Goal: Information Seeking & Learning: Find specific fact

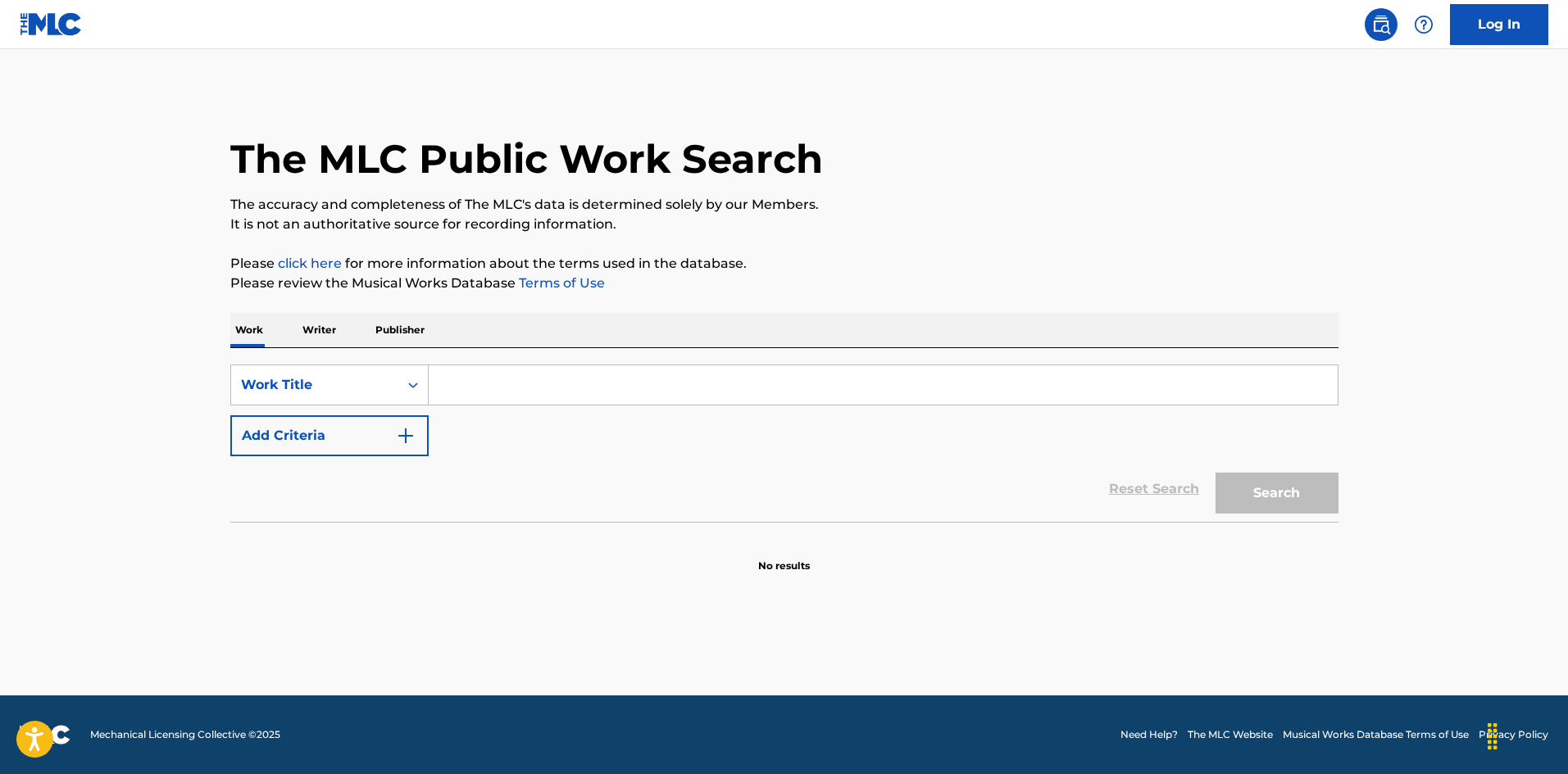
click at [582, 393] on input "Search Form" at bounding box center [882, 385] width 909 height 39
paste input "Cheatin Traces [PERSON_NAME]"
click at [618, 381] on input "Cheatin Traces [PERSON_NAME]" at bounding box center [882, 385] width 909 height 39
click at [618, 380] on input "Cheatin Traces [PERSON_NAME]" at bounding box center [882, 385] width 909 height 39
type input "Cheatin Traces [PERSON_NAME]"
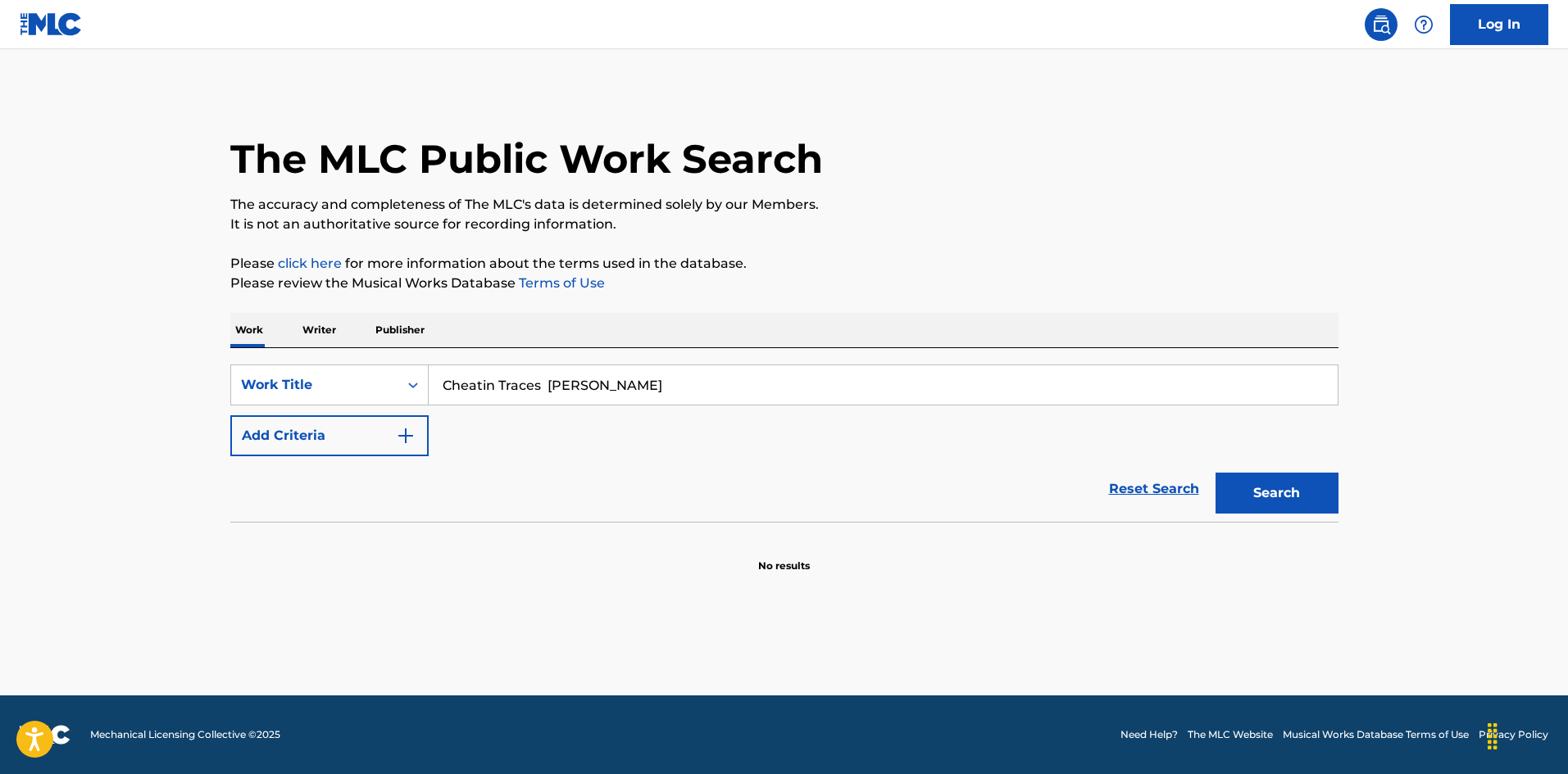
click at [415, 441] on img "Search Form" at bounding box center [406, 436] width 20 height 20
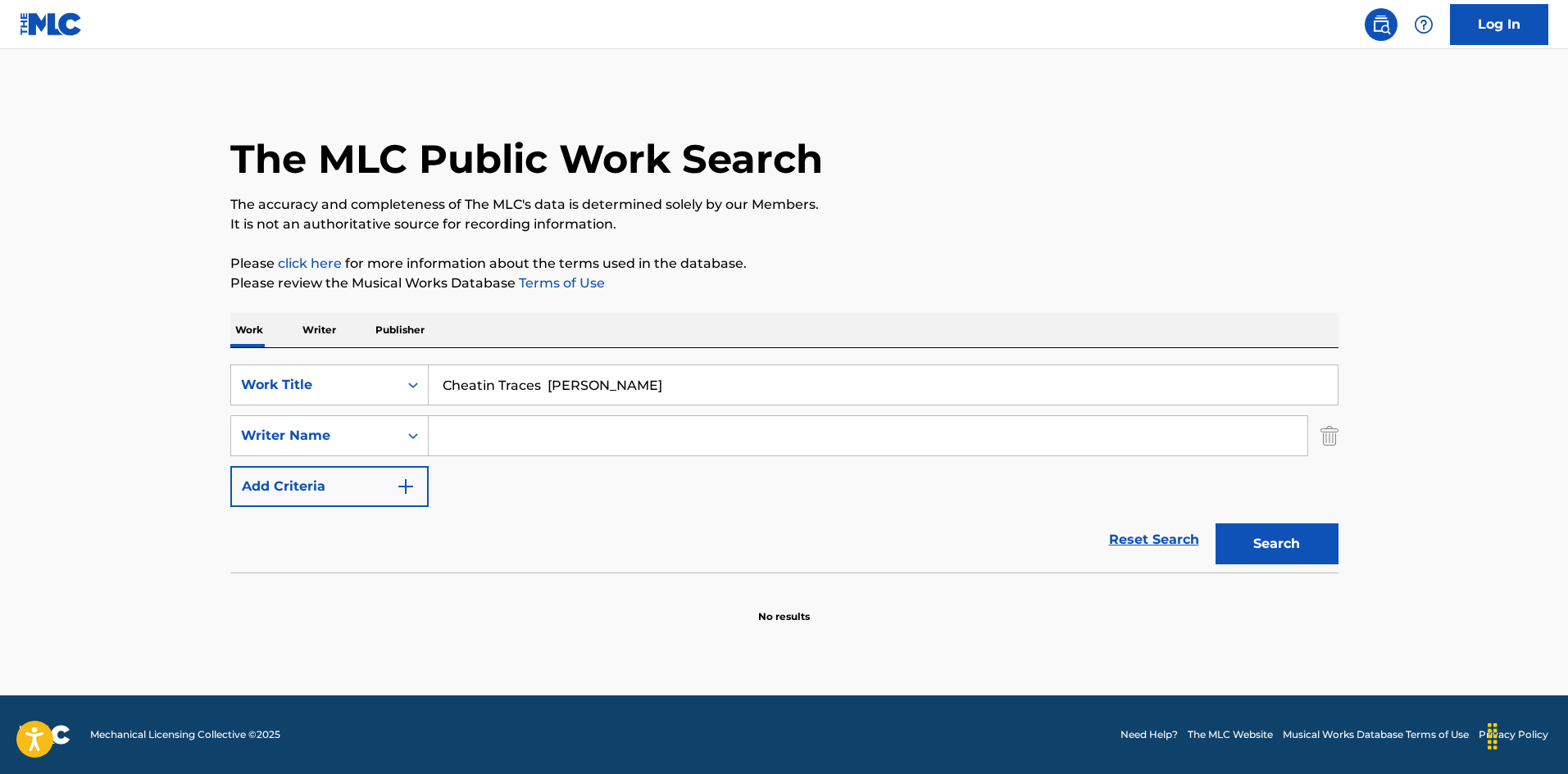
drag, startPoint x: 483, startPoint y: 437, endPoint x: 522, endPoint y: 418, distance: 43.4
click at [482, 438] on input "Search Form" at bounding box center [868, 436] width 878 height 39
paste input "[PERSON_NAME]"
type input "[PERSON_NAME]"
drag, startPoint x: 761, startPoint y: 471, endPoint x: 799, endPoint y: 475, distance: 38.2
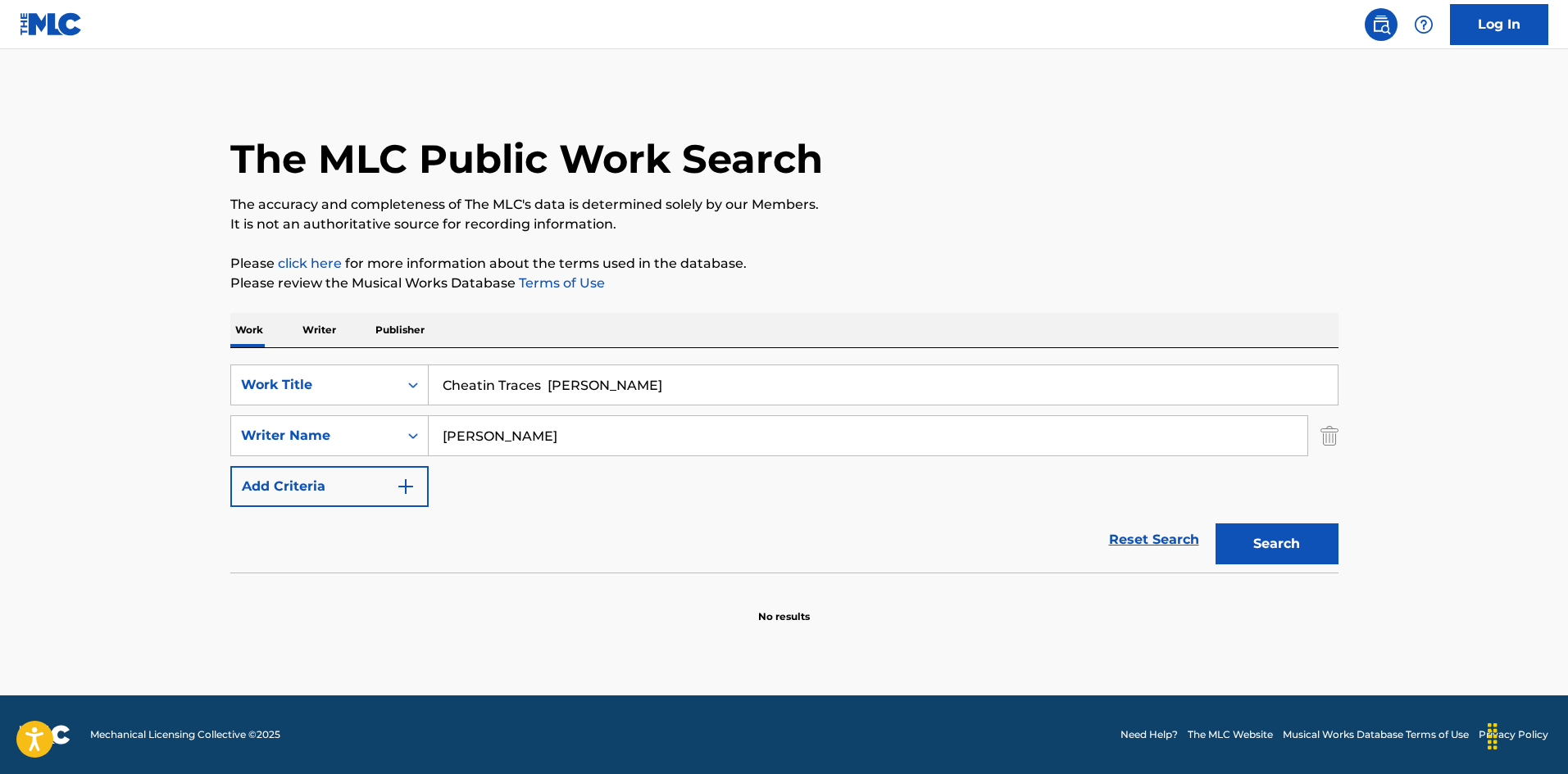
click at [799, 475] on div "SearchWithCriteria925b4d22-daa9-49c7-9c3b-1f4fd6ba712d Work Title Cheatin Trace…" at bounding box center [784, 435] width 1108 height 142
type input "Cheatin Traces"
drag, startPoint x: 1270, startPoint y: 543, endPoint x: 482, endPoint y: 314, distance: 820.6
click at [1270, 542] on button "Search" at bounding box center [1276, 544] width 123 height 41
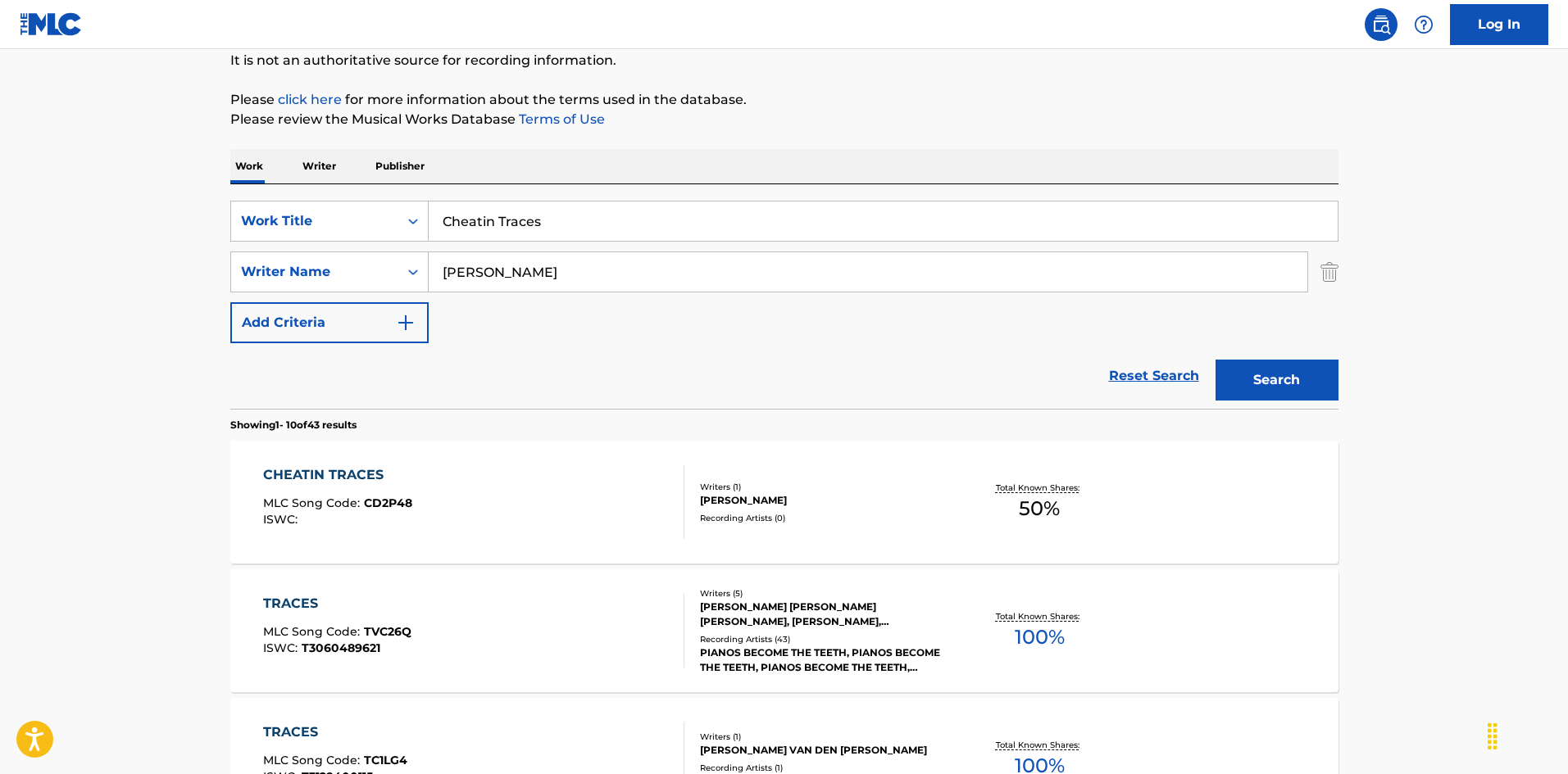
scroll to position [246, 0]
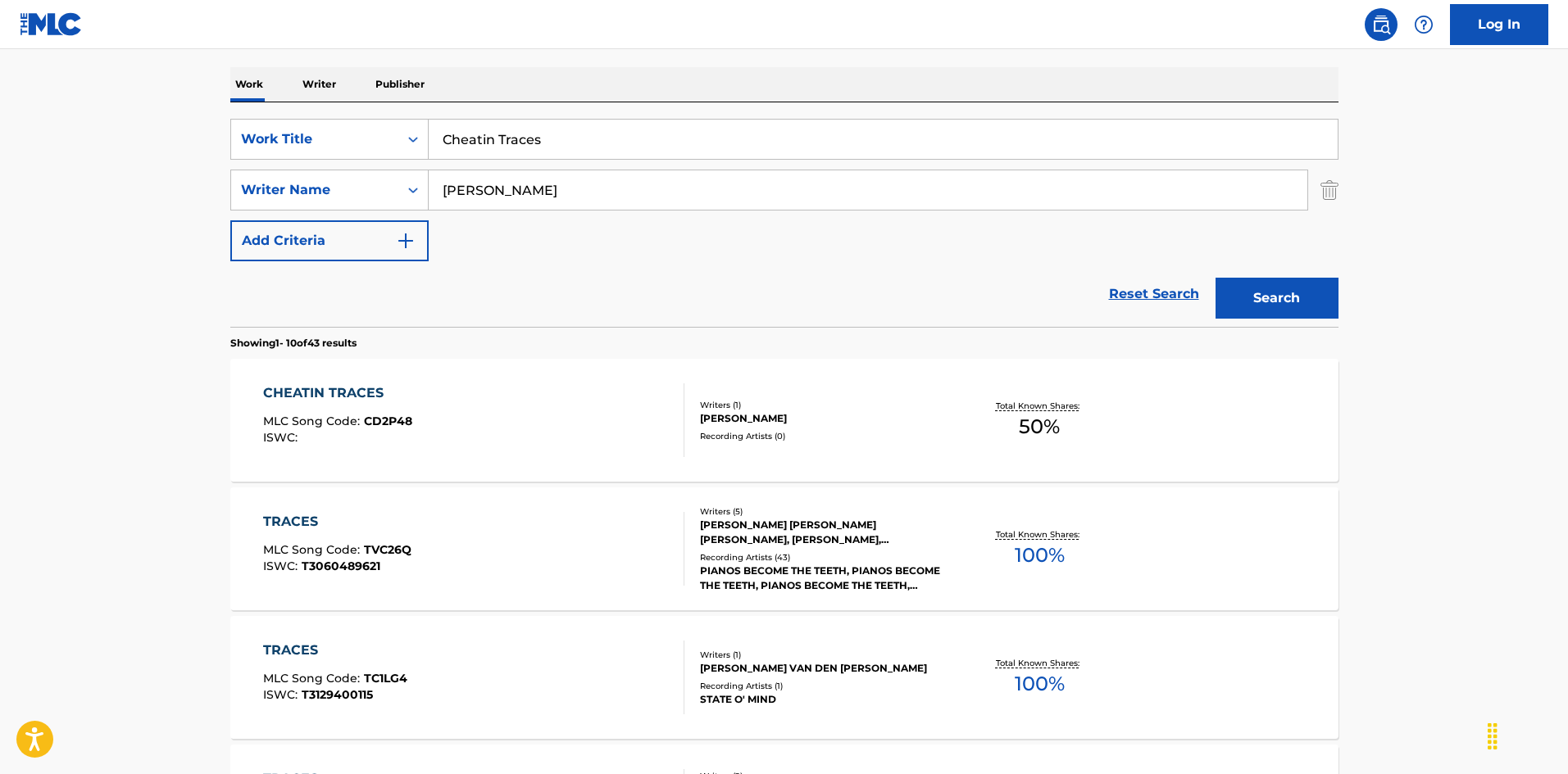
click at [598, 417] on div "CHEATIN TRACES MLC Song Code : CD2P48 ISWC :" at bounding box center [474, 419] width 421 height 74
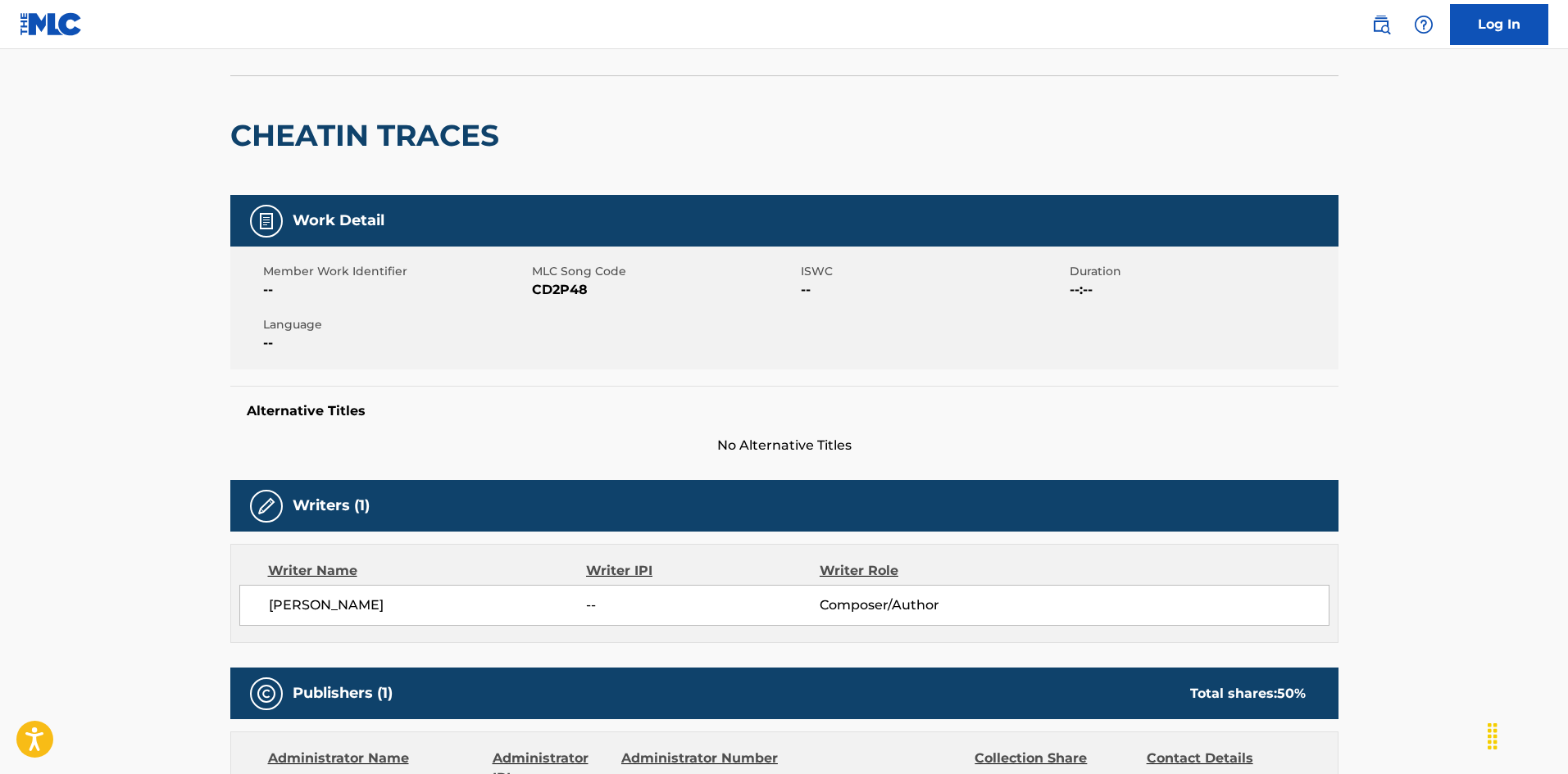
scroll to position [29, 0]
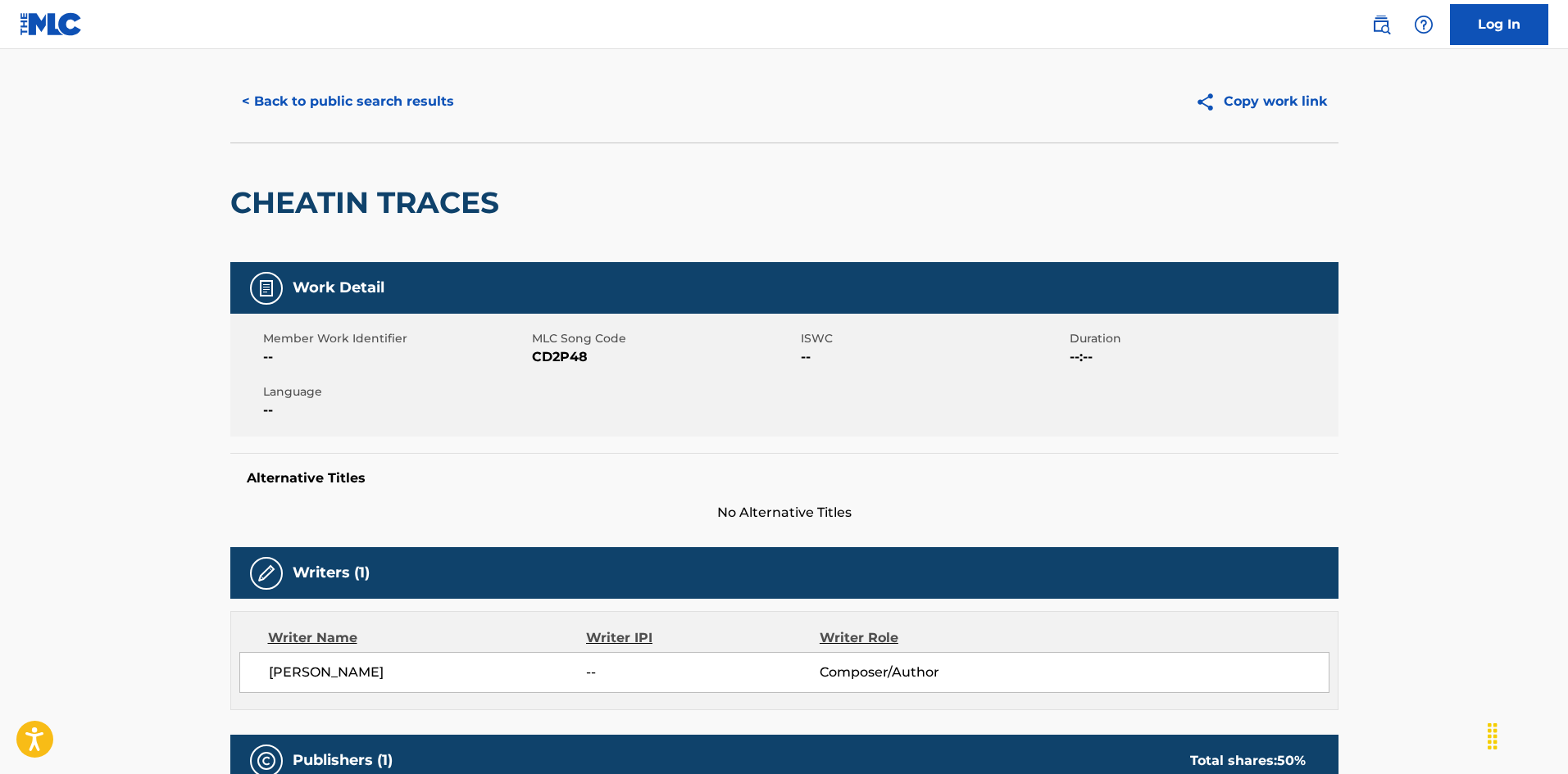
click at [420, 91] on button "< Back to public search results" at bounding box center [347, 102] width 235 height 41
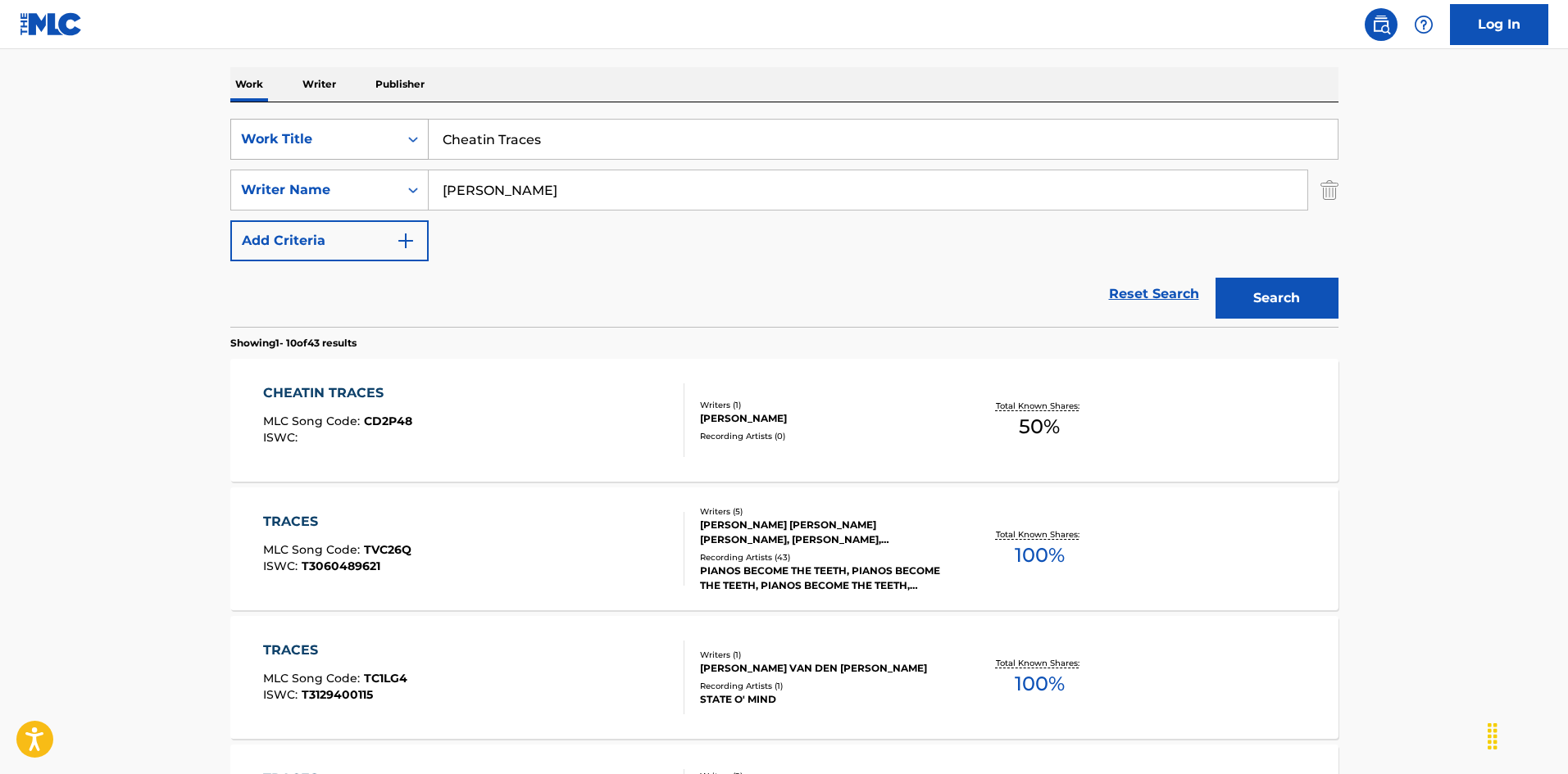
drag, startPoint x: 549, startPoint y: 145, endPoint x: 411, endPoint y: 143, distance: 138.0
click at [408, 138] on div "SearchWithCriteria925b4d22-daa9-49c7-9c3b-1f4fd6ba712d Work Title Cheatin Traces" at bounding box center [784, 139] width 1108 height 41
paste input "[PERSON_NAME] Is My [DEMOGRAPHIC_DATA]"
type input "[PERSON_NAME] Is My [DEMOGRAPHIC_DATA]"
drag, startPoint x: 482, startPoint y: 196, endPoint x: 409, endPoint y: 199, distance: 73.1
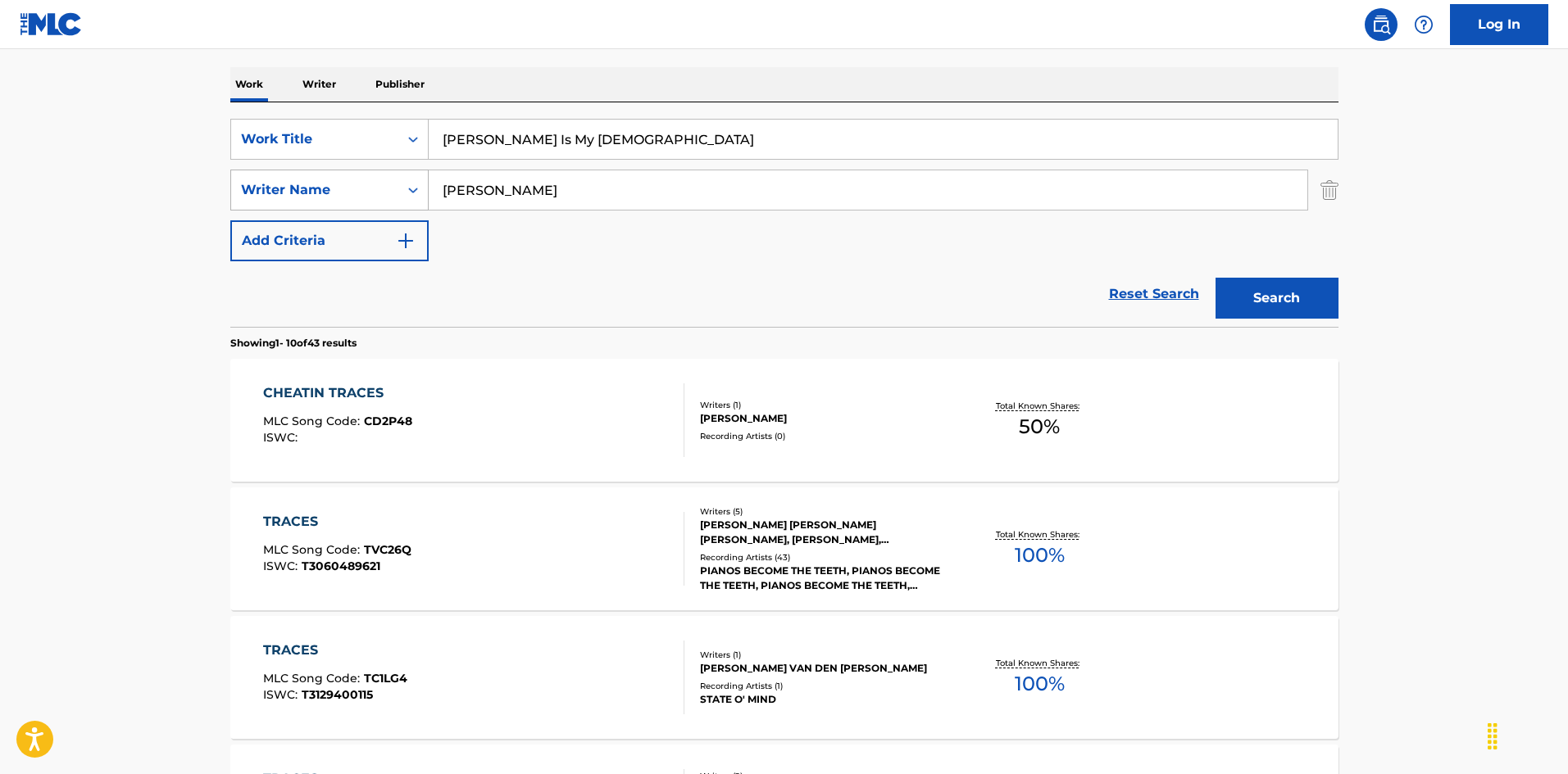
click at [406, 195] on div "SearchWithCriteria999d1a91-1e41-464a-bb6a-1cf62293df15 Writer Name [PERSON_NAME]" at bounding box center [784, 191] width 1108 height 41
click at [1240, 305] on button "Search" at bounding box center [1276, 299] width 123 height 41
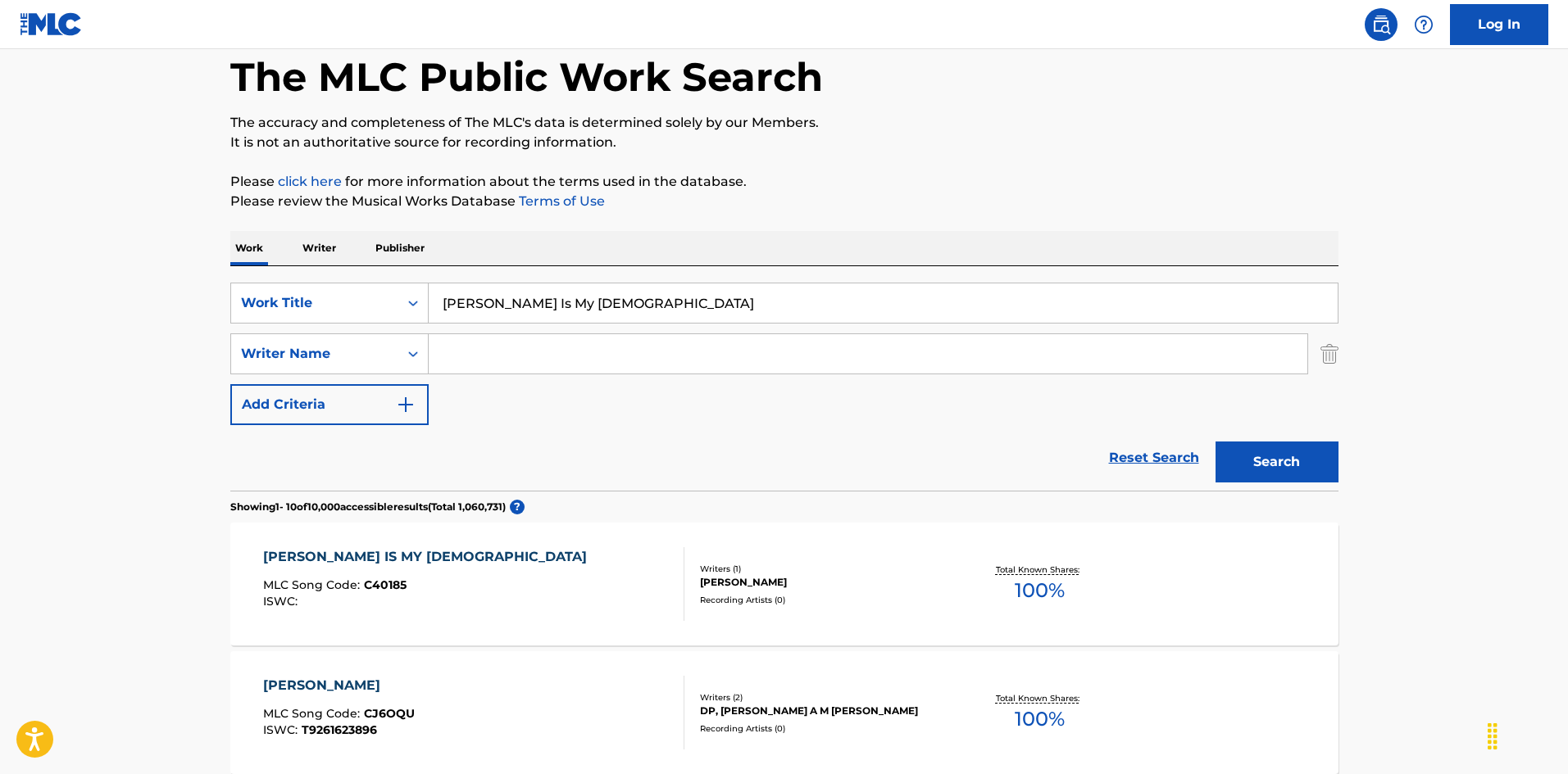
scroll to position [164, 0]
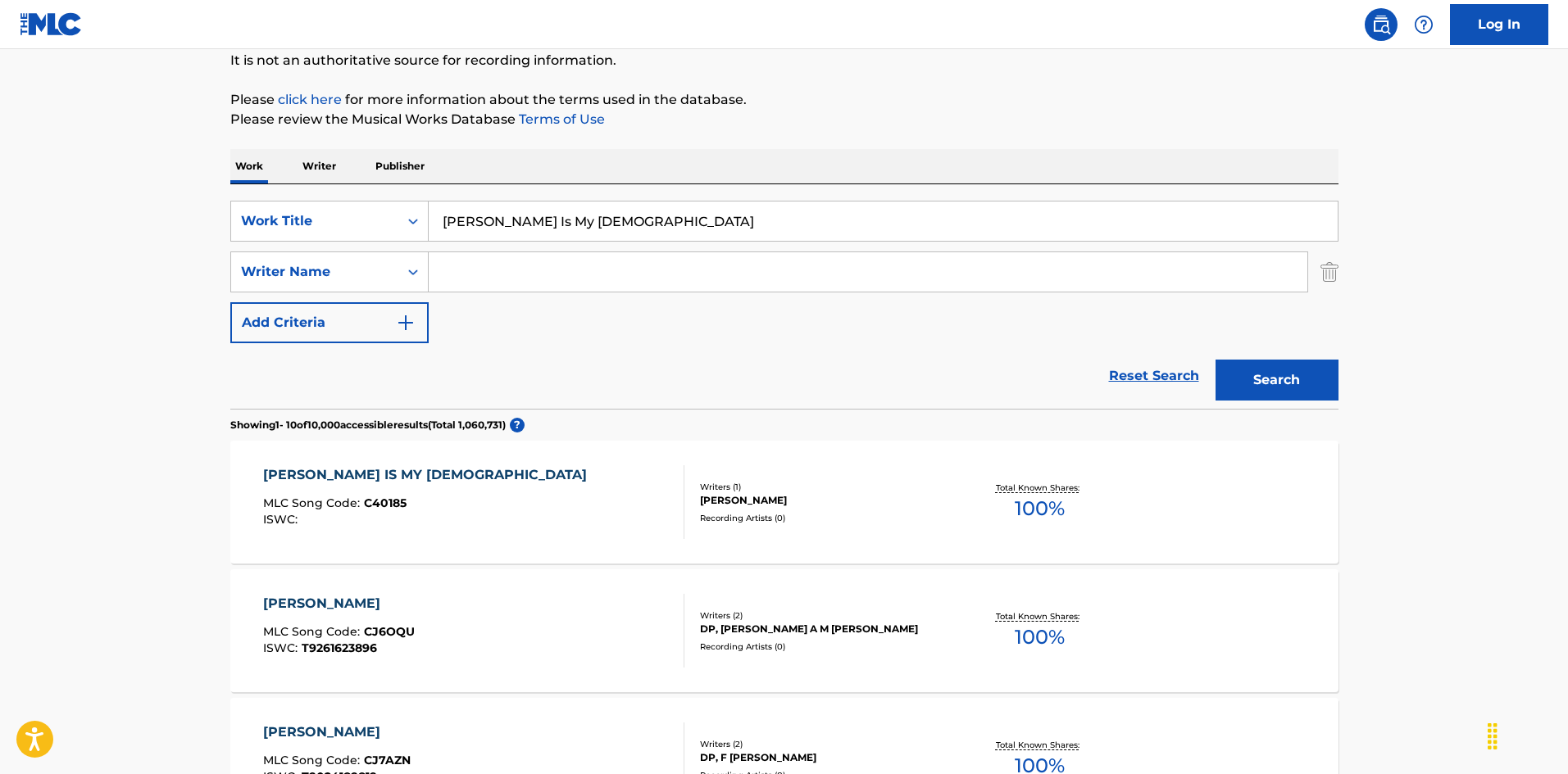
click at [595, 486] on div "[PERSON_NAME] IS MY [DEMOGRAPHIC_DATA] MLC Song Code : C40185 ISWC :" at bounding box center [474, 502] width 421 height 74
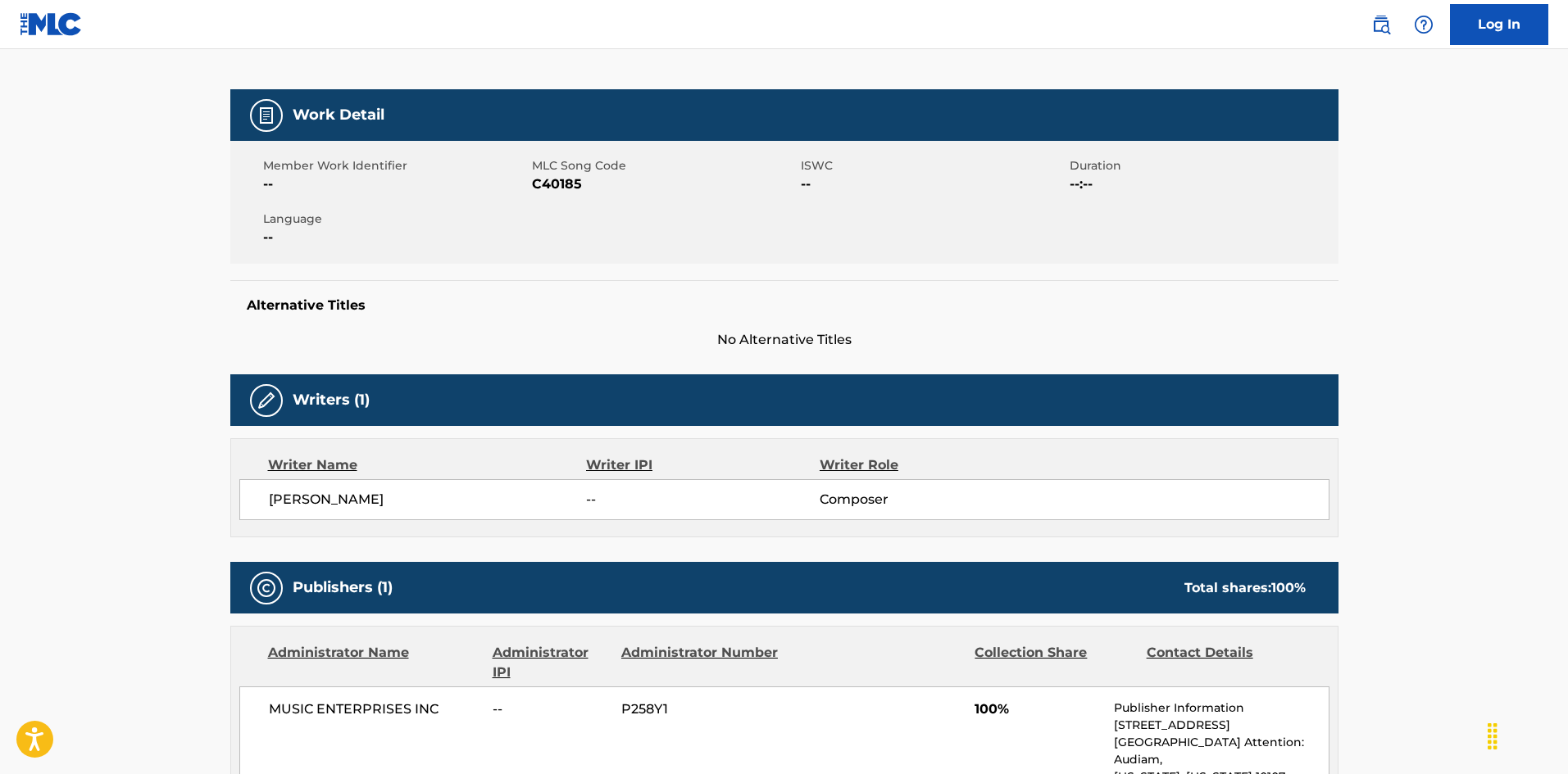
scroll to position [76, 0]
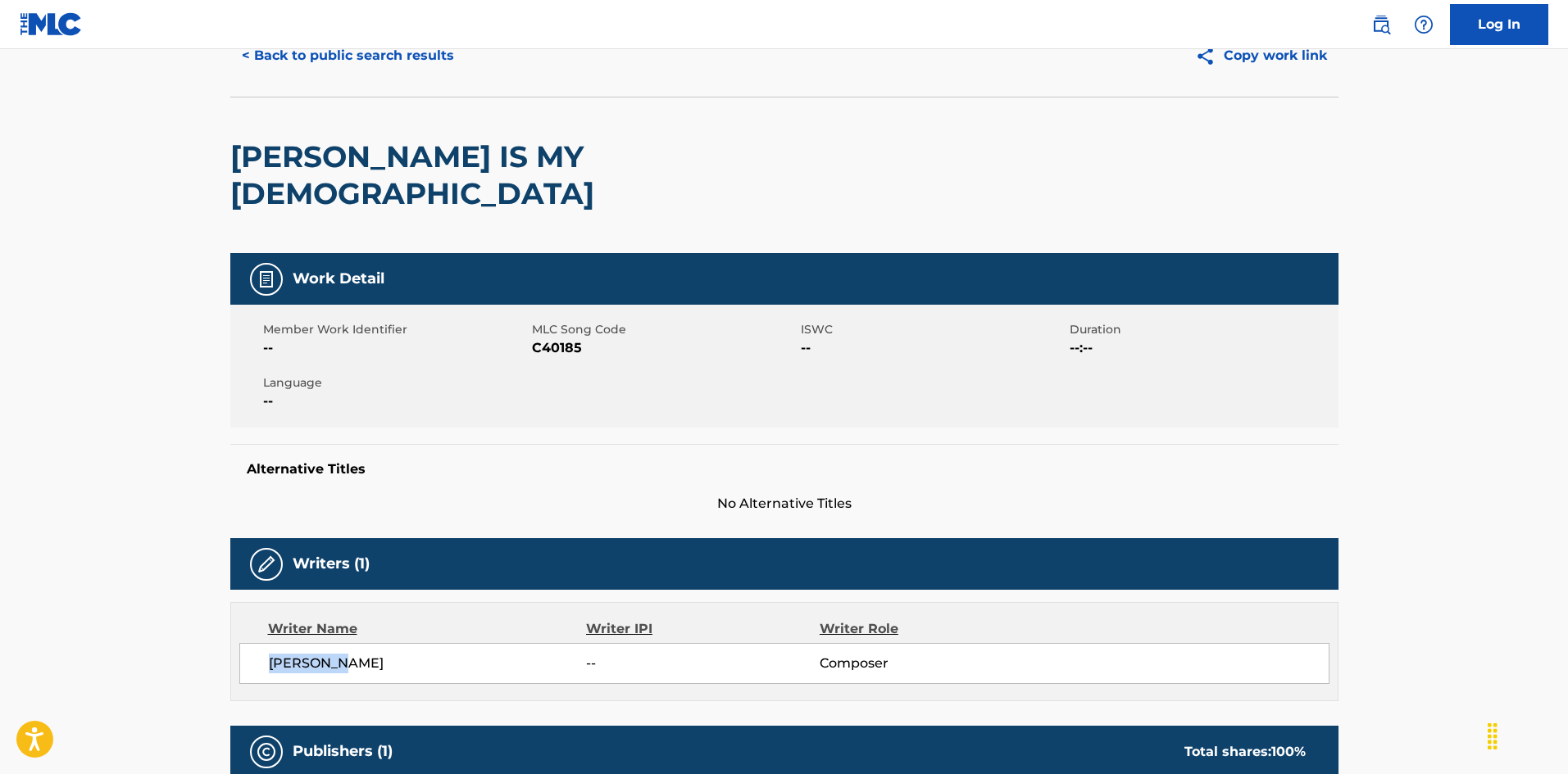
drag, startPoint x: 267, startPoint y: 629, endPoint x: 537, endPoint y: 474, distance: 311.3
click at [383, 643] on div "[PERSON_NAME] -- Composer" at bounding box center [785, 664] width 1091 height 41
copy span "[PERSON_NAME]"
click at [415, 55] on button "< Back to public search results" at bounding box center [347, 56] width 235 height 41
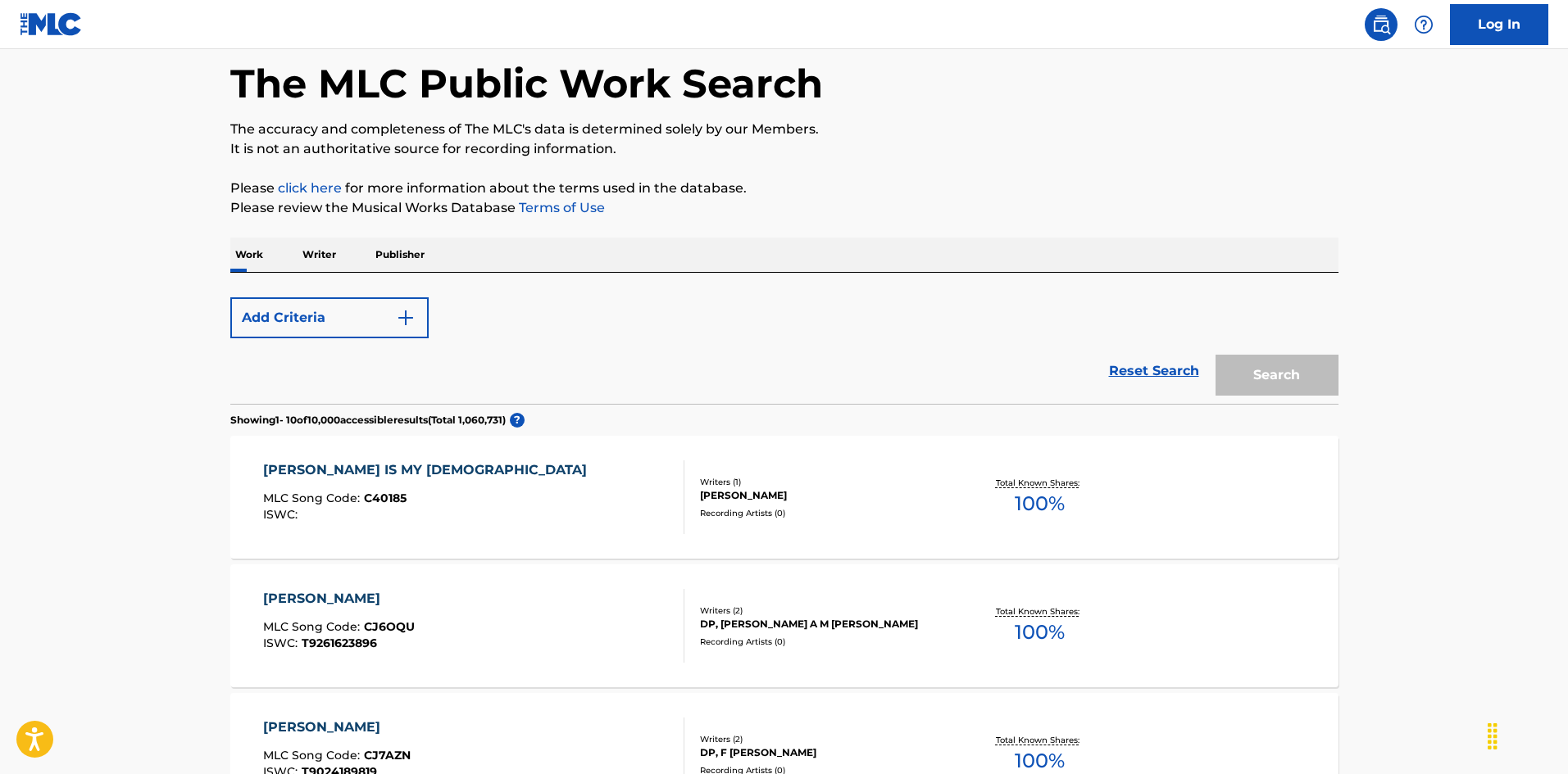
scroll to position [164, 0]
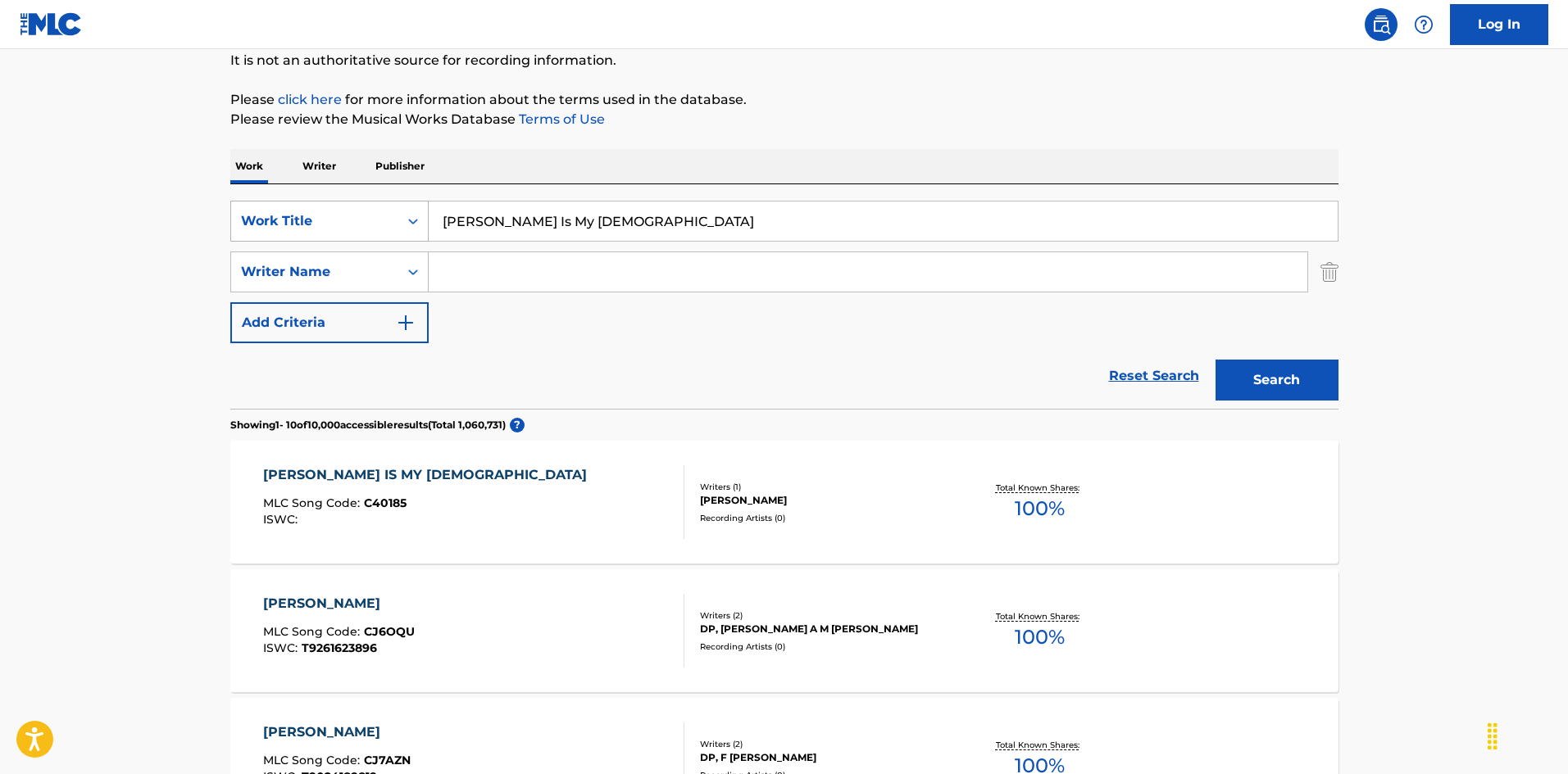
drag, startPoint x: 352, startPoint y: 203, endPoint x: 363, endPoint y: 206, distance: 11.4
click at [351, 205] on div "SearchWithCriteria925b4d22-daa9-49c7-9c3b-1f4fd6ba712d Work Title [PERSON_NAME]…" at bounding box center [784, 221] width 1108 height 41
paste input "ty Lights [PERSON_NAME]|[PERSON_NAME] [PERSON_NAME]"
click at [730, 219] on input "City Lights [PERSON_NAME]|[PERSON_NAME] [PERSON_NAME]" at bounding box center [882, 221] width 909 height 39
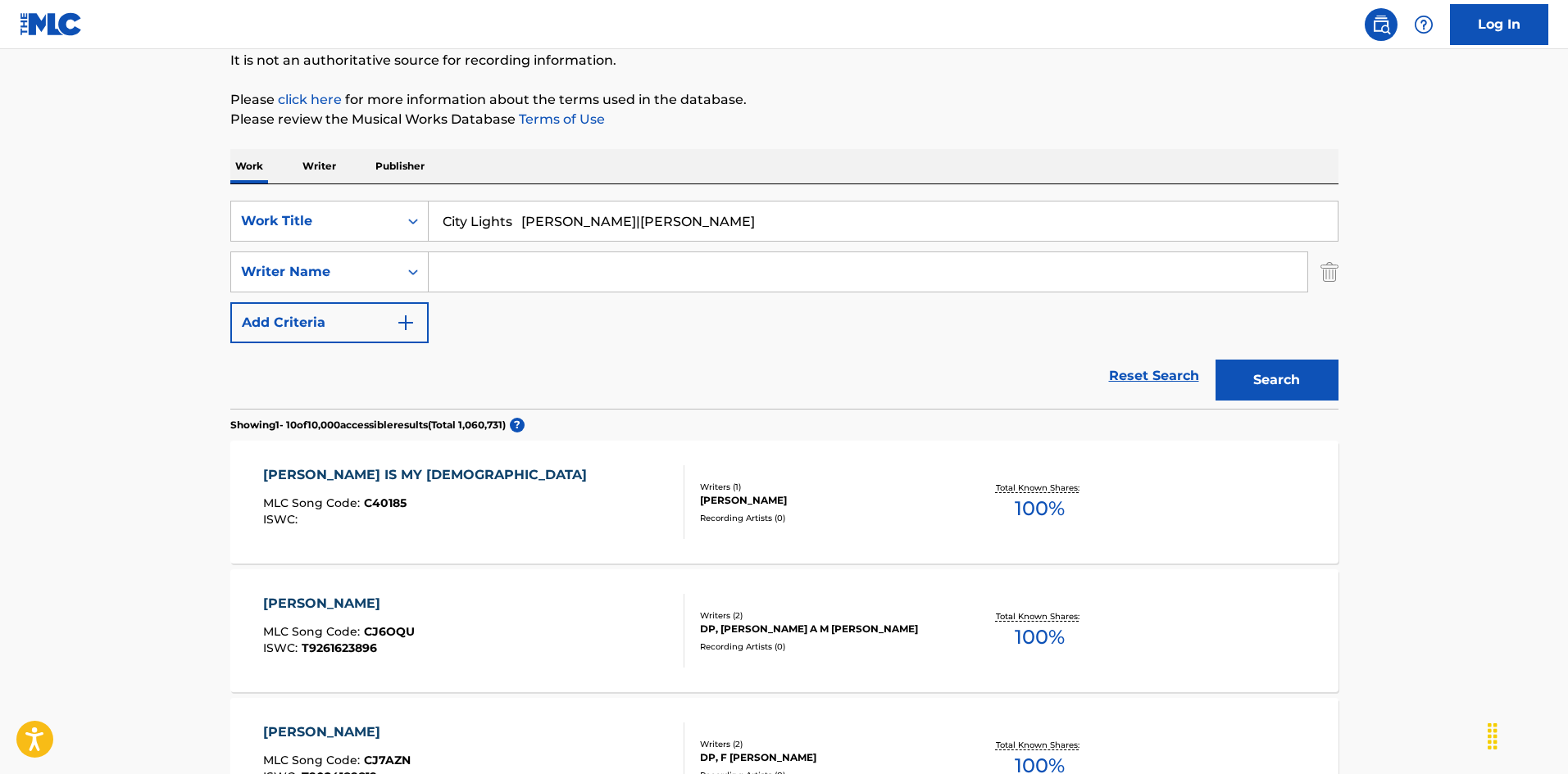
type input "City Lights [PERSON_NAME]|[PERSON_NAME]"
click at [669, 272] on input "Search Form" at bounding box center [868, 272] width 878 height 39
paste input "[PERSON_NAME]"
type input "[PERSON_NAME]"
drag, startPoint x: 532, startPoint y: 219, endPoint x: 956, endPoint y: 297, distance: 431.1
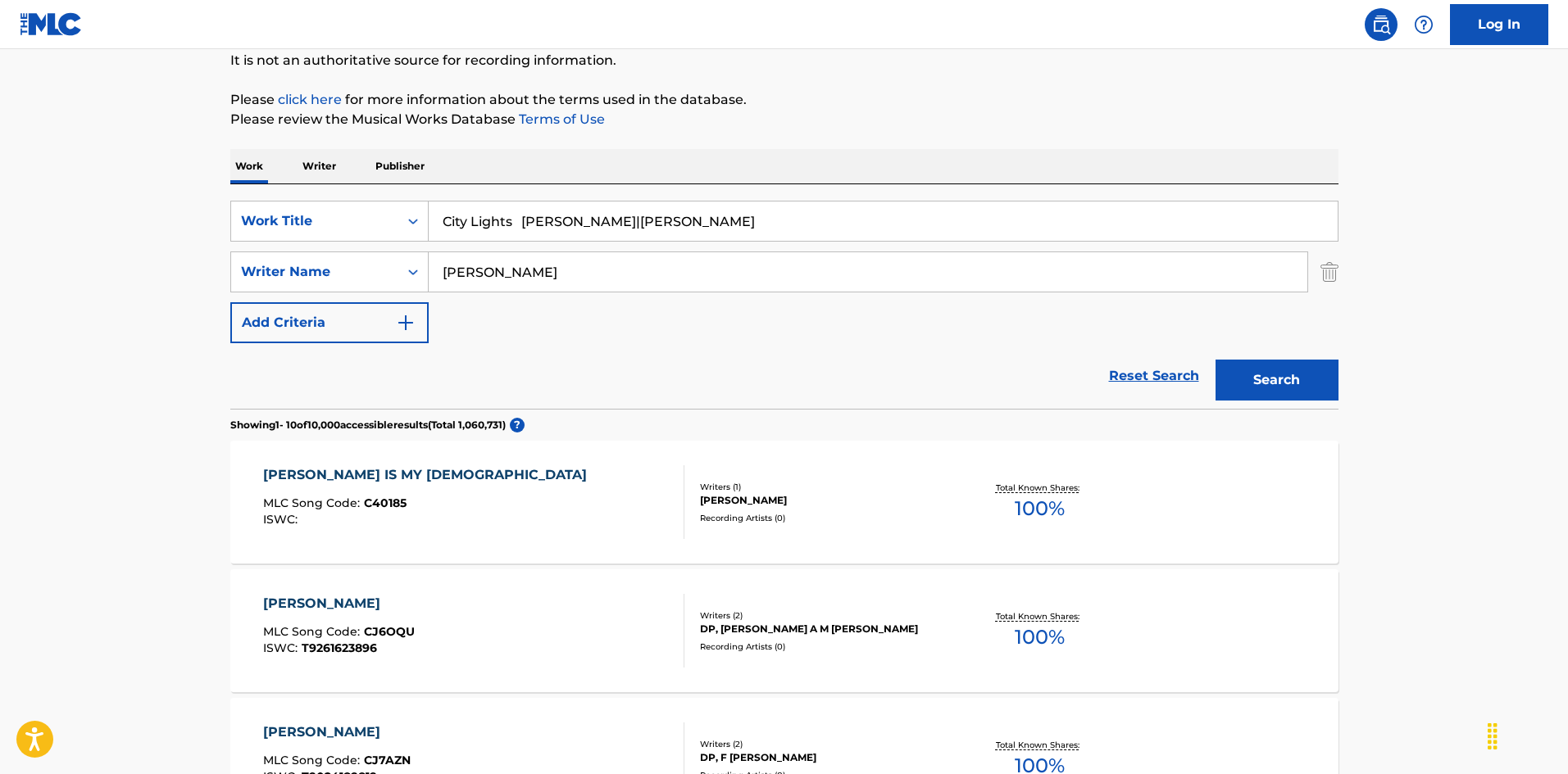
click at [958, 297] on div "SearchWithCriteria925b4d22-daa9-49c7-9c3b-1f4fd6ba712d Work Title City Lights […" at bounding box center [784, 271] width 1108 height 142
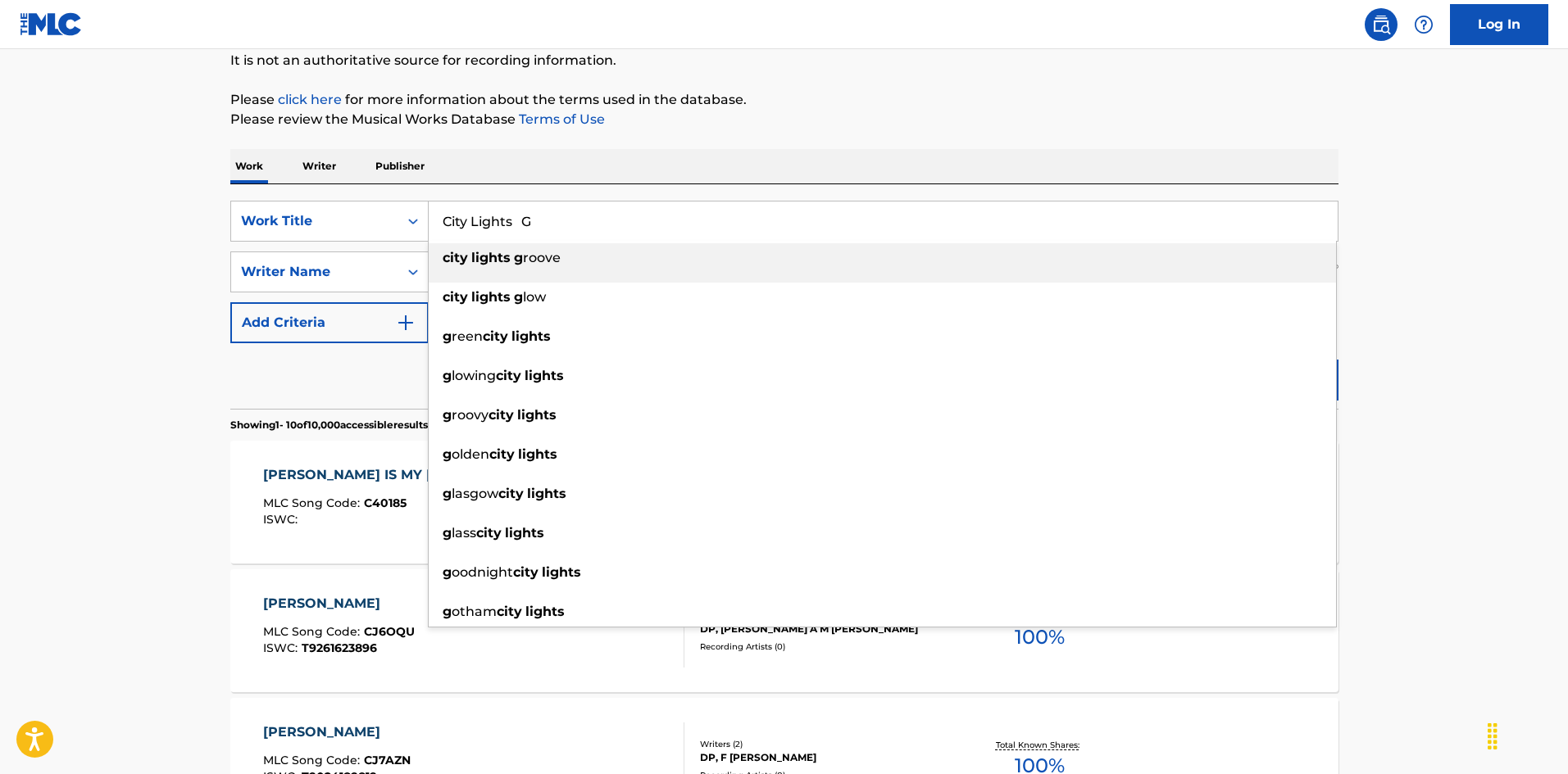
drag, startPoint x: 520, startPoint y: 211, endPoint x: 621, endPoint y: 234, distance: 103.6
click at [621, 234] on input "City Lights G" at bounding box center [882, 221] width 909 height 39
type input "City Lights"
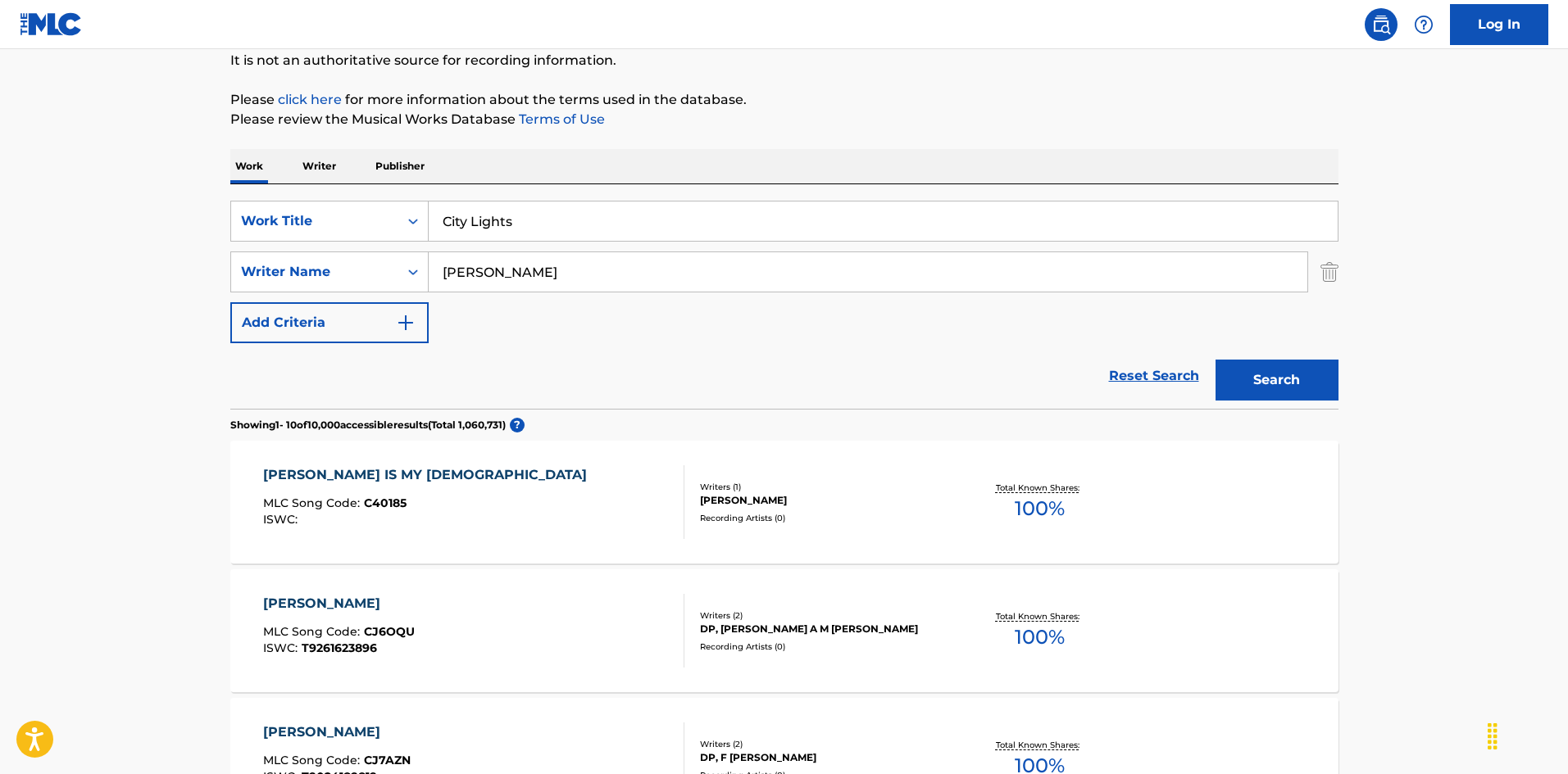
click at [1249, 385] on button "Search" at bounding box center [1276, 380] width 123 height 41
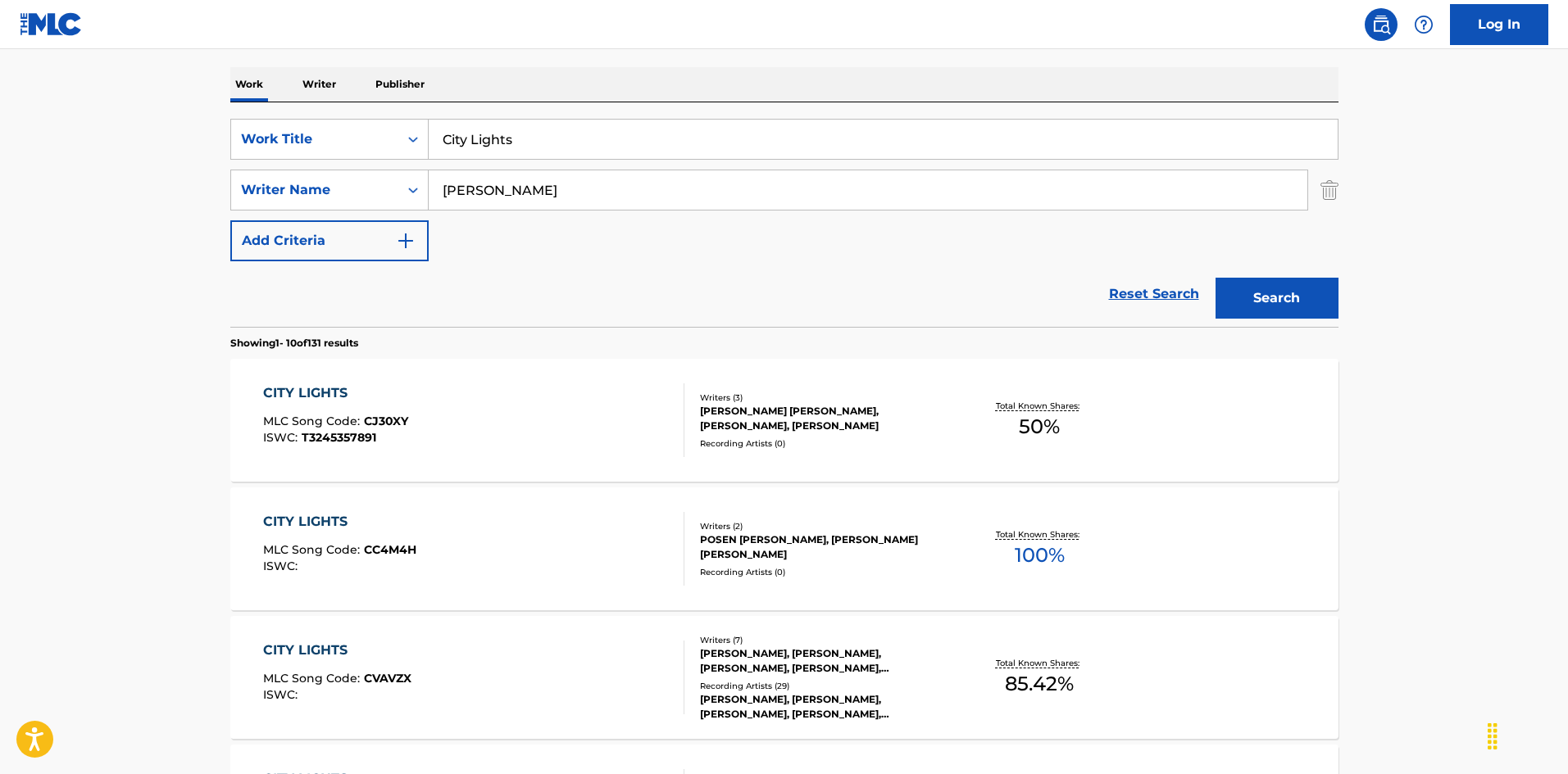
scroll to position [328, 0]
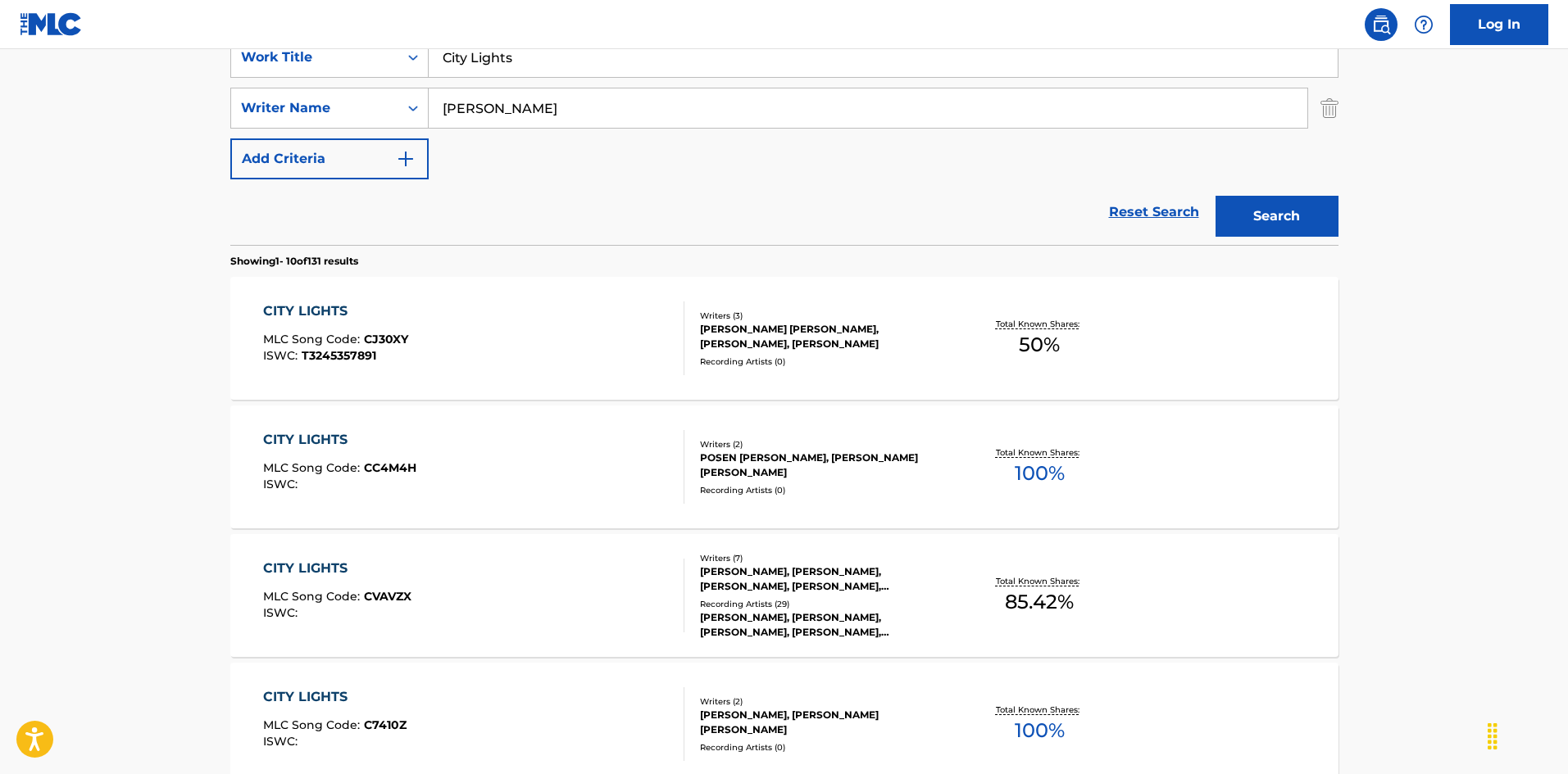
click at [512, 95] on input "[PERSON_NAME]" at bounding box center [868, 108] width 878 height 39
type input "[PERSON_NAME]"
click at [1295, 218] on button "Search" at bounding box center [1276, 216] width 123 height 41
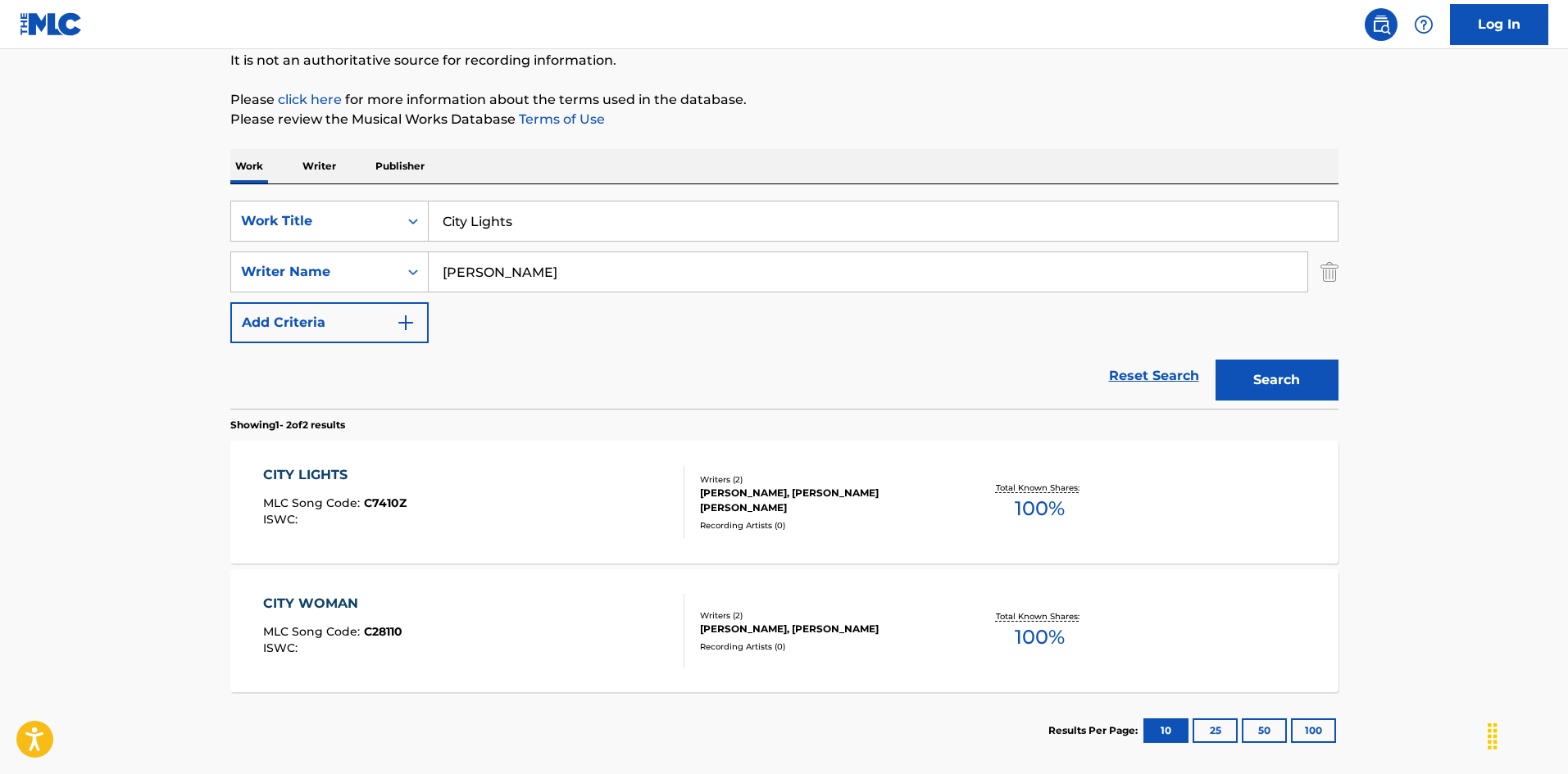
scroll to position [246, 0]
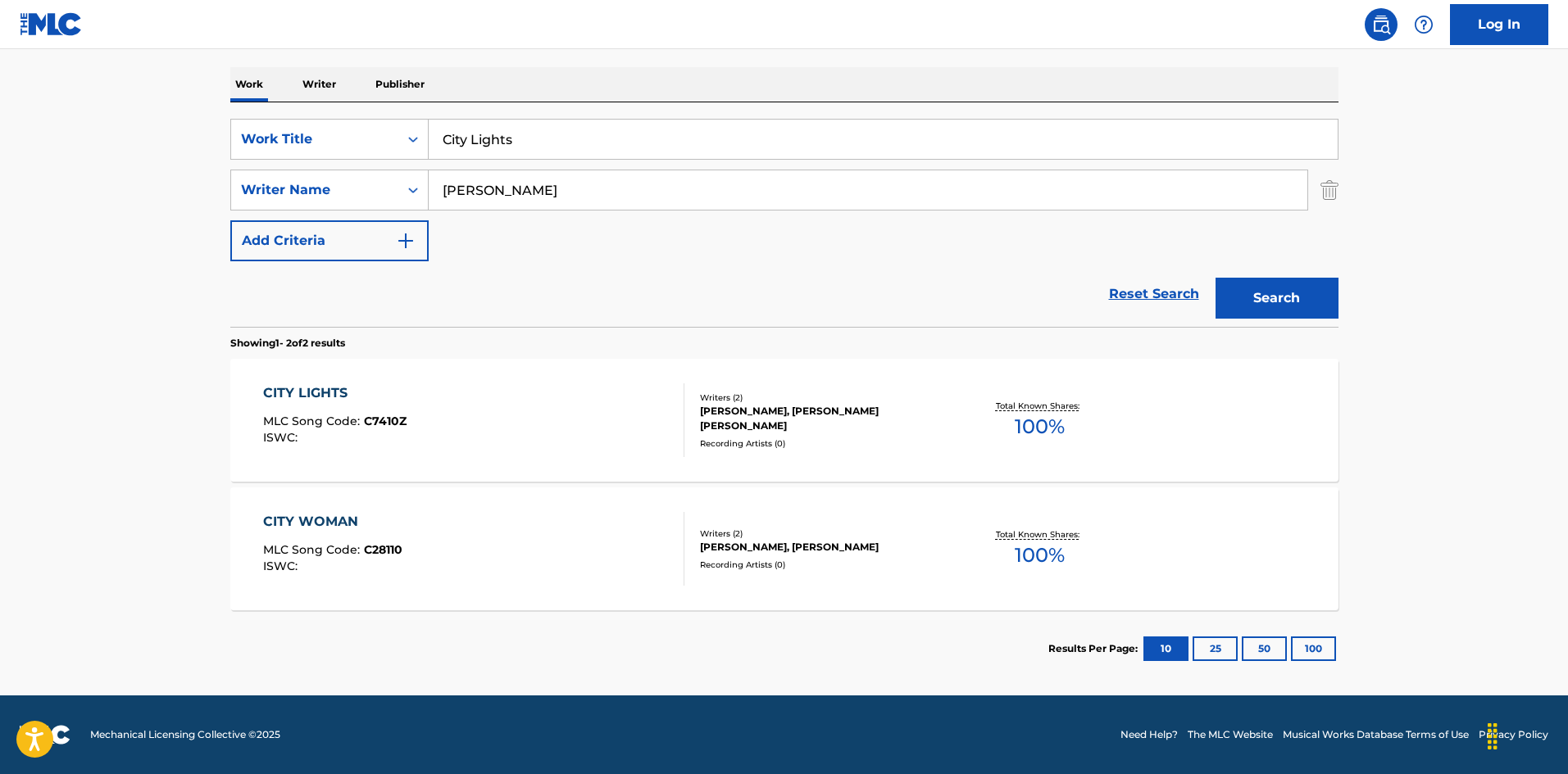
click at [605, 438] on div "CITY LIGHTS MLC Song Code : C7410Z ISWC :" at bounding box center [474, 419] width 421 height 74
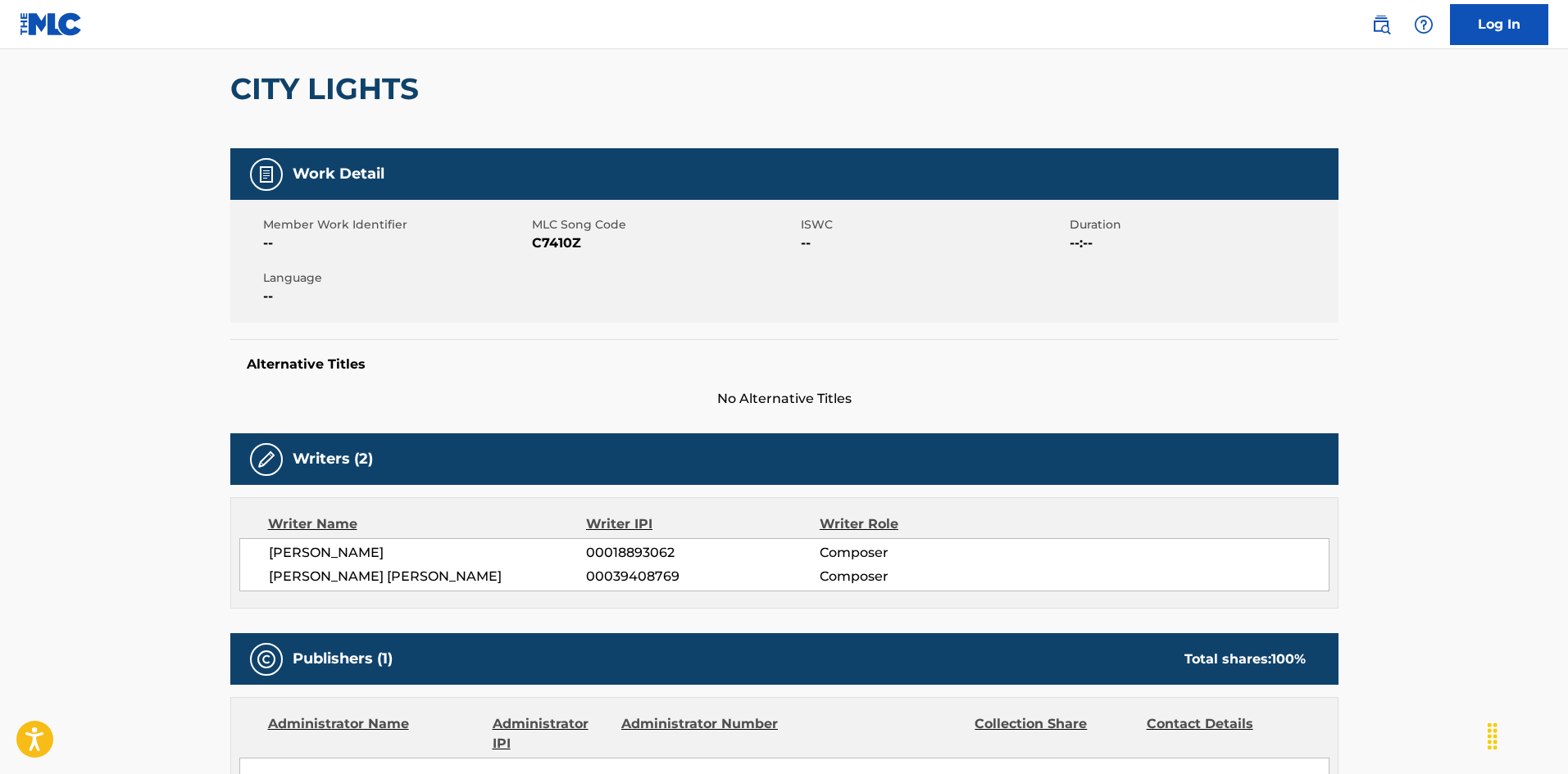
scroll to position [62, 0]
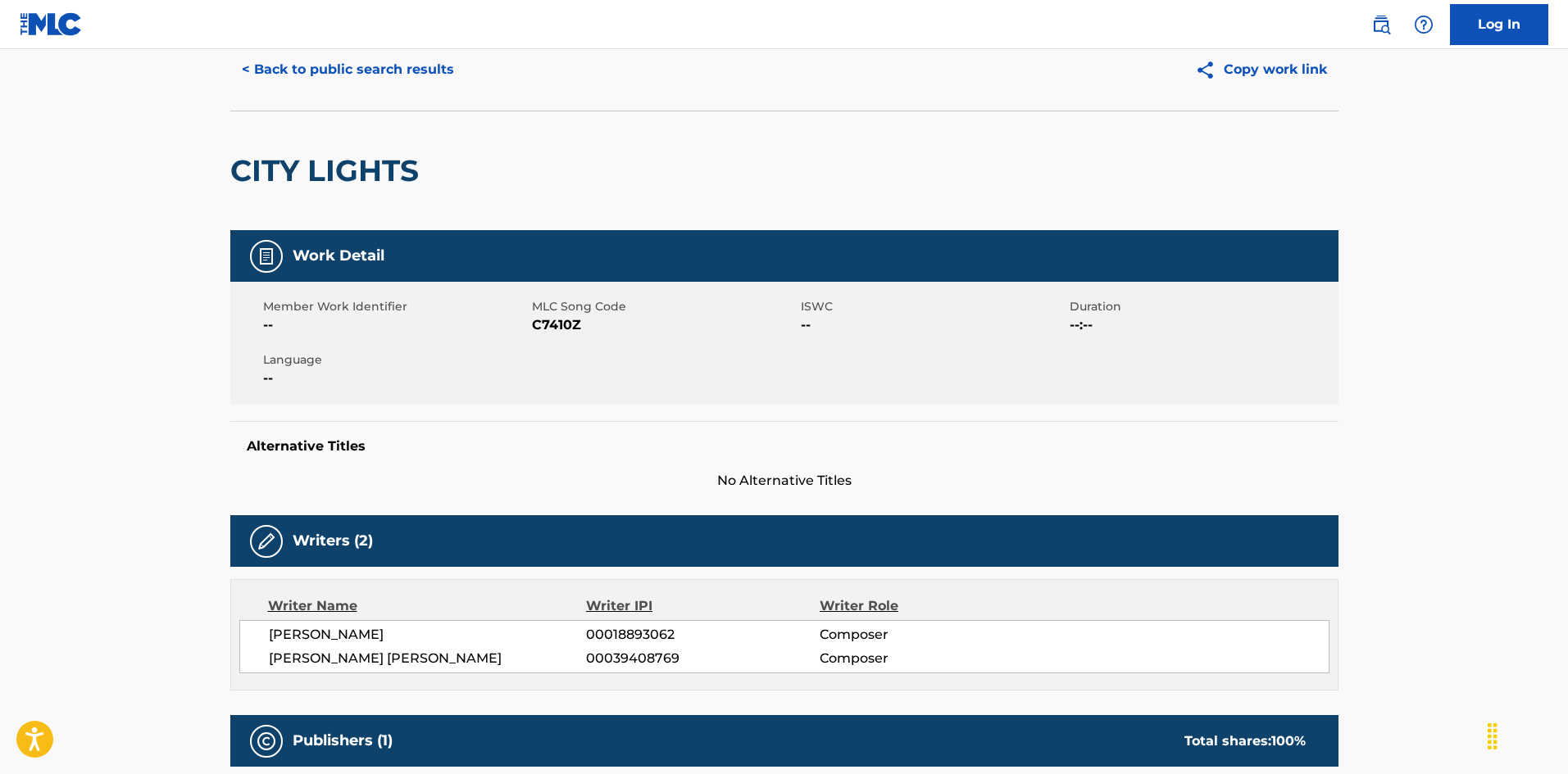
click at [363, 64] on button "< Back to public search results" at bounding box center [347, 70] width 235 height 41
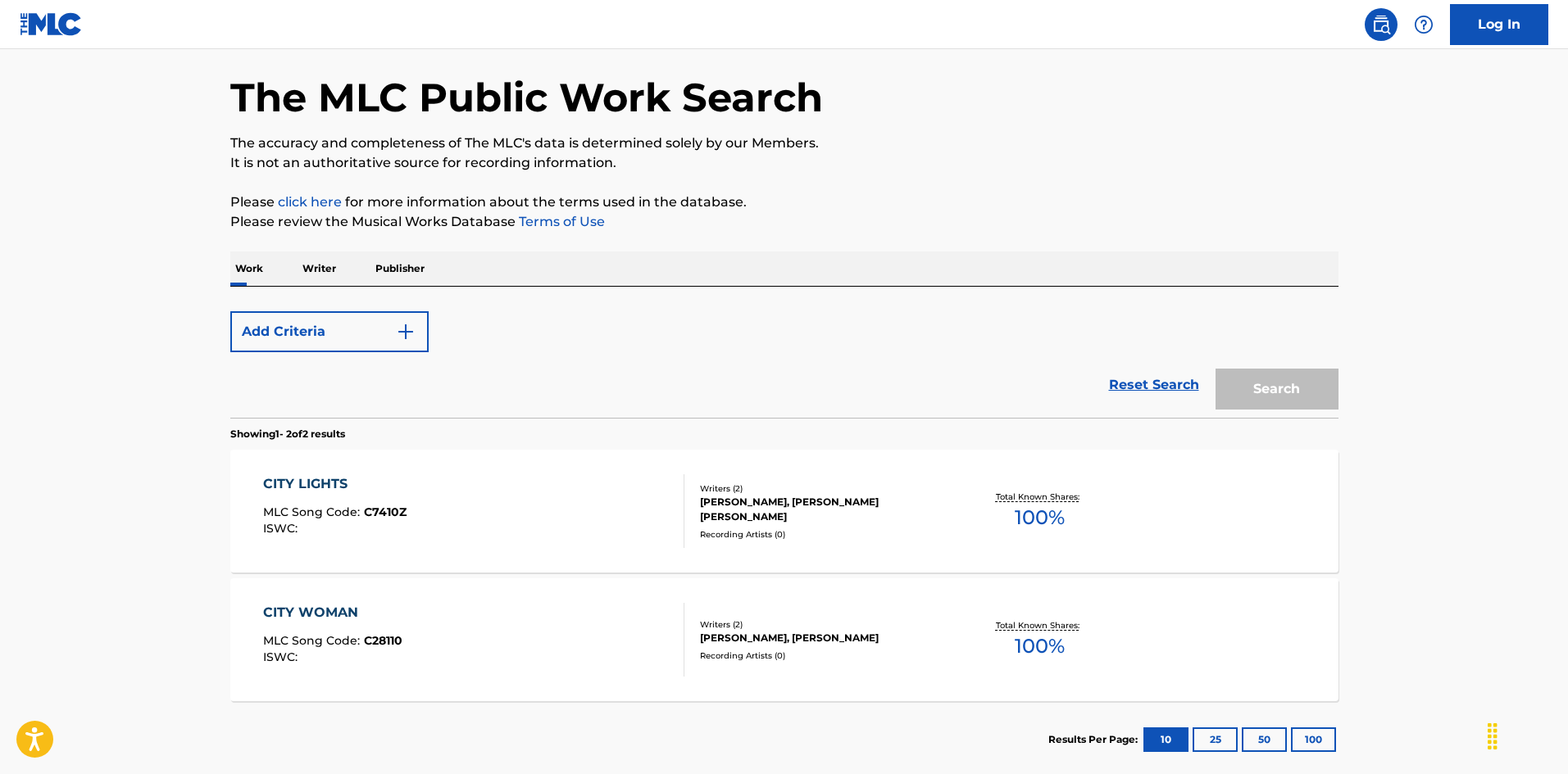
scroll to position [152, 0]
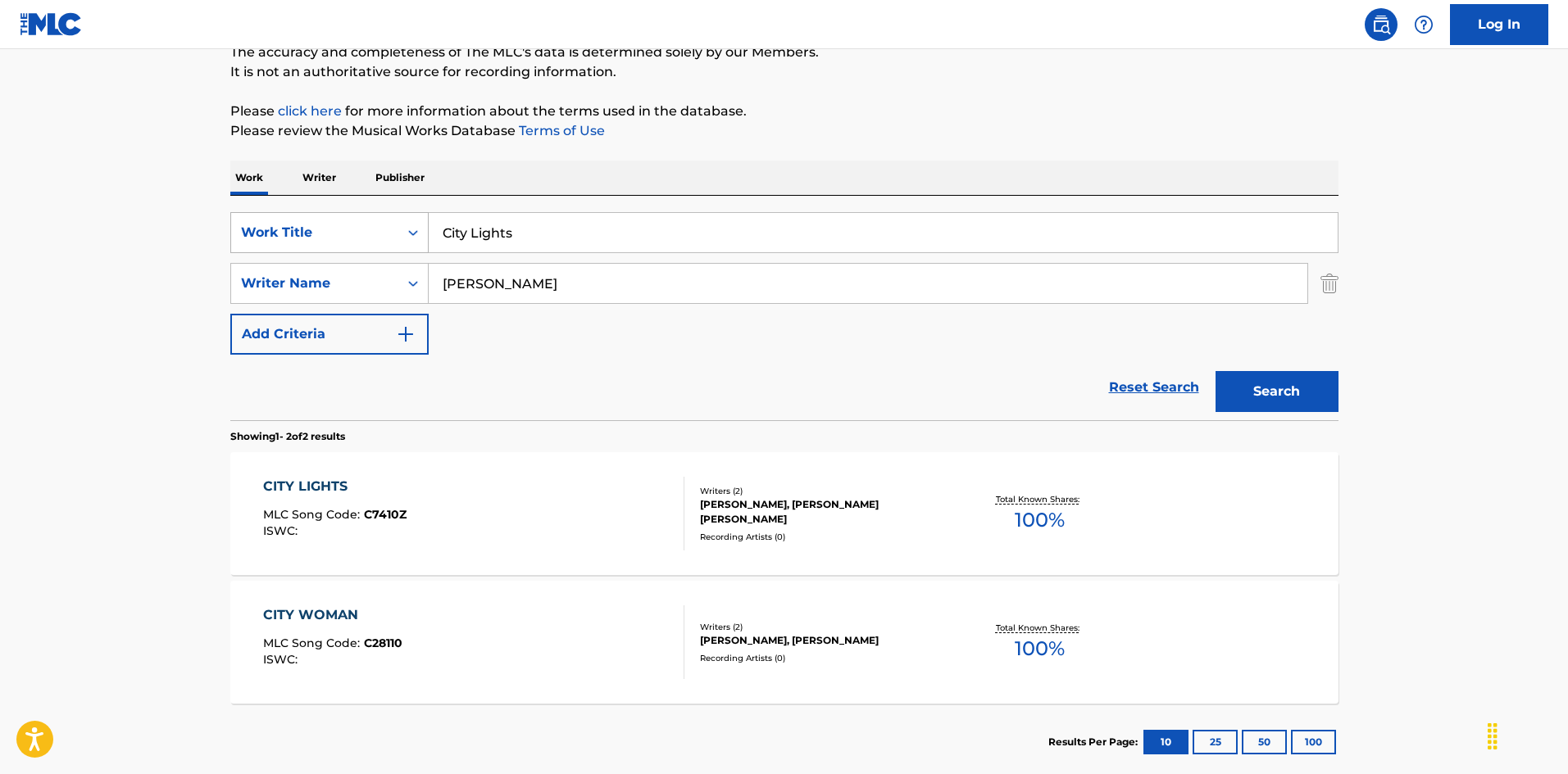
click at [308, 220] on div "SearchWithCriteria925b4d22-daa9-49c7-9c3b-1f4fd6ba712d Work Title City Lights" at bounding box center [784, 233] width 1108 height 41
paste input "limb The Stairs [PERSON_NAME]|[PERSON_NAME]"
click at [693, 236] on input "Climb The Stairs [PERSON_NAME]|[PERSON_NAME]" at bounding box center [882, 233] width 909 height 39
type input "Climb The Stairs [PERSON_NAME]|[PERSON_NAME]"
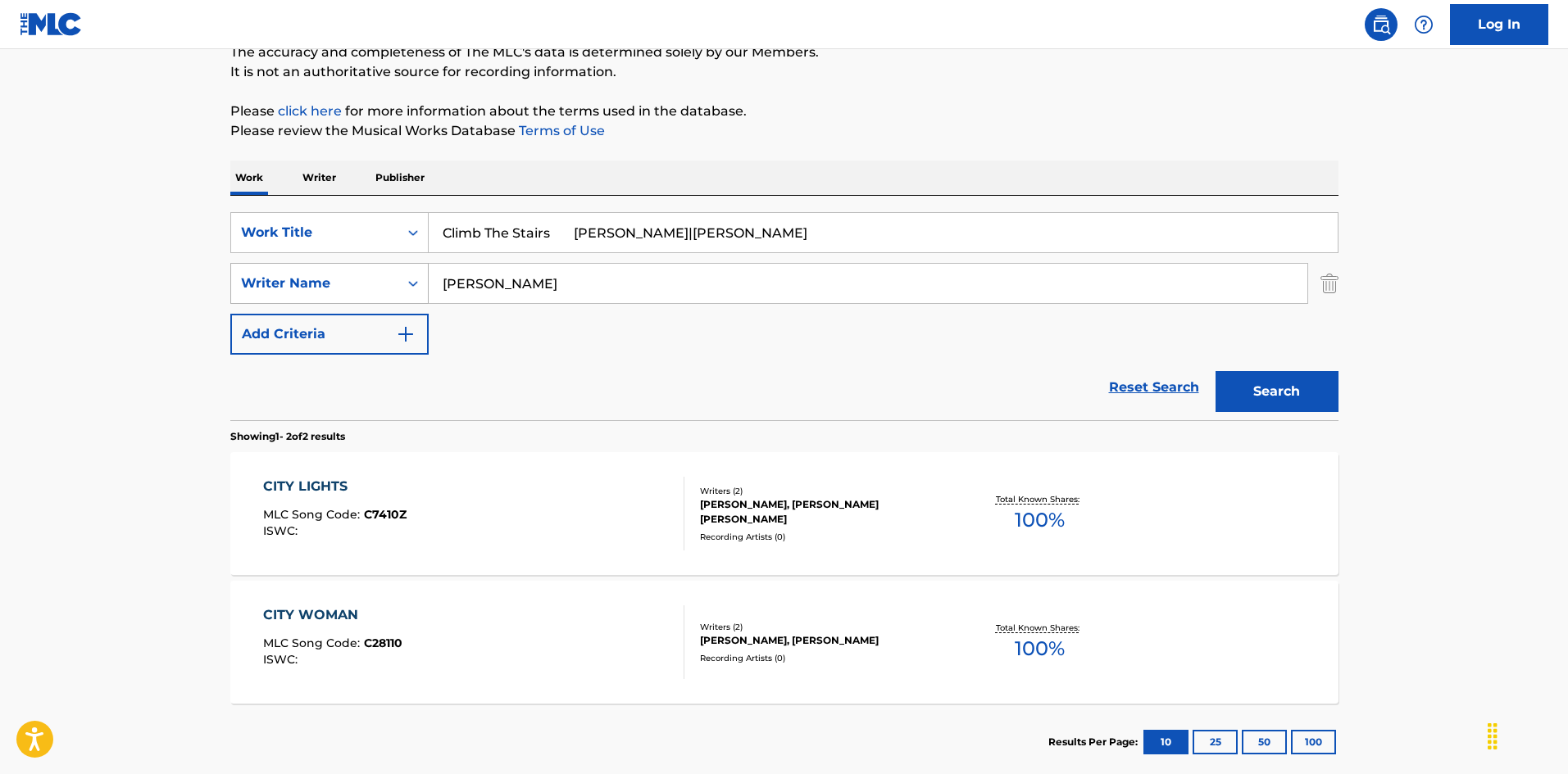
drag, startPoint x: 541, startPoint y: 282, endPoint x: 377, endPoint y: 272, distance: 164.3
click at [377, 272] on div "SearchWithCriteria999d1a91-1e41-464a-bb6a-1cf62293df15 Writer Name [PERSON_NAME]" at bounding box center [784, 284] width 1108 height 41
paste input "Jordan"
type input "Jordan"
drag, startPoint x: 738, startPoint y: 264, endPoint x: 769, endPoint y: 273, distance: 32.3
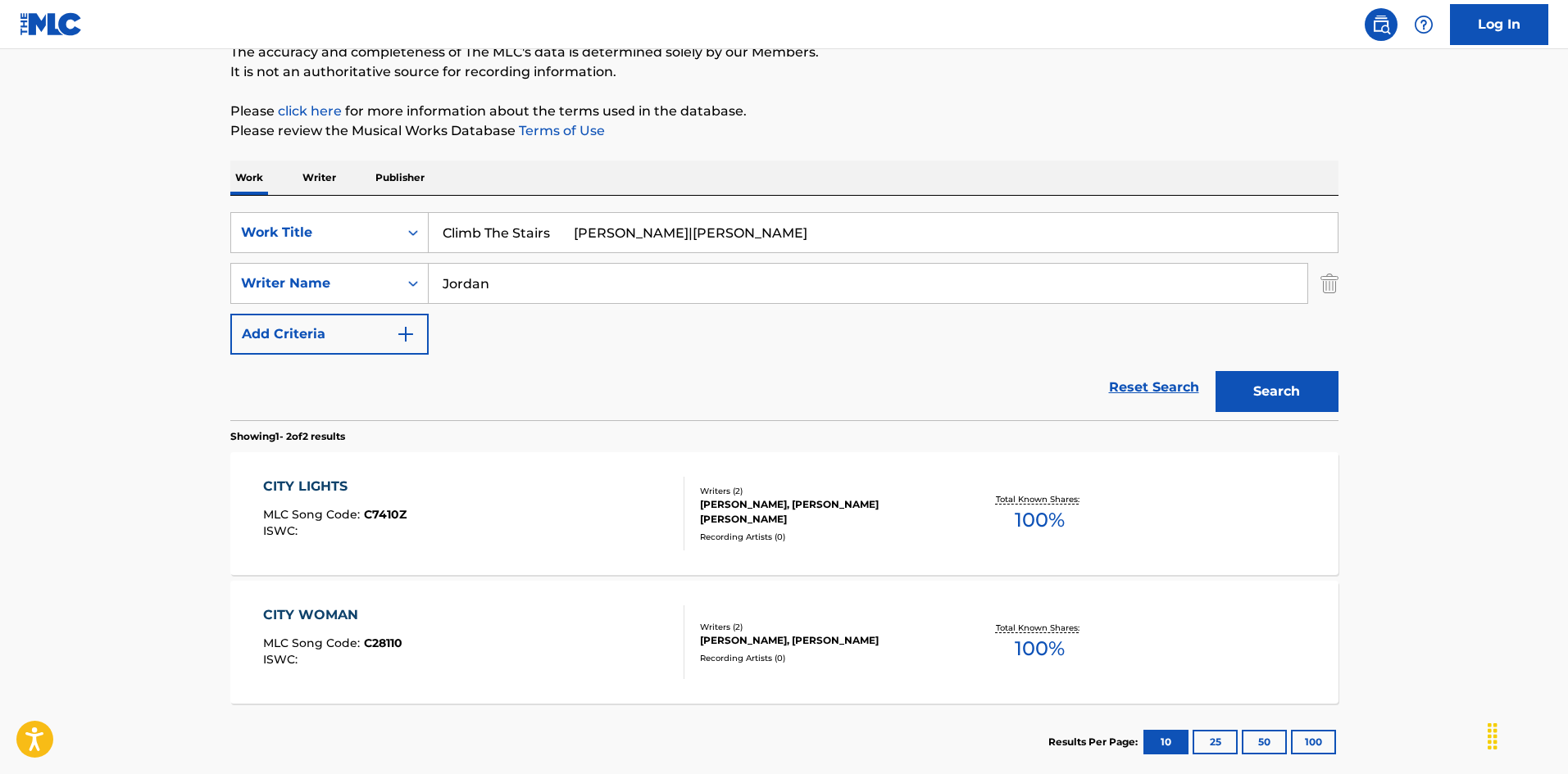
click at [755, 268] on div "SearchWithCriteria925b4d22-daa9-49c7-9c3b-1f4fd6ba712d Work Title Climb The Sta…" at bounding box center [784, 283] width 1108 height 142
type input "Climb The Stairs"
click at [1256, 395] on button "Search" at bounding box center [1276, 392] width 123 height 41
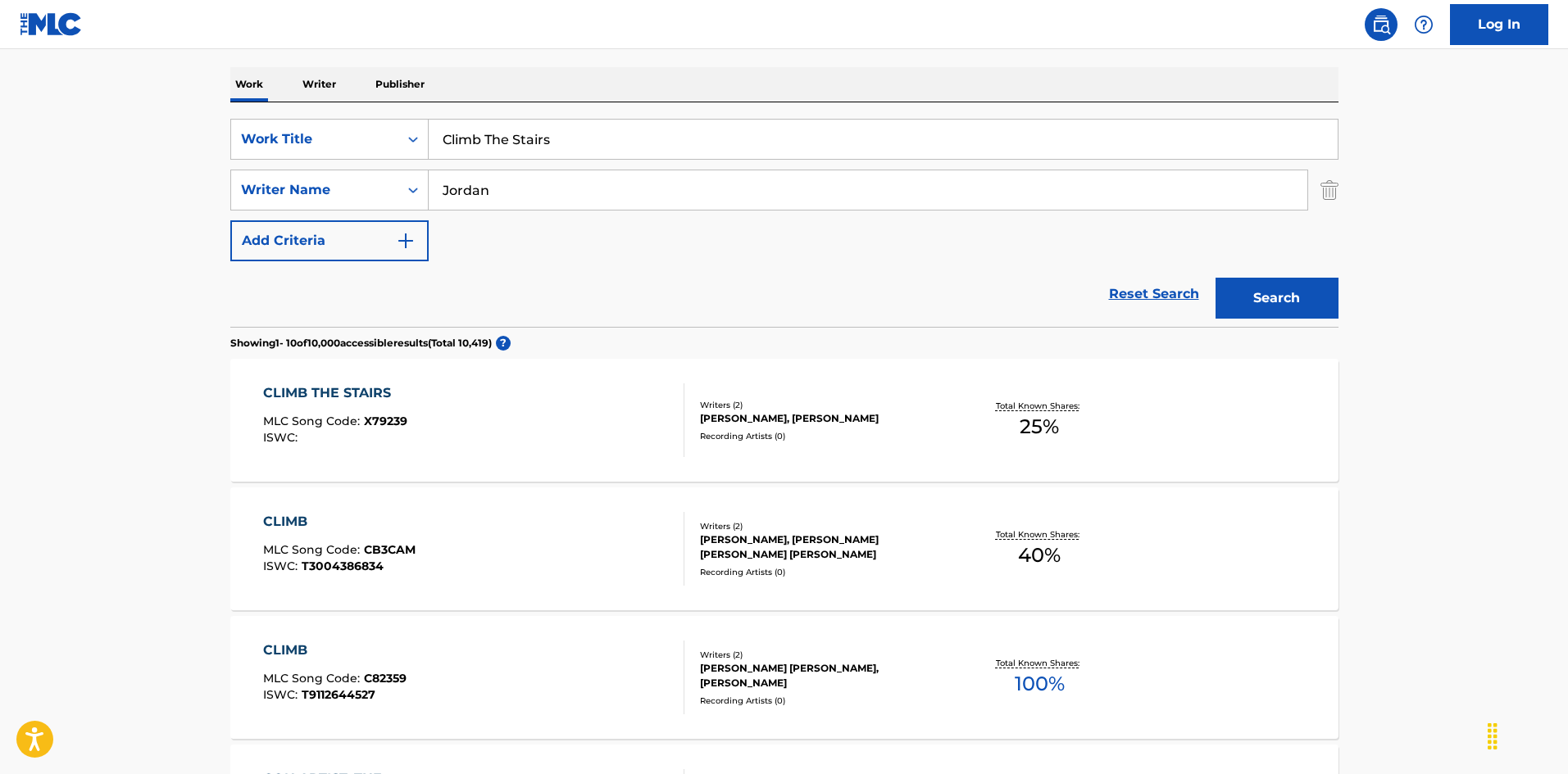
scroll to position [328, 0]
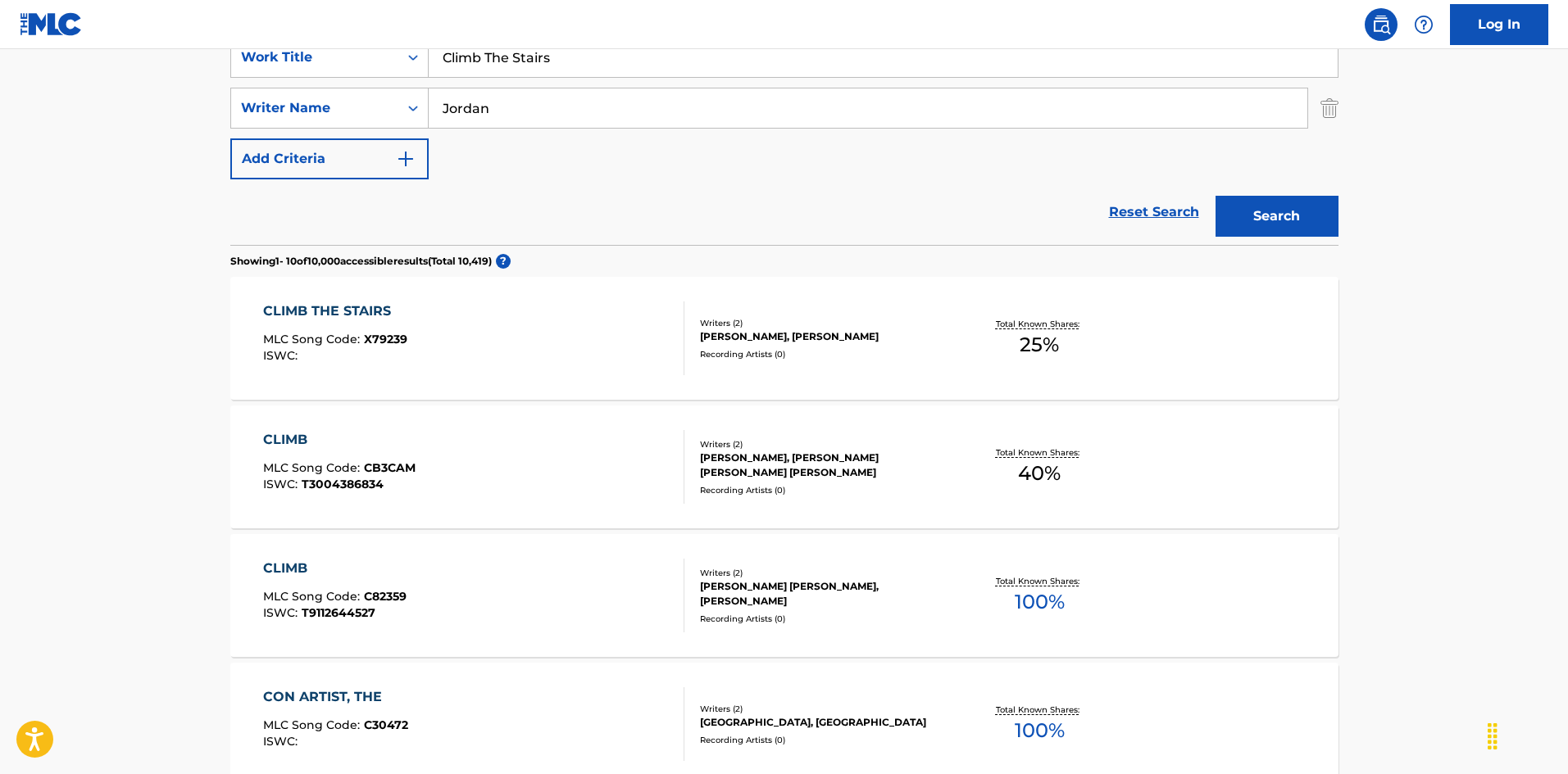
click at [486, 304] on div "CLIMB THE STAIRS MLC Song Code : X79239 ISWC :" at bounding box center [474, 338] width 421 height 74
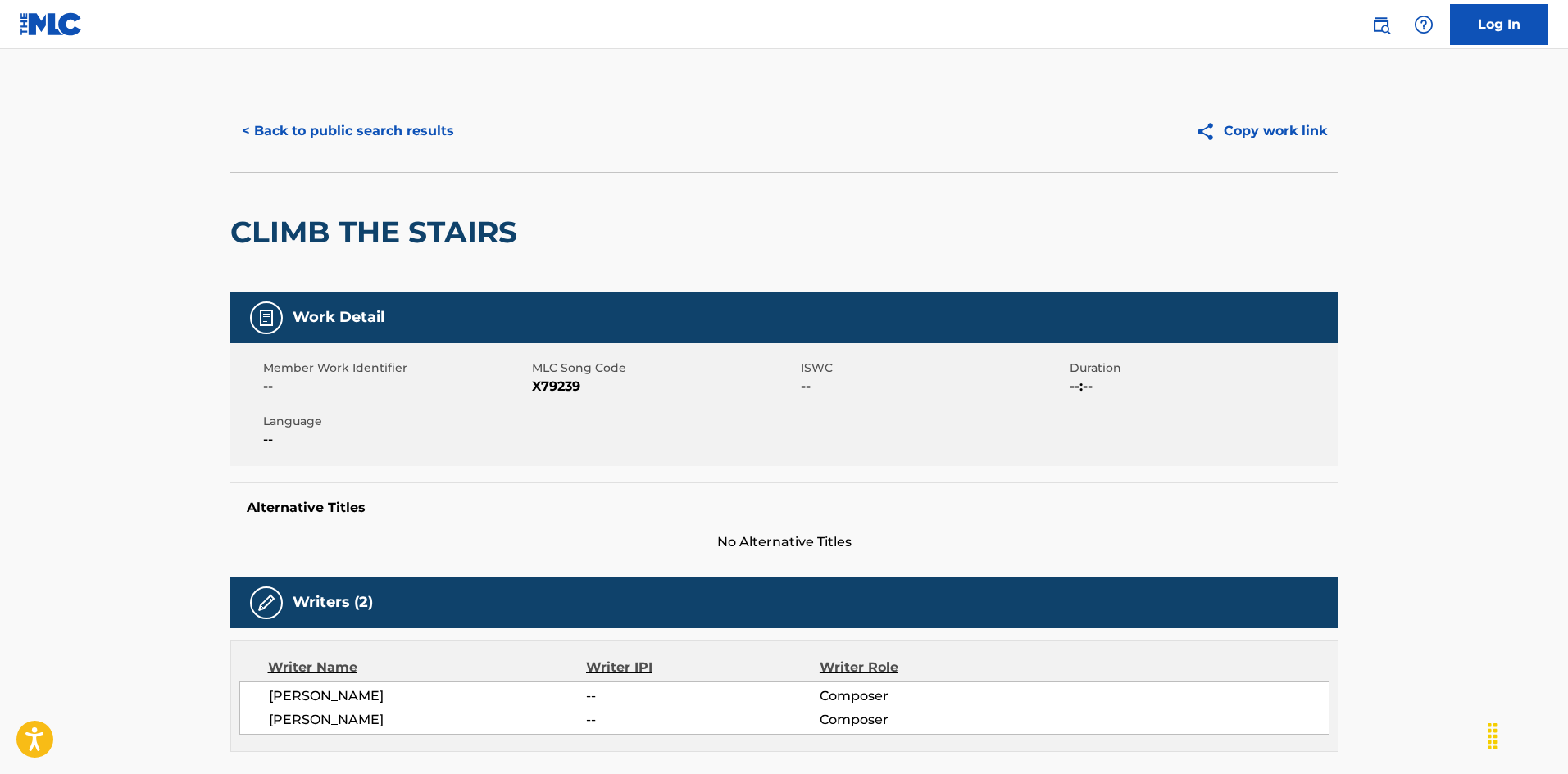
click at [421, 137] on button "< Back to public search results" at bounding box center [347, 132] width 235 height 41
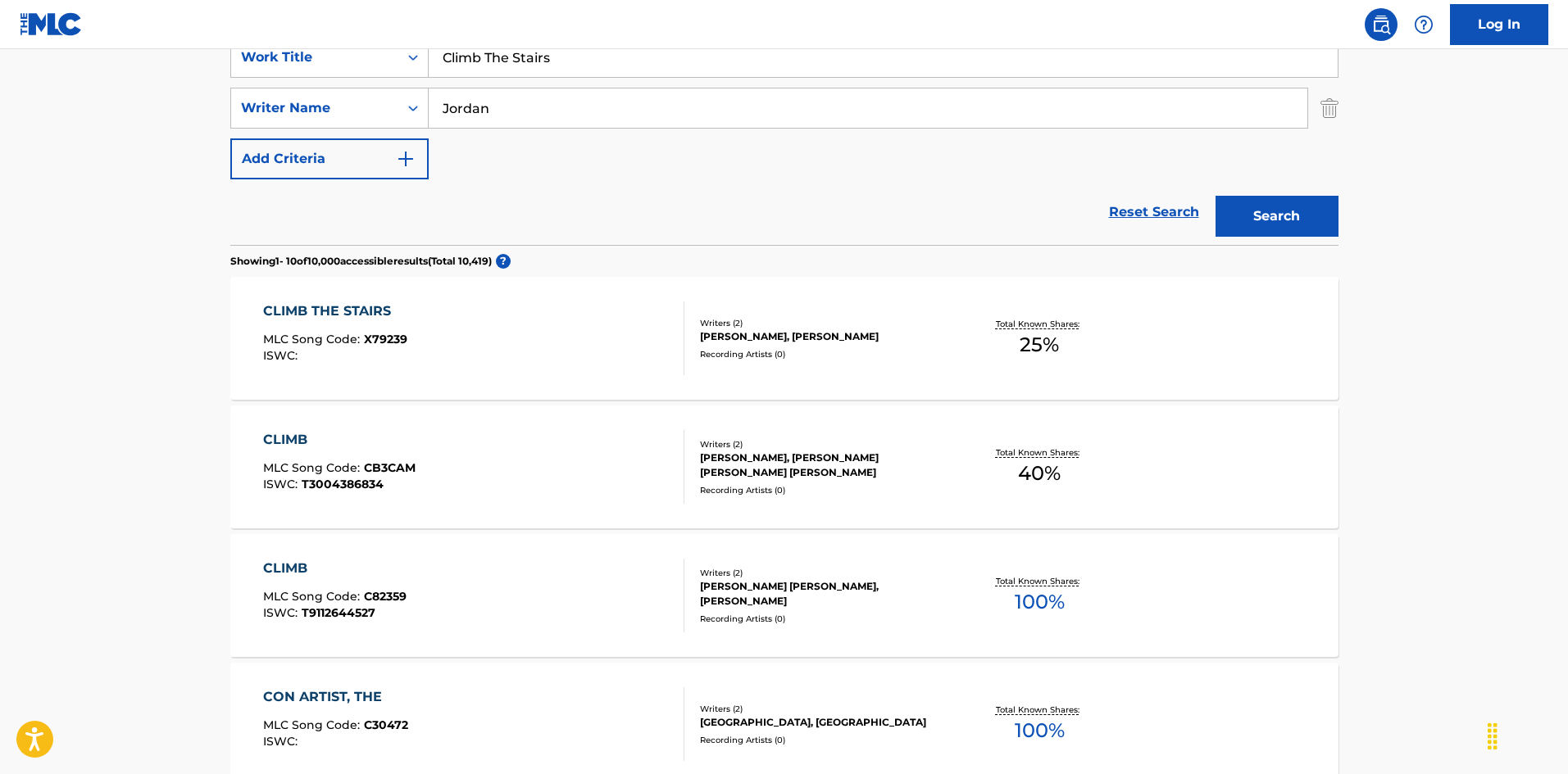
drag, startPoint x: 232, startPoint y: 8, endPoint x: 619, endPoint y: 166, distance: 418.0
click at [236, 8] on div "Log In The MLC Public Work Search The accuracy and completeness of The MLC's da…" at bounding box center [784, 700] width 1568 height 2057
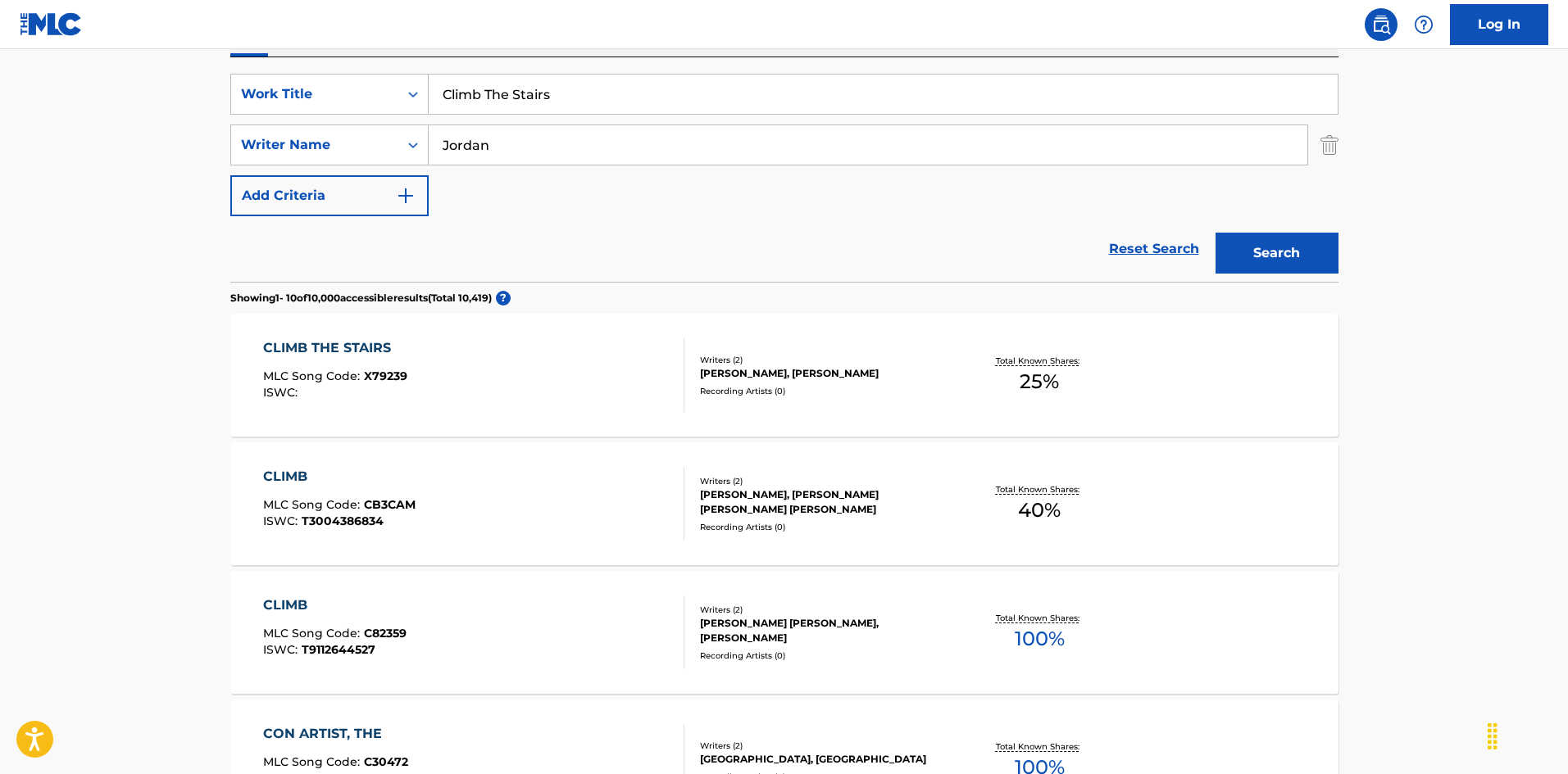
paste input "old Hearted Woman [PERSON_NAME]"
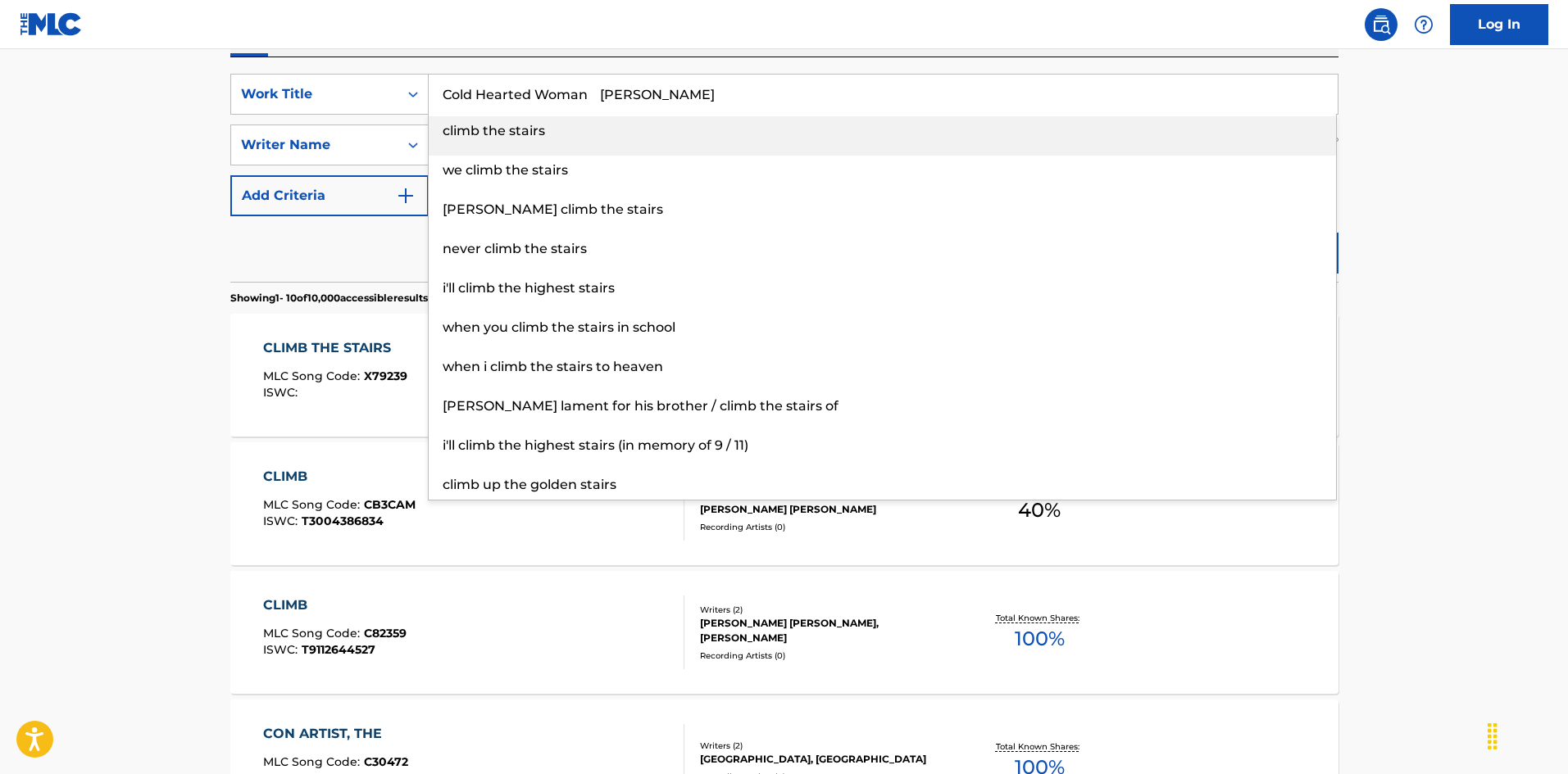
click at [678, 95] on input "Cold Hearted Woman [PERSON_NAME]" at bounding box center [882, 94] width 909 height 39
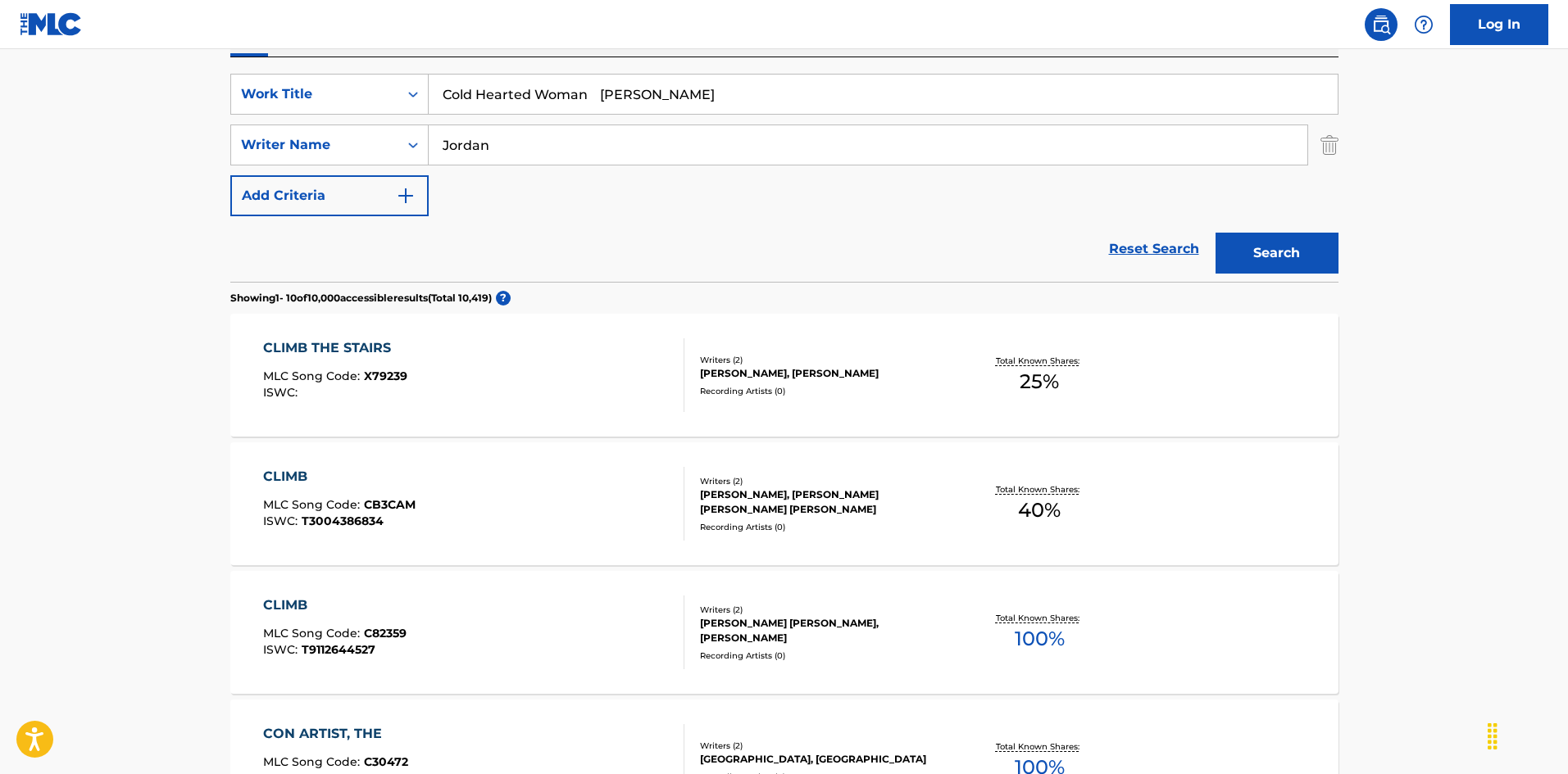
click at [678, 95] on input "Cold Hearted Woman [PERSON_NAME]" at bounding box center [882, 94] width 909 height 39
type input "Cold Hearted Woman [PERSON_NAME]"
drag, startPoint x: 449, startPoint y: 139, endPoint x: 363, endPoint y: 135, distance: 86.1
click at [363, 135] on div "SearchWithCriteria999d1a91-1e41-464a-bb6a-1cf62293df15 Writer Name [PERSON_NAME]" at bounding box center [784, 145] width 1108 height 41
paste input "[PERSON_NAME]"
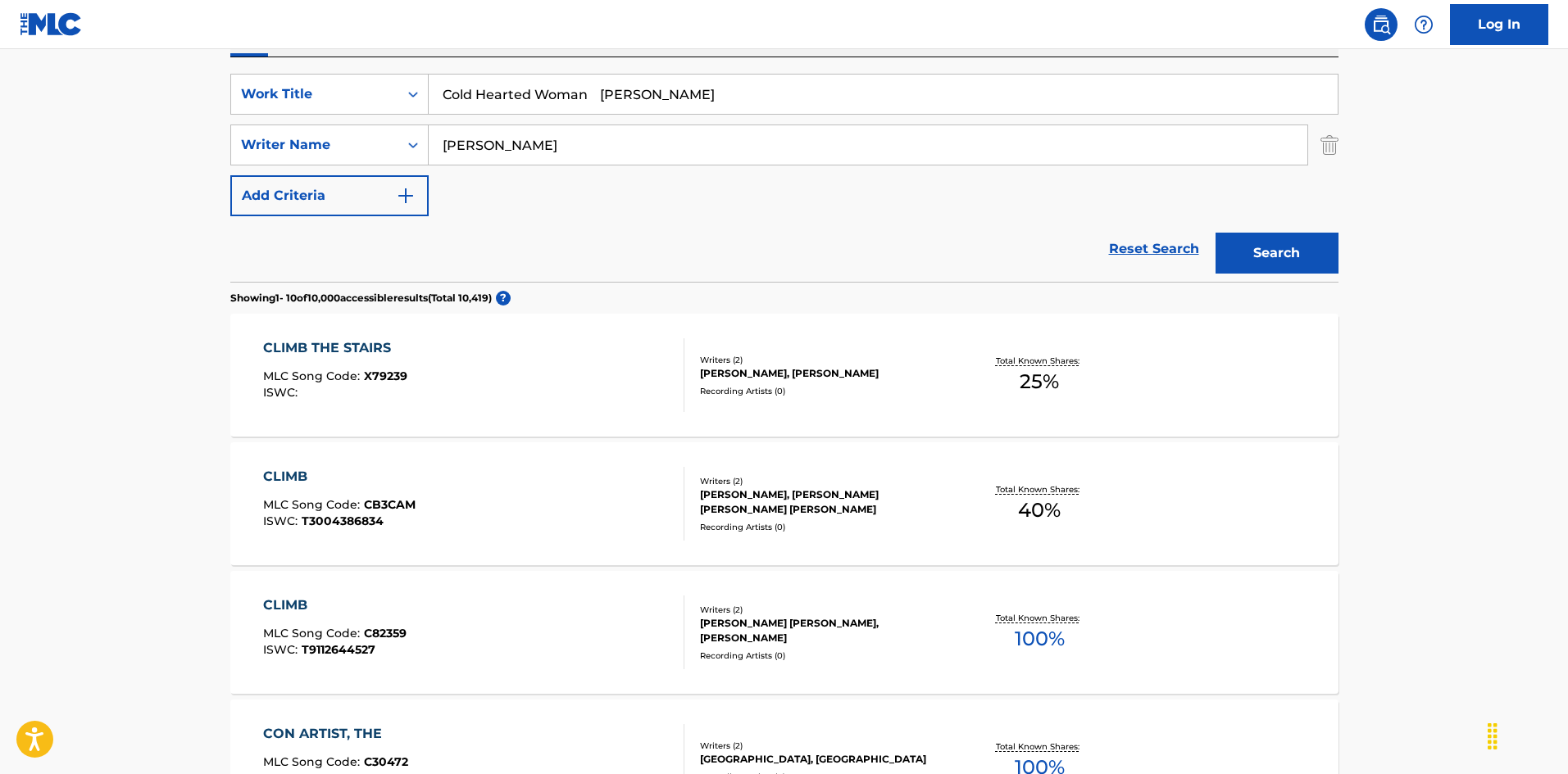
type input "[PERSON_NAME]"
drag, startPoint x: 592, startPoint y: 95, endPoint x: 784, endPoint y: 124, distance: 194.2
click at [781, 124] on div "SearchWithCriteria925b4d22-daa9-49c7-9c3b-1f4fd6ba712d Work Title Cold Hearted …" at bounding box center [784, 144] width 1108 height 142
type input "Cold Hearted Woman"
click at [1233, 249] on button "Search" at bounding box center [1276, 253] width 123 height 41
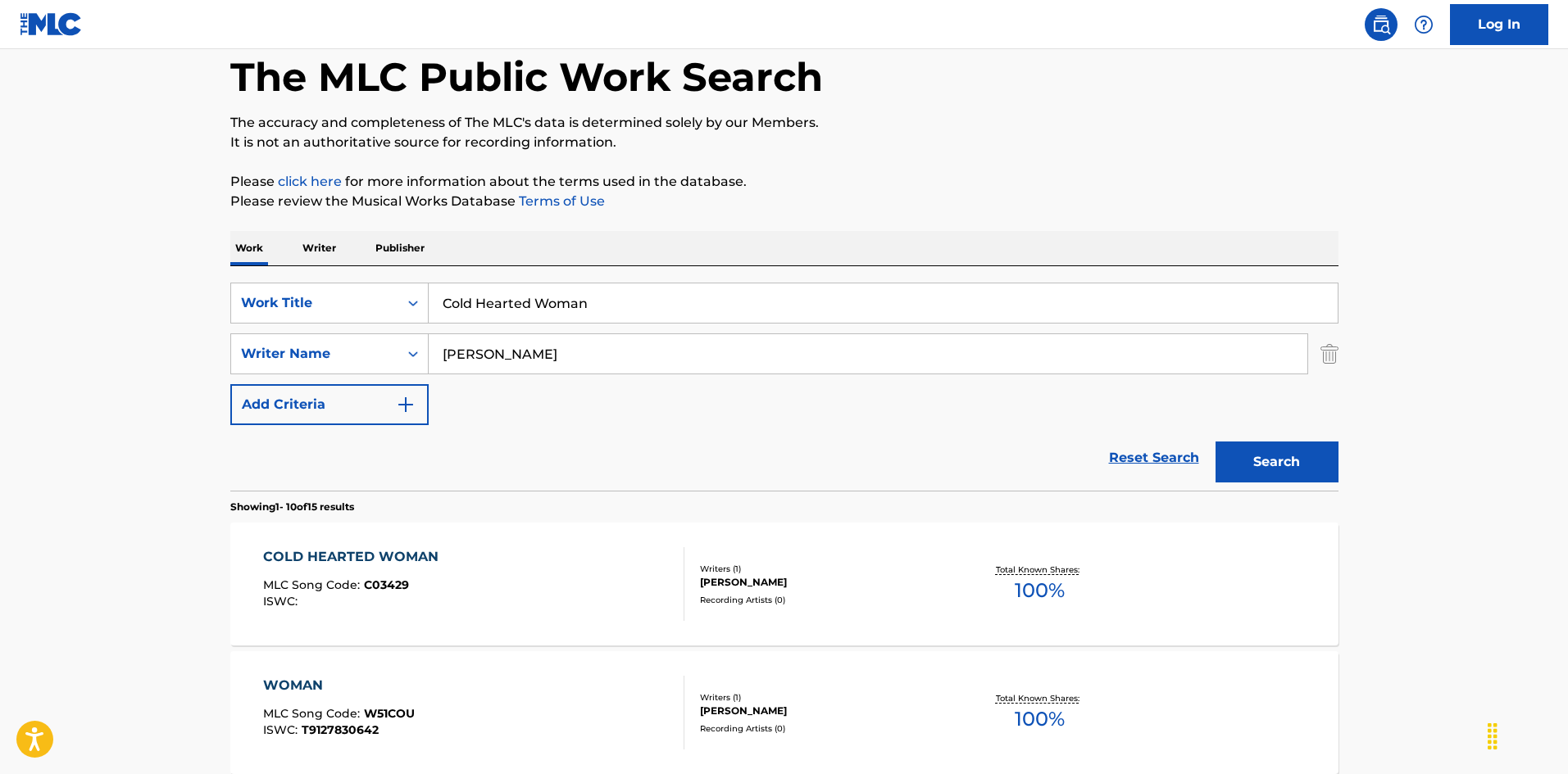
scroll to position [164, 0]
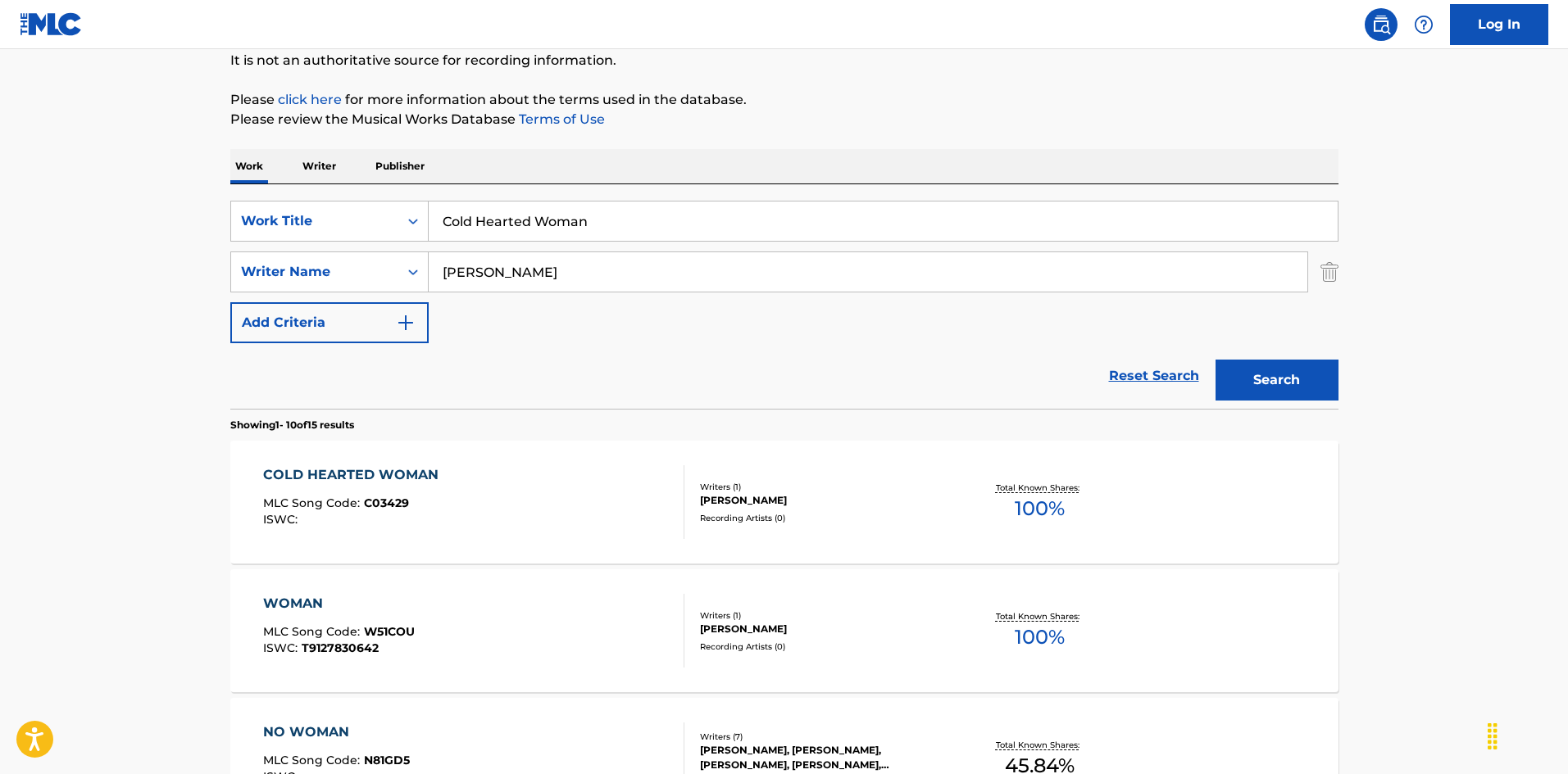
click at [580, 523] on div "COLD HEARTED WOMAN MLC Song Code : C03429 ISWC :" at bounding box center [474, 502] width 421 height 74
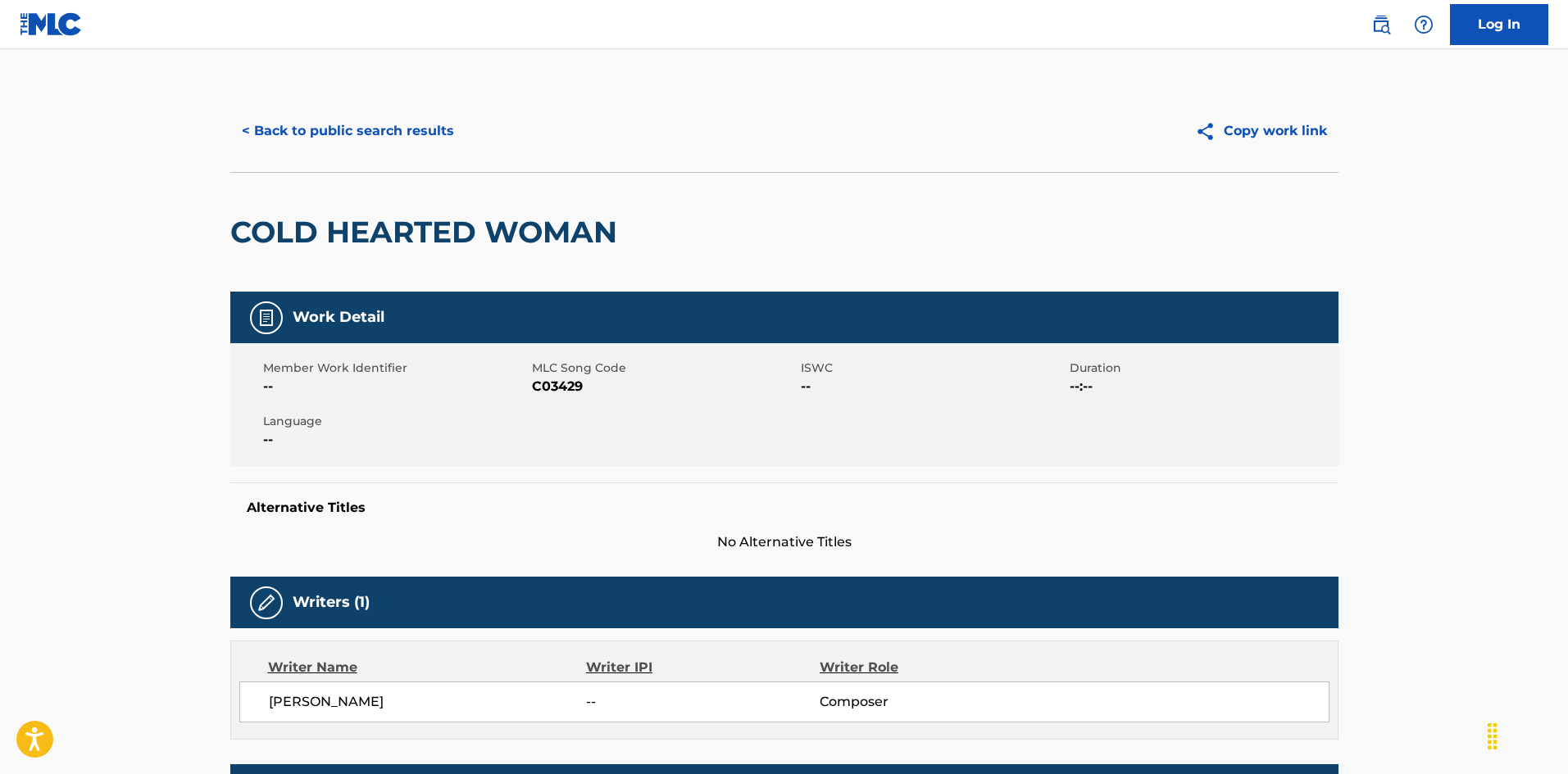
click at [404, 130] on button "< Back to public search results" at bounding box center [347, 132] width 235 height 41
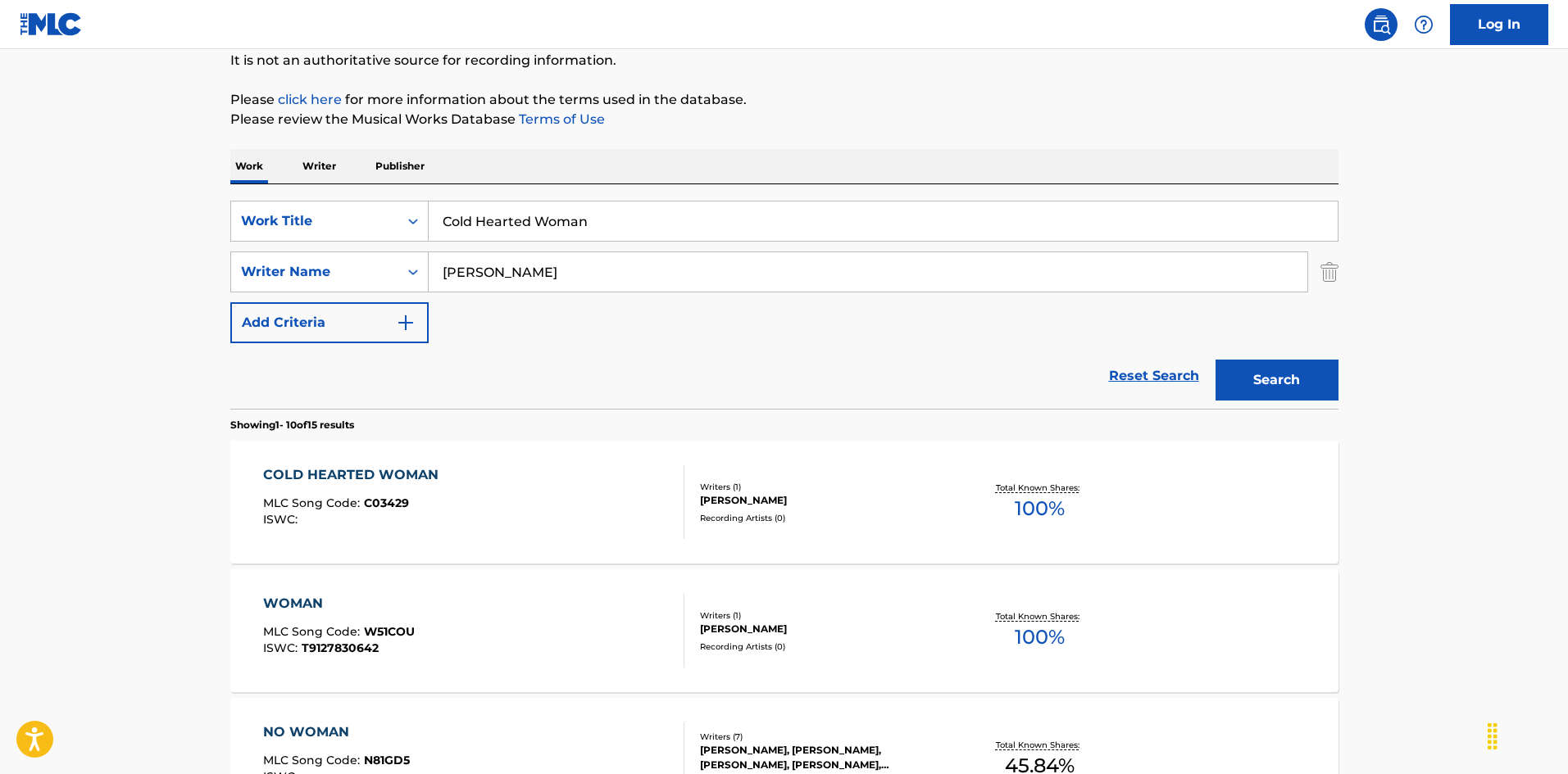
drag, startPoint x: 577, startPoint y: 225, endPoint x: 244, endPoint y: 155, distance: 340.3
paste input "me And Get Your Baby [PERSON_NAME]|[PERSON_NAME]"
click at [799, 223] on input "Come And Get Your Baby [PERSON_NAME]|[PERSON_NAME]" at bounding box center [882, 221] width 909 height 39
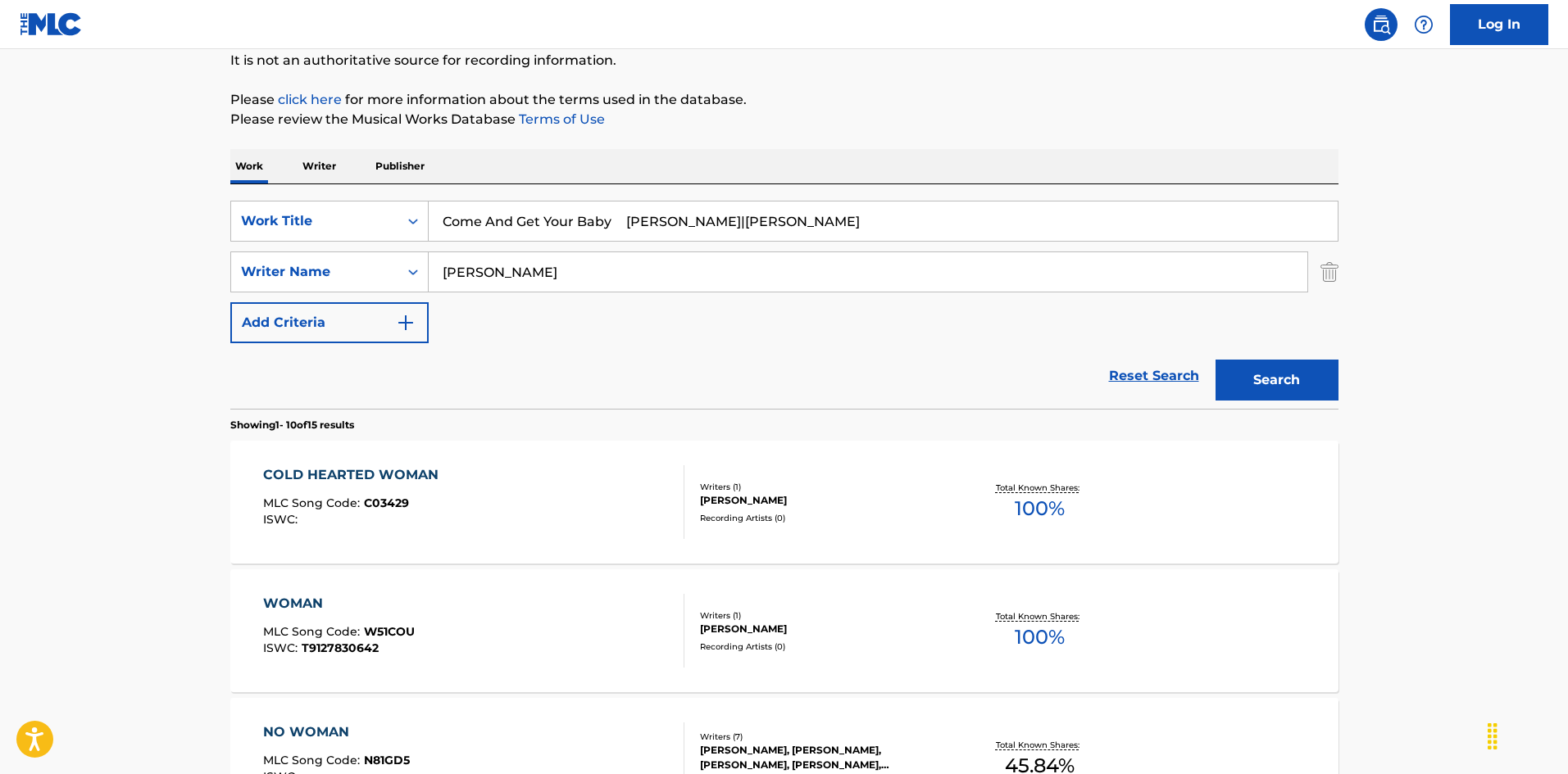
type input "Come And Get Your Baby [PERSON_NAME]|[PERSON_NAME]"
drag, startPoint x: 515, startPoint y: 279, endPoint x: 322, endPoint y: 249, distance: 195.3
click at [321, 249] on div "SearchWithCriteria925b4d22-daa9-49c7-9c3b-1f4fd6ba712d Work Title Come And Get …" at bounding box center [784, 271] width 1108 height 142
paste input "Penn"
type input "Penn"
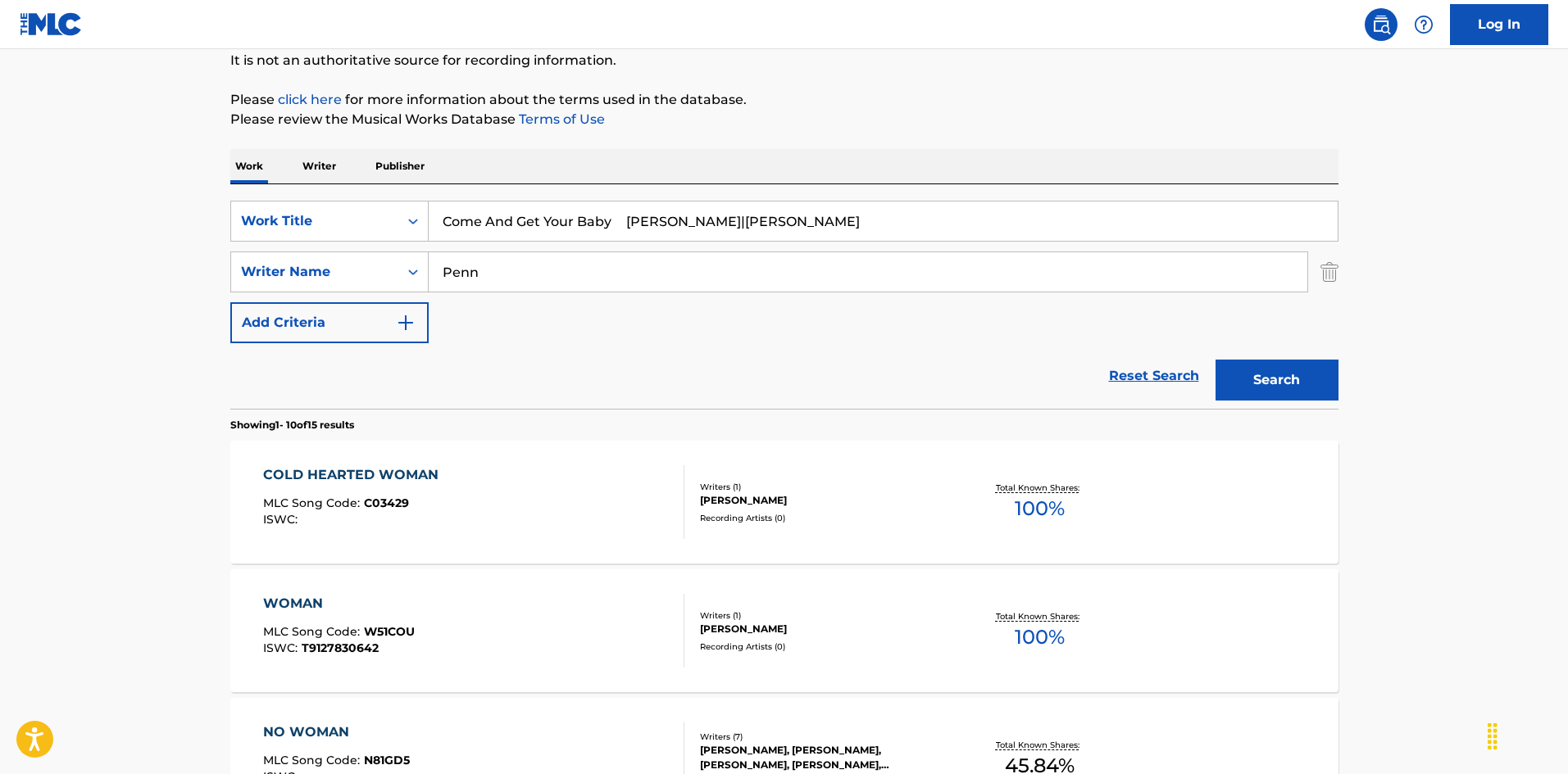
drag, startPoint x: 710, startPoint y: 230, endPoint x: 887, endPoint y: 267, distance: 180.8
click at [887, 267] on div "SearchWithCriteria925b4d22-daa9-49c7-9c3b-1f4fd6ba712d Work Title Come And Get …" at bounding box center [784, 271] width 1108 height 142
type input "Come And Get Your Baby"
drag, startPoint x: 1284, startPoint y: 378, endPoint x: 1127, endPoint y: 392, distance: 157.6
click at [1282, 378] on button "Search" at bounding box center [1276, 380] width 123 height 41
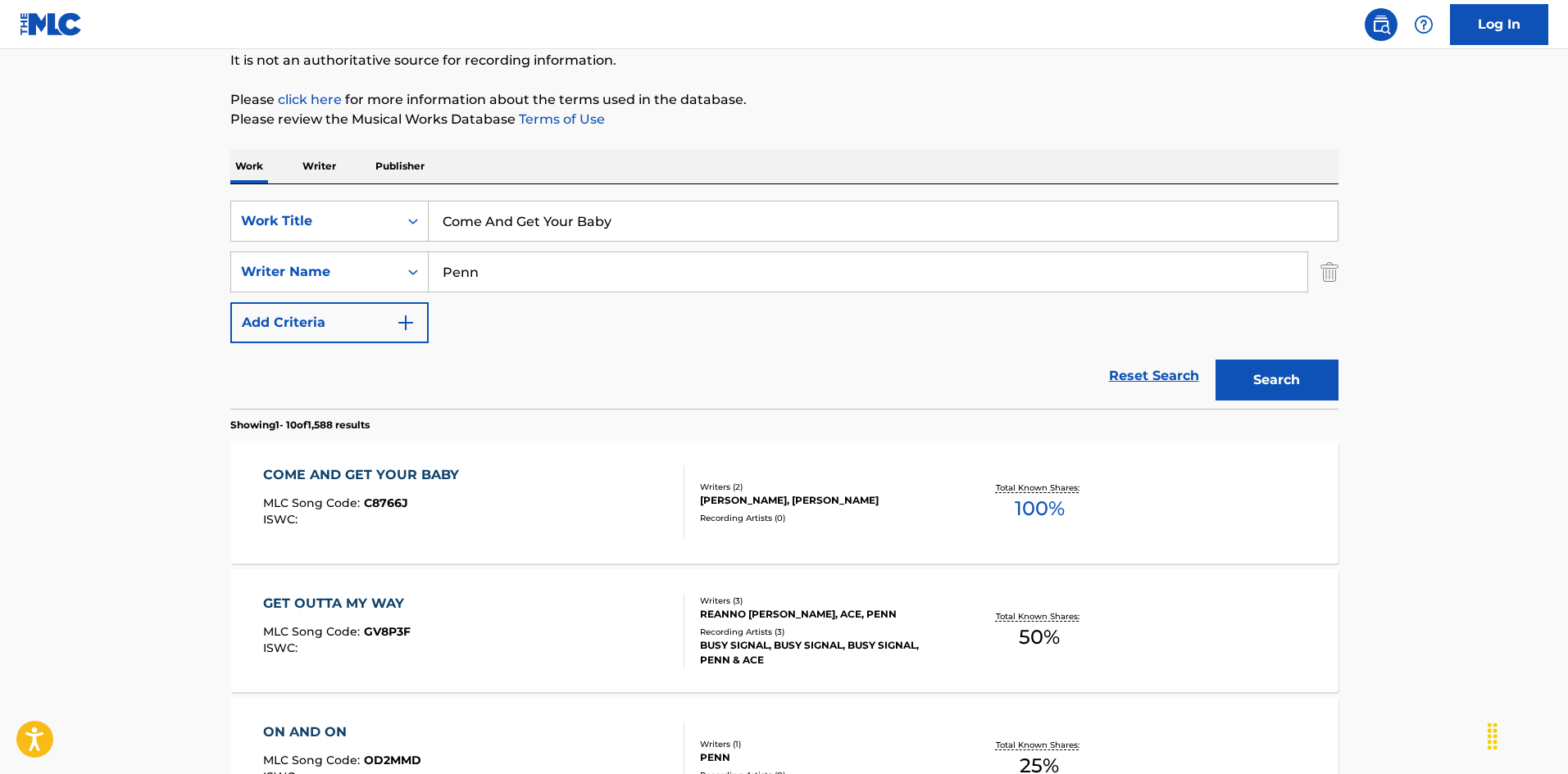
click at [574, 487] on div "COME AND GET YOUR BABY MLC Song Code : C8766J ISWC :" at bounding box center [474, 502] width 421 height 74
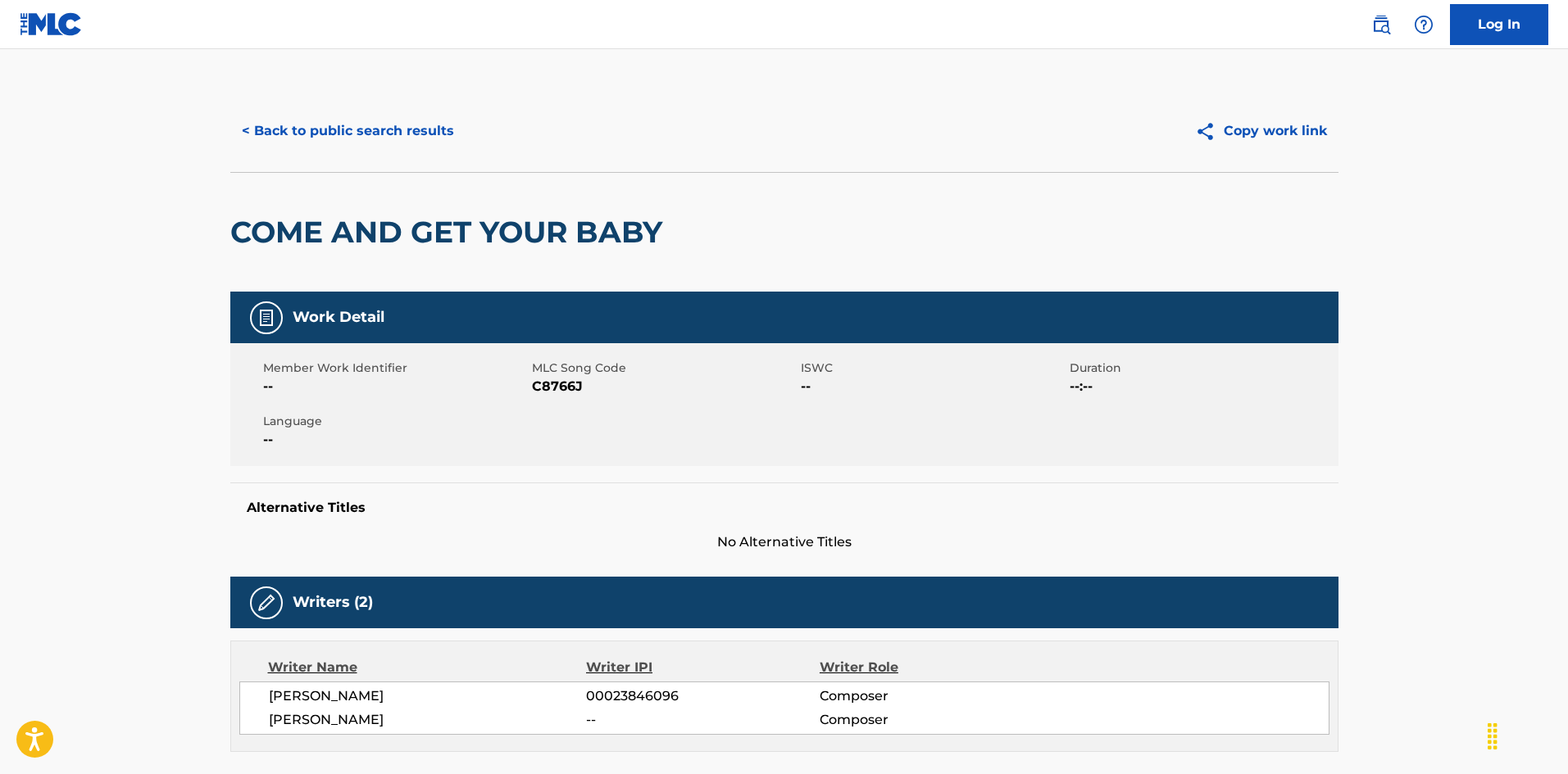
click at [397, 146] on button "< Back to public search results" at bounding box center [347, 132] width 235 height 41
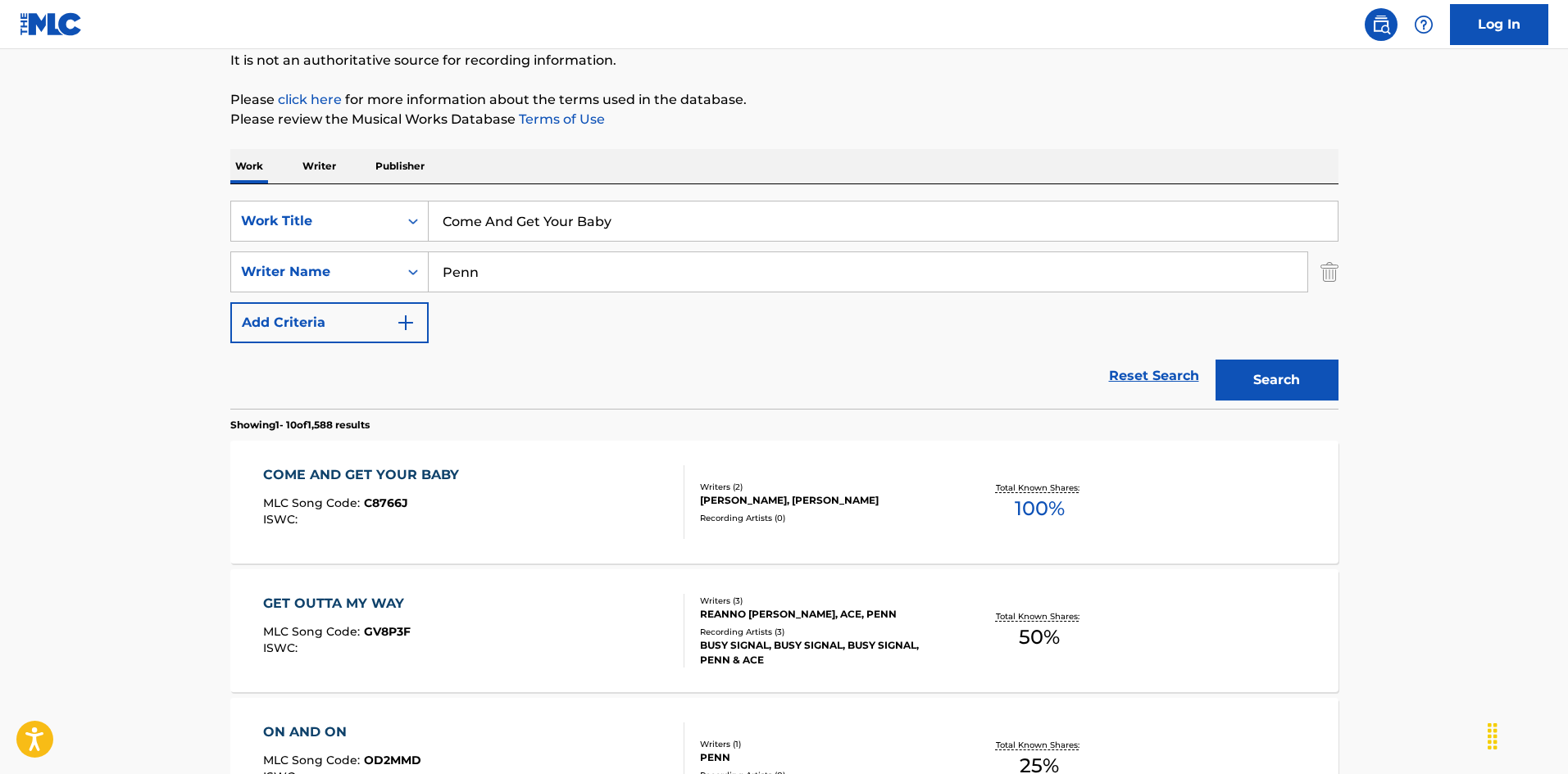
paste input "Back [PERSON_NAME]|[PERSON_NAME]"
click at [724, 223] on input "Come Back [PERSON_NAME]|[PERSON_NAME]" at bounding box center [882, 221] width 909 height 39
type input "Come Back [PERSON_NAME]|[PERSON_NAME]"
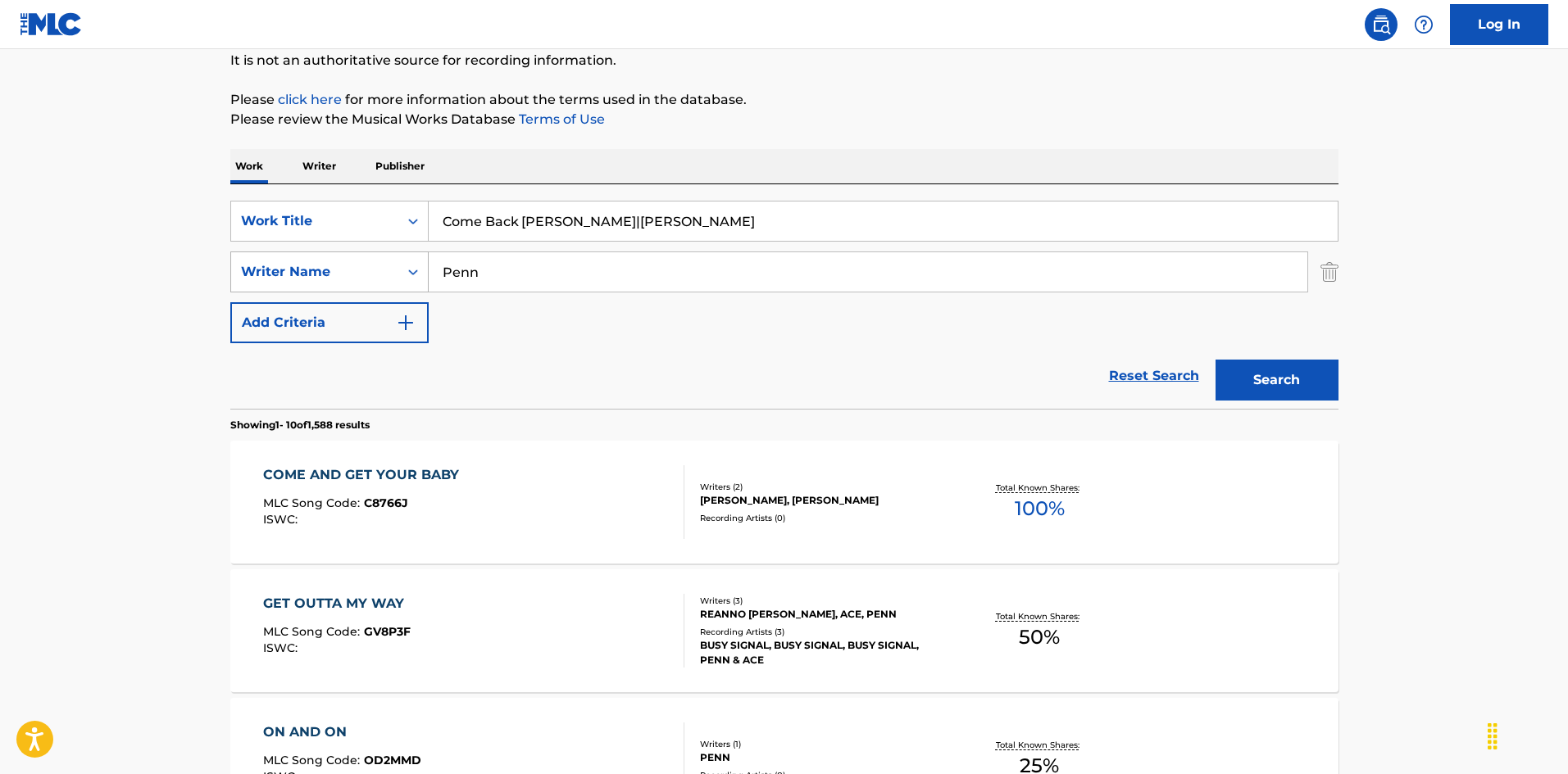
drag, startPoint x: 469, startPoint y: 274, endPoint x: 341, endPoint y: 262, distance: 128.6
click at [319, 259] on div "SearchWithCriteria999d1a91-1e41-464a-bb6a-1cf62293df15 Writer Name Penn" at bounding box center [784, 272] width 1108 height 41
paste input "[PERSON_NAME]"
type input "[PERSON_NAME]"
drag, startPoint x: 527, startPoint y: 220, endPoint x: 758, endPoint y: 271, distance: 236.6
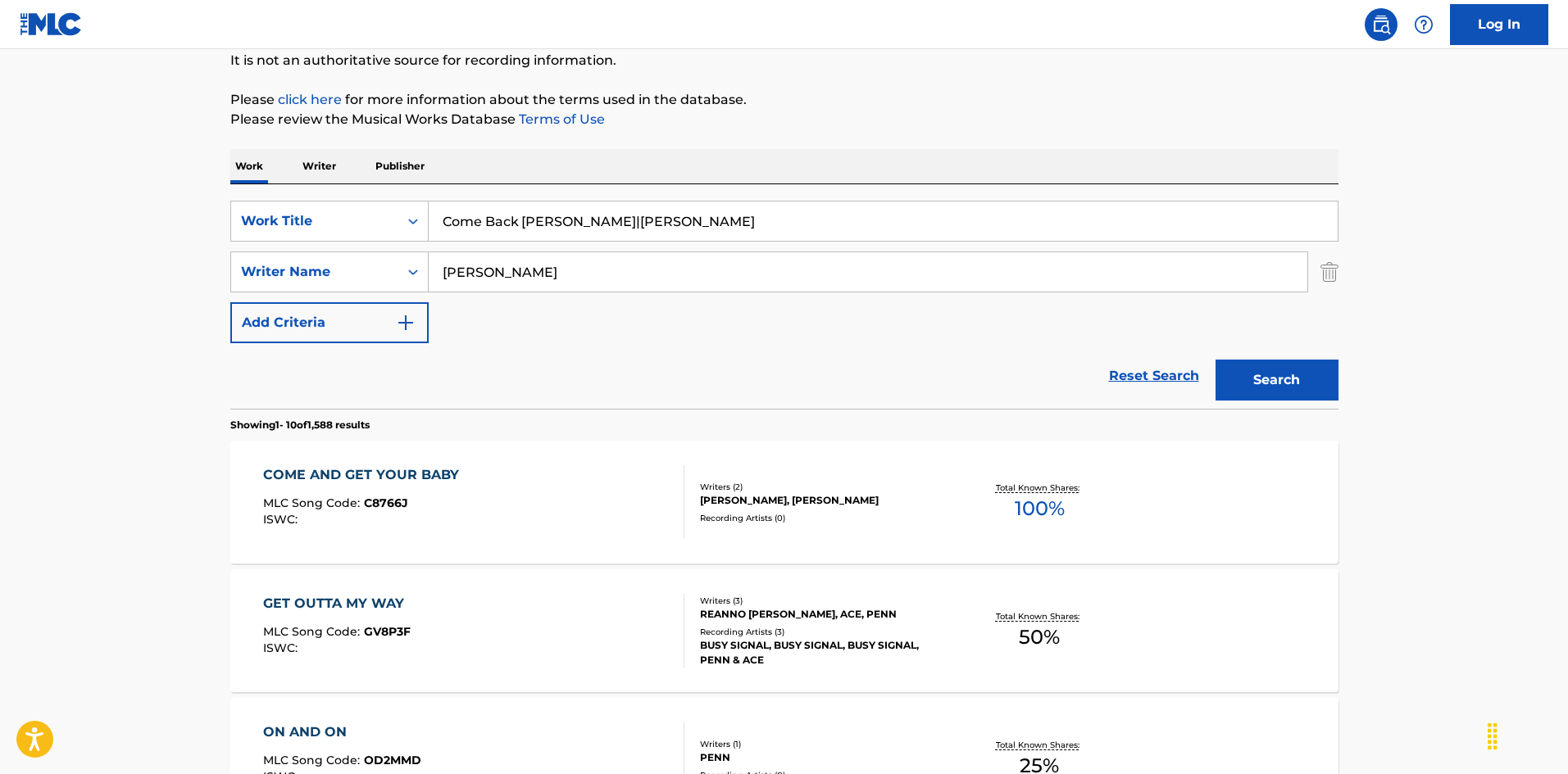
click at [758, 271] on div "SearchWithCriteria925b4d22-daa9-49c7-9c3b-1f4fd6ba712d Work Title Come Back [PE…" at bounding box center [784, 271] width 1108 height 142
type input "Come Back"
click at [1209, 368] on div "Search" at bounding box center [1272, 376] width 131 height 66
click at [1250, 381] on button "Search" at bounding box center [1276, 380] width 123 height 41
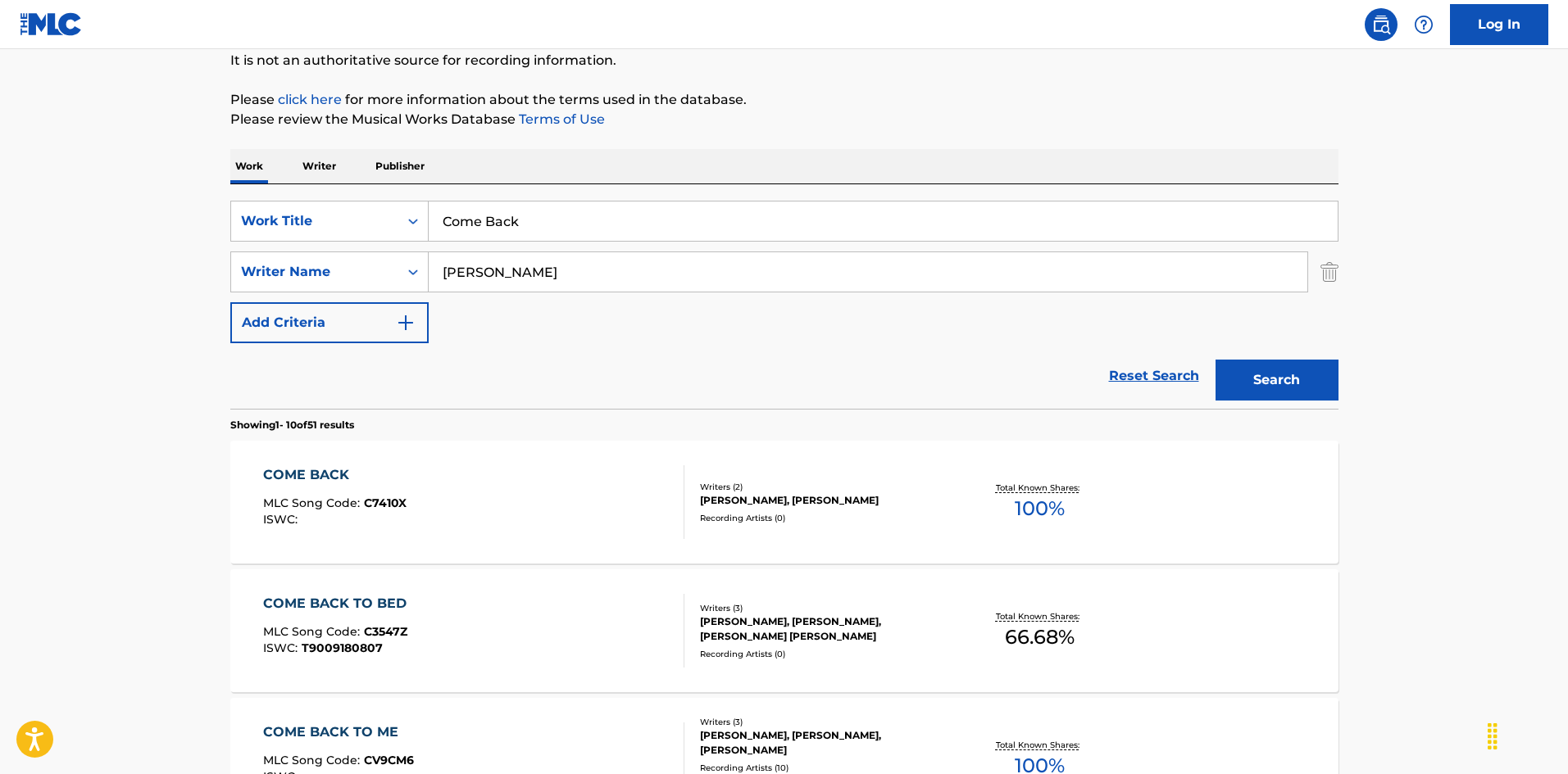
click at [611, 497] on div "COME BACK MLC Song Code : C7410X ISWC :" at bounding box center [474, 502] width 421 height 74
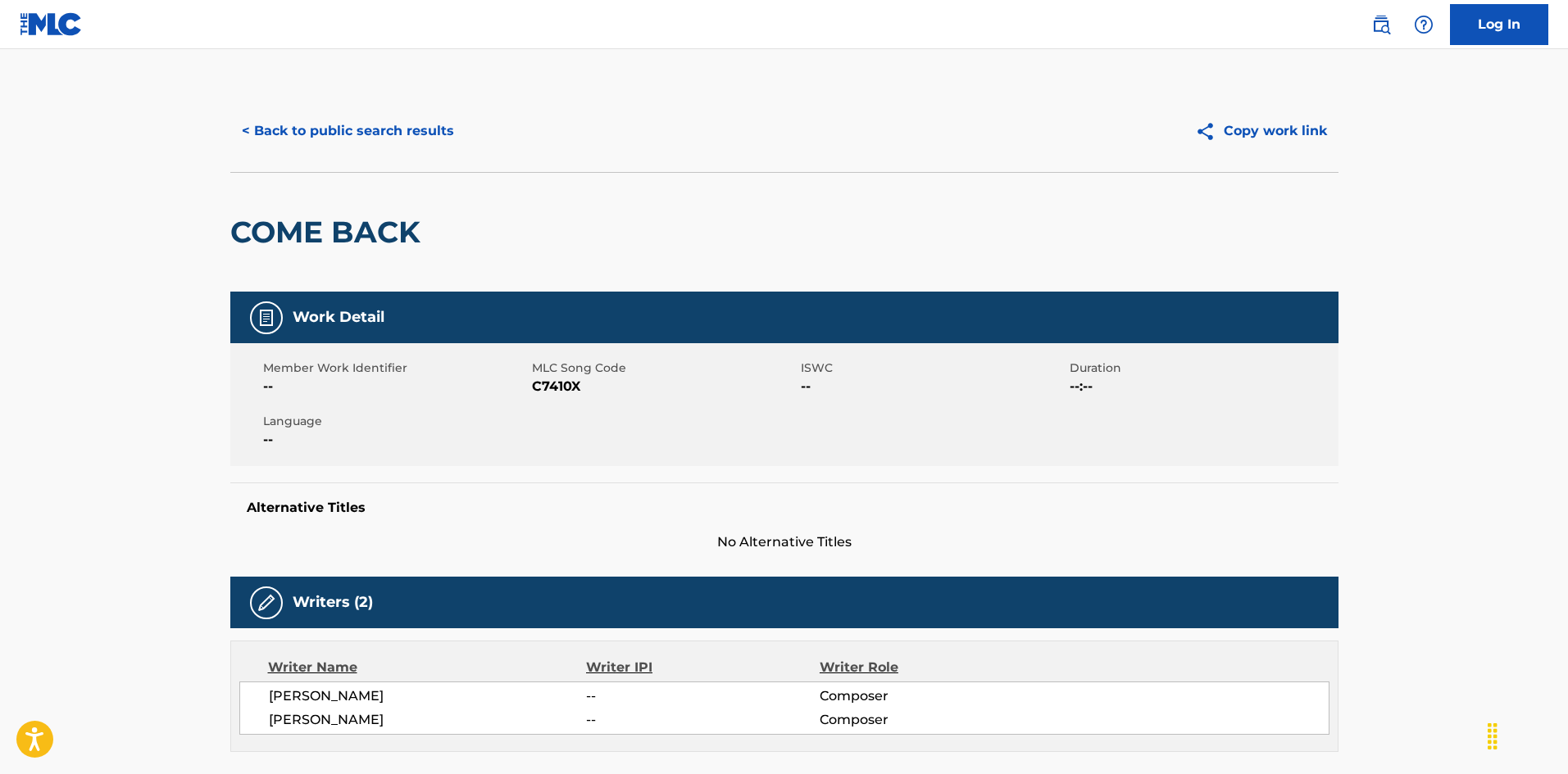
click at [385, 121] on button "< Back to public search results" at bounding box center [347, 132] width 235 height 41
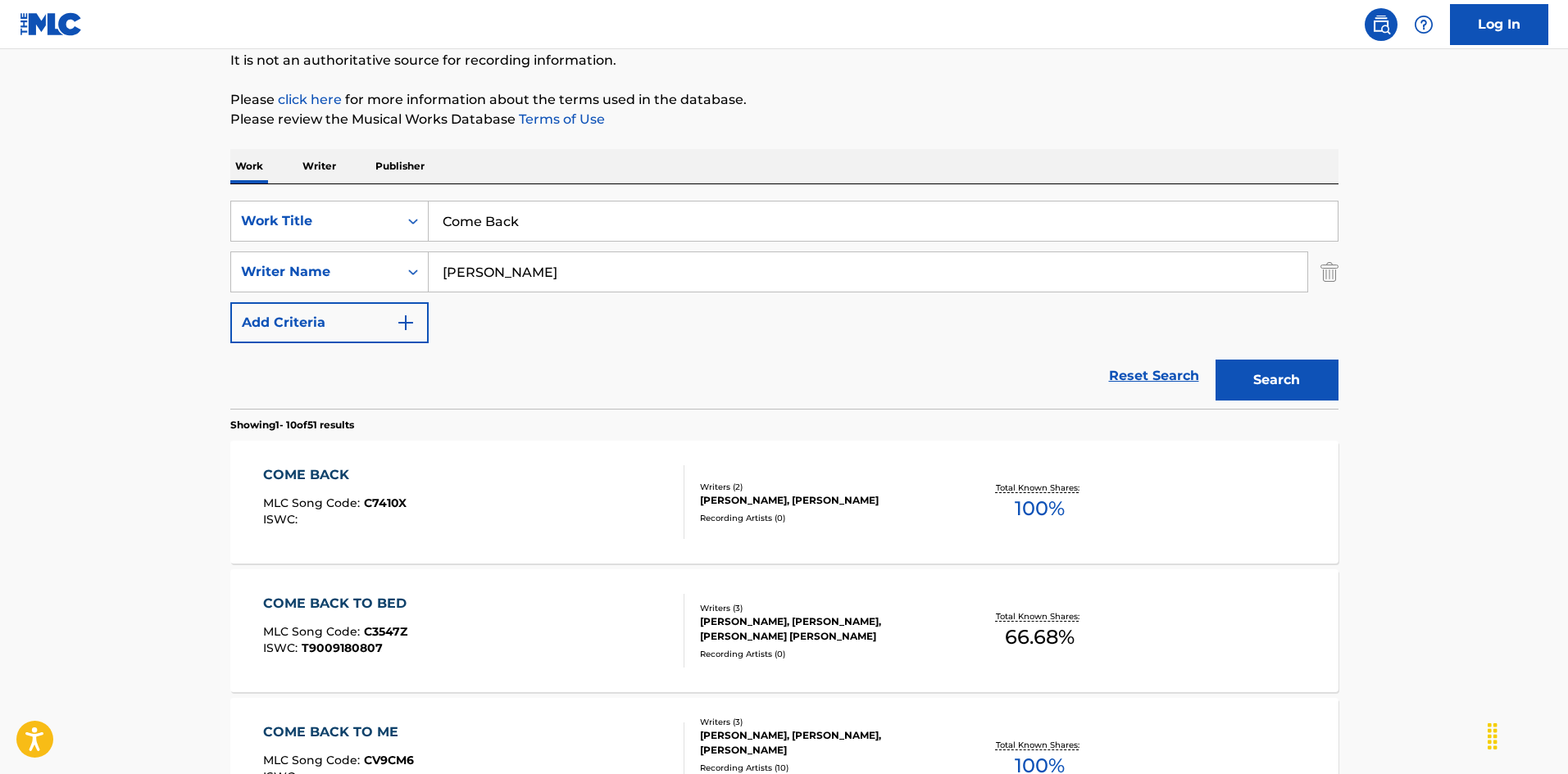
click at [269, 192] on div "SearchWithCriteria925b4d22-daa9-49c7-9c3b-1f4fd6ba712d Work Title Come Back Sea…" at bounding box center [784, 297] width 1108 height 225
paste input "Home To Me [PERSON_NAME] [PERSON_NAME]"
drag, startPoint x: 582, startPoint y: 222, endPoint x: 642, endPoint y: 239, distance: 62.4
click at [754, 240] on input "Come Home To Me [PERSON_NAME] [PERSON_NAME]" at bounding box center [882, 221] width 909 height 39
type input "Come Home To Me"
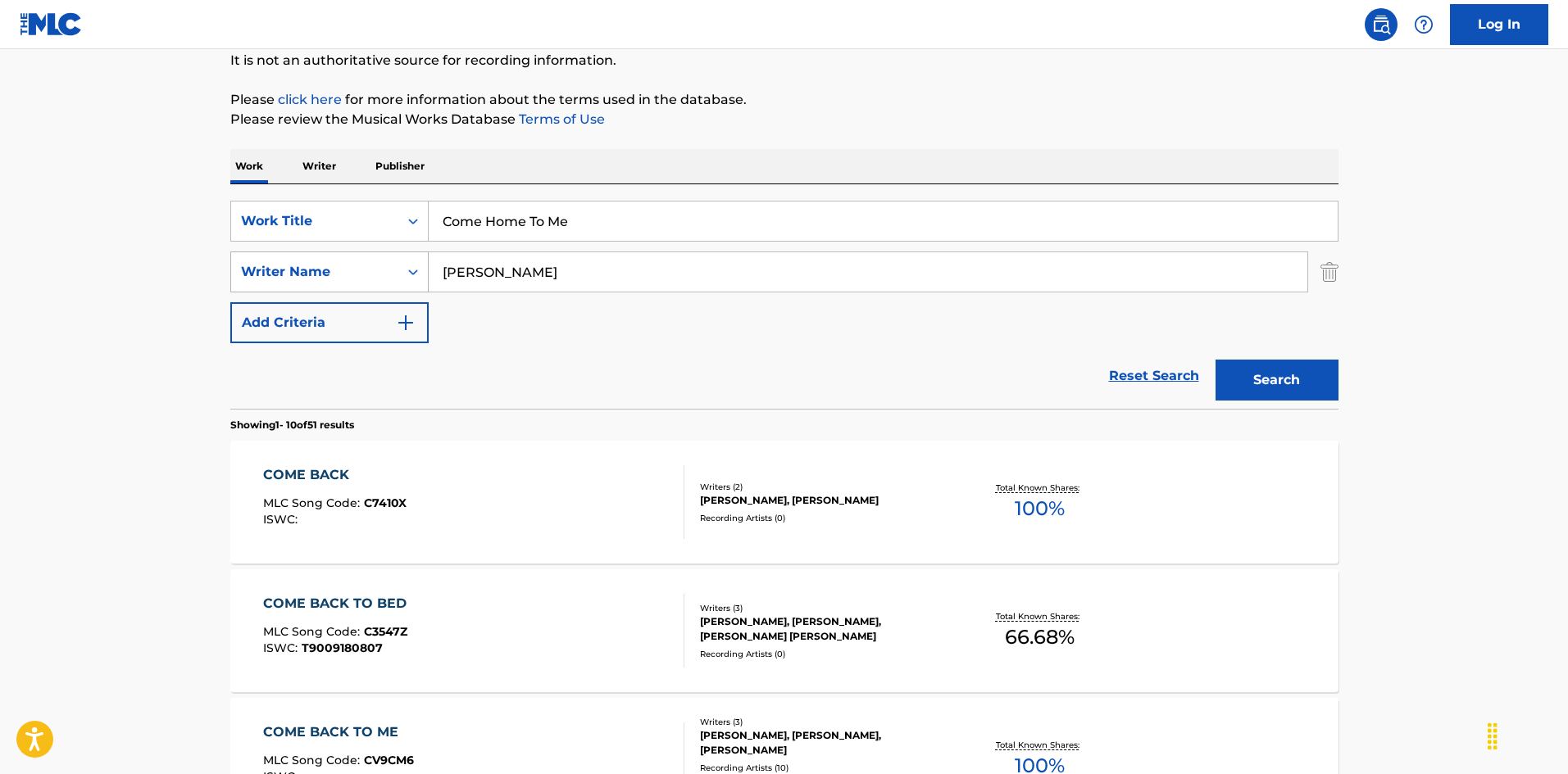
drag, startPoint x: 454, startPoint y: 258, endPoint x: 359, endPoint y: 264, distance: 95.2
click at [327, 249] on div "SearchWithCriteria925b4d22-daa9-49c7-9c3b-1f4fd6ba712d Work Title Come Home To …" at bounding box center [784, 271] width 1108 height 142
paste input "[PERSON_NAME] [PERSON_NAME]"
type input "[PERSON_NAME] [PERSON_NAME]"
click at [1236, 393] on button "Search" at bounding box center [1276, 380] width 123 height 41
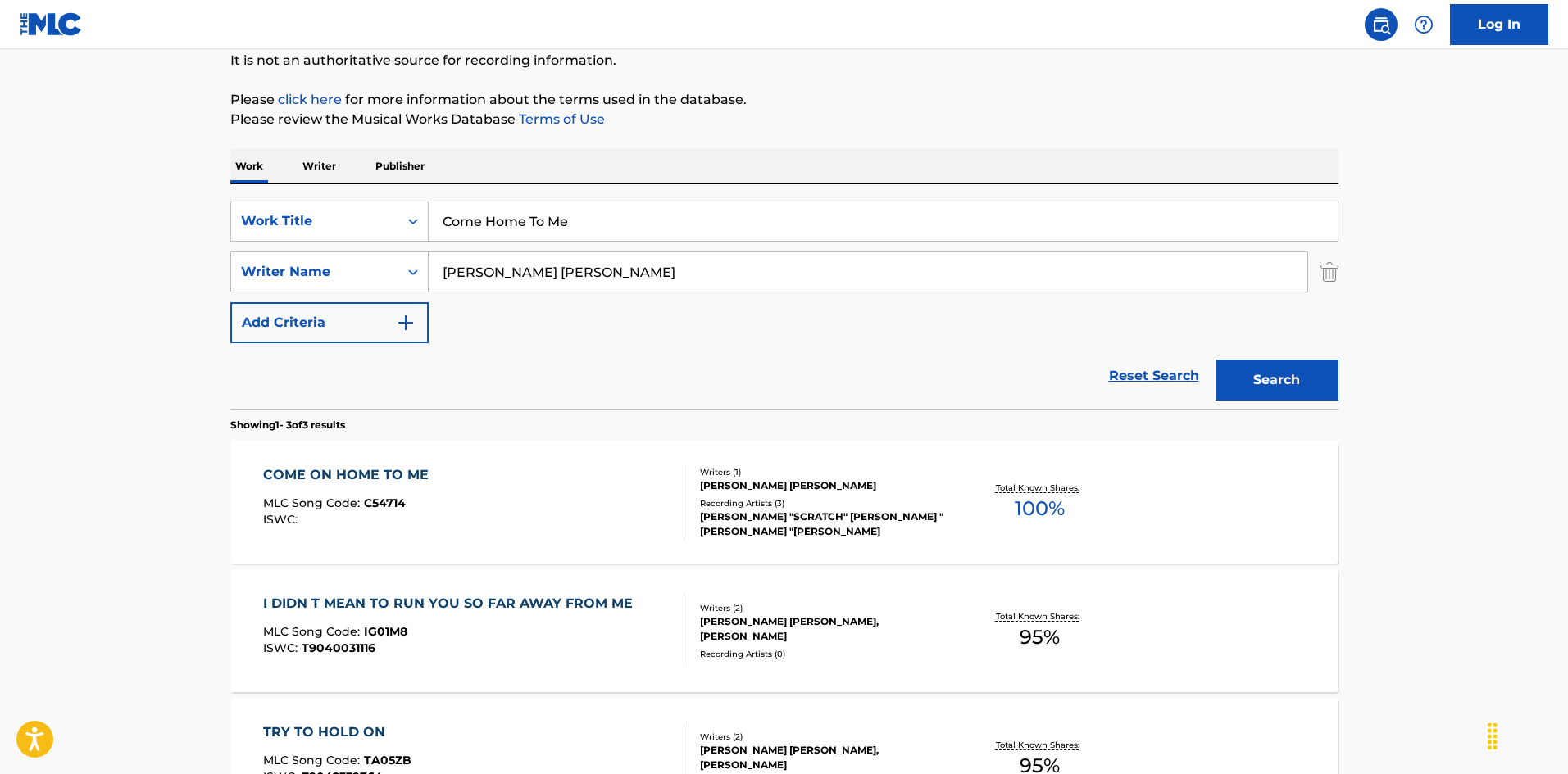
click at [585, 477] on div "COME ON HOME TO ME MLC Song Code : C54714 ISWC :" at bounding box center [474, 502] width 421 height 74
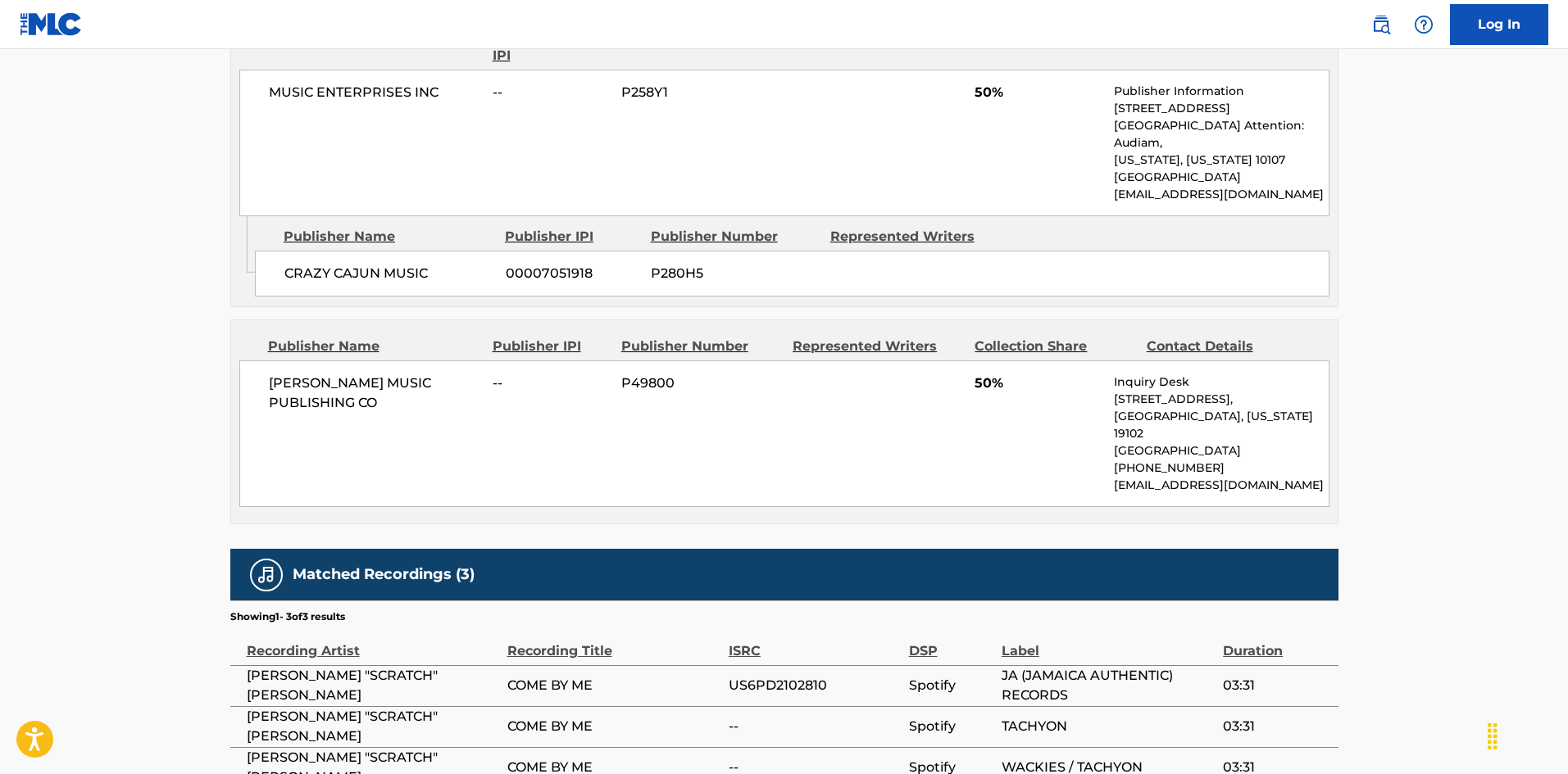
scroll to position [902, 0]
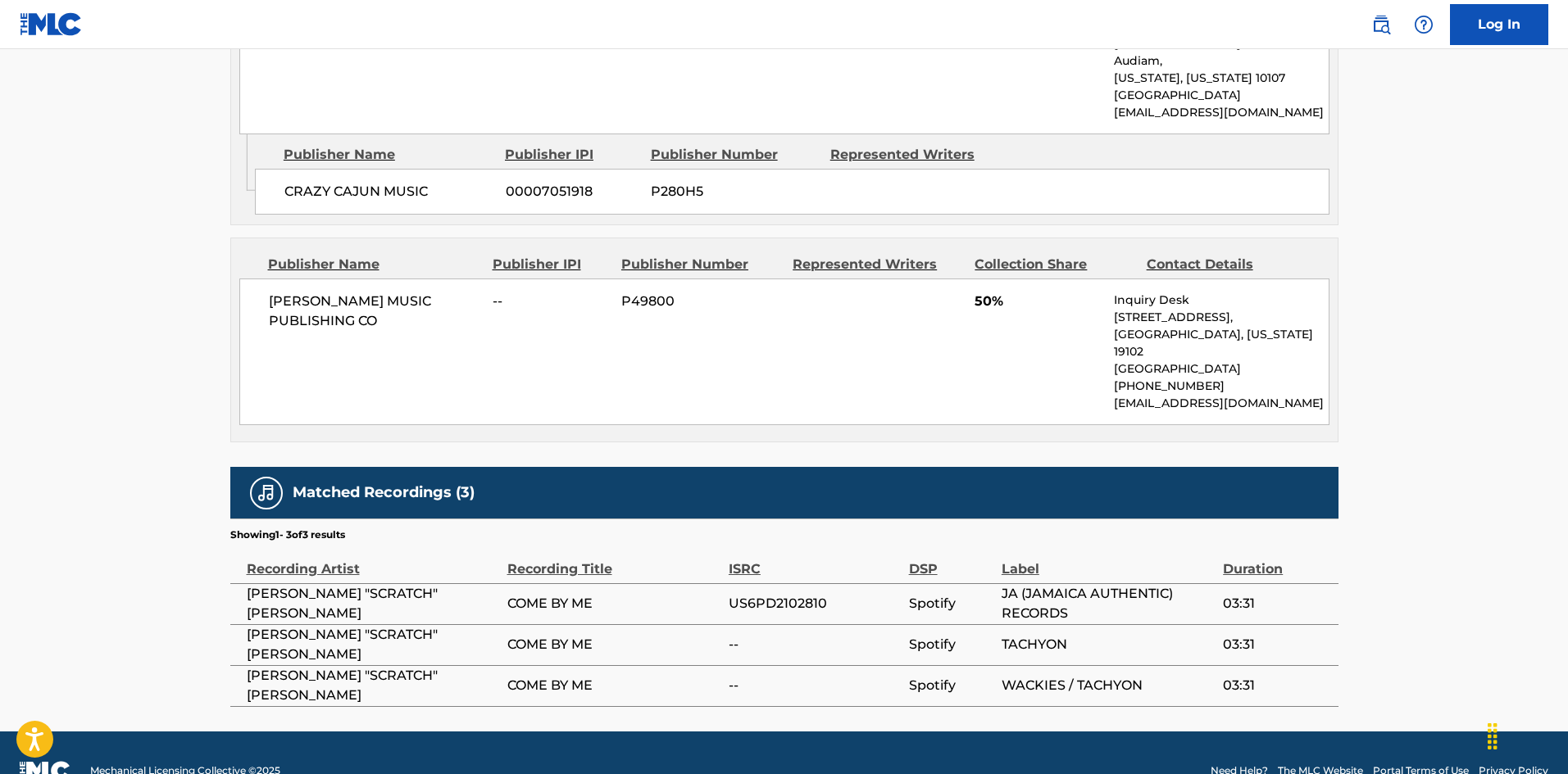
click at [761, 594] on span "US6PD2102810" at bounding box center [814, 604] width 172 height 20
copy span "US6PD2102810"
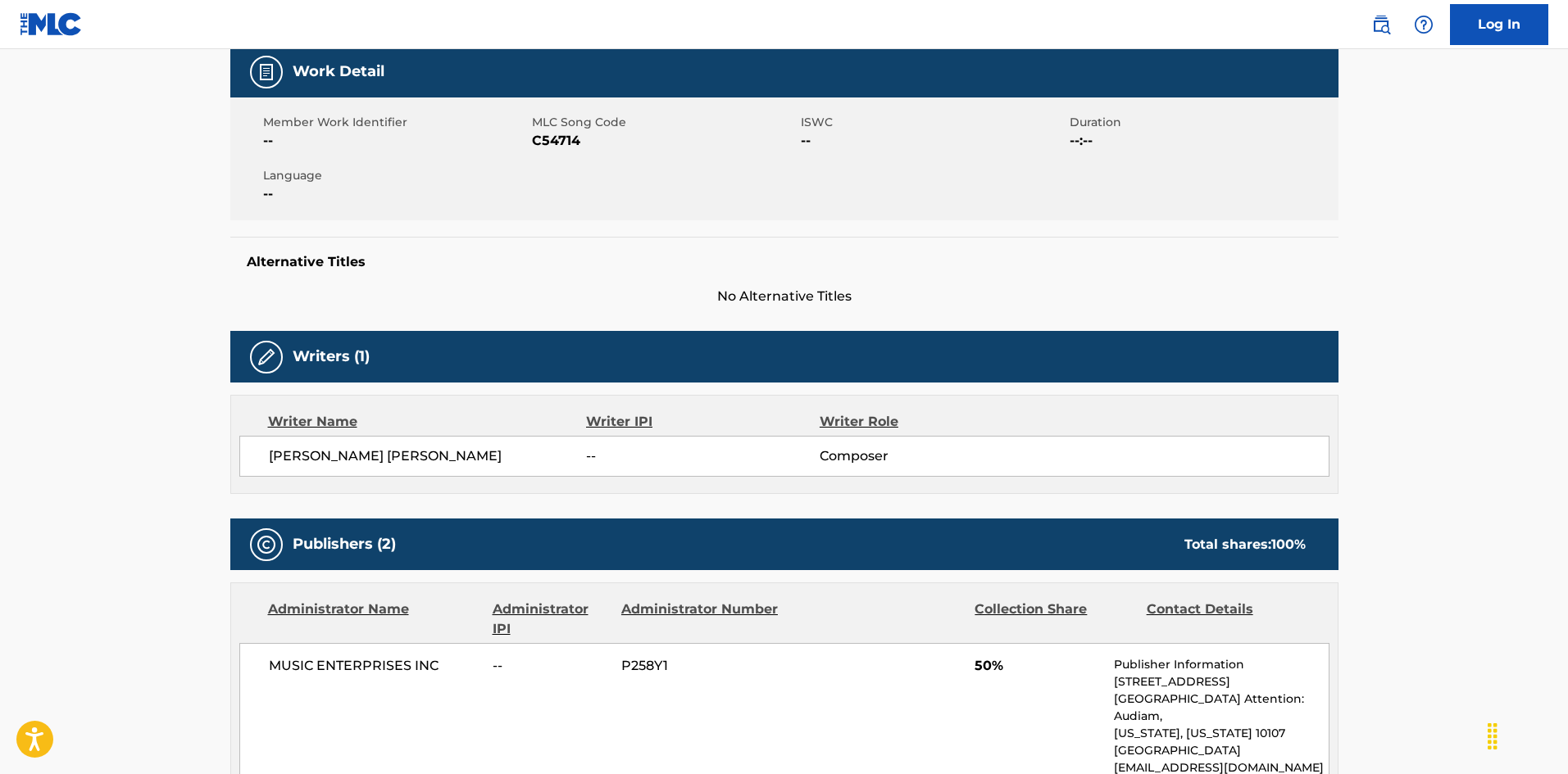
scroll to position [0, 0]
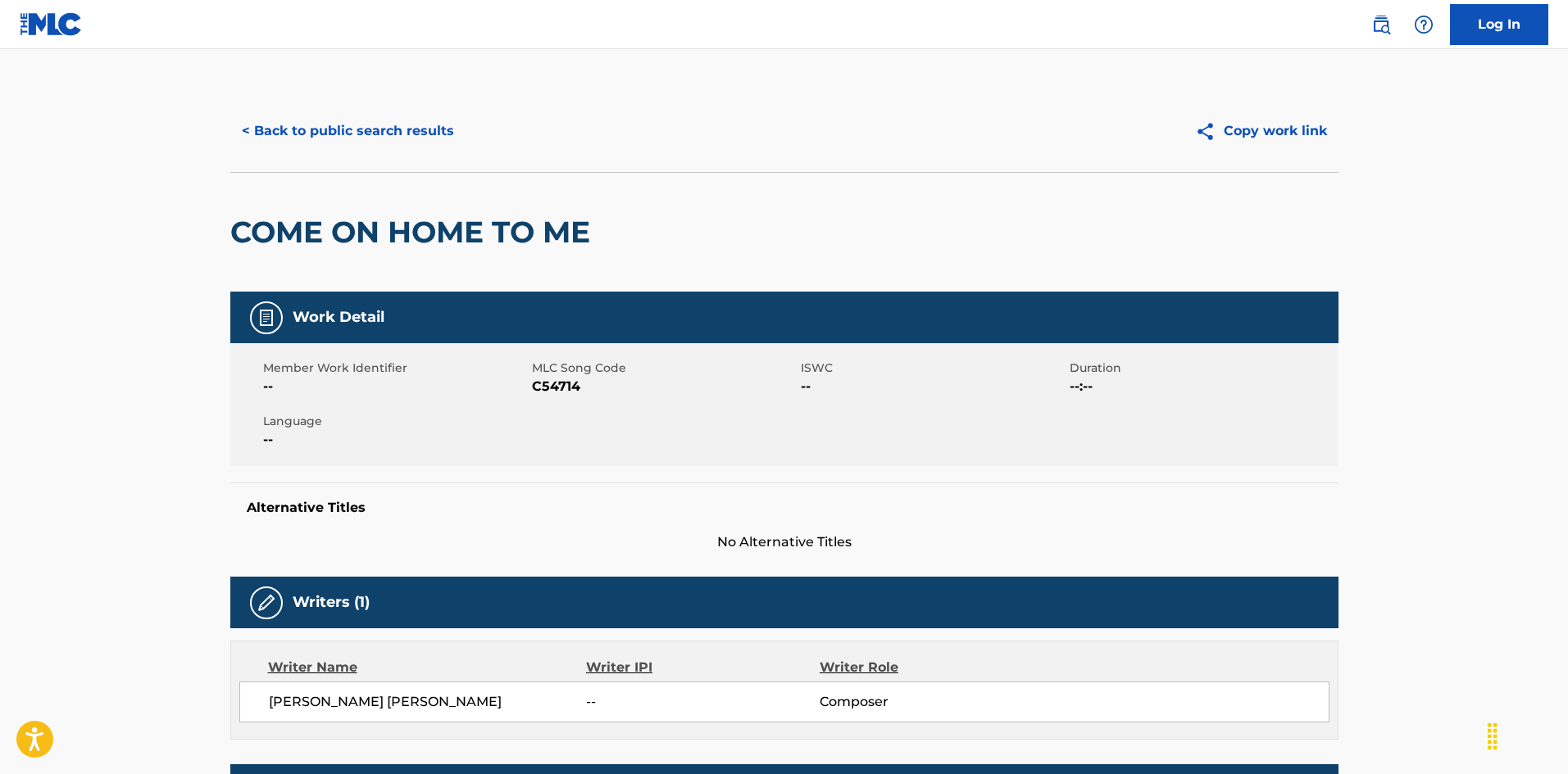
click at [409, 139] on button "< Back to public search results" at bounding box center [347, 132] width 235 height 41
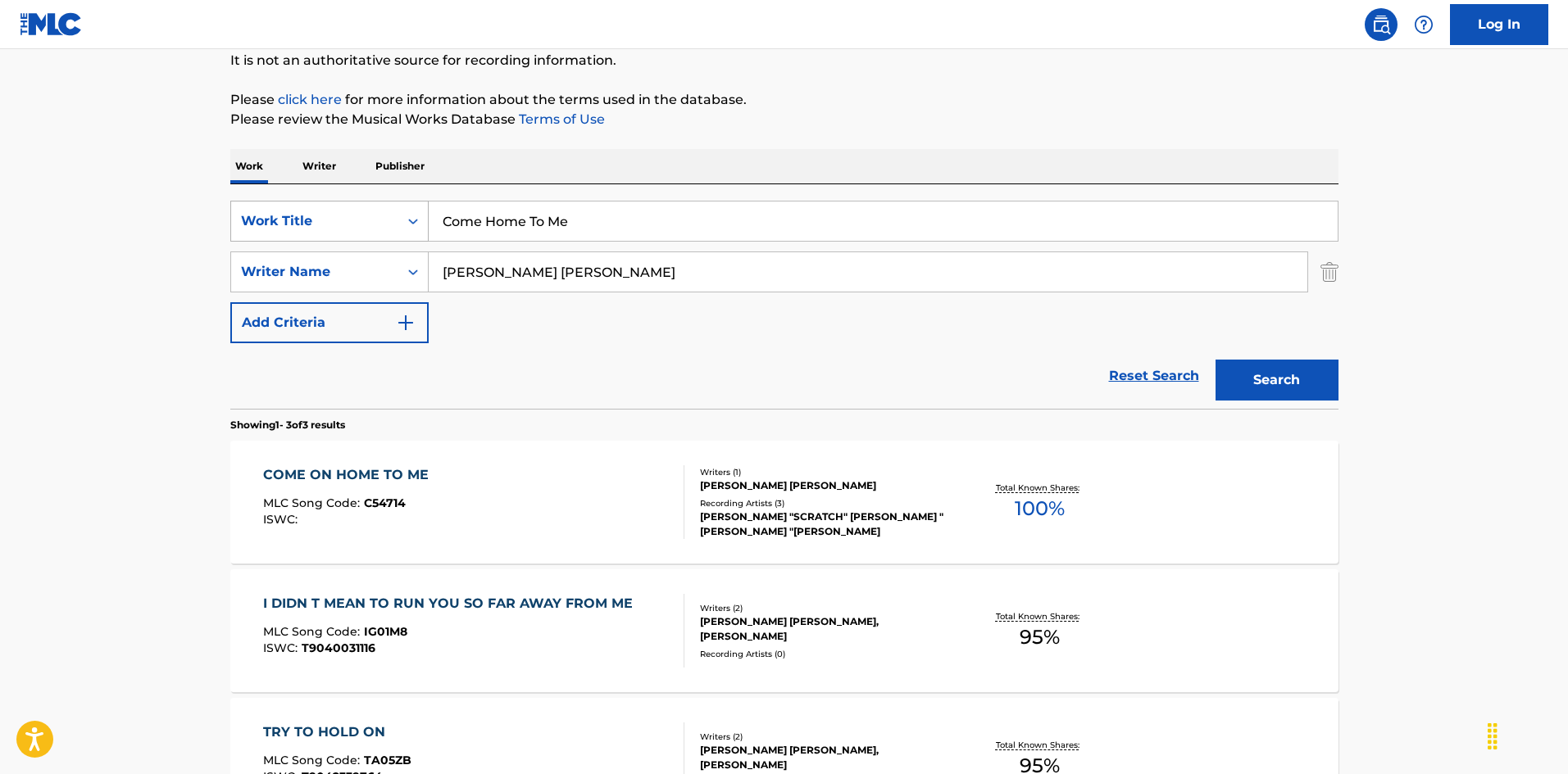
drag, startPoint x: 597, startPoint y: 233, endPoint x: 409, endPoint y: 215, distance: 188.9
click at [383, 215] on div "SearchWithCriteria925b4d22-daa9-49c7-9c3b-1f4fd6ba712d Work Title Come Home To …" at bounding box center [784, 221] width 1108 height 41
paste input "On Home To Me"
type input "Come On Home To Me"
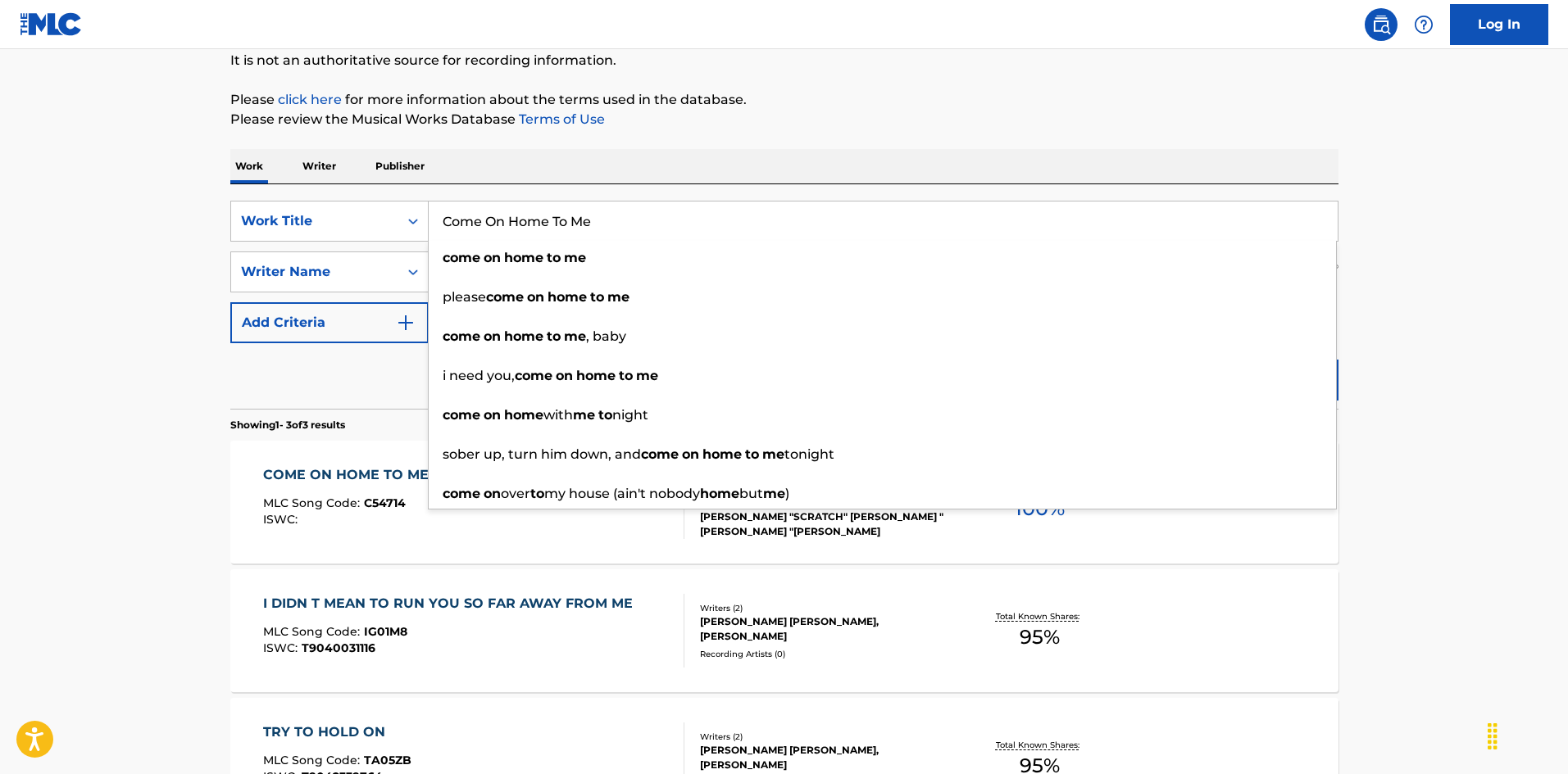
click at [700, 164] on div "Work Writer Publisher" at bounding box center [784, 166] width 1108 height 34
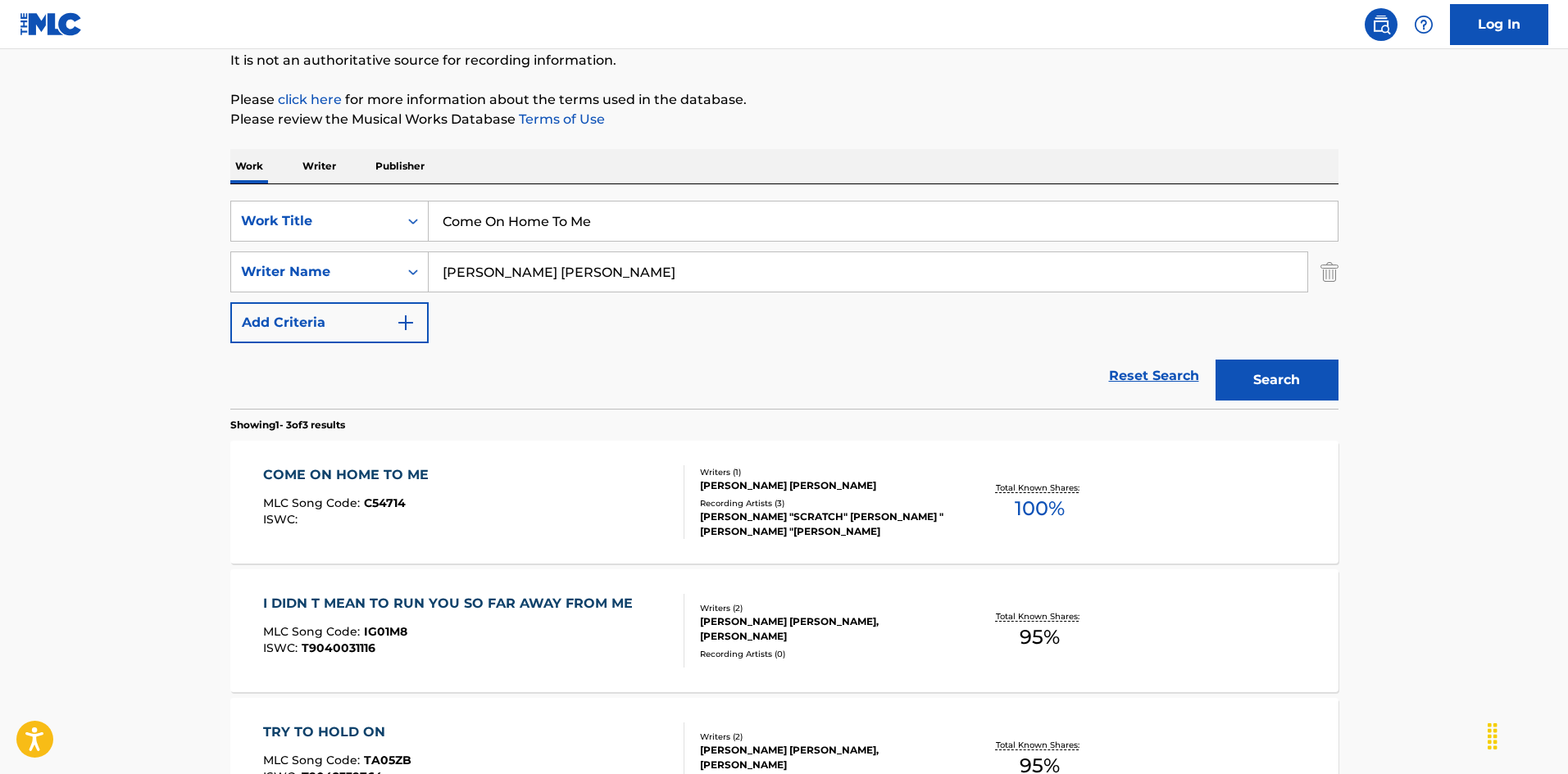
click at [1299, 383] on button "Search" at bounding box center [1276, 380] width 123 height 41
click at [613, 492] on div "COME ON HOME TO ME MLC Song Code : C54714 ISWC :" at bounding box center [474, 502] width 421 height 74
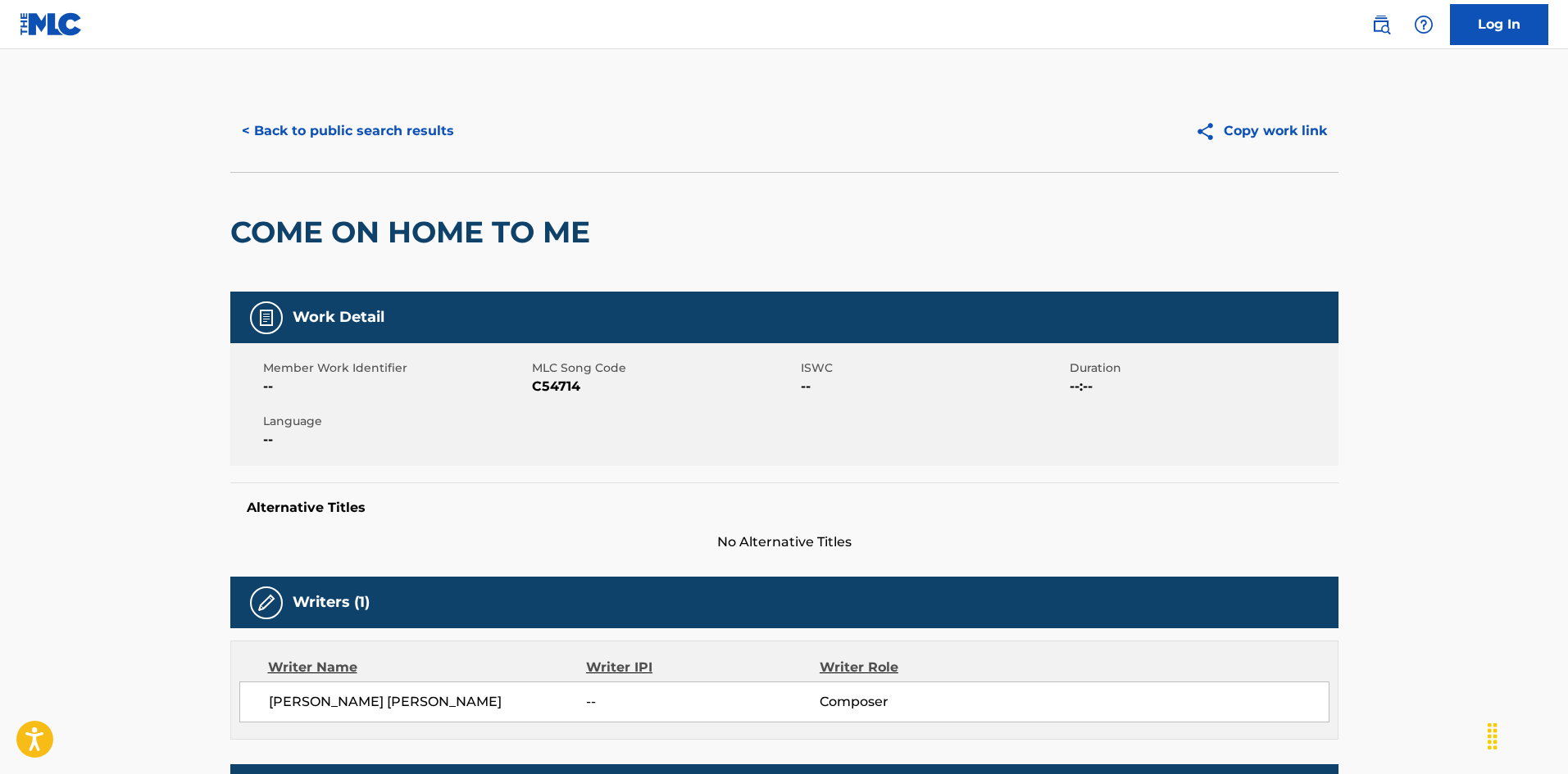
click at [382, 131] on button "< Back to public search results" at bounding box center [347, 132] width 235 height 41
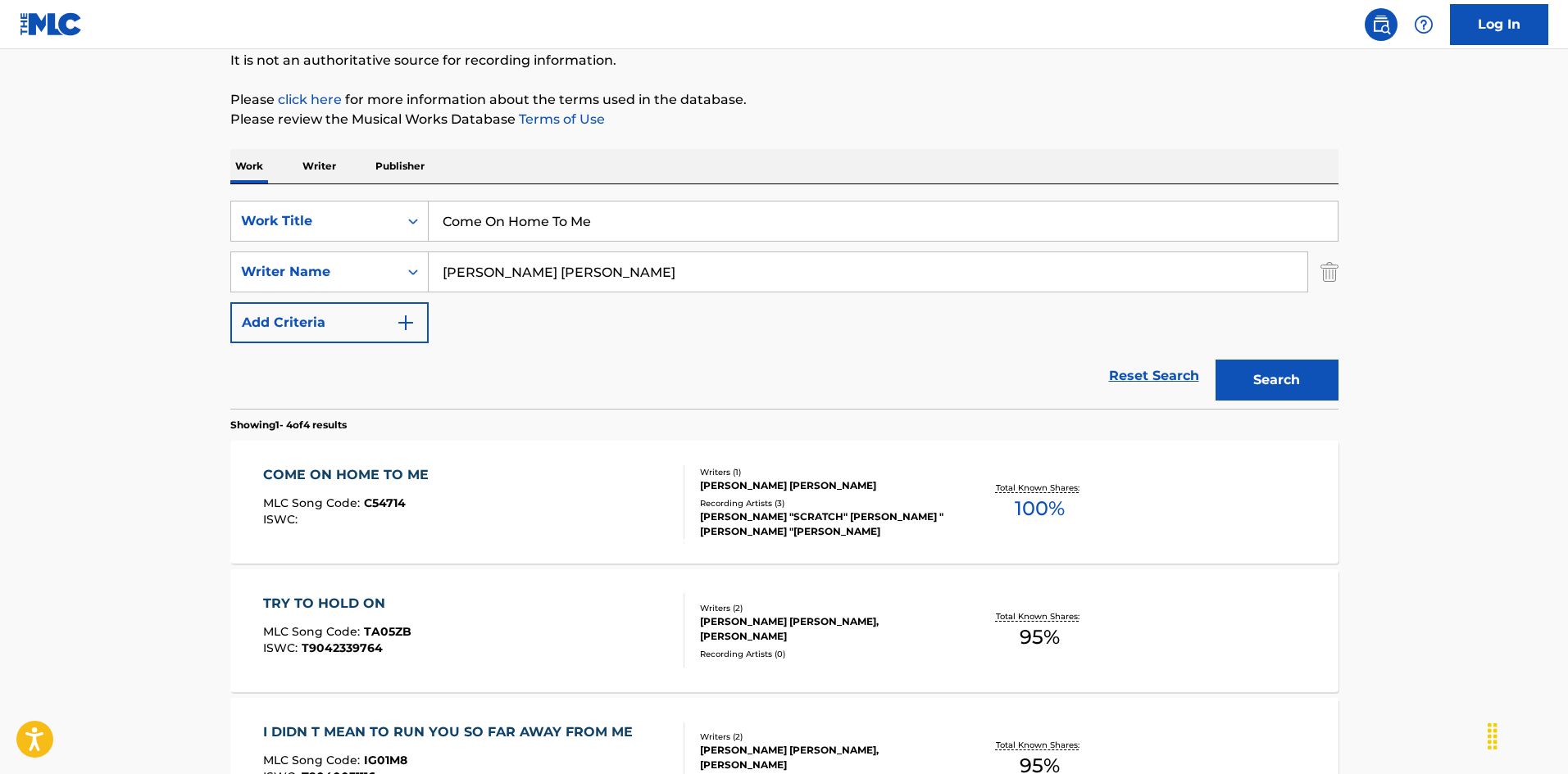
drag, startPoint x: 589, startPoint y: 211, endPoint x: 254, endPoint y: 156, distance: 339.5
click at [250, 156] on div "Work Writer Publisher SearchWithCriteria925b4d22-daa9-49c7-9c3b-1f4fd6ba712d Wo…" at bounding box center [784, 588] width 1108 height 878
paste input "Mama [PERSON_NAME]|[PERSON_NAME]|[PERSON_NAME]"
click at [599, 225] on input "Come On Mama [PERSON_NAME]|[PERSON_NAME]|[PERSON_NAME]" at bounding box center [882, 221] width 909 height 39
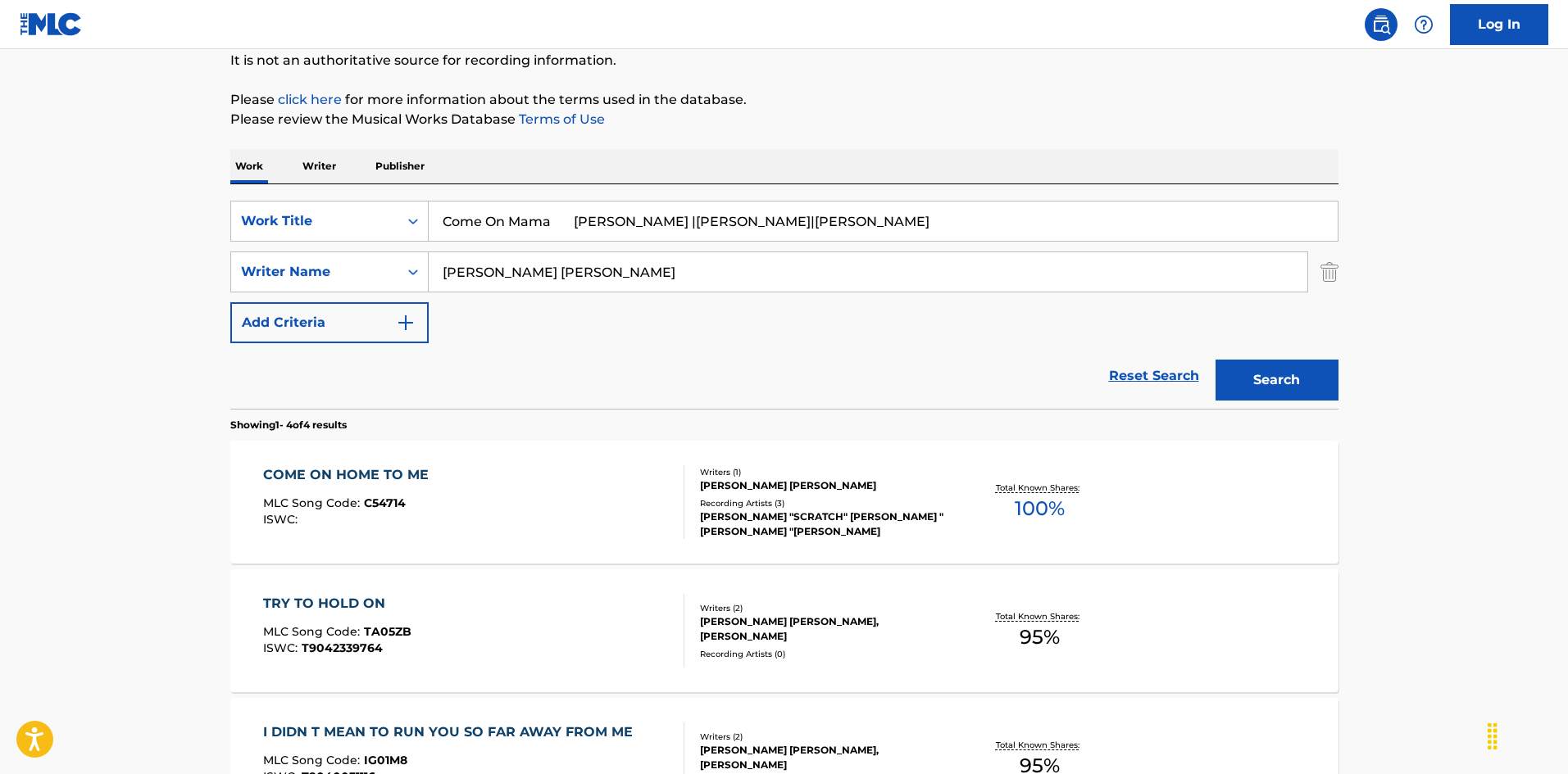
type input "Come On Mama [PERSON_NAME] |[PERSON_NAME]|[PERSON_NAME]"
drag, startPoint x: 552, startPoint y: 273, endPoint x: 349, endPoint y: 275, distance: 203.0
click at [314, 270] on div "SearchWithCriteria999d1a91-1e41-464a-bb6a-1cf62293df15 Writer Name [PERSON_NAME…" at bounding box center [784, 272] width 1108 height 41
paste input "[PERSON_NAME]"
type input "[PERSON_NAME]"
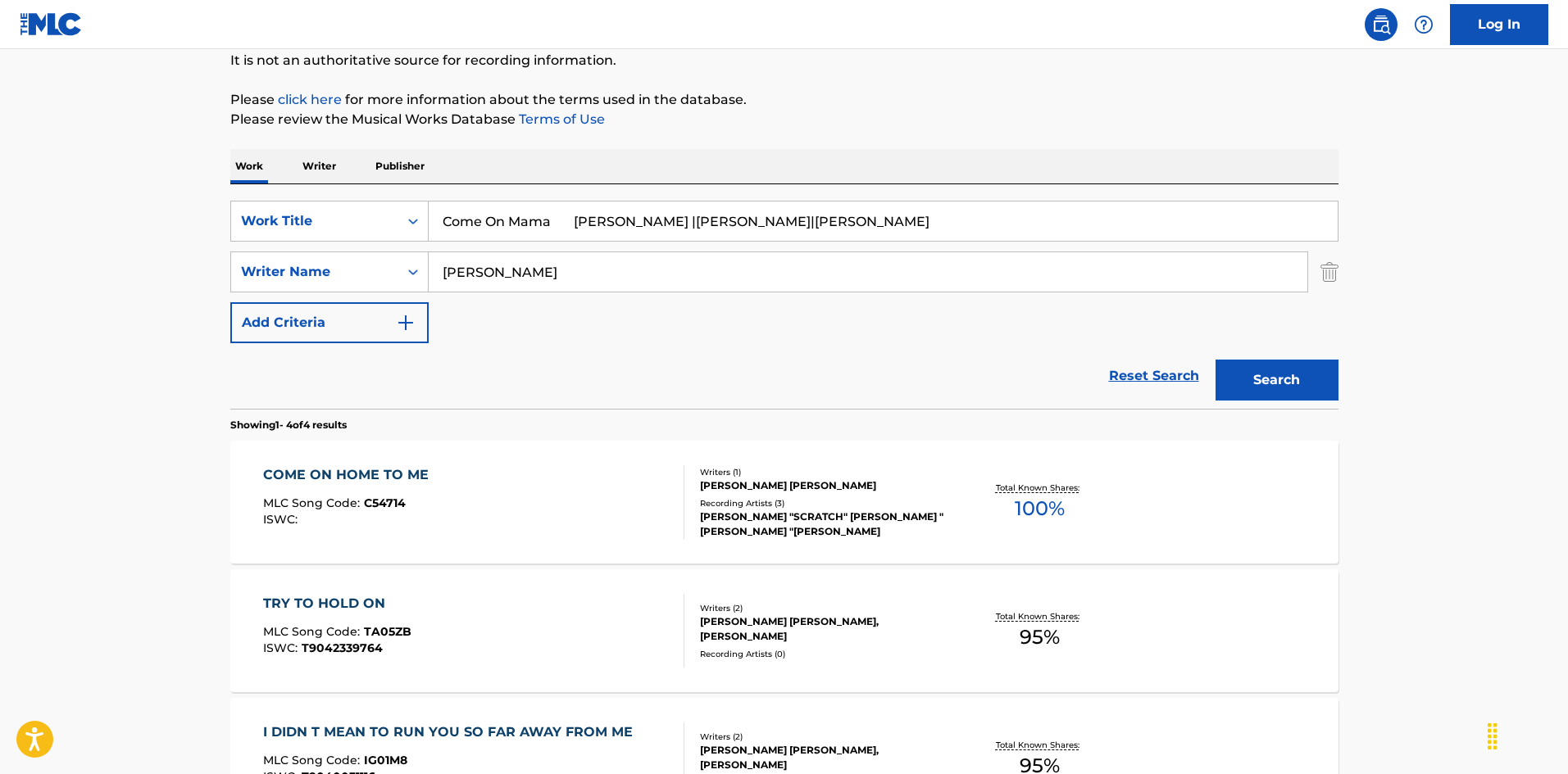
drag, startPoint x: 559, startPoint y: 225, endPoint x: 1026, endPoint y: 320, distance: 476.6
click at [1022, 320] on div "SearchWithCriteria925b4d22-daa9-49c7-9c3b-1f4fd6ba712d Work Title Come On Mama …" at bounding box center [784, 271] width 1108 height 142
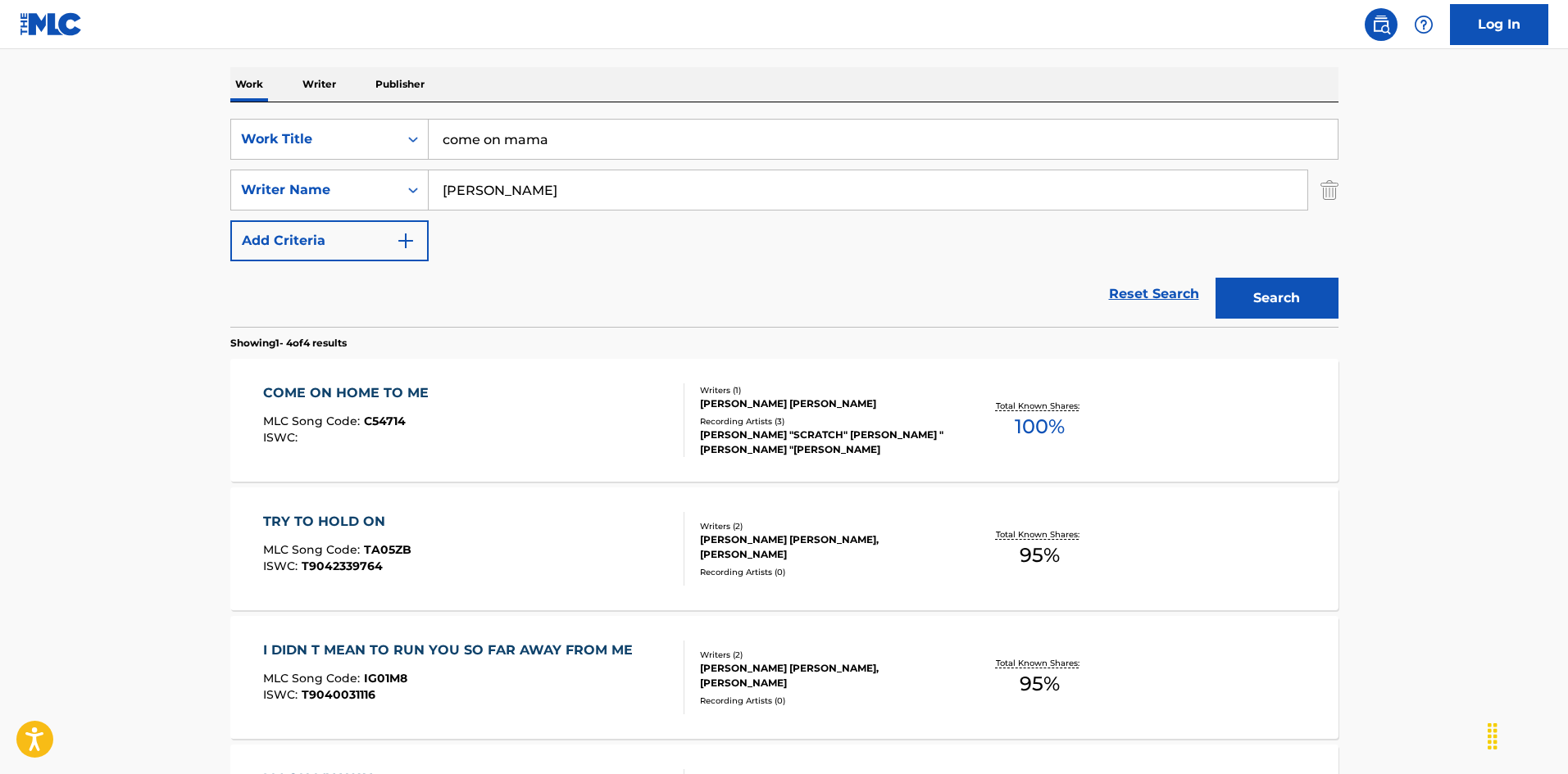
type input "come on mama"
drag, startPoint x: 1304, startPoint y: 306, endPoint x: 990, endPoint y: 328, distance: 314.8
click at [1304, 305] on button "Search" at bounding box center [1276, 299] width 123 height 41
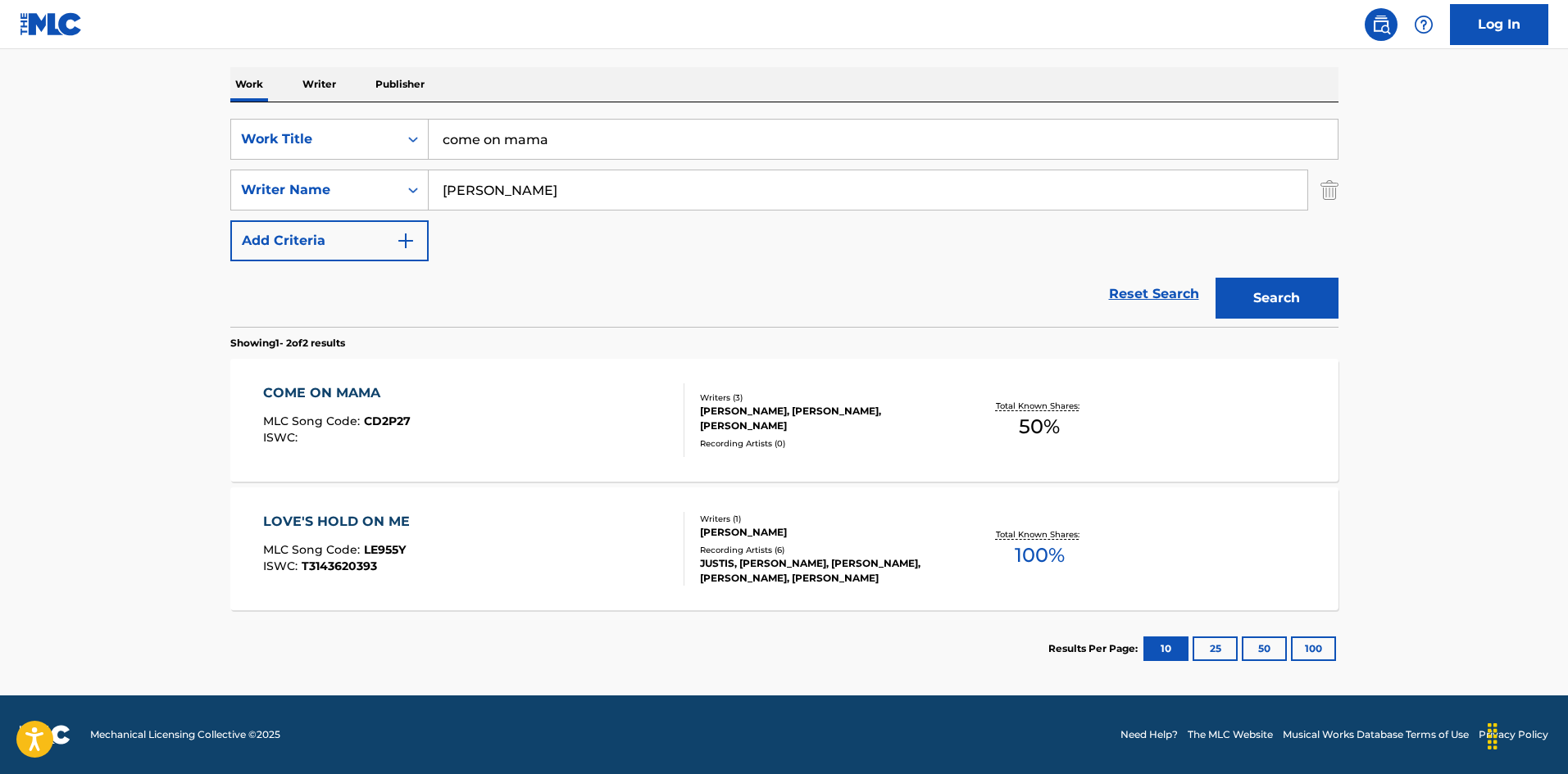
click at [588, 440] on div "COME ON MAMA MLC Song Code : CD2P27 ISWC :" at bounding box center [474, 419] width 421 height 74
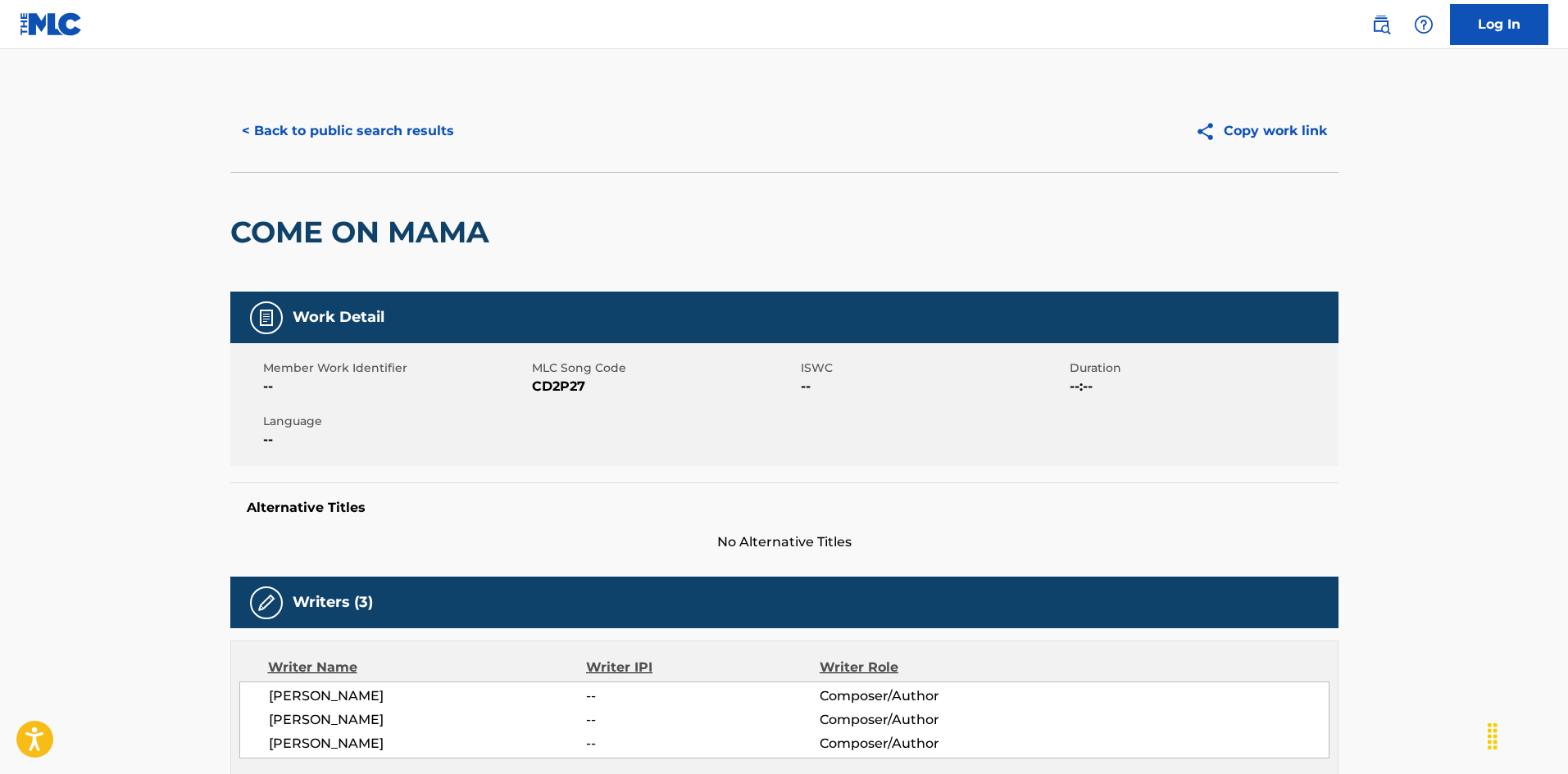
click at [415, 131] on button "< Back to public search results" at bounding box center [347, 132] width 235 height 41
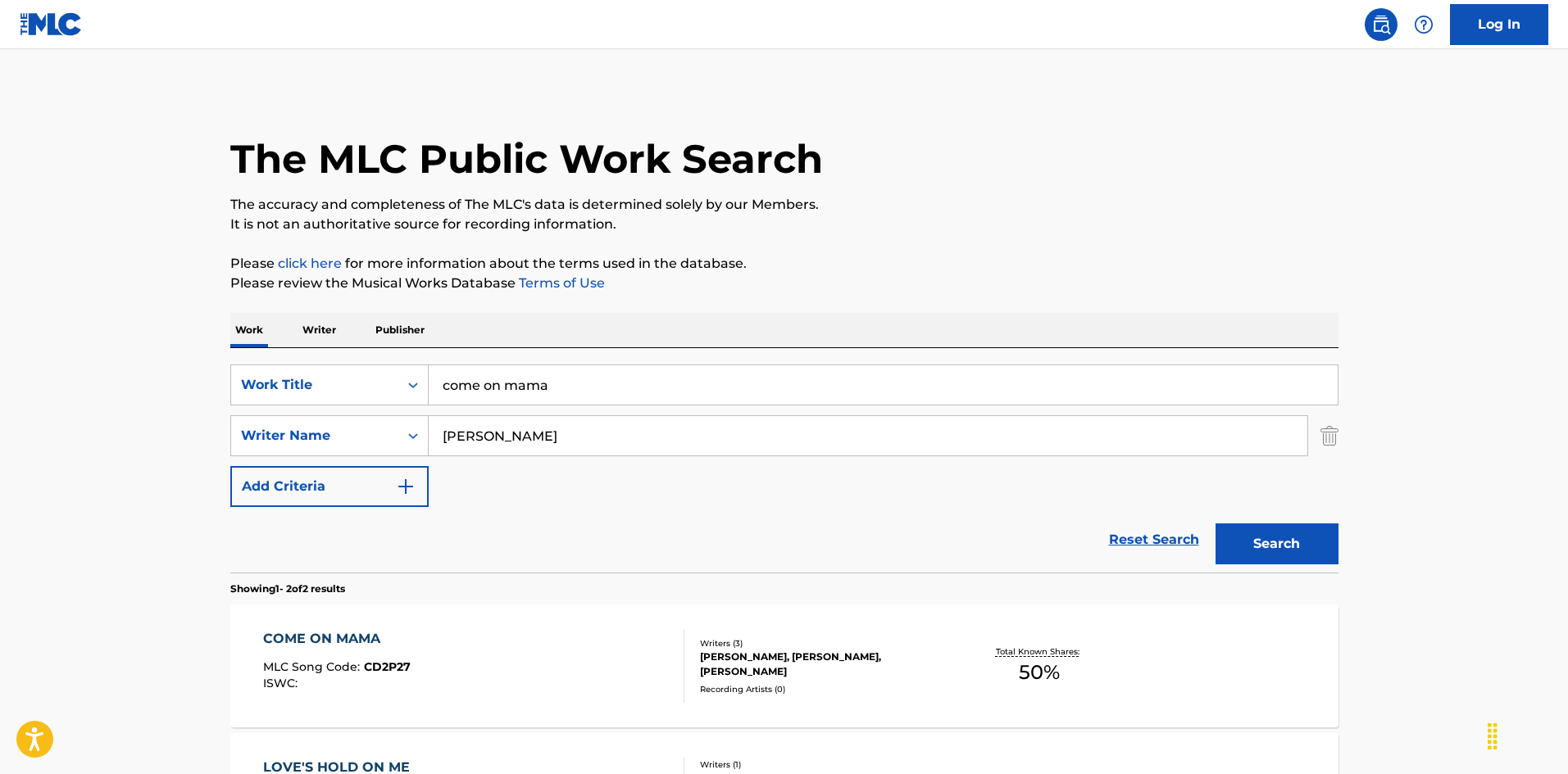
scroll to position [152, 0]
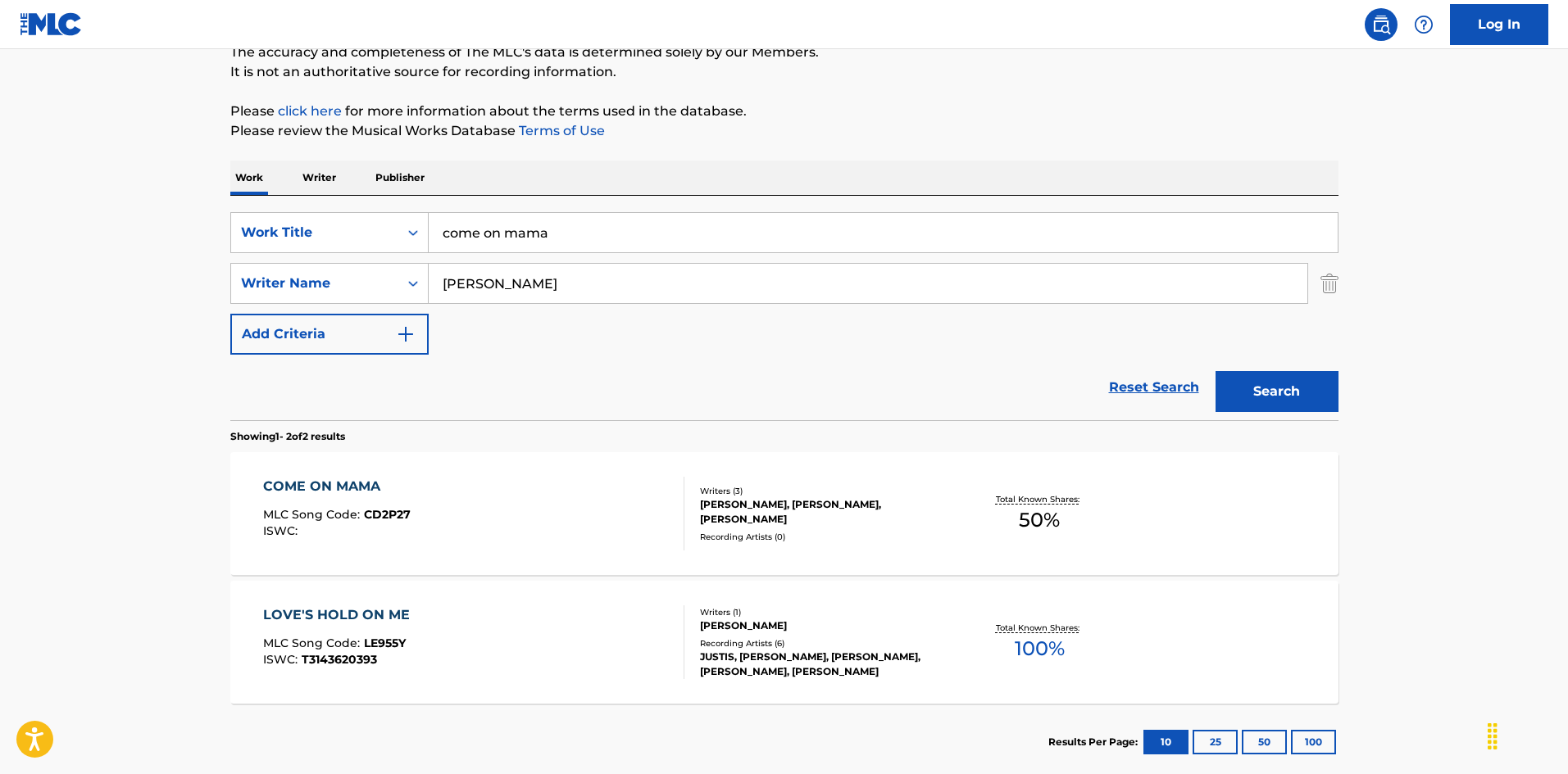
drag, startPoint x: 559, startPoint y: 231, endPoint x: 409, endPoint y: 198, distance: 153.6
click at [297, 154] on div "The MLC Public Work Search The accuracy and completeness of The MLC's data is d…" at bounding box center [784, 359] width 1148 height 844
paste input "Come On Over Let's Be Lonely T [PERSON_NAME] [PERSON_NAME]|[PERSON_NAME]"
click at [888, 232] on input "Come On Over Let's Be Lonely T [PERSON_NAME] [PERSON_NAME]|[PERSON_NAME]" at bounding box center [882, 233] width 909 height 39
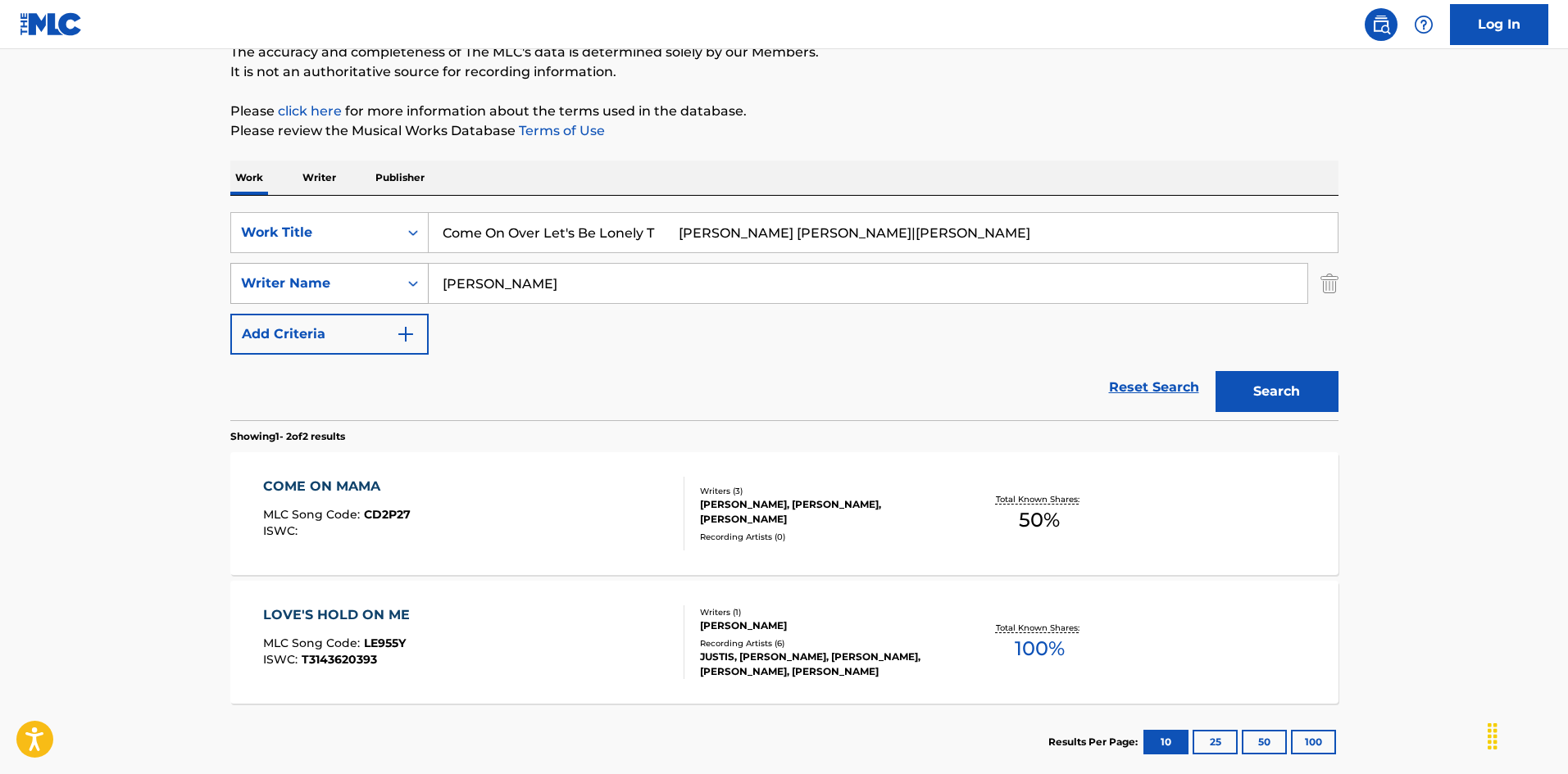
type input "Come On Over Let's Be Lonely T [PERSON_NAME] [PERSON_NAME]|[PERSON_NAME]"
drag, startPoint x: 403, startPoint y: 282, endPoint x: 340, endPoint y: 282, distance: 63.0
click at [341, 282] on div "SearchWithCriteria999d1a91-1e41-464a-bb6a-1cf62293df15 Writer Name [PERSON_NAME]" at bounding box center [784, 284] width 1108 height 41
paste input "[PERSON_NAME]"
type input "[PERSON_NAME]"
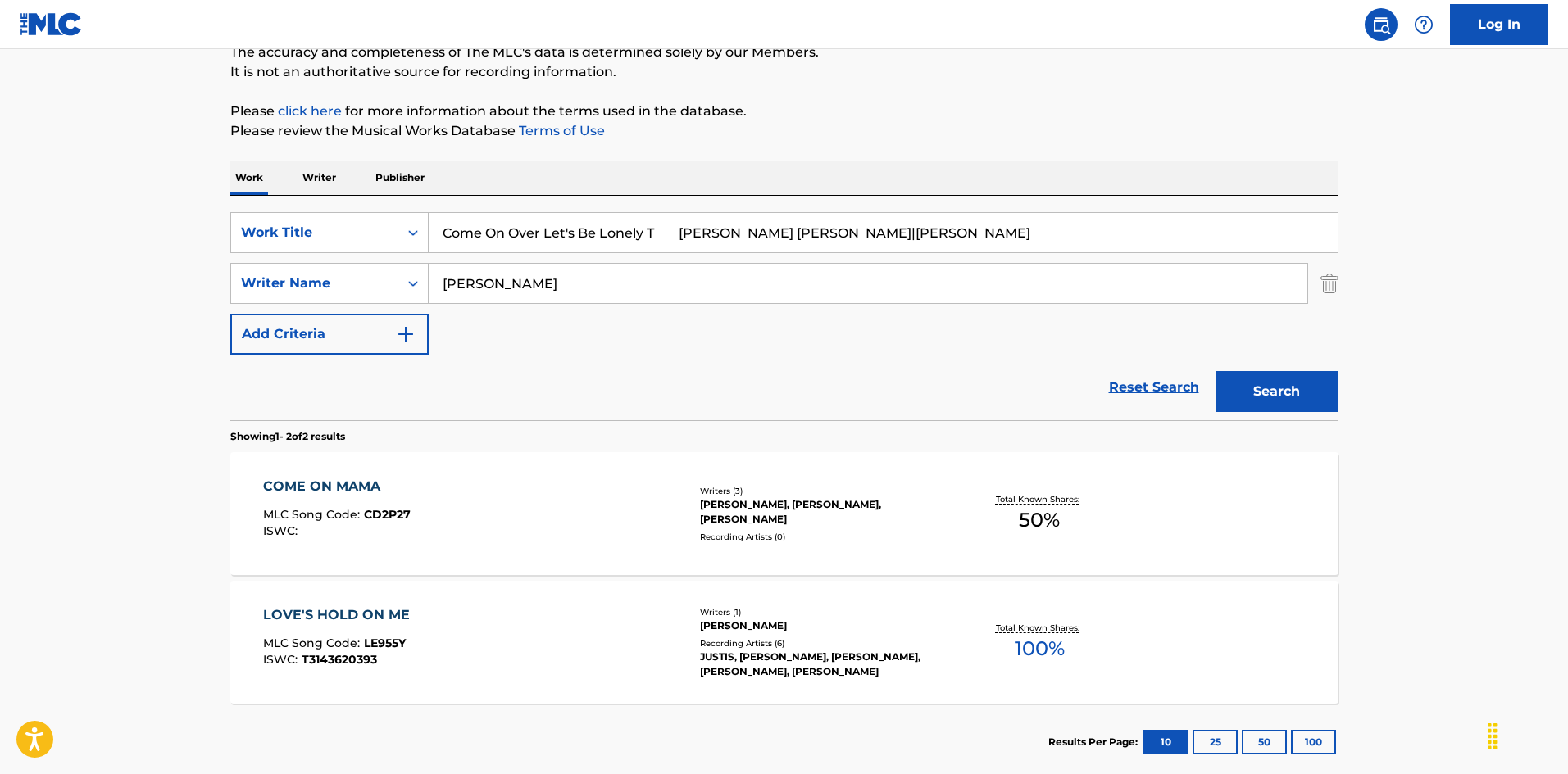
drag, startPoint x: 649, startPoint y: 233, endPoint x: 1003, endPoint y: 264, distance: 355.4
click at [992, 257] on div "SearchWithCriteria925b4d22-daa9-49c7-9c3b-1f4fd6ba712d Work Title Come On Over …" at bounding box center [784, 283] width 1108 height 142
click at [765, 221] on input "Come On Over Let's Be Lonely T [PERSON_NAME] [PERSON_NAME]|[PERSON_NAME]" at bounding box center [882, 233] width 909 height 39
drag, startPoint x: 670, startPoint y: 231, endPoint x: 980, endPoint y: 290, distance: 315.6
click at [951, 275] on div "SearchWithCriteria925b4d22-daa9-49c7-9c3b-1f4fd6ba712d Work Title Come On Over …" at bounding box center [784, 283] width 1108 height 142
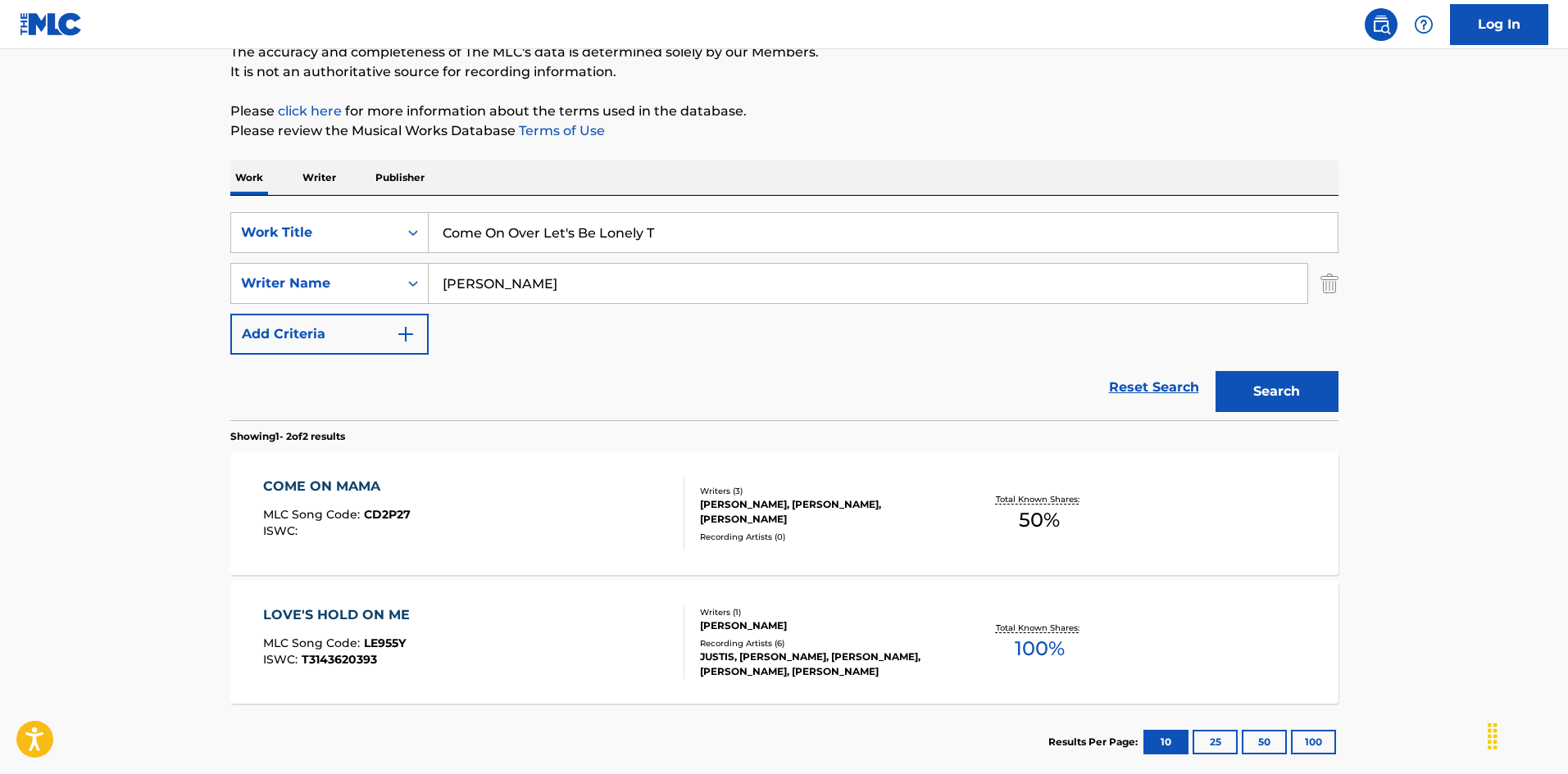
type input "Come On Over Let's Be Lonely T"
click at [1293, 393] on button "Search" at bounding box center [1276, 392] width 123 height 41
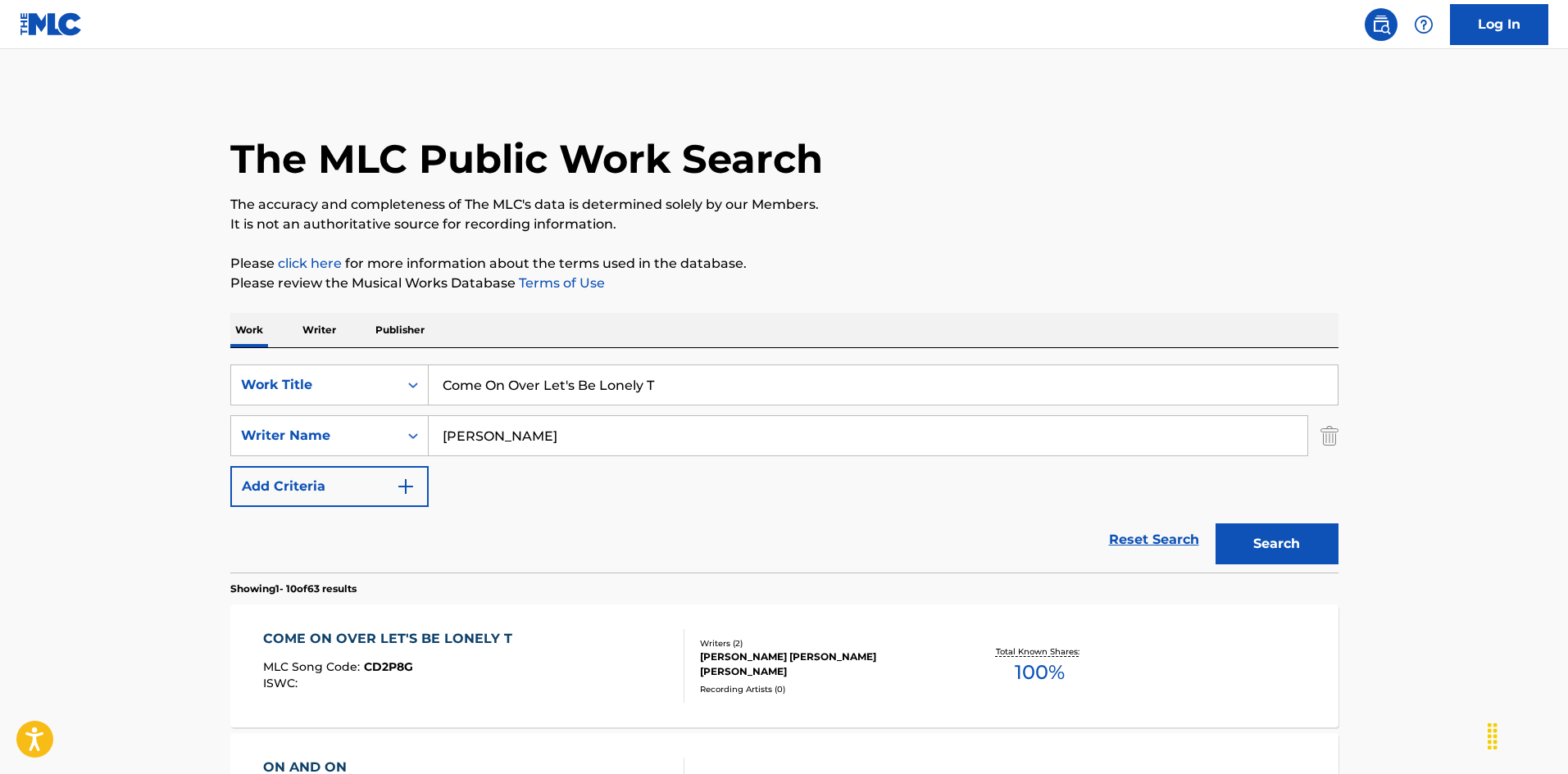
scroll to position [164, 0]
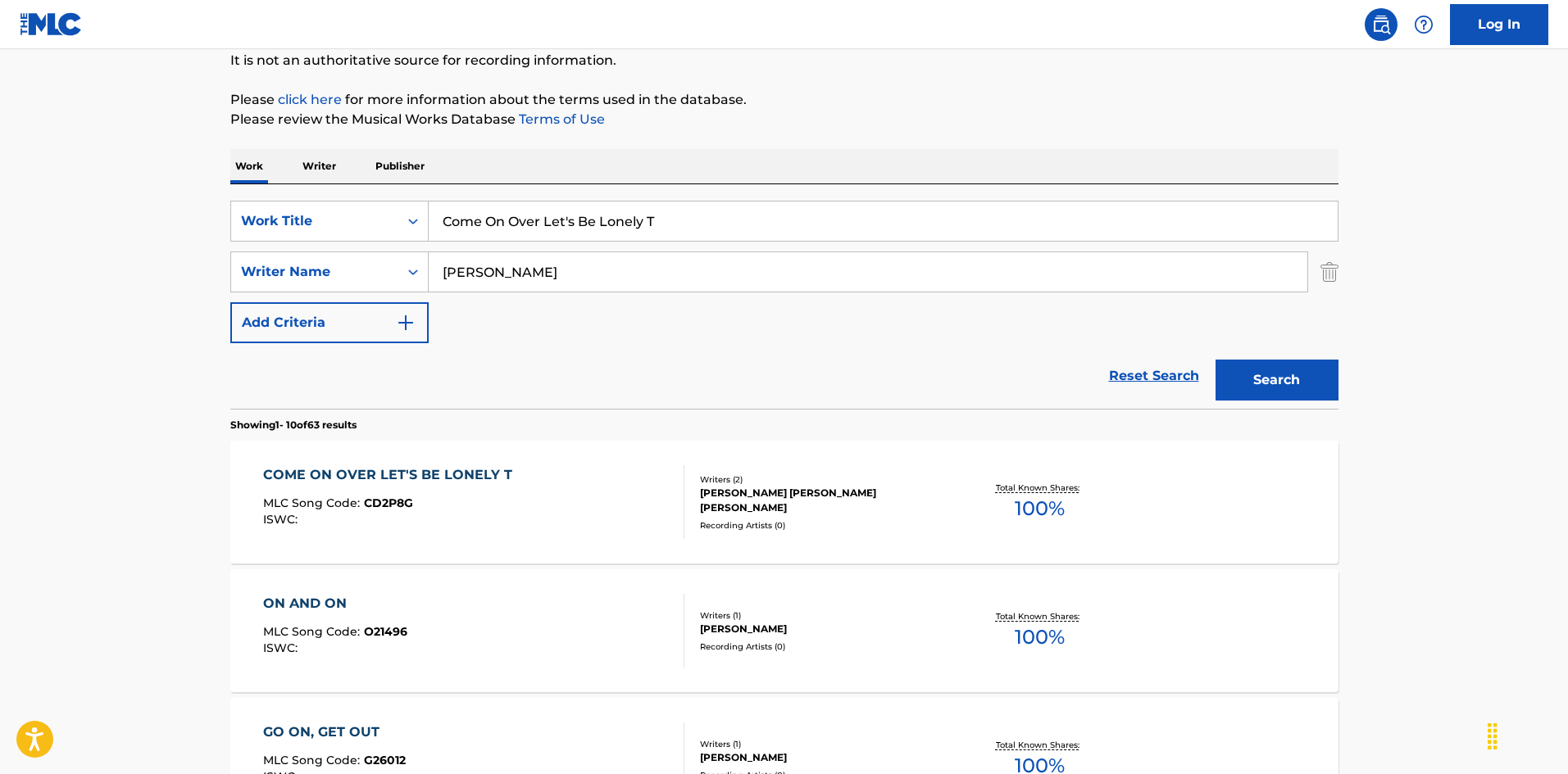
click at [616, 504] on div "COME ON OVER LET'S BE LONELY T MLC Song Code : CD2P8G ISWC :" at bounding box center [474, 502] width 421 height 74
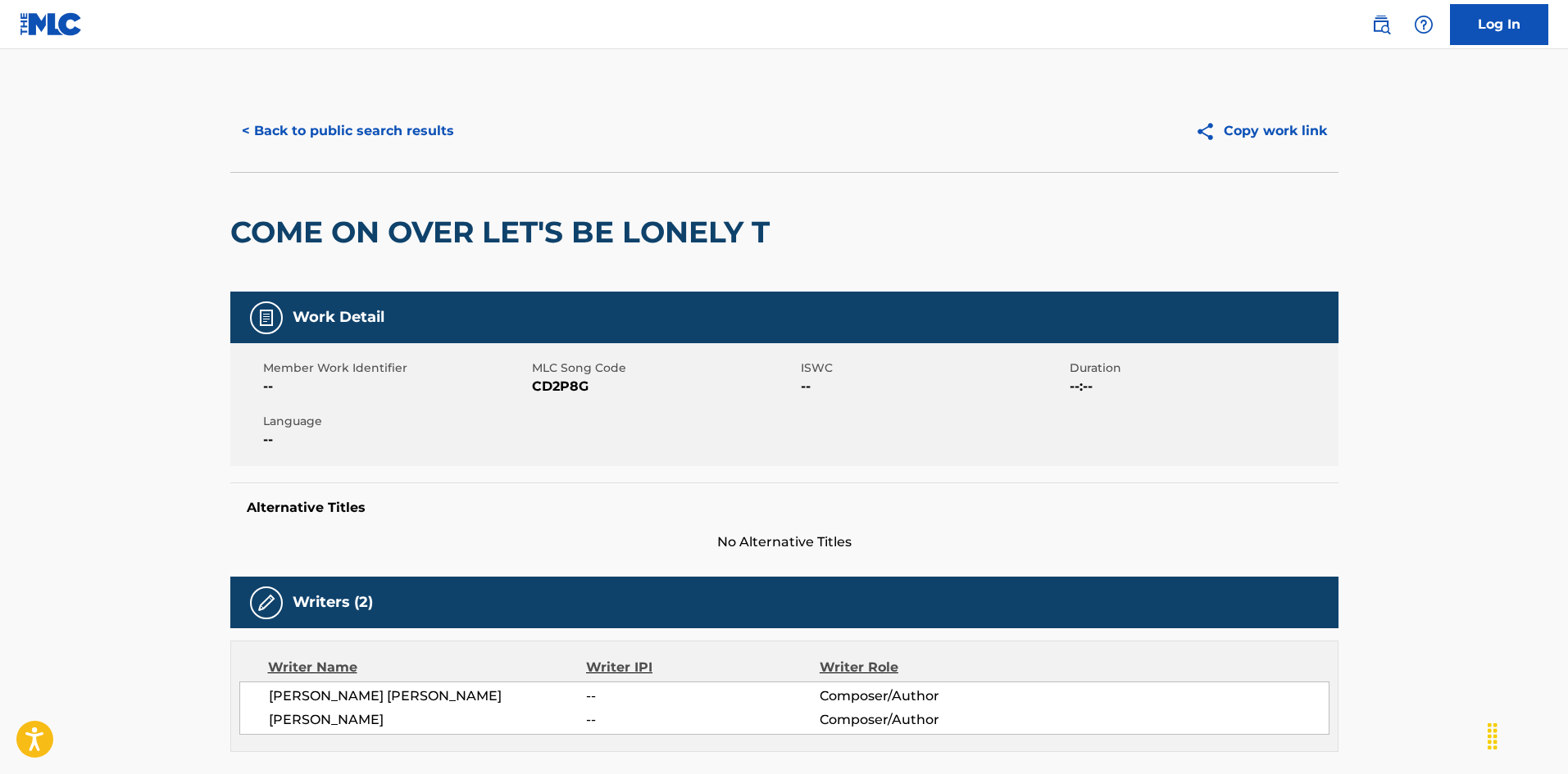
click at [353, 124] on button "< Back to public search results" at bounding box center [347, 132] width 235 height 41
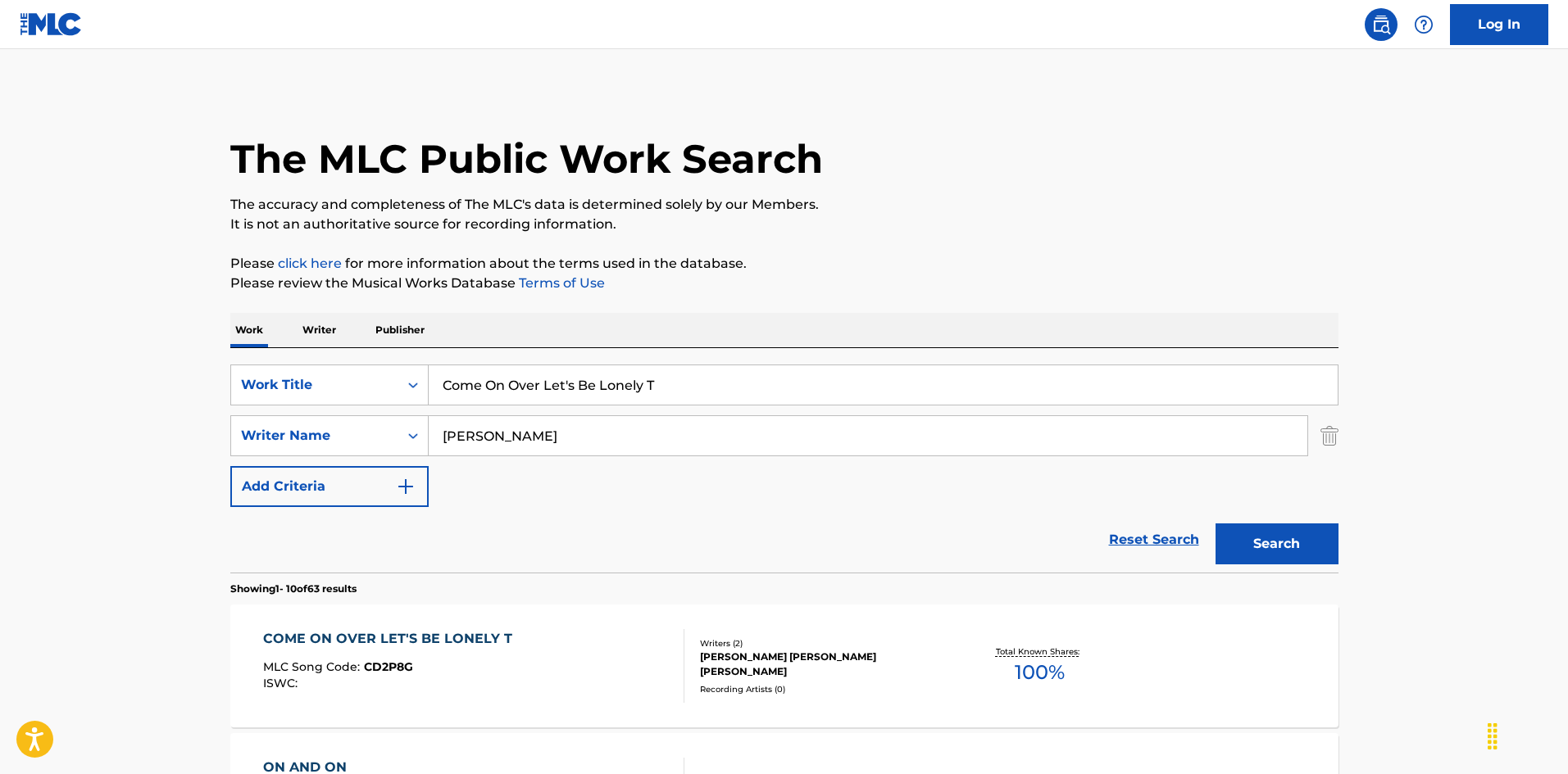
scroll to position [164, 0]
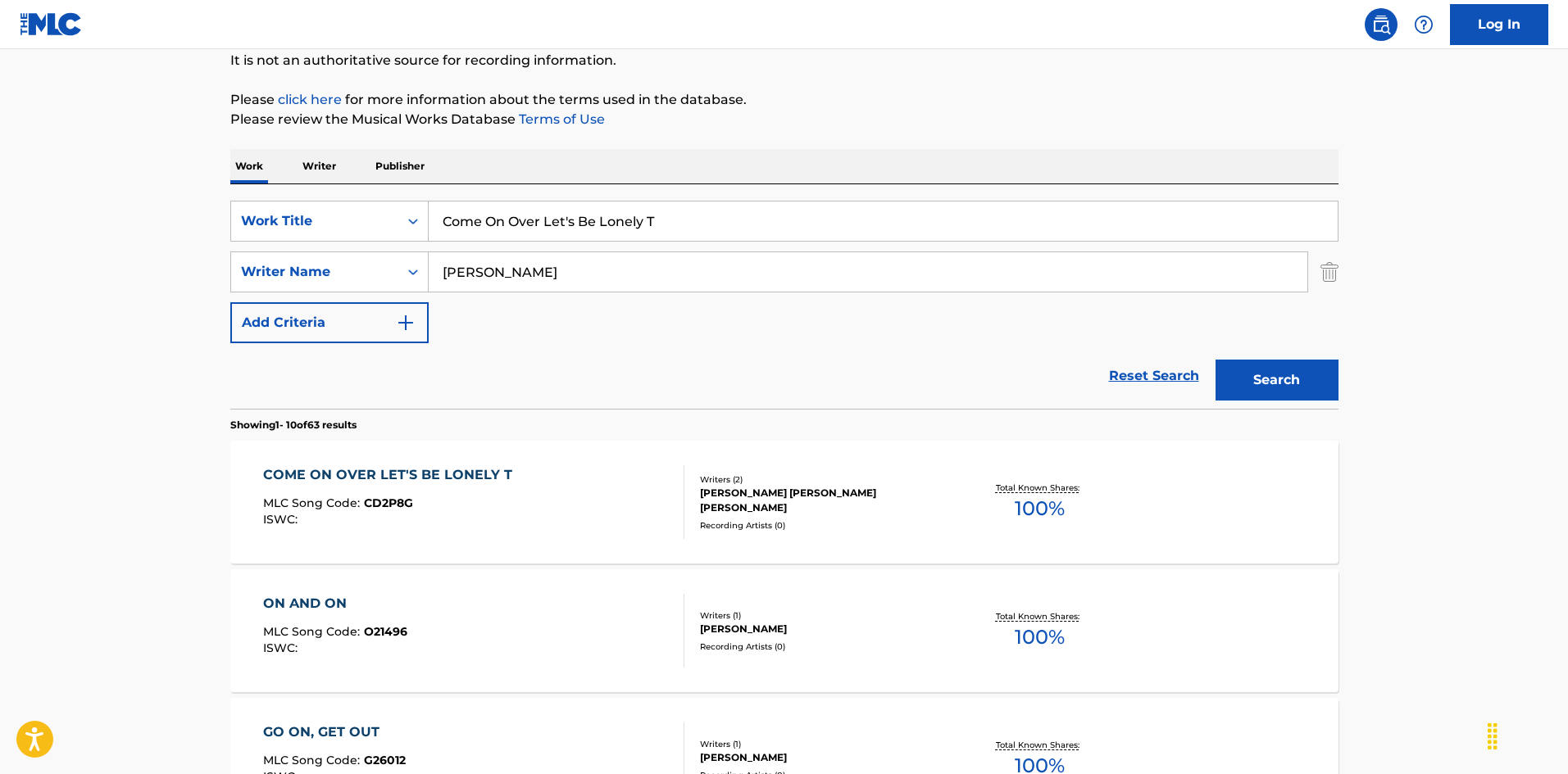
drag, startPoint x: 445, startPoint y: 191, endPoint x: 339, endPoint y: 188, distance: 106.0
paste input "Train"
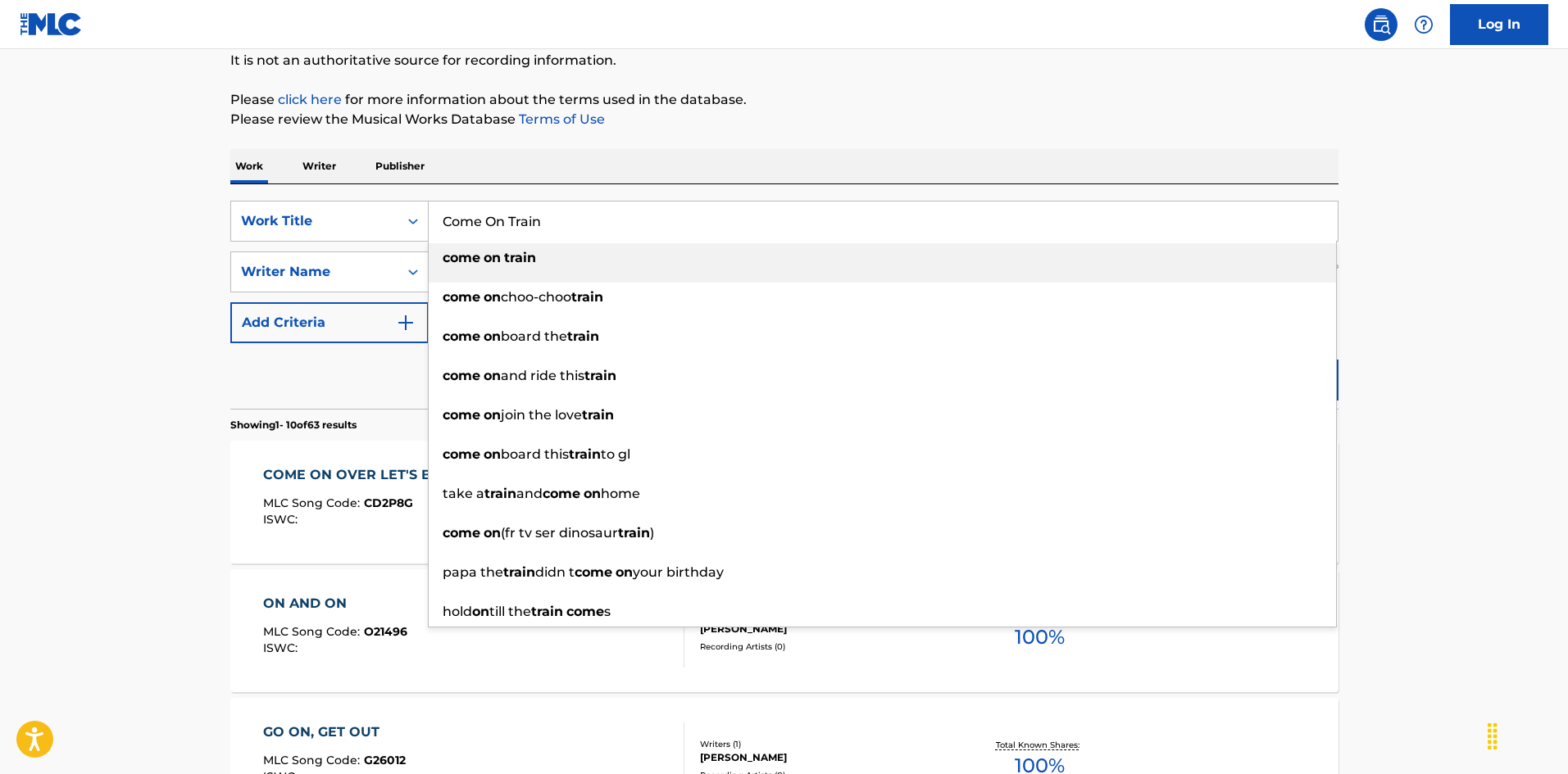
type input "Come On Train"
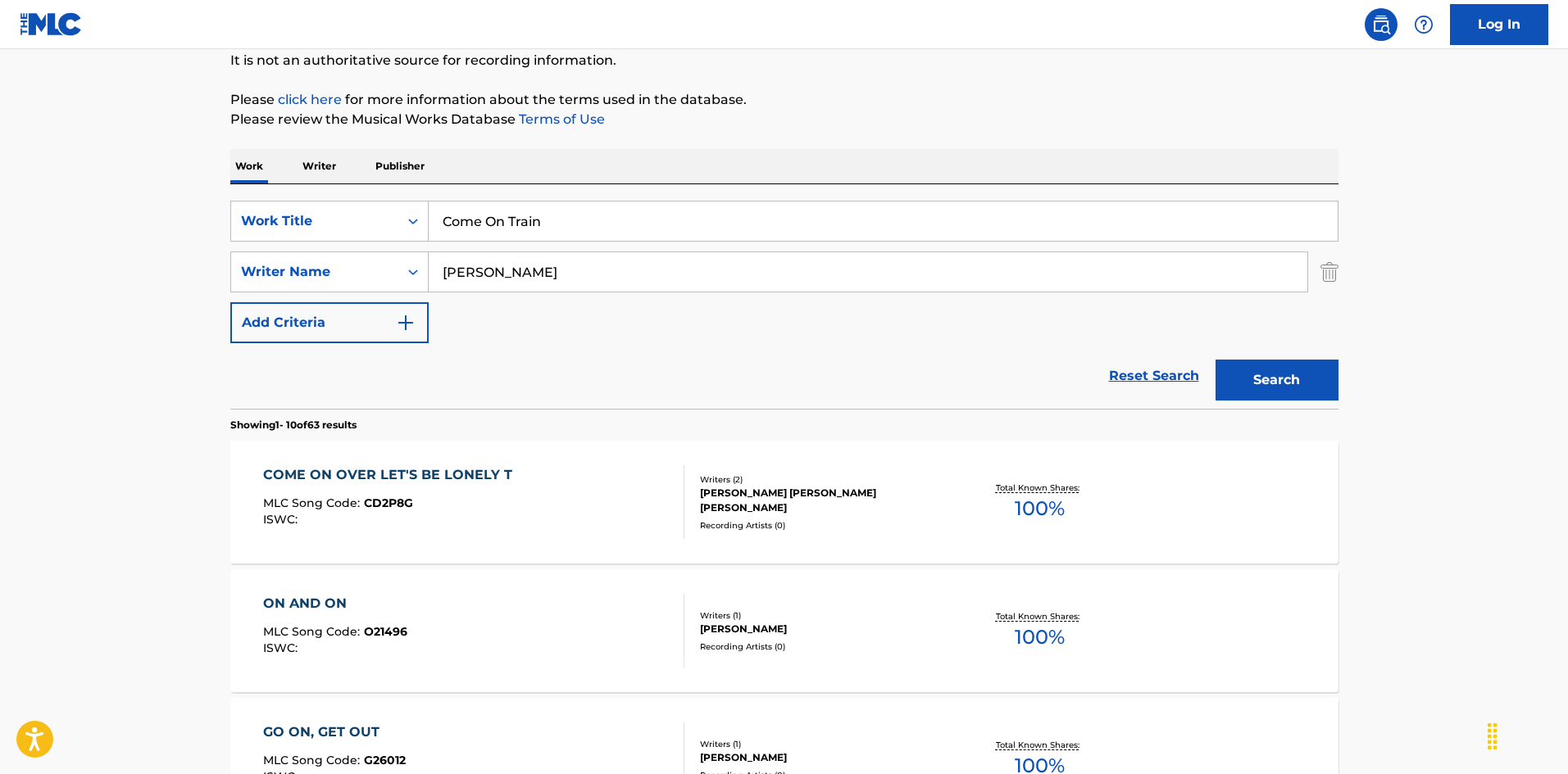
click at [567, 168] on div "Work Writer Publisher" at bounding box center [784, 166] width 1108 height 34
click at [357, 261] on div "SearchWithCriteria999d1a91-1e41-464a-bb6a-1cf62293df15 Writer Name [PERSON_NAME]" at bounding box center [784, 272] width 1108 height 41
paste input "[PERSON_NAME]"
type input "[PERSON_NAME]"
click at [1245, 369] on button "Search" at bounding box center [1276, 380] width 123 height 41
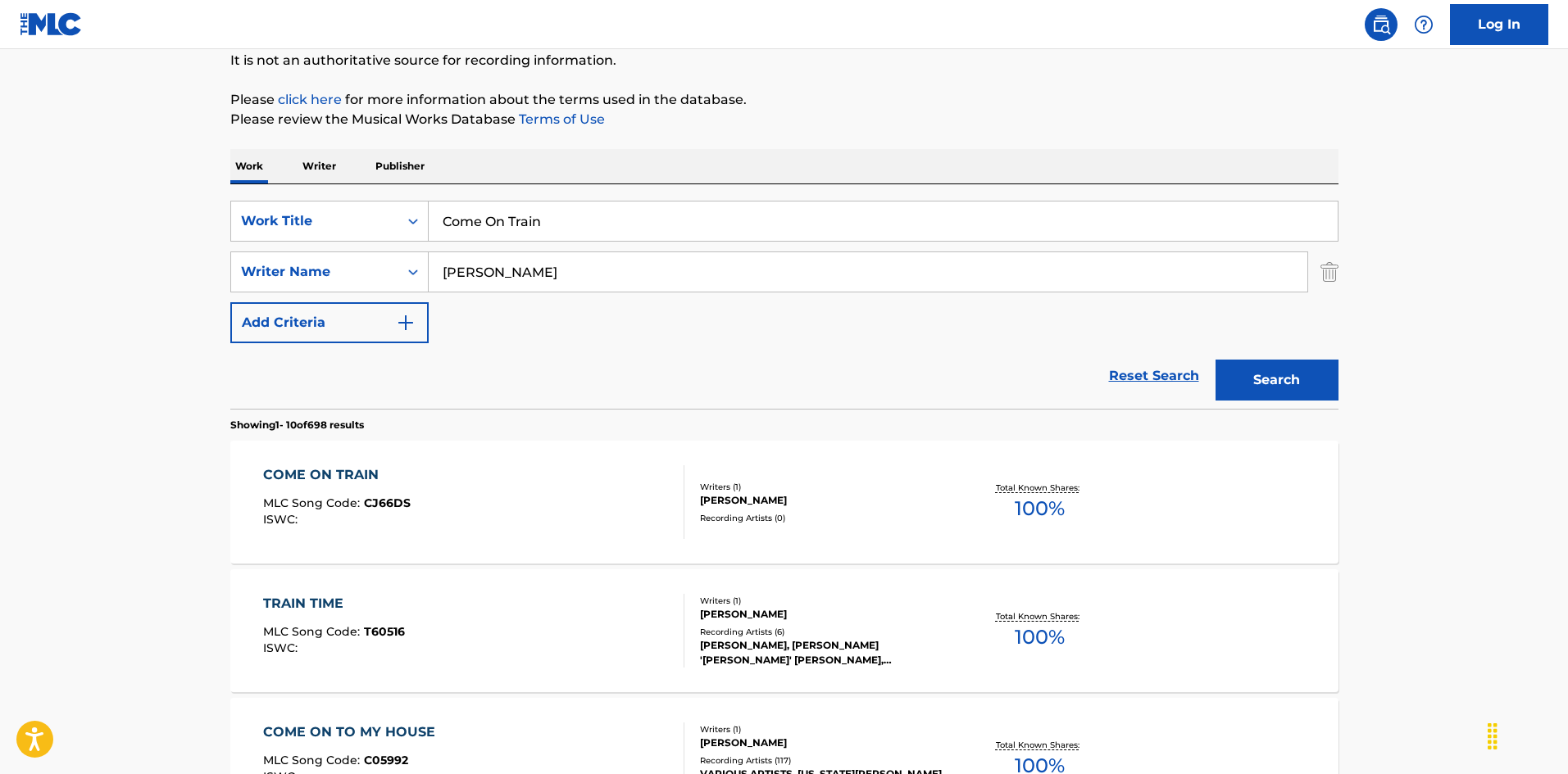
scroll to position [246, 0]
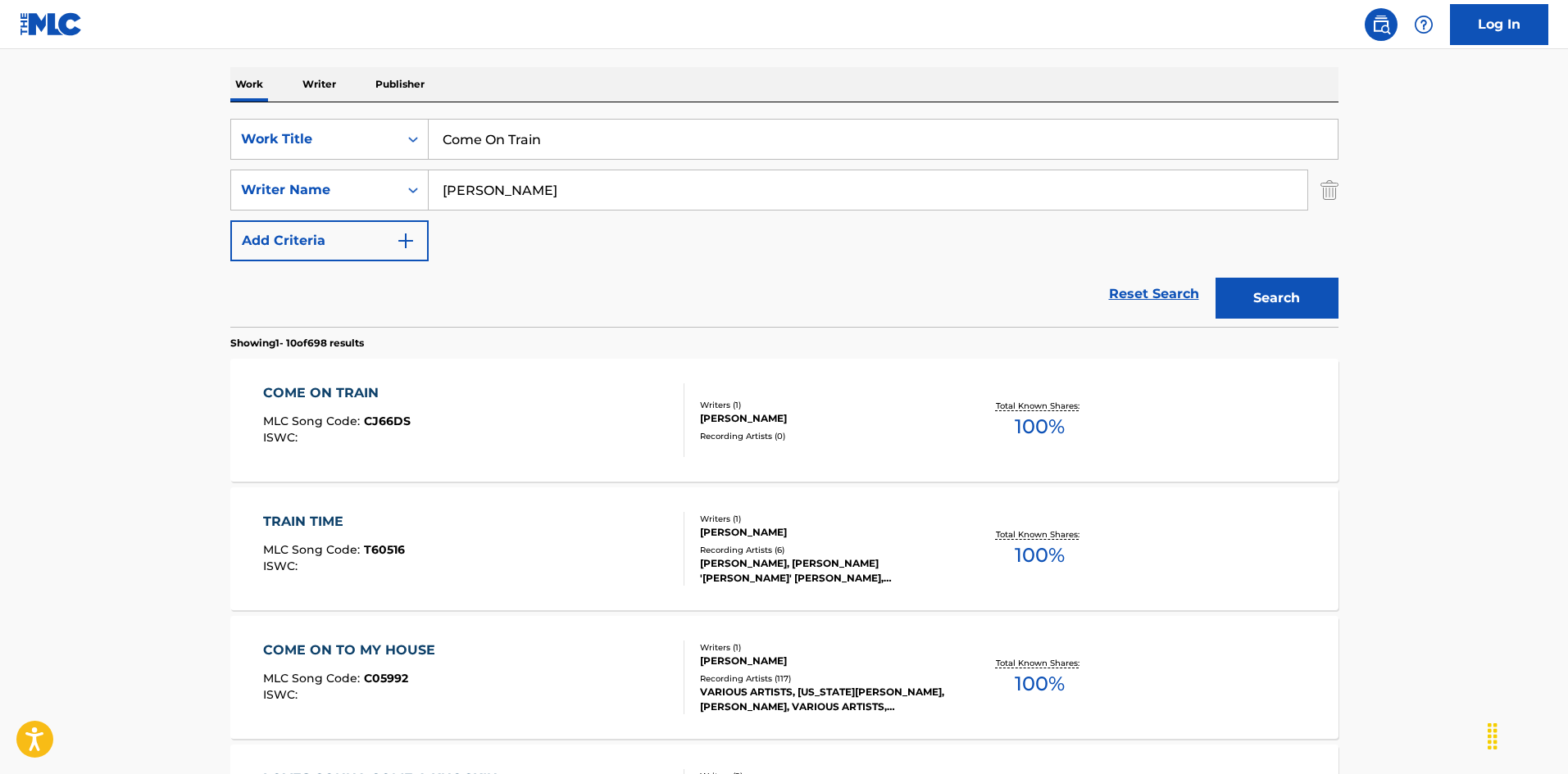
click at [539, 429] on div "COME ON TRAIN MLC Song Code : CJ66DS ISWC :" at bounding box center [474, 419] width 421 height 74
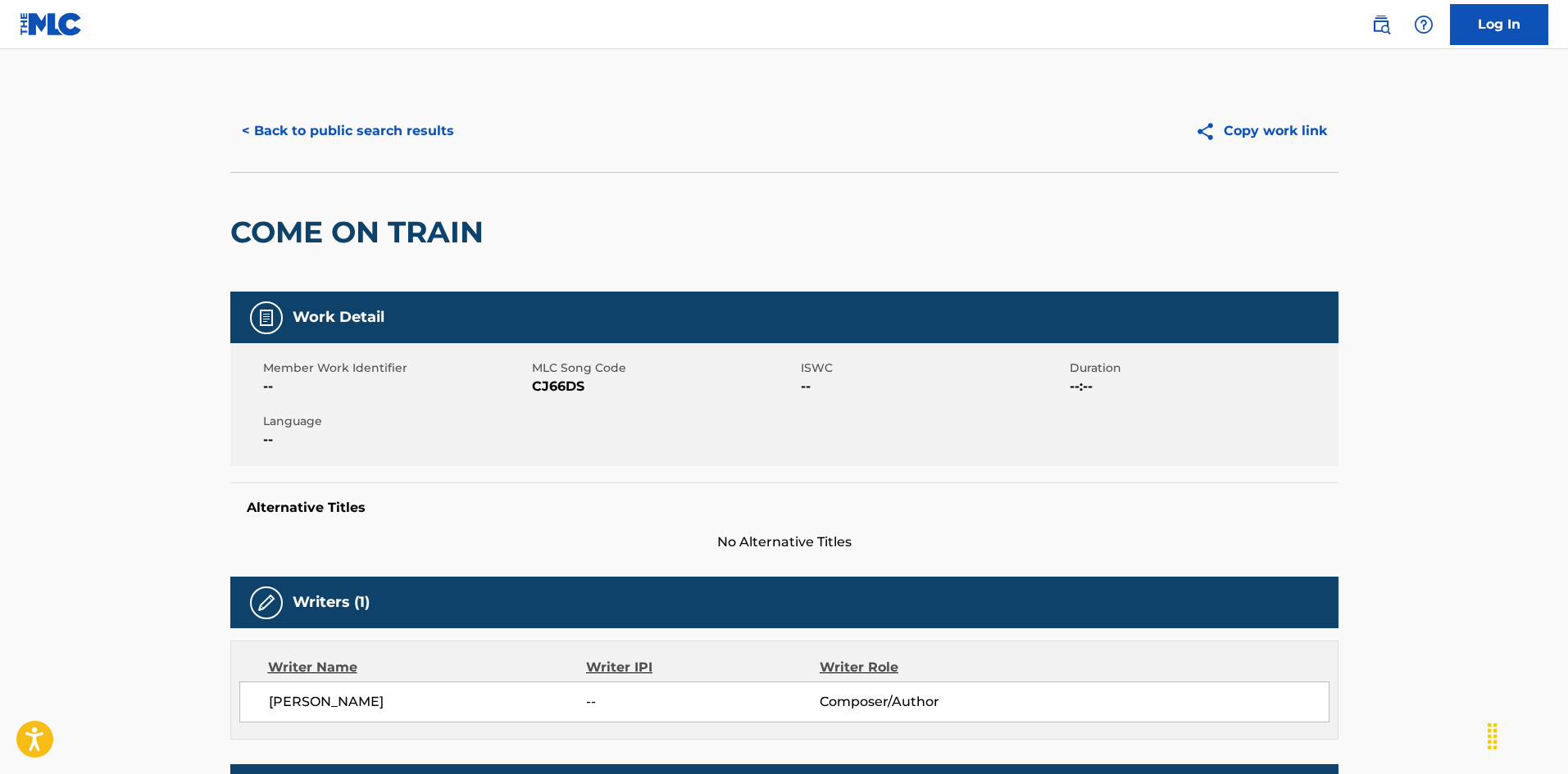
click at [437, 130] on button "< Back to public search results" at bounding box center [347, 132] width 235 height 41
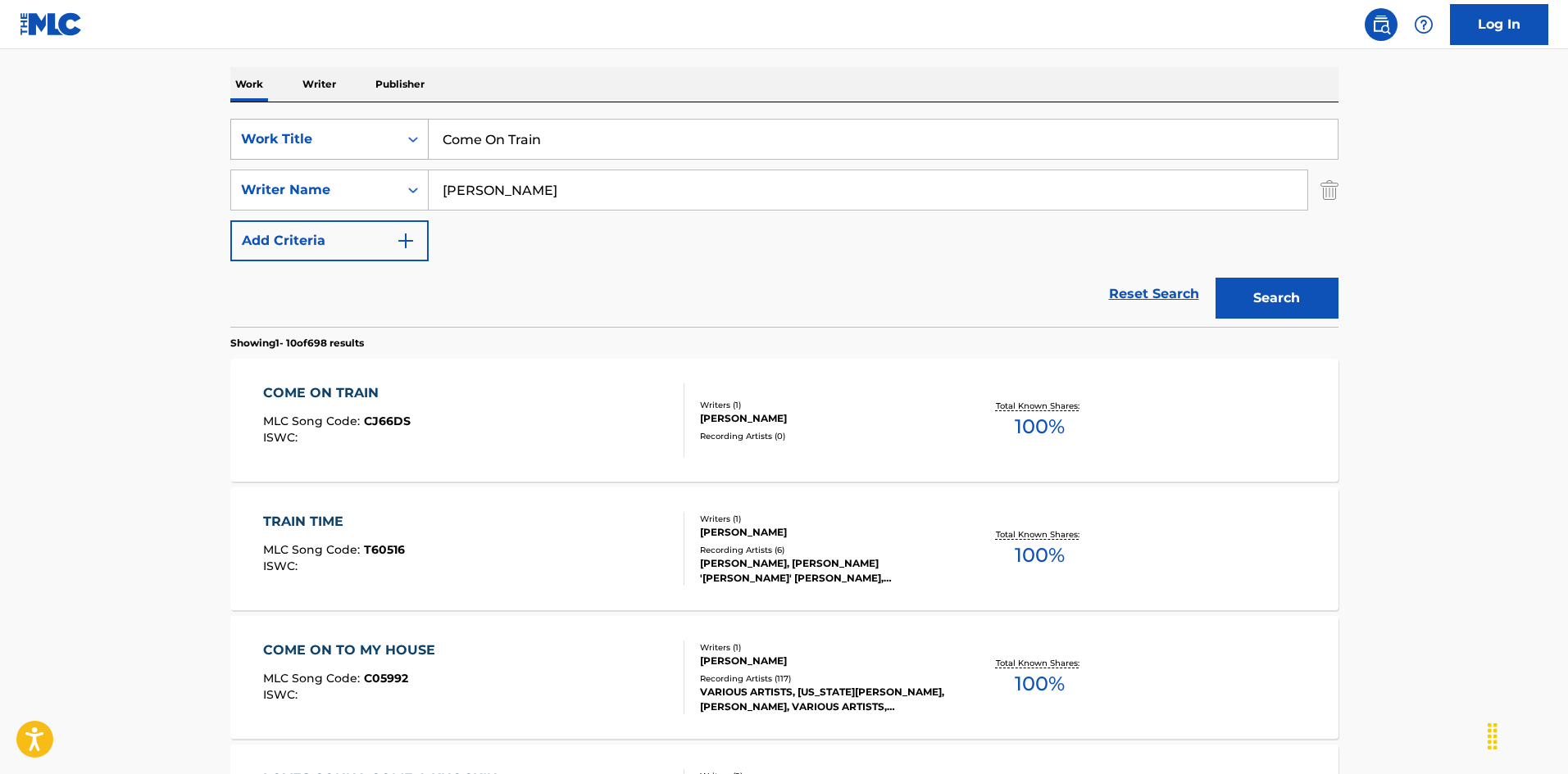
drag, startPoint x: 544, startPoint y: 137, endPoint x: 413, endPoint y: 135, distance: 131.0
click at [413, 135] on div "SearchWithCriteria925b4d22-daa9-49c7-9c3b-1f4fd6ba712d Work Title Come On Train" at bounding box center [784, 139] width 1108 height 41
paste input "in Up Fast Pt. 1 & 2"
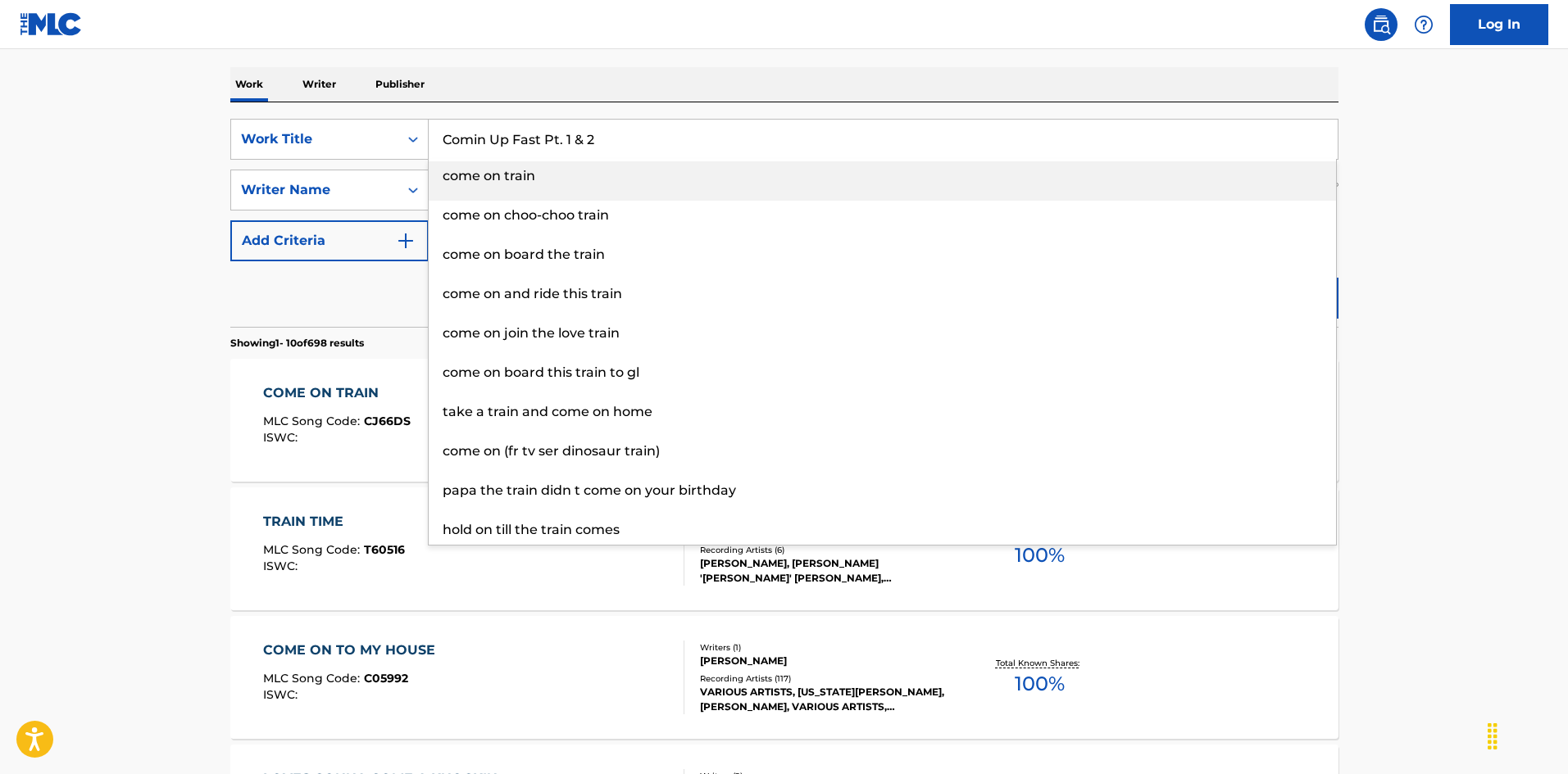
type input "Comin Up Fast Pt. 1 & 2"
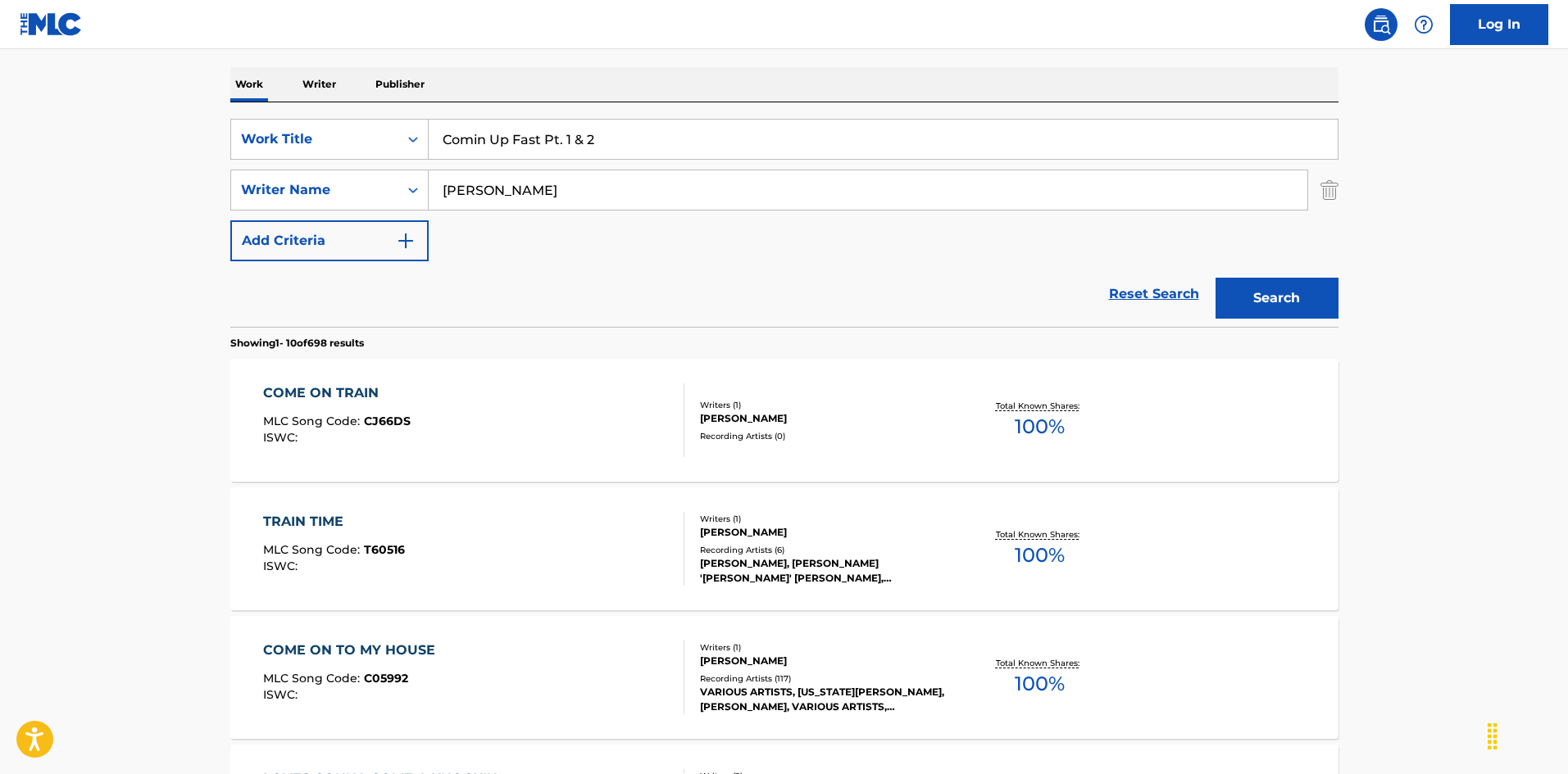
drag, startPoint x: 502, startPoint y: 197, endPoint x: 342, endPoint y: 161, distance: 164.0
click at [342, 161] on div "SearchWithCriteria925b4d22-daa9-49c7-9c3b-1f4fd6ba712d Work Title Comin Up Fast…" at bounding box center [784, 190] width 1108 height 142
paste input "Boynton"
type input "Boynton"
click at [1244, 295] on button "Search" at bounding box center [1276, 299] width 123 height 41
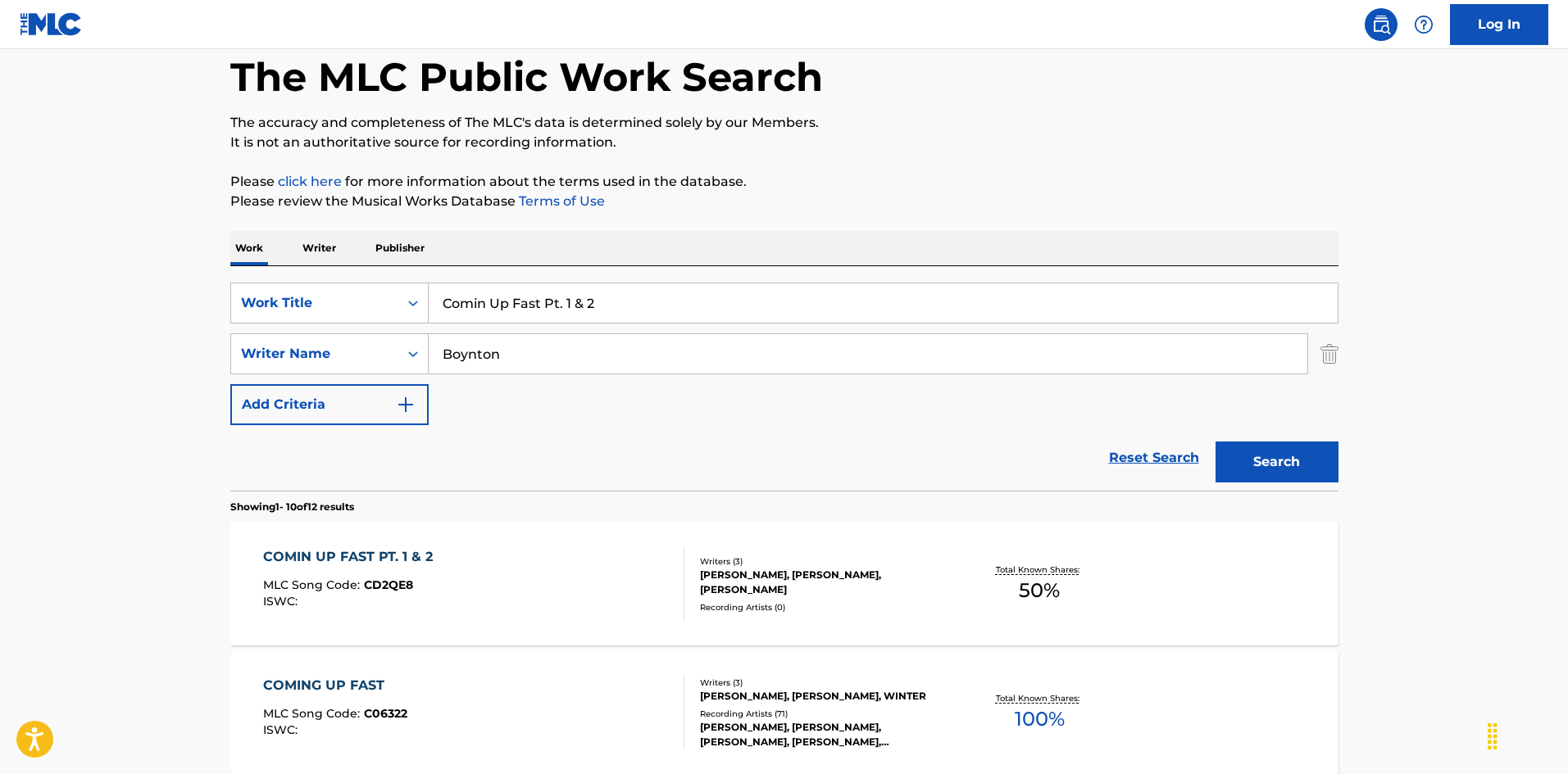
scroll to position [328, 0]
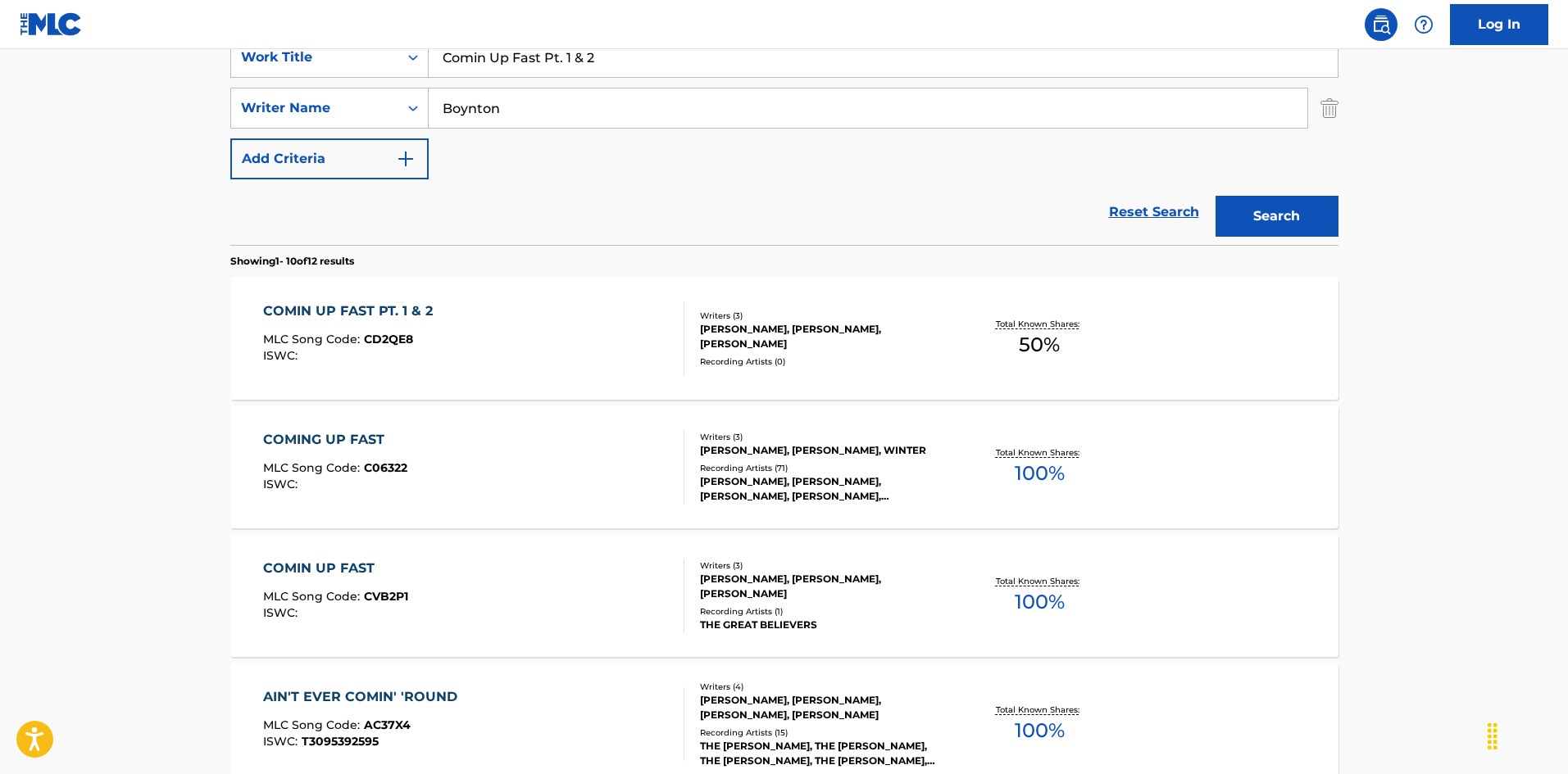
click at [621, 327] on div "COMIN UP FAST PT. 1 & 2 MLC Song Code : CD2QE8 ISWC :" at bounding box center [474, 338] width 421 height 74
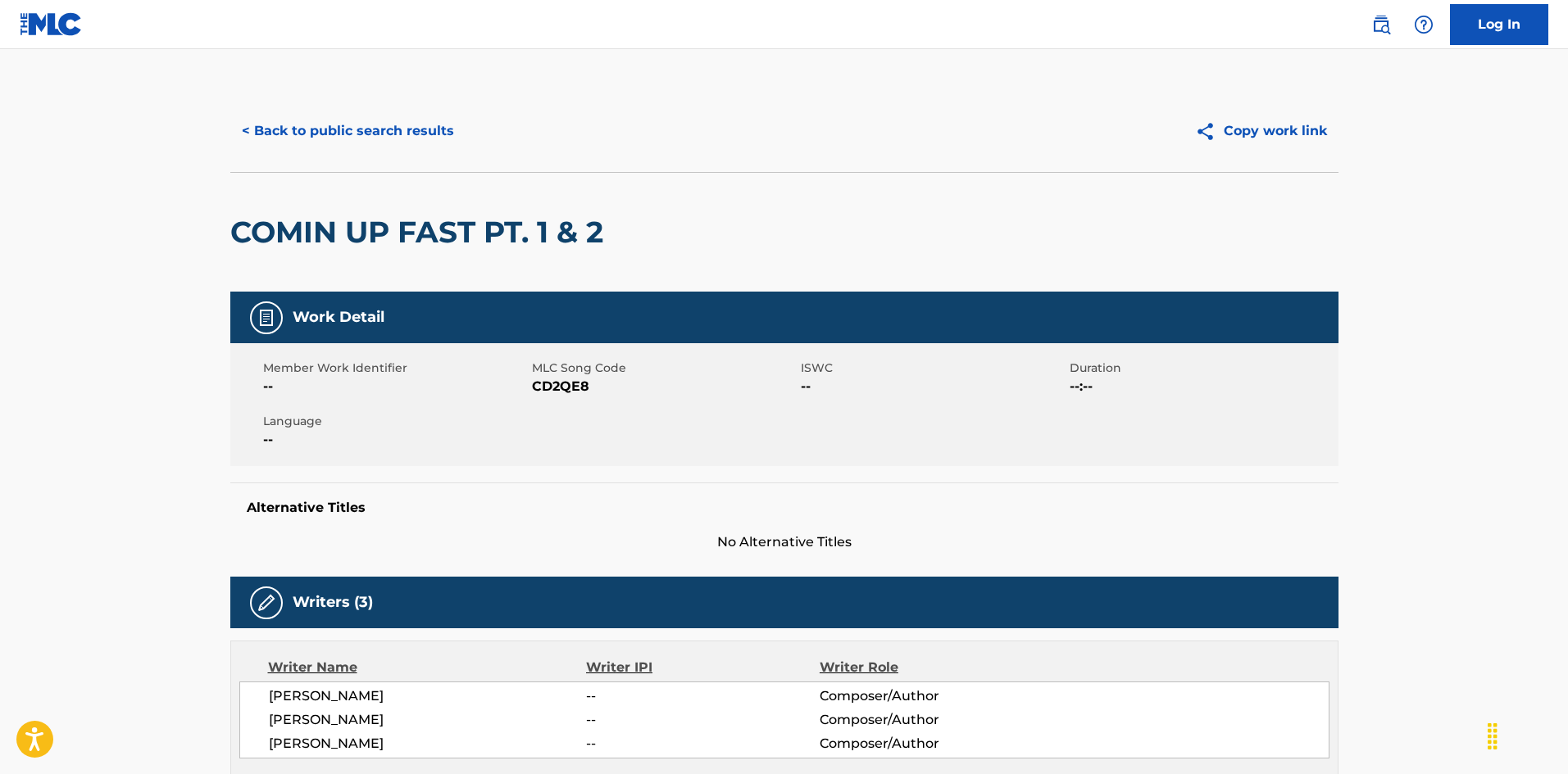
click at [392, 136] on button "< Back to public search results" at bounding box center [347, 132] width 235 height 41
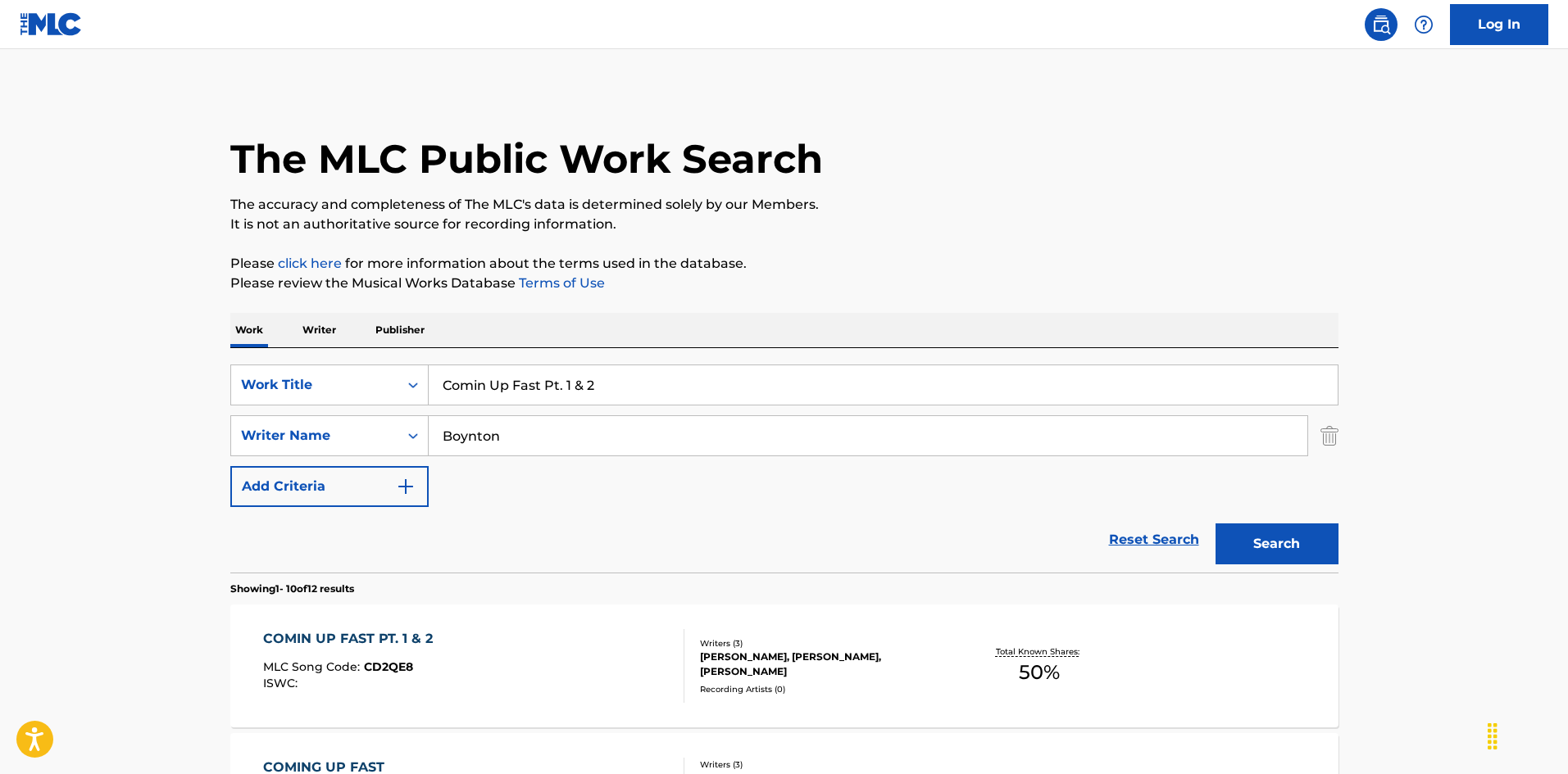
scroll to position [328, 0]
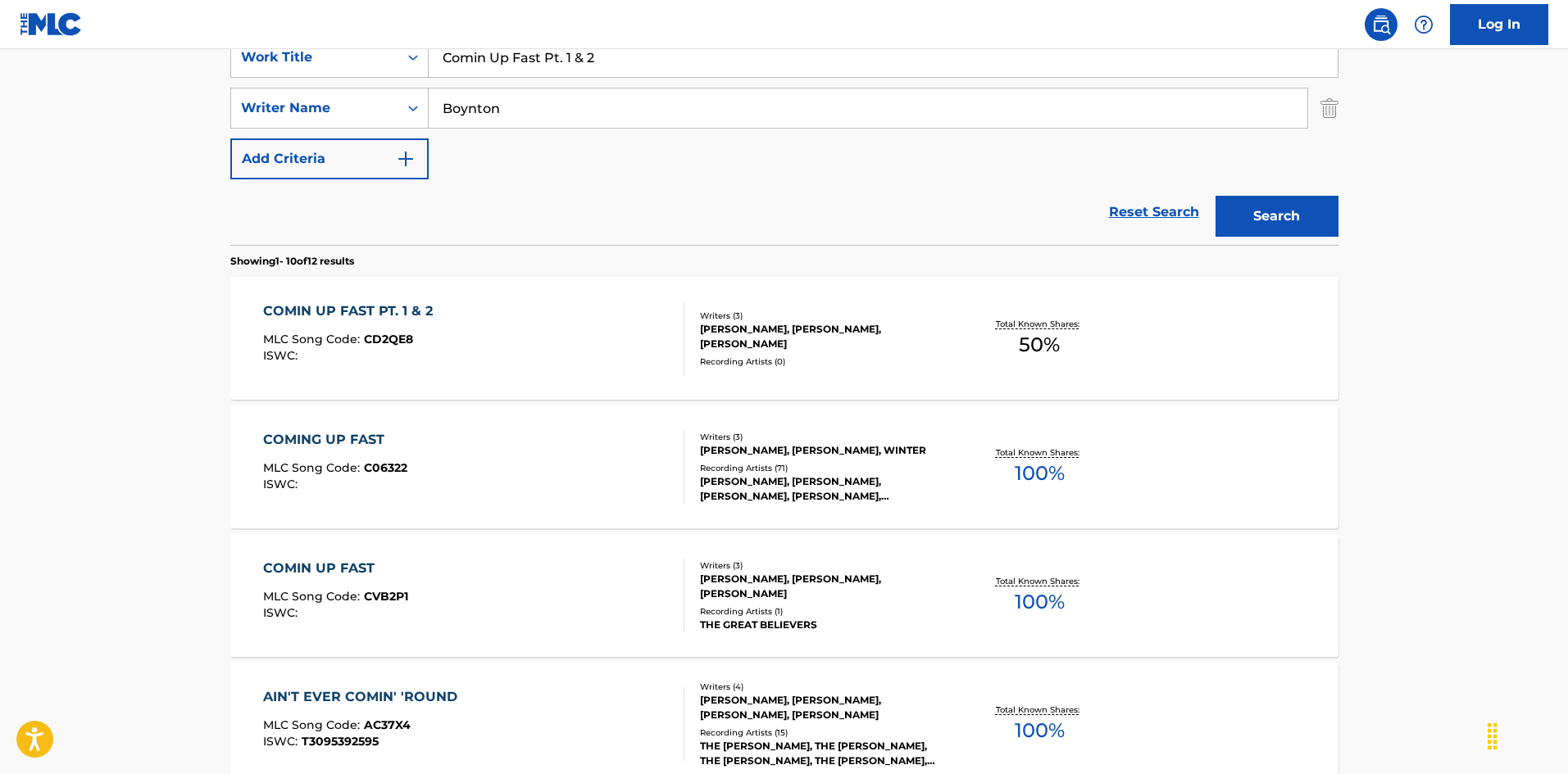
drag, startPoint x: 526, startPoint y: 50, endPoint x: 355, endPoint y: 47, distance: 171.0
click at [345, 43] on div "Log In The MLC Public Work Search The accuracy and completeness of The MLC's da…" at bounding box center [784, 700] width 1568 height 2057
paste input "' Back Home"
type input "Comin' Back Home"
drag, startPoint x: 500, startPoint y: 103, endPoint x: 321, endPoint y: 101, distance: 179.0
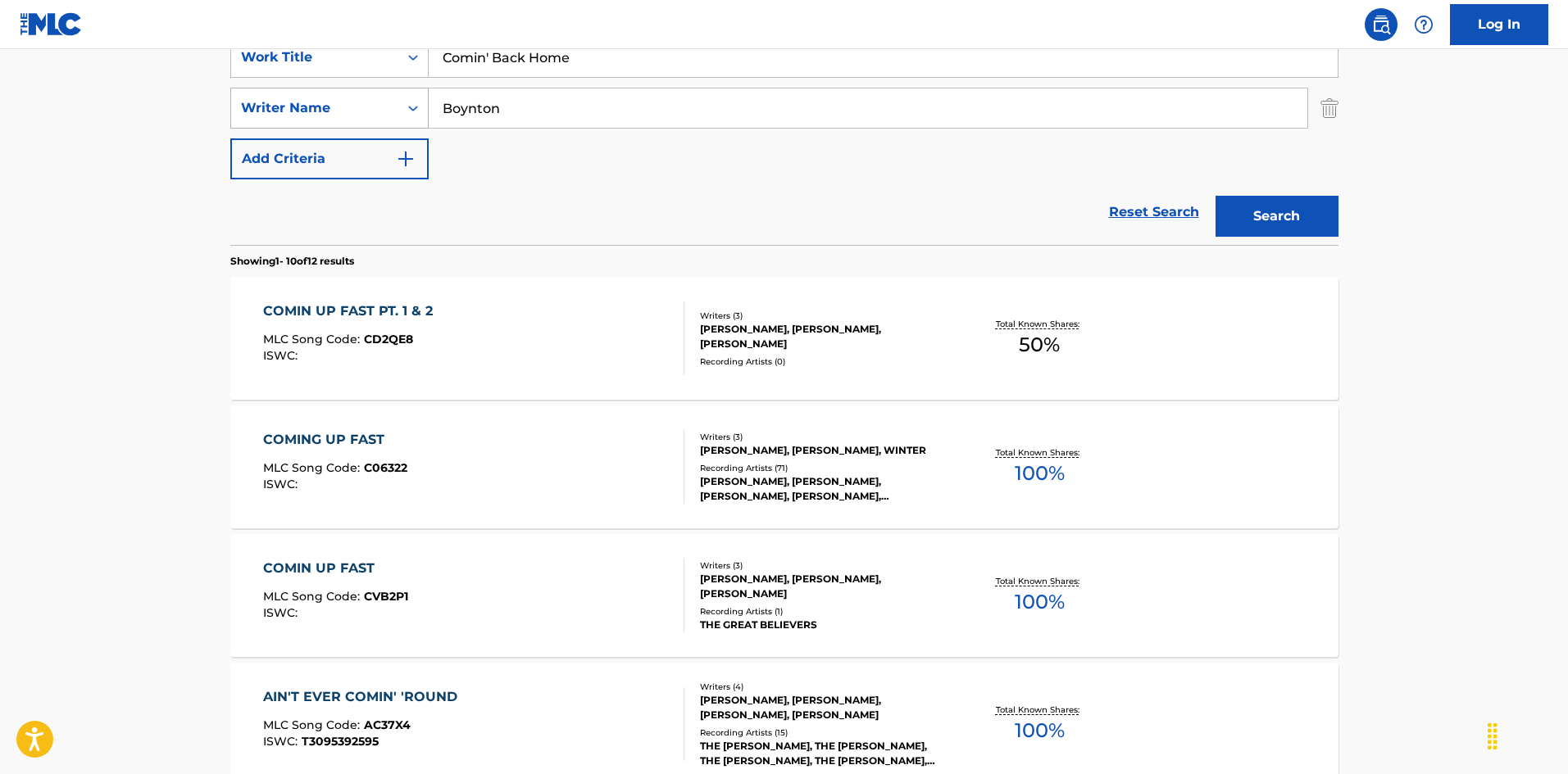
click at [319, 101] on div "SearchWithCriteria999d1a91-1e41-464a-bb6a-1cf62293df15 Writer Name [PERSON_NAME]" at bounding box center [784, 108] width 1108 height 41
paste input "[PERSON_NAME]"
type input "[PERSON_NAME]"
click at [1290, 216] on button "Search" at bounding box center [1276, 216] width 123 height 41
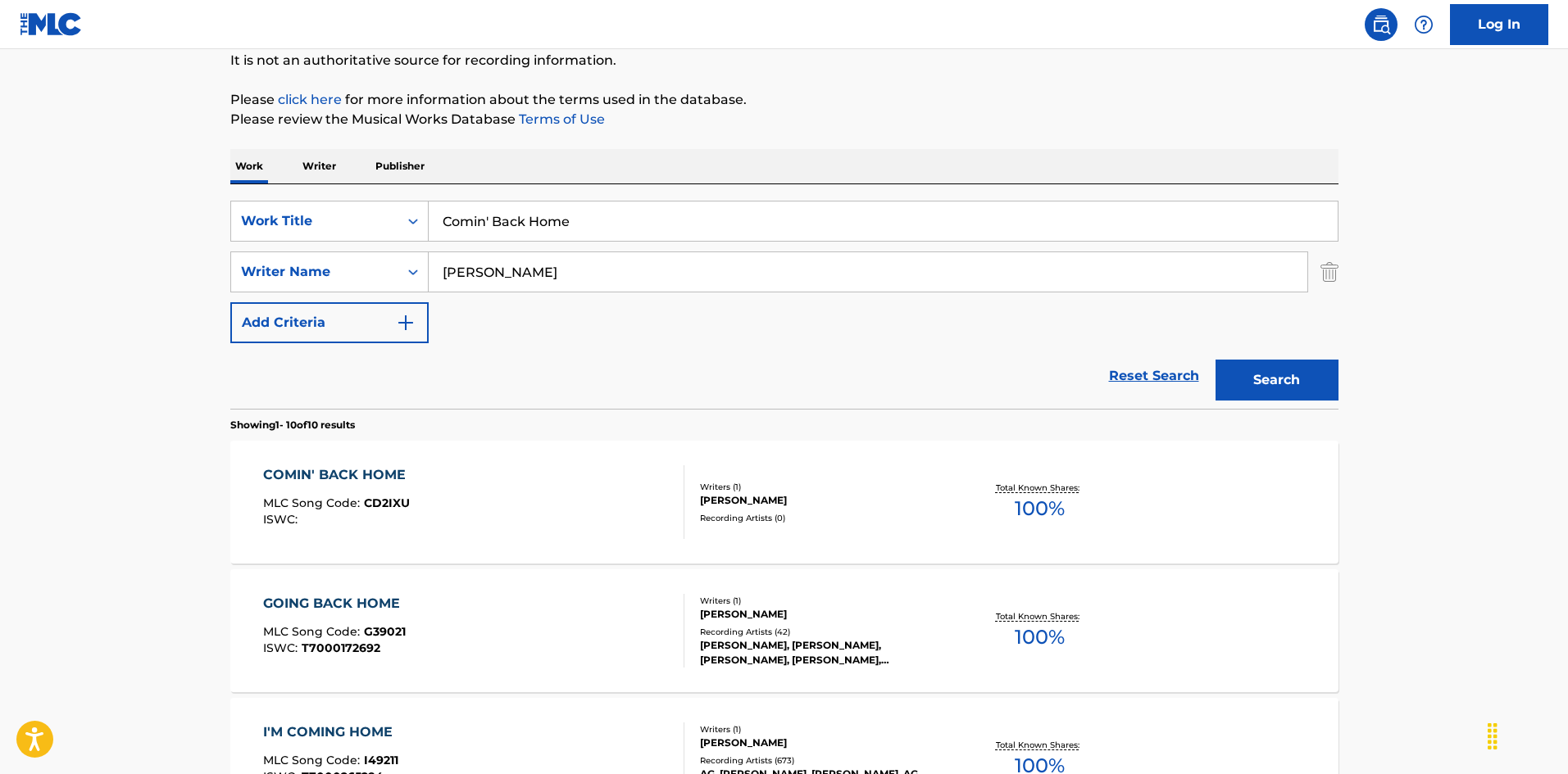
scroll to position [246, 0]
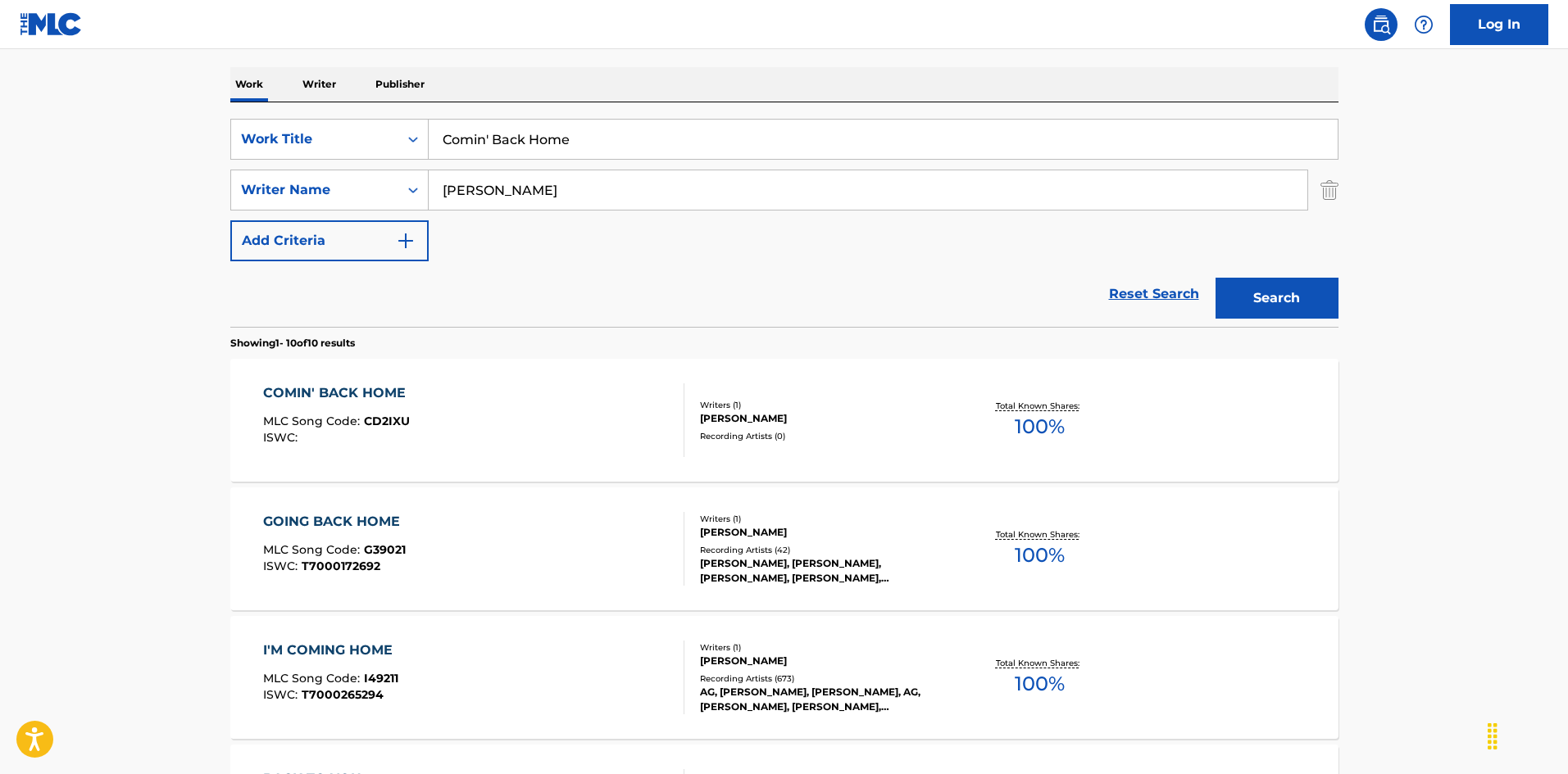
click at [574, 425] on div "COMIN' BACK HOME MLC Song Code : CD2IXU ISWC :" at bounding box center [474, 419] width 421 height 74
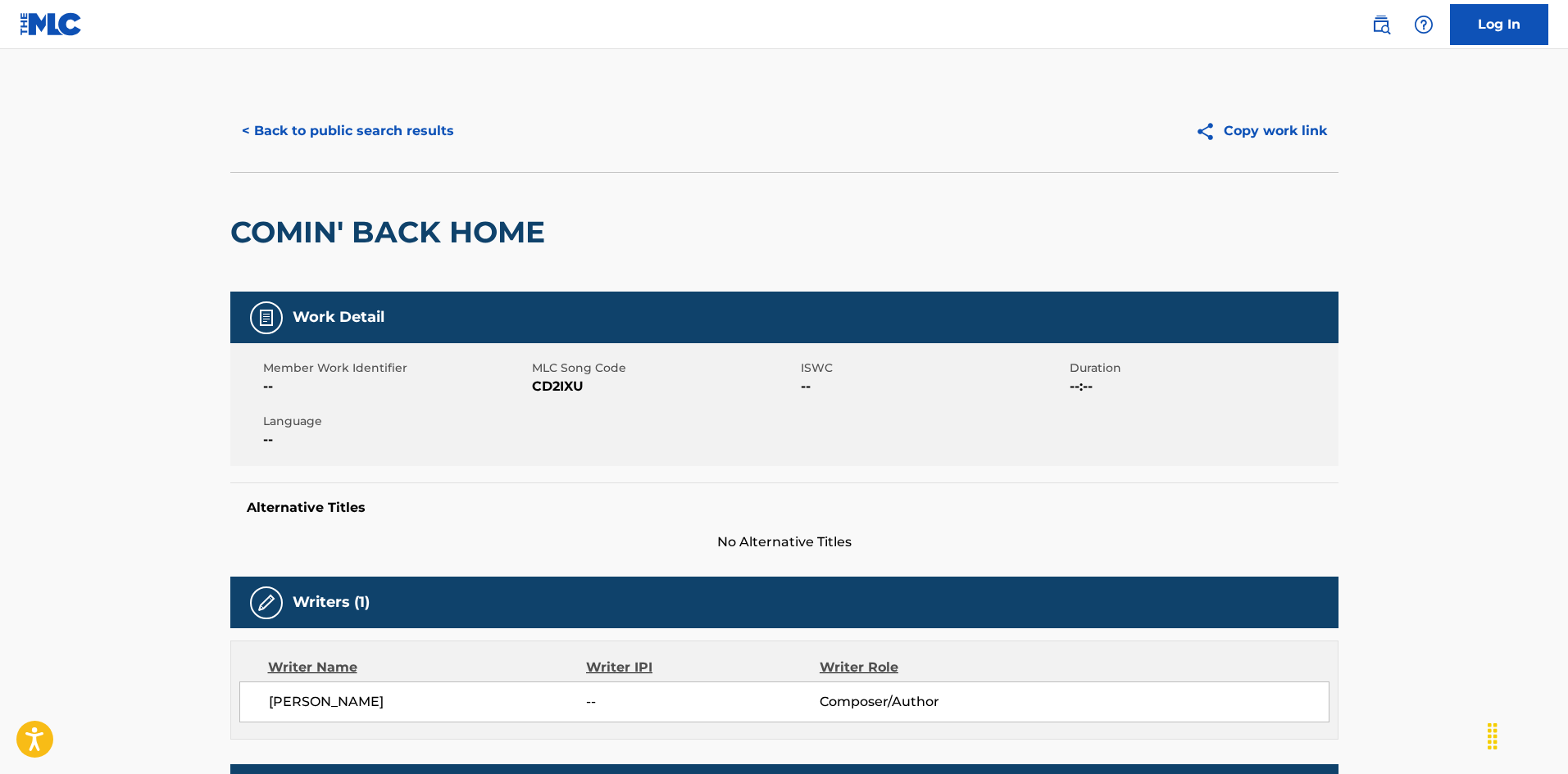
click at [301, 128] on button "< Back to public search results" at bounding box center [347, 132] width 235 height 41
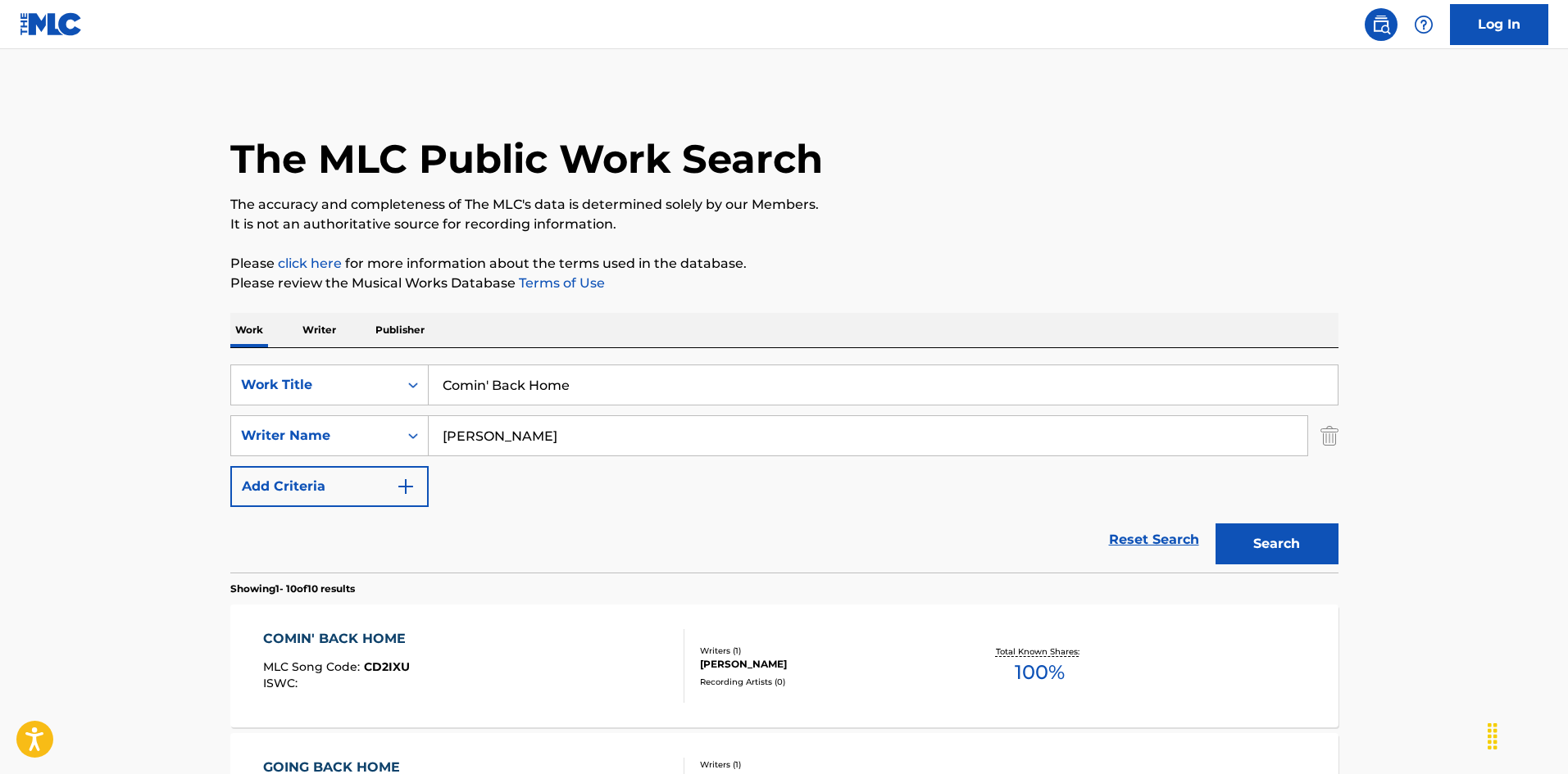
scroll to position [246, 0]
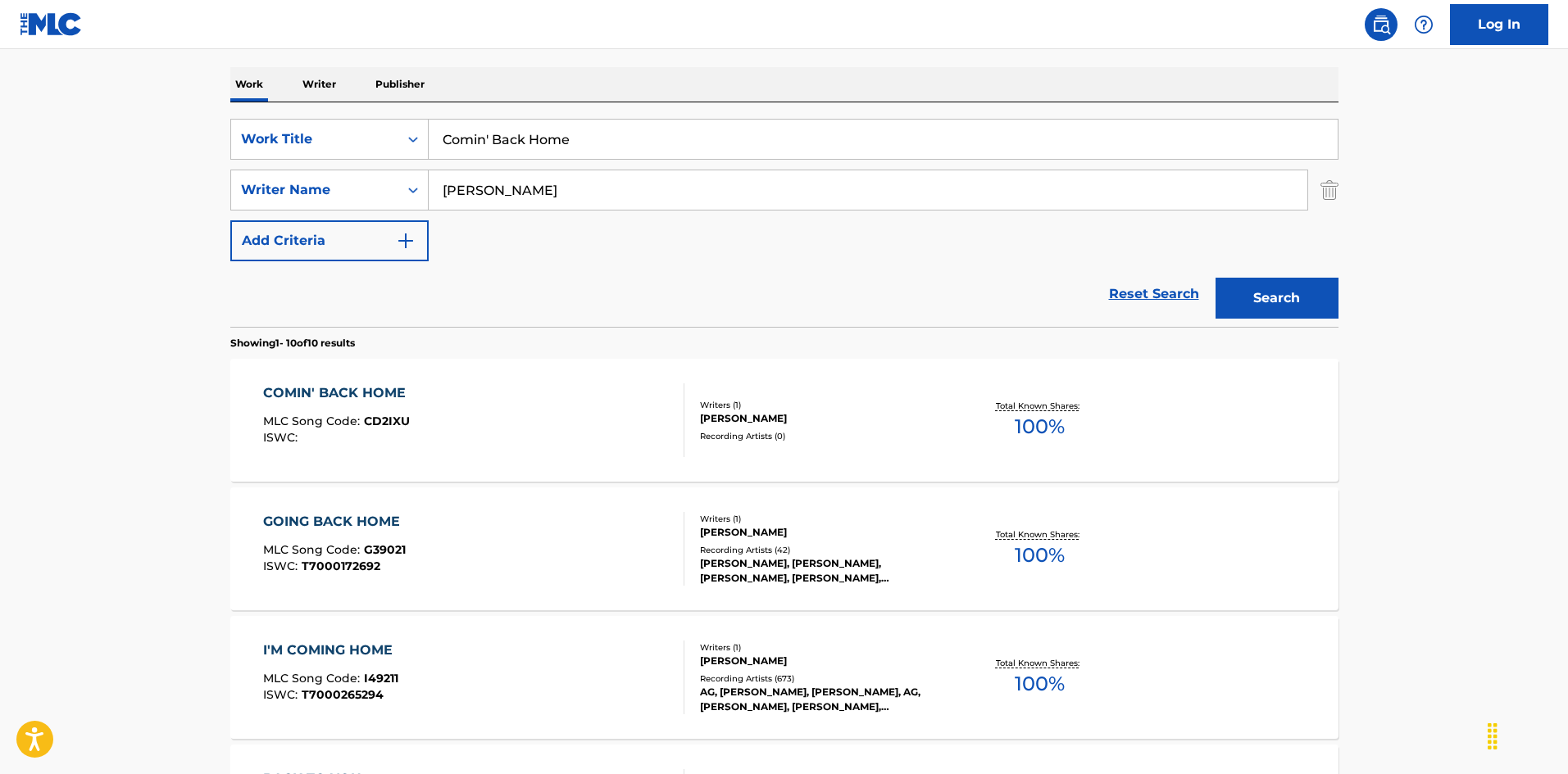
drag, startPoint x: 521, startPoint y: 131, endPoint x: 306, endPoint y: 107, distance: 216.3
click at [299, 106] on div "SearchWithCriteria925b4d22-daa9-49c7-9c3b-1f4fd6ba712d Work Title Comin' Back H…" at bounding box center [784, 214] width 1108 height 225
paste input "o La Qiero"
click at [508, 180] on strong "qiero" at bounding box center [517, 176] width 35 height 16
type input "como la qiero"
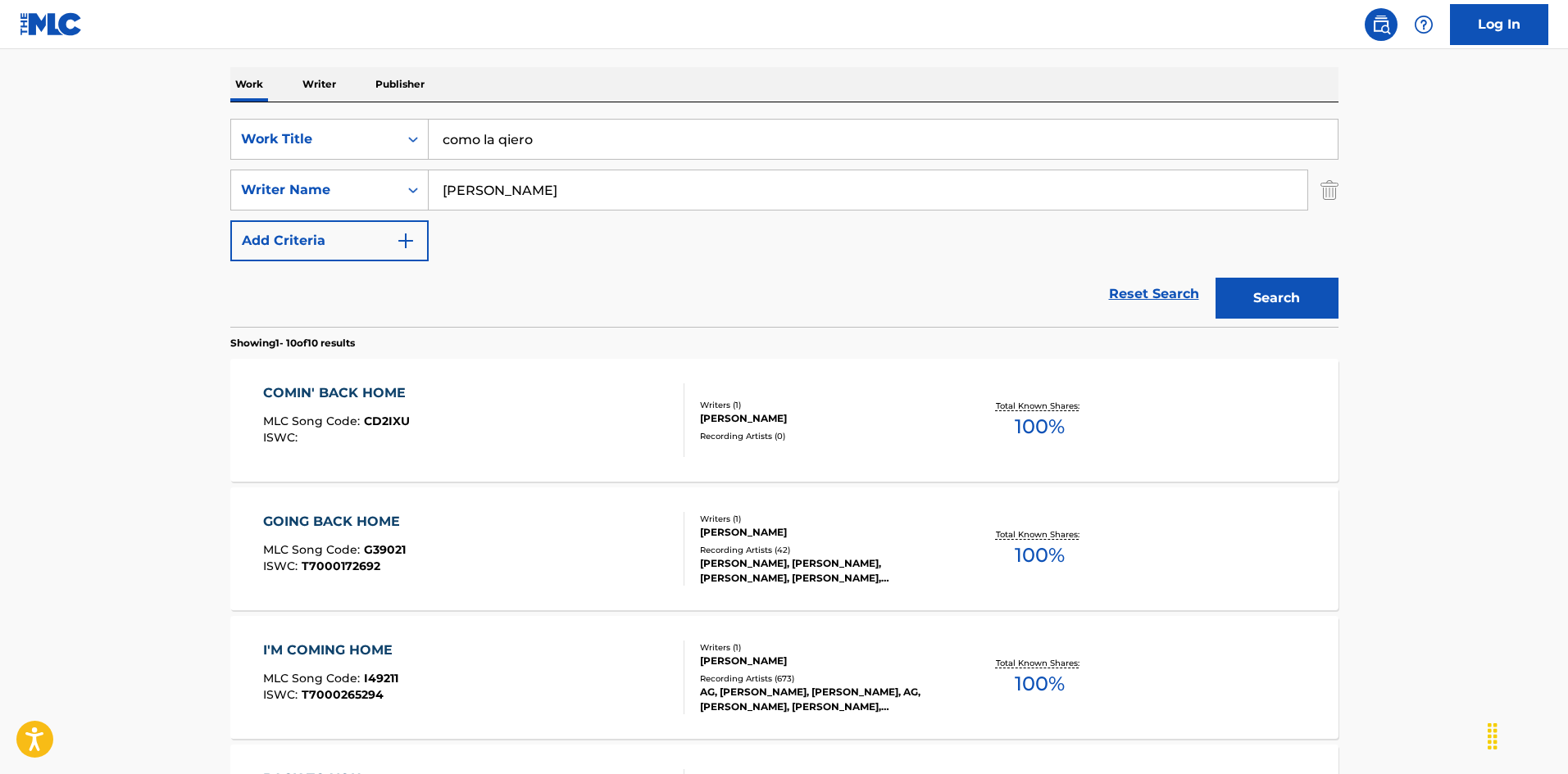
drag, startPoint x: 511, startPoint y: 191, endPoint x: 340, endPoint y: 162, distance: 173.4
click at [339, 161] on div "SearchWithCriteria925b4d22-daa9-49c7-9c3b-1f4fd6ba712d Work Title como la qiero…" at bounding box center [784, 190] width 1108 height 142
paste input "Sahm"
type input "Sahm"
click at [1312, 301] on button "Search" at bounding box center [1276, 299] width 123 height 41
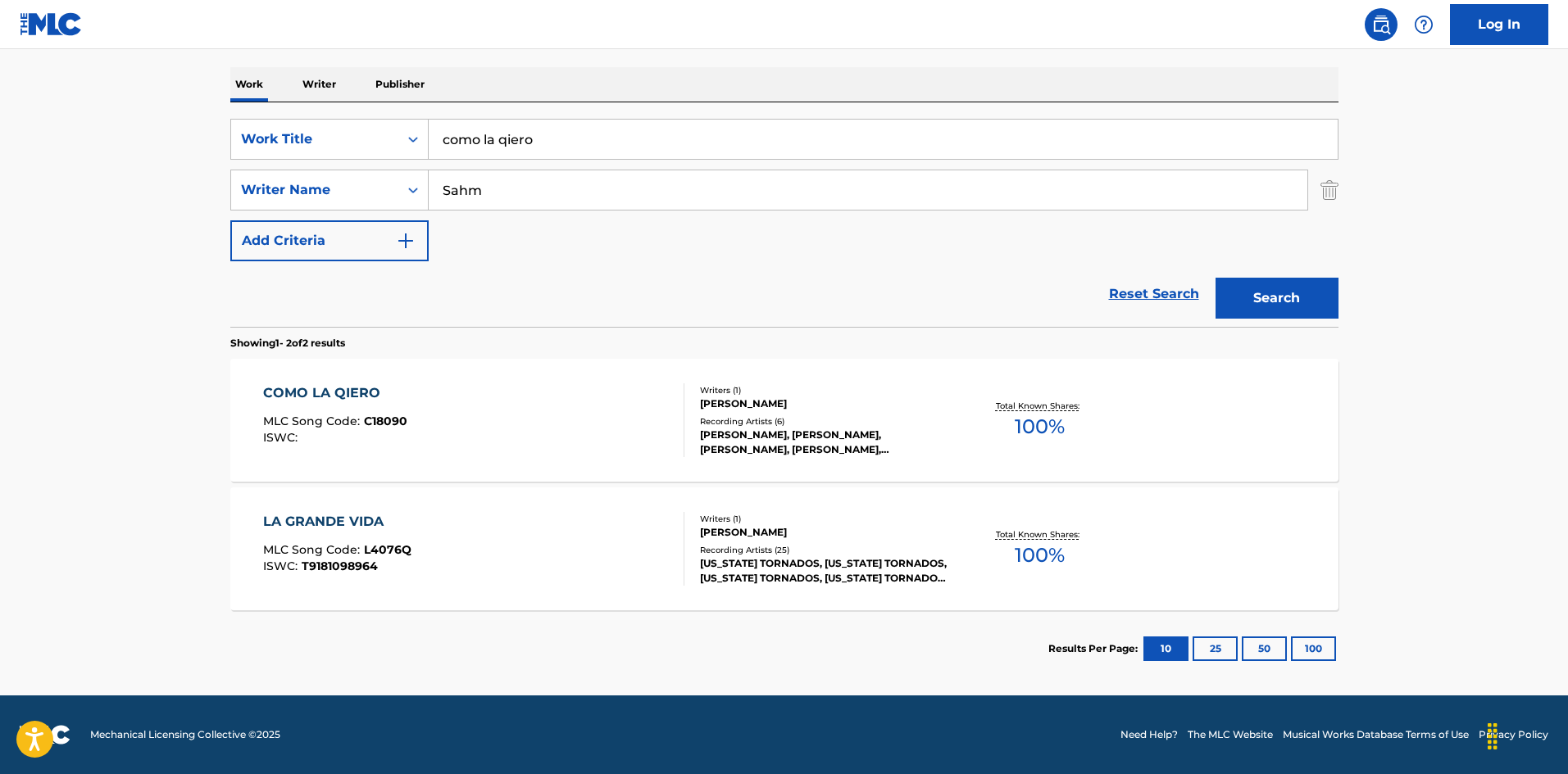
click at [565, 378] on div "COMO LA QIERO MLC Song Code : C18090 ISWC : Writers ( 1 ) [PERSON_NAME] Recordi…" at bounding box center [784, 419] width 1108 height 123
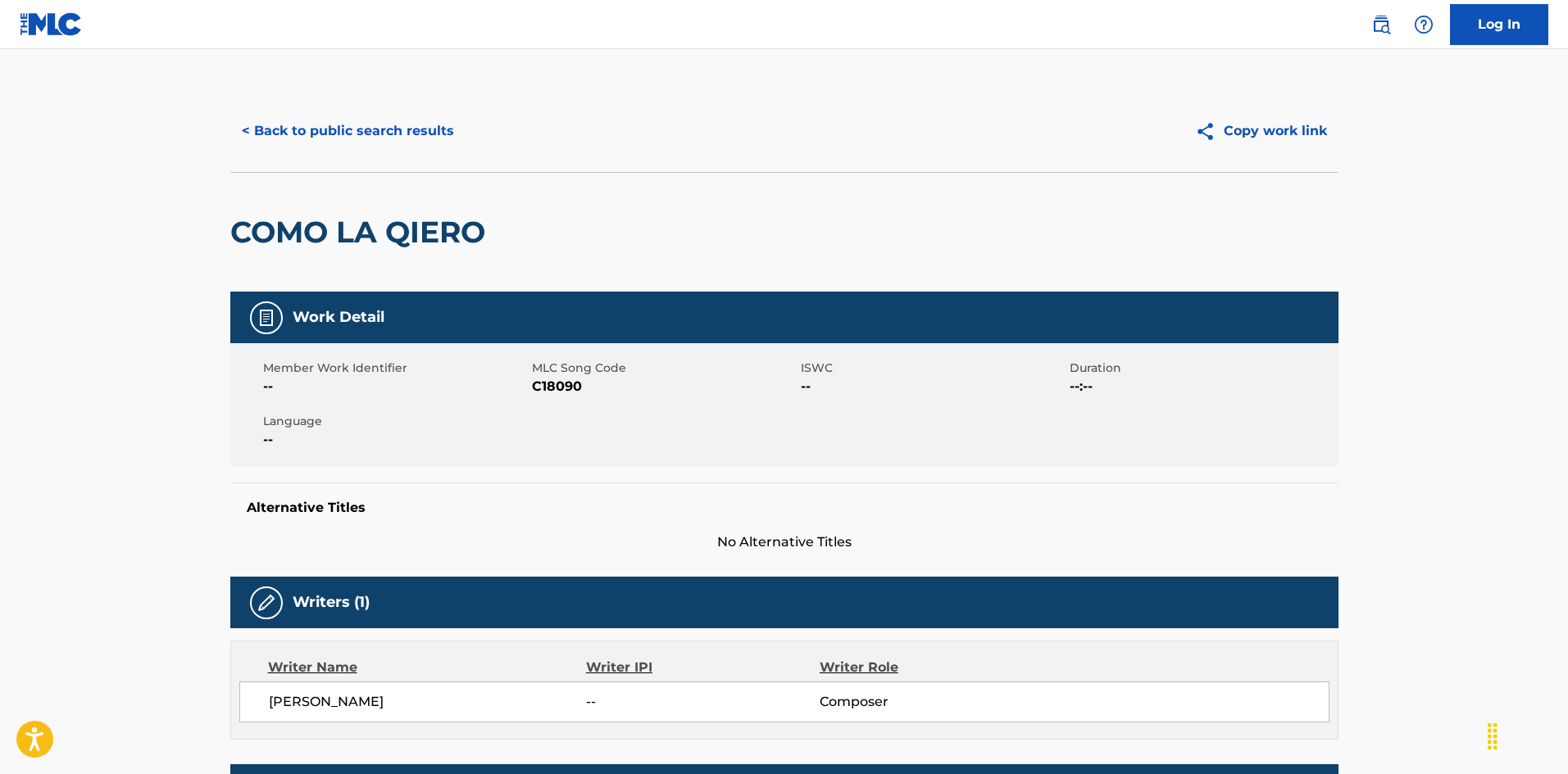
click at [378, 143] on button "< Back to public search results" at bounding box center [347, 132] width 235 height 41
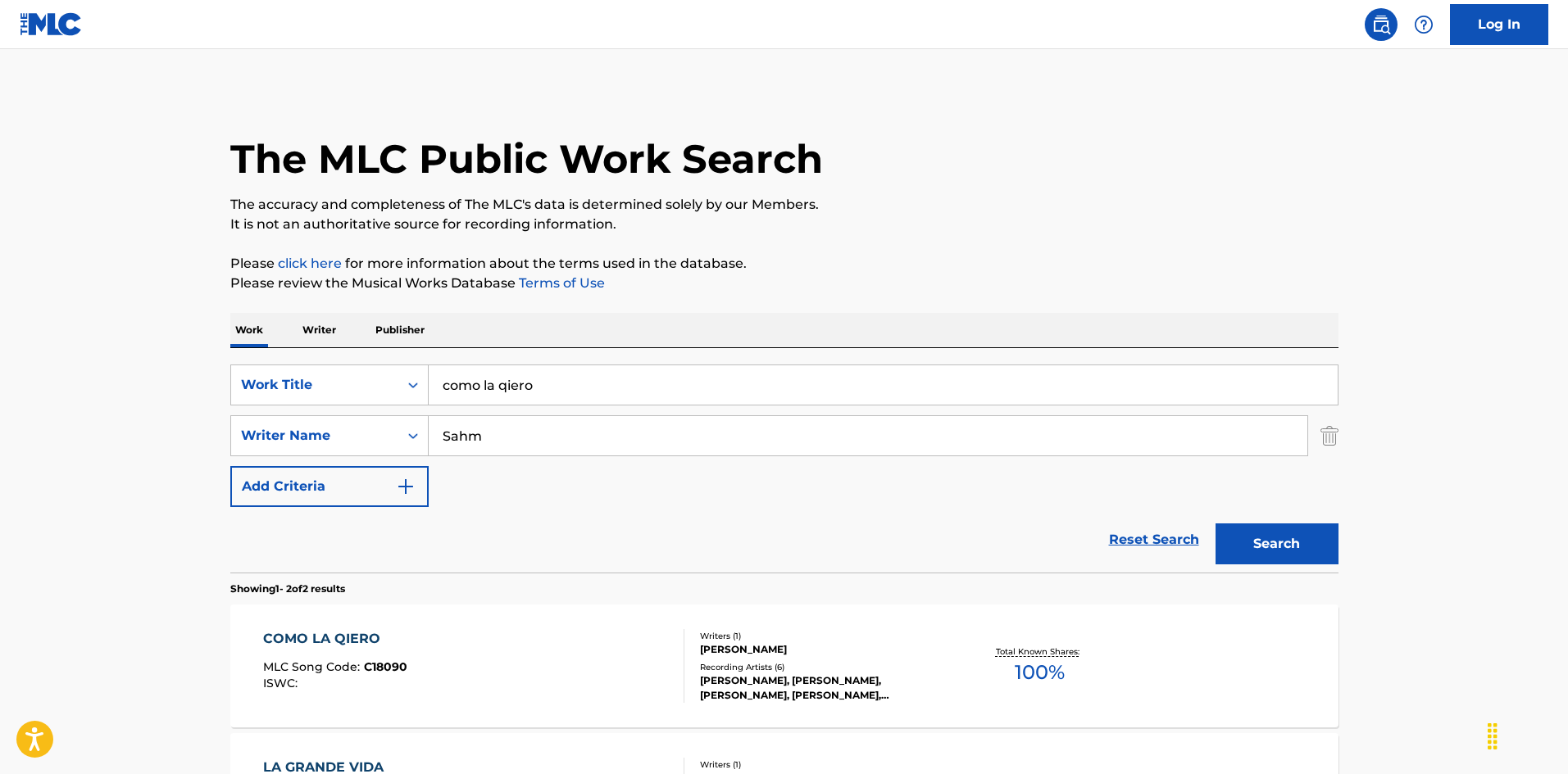
scroll to position [152, 0]
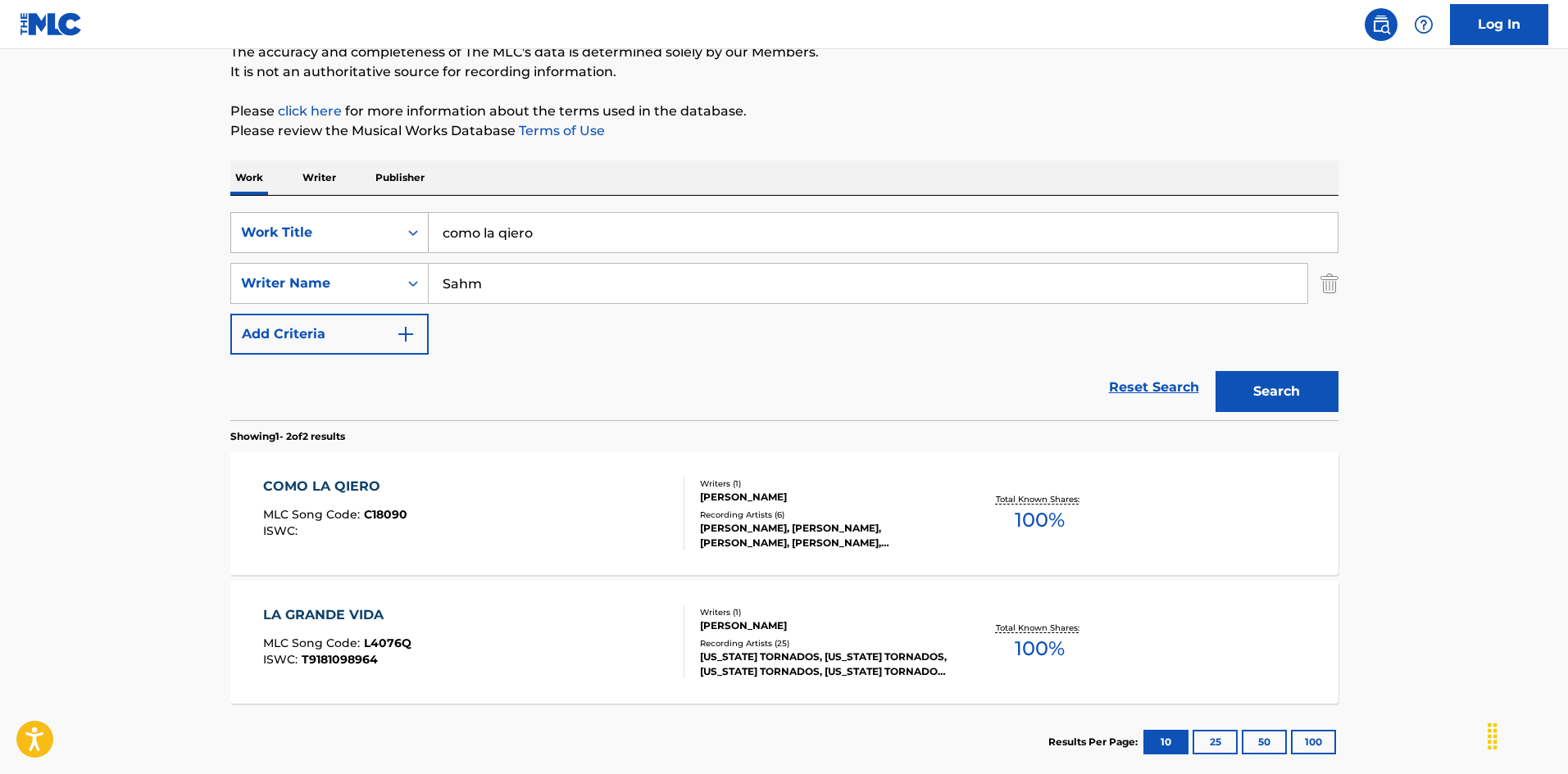
drag, startPoint x: 535, startPoint y: 232, endPoint x: 411, endPoint y: 212, distance: 125.6
click at [411, 212] on div "SearchWithCriteria925b4d22-daa9-49c7-9c3b-1f4fd6ba712d Work Title como la qiero" at bounding box center [784, 233] width 1108 height 41
paste input "Complicated Mind"
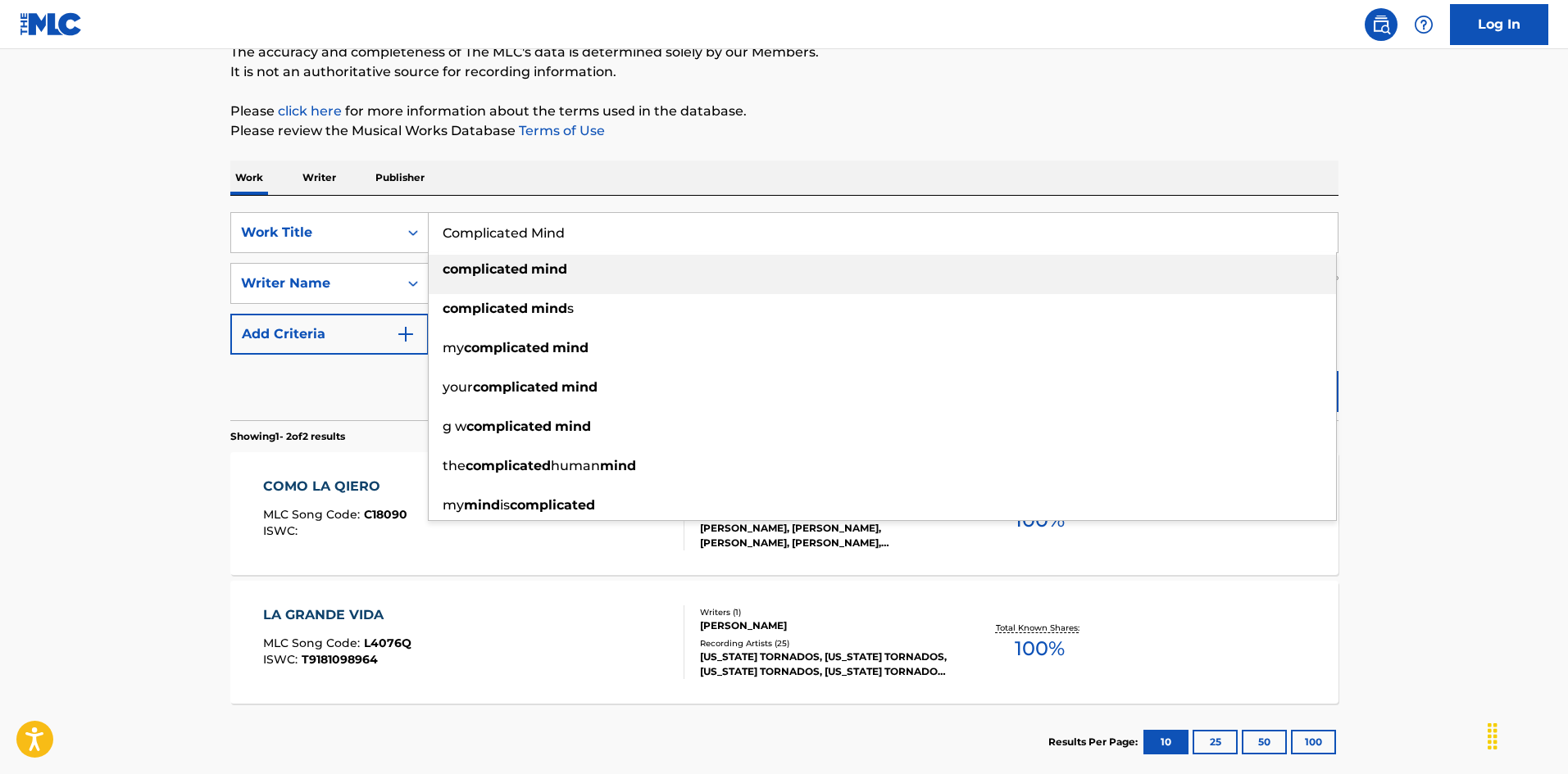
click at [496, 269] on strong "complicated" at bounding box center [485, 269] width 85 height 16
type input "complicated mind"
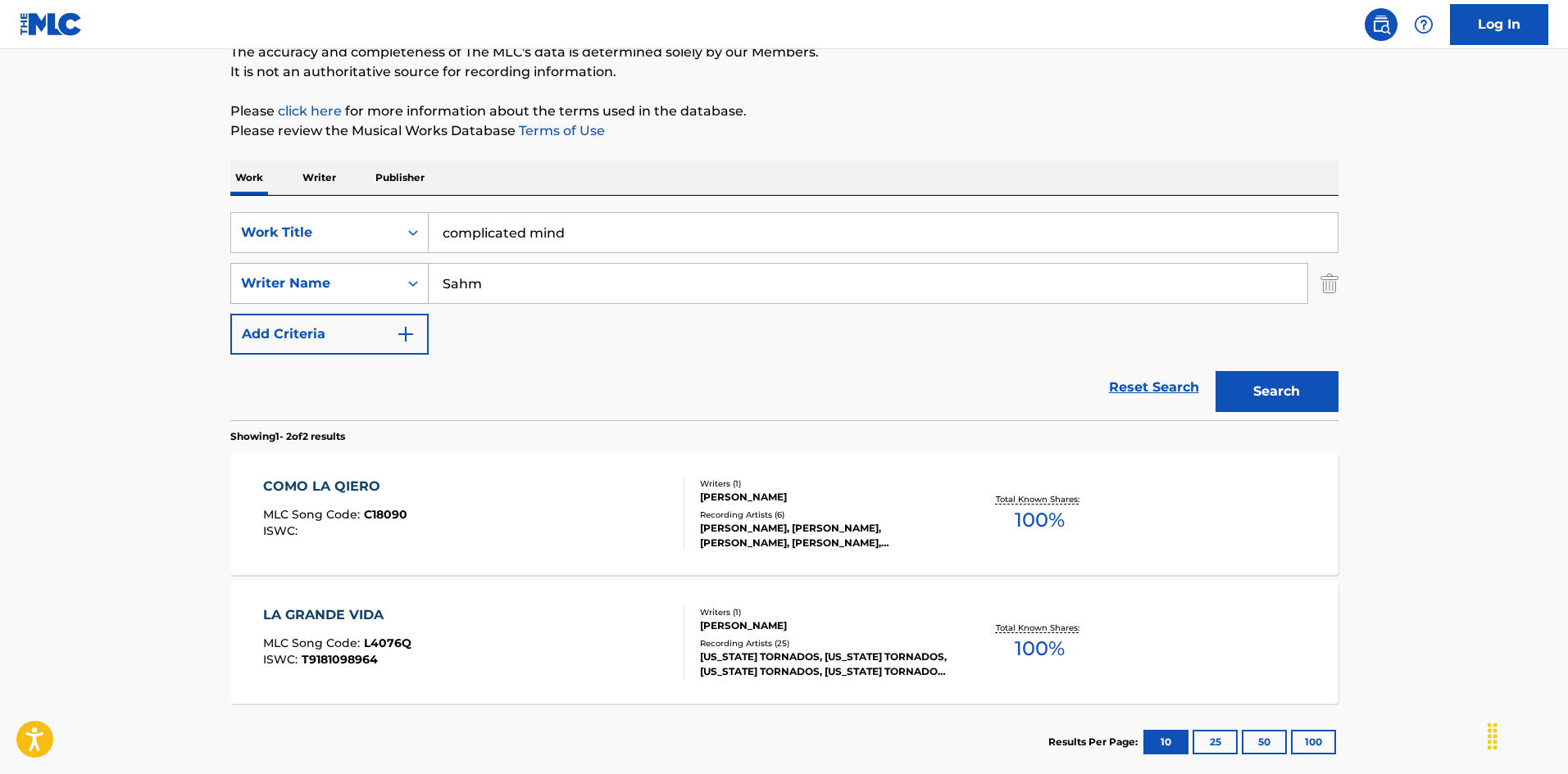
drag, startPoint x: 424, startPoint y: 277, endPoint x: 360, endPoint y: 269, distance: 64.5
click at [360, 269] on div "SearchWithCriteria999d1a91-1e41-464a-bb6a-1cf62293df15 Writer Name [PERSON_NAME]" at bounding box center [784, 284] width 1108 height 41
paste input "[PERSON_NAME]"
type input "[PERSON_NAME]"
click at [1309, 411] on button "Search" at bounding box center [1276, 392] width 123 height 41
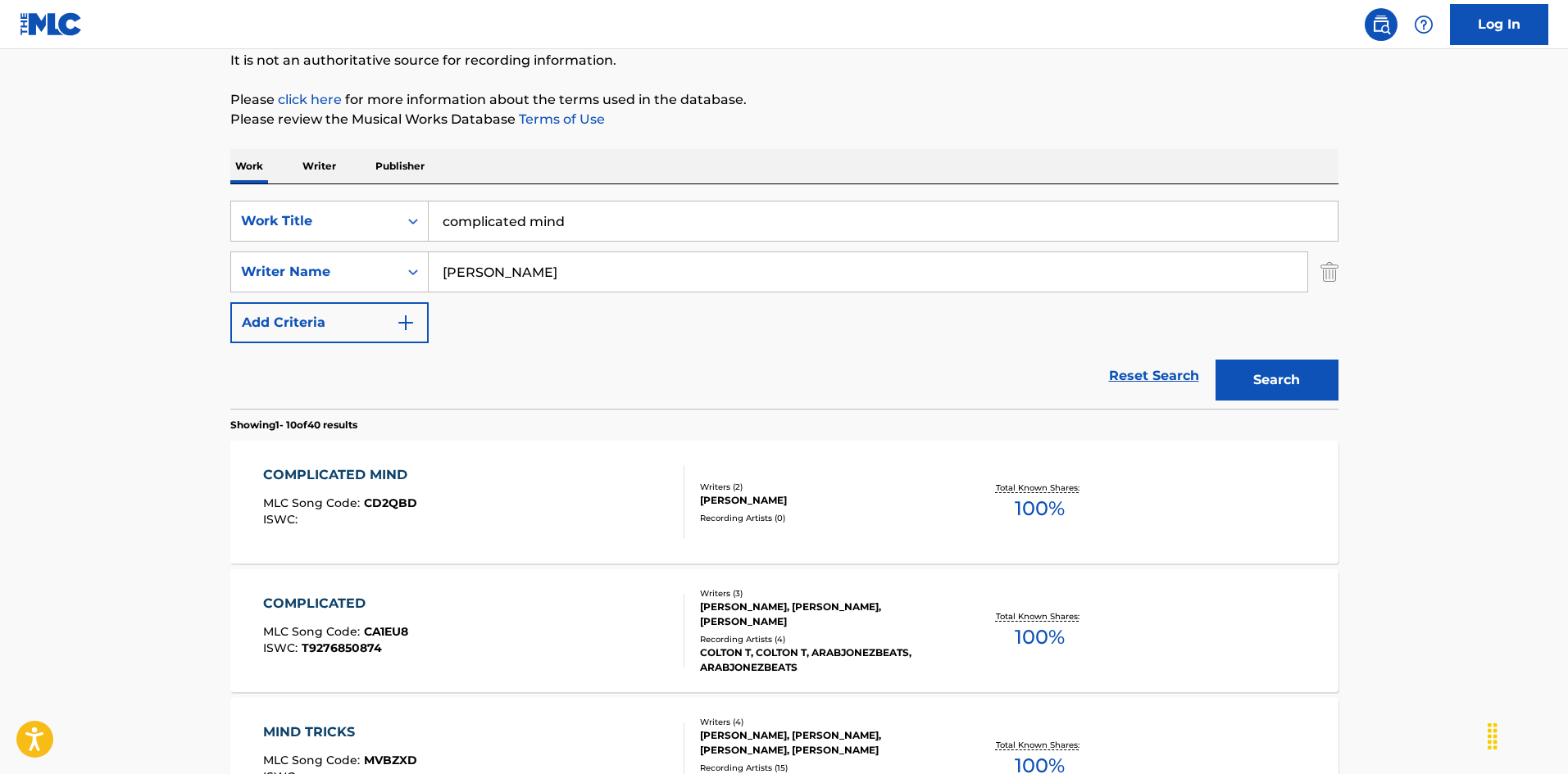
scroll to position [328, 0]
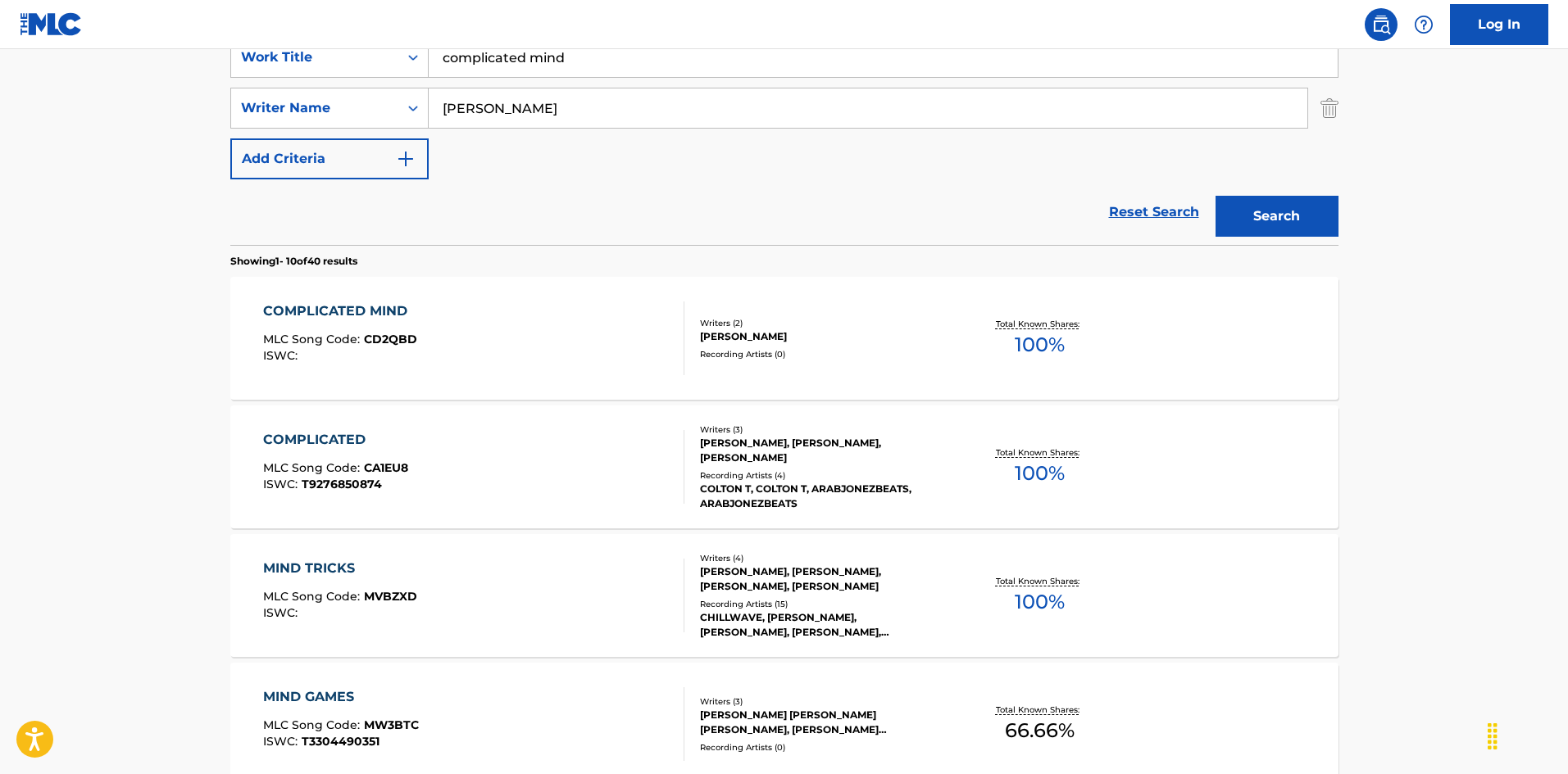
click at [609, 346] on div "COMPLICATED MIND MLC Song Code : CD2QBD ISWC :" at bounding box center [474, 338] width 421 height 74
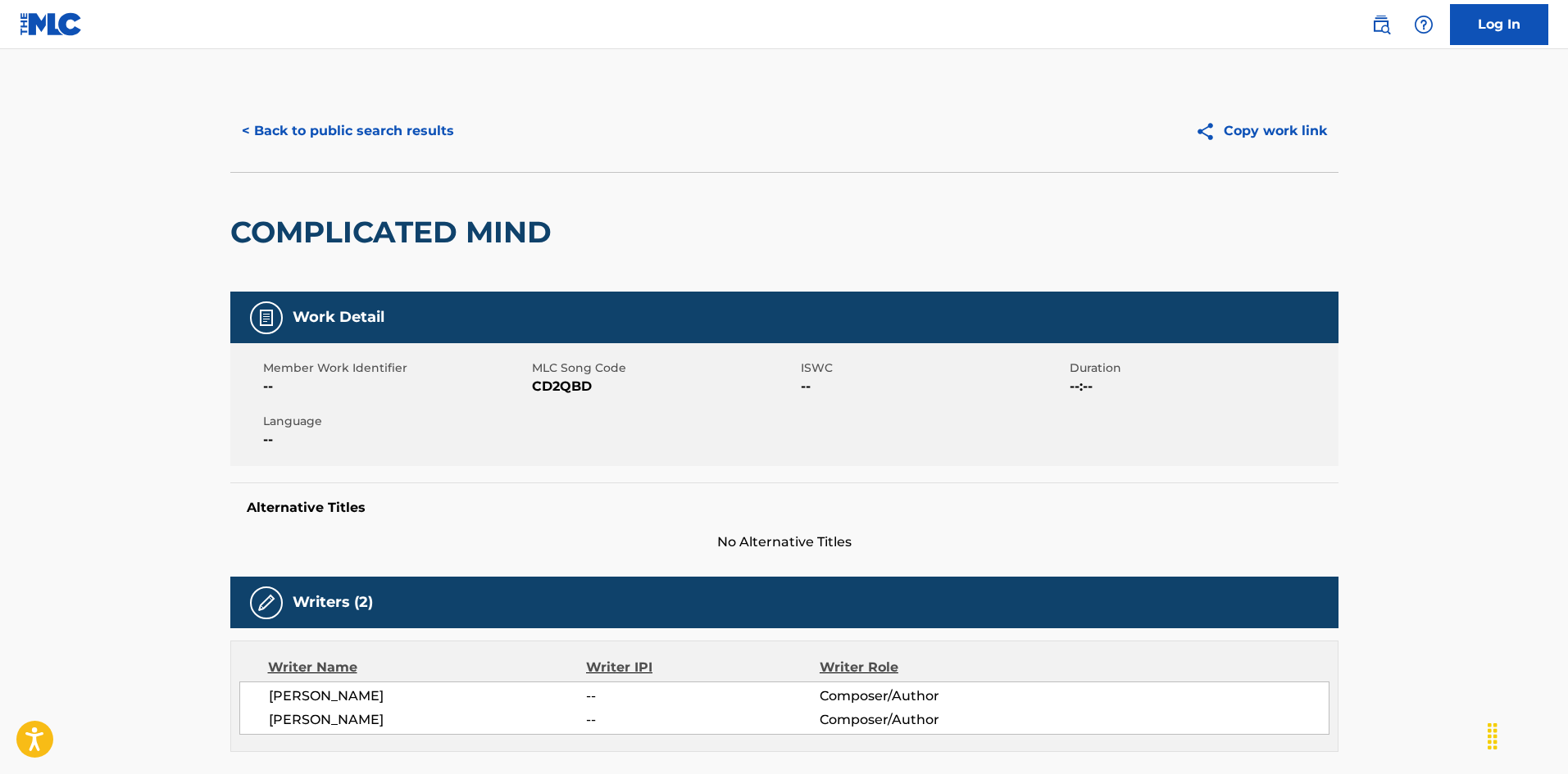
click at [386, 126] on button "< Back to public search results" at bounding box center [347, 132] width 235 height 41
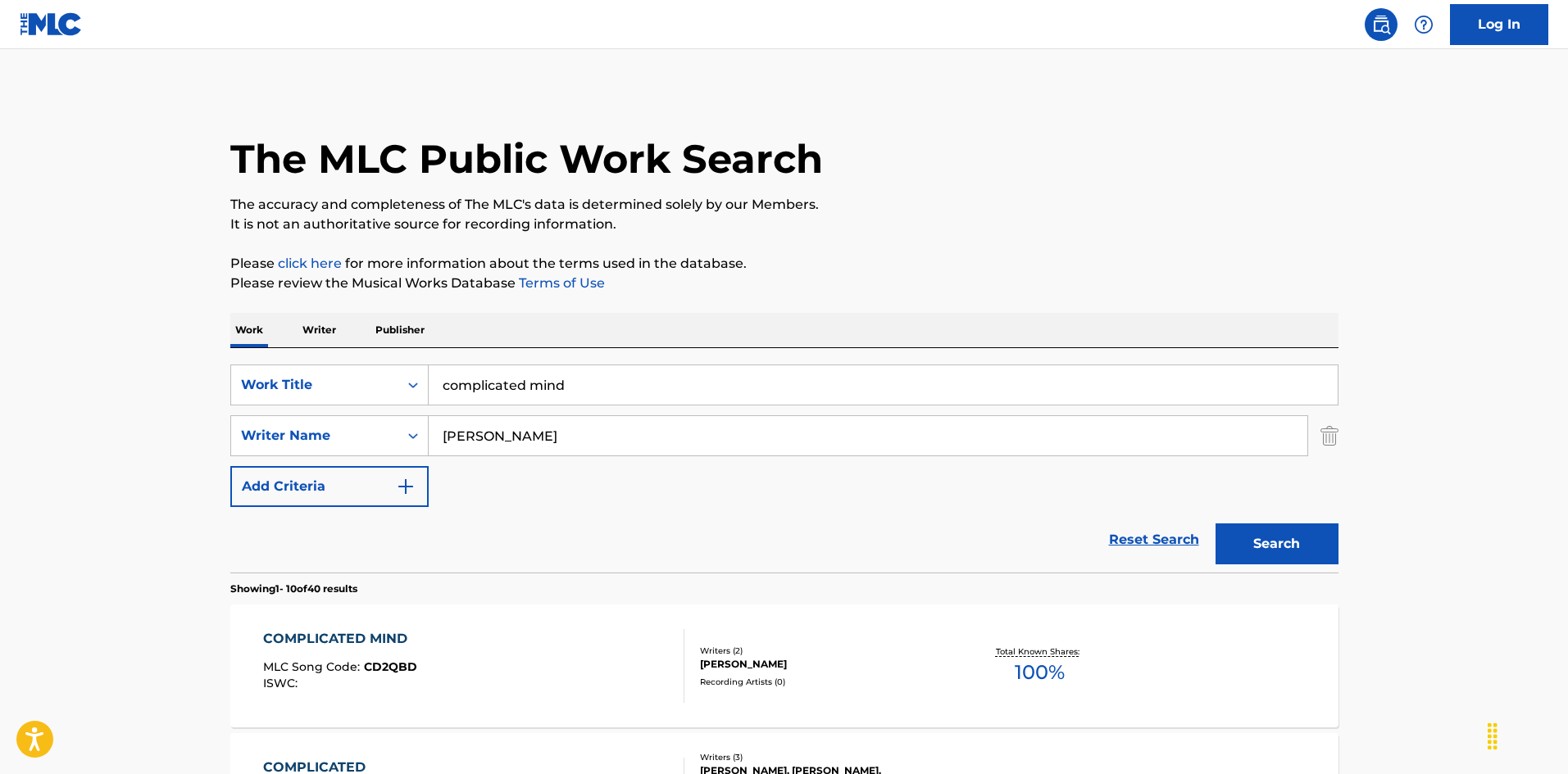
scroll to position [328, 0]
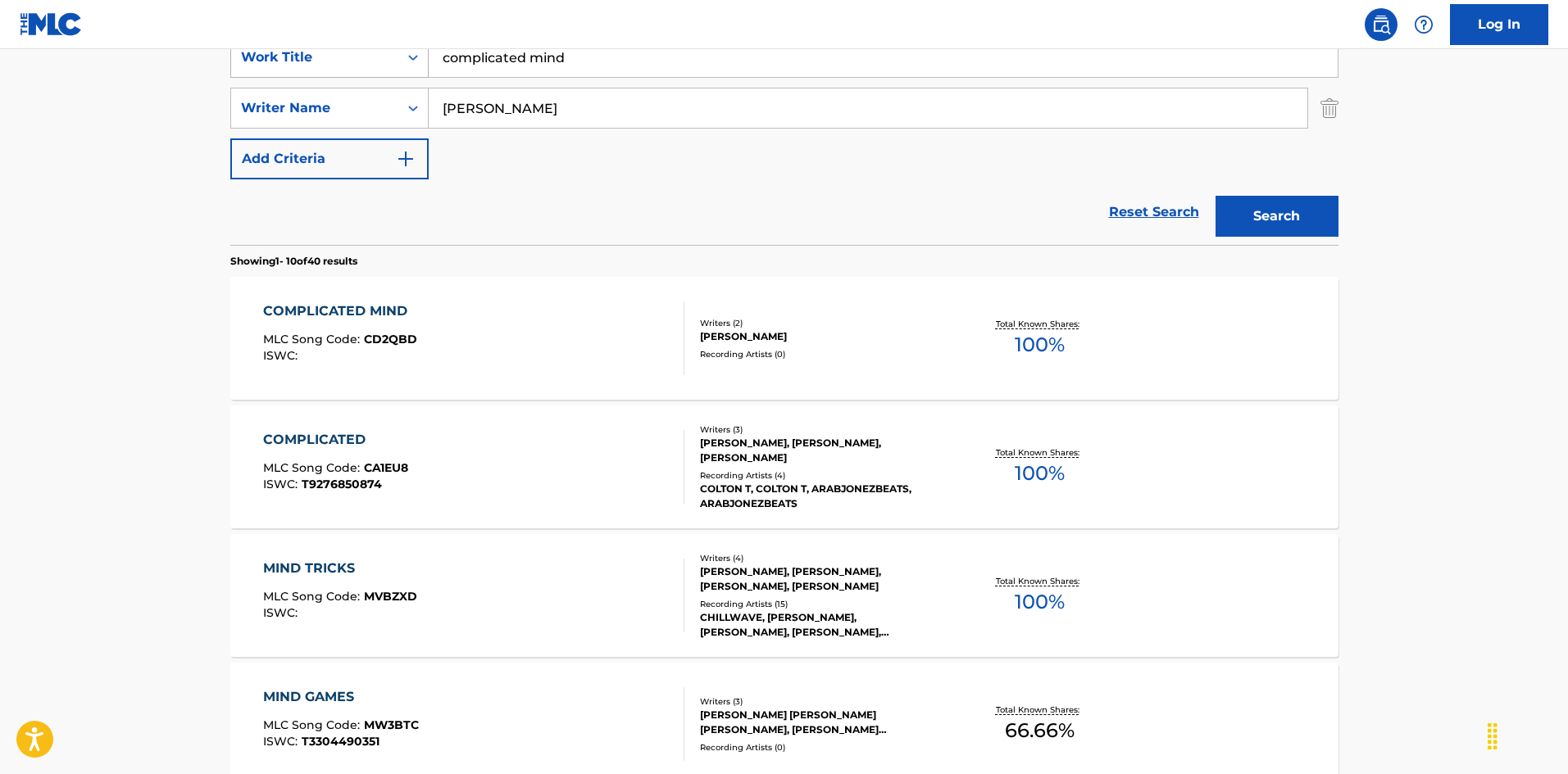
drag, startPoint x: 483, startPoint y: 49, endPoint x: 403, endPoint y: 77, distance: 84.8
click at [378, 62] on div "SearchWithCriteria925b4d22-daa9-49c7-9c3b-1f4fd6ba712d Work Title complicated m…" at bounding box center [784, 58] width 1108 height 41
paste input "Congratulations On Your New Love"
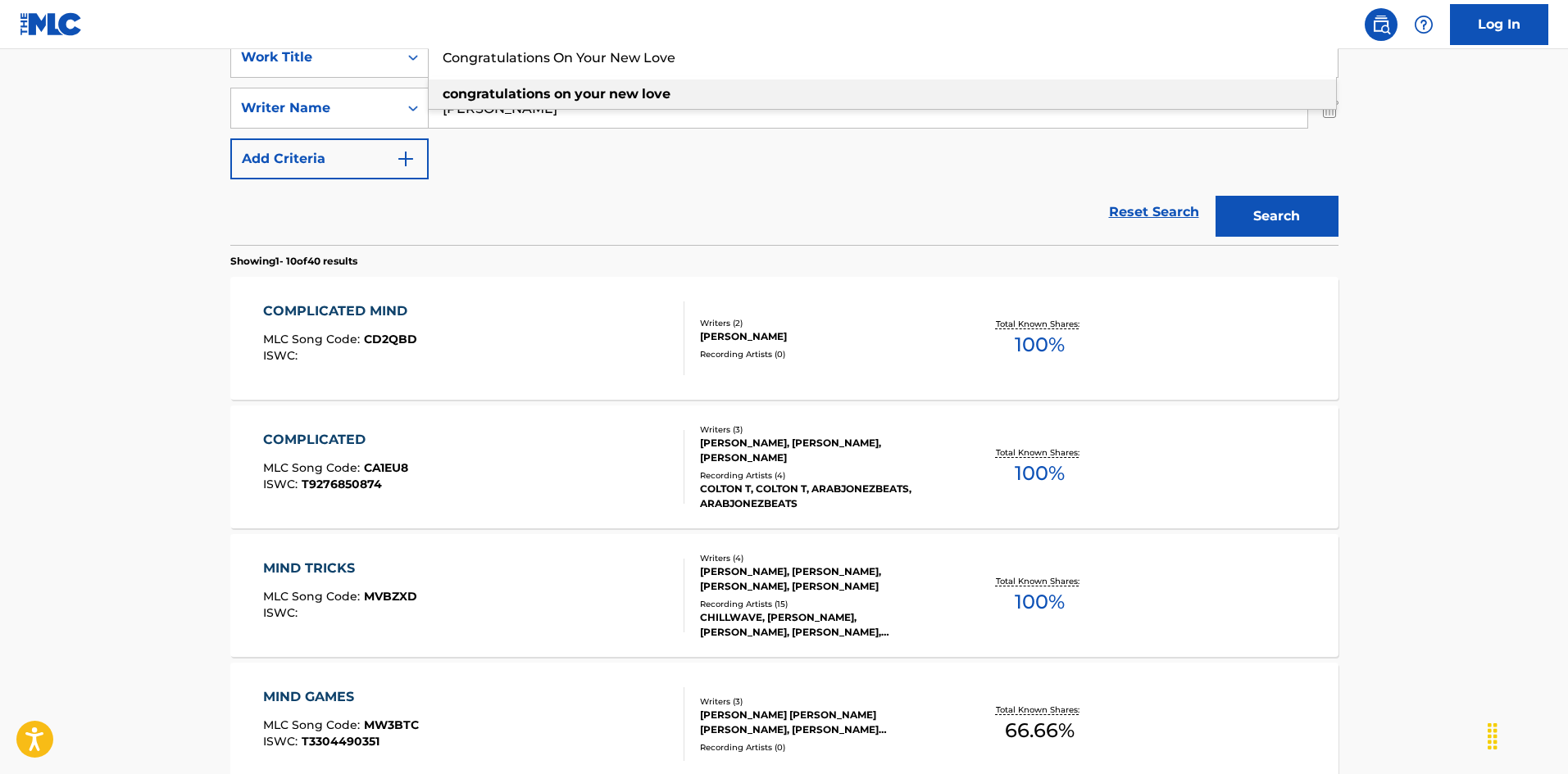
type input "Congratulations On Your New Love"
click at [500, 172] on div "SearchWithCriteria925b4d22-daa9-49c7-9c3b-1f4fd6ba712d Work Title Congratulatio…" at bounding box center [784, 108] width 1108 height 142
drag, startPoint x: 449, startPoint y: 106, endPoint x: 393, endPoint y: 110, distance: 56.1
click at [314, 82] on div "SearchWithCriteria925b4d22-daa9-49c7-9c3b-1f4fd6ba712d Work Title Congratulatio…" at bounding box center [784, 108] width 1108 height 142
paste input "Fogelsing"
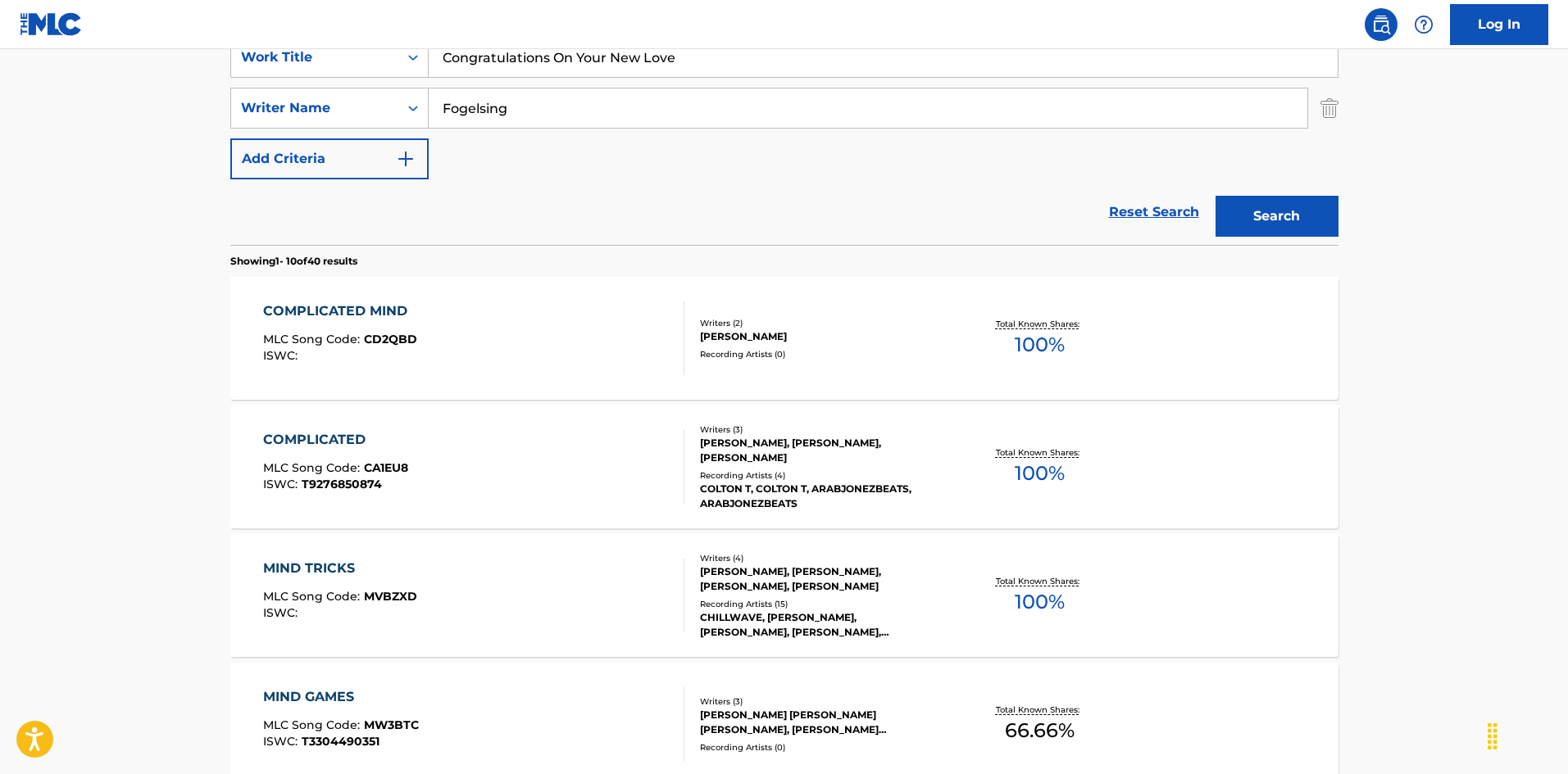
type input "Fogelsing"
click at [1276, 210] on button "Search" at bounding box center [1276, 216] width 123 height 41
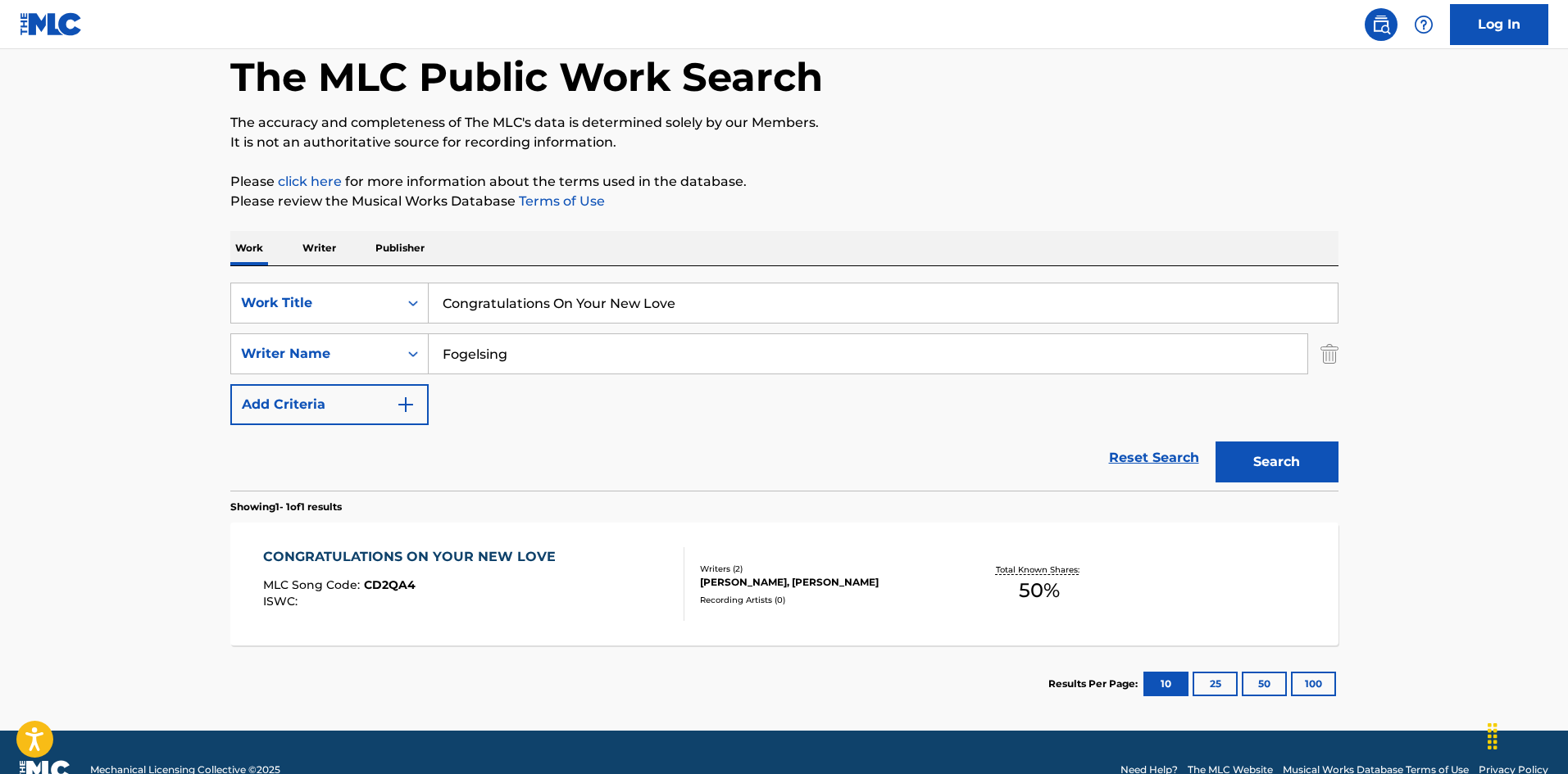
scroll to position [117, 0]
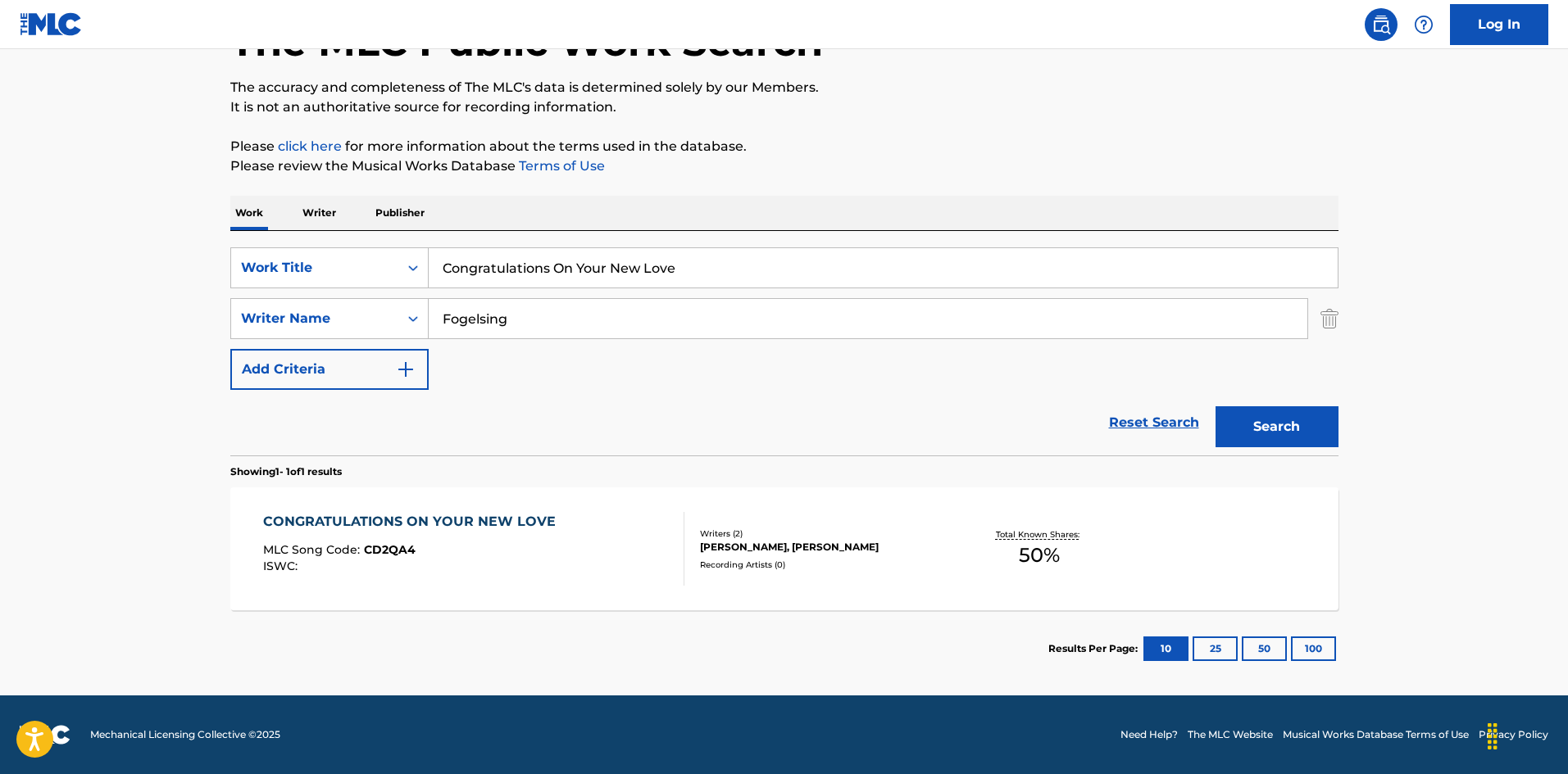
click at [584, 550] on div "CONGRATULATIONS ON YOUR NEW LOVE MLC Song Code : CD2QA4 ISWC :" at bounding box center [474, 548] width 421 height 74
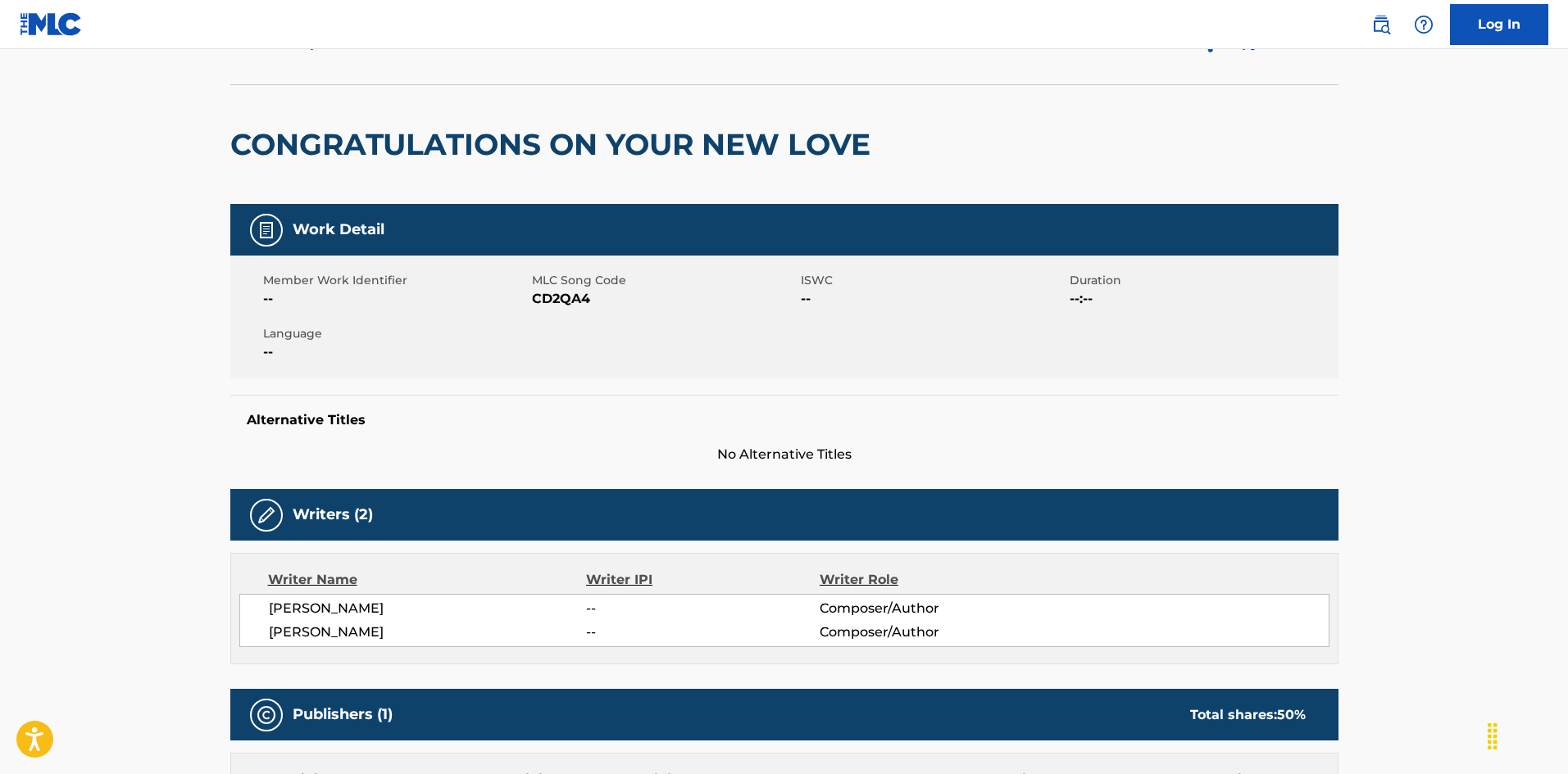
scroll to position [6, 0]
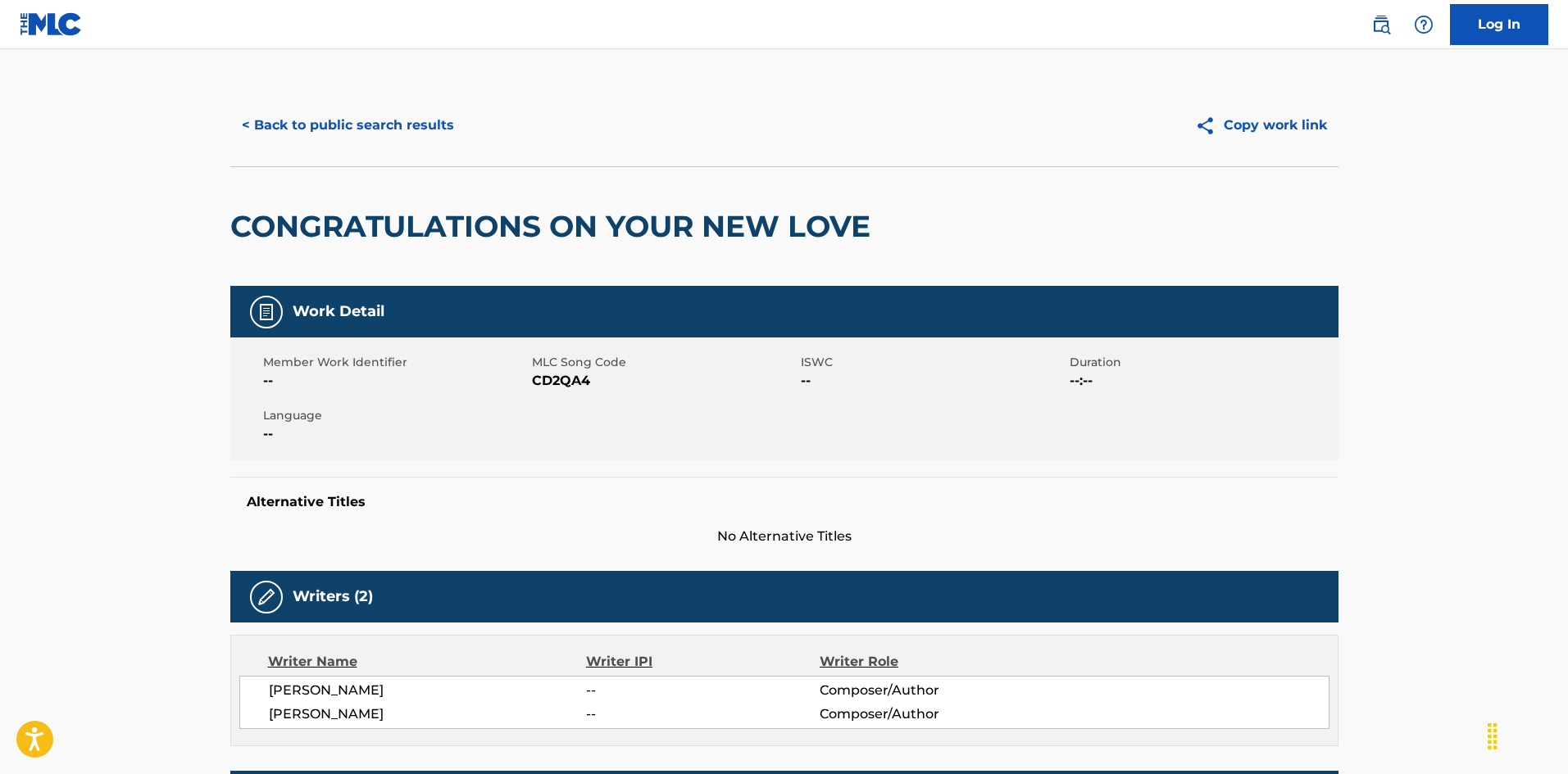
click at [440, 146] on div "< Back to public search results Copy work link" at bounding box center [784, 125] width 1108 height 82
click at [428, 114] on button "< Back to public search results" at bounding box center [347, 126] width 235 height 41
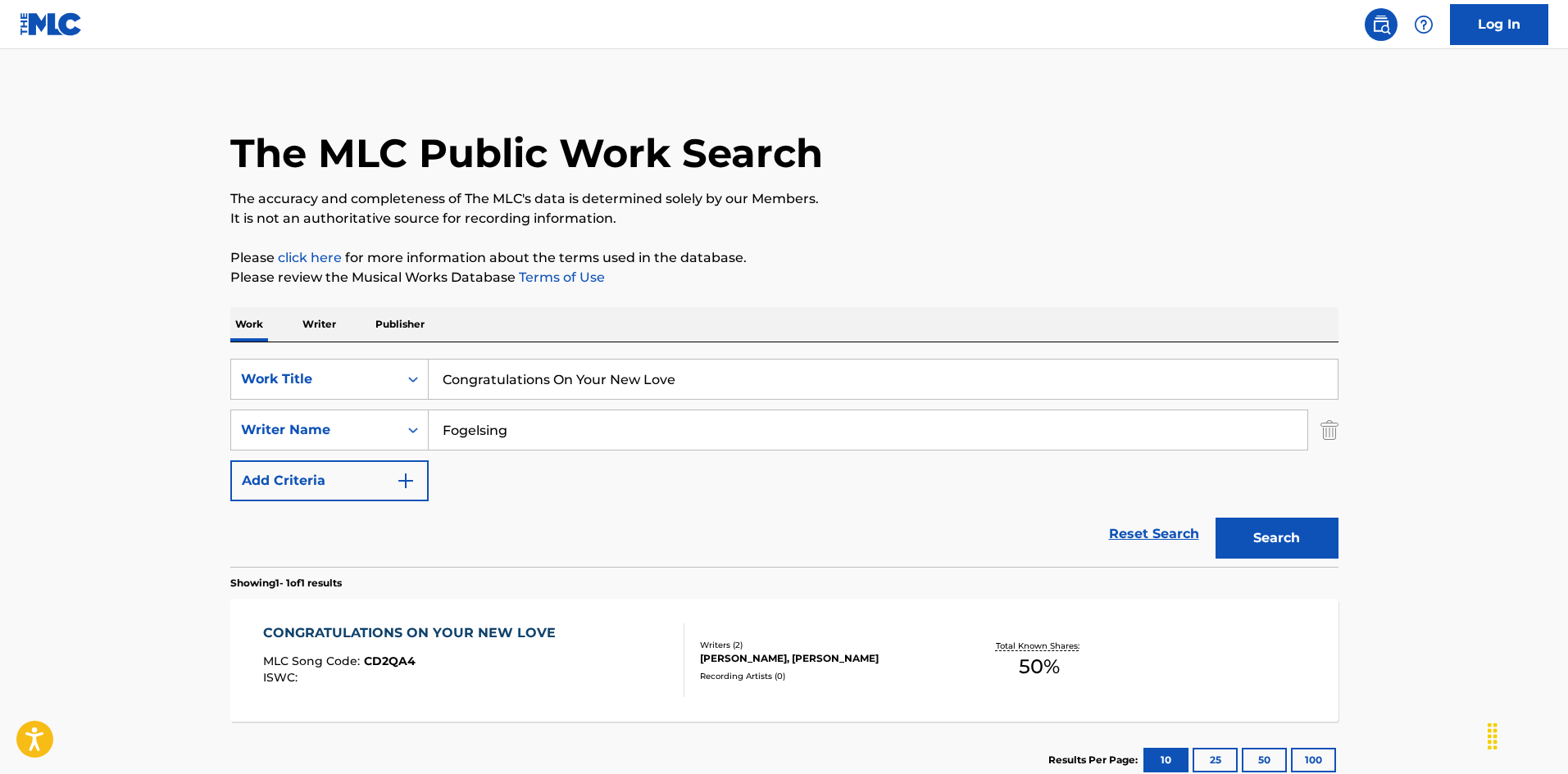
scroll to position [24, 0]
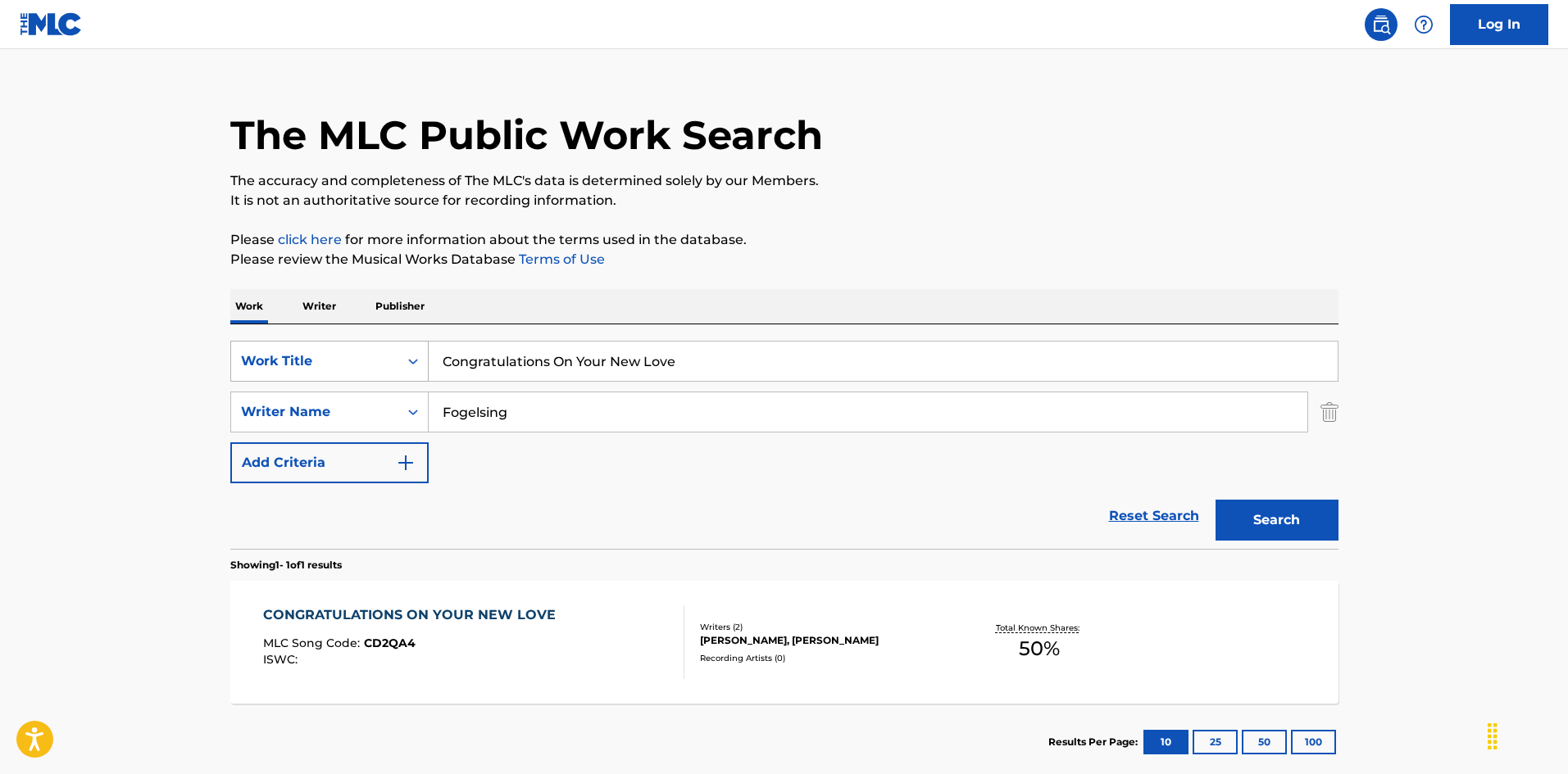
drag, startPoint x: 527, startPoint y: 355, endPoint x: 408, endPoint y: 359, distance: 119.1
click at [379, 348] on div "SearchWithCriteria925b4d22-daa9-49c7-9c3b-1f4fd6ba712d Work Title Congratulatio…" at bounding box center [784, 361] width 1108 height 41
paste input "stipated Mind"
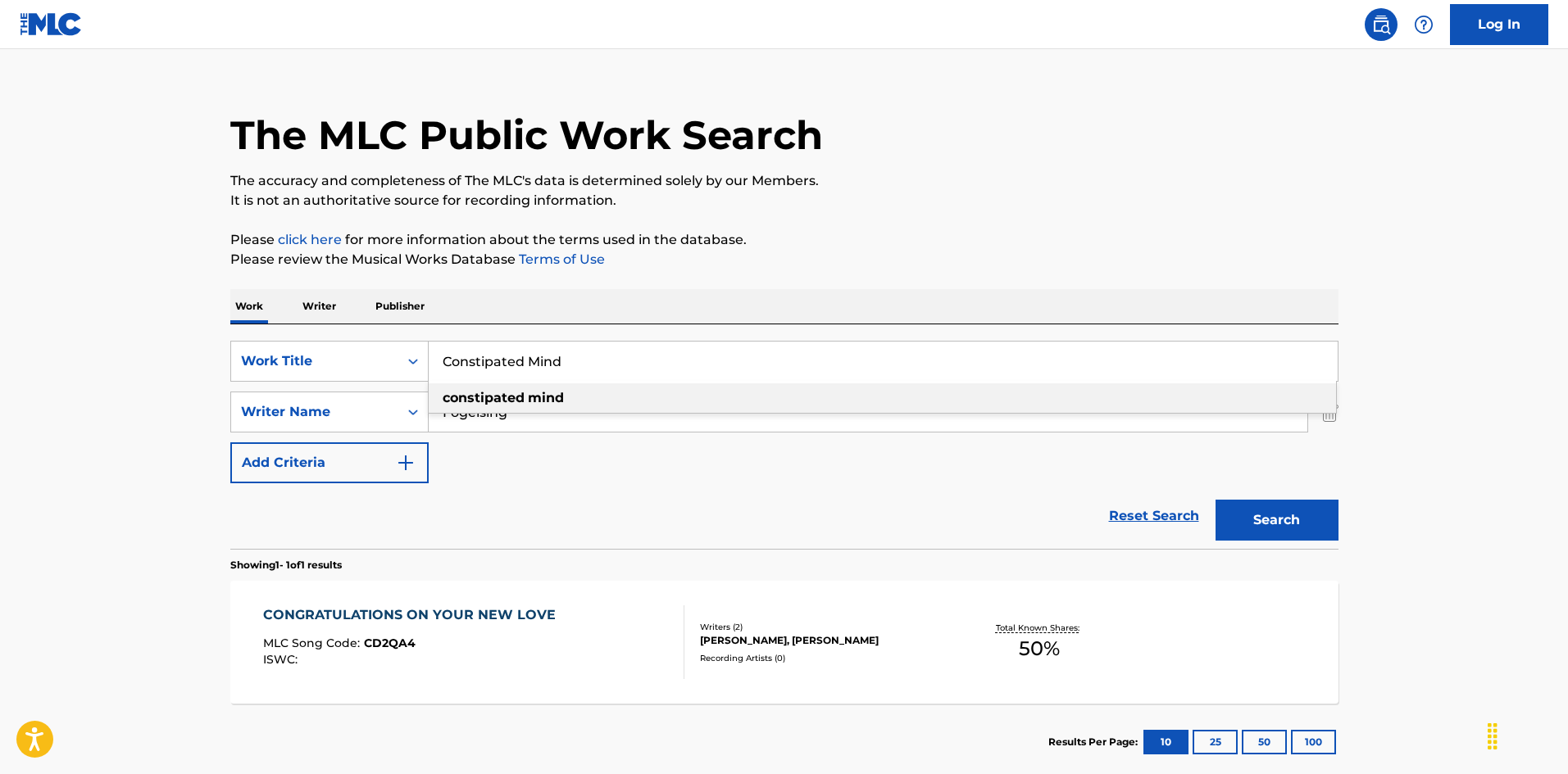
type input "Constipated Mind"
click at [498, 418] on input "Fogelsing" at bounding box center [868, 413] width 878 height 39
drag, startPoint x: 513, startPoint y: 414, endPoint x: 354, endPoint y: 373, distance: 164.2
click at [347, 380] on div "SearchWithCriteria925b4d22-daa9-49c7-9c3b-1f4fd6ba712d Work Title Constipated M…" at bounding box center [784, 412] width 1108 height 142
type input "[PERSON_NAME]"
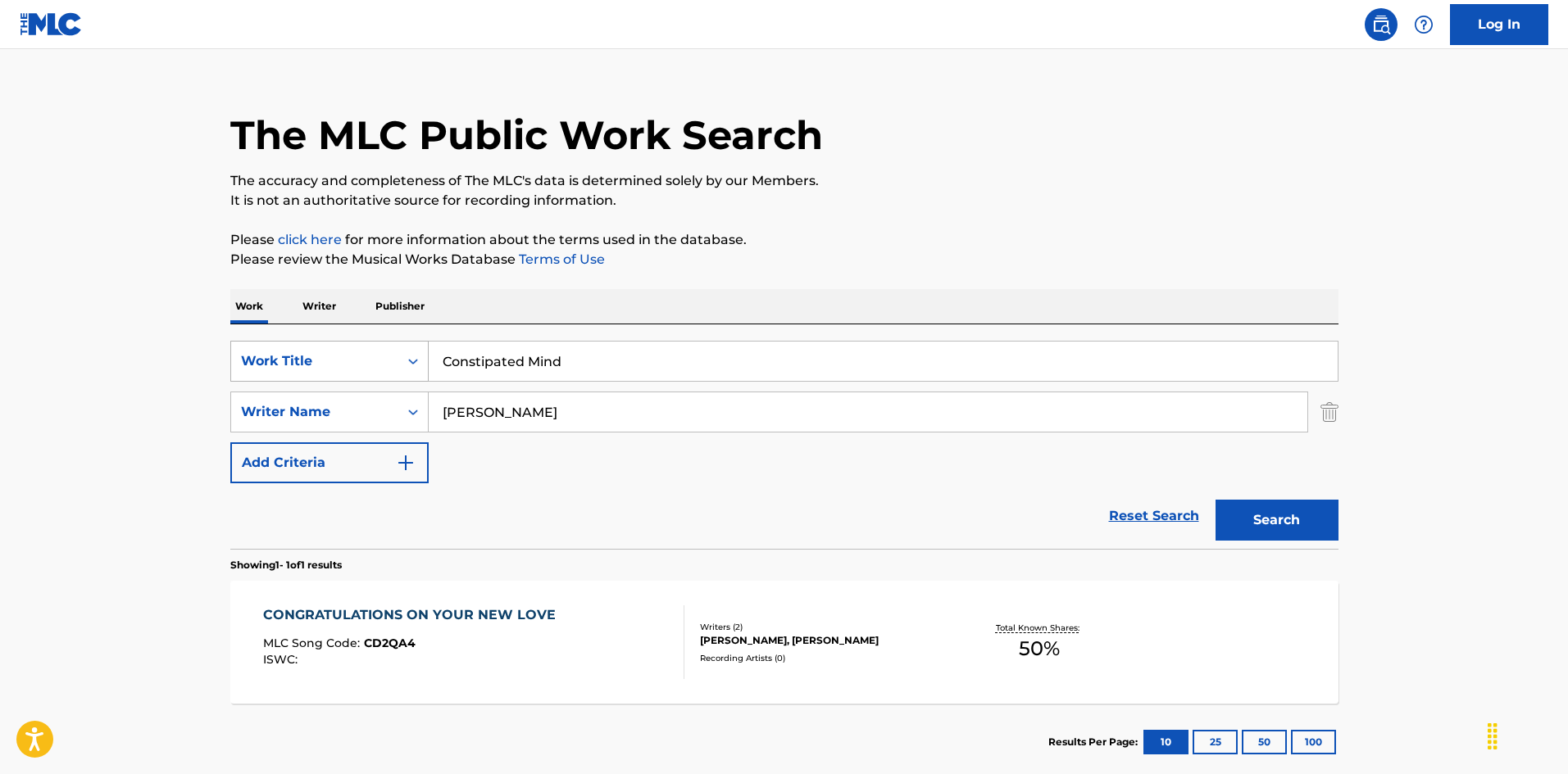
click at [1215, 500] on button "Search" at bounding box center [1276, 521] width 123 height 41
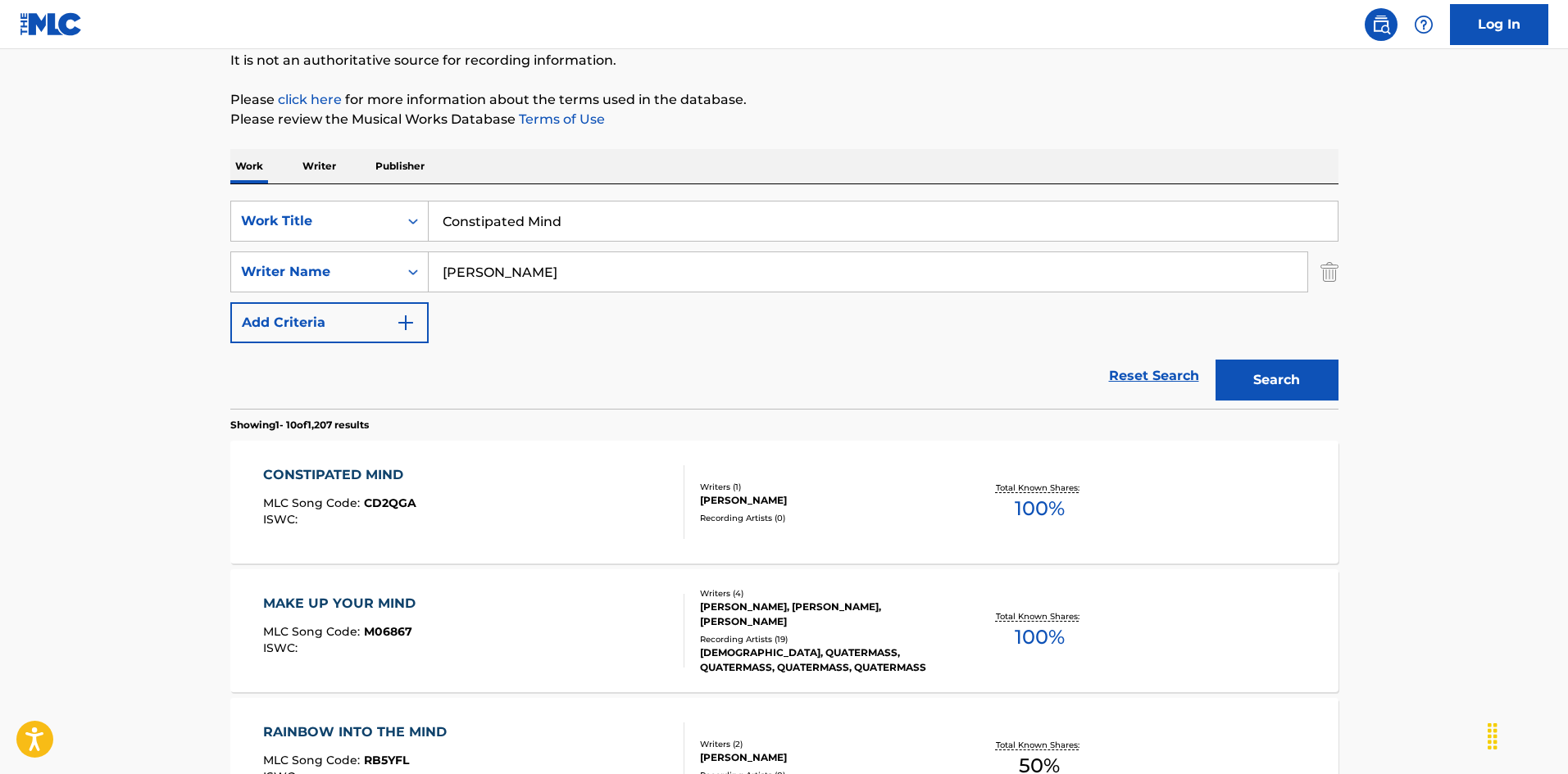
scroll to position [246, 0]
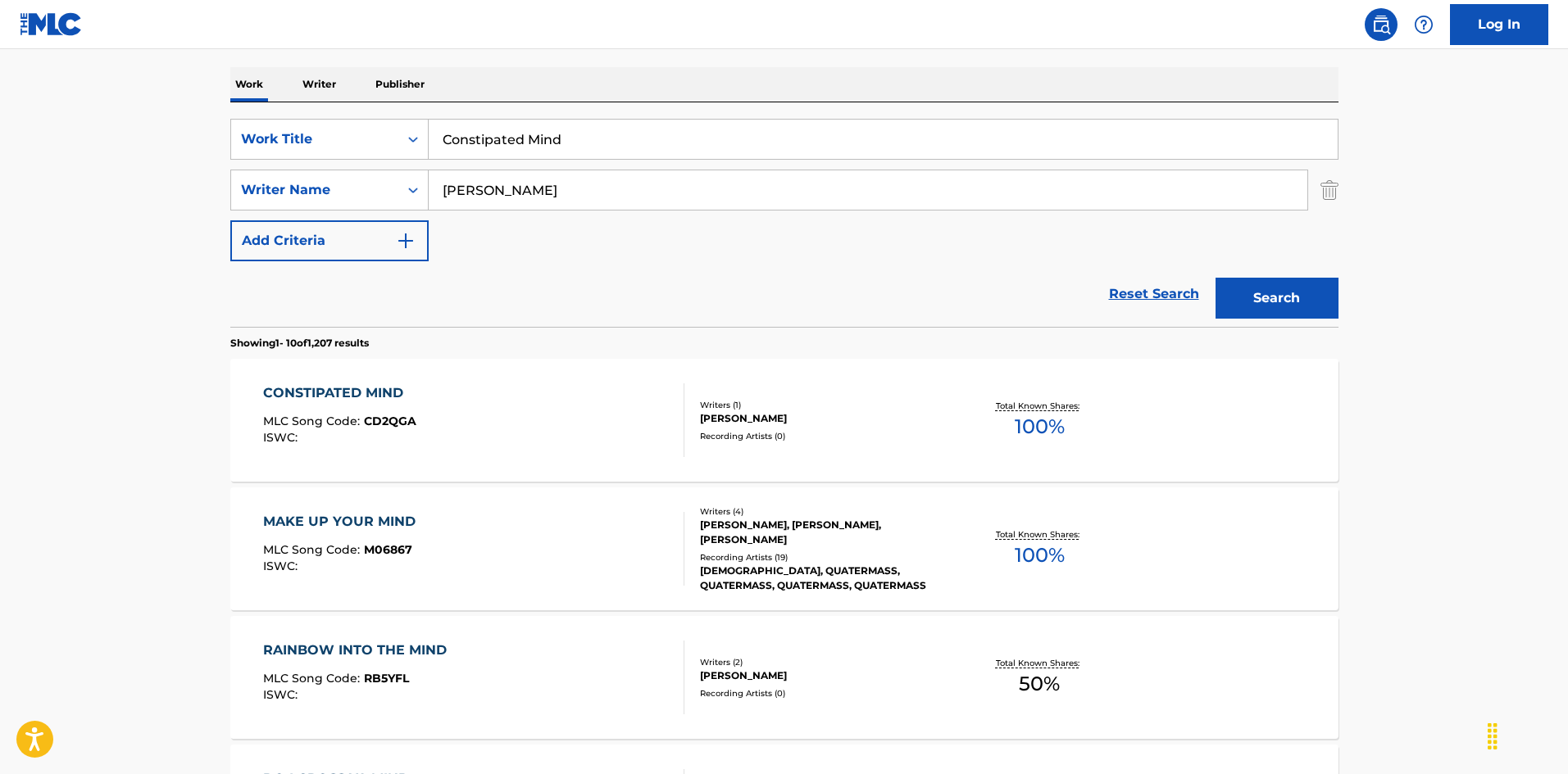
click at [524, 441] on div "CONSTIPATED MIND MLC Song Code : CD2QGA ISWC :" at bounding box center [474, 419] width 421 height 74
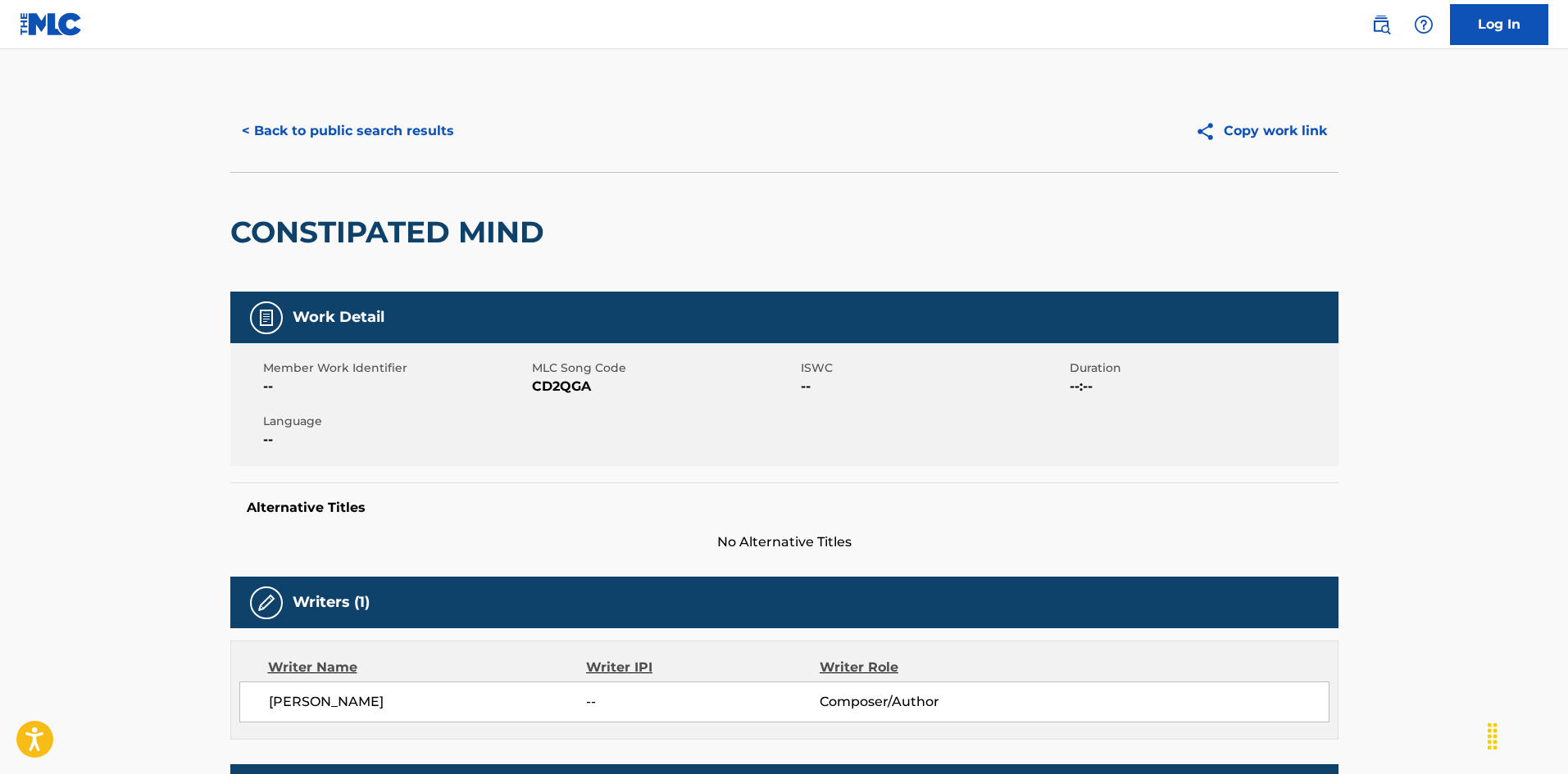
click at [433, 131] on button "< Back to public search results" at bounding box center [347, 132] width 235 height 41
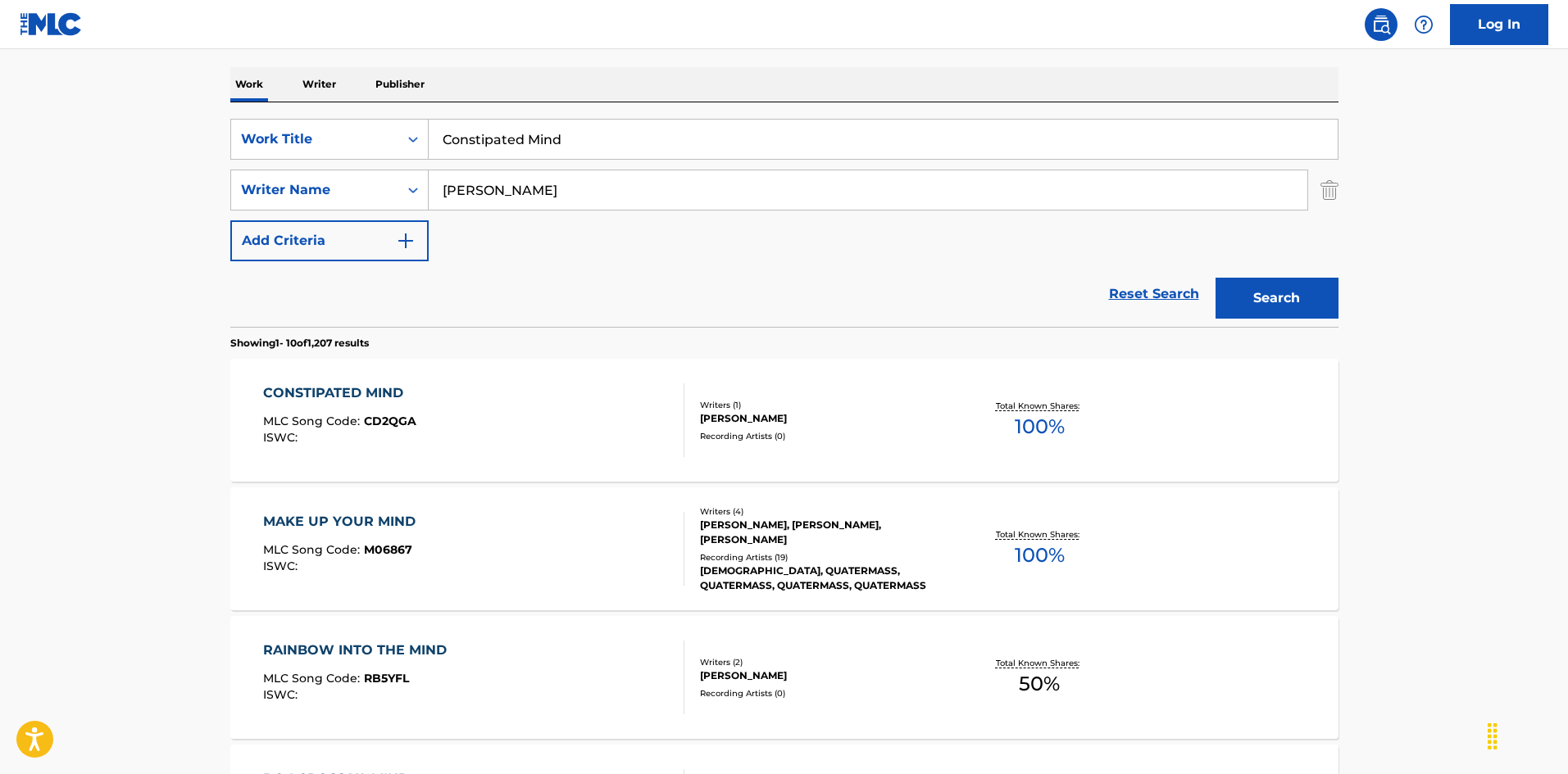
drag, startPoint x: 379, startPoint y: 116, endPoint x: 338, endPoint y: 114, distance: 41.0
click at [338, 114] on div "SearchWithCriteria925b4d22-daa9-49c7-9c3b-1f4fd6ba712d Work Title Constipated M…" at bounding box center [784, 214] width 1108 height 225
paste input "uld Have Been A Millionaire [PERSON_NAME]"
drag, startPoint x: 671, startPoint y: 138, endPoint x: 830, endPoint y: 161, distance: 160.7
click at [832, 161] on div "SearchWithCriteria925b4d22-daa9-49c7-9c3b-1f4fd6ba712d Work Title Could Have Be…" at bounding box center [784, 190] width 1108 height 142
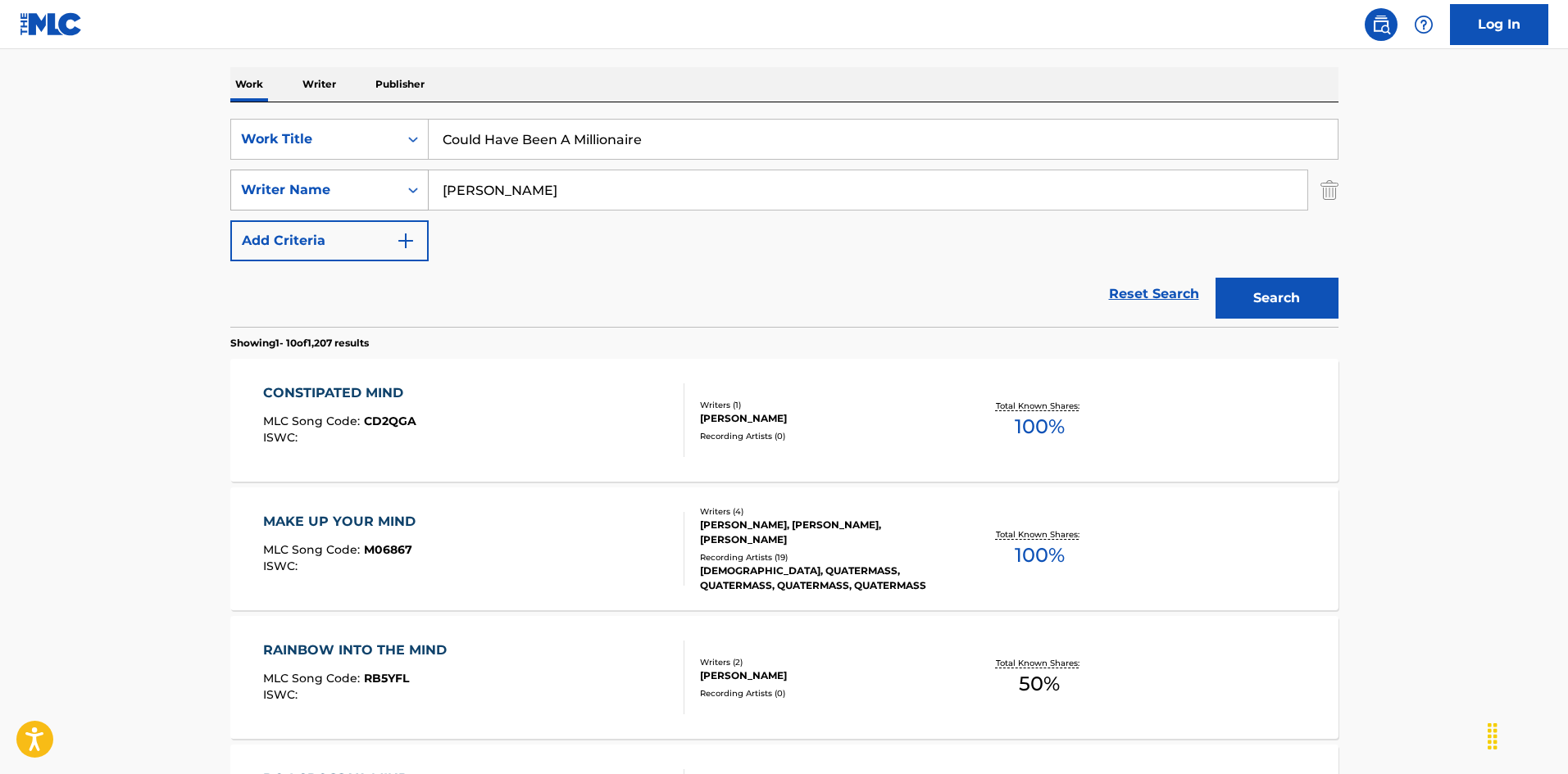
type input "Could Have Been A Millionaire"
drag, startPoint x: 357, startPoint y: 170, endPoint x: 344, endPoint y: 171, distance: 13.0
click at [336, 168] on div "SearchWithCriteria925b4d22-daa9-49c7-9c3b-1f4fd6ba712d Work Title Could Have Be…" at bounding box center [784, 190] width 1108 height 142
paste input "[PERSON_NAME]"
type input "[PERSON_NAME]"
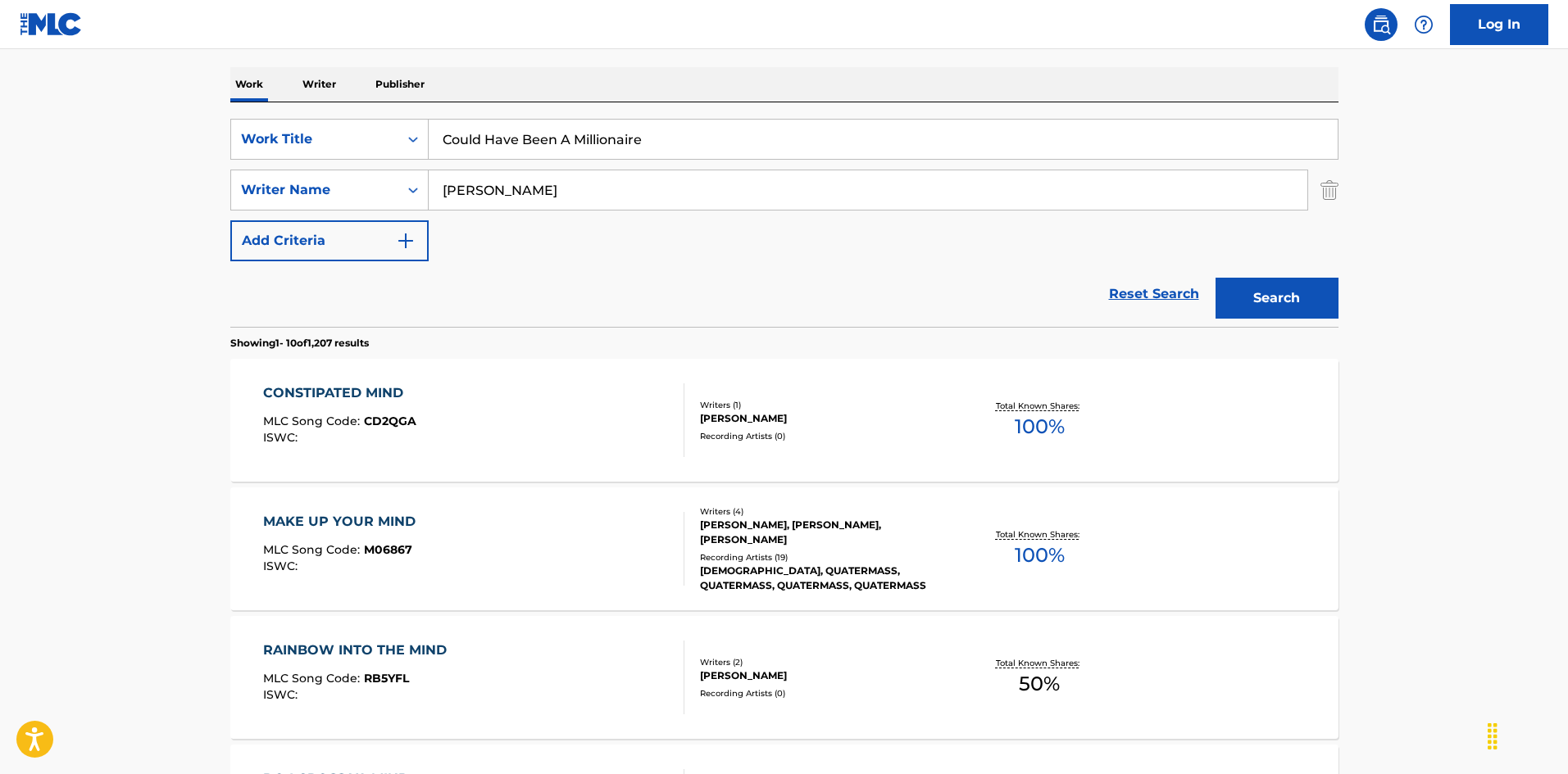
click at [1260, 285] on button "Search" at bounding box center [1276, 299] width 123 height 41
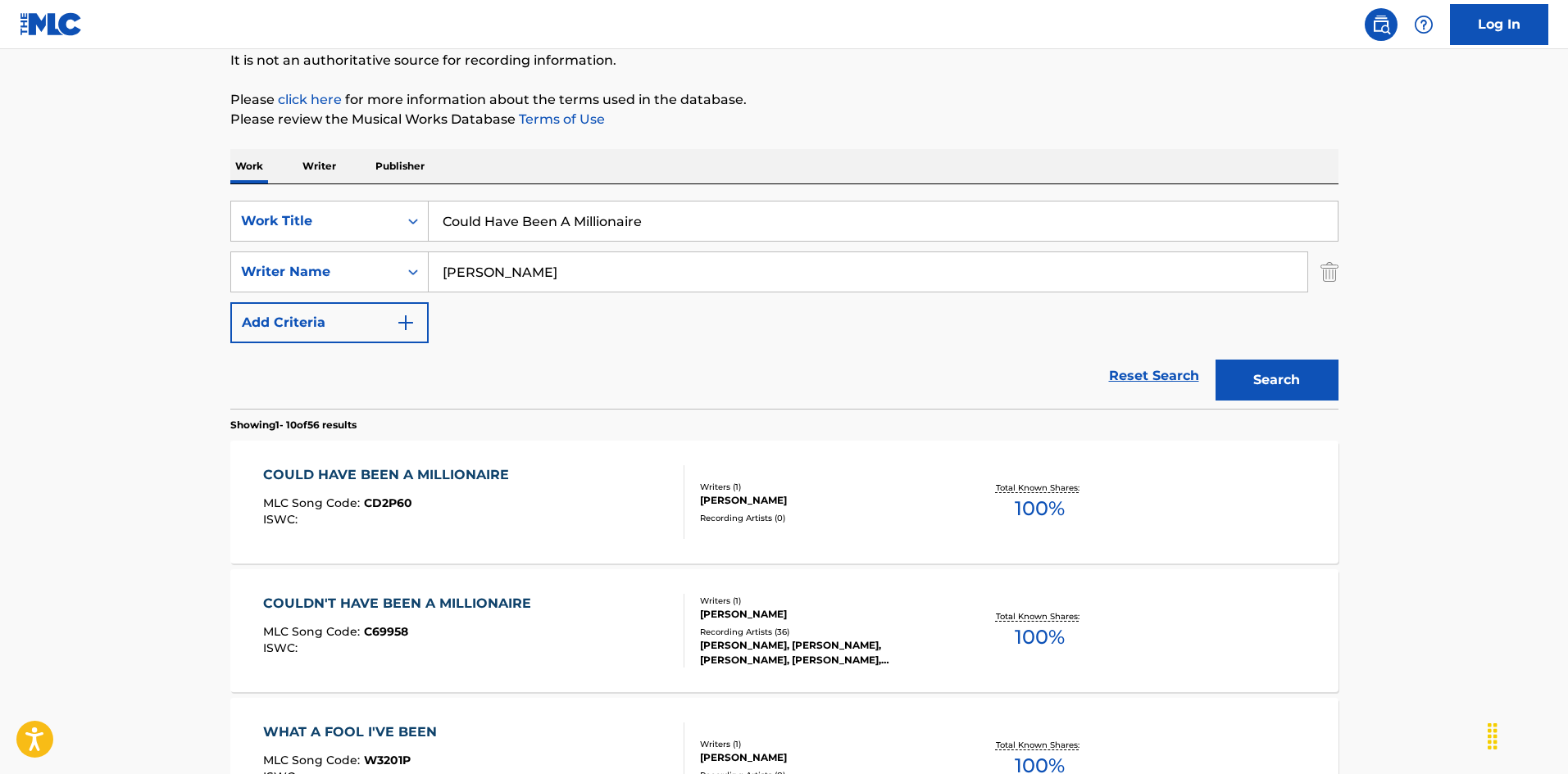
scroll to position [328, 0]
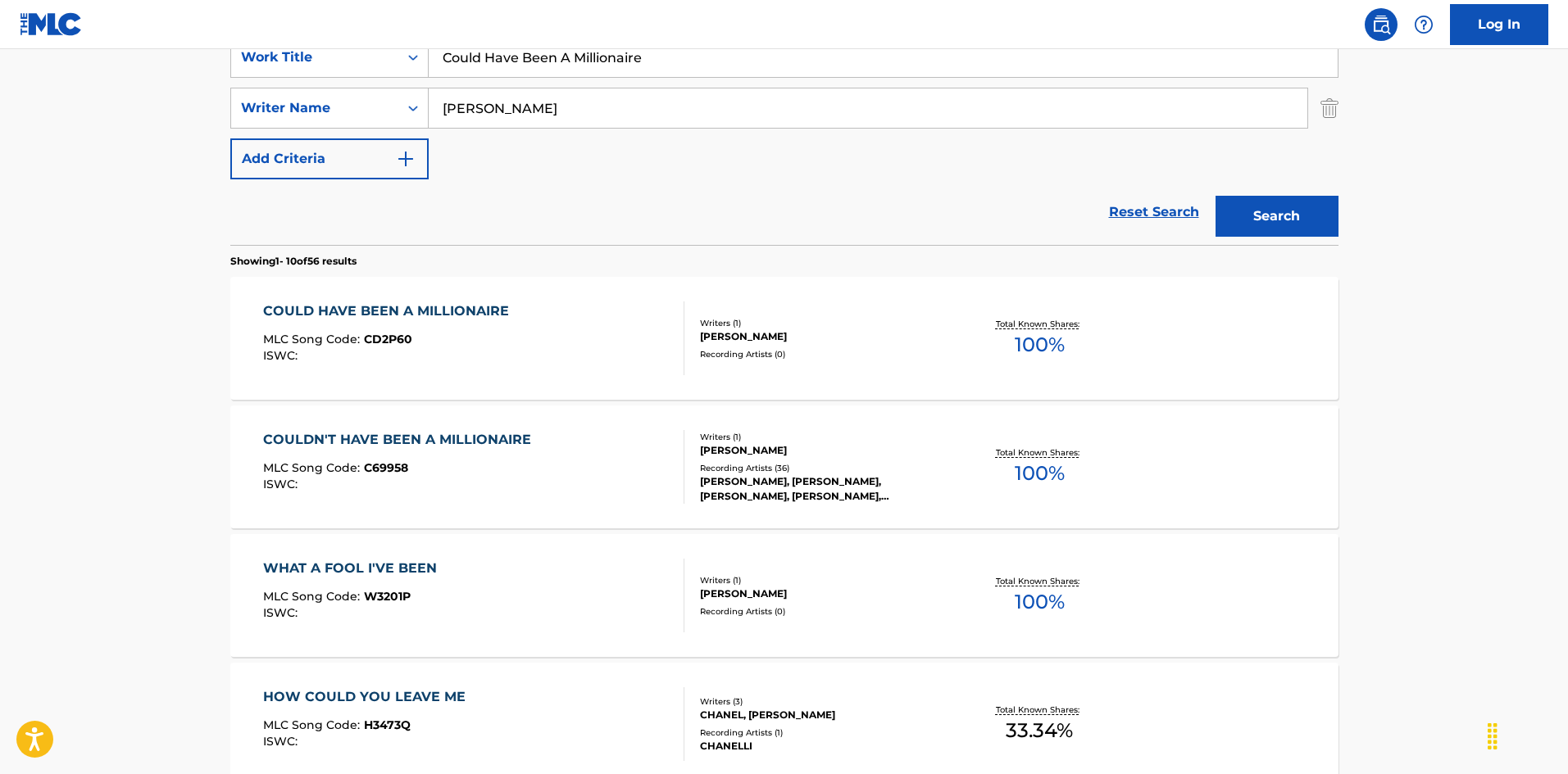
click at [601, 316] on div "COULD HAVE BEEN A MILLIONAIRE MLC Song Code : CD2P60 ISWC :" at bounding box center [474, 338] width 421 height 74
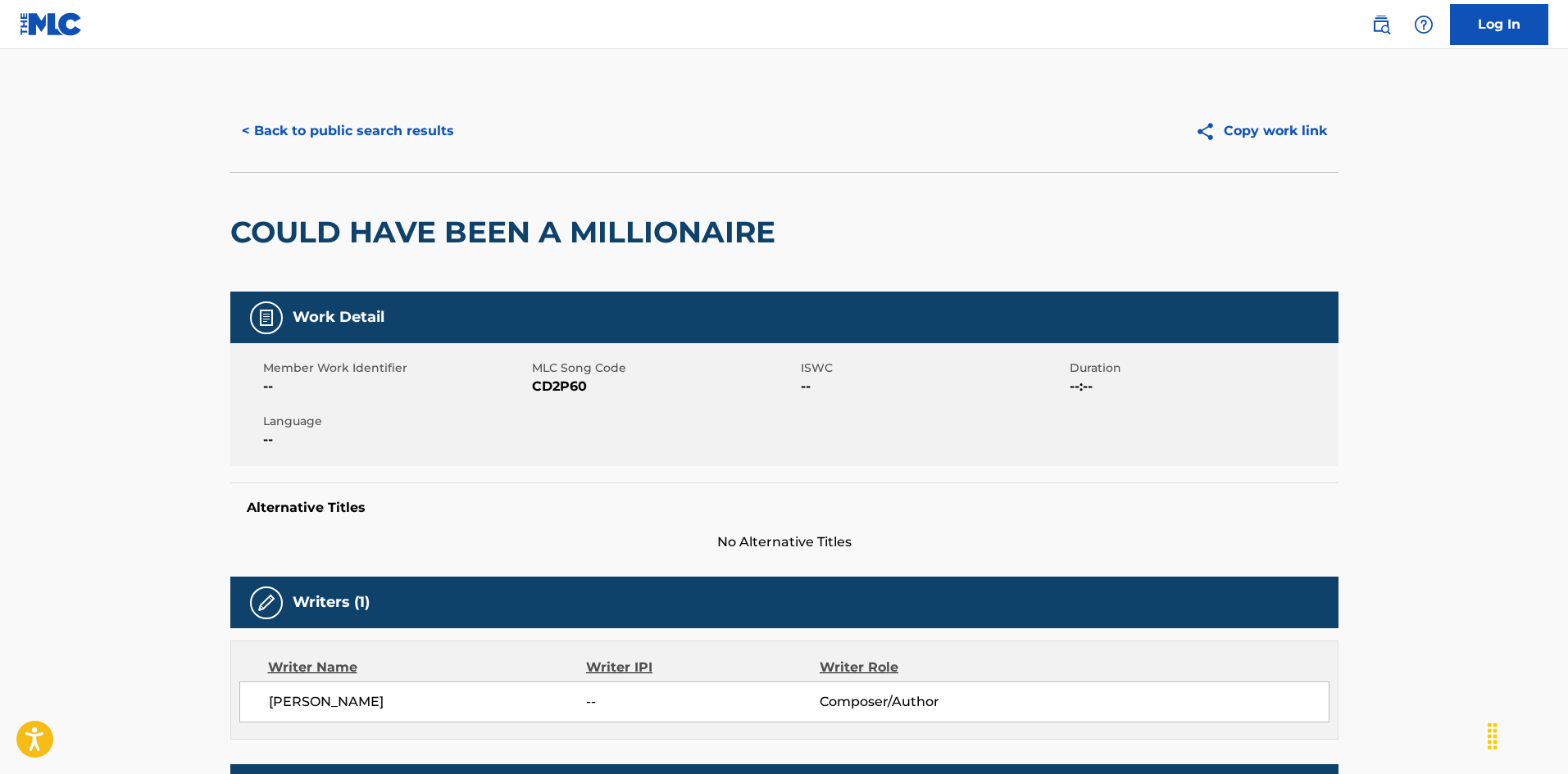
click at [571, 386] on span "CD2P60" at bounding box center [663, 387] width 264 height 20
copy span "CD2P60"
click at [319, 119] on button "< Back to public search results" at bounding box center [347, 132] width 235 height 41
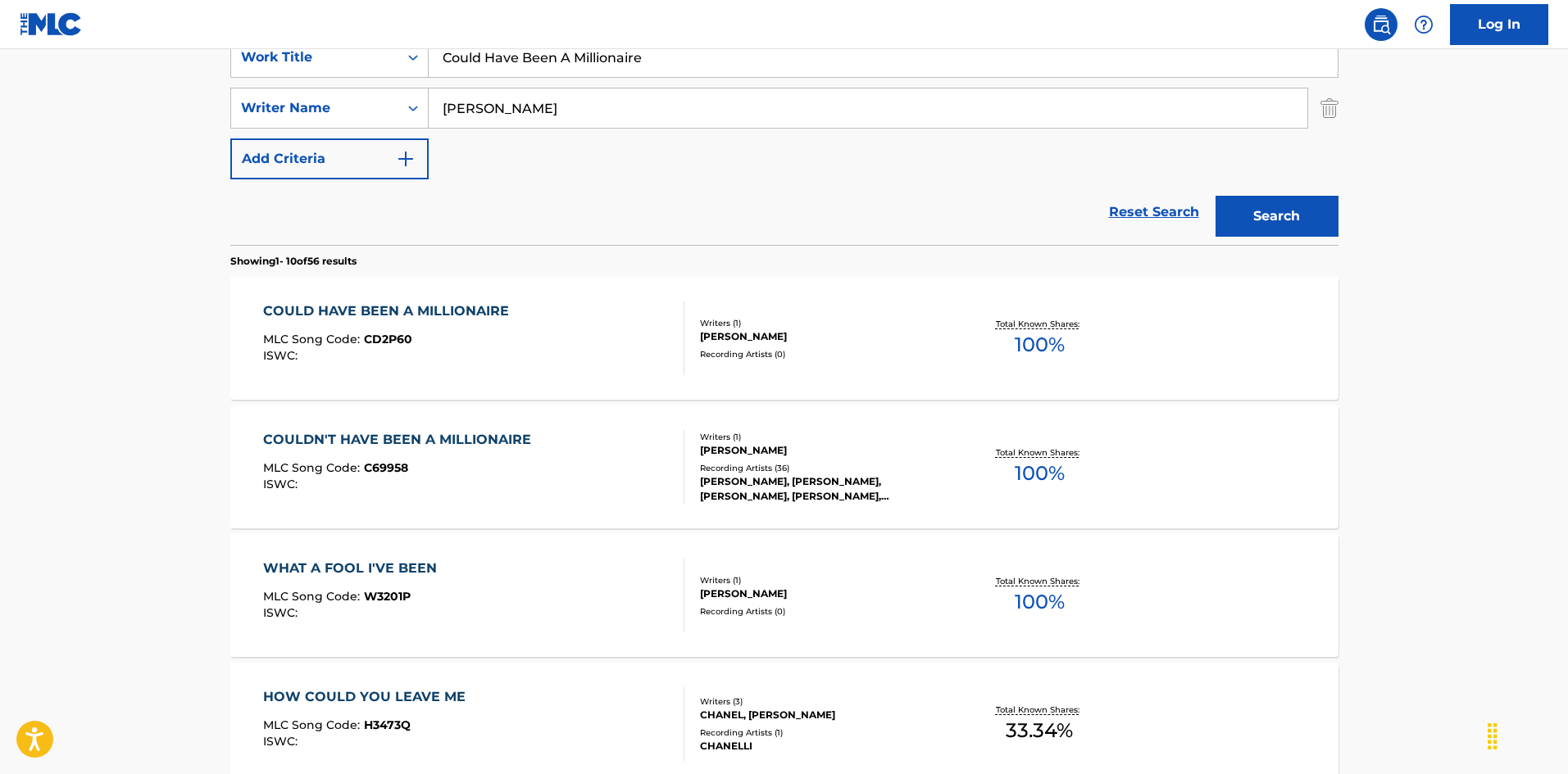
scroll to position [246, 0]
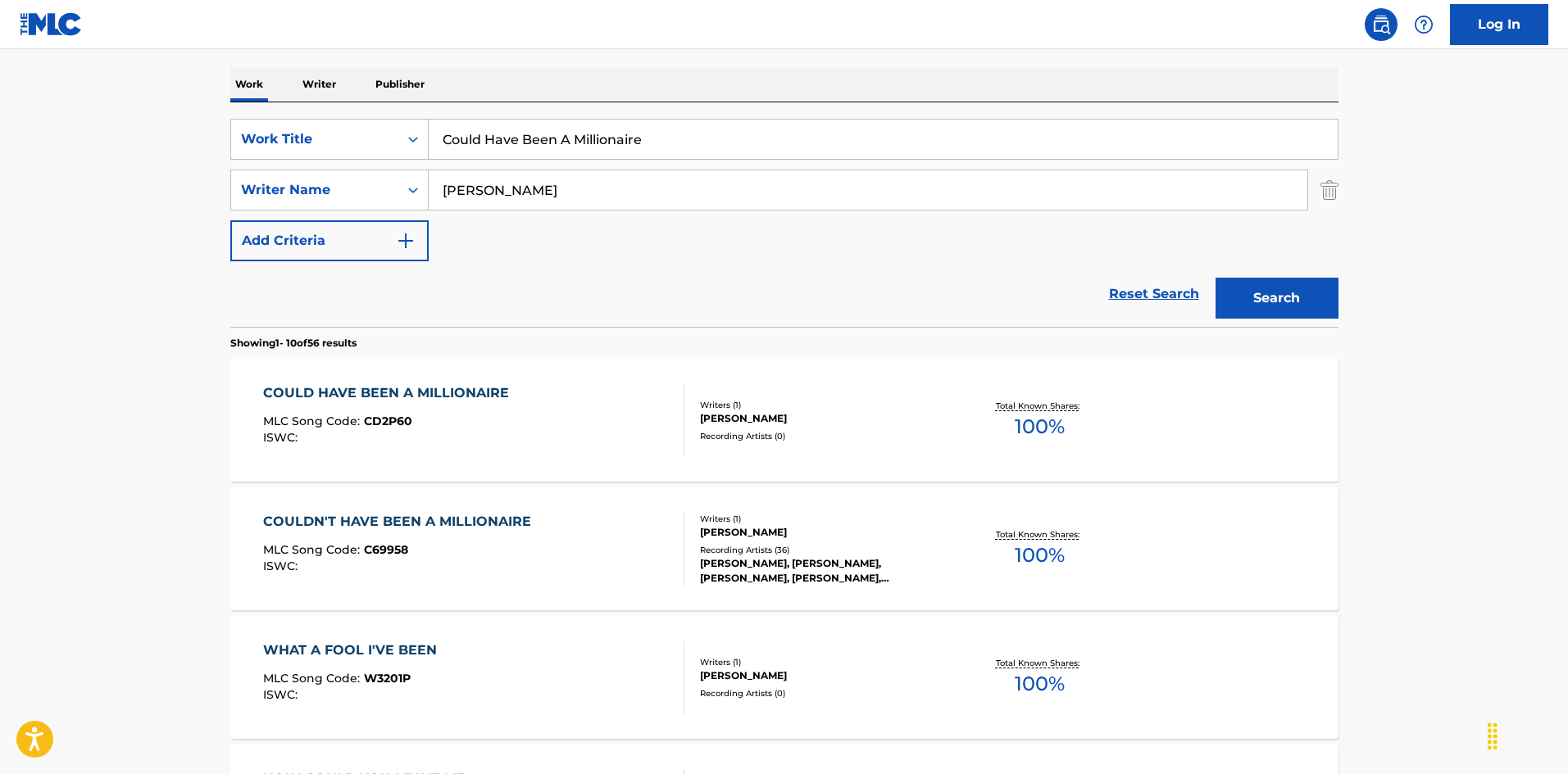
drag, startPoint x: 345, startPoint y: 72, endPoint x: 383, endPoint y: 116, distance: 58.1
paste input "ntry Blues [PERSON_NAME] Iii"
click at [702, 139] on input "Country Blues [PERSON_NAME] Iii" at bounding box center [882, 139] width 909 height 39
type input "Country Blues [PERSON_NAME]"
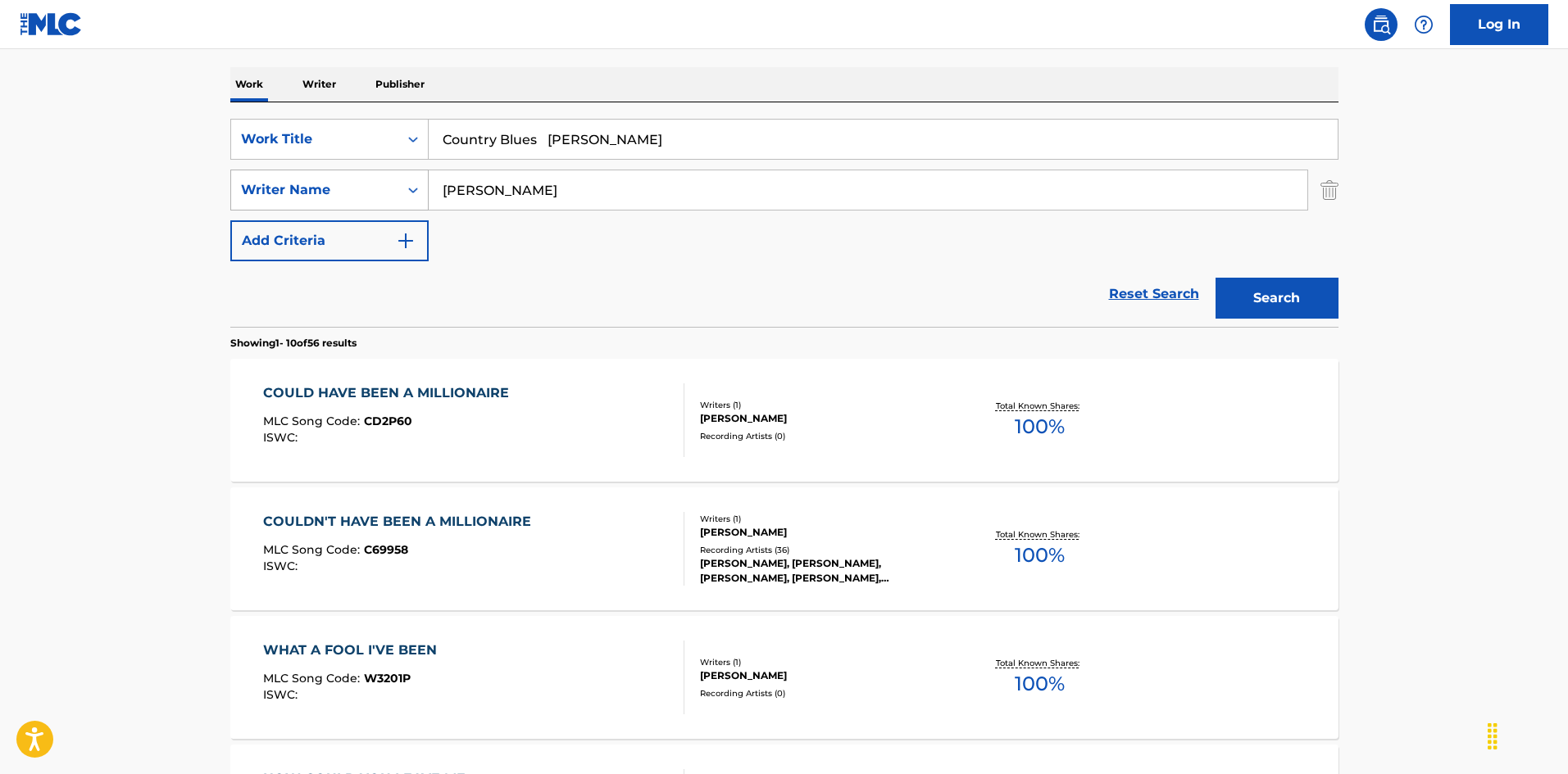
drag, startPoint x: 527, startPoint y: 186, endPoint x: 382, endPoint y: 178, distance: 145.2
click at [364, 178] on div "SearchWithCriteria999d1a91-1e41-464a-bb6a-1cf62293df15 Writer Name [PERSON_NAME]" at bounding box center [784, 191] width 1108 height 41
paste input "[PERSON_NAME]"
type input "[PERSON_NAME]"
drag, startPoint x: 545, startPoint y: 133, endPoint x: 874, endPoint y: 190, distance: 333.9
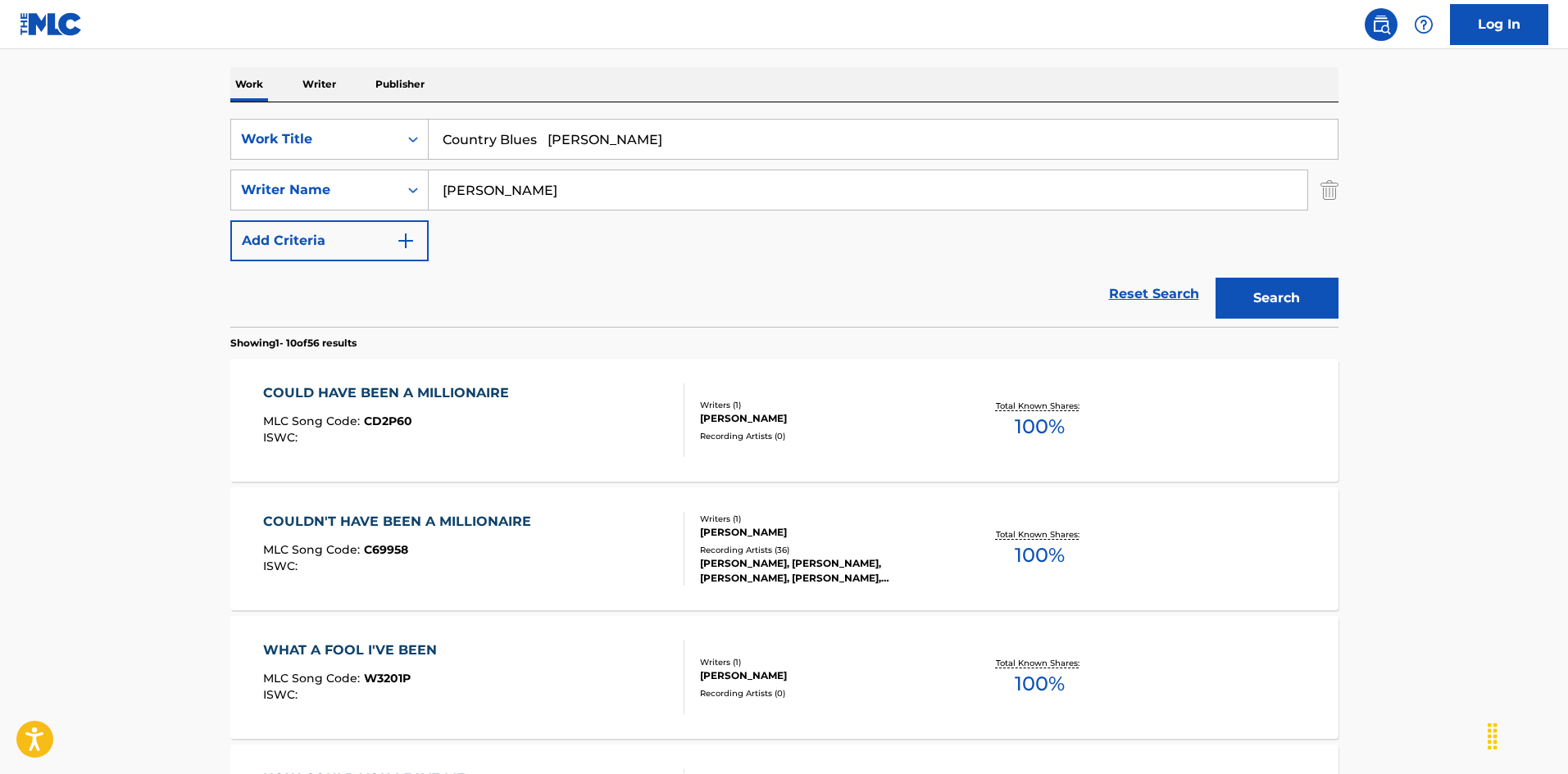
click at [757, 173] on div "SearchWithCriteria925b4d22-daa9-49c7-9c3b-1f4fd6ba712d Work Title Country Blues…" at bounding box center [784, 190] width 1108 height 142
type input "Country Blues"
click at [1271, 305] on button "Search" at bounding box center [1276, 299] width 123 height 41
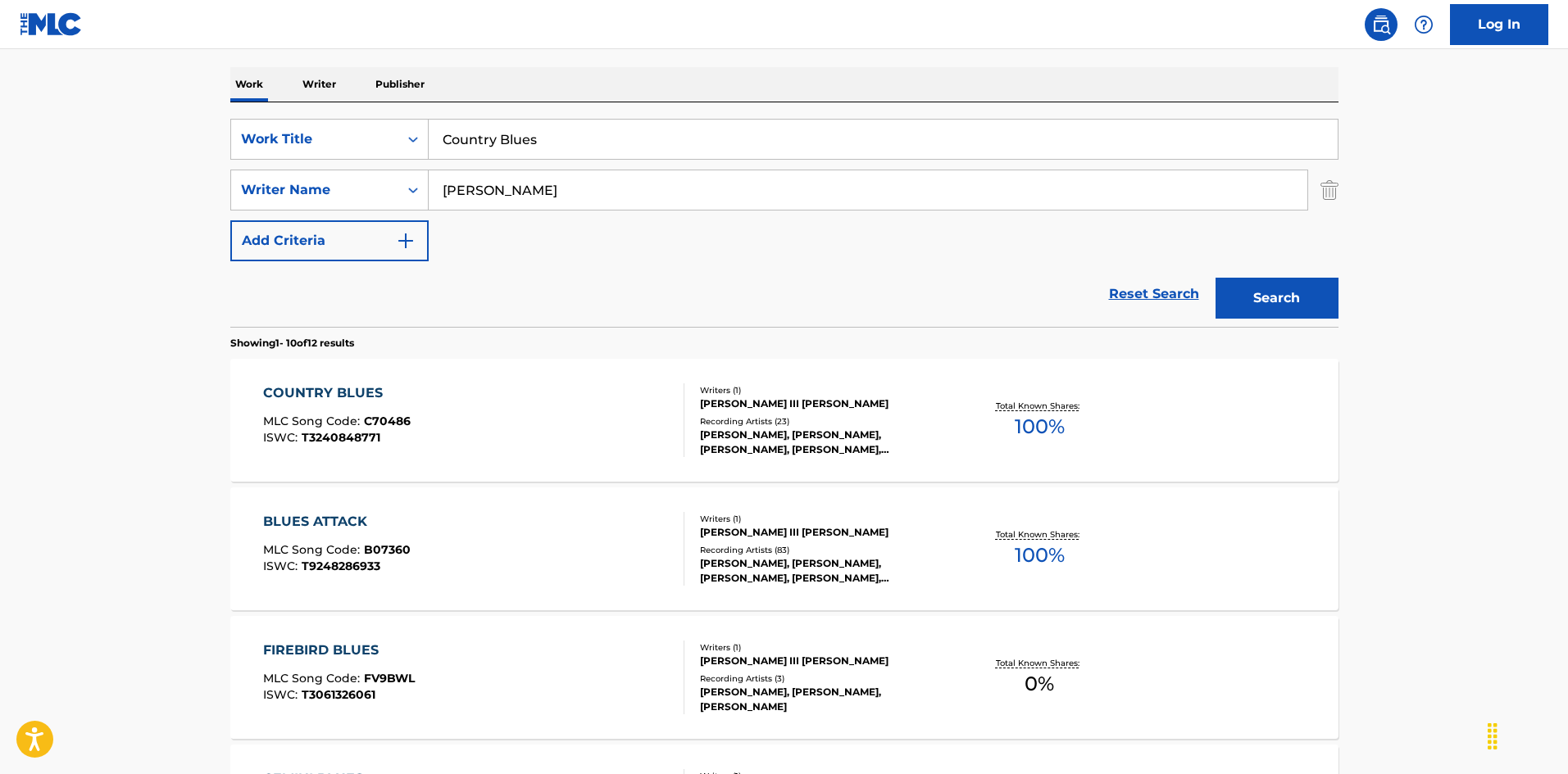
click at [660, 423] on div "COUNTRY BLUES MLC Song Code : C70486 ISWC : T3240848771" at bounding box center [474, 419] width 421 height 74
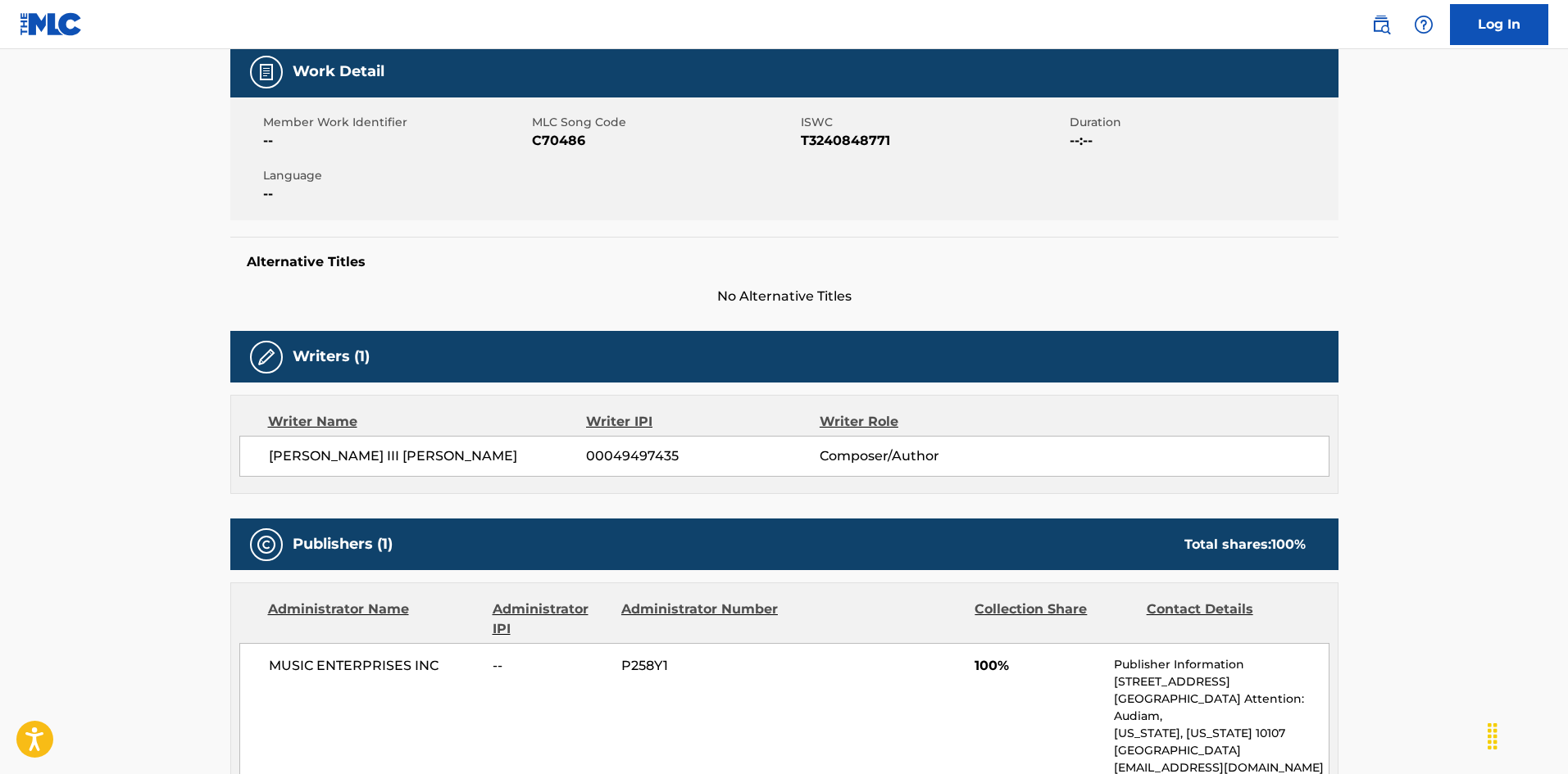
scroll to position [82, 0]
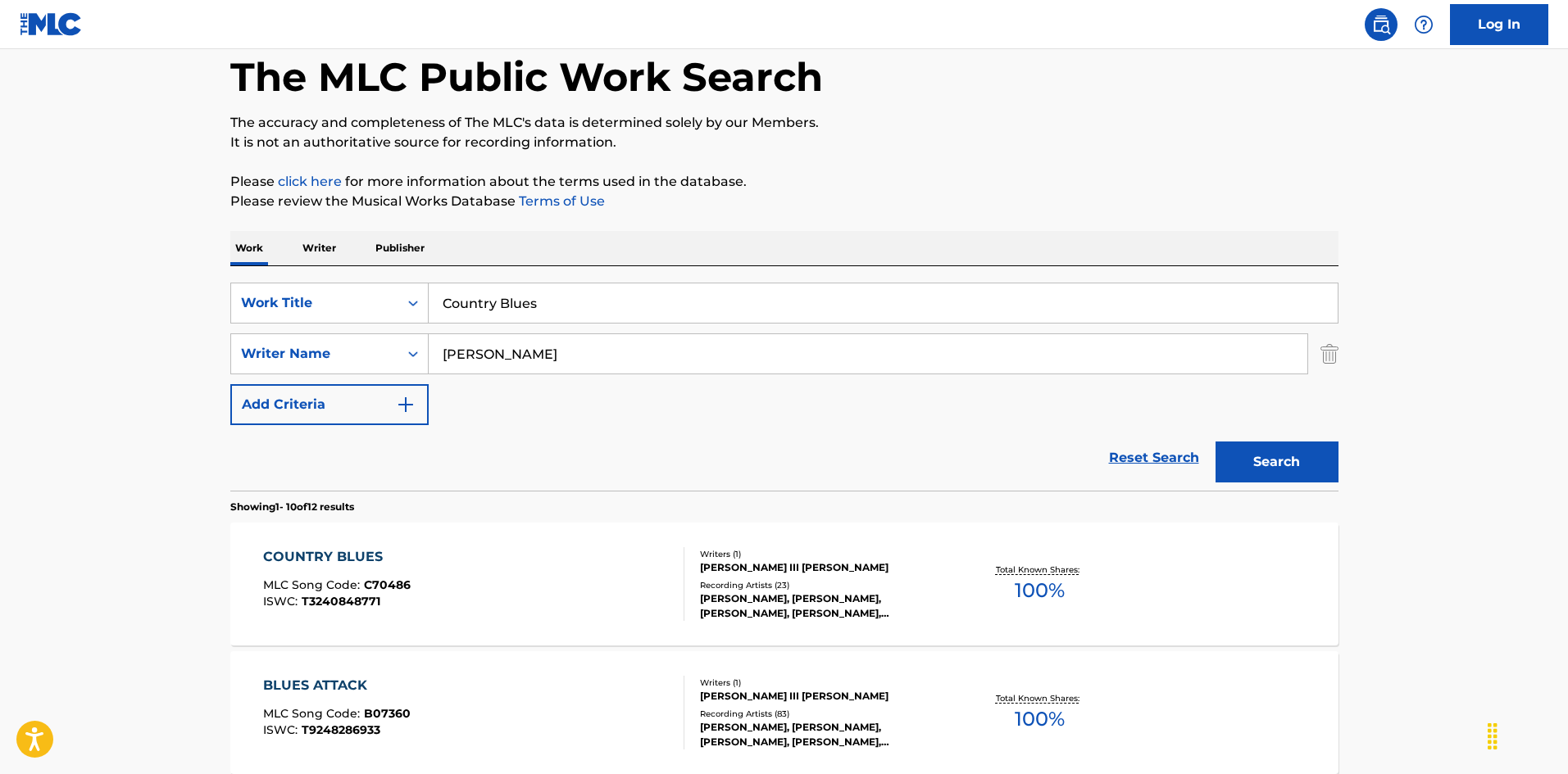
scroll to position [246, 0]
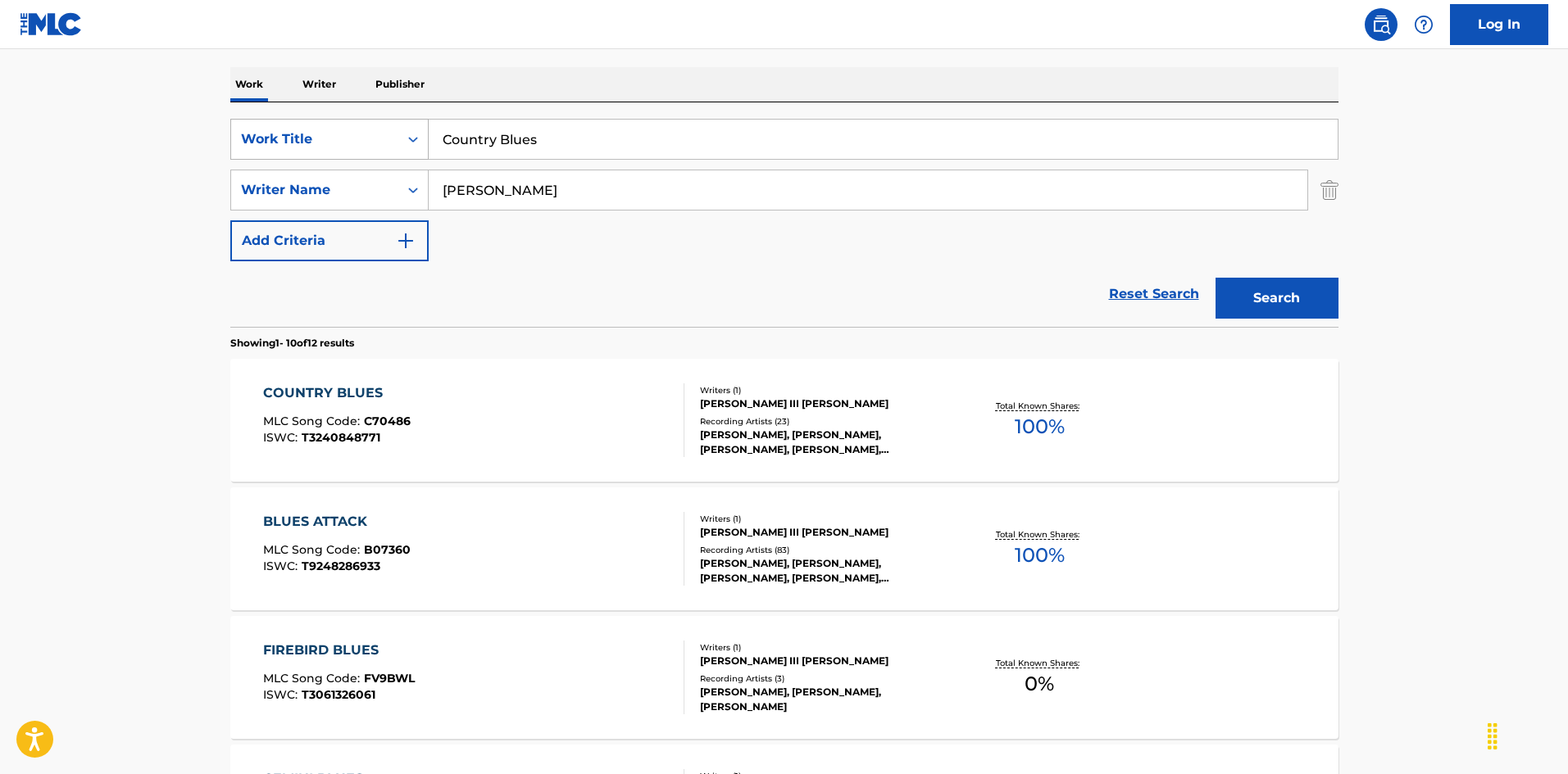
drag, startPoint x: 470, startPoint y: 134, endPoint x: 355, endPoint y: 122, distance: 115.6
click at [355, 122] on div "SearchWithCriteria925b4d22-daa9-49c7-9c3b-1f4fd6ba712d Work Title Country Blues" at bounding box center [784, 139] width 1108 height 41
paste input "Feelin' With A Natural High"
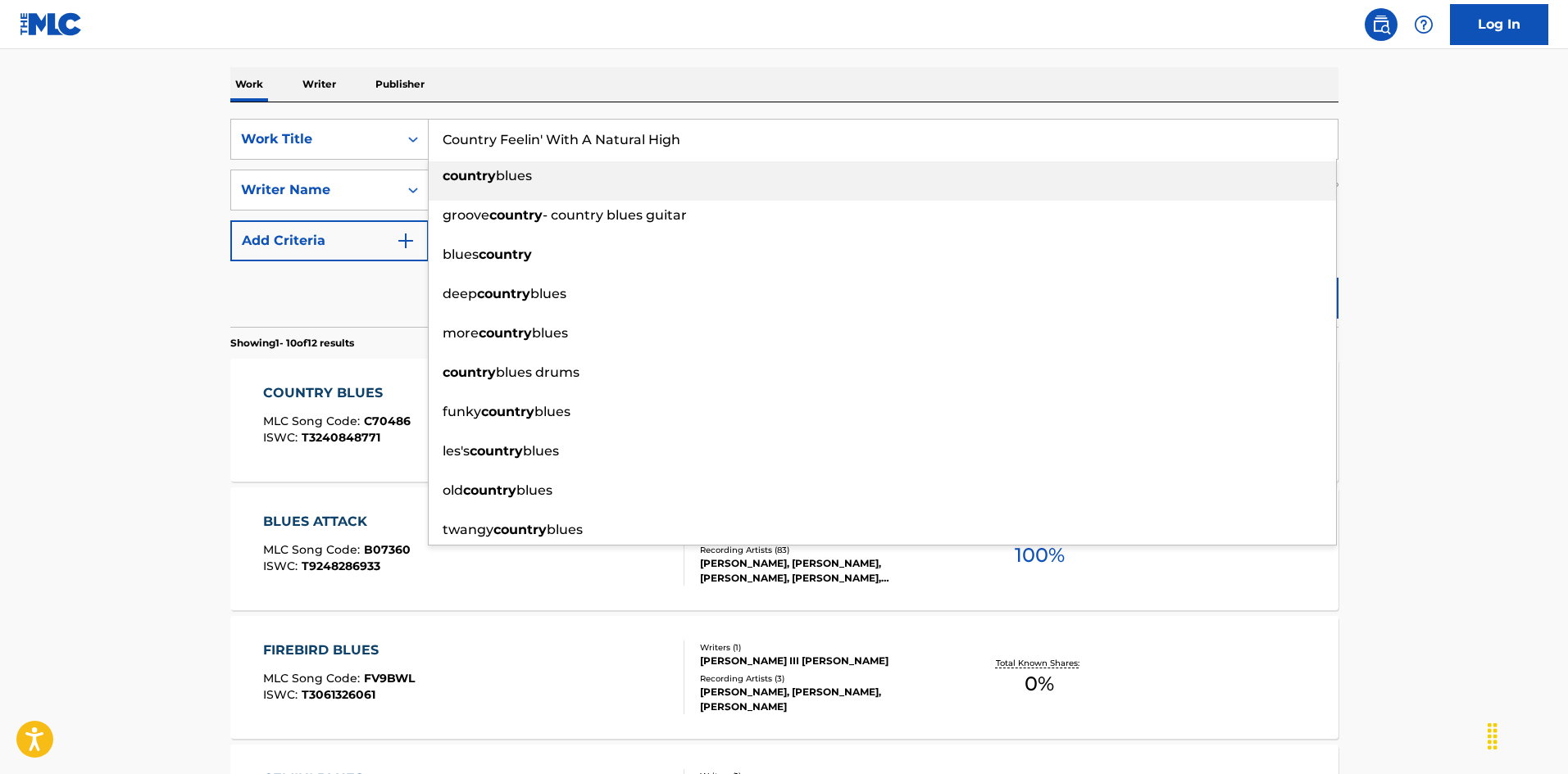
type input "Country Feelin' With A Natural High"
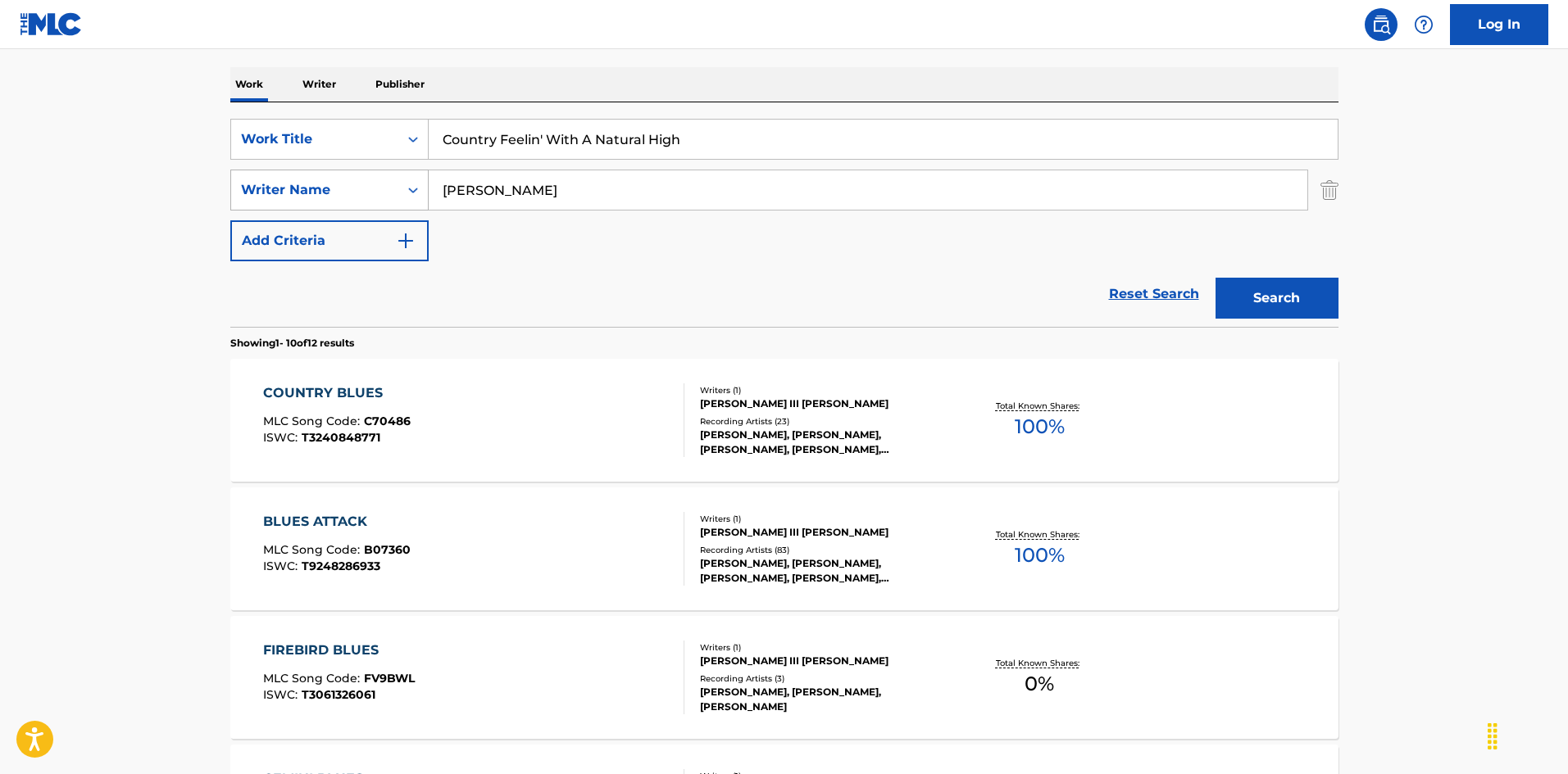
drag, startPoint x: 461, startPoint y: 175, endPoint x: 352, endPoint y: 206, distance: 113.3
click at [297, 169] on div "SearchWithCriteria925b4d22-daa9-49c7-9c3b-1f4fd6ba712d Work Title Country Feeli…" at bounding box center [784, 190] width 1108 height 142
paste input "Cate"
type input "Cate"
click at [1284, 282] on button "Search" at bounding box center [1276, 299] width 123 height 41
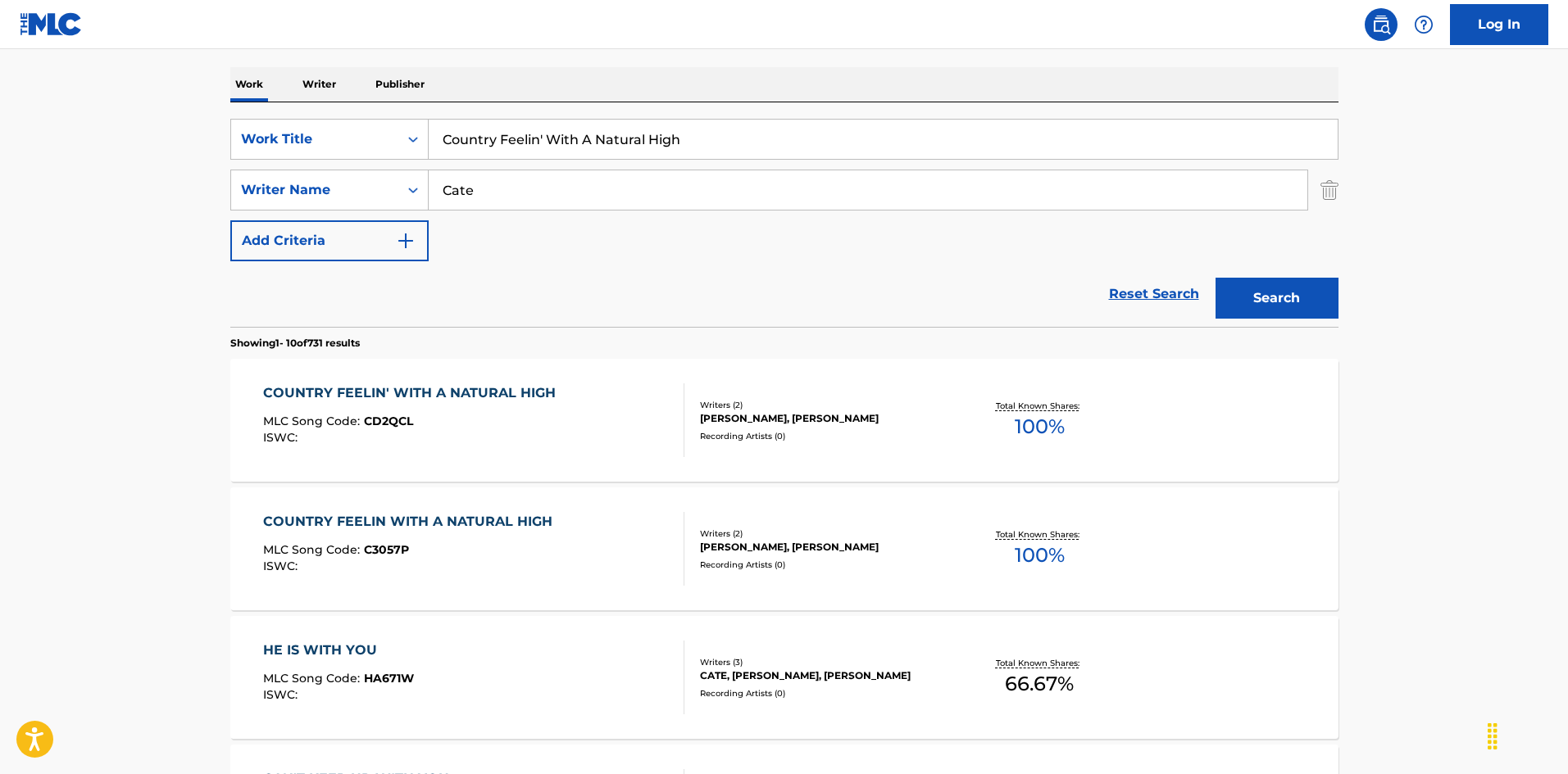
click at [567, 455] on div "COUNTRY FEELIN' WITH A NATURAL HIGH MLC Song Code : CD2QCL ISWC :" at bounding box center [474, 419] width 421 height 74
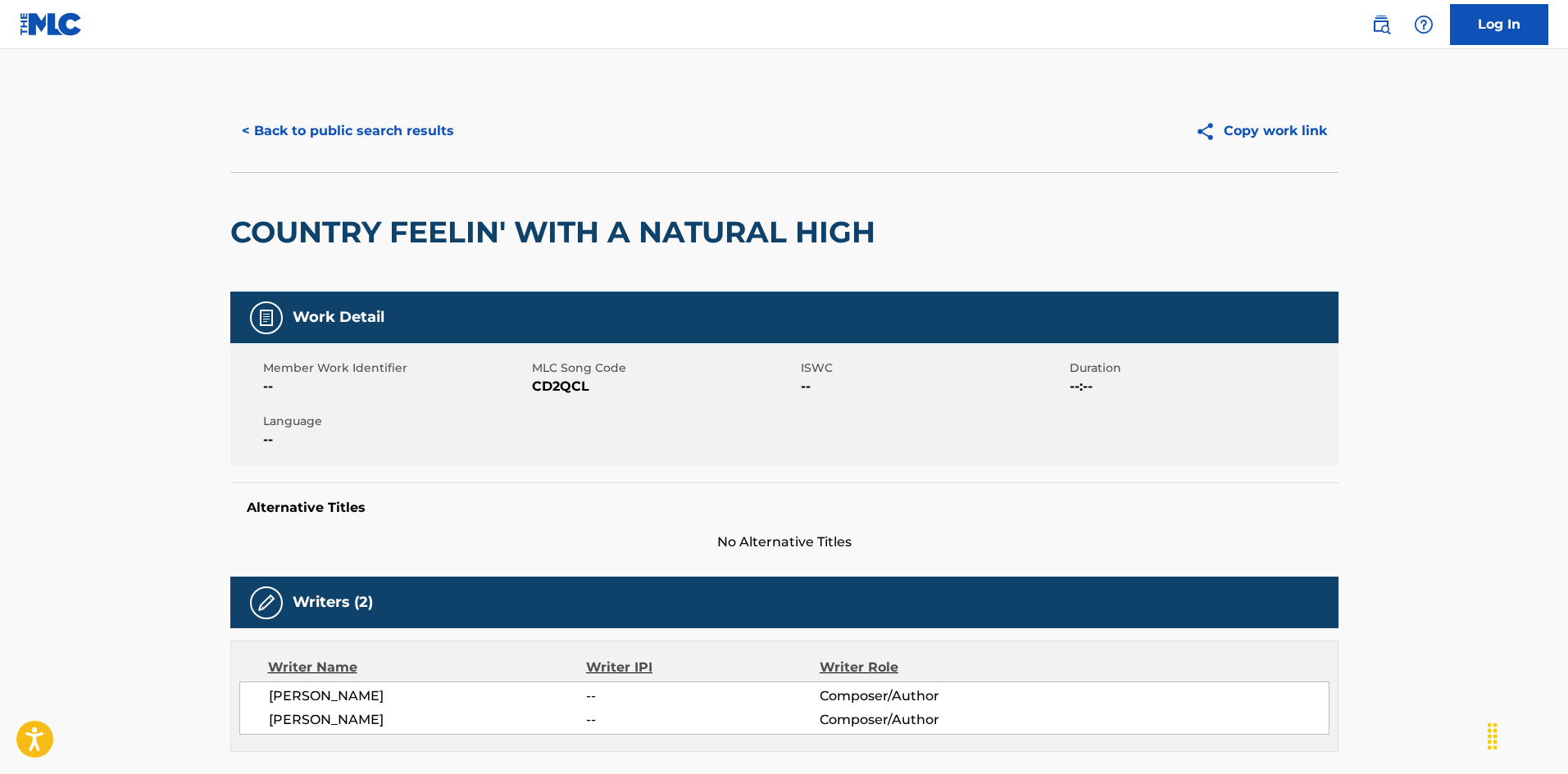
click at [567, 388] on span "CD2QCL" at bounding box center [663, 387] width 264 height 20
copy span "CD2QCL"
click at [433, 135] on button "< Back to public search results" at bounding box center [347, 132] width 235 height 41
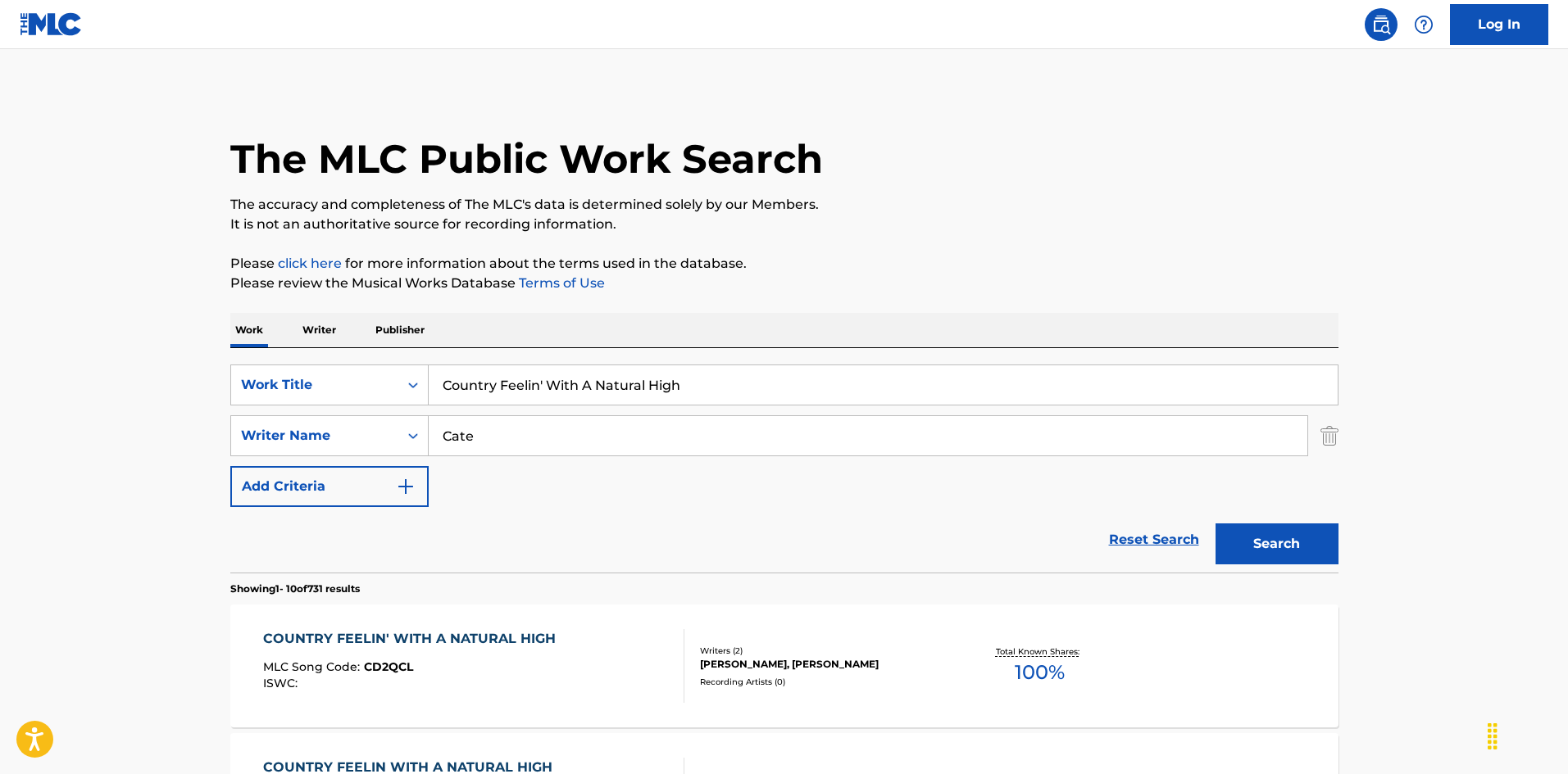
scroll to position [246, 0]
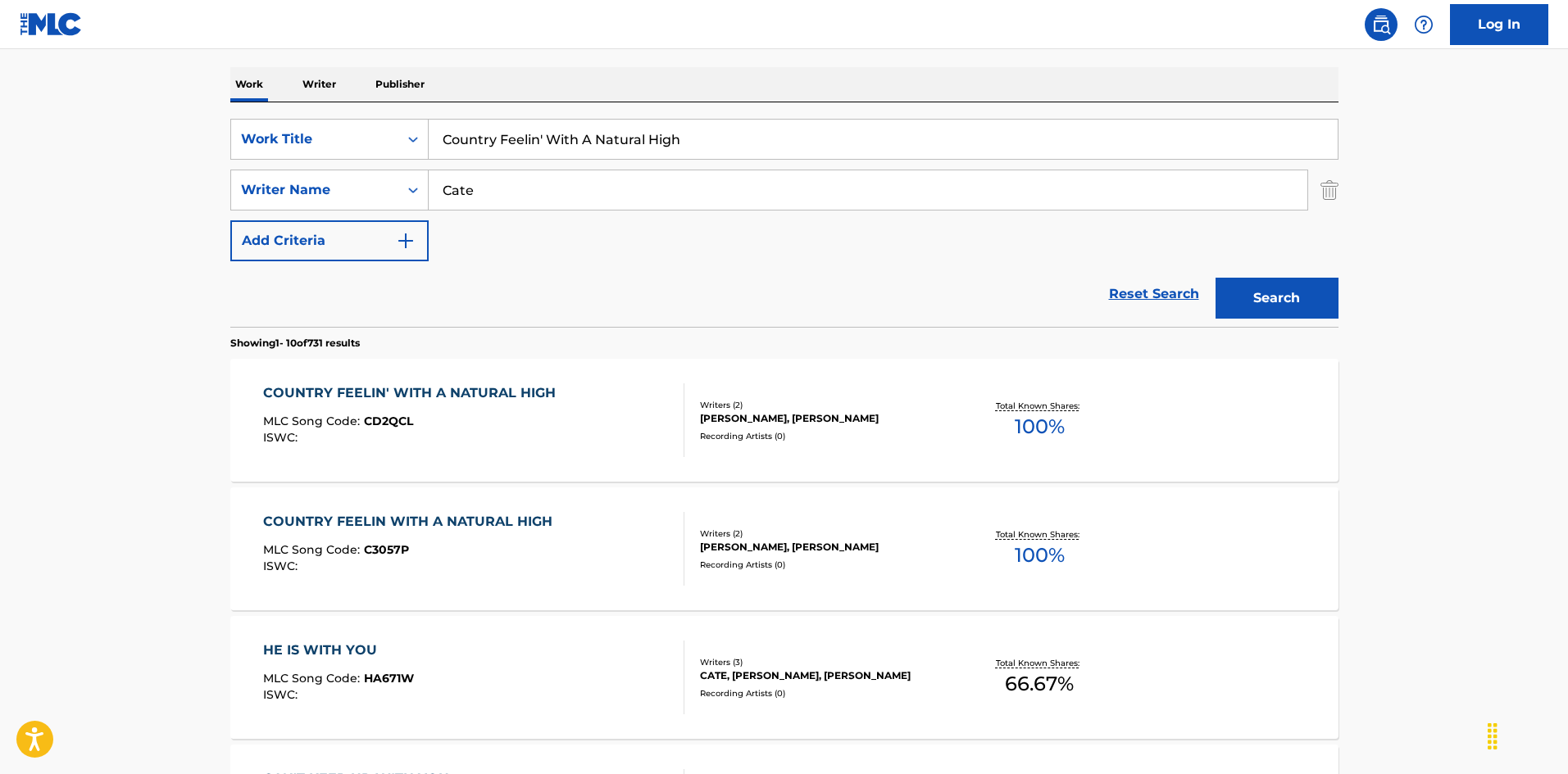
drag, startPoint x: 518, startPoint y: 106, endPoint x: 275, endPoint y: 90, distance: 243.5
paste input "Soul [PERSON_NAME]|[PERSON_NAME]"
drag, startPoint x: 339, startPoint y: 93, endPoint x: 270, endPoint y: 73, distance: 71.8
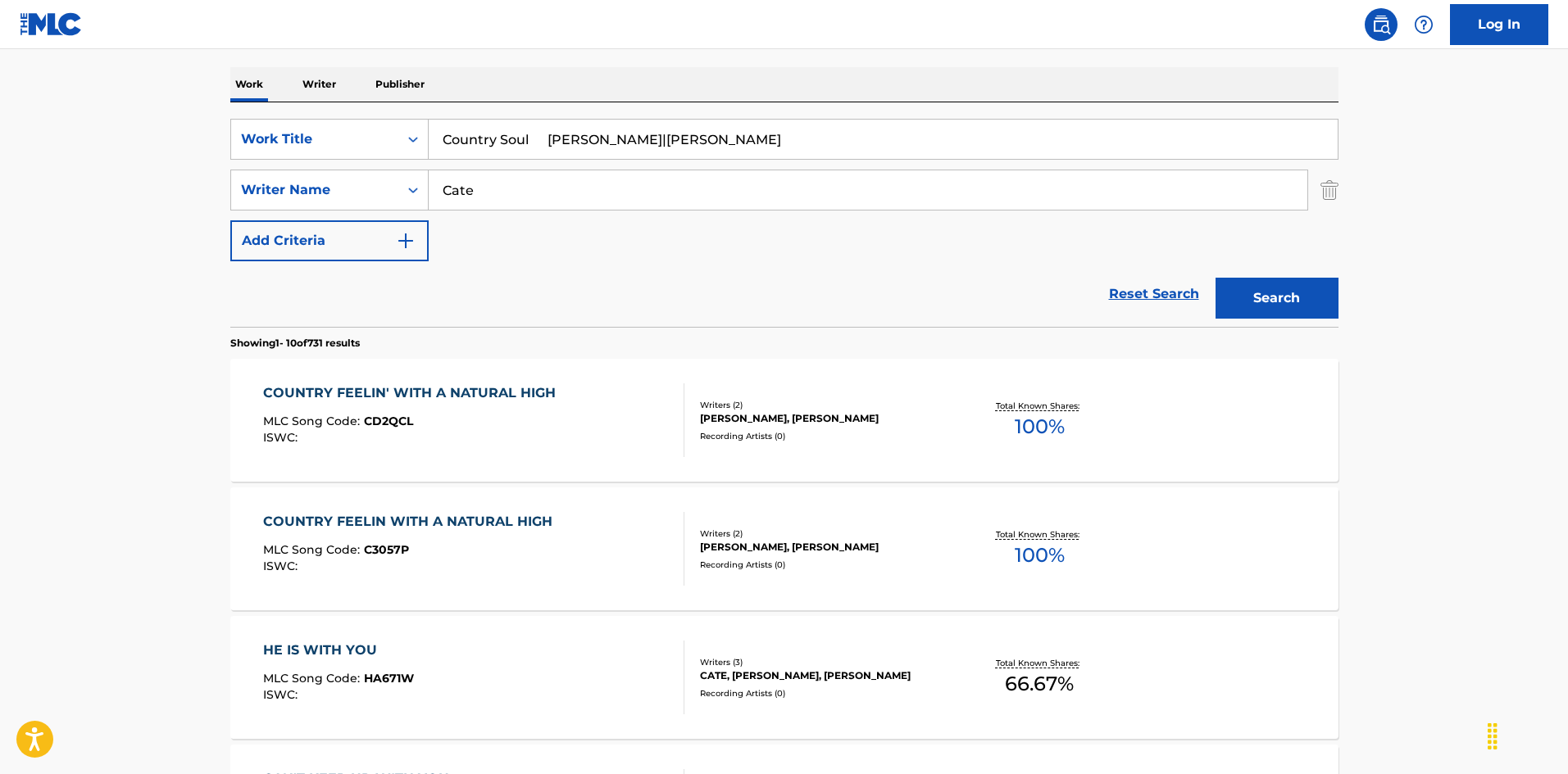
click at [653, 146] on input "Country Soul [PERSON_NAME]|[PERSON_NAME]" at bounding box center [882, 139] width 909 height 39
click at [650, 146] on input "Country Soul [PERSON_NAME]|[PERSON_NAME]" at bounding box center [882, 139] width 909 height 39
type input "Country Soul [PERSON_NAME] |[PERSON_NAME]"
drag, startPoint x: 364, startPoint y: 191, endPoint x: 567, endPoint y: 144, distance: 208.4
click at [324, 188] on div "SearchWithCriteria999d1a91-1e41-464a-bb6a-1cf62293df15 Writer Name Cate" at bounding box center [784, 191] width 1108 height 41
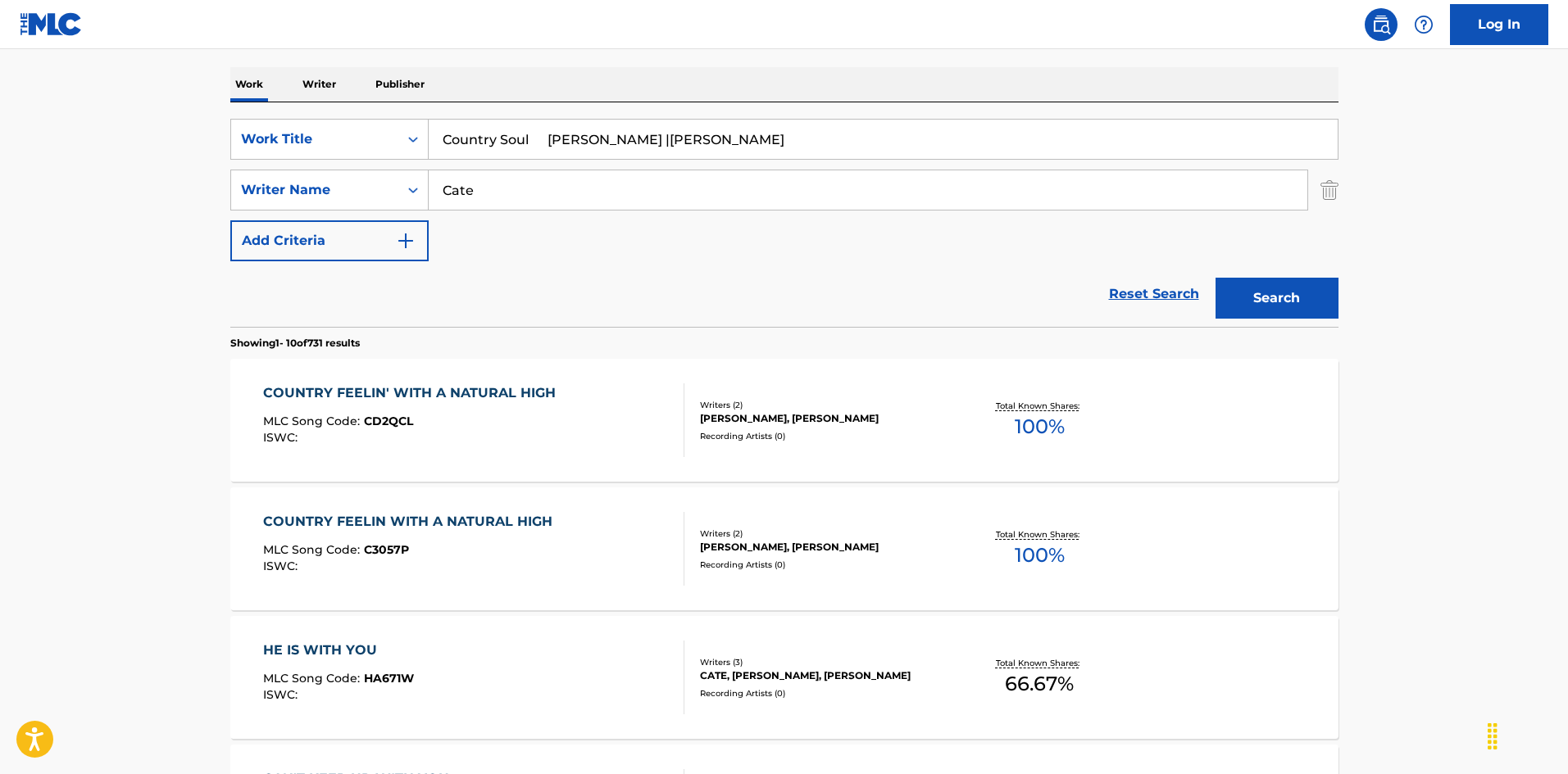
paste input "[PERSON_NAME]"
type input "[PERSON_NAME]"
drag, startPoint x: 546, startPoint y: 139, endPoint x: 892, endPoint y: 186, distance: 349.2
click at [892, 186] on div "SearchWithCriteria925b4d22-daa9-49c7-9c3b-1f4fd6ba712d Work Title Country Soul …" at bounding box center [784, 190] width 1108 height 142
type input "Country Soul"
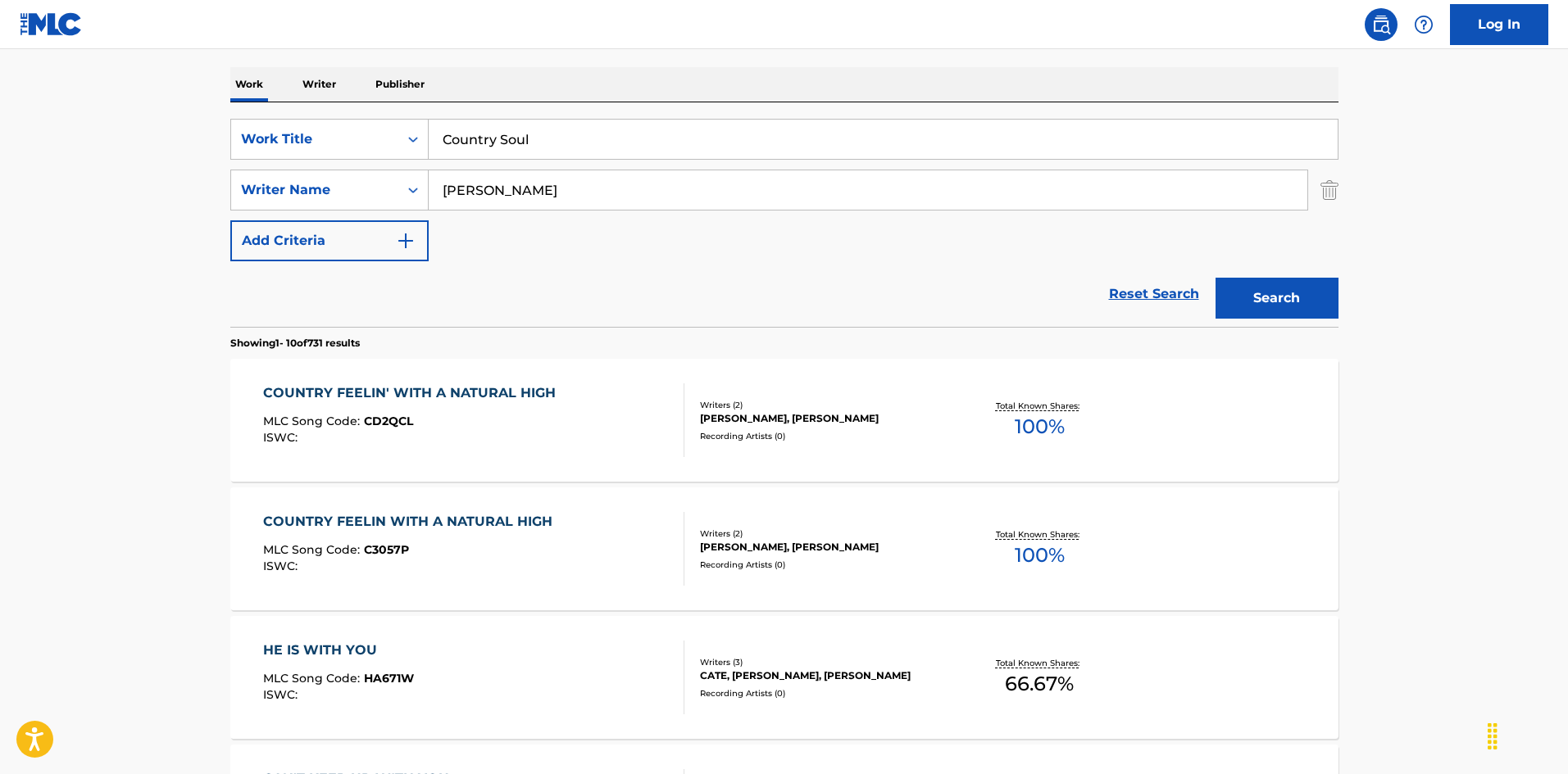
drag, startPoint x: 1320, startPoint y: 290, endPoint x: 1284, endPoint y: 290, distance: 36.0
click at [1318, 289] on button "Search" at bounding box center [1276, 299] width 123 height 41
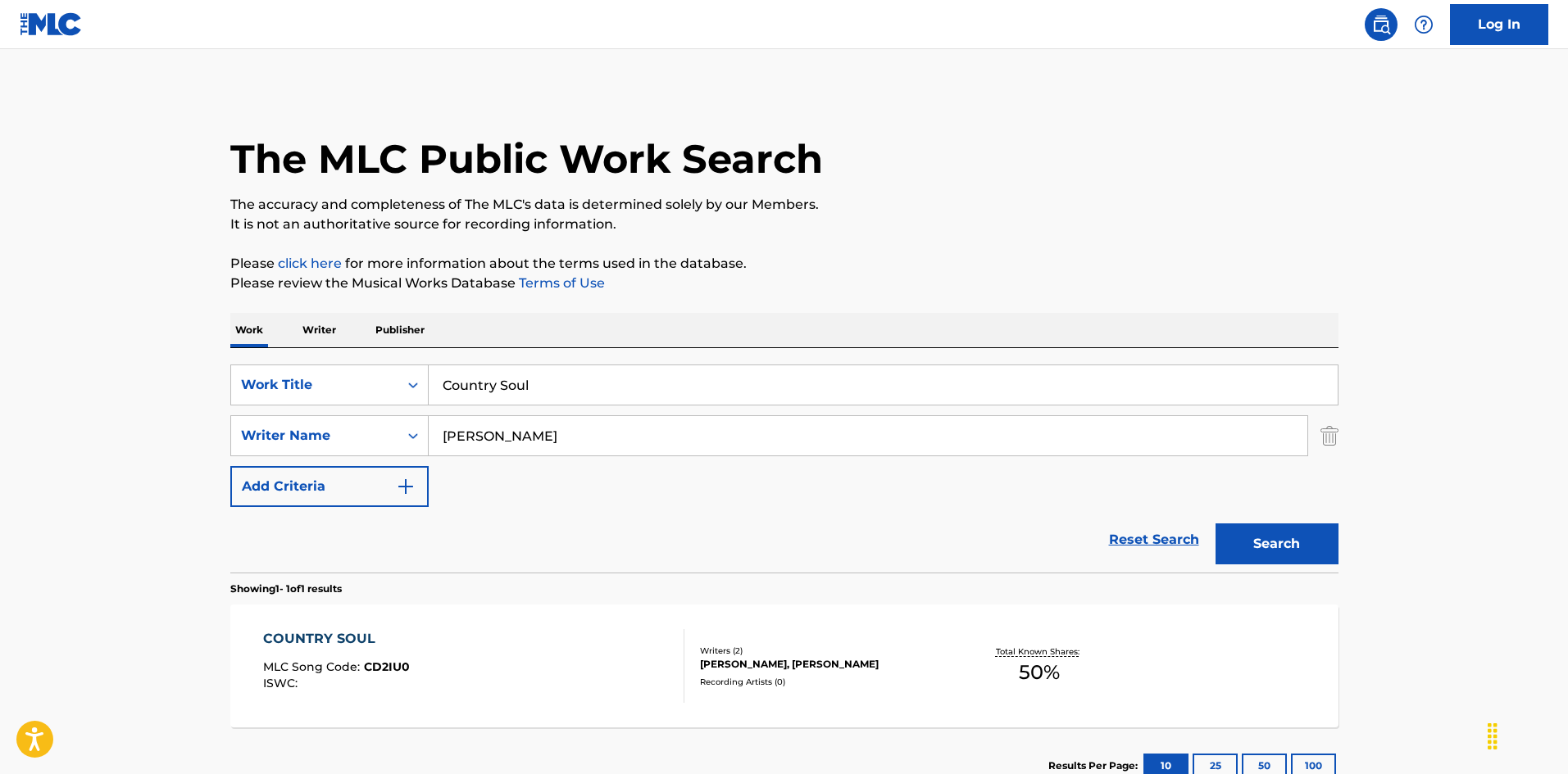
click at [568, 671] on div "COUNTRY SOUL MLC Song Code : CD2IU0 ISWC :" at bounding box center [474, 666] width 421 height 74
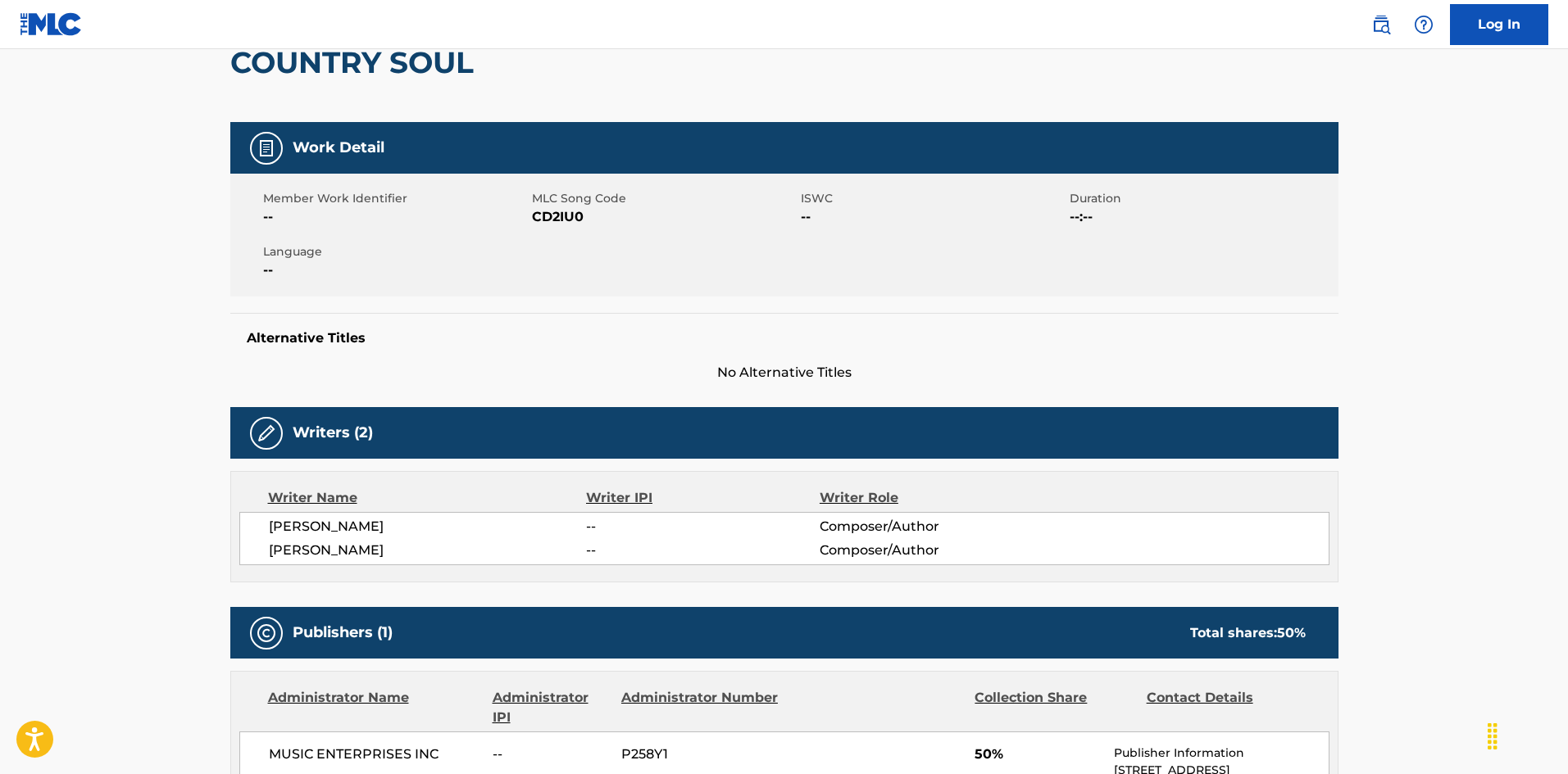
scroll to position [6, 0]
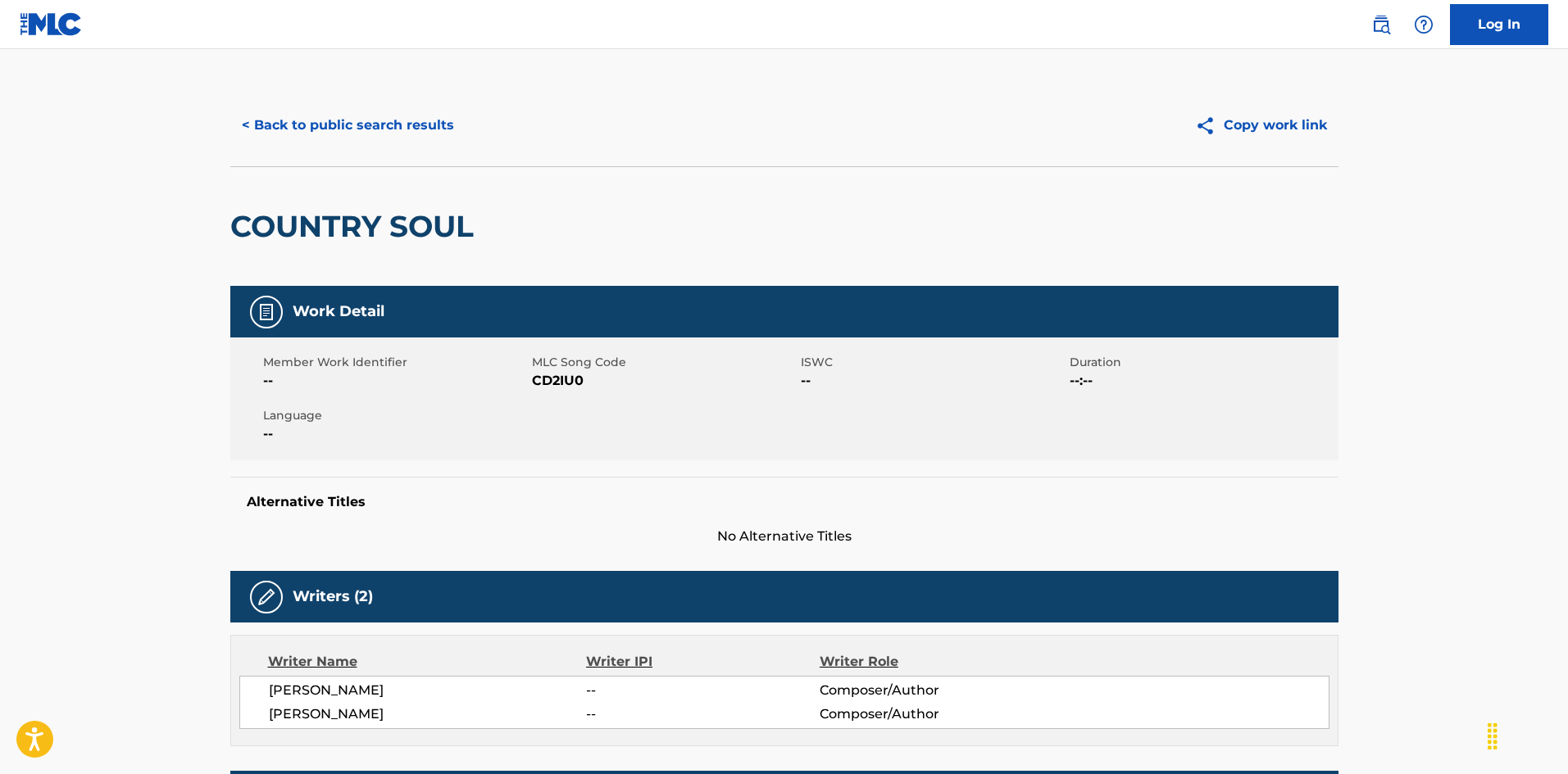
click at [277, 128] on button "< Back to public search results" at bounding box center [347, 126] width 235 height 41
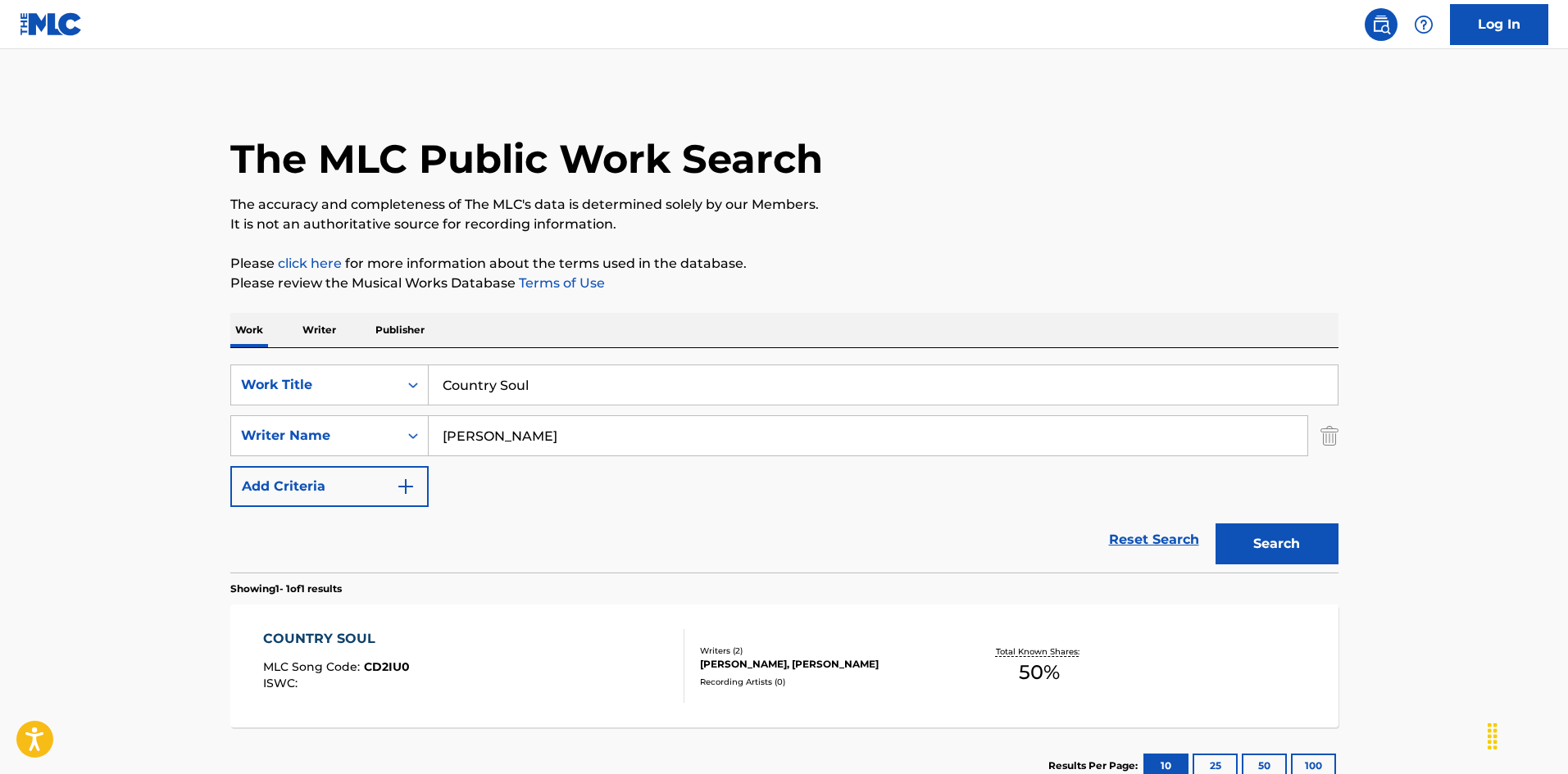
drag, startPoint x: 343, startPoint y: 349, endPoint x: 463, endPoint y: 422, distance: 140.5
click at [340, 349] on div "SearchWithCriteria925b4d22-daa9-49c7-9c3b-1f4fd6ba712d Work Title Country Soul …" at bounding box center [784, 461] width 1108 height 225
paste input "razy [PERSON_NAME]"
drag, startPoint x: 527, startPoint y: 386, endPoint x: 581, endPoint y: 383, distance: 54.1
click at [589, 383] on input "Crazy [PERSON_NAME]" at bounding box center [882, 385] width 909 height 39
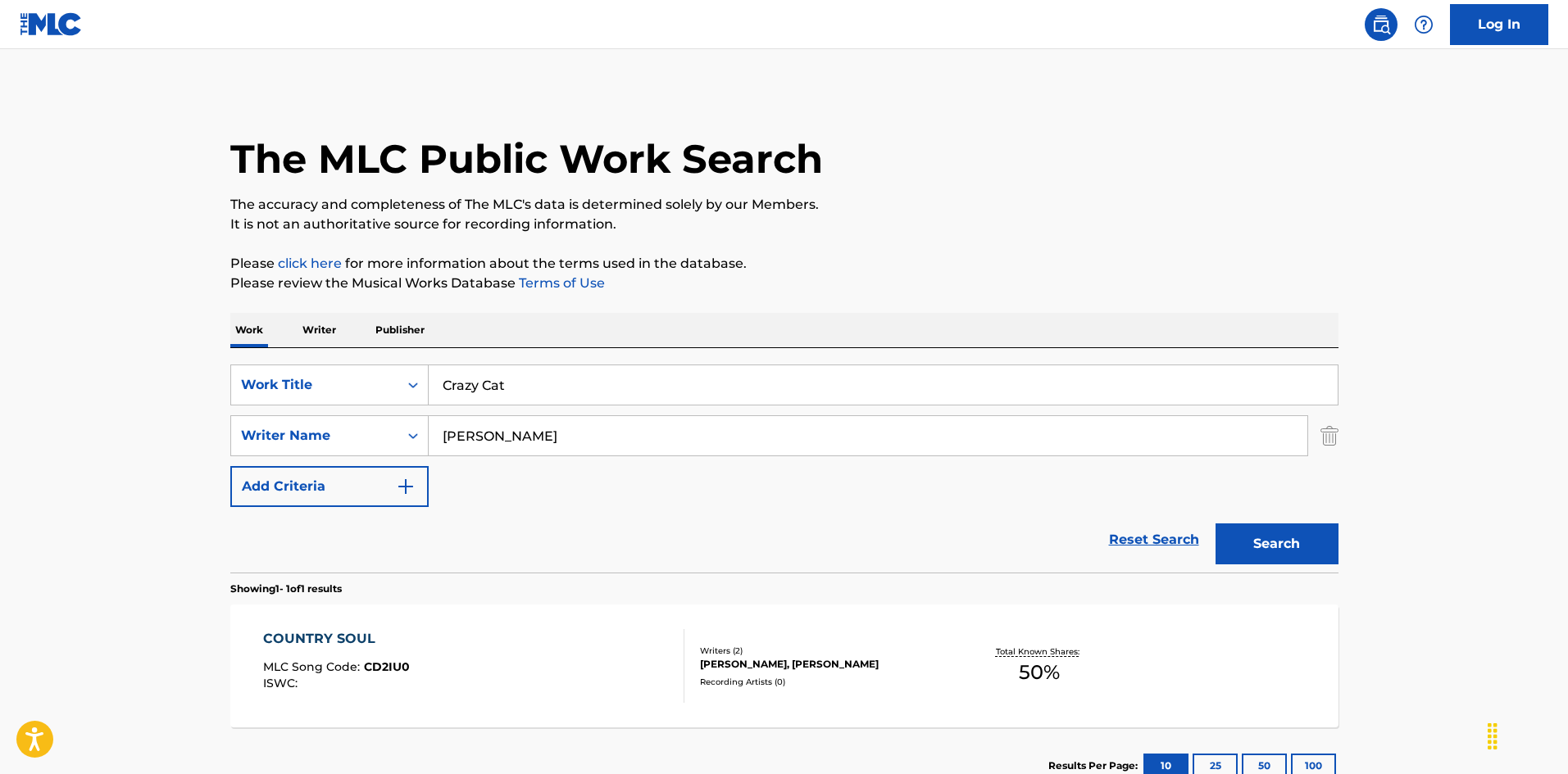
type input "Crazy Cat"
click at [601, 324] on div "Work Writer Publisher" at bounding box center [784, 330] width 1108 height 34
click at [364, 394] on div "SearchWithCriteria925b4d22-daa9-49c7-9c3b-1f4fd6ba712d Work Title Crazy Cat Sea…" at bounding box center [784, 435] width 1108 height 142
paste input "[PERSON_NAME]"
type input "[PERSON_NAME]"
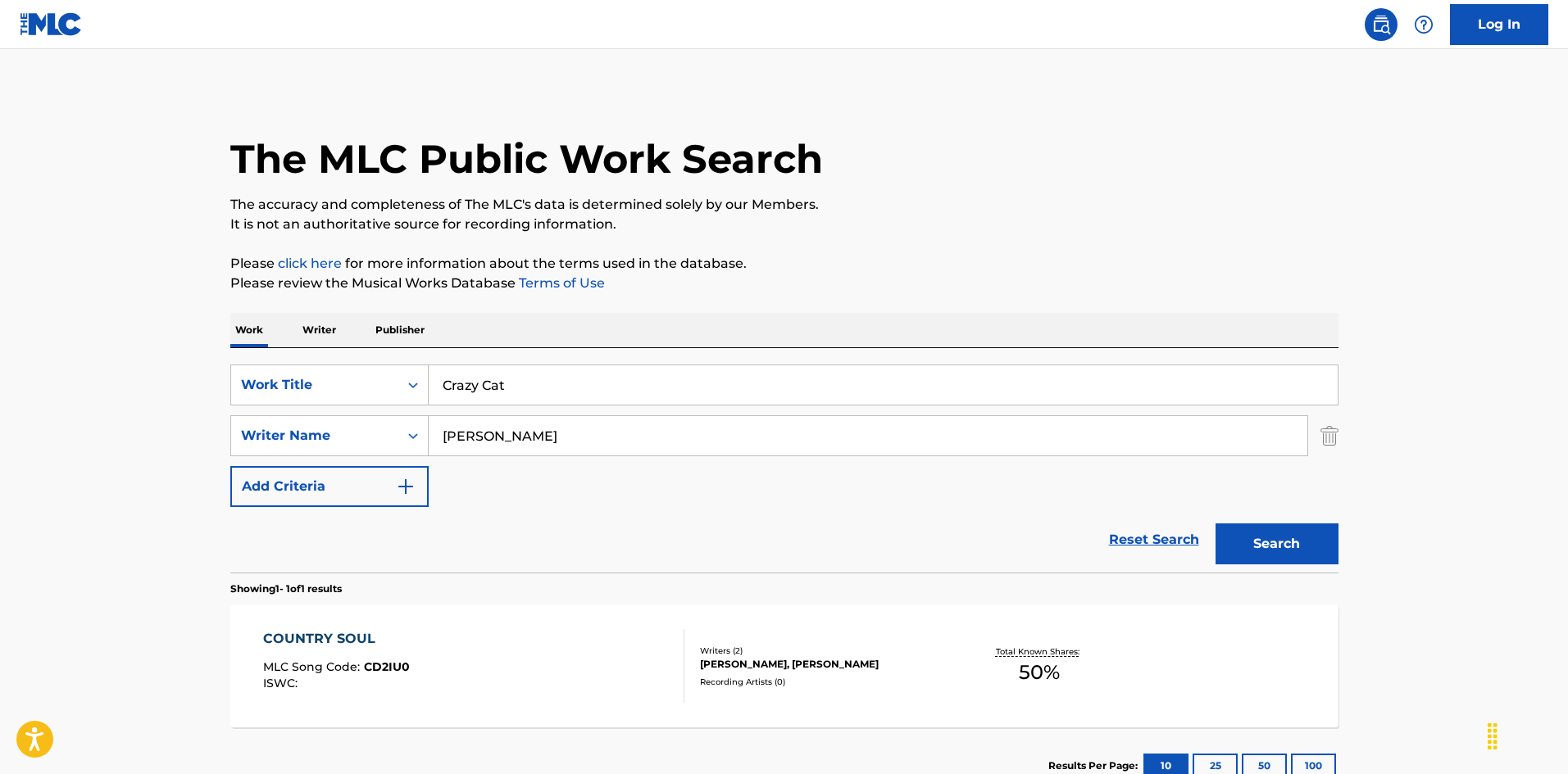
click at [1264, 559] on button "Search" at bounding box center [1276, 544] width 123 height 41
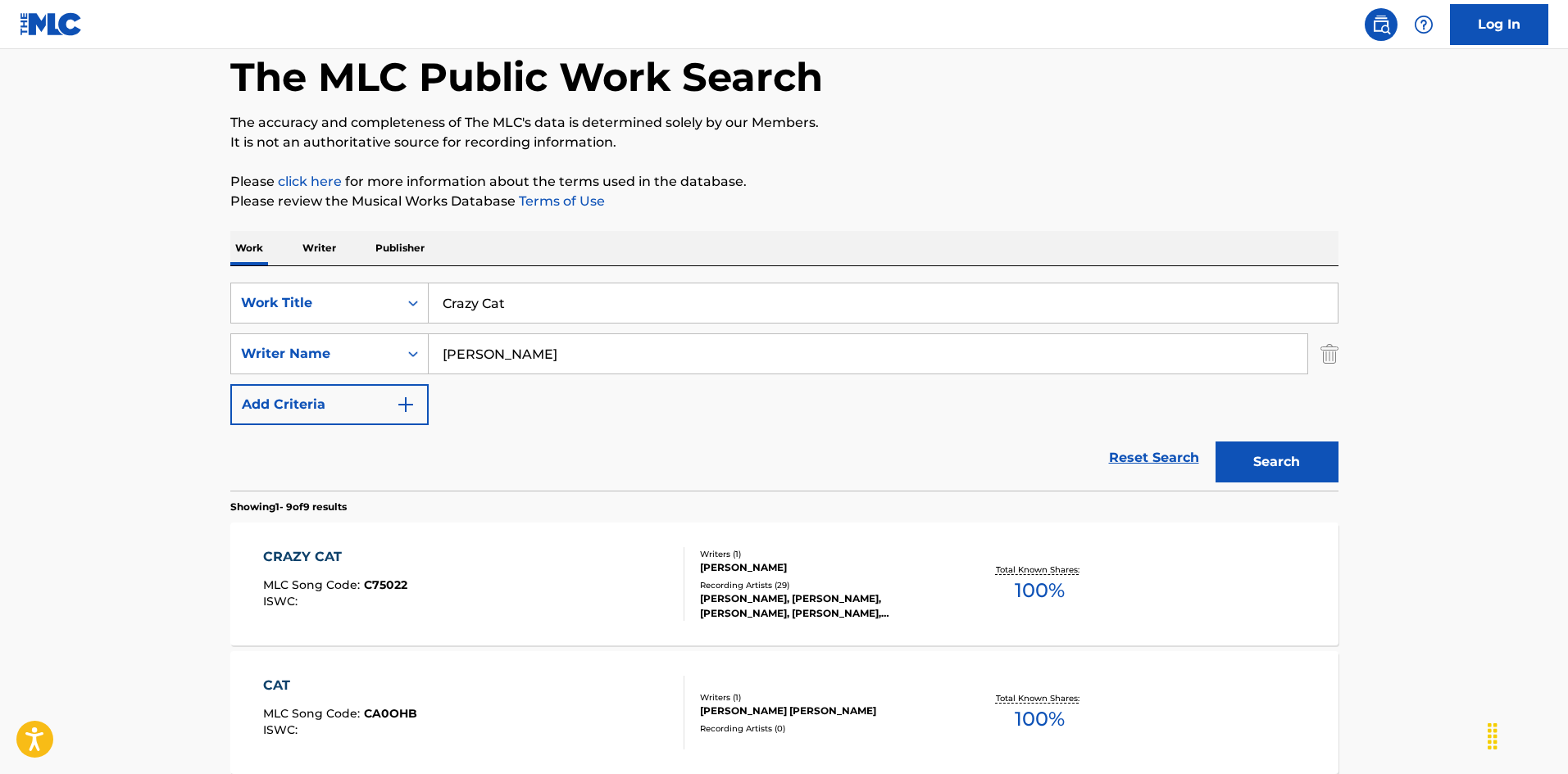
scroll to position [164, 0]
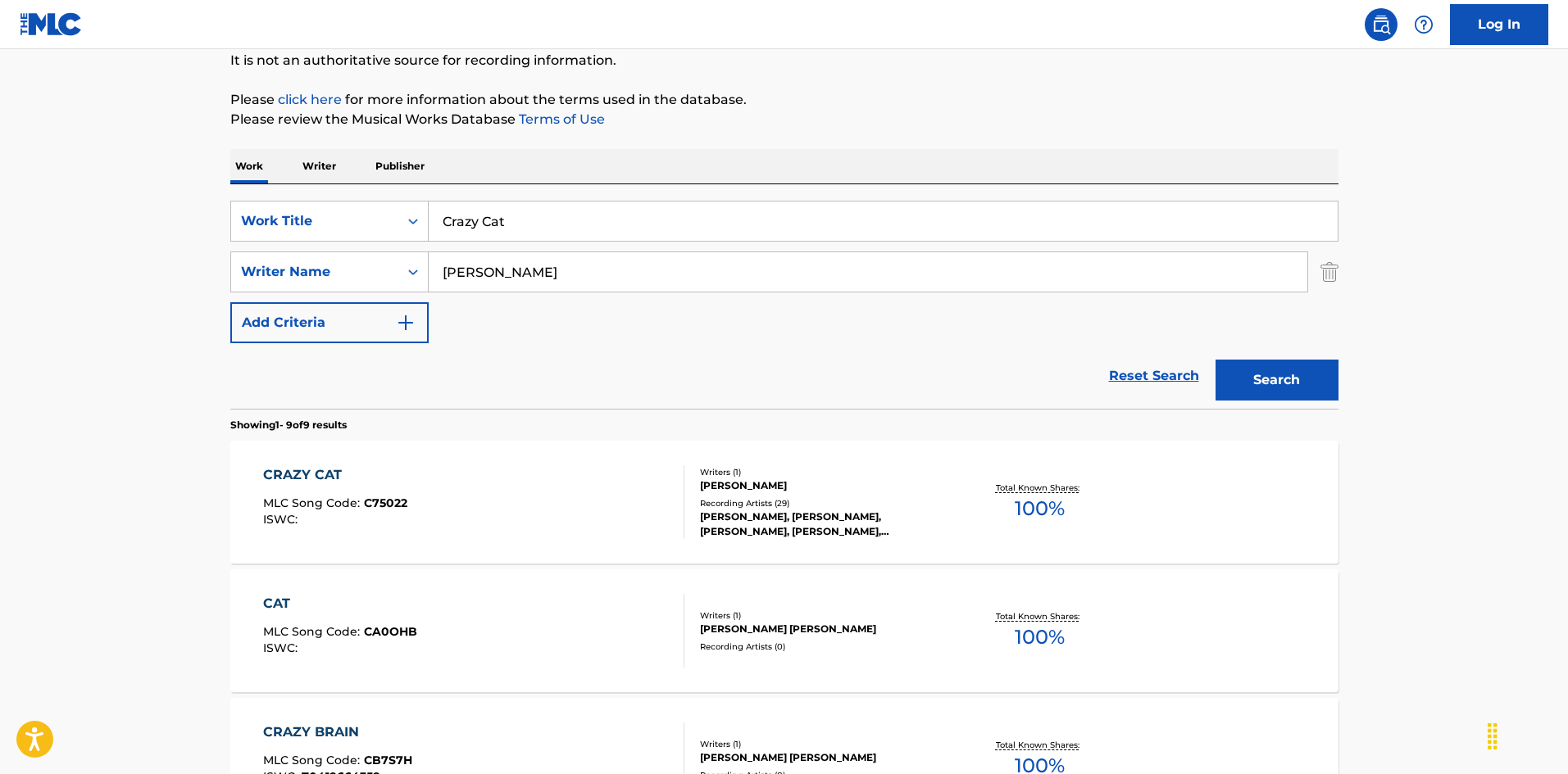
click at [592, 477] on div "CRAZY CAT MLC Song Code : C75022 ISWC :" at bounding box center [474, 502] width 421 height 74
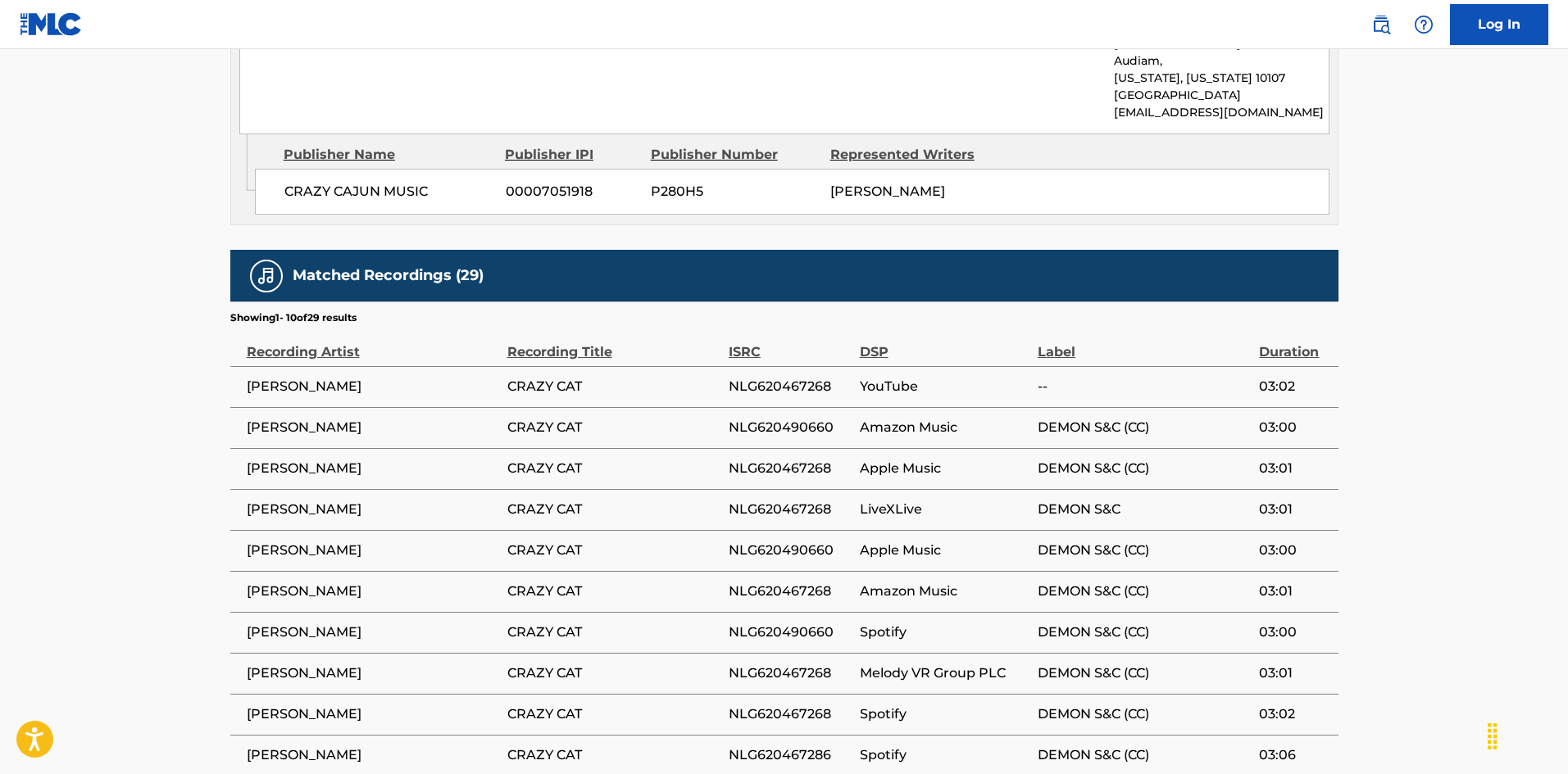
scroll to position [983, 0]
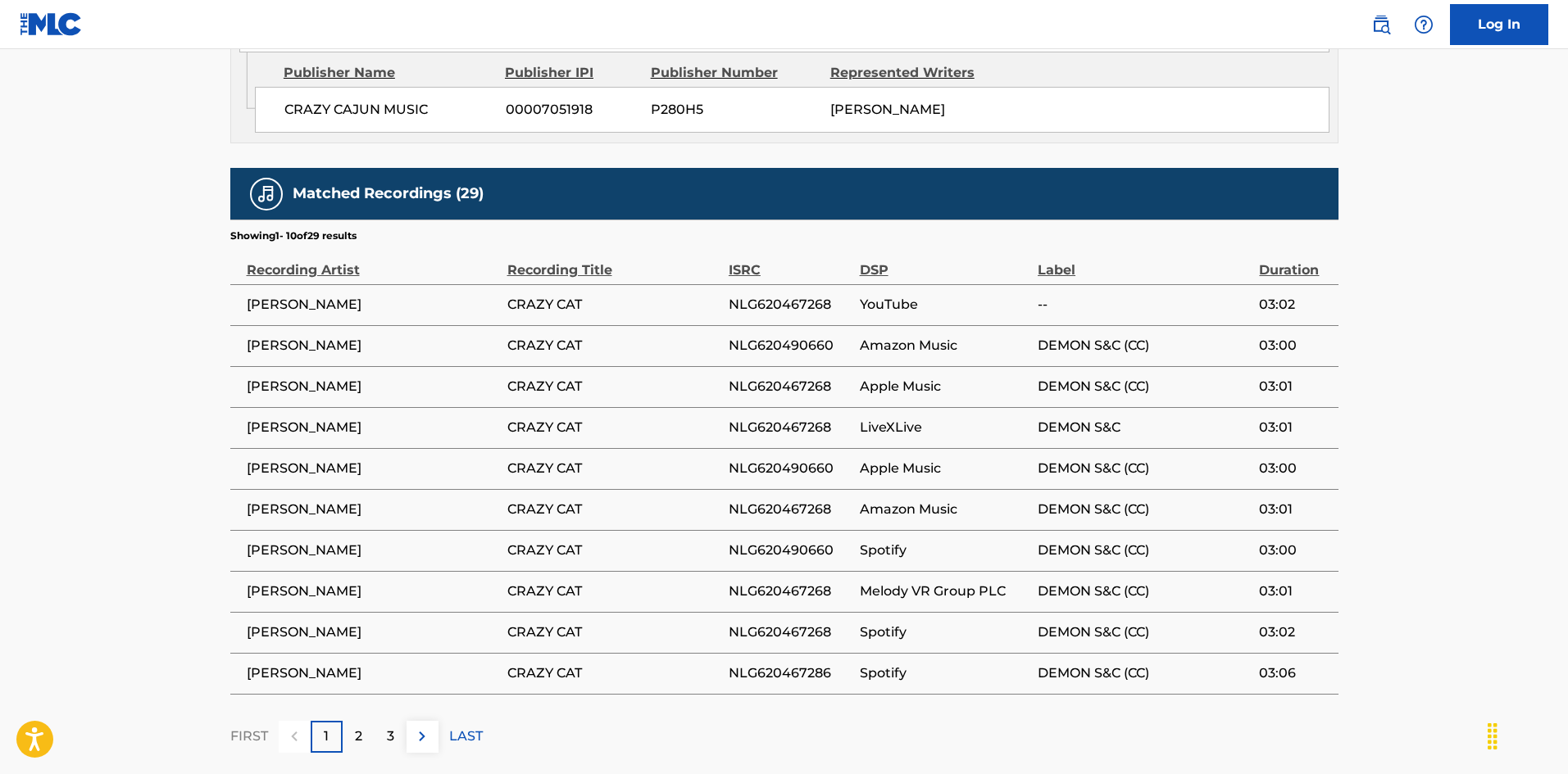
click at [465, 727] on p "LAST" at bounding box center [466, 737] width 33 height 20
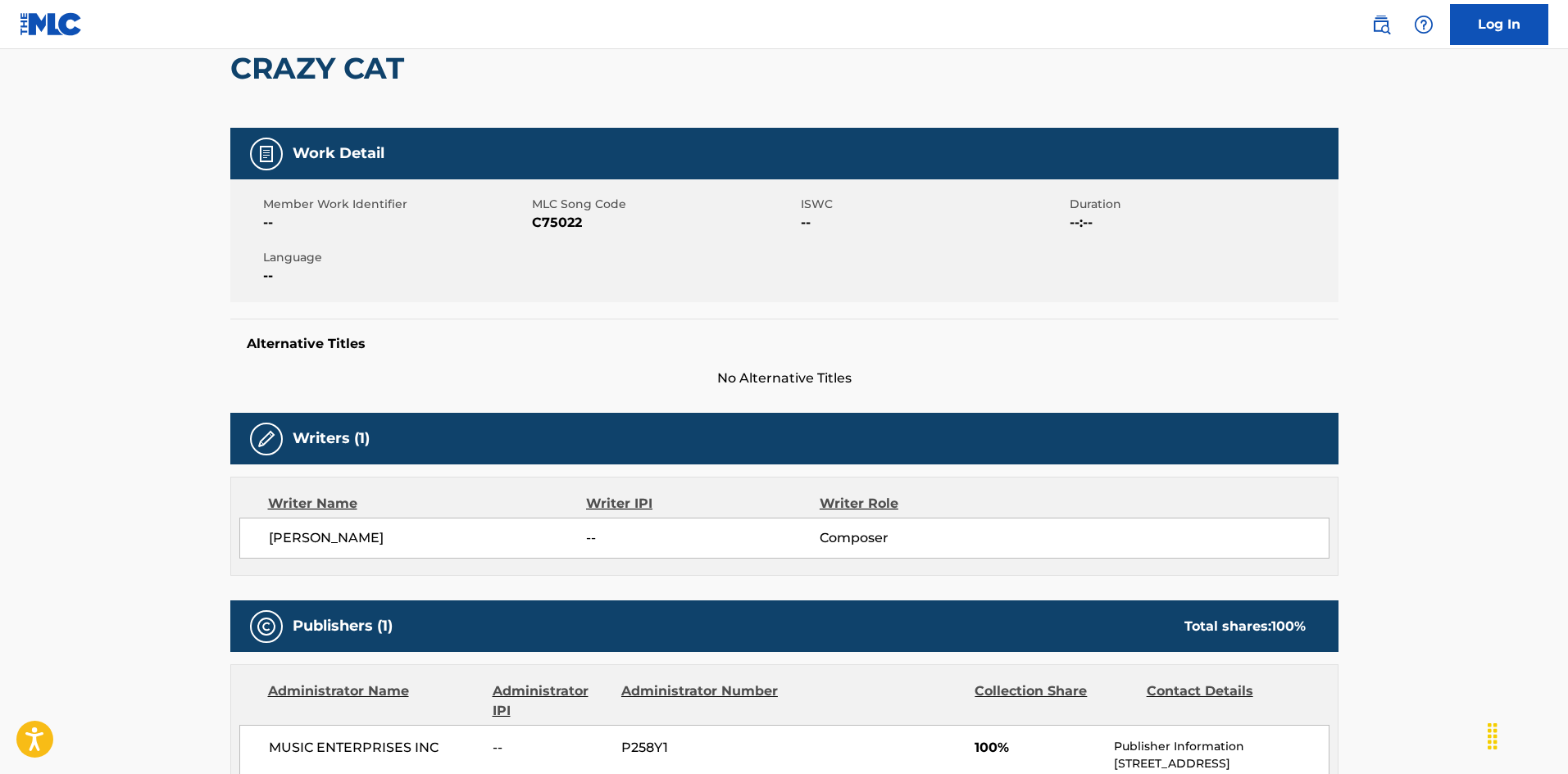
scroll to position [0, 0]
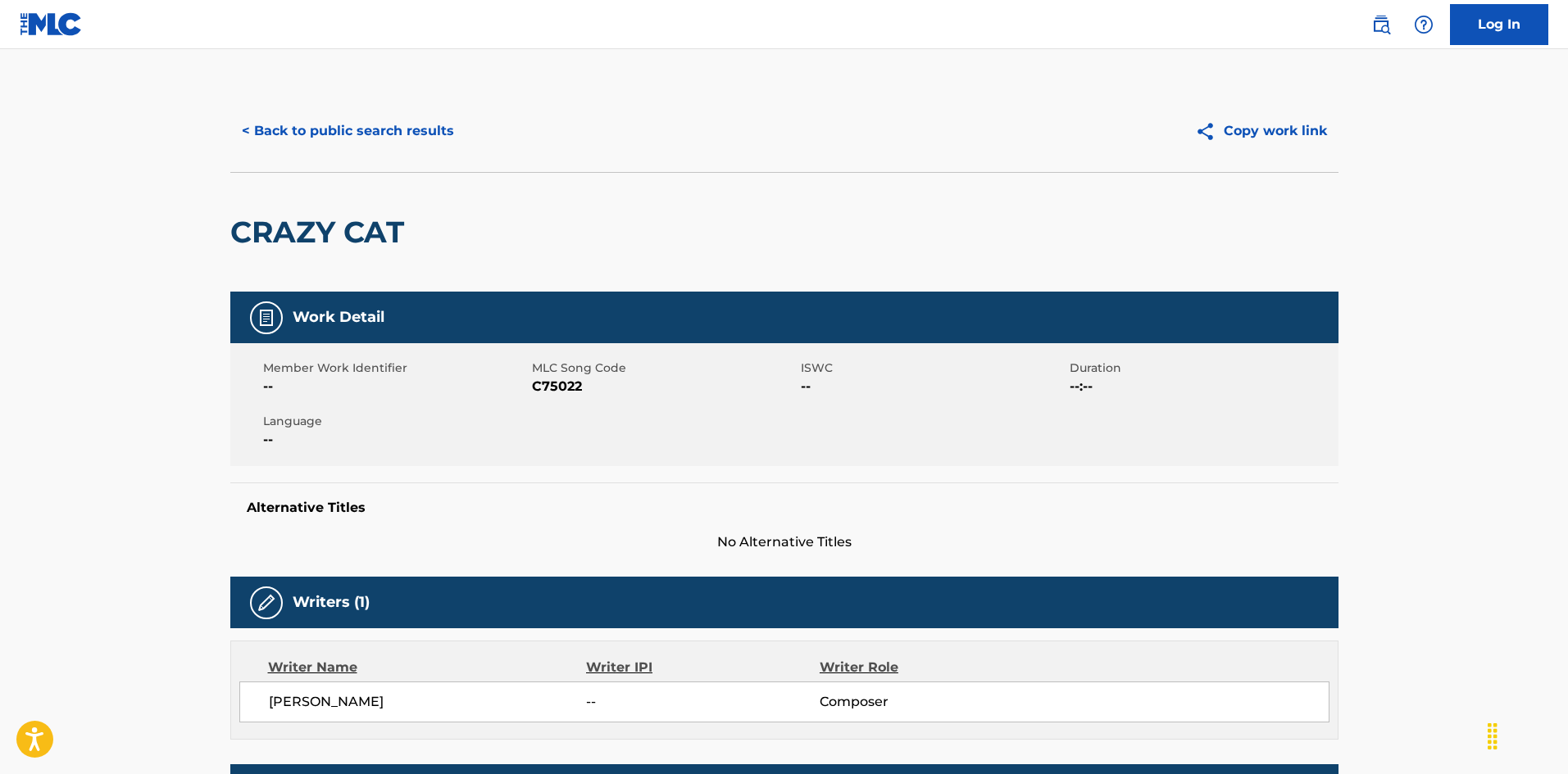
click at [390, 122] on button "< Back to public search results" at bounding box center [347, 132] width 235 height 41
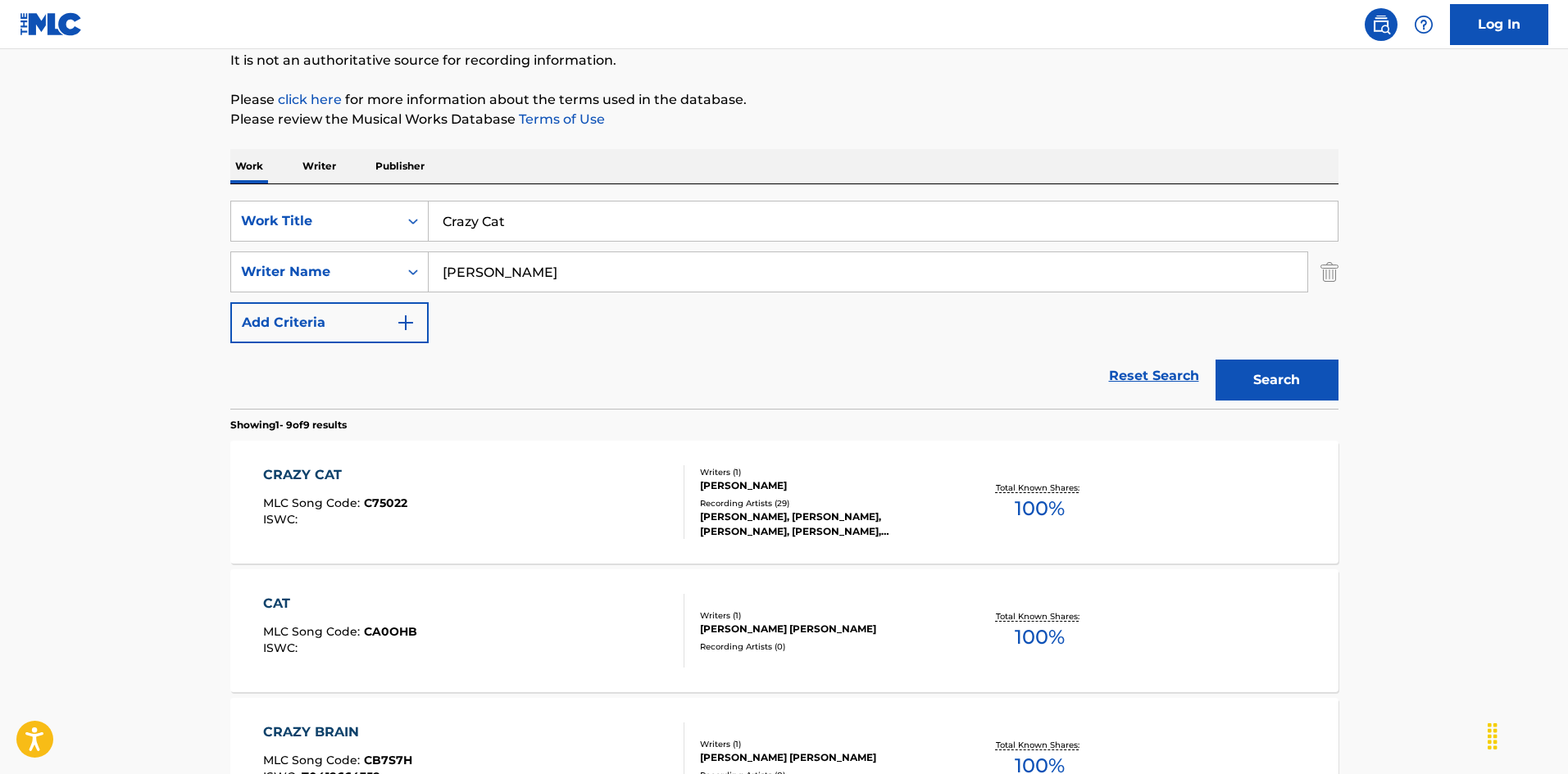
drag, startPoint x: 414, startPoint y: 209, endPoint x: 324, endPoint y: 199, distance: 90.6
click at [322, 199] on div "SearchWithCriteria925b4d22-daa9-49c7-9c3b-1f4fd6ba712d Work Title Crazy Cat Sea…" at bounding box center [784, 297] width 1108 height 225
paste input "eole Stomp [PERSON_NAME]"
drag, startPoint x: 551, startPoint y: 222, endPoint x: 647, endPoint y: 227, distance: 96.1
click at [647, 227] on input "Creole Stomp [PERSON_NAME]" at bounding box center [882, 221] width 909 height 39
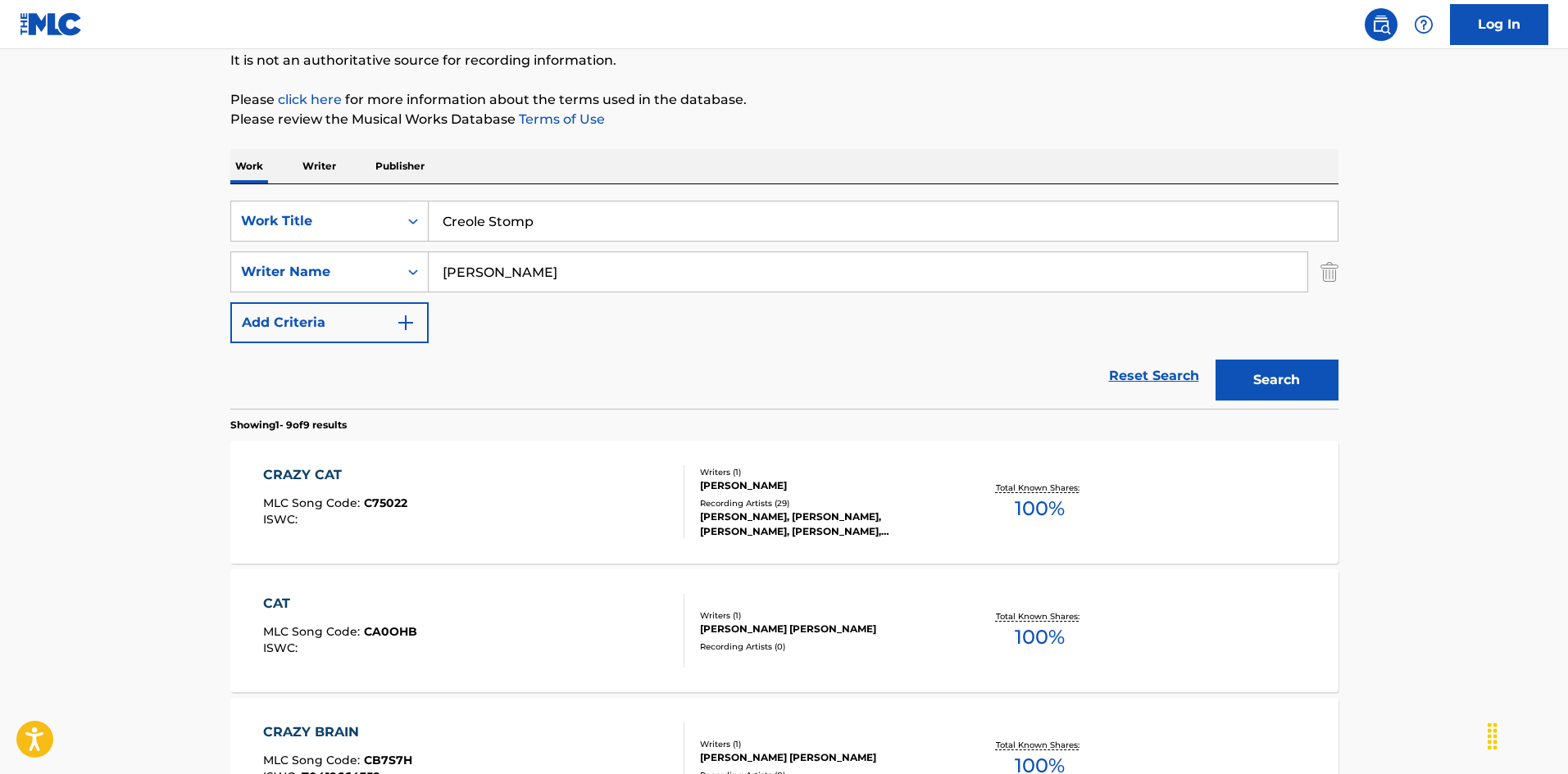
type input "Creole Stomp"
click at [557, 159] on div "Work Writer Publisher" at bounding box center [784, 166] width 1108 height 34
drag, startPoint x: 324, startPoint y: 236, endPoint x: 398, endPoint y: 250, distance: 75.3
click at [319, 235] on div "SearchWithCriteria925b4d22-daa9-49c7-9c3b-1f4fd6ba712d Work Title Creole Stomp …" at bounding box center [784, 271] width 1108 height 142
paste input "[PERSON_NAME]"
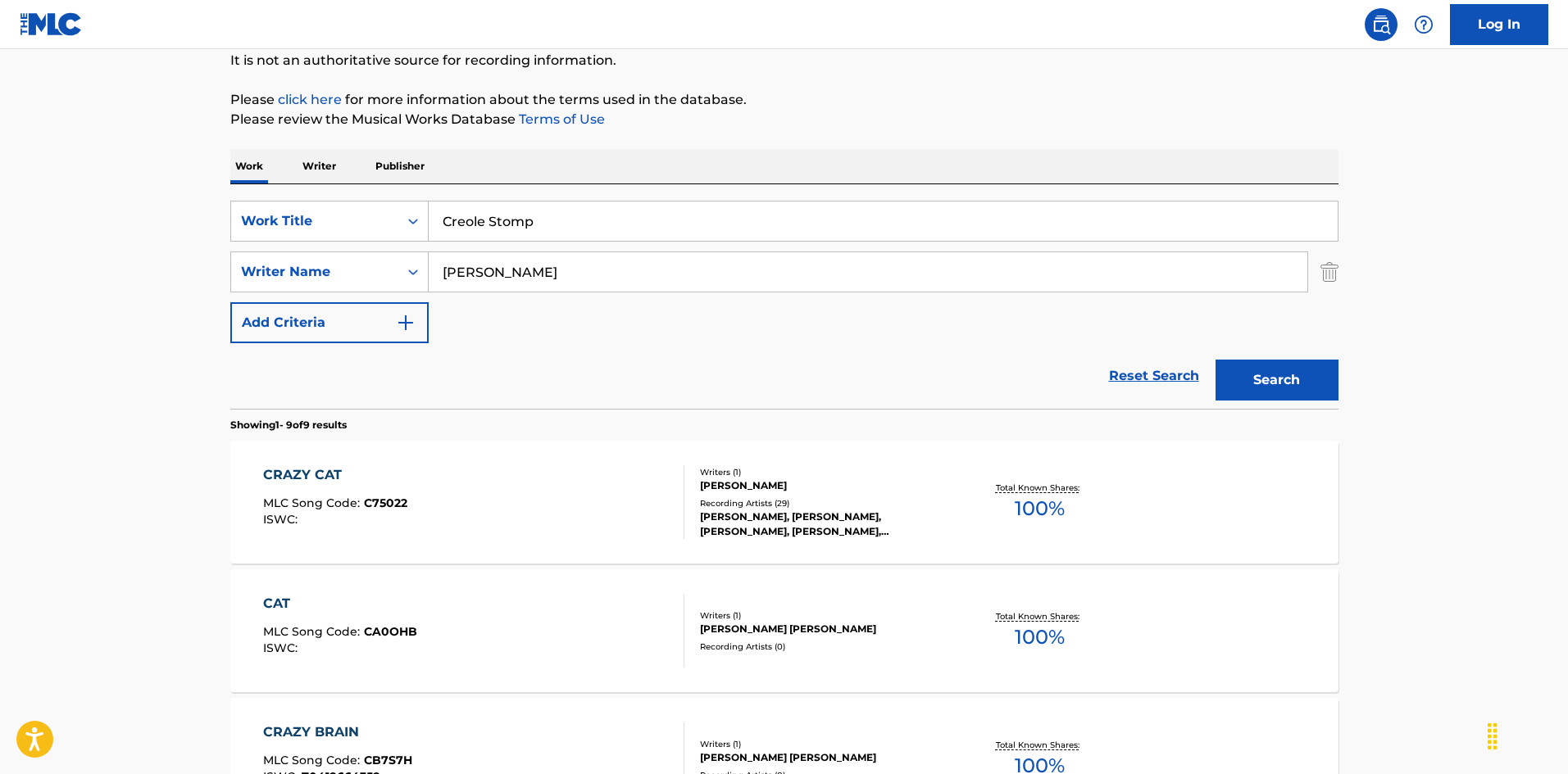
type input "[PERSON_NAME]"
click at [1276, 388] on button "Search" at bounding box center [1276, 380] width 123 height 41
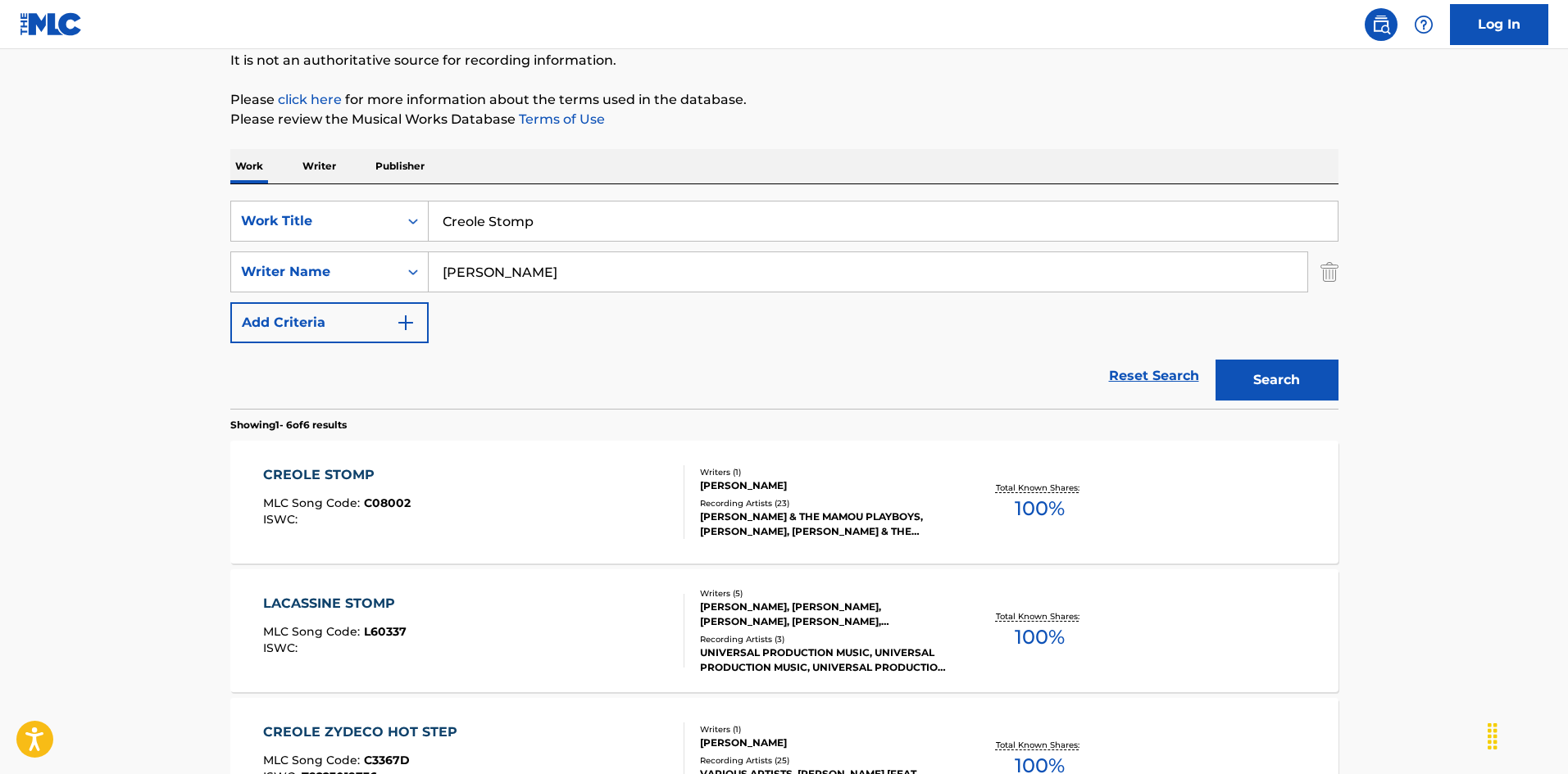
scroll to position [328, 0]
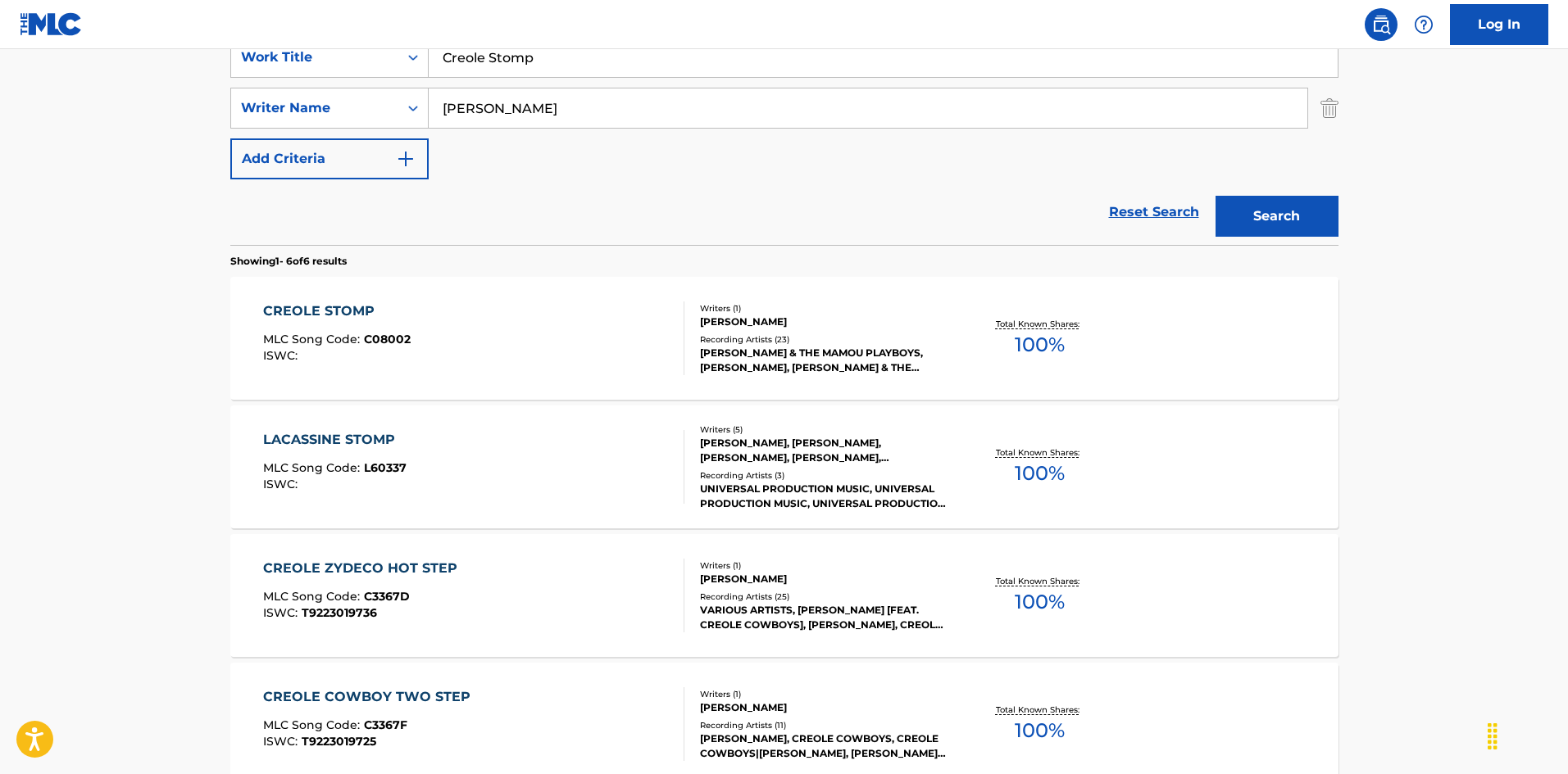
click at [575, 341] on div "CREOLE STOMP MLC Song Code : C08002 ISWC :" at bounding box center [474, 338] width 421 height 74
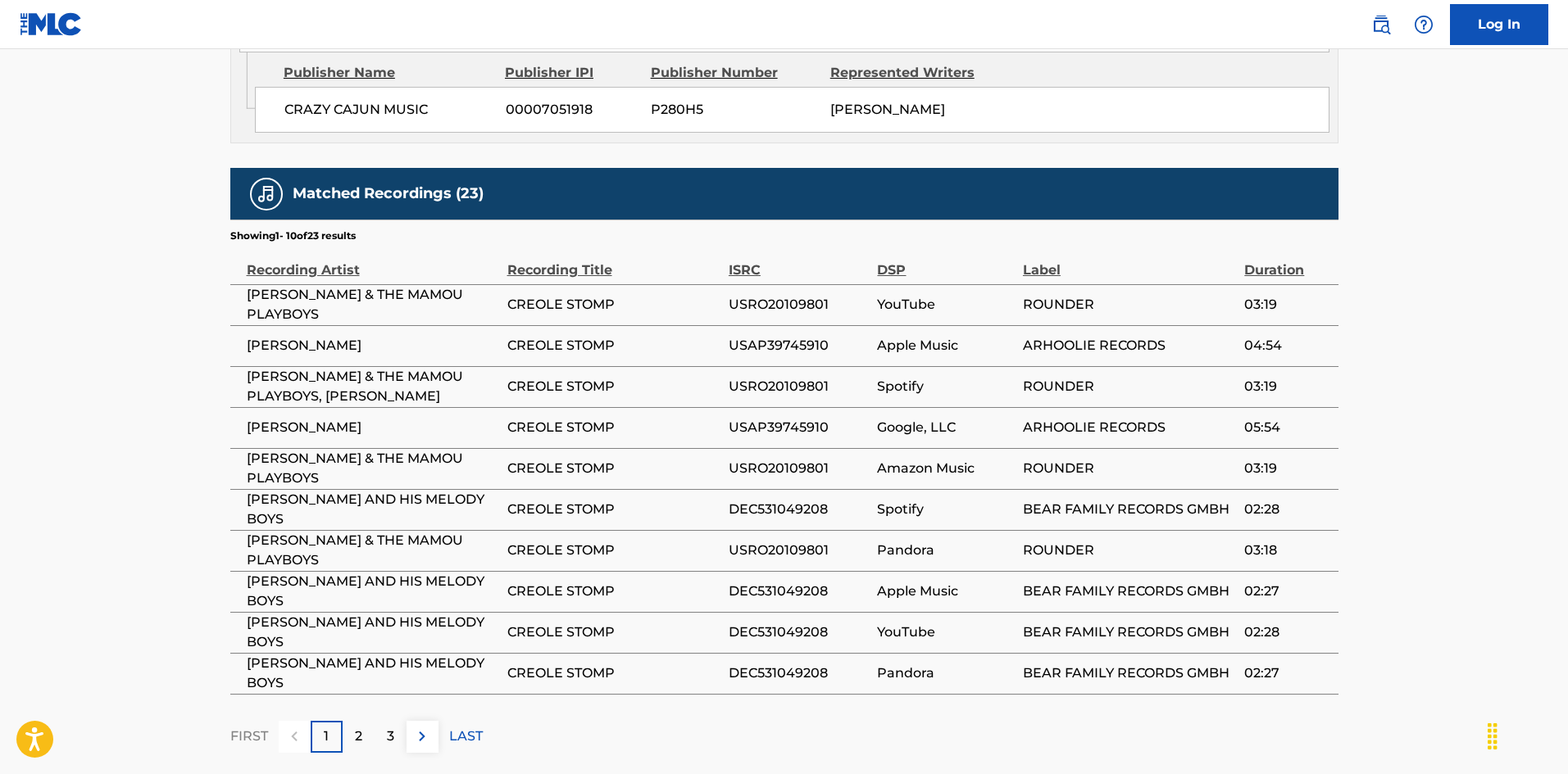
scroll to position [1050, 0]
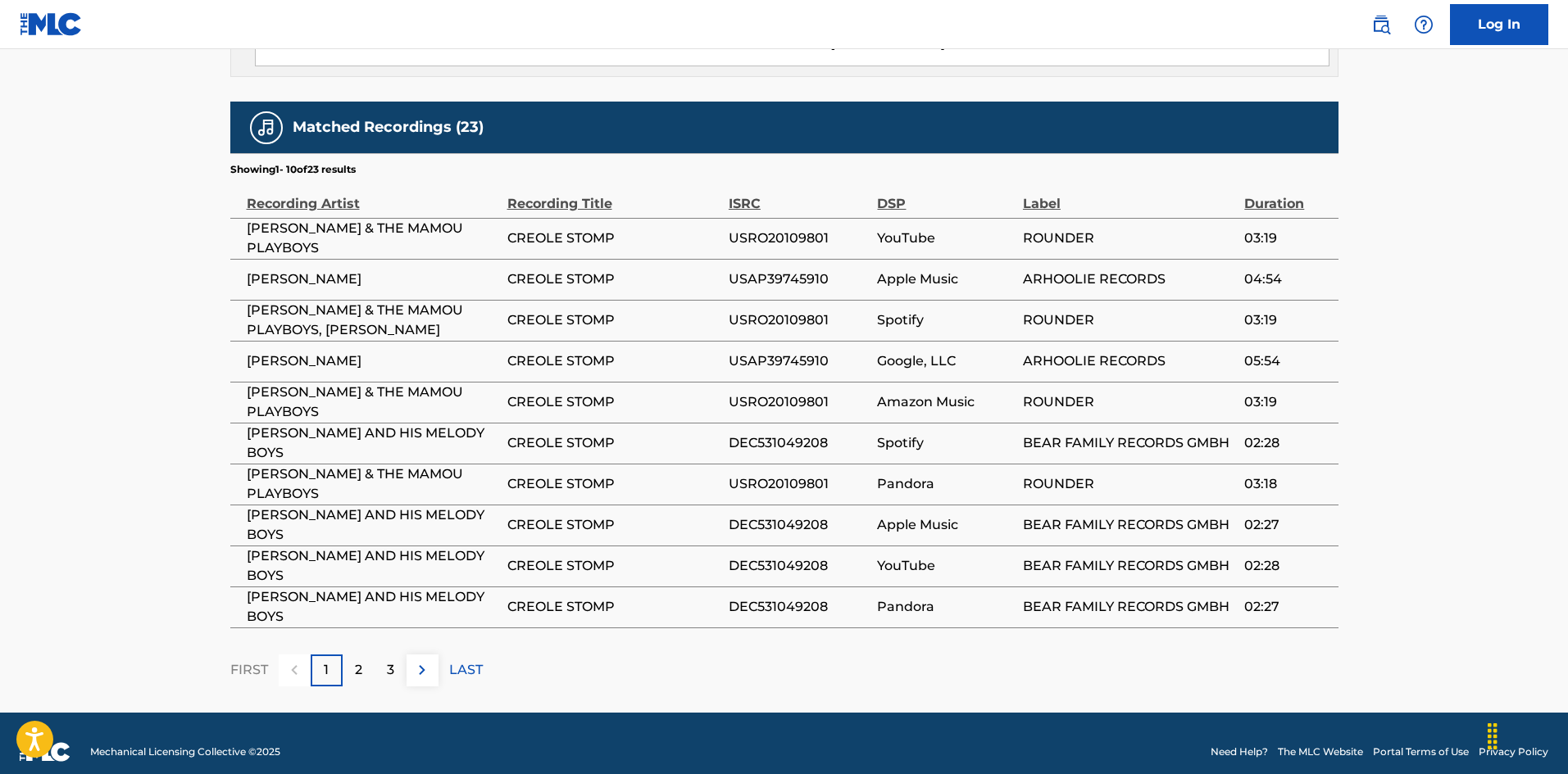
click at [363, 655] on div "2" at bounding box center [359, 671] width 32 height 32
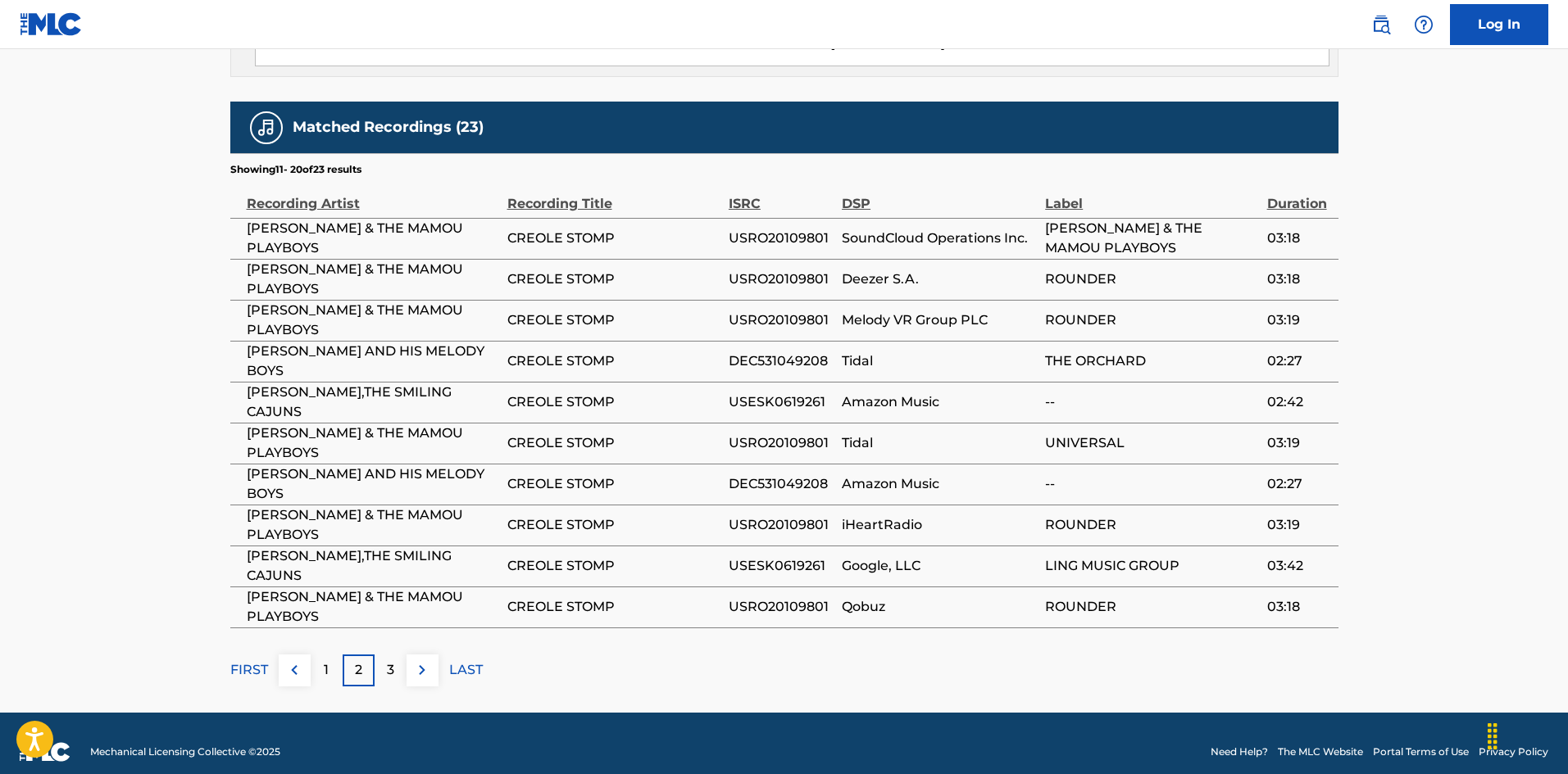
click at [460, 660] on p "LAST" at bounding box center [466, 670] width 33 height 20
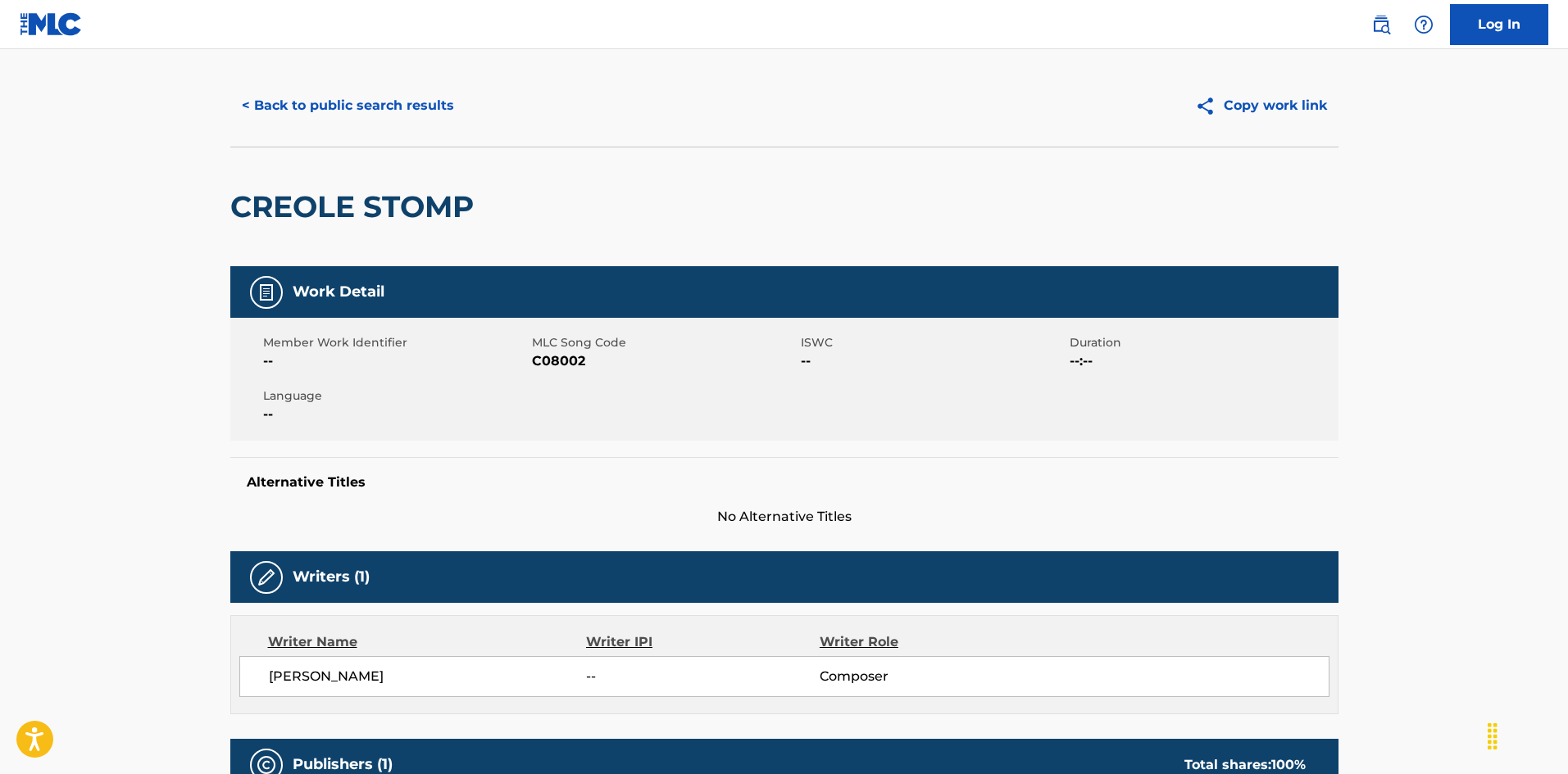
scroll to position [0, 0]
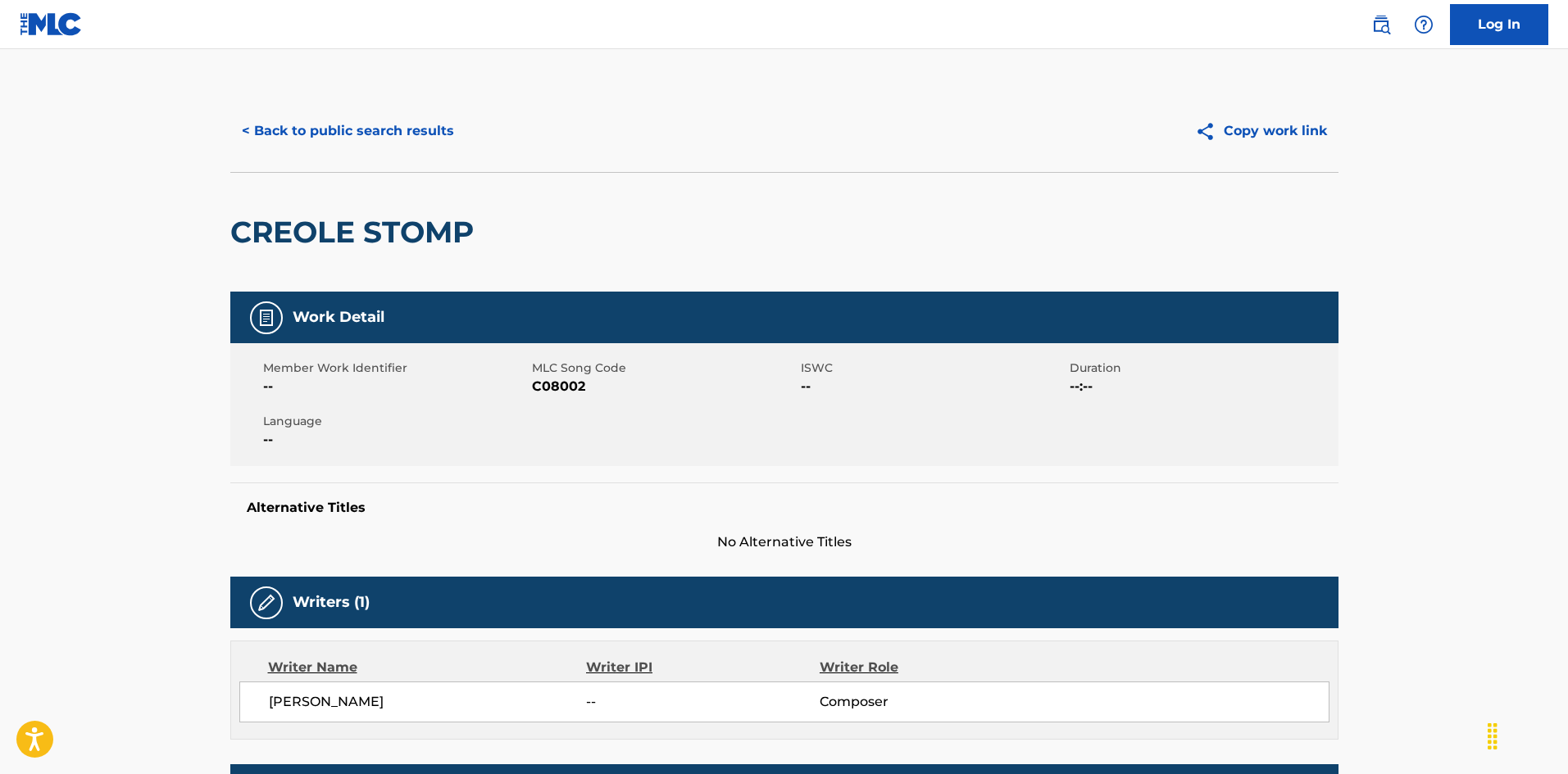
click at [434, 131] on button "< Back to public search results" at bounding box center [347, 132] width 235 height 41
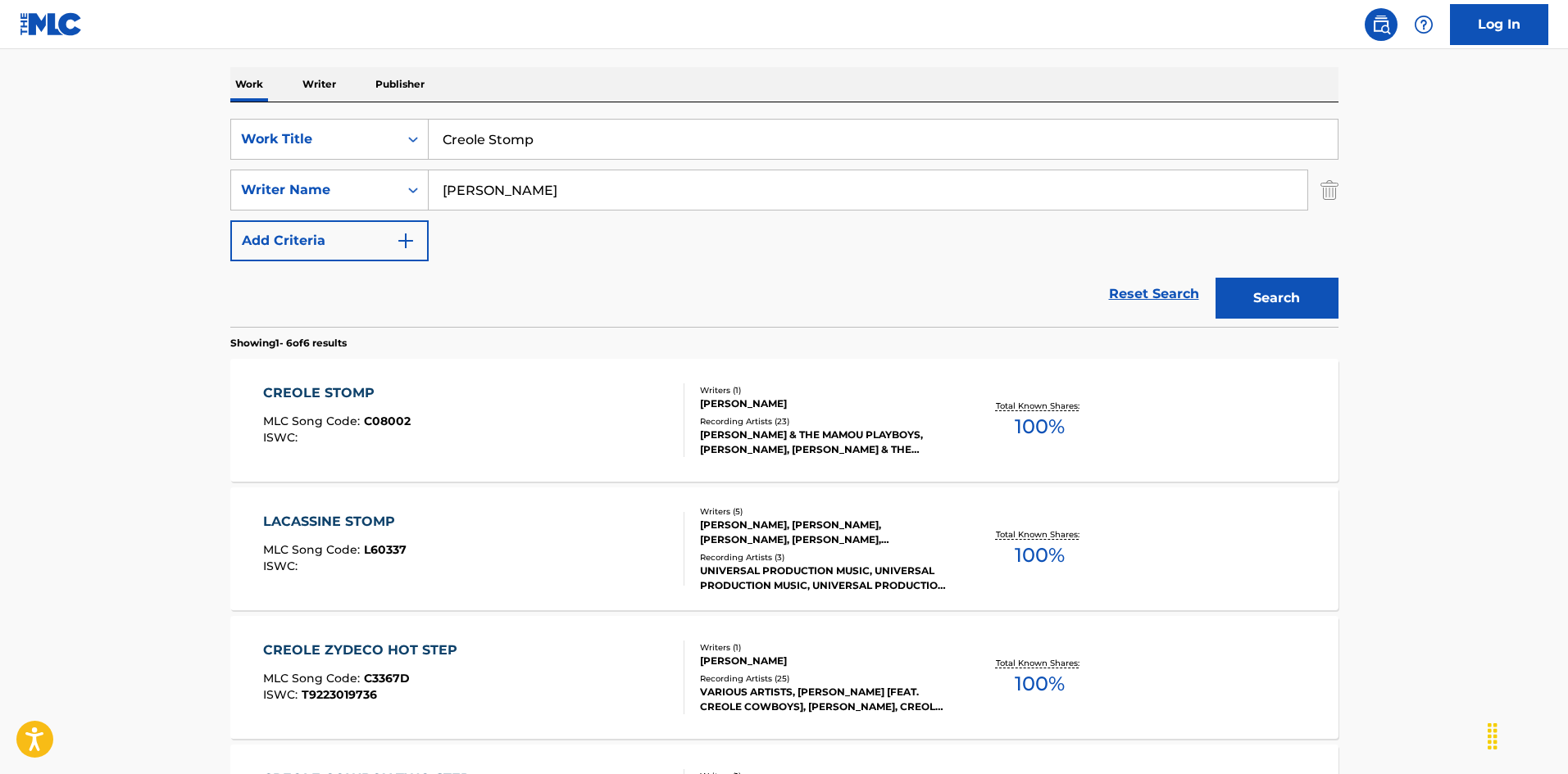
scroll to position [164, 0]
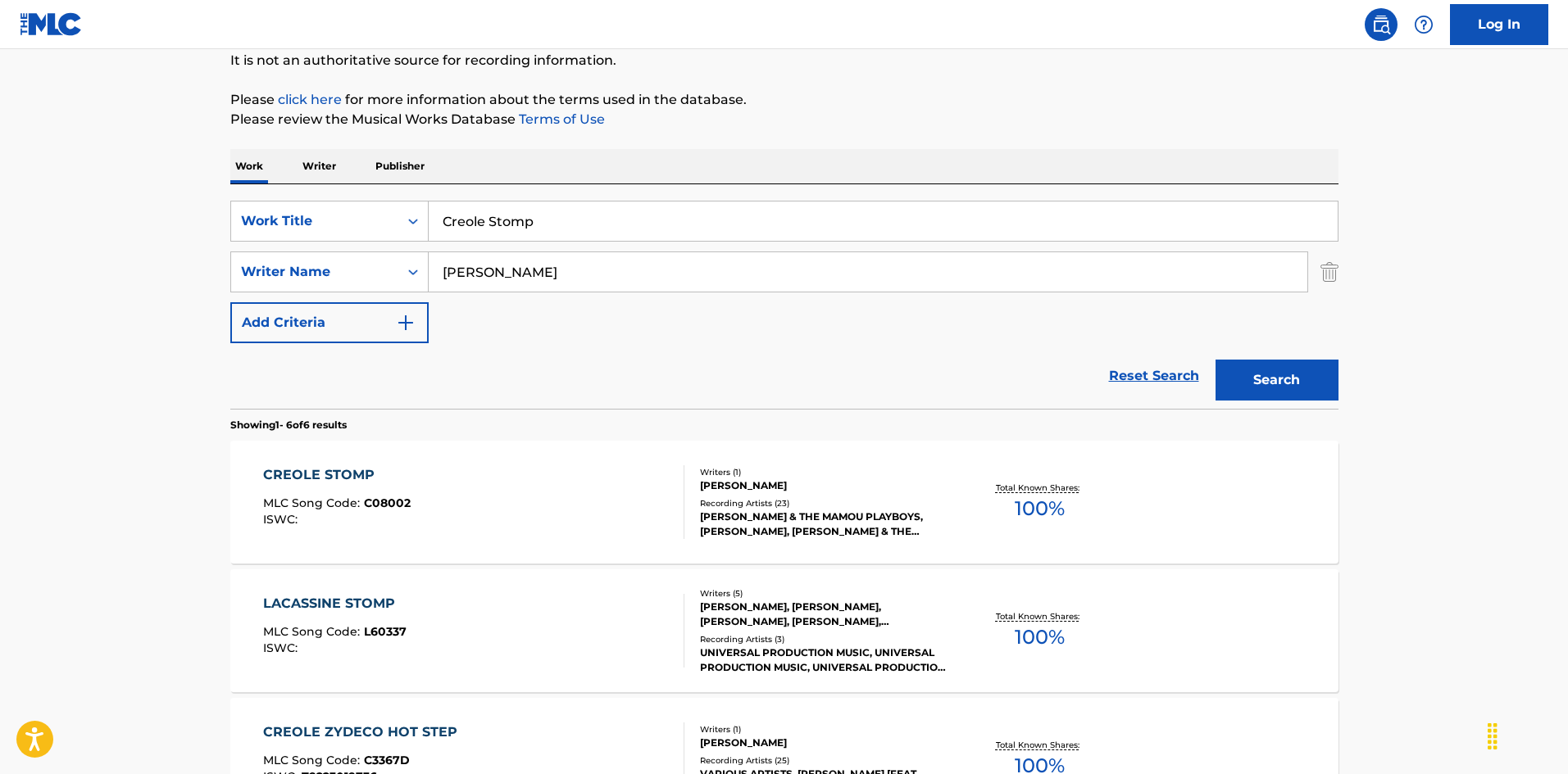
drag, startPoint x: 443, startPoint y: 199, endPoint x: 429, endPoint y: 189, distance: 17.2
click at [317, 192] on div "SearchWithCriteria925b4d22-daa9-49c7-9c3b-1f4fd6ba712d Work Title Creole Stomp …" at bounding box center [784, 297] width 1108 height 225
paste input "yin' Inside [PERSON_NAME]"
drag, startPoint x: 532, startPoint y: 218, endPoint x: 646, endPoint y: 241, distance: 116.3
click at [646, 241] on div "Cryin' Inside [PERSON_NAME]" at bounding box center [883, 221] width 910 height 41
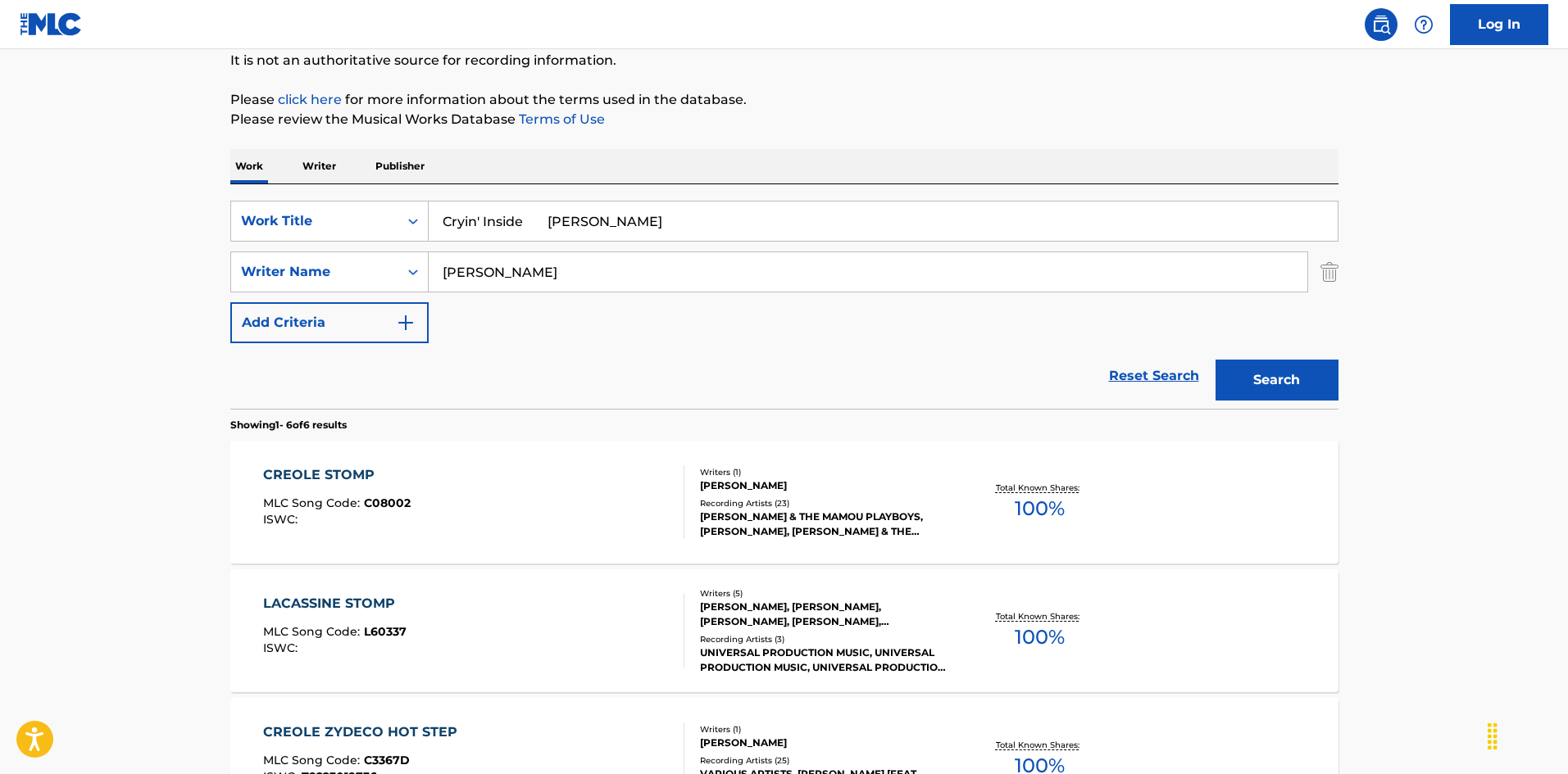
drag, startPoint x: 529, startPoint y: 217, endPoint x: 631, endPoint y: 226, distance: 102.4
click at [631, 227] on input "Cryin' Inside [PERSON_NAME]" at bounding box center [882, 221] width 909 height 39
type input "Cryin' Inside"
click at [562, 154] on div "Work Writer Publisher" at bounding box center [784, 166] width 1108 height 34
drag, startPoint x: 528, startPoint y: 276, endPoint x: 334, endPoint y: 230, distance: 199.4
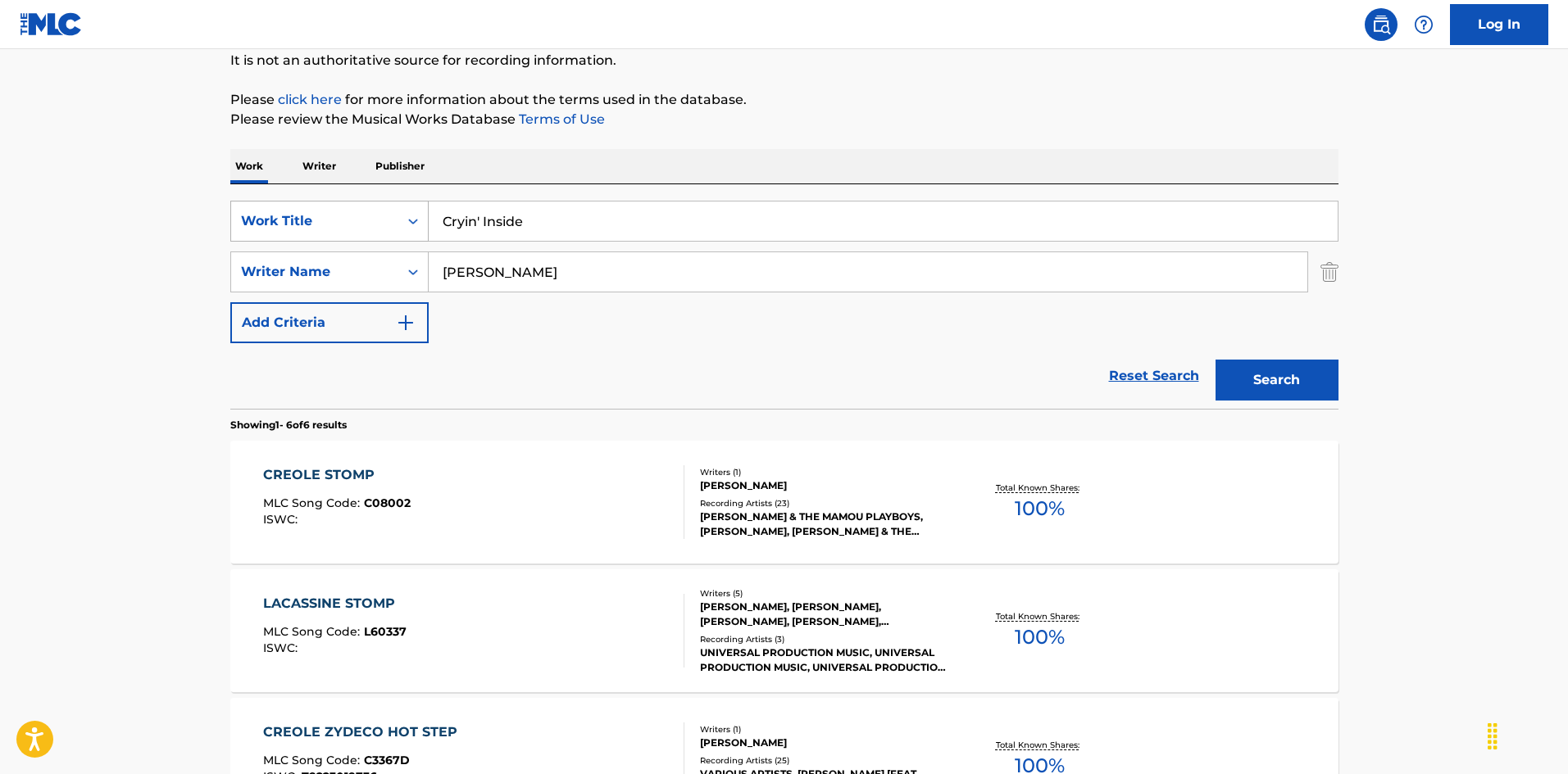
click at [329, 227] on div "SearchWithCriteria925b4d22-daa9-49c7-9c3b-1f4fd6ba712d Work Title Cryin' Inside…" at bounding box center [784, 271] width 1108 height 142
paste input "[PERSON_NAME]"
type input "[PERSON_NAME]"
click at [1262, 384] on button "Search" at bounding box center [1276, 380] width 123 height 41
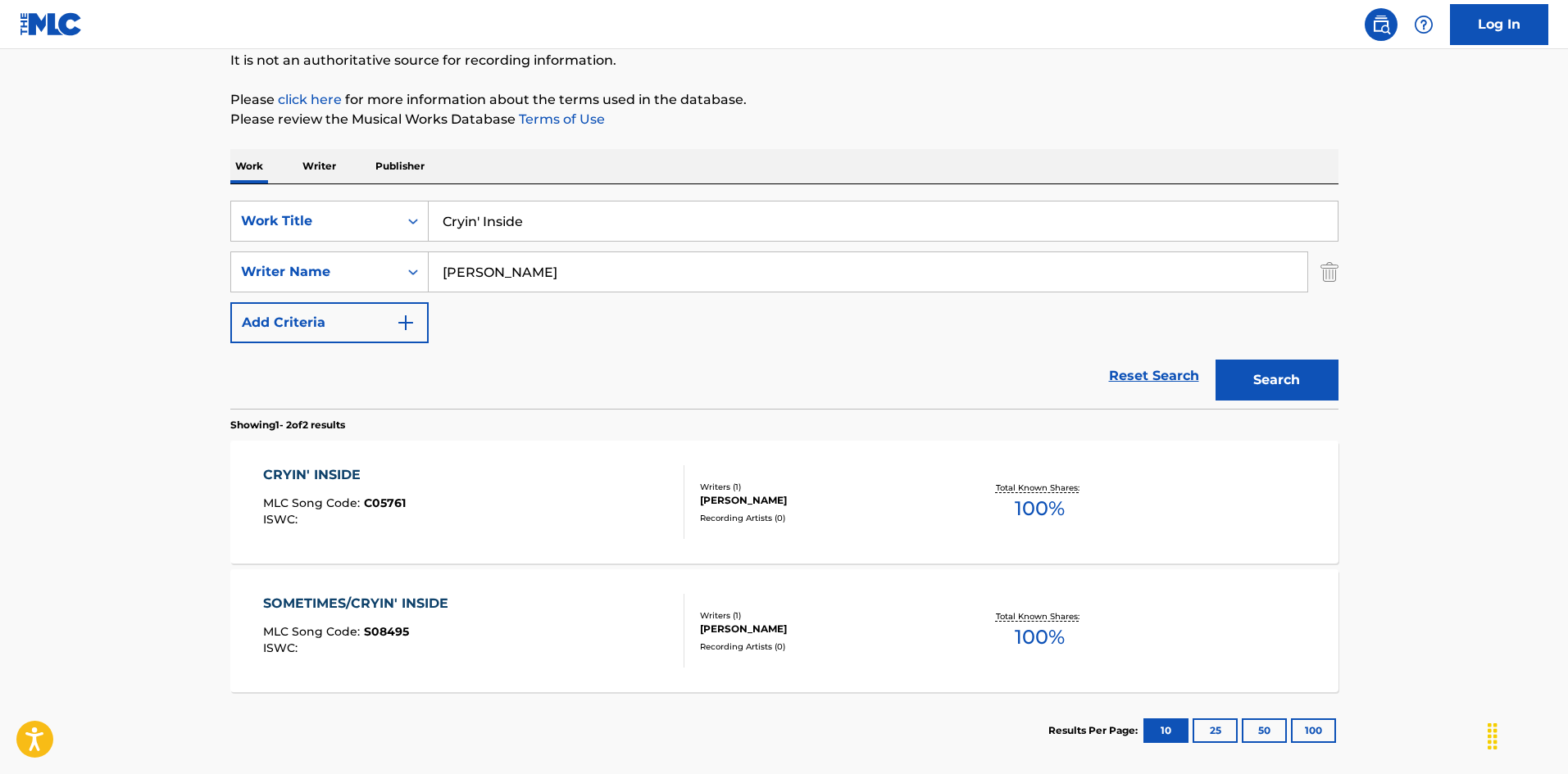
scroll to position [246, 0]
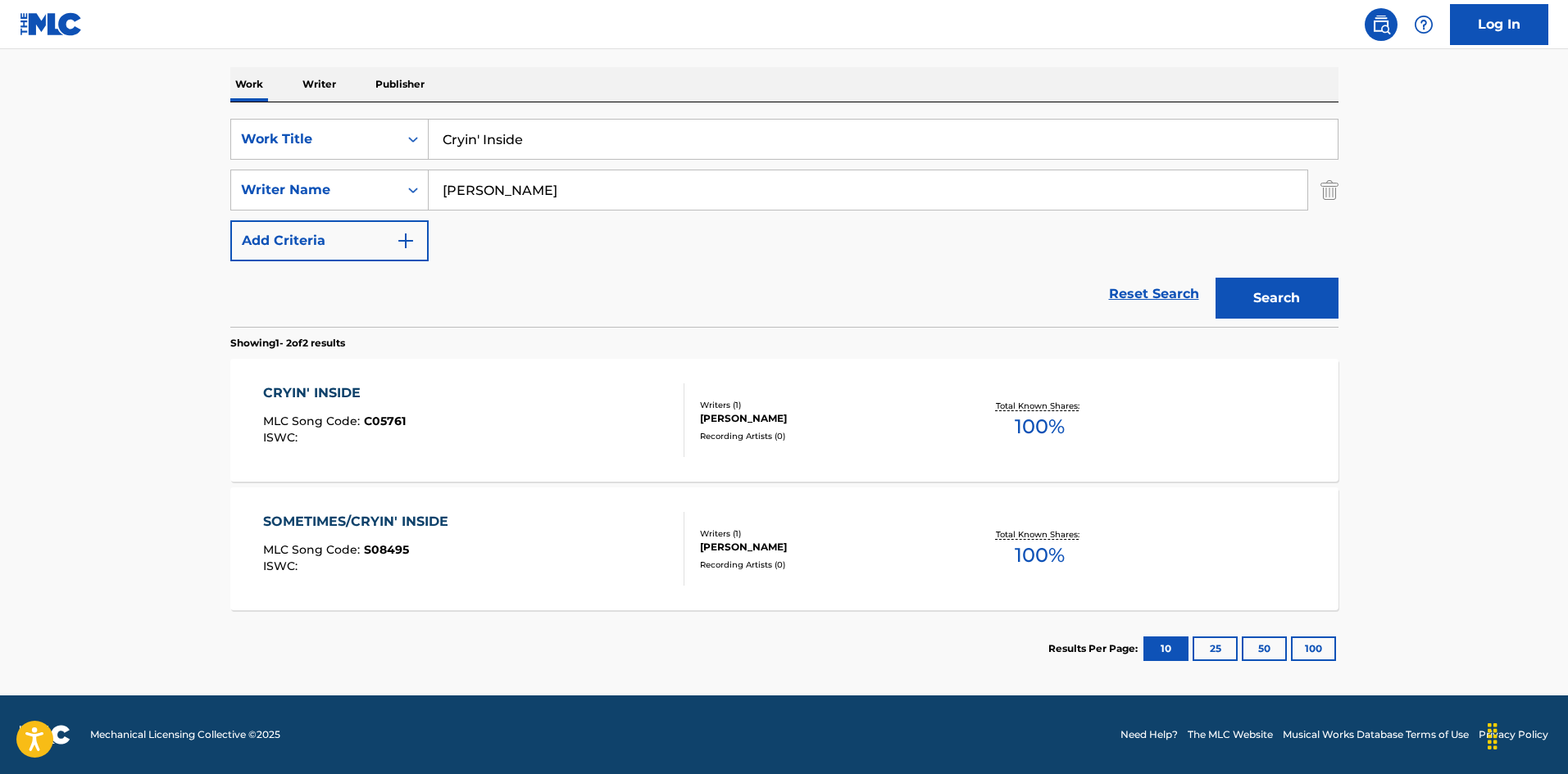
click at [539, 414] on div "CRYIN' INSIDE MLC Song Code : C05761 ISWC :" at bounding box center [474, 419] width 421 height 74
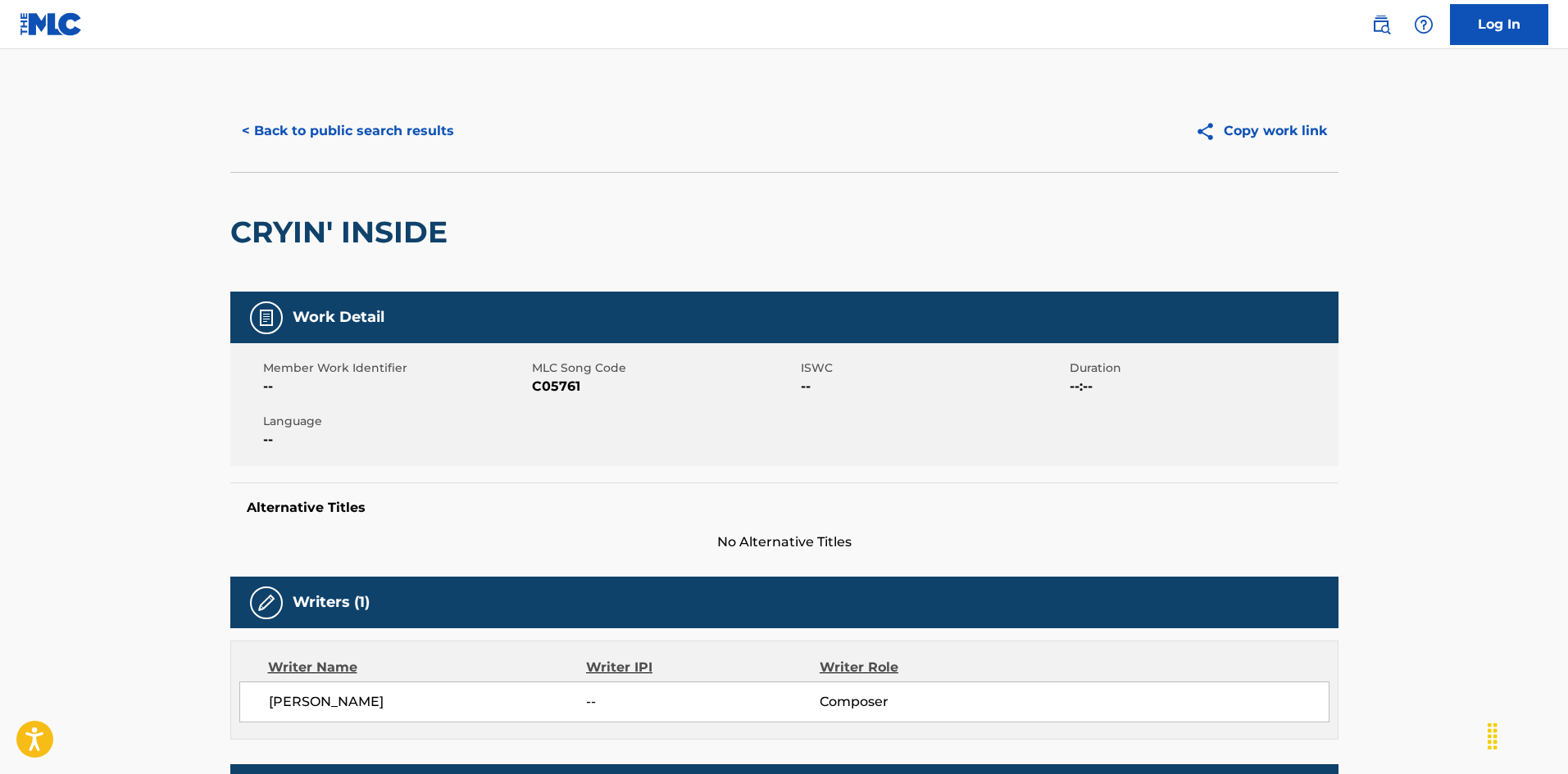
click at [434, 138] on button "< Back to public search results" at bounding box center [347, 132] width 235 height 41
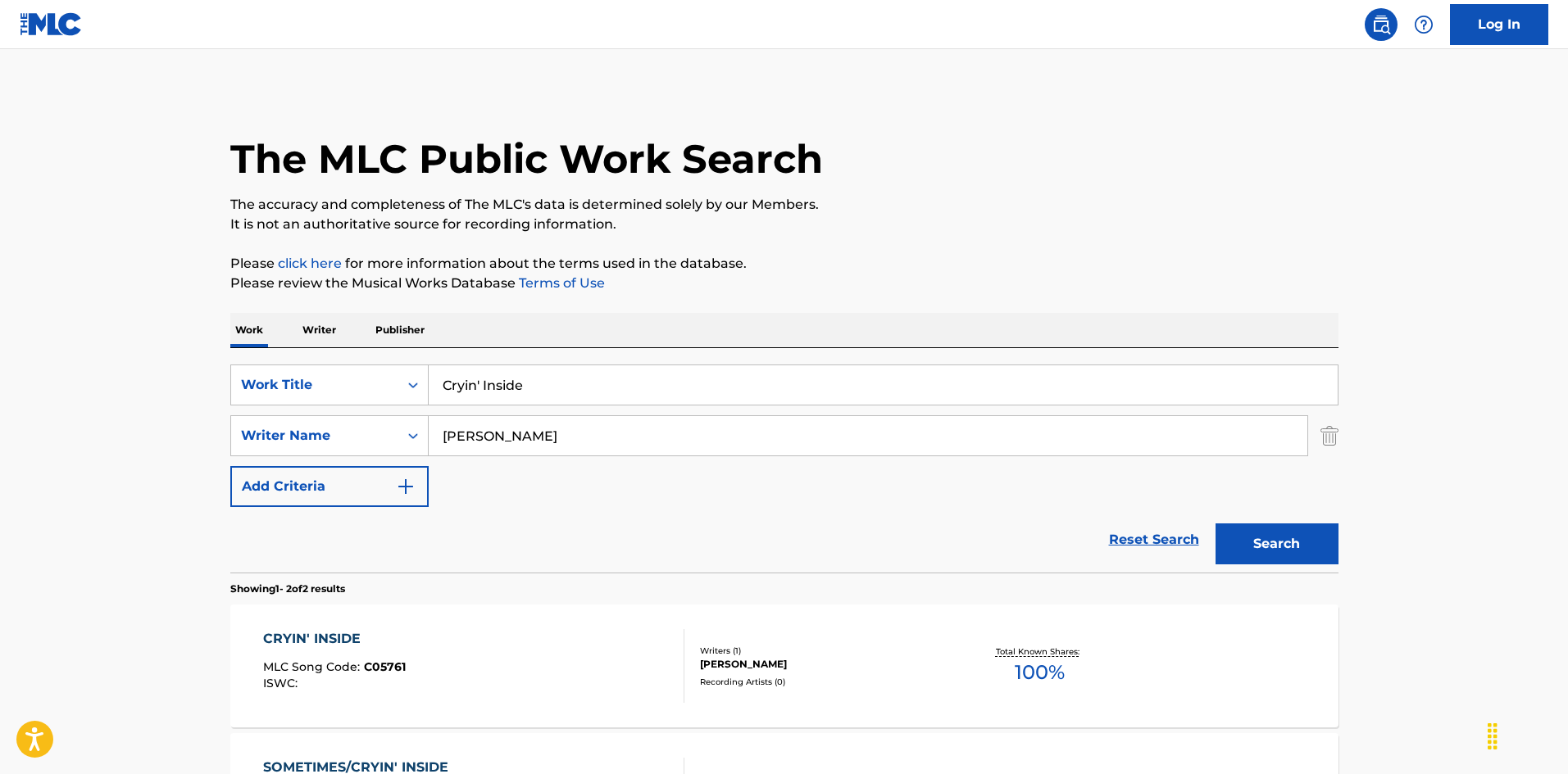
scroll to position [152, 0]
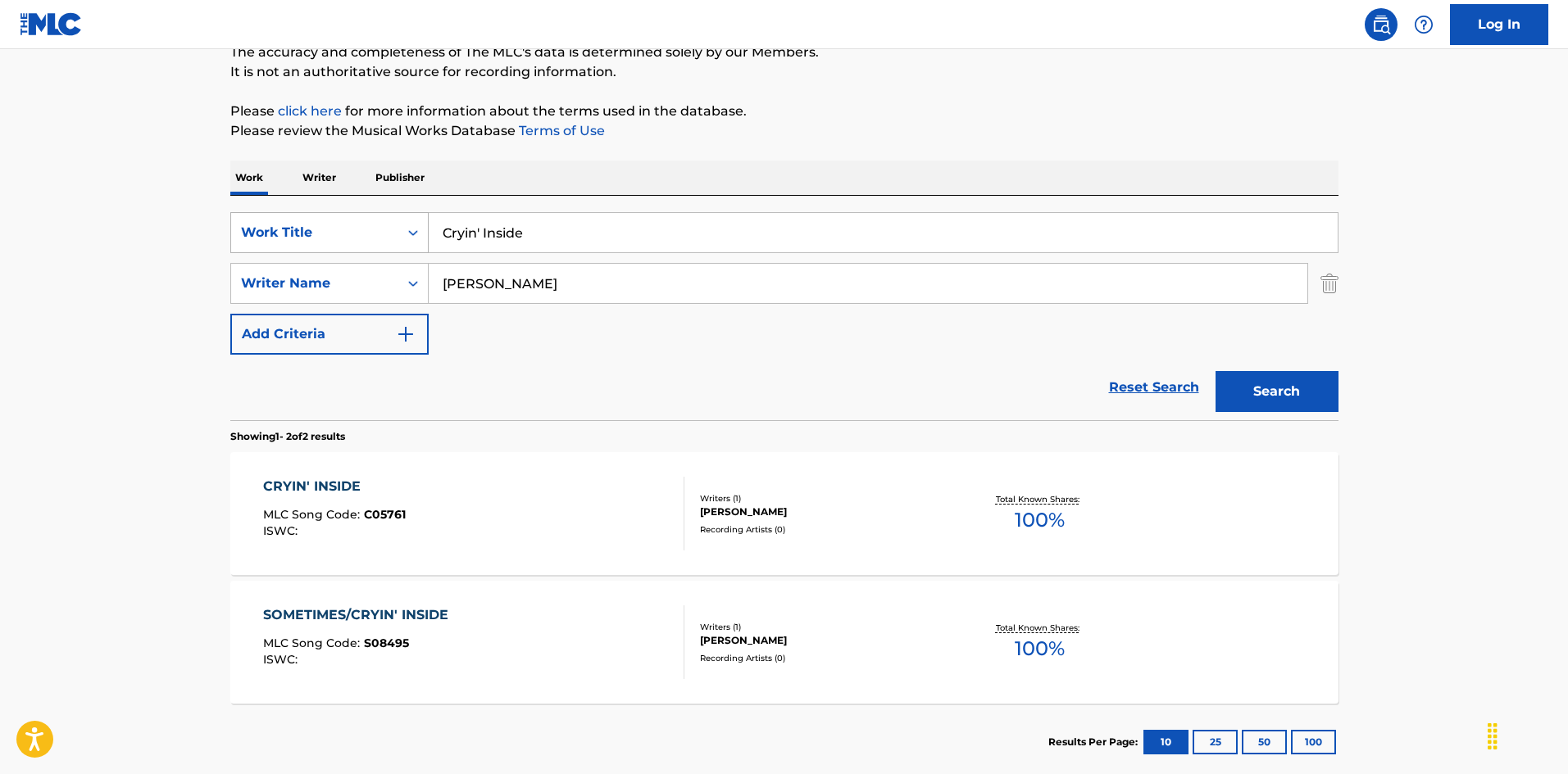
drag, startPoint x: 368, startPoint y: 214, endPoint x: 378, endPoint y: 223, distance: 13.5
click at [334, 209] on div "SearchWithCriteria925b4d22-daa9-49c7-9c3b-1f4fd6ba712d Work Title Cryin' Inside…" at bounding box center [784, 307] width 1108 height 225
paste input "Over You [PERSON_NAME]"
click at [648, 236] on input "Cryin' Over You [PERSON_NAME]" at bounding box center [882, 233] width 909 height 39
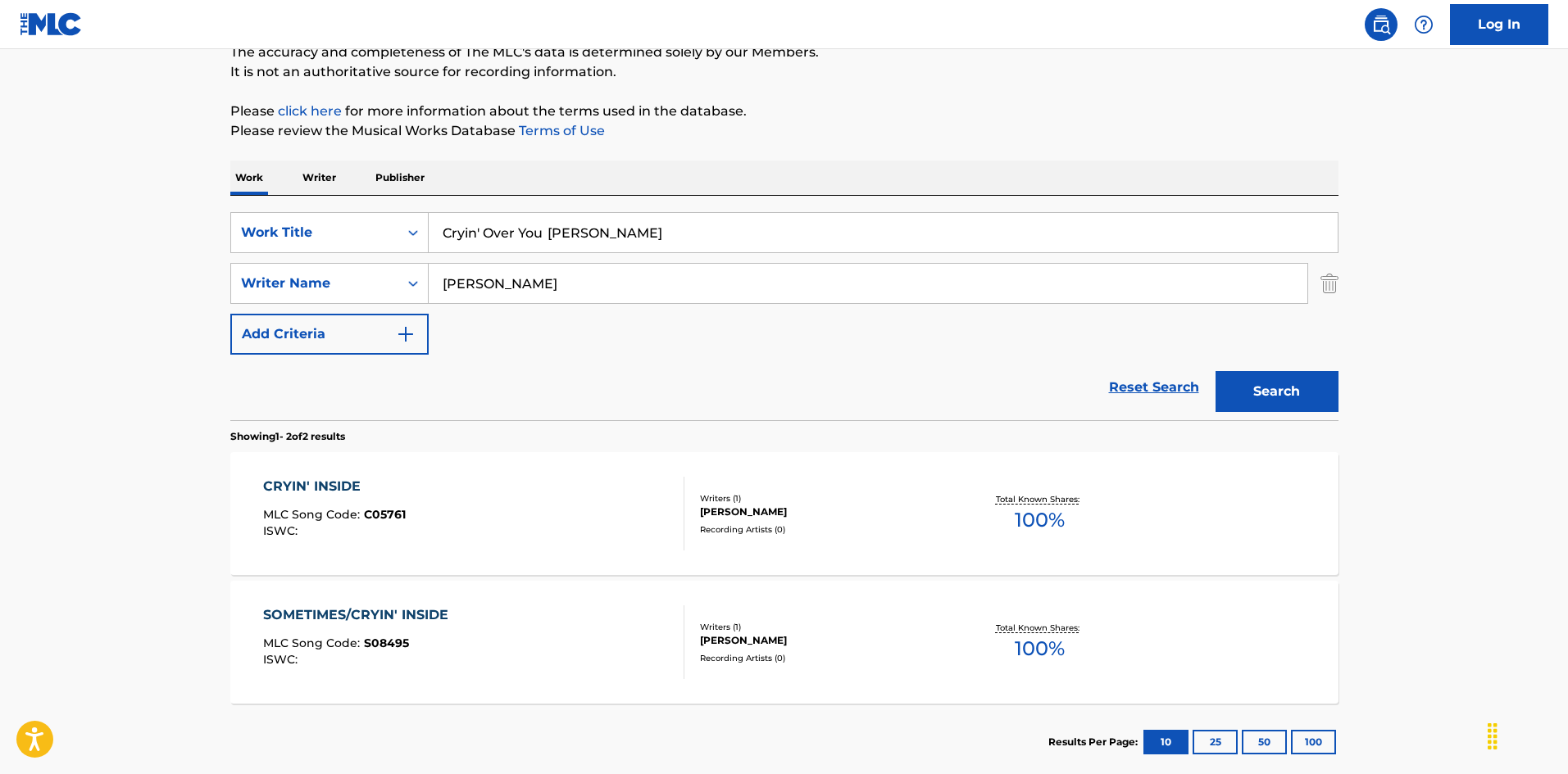
type input "Cryin' Over You [PERSON_NAME]"
drag, startPoint x: 522, startPoint y: 283, endPoint x: 353, endPoint y: 260, distance: 170.6
click at [349, 260] on div "SearchWithCriteria925b4d22-daa9-49c7-9c3b-1f4fd6ba712d Work Title Cryin' Over Y…" at bounding box center [784, 283] width 1108 height 142
paste input "Mcclint"
type input "[PERSON_NAME]"
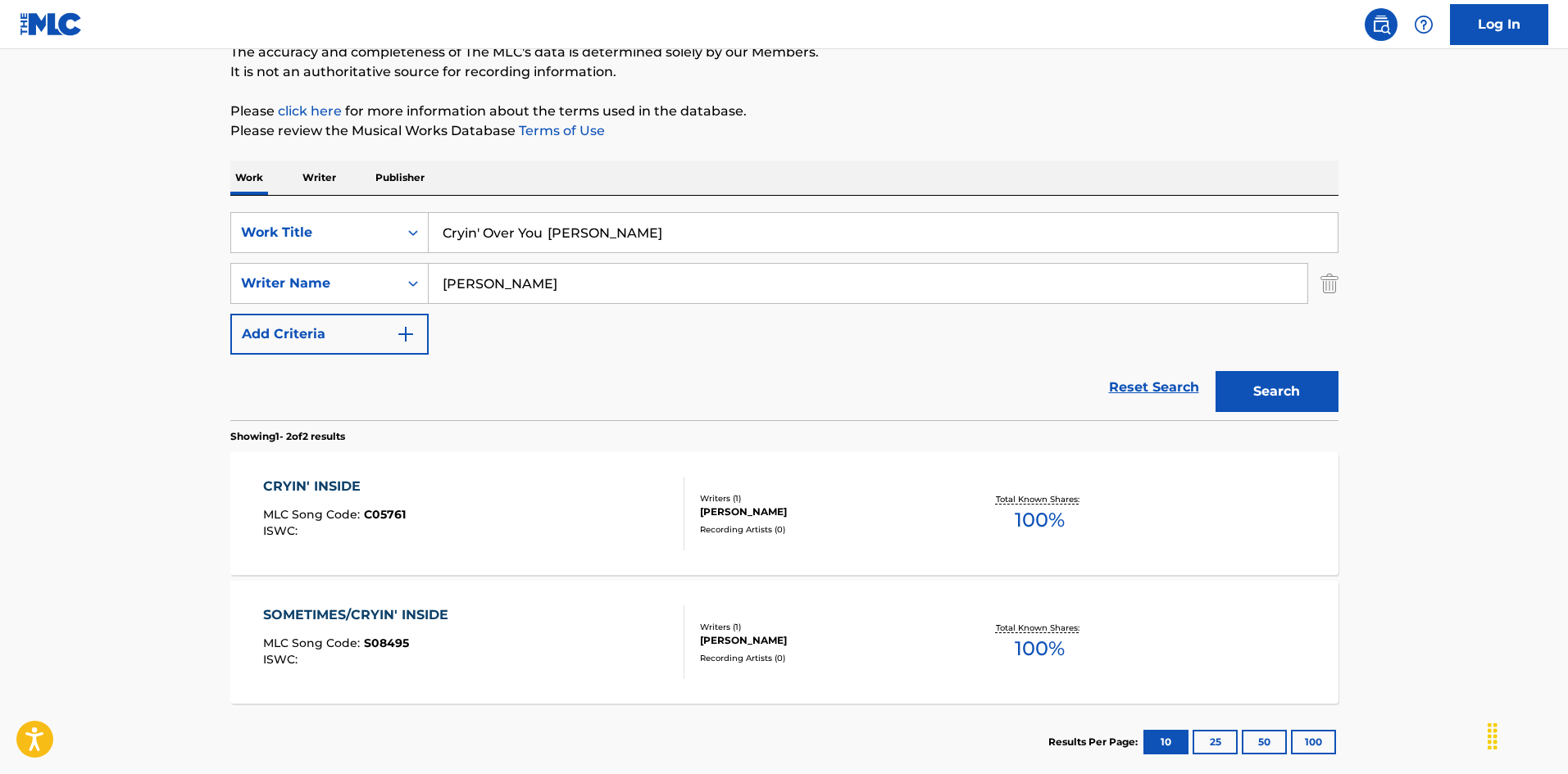
drag, startPoint x: 554, startPoint y: 235, endPoint x: 779, endPoint y: 291, distance: 231.9
click at [779, 291] on div "SearchWithCriteria925b4d22-daa9-49c7-9c3b-1f4fd6ba712d Work Title Cryin' Over Y…" at bounding box center [784, 283] width 1108 height 142
type input "Cryin' Over You"
click at [1275, 391] on button "Search" at bounding box center [1276, 392] width 123 height 41
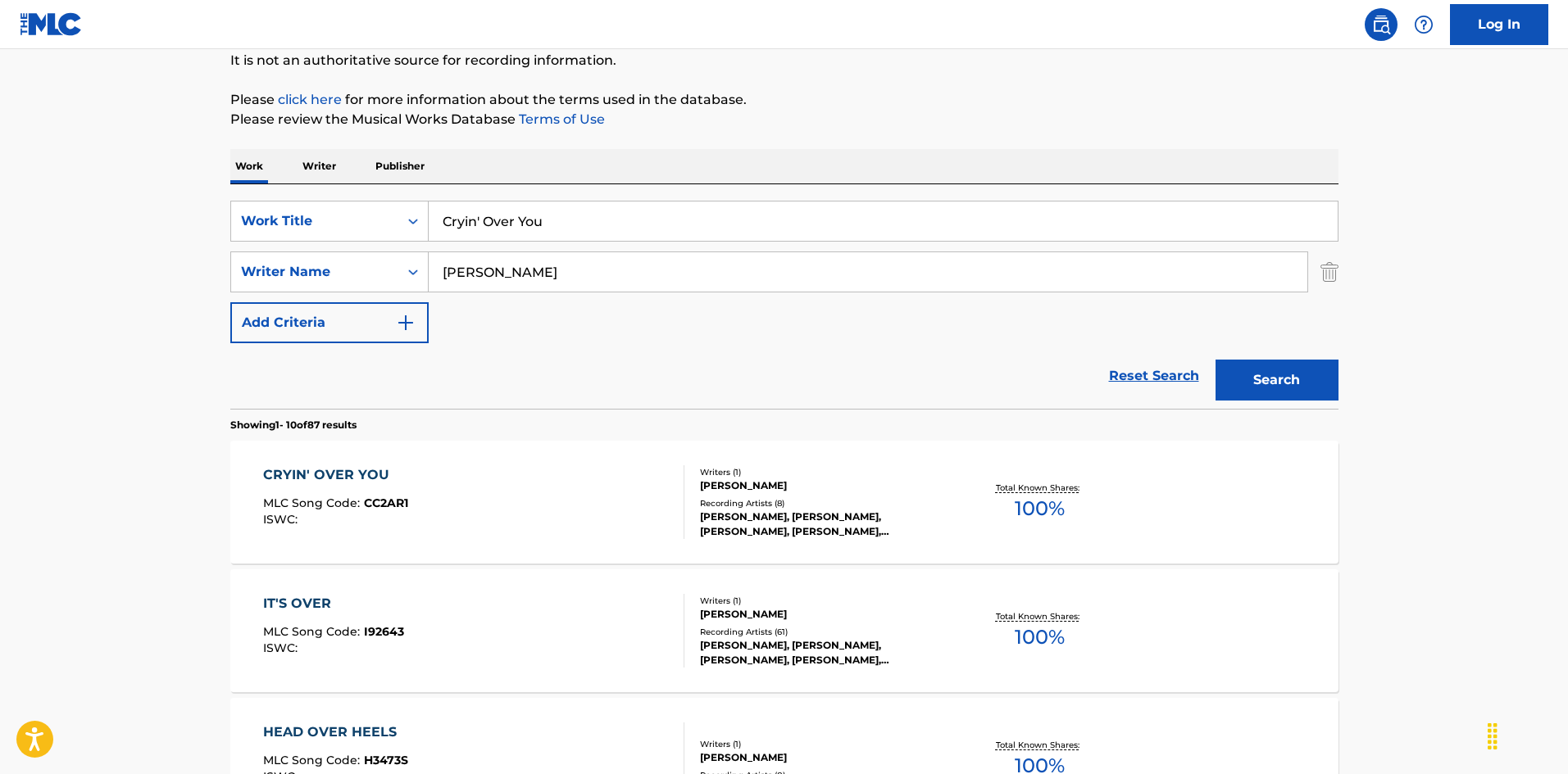
scroll to position [246, 0]
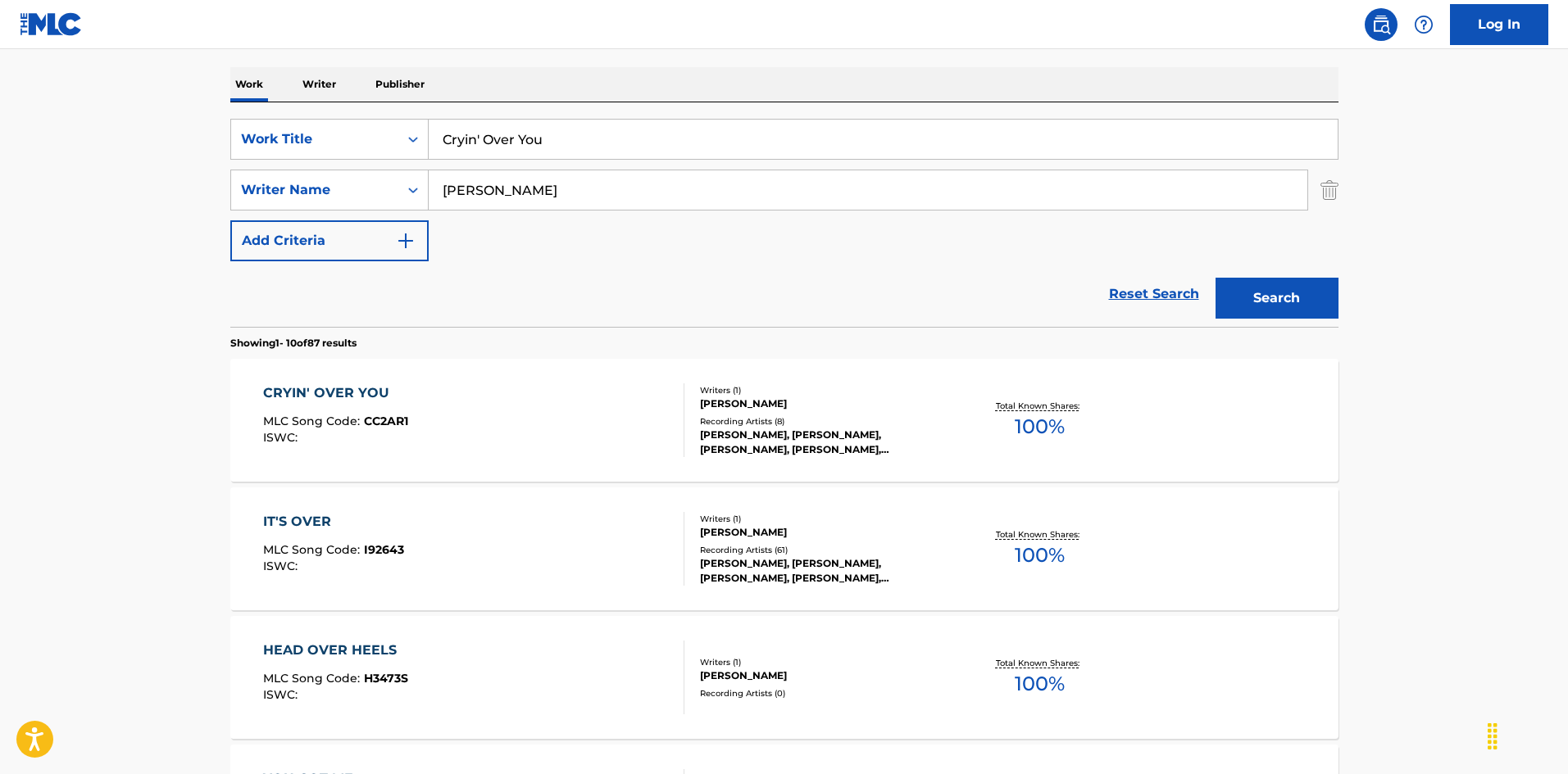
click at [626, 397] on div "CRYIN' OVER YOU MLC Song Code : CC2AR1 ISWC :" at bounding box center [474, 419] width 421 height 74
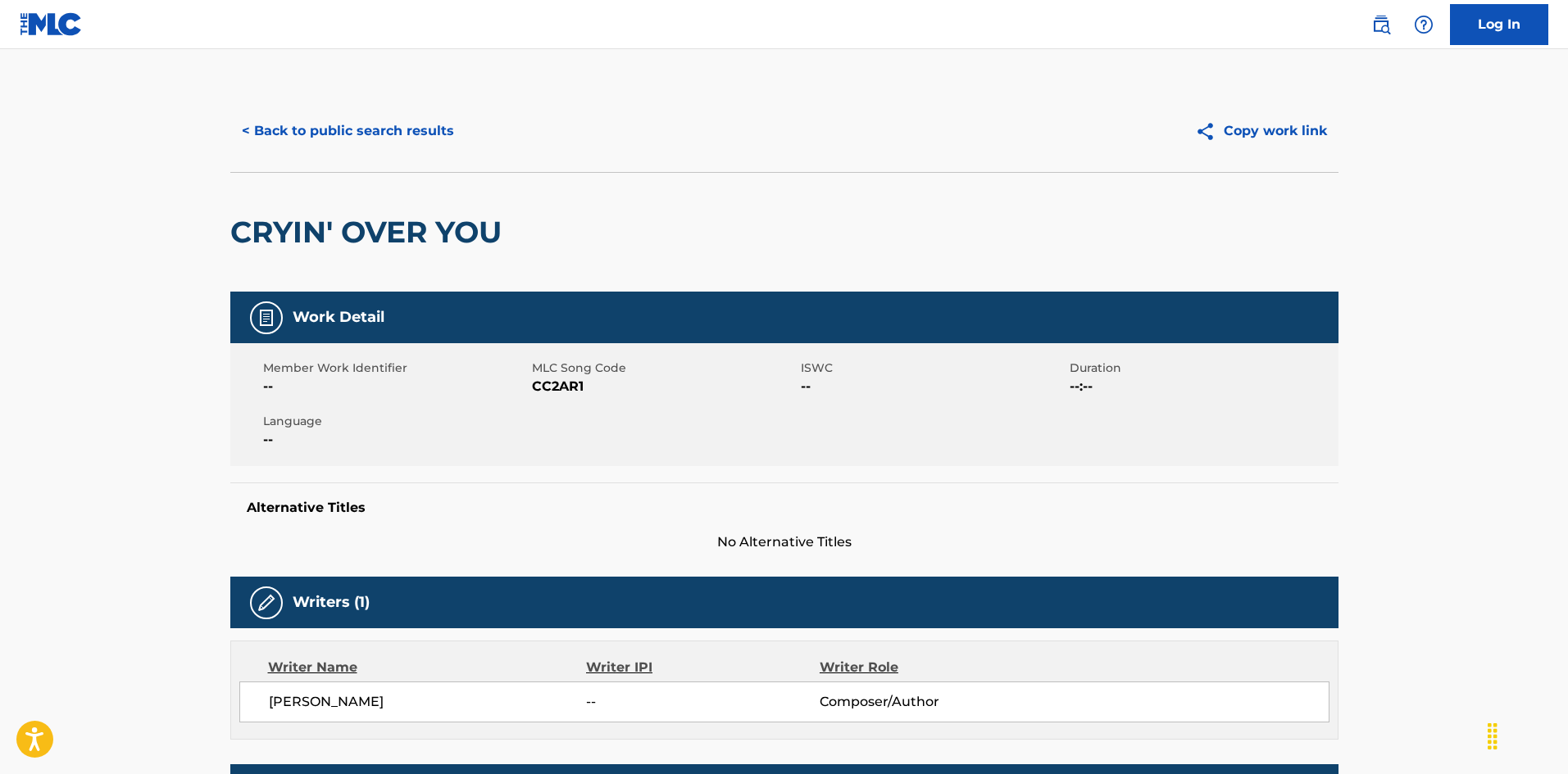
click at [423, 140] on button "< Back to public search results" at bounding box center [347, 132] width 235 height 41
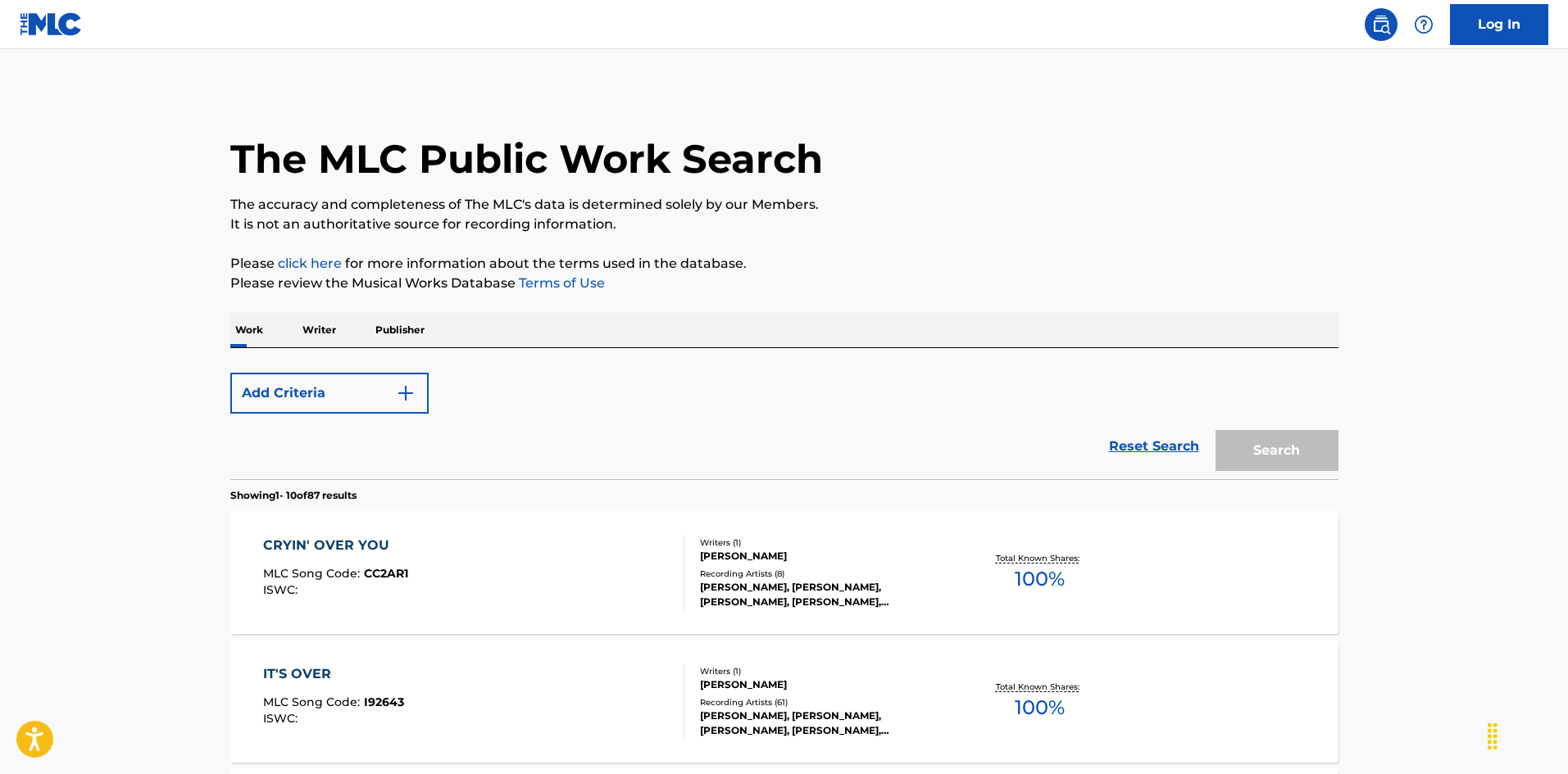
scroll to position [246, 0]
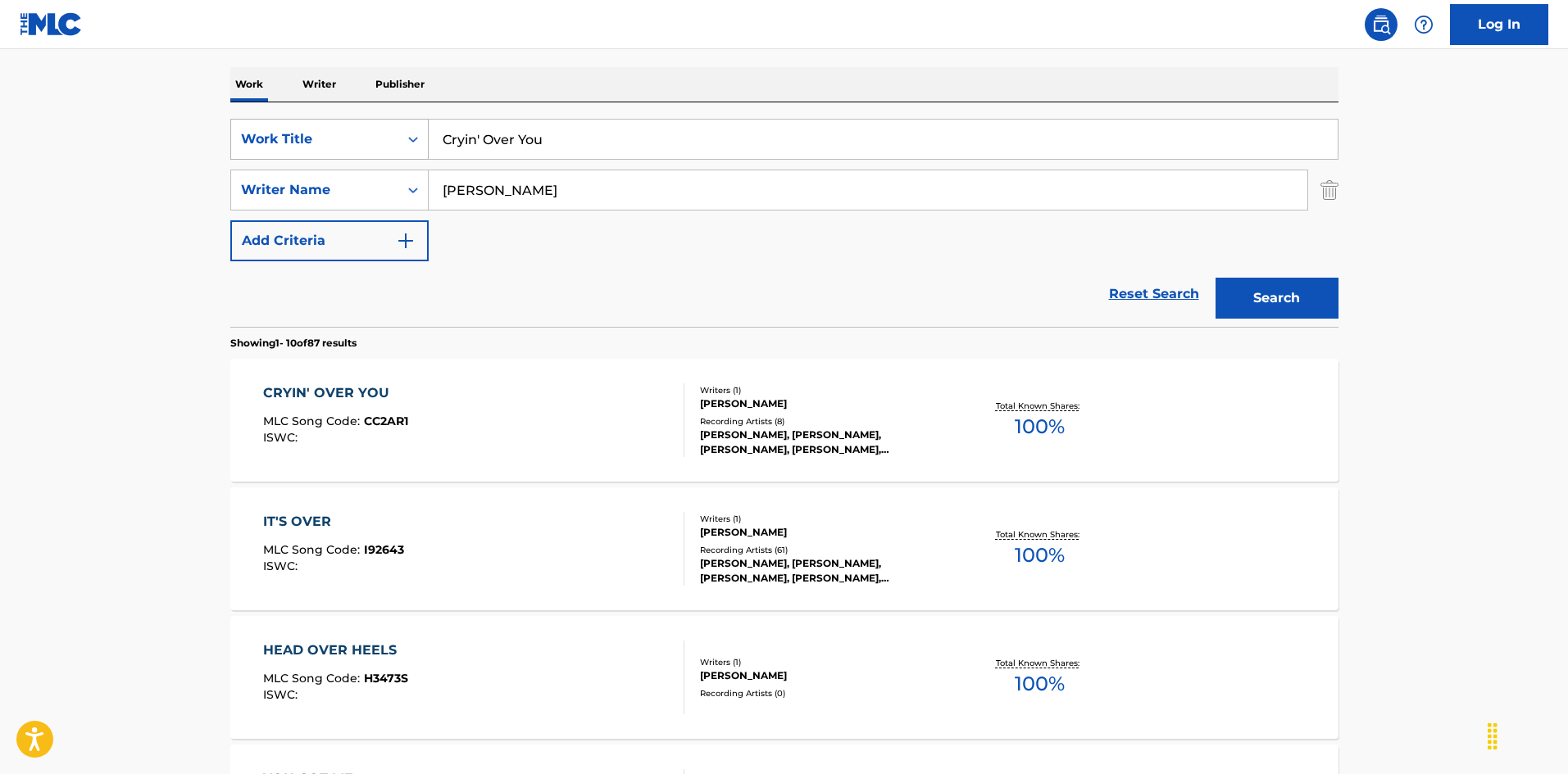
drag, startPoint x: 412, startPoint y: 121, endPoint x: 359, endPoint y: 131, distance: 53.9
click at [310, 119] on div "SearchWithCriteria925b4d22-daa9-49c7-9c3b-1f4fd6ba712d Work Title Cryin' Over Y…" at bounding box center [784, 139] width 1108 height 41
drag, startPoint x: 569, startPoint y: 137, endPoint x: 293, endPoint y: 101, distance: 278.3
paste input "uando Lluene [PERSON_NAME]"
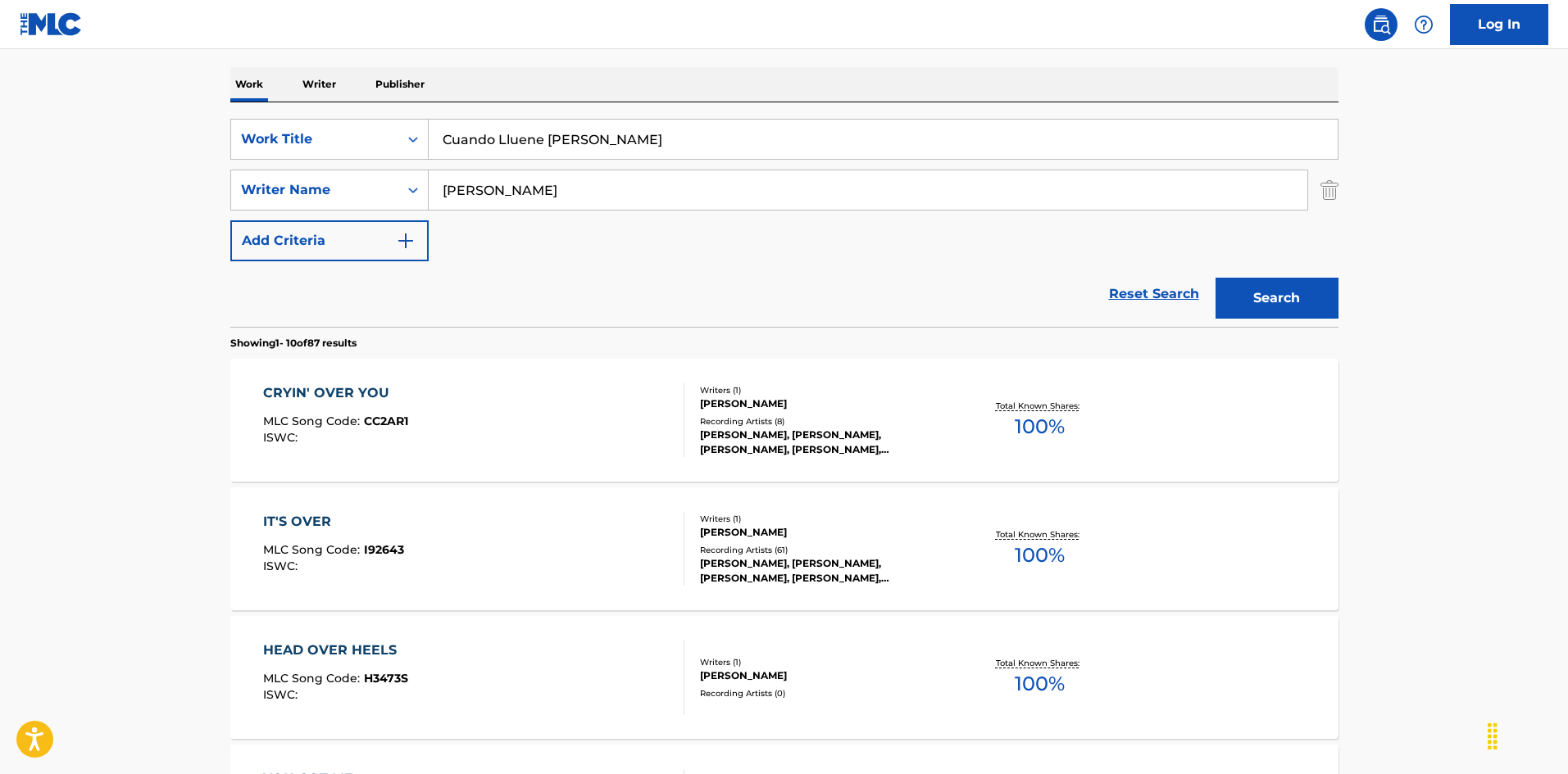
click at [622, 137] on input "Cuando Lluene [PERSON_NAME]" at bounding box center [882, 139] width 909 height 39
type input "Cuando Lluene [PERSON_NAME]"
click at [308, 141] on div "SearchWithCriteria925b4d22-daa9-49c7-9c3b-1f4fd6ba712d Work Title Cuando Lluene…" at bounding box center [784, 190] width 1108 height 142
paste input "lai"
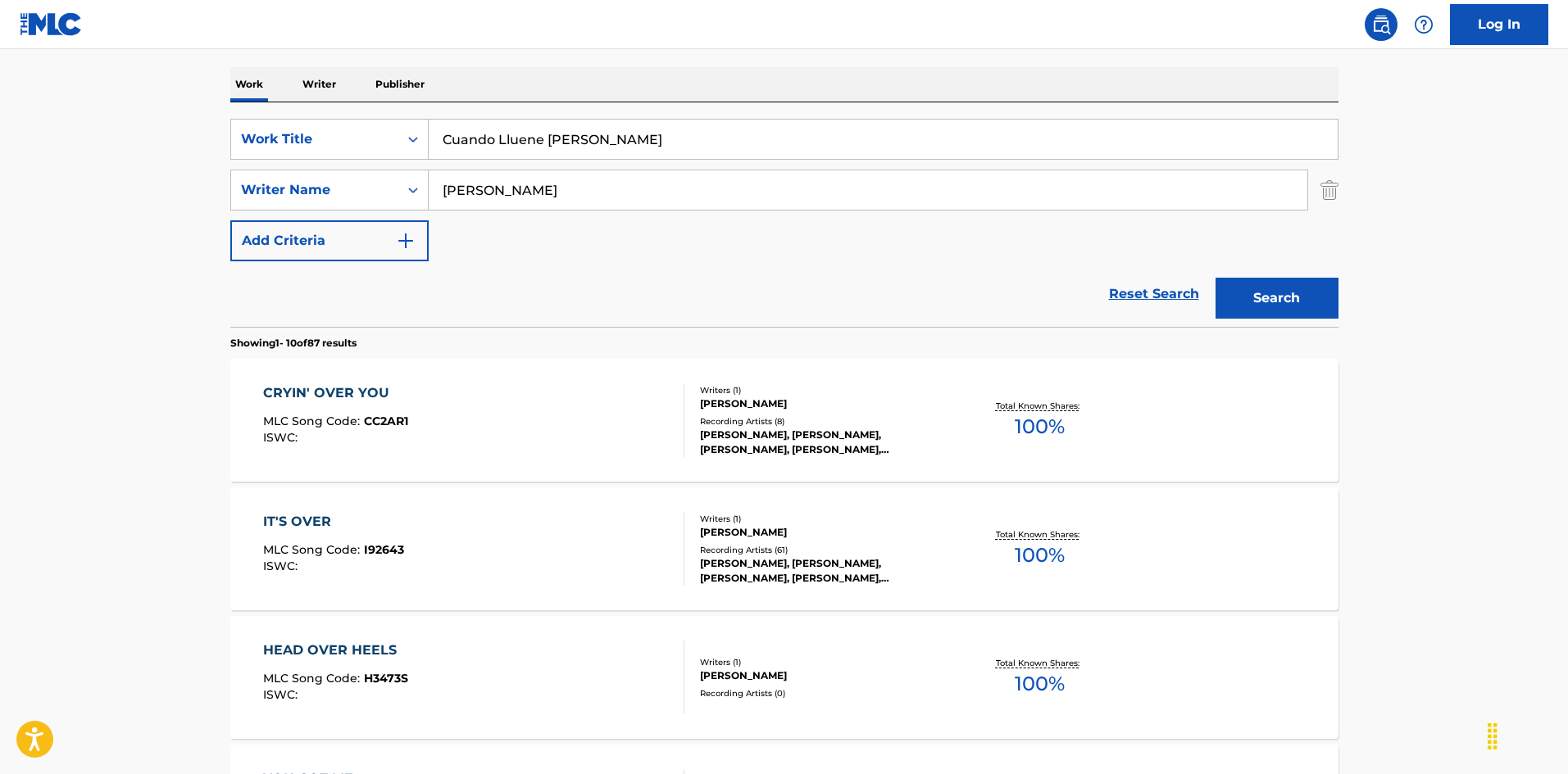
type input "[PERSON_NAME]"
drag, startPoint x: 552, startPoint y: 135, endPoint x: 822, endPoint y: 200, distance: 277.7
click at [815, 203] on div "SearchWithCriteria925b4d22-daa9-49c7-9c3b-1f4fd6ba712d Work Title Cuando Lluene…" at bounding box center [784, 190] width 1108 height 142
type input "Cuando Lluene"
click at [1269, 295] on button "Search" at bounding box center [1276, 299] width 123 height 41
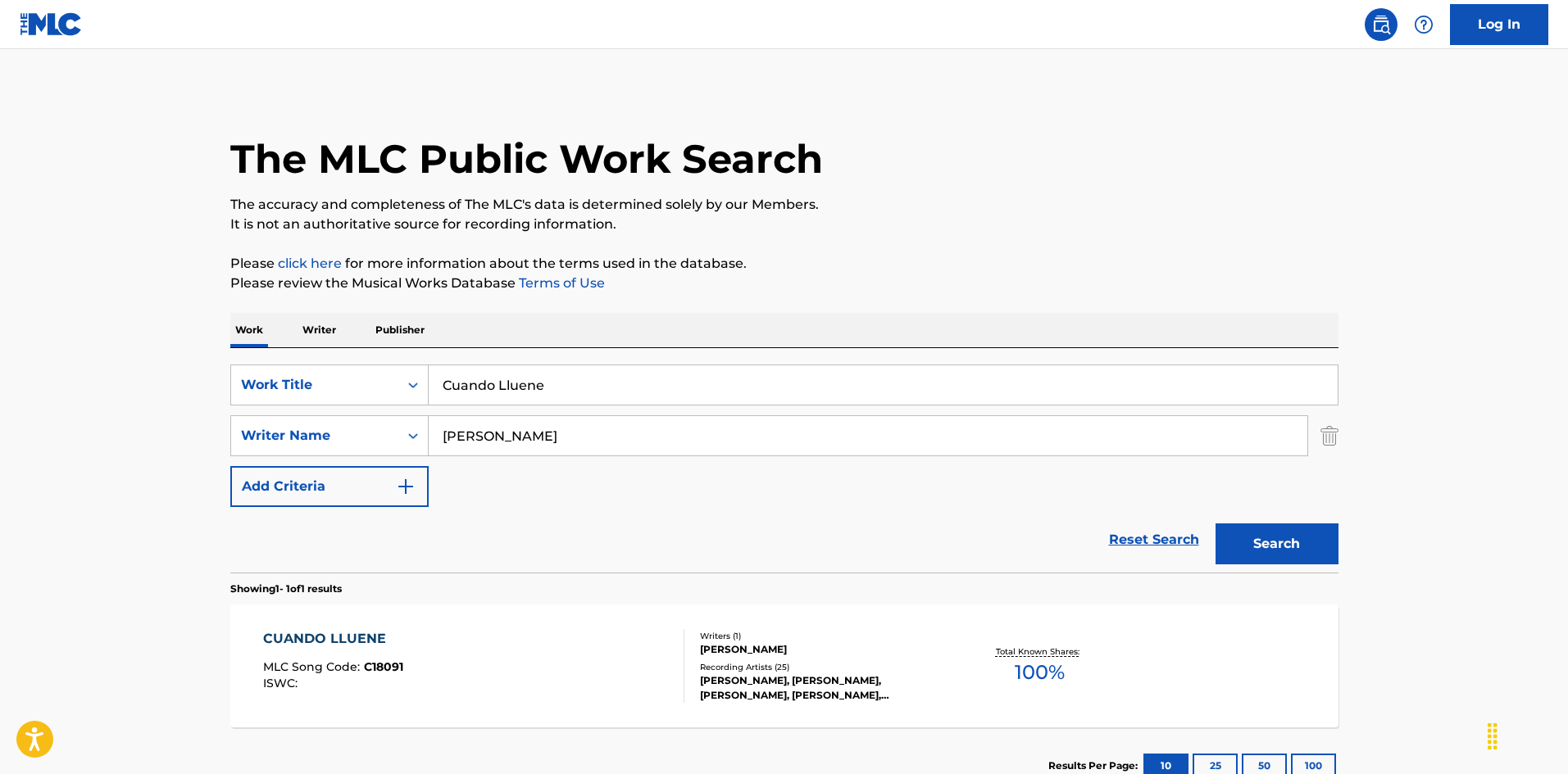
scroll to position [117, 0]
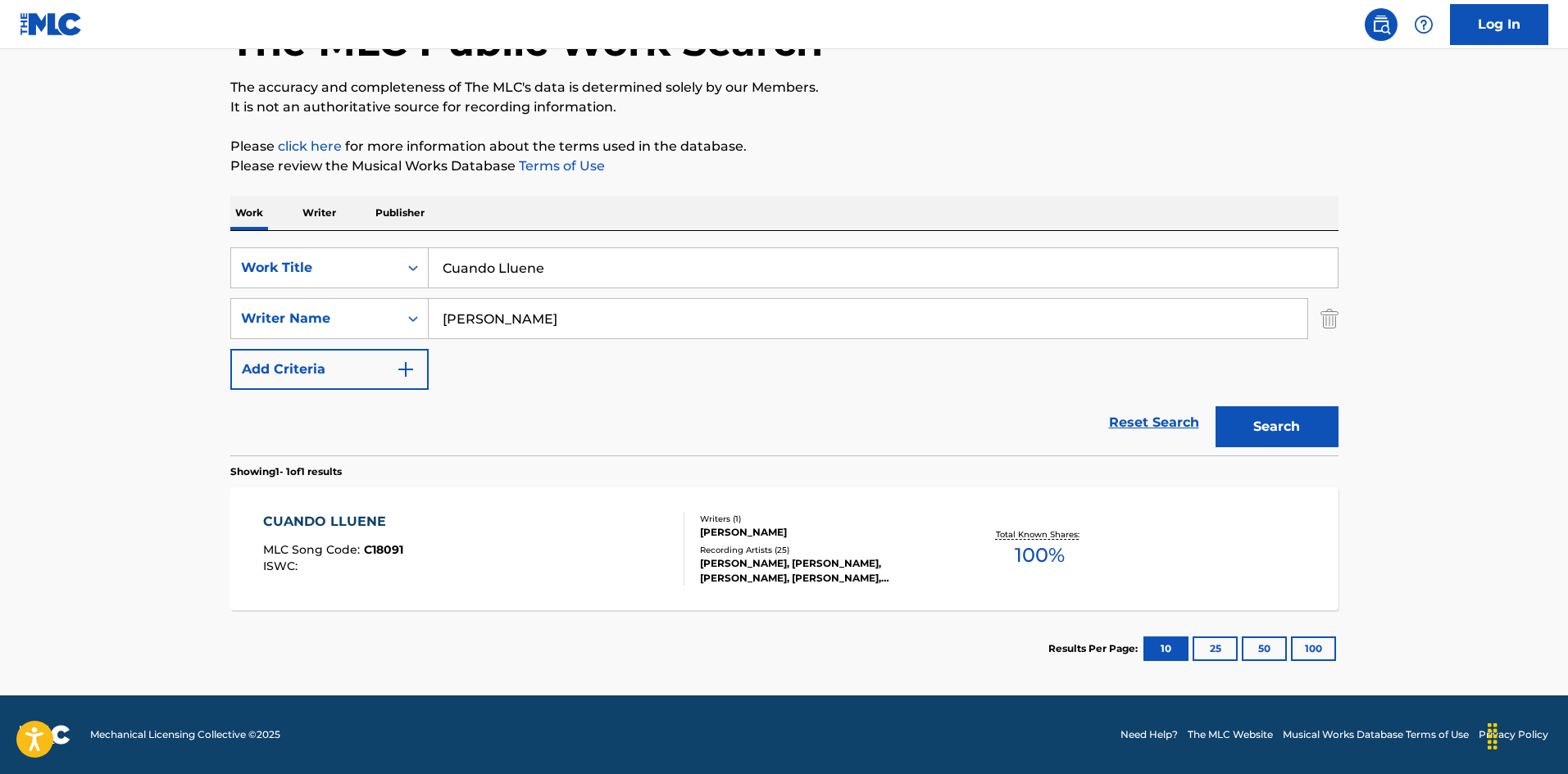
click at [591, 547] on div "CUANDO LLUENE MLC Song Code : C18091 ISWC :" at bounding box center [474, 548] width 421 height 74
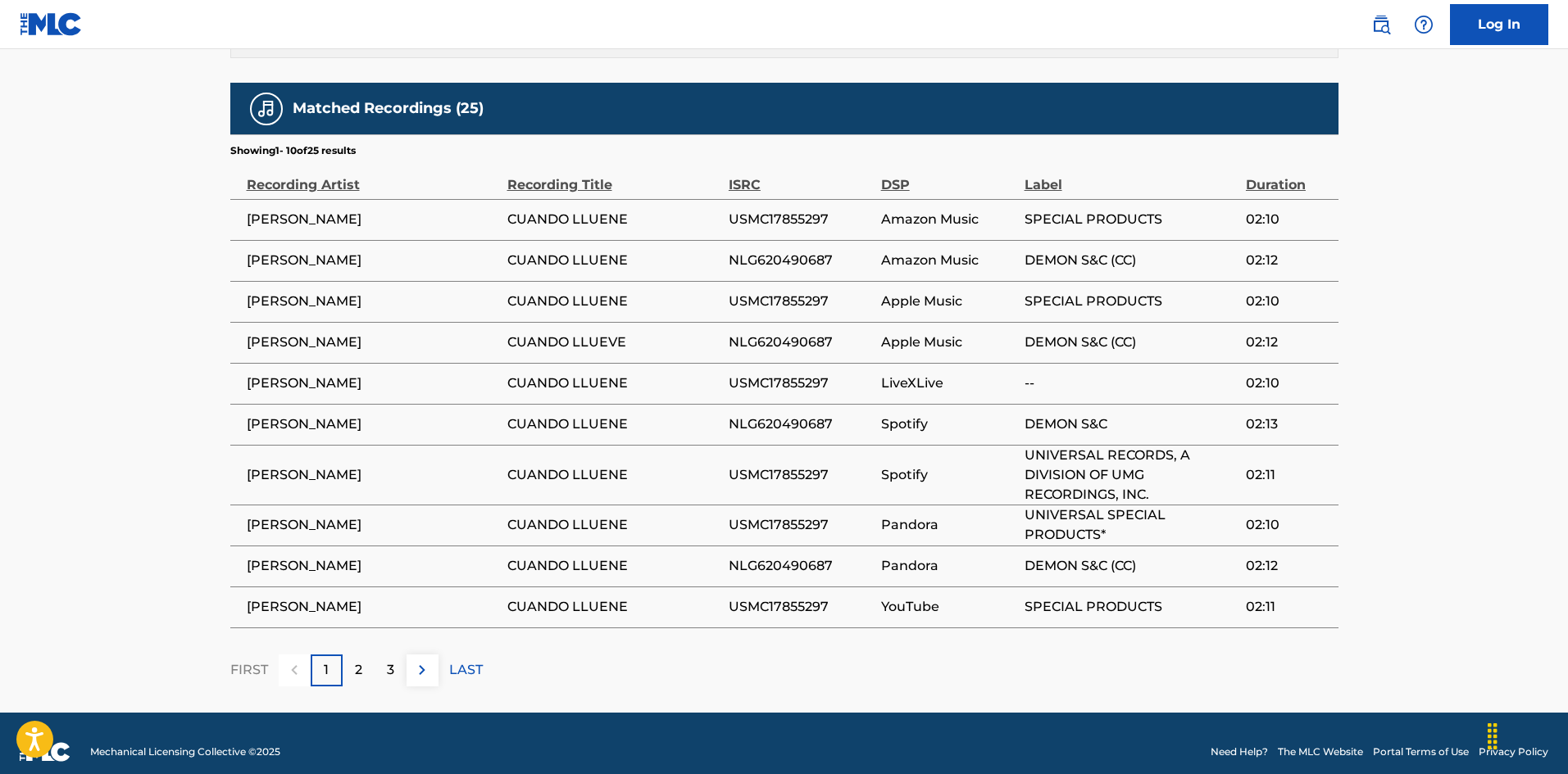
click at [468, 660] on p "LAST" at bounding box center [466, 670] width 33 height 20
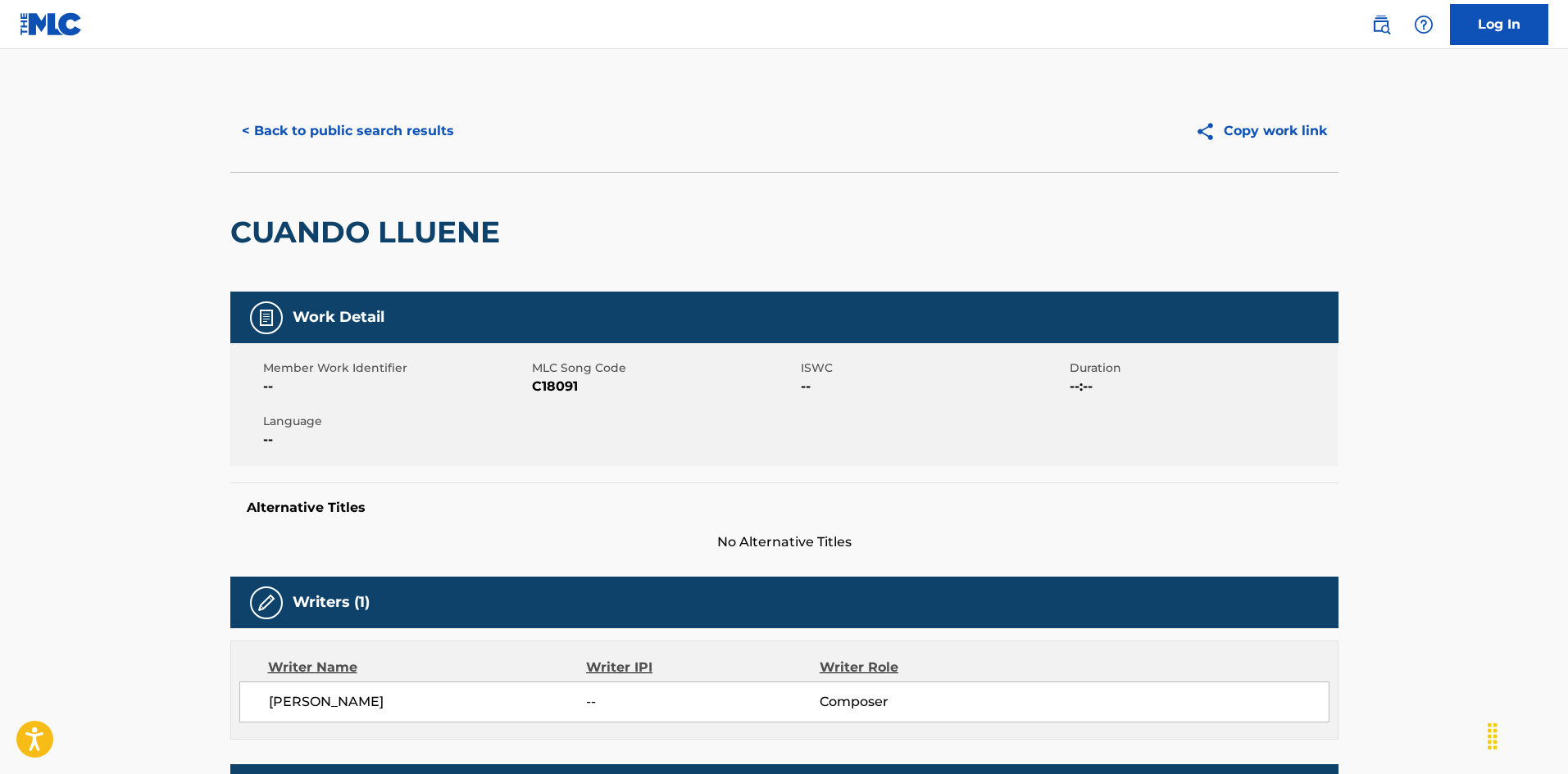
click at [419, 126] on button "< Back to public search results" at bounding box center [347, 132] width 235 height 41
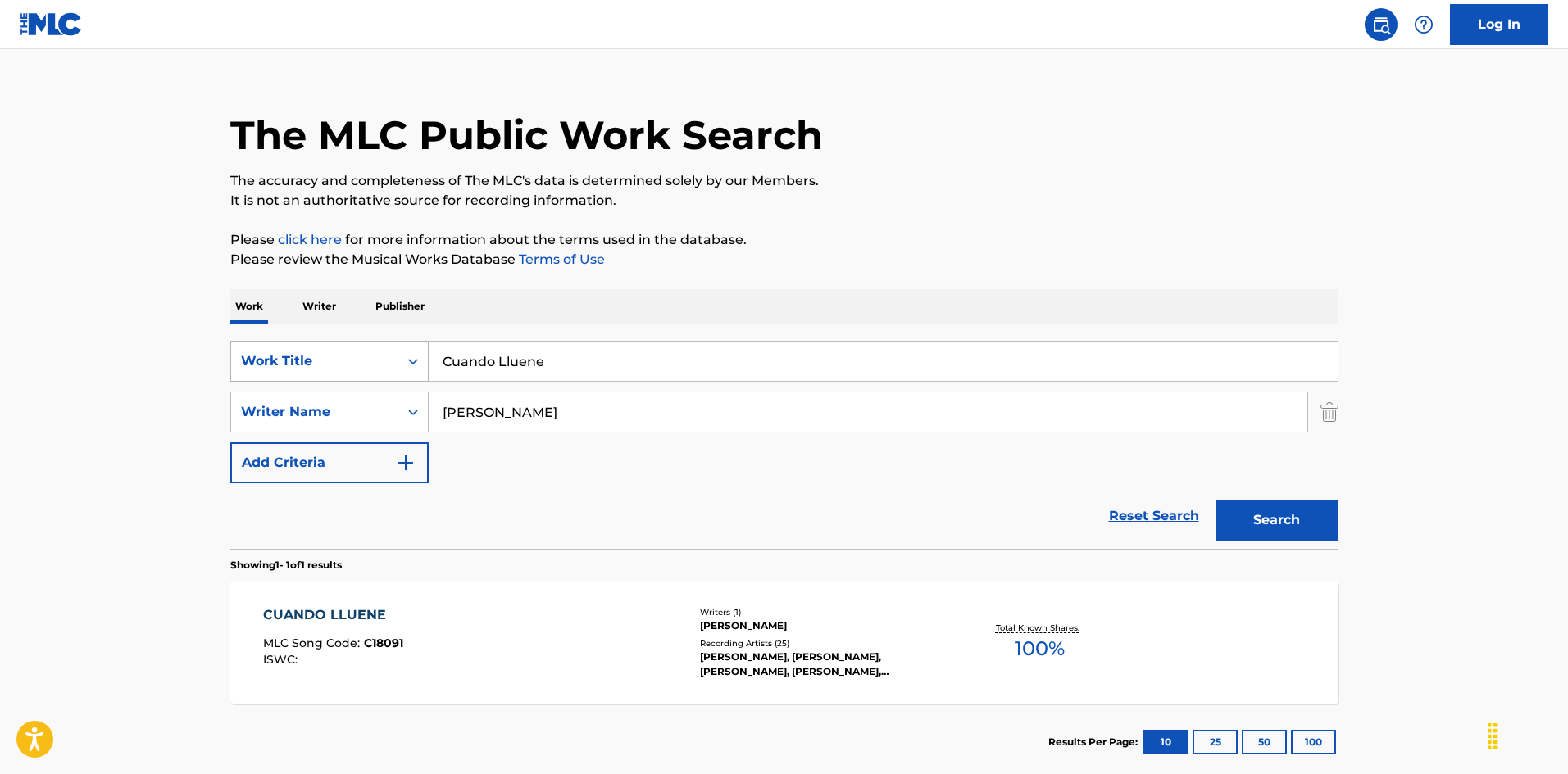
drag, startPoint x: 416, startPoint y: 351, endPoint x: 360, endPoint y: 363, distance: 57.3
click at [245, 332] on div "SearchWithCriteria925b4d22-daa9-49c7-9c3b-1f4fd6ba712d Work Title Cuando Lluene…" at bounding box center [784, 436] width 1108 height 225
paste input "tro Vidas [PERSON_NAME]"
click at [649, 361] on input "Cuatro Vidas [PERSON_NAME]" at bounding box center [882, 361] width 909 height 39
click at [649, 360] on input "Cuatro Vidas [PERSON_NAME]" at bounding box center [882, 361] width 909 height 39
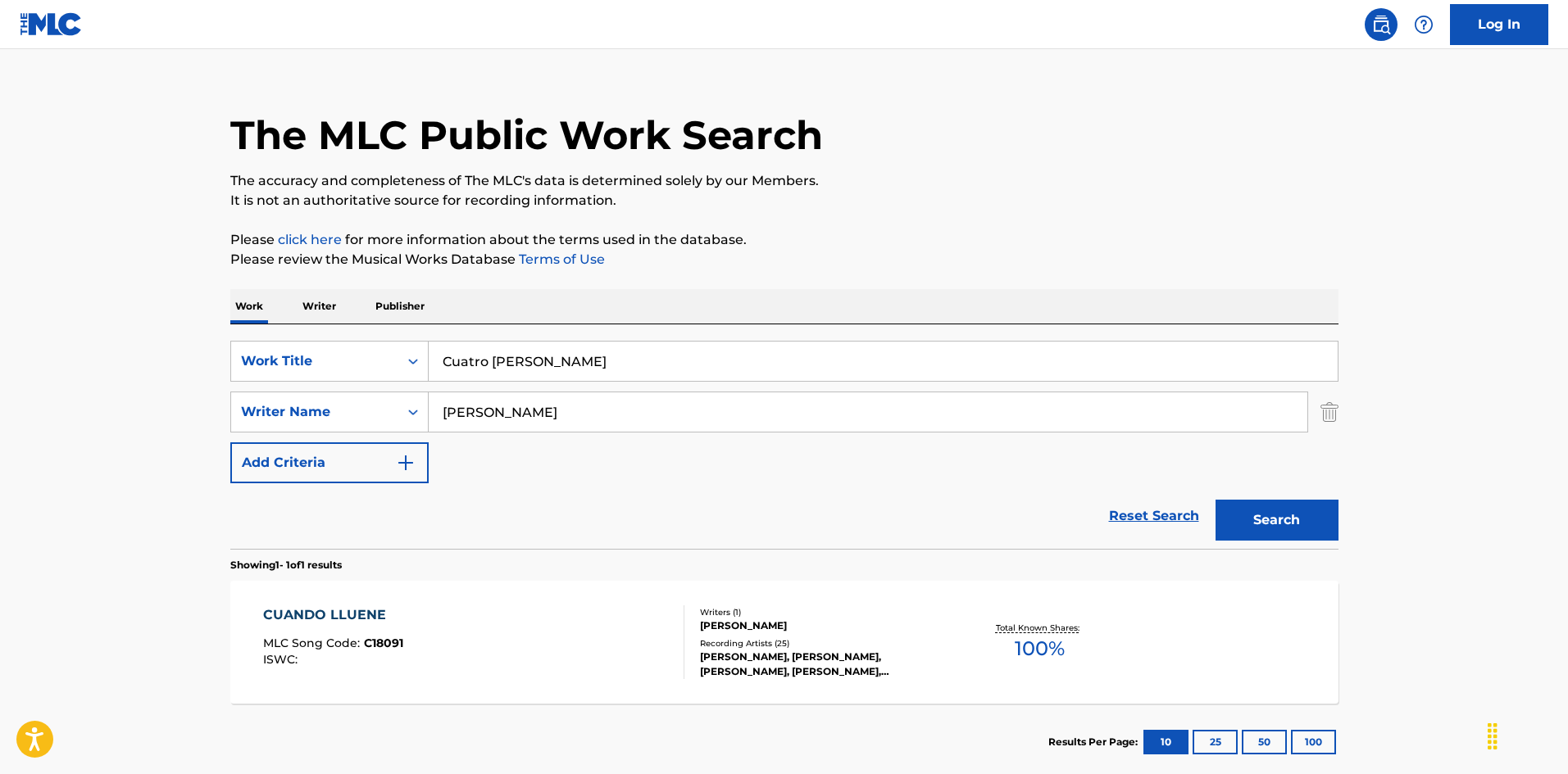
type input "Cuatro [PERSON_NAME]"
drag, startPoint x: 254, startPoint y: 391, endPoint x: 485, endPoint y: 392, distance: 231.0
click at [263, 390] on div "SearchWithCriteria925b4d22-daa9-49c7-9c3b-1f4fd6ba712d Work Title Cuatro [PERSO…" at bounding box center [784, 412] width 1108 height 142
paste input "[PERSON_NAME]"
type input "[PERSON_NAME]"
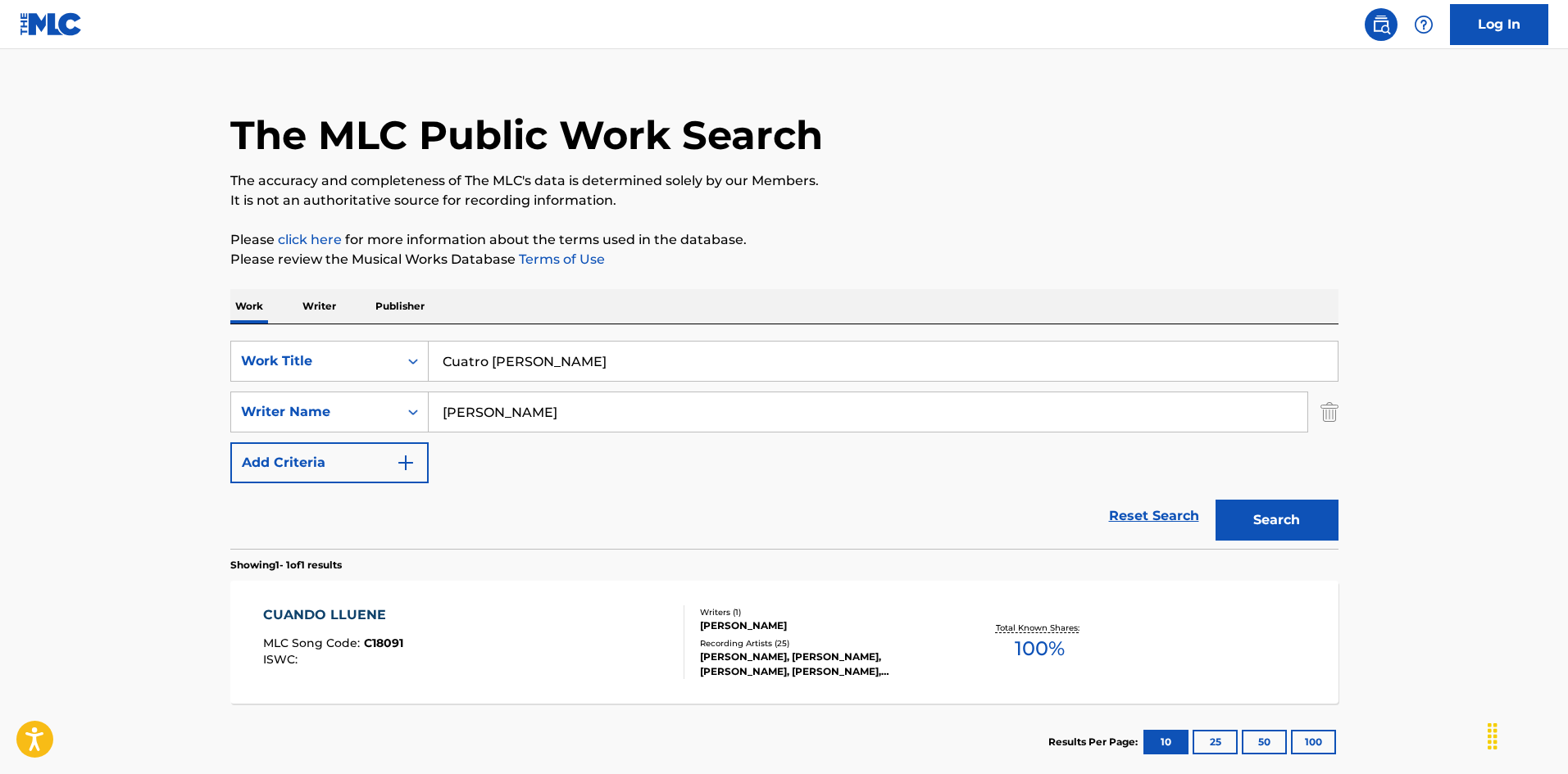
drag, startPoint x: 540, startPoint y: 351, endPoint x: 868, endPoint y: 392, distance: 330.6
click at [859, 392] on div "SearchWithCriteria925b4d22-daa9-49c7-9c3b-1f4fd6ba712d Work Title Cuatro [PERSO…" at bounding box center [784, 412] width 1108 height 142
type input "Cuatro Vidas"
click at [1299, 517] on button "Search" at bounding box center [1276, 521] width 123 height 41
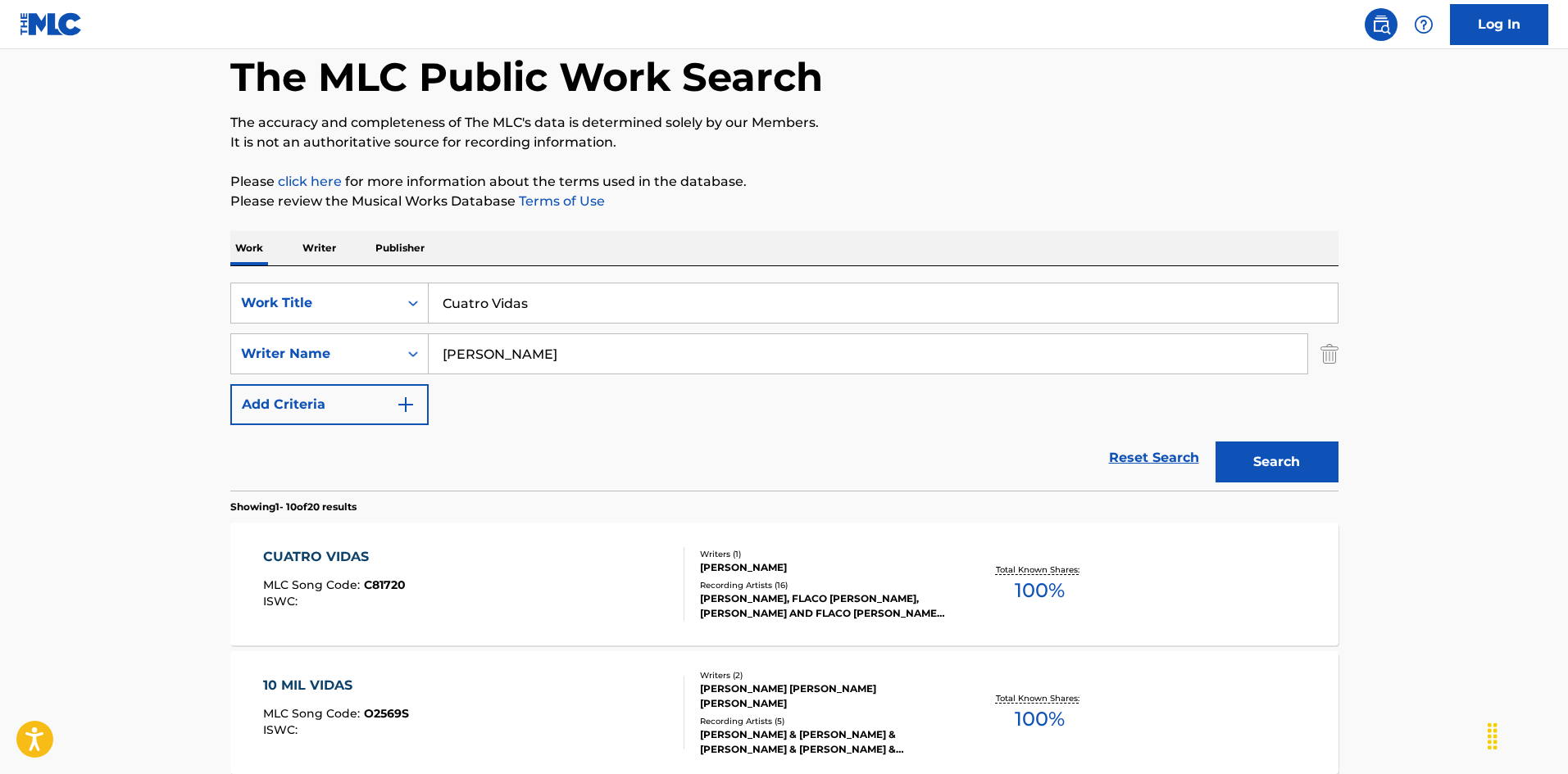
scroll to position [164, 0]
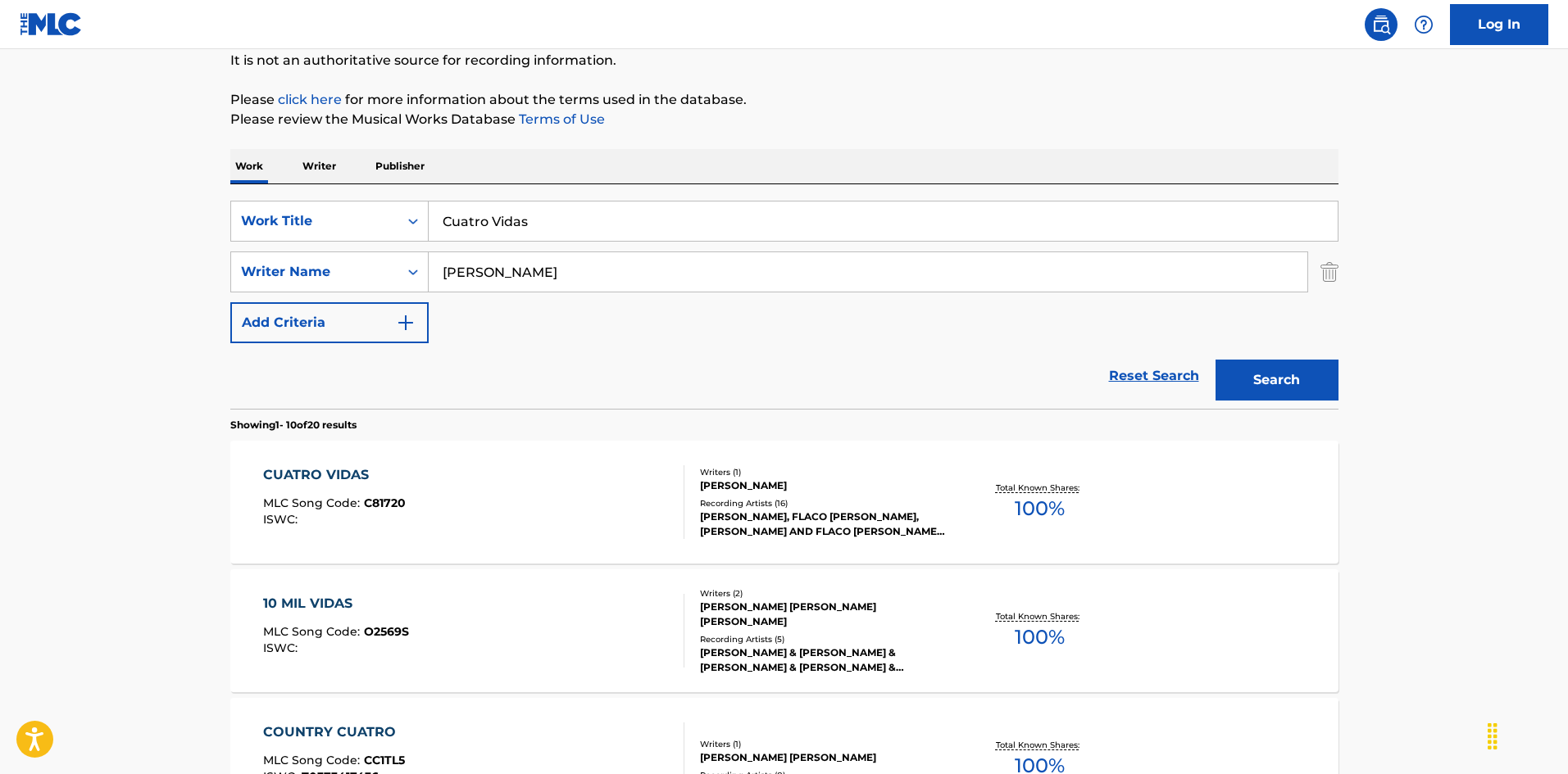
click at [634, 512] on div "CUATRO VIDAS MLC Song Code : C81720 ISWC :" at bounding box center [474, 502] width 421 height 74
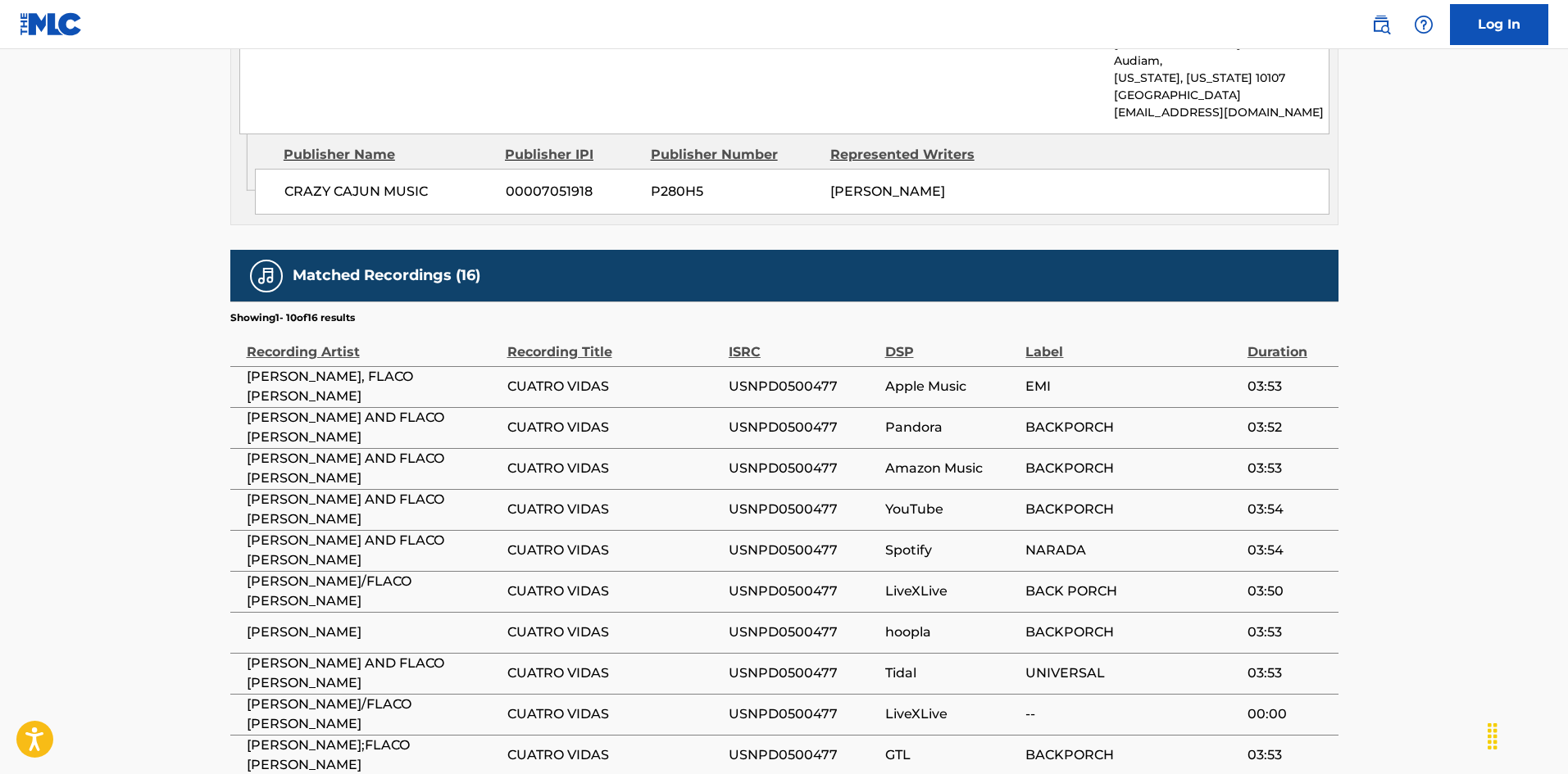
scroll to position [983, 0]
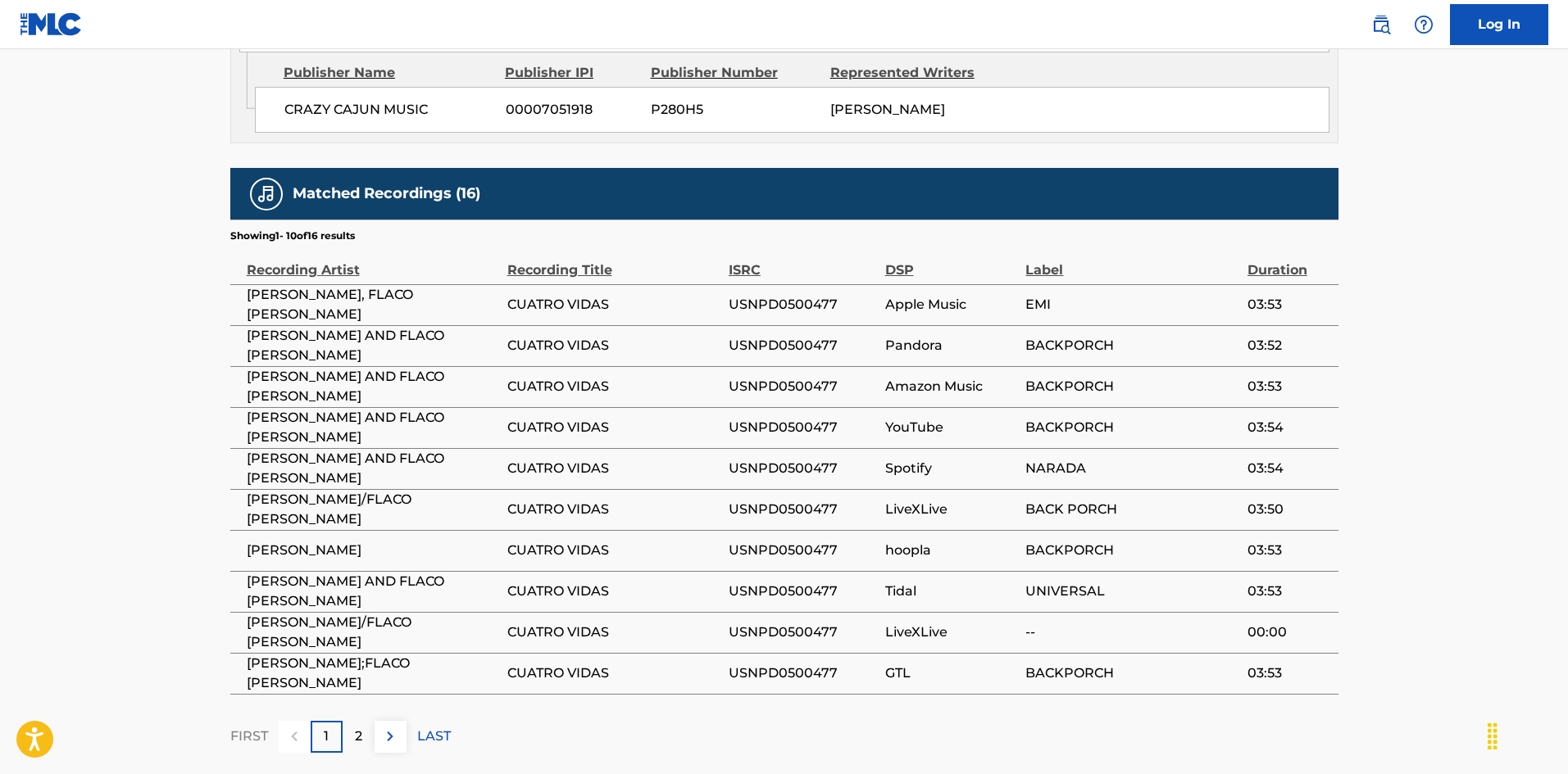
click at [344, 721] on div "2" at bounding box center [359, 737] width 32 height 32
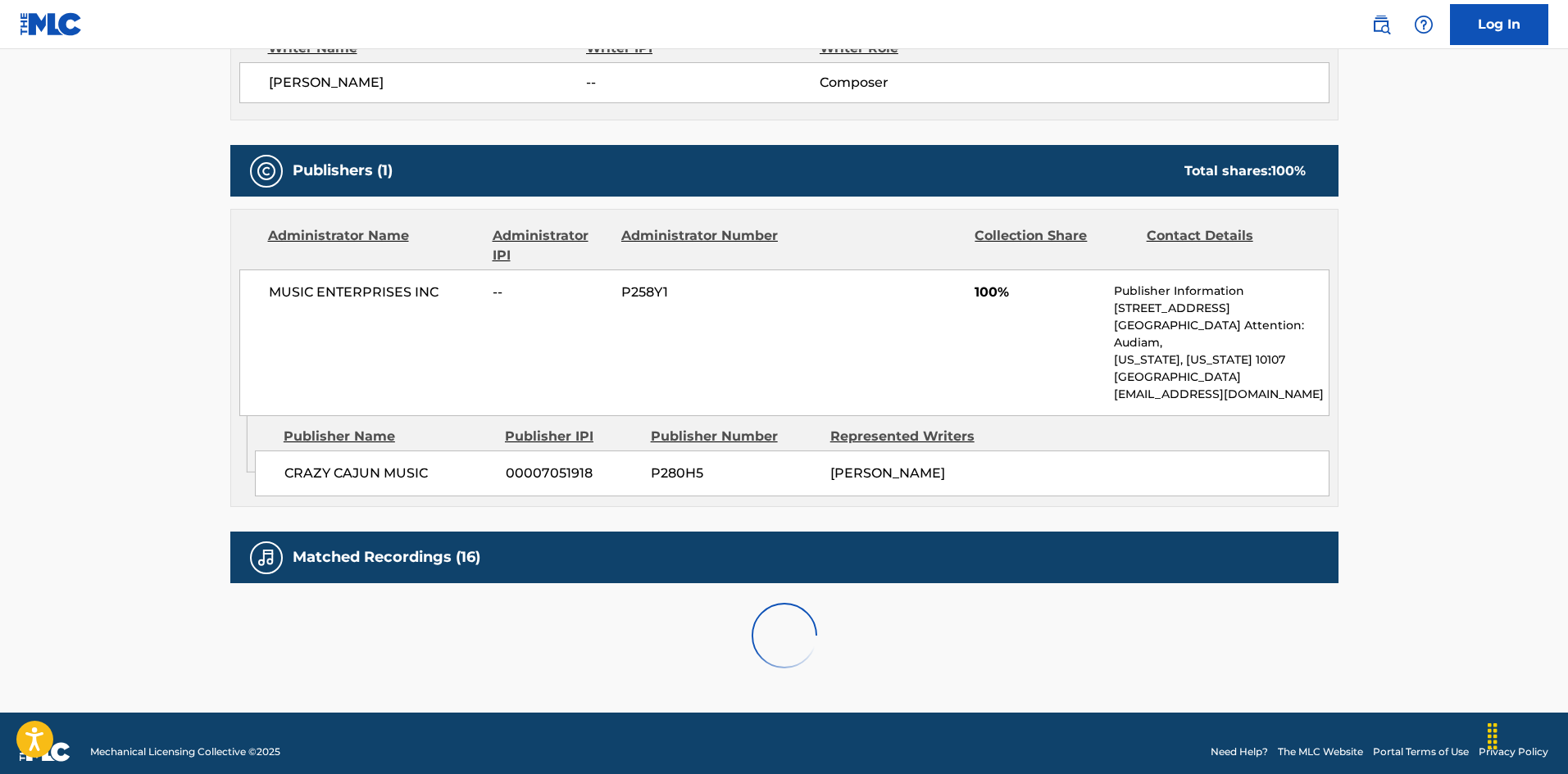
scroll to position [886, 0]
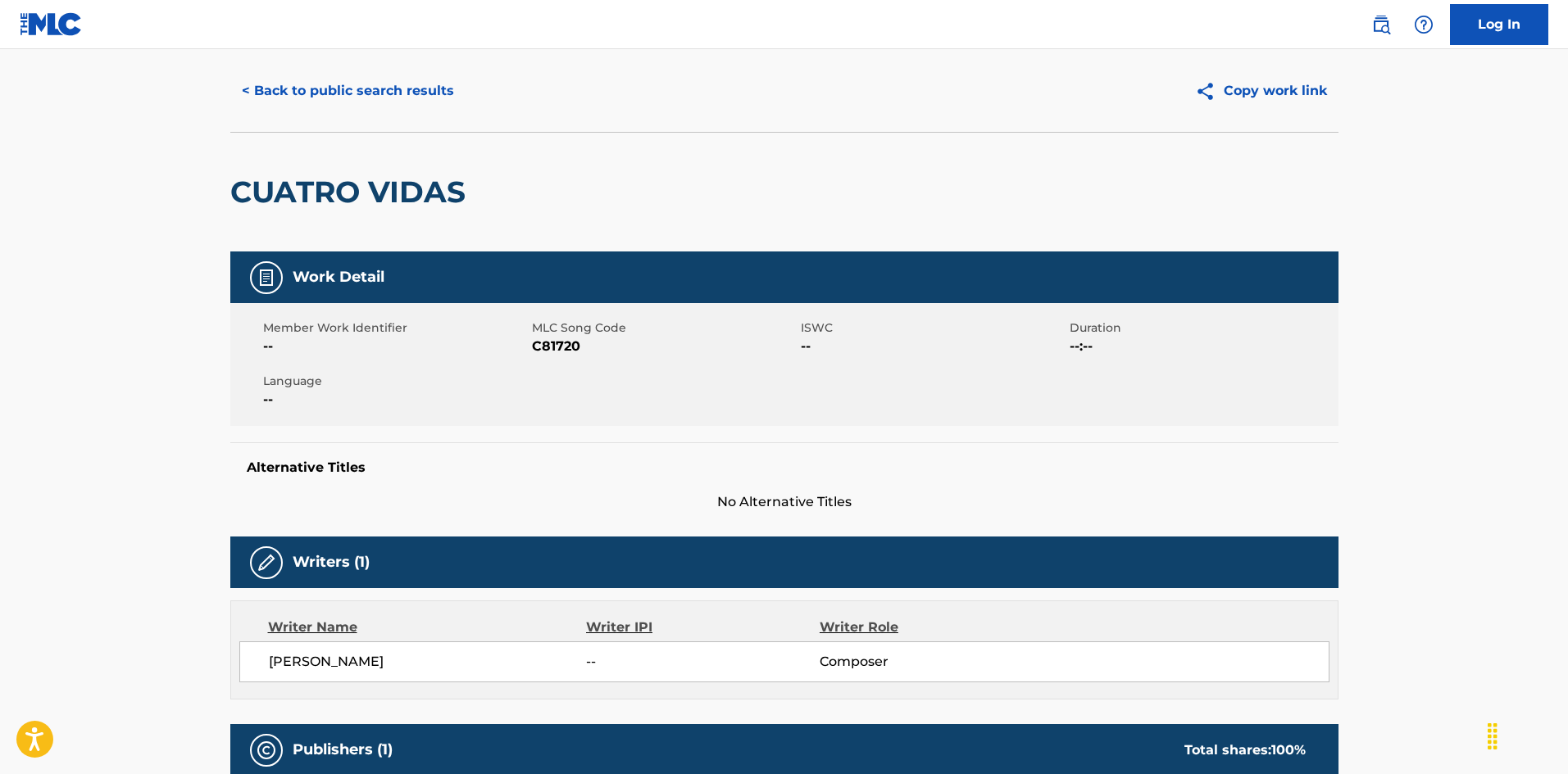
click at [409, 91] on button "< Back to public search results" at bounding box center [347, 91] width 235 height 41
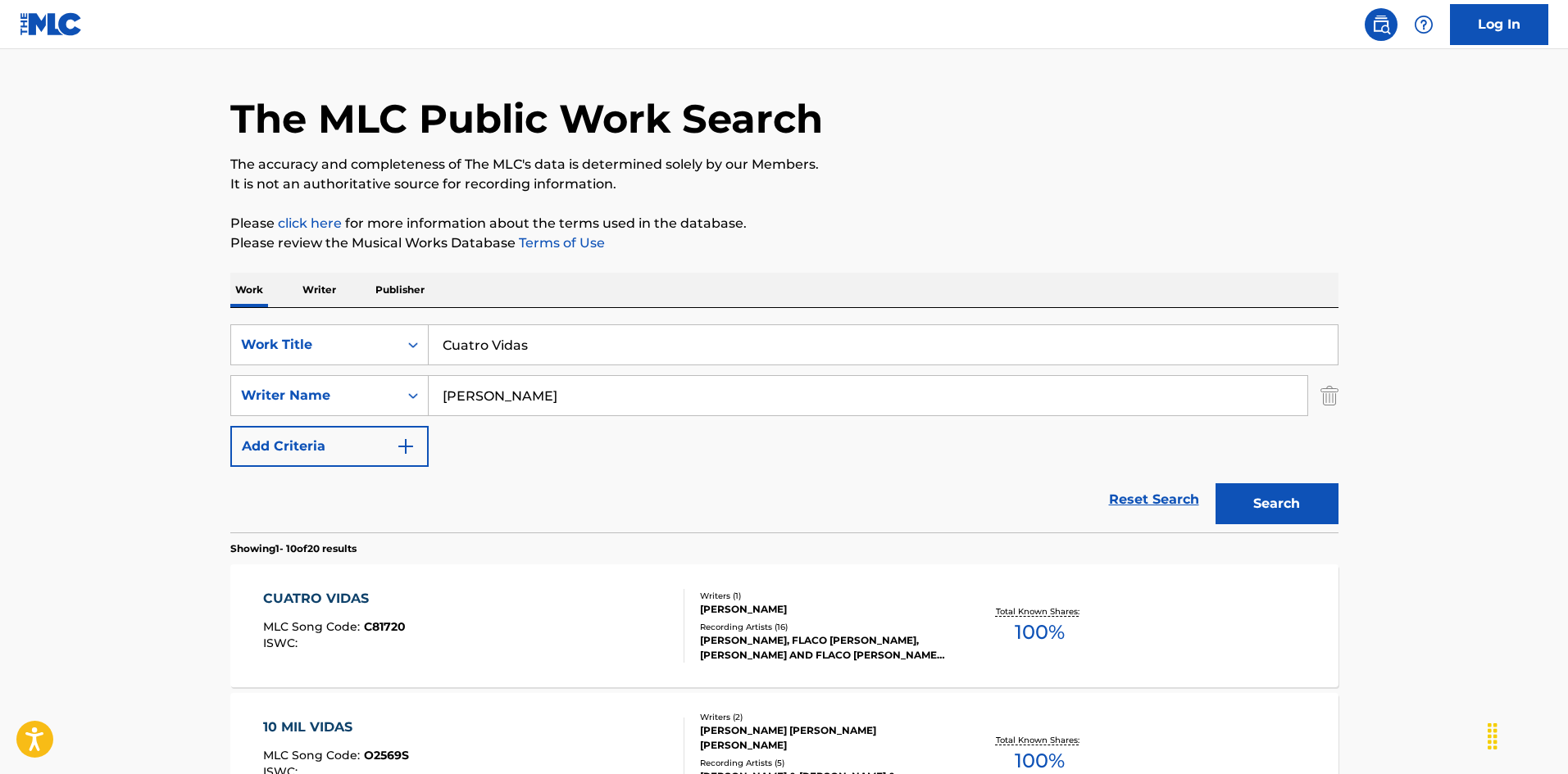
scroll to position [164, 0]
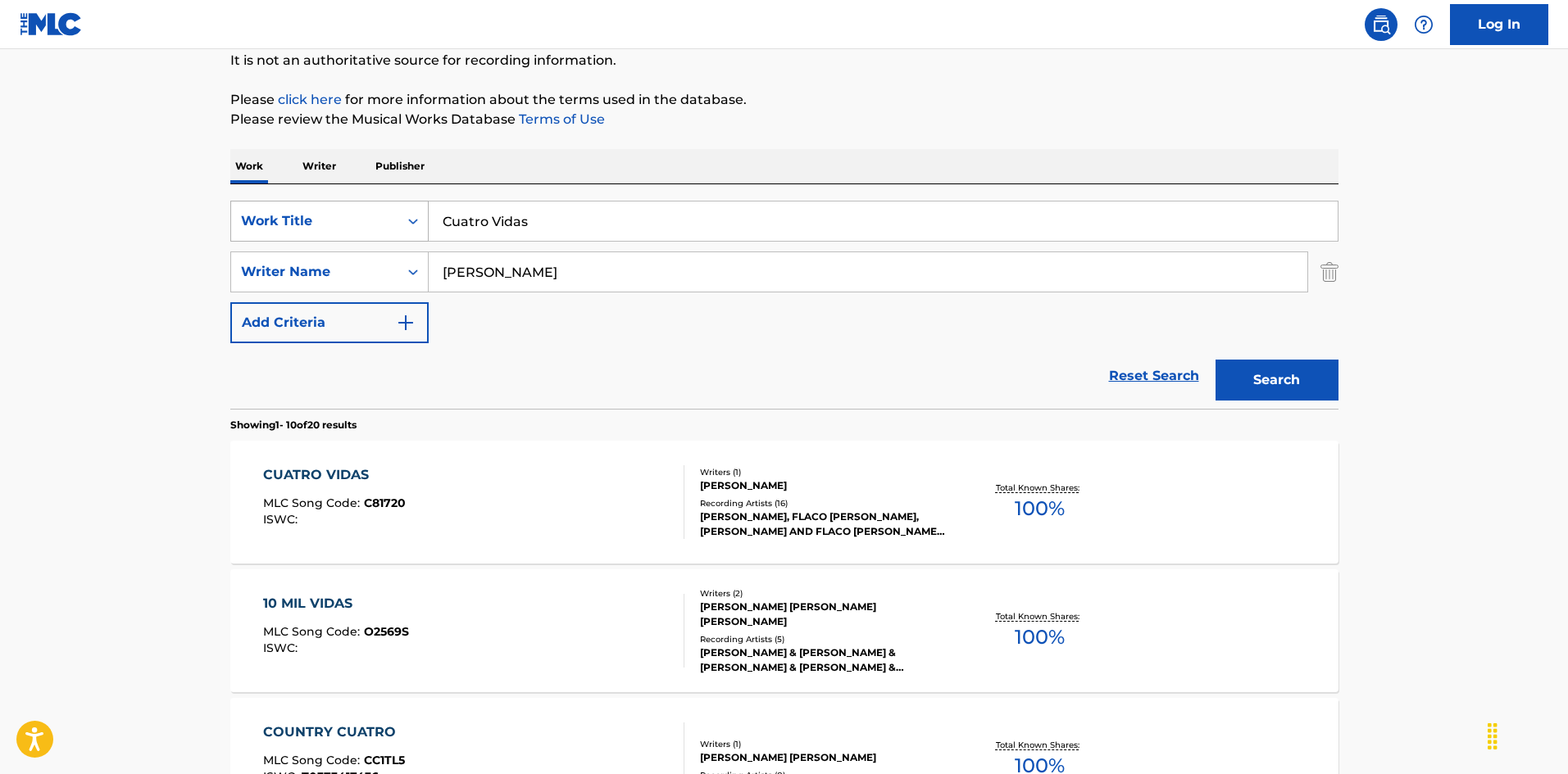
drag, startPoint x: 357, startPoint y: 203, endPoint x: 377, endPoint y: 219, distance: 25.6
click at [339, 208] on div "SearchWithCriteria925b4d22-daa9-49c7-9c3b-1f4fd6ba712d Work Title Cuatro Vidas" at bounding box center [784, 221] width 1108 height 41
paste input "t You Loose [PERSON_NAME]|[PERSON_NAME] [PERSON_NAME]"
click at [626, 219] on input "Cut You Loose [PERSON_NAME]|[PERSON_NAME] [PERSON_NAME]" at bounding box center [882, 221] width 909 height 39
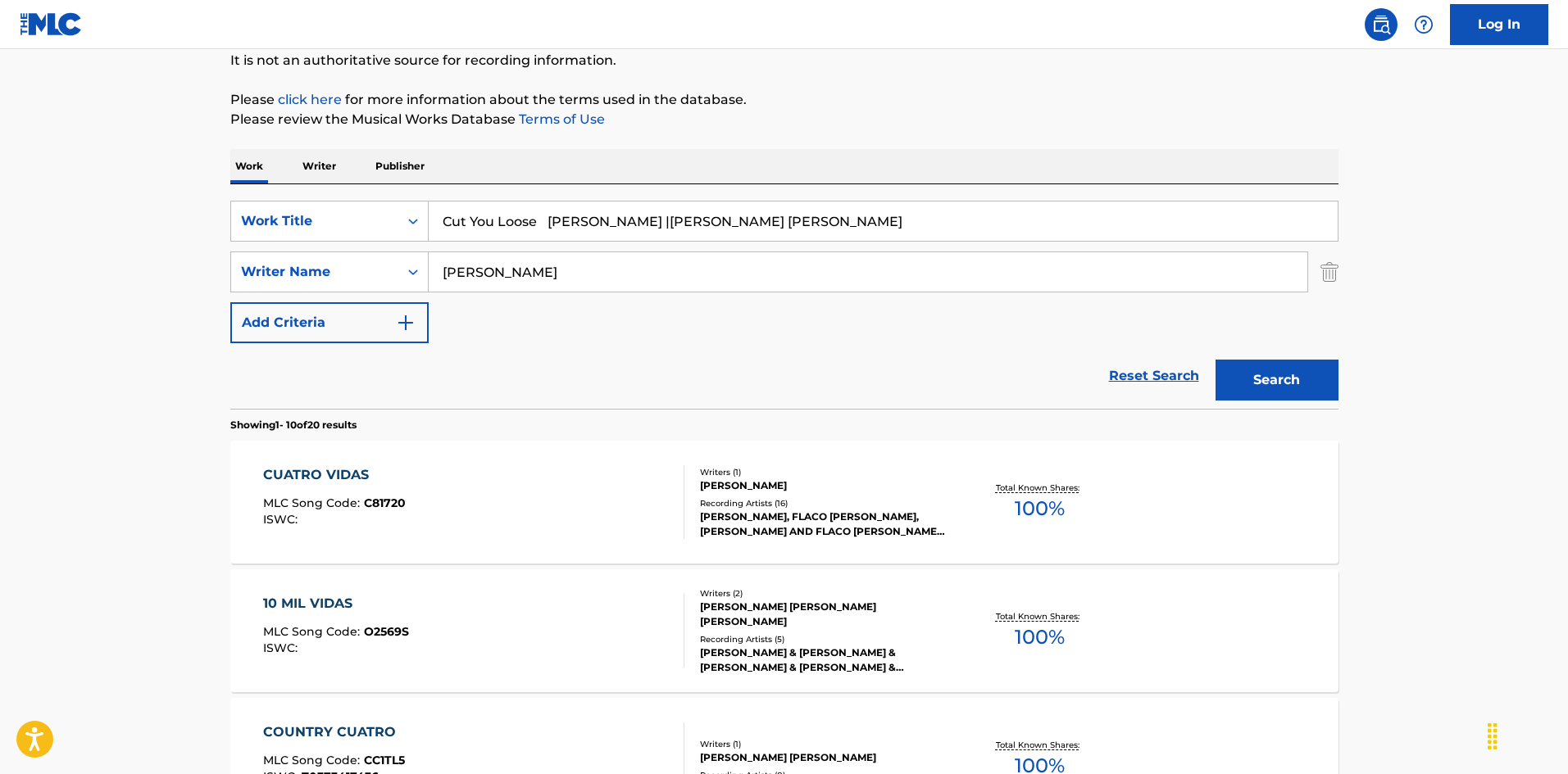
type input "Cut You Loose [PERSON_NAME] |[PERSON_NAME] [PERSON_NAME]"
drag, startPoint x: 555, startPoint y: 263, endPoint x: 543, endPoint y: 225, distance: 39.8
click at [250, 225] on div "SearchWithCriteria925b4d22-daa9-49c7-9c3b-1f4fd6ba712d Work Title Cut You Loose…" at bounding box center [784, 271] width 1108 height 142
paste input "[PERSON_NAME]"
type input "[PERSON_NAME]"
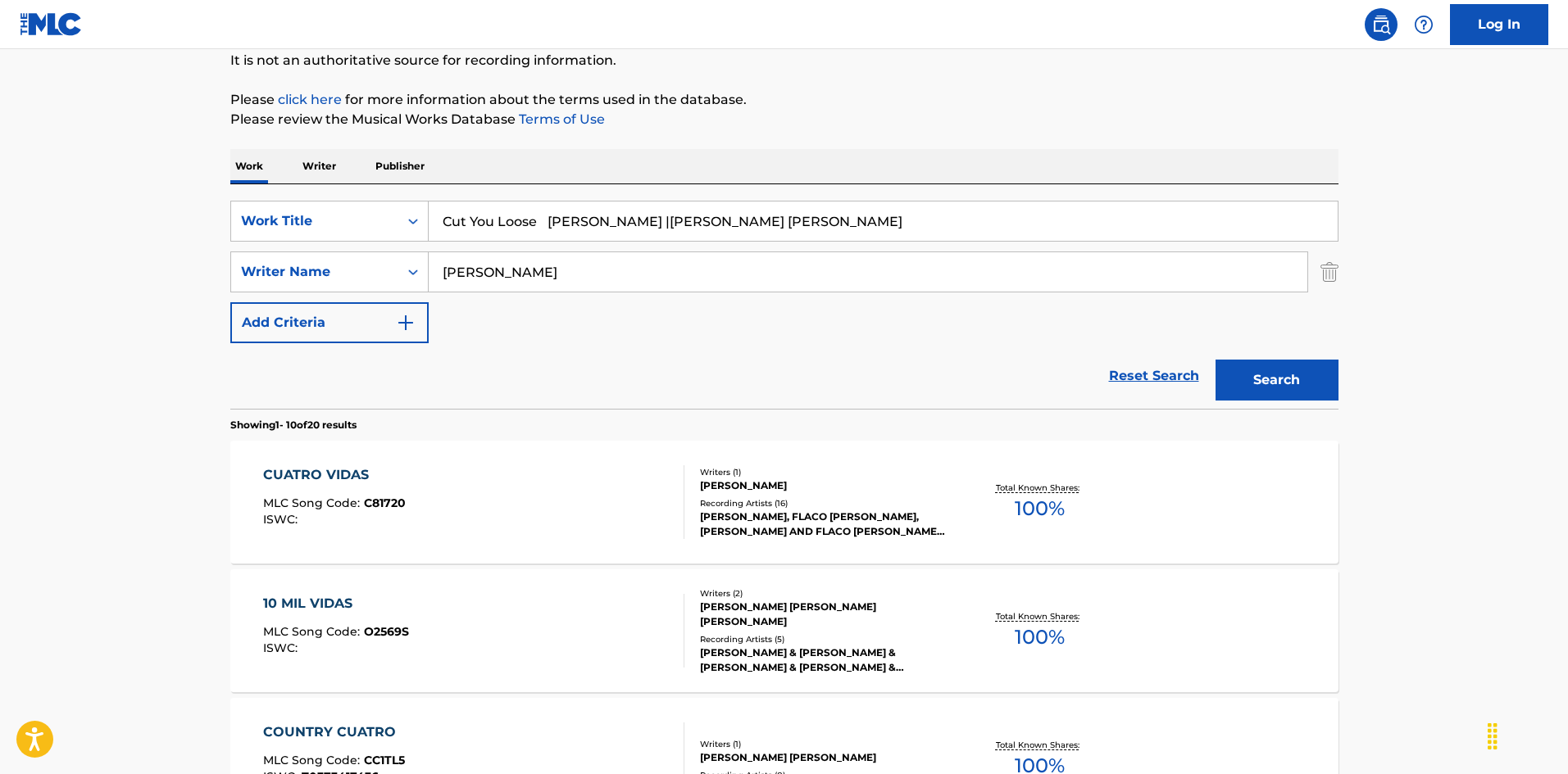
drag, startPoint x: 552, startPoint y: 224, endPoint x: 964, endPoint y: 277, distance: 415.4
click at [968, 287] on div "SearchWithCriteria925b4d22-daa9-49c7-9c3b-1f4fd6ba712d Work Title Cut You Loose…" at bounding box center [784, 271] width 1108 height 142
type input "Cut You Loose"
drag, startPoint x: 1274, startPoint y: 378, endPoint x: 1253, endPoint y: 382, distance: 21.4
click at [1272, 378] on button "Search" at bounding box center [1276, 380] width 123 height 41
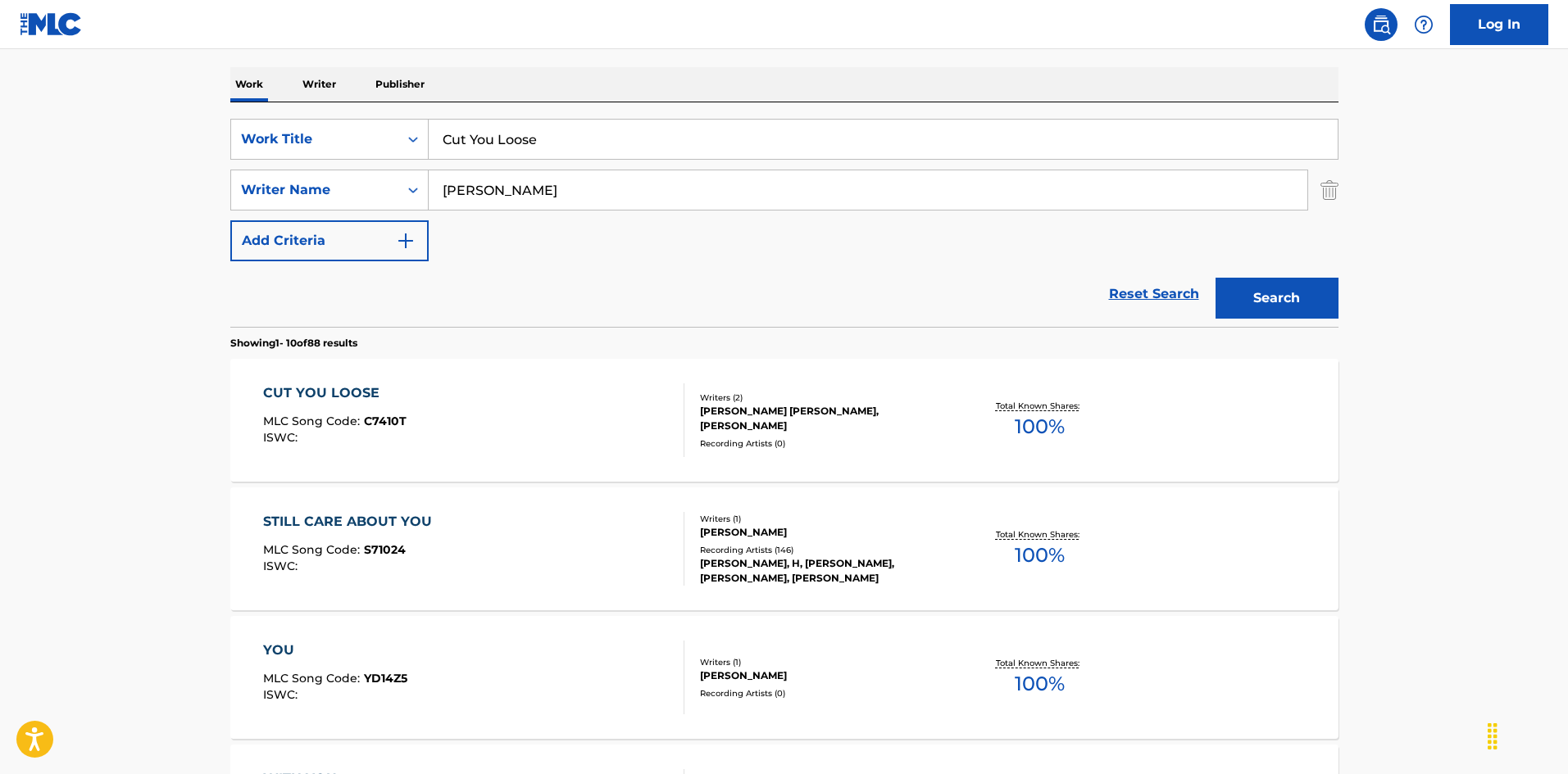
scroll to position [328, 0]
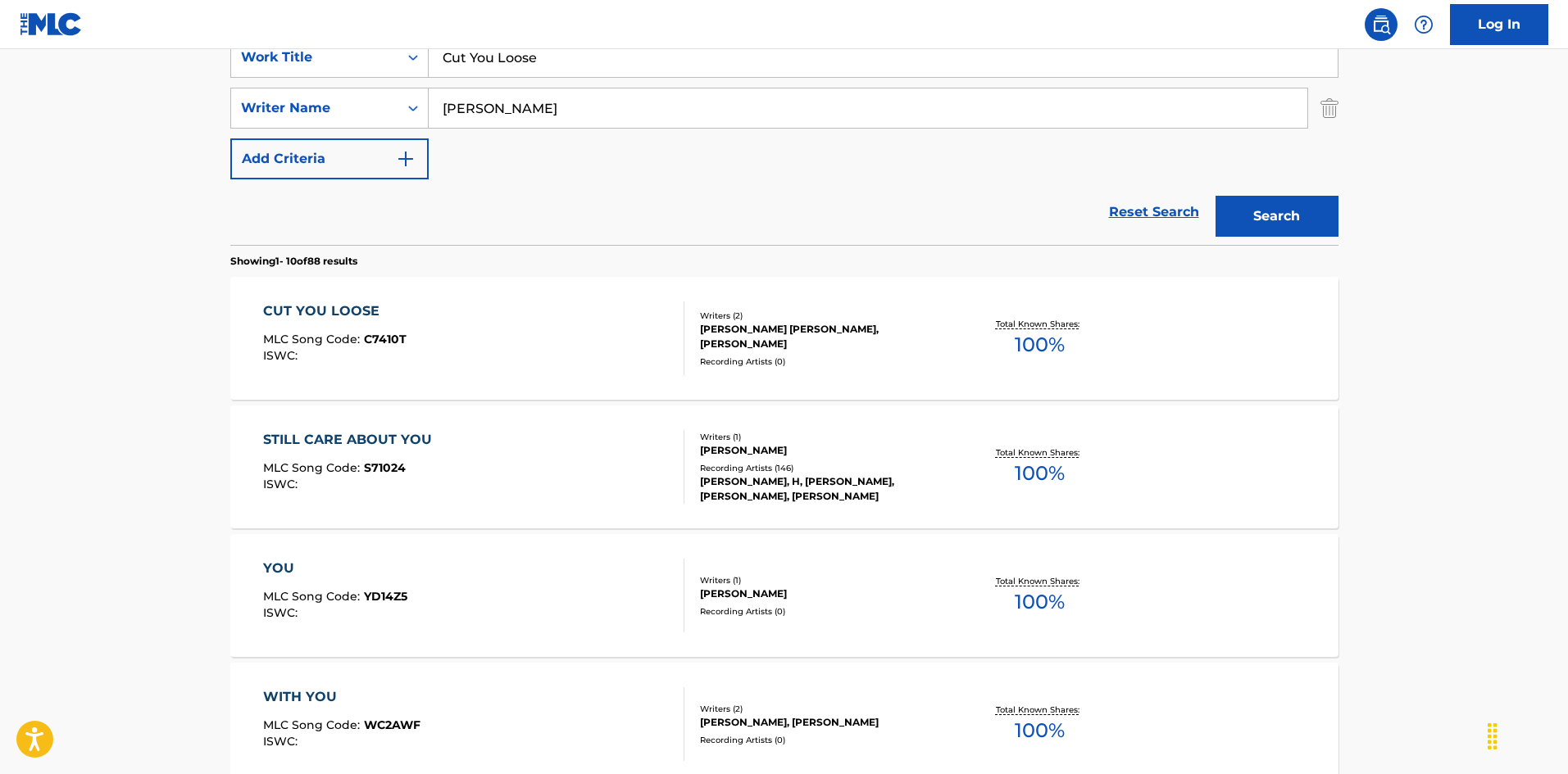
click at [617, 336] on div "CUT YOU LOOSE MLC Song Code : C7410T ISWC :" at bounding box center [474, 338] width 421 height 74
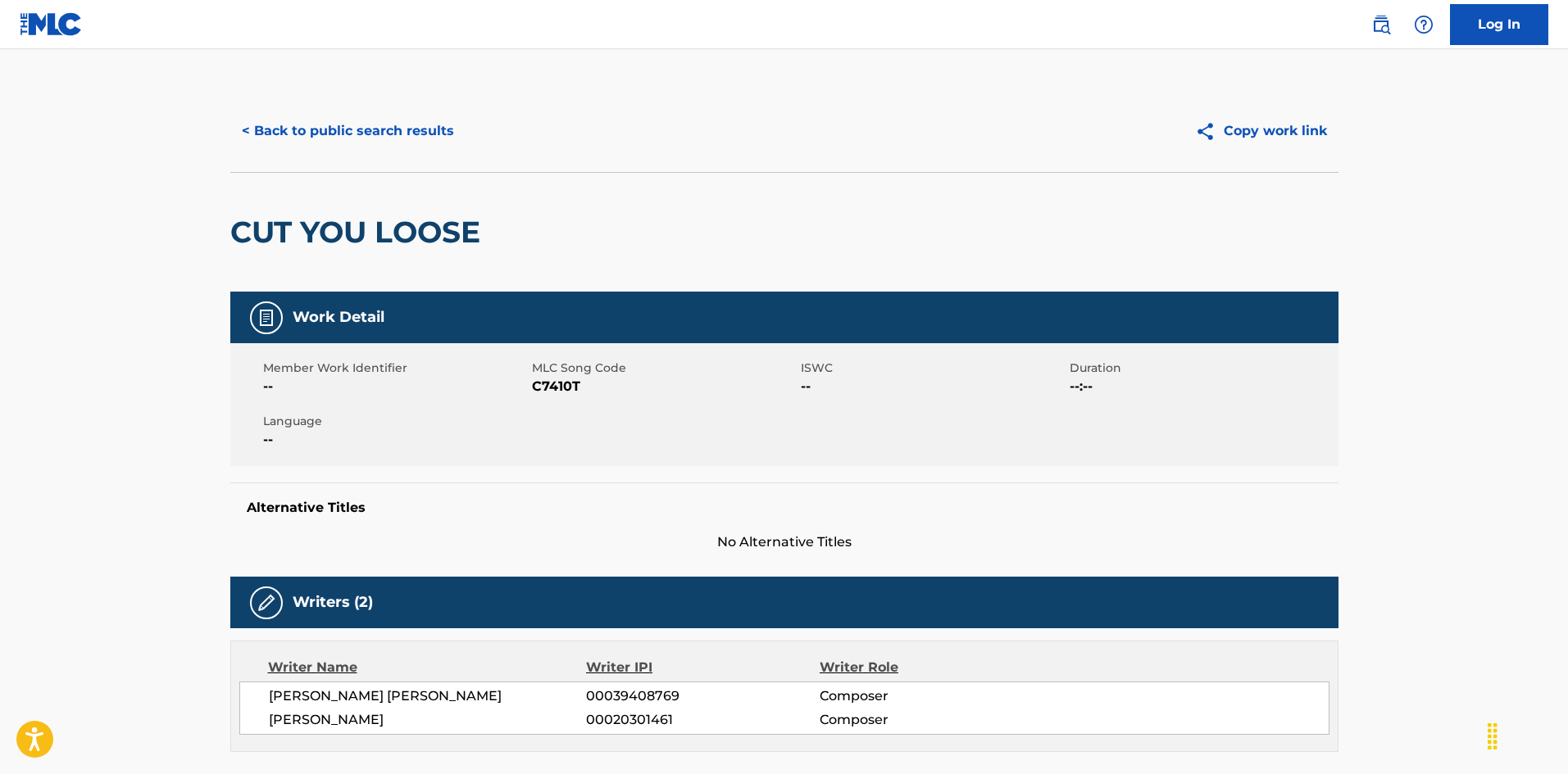
click at [394, 131] on button "< Back to public search results" at bounding box center [347, 132] width 235 height 41
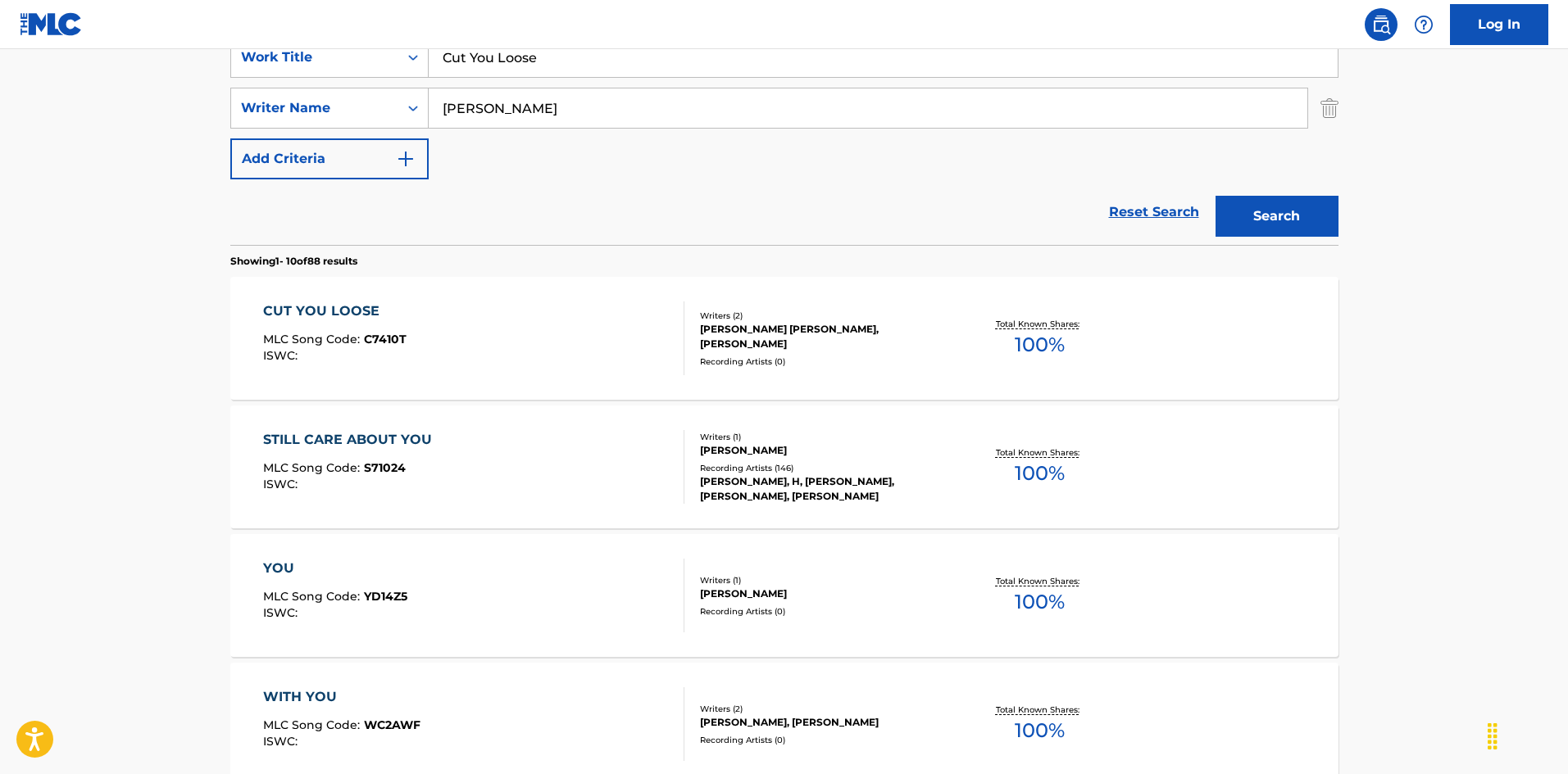
scroll to position [246, 0]
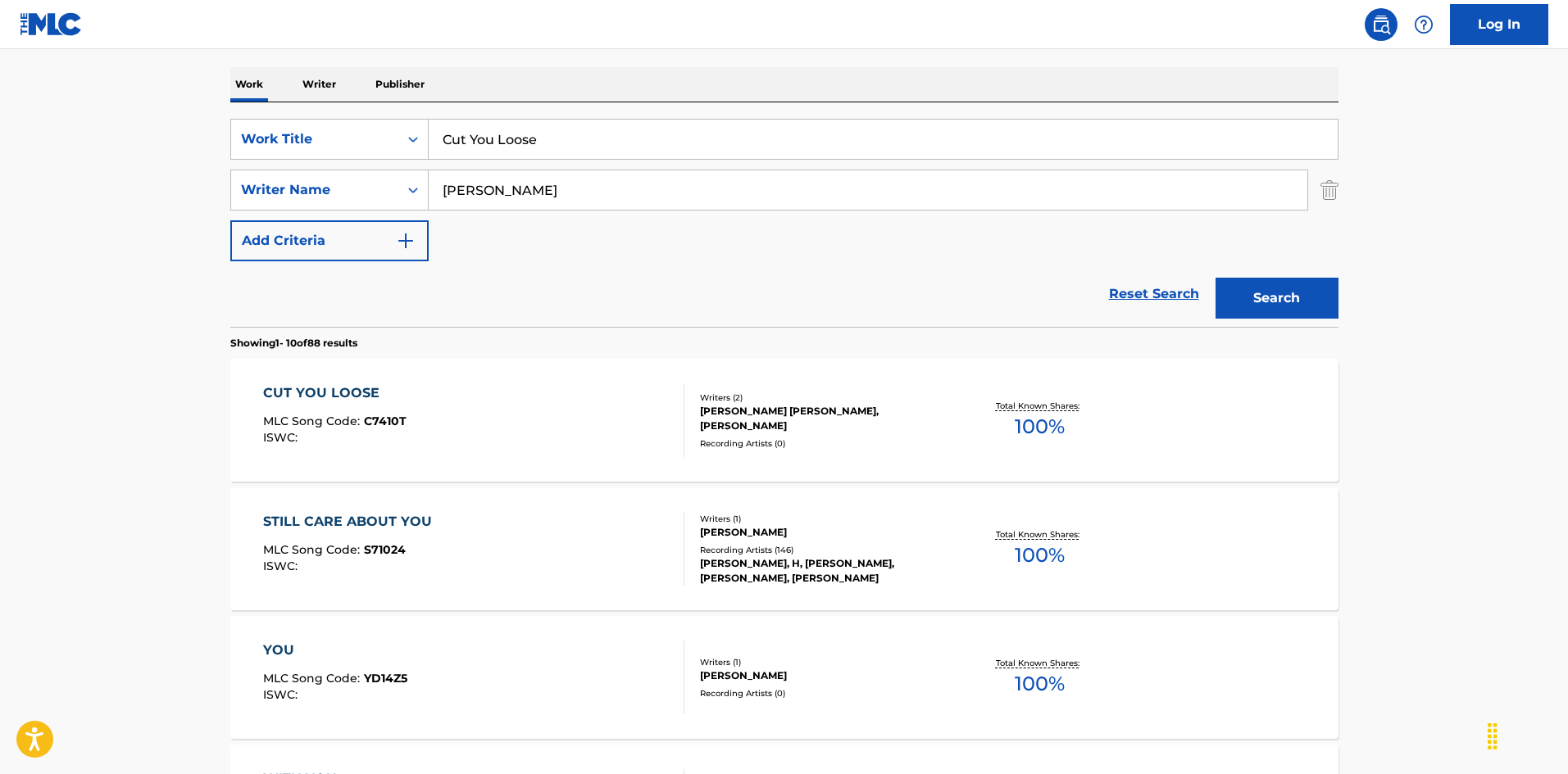
drag, startPoint x: 543, startPoint y: 126, endPoint x: 354, endPoint y: 93, distance: 191.9
paste input "Daddy [PERSON_NAME]"
drag, startPoint x: 601, startPoint y: 138, endPoint x: 788, endPoint y: 177, distance: 191.0
click at [788, 177] on div "SearchWithCriteria925b4d22-daa9-49c7-9c3b-1f4fd6ba712d Work Title Daddy [PERSON…" at bounding box center [784, 190] width 1108 height 142
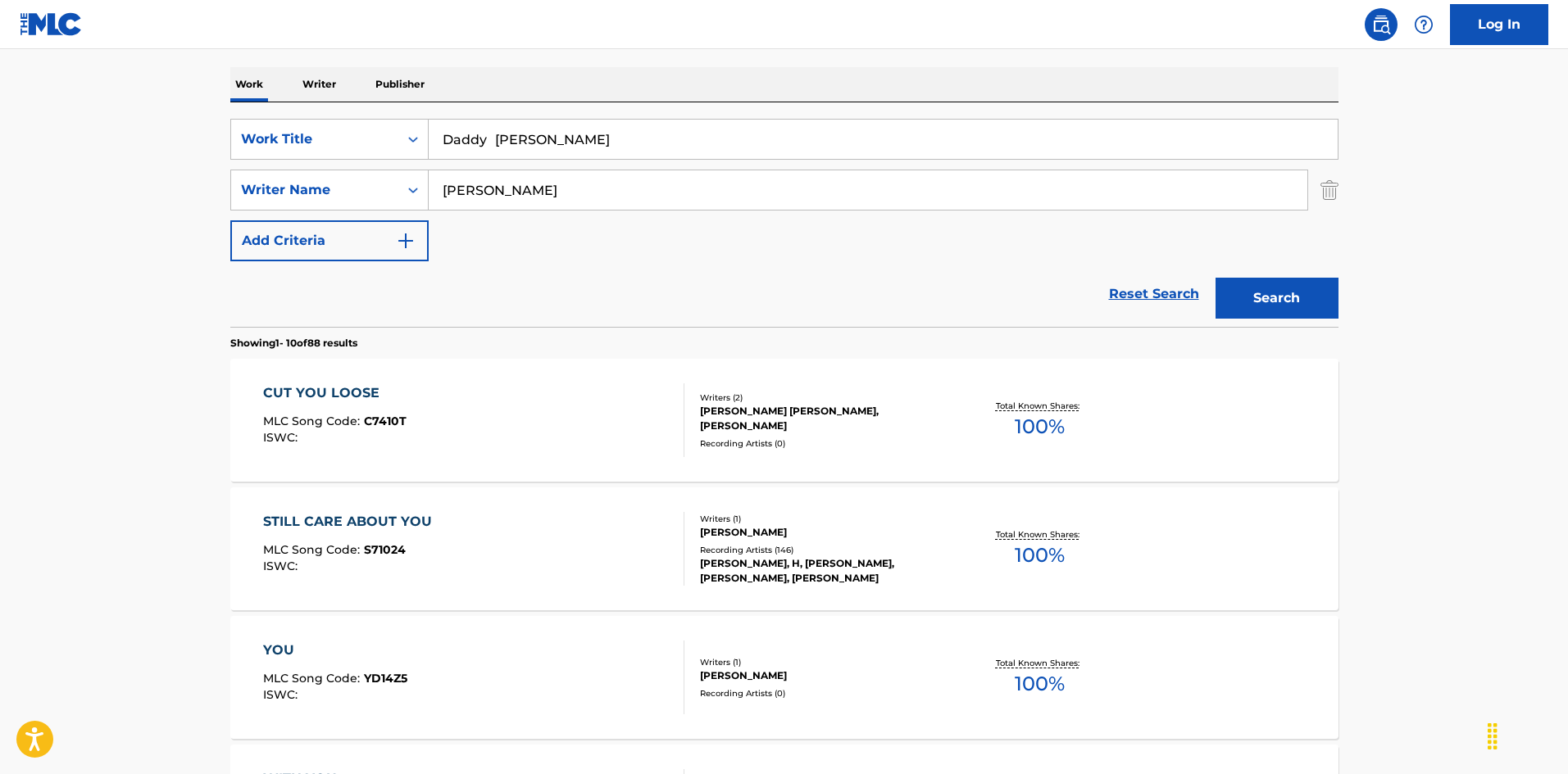
type input "Daddy [PERSON_NAME]"
drag, startPoint x: 536, startPoint y: 186, endPoint x: 435, endPoint y: 173, distance: 101.8
click at [363, 150] on div "SearchWithCriteria925b4d22-daa9-49c7-9c3b-1f4fd6ba712d Work Title Daddy [PERSON…" at bounding box center [784, 190] width 1108 height 142
paste input "[PERSON_NAME]"
drag, startPoint x: 436, startPoint y: 186, endPoint x: 379, endPoint y: 179, distance: 57.4
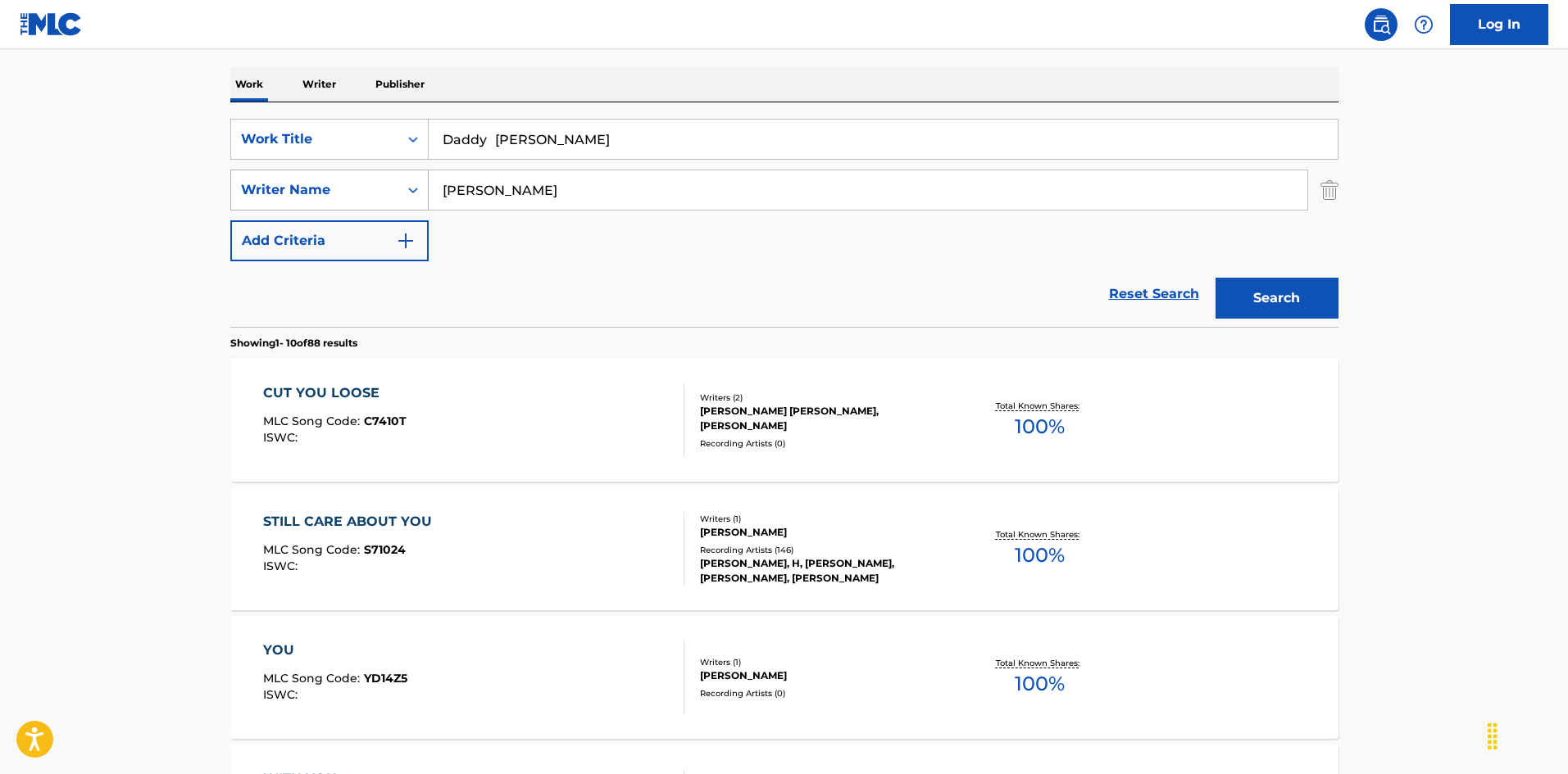
click at [354, 176] on div "SearchWithCriteria999d1a91-1e41-464a-bb6a-1cf62293df15 Writer Name [PERSON_NAME]" at bounding box center [784, 191] width 1108 height 41
type input "[PERSON_NAME]"
drag, startPoint x: 490, startPoint y: 137, endPoint x: 799, endPoint y: 222, distance: 320.5
click at [799, 222] on div "SearchWithCriteria925b4d22-daa9-49c7-9c3b-1f4fd6ba712d Work Title Daddy [PERSON…" at bounding box center [784, 190] width 1108 height 142
type input "Daddy"
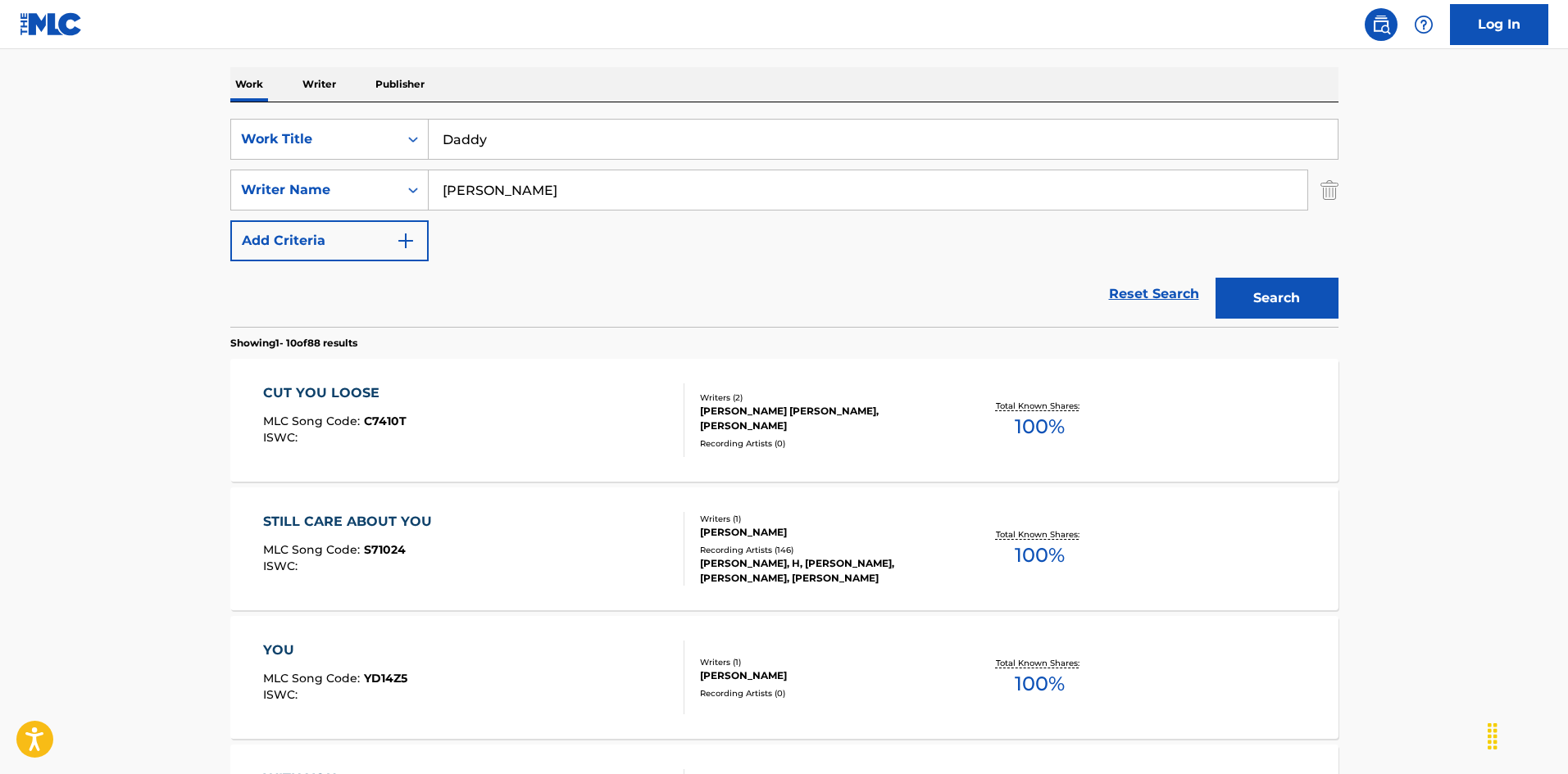
click at [1289, 309] on button "Search" at bounding box center [1276, 299] width 123 height 41
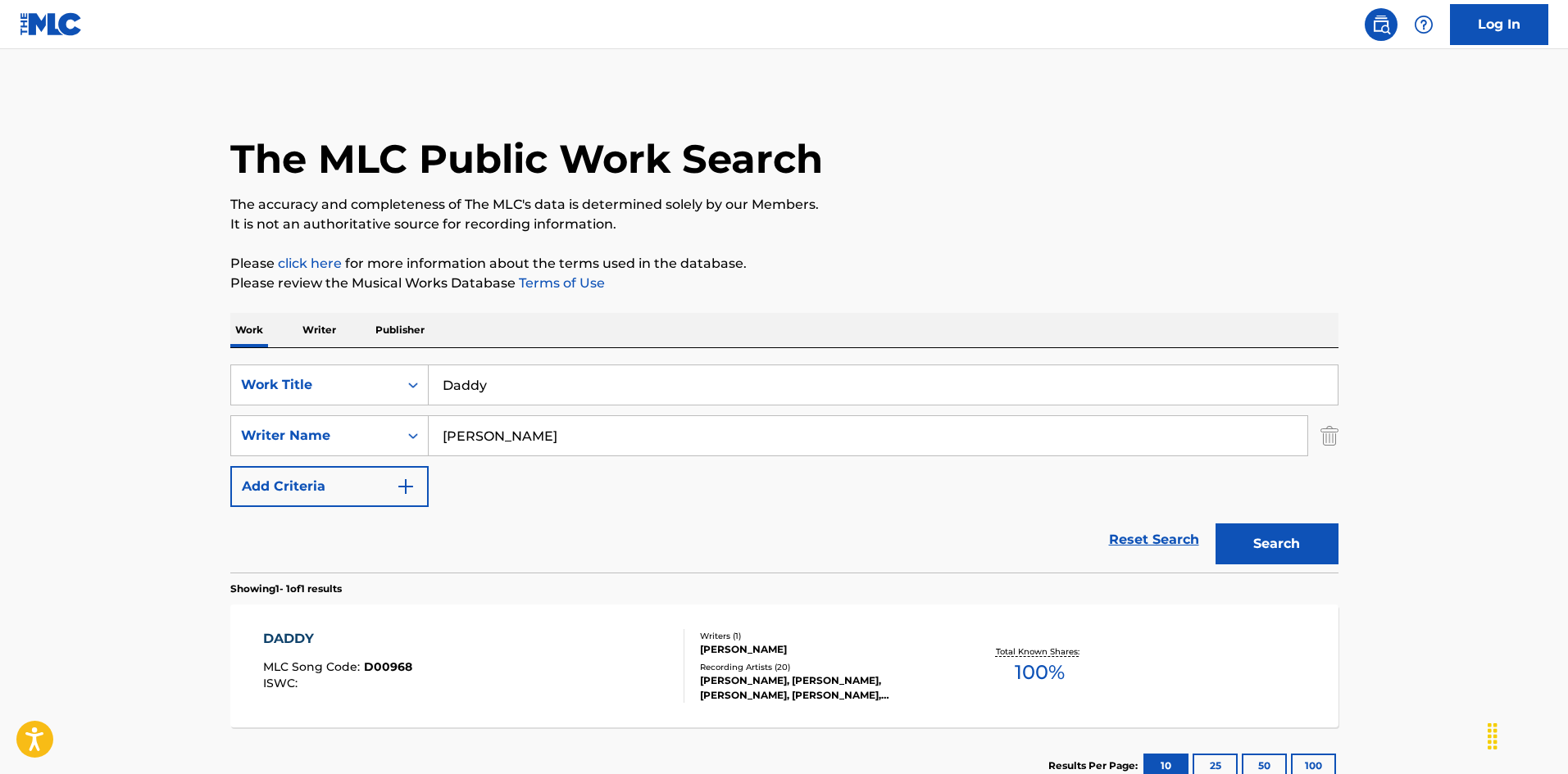
scroll to position [82, 0]
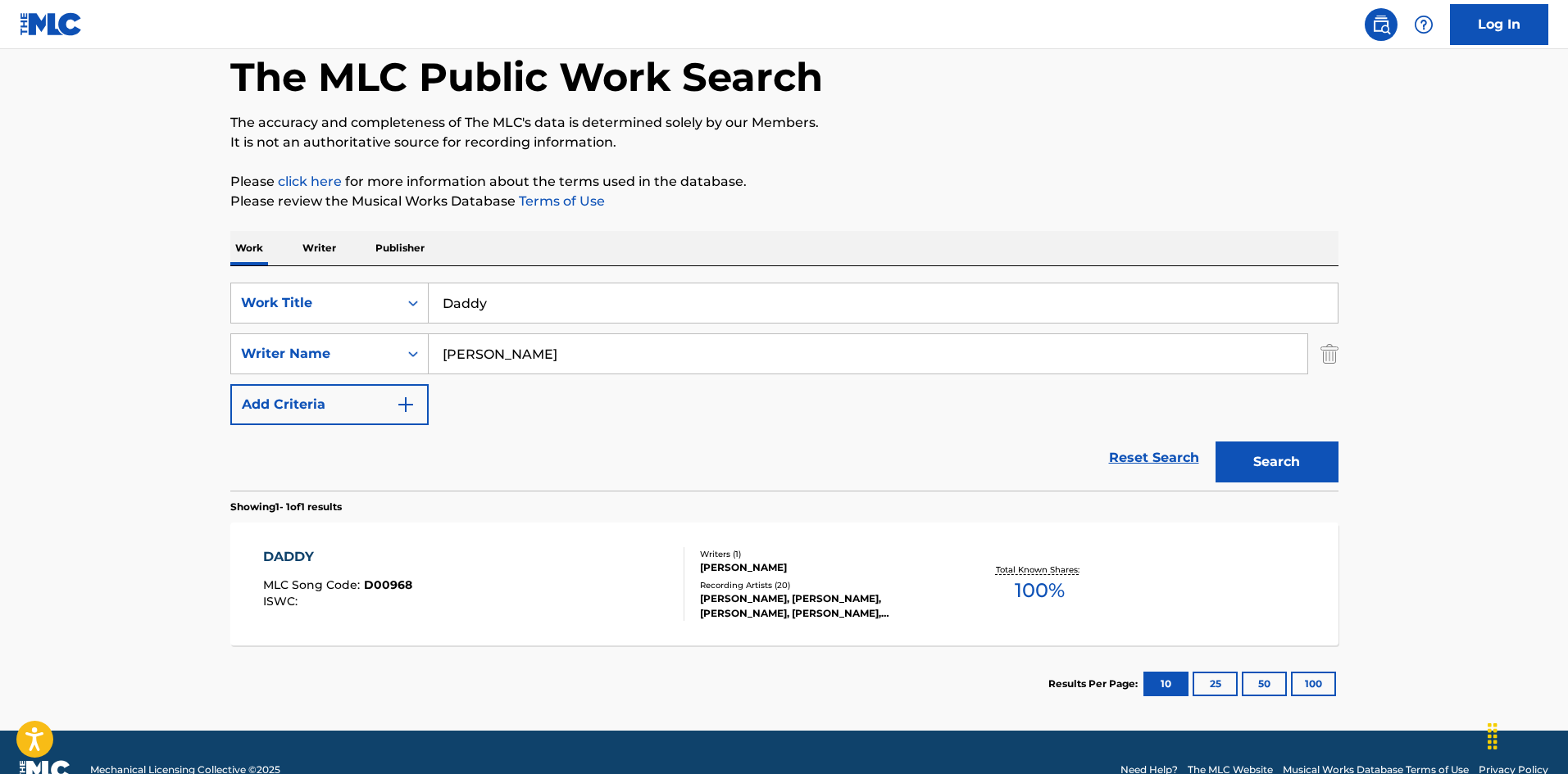
click at [611, 554] on div "DADDY MLC Song Code : D00968 ISWC :" at bounding box center [474, 583] width 421 height 74
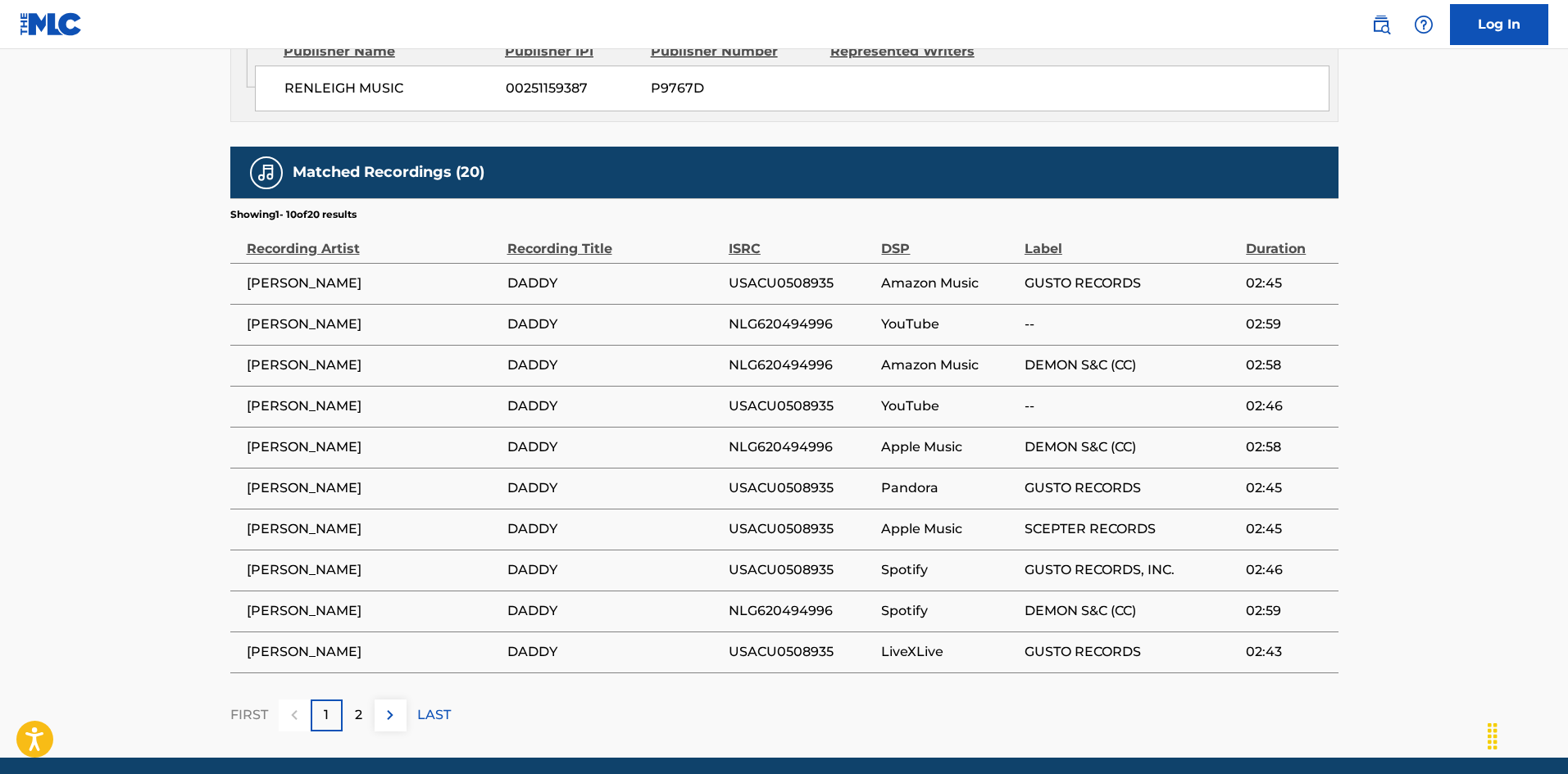
click at [359, 705] on p "2" at bounding box center [359, 715] width 8 height 20
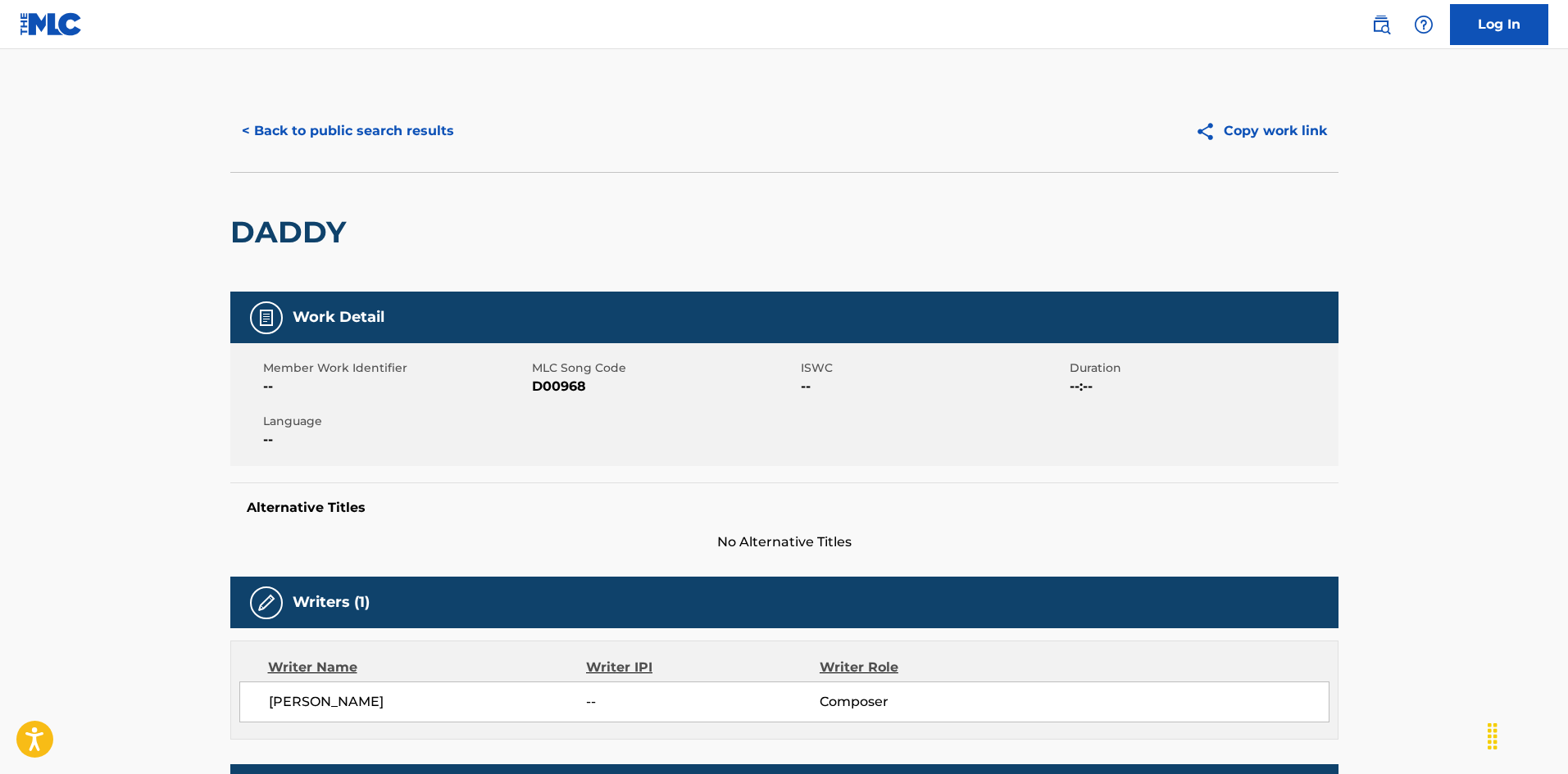
click at [430, 128] on button "< Back to public search results" at bounding box center [347, 132] width 235 height 41
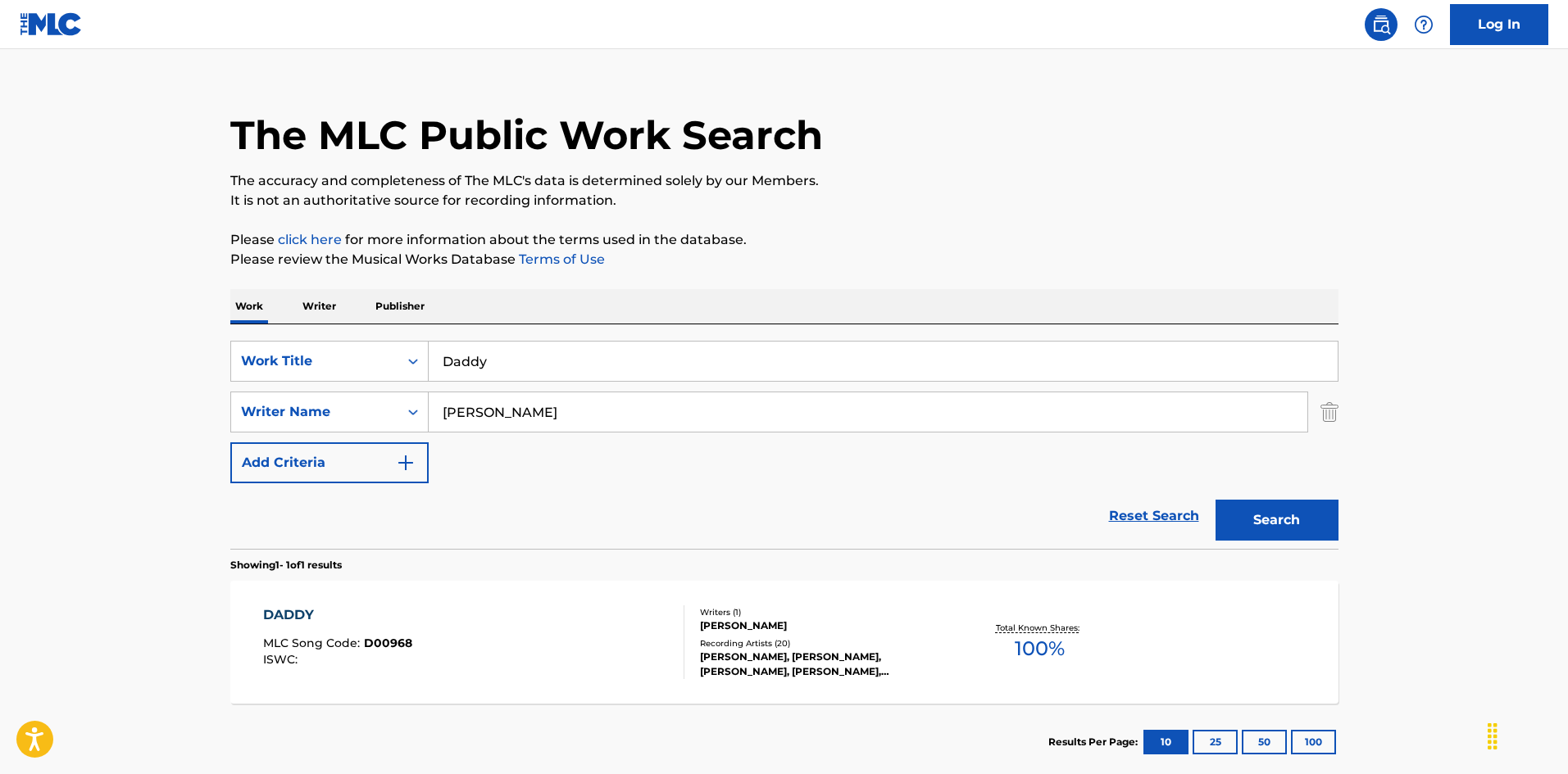
drag, startPoint x: 497, startPoint y: 359, endPoint x: 311, endPoint y: 331, distance: 188.1
click at [305, 329] on div "SearchWithCriteria925b4d22-daa9-49c7-9c3b-1f4fd6ba712d Work Title Daddy SearchW…" at bounding box center [784, 436] width 1108 height 225
paste input "Cuando Lluene [PERSON_NAME]"
click at [625, 359] on input "Cuando Lluene [PERSON_NAME]" at bounding box center [882, 361] width 909 height 39
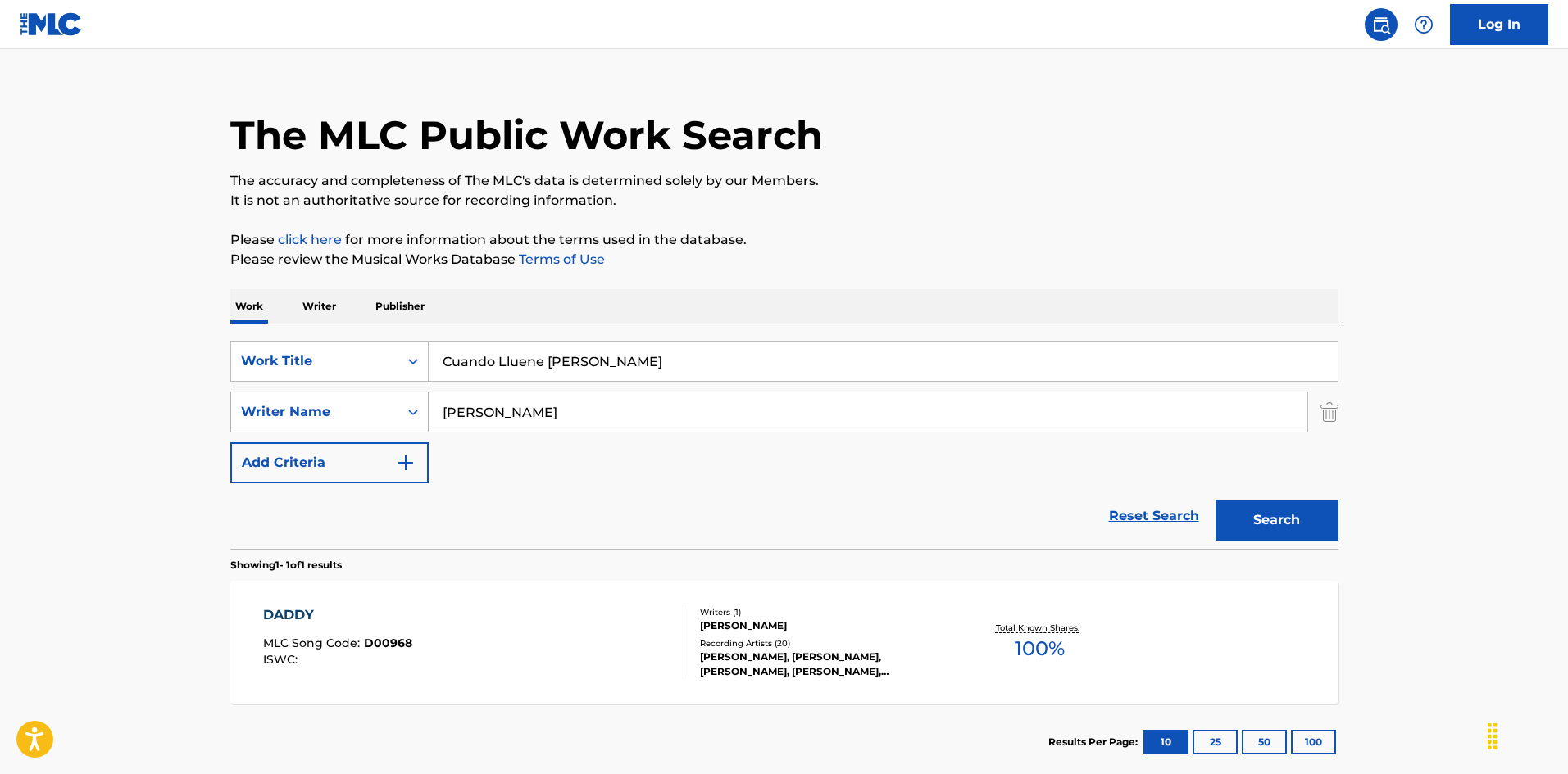
type input "Cuando Lluene [PERSON_NAME]"
click at [354, 399] on div "SearchWithCriteria999d1a91-1e41-464a-bb6a-1cf62293df15 Writer Name [PERSON_NAME]" at bounding box center [784, 413] width 1108 height 41
paste input "Mclai"
type input "[PERSON_NAME]"
drag, startPoint x: 554, startPoint y: 357, endPoint x: 812, endPoint y: 412, distance: 263.8
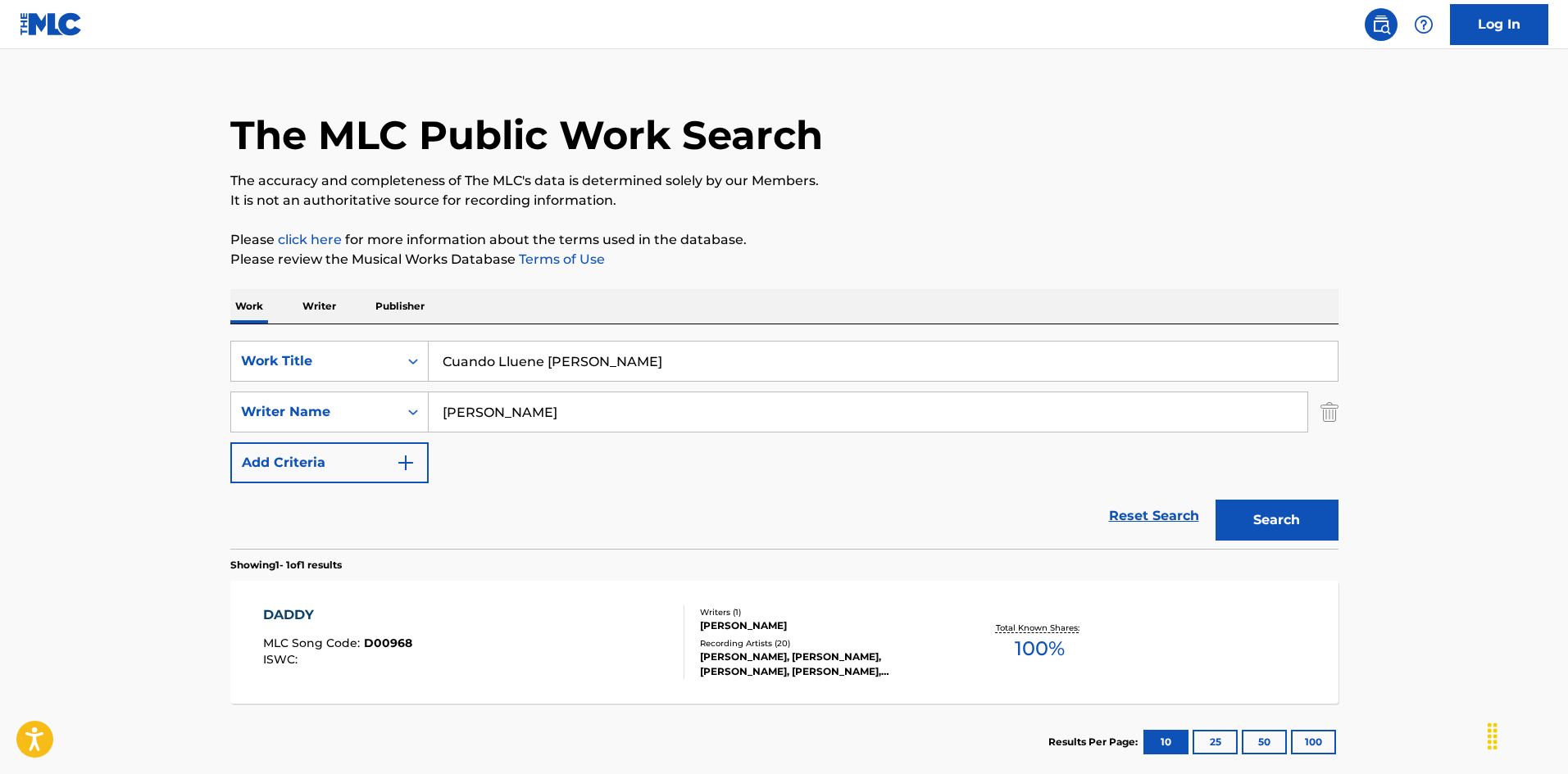
click at [756, 403] on div "SearchWithCriteria925b4d22-daa9-49c7-9c3b-1f4fd6ba712d Work Title Cuando Lluene…" at bounding box center [784, 412] width 1108 height 142
drag, startPoint x: 1256, startPoint y: 517, endPoint x: 1121, endPoint y: 409, distance: 172.9
click at [1255, 517] on button "Search" at bounding box center [1276, 521] width 123 height 41
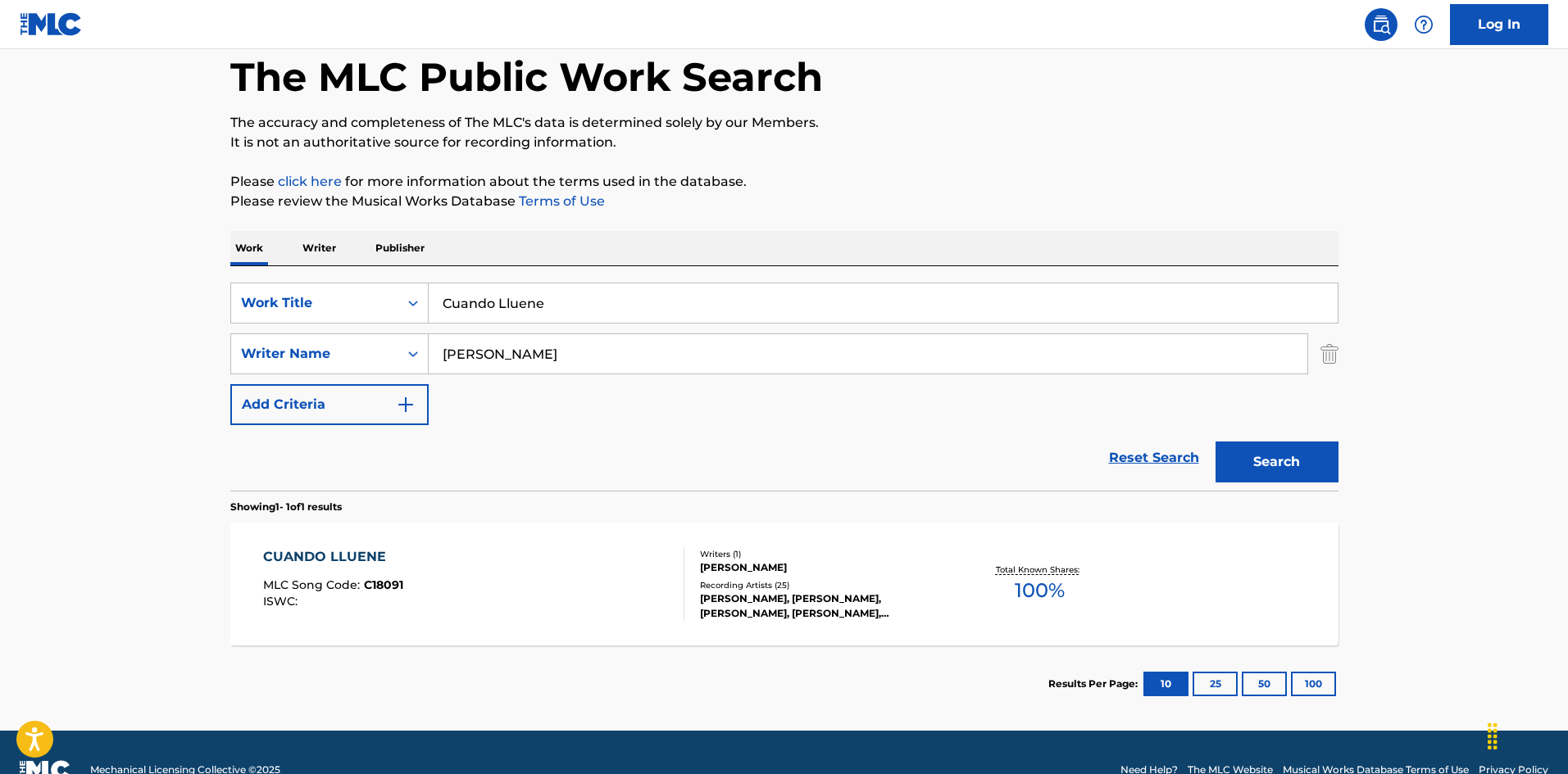
scroll to position [117, 0]
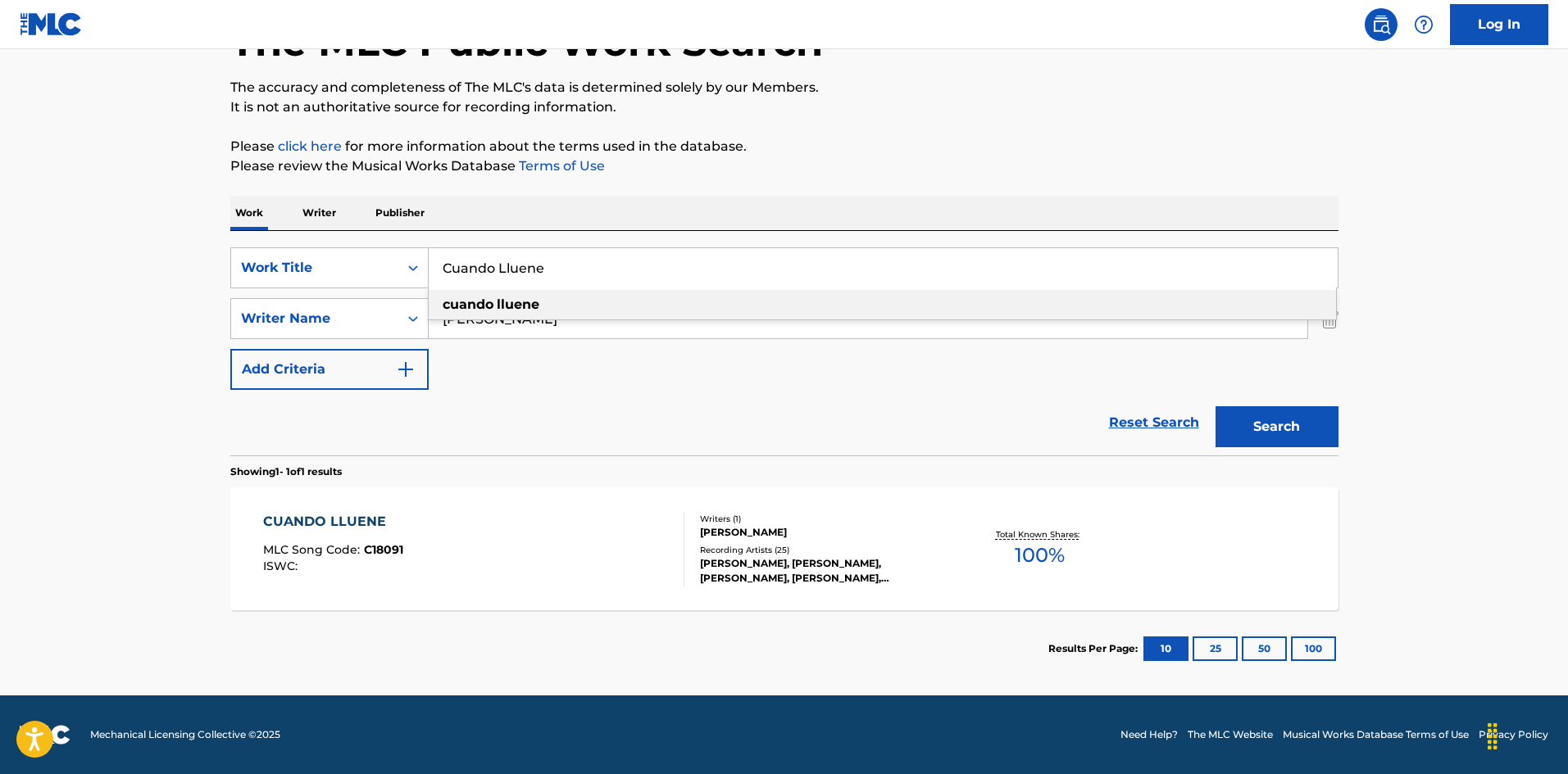
drag, startPoint x: 578, startPoint y: 270, endPoint x: 287, endPoint y: 232, distance: 293.5
click at [287, 230] on div "Work Writer Publisher SearchWithCriteria925b4d22-daa9-49c7-9c3b-1f4fd6ba712d Wo…" at bounding box center [784, 441] width 1108 height 492
paste input "Days And Days [PERSON_NAME]"
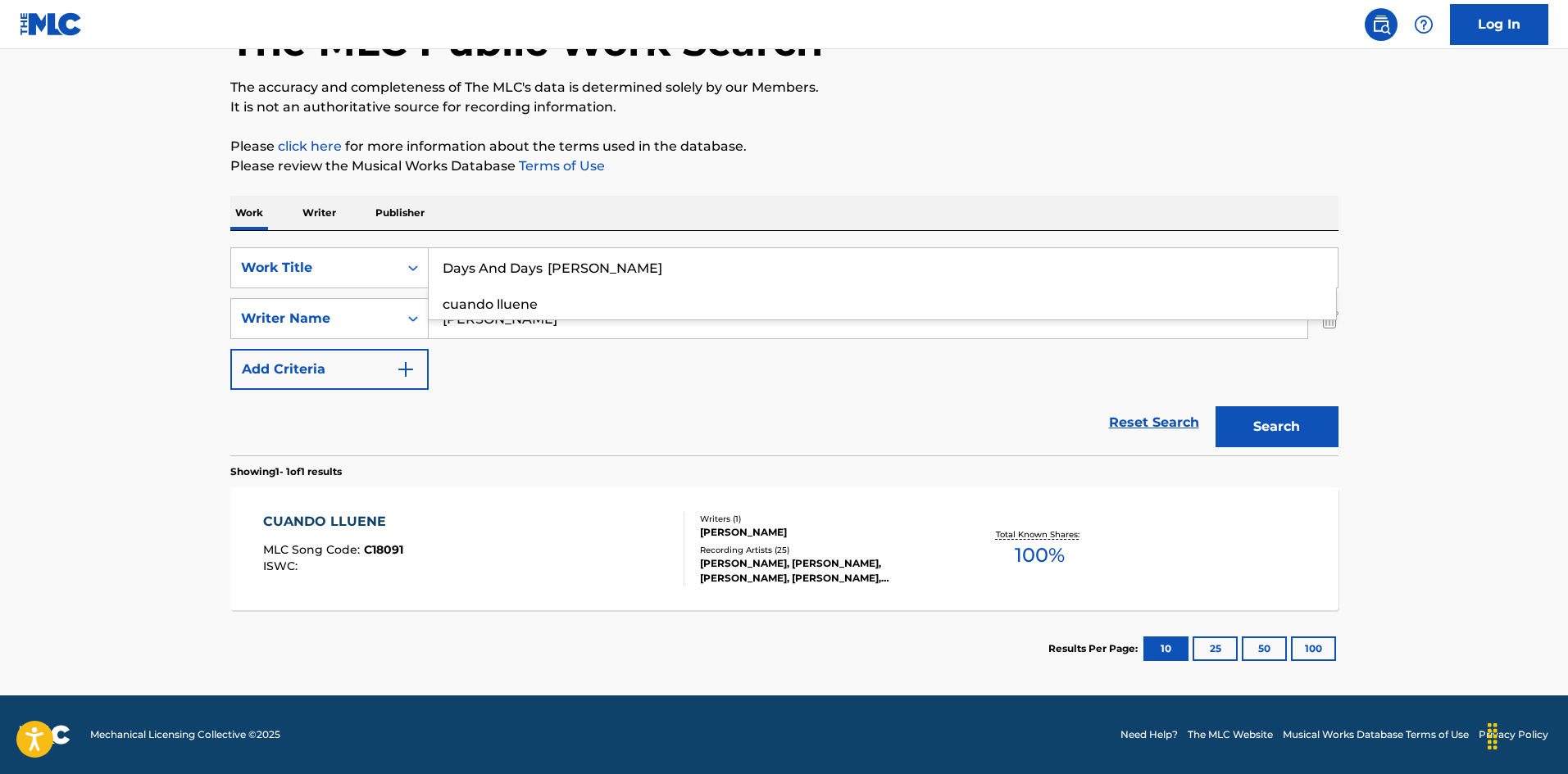
click at [674, 266] on input "Days And Days [PERSON_NAME]" at bounding box center [882, 268] width 909 height 39
click at [675, 264] on input "Days And Days [PERSON_NAME]" at bounding box center [882, 268] width 909 height 39
type input "Days And Days [PERSON_NAME] [PERSON_NAME]"
click at [309, 283] on div "SearchWithCriteria925b4d22-daa9-49c7-9c3b-1f4fd6ba712d Work Title Days And Days…" at bounding box center [784, 318] width 1108 height 142
paste input "Oze"
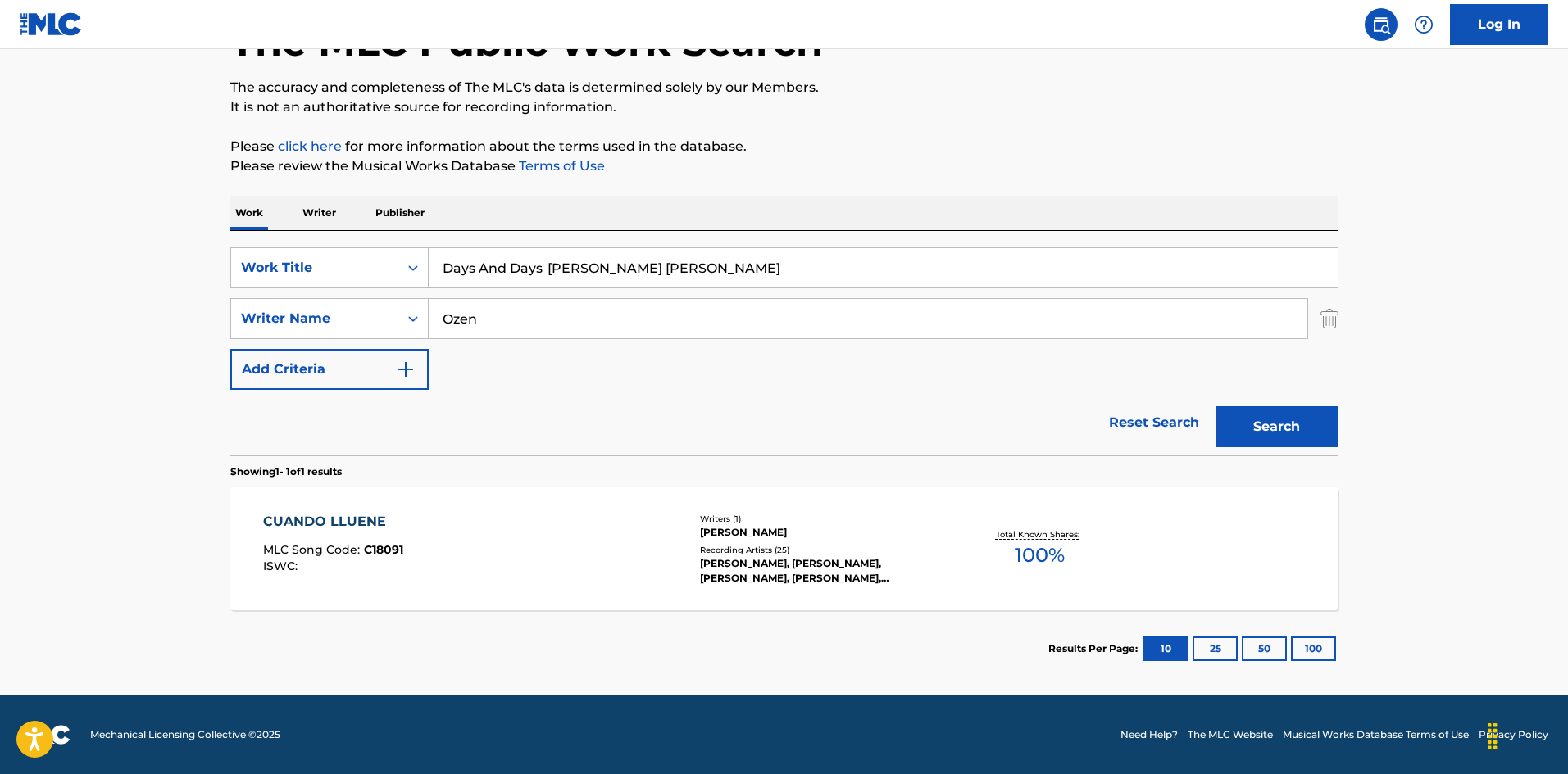
type input "Ozen"
drag, startPoint x: 557, startPoint y: 266, endPoint x: 916, endPoint y: 332, distance: 365.0
click at [855, 313] on div "SearchWithCriteria925b4d22-daa9-49c7-9c3b-1f4fd6ba712d Work Title Days And Days…" at bounding box center [784, 318] width 1108 height 142
type input "Days And Days"
click at [1314, 411] on button "Search" at bounding box center [1276, 427] width 123 height 41
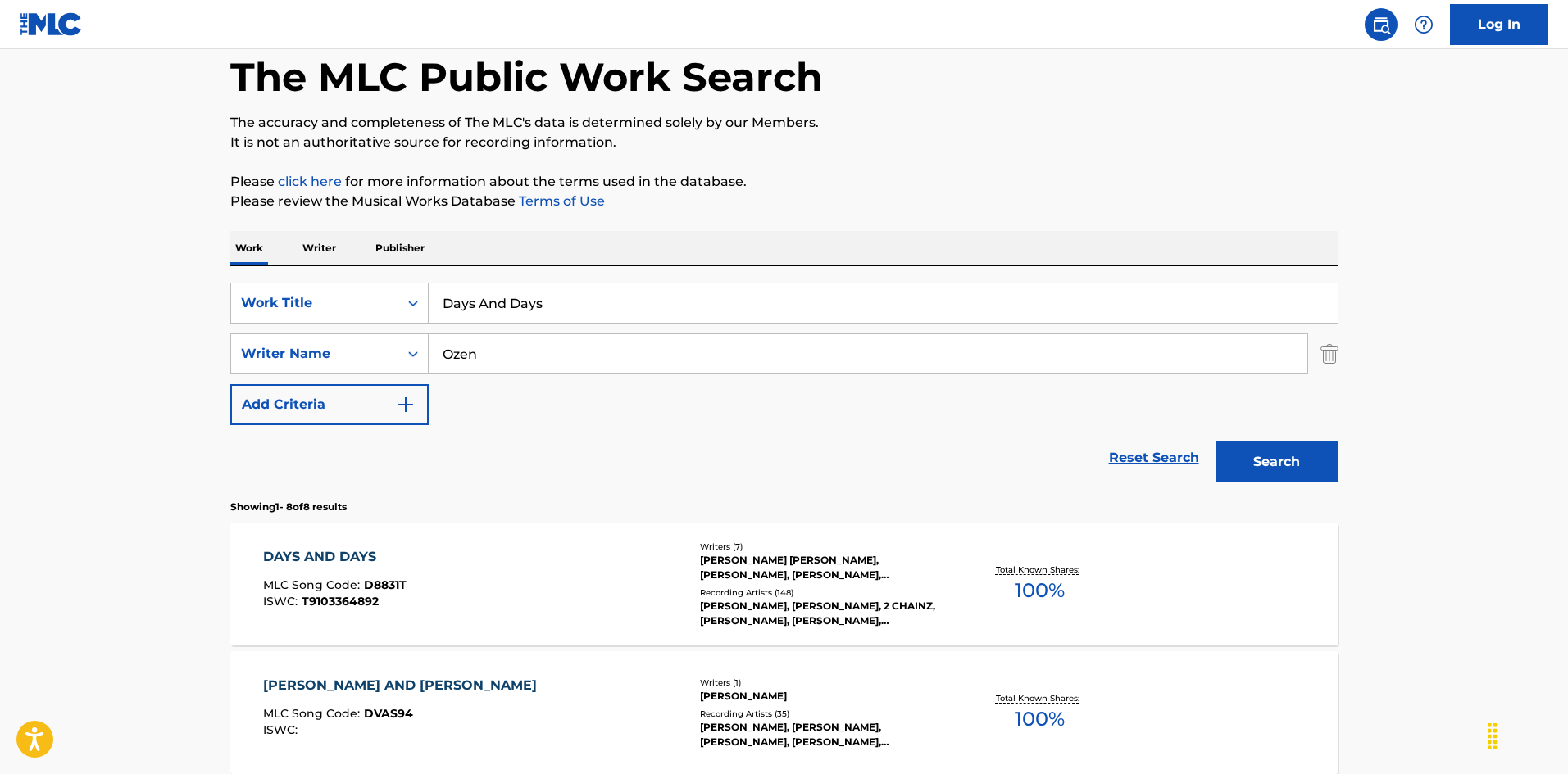
scroll to position [246, 0]
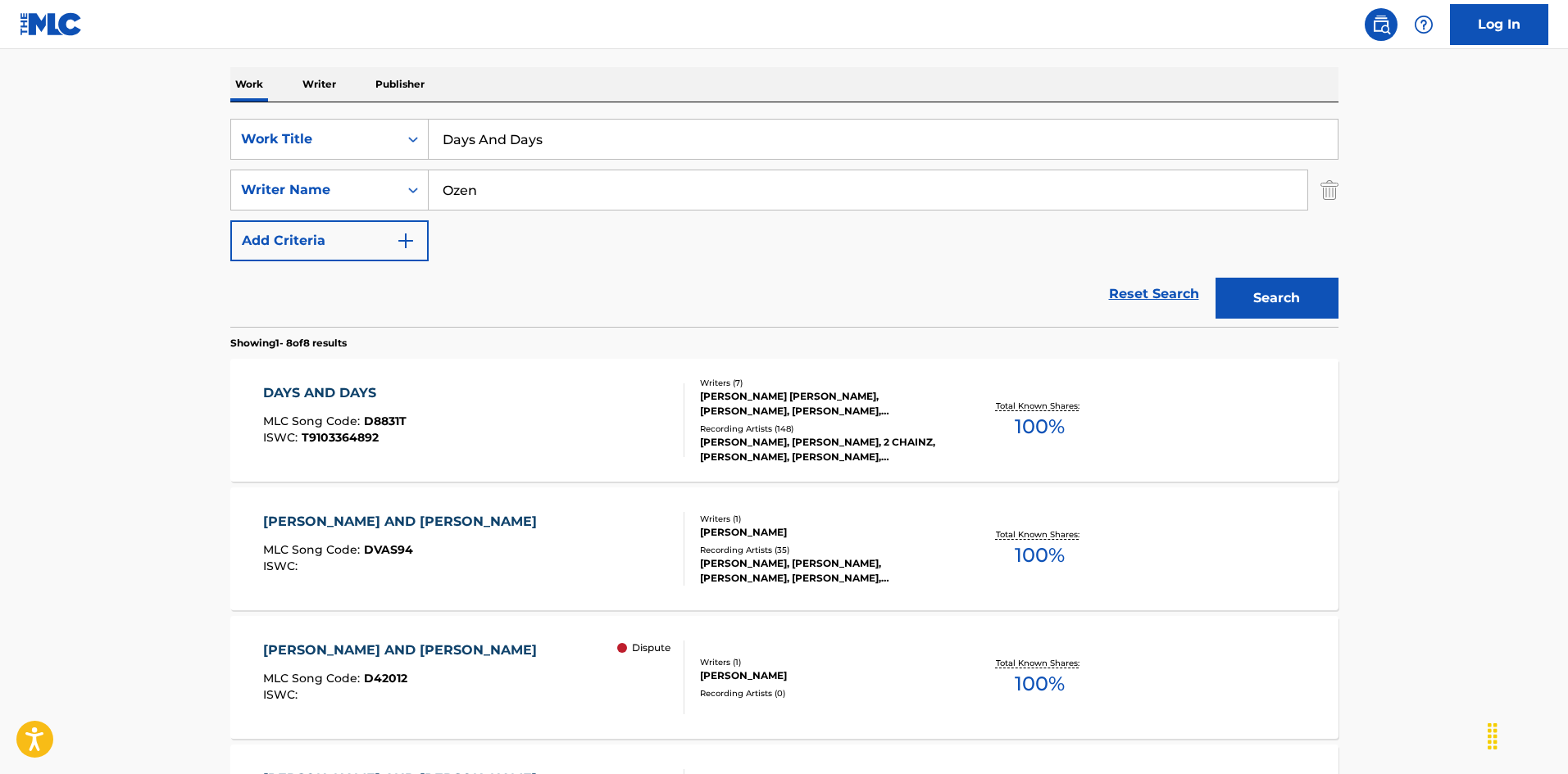
click at [634, 436] on div "DAYS AND DAYS MLC Song Code : D8831T ISWC : T9103364892" at bounding box center [474, 419] width 421 height 74
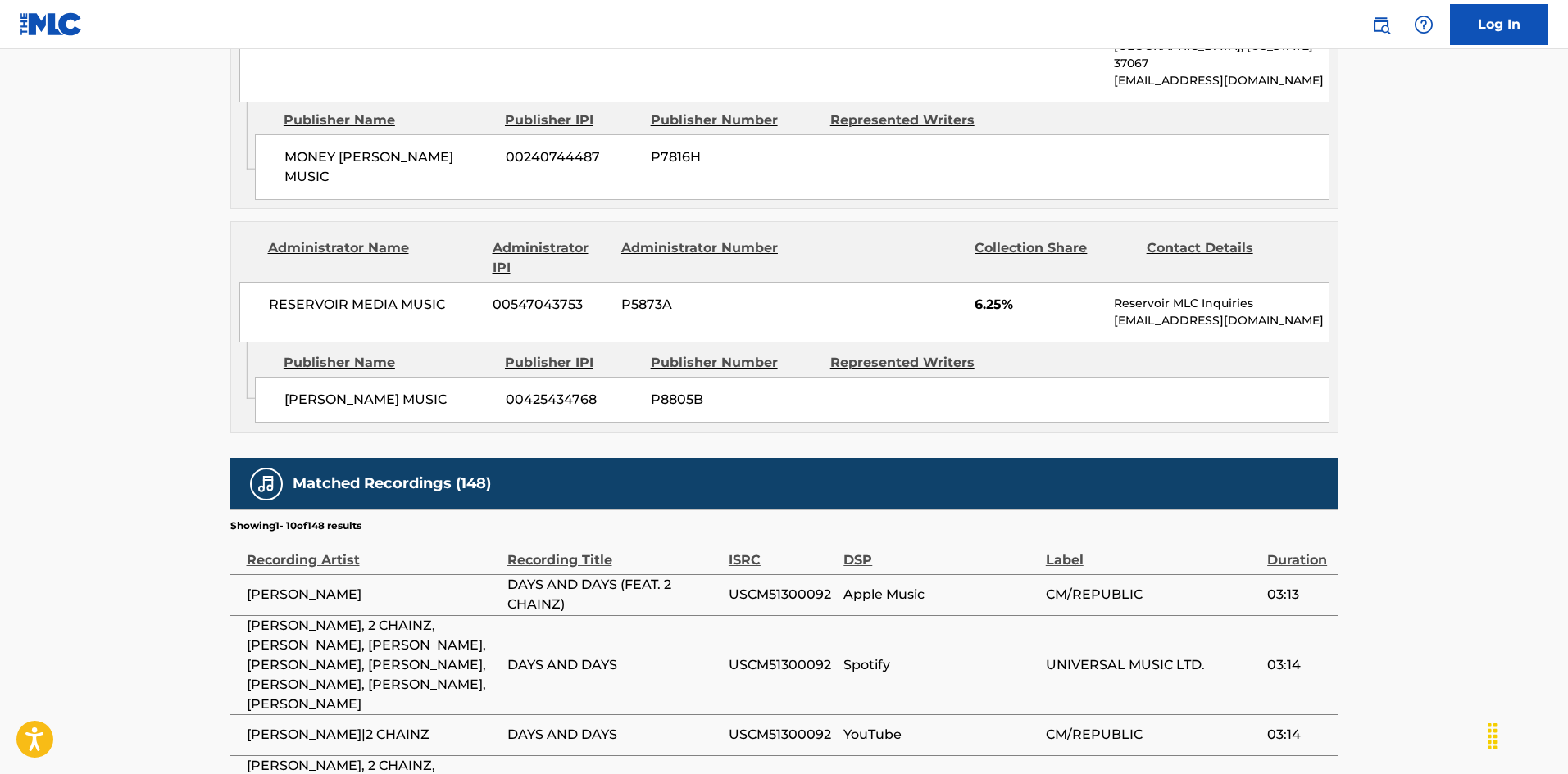
scroll to position [3268, 0]
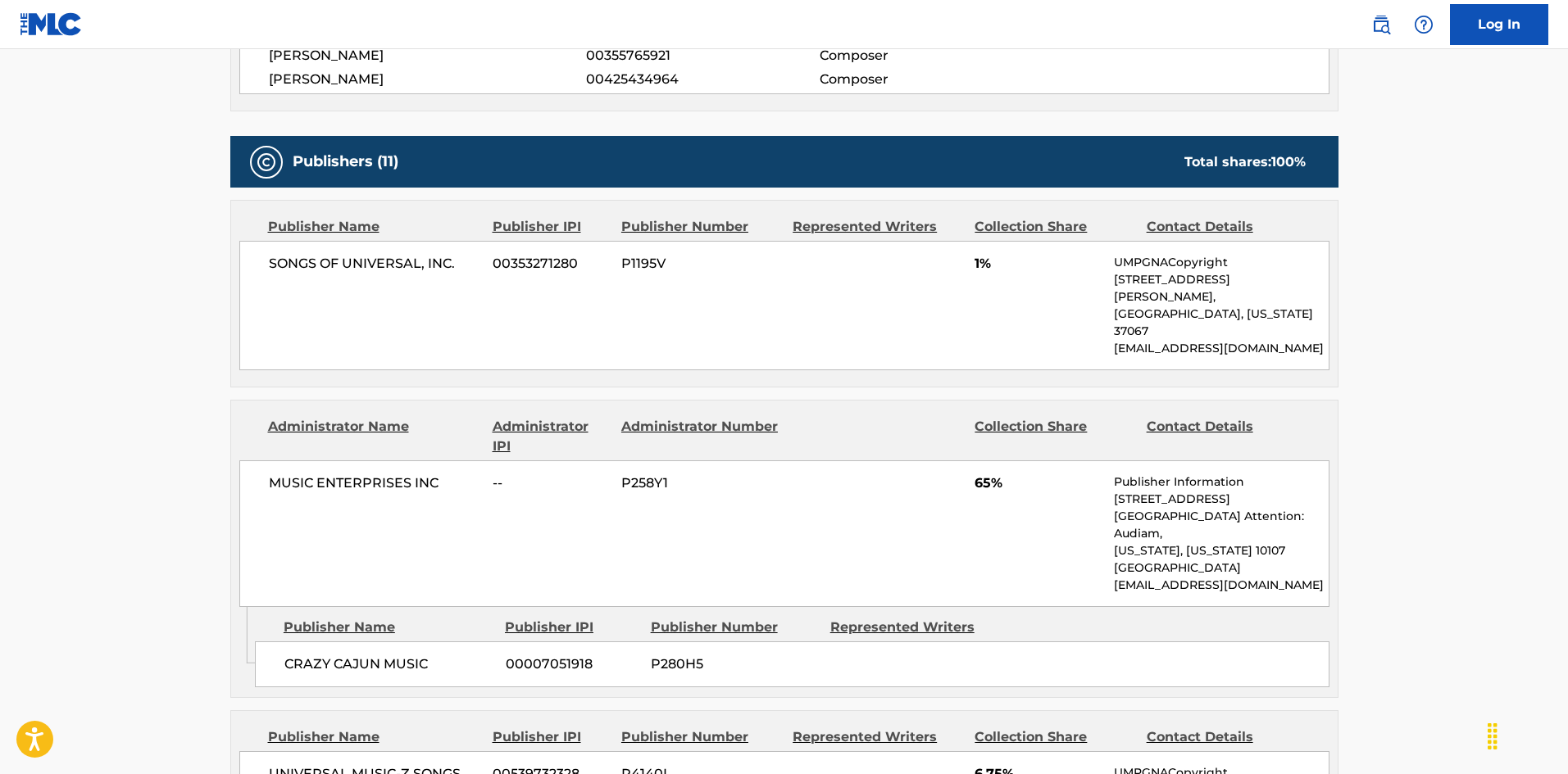
scroll to position [0, 0]
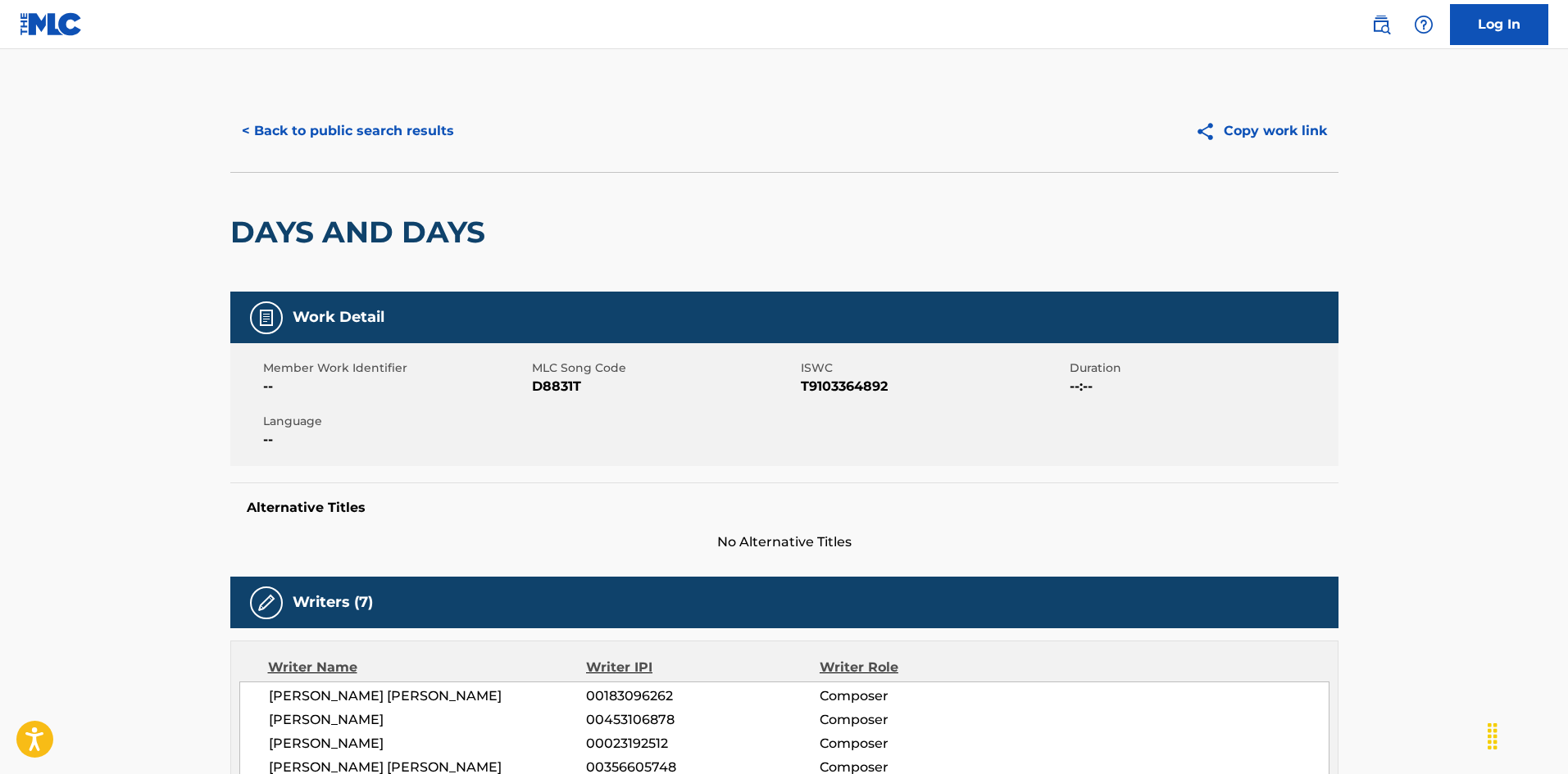
click at [392, 132] on button "< Back to public search results" at bounding box center [347, 132] width 235 height 41
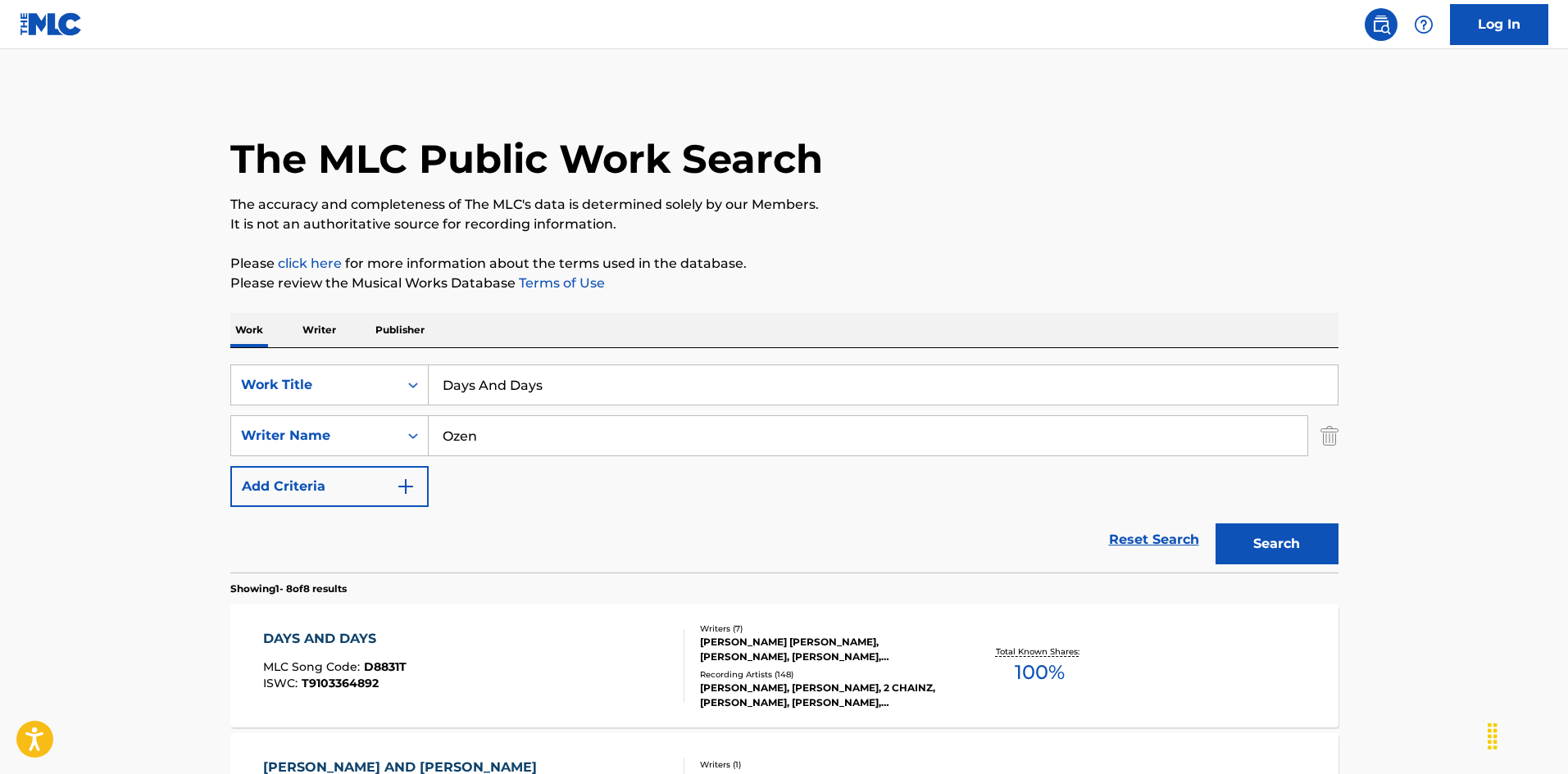
scroll to position [246, 0]
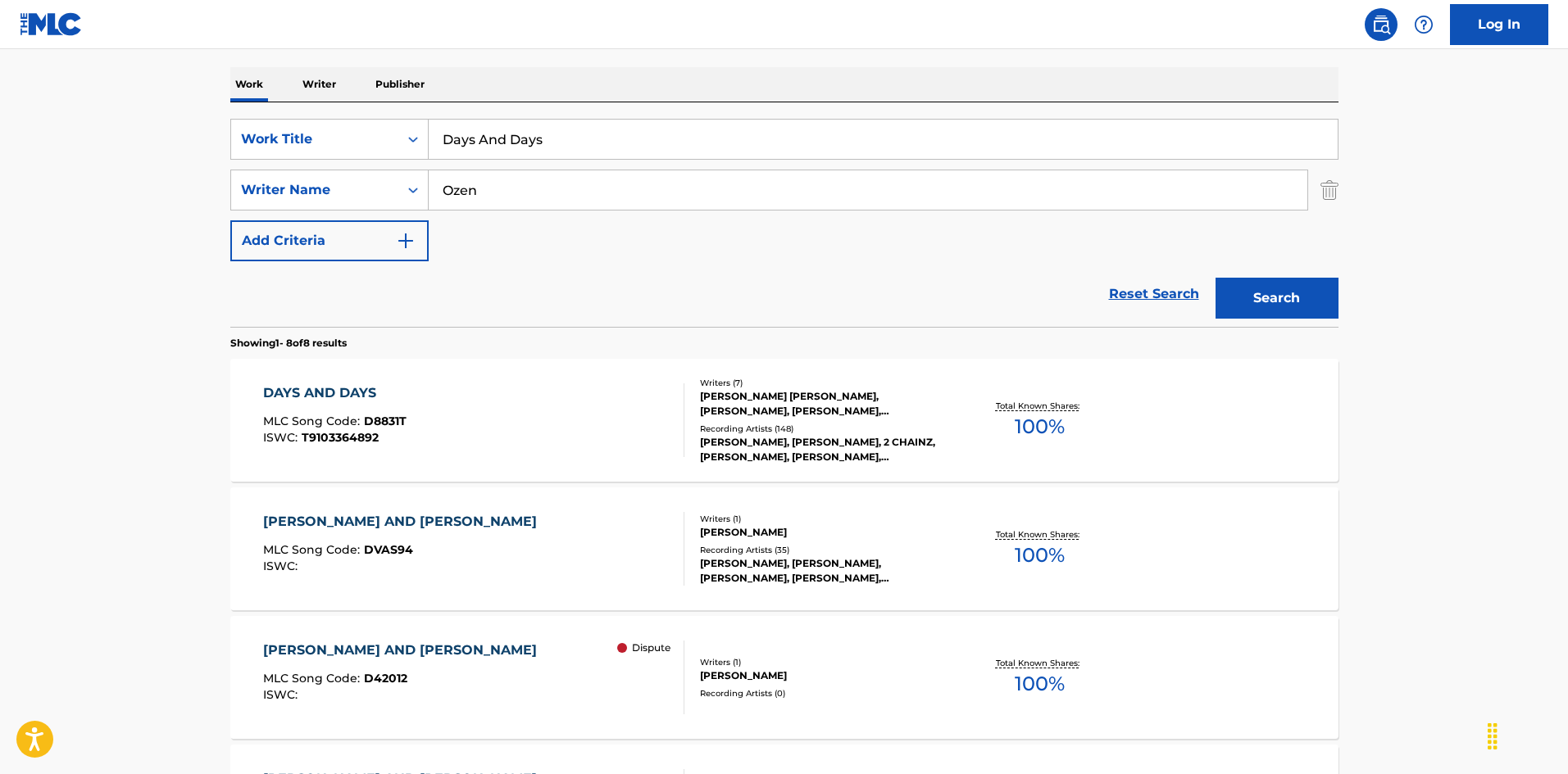
drag, startPoint x: 365, startPoint y: 117, endPoint x: 542, endPoint y: 160, distance: 182.1
click at [300, 110] on div "SearchWithCriteria925b4d22-daa9-49c7-9c3b-1f4fd6ba712d Work Title Days And Days…" at bounding box center [784, 214] width 1108 height 225
paste input "Of Our Tender Love [PERSON_NAME]"
drag, startPoint x: 644, startPoint y: 137, endPoint x: 761, endPoint y: 143, distance: 117.2
click at [761, 143] on input "Days Of Our Tender Love [PERSON_NAME]" at bounding box center [882, 139] width 909 height 39
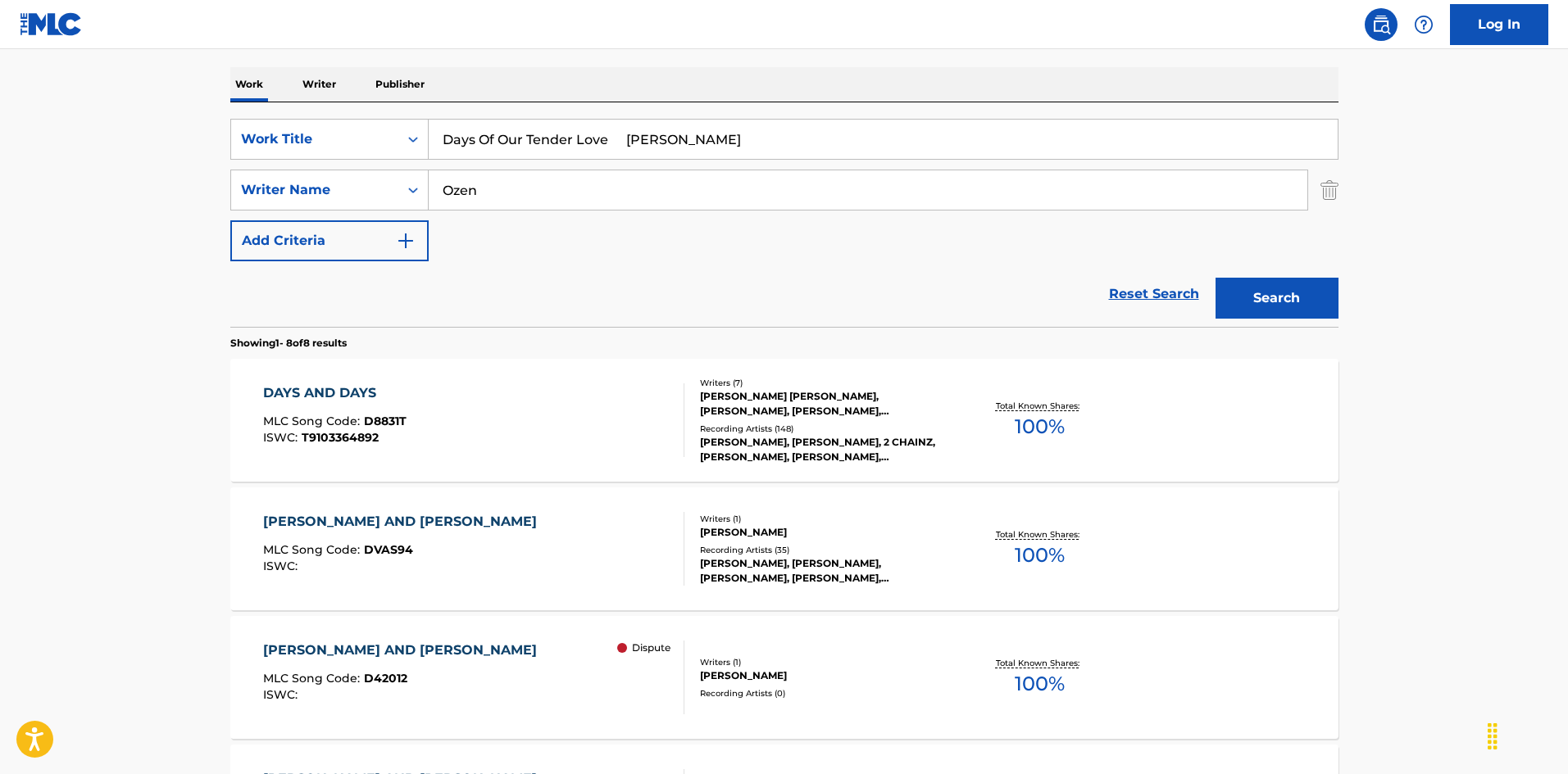
type input "Days Of Our Tender Love [PERSON_NAME]"
drag, startPoint x: 472, startPoint y: 187, endPoint x: 331, endPoint y: 154, distance: 144.8
click at [329, 154] on div "SearchWithCriteria925b4d22-daa9-49c7-9c3b-1f4fd6ba712d Work Title Days Of Our T…" at bounding box center [784, 190] width 1108 height 142
paste input "Frankli"
type input "Franklin"
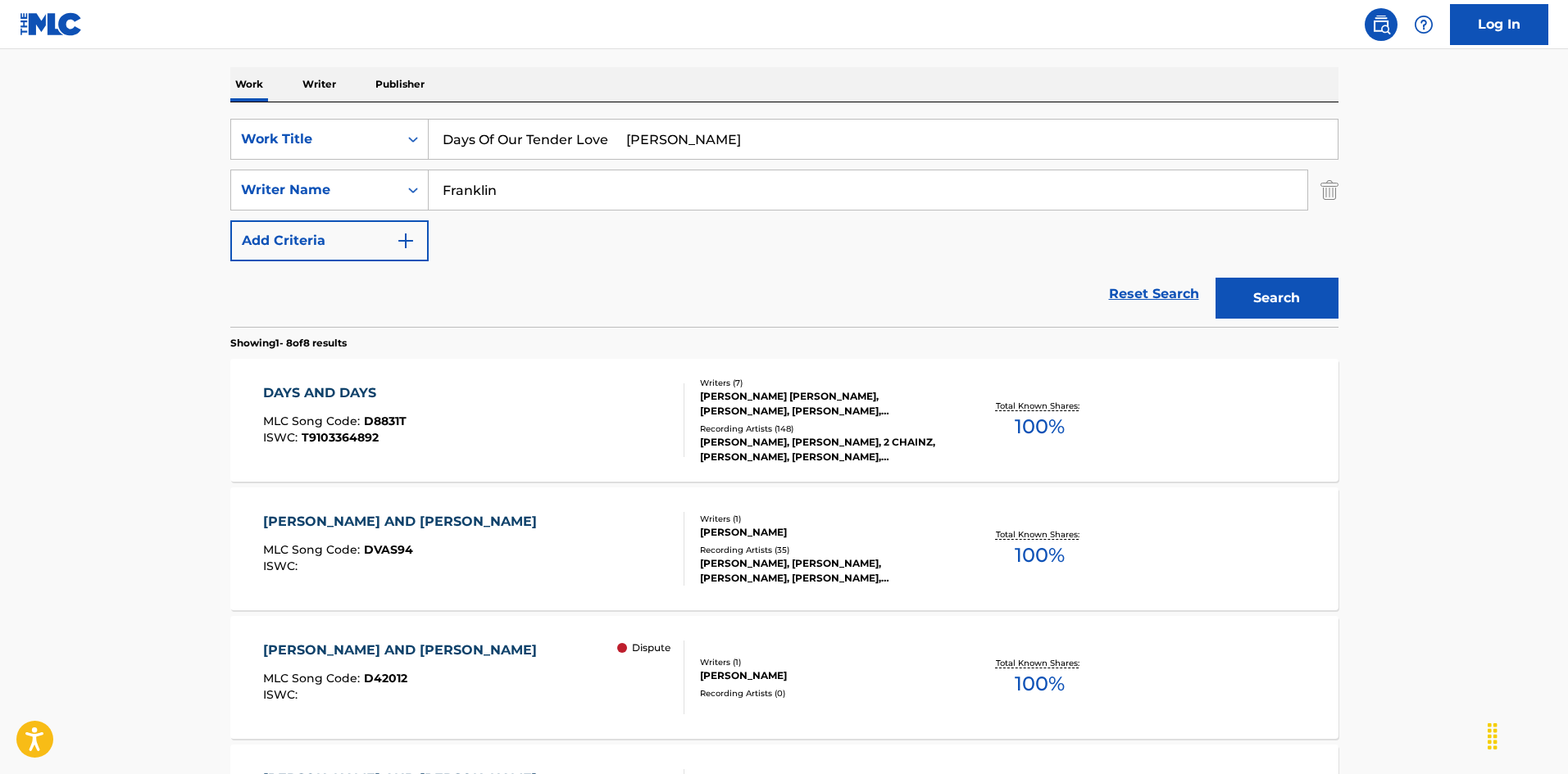
drag, startPoint x: 615, startPoint y: 141, endPoint x: 744, endPoint y: 156, distance: 129.9
click at [709, 148] on input "Days Of Our Tender Love [PERSON_NAME]" at bounding box center [882, 139] width 909 height 39
drag, startPoint x: 605, startPoint y: 137, endPoint x: 284, endPoint y: 77, distance: 326.6
click at [284, 77] on div "Work Writer Publisher SearchWithCriteria925b4d22-daa9-49c7-9c3b-1f4fd6ba712d Wo…" at bounding box center [784, 763] width 1108 height 1393
type input "Days Of Our Tender Love"
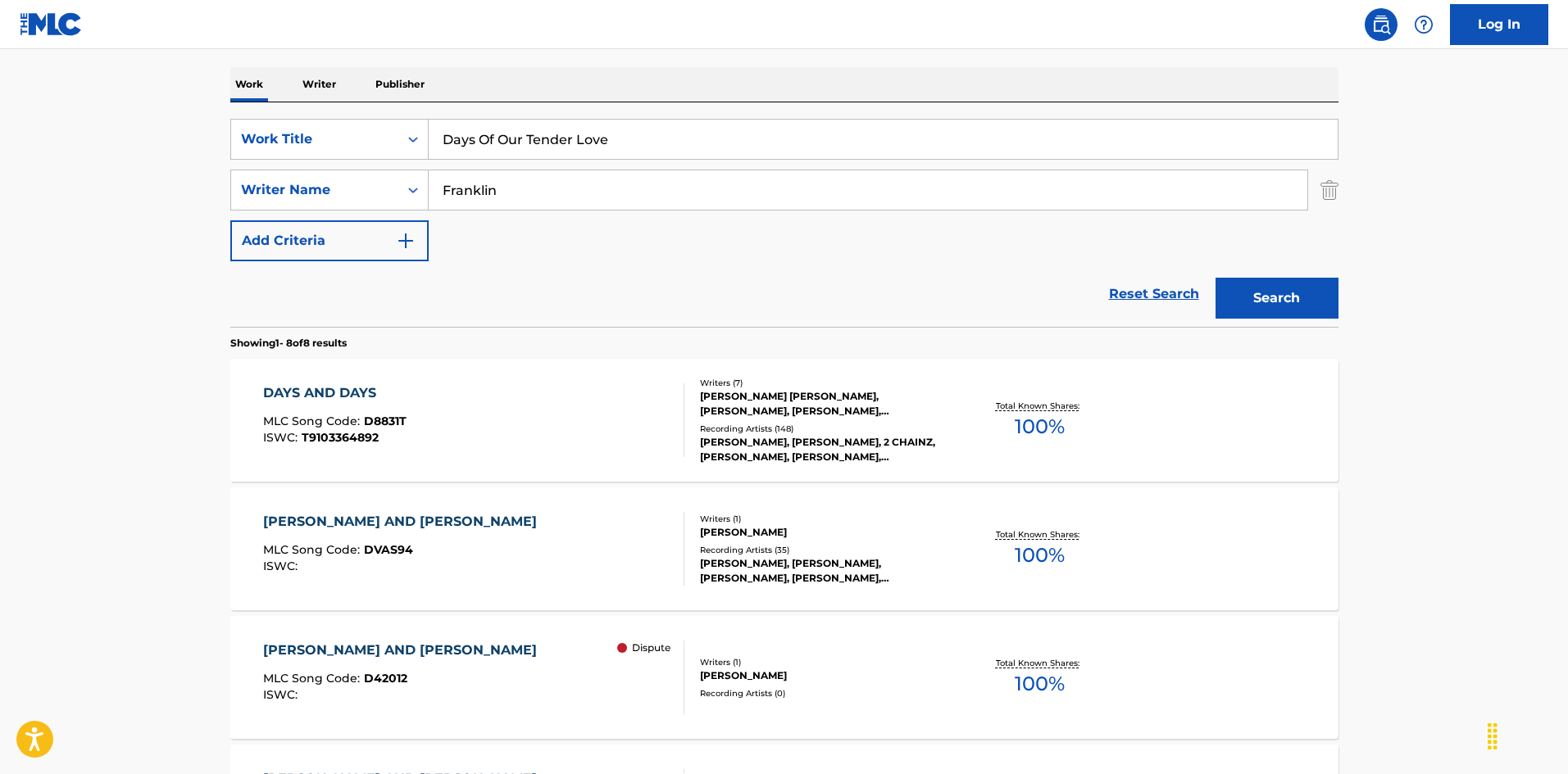
drag, startPoint x: 730, startPoint y: 251, endPoint x: 1170, endPoint y: 309, distance: 443.8
click at [730, 251] on div "SearchWithCriteria925b4d22-daa9-49c7-9c3b-1f4fd6ba712d Work Title Days Of Our T…" at bounding box center [784, 190] width 1108 height 142
click at [1274, 304] on button "Search" at bounding box center [1276, 299] width 123 height 41
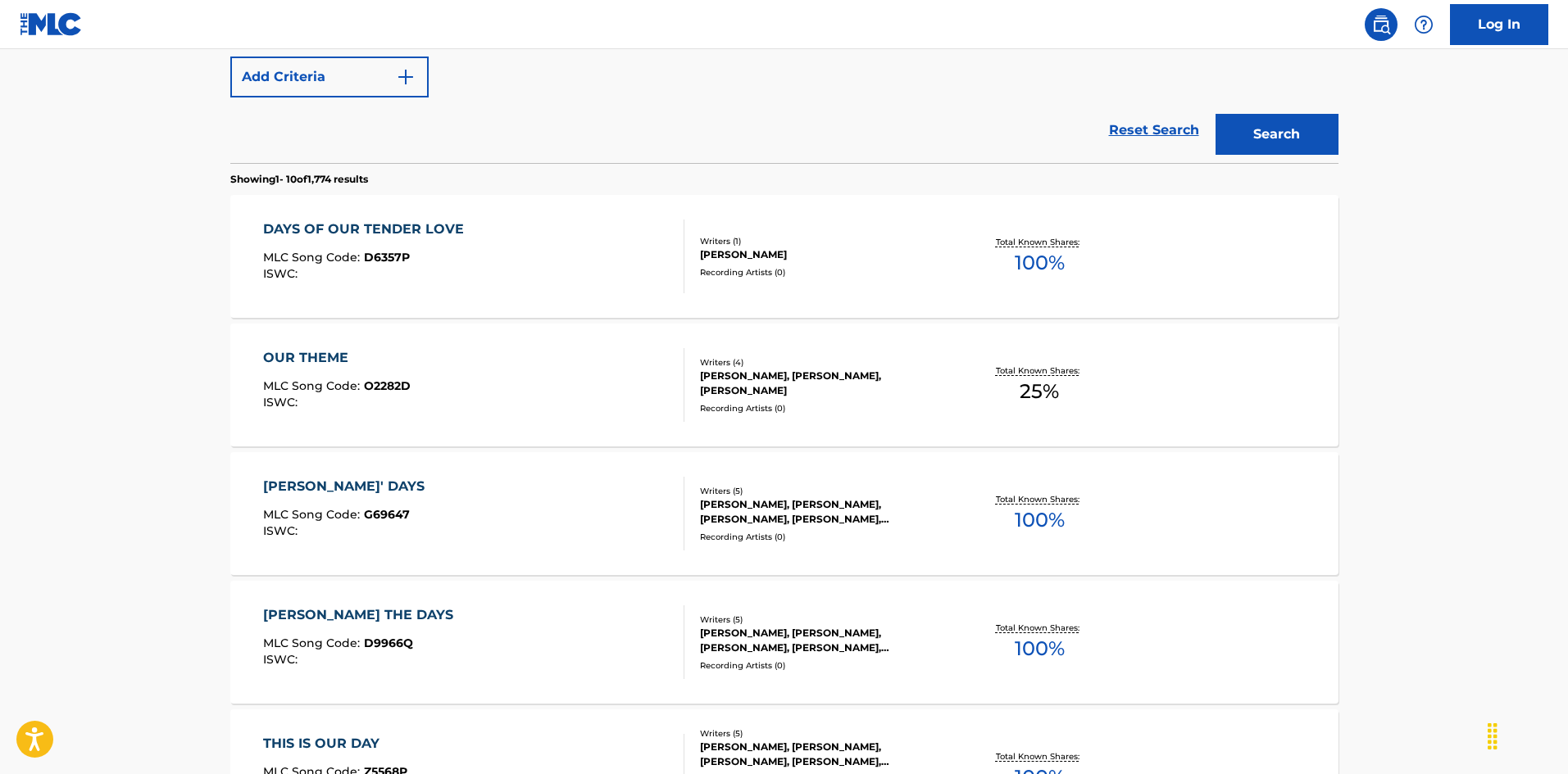
scroll to position [492, 0]
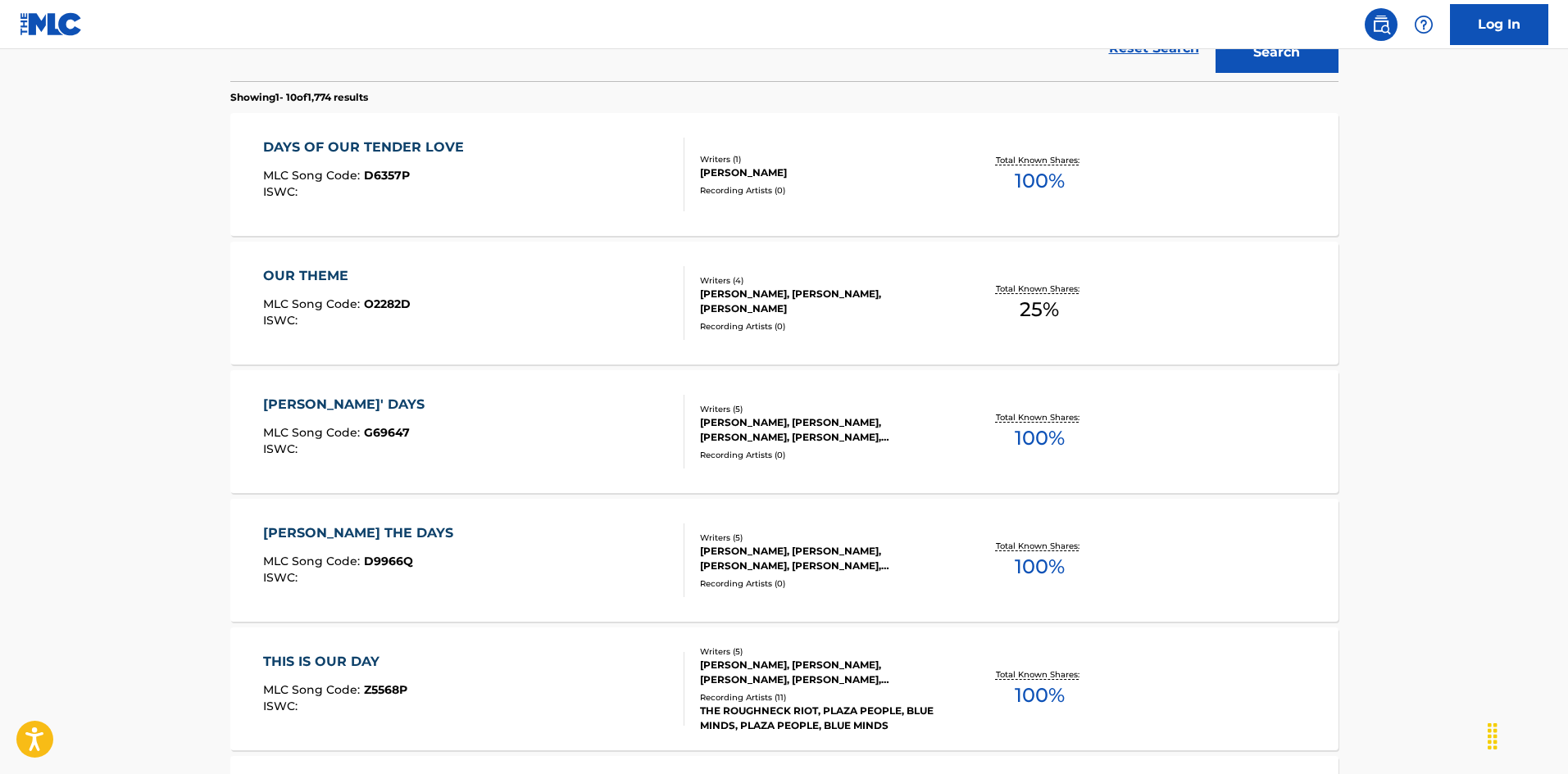
click at [567, 201] on div "DAYS OF OUR TENDER LOVE MLC Song Code : D6357P ISWC :" at bounding box center [474, 174] width 421 height 74
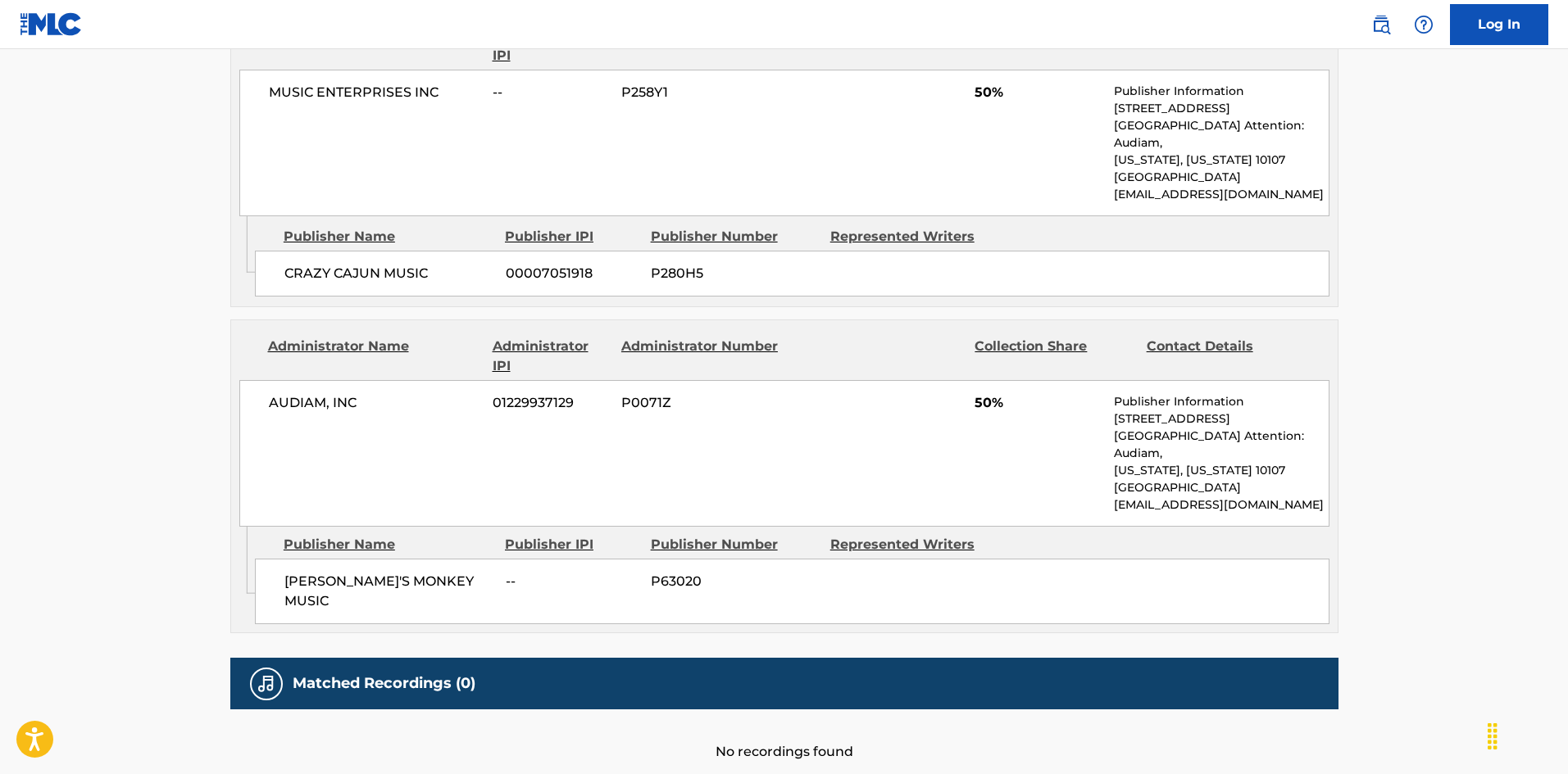
scroll to position [860, 0]
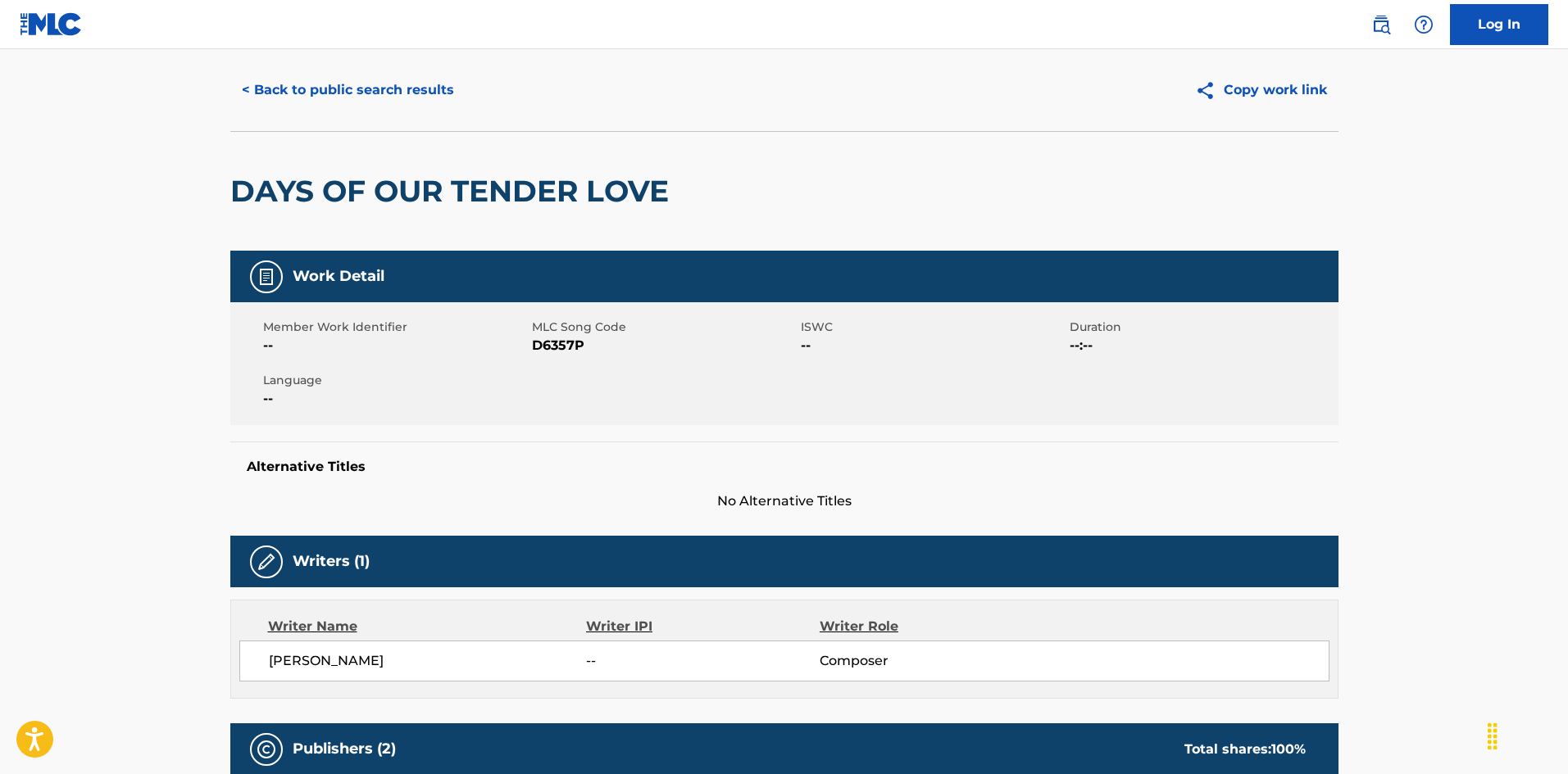
click at [386, 99] on button "< Back to public search results" at bounding box center [347, 90] width 235 height 41
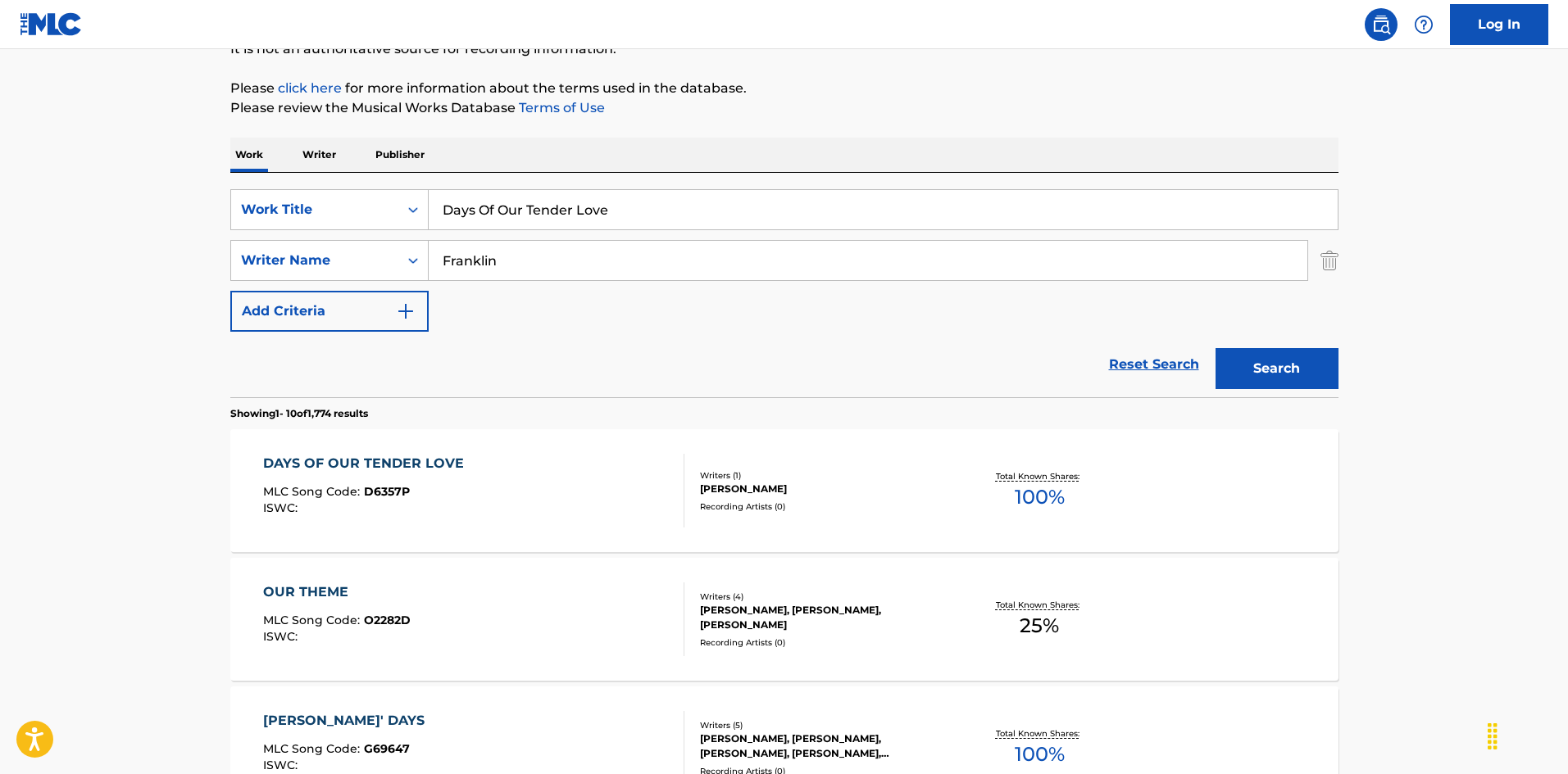
scroll to position [93, 0]
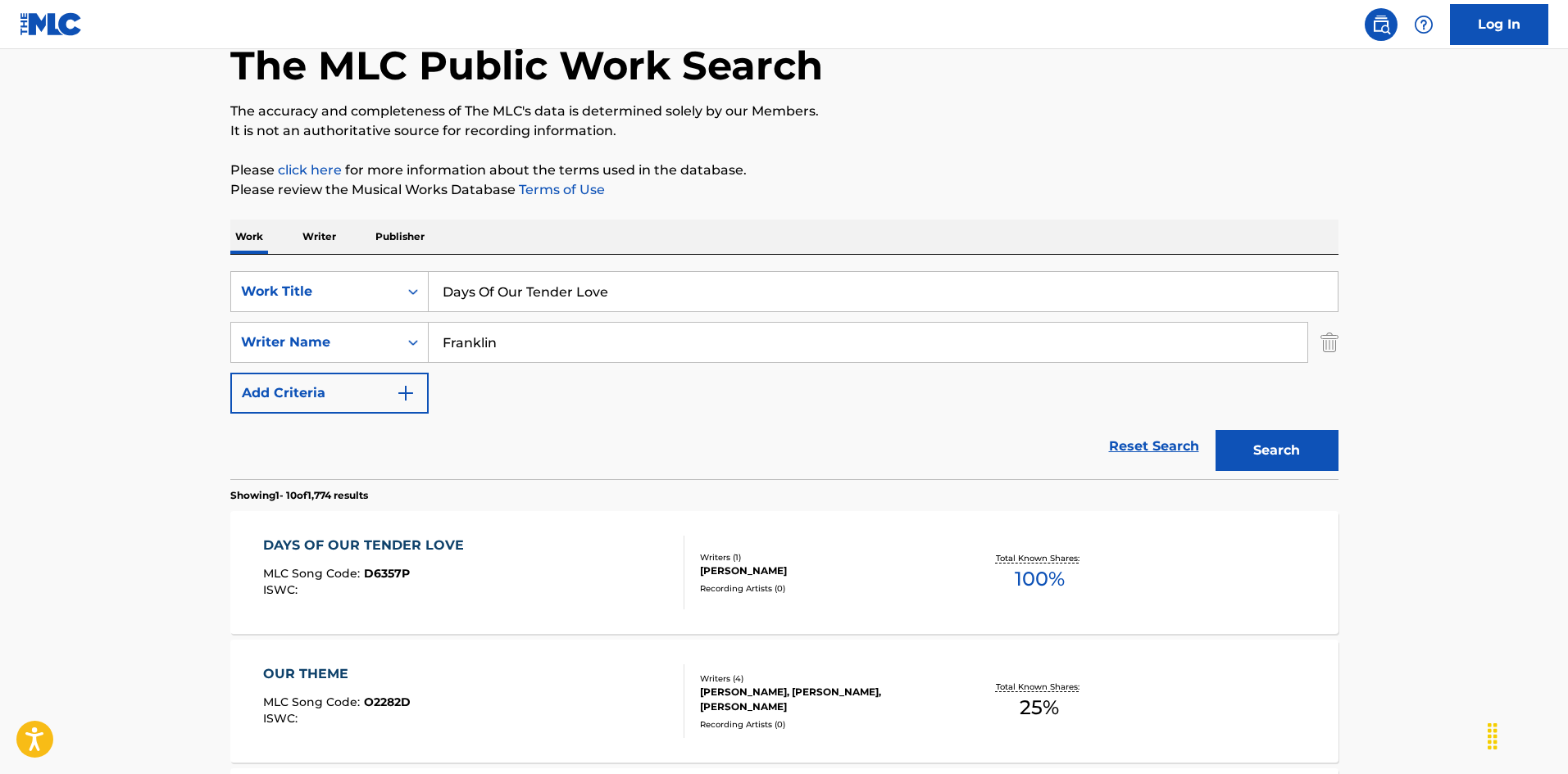
drag, startPoint x: 312, startPoint y: 225, endPoint x: 283, endPoint y: 229, distance: 29.3
paste input "e Gaulle Street [PERSON_NAME]|[PERSON_NAME]|[PERSON_NAME]"
click at [602, 290] on input "[PERSON_NAME] Street [PERSON_NAME]|[PERSON_NAME]|[PERSON_NAME]" at bounding box center [882, 292] width 909 height 39
click at [594, 290] on input "[PERSON_NAME] Street [PERSON_NAME]|[PERSON_NAME]|[PERSON_NAME]" at bounding box center [882, 292] width 909 height 39
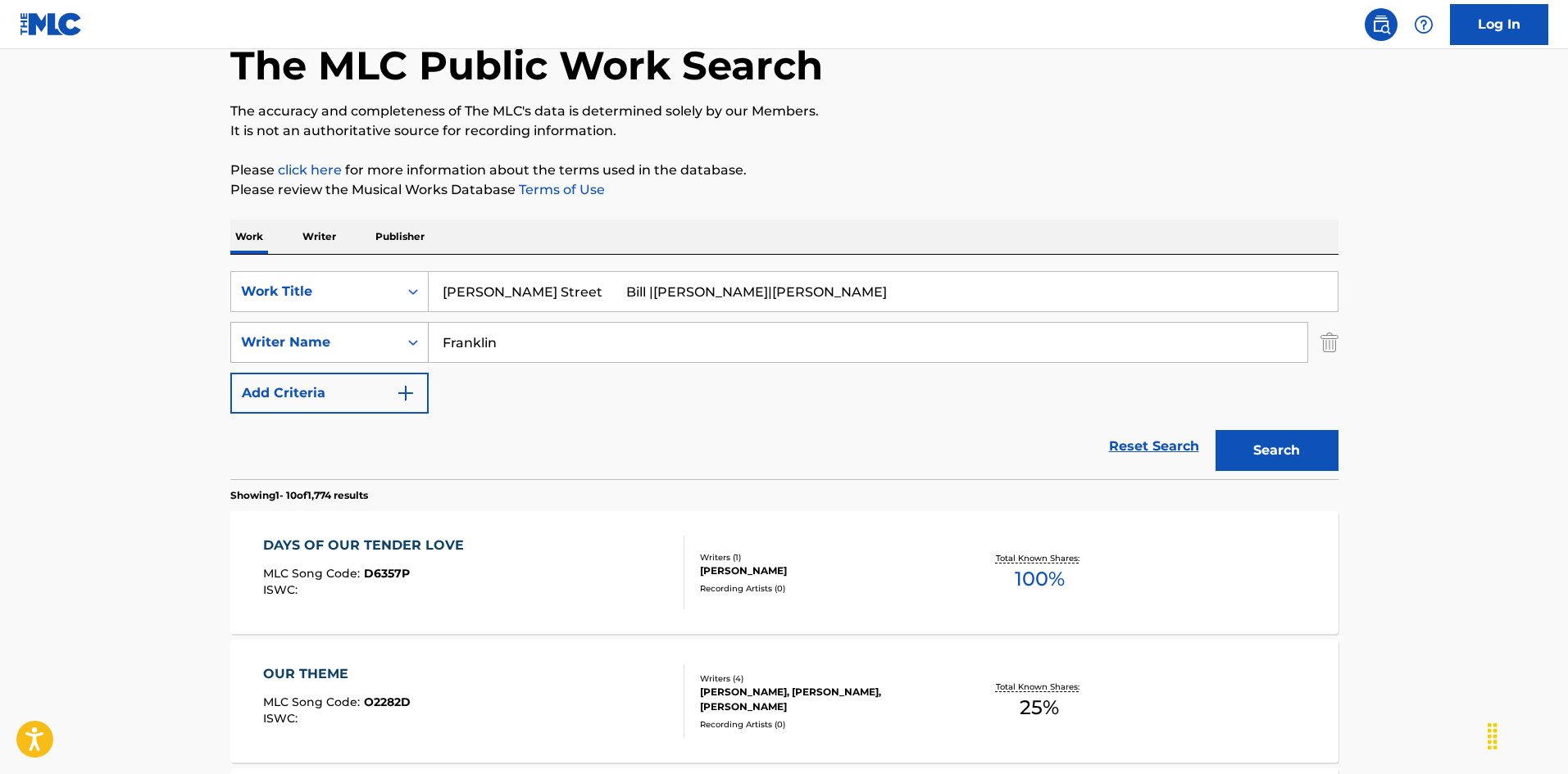
type input "[PERSON_NAME] Street Bill |[PERSON_NAME]|[PERSON_NAME]"
click at [393, 333] on div "SearchWithCriteria999d1a91-1e41-464a-bb6a-1cf62293df15 Writer Name [PERSON_NAME]" at bounding box center [784, 343] width 1108 height 41
paste input "[PERSON_NAME]"
type input "[PERSON_NAME]"
drag, startPoint x: 552, startPoint y: 291, endPoint x: 864, endPoint y: 339, distance: 315.7
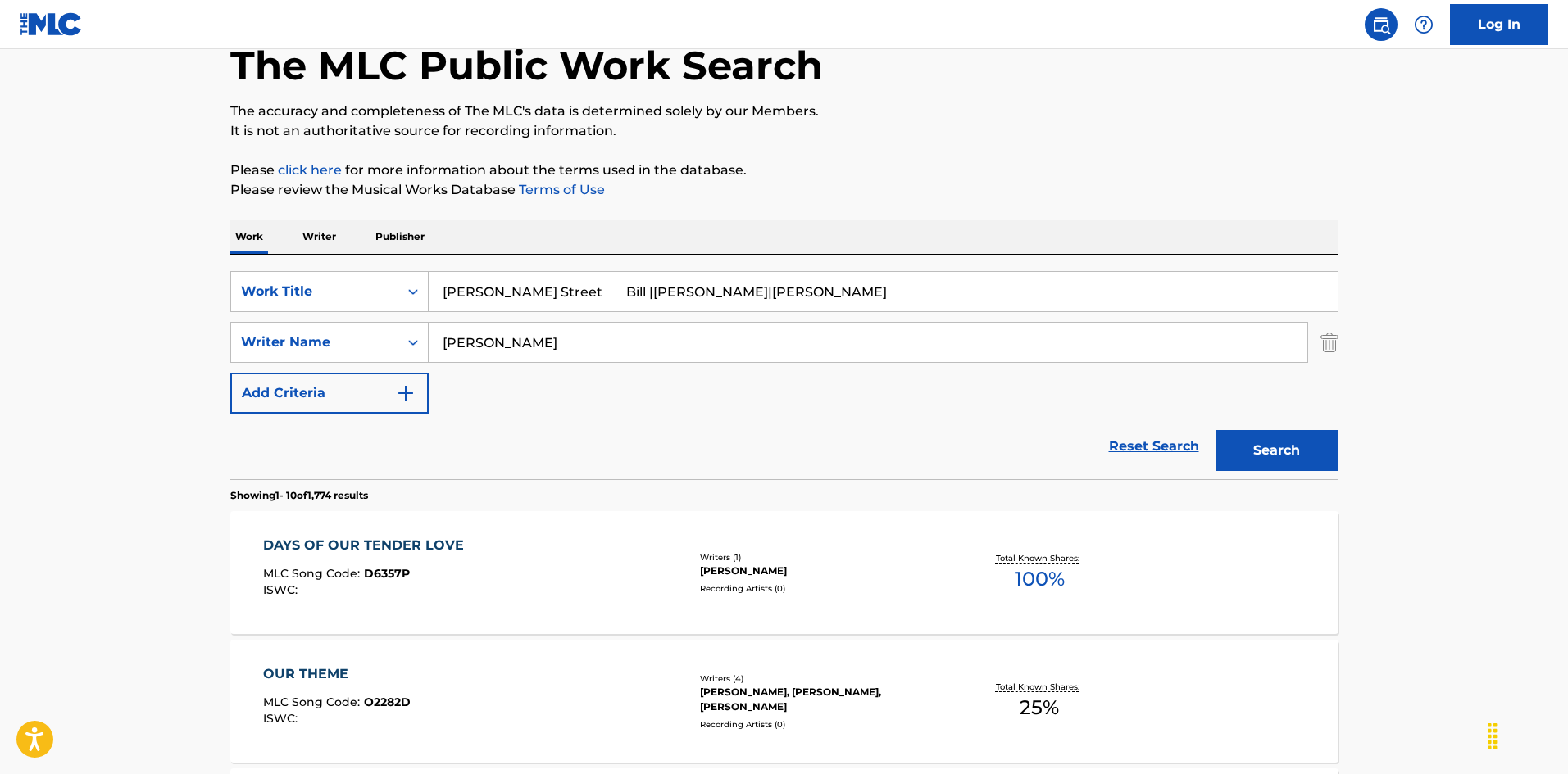
click at [864, 337] on div "SearchWithCriteria925b4d22-daa9-49c7-9c3b-1f4fd6ba712d Work Title De Gaulle Str…" at bounding box center [784, 342] width 1108 height 142
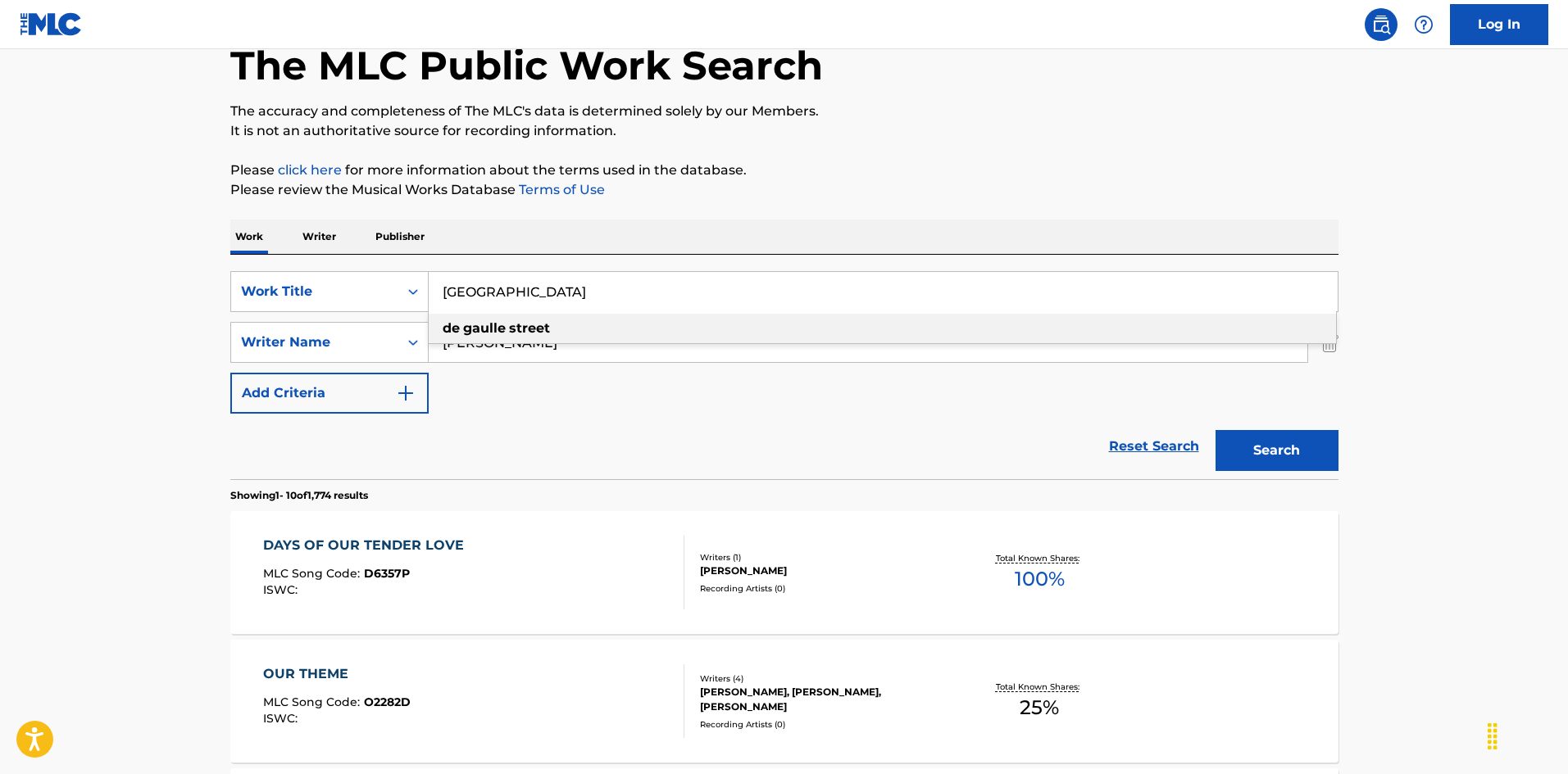
type input "[GEOGRAPHIC_DATA]"
click at [1306, 463] on button "Search" at bounding box center [1276, 451] width 123 height 41
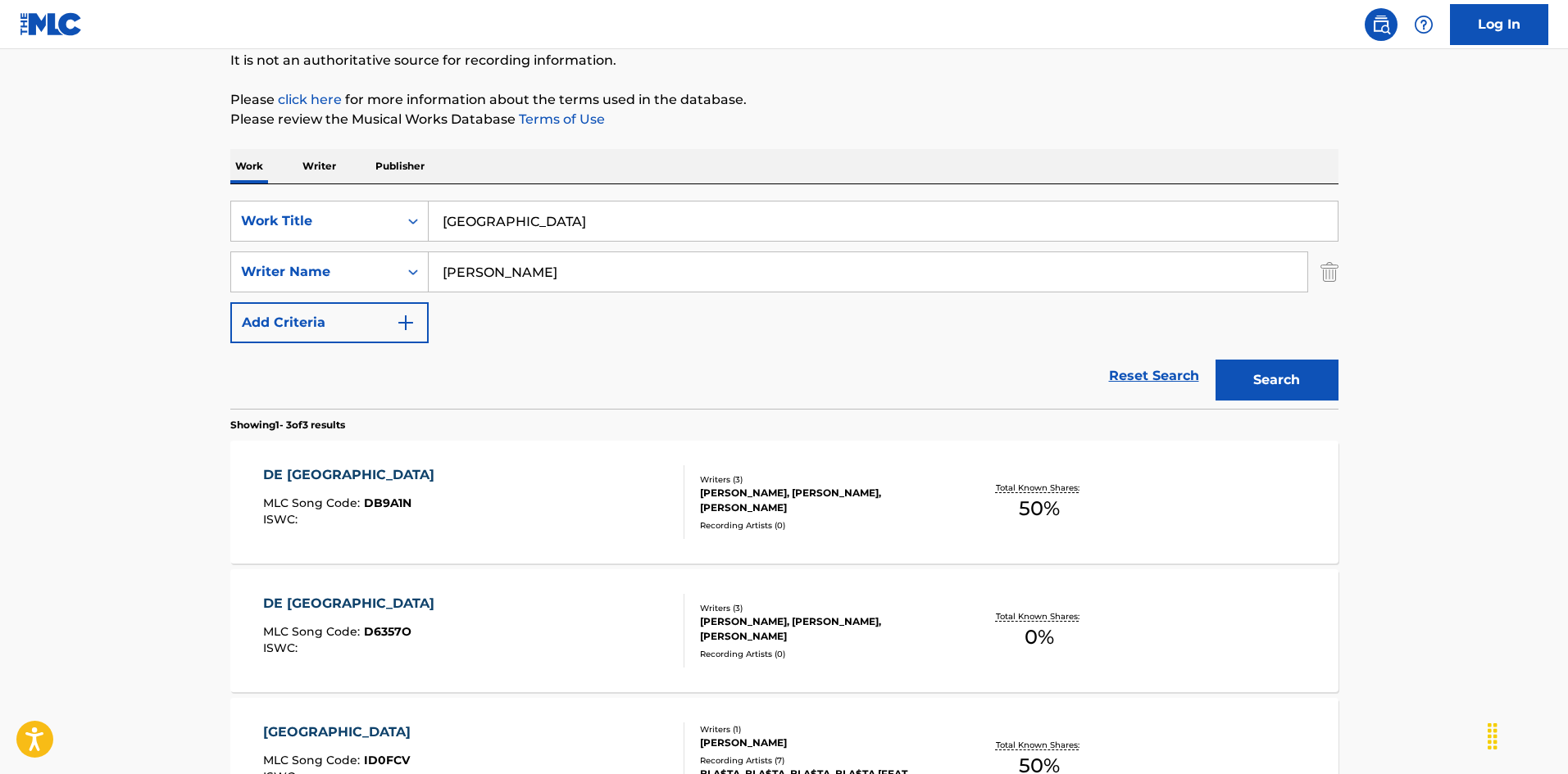
scroll to position [374, 0]
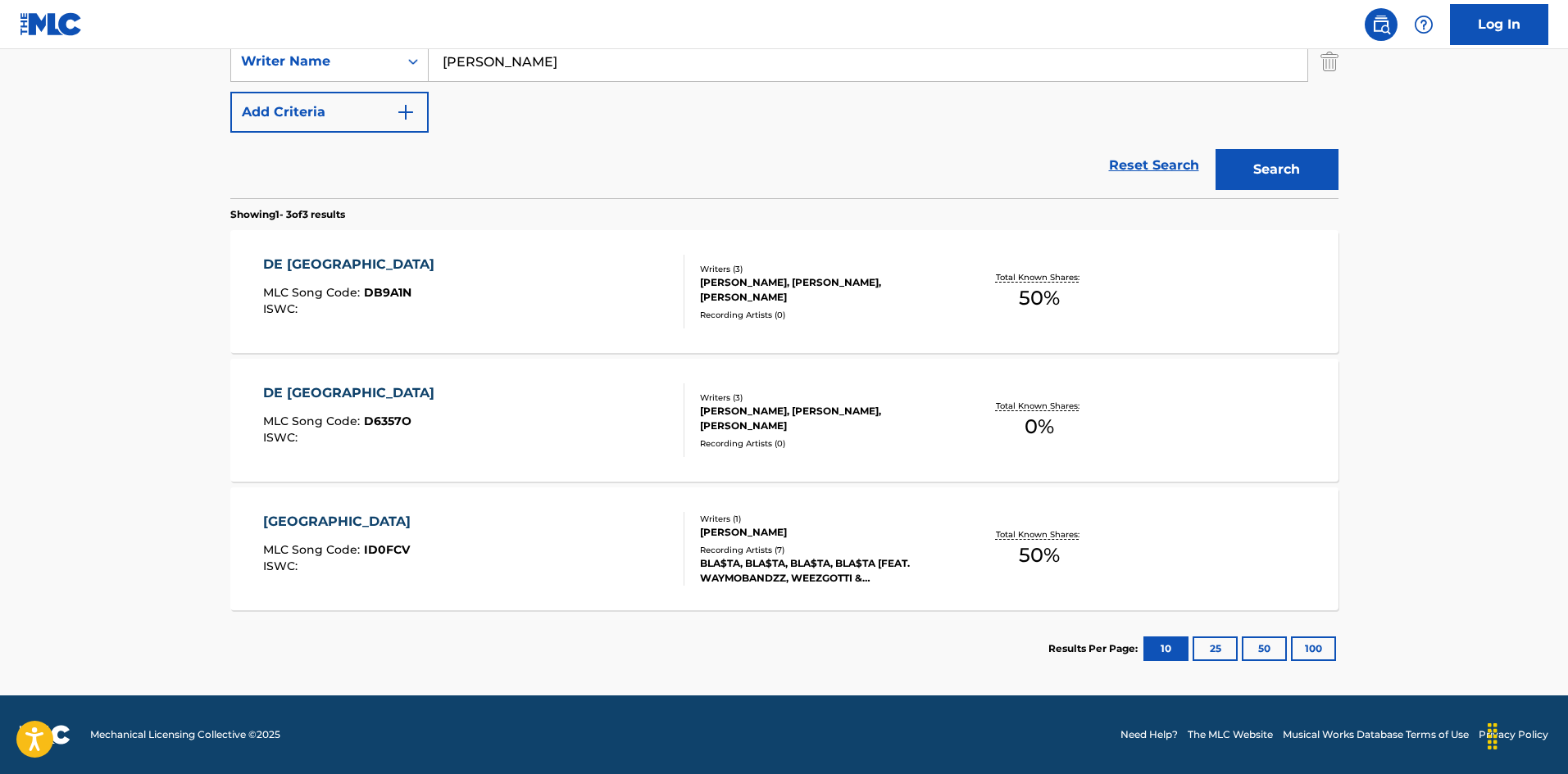
click at [584, 401] on div "DE GUALLE STREET MLC Song Code : D6357O ISWC :" at bounding box center [474, 419] width 421 height 74
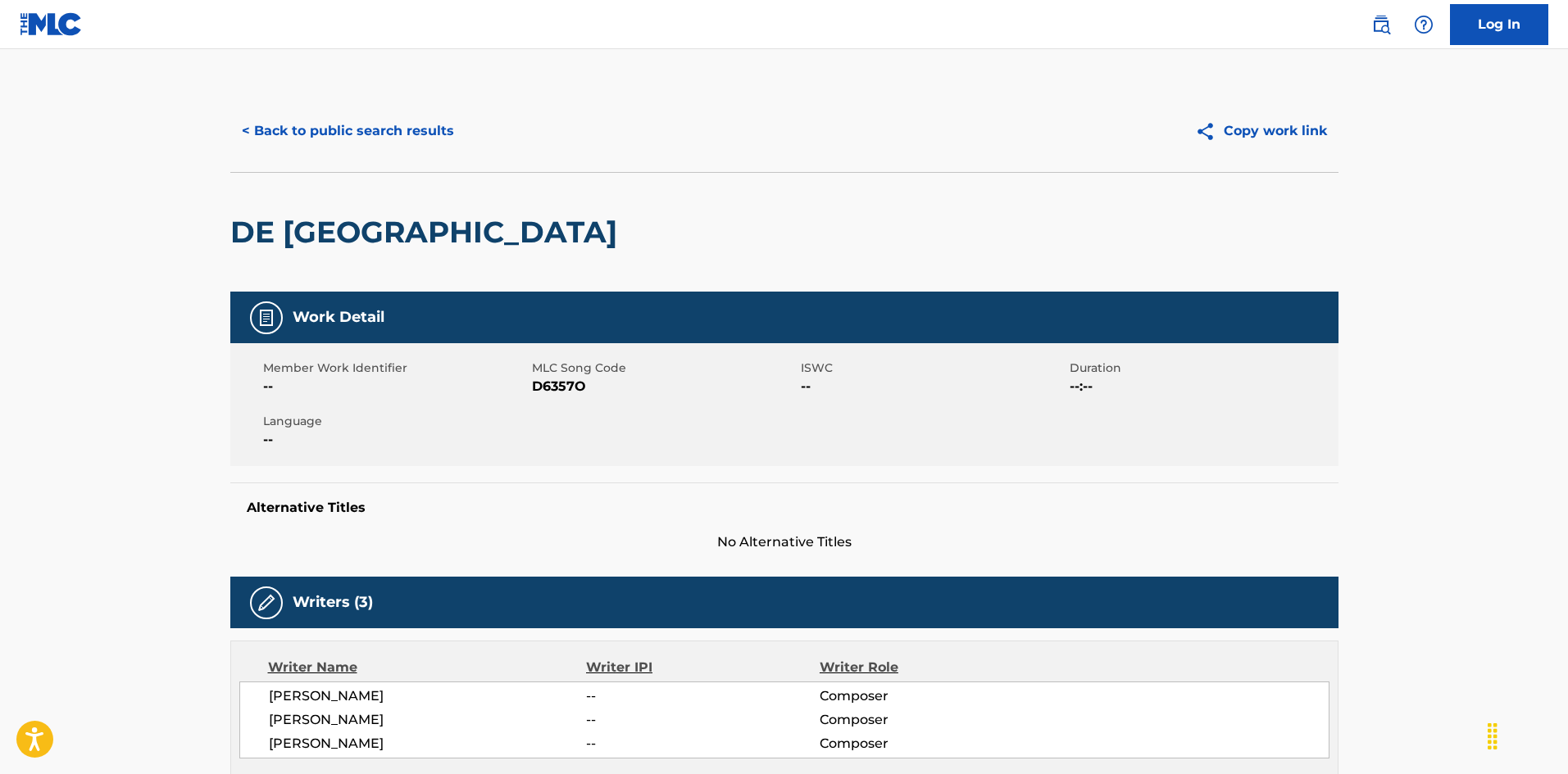
click at [545, 383] on span "D6357O" at bounding box center [663, 387] width 264 height 20
copy span "D6357O"
click at [394, 130] on button "< Back to public search results" at bounding box center [347, 132] width 235 height 41
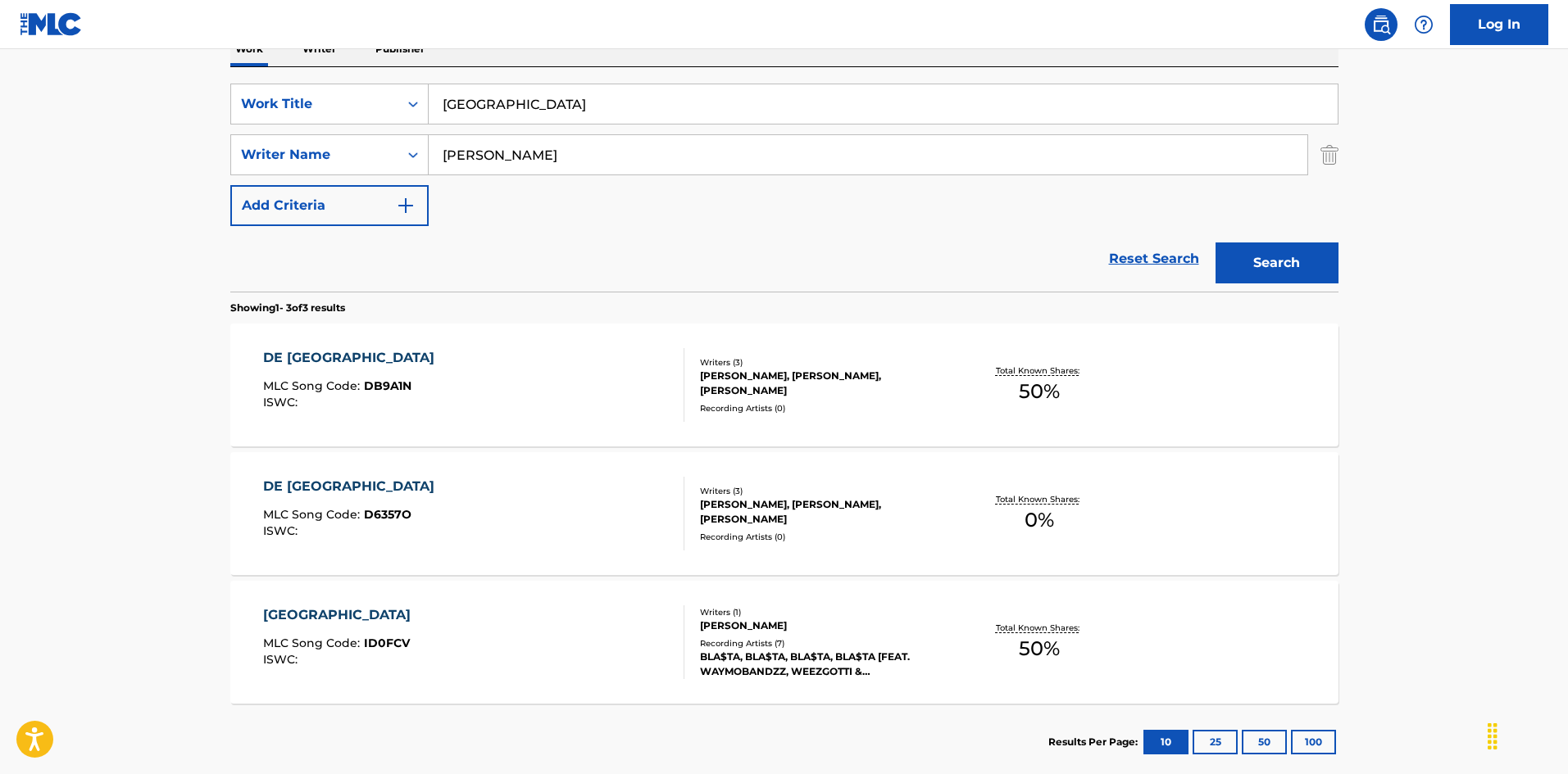
drag, startPoint x: 548, startPoint y: 108, endPoint x: 271, endPoint y: 82, distance: 278.2
click at [271, 82] on div "SearchWithCriteria925b4d22-daa9-49c7-9c3b-1f4fd6ba712d Work Title [GEOGRAPHIC_D…" at bounding box center [784, 179] width 1108 height 225
paste input "Mi [PERSON_NAME]"
click at [616, 107] on input "De Mi [PERSON_NAME]" at bounding box center [882, 104] width 909 height 39
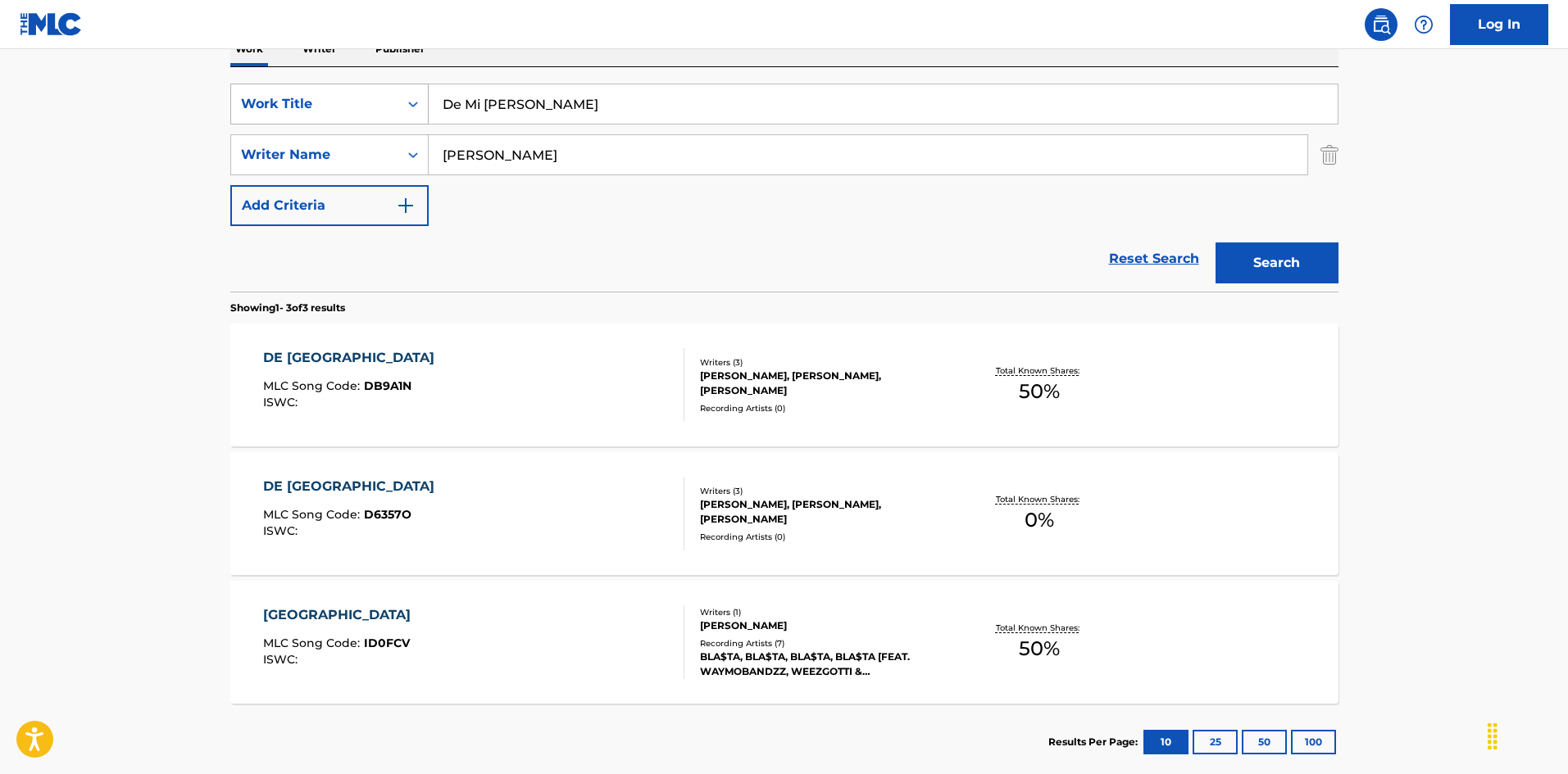
type input "De Mi [PERSON_NAME]"
click at [323, 121] on div "SearchWithCriteria925b4d22-daa9-49c7-9c3b-1f4fd6ba712d Work Title De Mi [PERSON…" at bounding box center [784, 154] width 1108 height 142
paste input "Lemon"
type input "Lemon"
drag, startPoint x: 563, startPoint y: 102, endPoint x: 664, endPoint y: 117, distance: 102.1
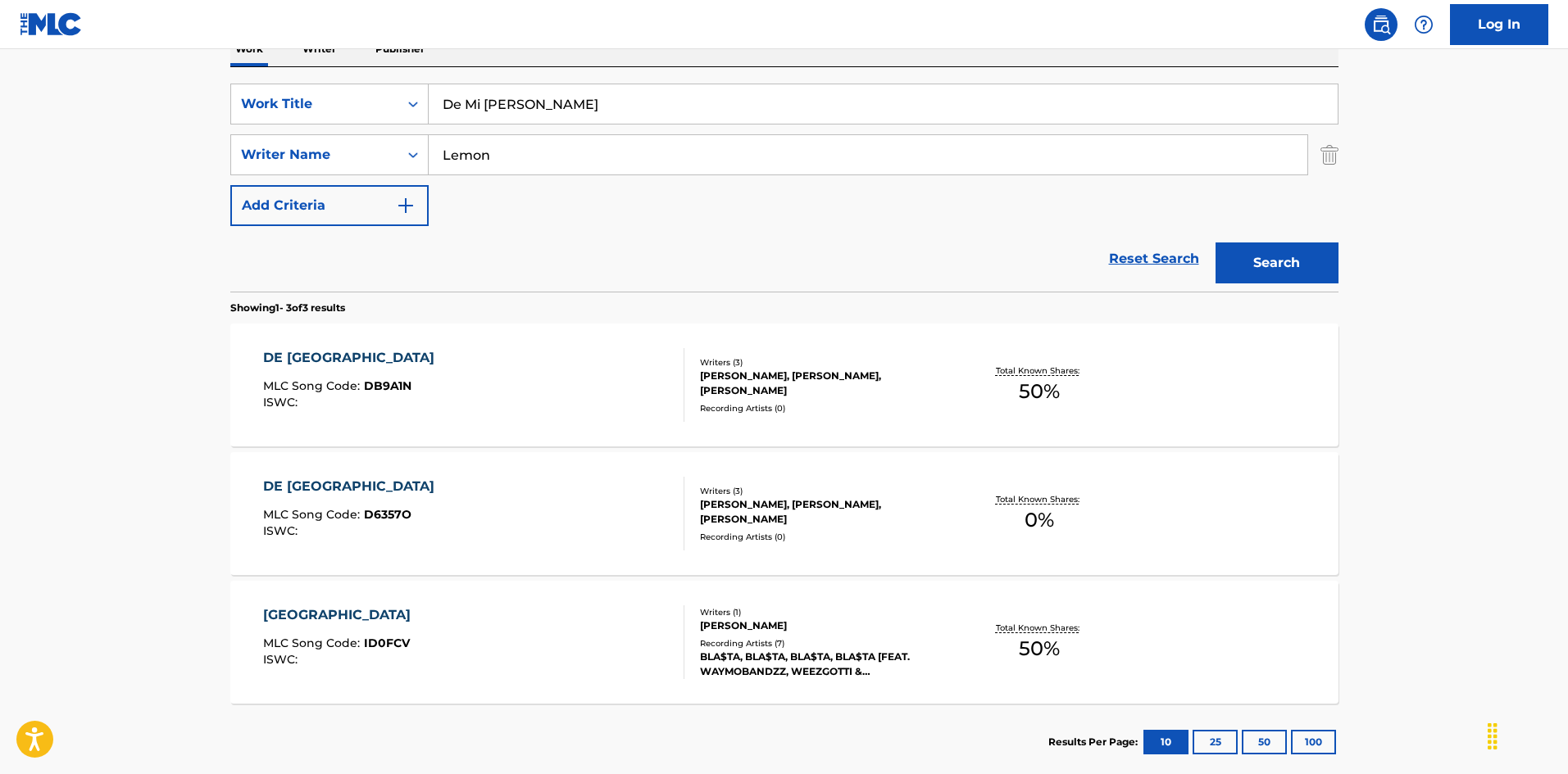
click at [664, 117] on input "De Mi [PERSON_NAME]" at bounding box center [882, 104] width 909 height 39
drag, startPoint x: 687, startPoint y: 123, endPoint x: 740, endPoint y: 146, distance: 57.8
click at [754, 137] on div "SearchWithCriteria925b4d22-daa9-49c7-9c3b-1f4fd6ba712d Work Title De Mi [PERSON…" at bounding box center [784, 154] width 1108 height 142
click at [547, 114] on input "De Mi [PERSON_NAME]" at bounding box center [882, 104] width 909 height 39
drag, startPoint x: 549, startPoint y: 102, endPoint x: 651, endPoint y: 123, distance: 104.1
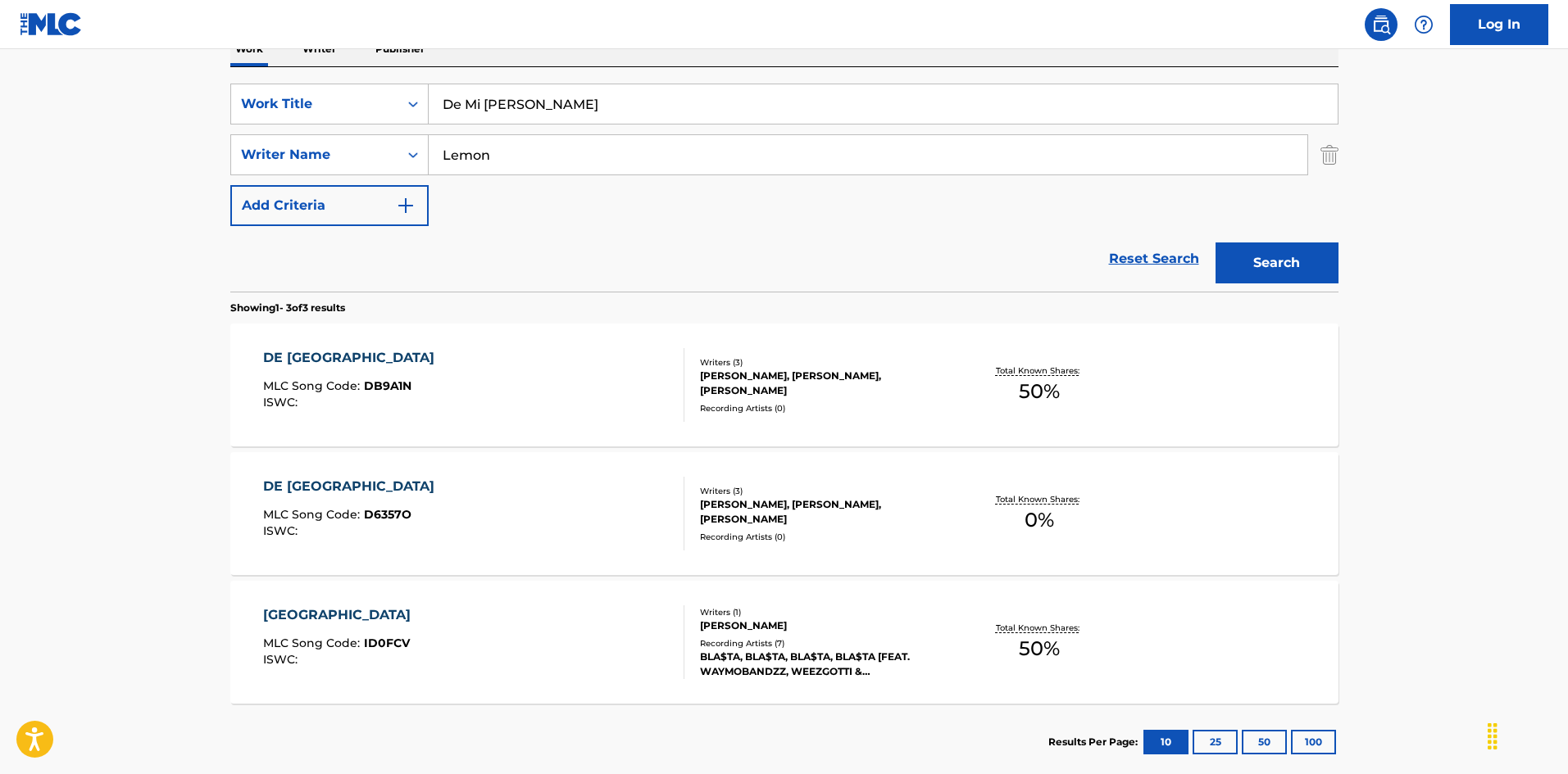
click at [651, 123] on input "De Mi [PERSON_NAME]" at bounding box center [882, 104] width 909 height 39
type input "De Mi Nada Mas"
click at [1253, 262] on button "Search" at bounding box center [1276, 263] width 123 height 41
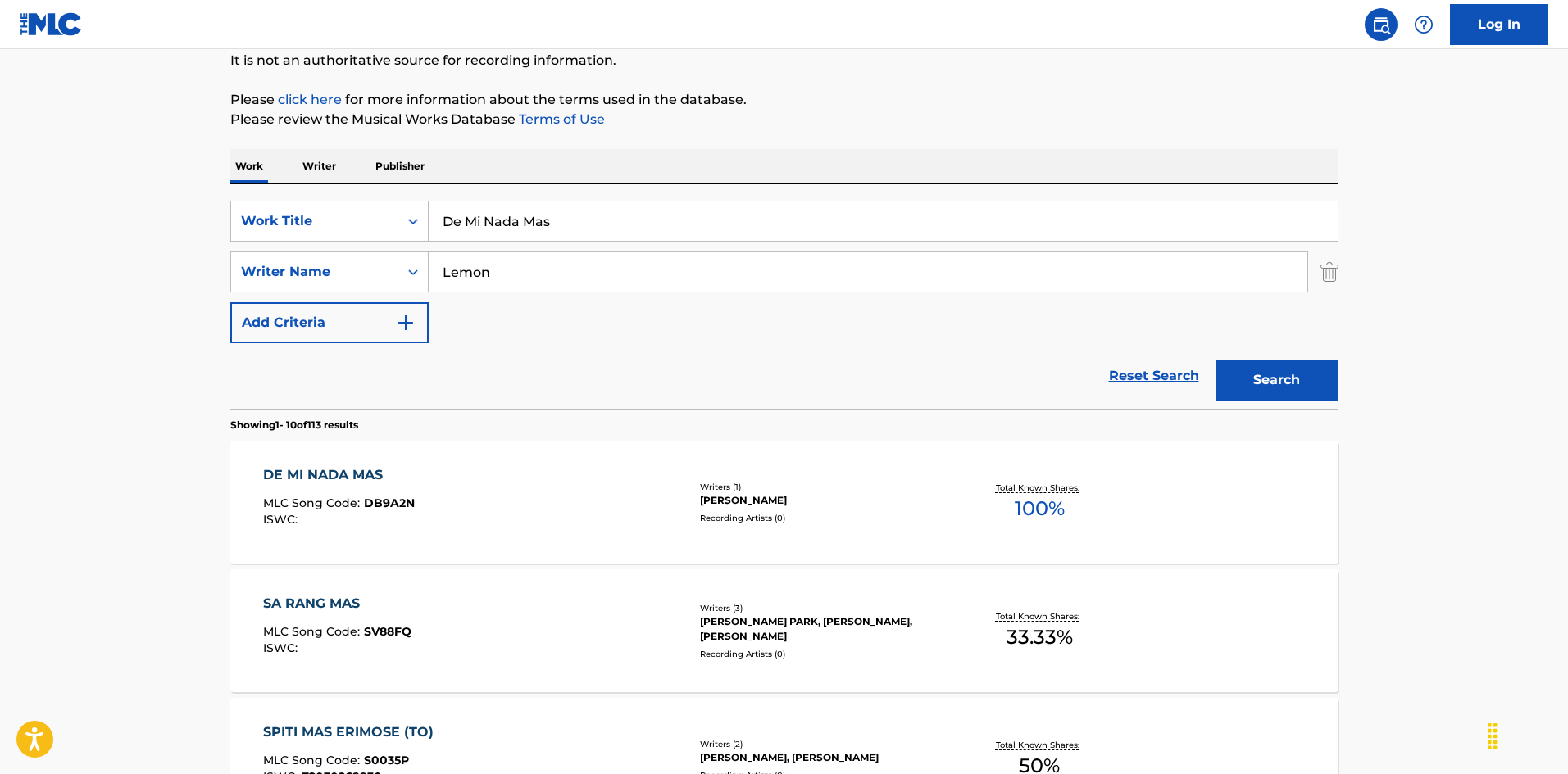
scroll to position [246, 0]
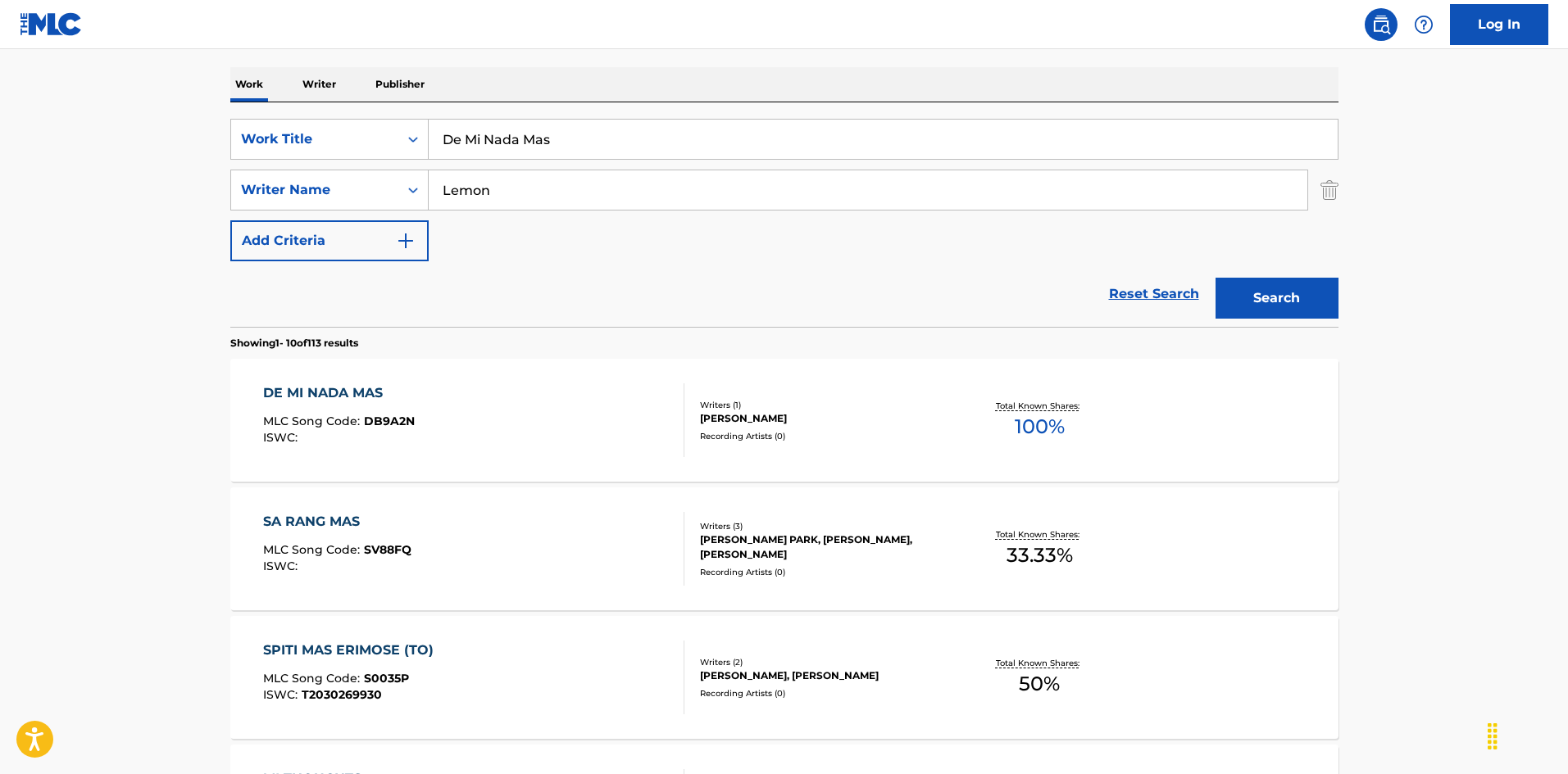
click at [601, 395] on div "DE MI NADA MAS MLC Song Code : DB9A2N ISWC :" at bounding box center [474, 419] width 421 height 74
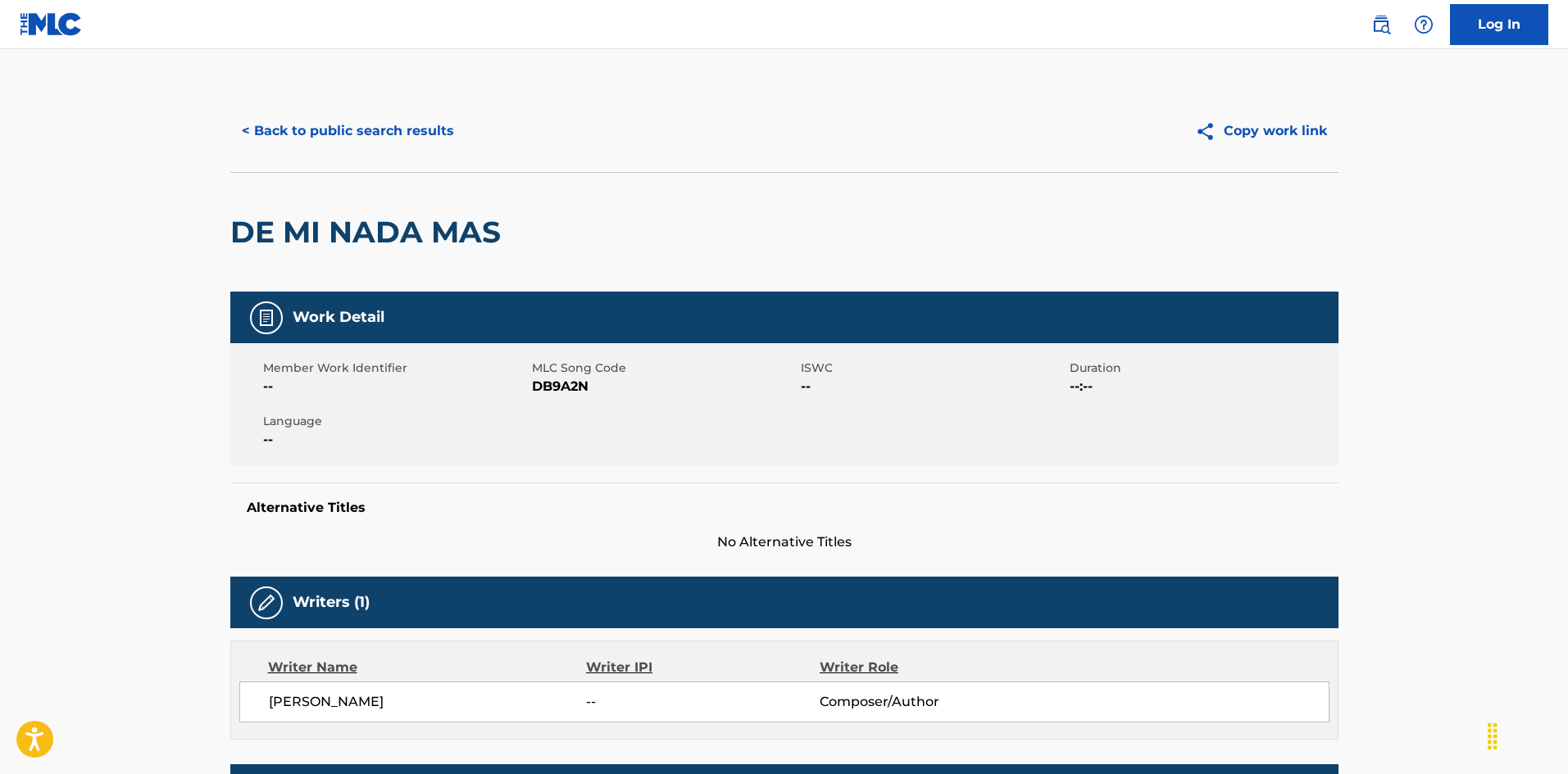
click at [354, 138] on button "< Back to public search results" at bounding box center [347, 132] width 235 height 41
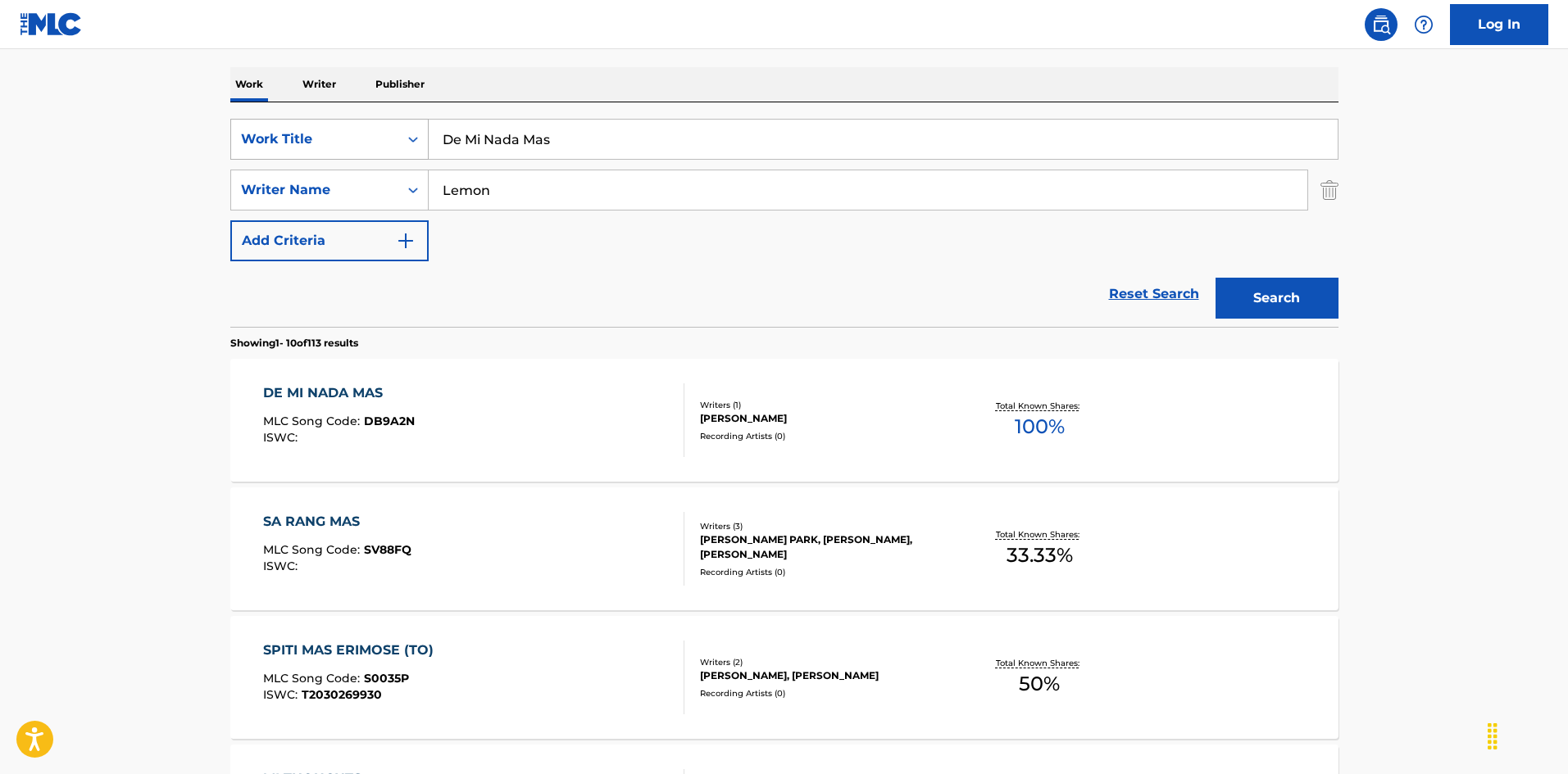
drag, startPoint x: 522, startPoint y: 135, endPoint x: 392, endPoint y: 120, distance: 130.9
click at [379, 117] on div "SearchWithCriteria925b4d22-daa9-49c7-9c3b-1f4fd6ba712d Work Title De Mi Nada Ma…" at bounding box center [784, 214] width 1108 height 225
paste input "dicate The Blues To Me [PERSON_NAME]"
click at [712, 133] on input "Dedicate The Blues To Me [PERSON_NAME]" at bounding box center [882, 139] width 909 height 39
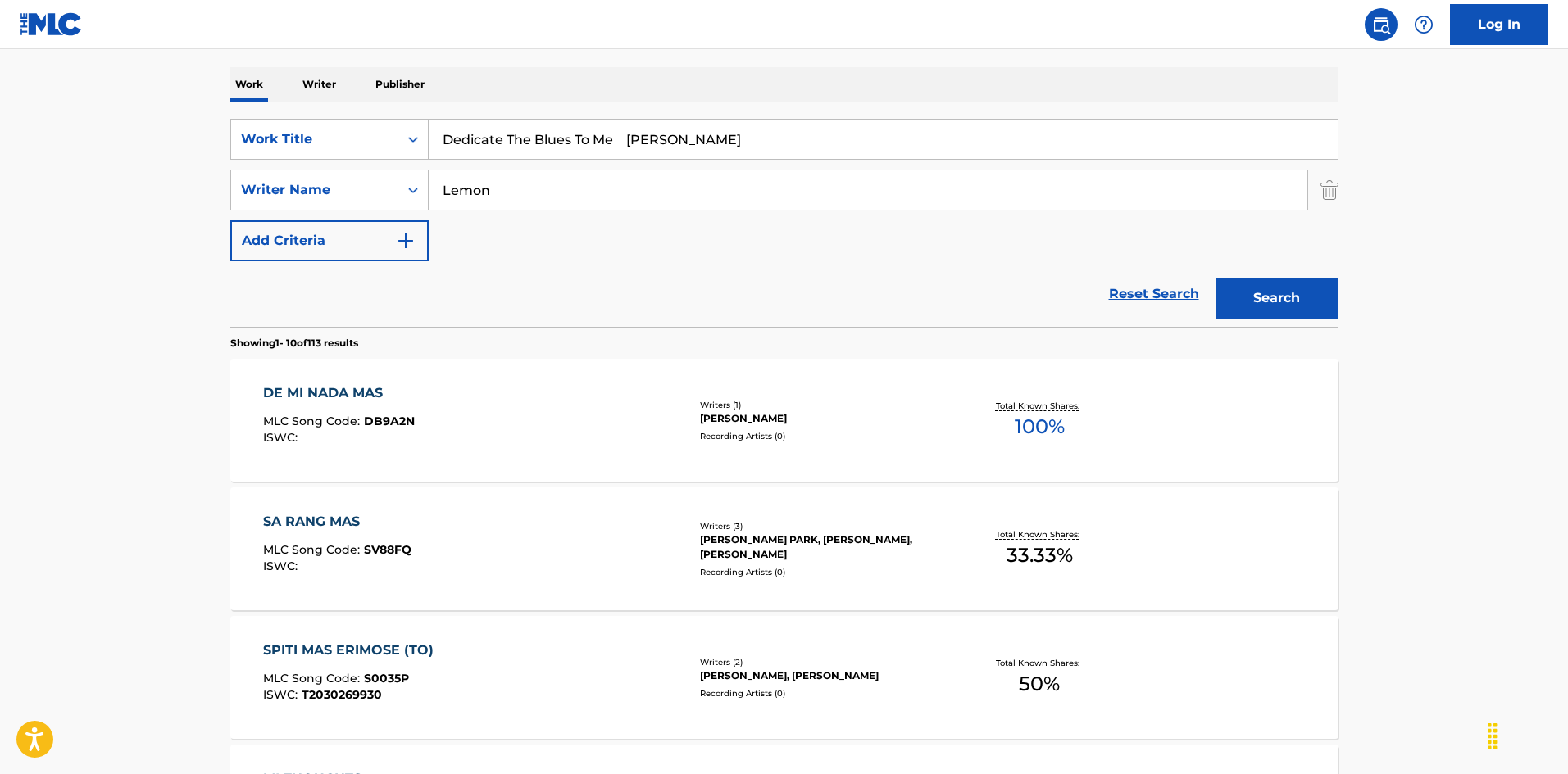
type input "Dedicate The Blues To Me [PERSON_NAME]"
drag, startPoint x: 501, startPoint y: 187, endPoint x: 454, endPoint y: 169, distance: 50.3
click at [382, 170] on div "SearchWithCriteria999d1a91-1e41-464a-bb6a-1cf62293df15 Writer Name [PERSON_NAME]" at bounding box center [784, 191] width 1108 height 41
paste input "[PERSON_NAME]"
type input "[PERSON_NAME]"
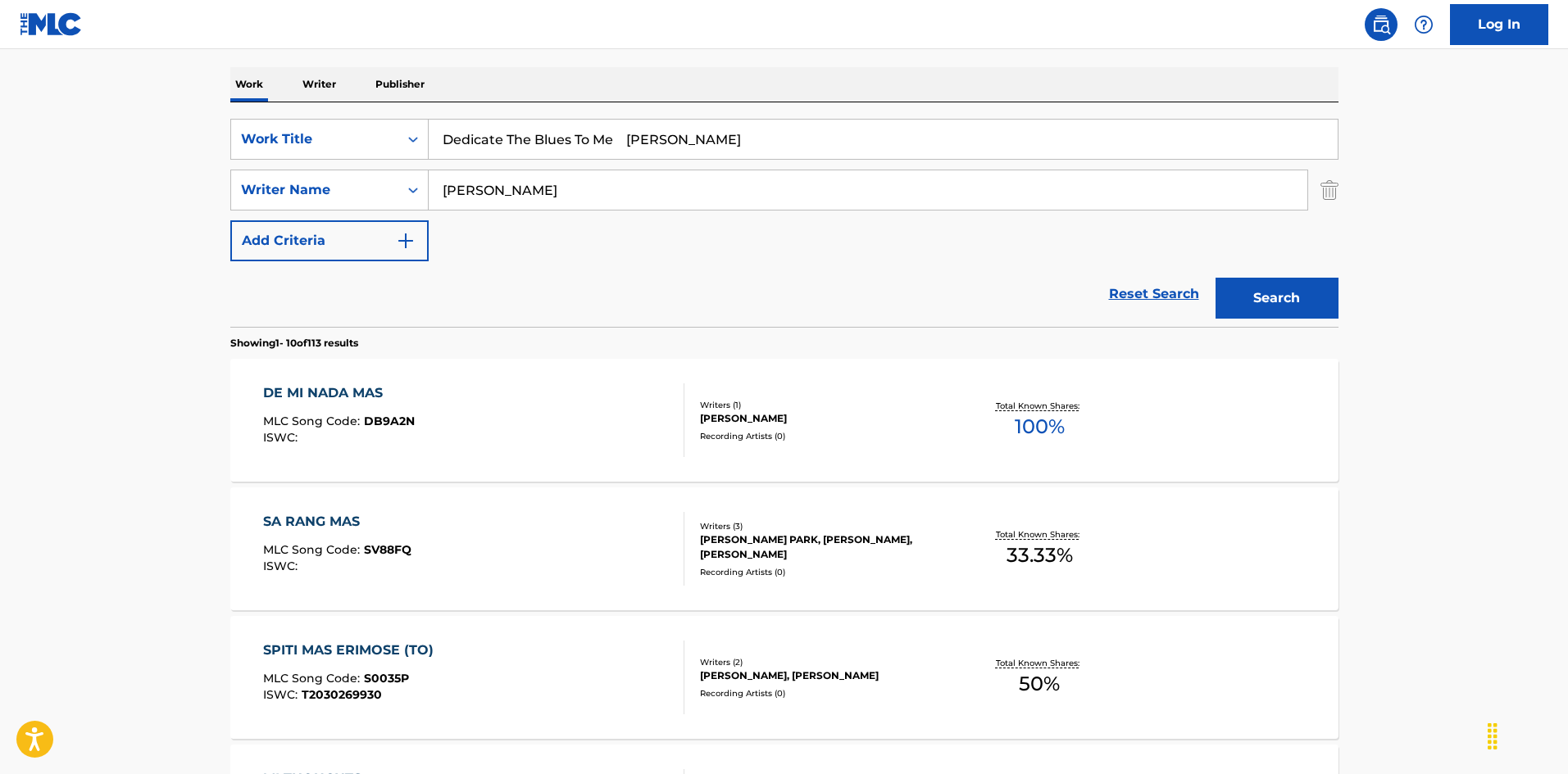
drag, startPoint x: 630, startPoint y: 127, endPoint x: 833, endPoint y: 166, distance: 206.7
click at [833, 166] on div "SearchWithCriteria925b4d22-daa9-49c7-9c3b-1f4fd6ba712d Work Title Dedicate The …" at bounding box center [784, 190] width 1108 height 142
type input "Dedicate The Blues To Me"
drag, startPoint x: 1271, startPoint y: 297, endPoint x: 1004, endPoint y: 300, distance: 267.0
click at [1270, 297] on button "Search" at bounding box center [1276, 299] width 123 height 41
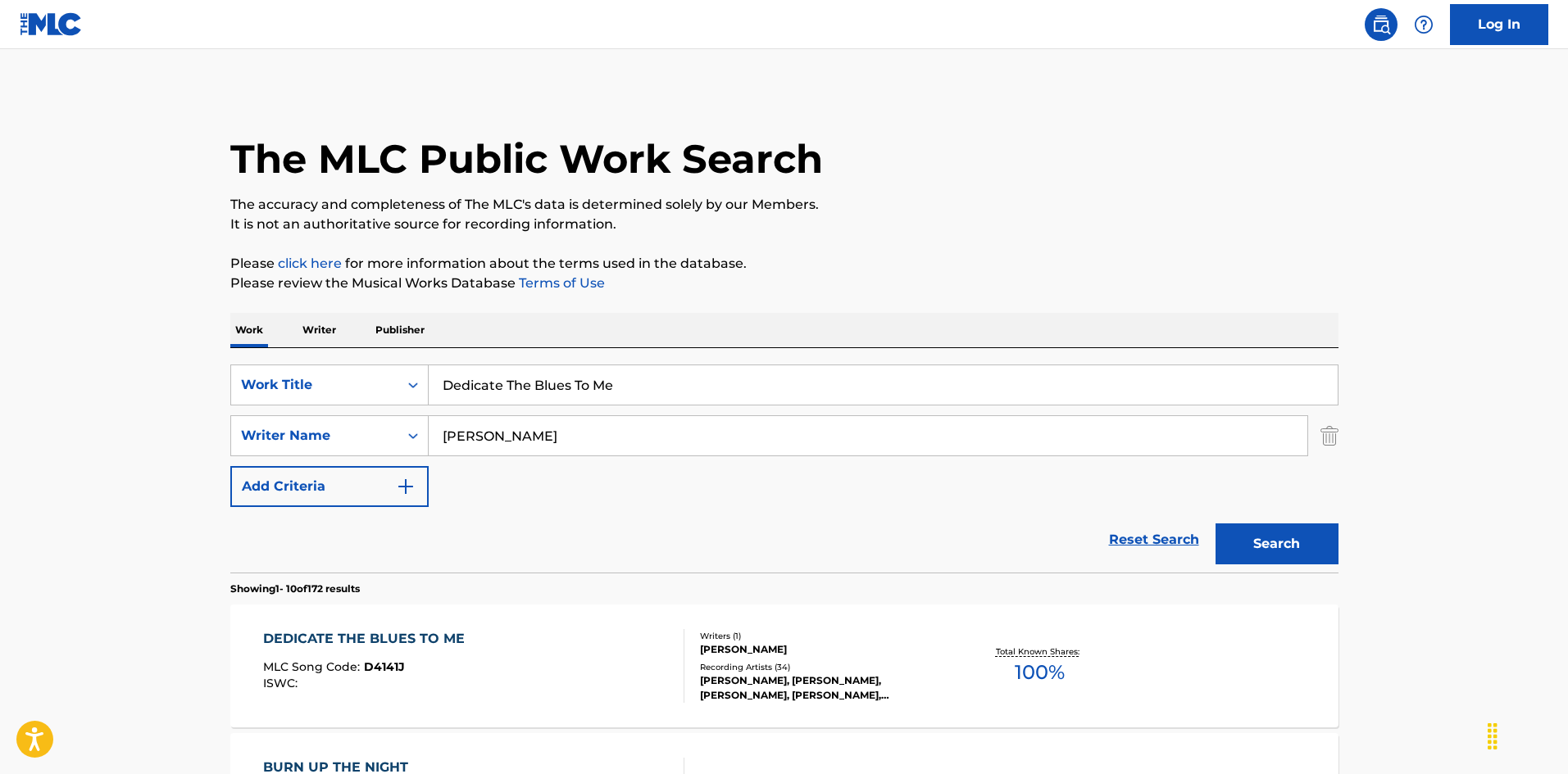
scroll to position [164, 0]
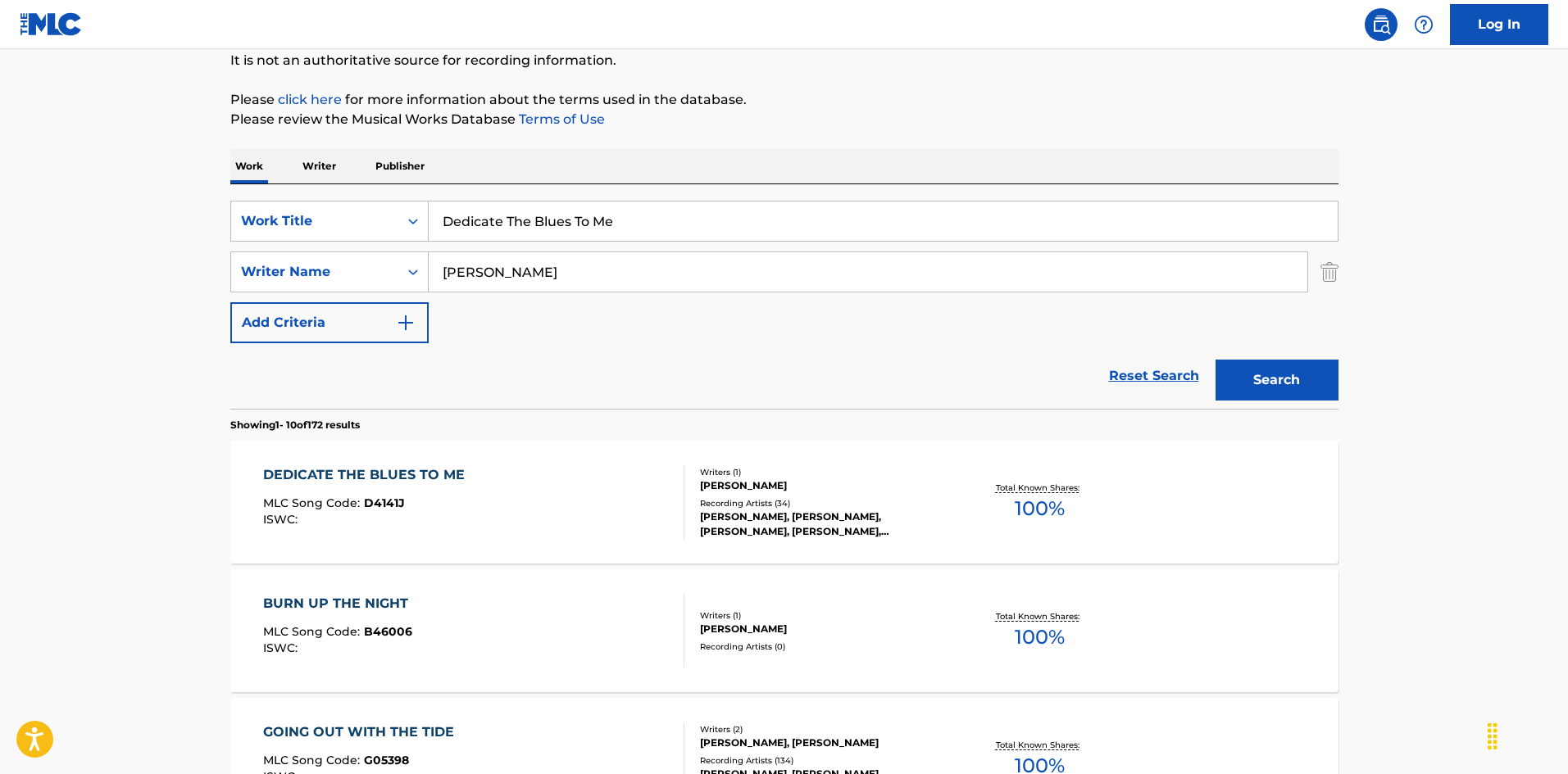
click at [616, 501] on div "DEDICATE THE BLUES TO ME MLC Song Code : D4141J ISWC :" at bounding box center [474, 502] width 421 height 74
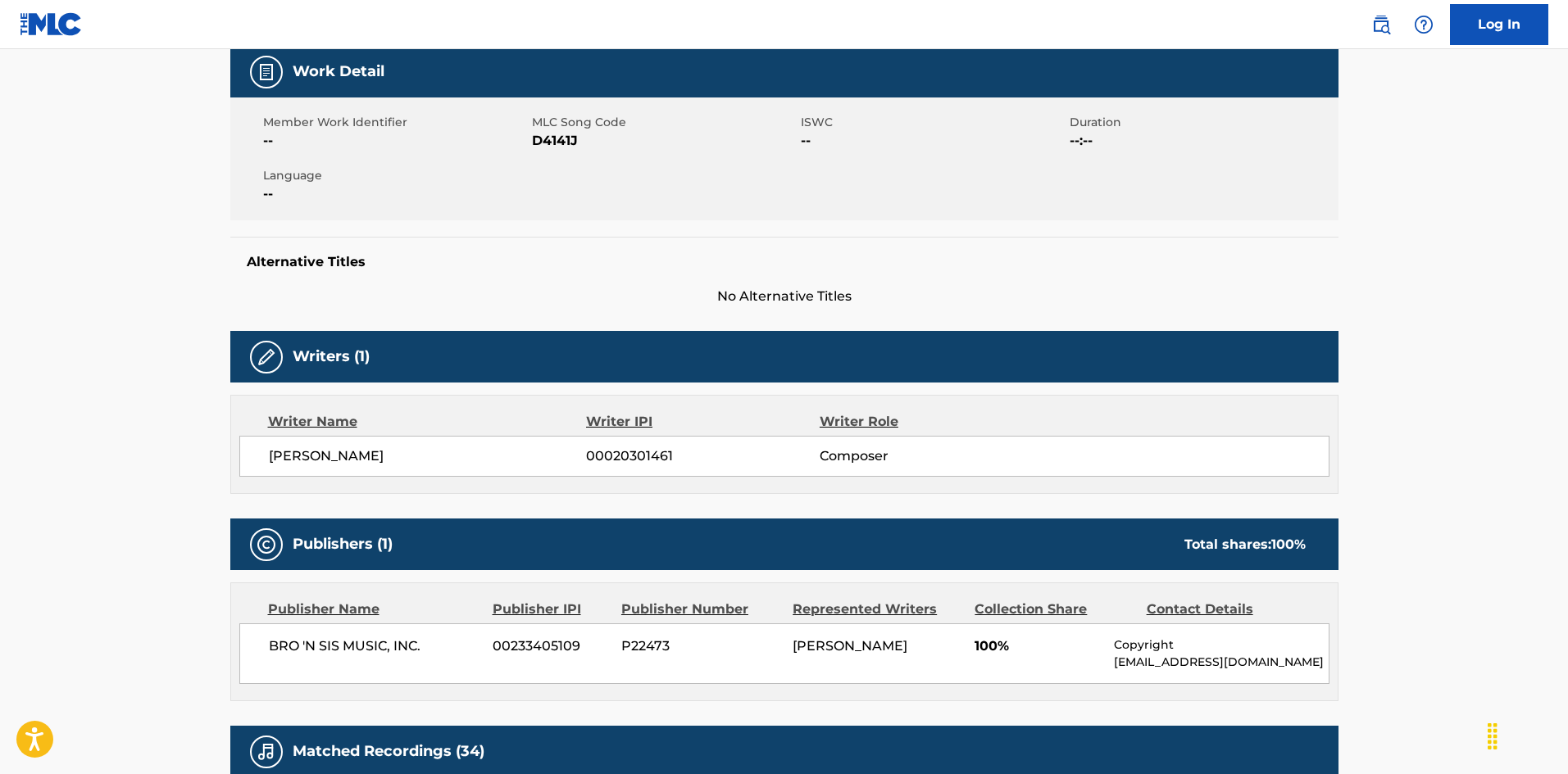
scroll to position [82, 0]
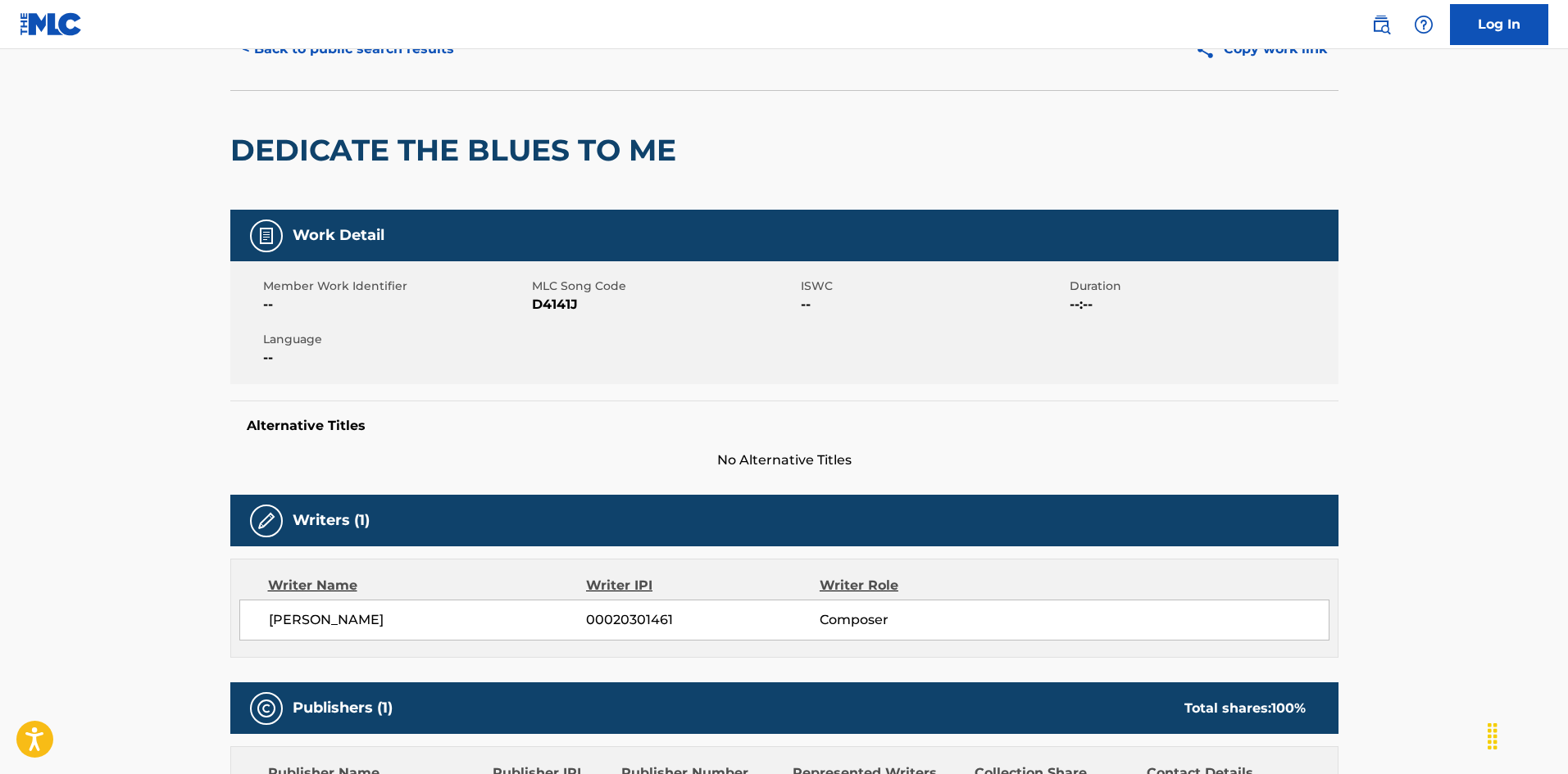
click at [547, 308] on span "D4141J" at bounding box center [663, 304] width 264 height 20
copy span "D4141J"
click at [423, 52] on button "< Back to public search results" at bounding box center [347, 49] width 235 height 41
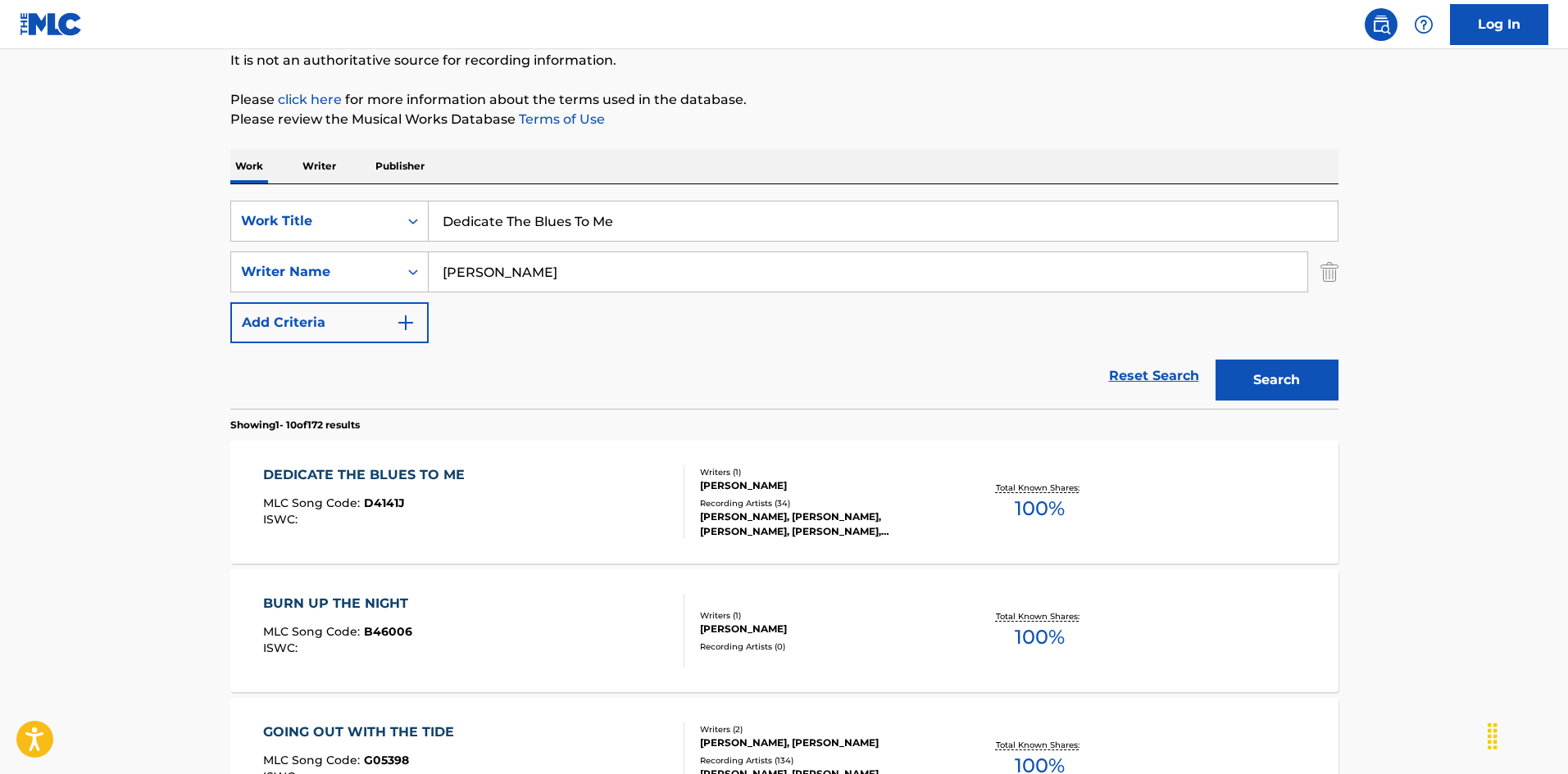
click at [641, 518] on div "DEDICATE THE BLUES TO ME MLC Song Code : D4141J ISWC :" at bounding box center [474, 502] width 421 height 74
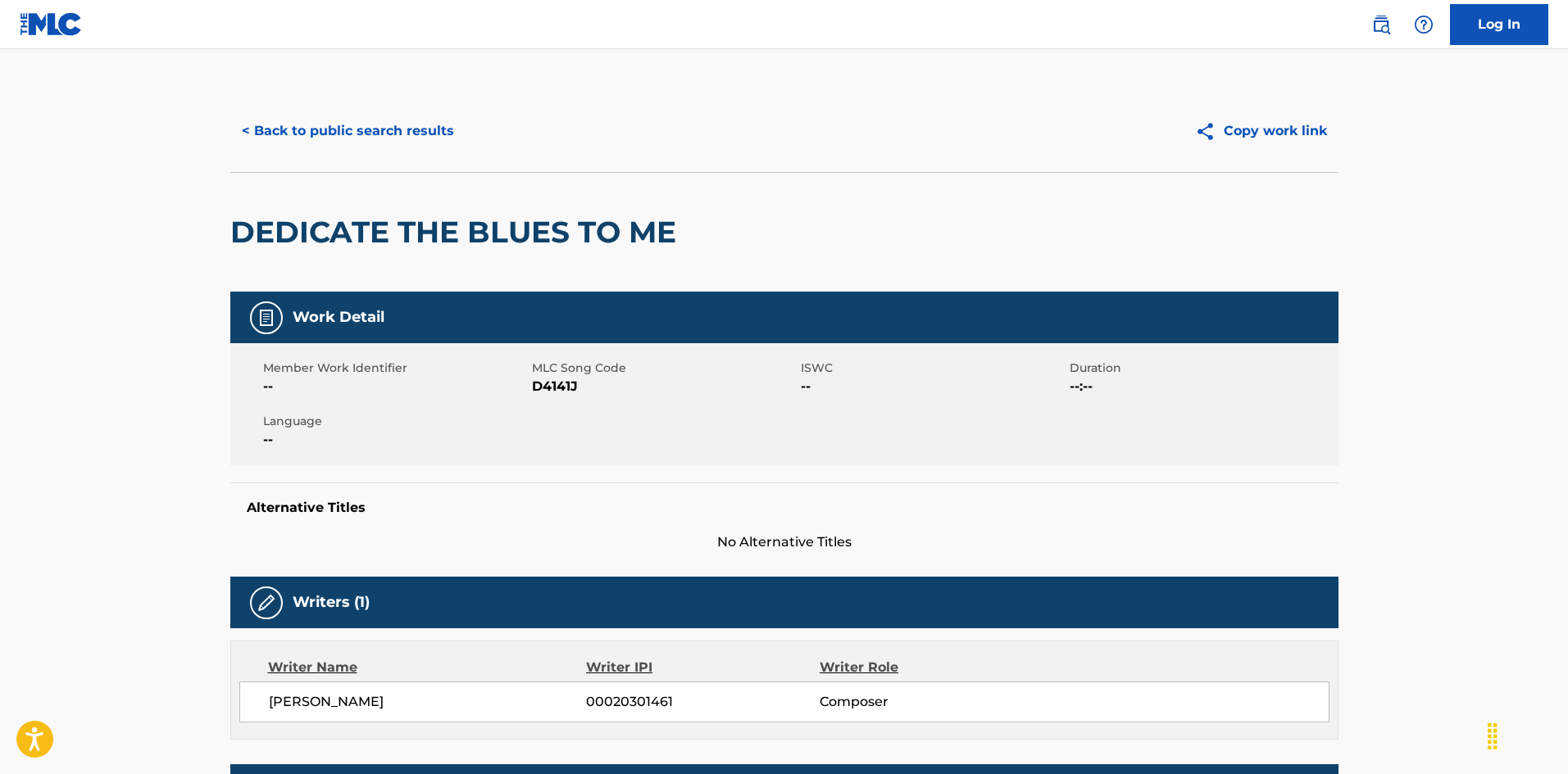
click at [570, 384] on span "D4141J" at bounding box center [663, 387] width 264 height 20
copy span "D4141J"
click at [299, 123] on button "< Back to public search results" at bounding box center [347, 132] width 235 height 41
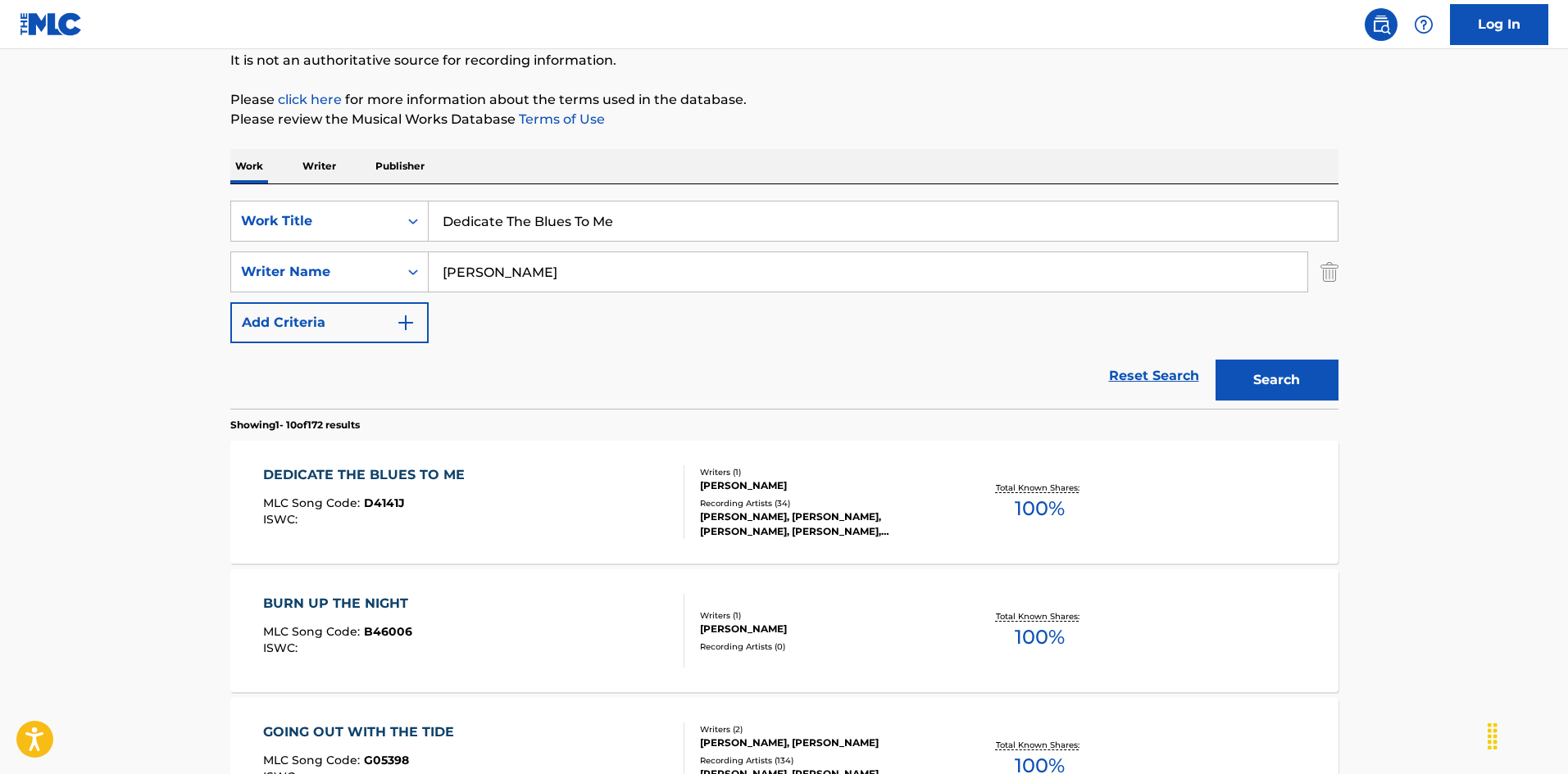
drag, startPoint x: 635, startPoint y: 221, endPoint x: 550, endPoint y: 254, distance: 91.2
paste input "r Flu, I Got The Flu [PERSON_NAME] [PERSON_NAME]"
click at [678, 219] on input "Der Flu, I Got The Flu [PERSON_NAME] [PERSON_NAME]" at bounding box center [882, 221] width 909 height 39
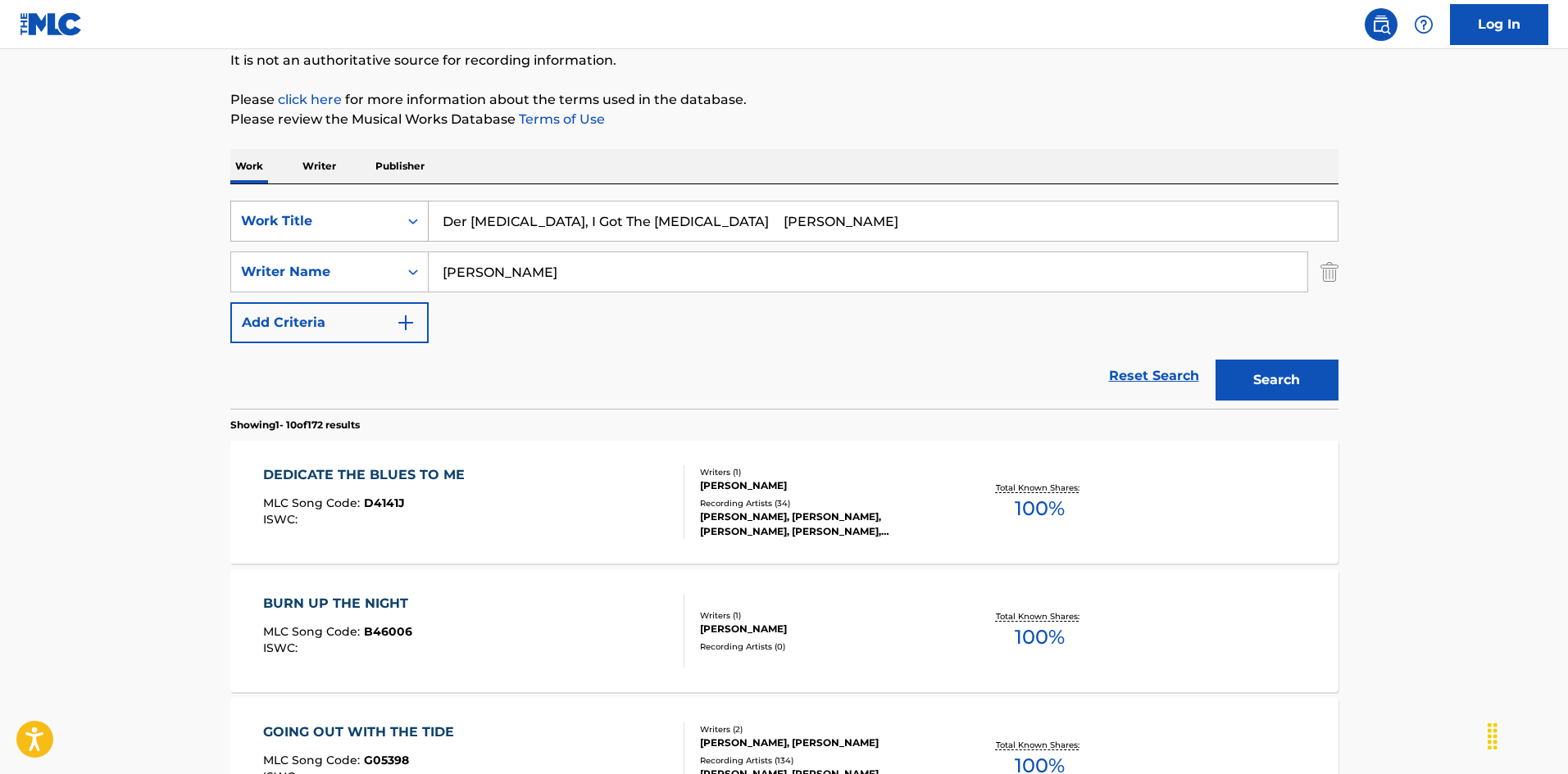
type input "Der [MEDICAL_DATA], I Got The [MEDICAL_DATA] [PERSON_NAME]"
click at [338, 241] on div "SearchWithCriteria925b4d22-daa9-49c7-9c3b-1f4fd6ba712d Work Title Der Flu, I Go…" at bounding box center [784, 271] width 1108 height 142
paste input "[PERSON_NAME]"
type input "[PERSON_NAME]"
drag, startPoint x: 583, startPoint y: 221, endPoint x: 913, endPoint y: 290, distance: 337.1
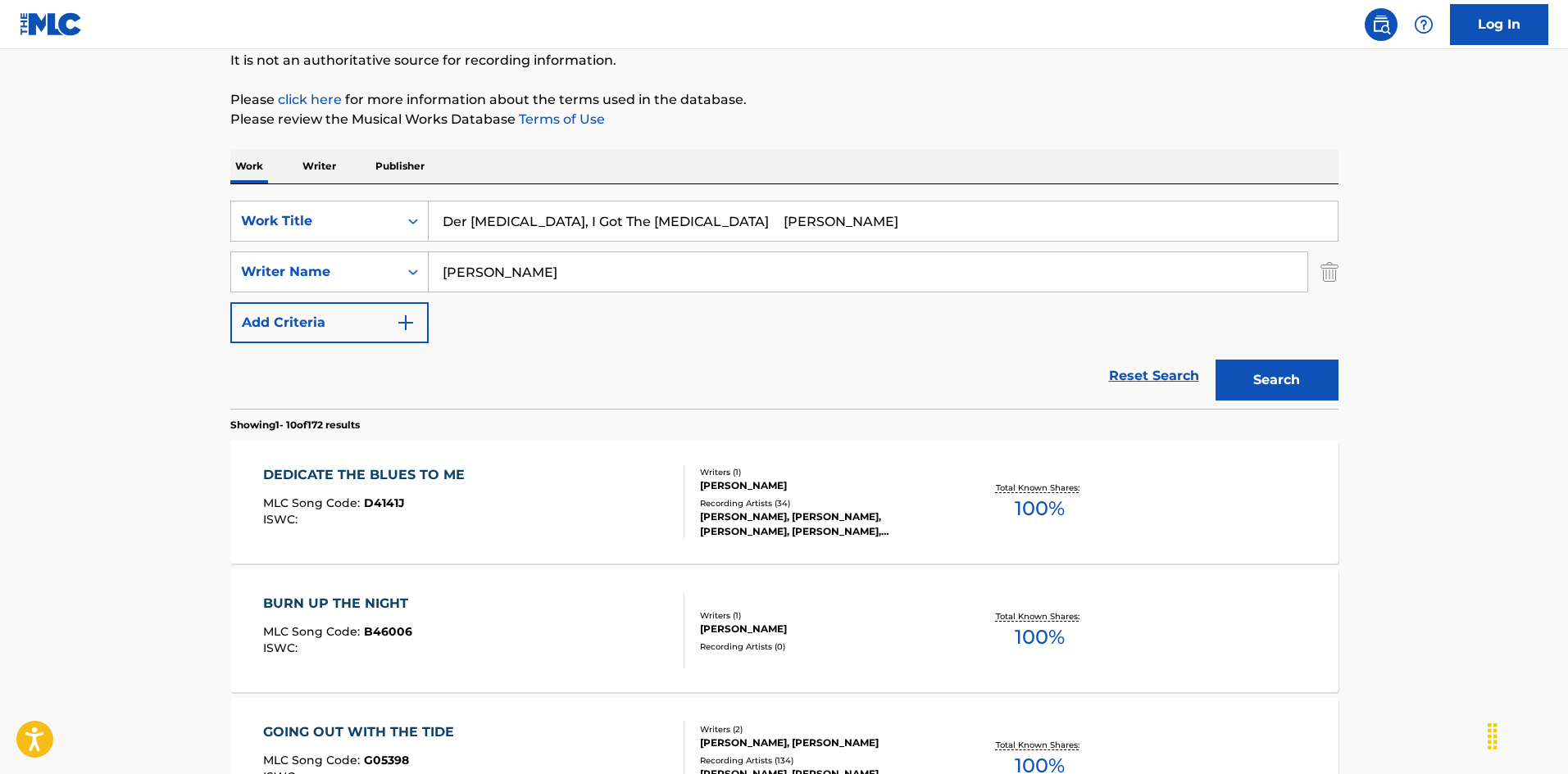
click at [913, 290] on div "SearchWithCriteria925b4d22-daa9-49c7-9c3b-1f4fd6ba712d Work Title Der Flu, I Go…" at bounding box center [784, 271] width 1108 height 142
type input "Der Flu, I Got The Flu"
click at [1254, 381] on button "Search" at bounding box center [1276, 380] width 123 height 41
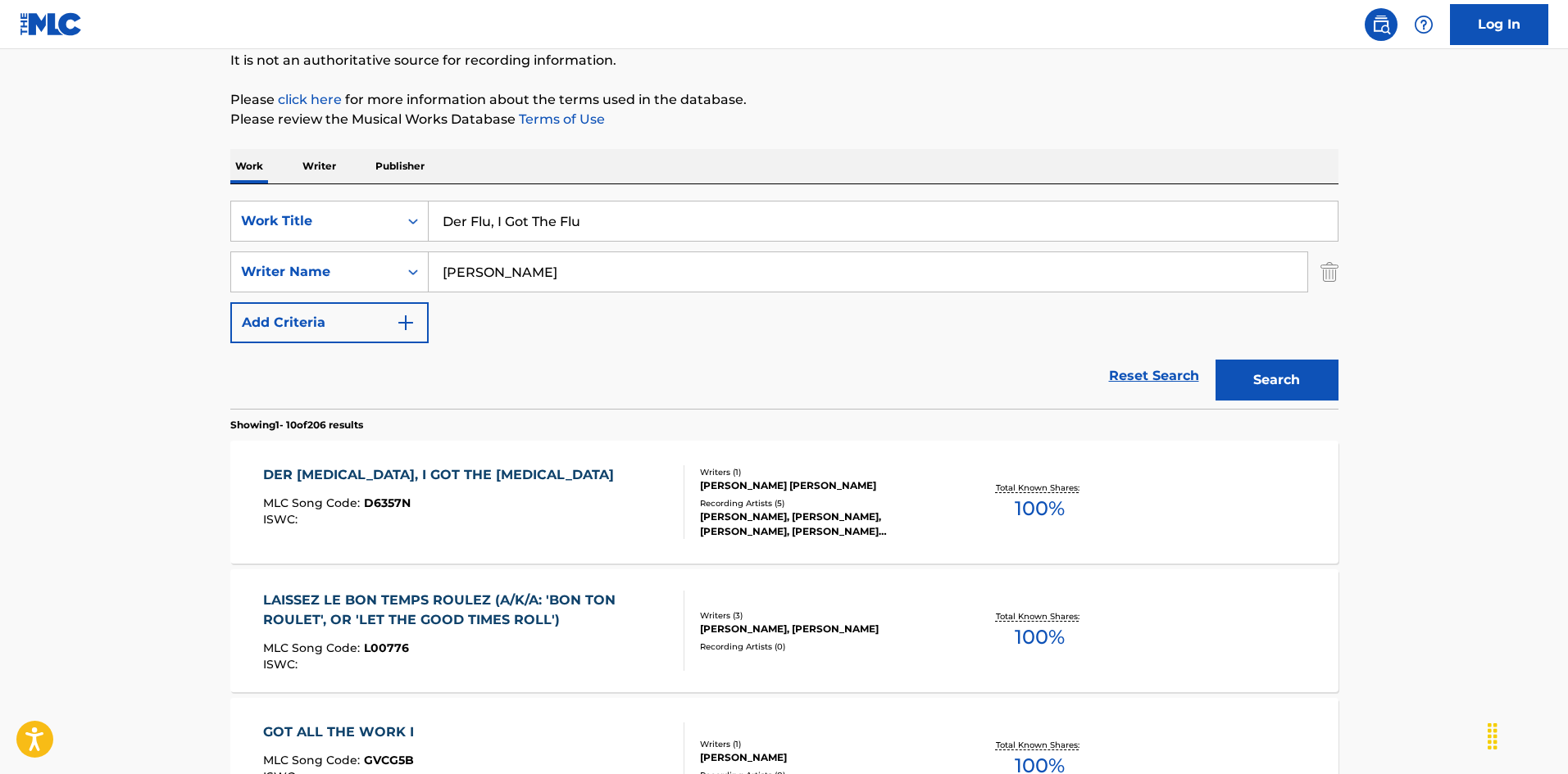
scroll to position [246, 0]
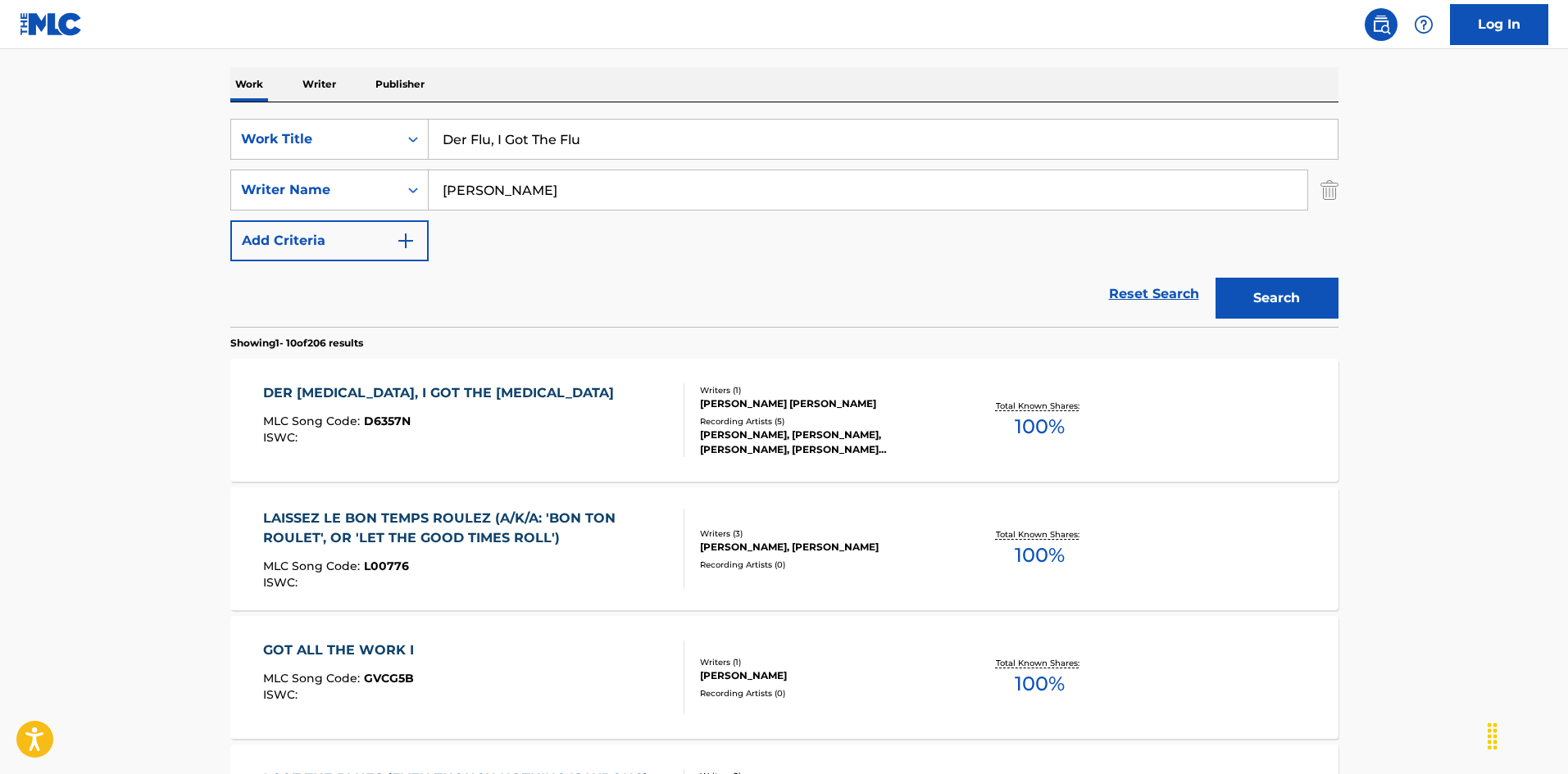
click at [634, 414] on div "DER FLU, I GOT THE FLU MLC Song Code : D6357N ISWC :" at bounding box center [474, 419] width 421 height 74
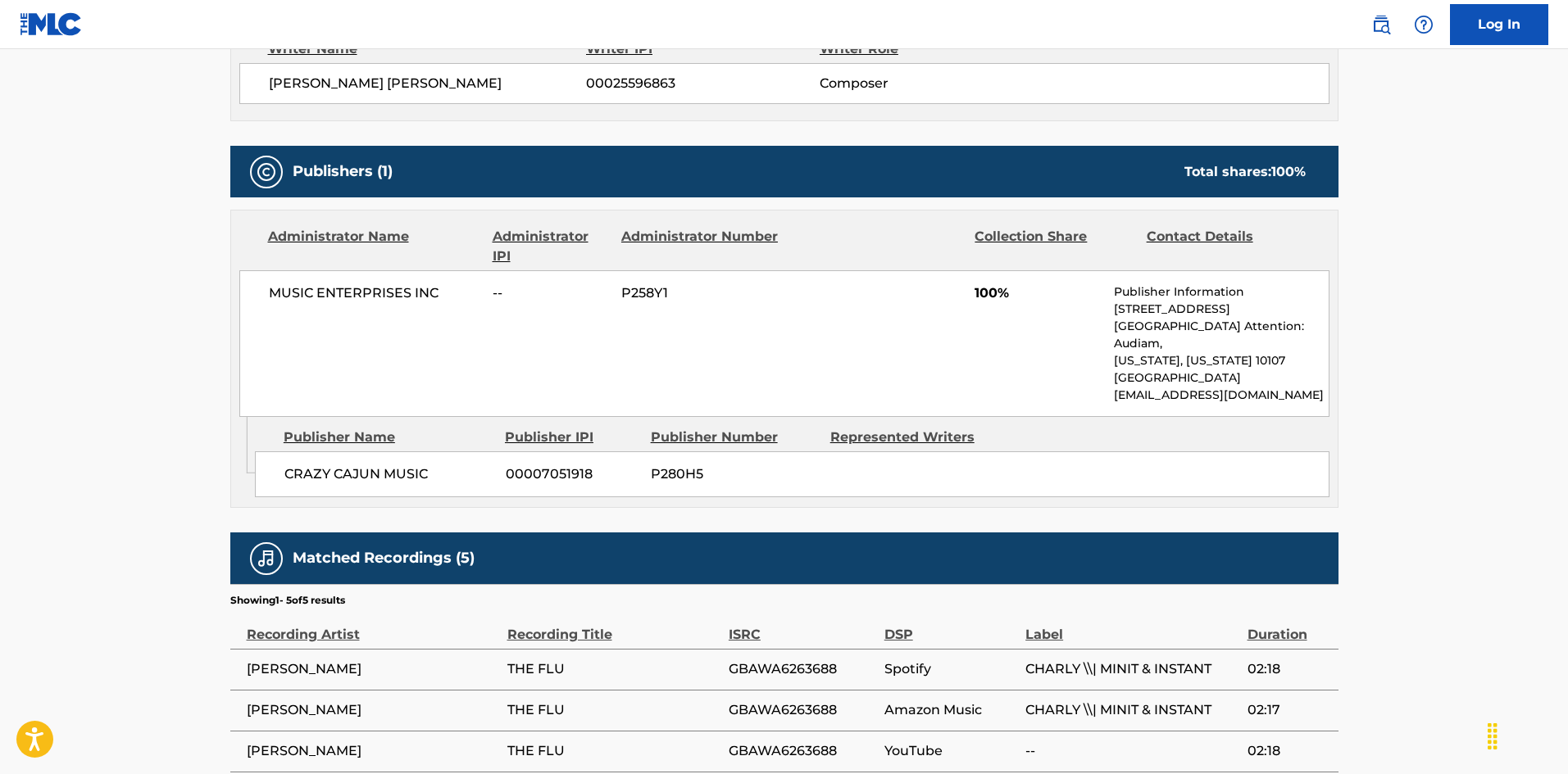
scroll to position [738, 0]
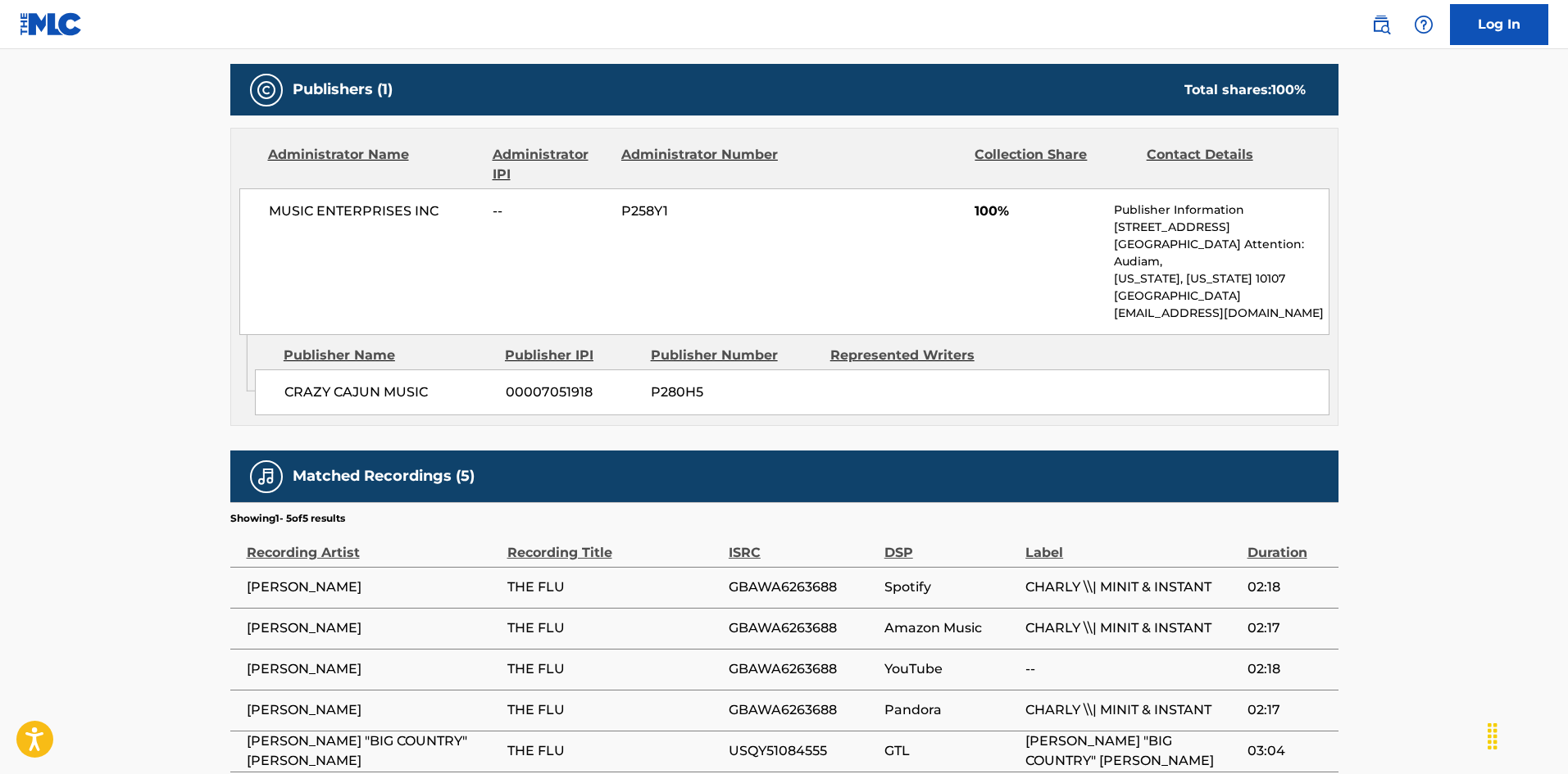
click at [771, 578] on span "GBAWA6263688" at bounding box center [803, 587] width 147 height 20
copy span "GBAWA6263688"
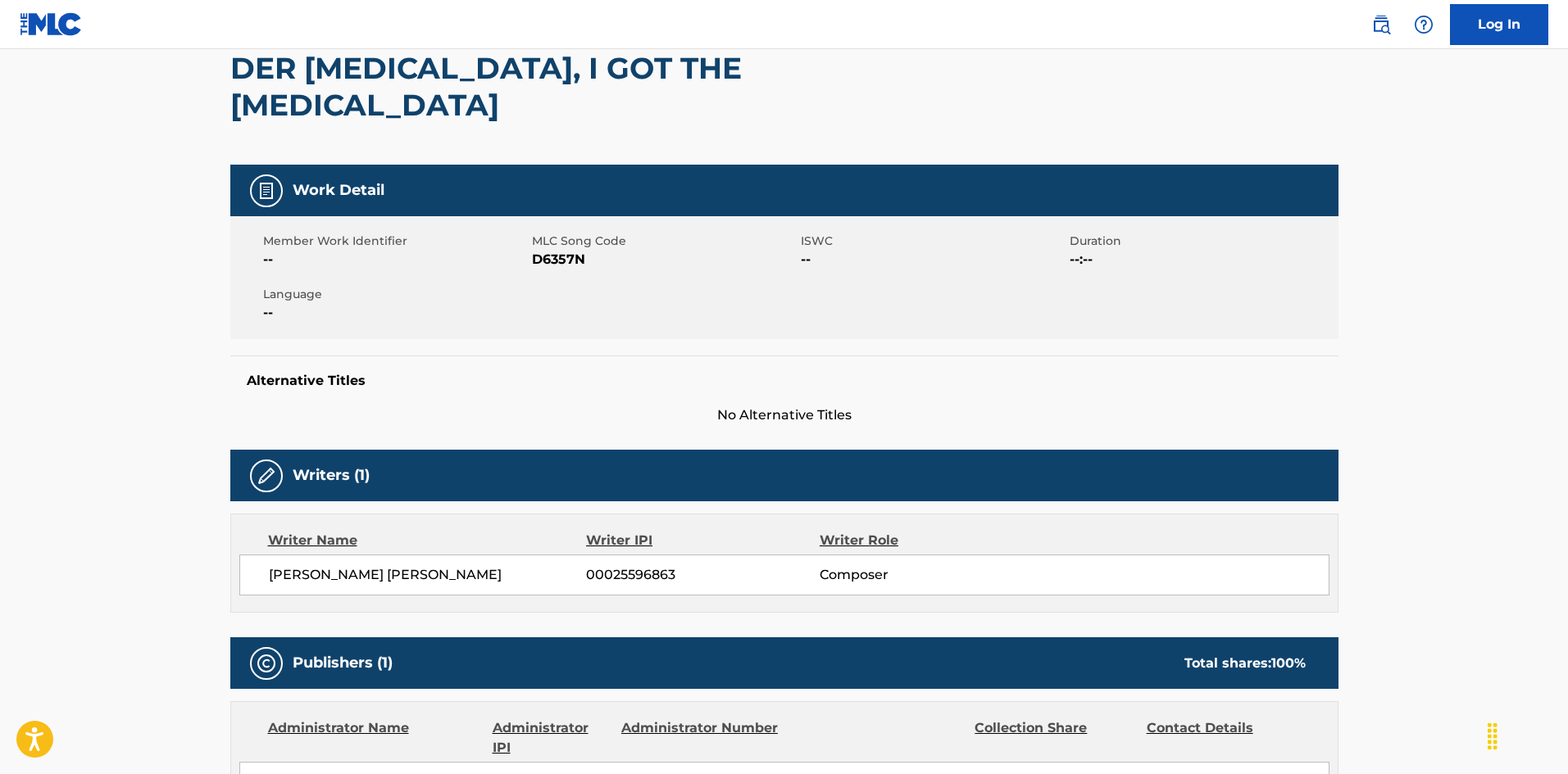
scroll to position [0, 0]
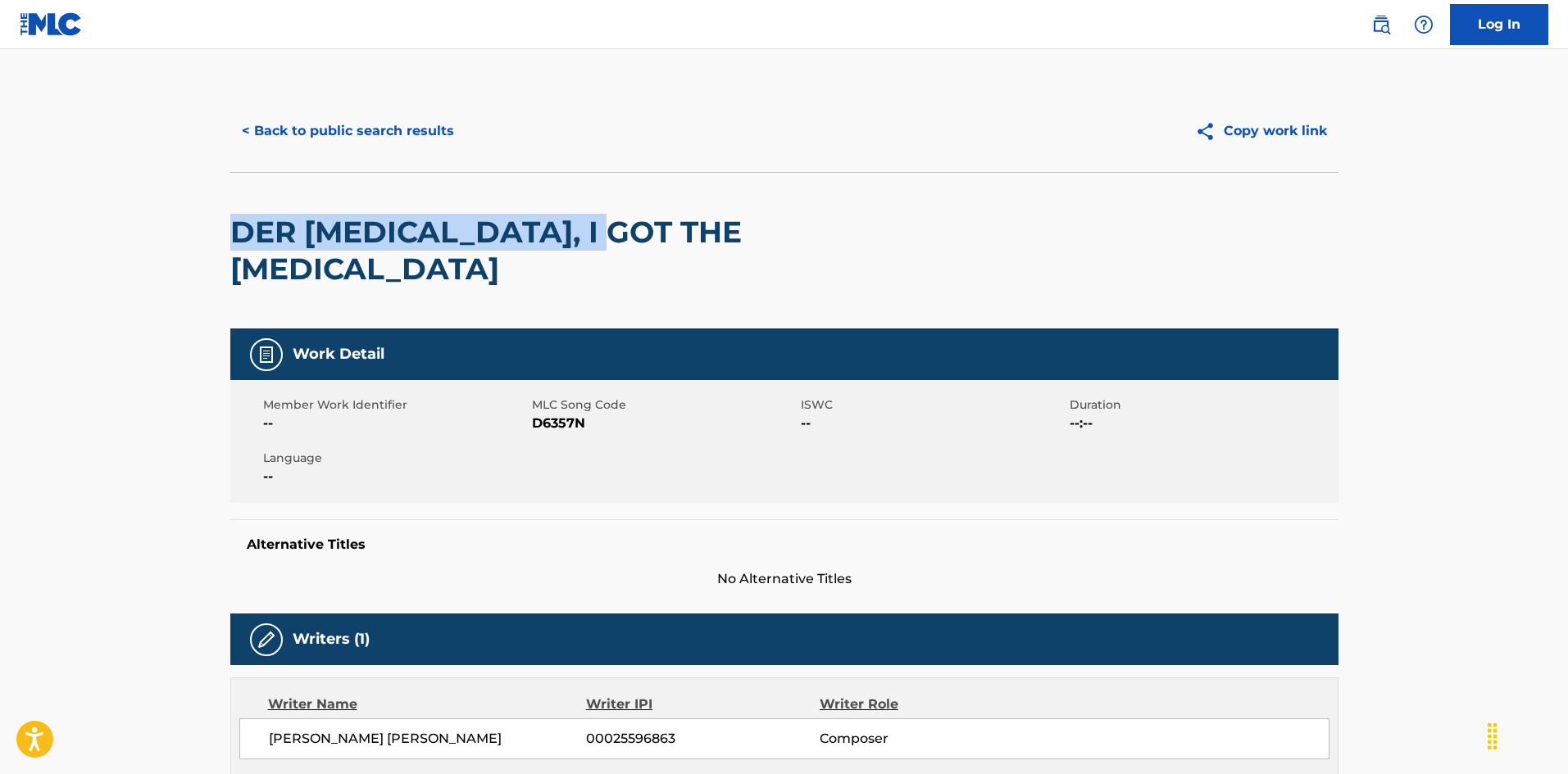
drag, startPoint x: 217, startPoint y: 220, endPoint x: 610, endPoint y: 217, distance: 393.0
copy h2 "DER [MEDICAL_DATA], I GOT THE [MEDICAL_DATA]"
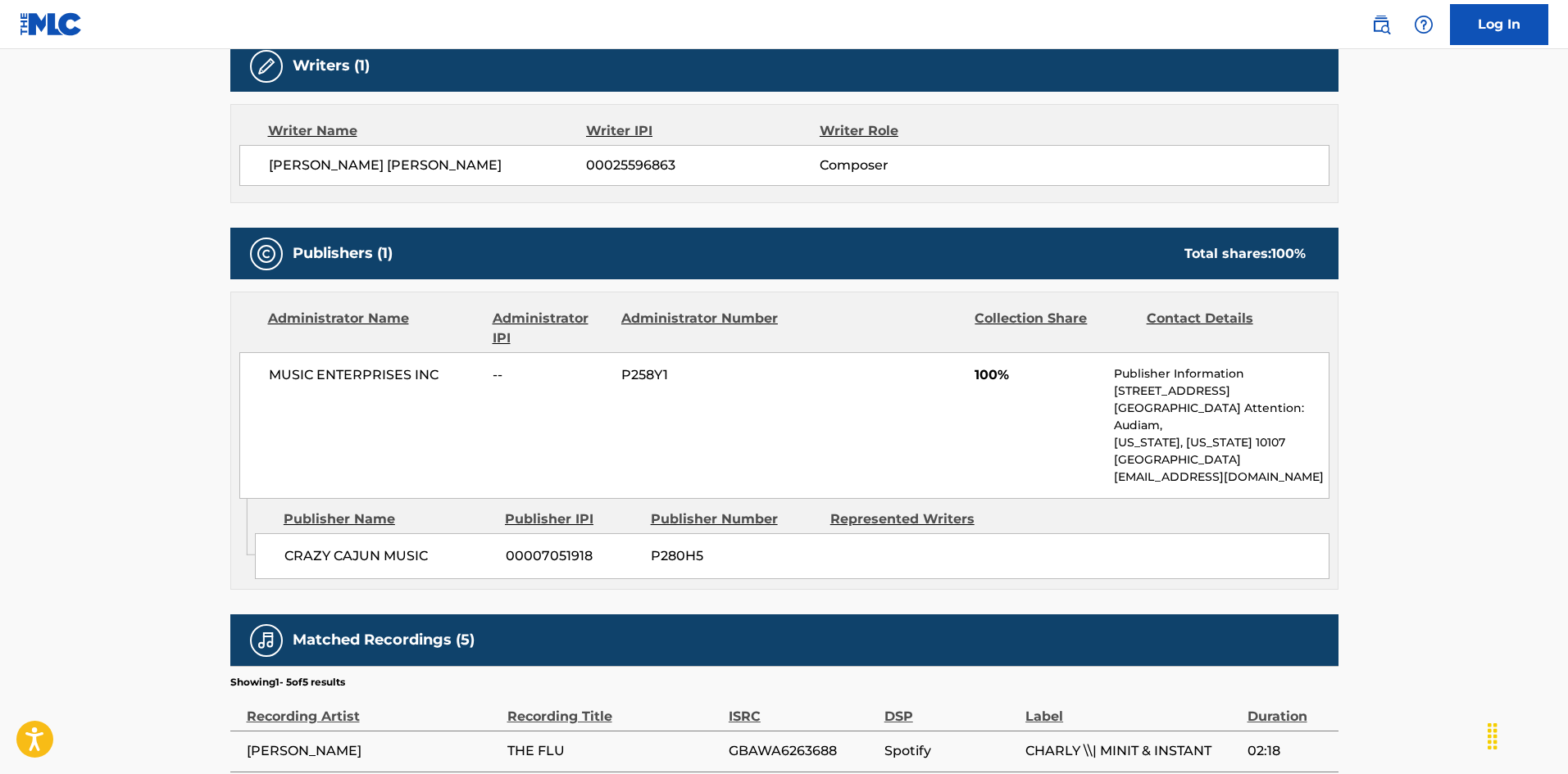
scroll to position [738, 0]
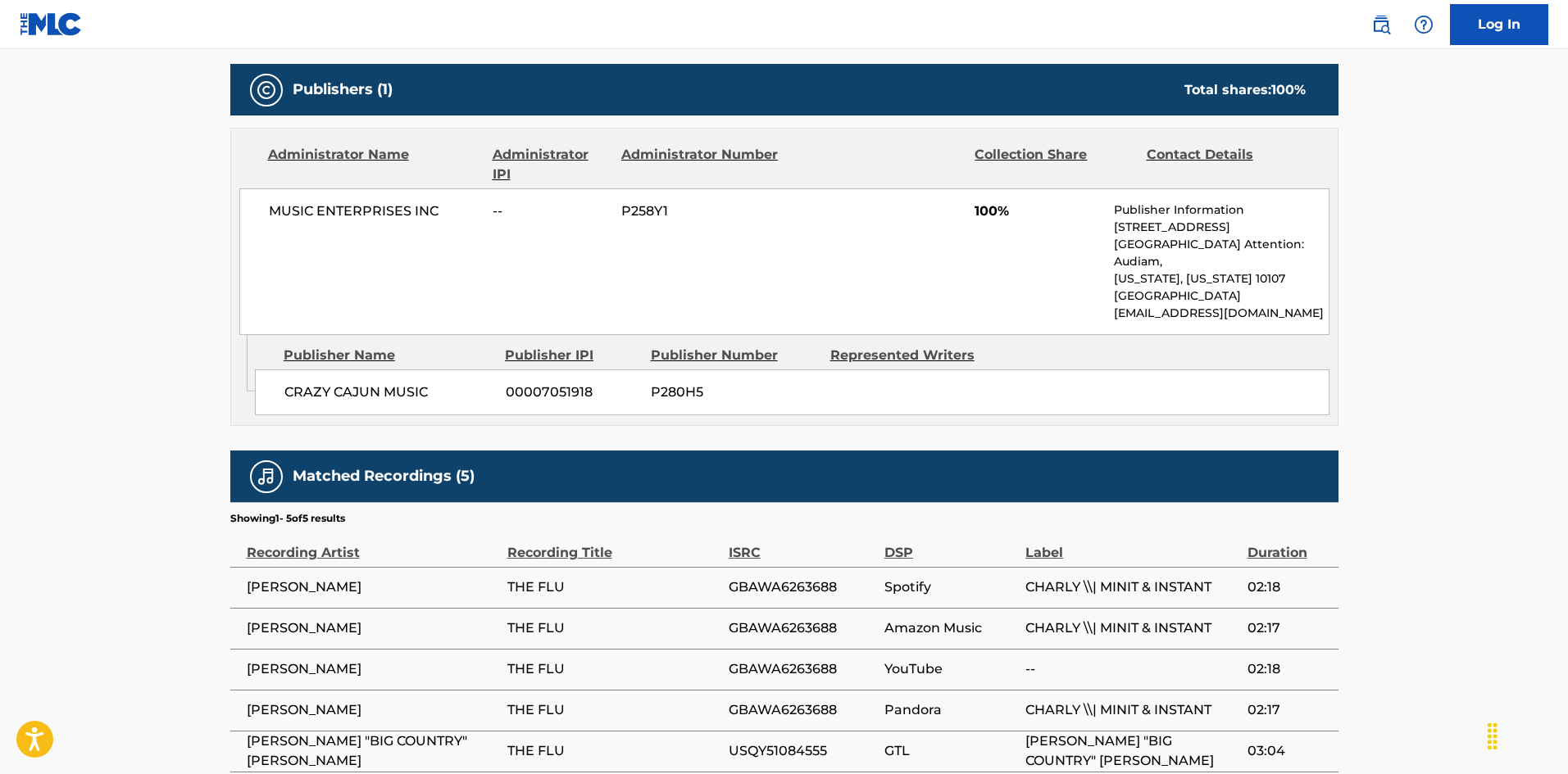
click at [776, 578] on span "GBAWA6263688" at bounding box center [803, 587] width 147 height 20
click at [794, 742] on span "USQY51084555" at bounding box center [803, 751] width 147 height 20
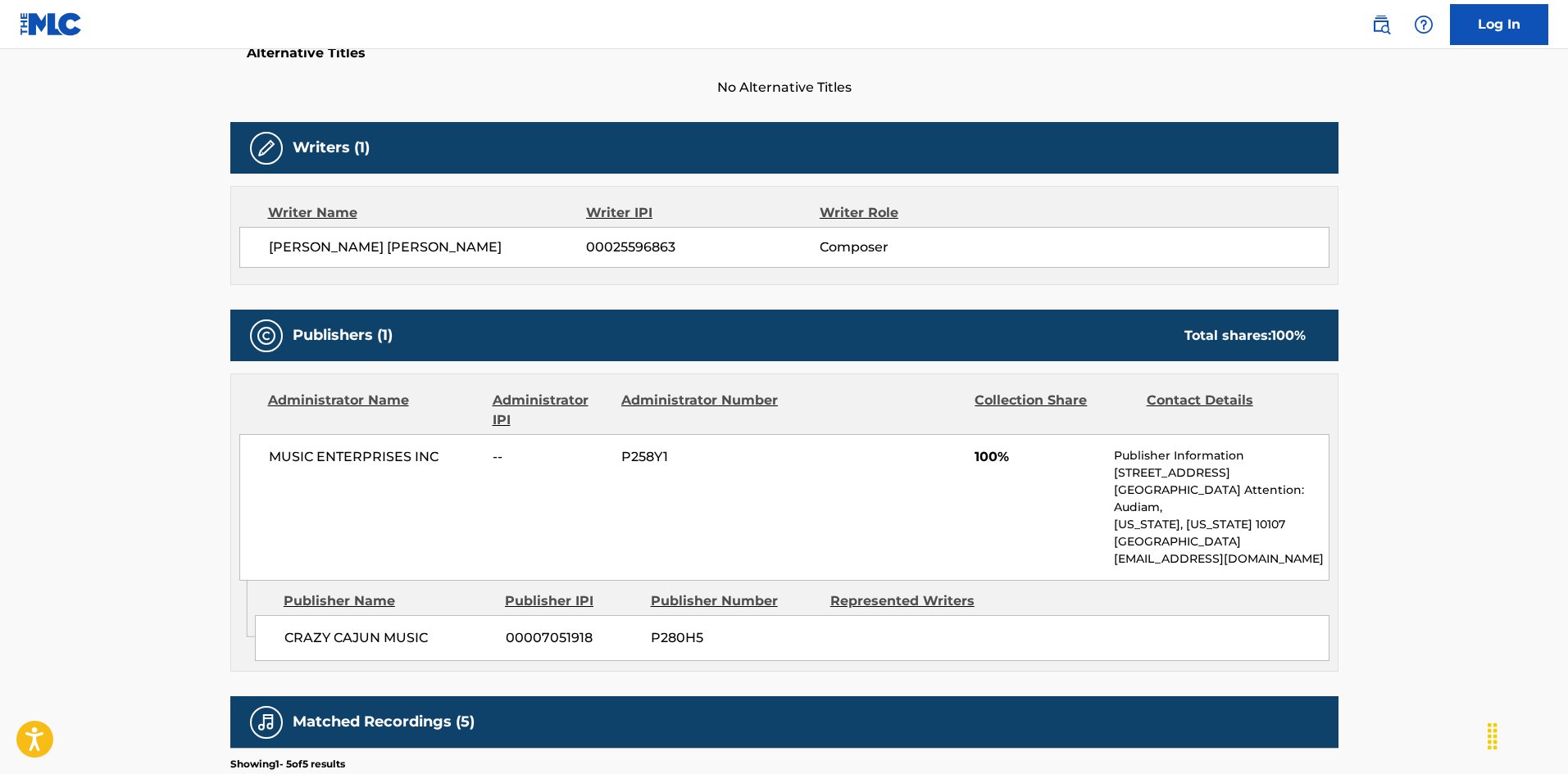
scroll to position [0, 0]
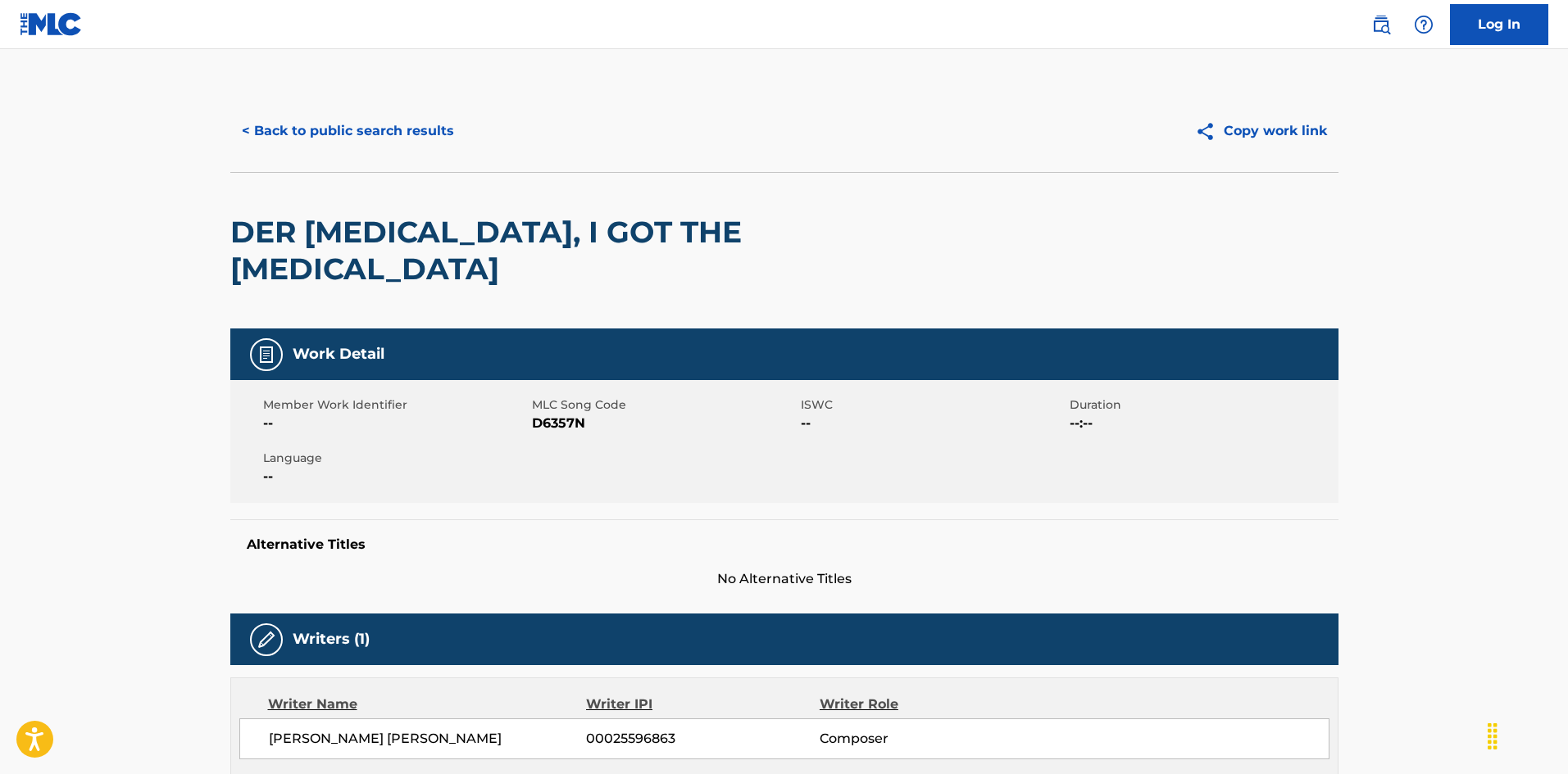
click at [417, 130] on button "< Back to public search results" at bounding box center [347, 132] width 235 height 41
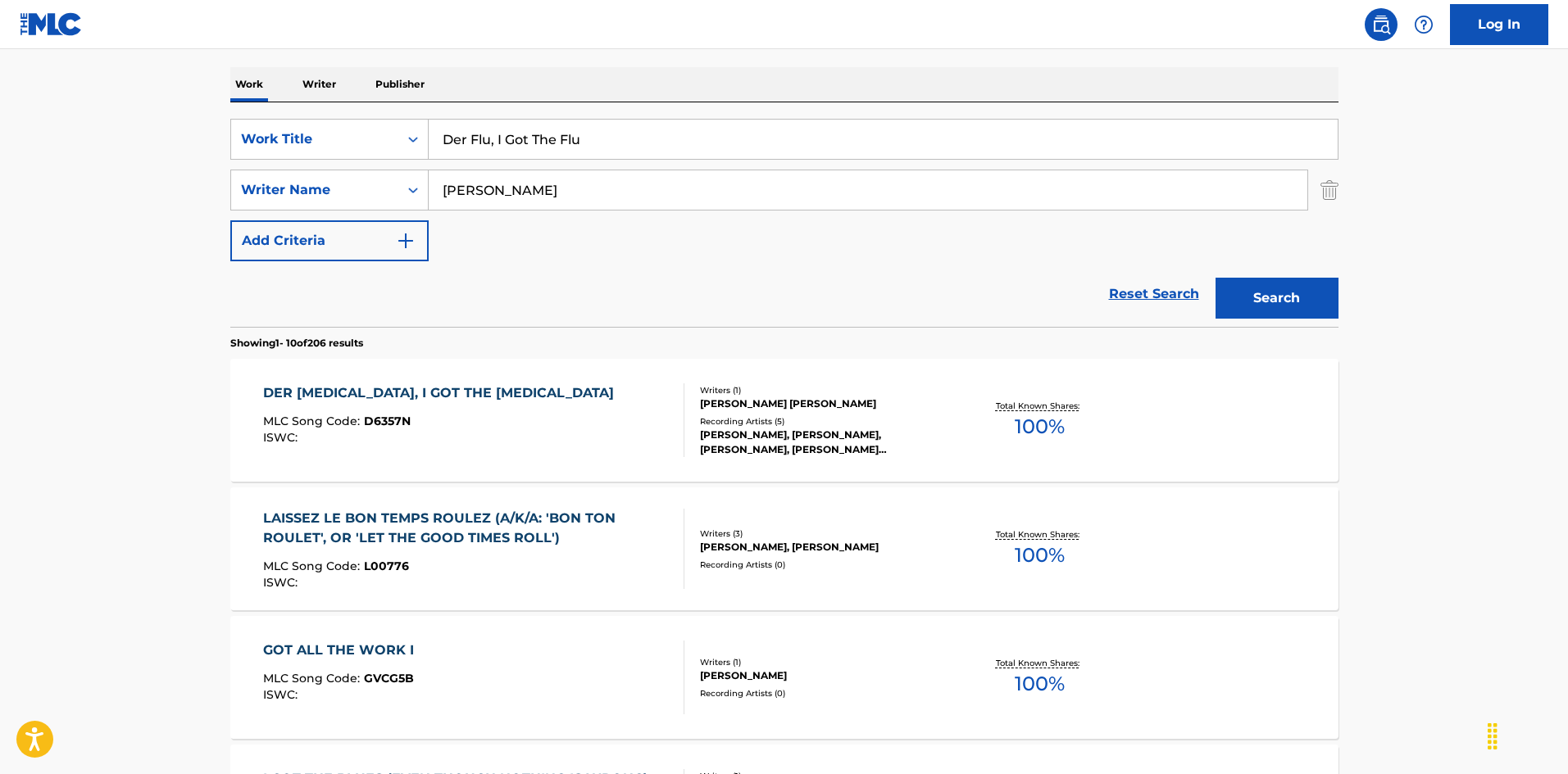
scroll to position [164, 0]
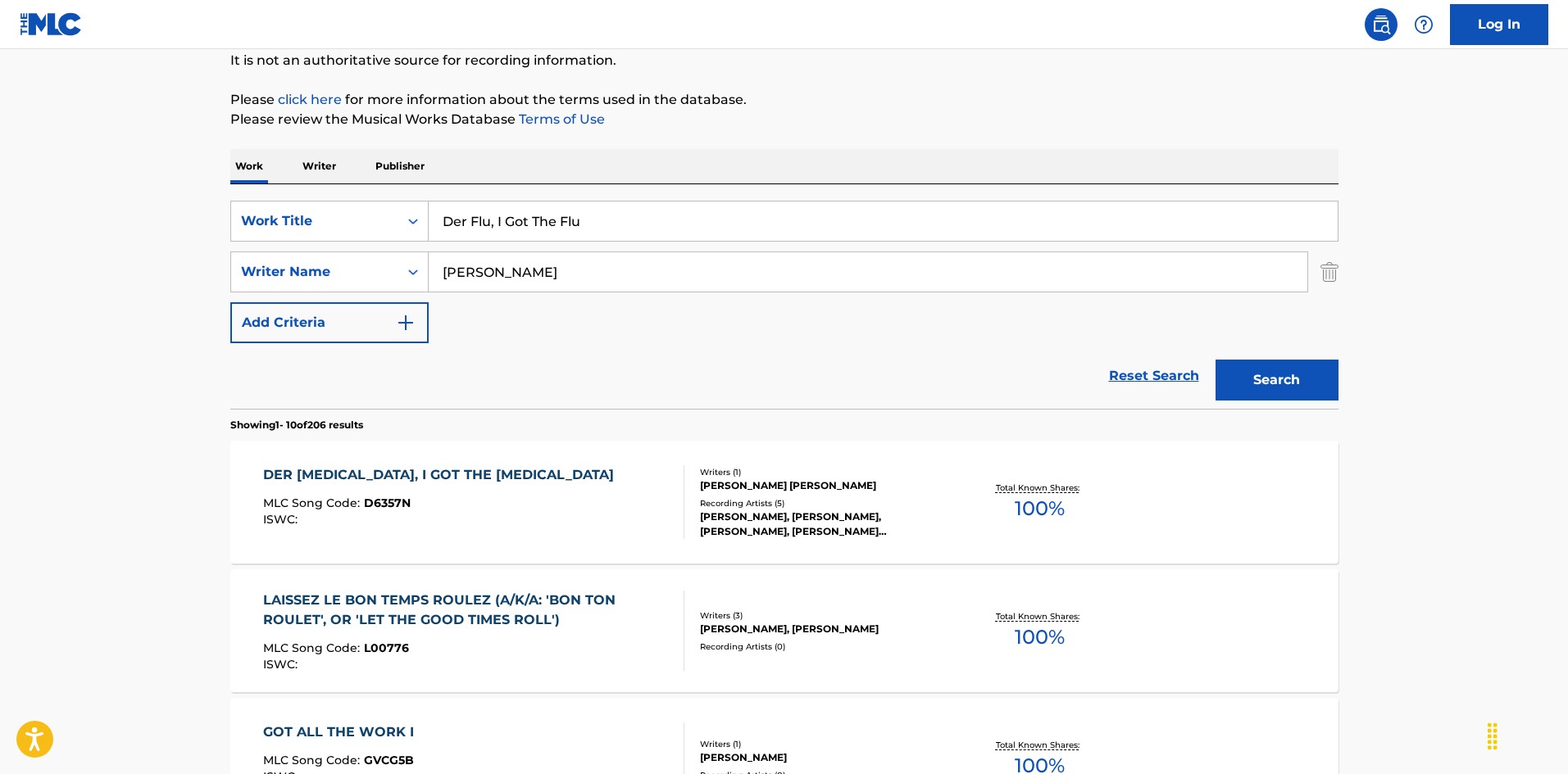
drag, startPoint x: 585, startPoint y: 226, endPoint x: 302, endPoint y: 180, distance: 286.7
paste input "spues De Nuestra Boda"
click at [512, 261] on strong "de" at bounding box center [513, 257] width 18 height 16
type input "despues de nuestra boda"
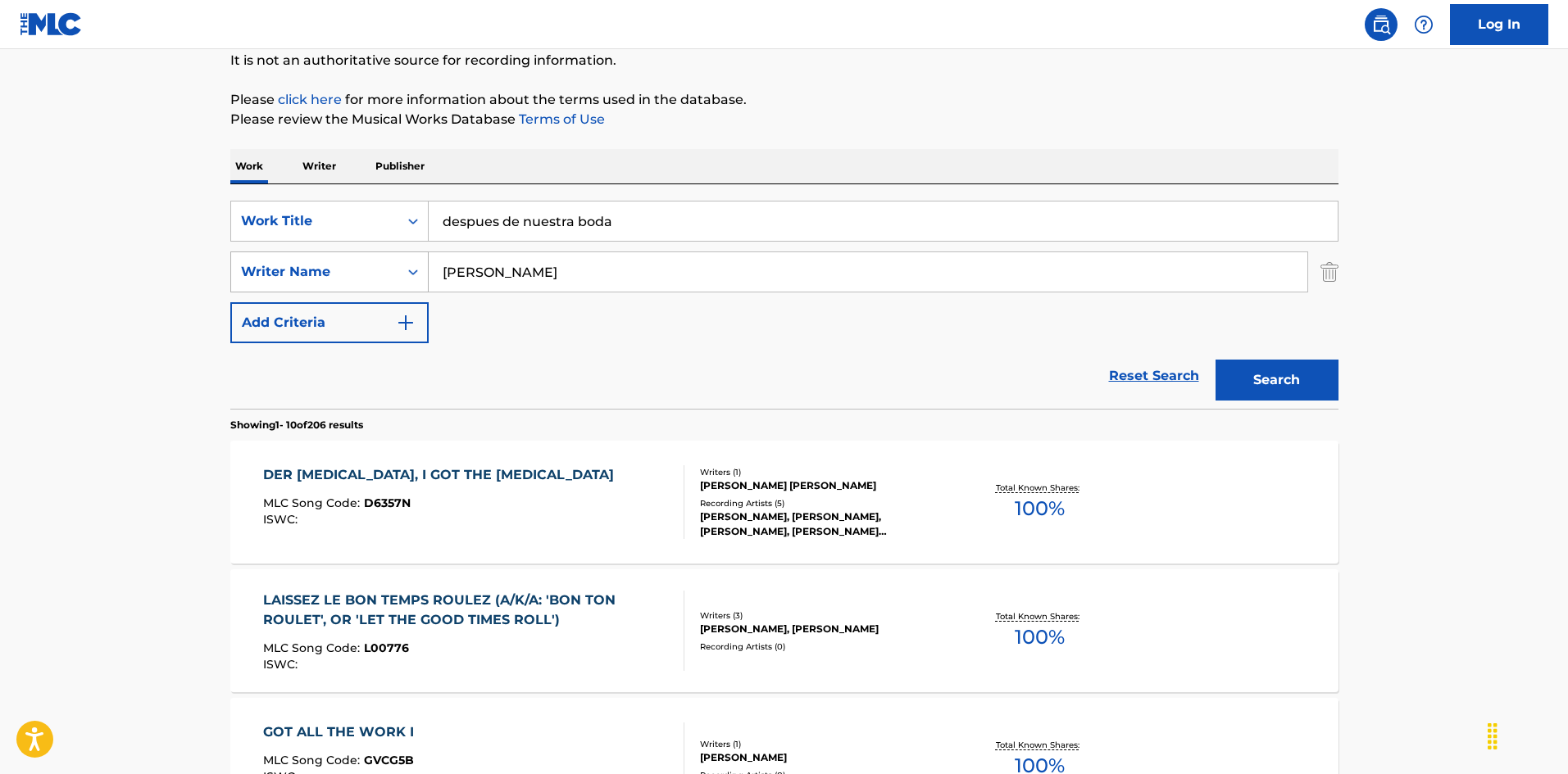
click at [381, 265] on div "SearchWithCriteria999d1a91-1e41-464a-bb6a-1cf62293df15 Writer Name [PERSON_NAME]" at bounding box center [784, 272] width 1108 height 41
paste input "[PERSON_NAME]"
type input "[PERSON_NAME]"
click at [1289, 386] on button "Search" at bounding box center [1276, 380] width 123 height 41
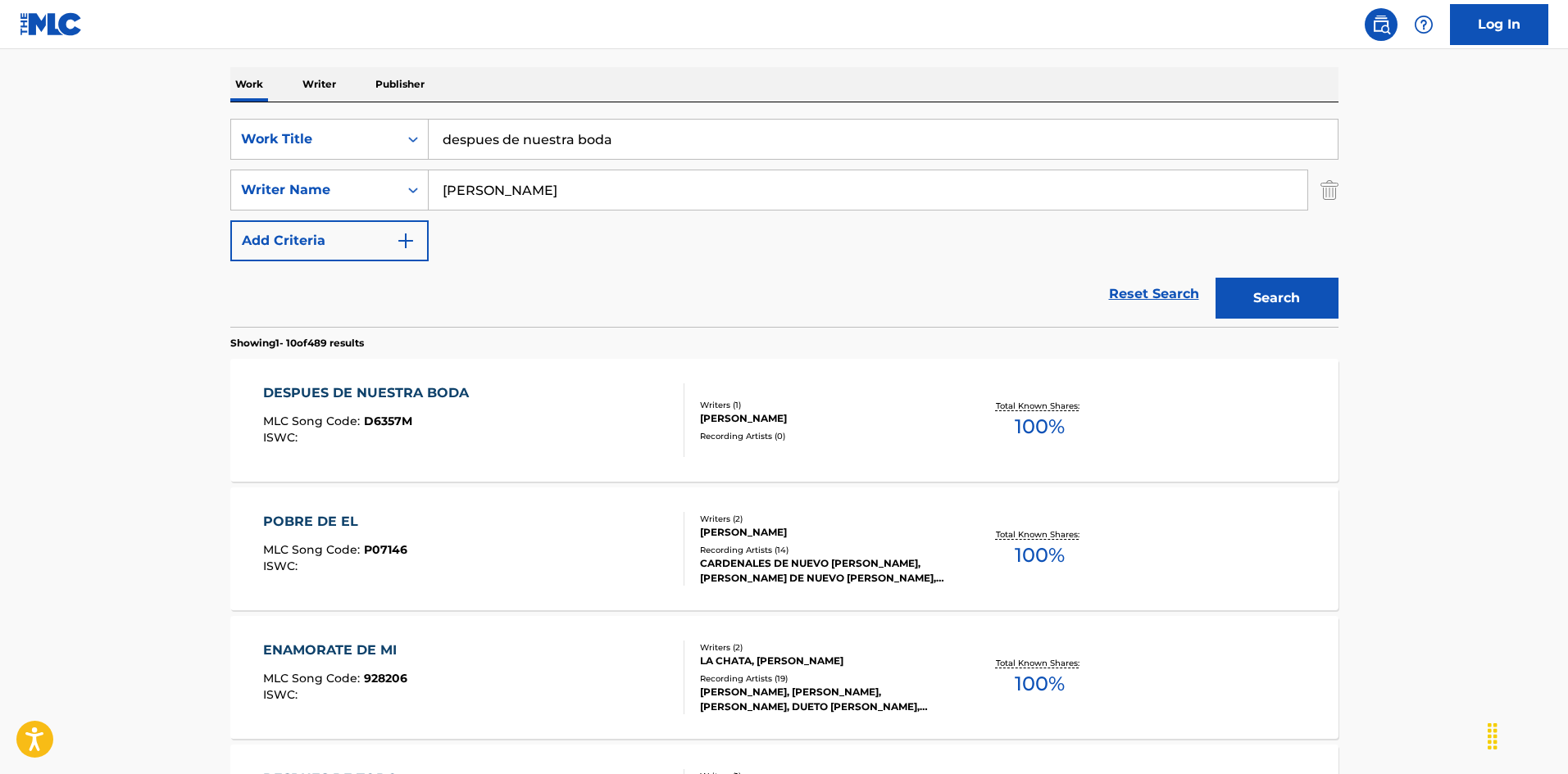
scroll to position [328, 0]
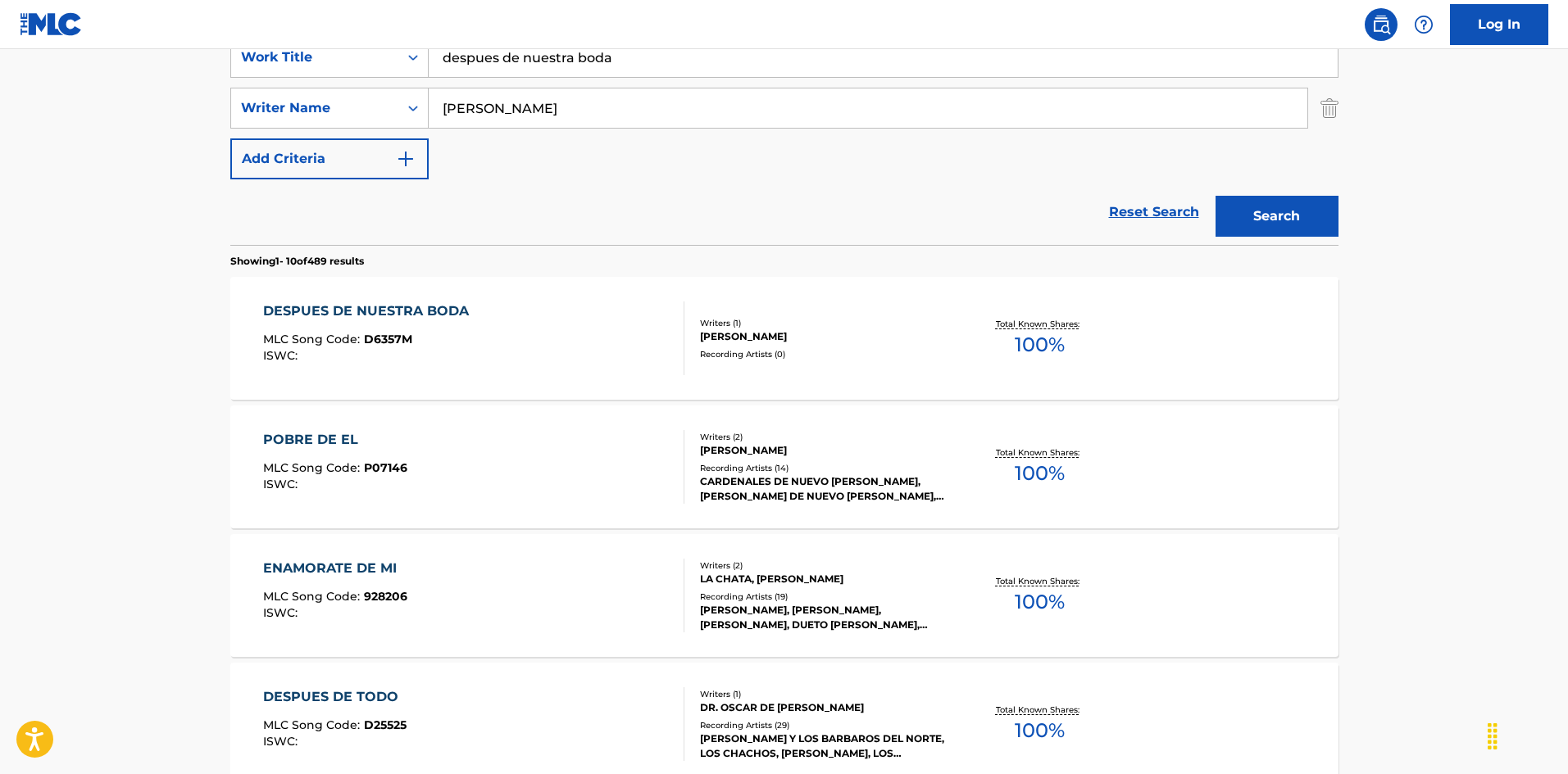
click at [601, 335] on div "DESPUES DE NUESTRA BODA MLC Song Code : D6357M ISWC :" at bounding box center [474, 338] width 421 height 74
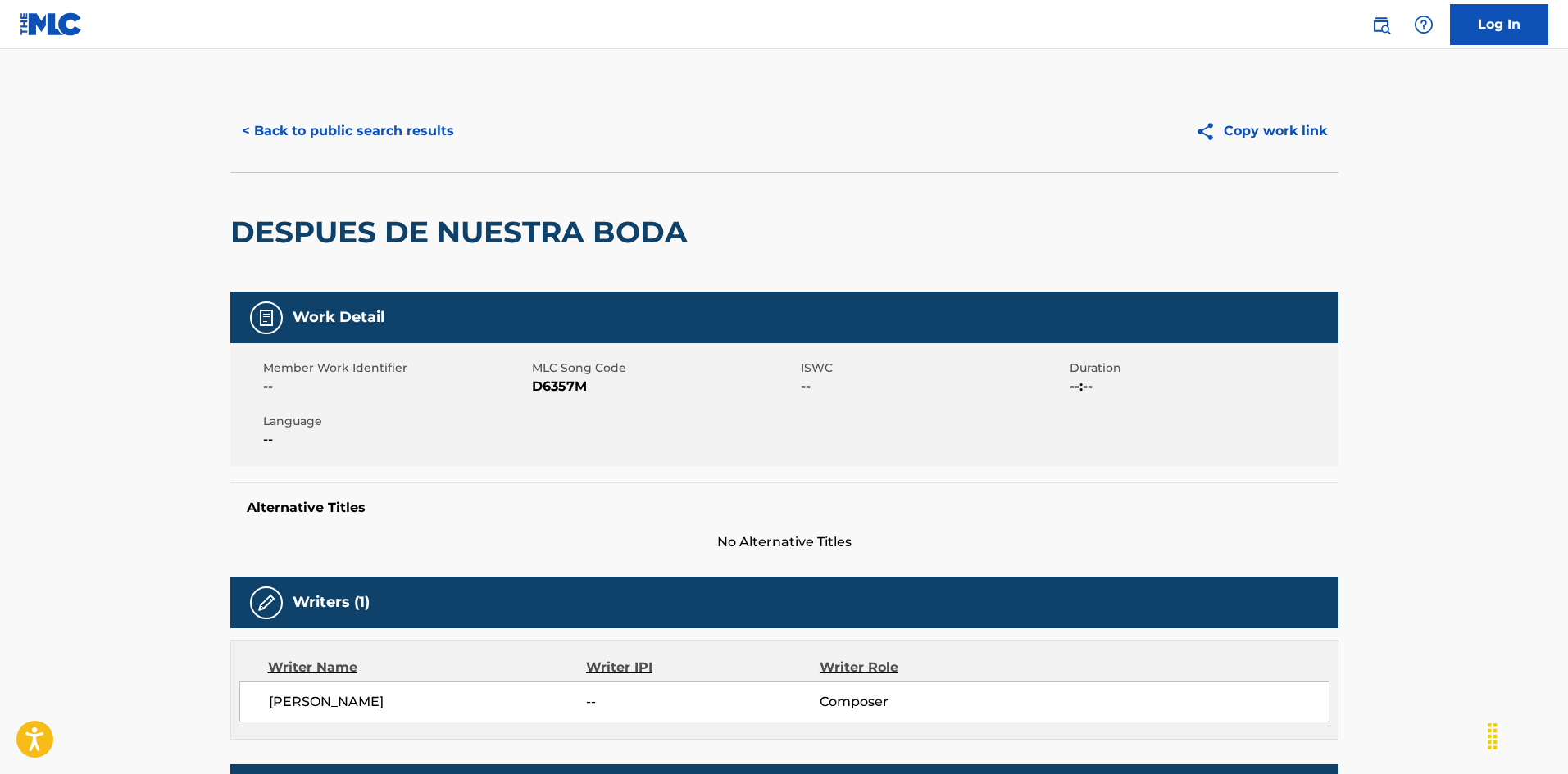
click at [393, 136] on button "< Back to public search results" at bounding box center [347, 132] width 235 height 41
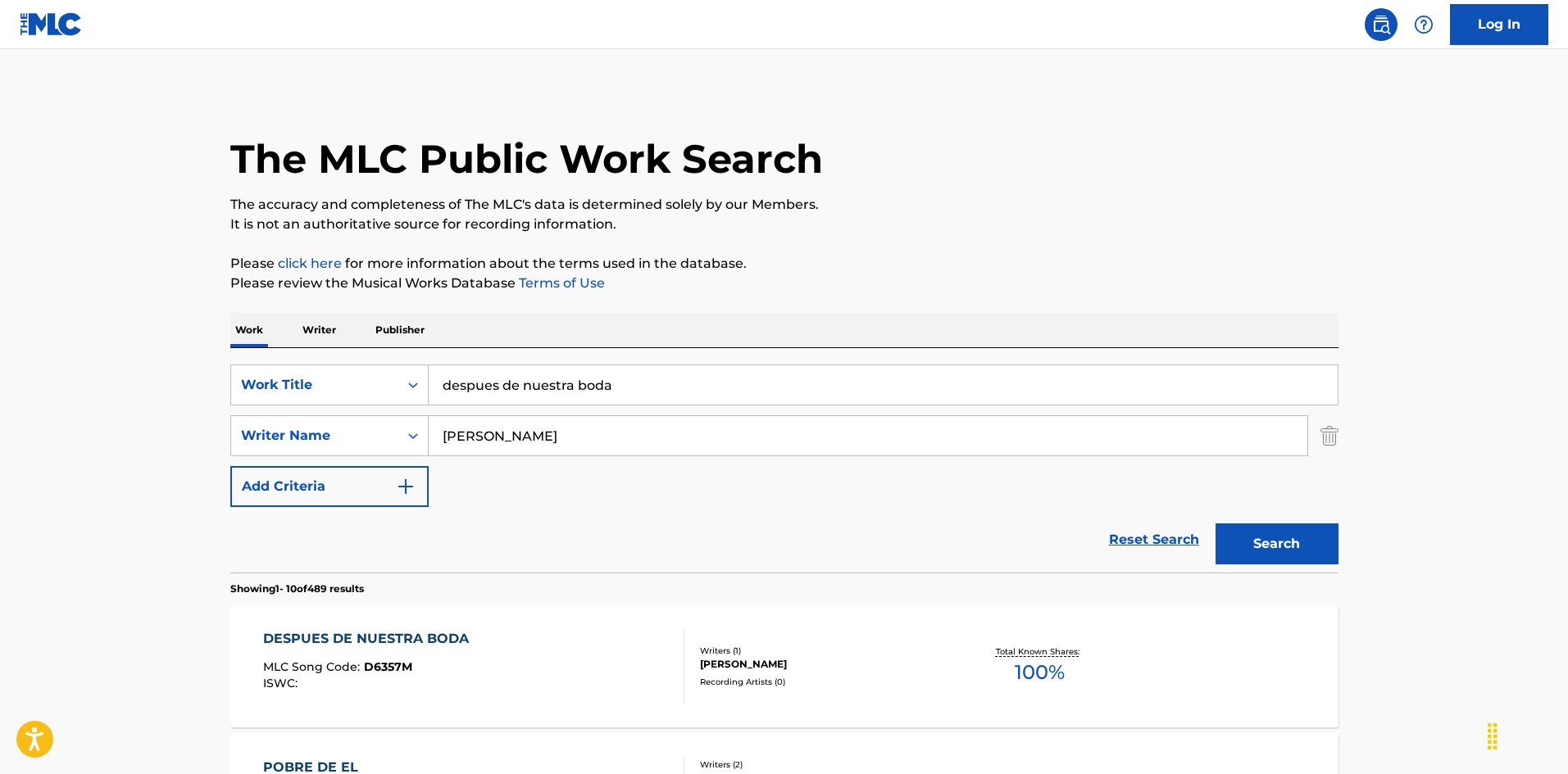
scroll to position [328, 0]
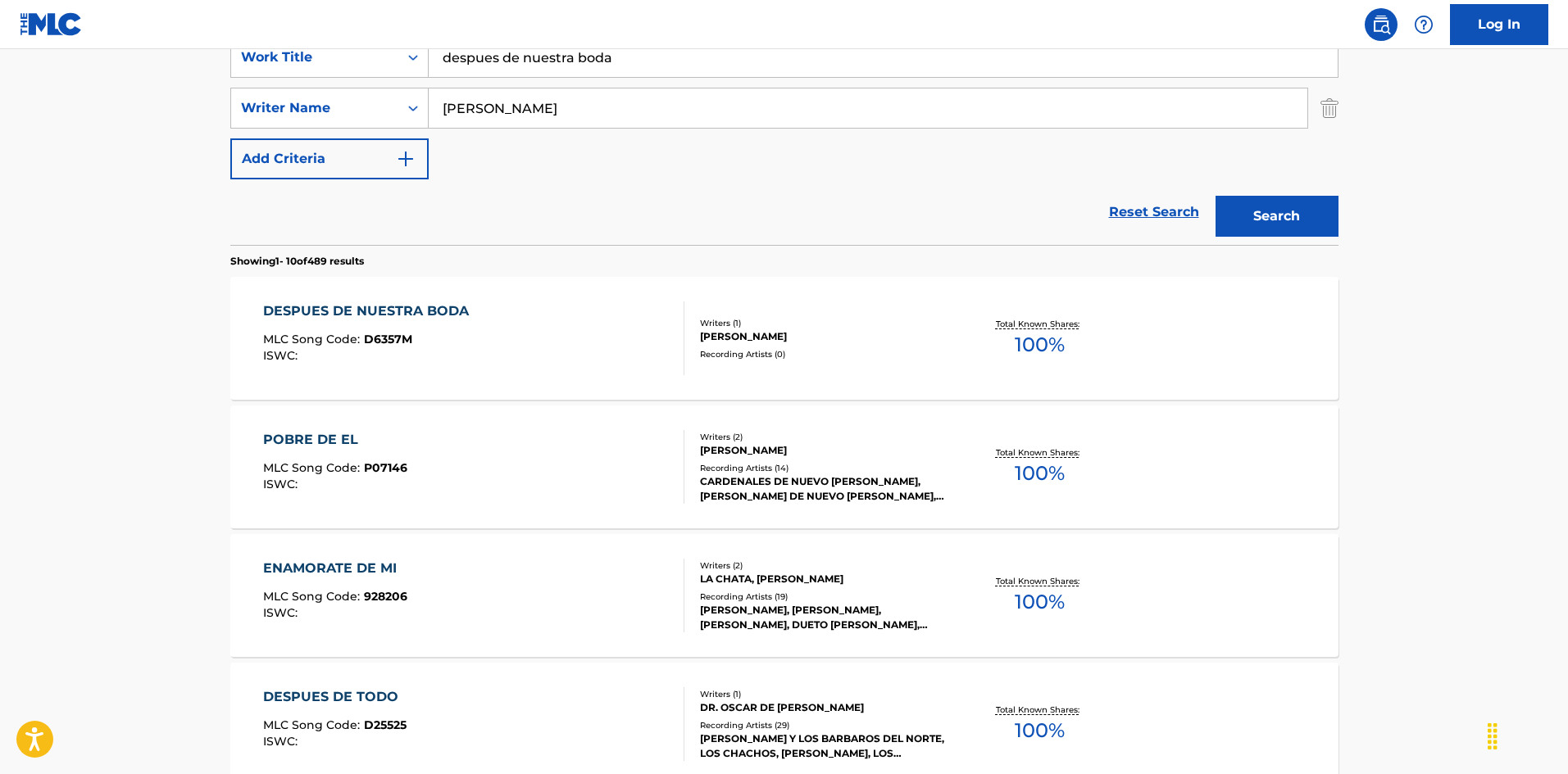
drag, startPoint x: 600, startPoint y: 58, endPoint x: 238, endPoint y: 47, distance: 362.2
click at [238, 46] on div "Log In The MLC Public Work Search The accuracy and completeness of The MLC's da…" at bounding box center [784, 700] width 1568 height 2057
paste input "[PERSON_NAME], It's About Time [PERSON_NAME]"
click at [675, 52] on input "[PERSON_NAME], It's About Time [PERSON_NAME]" at bounding box center [882, 57] width 909 height 39
click at [663, 57] on input "[PERSON_NAME], It's About Time [PERSON_NAME]" at bounding box center [882, 57] width 909 height 39
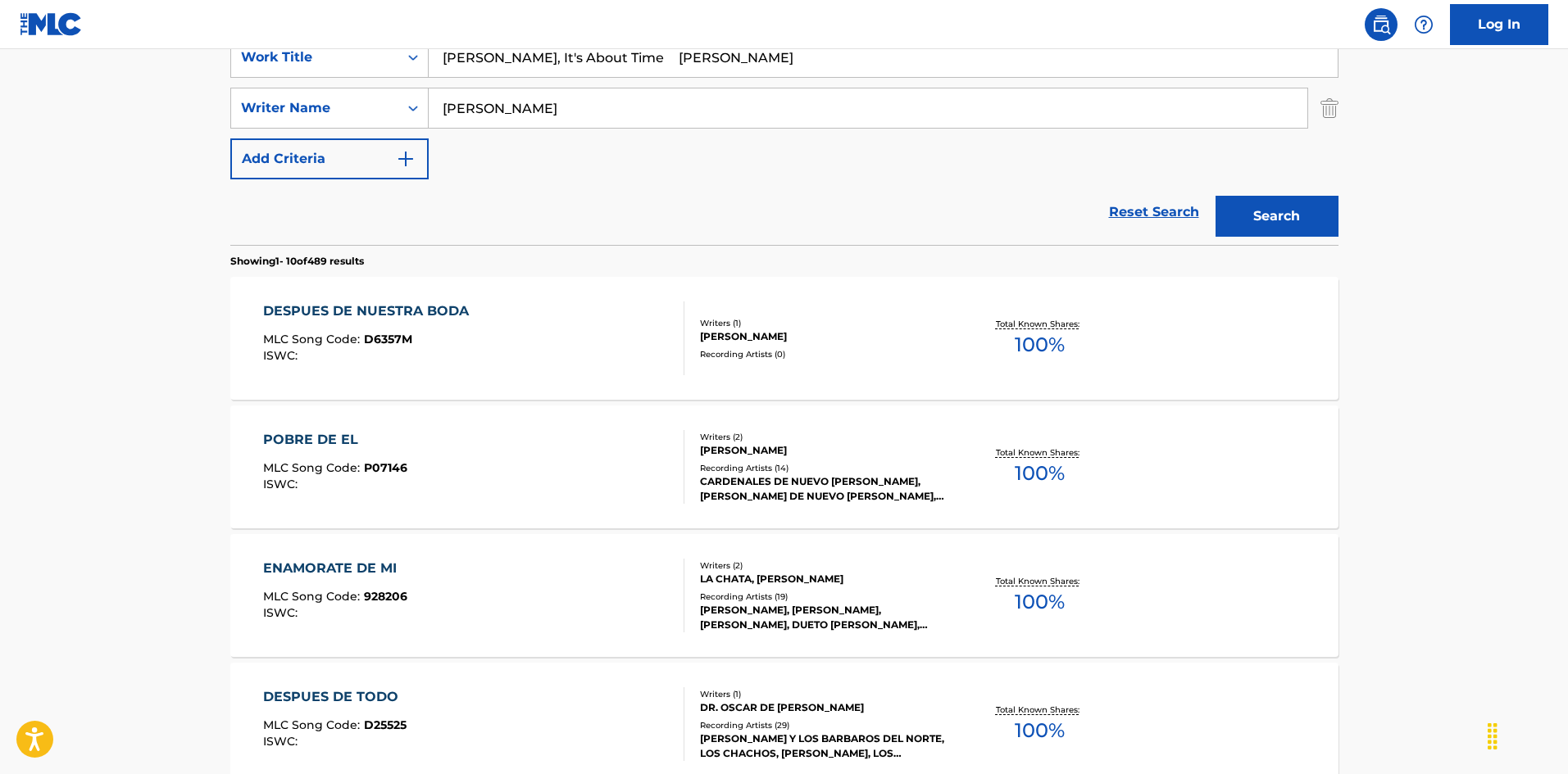
click at [675, 52] on input "[PERSON_NAME], It's About Time [PERSON_NAME]" at bounding box center [882, 57] width 909 height 39
type input "[PERSON_NAME], It's About Time [PERSON_NAME]"
drag, startPoint x: 541, startPoint y: 102, endPoint x: 335, endPoint y: 75, distance: 207.8
click at [335, 75] on div "SearchWithCriteria925b4d22-daa9-49c7-9c3b-1f4fd6ba712d Work Title [PERSON_NAME]…" at bounding box center [784, 108] width 1108 height 142
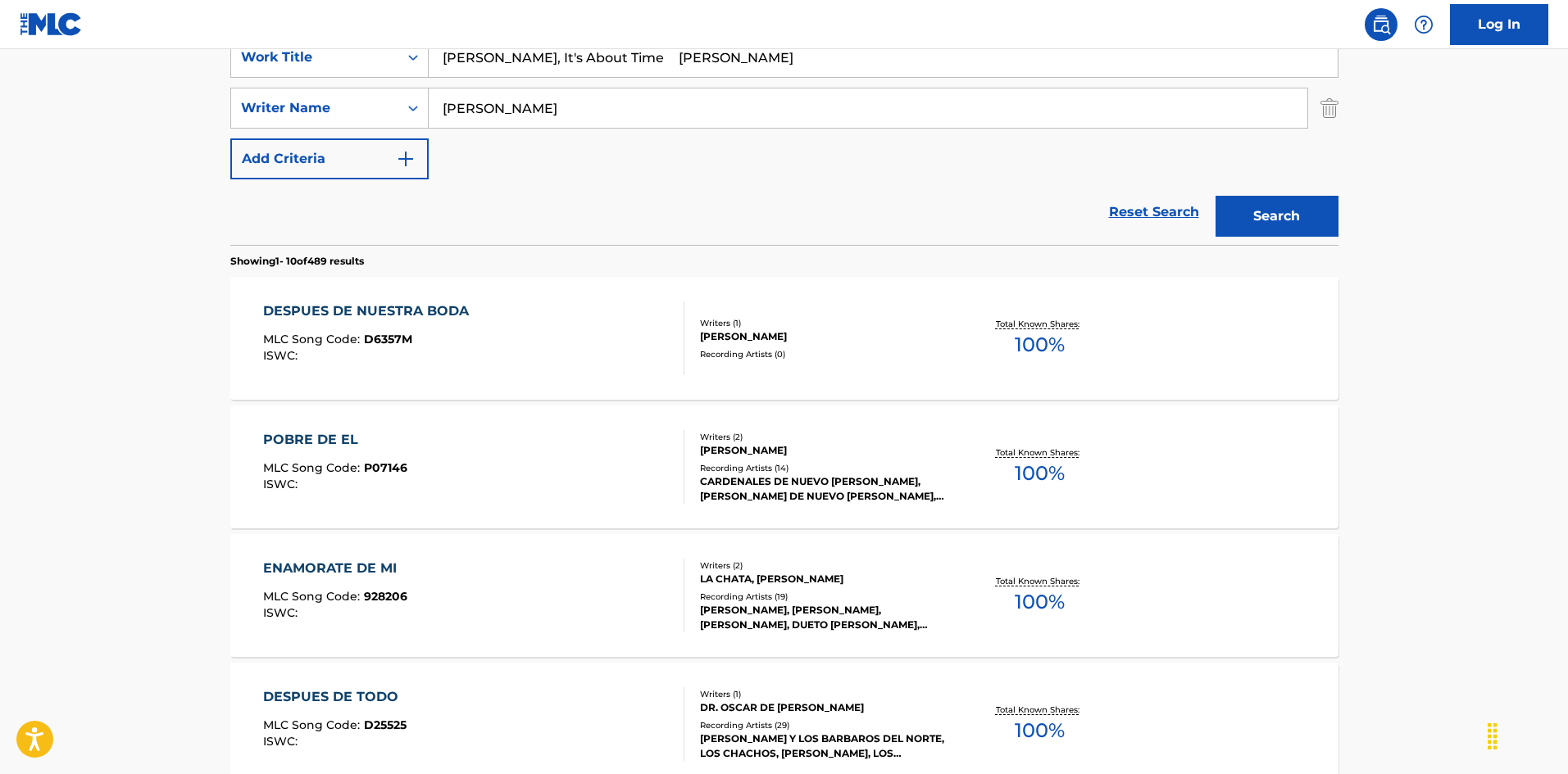
paste input "Price"
type input "Price"
drag, startPoint x: 609, startPoint y: 54, endPoint x: 691, endPoint y: 52, distance: 82.0
click at [691, 52] on input "[PERSON_NAME], It's About Time [PERSON_NAME]" at bounding box center [882, 57] width 909 height 39
drag, startPoint x: 607, startPoint y: 57, endPoint x: 343, endPoint y: 4, distance: 269.3
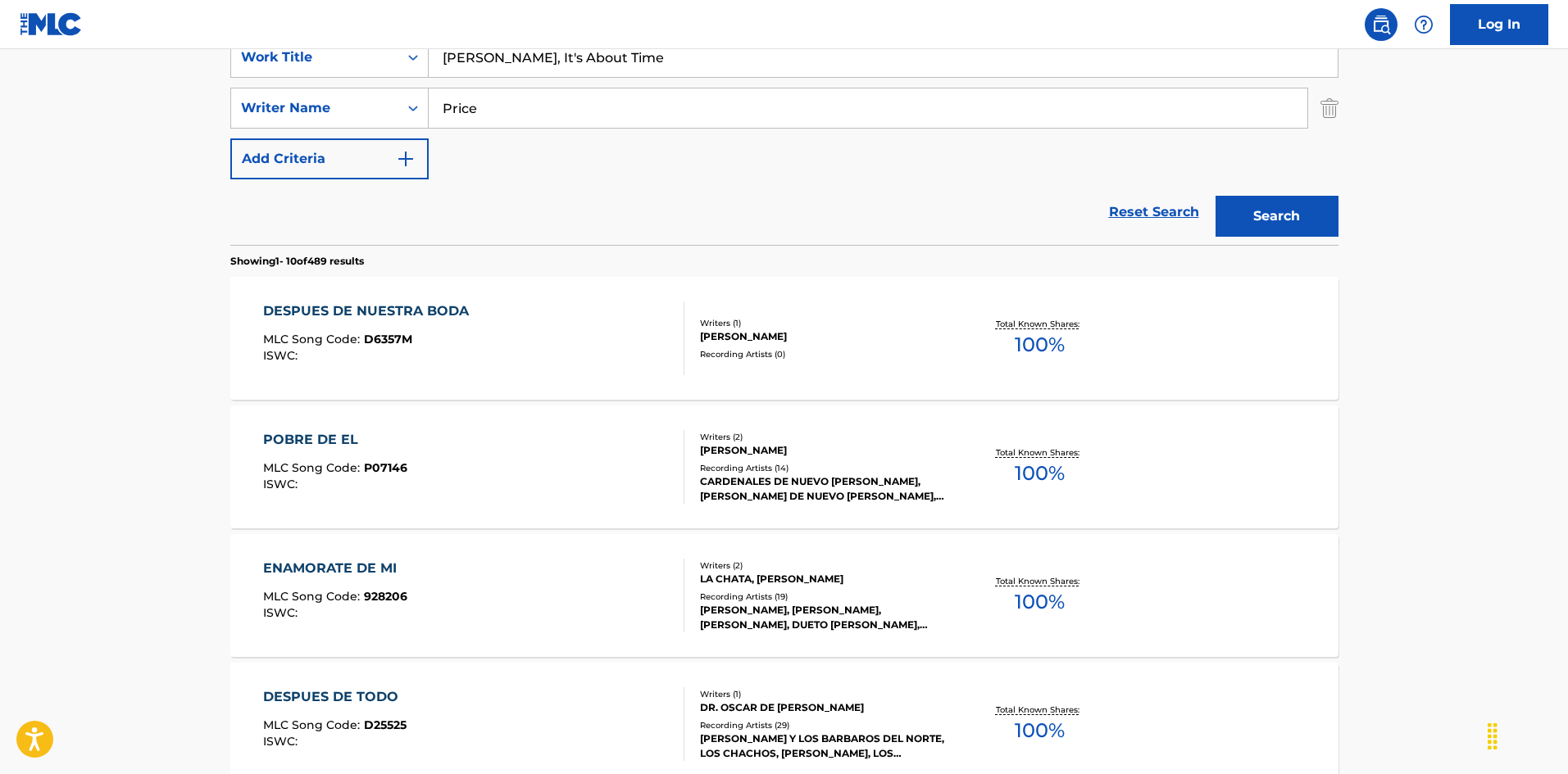
click at [343, 4] on div "Log In The MLC Public Work Search The accuracy and completeness of The MLC's da…" at bounding box center [784, 700] width 1568 height 2057
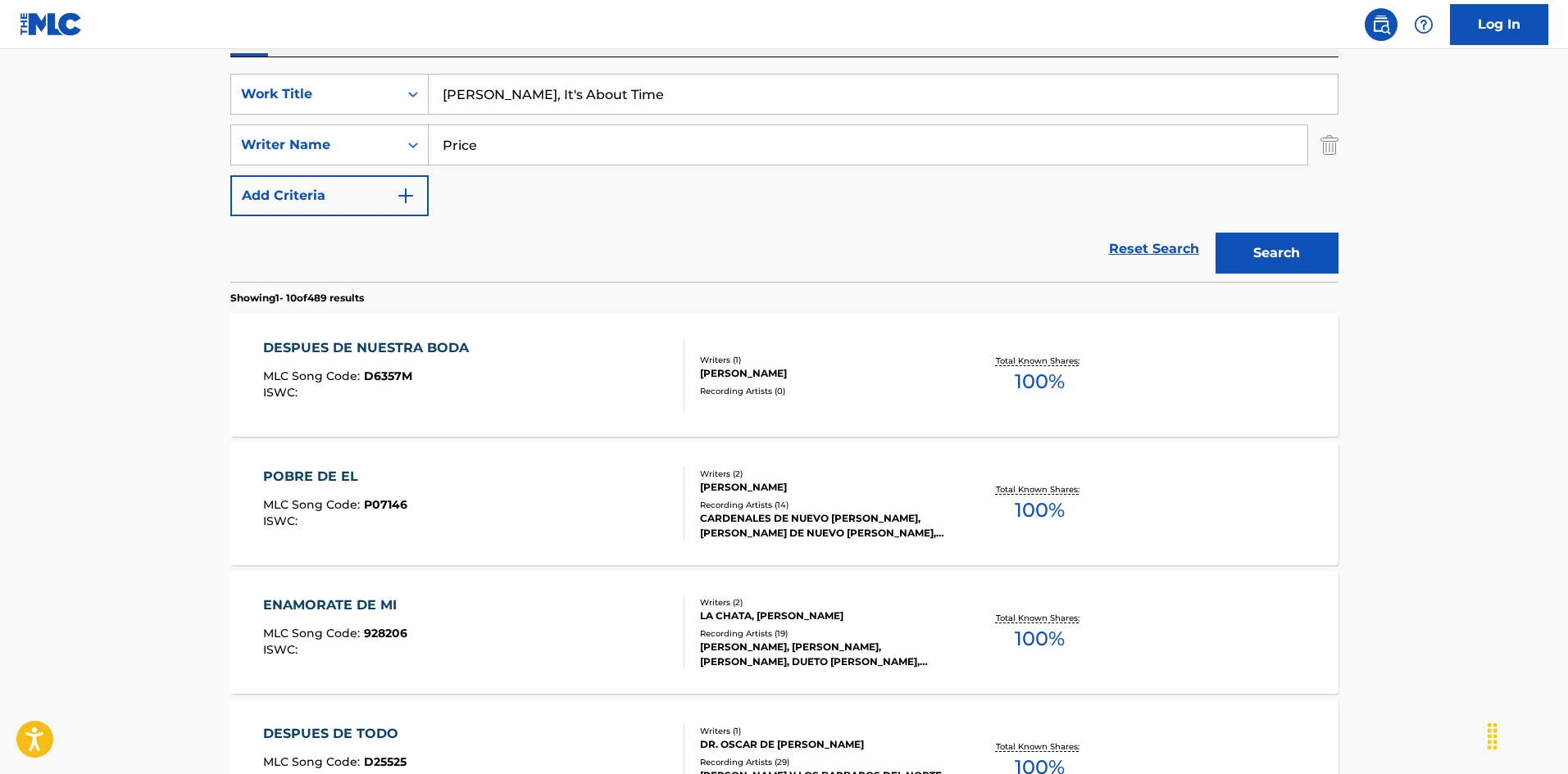
type input "[PERSON_NAME], It's About Time"
drag, startPoint x: 1314, startPoint y: 257, endPoint x: 824, endPoint y: 153, distance: 500.9
click at [1313, 257] on button "Search" at bounding box center [1276, 253] width 123 height 41
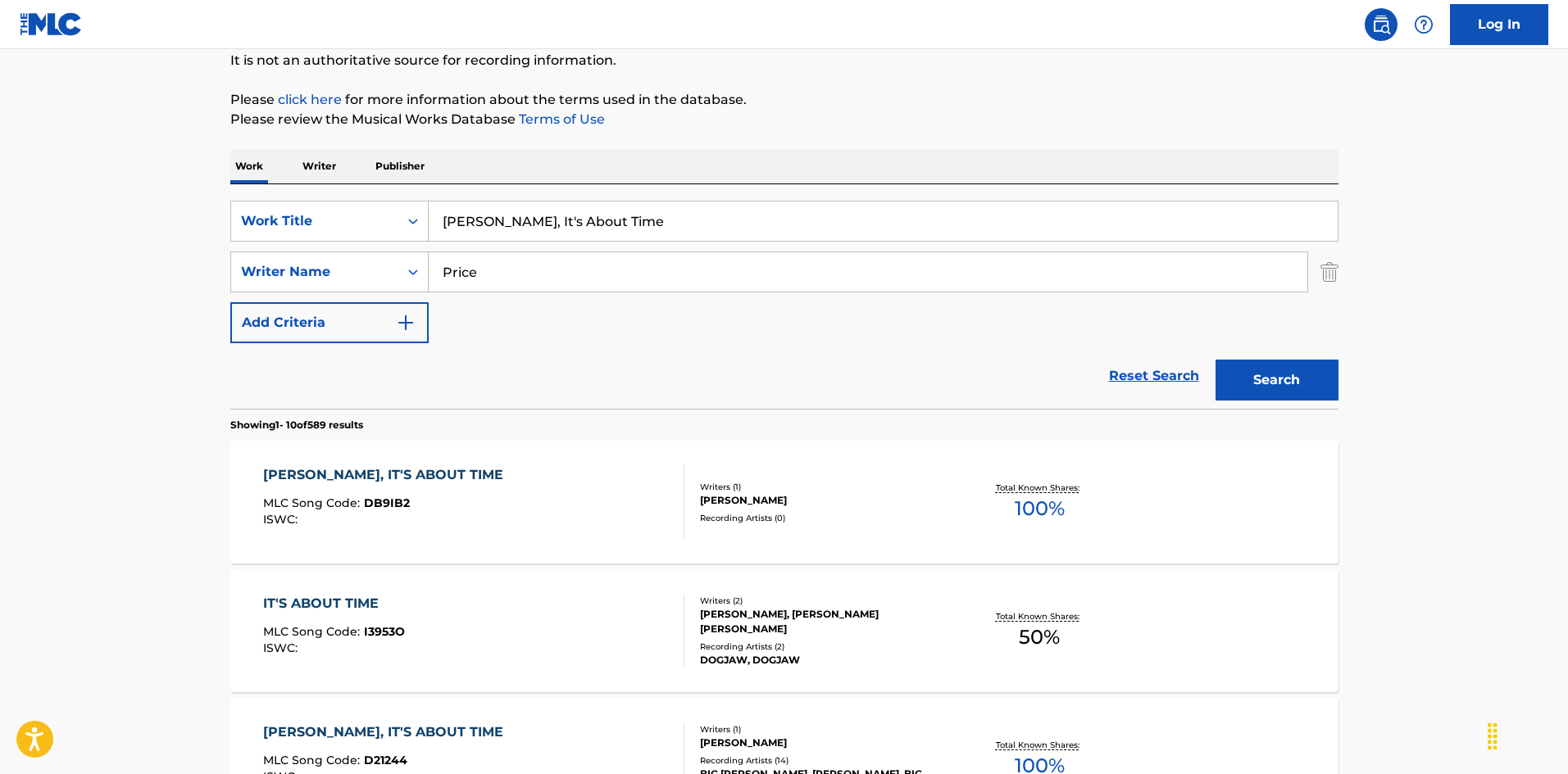
scroll to position [246, 0]
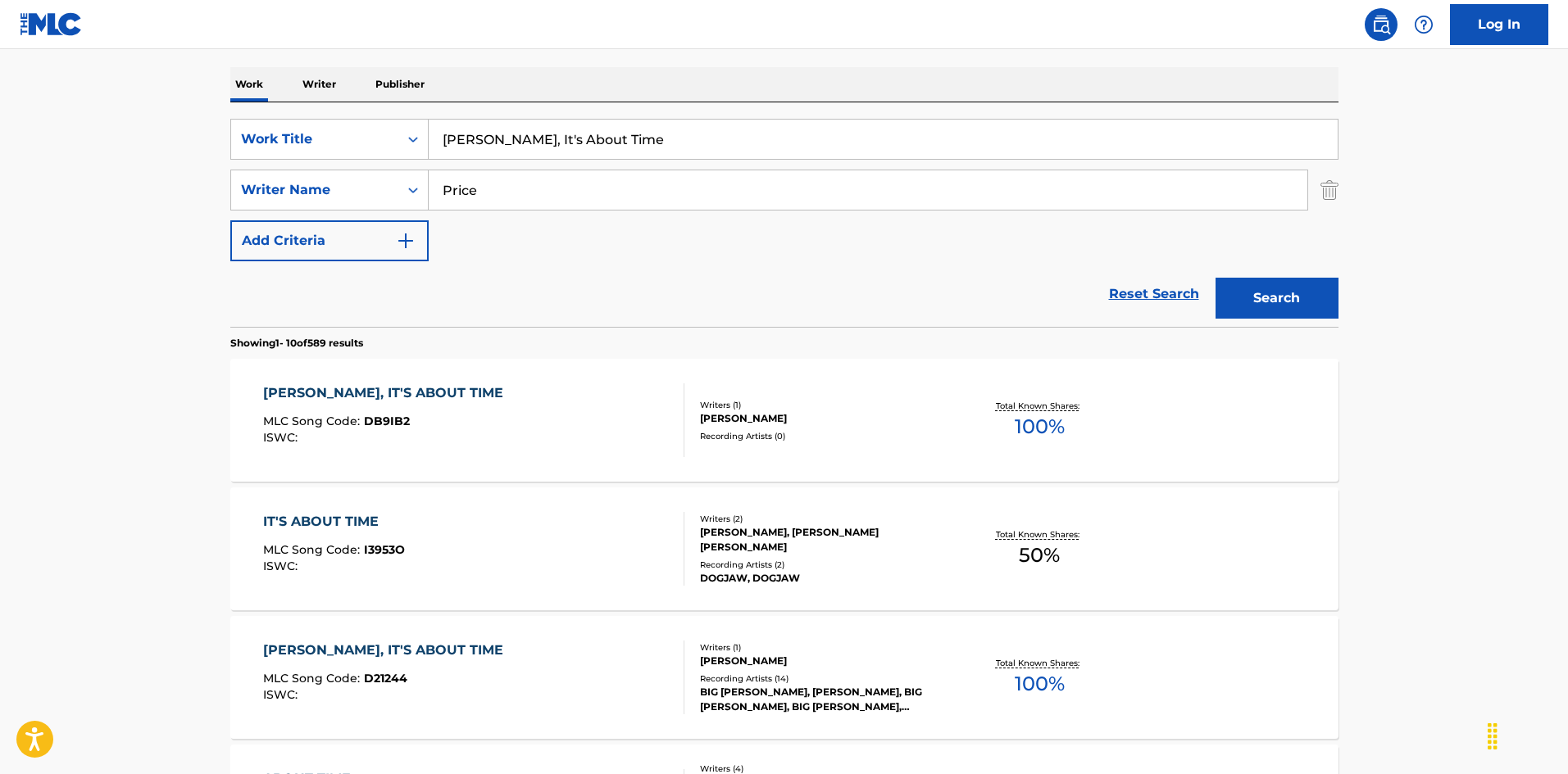
click at [621, 424] on div "[PERSON_NAME], IT'S ABOUT TIME MLC Song Code : DB9IB2 ISWC :" at bounding box center [474, 419] width 421 height 74
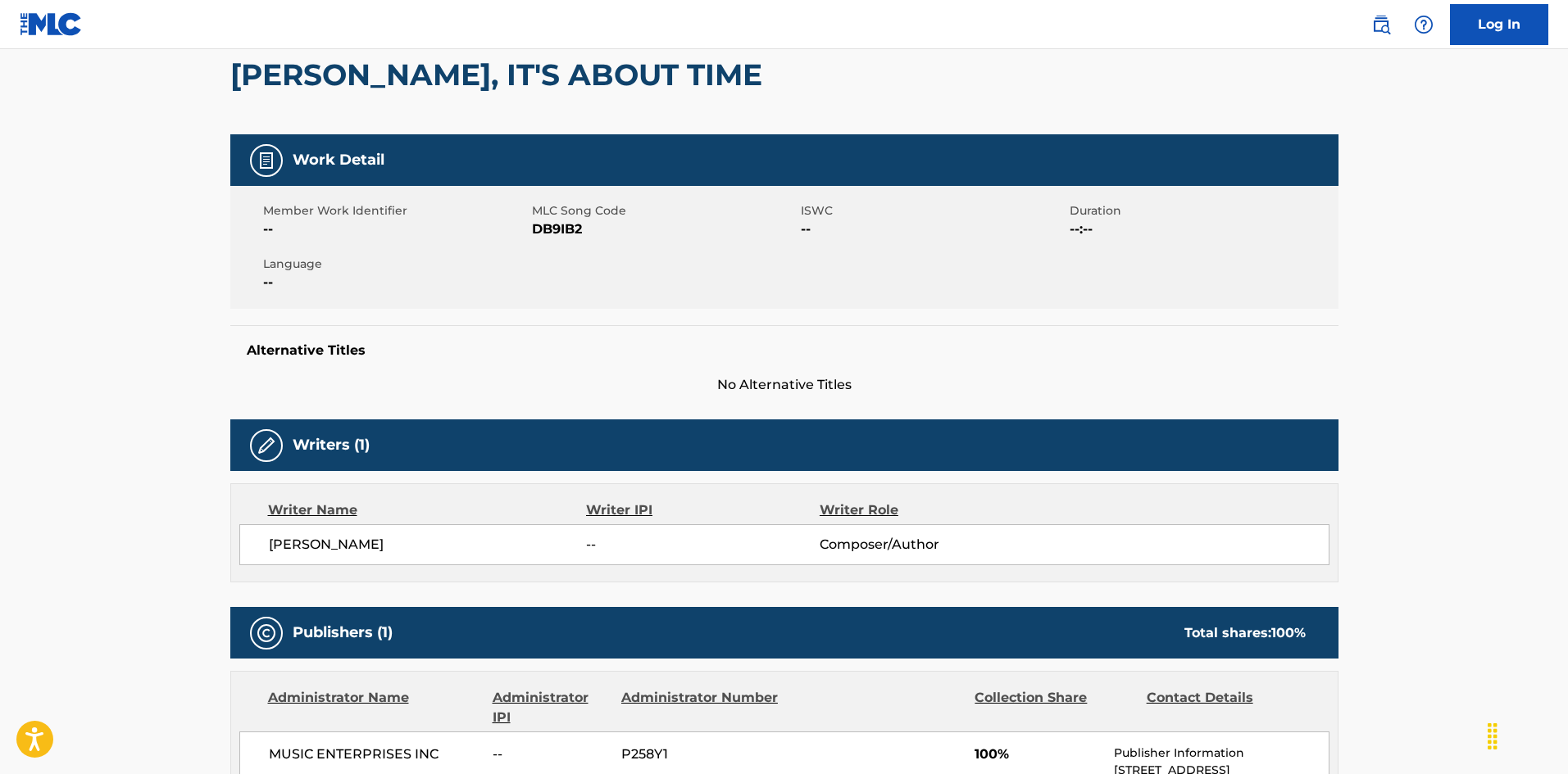
scroll to position [76, 0]
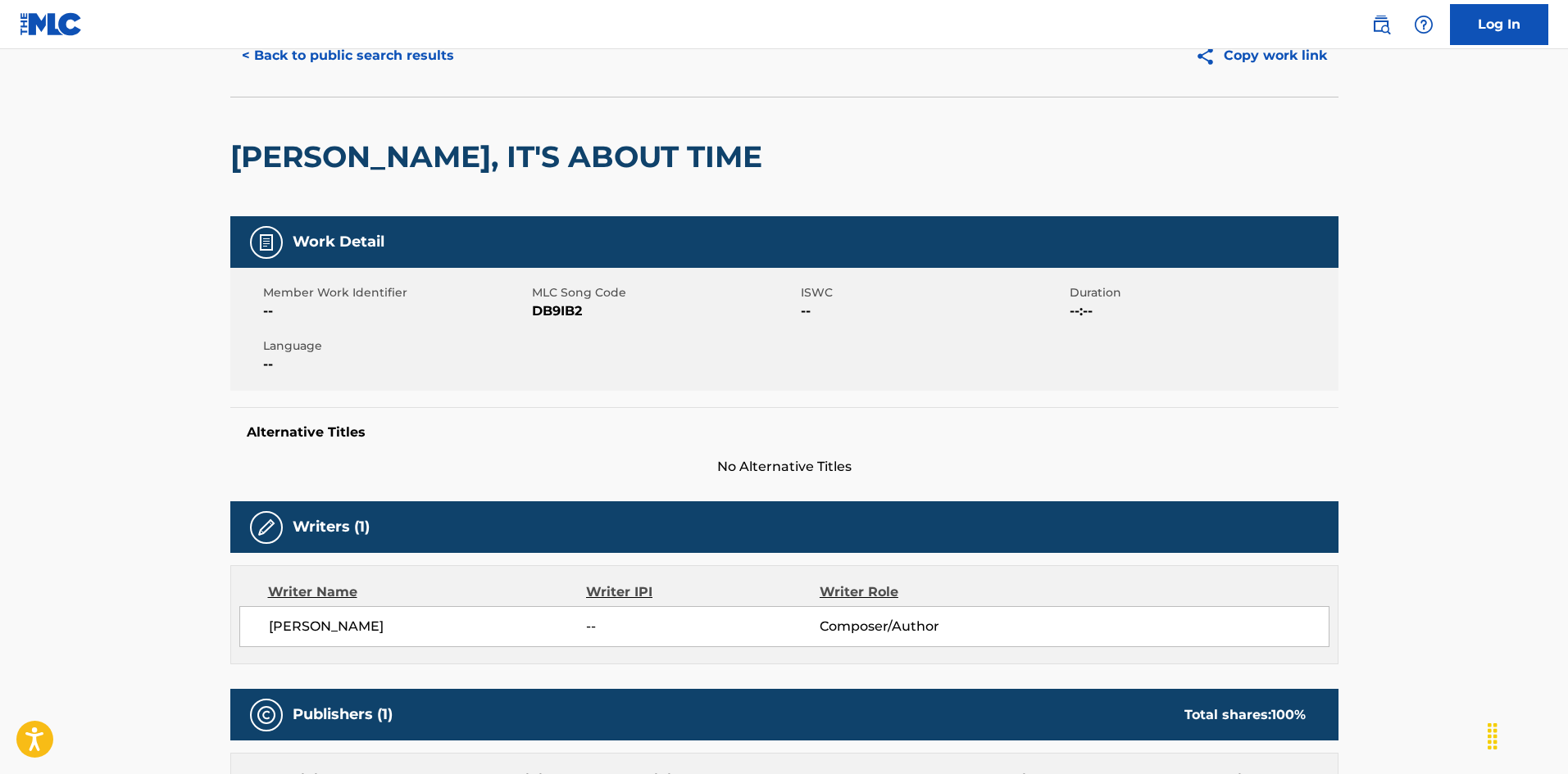
click at [427, 69] on button "< Back to public search results" at bounding box center [347, 56] width 235 height 41
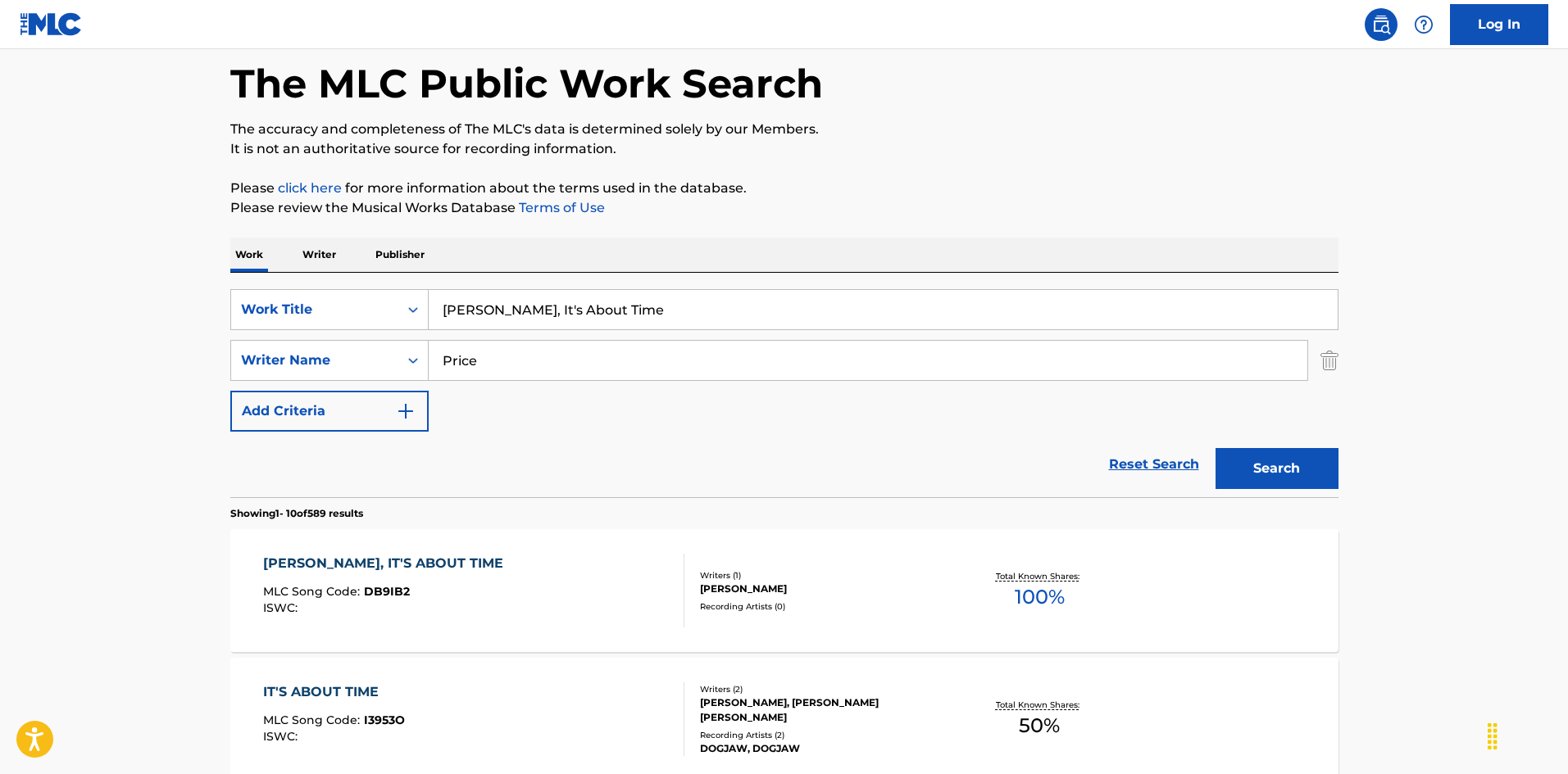
scroll to position [246, 0]
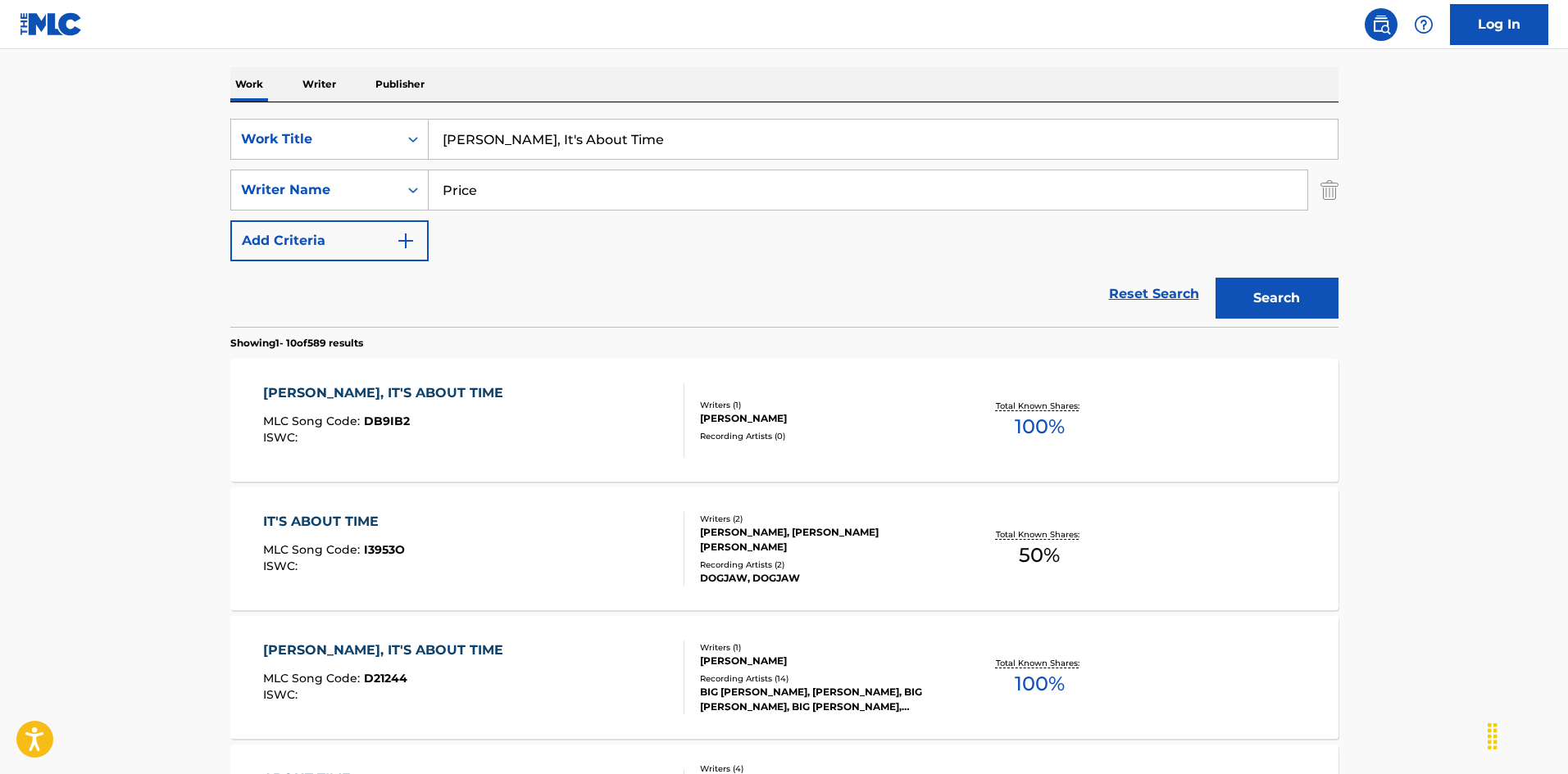
drag, startPoint x: 334, startPoint y: 48, endPoint x: 290, endPoint y: 50, distance: 44.0
click at [256, 45] on div "Log In The MLC Public Work Search The accuracy and completeness of The MLC's da…" at bounding box center [784, 783] width 1568 height 2057
paste input "s Y Noches Peridas"
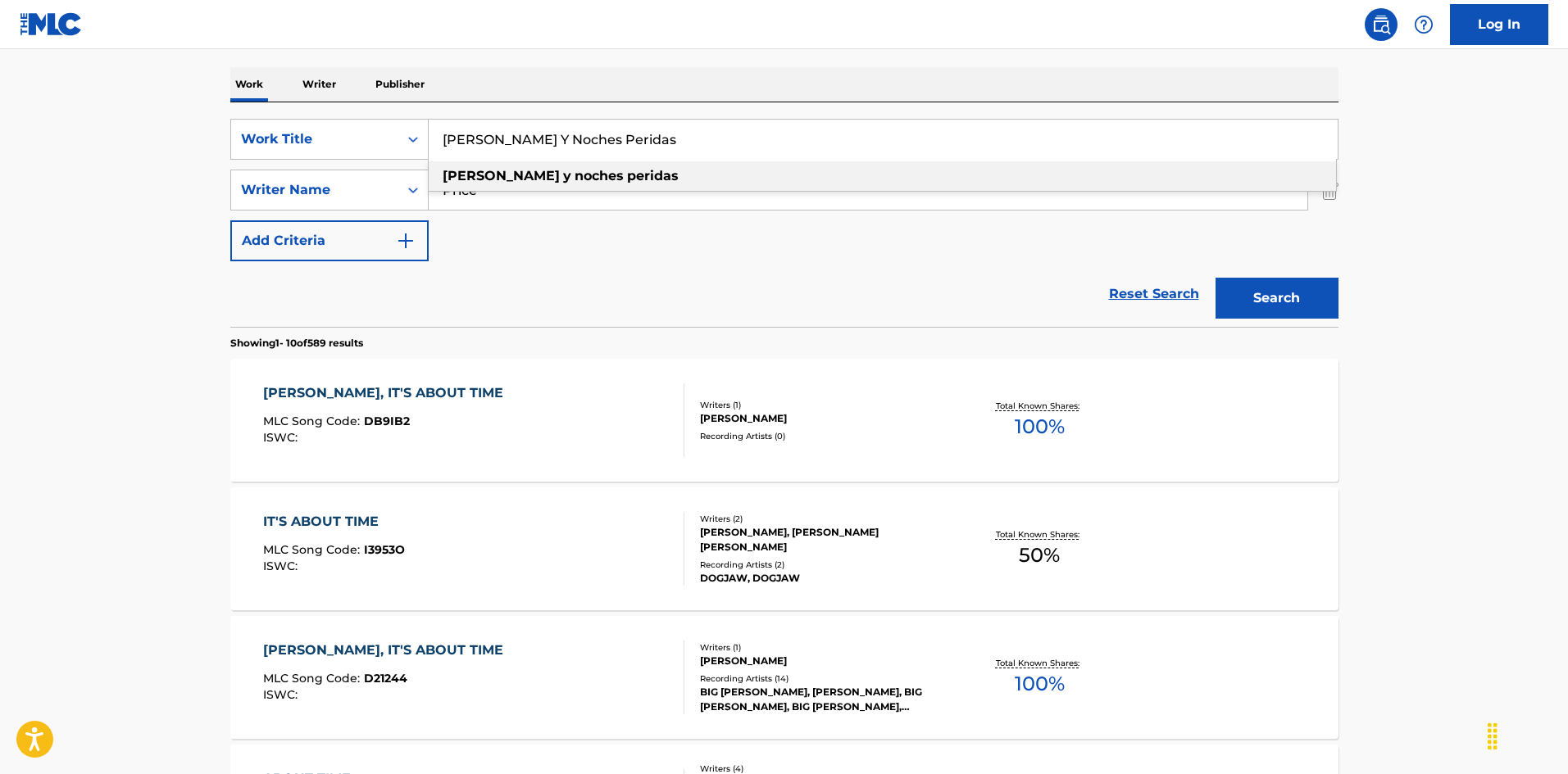
click at [627, 176] on strong "peridas" at bounding box center [652, 176] width 52 height 16
type input "[PERSON_NAME] y noches peridas"
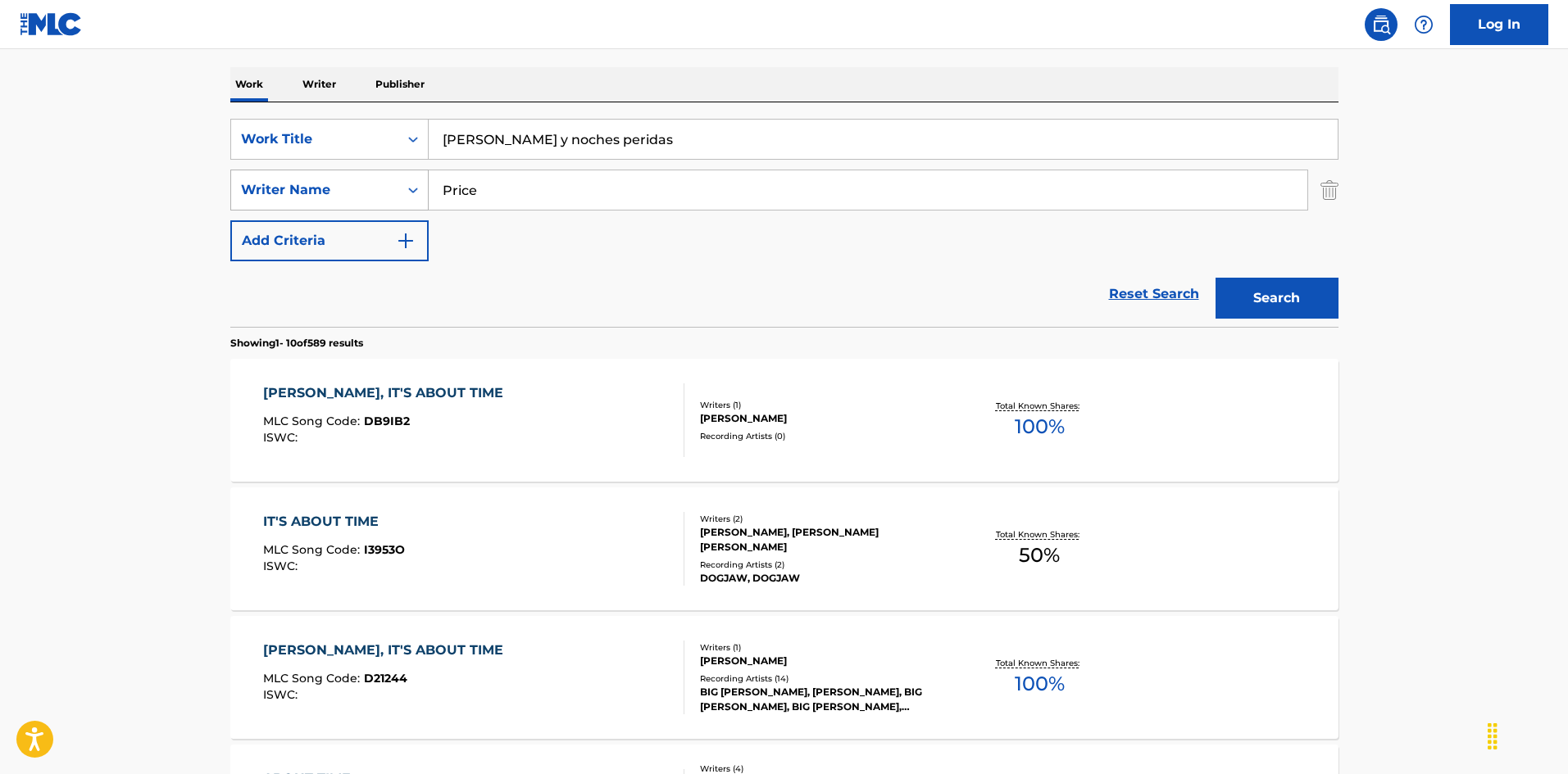
drag, startPoint x: 495, startPoint y: 193, endPoint x: 339, endPoint y: 181, distance: 156.5
click at [314, 173] on div "SearchWithCriteria999d1a91-1e41-464a-bb6a-1cf62293df15 Writer Name Price" at bounding box center [784, 191] width 1108 height 41
paste input "[PERSON_NAME]"
type input "[PERSON_NAME]"
drag, startPoint x: 1255, startPoint y: 281, endPoint x: 1220, endPoint y: 290, distance: 36.1
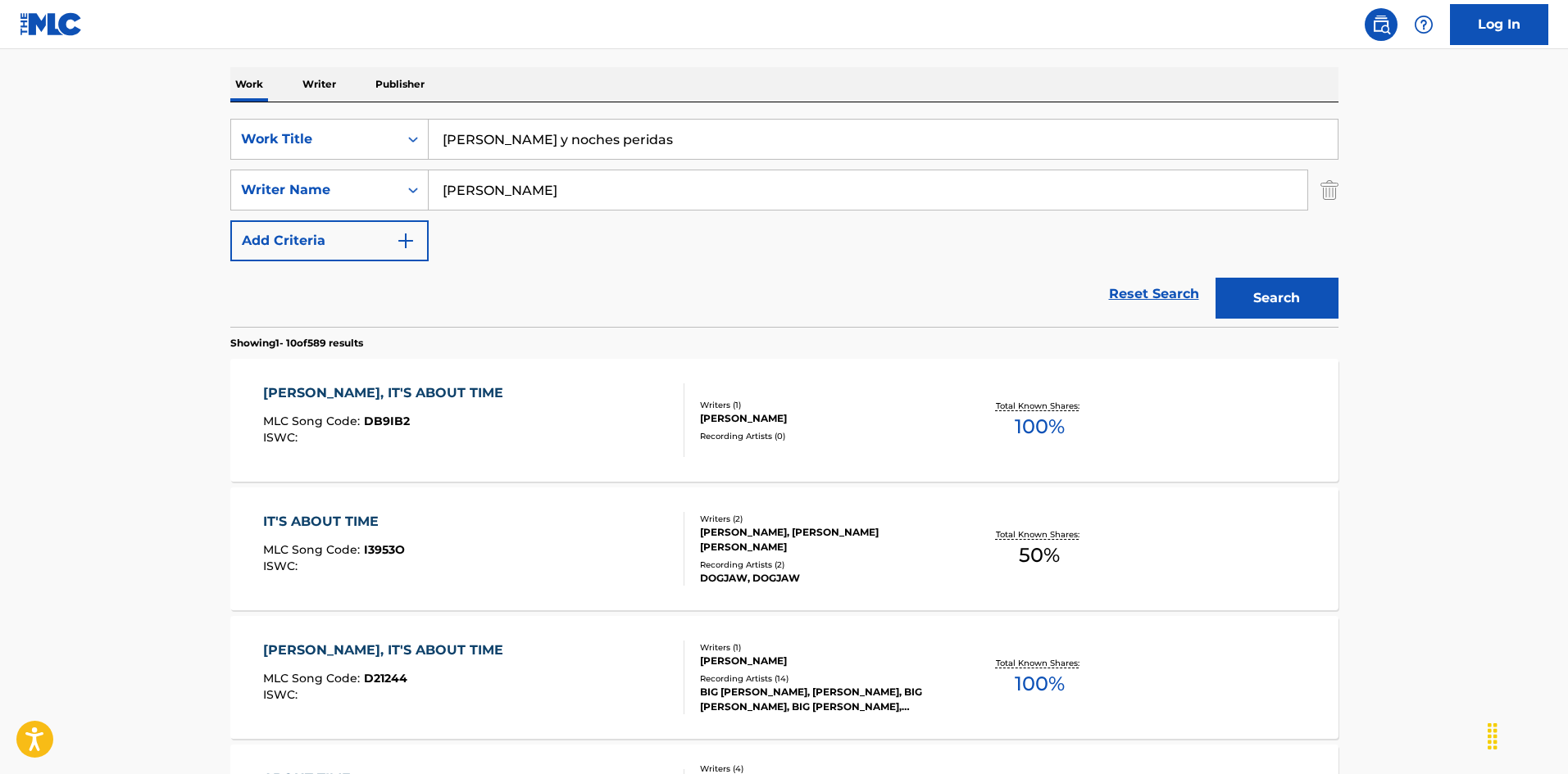
click at [1255, 281] on button "Search" at bounding box center [1276, 299] width 123 height 41
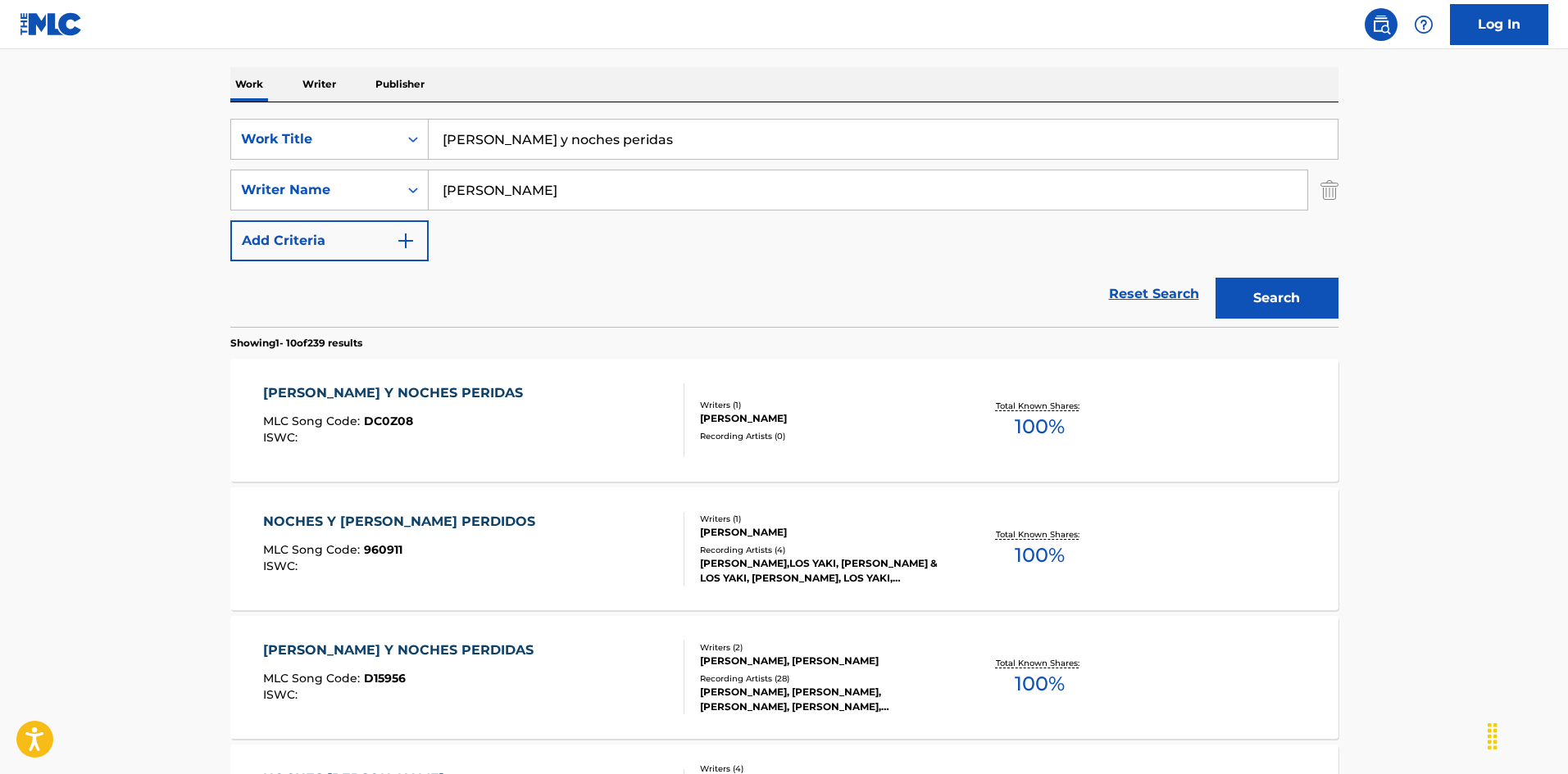
scroll to position [328, 0]
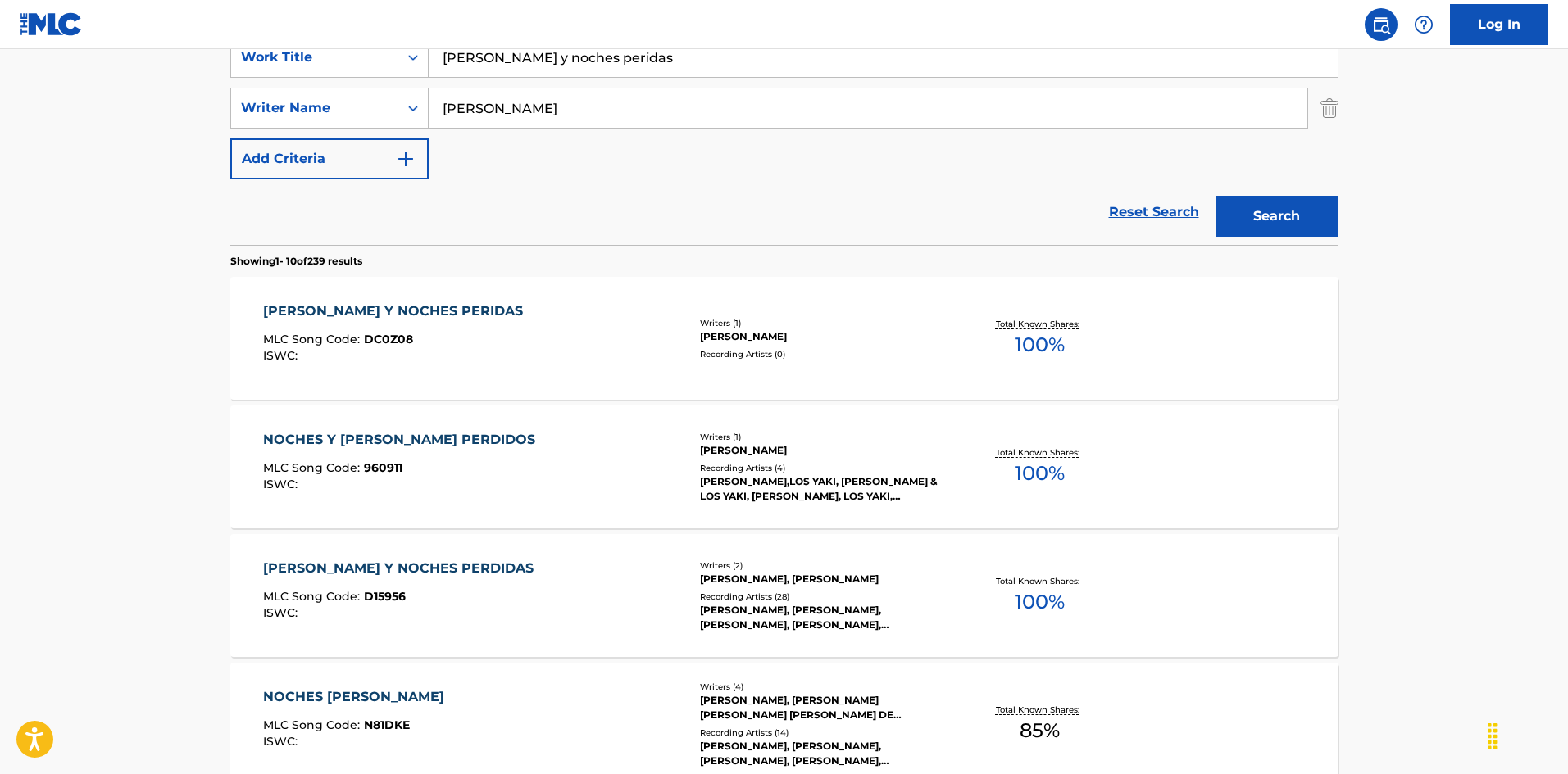
click at [518, 444] on div "NOCHES Y [PERSON_NAME] PERDIDOS MLC Song Code : 960911 ISWC :" at bounding box center [474, 467] width 421 height 74
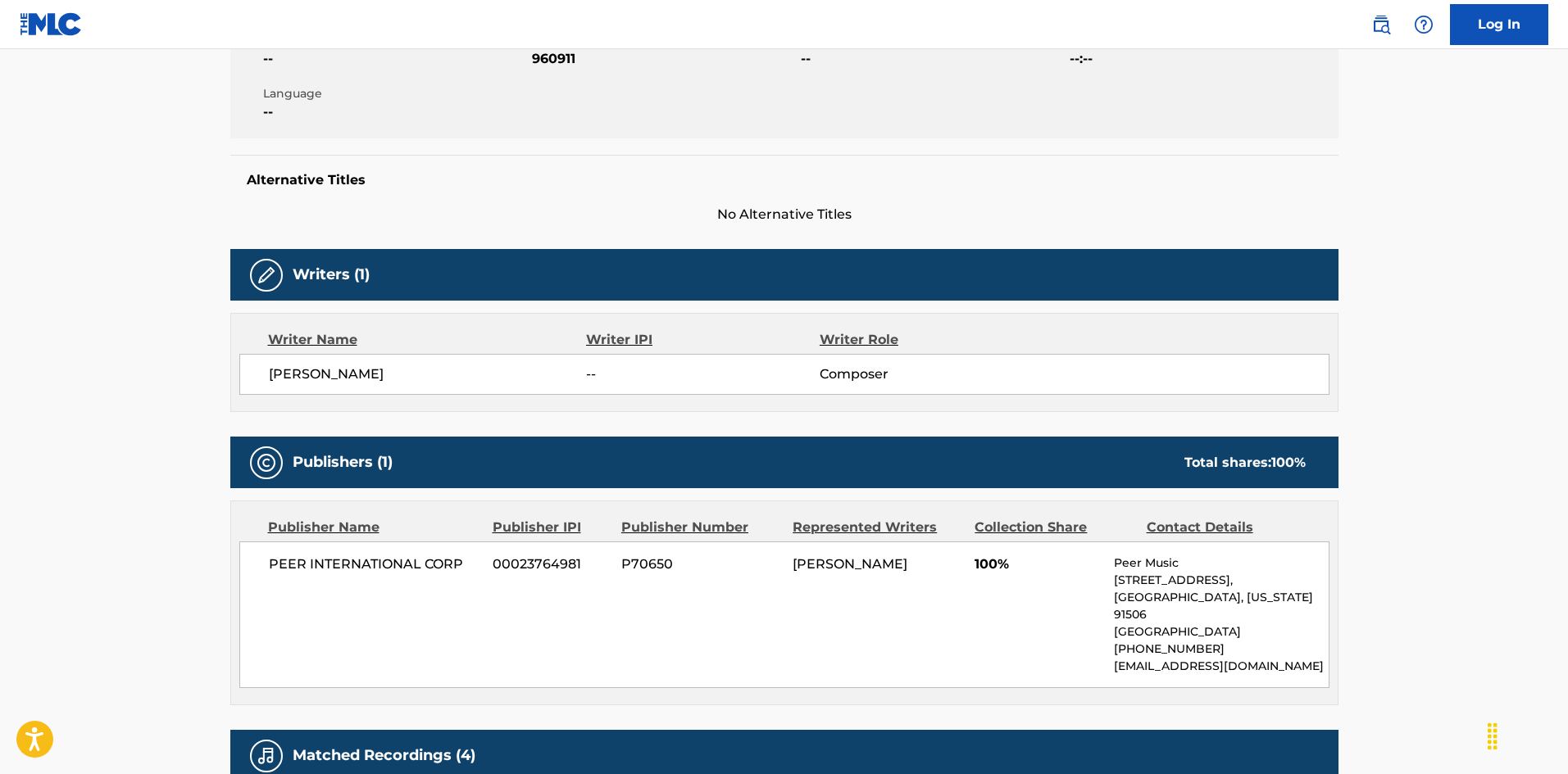
scroll to position [574, 0]
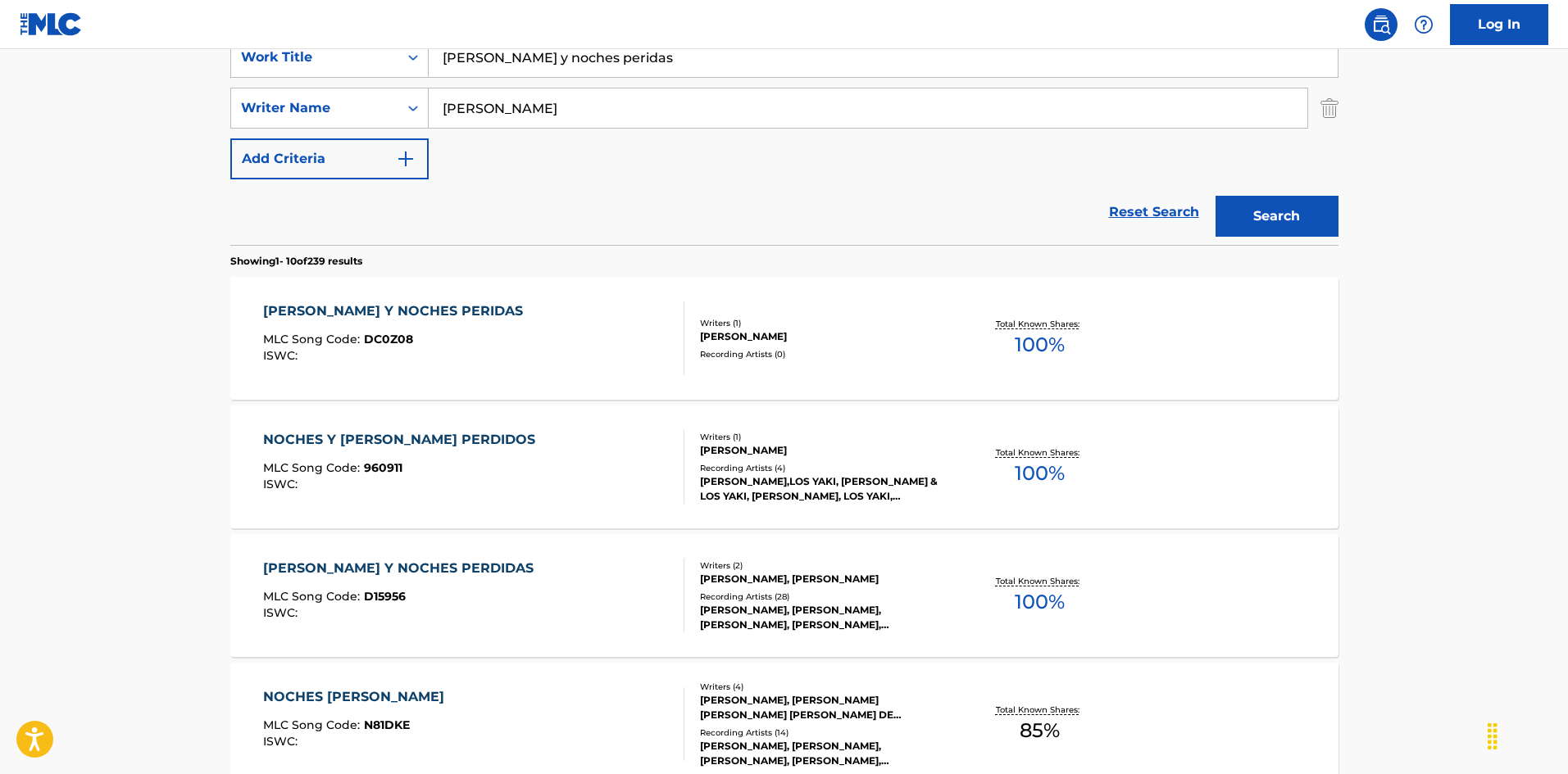
scroll to position [246, 0]
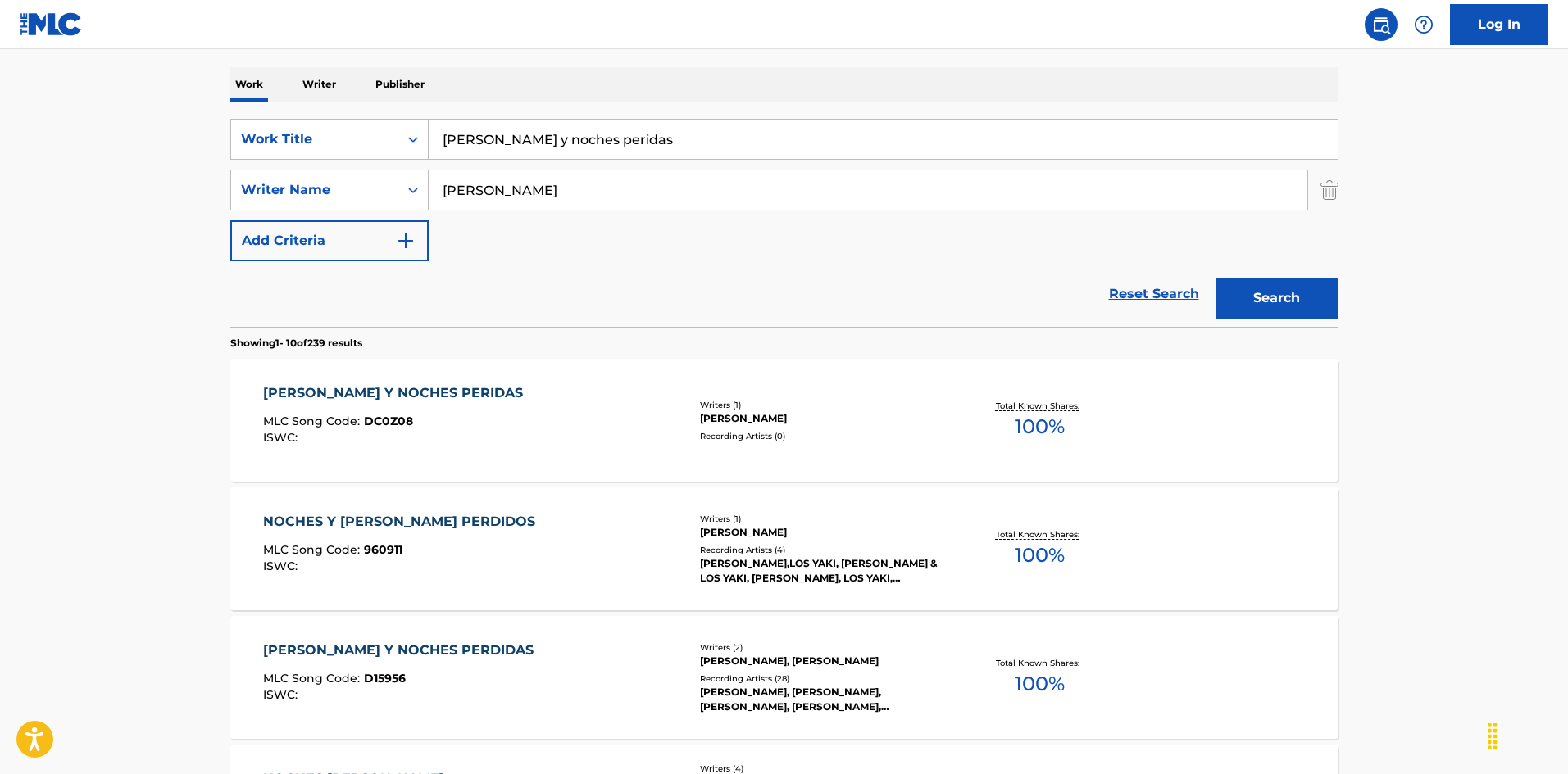
drag, startPoint x: 196, startPoint y: 77, endPoint x: 488, endPoint y: 155, distance: 302.2
click at [211, 80] on div "The MLC Public Work Search The accuracy and completeness of The MLC's data is d…" at bounding box center [784, 784] width 1148 height 1880
paste input "Didn't It Rain [PERSON_NAME]"
click at [618, 134] on input "Didn't It Rain [PERSON_NAME]" at bounding box center [882, 139] width 909 height 39
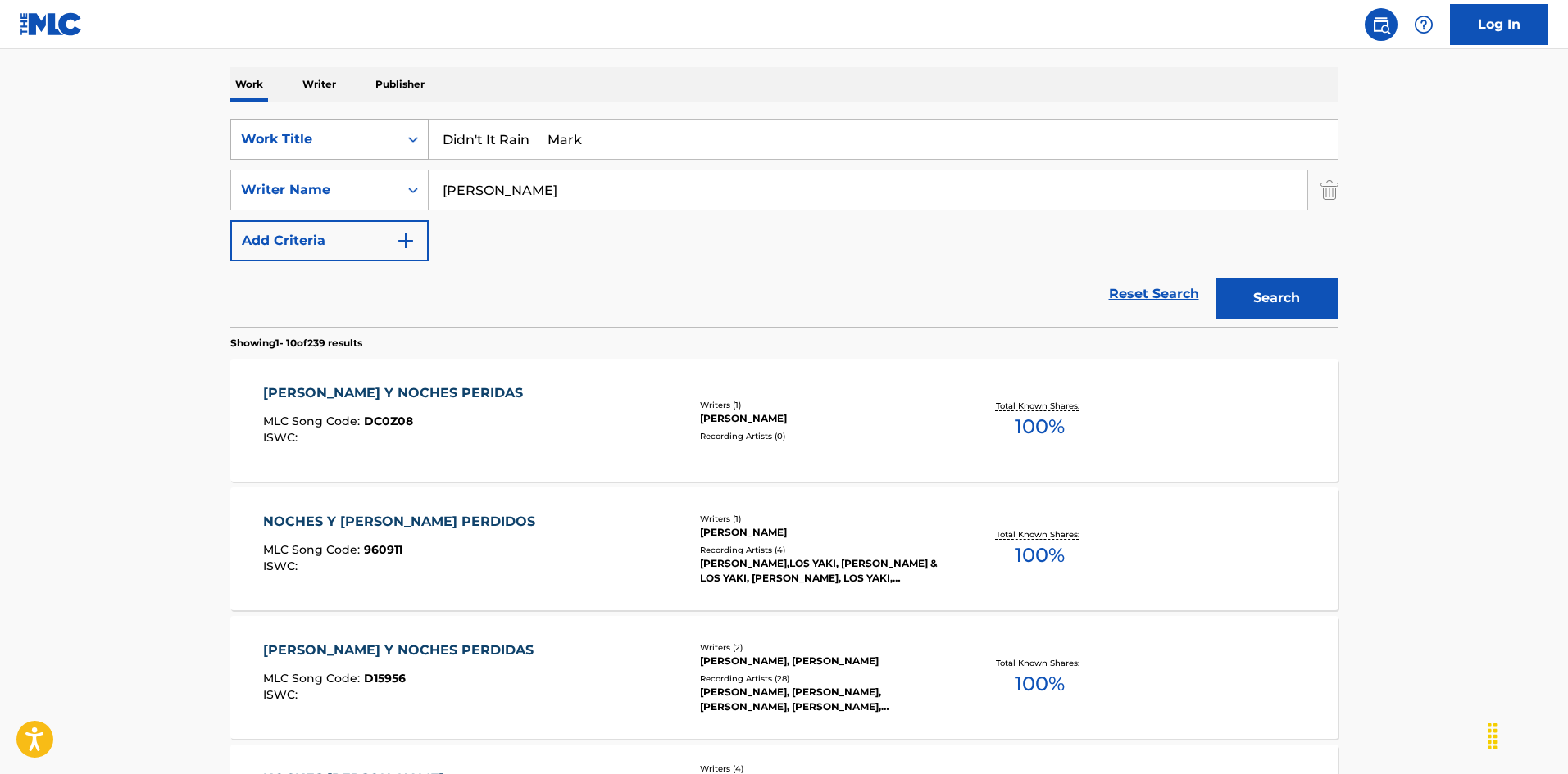
type input "Didn't It Rain Mark"
drag, startPoint x: 303, startPoint y: 152, endPoint x: 268, endPoint y: 143, distance: 36.1
click at [268, 143] on div "SearchWithCriteria925b4d22-daa9-49c7-9c3b-1f4fd6ba712d Work Title Didn't It Rai…" at bounding box center [784, 190] width 1108 height 142
paste input "[PERSON_NAME]"
type input "[PERSON_NAME]"
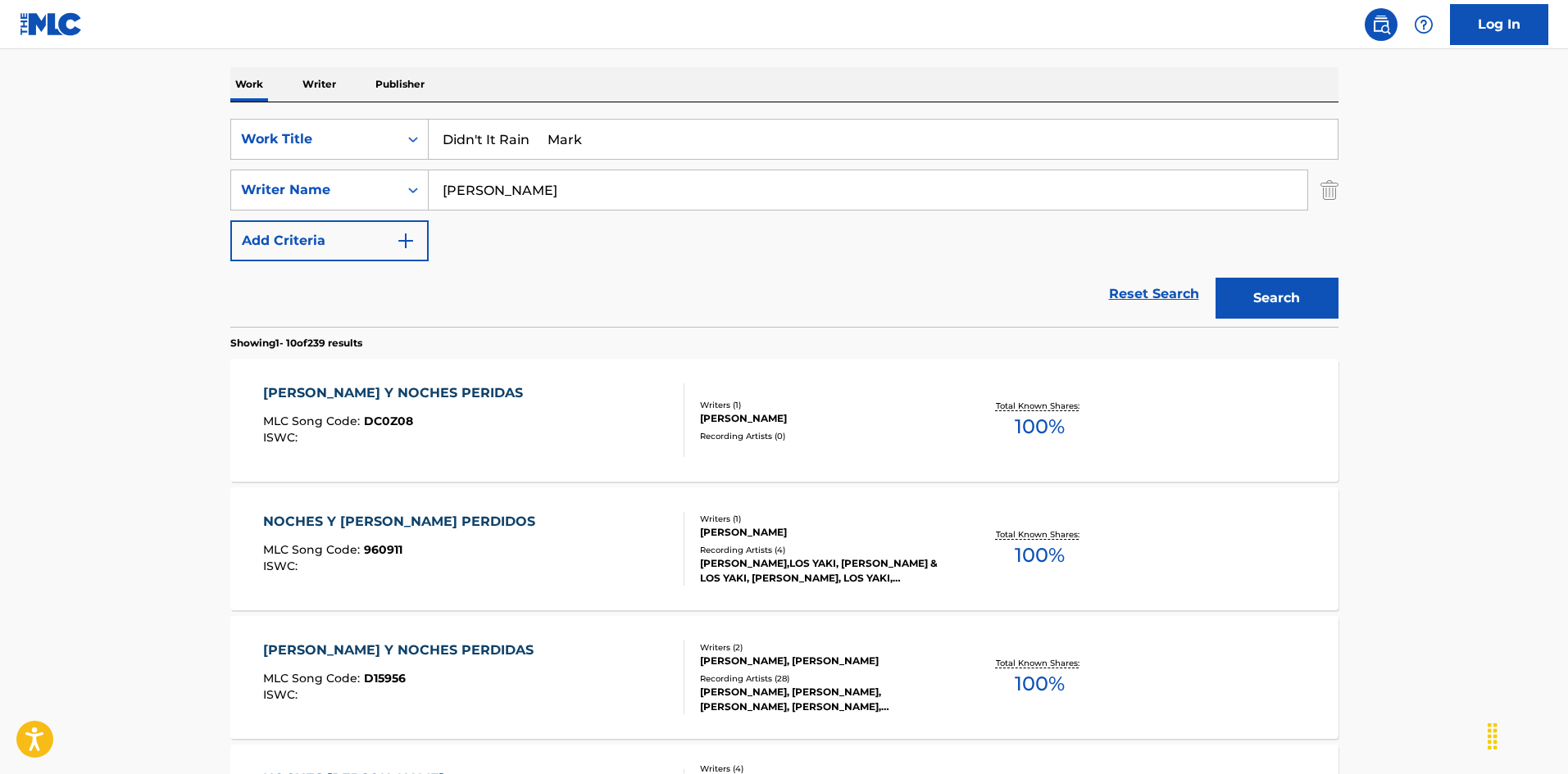
drag, startPoint x: 553, startPoint y: 128, endPoint x: 619, endPoint y: 132, distance: 66.1
click at [619, 132] on input "Didn't It Rain Mark" at bounding box center [882, 139] width 909 height 39
drag, startPoint x: 528, startPoint y: 140, endPoint x: 373, endPoint y: 137, distance: 155.0
click at [348, 122] on div "SearchWithCriteria925b4d22-daa9-49c7-9c3b-1f4fd6ba712d Work Title Didn't It Rain" at bounding box center [784, 139] width 1108 height 41
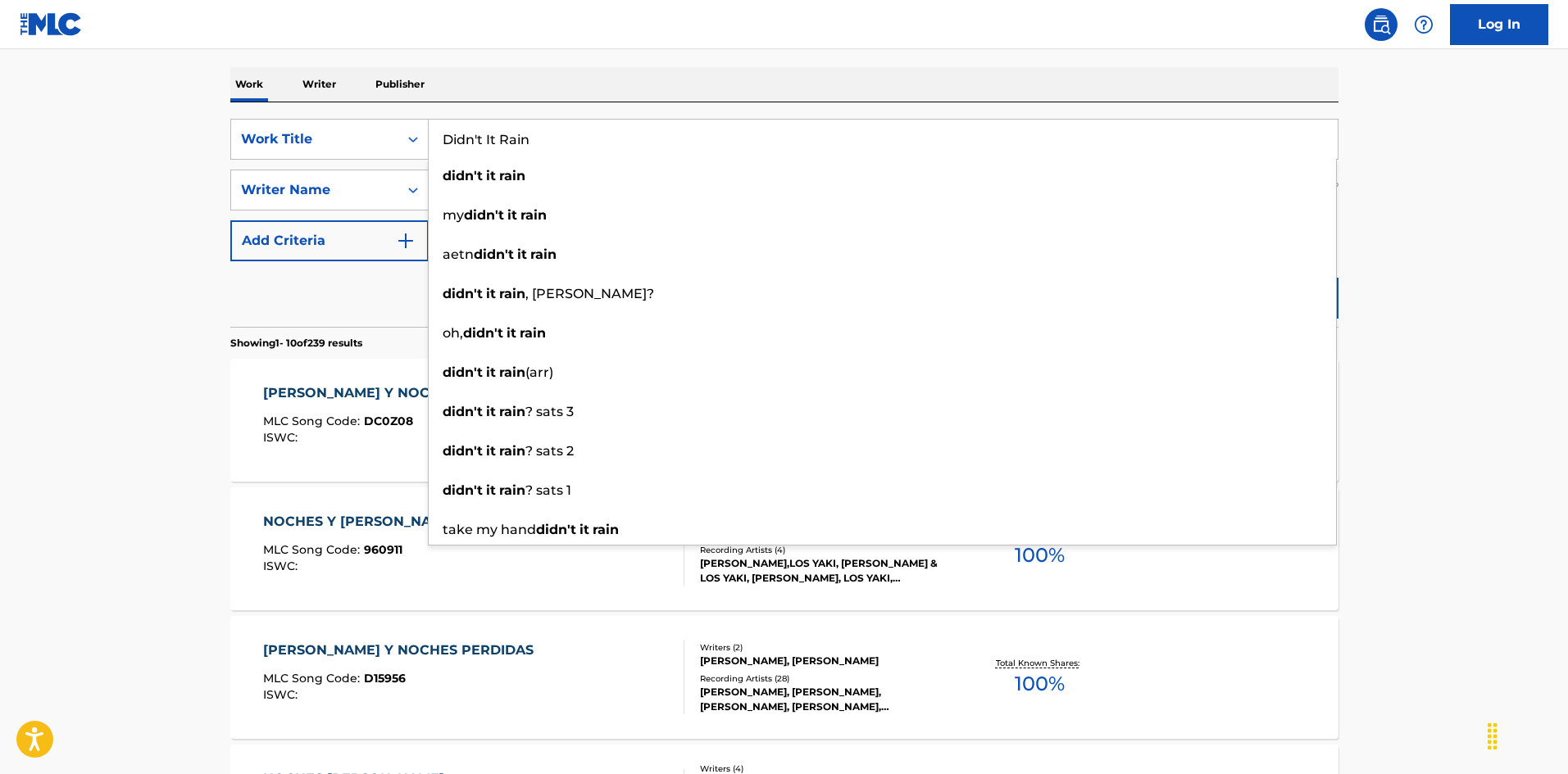
type input "Didn't It Rain"
click at [1087, 76] on div "Work Writer Publisher" at bounding box center [784, 83] width 1108 height 34
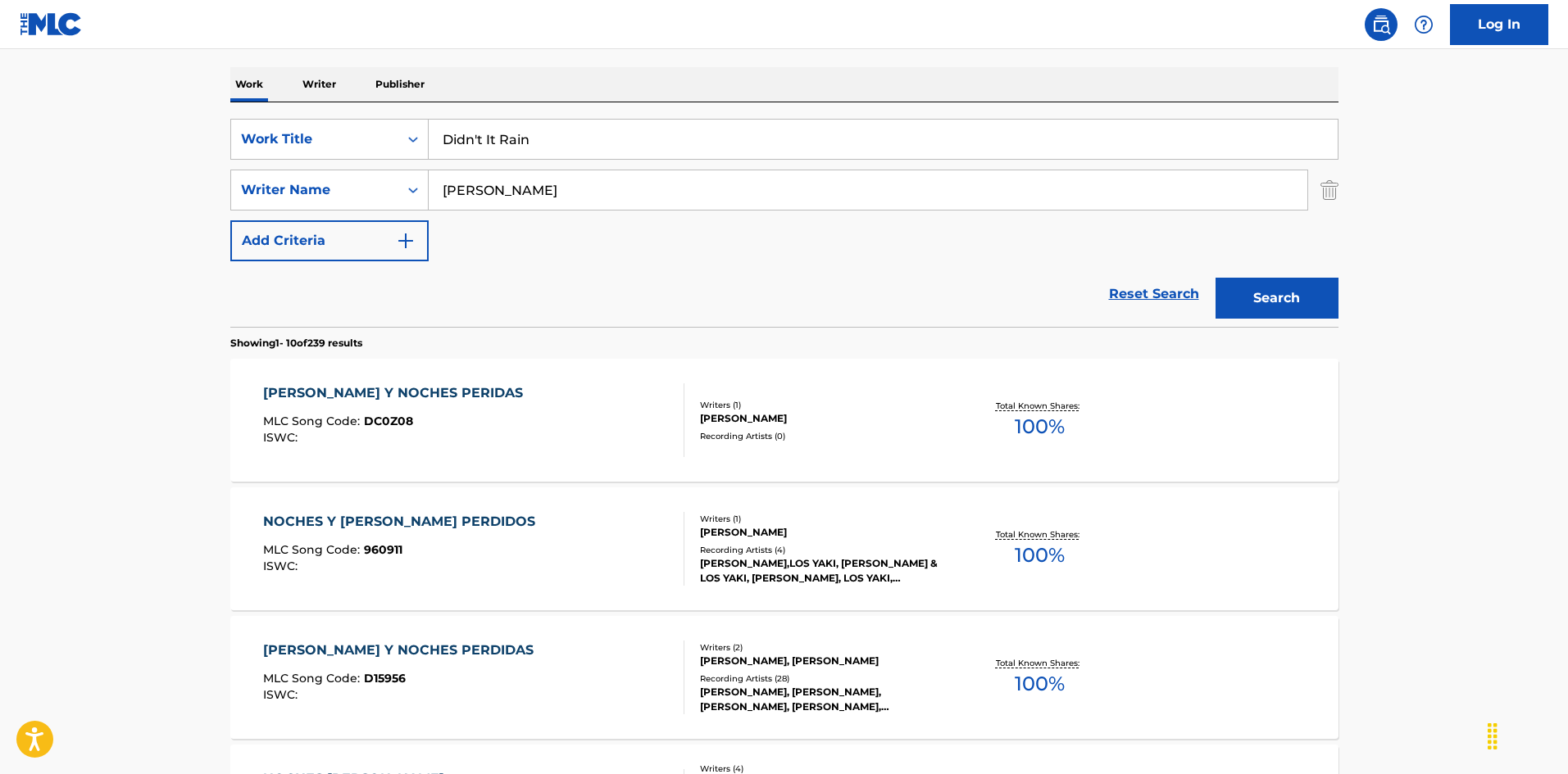
click at [1318, 290] on button "Search" at bounding box center [1276, 299] width 123 height 41
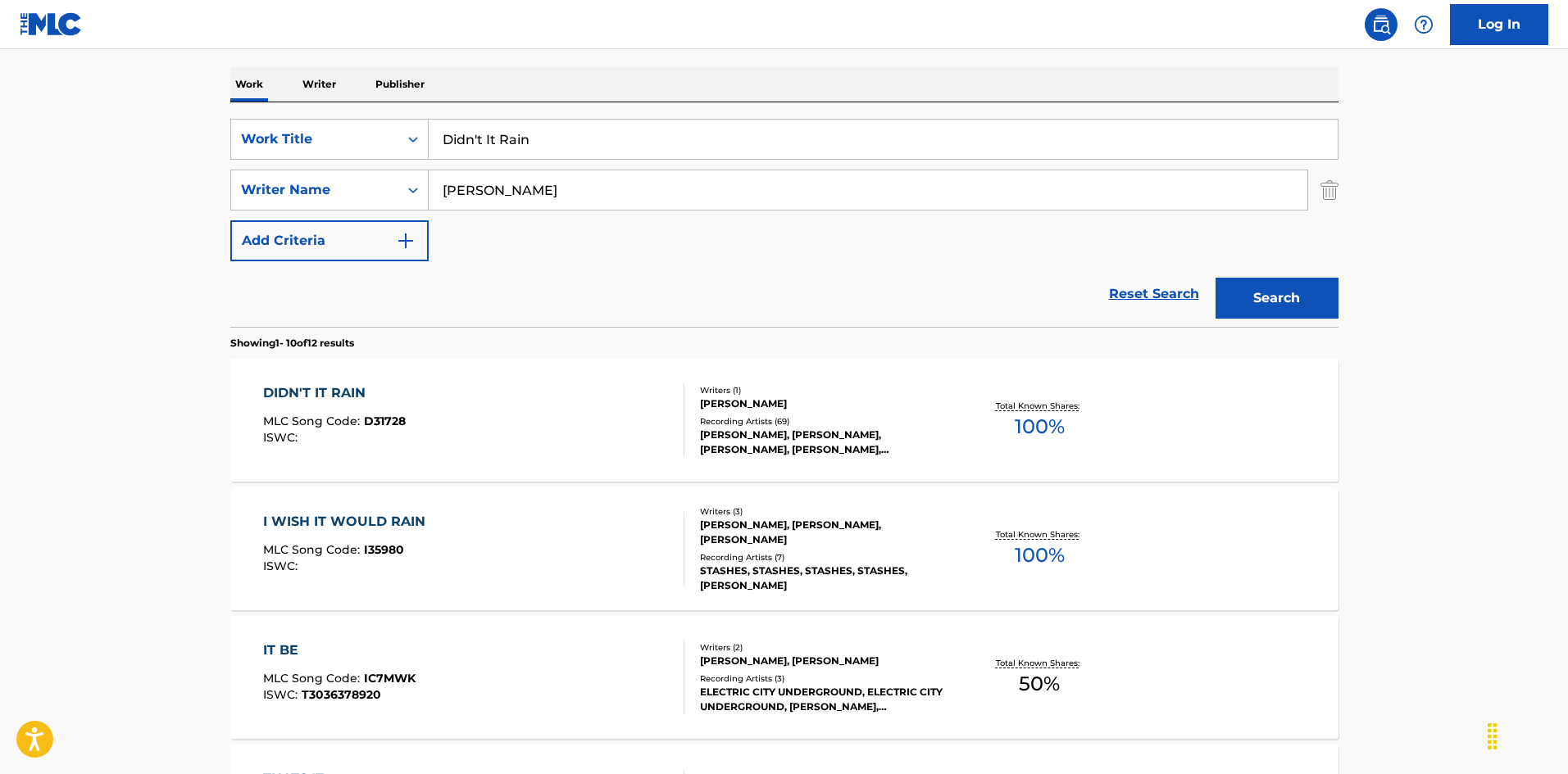
scroll to position [328, 0]
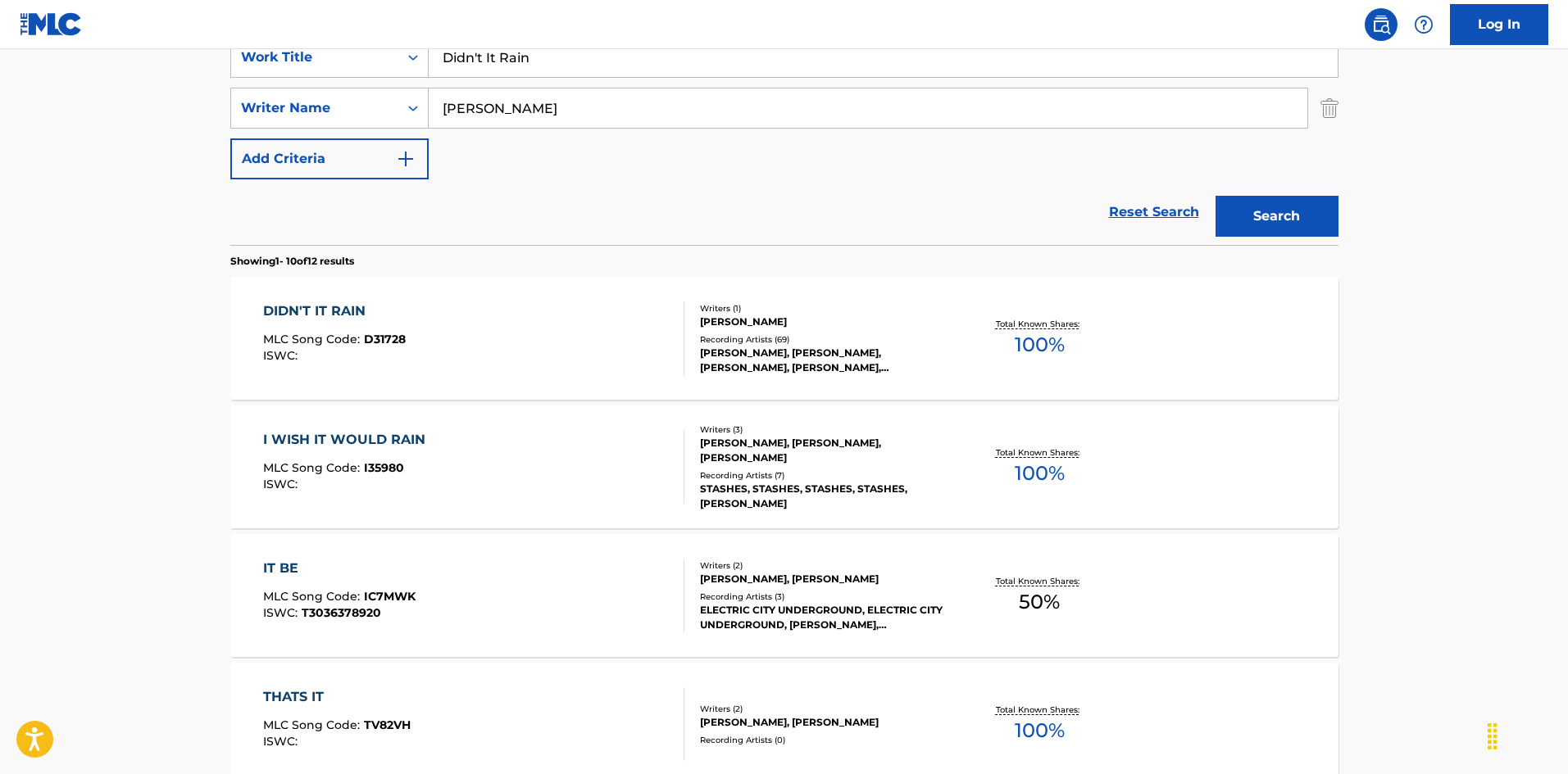
click at [536, 330] on div "DIDN'T IT RAIN MLC Song Code : D31728 ISWC :" at bounding box center [474, 338] width 421 height 74
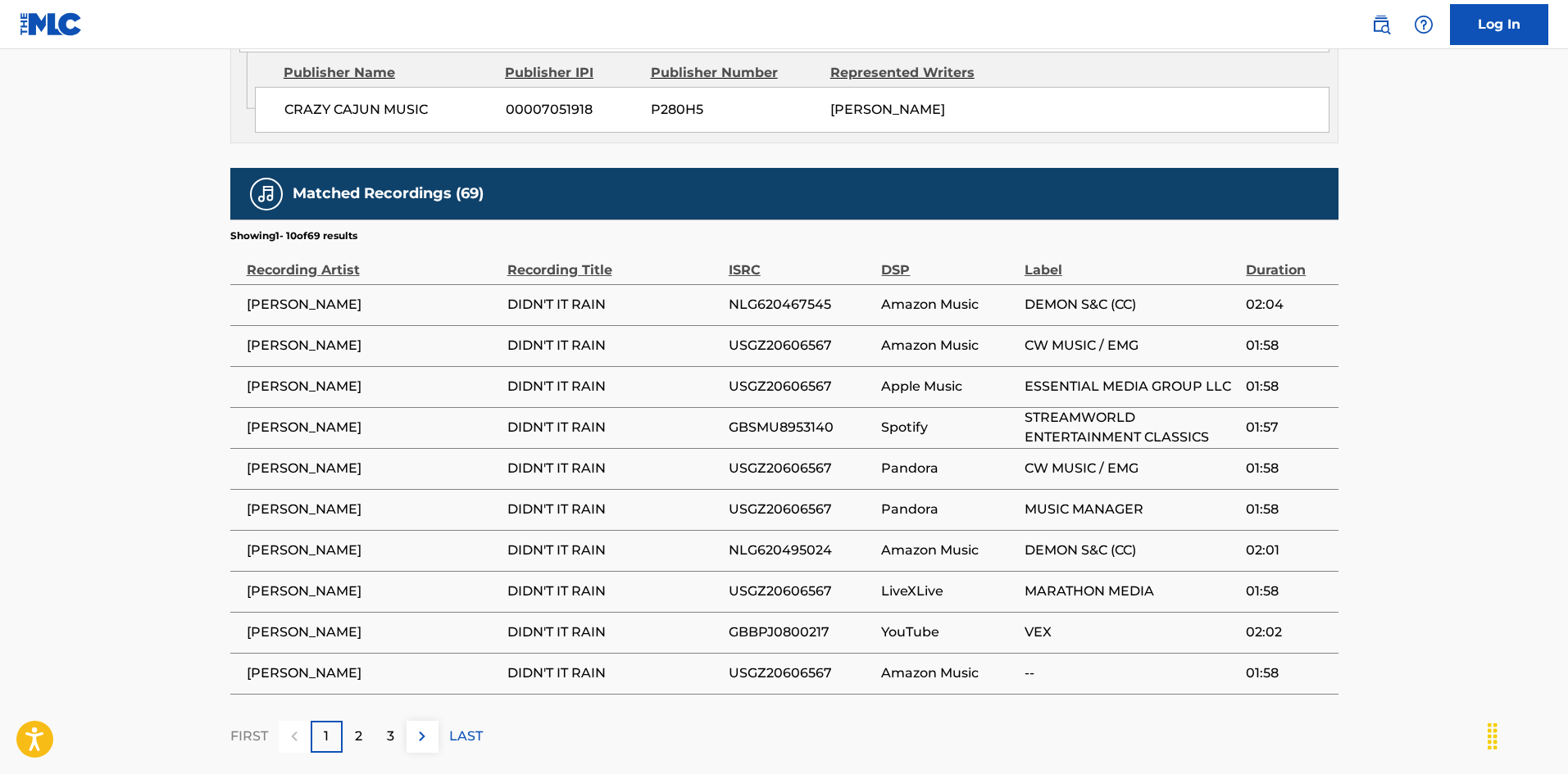
scroll to position [1050, 0]
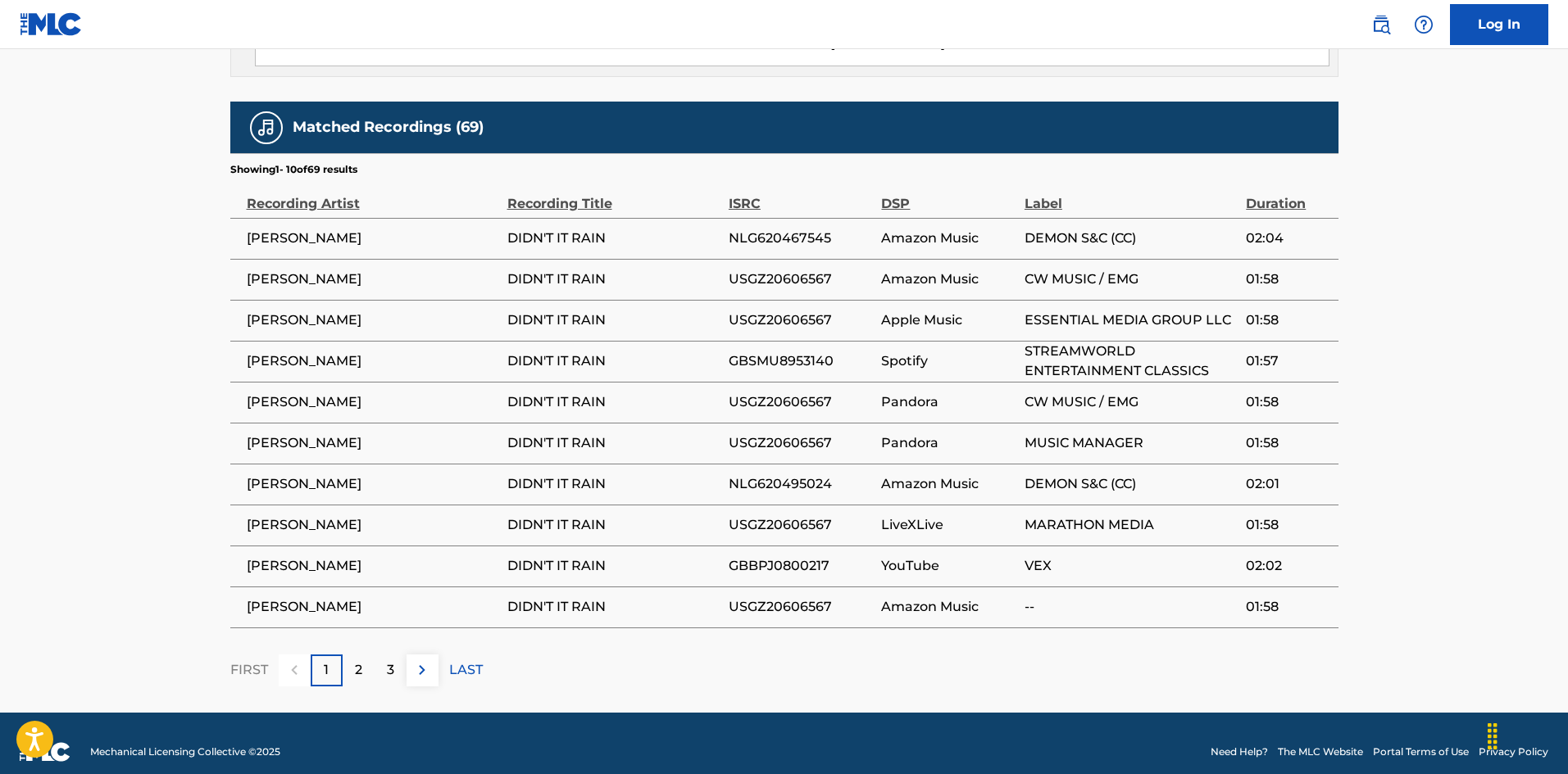
click at [400, 658] on div "3" at bounding box center [390, 671] width 32 height 32
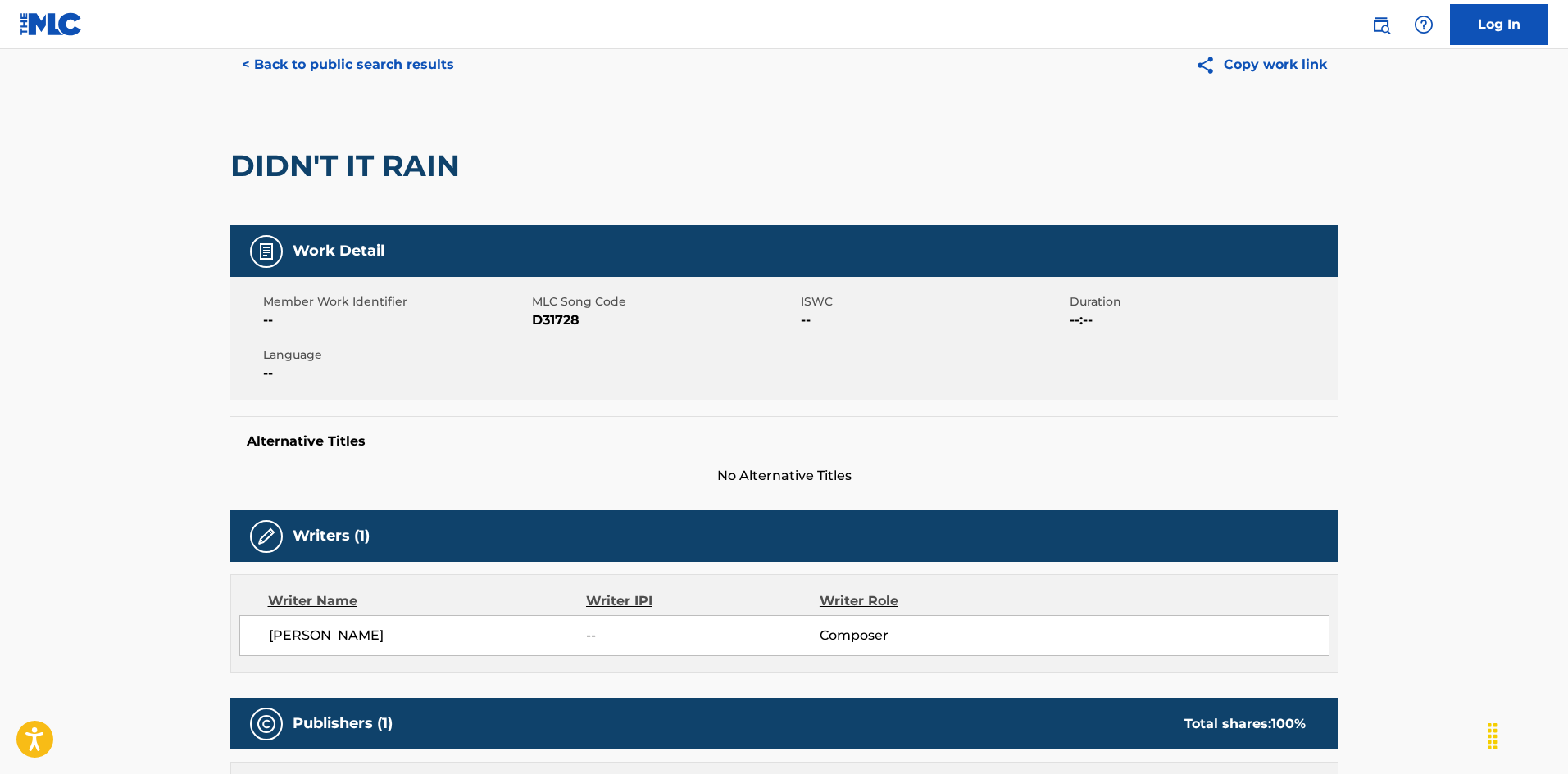
scroll to position [0, 0]
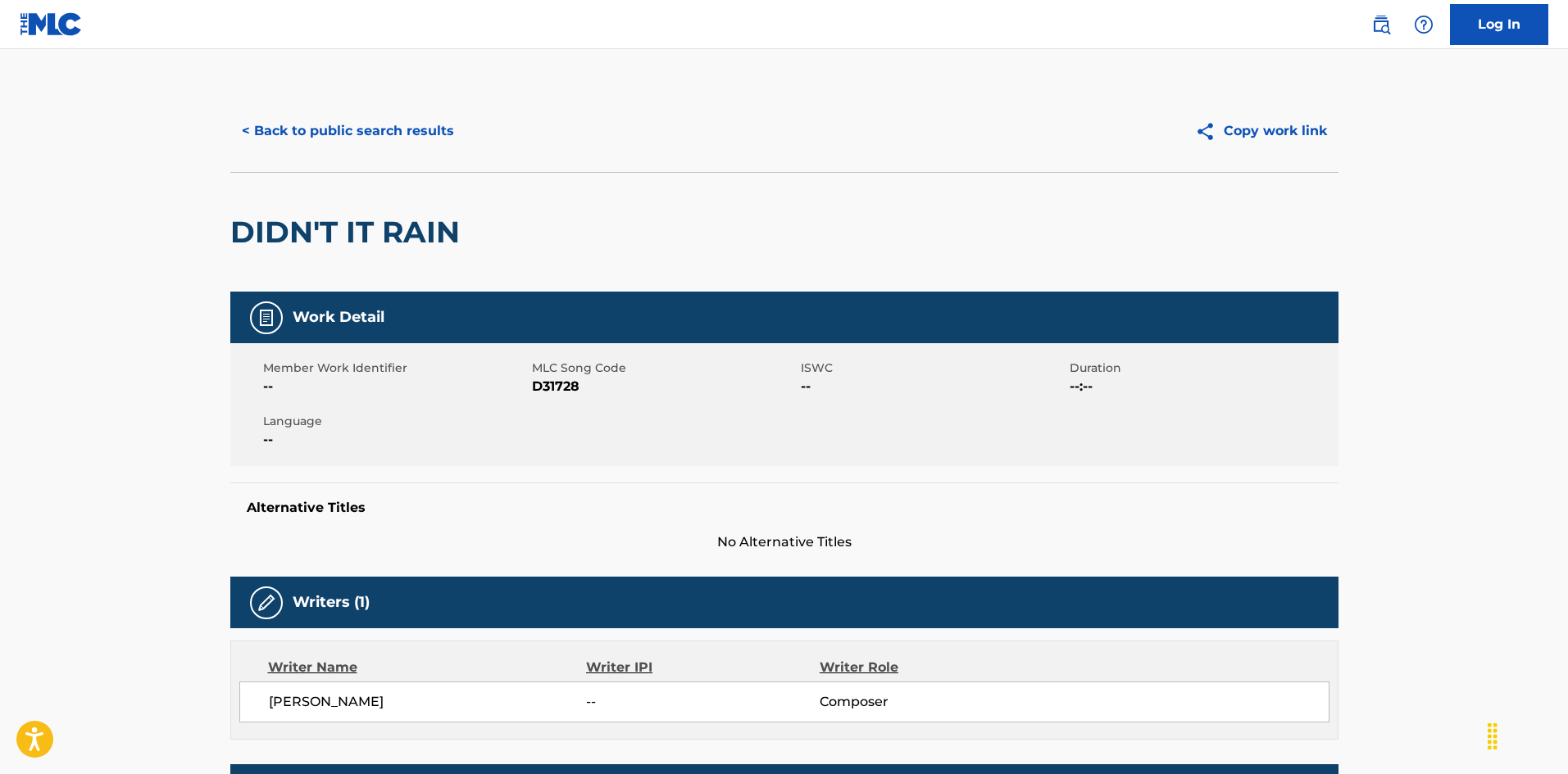
click at [428, 127] on button "< Back to public search results" at bounding box center [347, 132] width 235 height 41
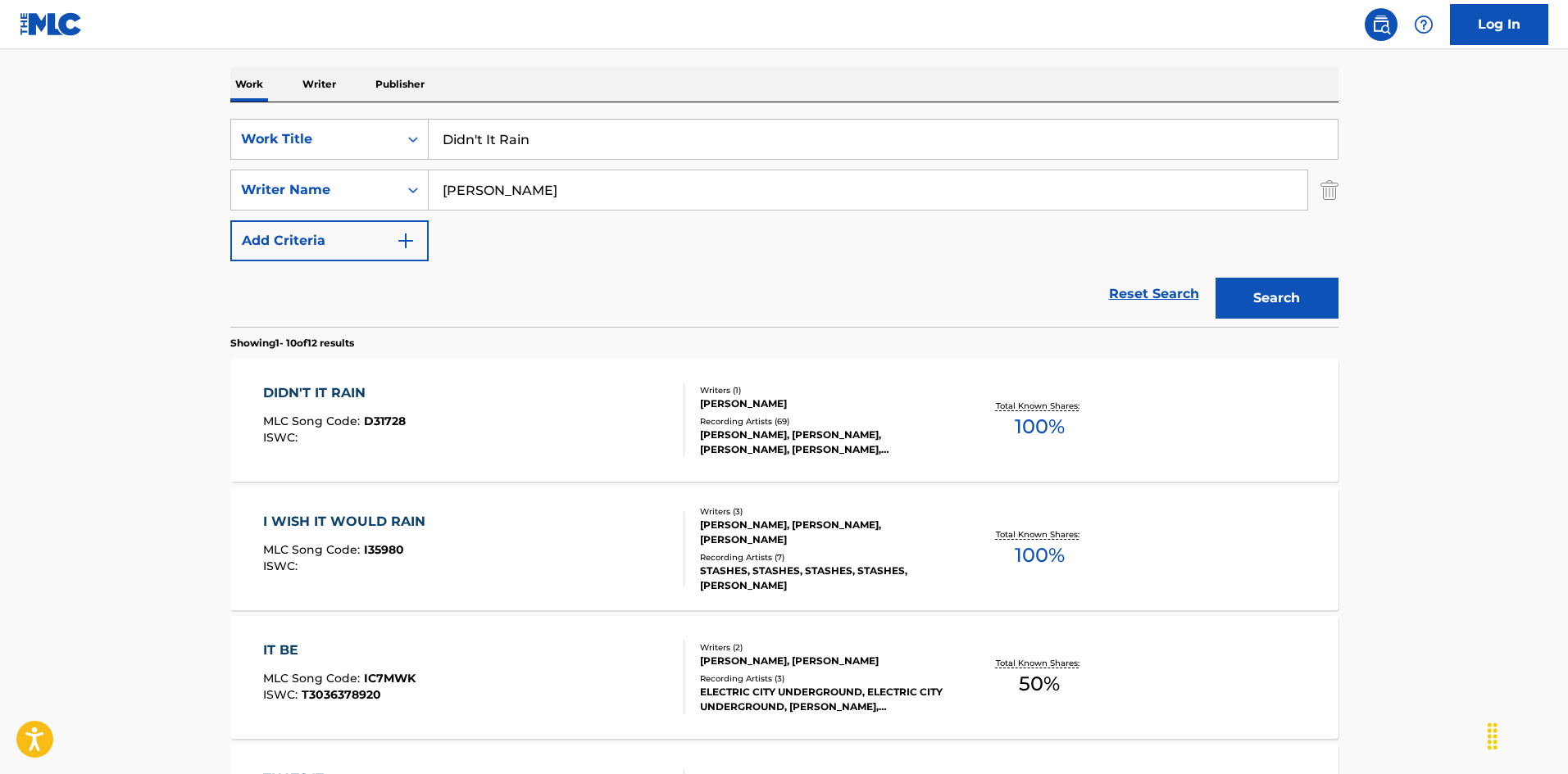
scroll to position [164, 0]
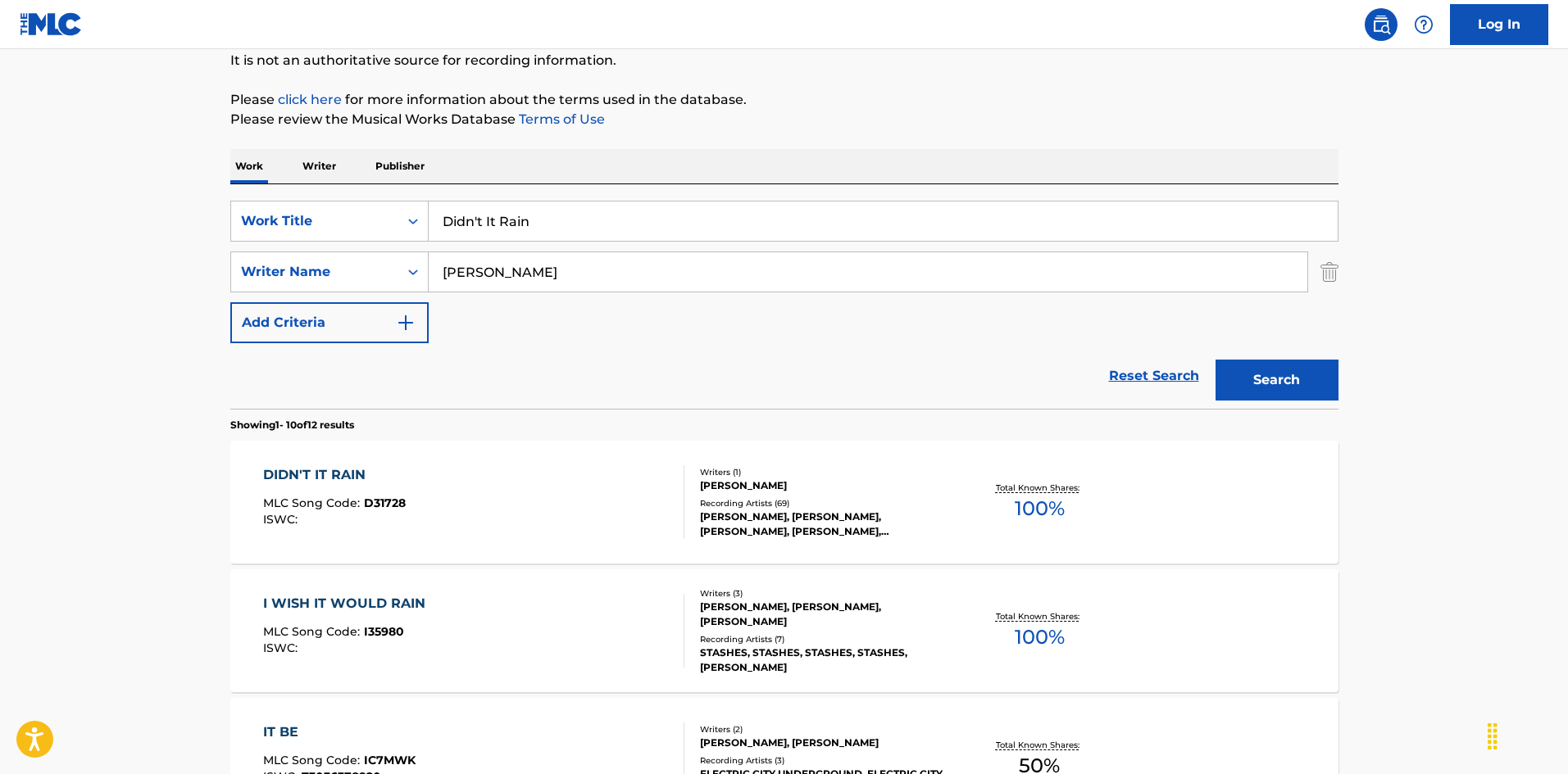
drag, startPoint x: 535, startPoint y: 204, endPoint x: 247, endPoint y: 180, distance: 289.0
paste input "sco [PERSON_NAME] [PERSON_NAME]"
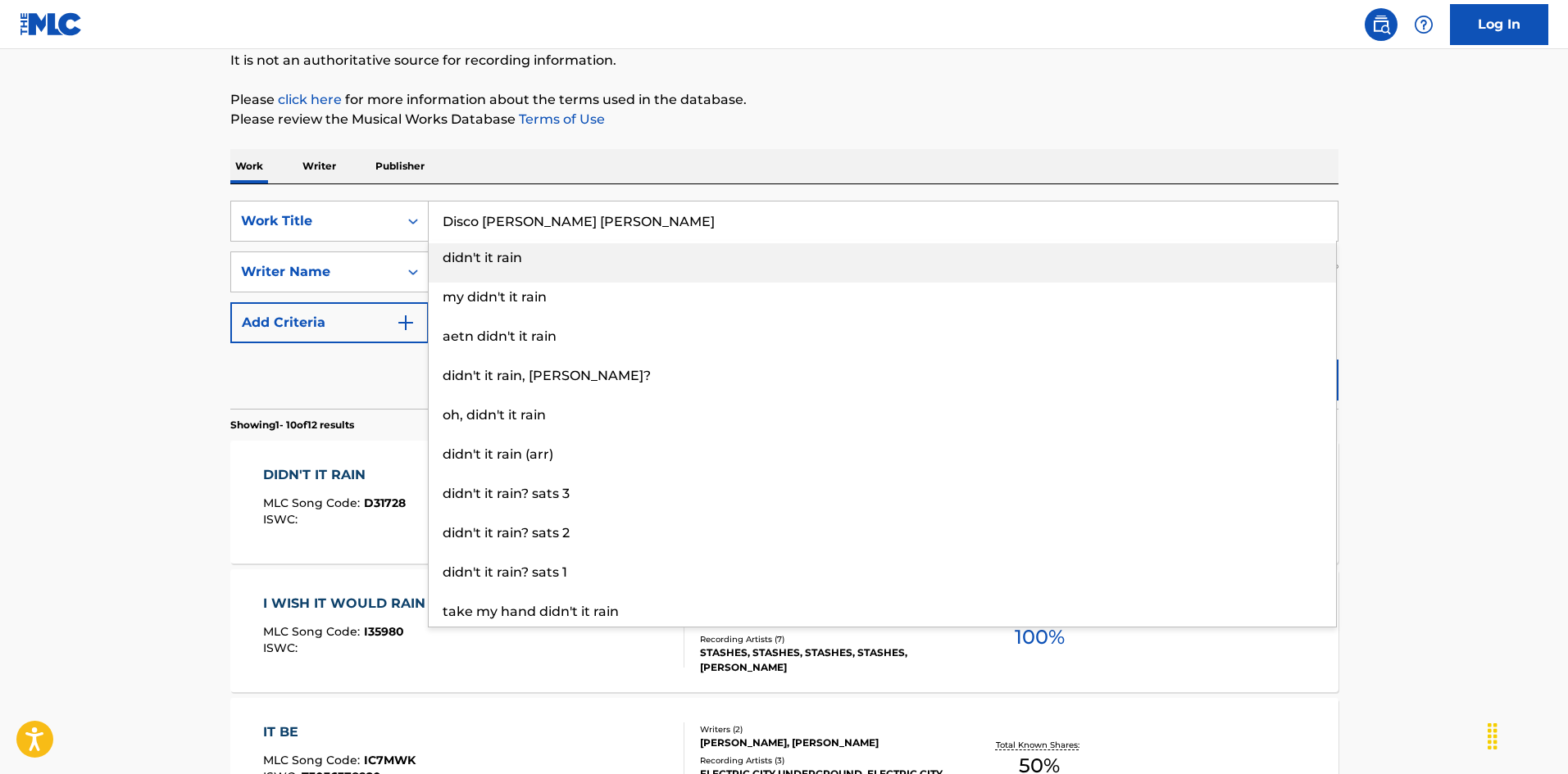
click at [628, 224] on input "Disco [PERSON_NAME] [PERSON_NAME]" at bounding box center [882, 221] width 909 height 39
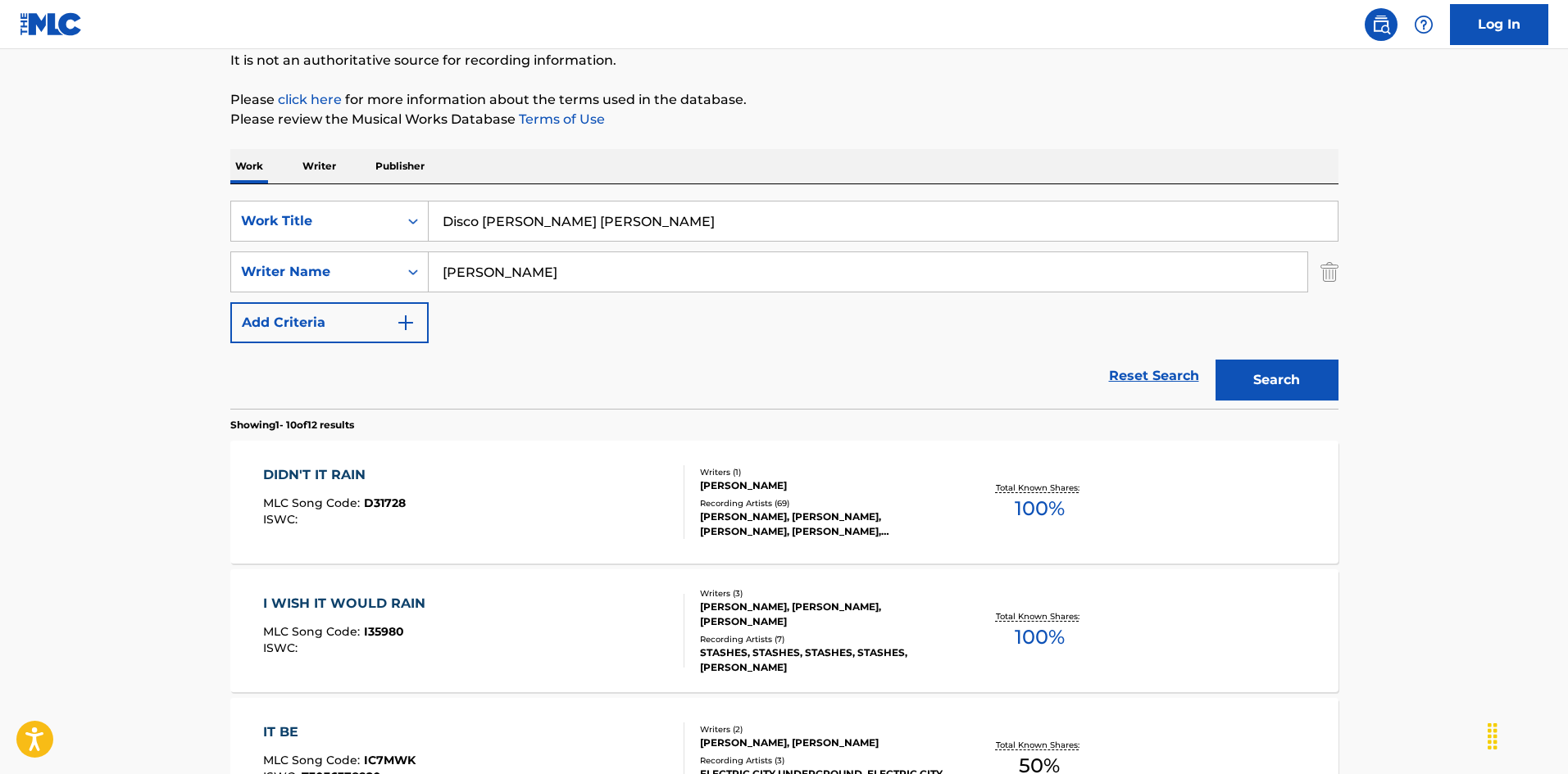
click at [628, 224] on input "Disco [PERSON_NAME] [PERSON_NAME]" at bounding box center [882, 221] width 909 height 39
drag, startPoint x: 663, startPoint y: 220, endPoint x: 705, endPoint y: 222, distance: 42.0
click at [705, 222] on input "Disco [PERSON_NAME] [PERSON_NAME]" at bounding box center [882, 221] width 909 height 39
type input "Disco Ruby"
click at [335, 254] on div "SearchWithCriteria999d1a91-1e41-464a-bb6a-1cf62293df15 Writer Name [PERSON_NAME]" at bounding box center [784, 272] width 1108 height 41
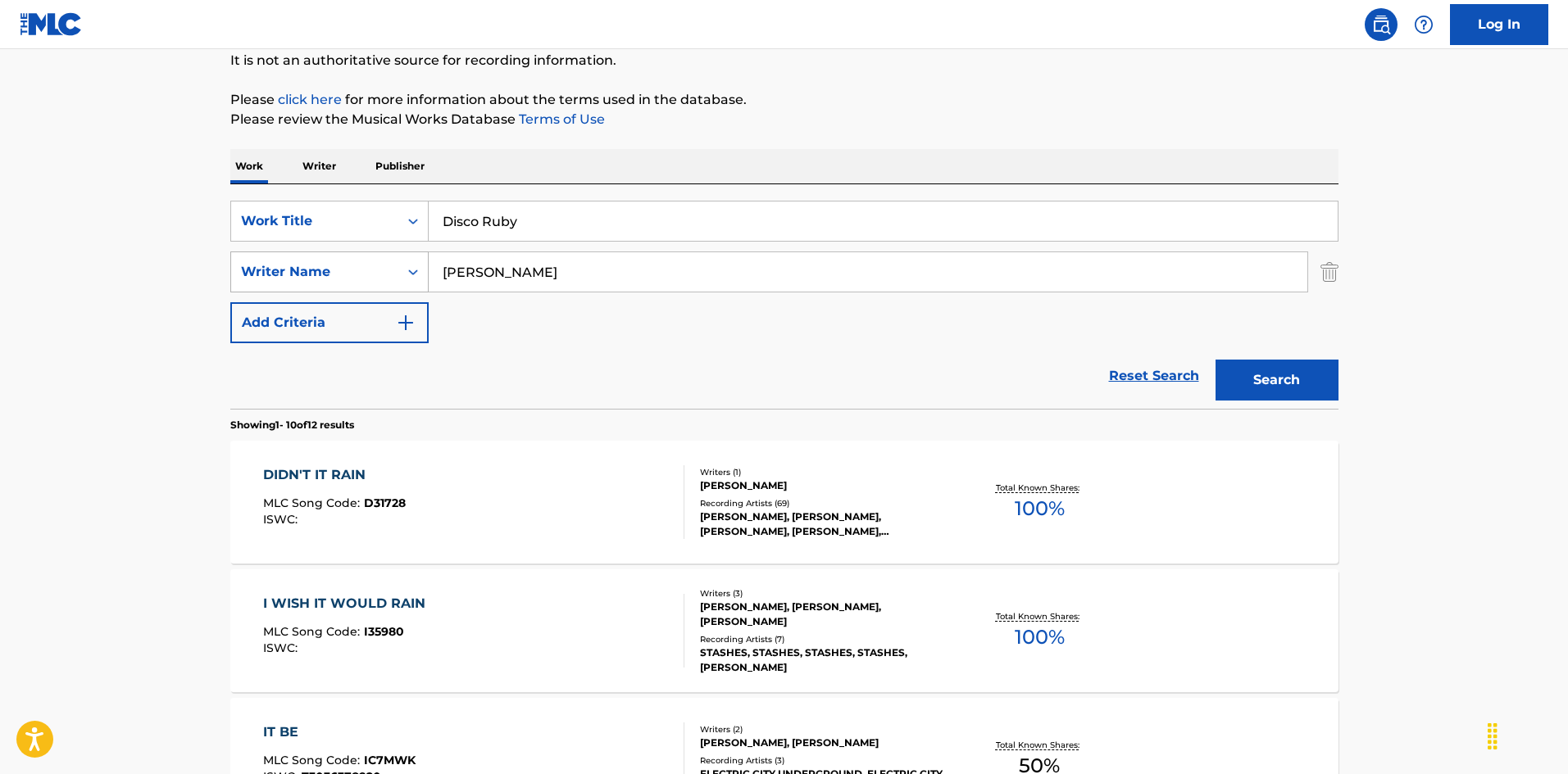
paste input "[PERSON_NAME] [PERSON_NAME]"
type input "[PERSON_NAME] [PERSON_NAME]"
click at [1258, 388] on button "Search" at bounding box center [1276, 380] width 123 height 41
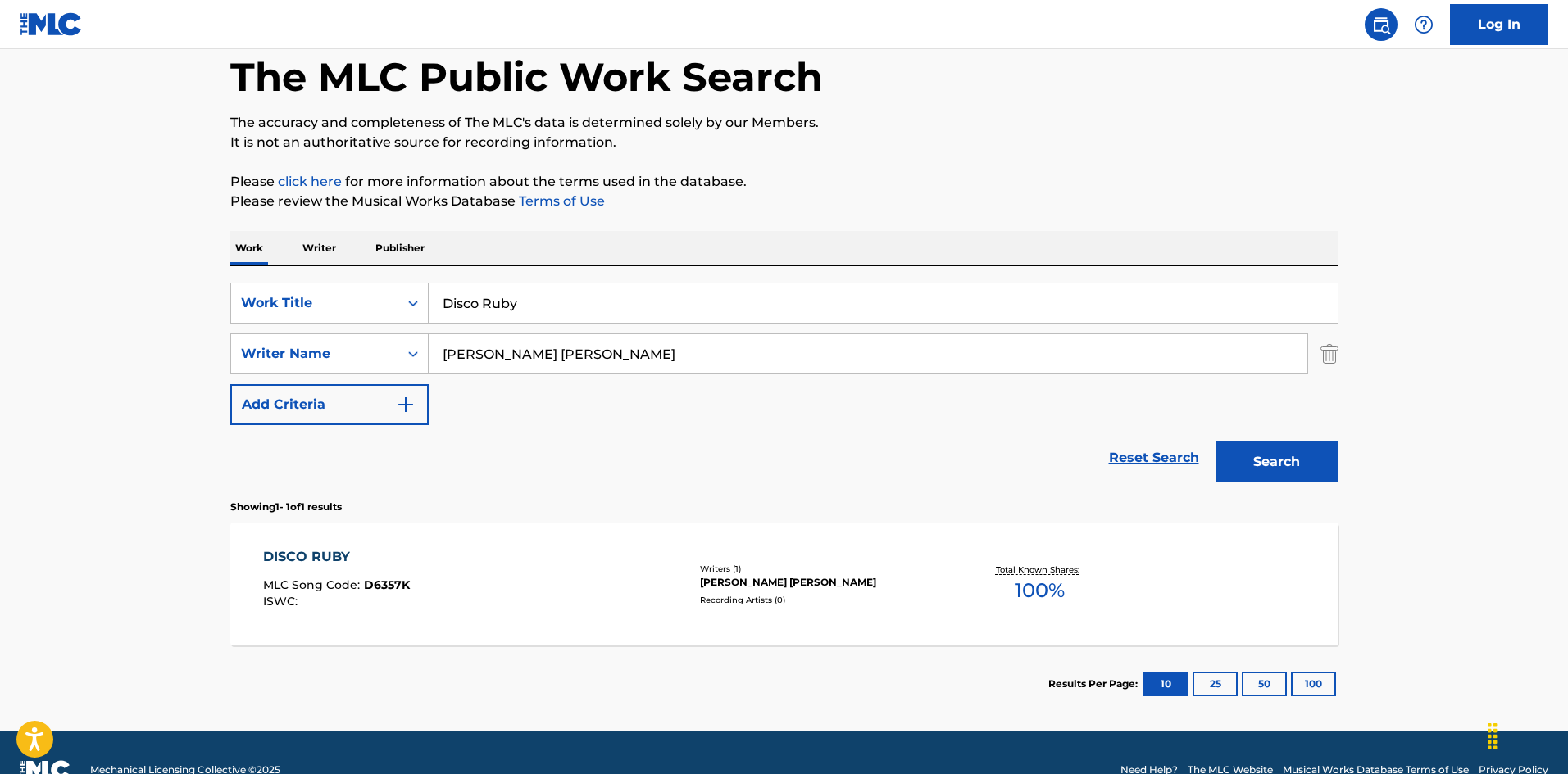
scroll to position [117, 0]
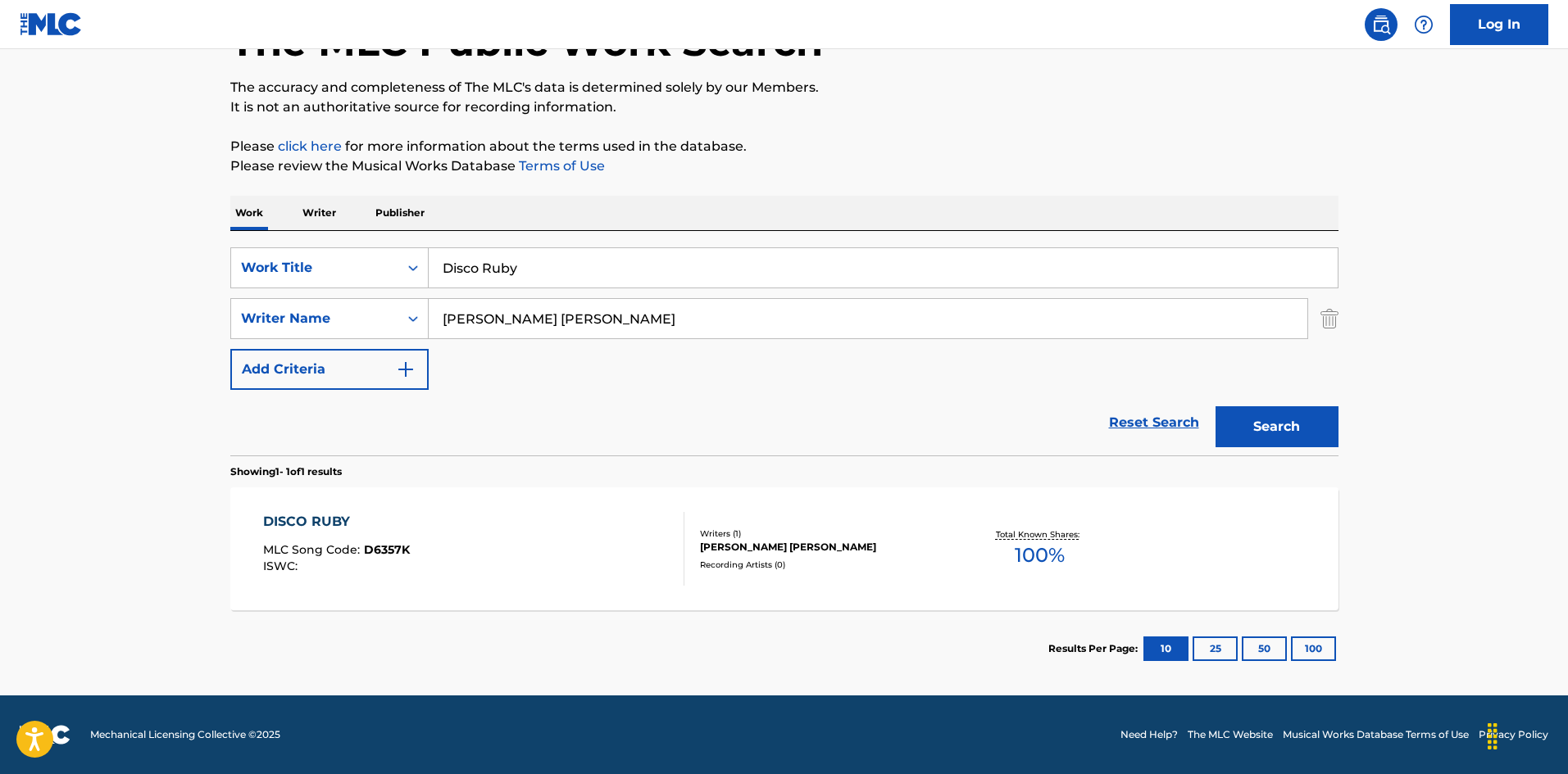
click at [641, 529] on div "DISCO RUBY MLC Song Code : D6357K ISWC :" at bounding box center [474, 548] width 421 height 74
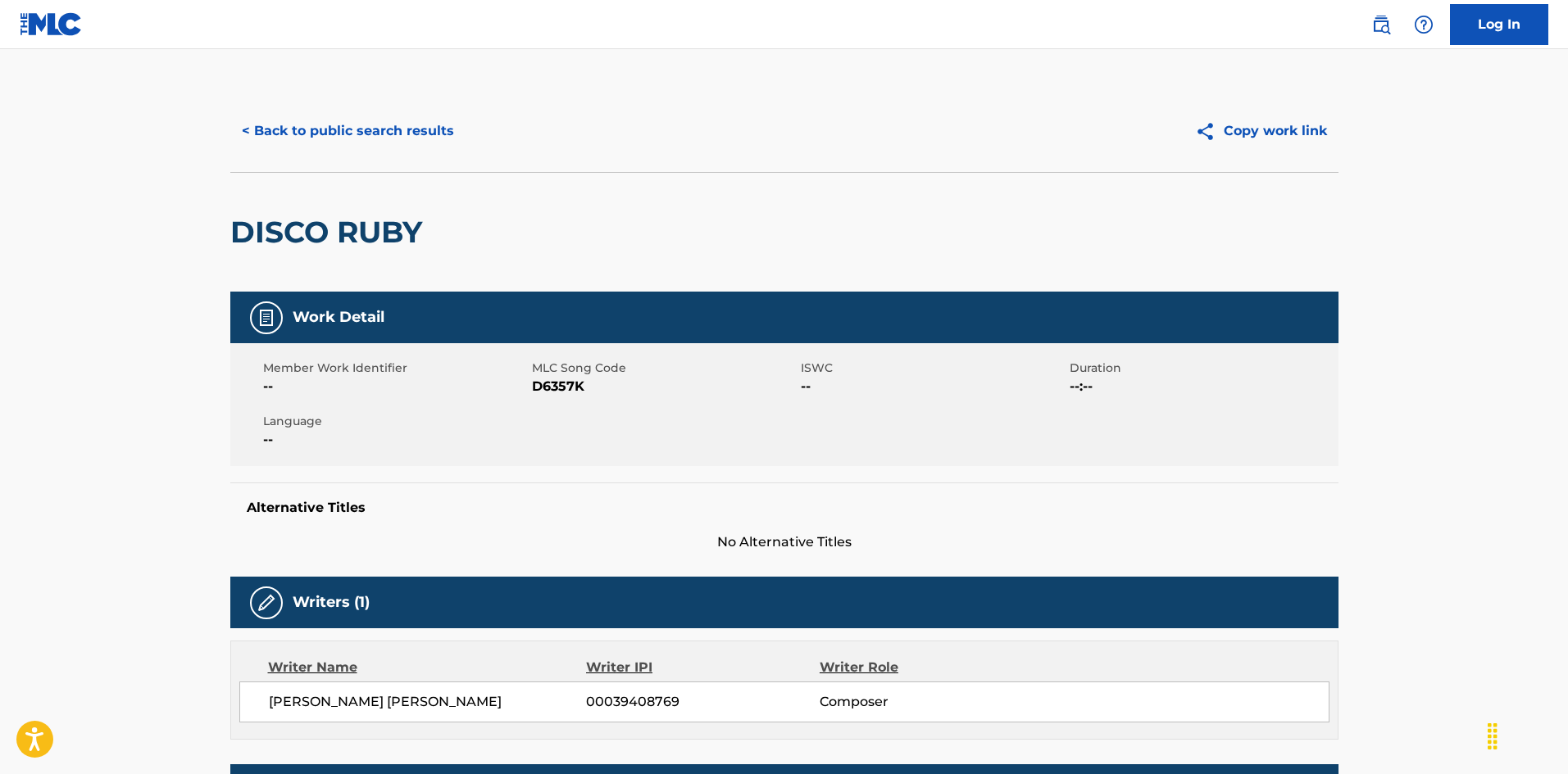
click at [404, 133] on button "< Back to public search results" at bounding box center [347, 132] width 235 height 41
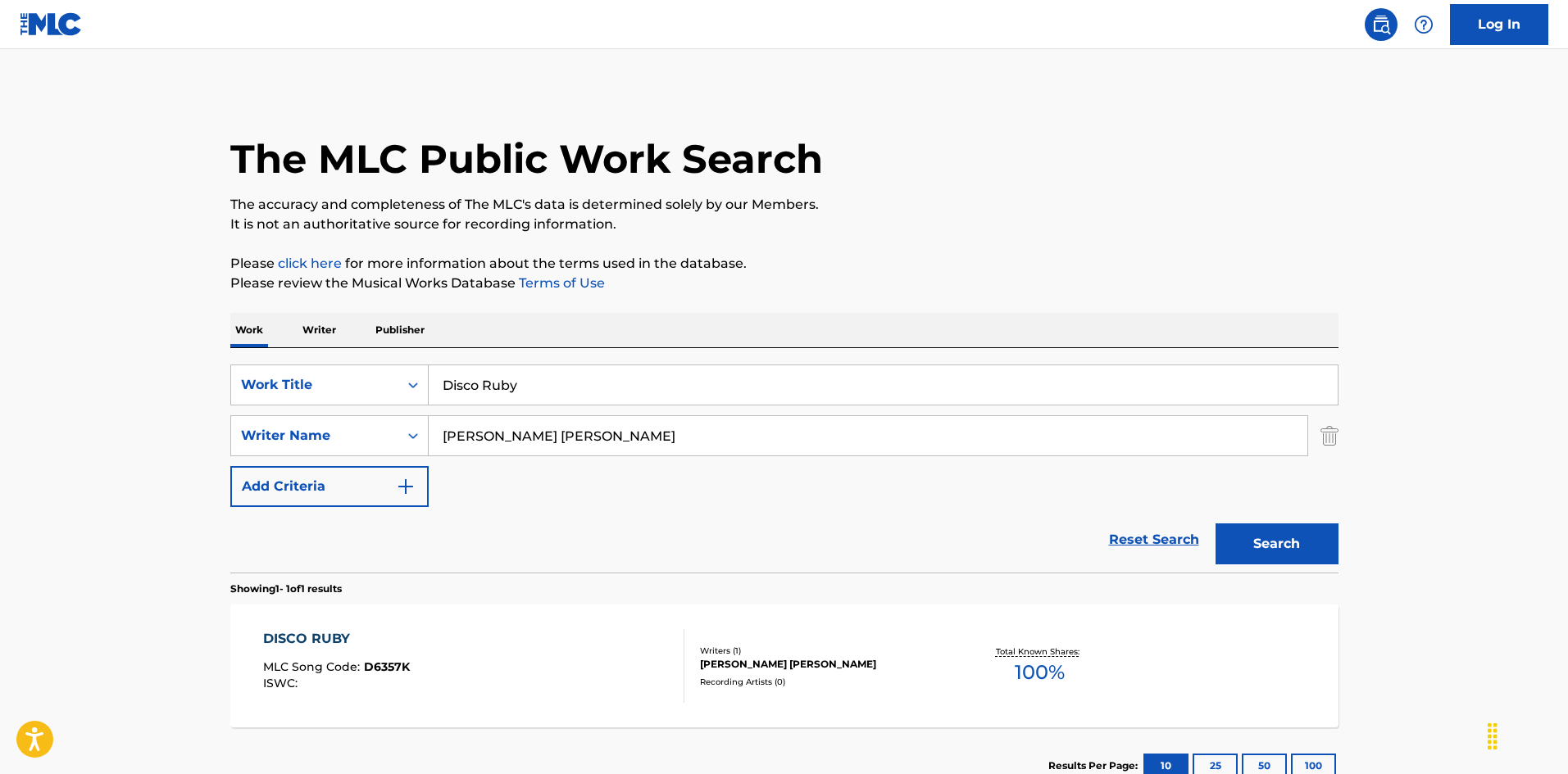
scroll to position [24, 0]
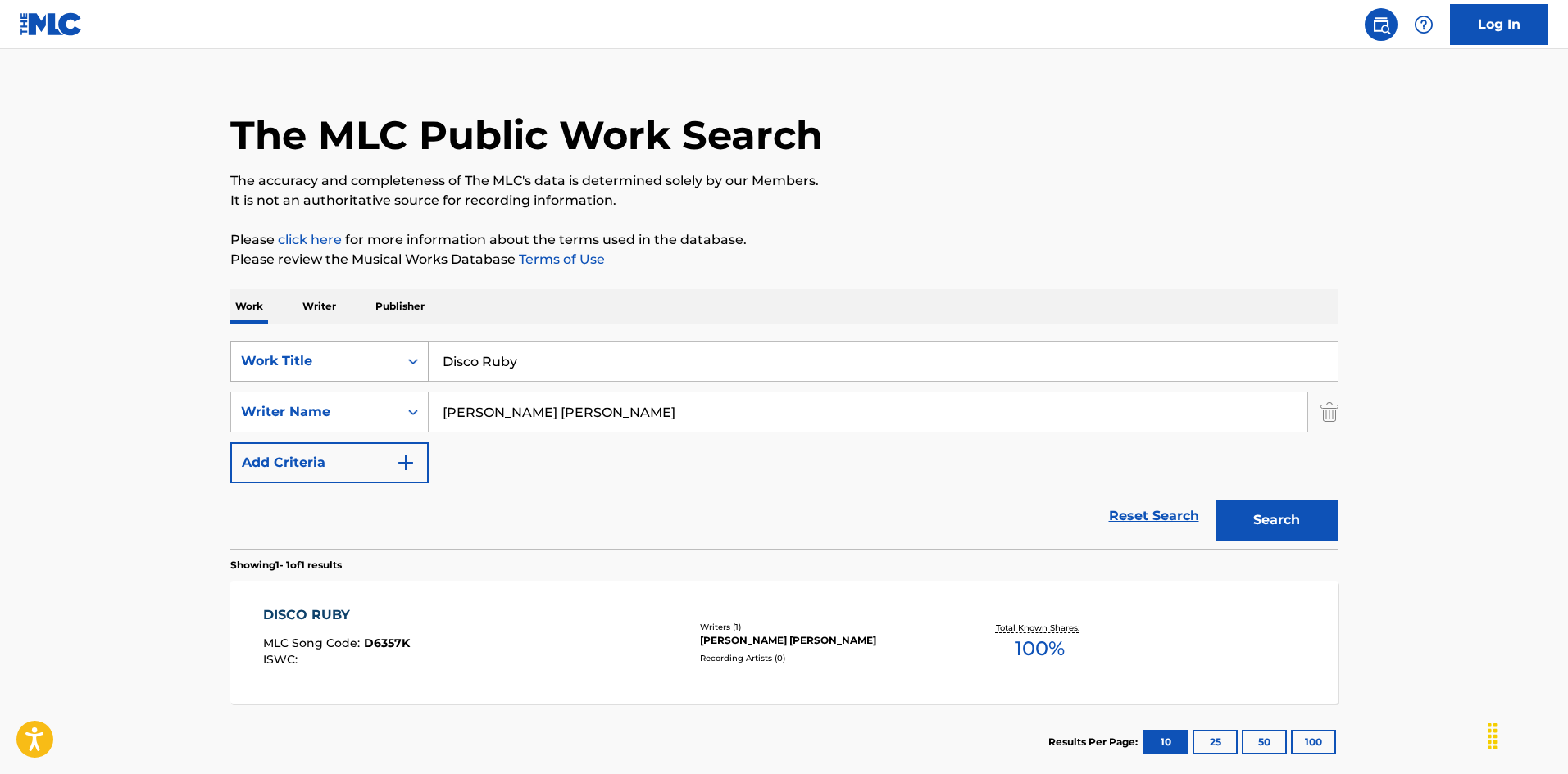
drag, startPoint x: 522, startPoint y: 364, endPoint x: 401, endPoint y: 361, distance: 121.0
click at [401, 361] on div "SearchWithCriteria925b4d22-daa9-49c7-9c3b-1f4fd6ba712d Work Title Disco Ruby" at bounding box center [784, 361] width 1108 height 41
paste input "o The Honky Tonk"
drag, startPoint x: 302, startPoint y: 298, endPoint x: 236, endPoint y: 288, distance: 66.8
click at [216, 281] on div "The MLC Public Work Search The accuracy and completeness of The MLC's data is d…" at bounding box center [784, 424] width 1148 height 715
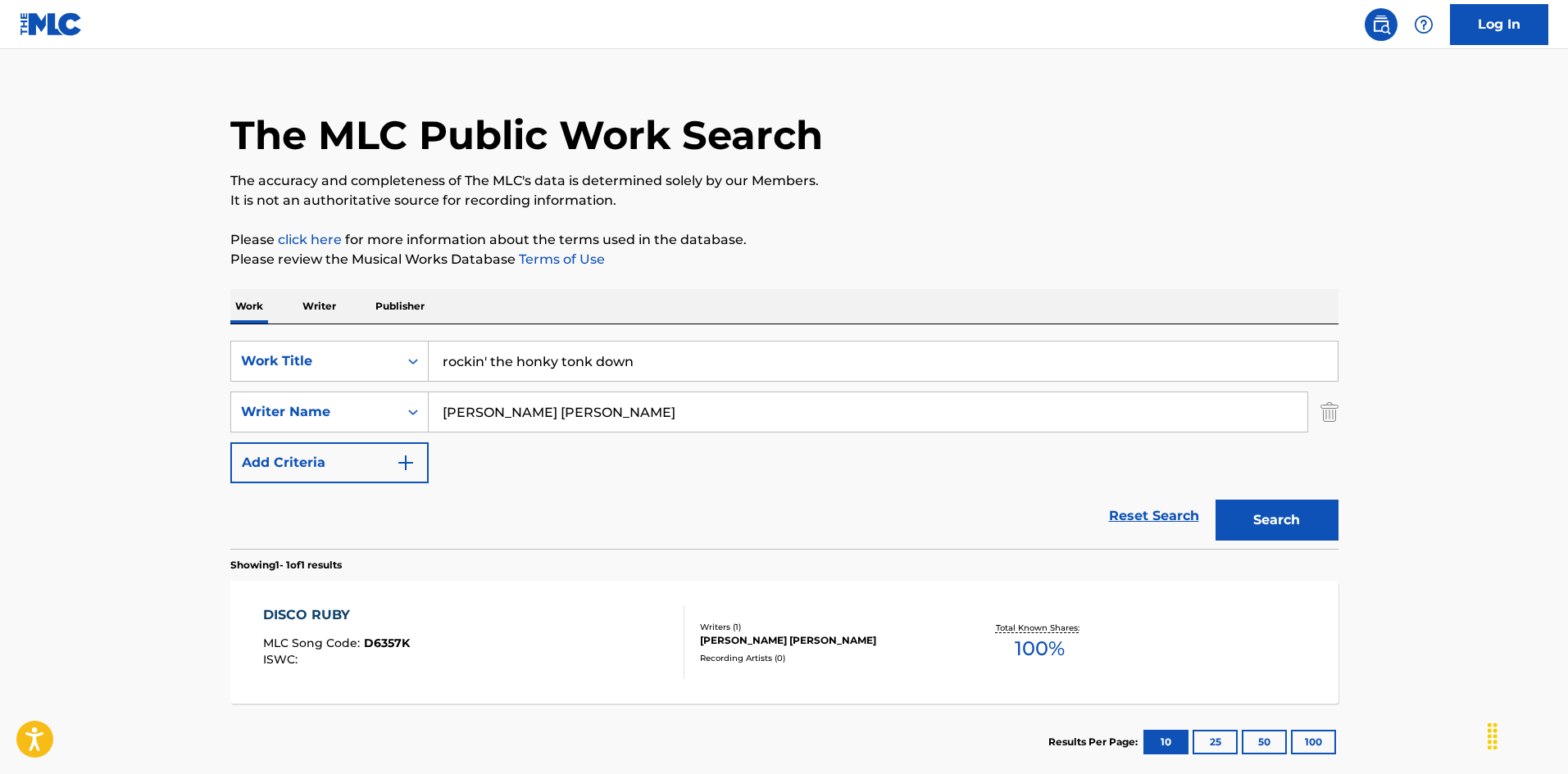
paste input "Do The Honky Tonk"
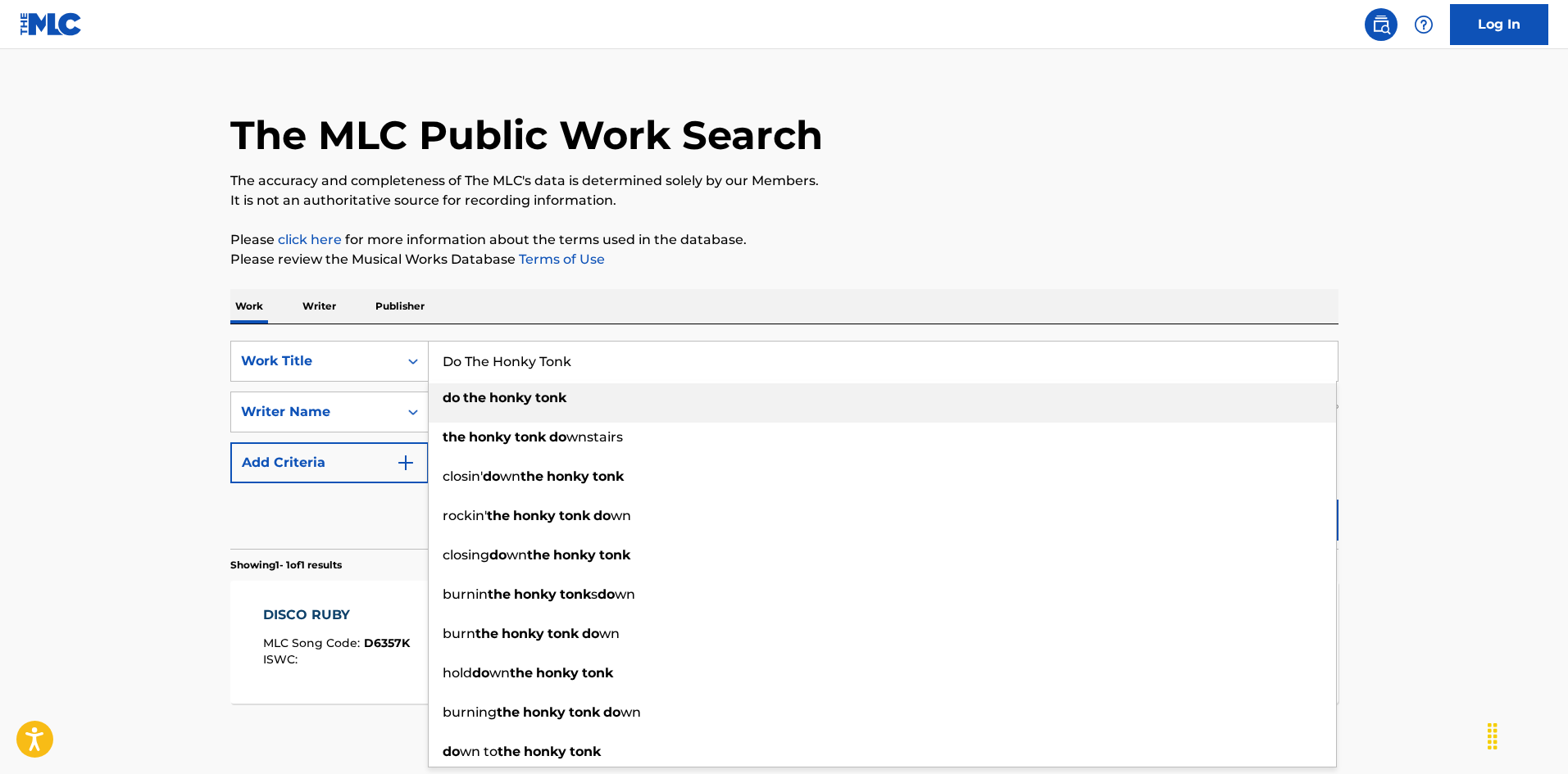
click at [540, 398] on strong "tonk" at bounding box center [551, 398] width 31 height 16
type input "do the honky tonk"
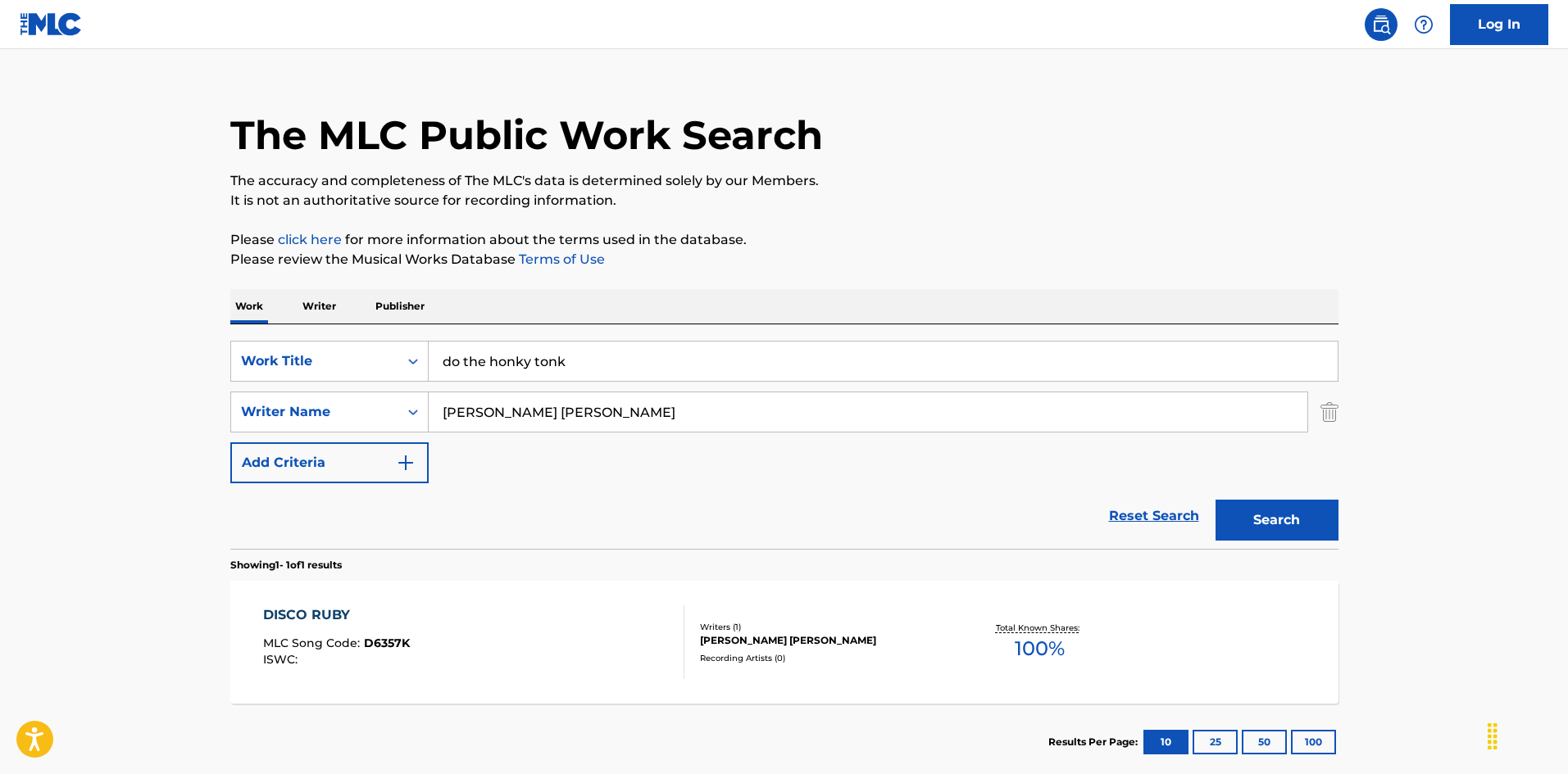
click at [1260, 519] on button "Search" at bounding box center [1276, 521] width 123 height 41
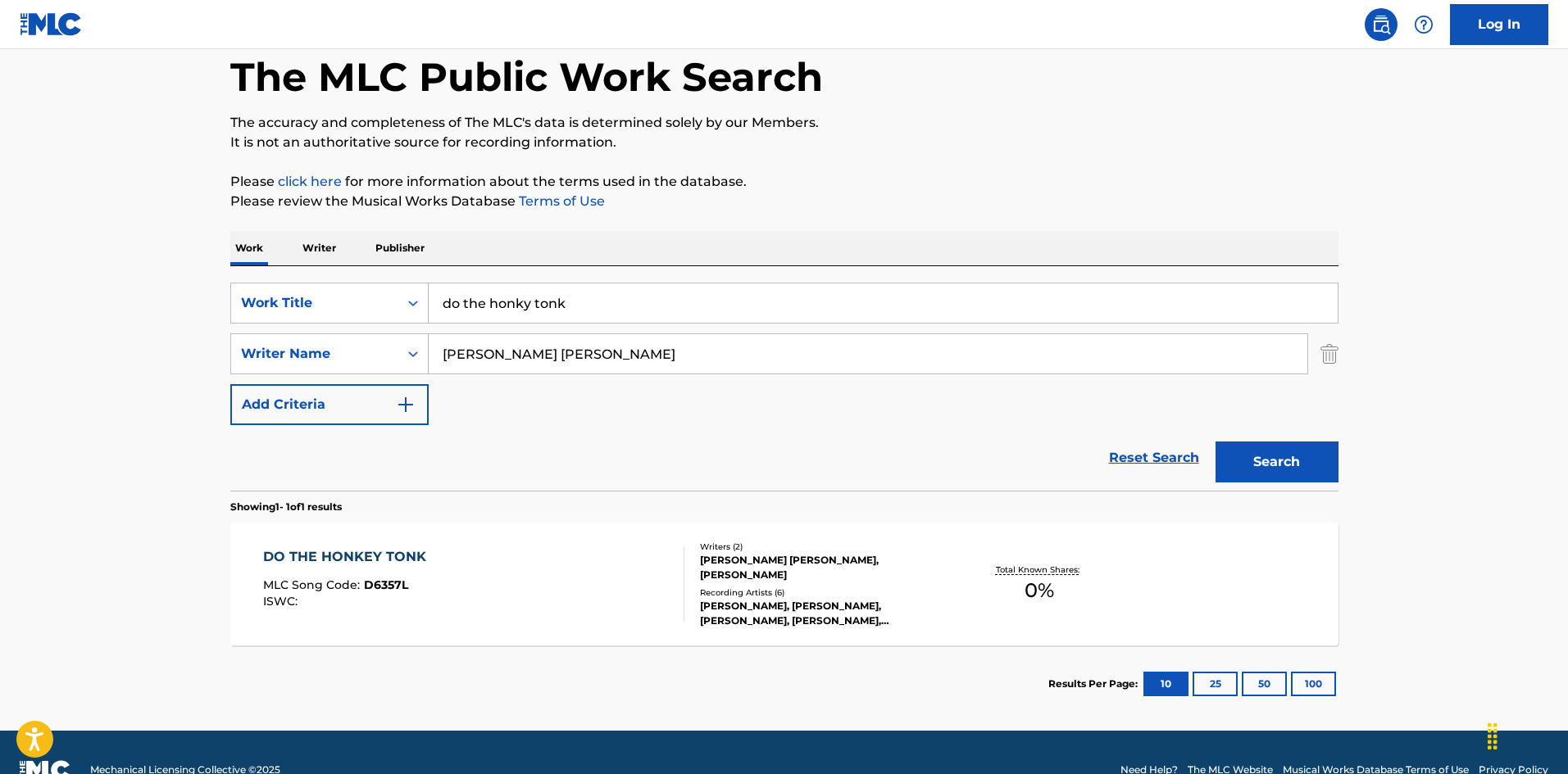
scroll to position [117, 0]
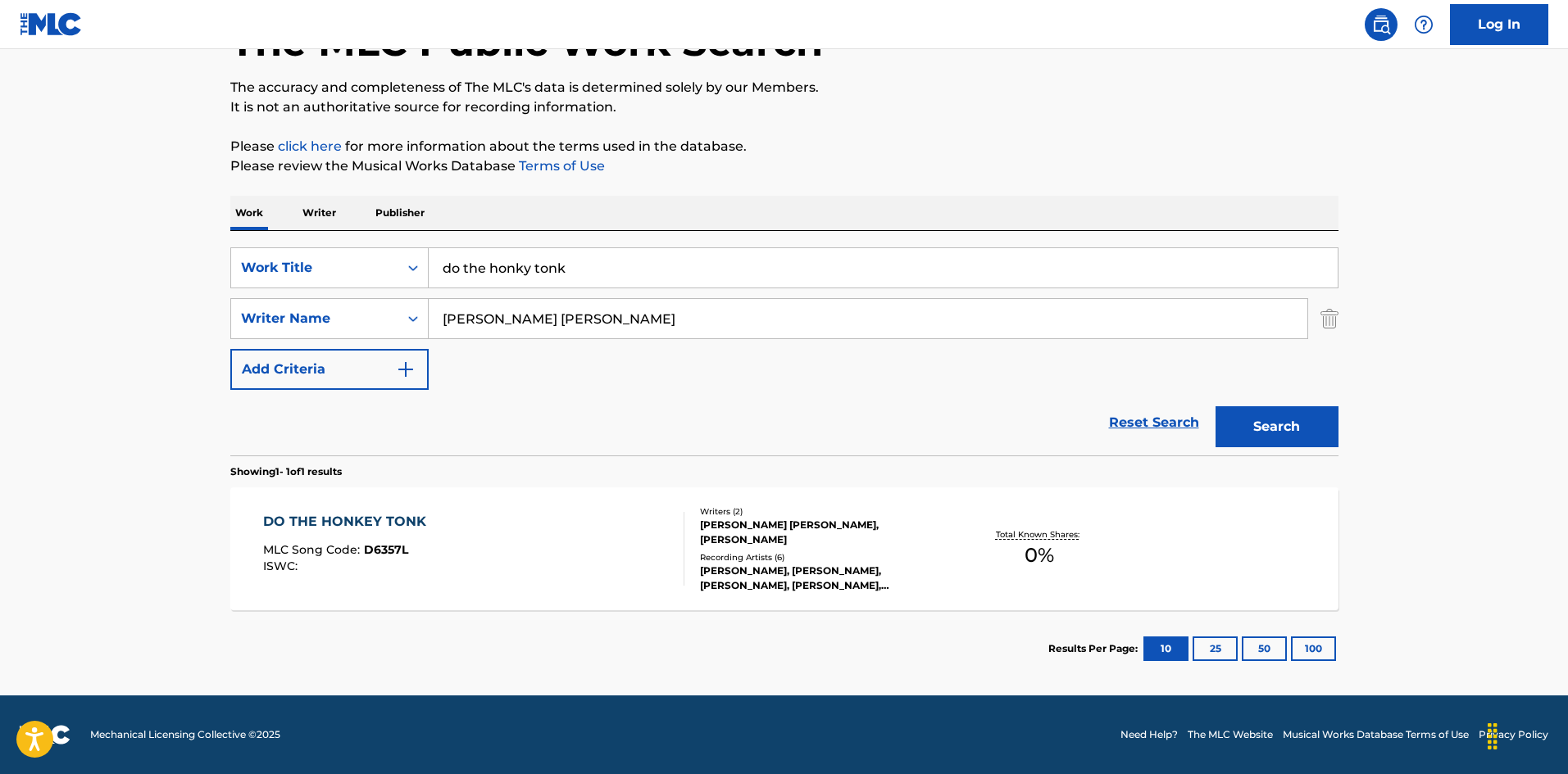
click at [606, 511] on div "DO THE HONKEY TONK MLC Song Code : D6357L ISWC : Writers ( 2 ) [PERSON_NAME] [P…" at bounding box center [784, 548] width 1108 height 123
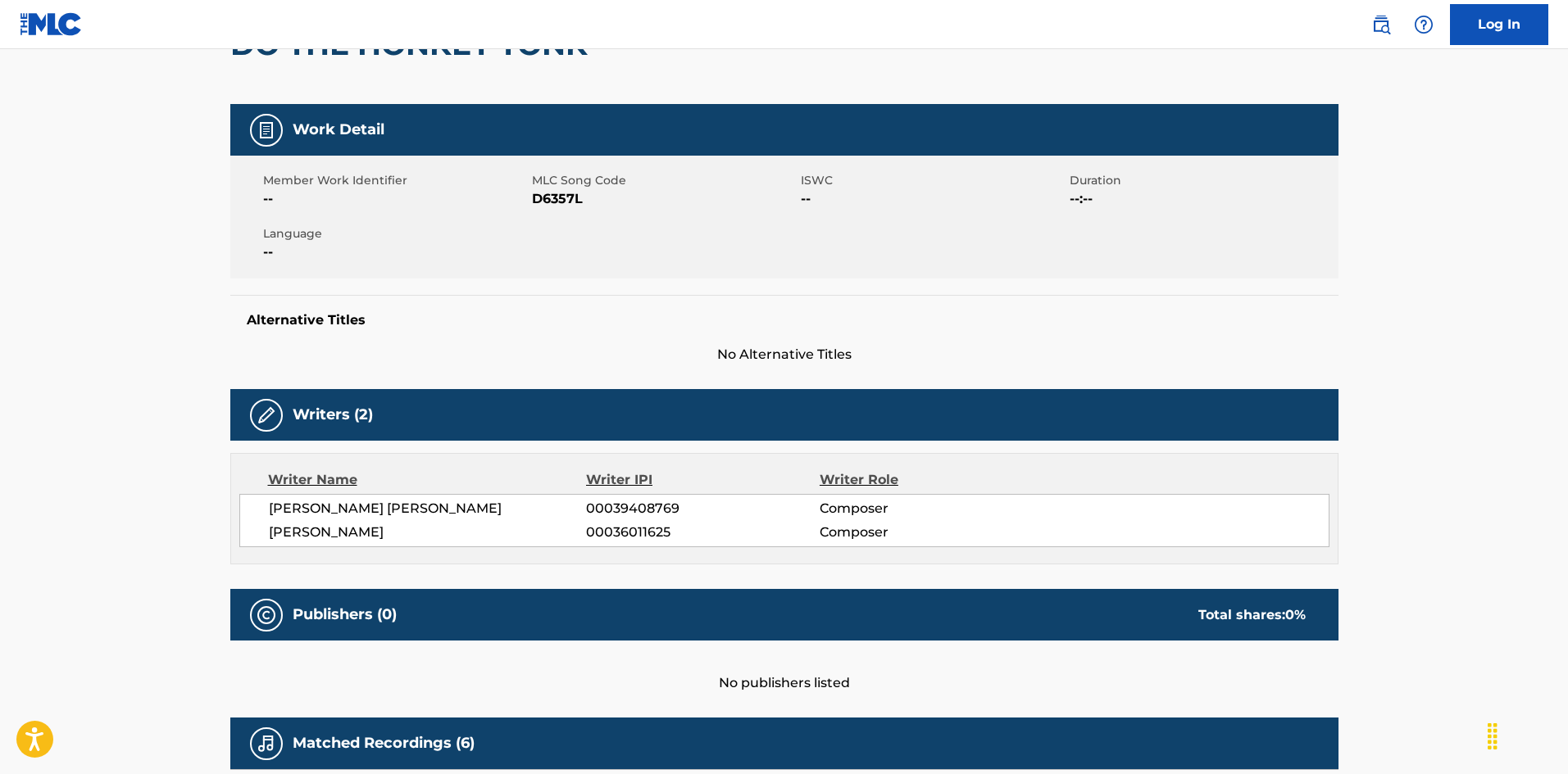
scroll to position [24, 0]
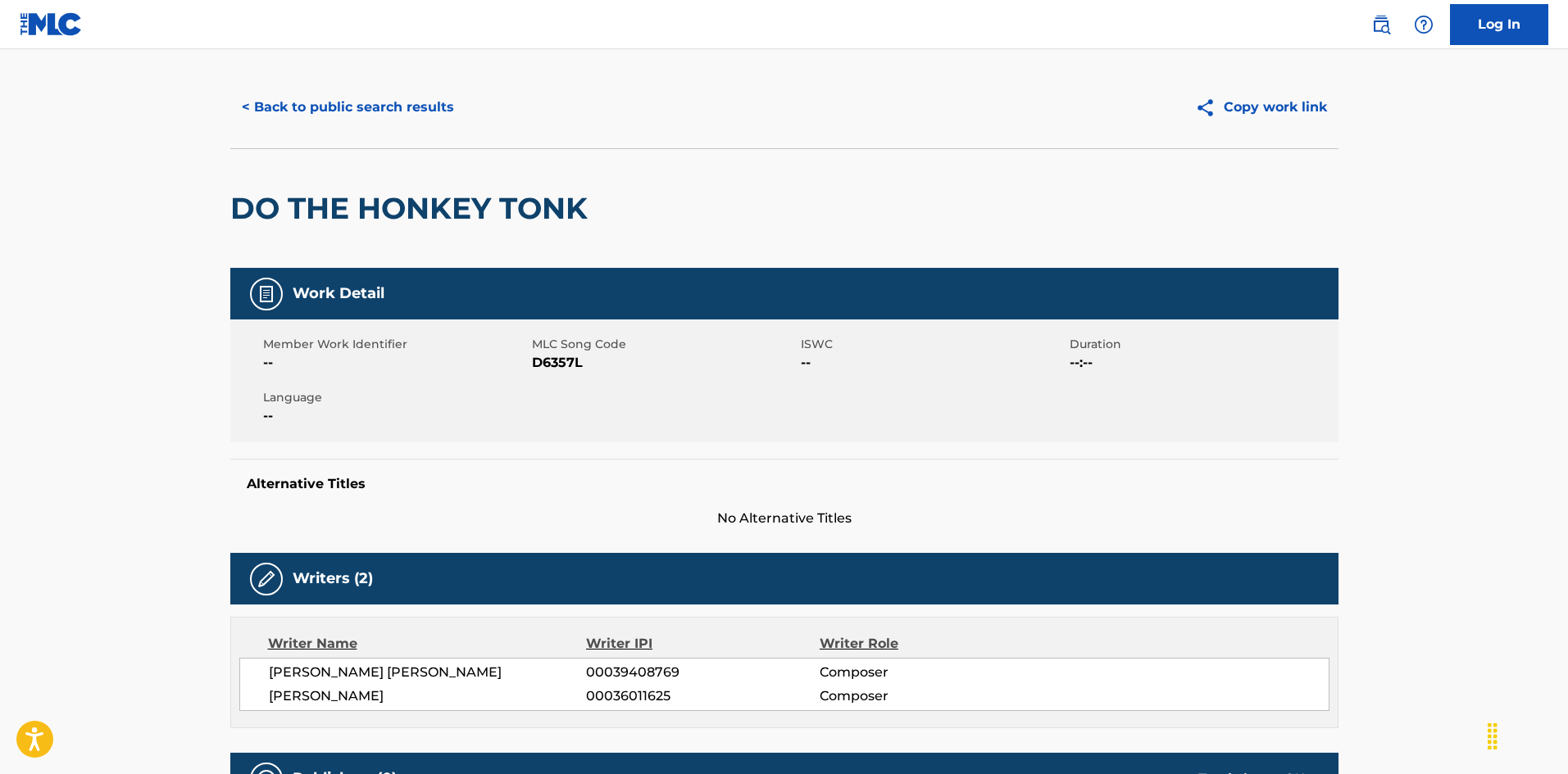
click at [399, 111] on button "< Back to public search results" at bounding box center [347, 107] width 235 height 41
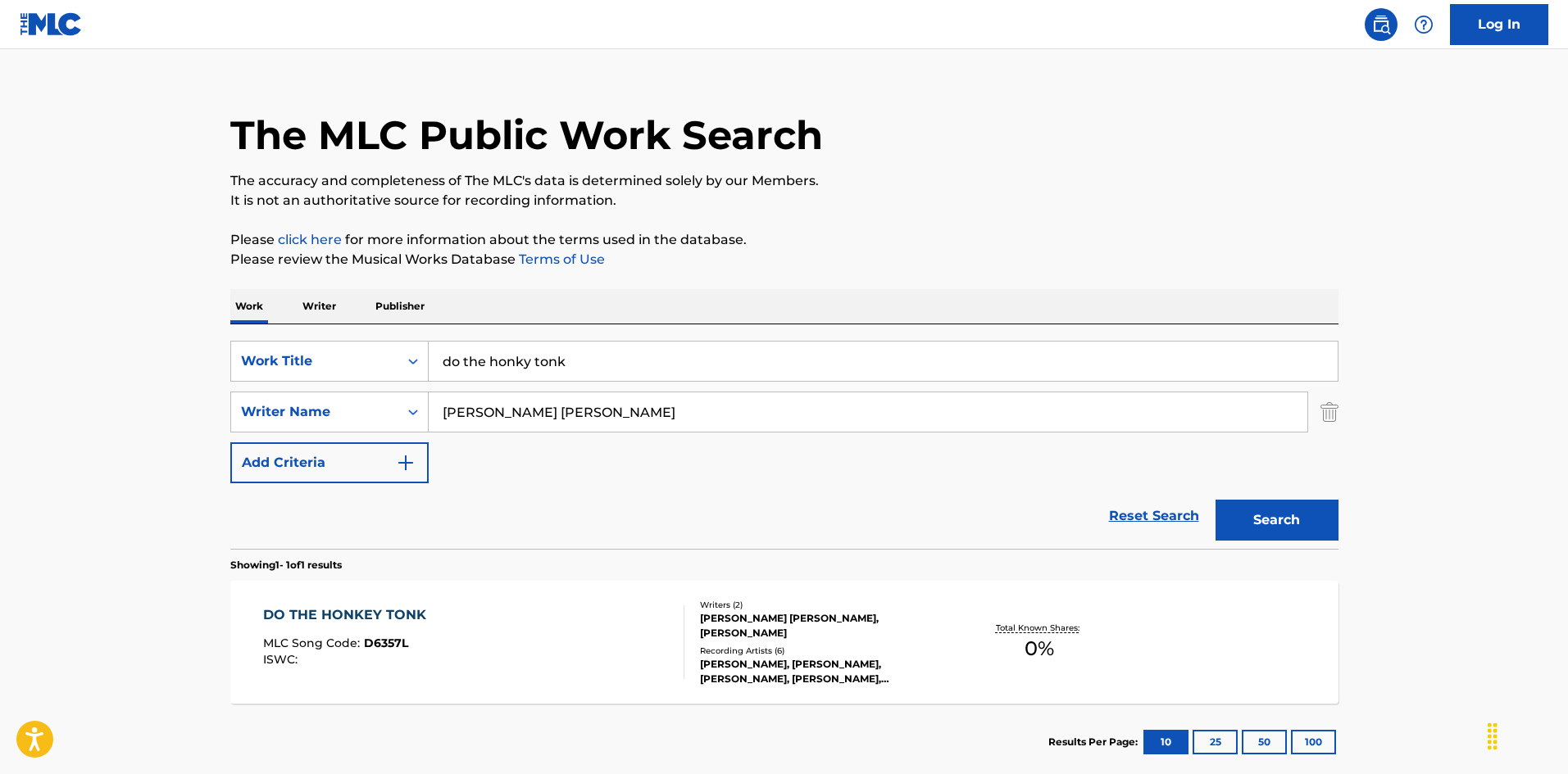
drag, startPoint x: 575, startPoint y: 353, endPoint x: 528, endPoint y: 409, distance: 73.1
click at [259, 313] on div "Work Writer Publisher SearchWithCriteria925b4d22-daa9-49c7-9c3b-1f4fd6ba712d Wo…" at bounding box center [784, 535] width 1108 height 492
paste input "Do What You Can Do [PERSON_NAME]"
click at [675, 363] on input "Do What You Can Do [PERSON_NAME]" at bounding box center [882, 361] width 909 height 39
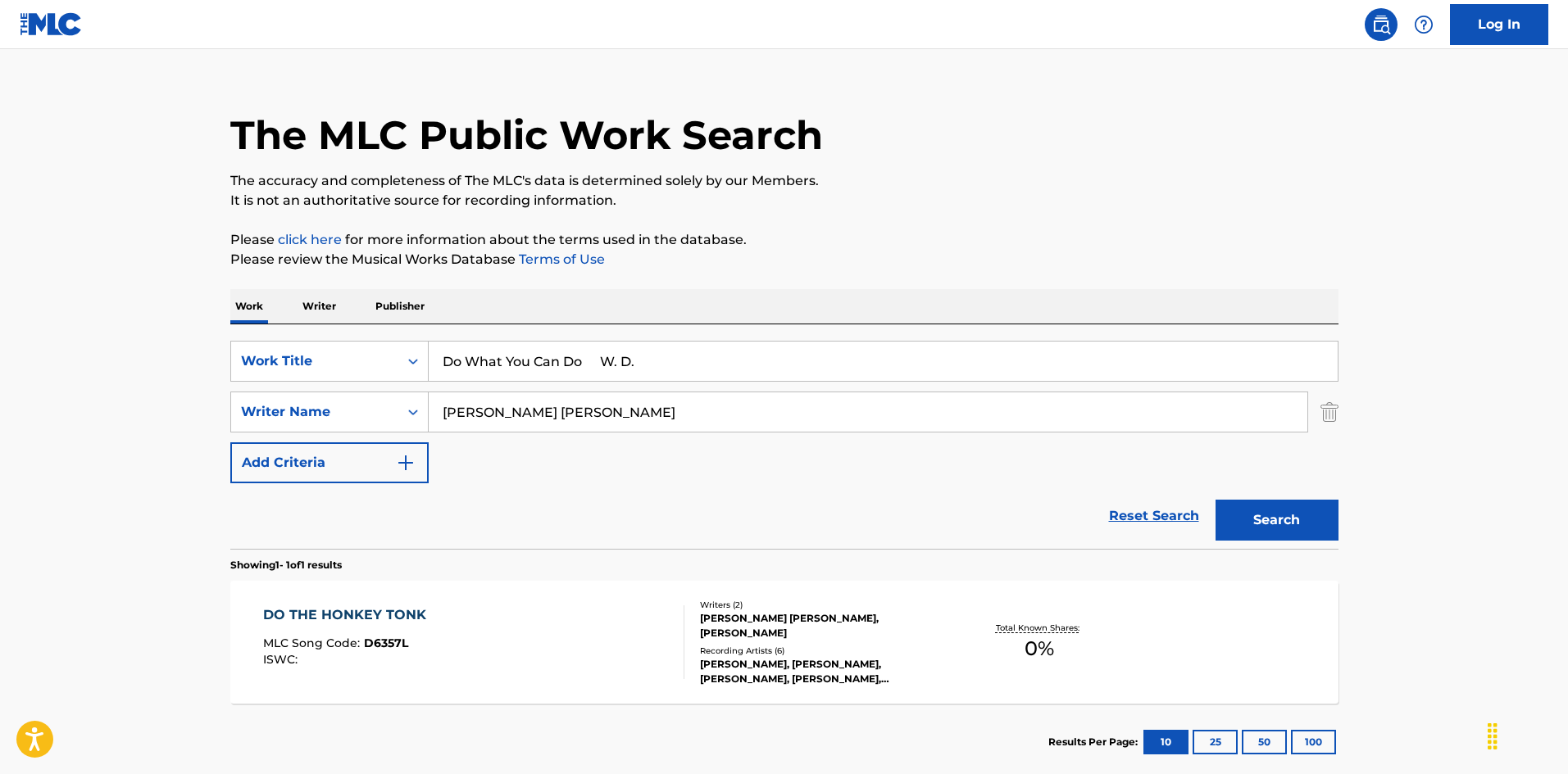
type input "Do What You Can Do W. D."
drag, startPoint x: 383, startPoint y: 391, endPoint x: 647, endPoint y: 399, distance: 264.1
click at [325, 384] on div "SearchWithCriteria925b4d22-daa9-49c7-9c3b-1f4fd6ba712d Work Title Do What You C…" at bounding box center [784, 412] width 1108 height 142
paste input "Parks"
type input "Parks"
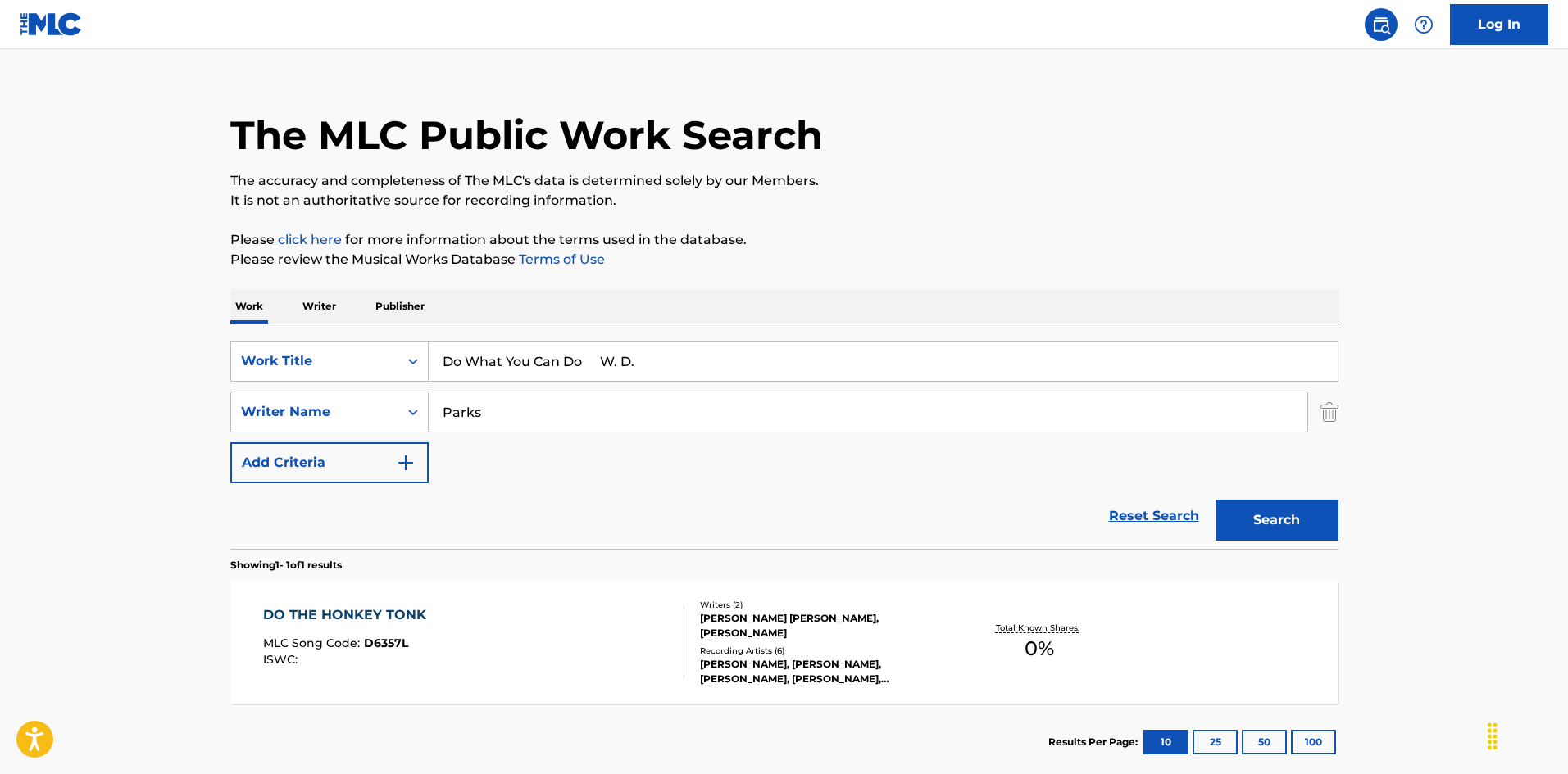
drag, startPoint x: 609, startPoint y: 361, endPoint x: 667, endPoint y: 367, distance: 58.3
click at [666, 367] on input "Do What You Can Do W. D." at bounding box center [882, 361] width 909 height 39
type input "Do What You Can Do"
click at [1279, 524] on button "Search" at bounding box center [1276, 521] width 123 height 41
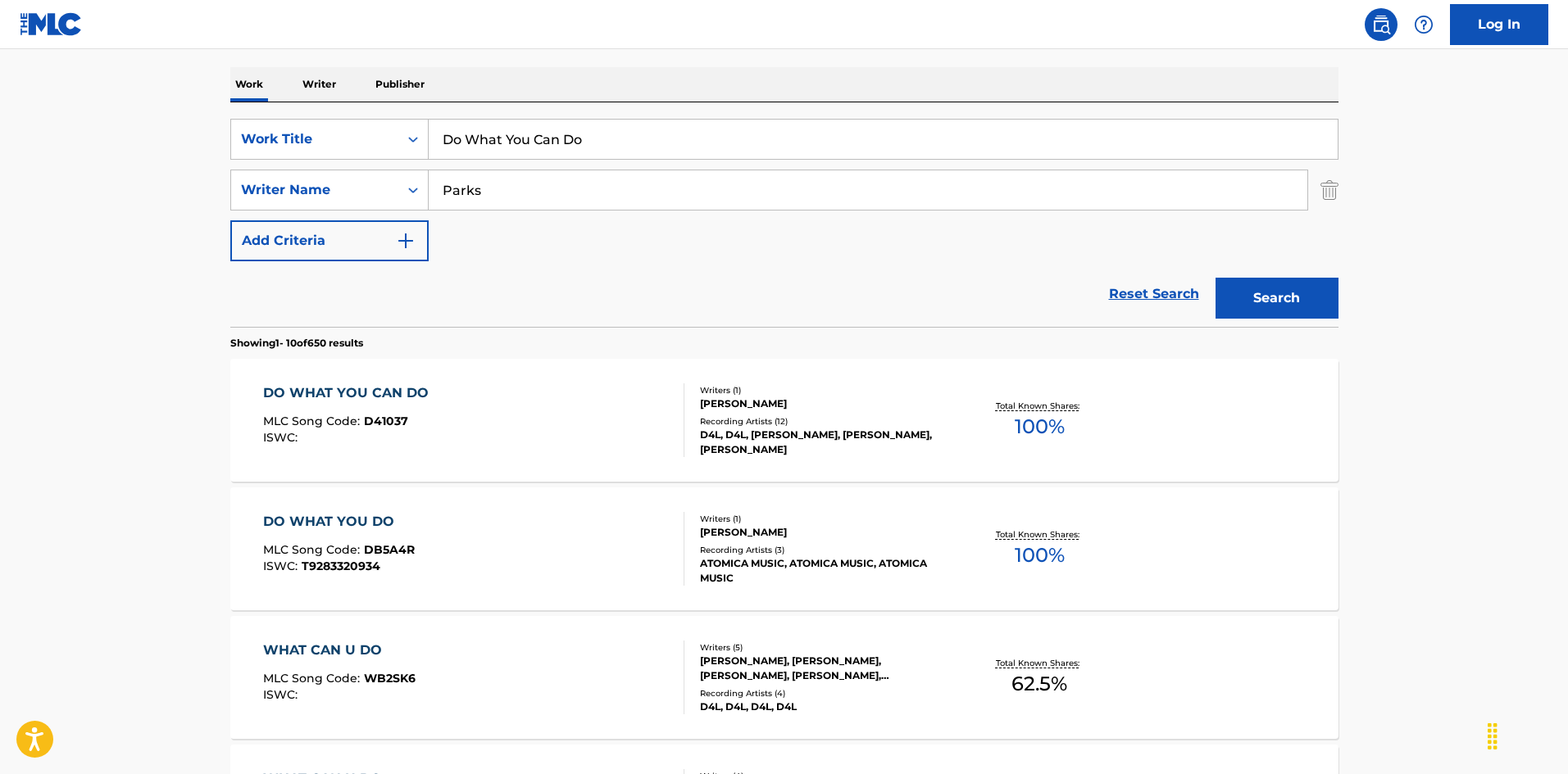
scroll to position [492, 0]
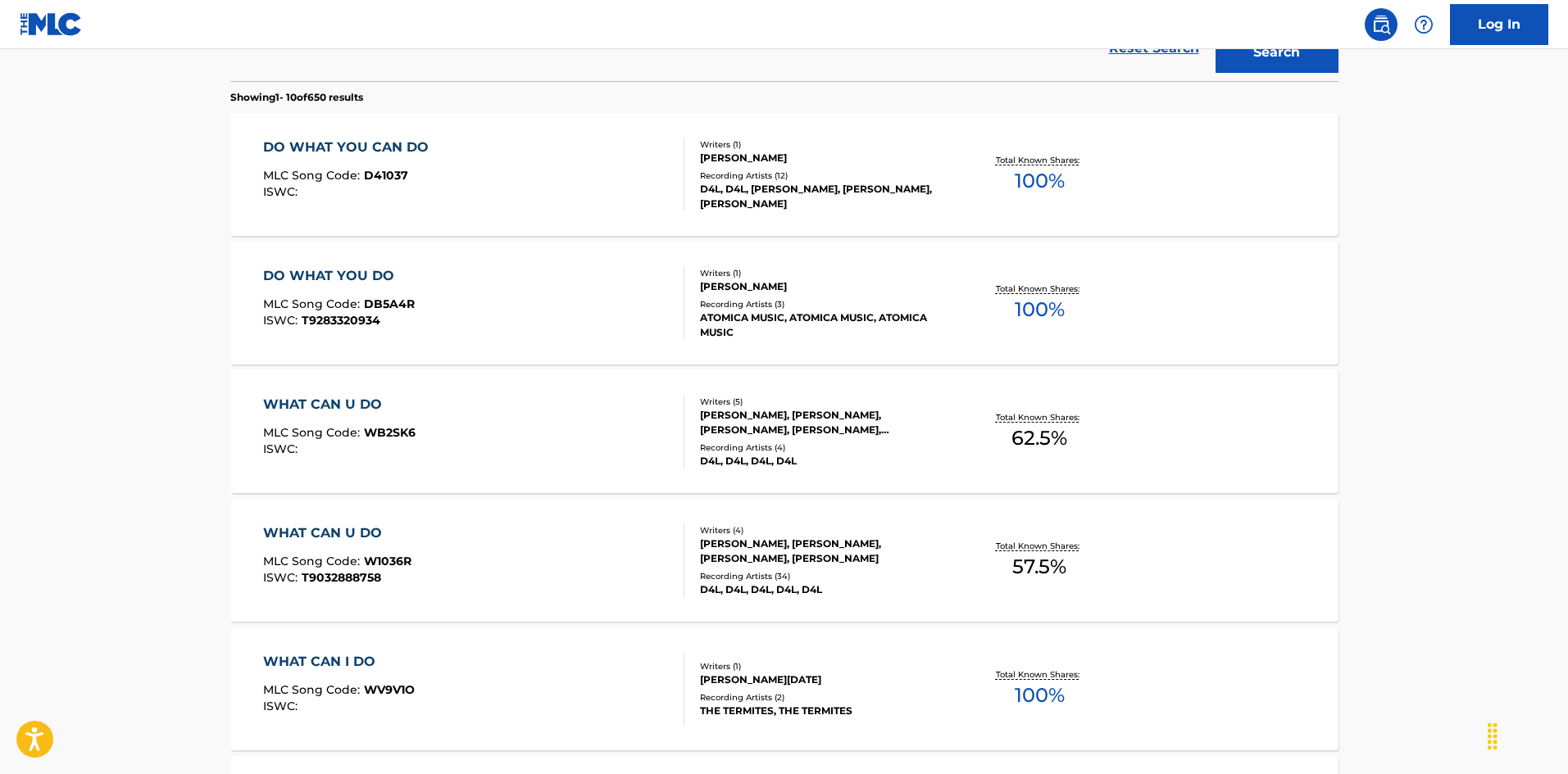
click at [572, 163] on div "DO WHAT YOU CAN DO MLC Song Code : D41037 ISWC :" at bounding box center [474, 174] width 421 height 74
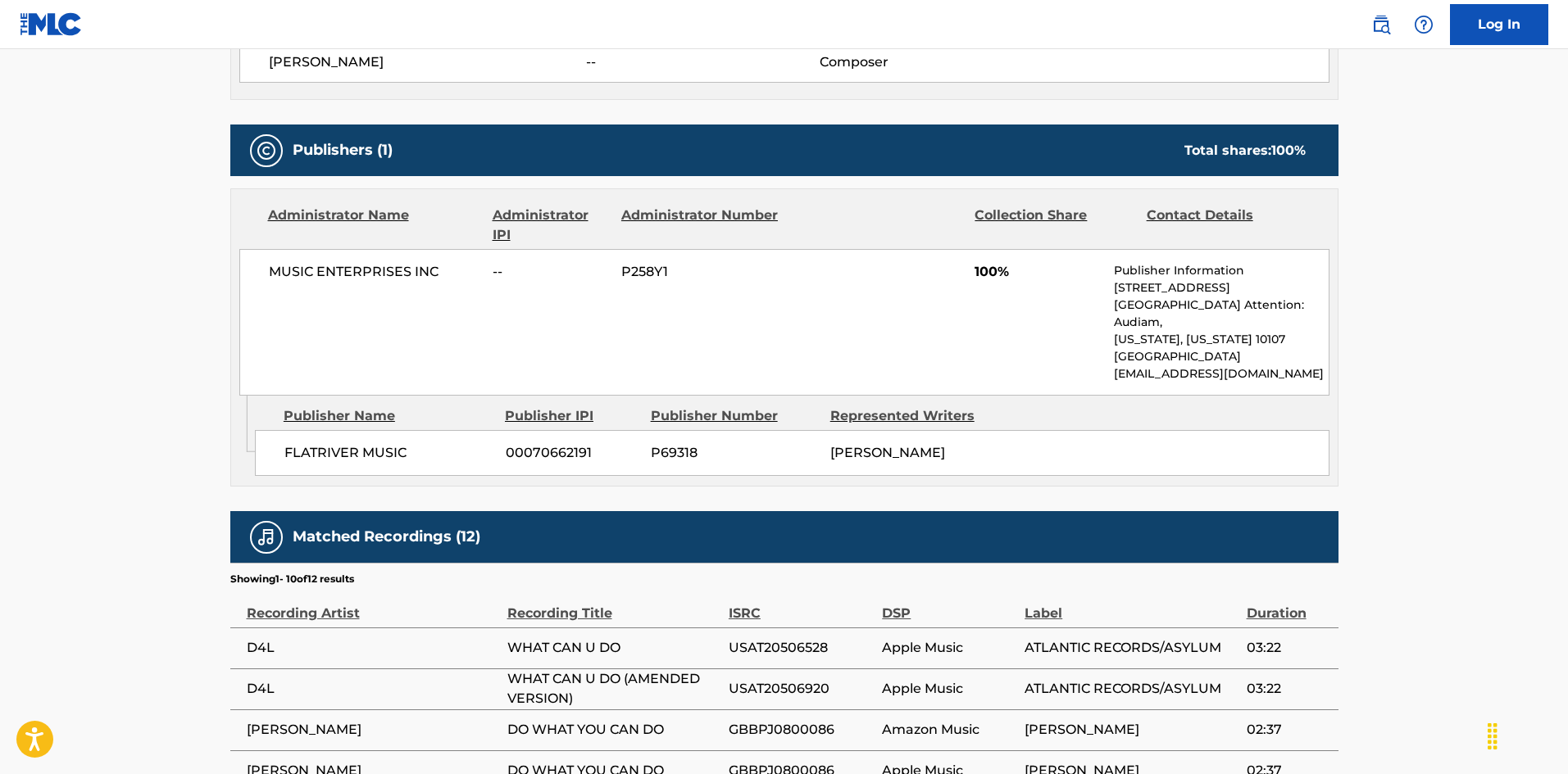
scroll to position [722, 0]
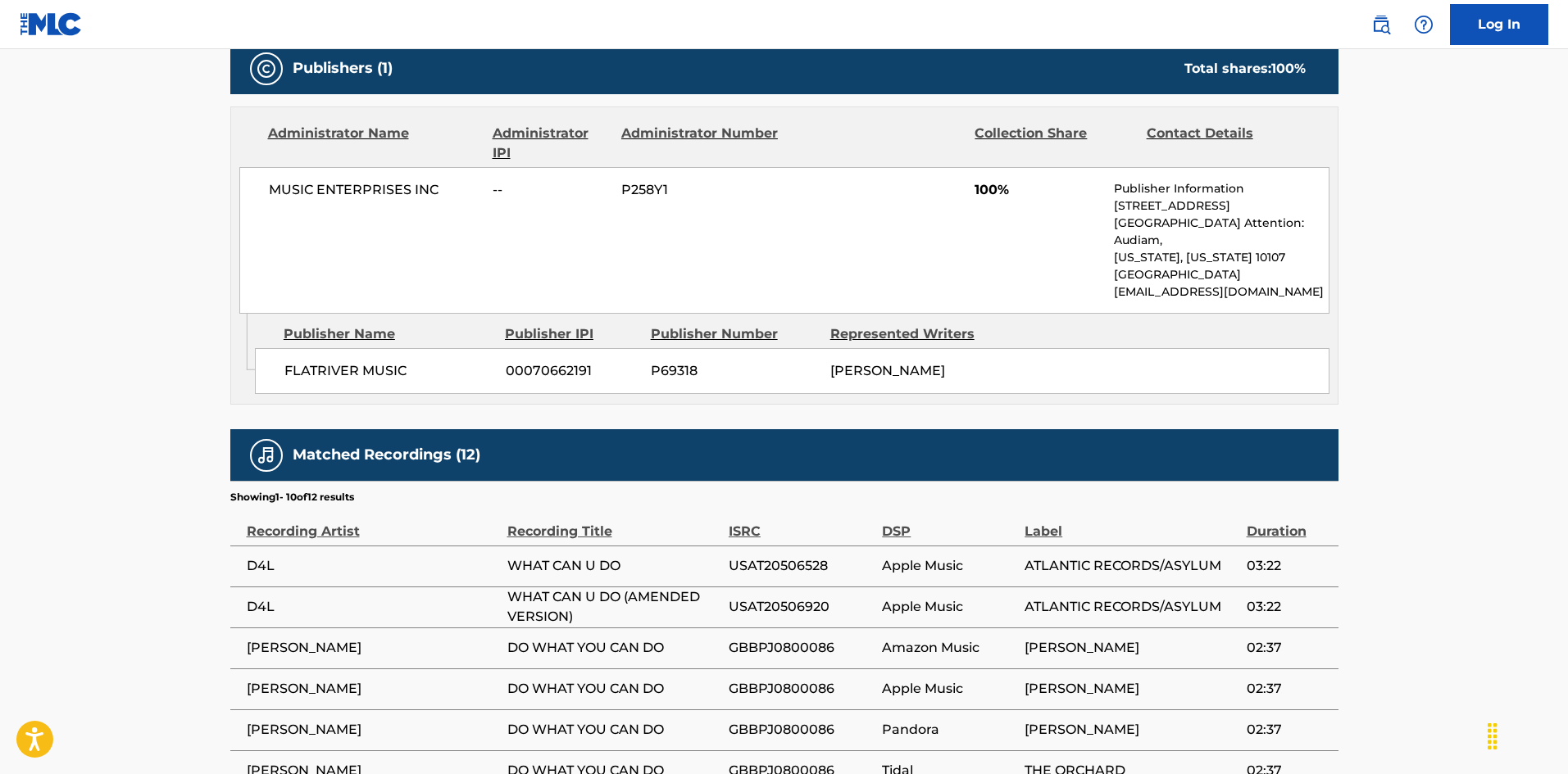
click at [776, 557] on span "USAT20506528" at bounding box center [802, 567] width 145 height 20
click at [775, 557] on span "USAT20506528" at bounding box center [802, 567] width 145 height 20
click at [774, 597] on span "USAT20506920" at bounding box center [802, 607] width 145 height 20
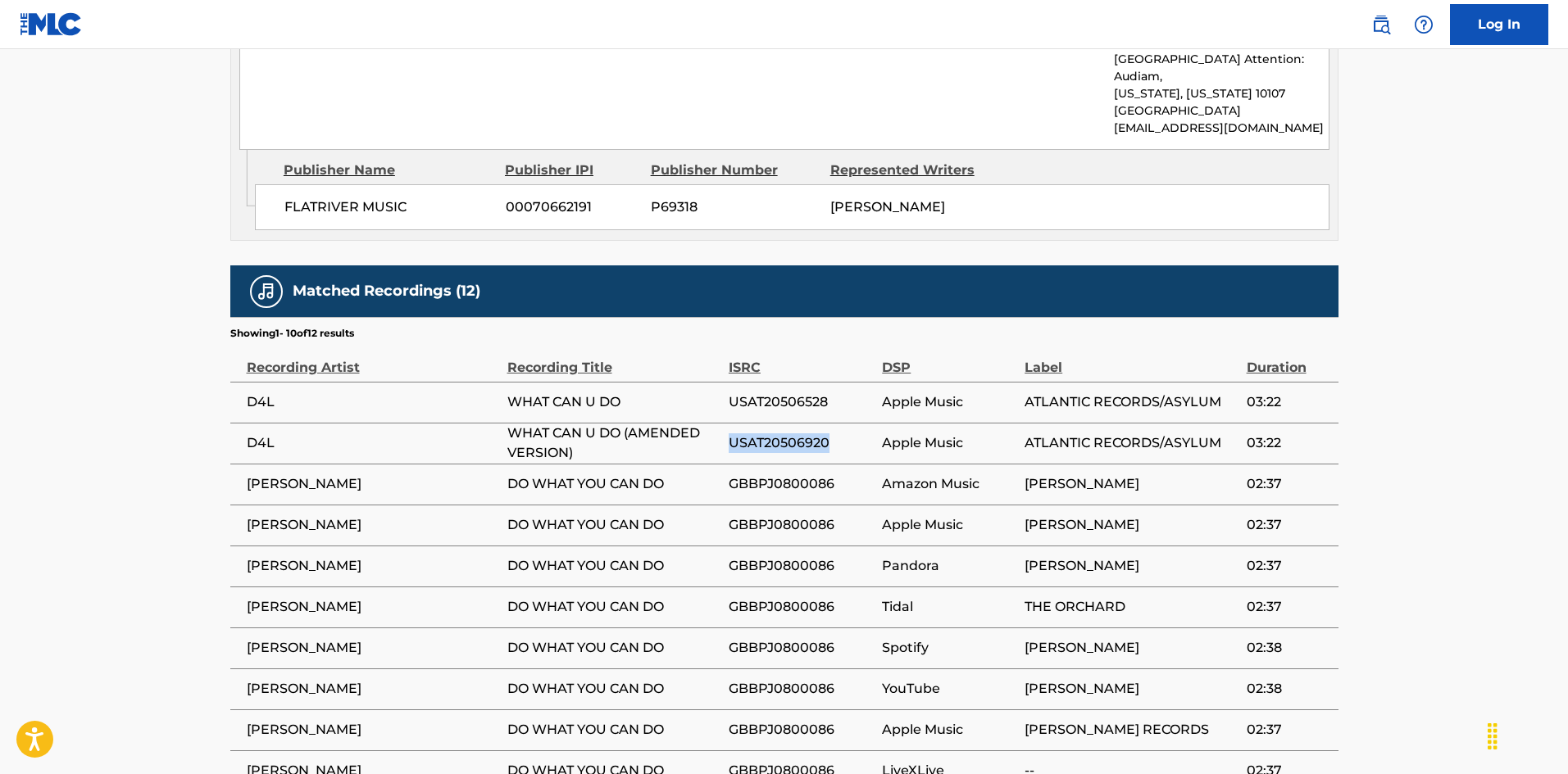
scroll to position [1050, 0]
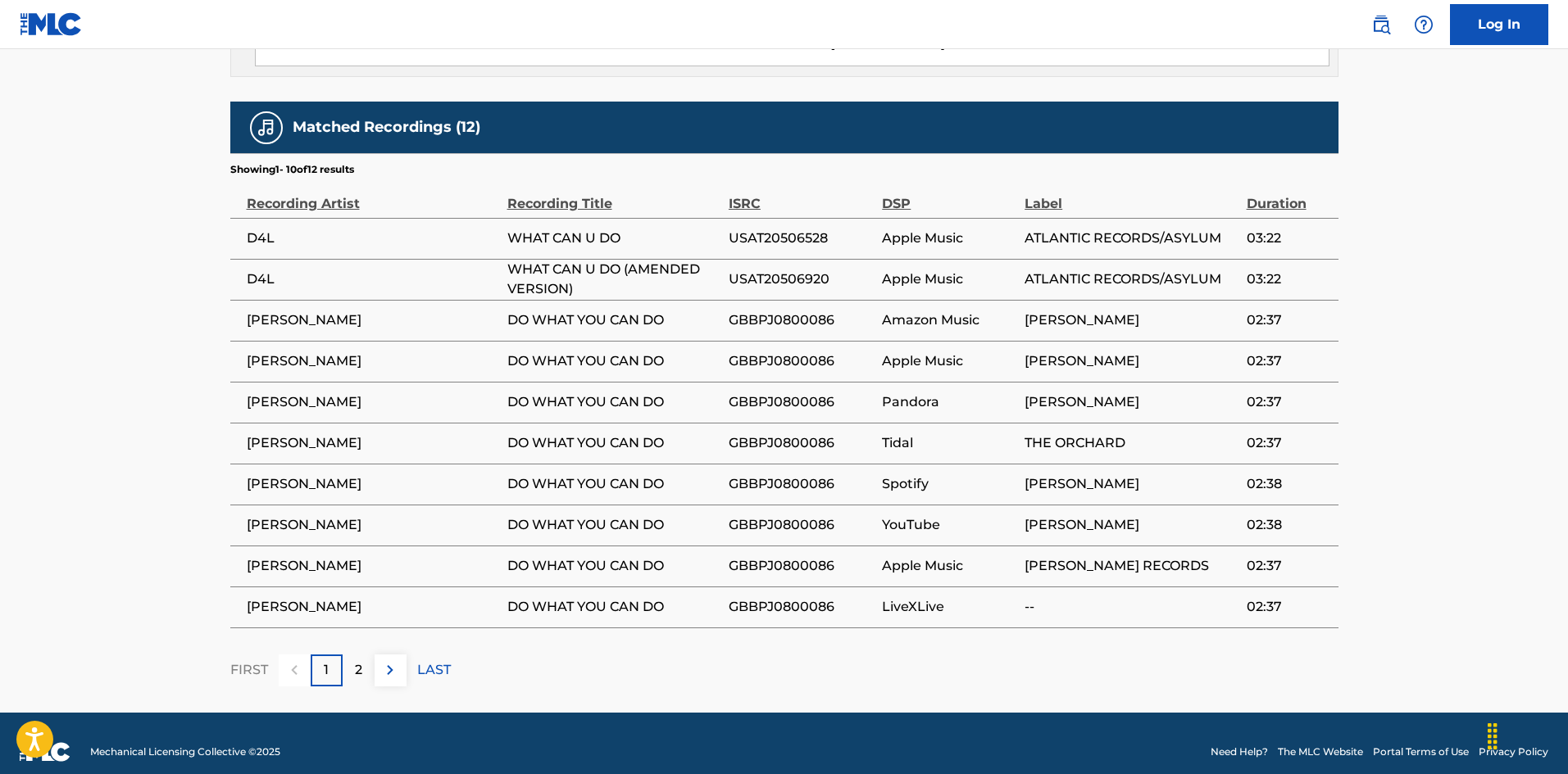
click at [356, 660] on p "2" at bounding box center [359, 670] width 8 height 20
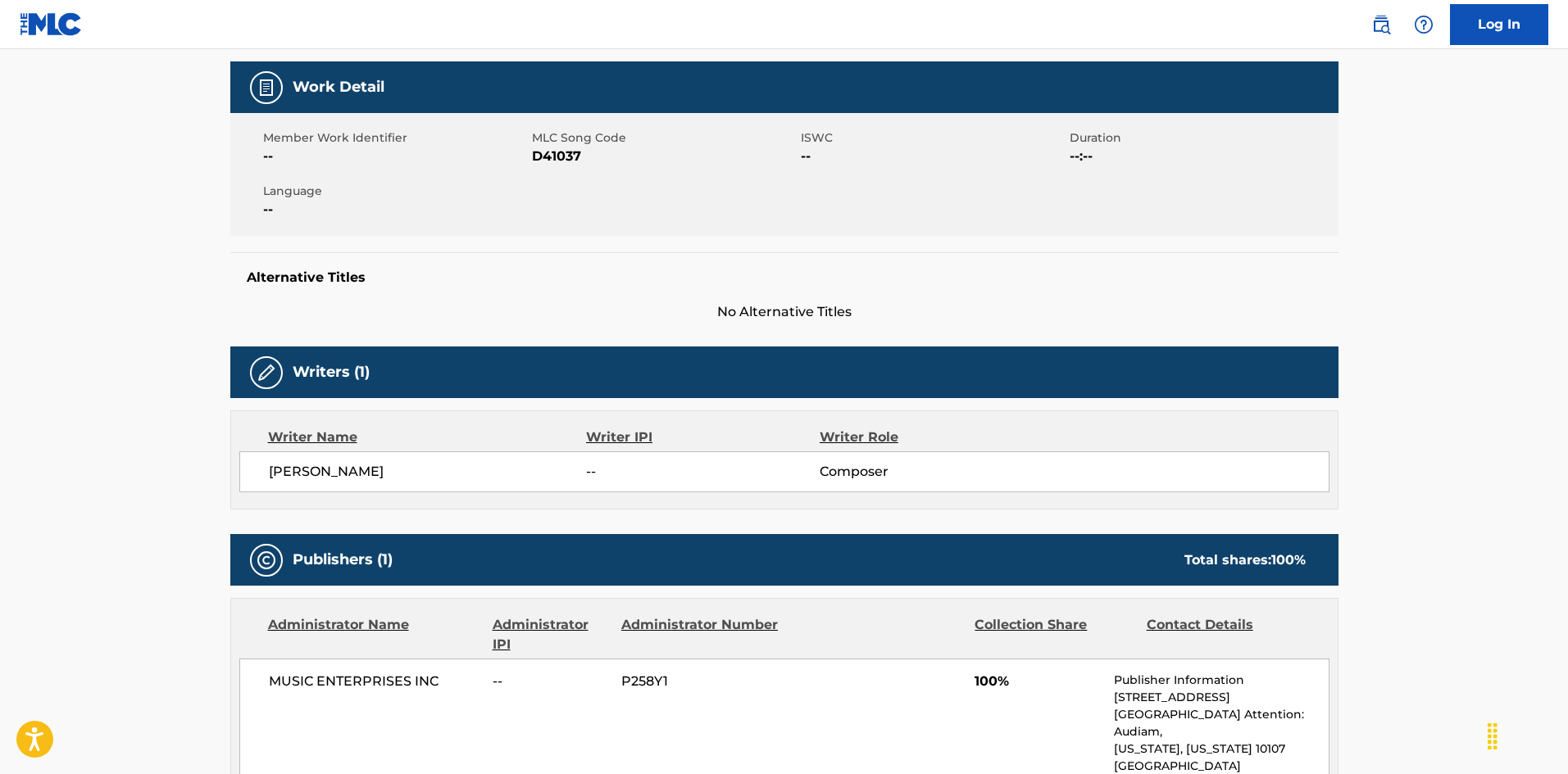
scroll to position [148, 0]
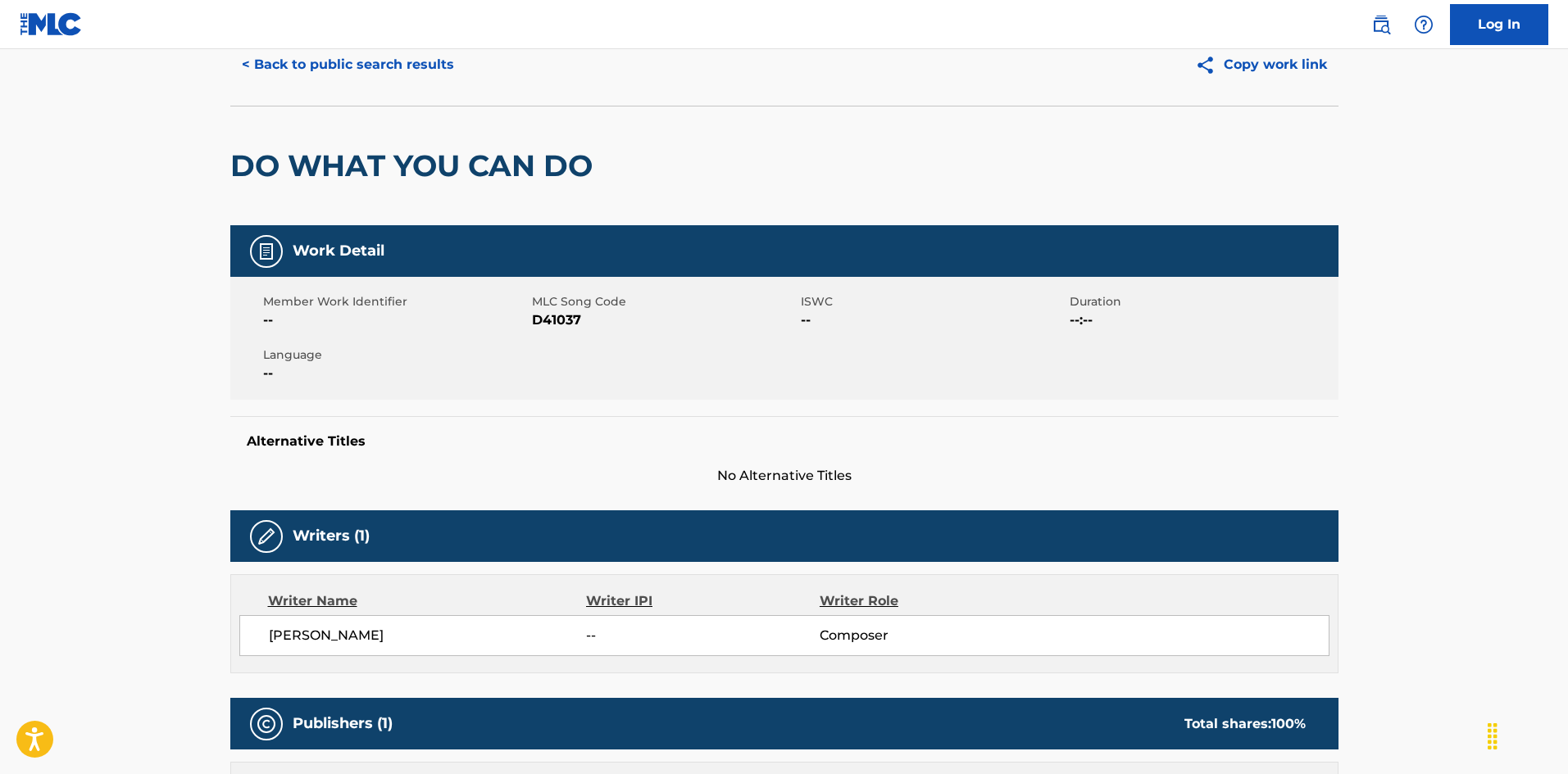
click at [404, 62] on button "< Back to public search results" at bounding box center [347, 65] width 235 height 41
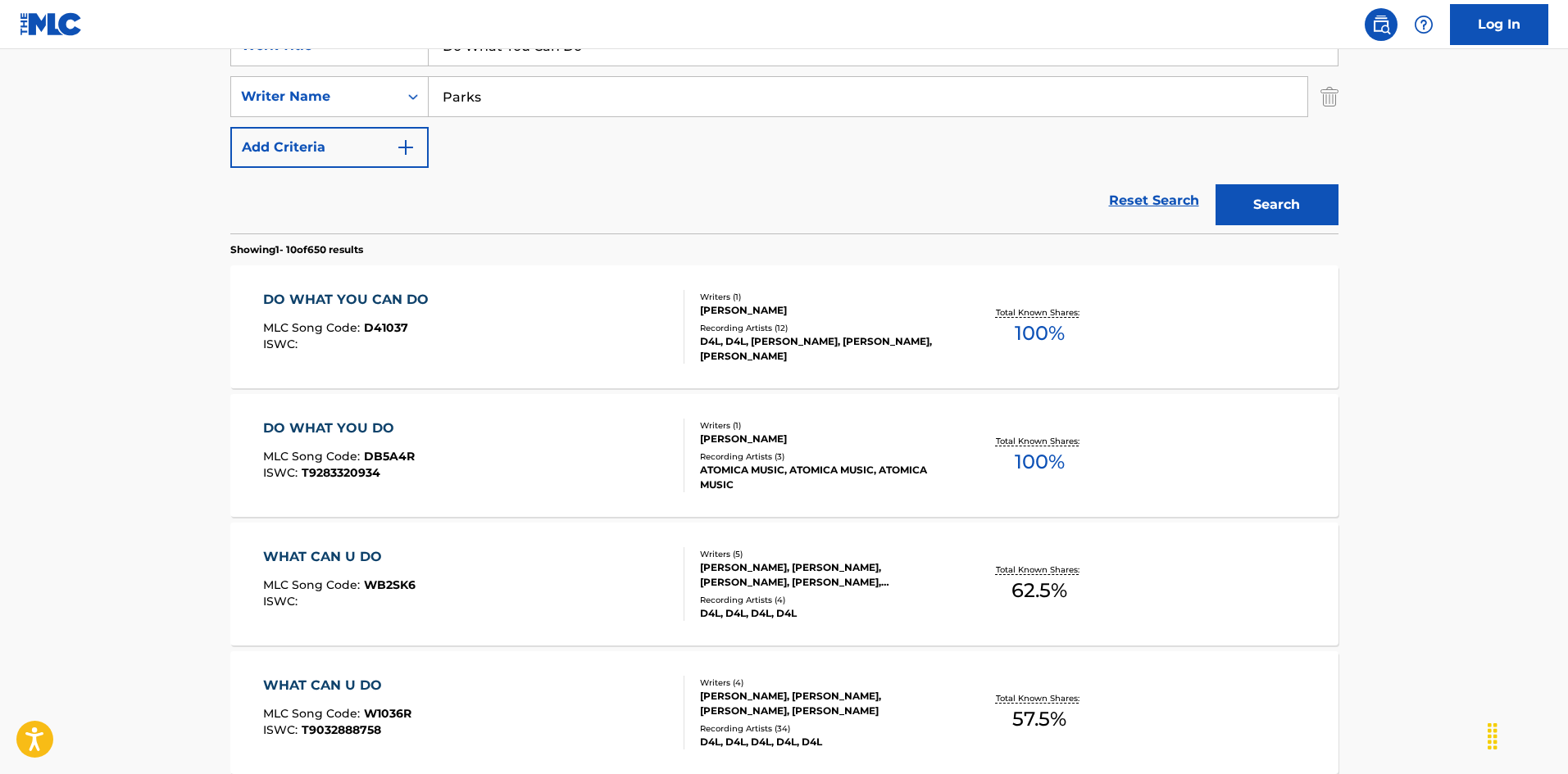
scroll to position [176, 0]
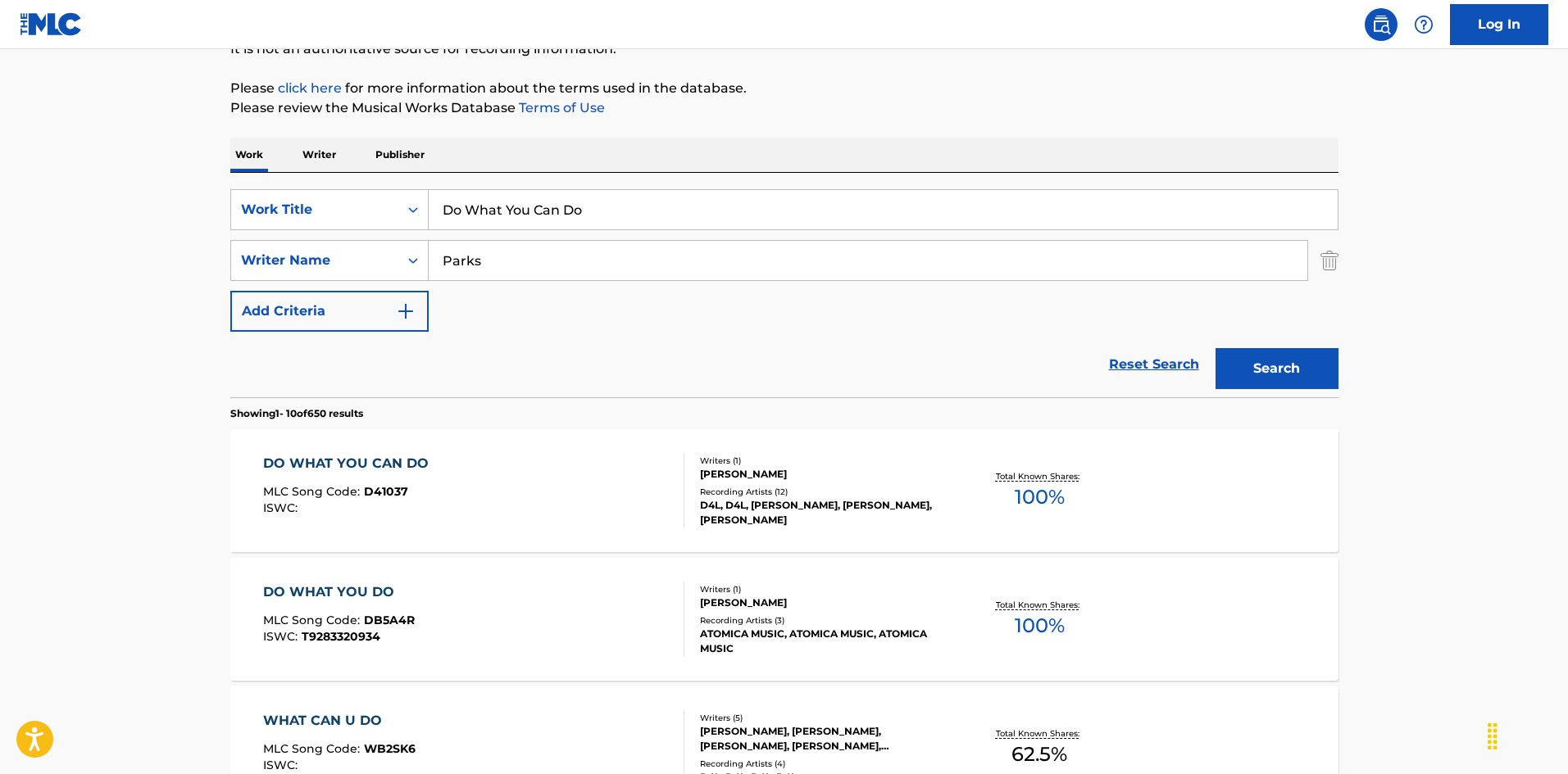
drag, startPoint x: 571, startPoint y: 210, endPoint x: 435, endPoint y: 204, distance: 136.1
click at [436, 205] on input "Do What You Can Do" at bounding box center [882, 210] width 909 height 39
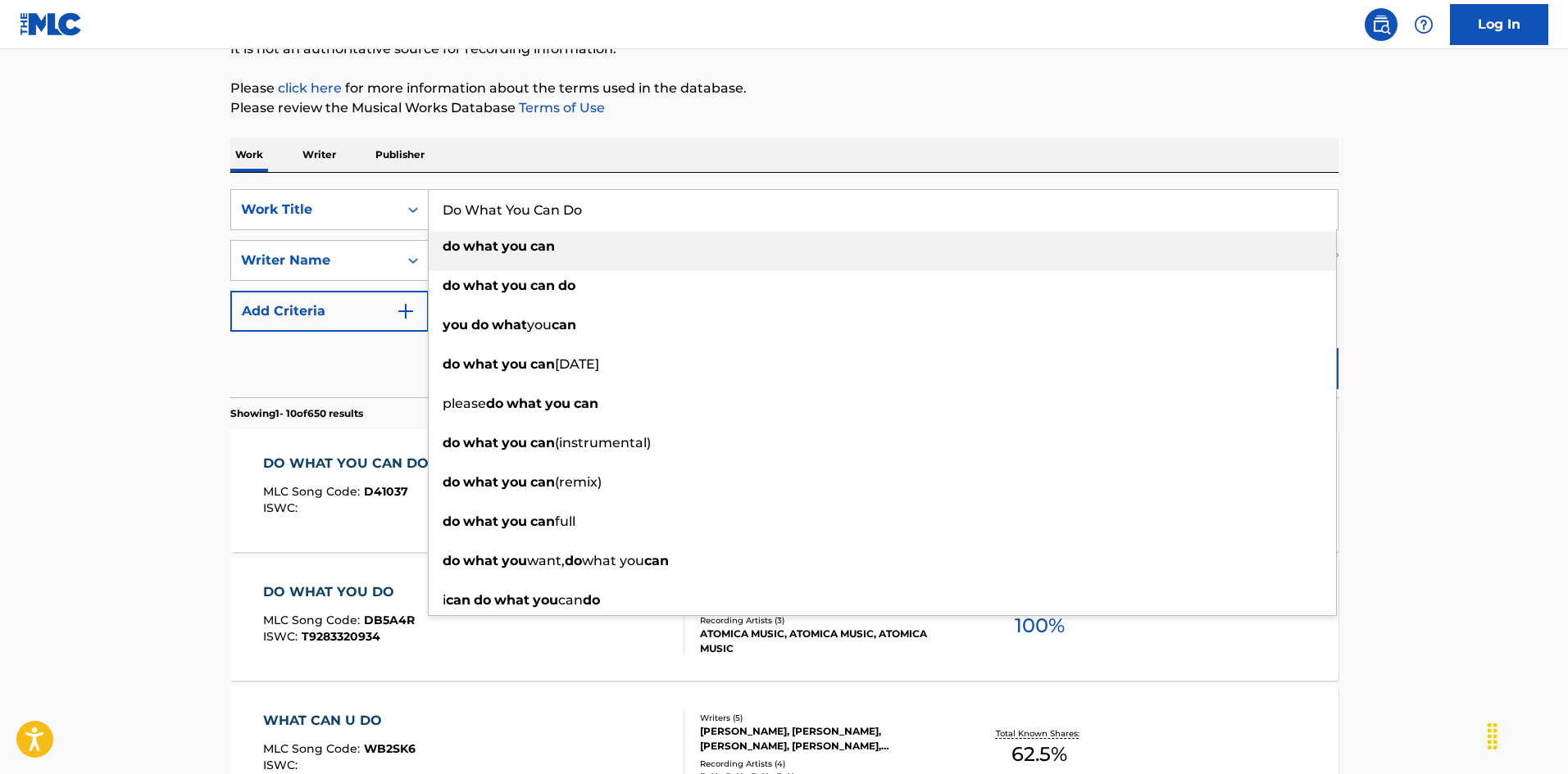
paste input "ghouse Blues"
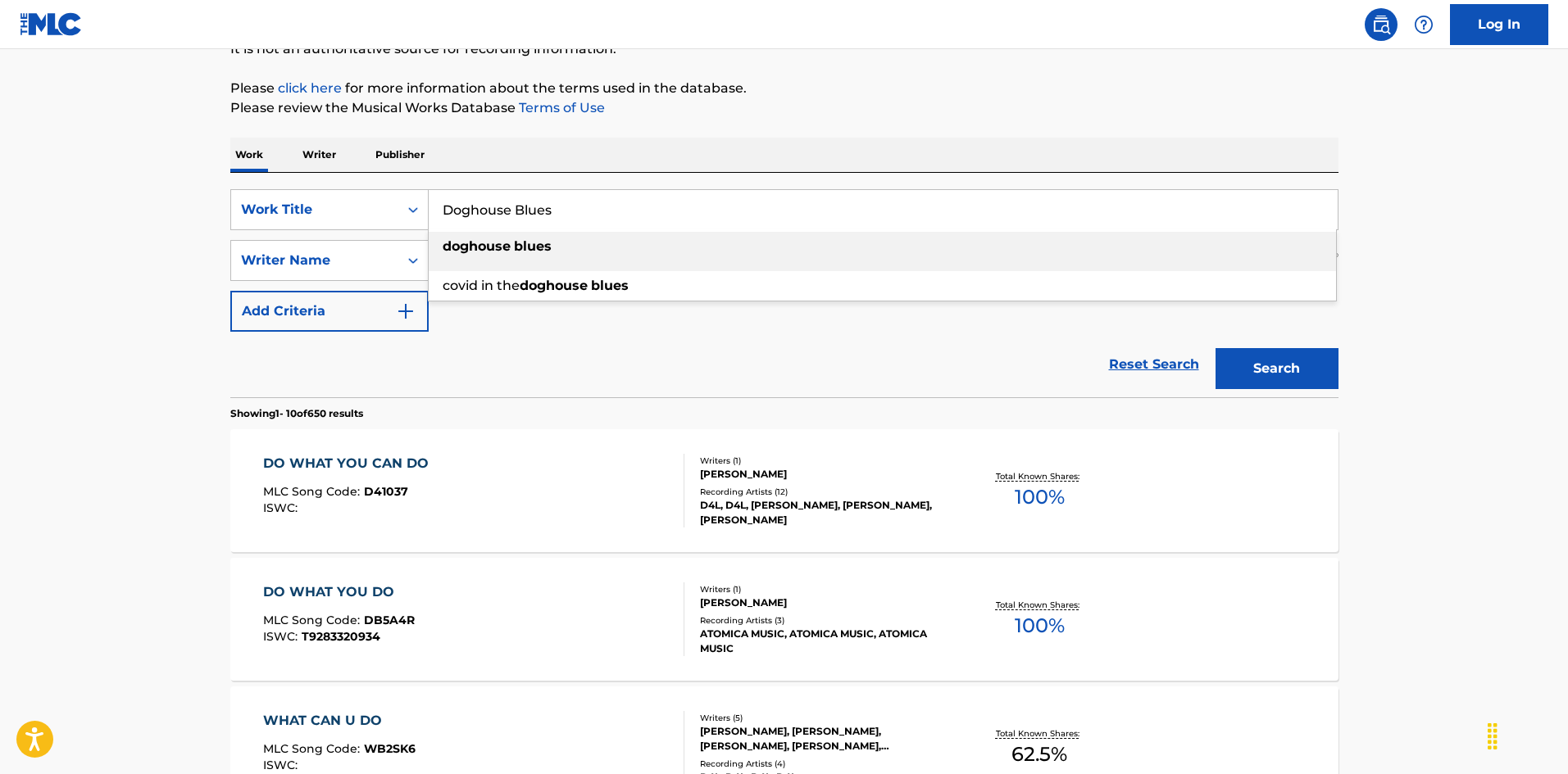
click at [500, 249] on strong "doghouse" at bounding box center [476, 247] width 68 height 16
type input "doghouse blues"
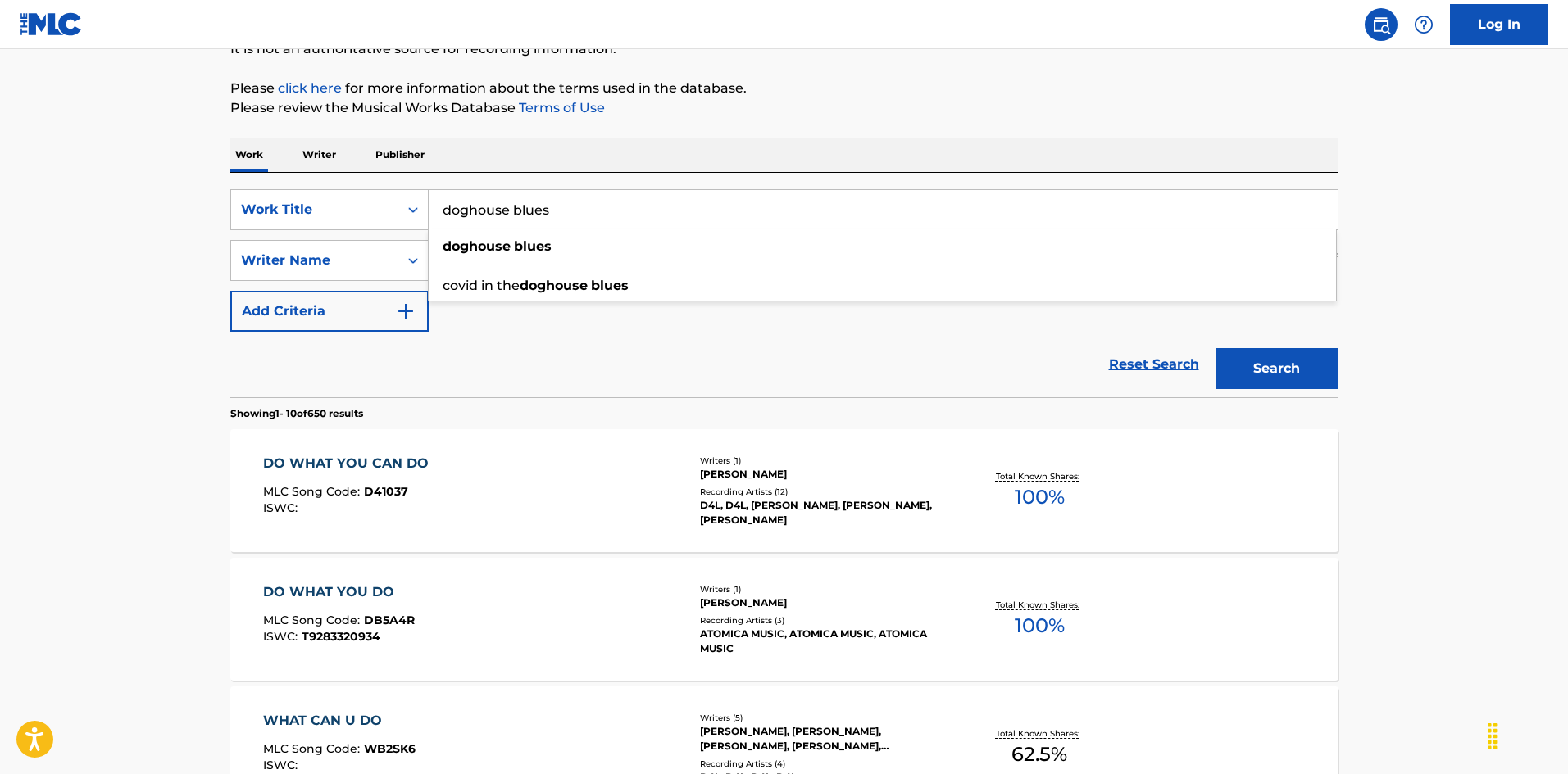
click at [518, 378] on div "Reset Search Search" at bounding box center [784, 364] width 1108 height 66
click at [466, 263] on input "Parks" at bounding box center [868, 260] width 878 height 39
paste input "Rebennack"
type input "Rebennack"
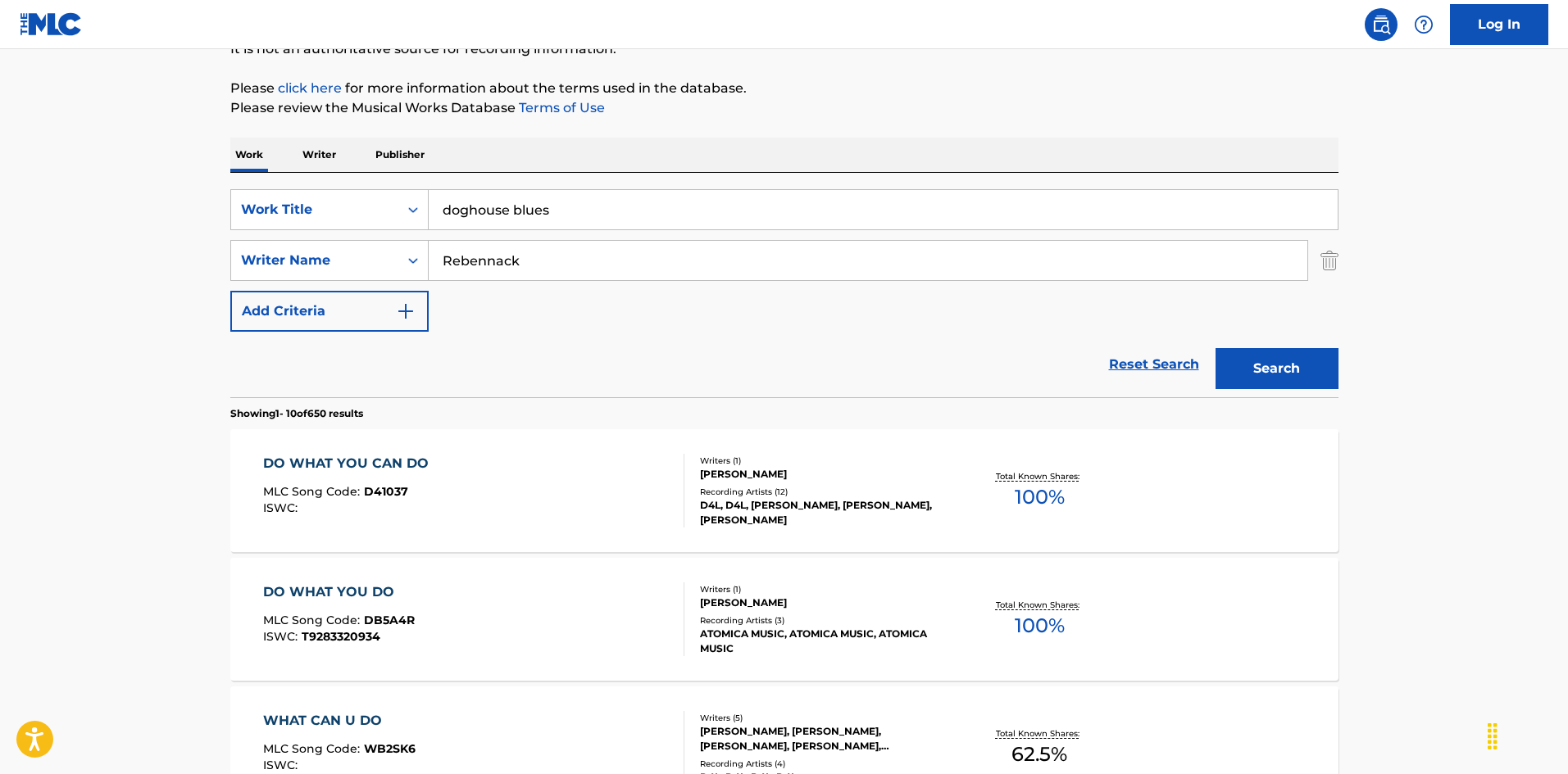
click at [542, 384] on div "Reset Search Search" at bounding box center [784, 364] width 1108 height 66
click at [1290, 358] on button "Search" at bounding box center [1276, 369] width 123 height 41
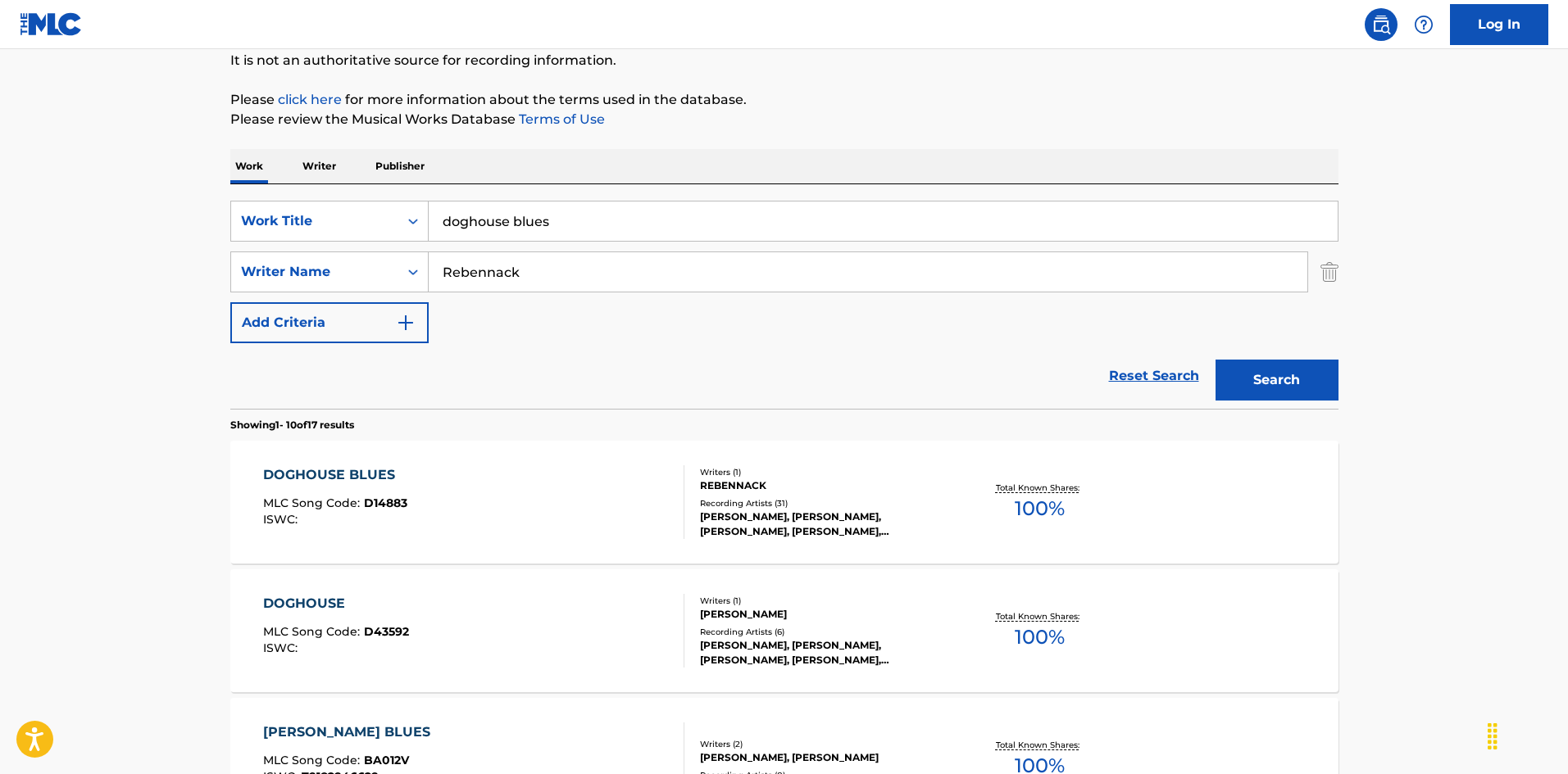
scroll to position [246, 0]
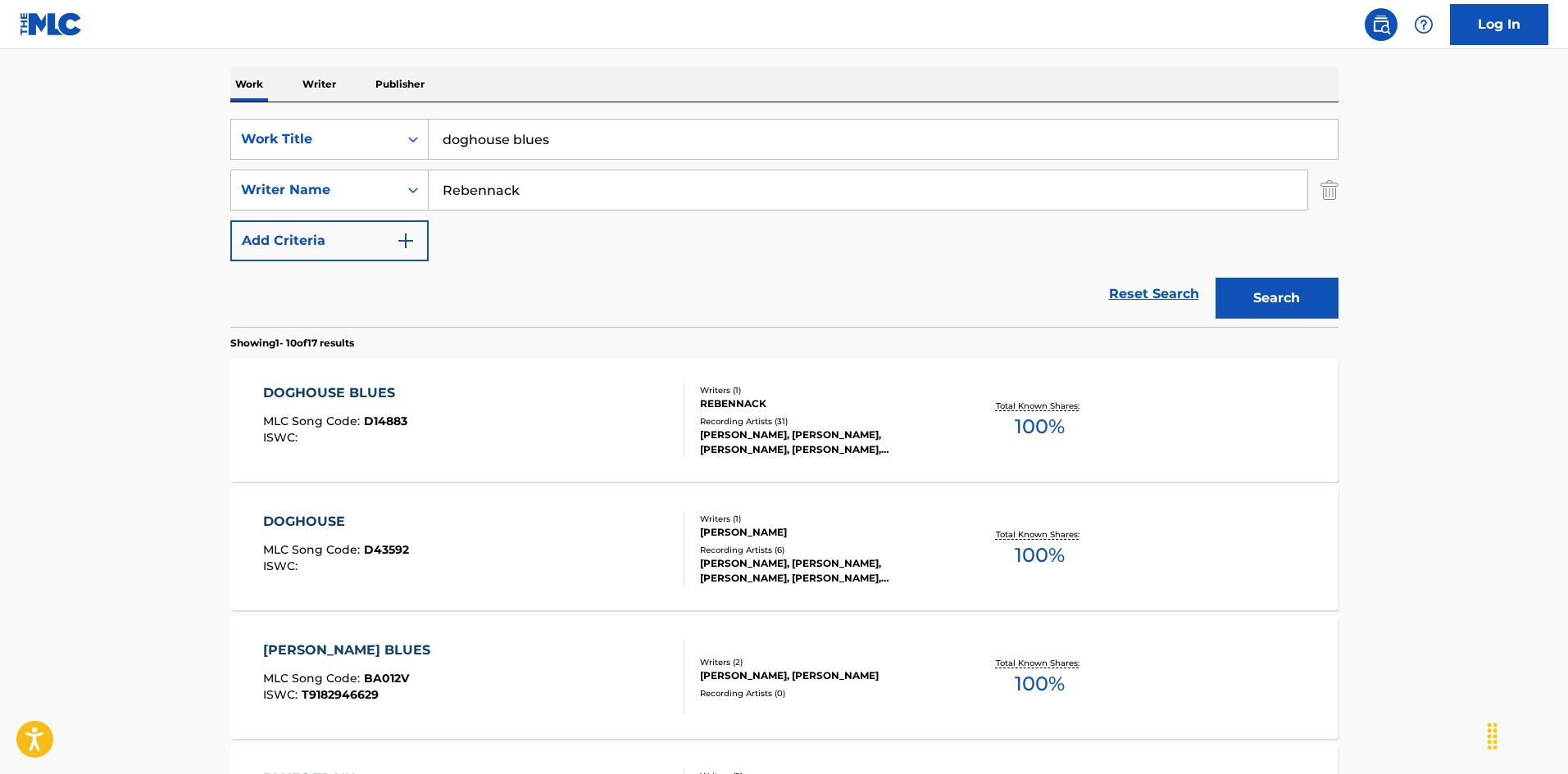
click at [630, 428] on div "DOGHOUSE BLUES MLC Song Code : D14883 ISWC :" at bounding box center [474, 419] width 421 height 74
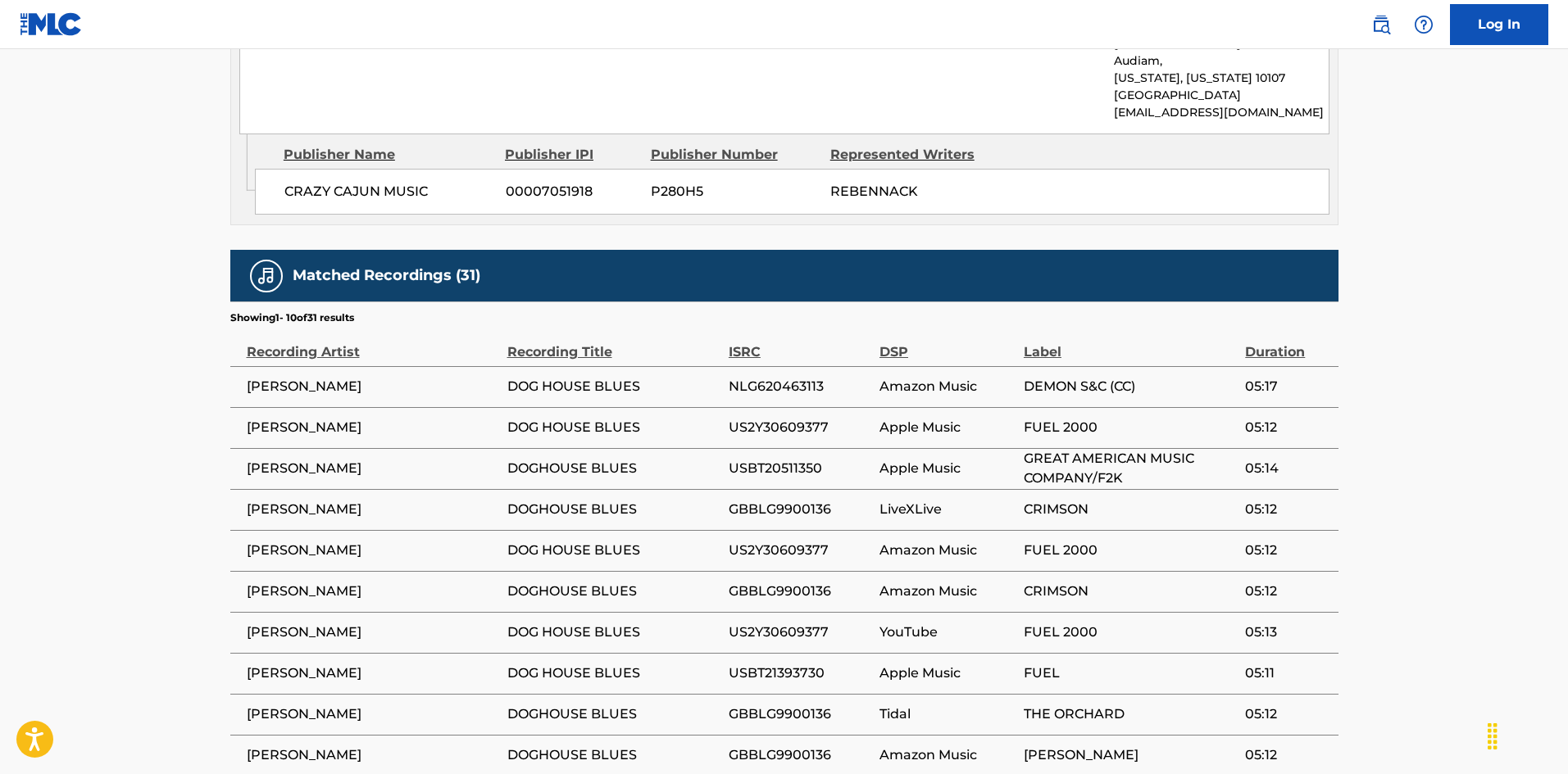
scroll to position [1050, 0]
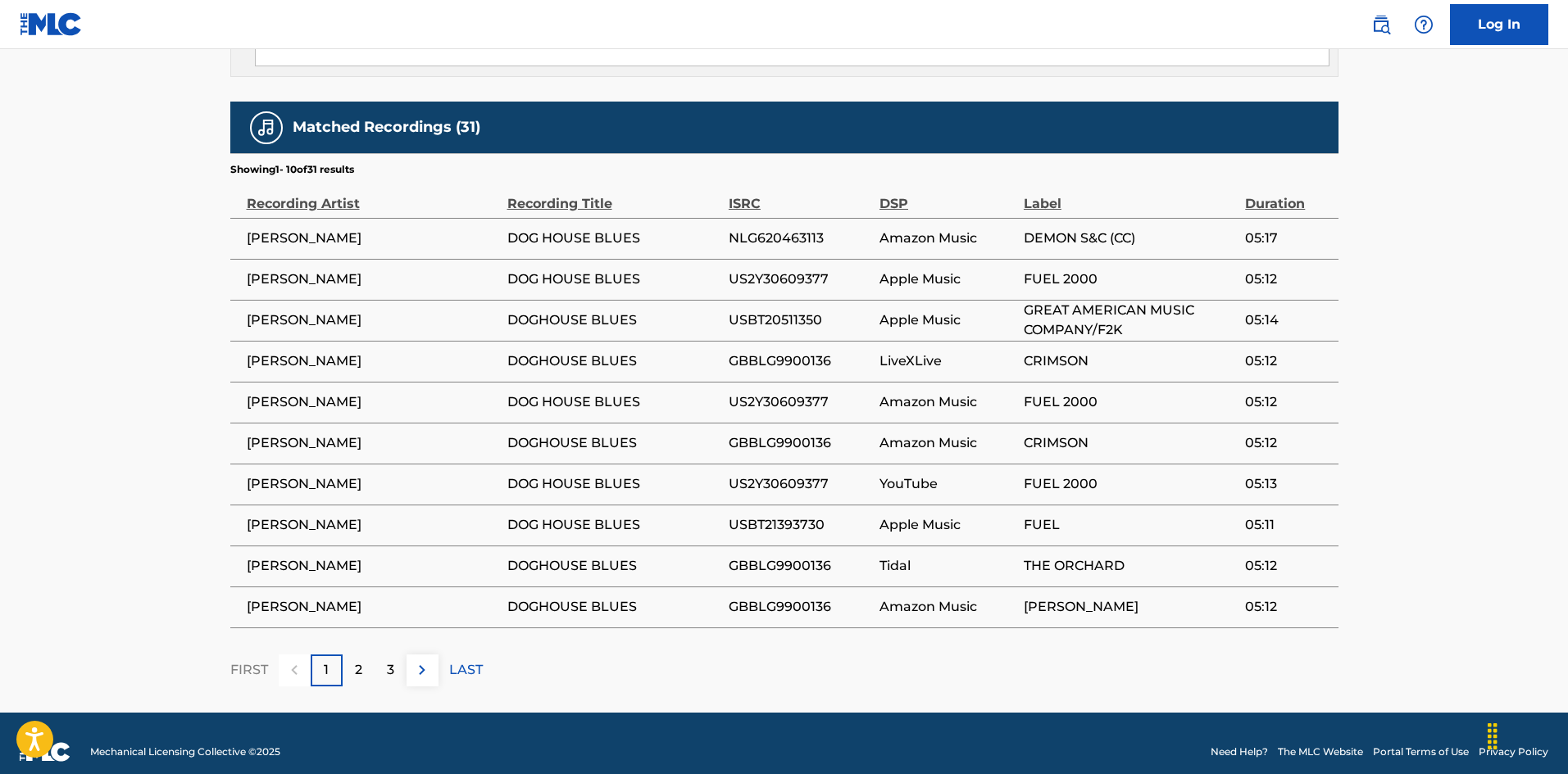
click at [359, 660] on p "2" at bounding box center [359, 670] width 8 height 20
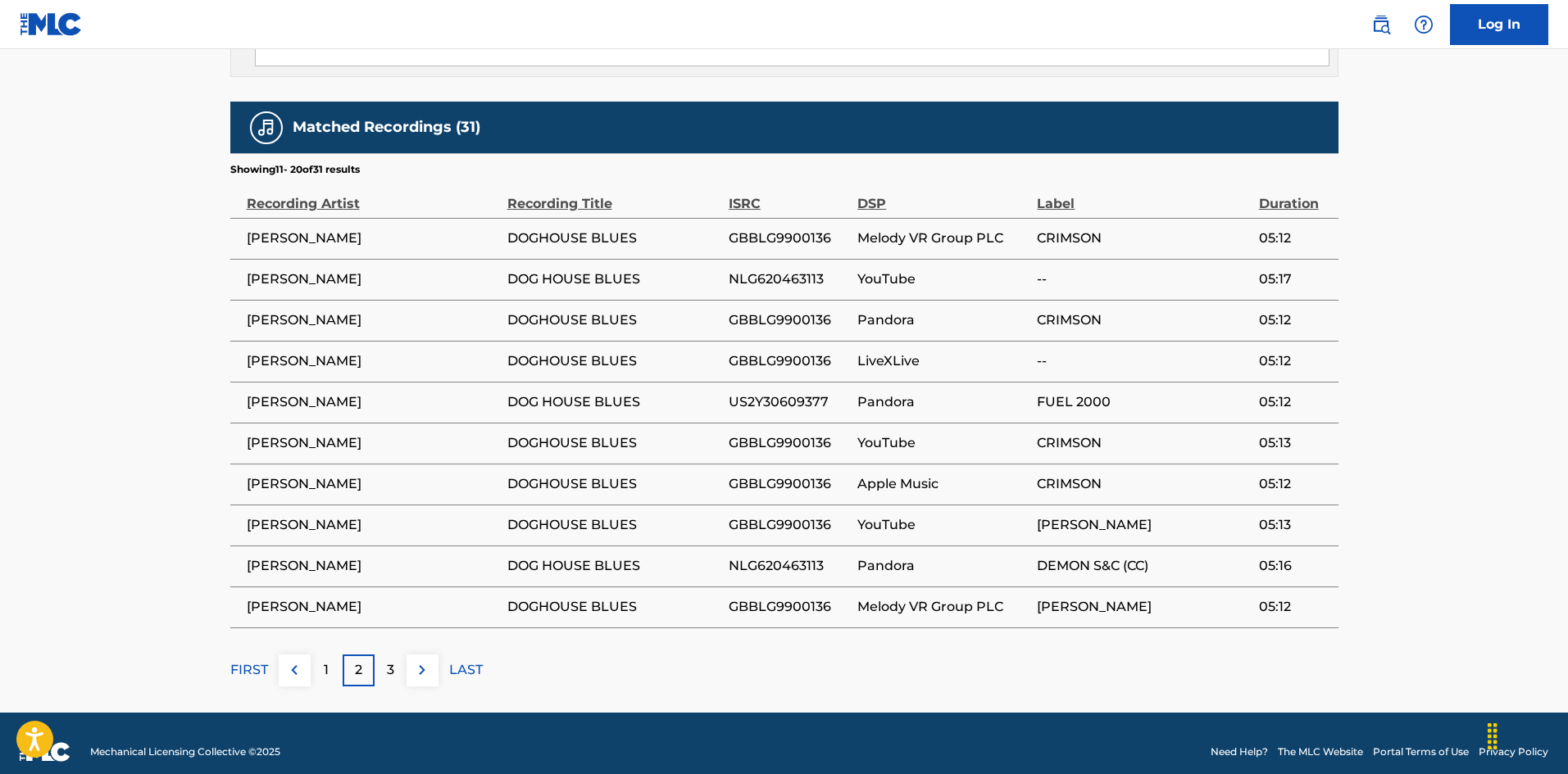
click at [393, 660] on p "3" at bounding box center [391, 670] width 8 height 20
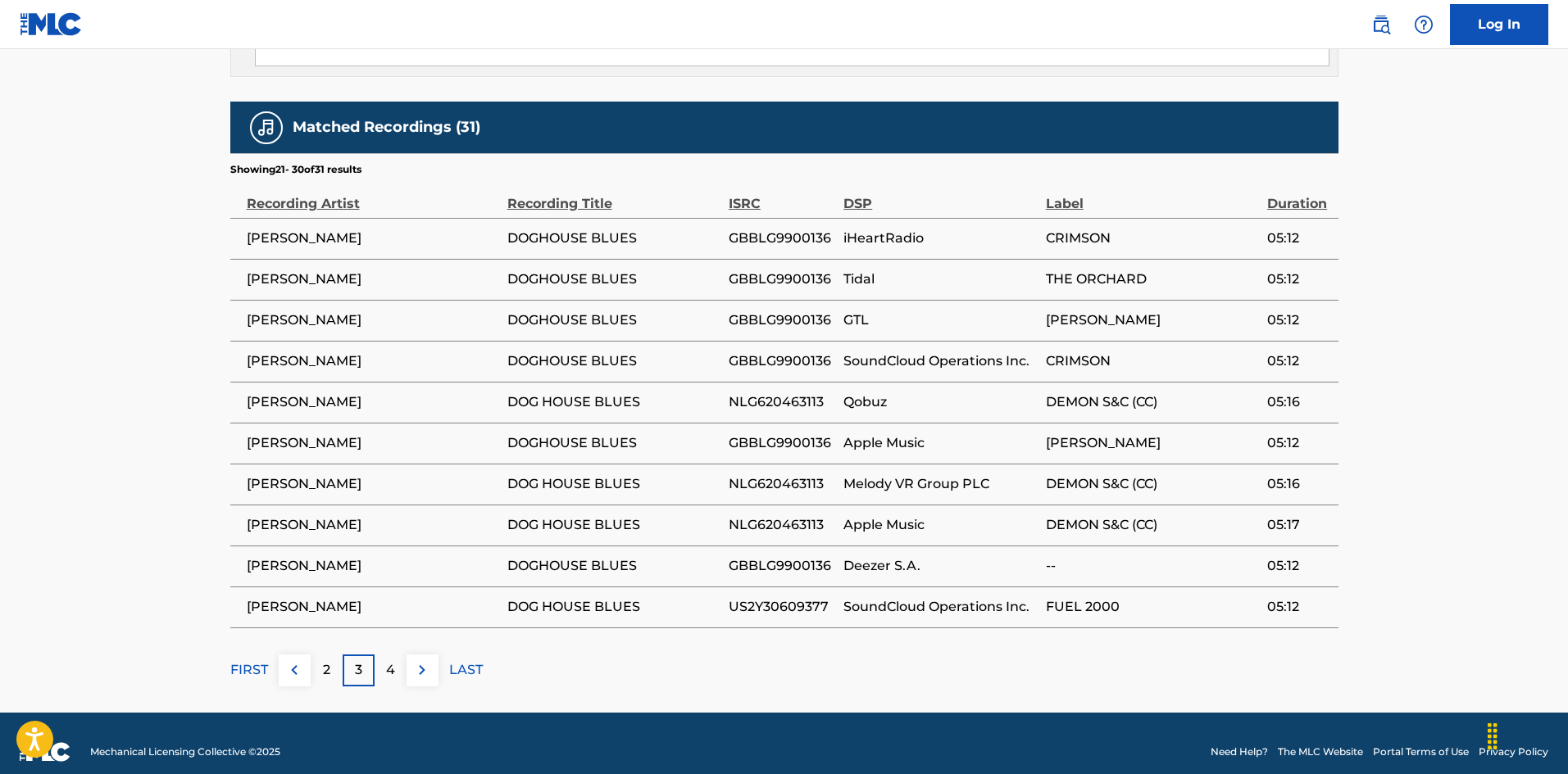
click at [463, 660] on p "LAST" at bounding box center [466, 670] width 33 height 20
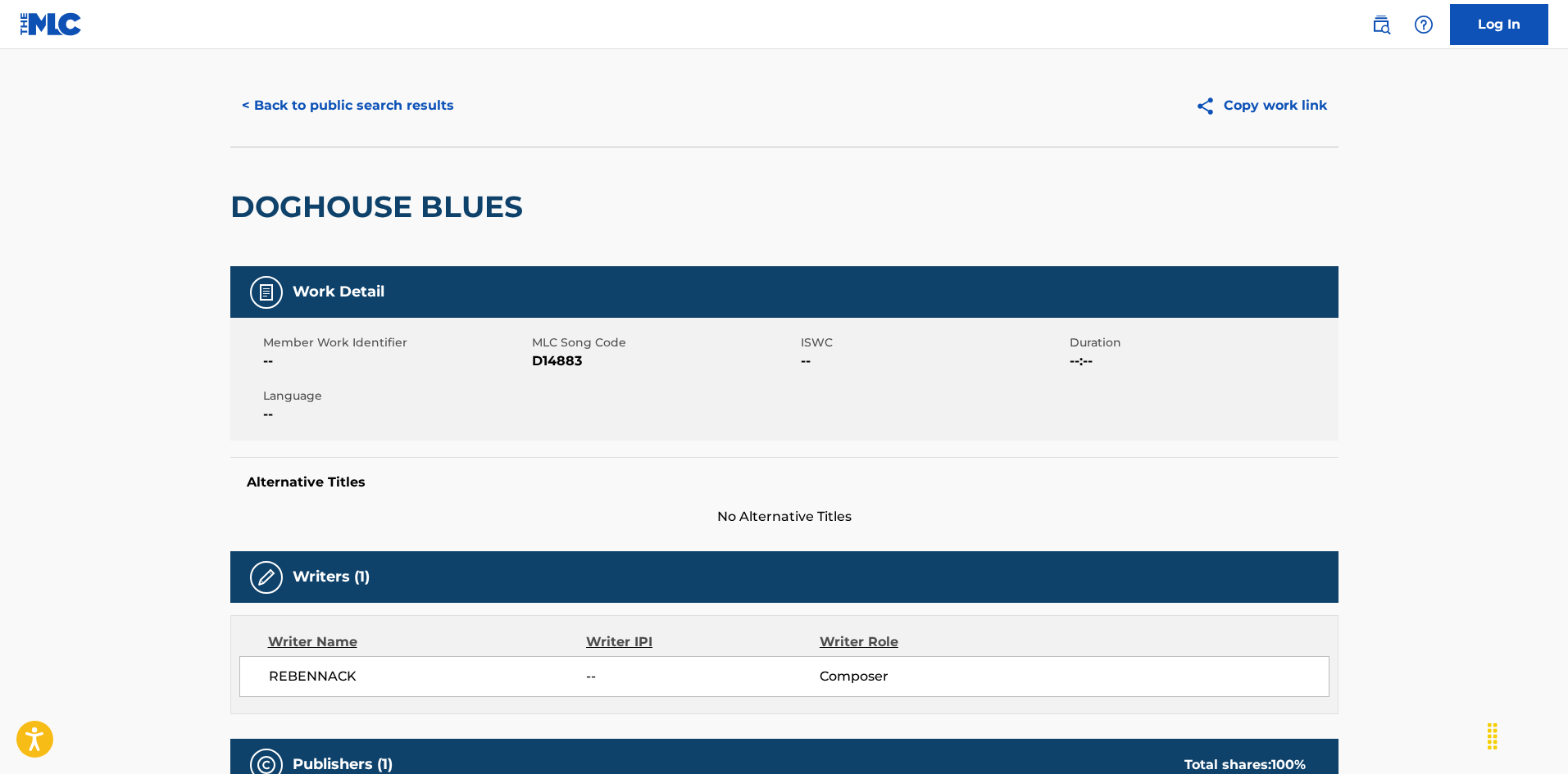
scroll to position [0, 0]
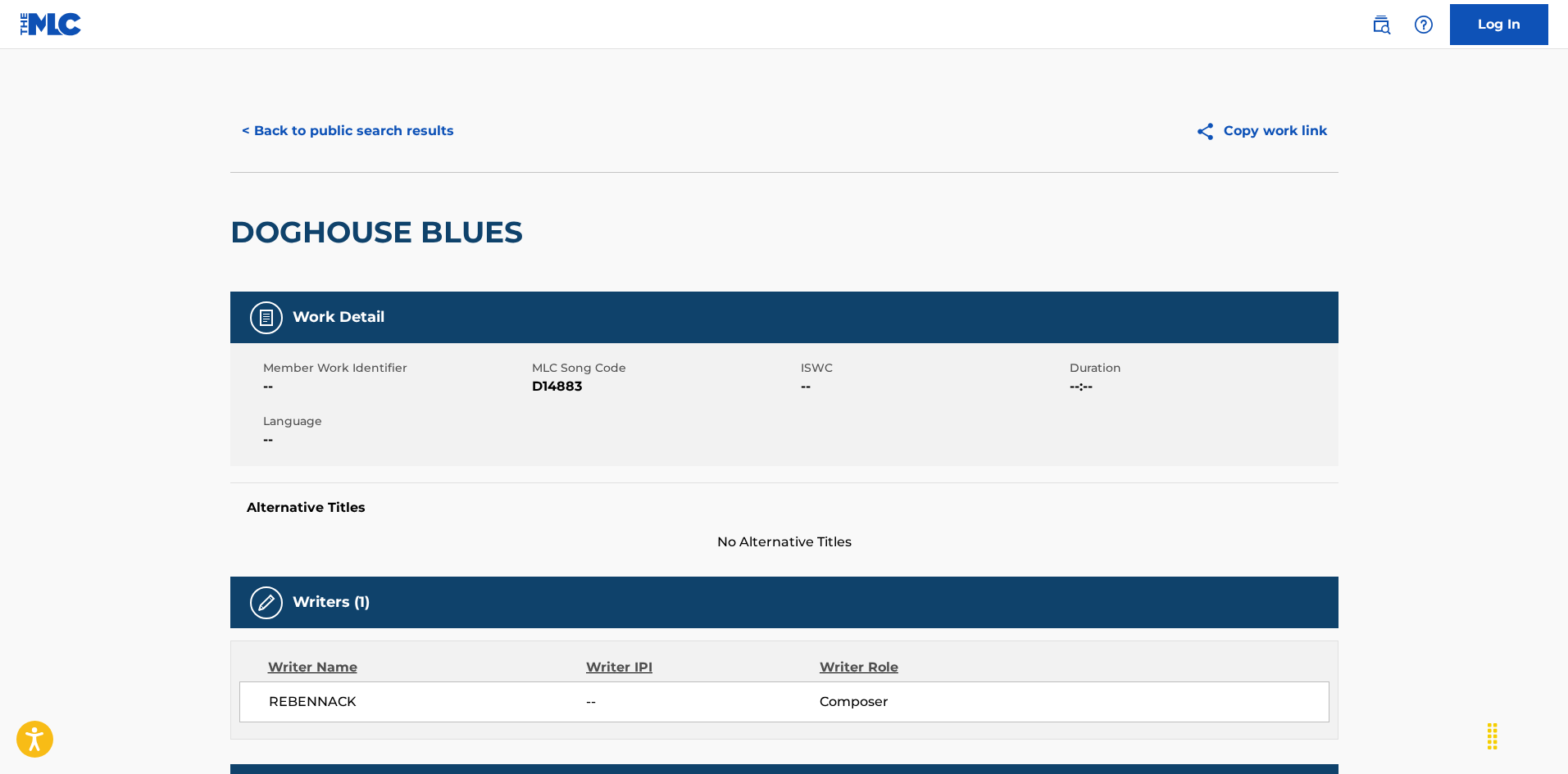
click at [395, 137] on button "< Back to public search results" at bounding box center [347, 132] width 235 height 41
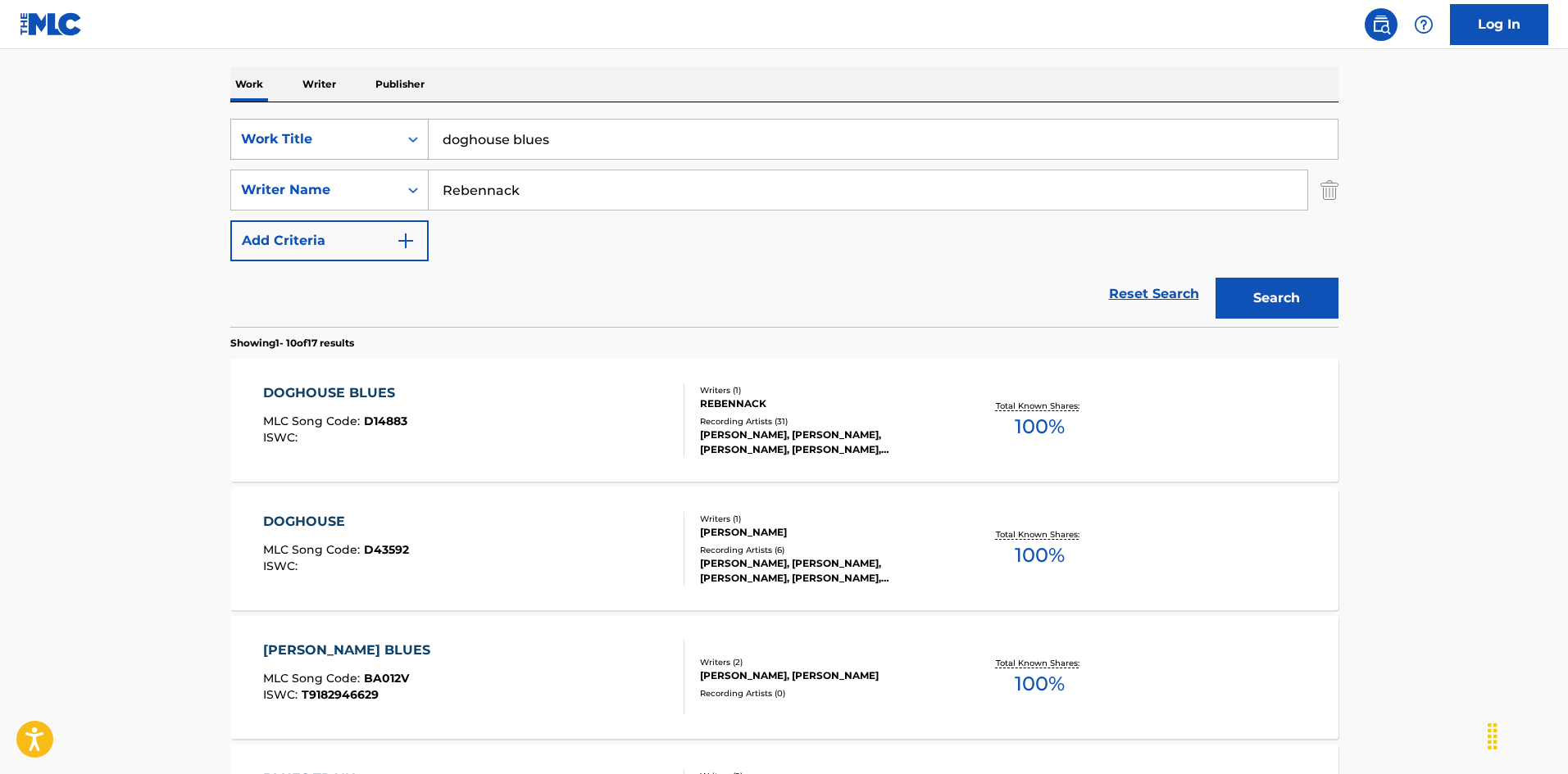
click at [342, 128] on div "SearchWithCriteria925b4d22-daa9-49c7-9c3b-1f4fd6ba712d Work Title doghouse blues" at bounding box center [784, 139] width 1108 height 41
paste input "[PERSON_NAME] [PERSON_NAME]"
click at [611, 137] on input "[PERSON_NAME] [PERSON_NAME]" at bounding box center [882, 139] width 909 height 39
type input "[PERSON_NAME] [PERSON_NAME]"
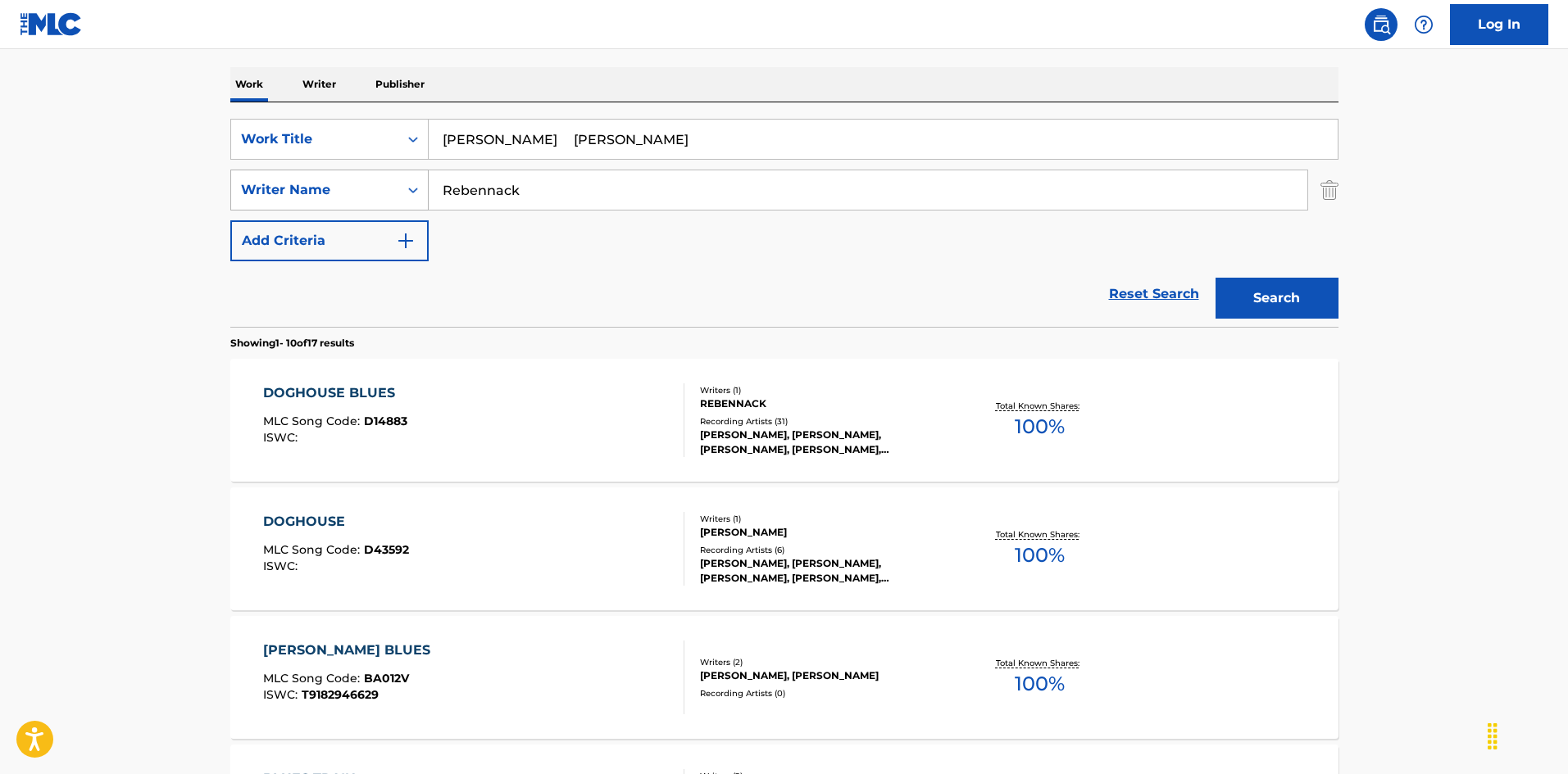
drag, startPoint x: 430, startPoint y: 184, endPoint x: 337, endPoint y: 171, distance: 93.9
click at [337, 171] on div "SearchWithCriteria999d1a91-1e41-464a-bb6a-1cf62293df15 Writer Name Rebennack" at bounding box center [784, 191] width 1108 height 41
paste input "[PERSON_NAME]"
type input "[PERSON_NAME]"
drag, startPoint x: 552, startPoint y: 140, endPoint x: 621, endPoint y: 146, distance: 69.3
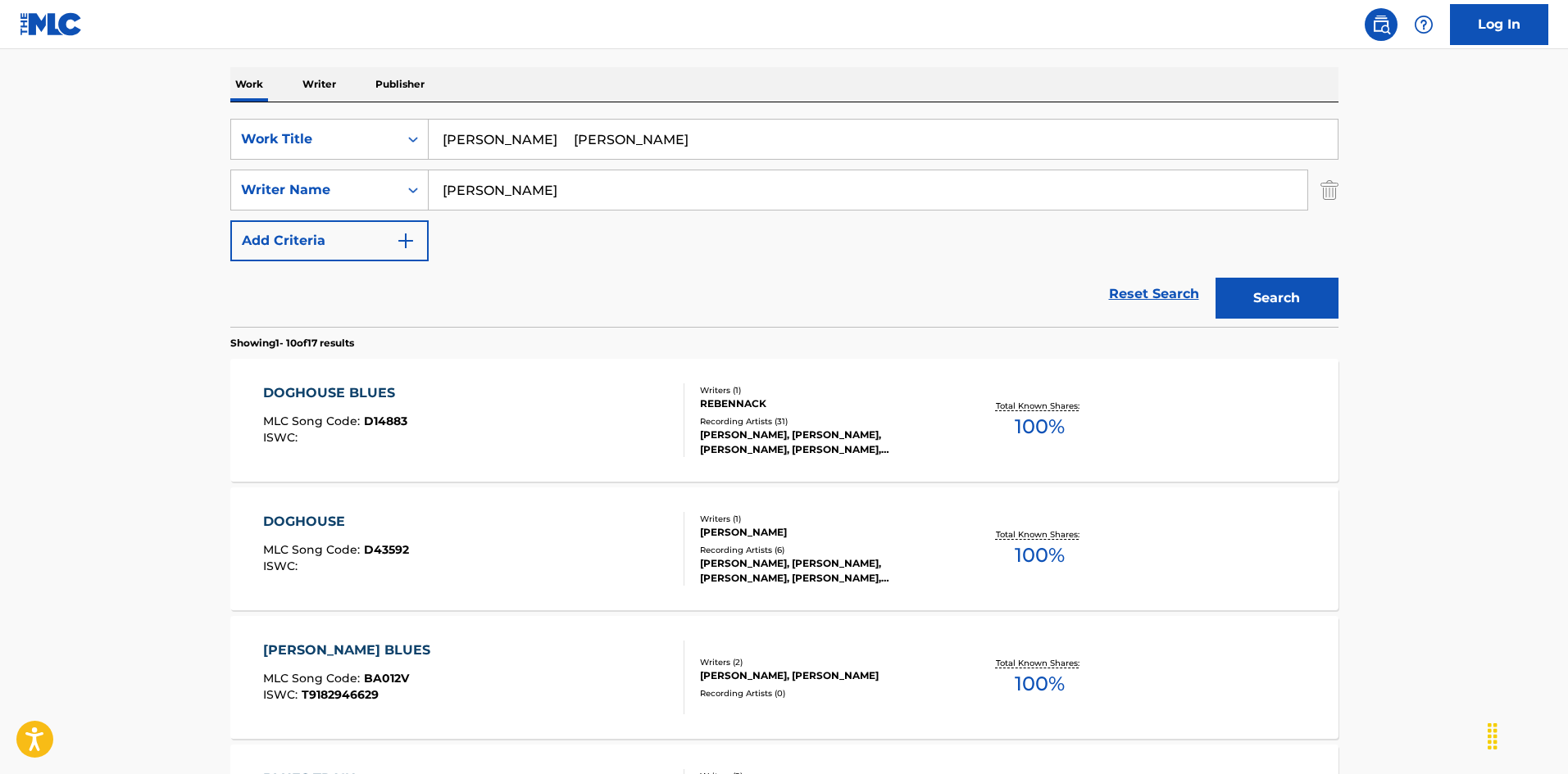
click at [621, 146] on input "[PERSON_NAME] [PERSON_NAME]" at bounding box center [882, 139] width 909 height 39
type input "[PERSON_NAME]"
click at [1293, 280] on button "Search" at bounding box center [1276, 299] width 123 height 41
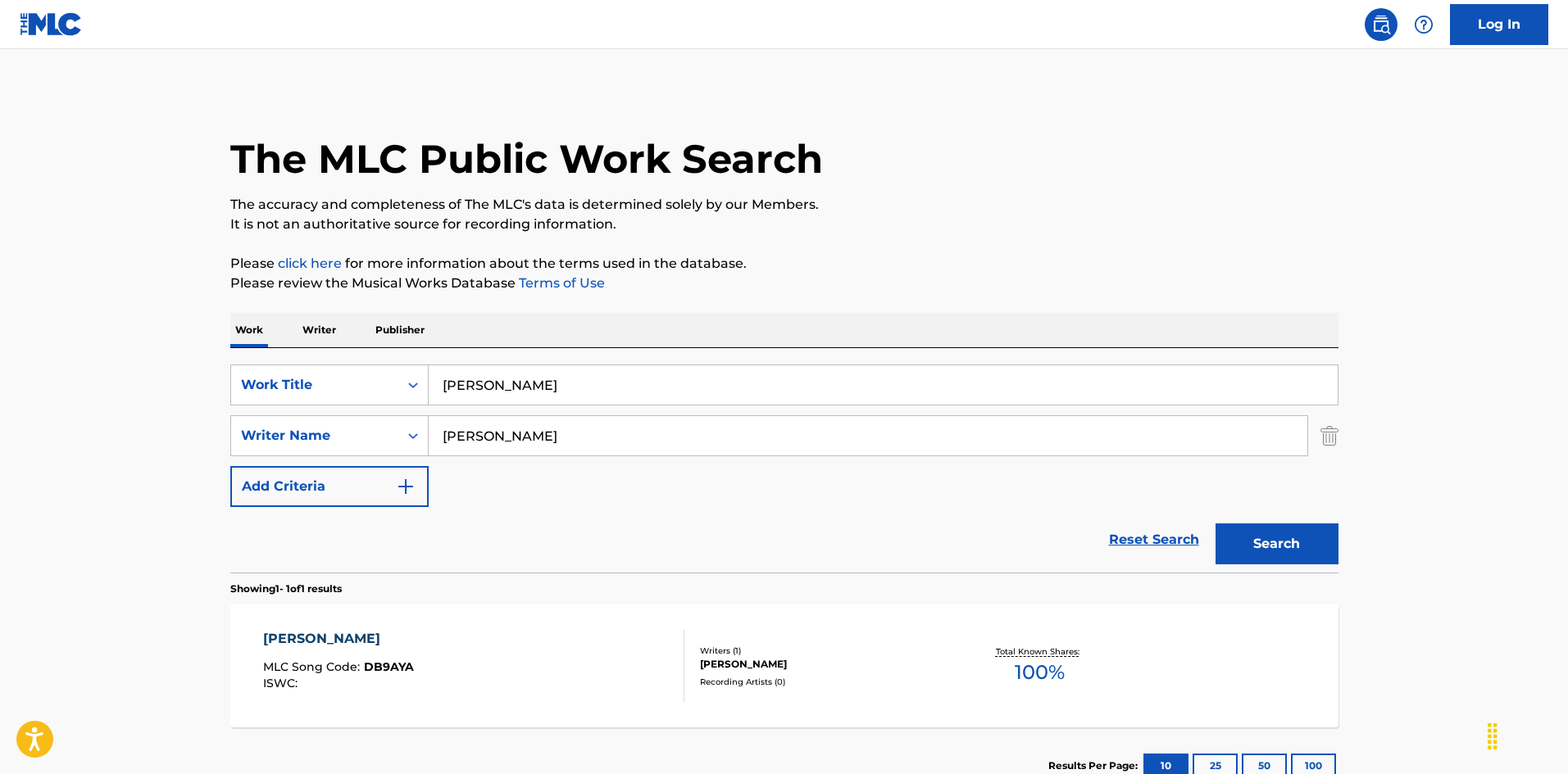
scroll to position [82, 0]
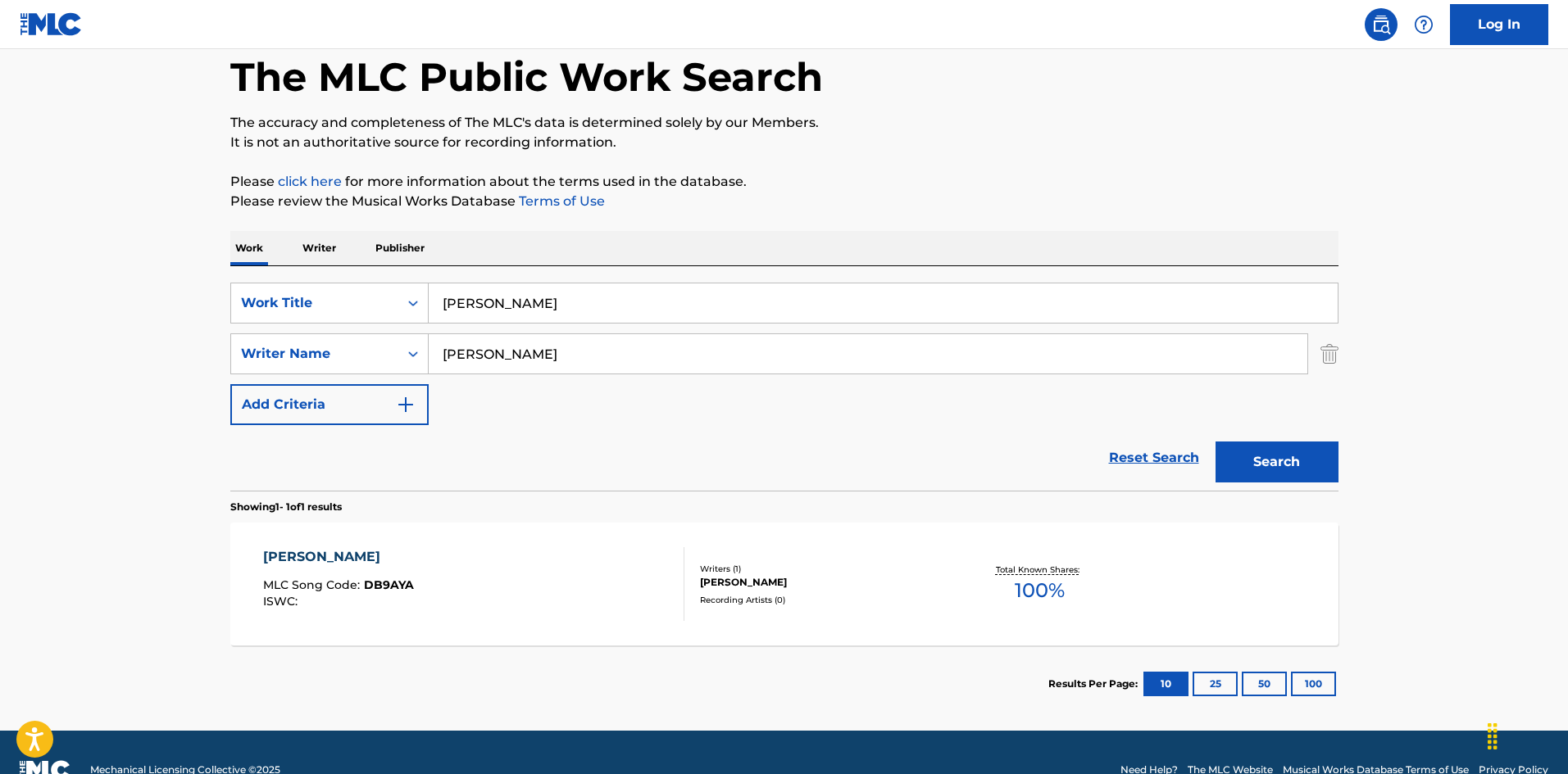
click at [529, 577] on div "[PERSON_NAME] MLC Song Code : DB9AYA ISWC :" at bounding box center [474, 583] width 421 height 74
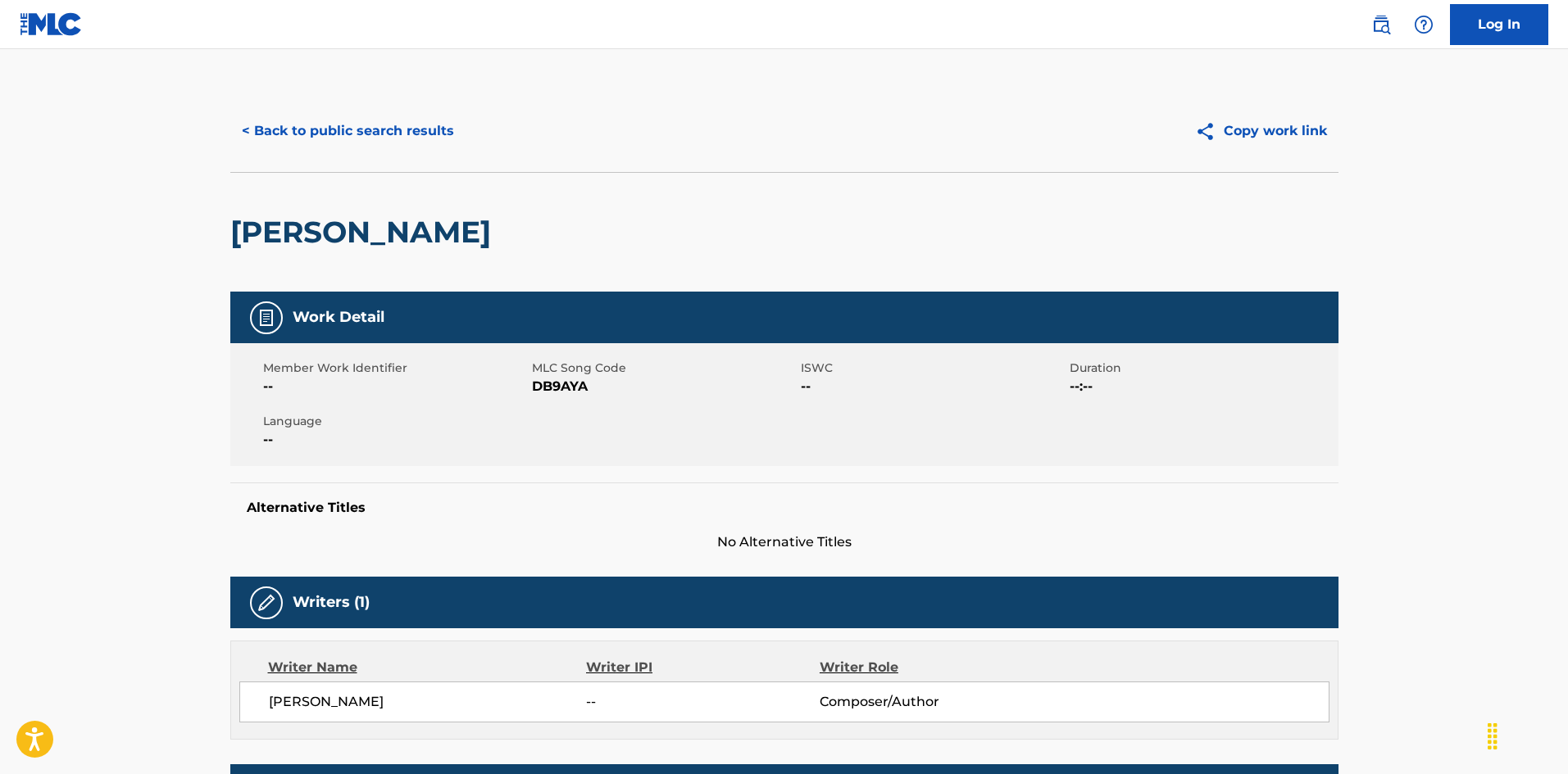
click at [413, 140] on button "< Back to public search results" at bounding box center [347, 132] width 235 height 41
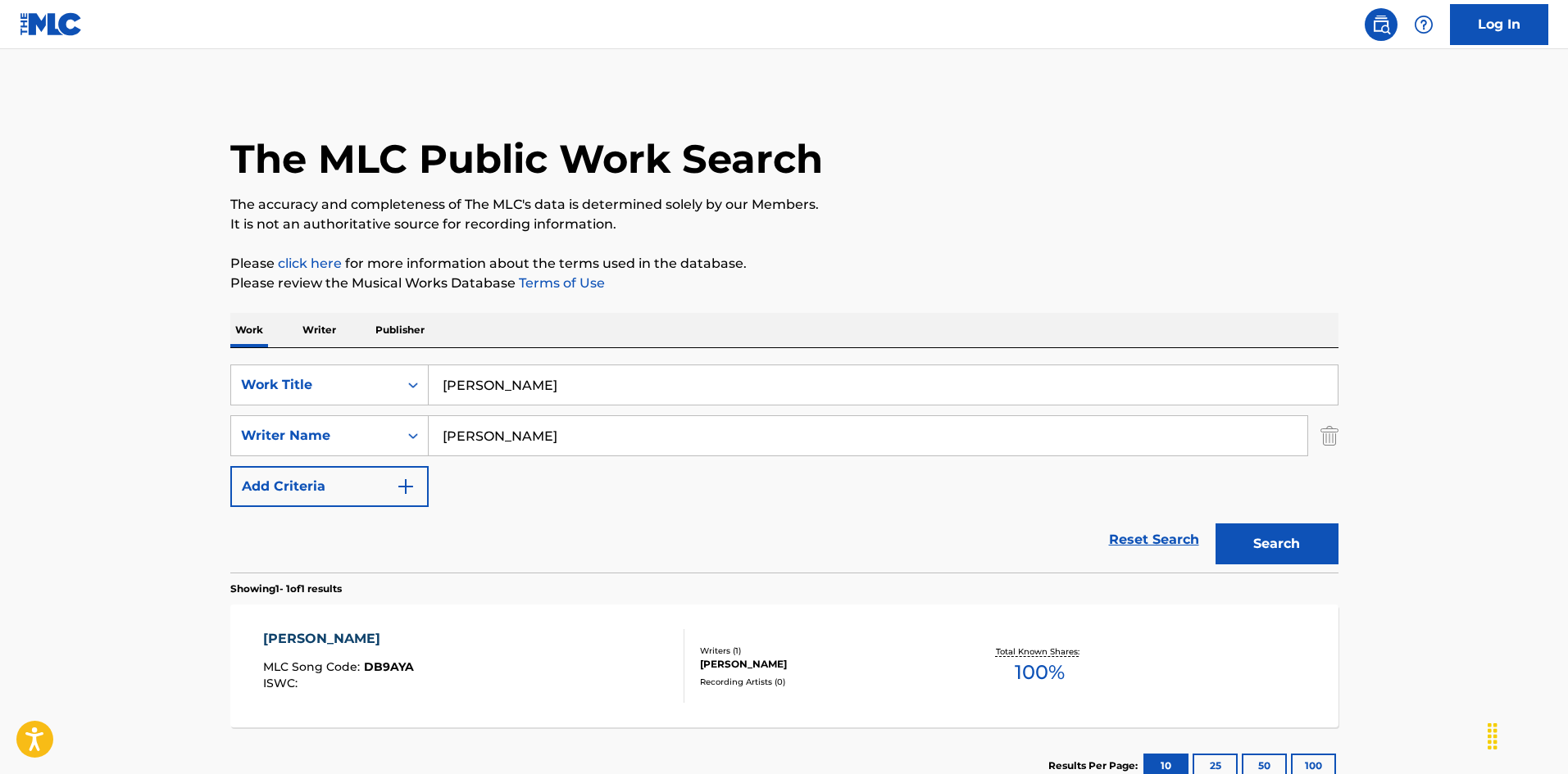
scroll to position [24, 0]
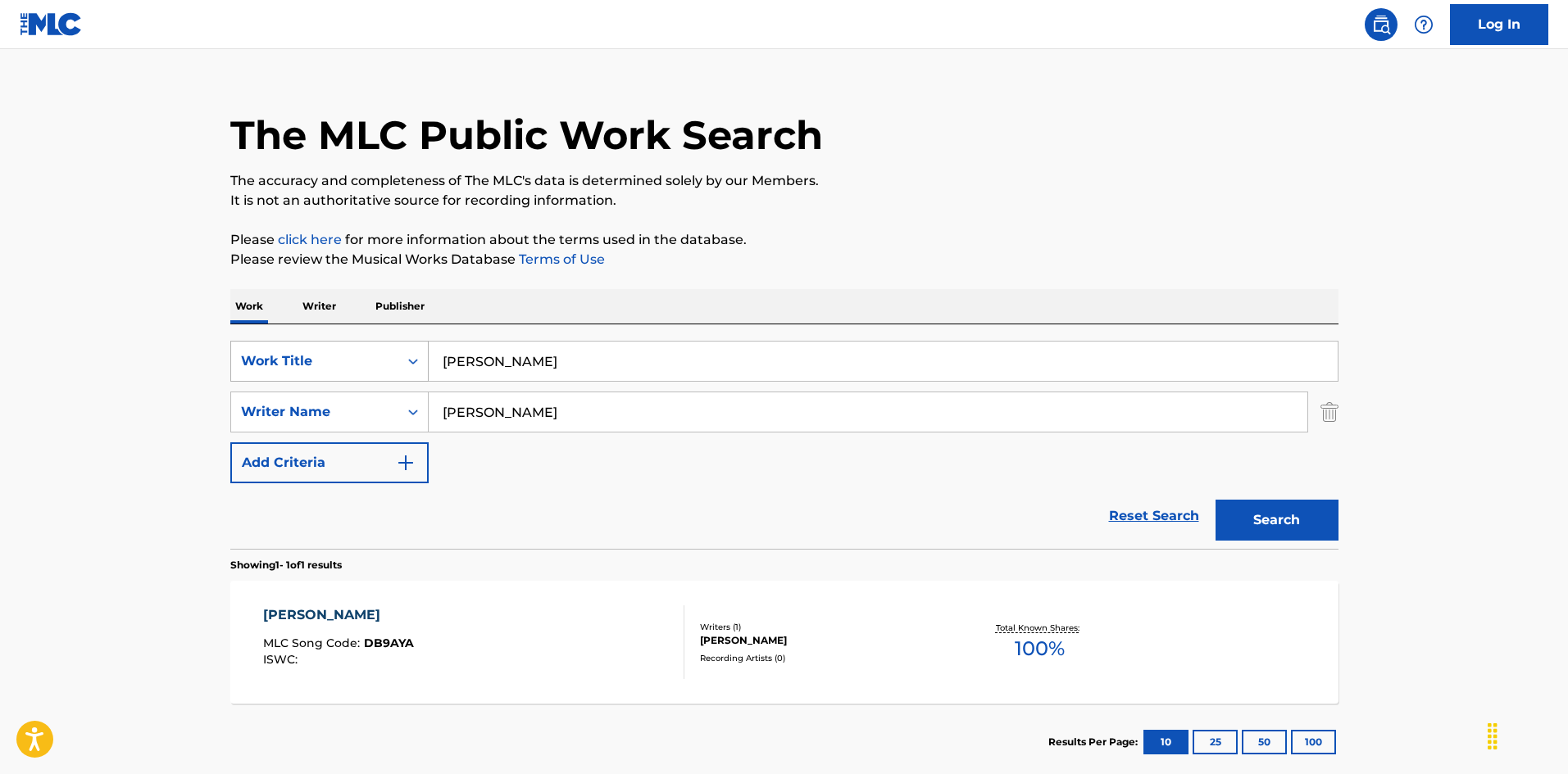
drag, startPoint x: 314, startPoint y: 344, endPoint x: 369, endPoint y: 317, distance: 61.3
click at [286, 344] on div "SearchWithCriteria925b4d22-daa9-49c7-9c3b-1f4fd6ba712d Work Title [PERSON_NAME]" at bounding box center [784, 361] width 1108 height 41
paste input "'t Be A Fool And Walk Out On Your Good Thing [PERSON_NAME]"
click at [856, 358] on input "Don't Be A Fool And Walk Out On Your Good Thing [PERSON_NAME]" at bounding box center [882, 361] width 909 height 39
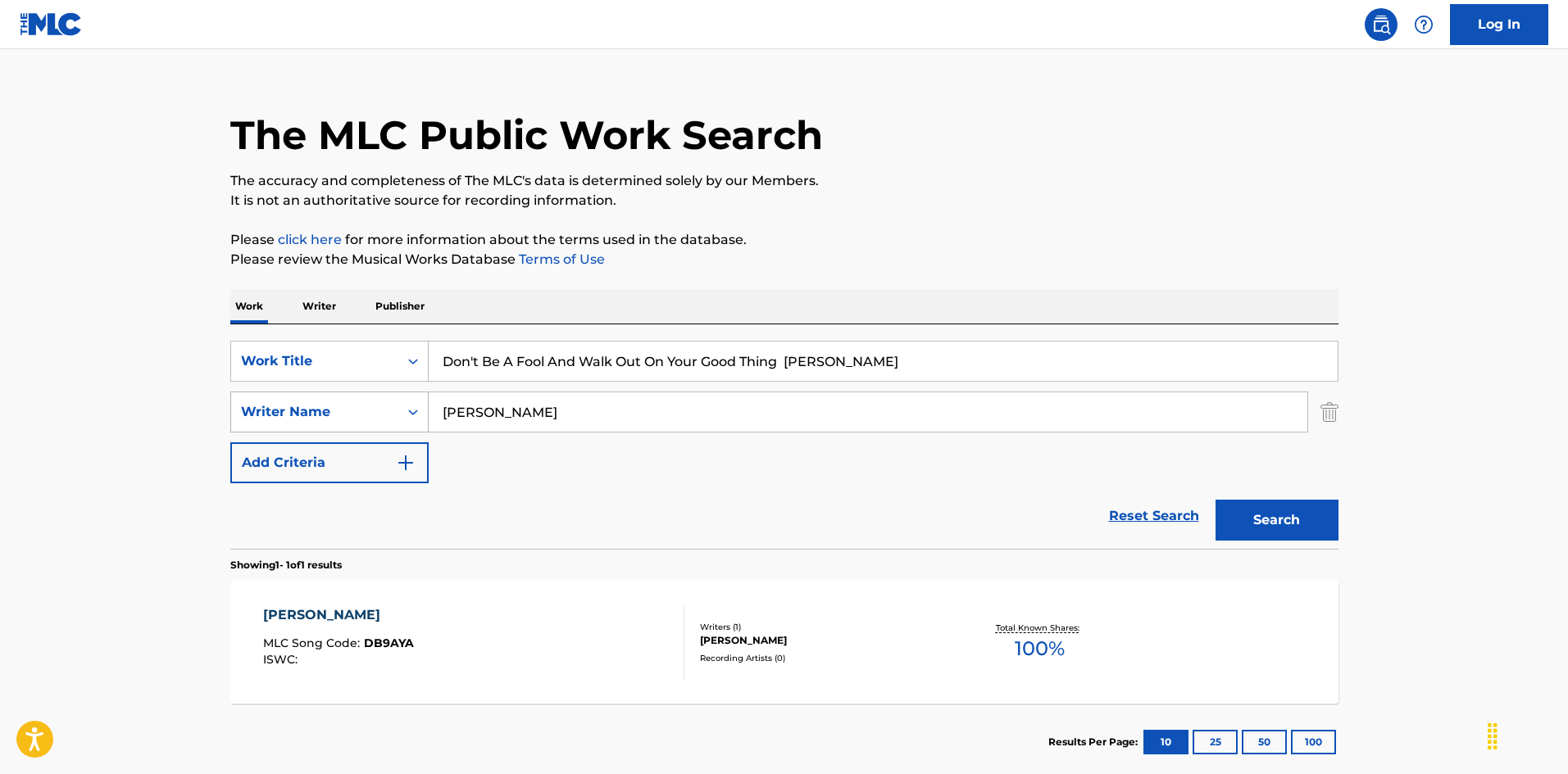
type input "Don't Be A Fool And Walk Out On Your Good Thing [PERSON_NAME]"
drag, startPoint x: 423, startPoint y: 415, endPoint x: 448, endPoint y: 428, distance: 28.2
click at [328, 412] on div "SearchWithCriteria999d1a91-1e41-464a-bb6a-1cf62293df15 Writer Name [PERSON_NAME]" at bounding box center [784, 413] width 1108 height 41
paste input "[PERSON_NAME]"
type input "[PERSON_NAME]"
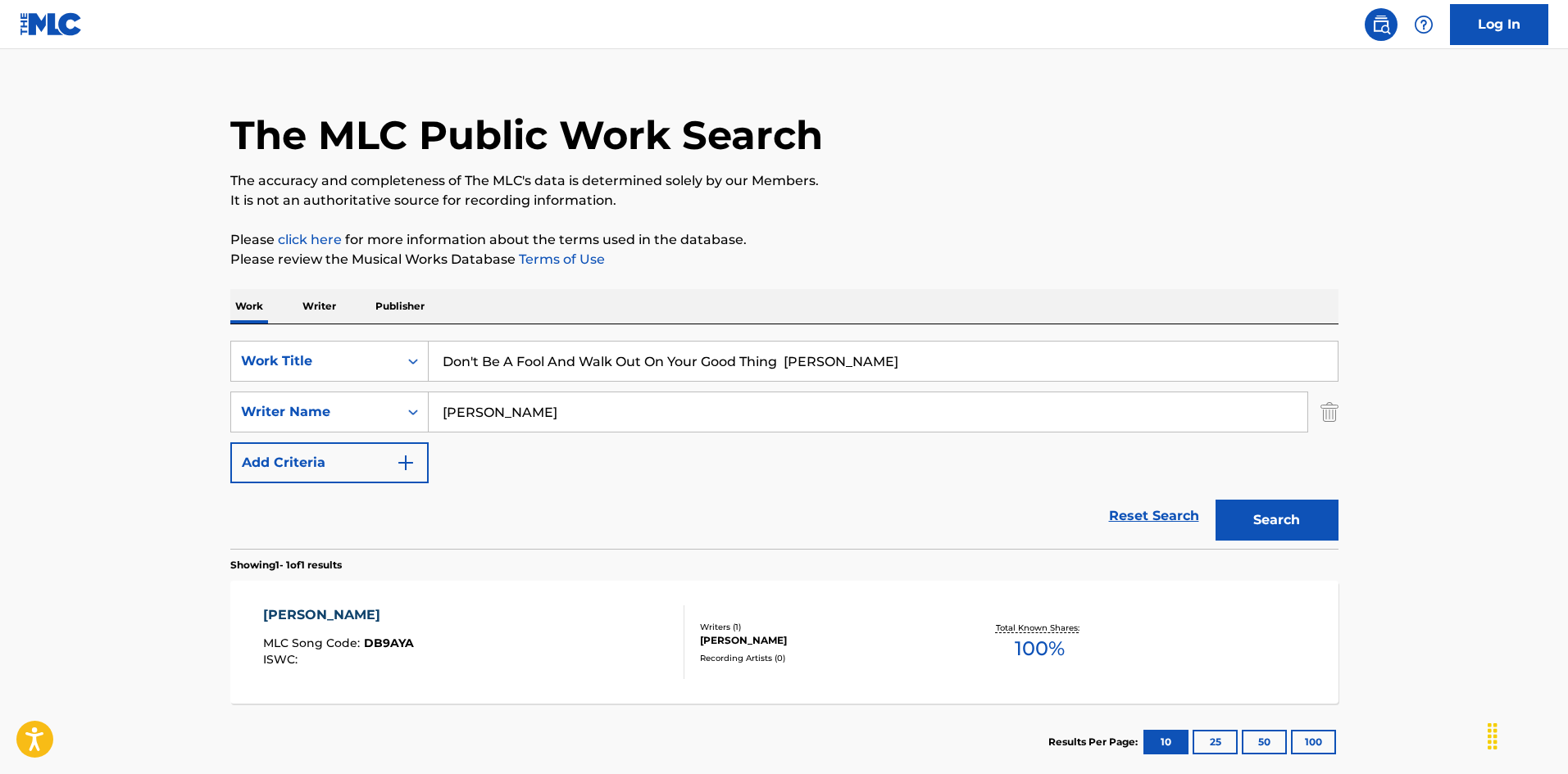
drag, startPoint x: 797, startPoint y: 370, endPoint x: 920, endPoint y: 383, distance: 123.7
click at [918, 383] on div "SearchWithCriteria925b4d22-daa9-49c7-9c3b-1f4fd6ba712d Work Title Don't Be A Fo…" at bounding box center [784, 412] width 1108 height 142
type input "Don't Be A Fool And Walk Out On Your Good Thing"
click at [1275, 527] on button "Search" at bounding box center [1276, 521] width 123 height 41
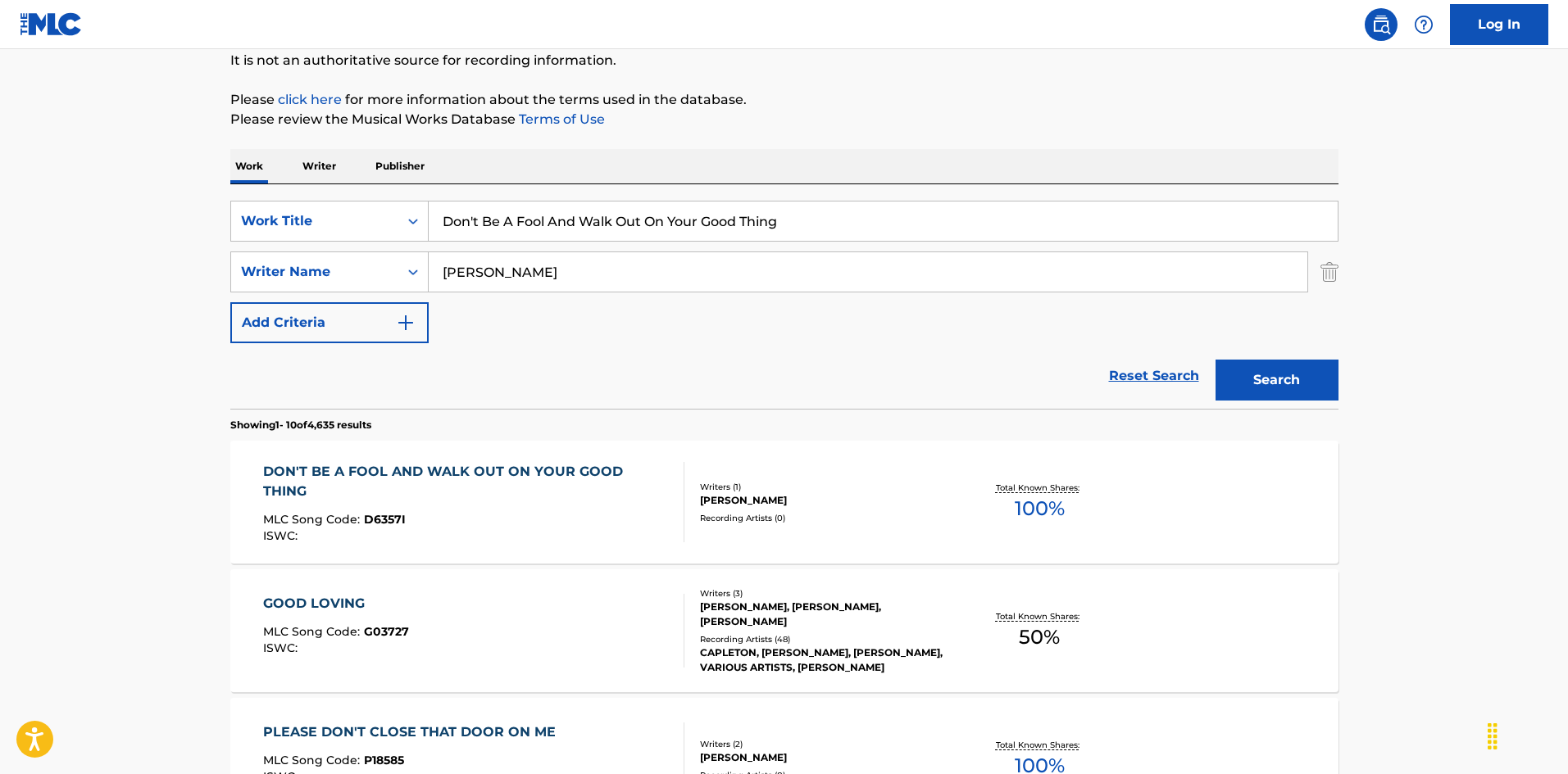
scroll to position [246, 0]
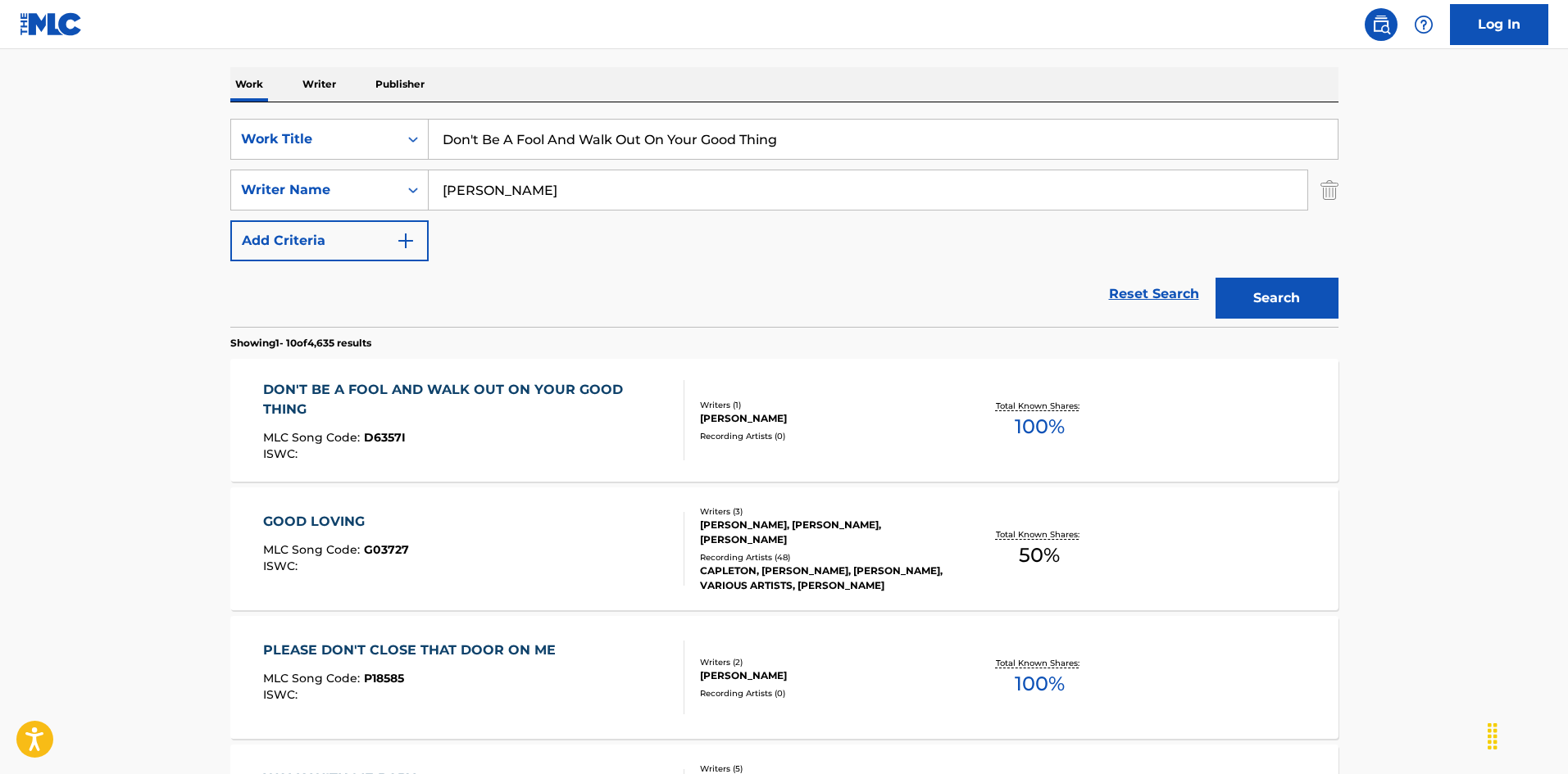
click at [580, 424] on div "DON'T BE A FOOL AND WALK OUT ON YOUR GOOD THING MLC Song Code : D6357I ISWC :" at bounding box center [467, 420] width 408 height 81
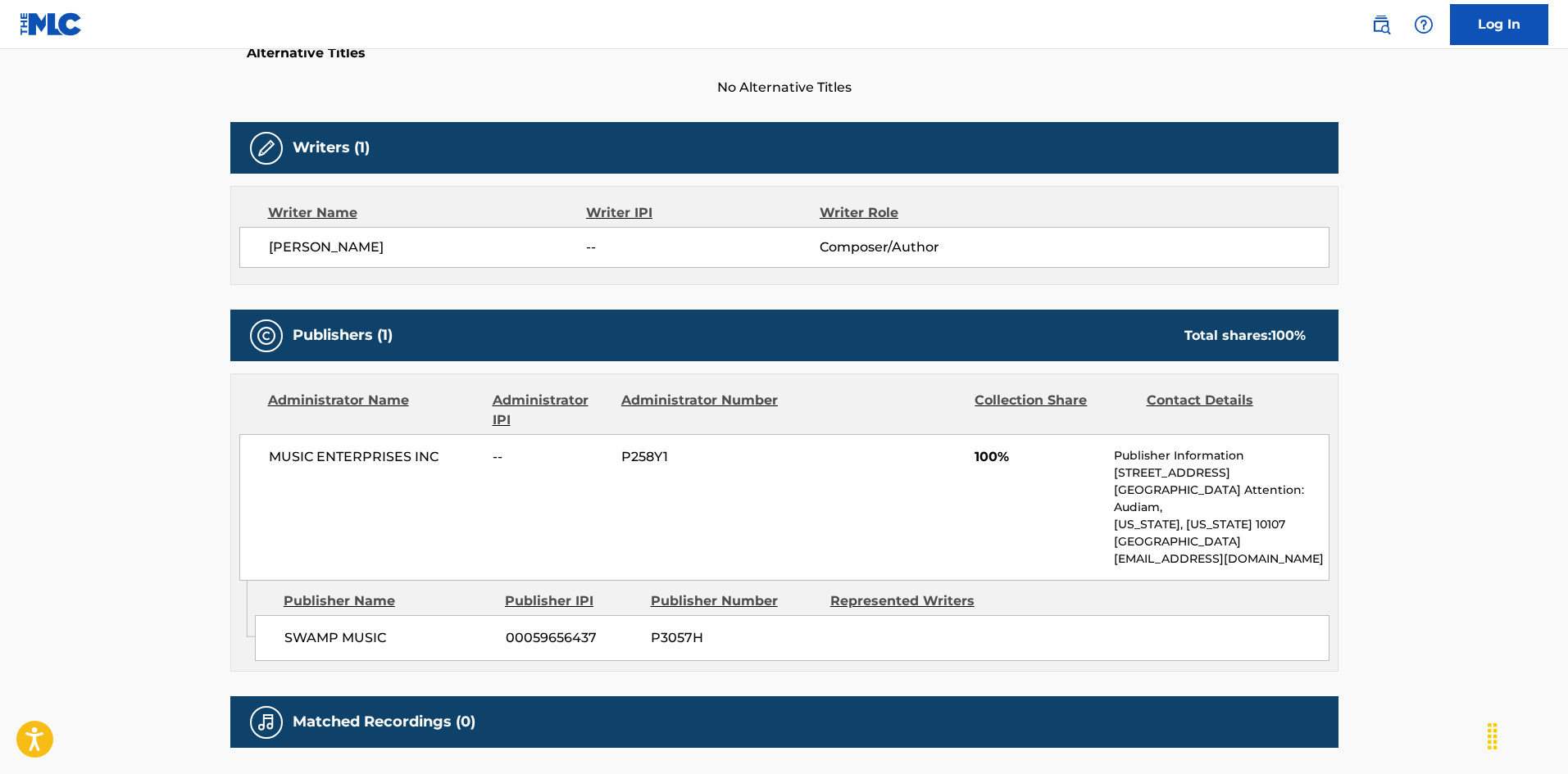
scroll to position [604, 0]
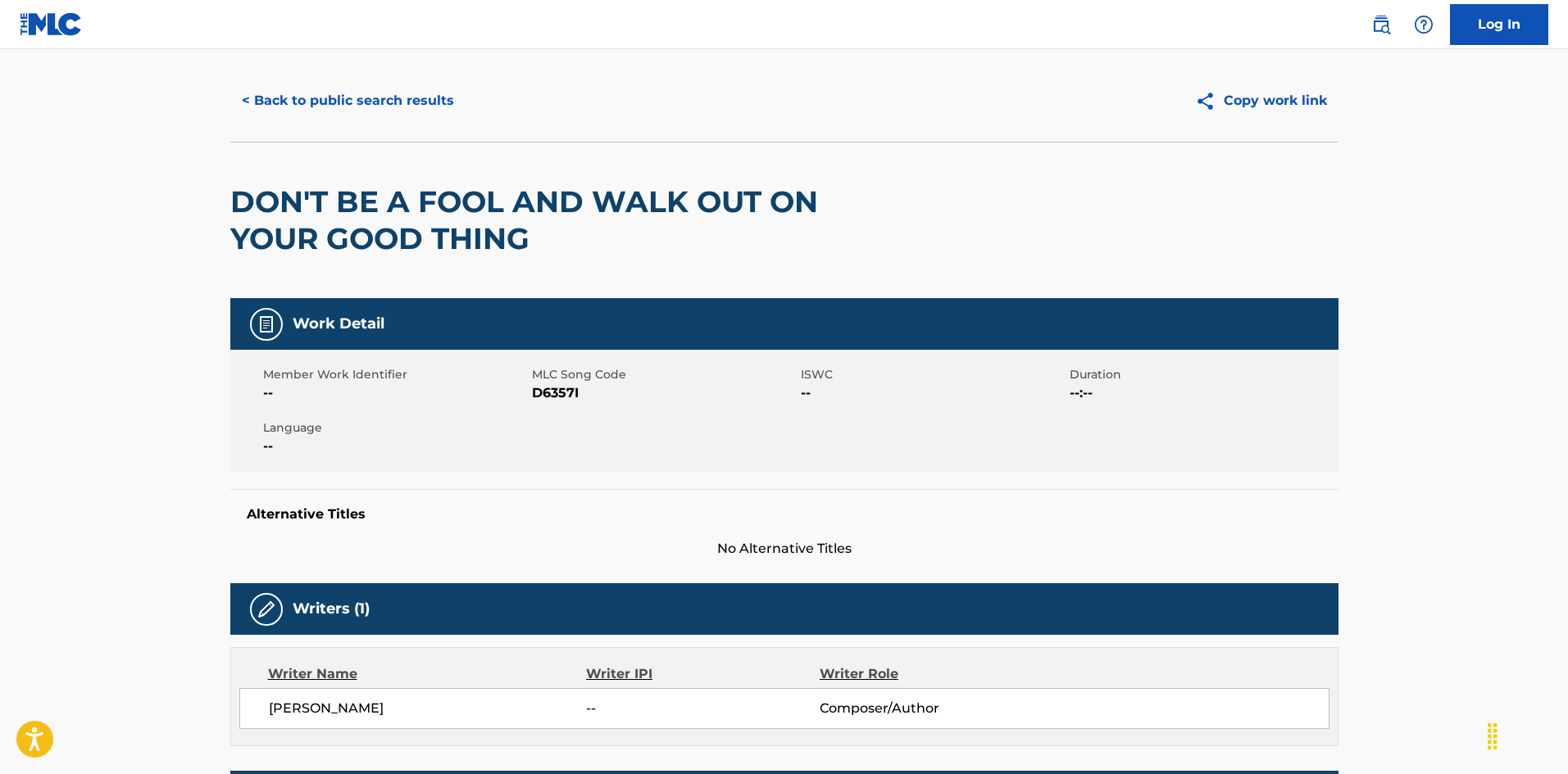
click at [341, 91] on button "< Back to public search results" at bounding box center [347, 101] width 235 height 41
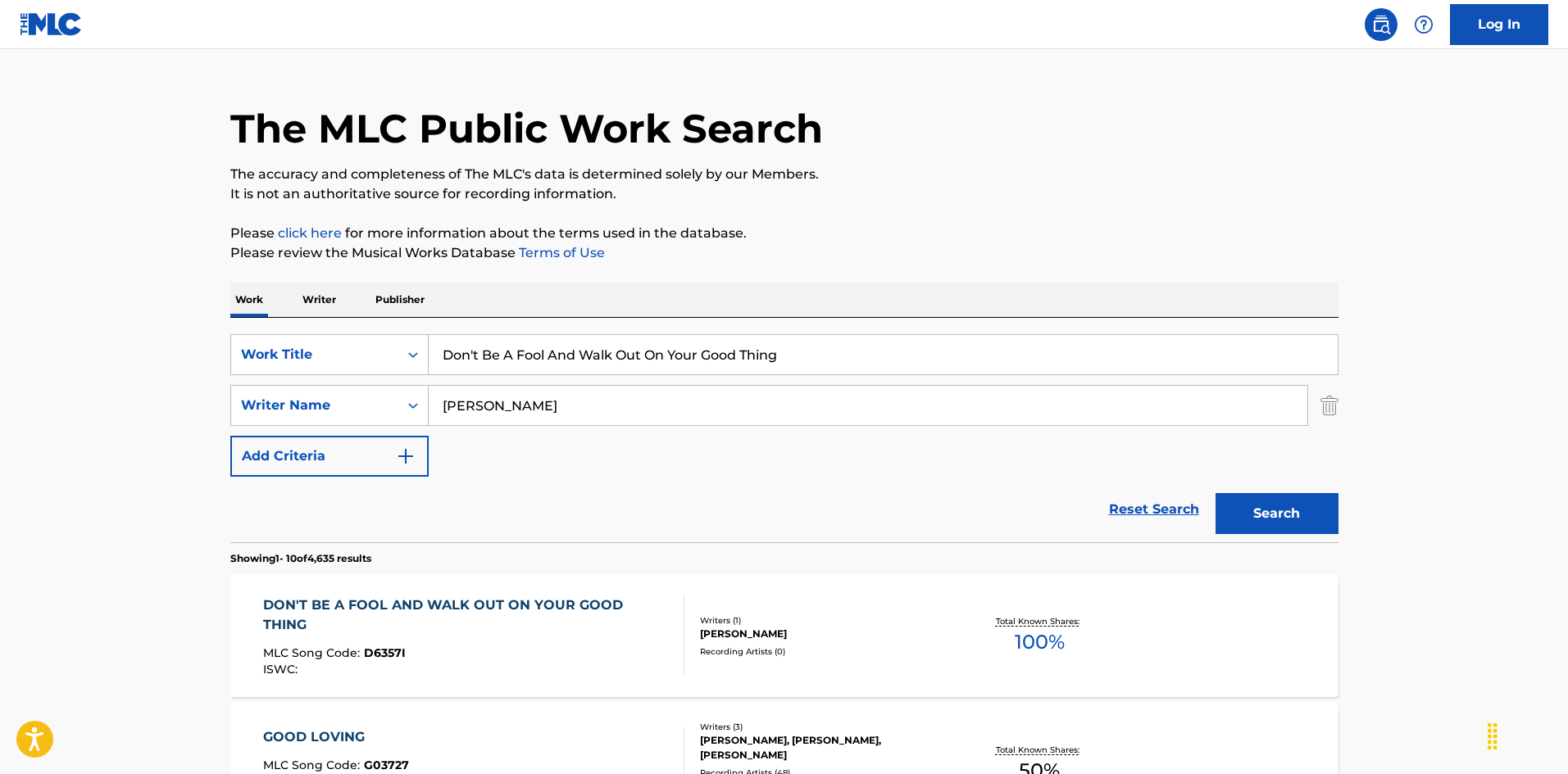
scroll to position [246, 0]
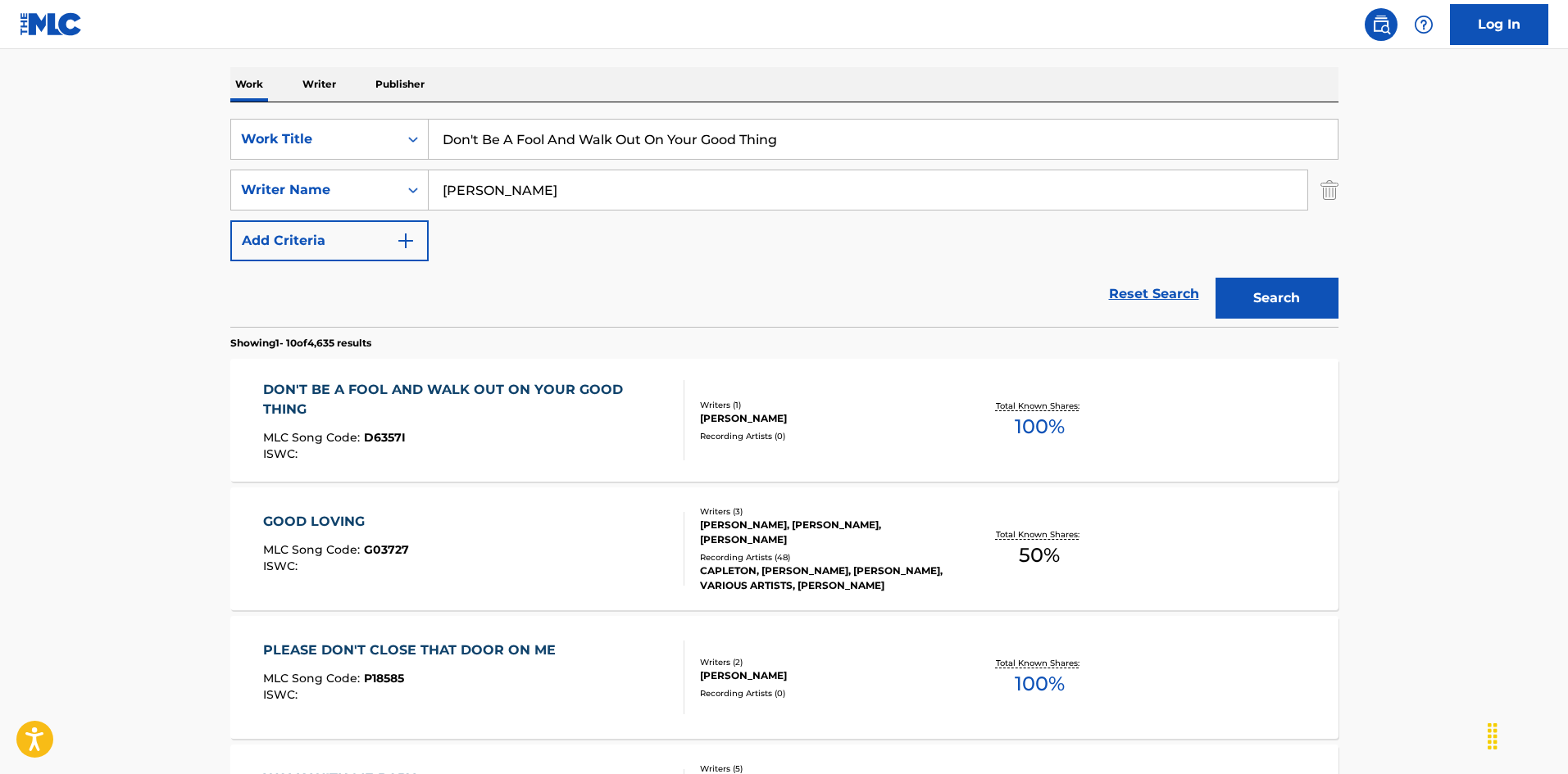
drag, startPoint x: 800, startPoint y: 147, endPoint x: 420, endPoint y: 163, distance: 380.3
click at [288, 111] on div "SearchWithCriteria925b4d22-daa9-49c7-9c3b-1f4fd6ba712d Work Title Don't Be A Fo…" at bounding box center [784, 214] width 1108 height 225
paste input "reak My Heart"
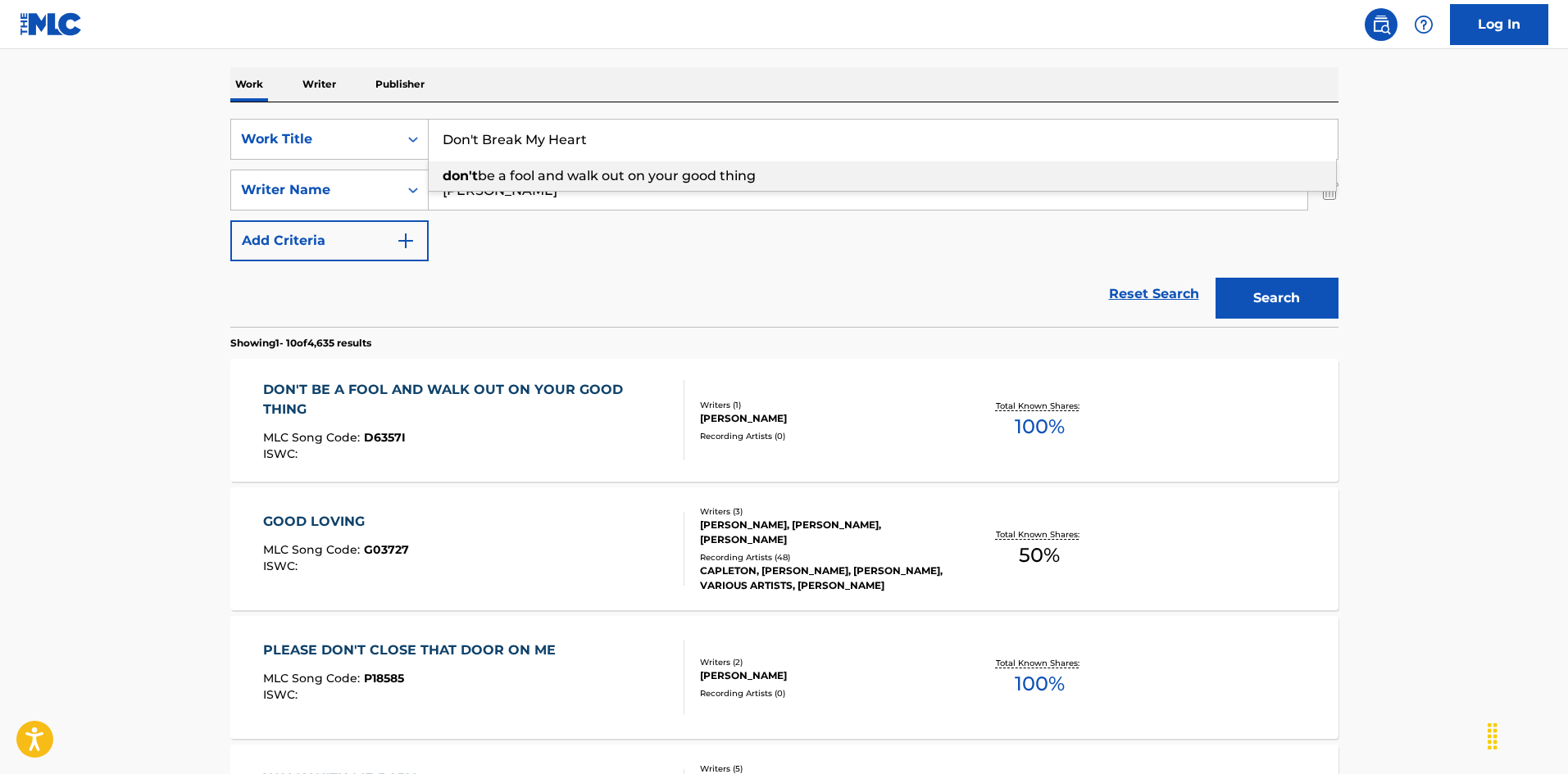
type input "Don't Break My Heart"
drag, startPoint x: 506, startPoint y: 195, endPoint x: 366, endPoint y: 181, distance: 140.7
click at [369, 181] on div "SearchWithCriteria999d1a91-1e41-464a-bb6a-1cf62293df15 Writer Name [PERSON_NAME]" at bounding box center [784, 191] width 1108 height 41
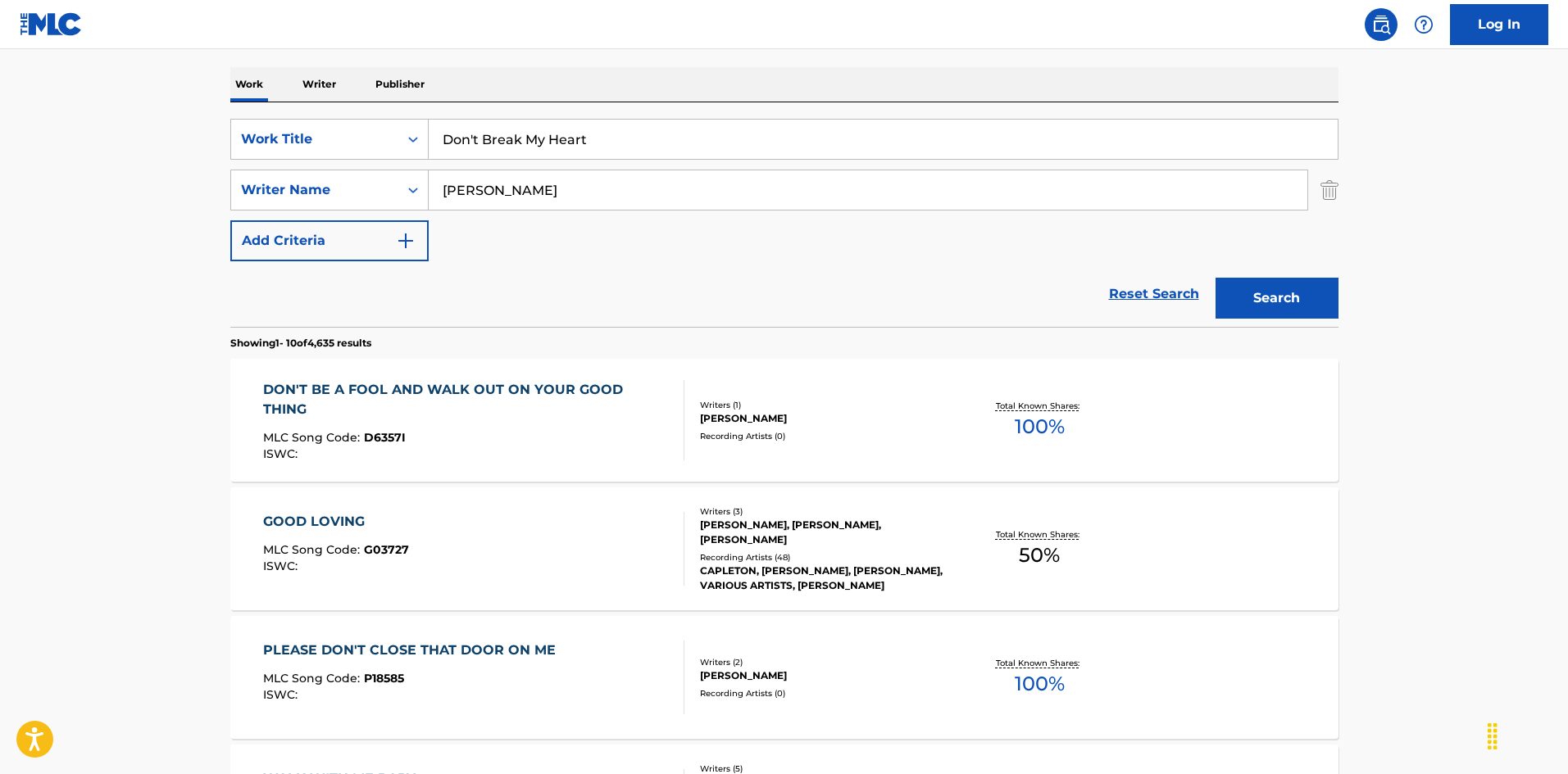
paste input "[PERSON_NAME]"
type input "[PERSON_NAME]"
click at [1261, 286] on button "Search" at bounding box center [1276, 299] width 123 height 41
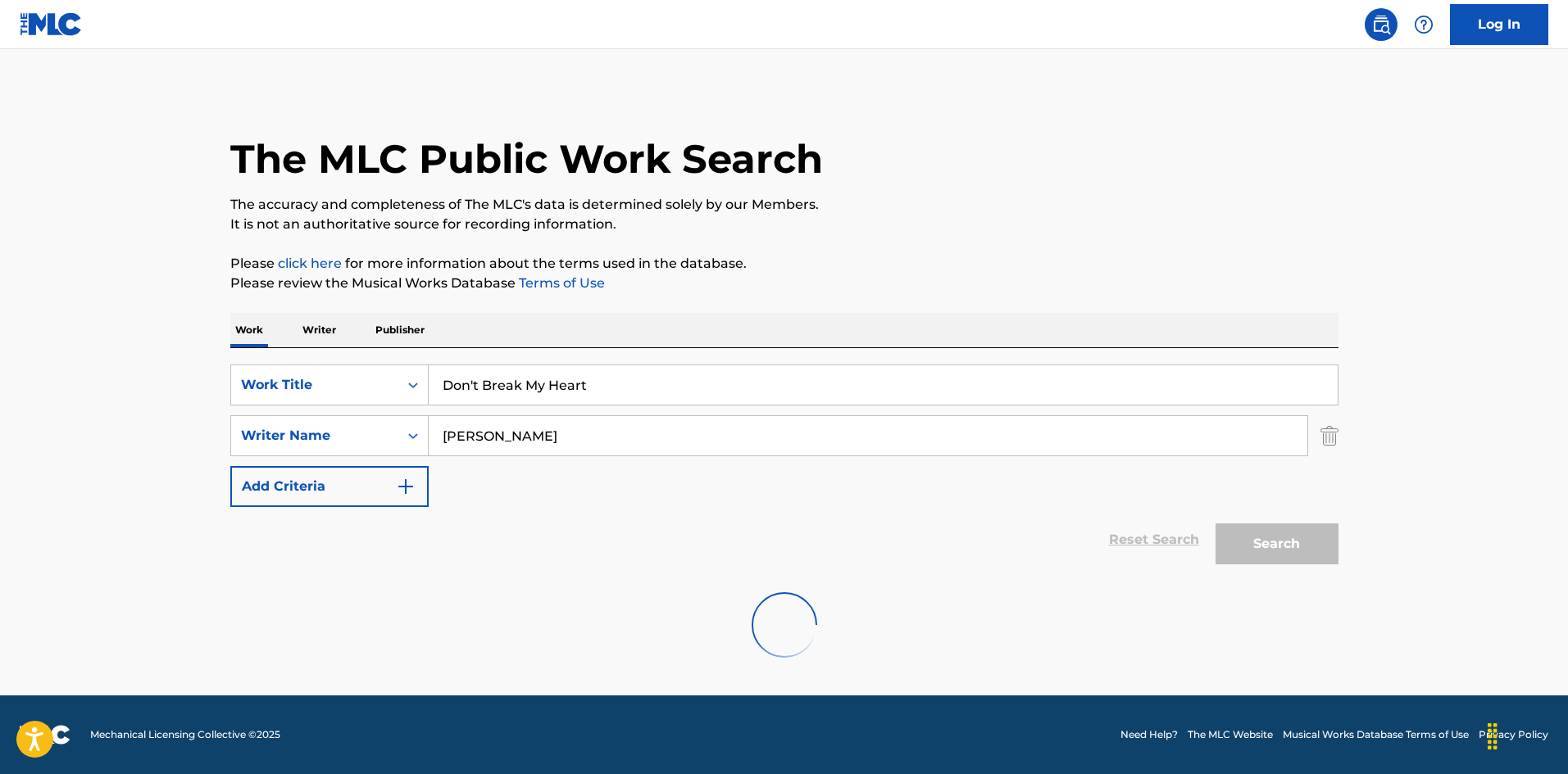
scroll to position [0, 0]
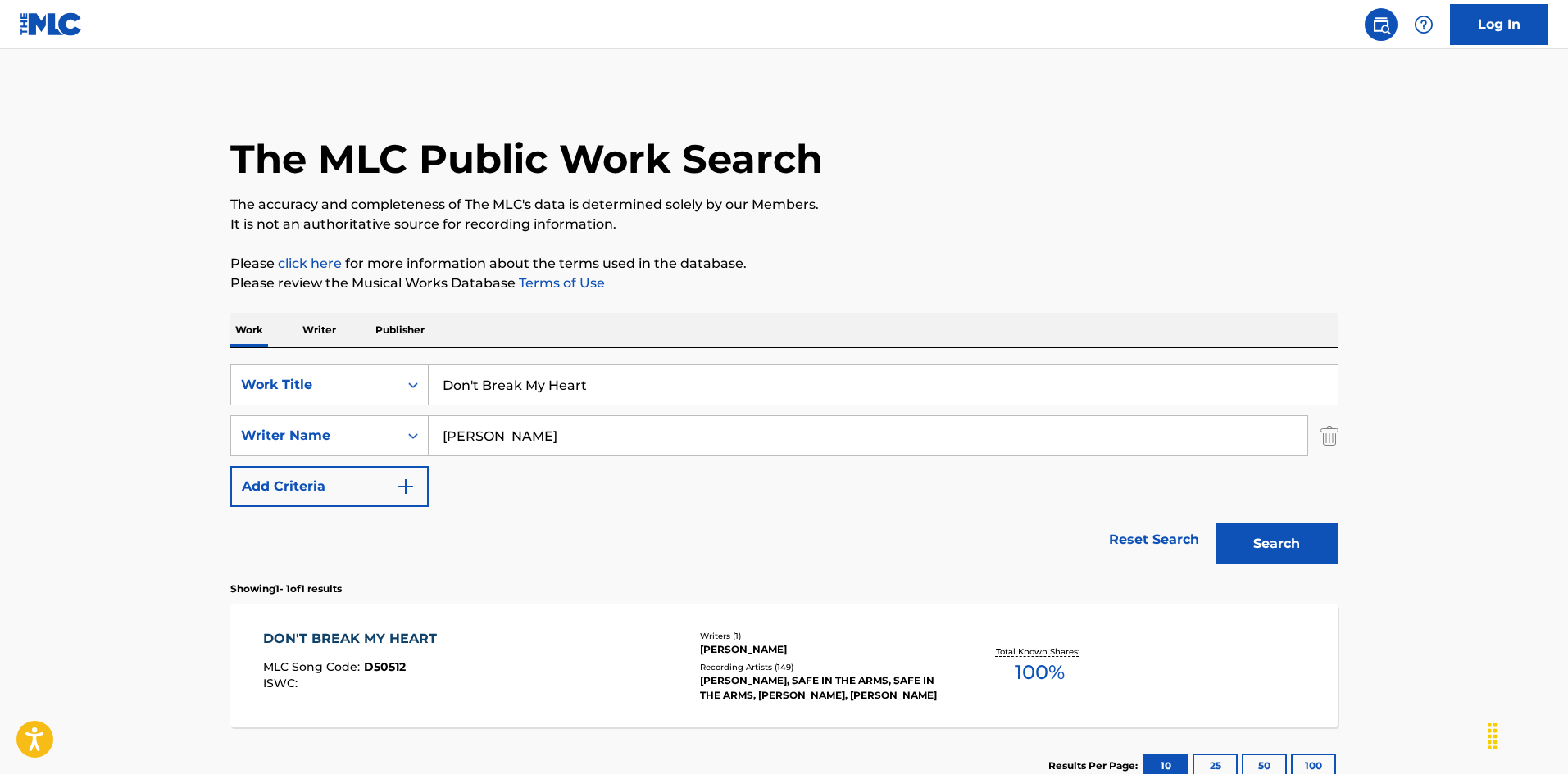
click at [541, 650] on div "DON'T BREAK MY HEART MLC Song Code : D50512 ISWC :" at bounding box center [474, 666] width 421 height 74
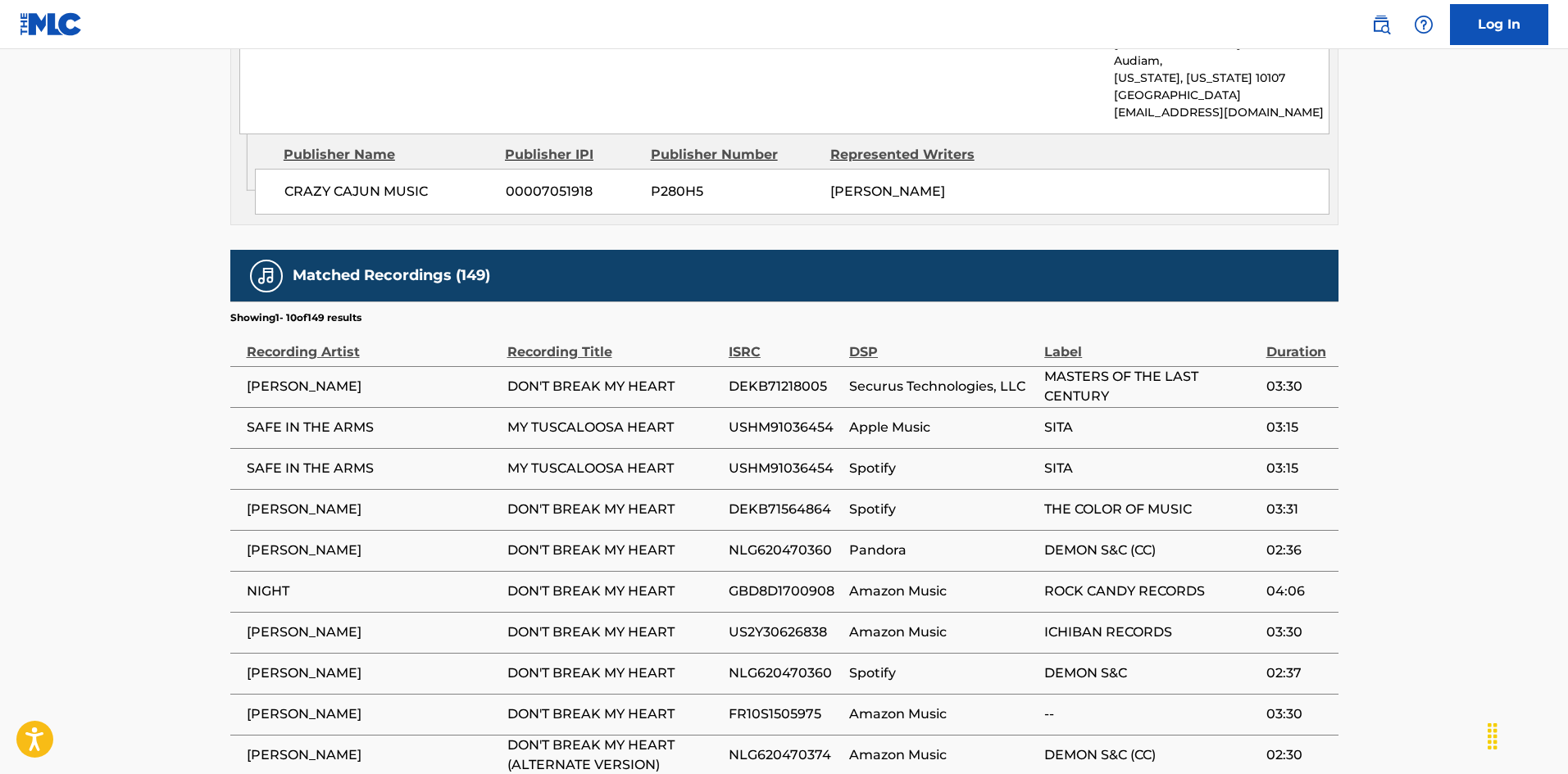
scroll to position [983, 0]
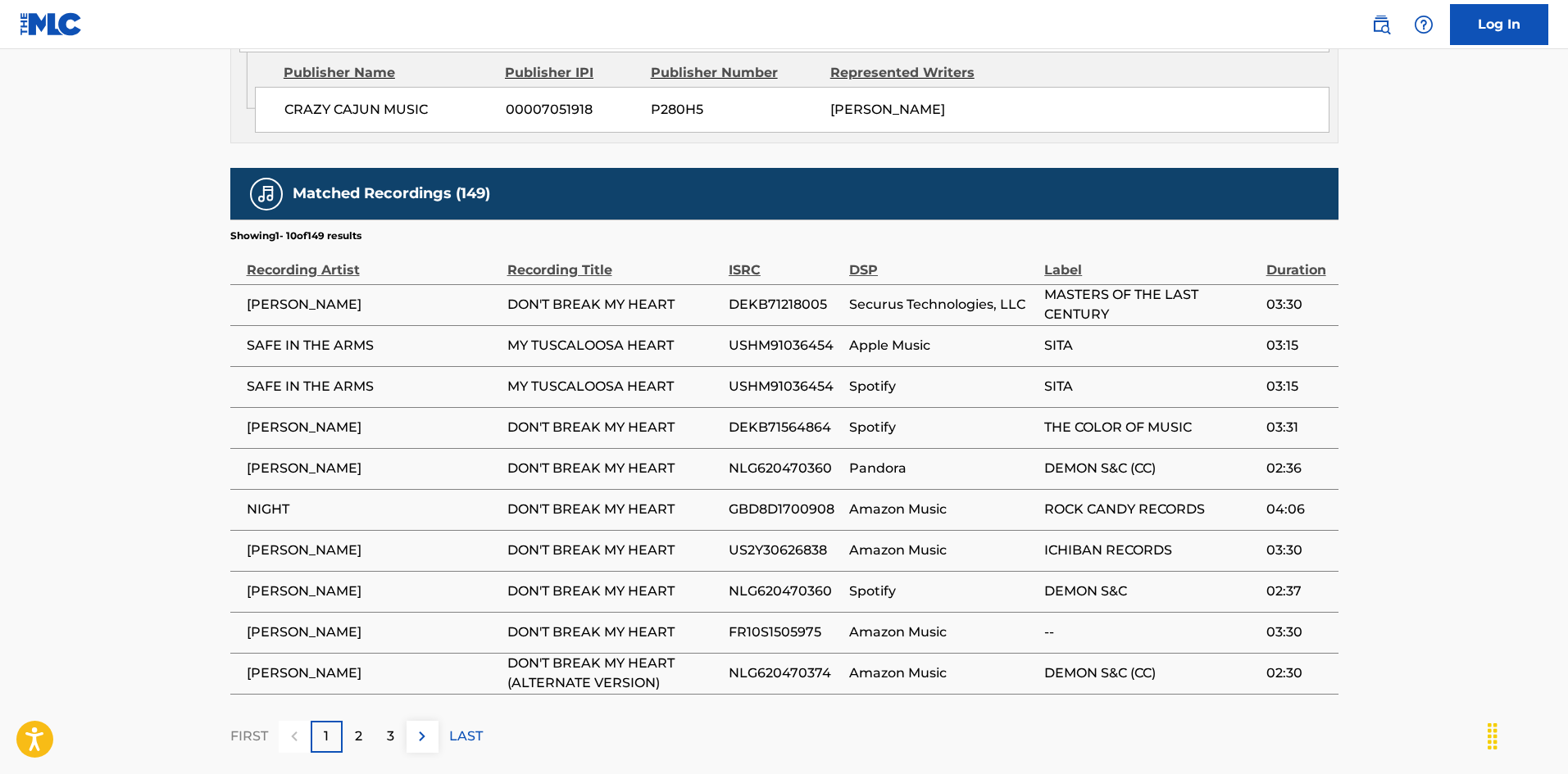
click at [779, 336] on span "USHM91036454" at bounding box center [785, 346] width 112 height 20
click at [353, 721] on div "2" at bounding box center [359, 737] width 32 height 32
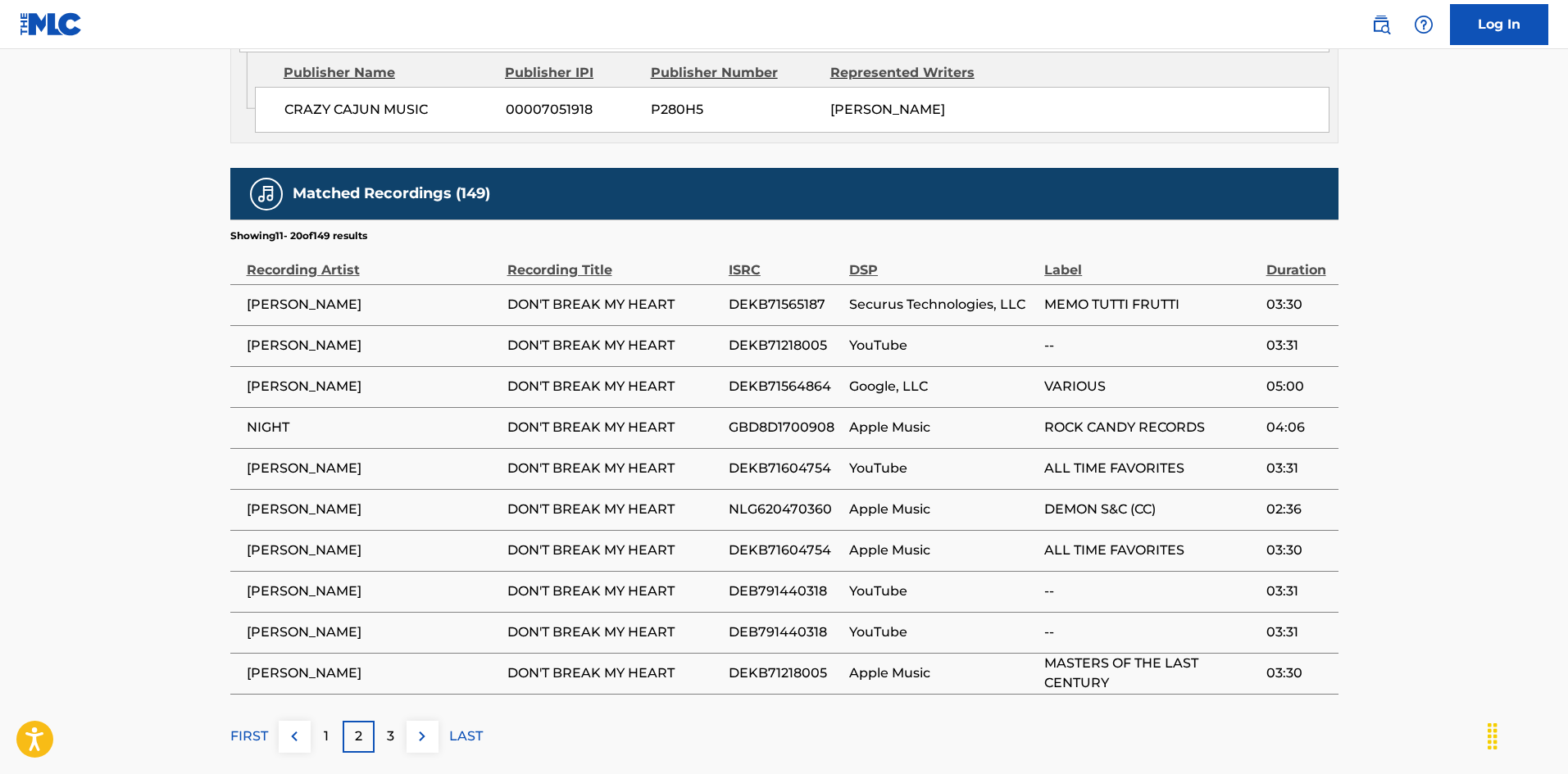
click at [392, 727] on p "3" at bounding box center [391, 737] width 8 height 20
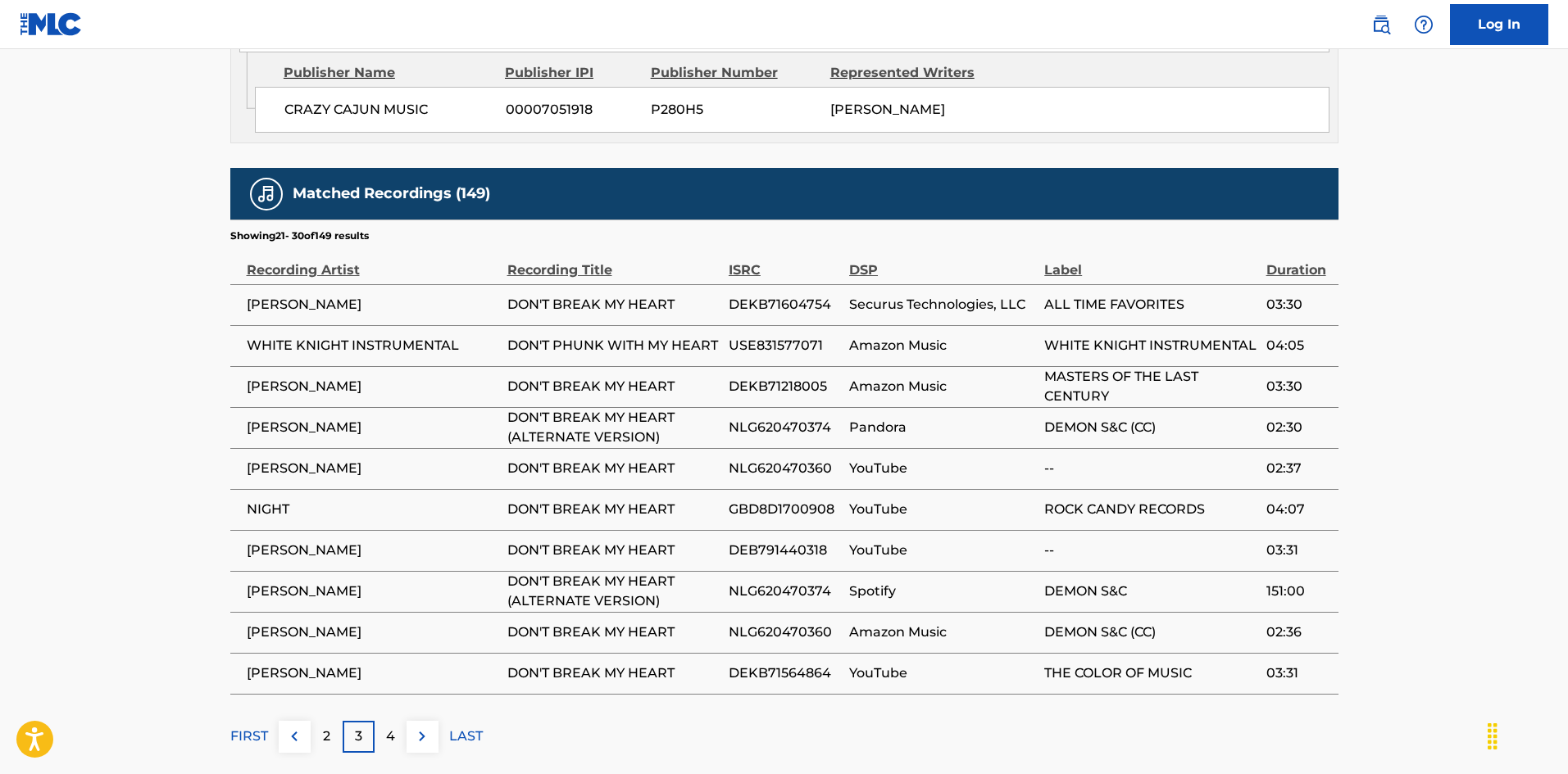
click at [795, 336] on span "USE831577071" at bounding box center [785, 346] width 112 height 20
click at [393, 727] on p "4" at bounding box center [390, 737] width 9 height 20
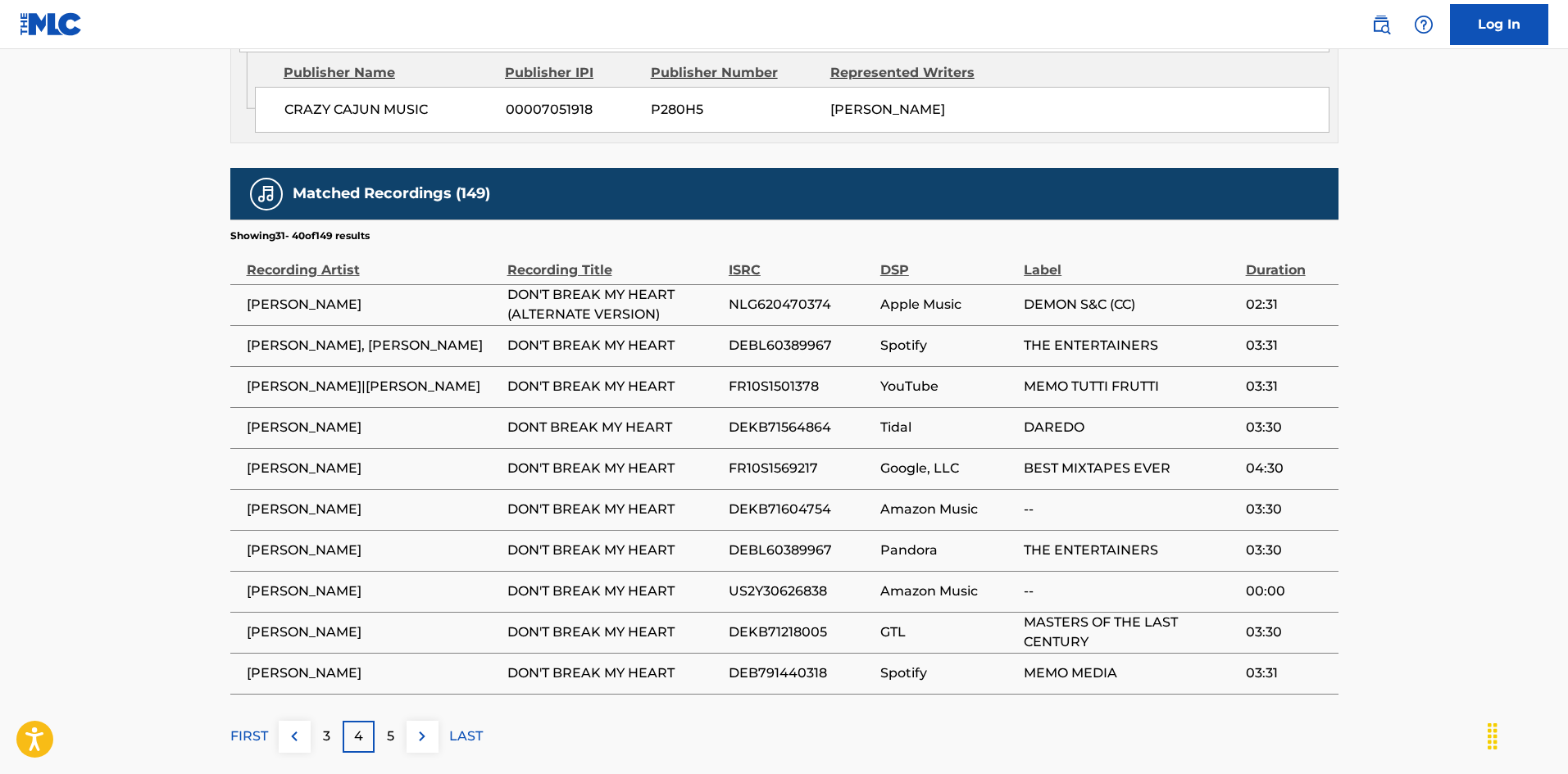
click at [398, 721] on div "5" at bounding box center [390, 737] width 32 height 32
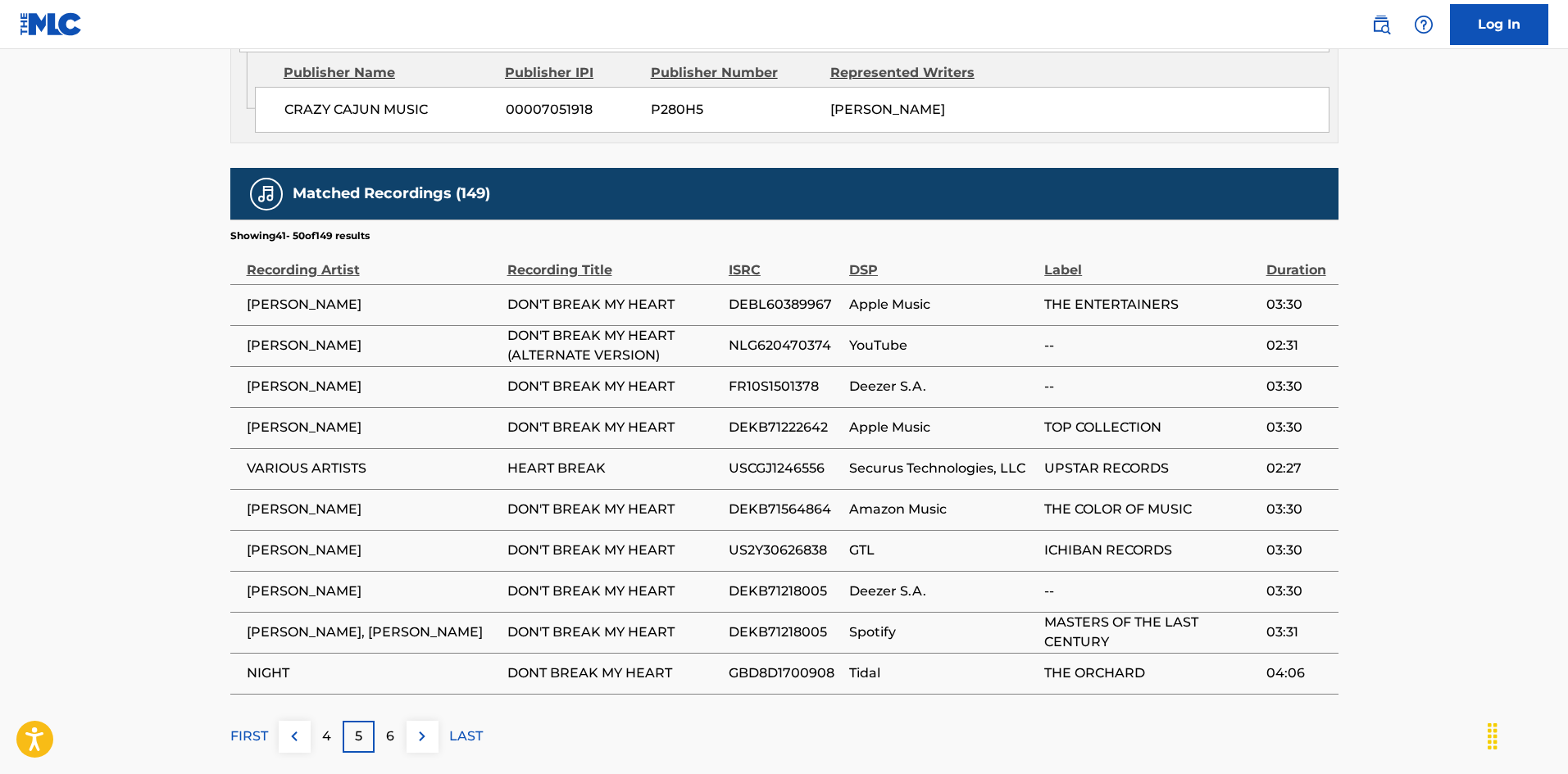
click at [795, 459] on span "USCGJ1246556" at bounding box center [785, 469] width 112 height 20
click at [393, 727] on p "6" at bounding box center [390, 737] width 8 height 20
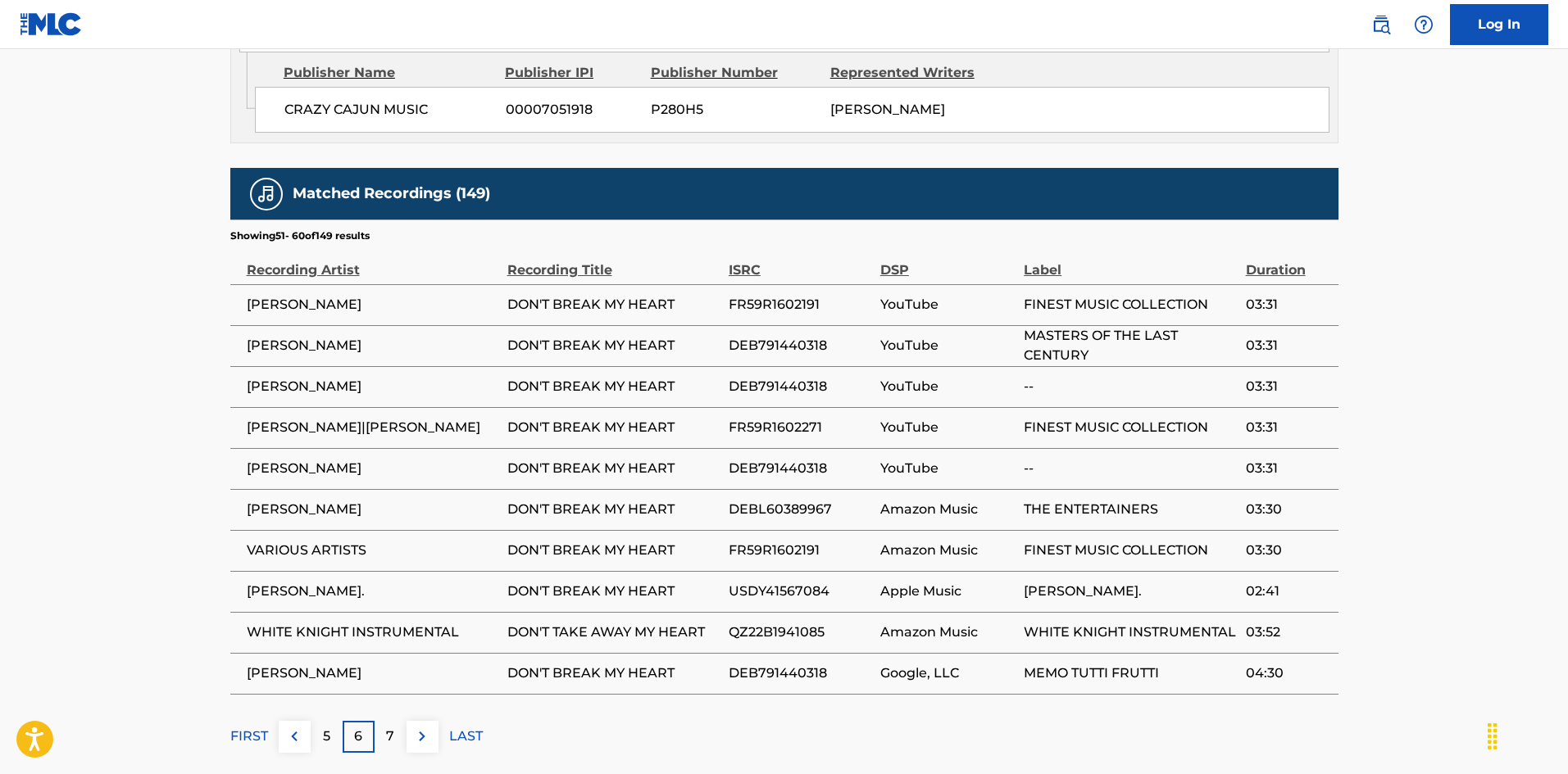
click at [788, 612] on td "QZ22B1941085" at bounding box center [805, 633] width 151 height 41
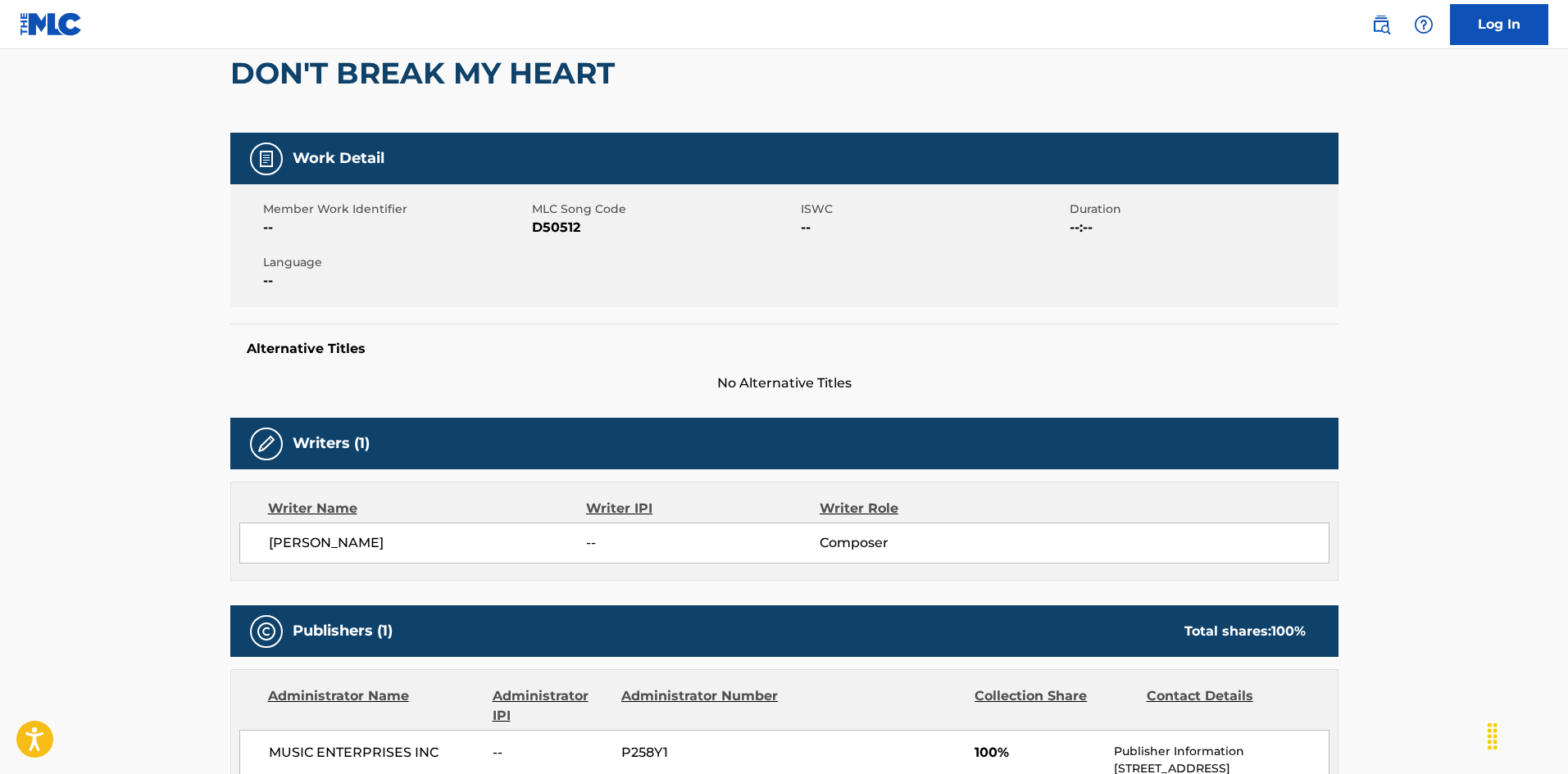
scroll to position [0, 0]
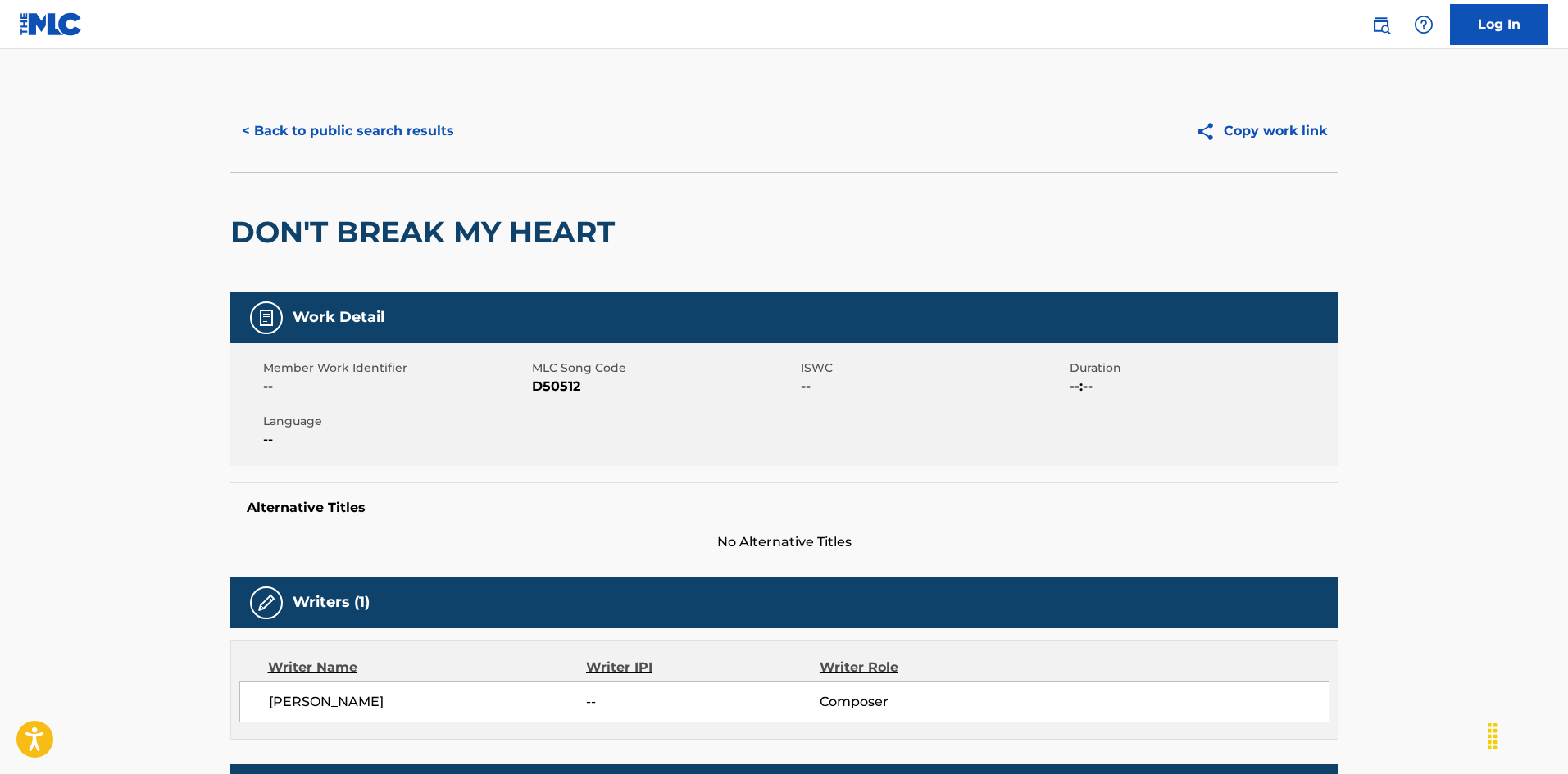
click at [387, 125] on button "< Back to public search results" at bounding box center [347, 132] width 235 height 41
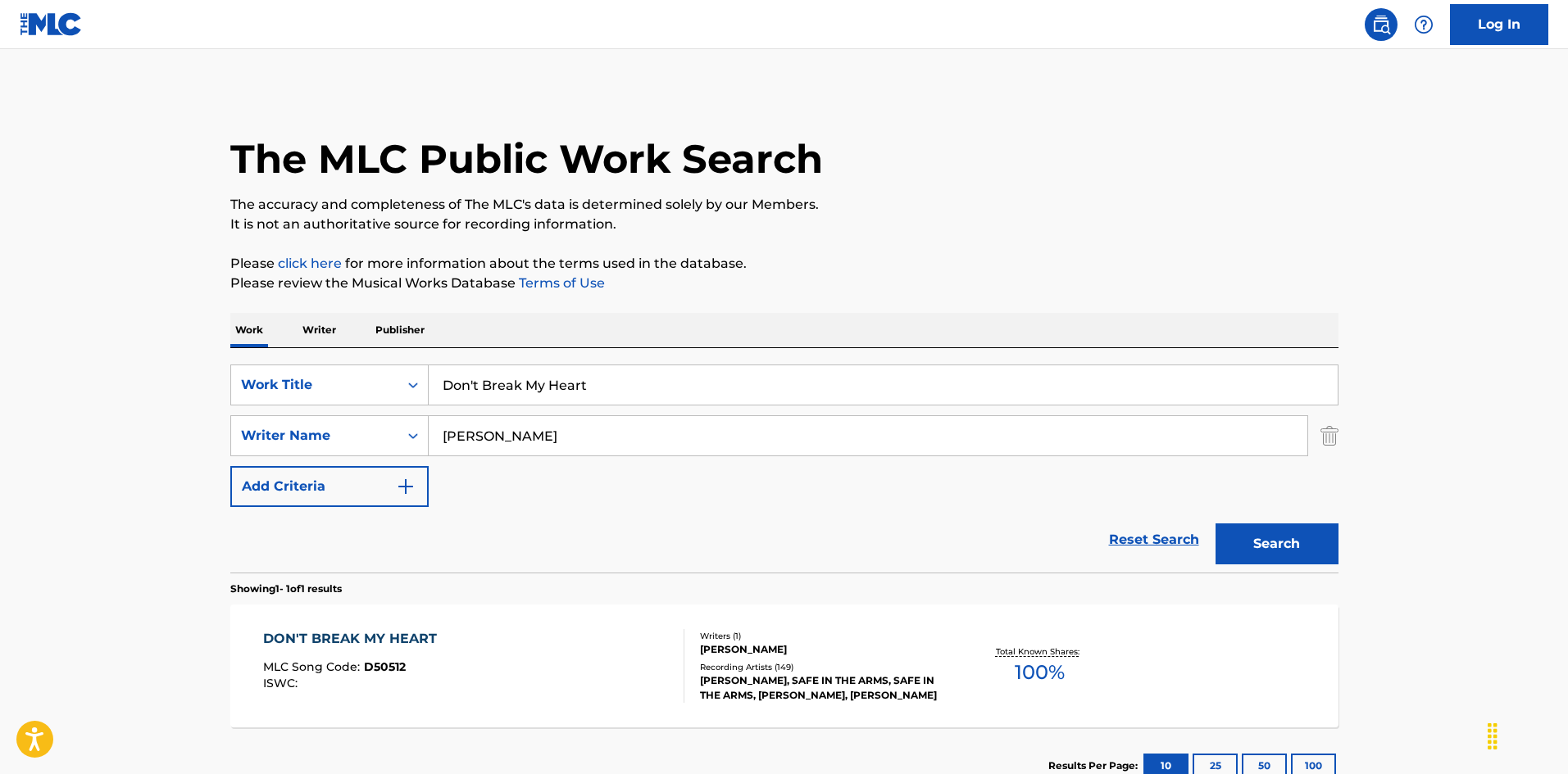
drag, startPoint x: 588, startPoint y: 393, endPoint x: 232, endPoint y: 324, distance: 362.6
click at [224, 322] on div "The MLC Public Work Search The accuracy and completeness of The MLC's data is d…" at bounding box center [784, 448] width 1148 height 715
paste input "Close That Door [PERSON_NAME]|[PERSON_NAME]"
click at [670, 385] on input "Don't Close That Door [PERSON_NAME]|[PERSON_NAME]" at bounding box center [882, 385] width 909 height 39
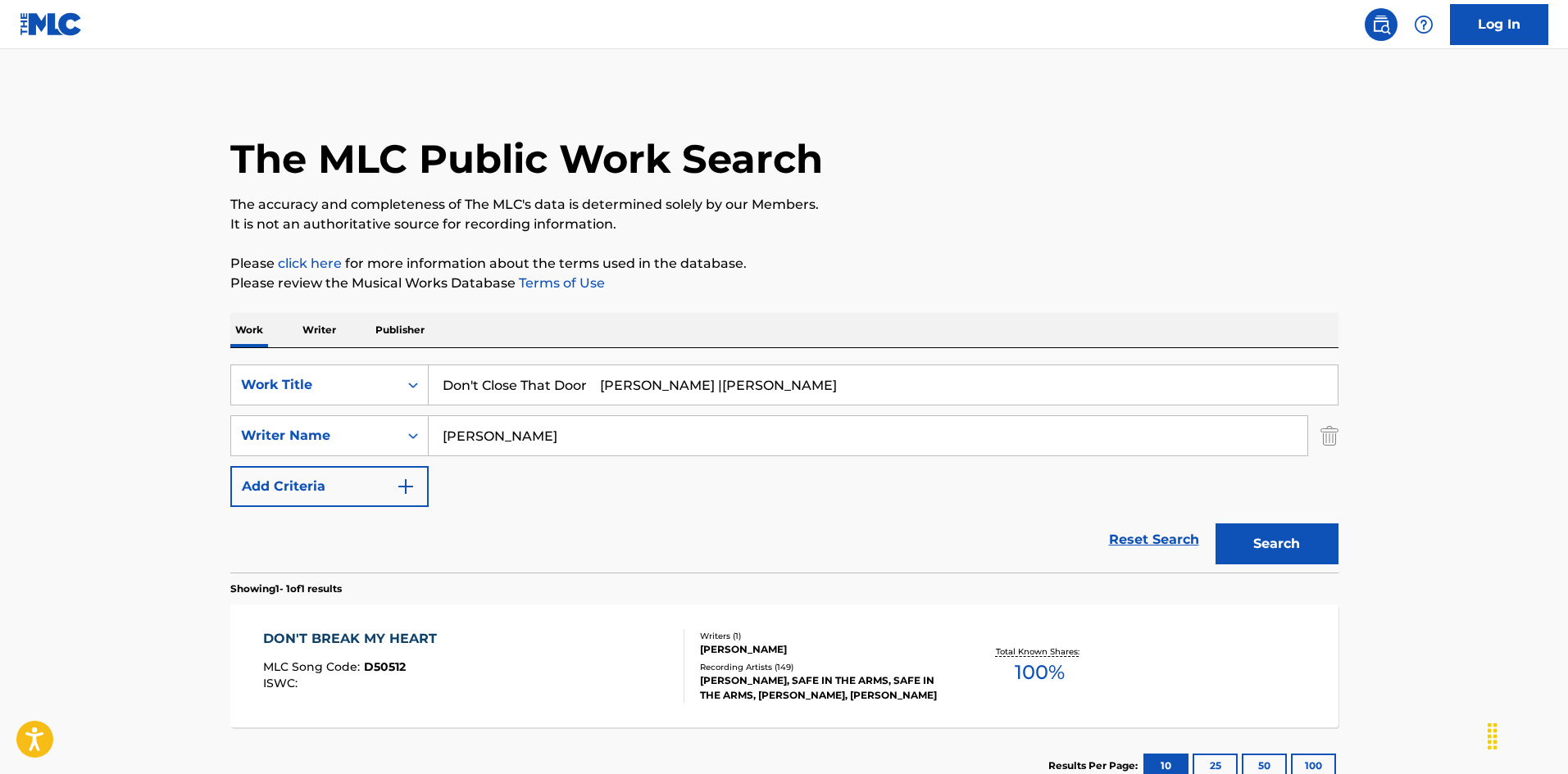
type input "Don't Close That Door [PERSON_NAME] |[PERSON_NAME]"
drag, startPoint x: 587, startPoint y: 438, endPoint x: 323, endPoint y: 407, distance: 265.8
click at [320, 407] on div "SearchWithCriteria925b4d22-daa9-49c7-9c3b-1f4fd6ba712d Work Title Don't Close T…" at bounding box center [784, 435] width 1108 height 142
paste input "Longoria"
type input "Longoria"
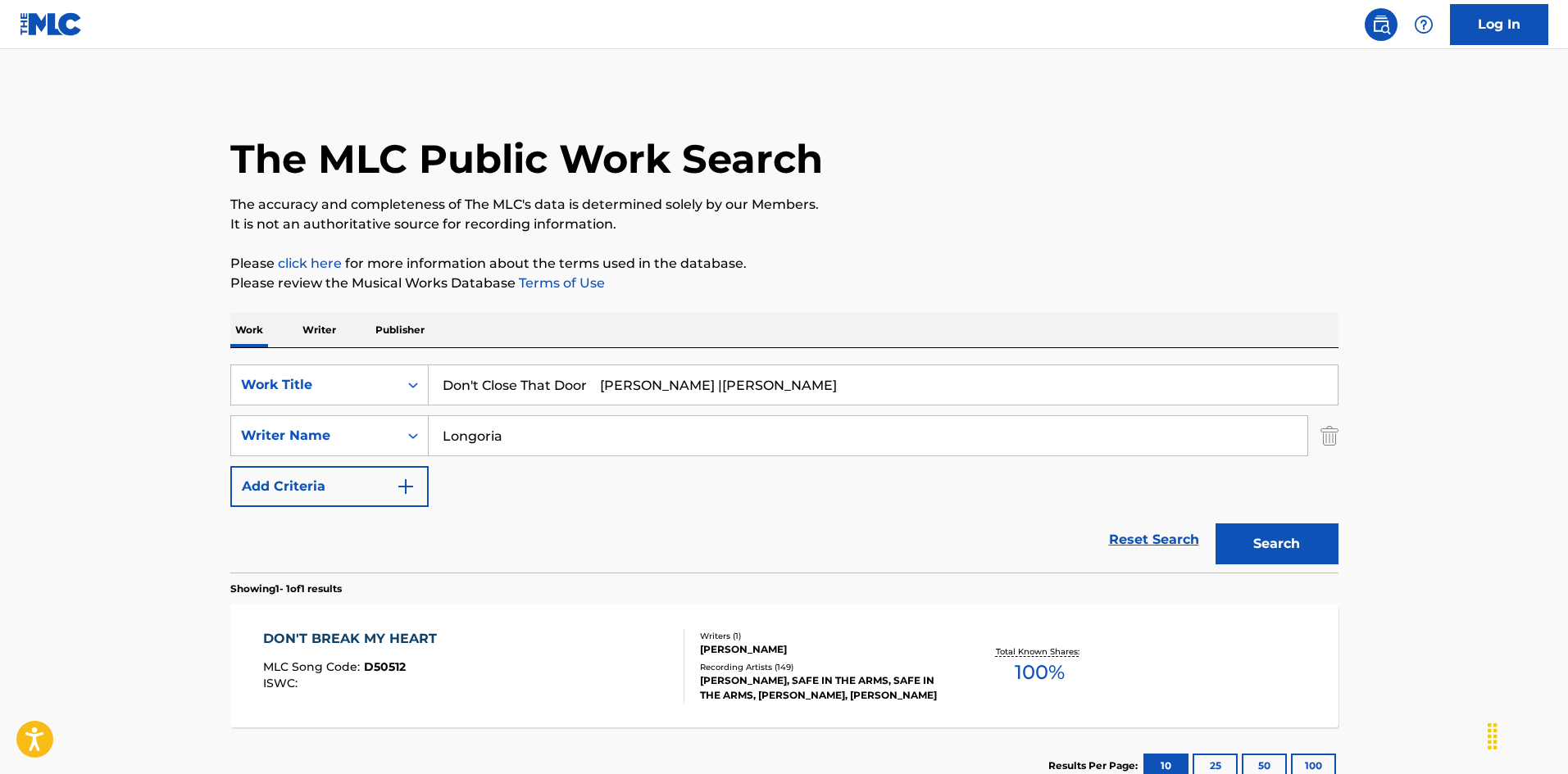
drag, startPoint x: 606, startPoint y: 382, endPoint x: 799, endPoint y: 423, distance: 197.3
click at [803, 421] on div "SearchWithCriteria925b4d22-daa9-49c7-9c3b-1f4fd6ba712d Work Title Don't Close T…" at bounding box center [784, 435] width 1108 height 142
type input "Don't Close That Door"
click at [1239, 540] on button "Search" at bounding box center [1276, 544] width 123 height 41
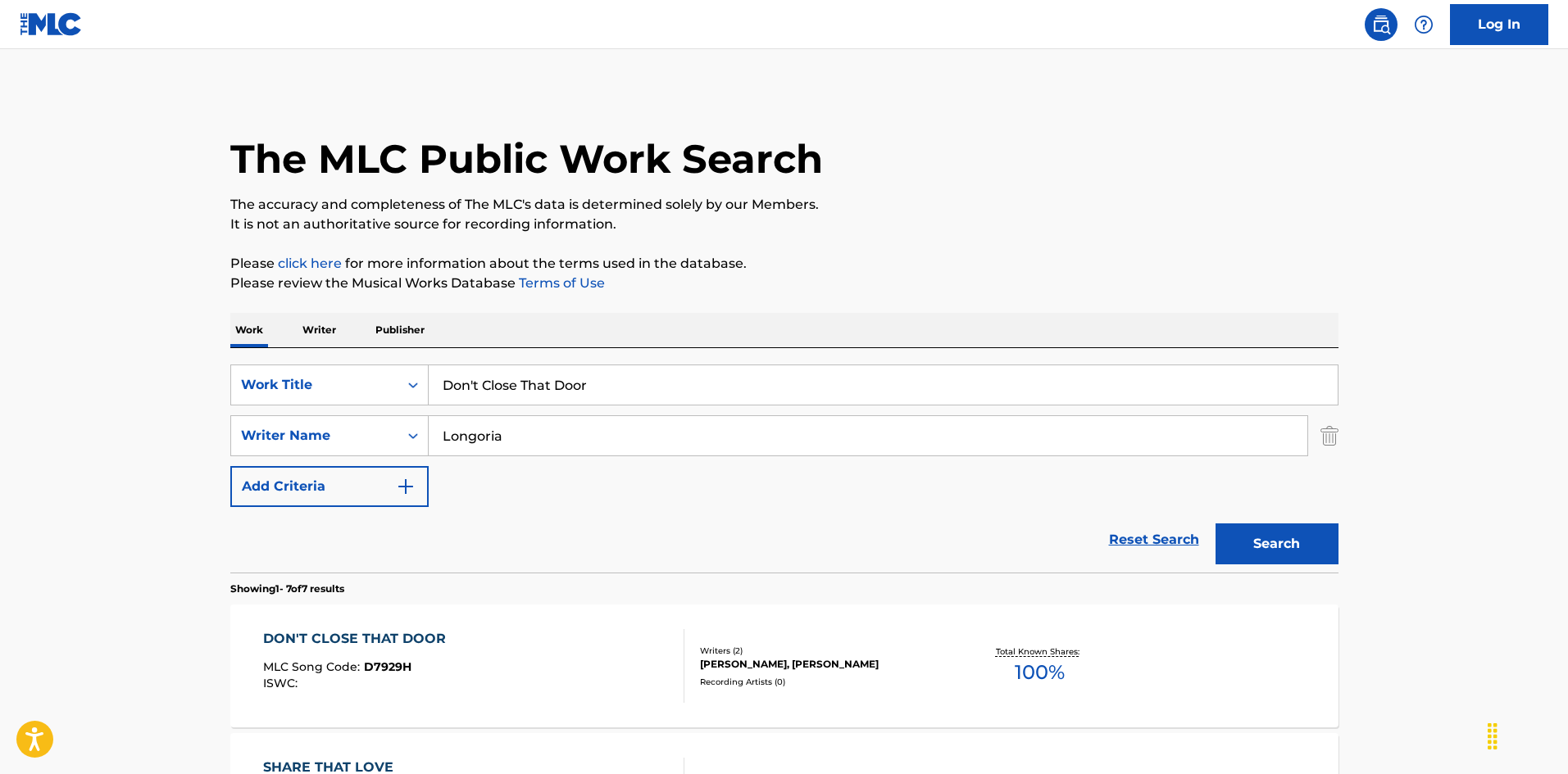
scroll to position [82, 0]
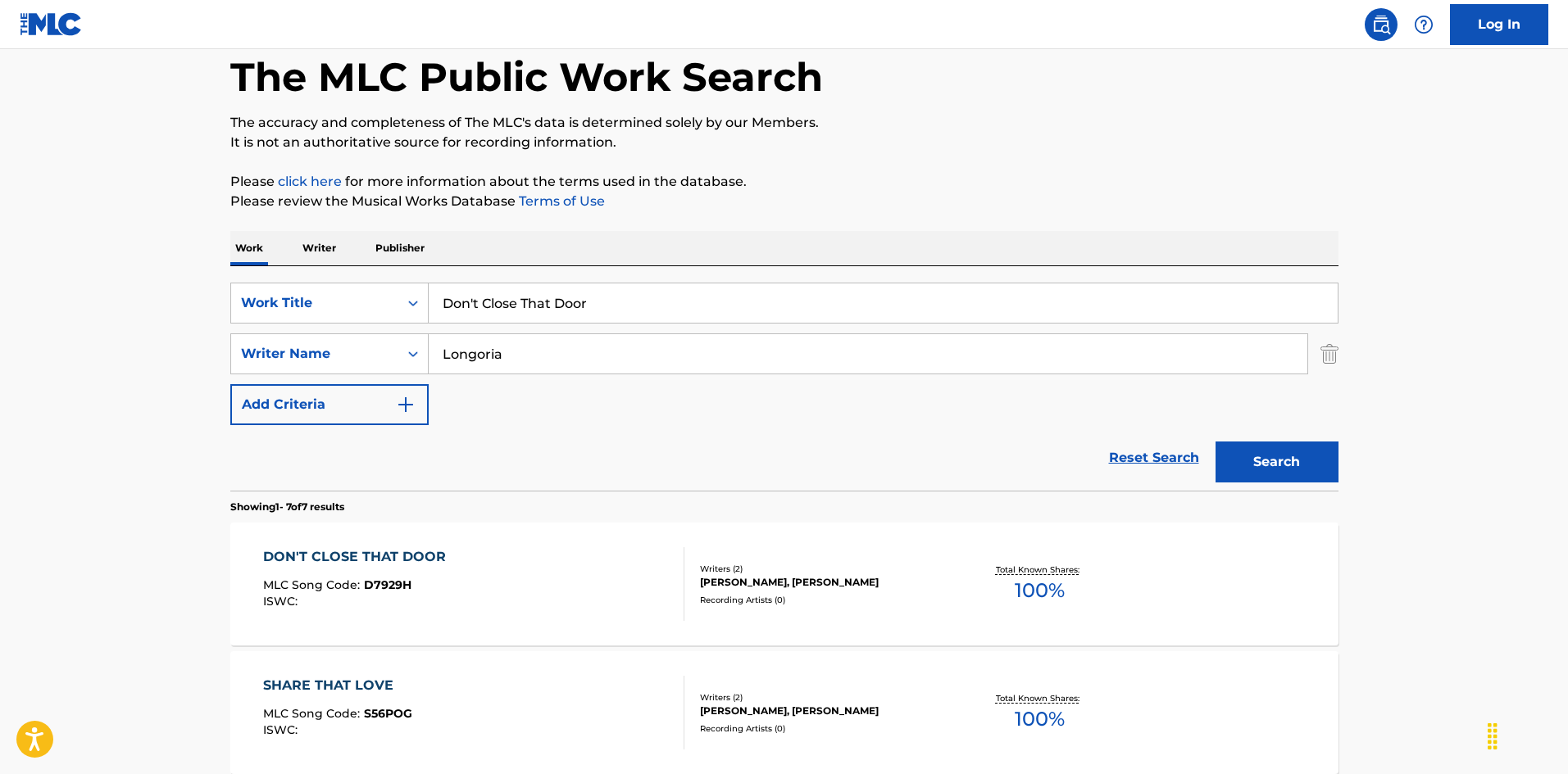
click at [616, 573] on div "DON'T CLOSE THAT DOOR MLC Song Code : D7929H ISWC :" at bounding box center [474, 583] width 421 height 74
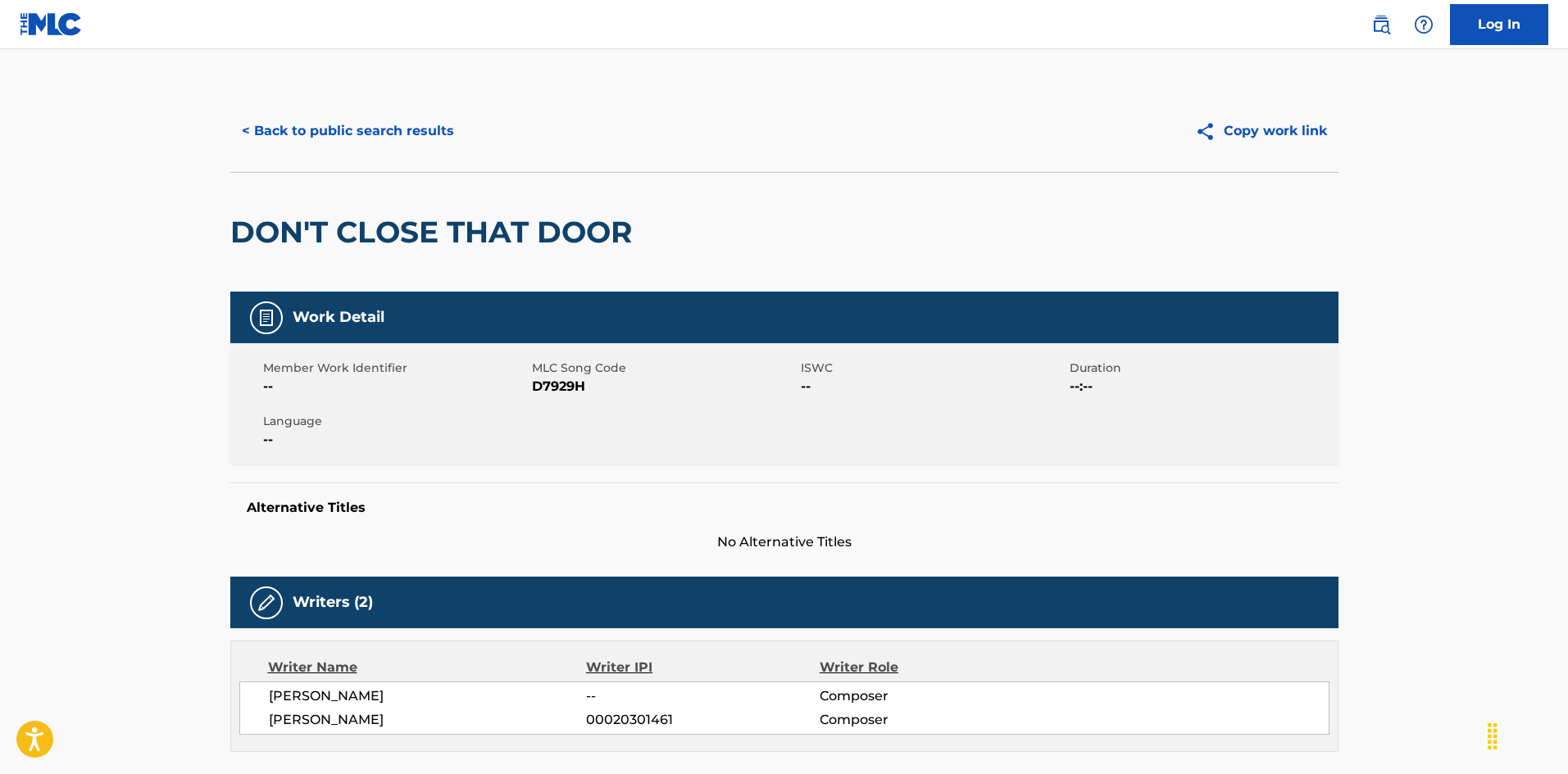
click at [419, 152] on div "< Back to public search results Copy work link" at bounding box center [784, 131] width 1108 height 82
click at [454, 128] on button "< Back to public search results" at bounding box center [347, 132] width 235 height 41
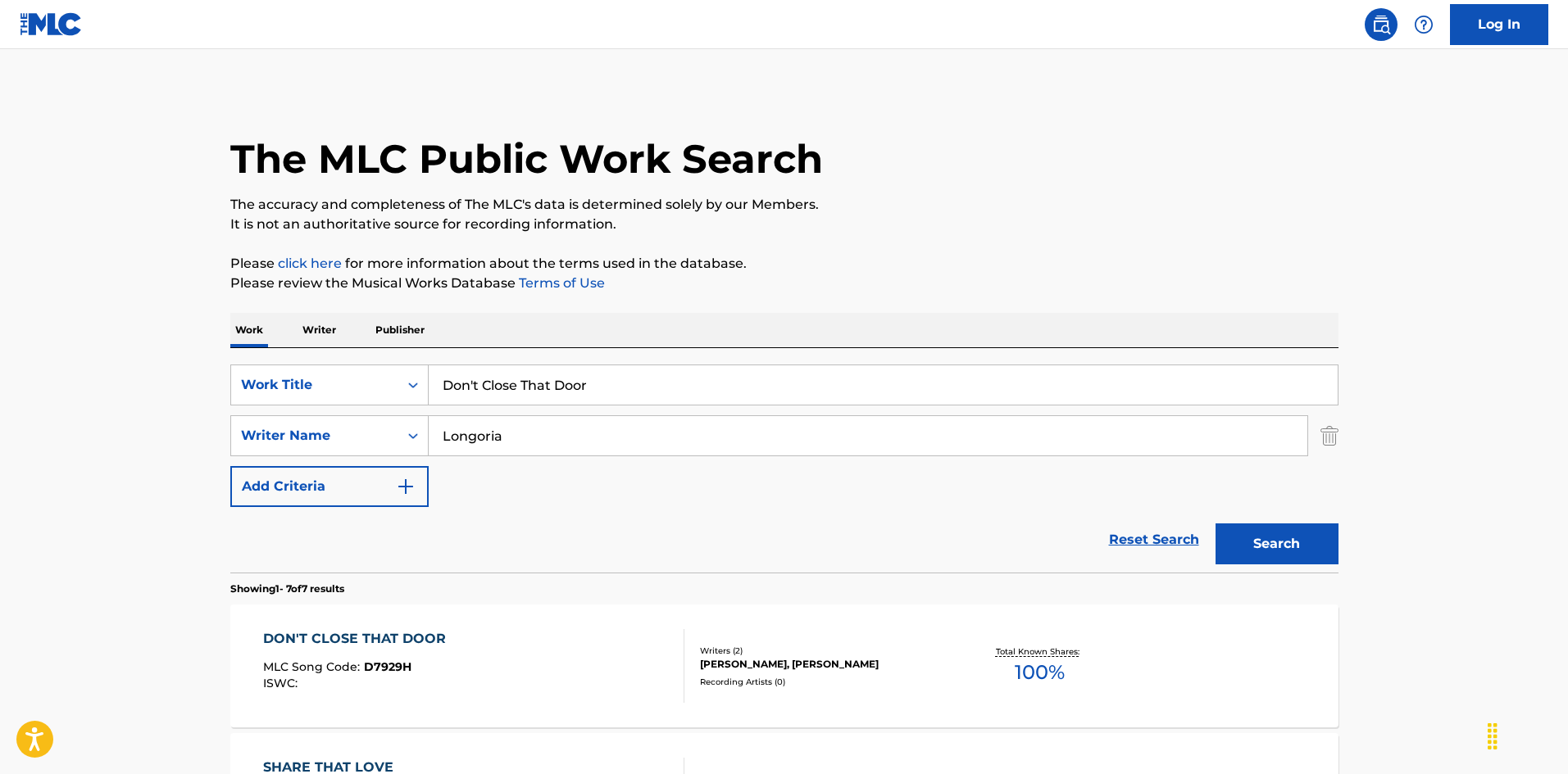
scroll to position [82, 0]
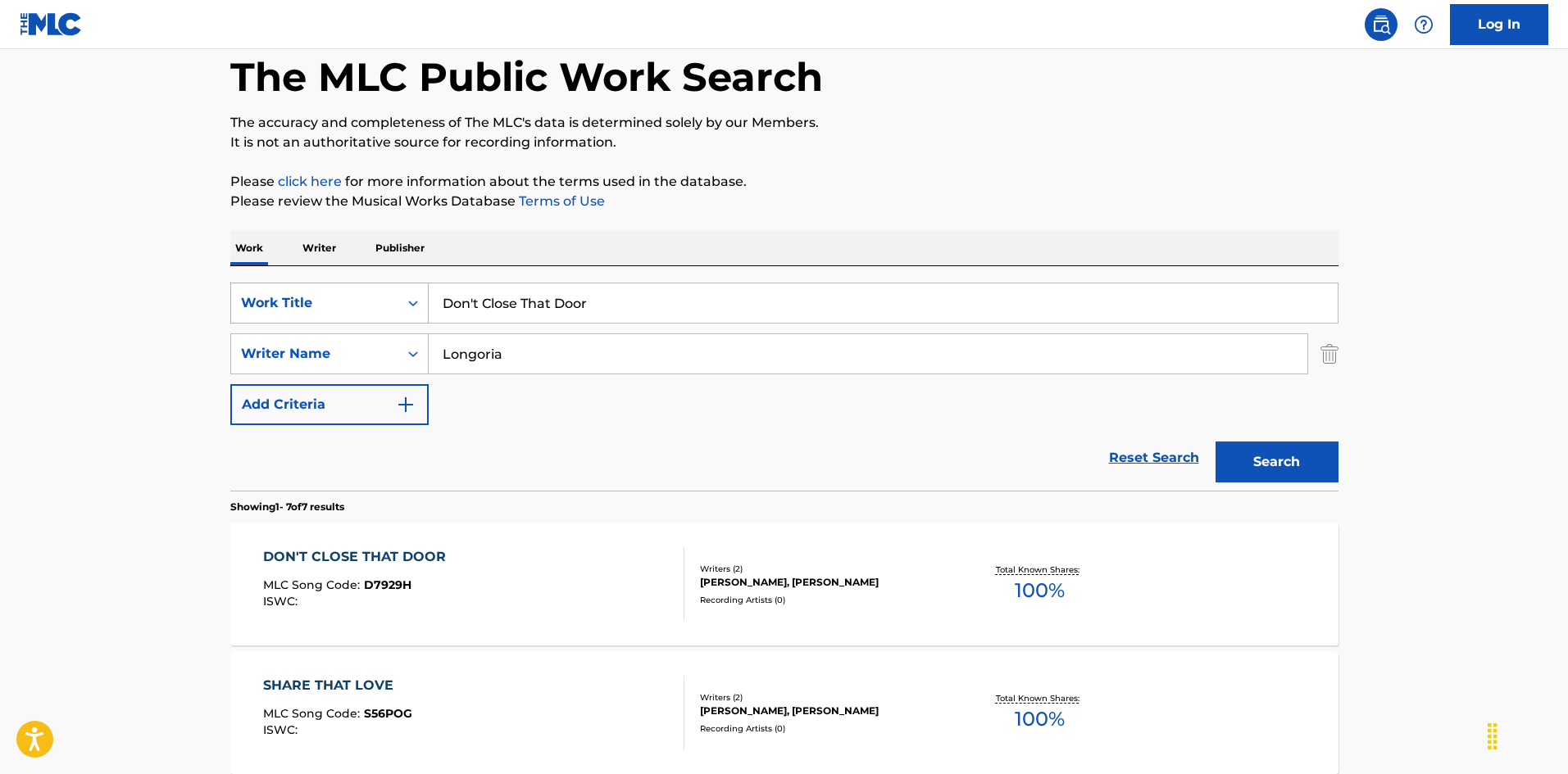
drag, startPoint x: 535, startPoint y: 304, endPoint x: 329, endPoint y: 294, distance: 206.2
click at [326, 292] on div "SearchWithCriteria925b4d22-daa9-49c7-9c3b-1f4fd6ba712d Work Title Don't Close T…" at bounding box center [784, 304] width 1108 height 41
paste input "ry For Me [PERSON_NAME] Iii"
click at [697, 300] on input "Don't Cry For Me [PERSON_NAME] Iii" at bounding box center [882, 304] width 909 height 39
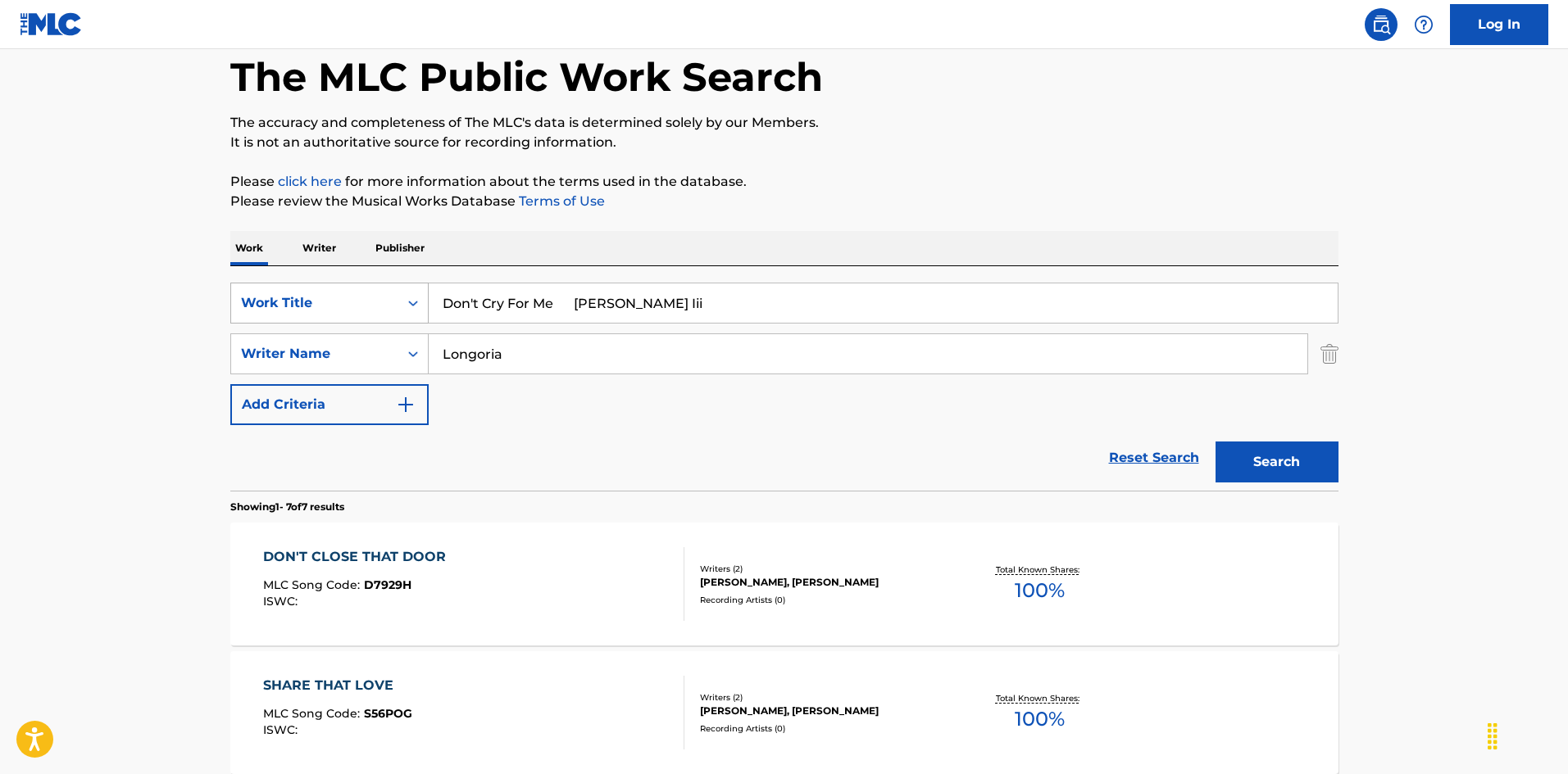
type input "Don't Cry For Me [PERSON_NAME] Iii"
drag, startPoint x: 393, startPoint y: 304, endPoint x: 468, endPoint y: 293, distance: 75.8
click at [388, 304] on div "SearchWithCriteria925b4d22-daa9-49c7-9c3b-1f4fd6ba712d Work Title Don't Cry For…" at bounding box center [784, 354] width 1108 height 142
paste input "andreth"
type input "[PERSON_NAME]"
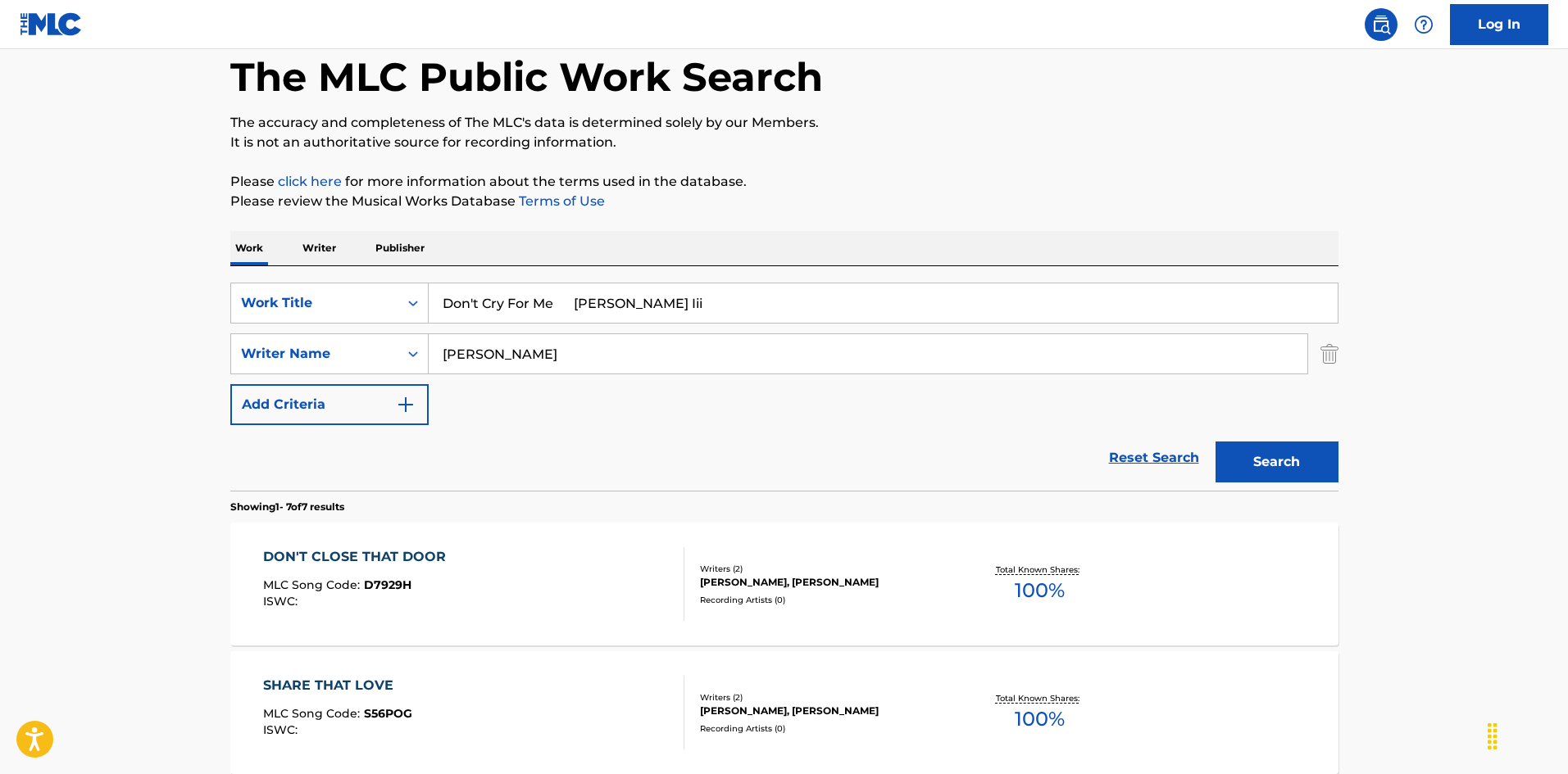
drag, startPoint x: 577, startPoint y: 291, endPoint x: 877, endPoint y: 364, distance: 308.8
click at [839, 357] on div "SearchWithCriteria925b4d22-daa9-49c7-9c3b-1f4fd6ba712d Work Title Don't Cry For…" at bounding box center [784, 354] width 1108 height 142
type input "Don't Cry For Me"
click at [1336, 466] on button "Search" at bounding box center [1276, 463] width 123 height 41
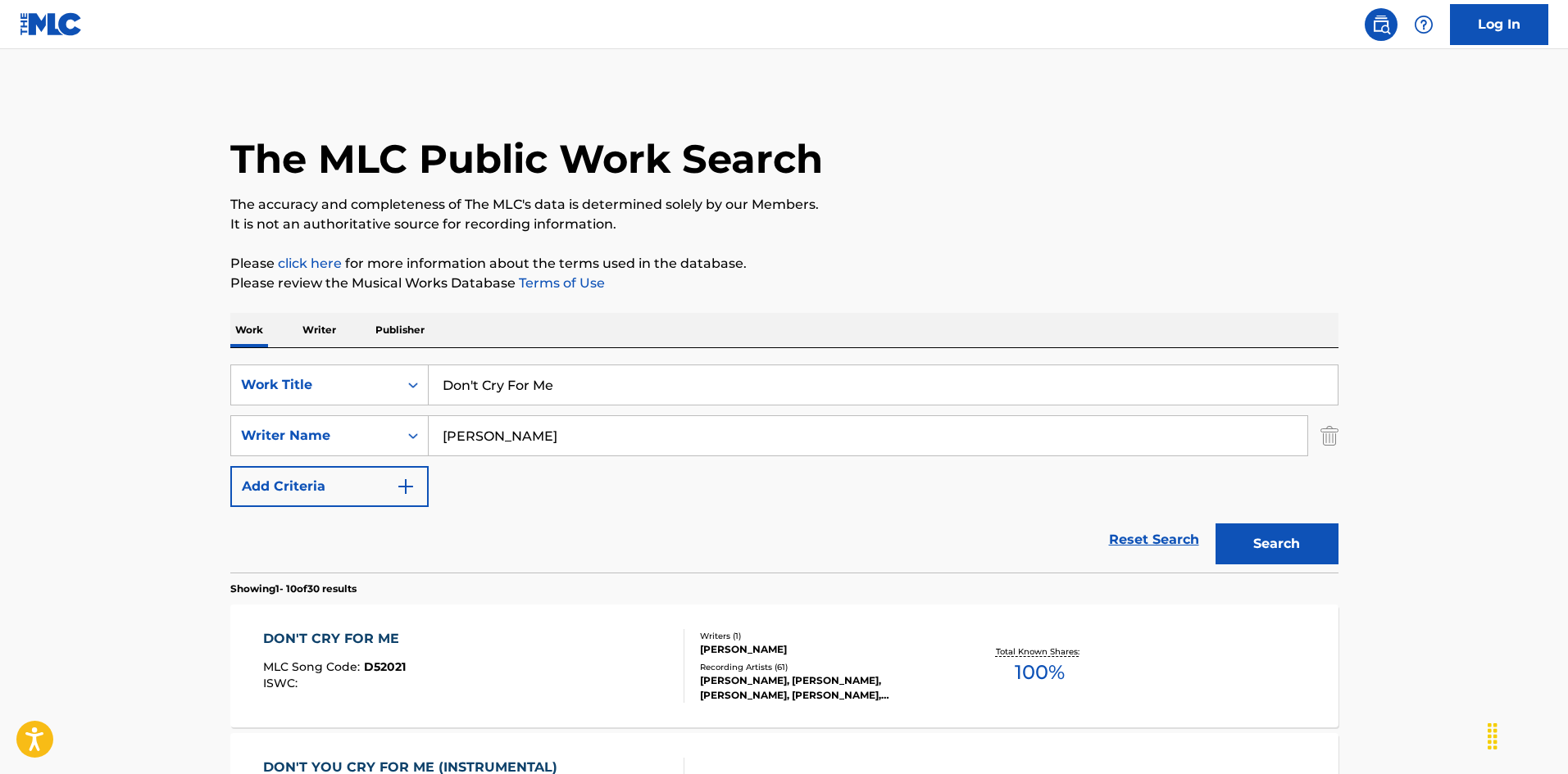
scroll to position [164, 0]
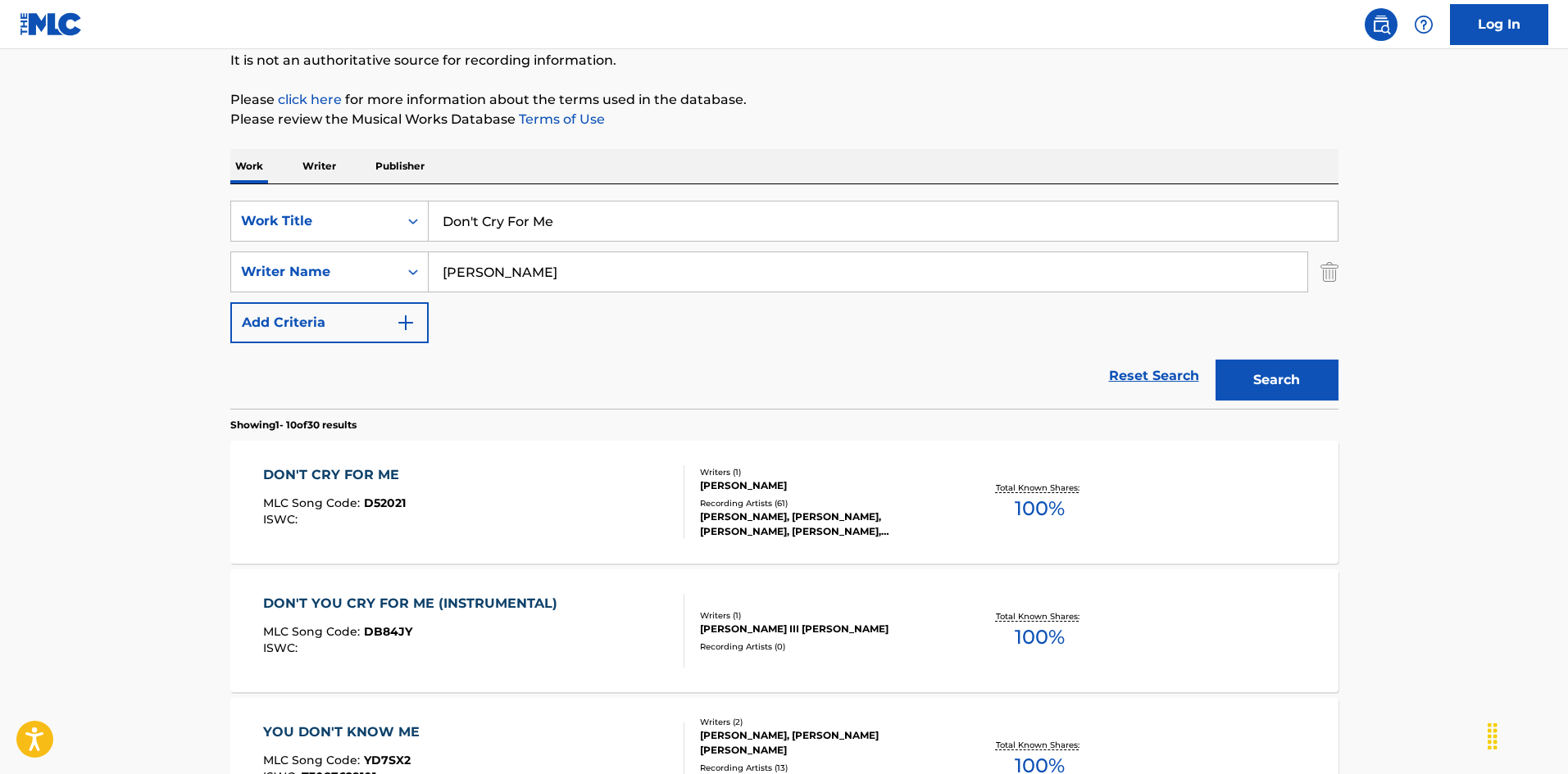
click at [617, 485] on div "DON'T CRY FOR ME MLC Song Code : D52021 ISWC :" at bounding box center [474, 502] width 421 height 74
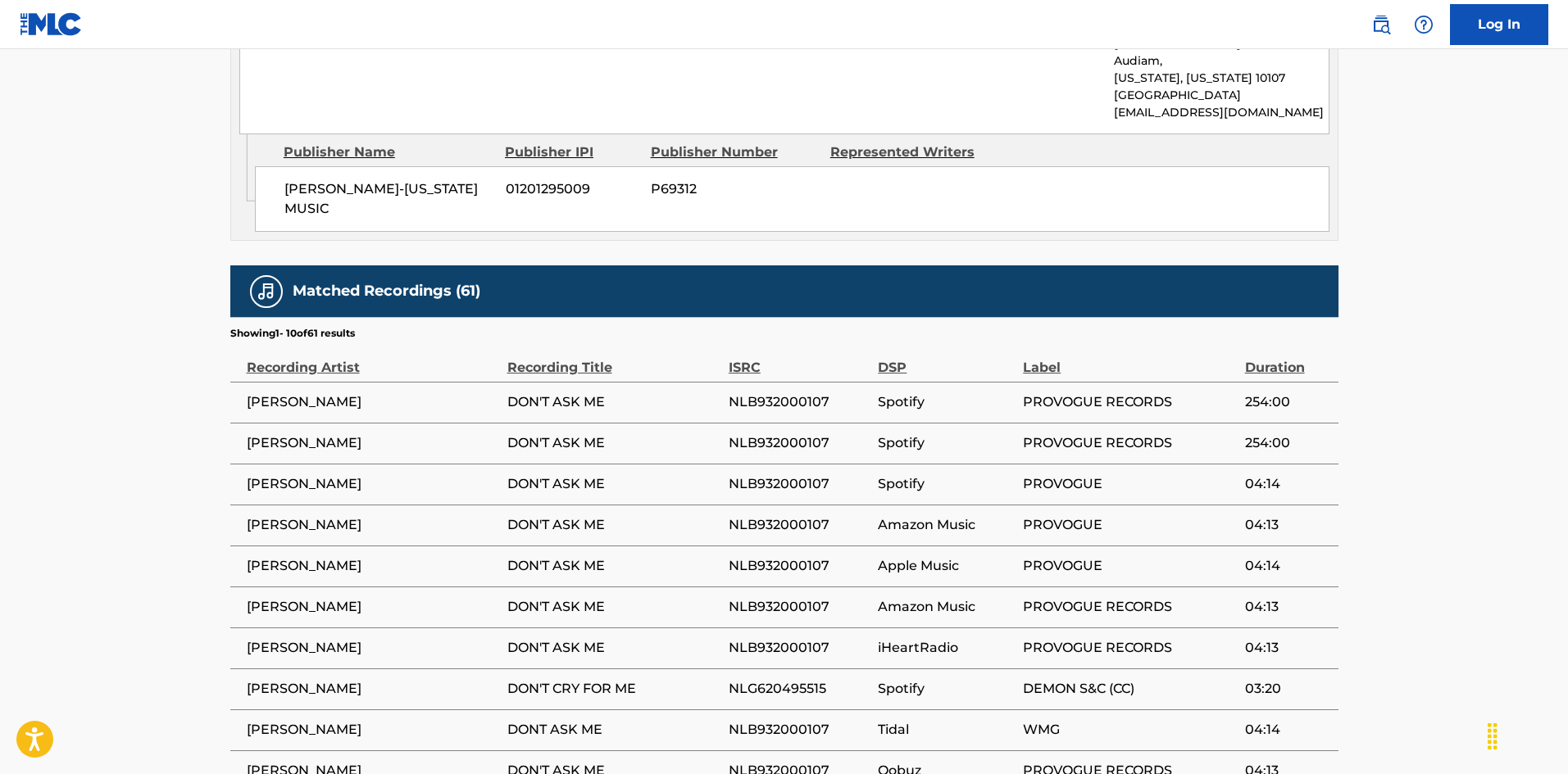
scroll to position [983, 0]
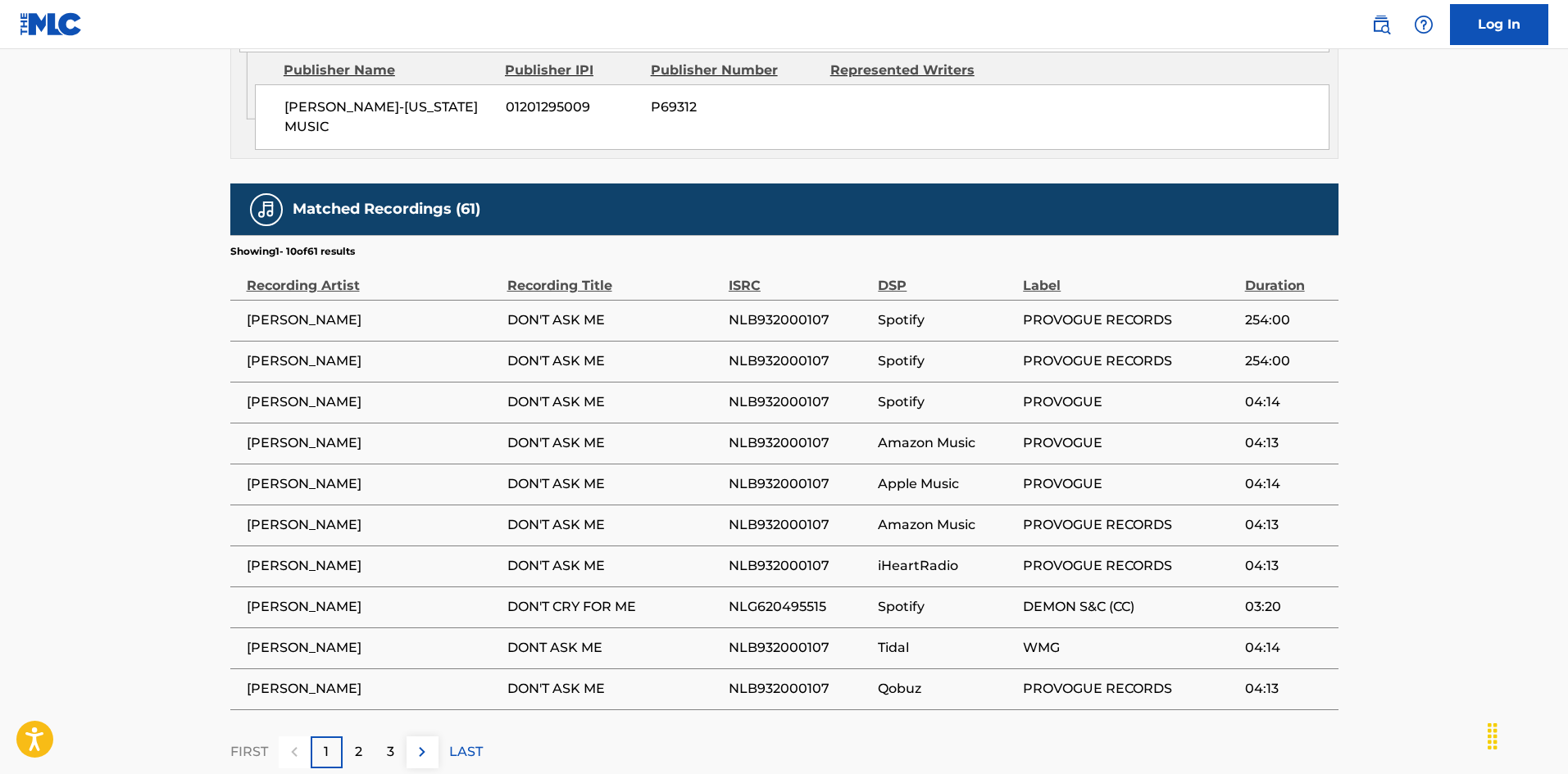
click at [762, 310] on span "NLB932000107" at bounding box center [800, 320] width 141 height 20
click at [357, 743] on p "2" at bounding box center [359, 752] width 8 height 20
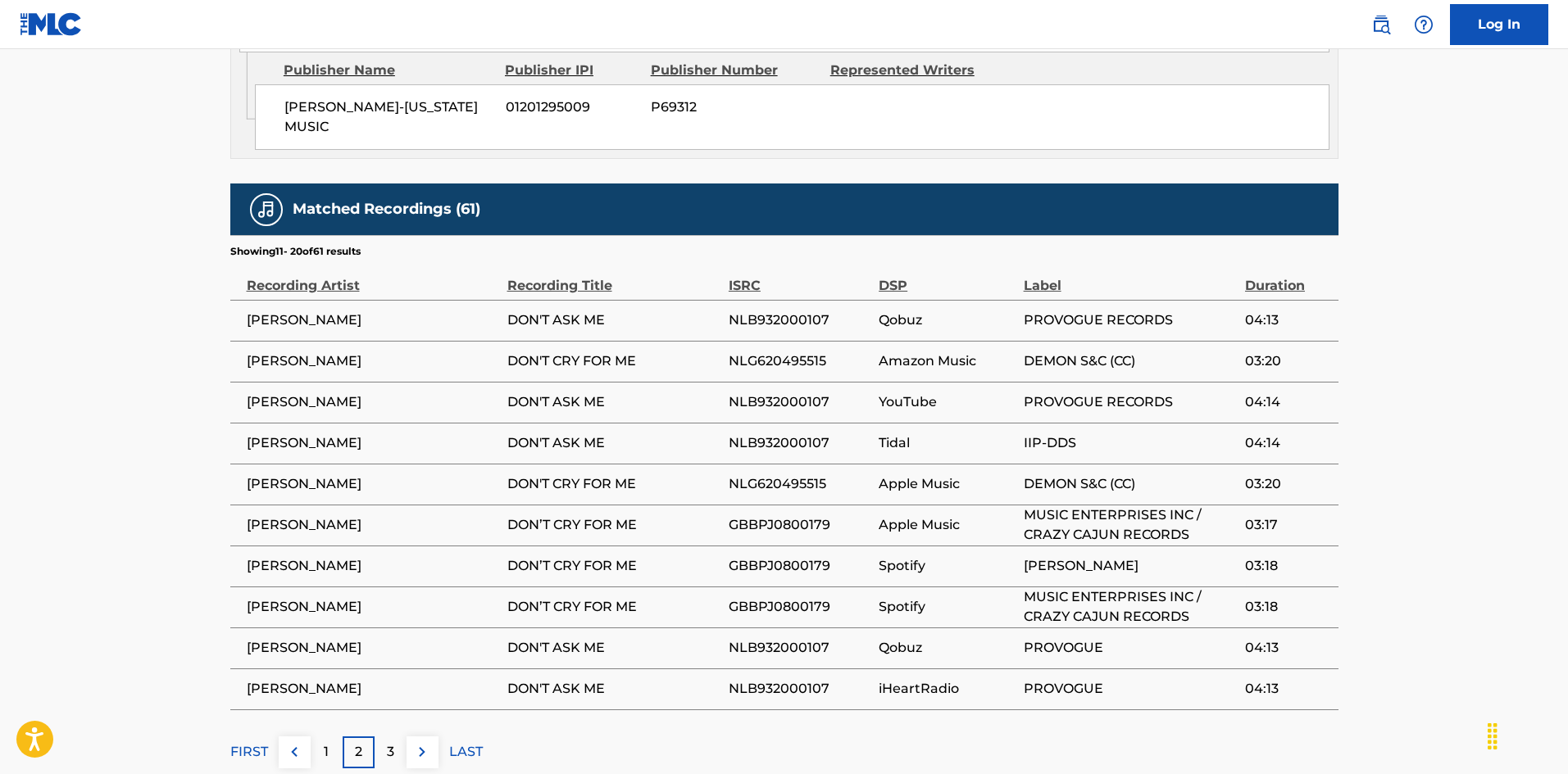
click at [392, 743] on p "3" at bounding box center [391, 752] width 8 height 20
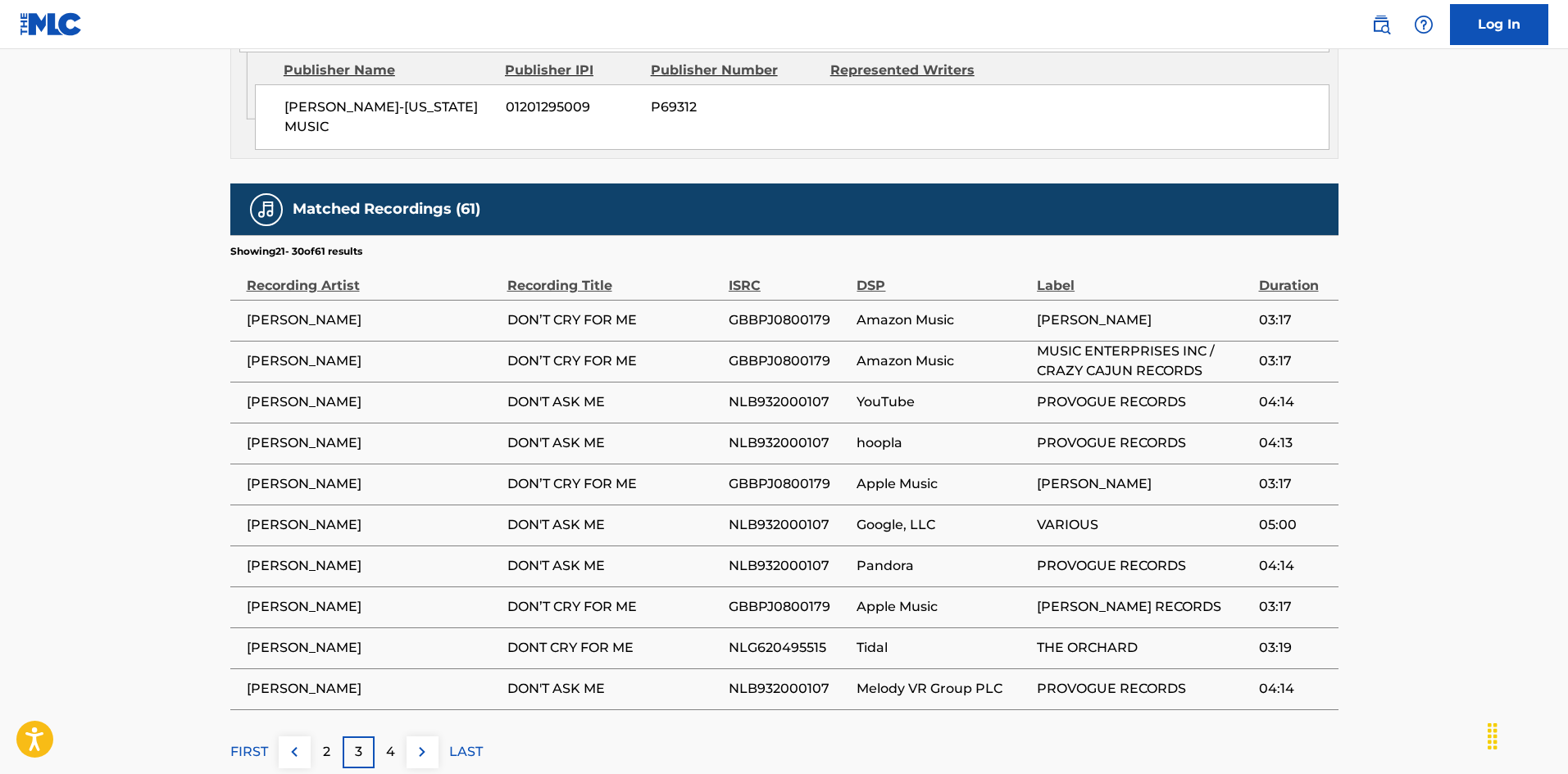
click at [388, 743] on p "4" at bounding box center [390, 752] width 9 height 20
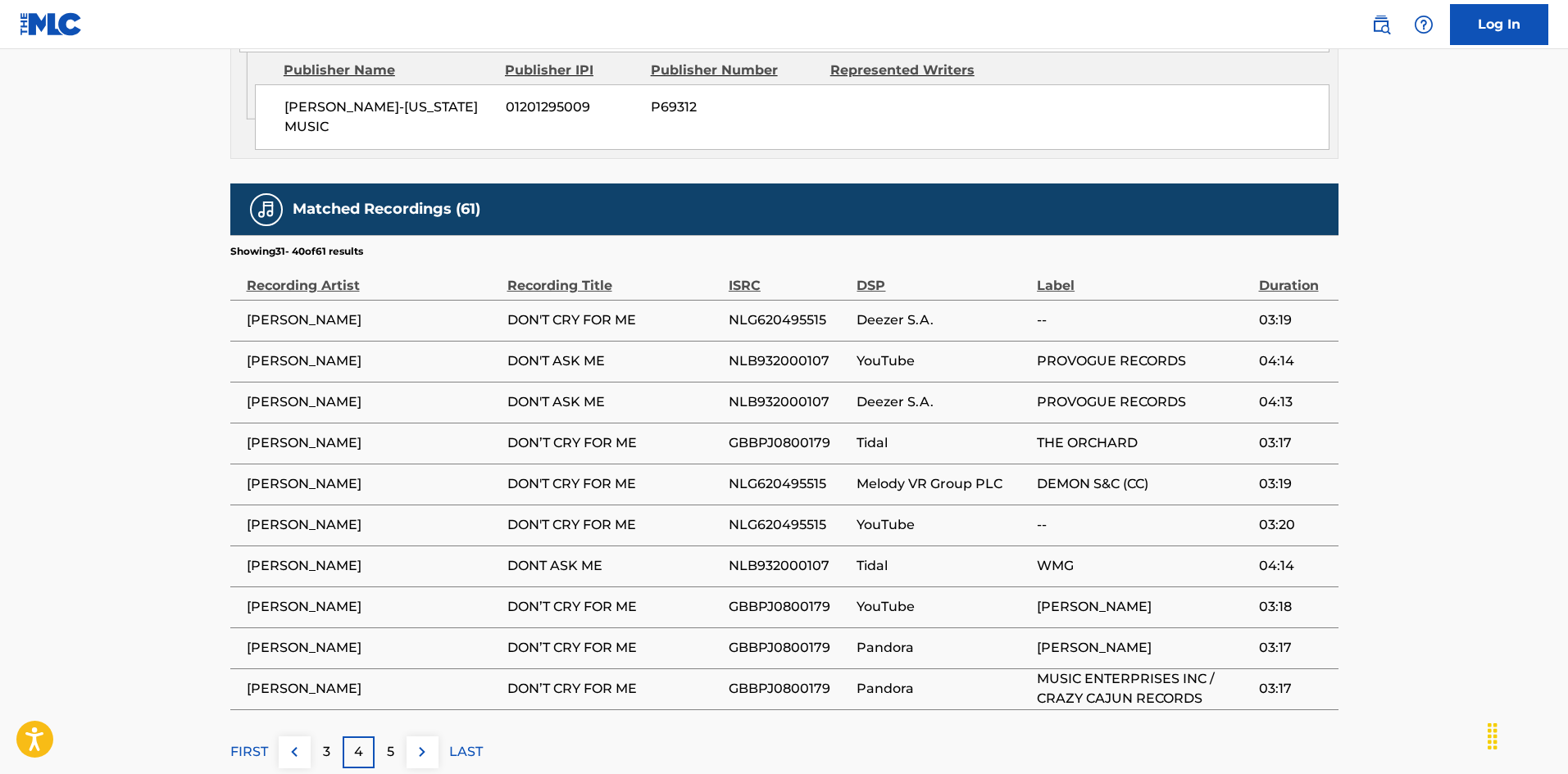
click at [591, 557] on span "DONT ASK ME" at bounding box center [613, 567] width 213 height 20
click at [734, 546] on td "NLB932000107" at bounding box center [793, 567] width 129 height 41
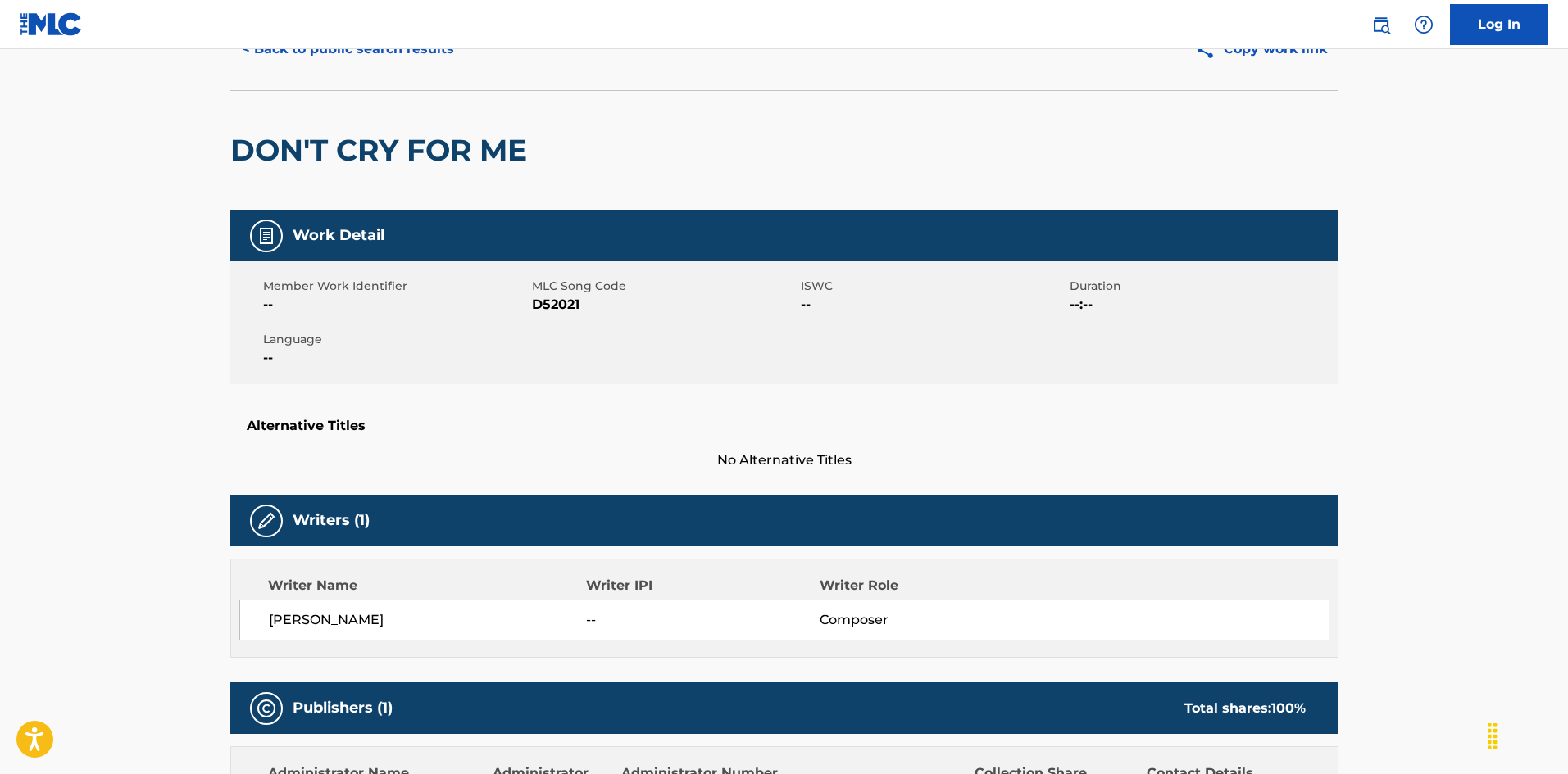
scroll to position [0, 0]
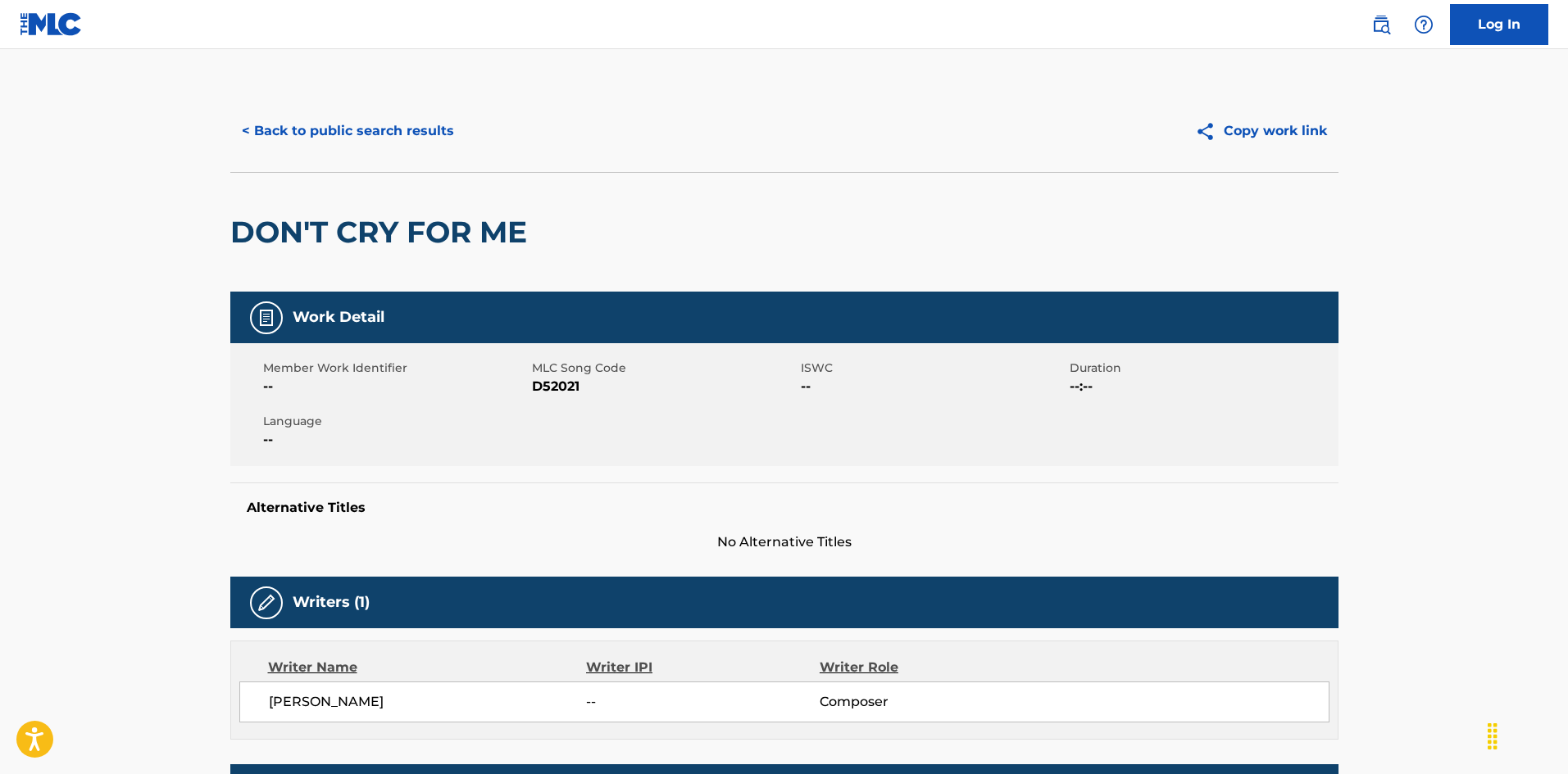
click at [429, 135] on button "< Back to public search results" at bounding box center [347, 132] width 235 height 41
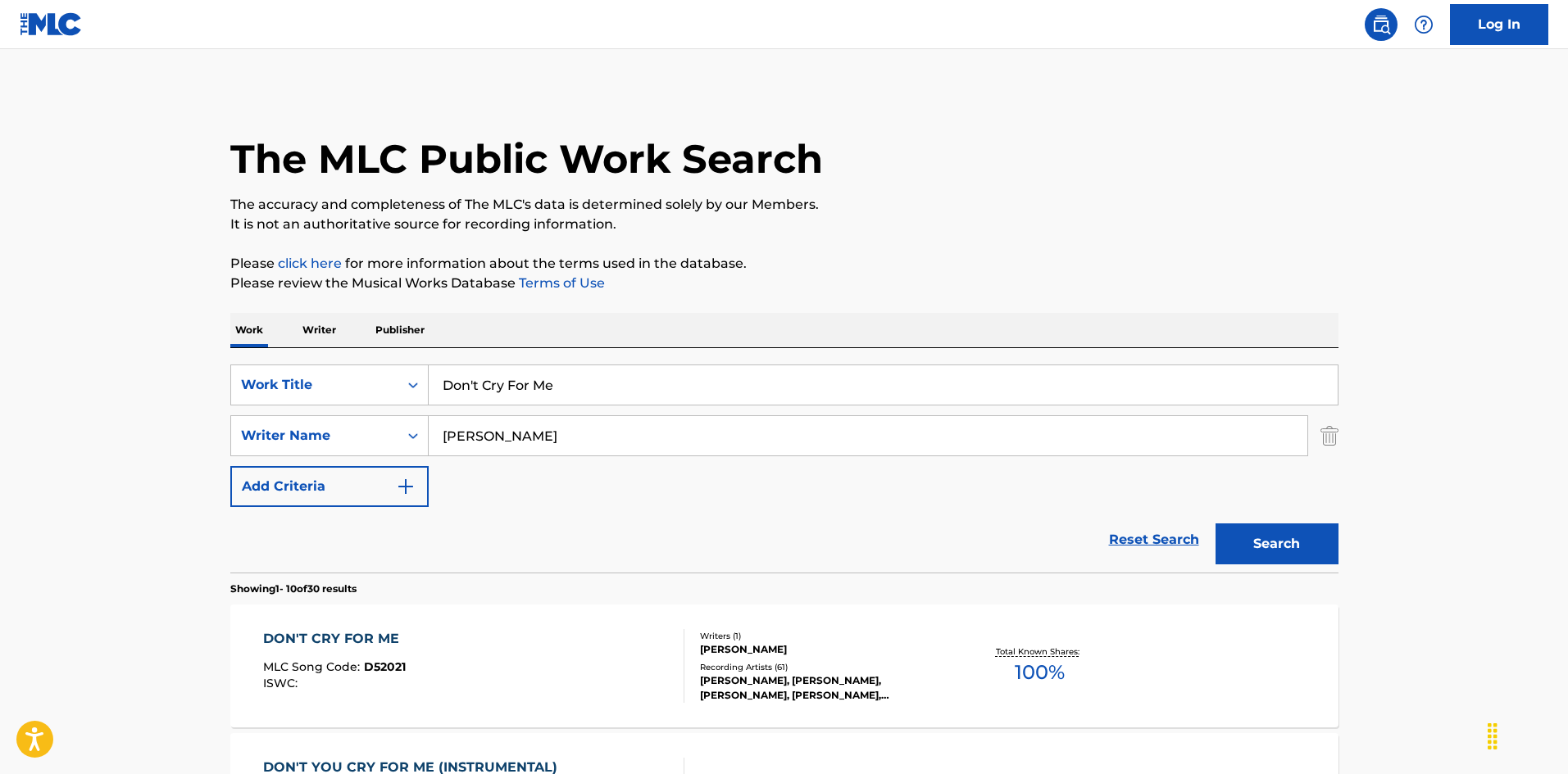
scroll to position [164, 0]
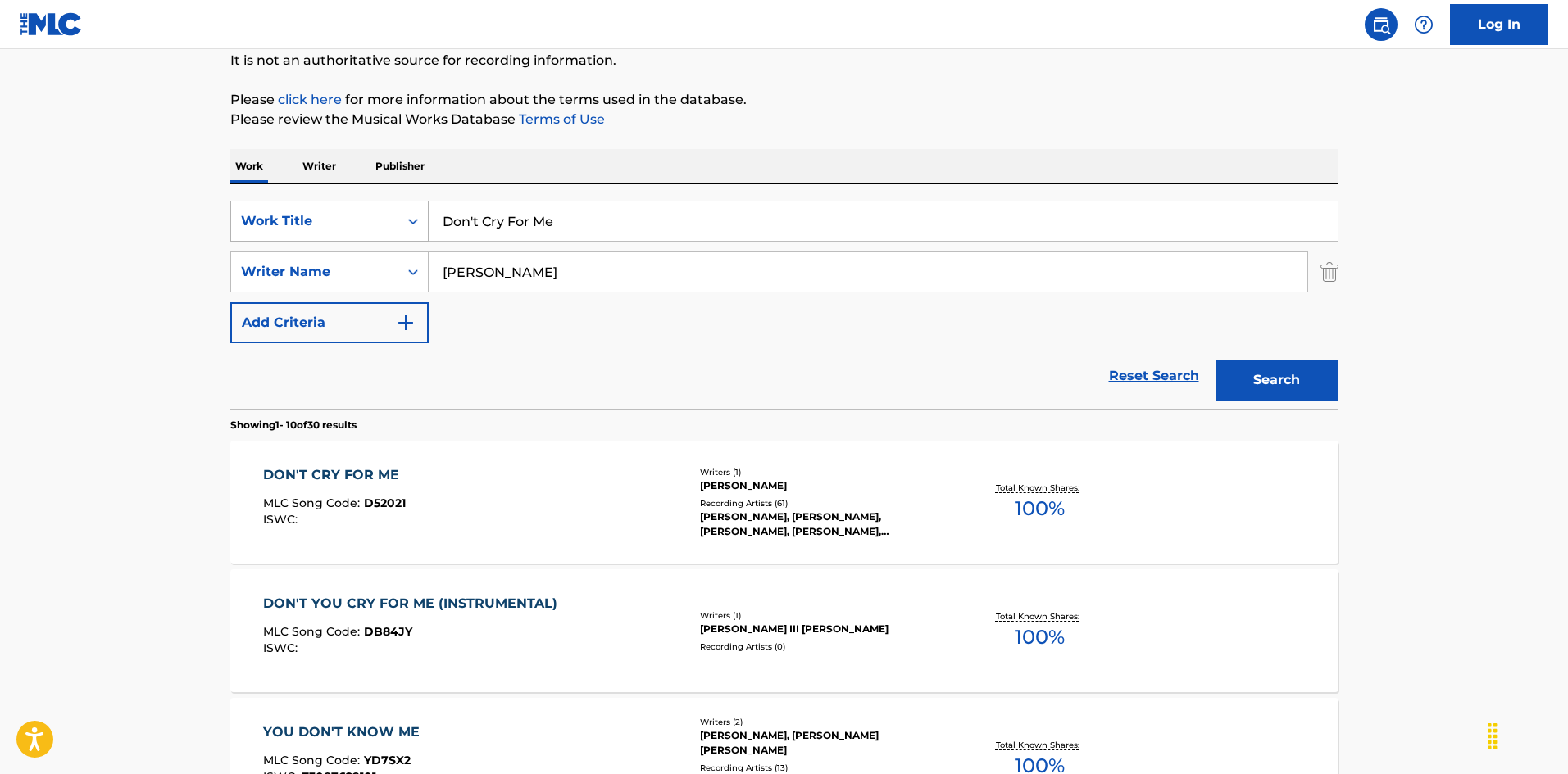
drag, startPoint x: 281, startPoint y: 174, endPoint x: 352, endPoint y: 205, distance: 77.5
paste input "Forget About Me [PERSON_NAME]"
click at [694, 222] on input "Don't Forget About Me [PERSON_NAME]" at bounding box center [882, 221] width 909 height 39
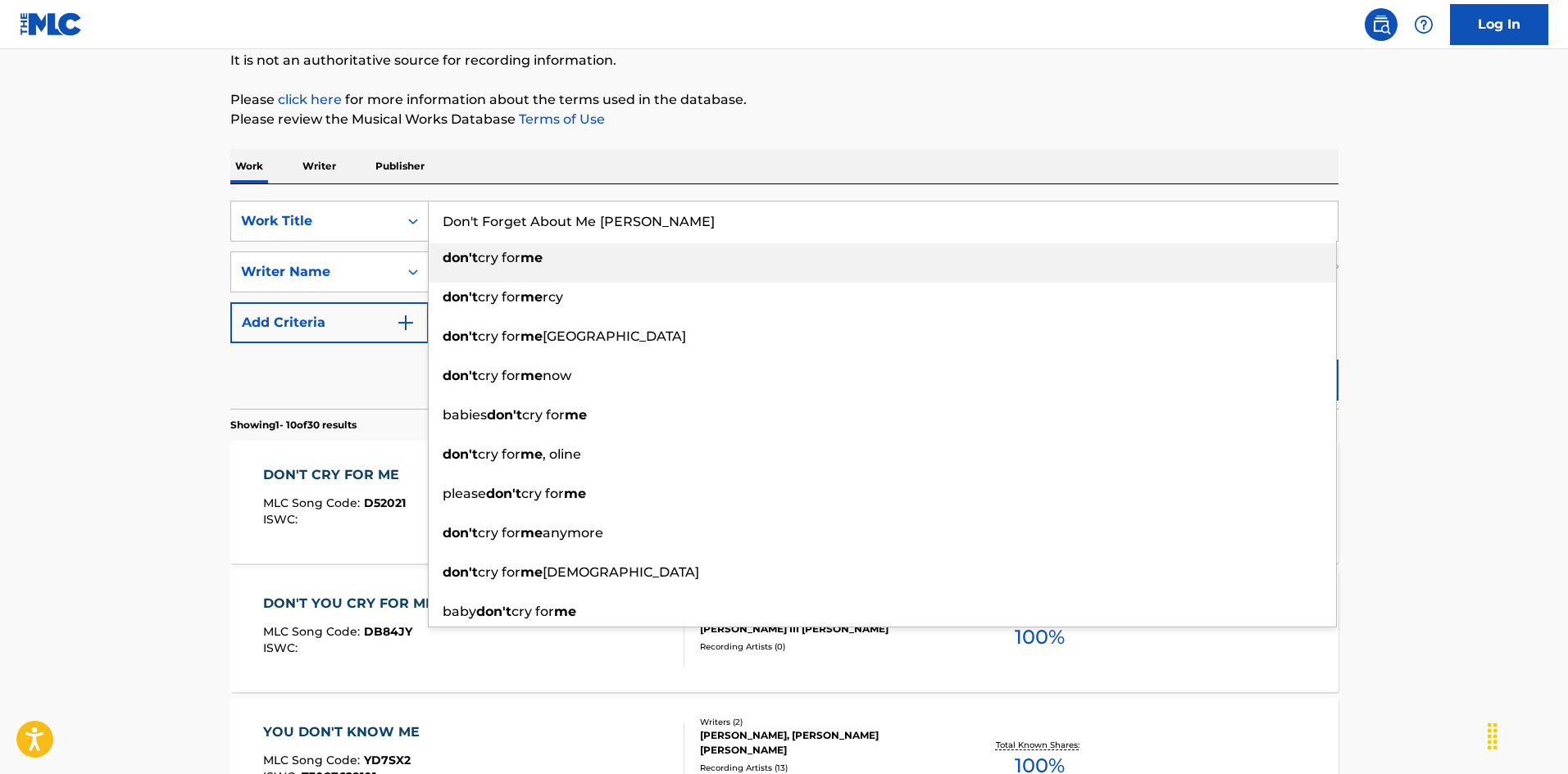
type input "Don't Forget About Me [PERSON_NAME]"
click at [661, 166] on div "Work Writer Publisher" at bounding box center [784, 166] width 1108 height 34
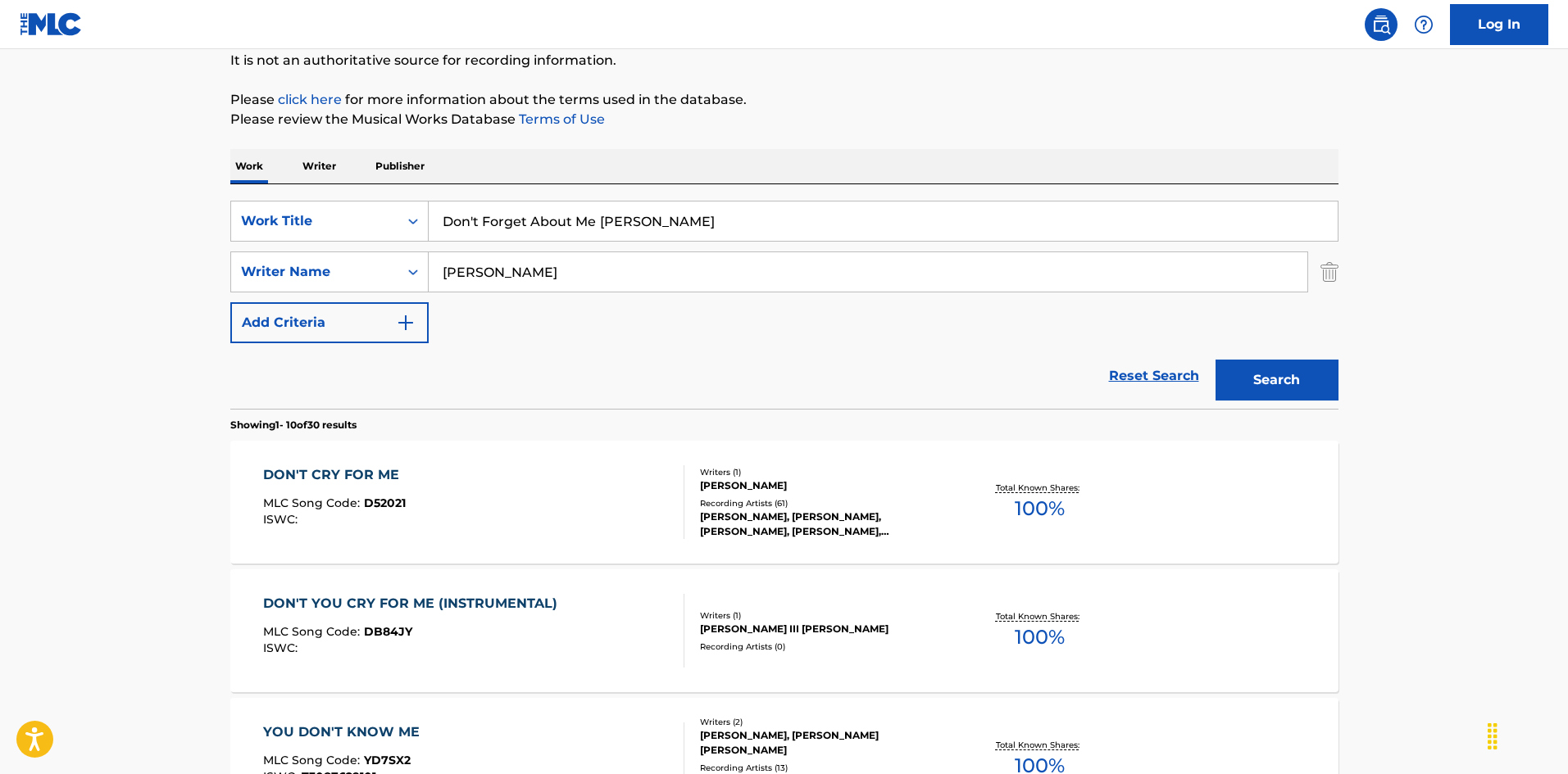
drag, startPoint x: 489, startPoint y: 264, endPoint x: 659, endPoint y: 256, distance: 170.2
click at [296, 231] on div "SearchWithCriteria925b4d22-daa9-49c7-9c3b-1f4fd6ba712d Work Title Don't Forget …" at bounding box center [784, 271] width 1108 height 142
paste input "[PERSON_NAME]"
type input "[PERSON_NAME]"
drag, startPoint x: 610, startPoint y: 222, endPoint x: 697, endPoint y: 237, distance: 88.3
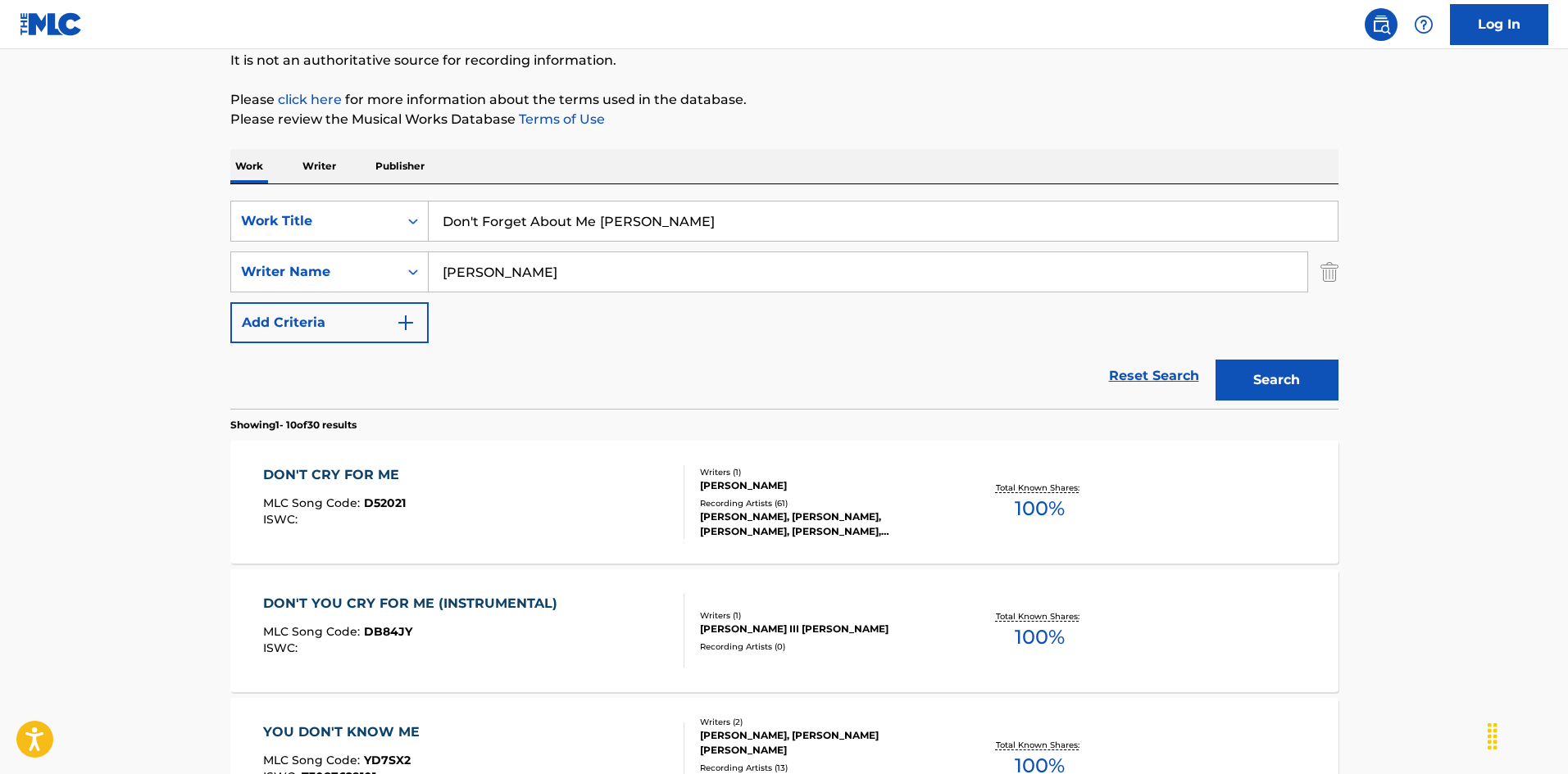
click at [697, 237] on input "Don't Forget About Me [PERSON_NAME]" at bounding box center [882, 221] width 909 height 39
type input "Don't Forget About Me"
click at [1244, 379] on button "Search" at bounding box center [1276, 380] width 123 height 41
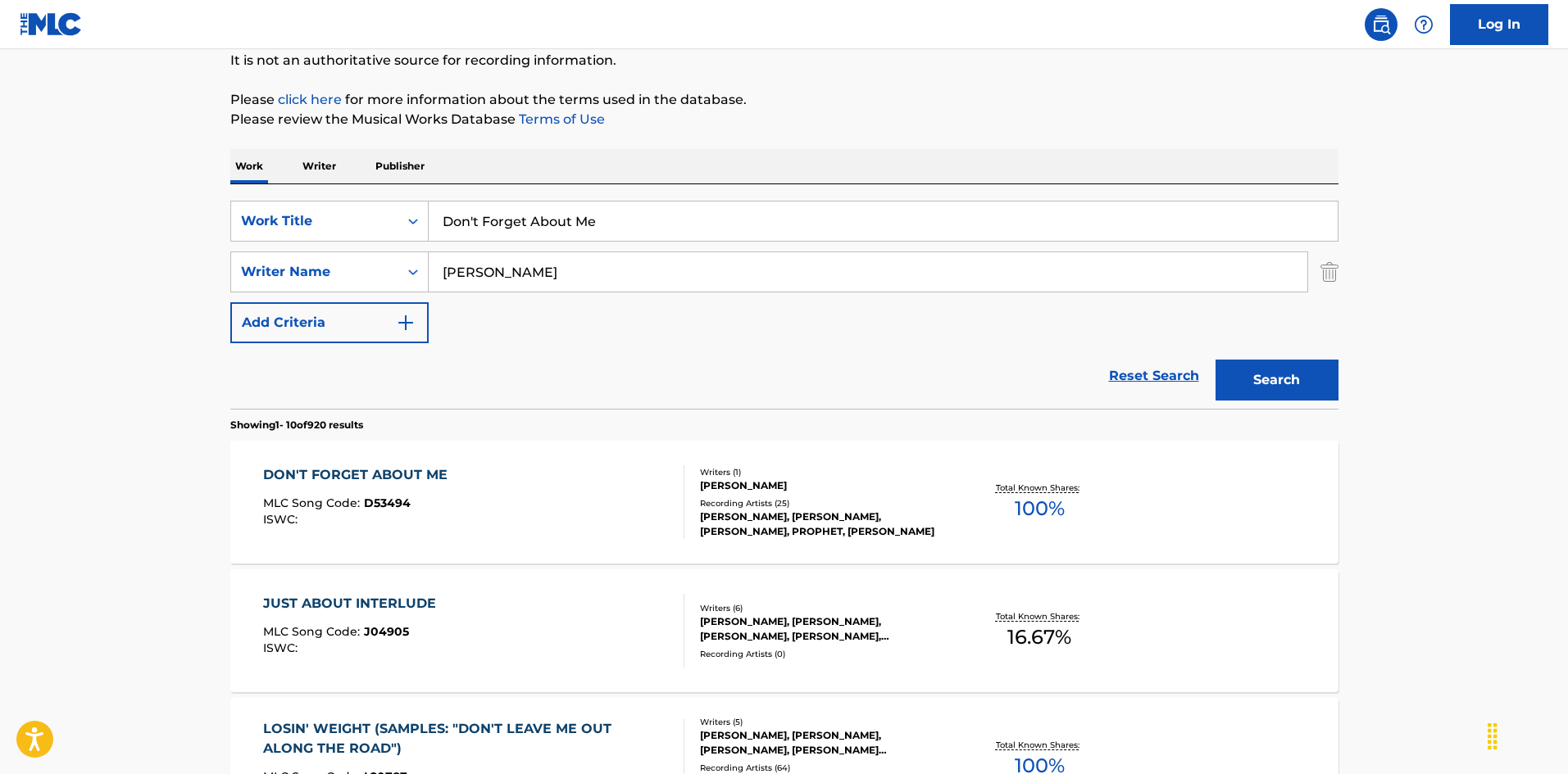
click at [532, 499] on div "DON'T FORGET ABOUT ME MLC Song Code : D53494 ISWC :" at bounding box center [474, 502] width 421 height 74
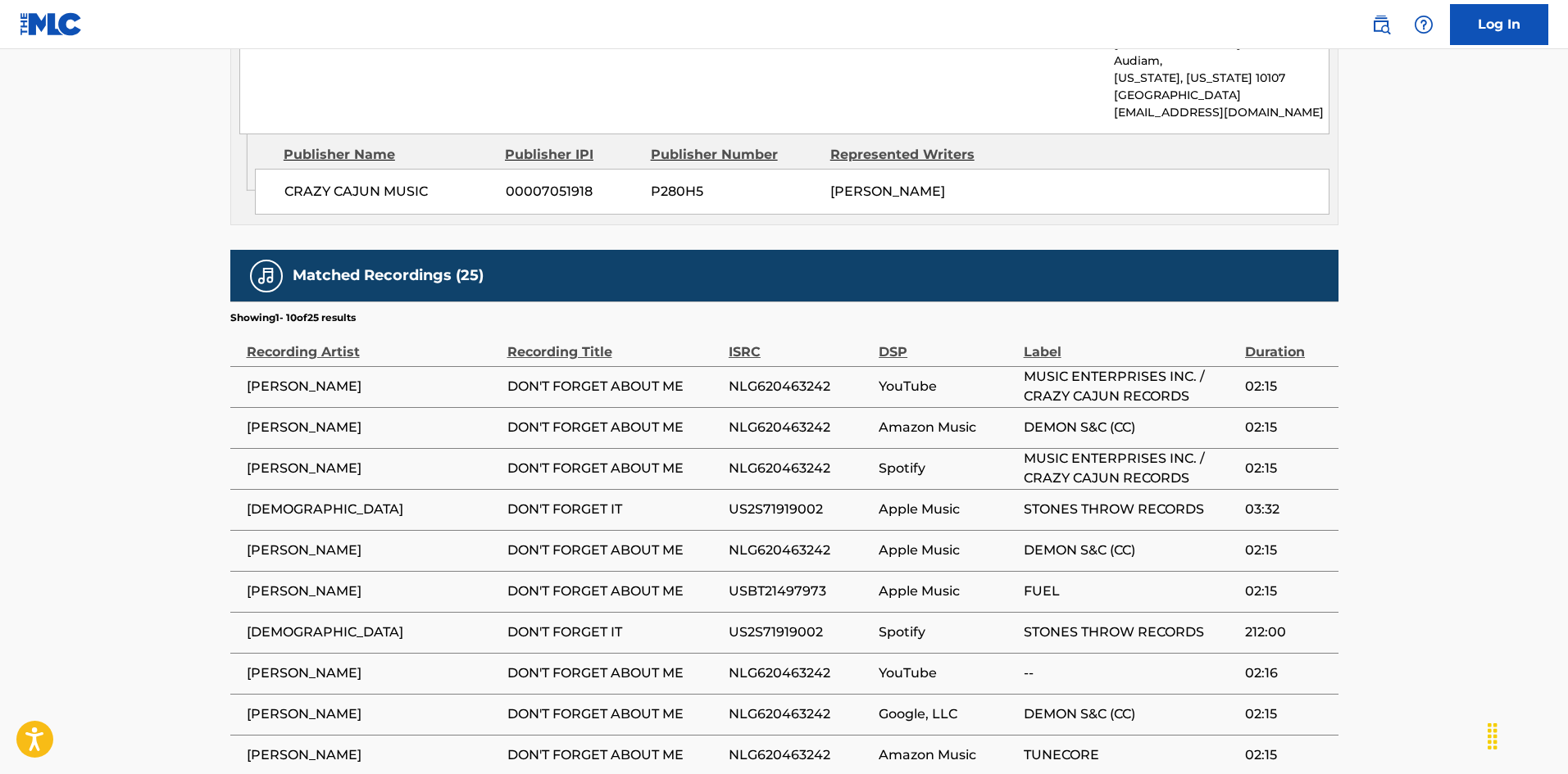
scroll to position [983, 0]
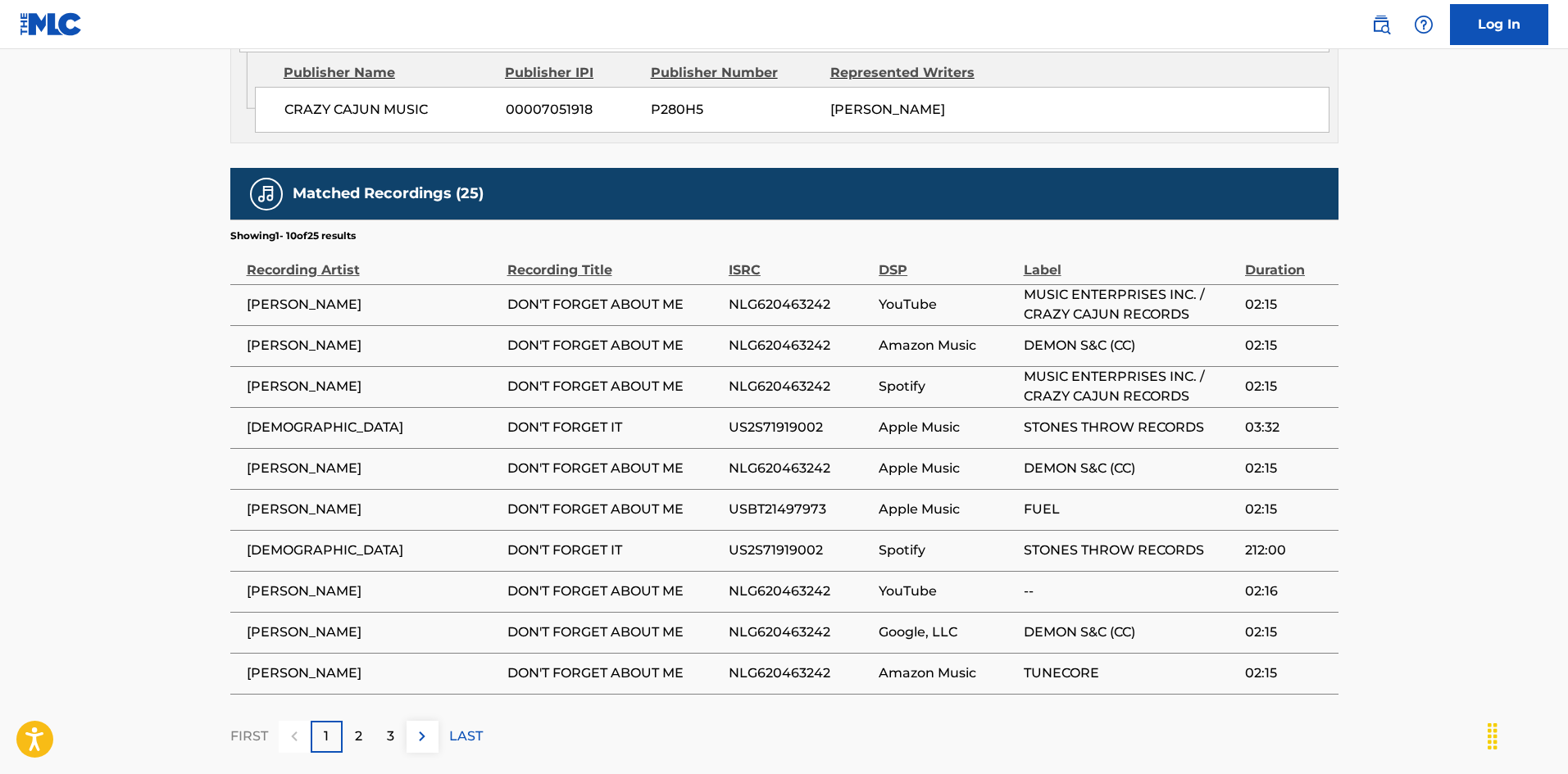
click at [766, 418] on span "US2S71919002" at bounding box center [800, 428] width 141 height 20
click at [368, 721] on div "2" at bounding box center [359, 737] width 32 height 32
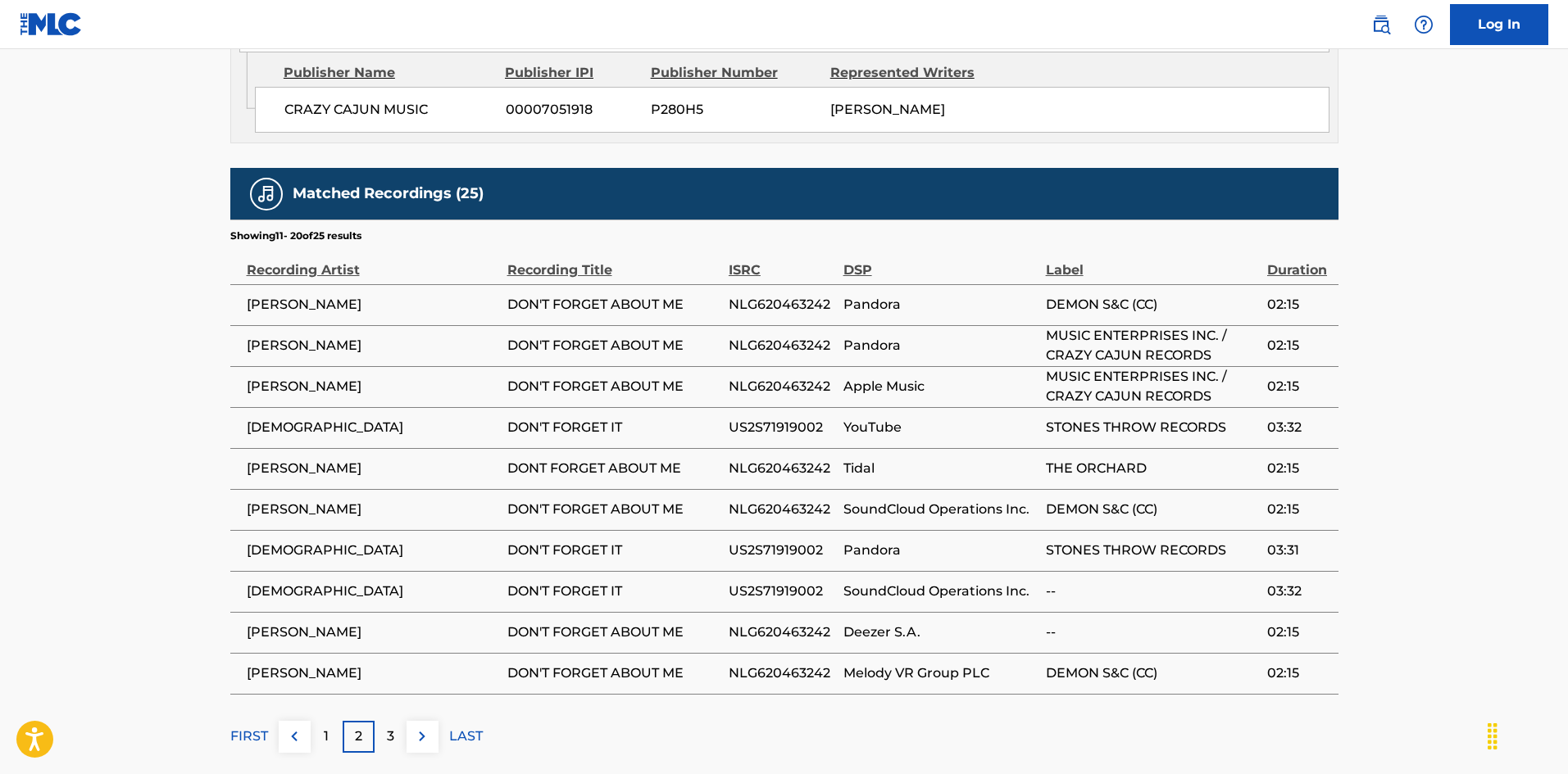
drag, startPoint x: 396, startPoint y: 711, endPoint x: 433, endPoint y: 684, distance: 45.8
click at [394, 721] on div "3" at bounding box center [390, 737] width 32 height 32
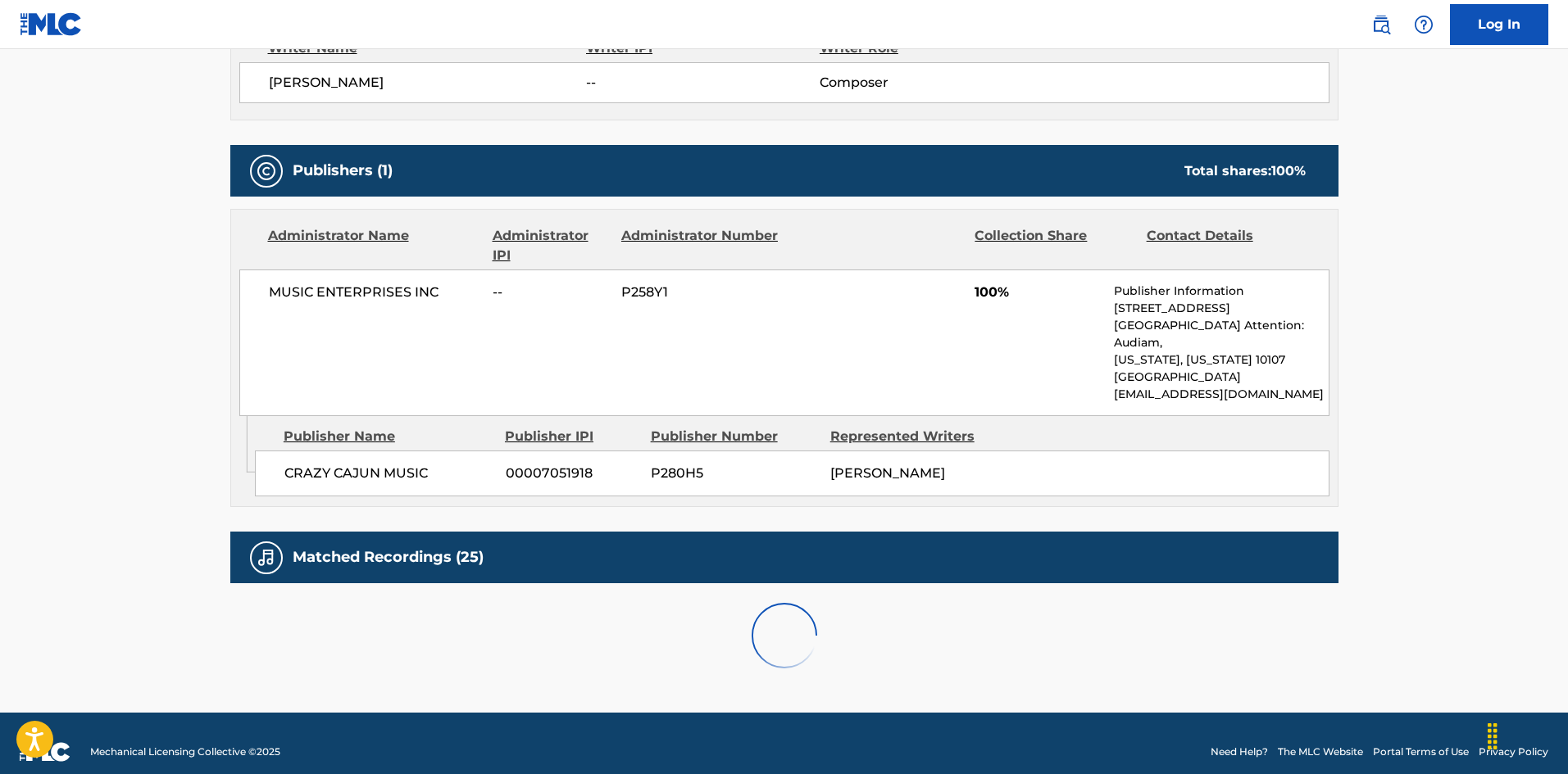
scroll to position [845, 0]
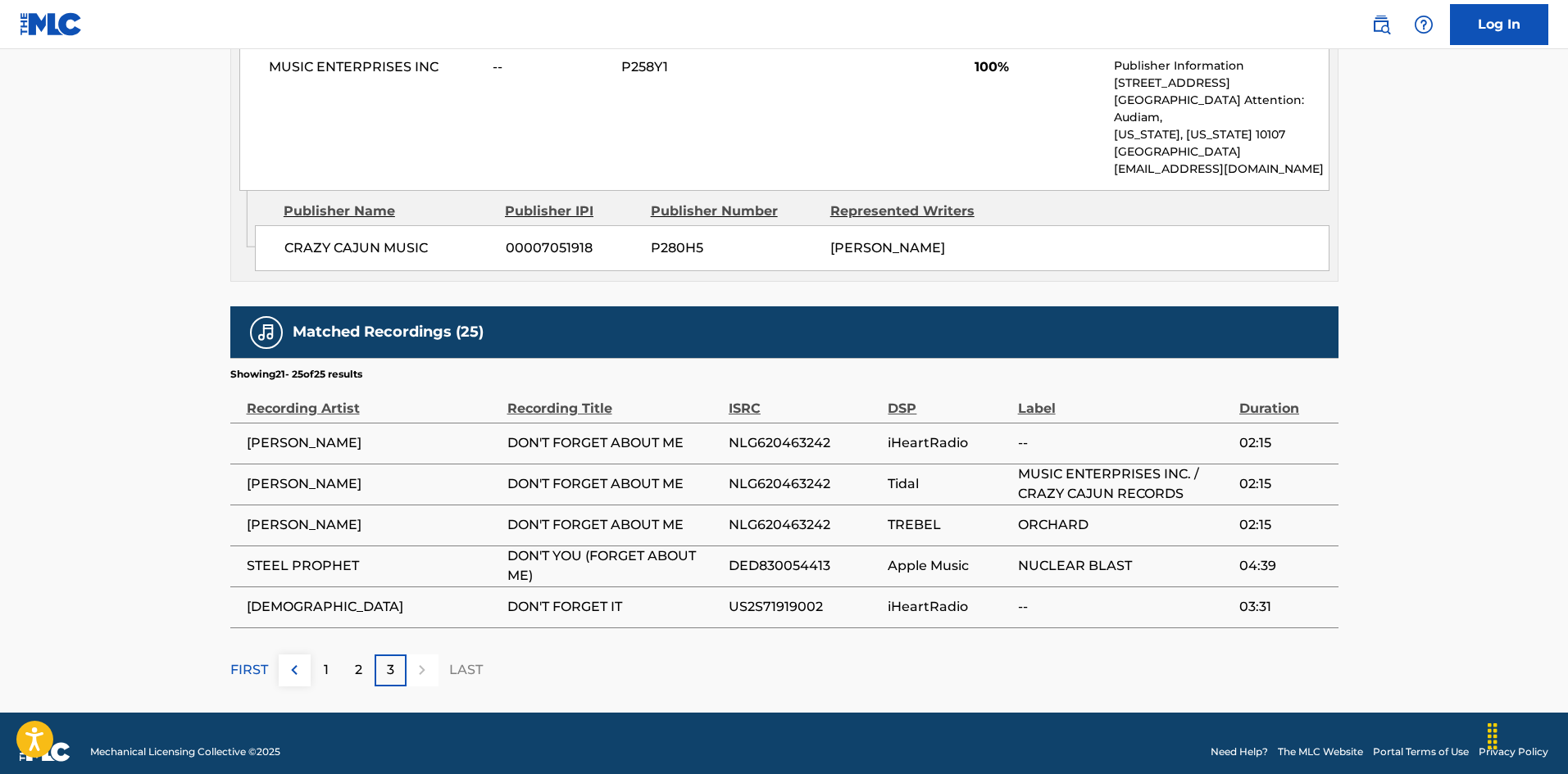
click at [797, 597] on span "US2S71919002" at bounding box center [805, 607] width 151 height 20
click at [540, 561] on span "DON'T YOU (FORGET ABOUT ME)" at bounding box center [613, 567] width 213 height 39
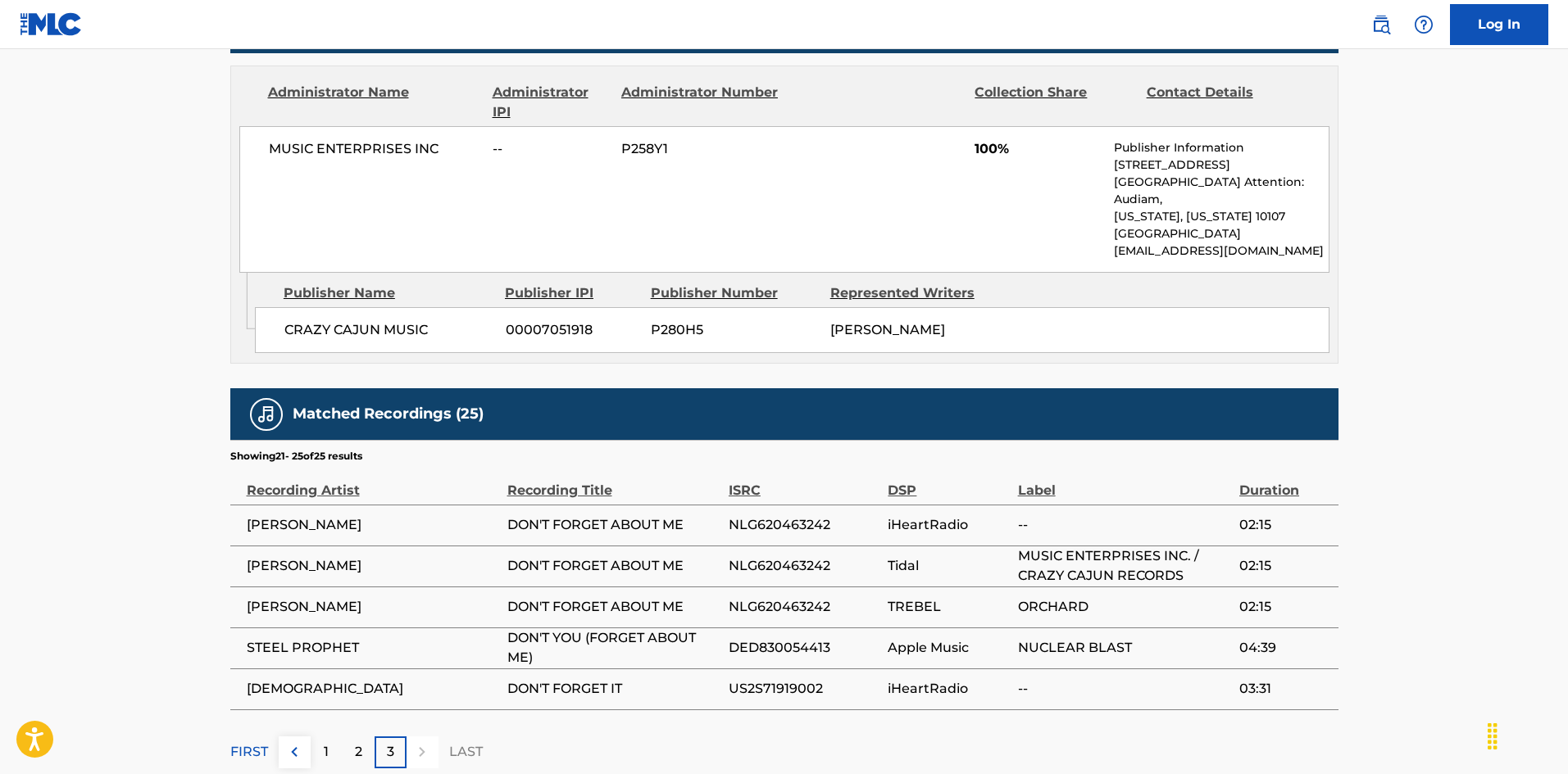
scroll to position [0, 0]
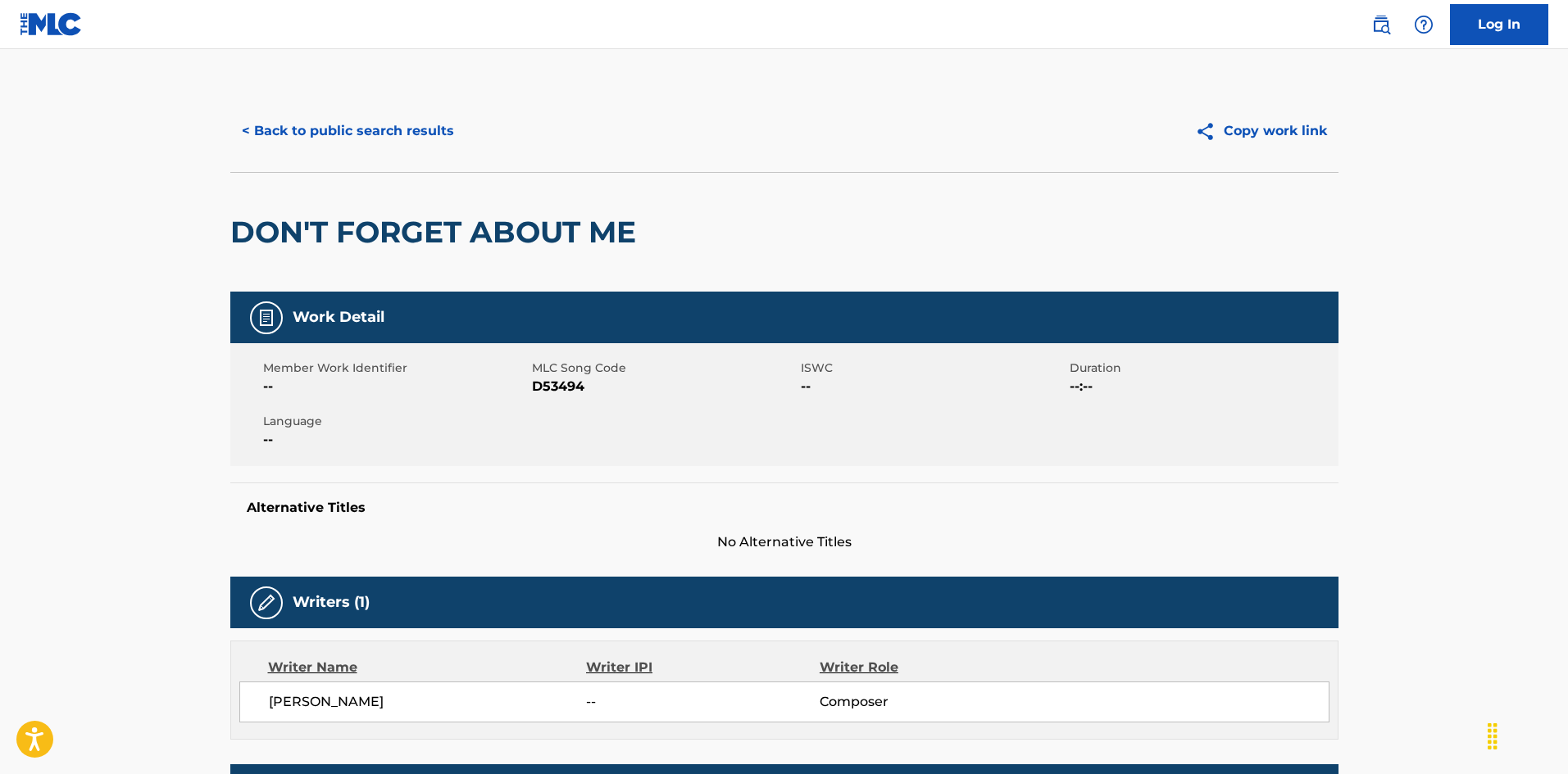
click at [419, 130] on button "< Back to public search results" at bounding box center [347, 132] width 235 height 41
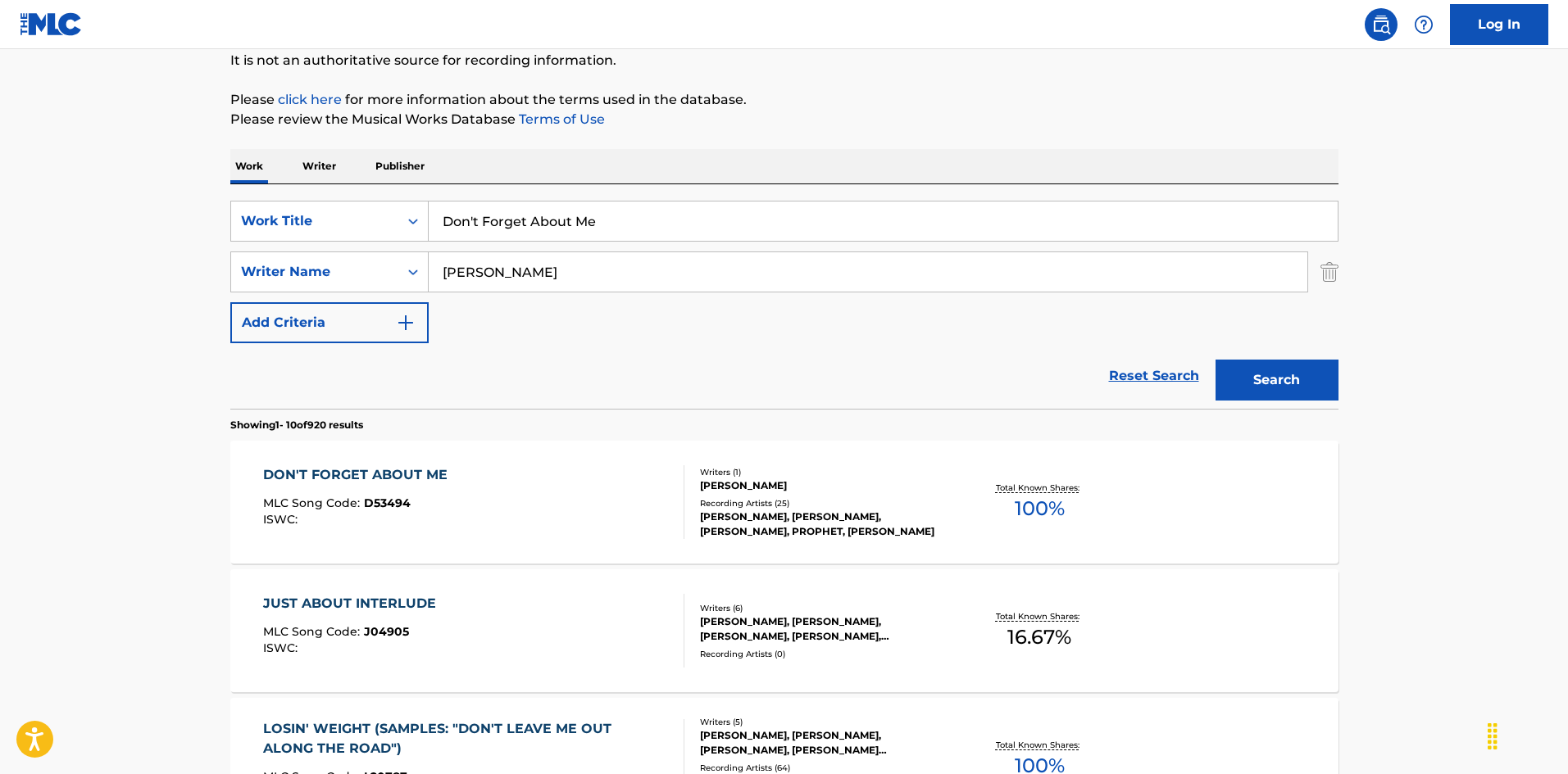
scroll to position [246, 0]
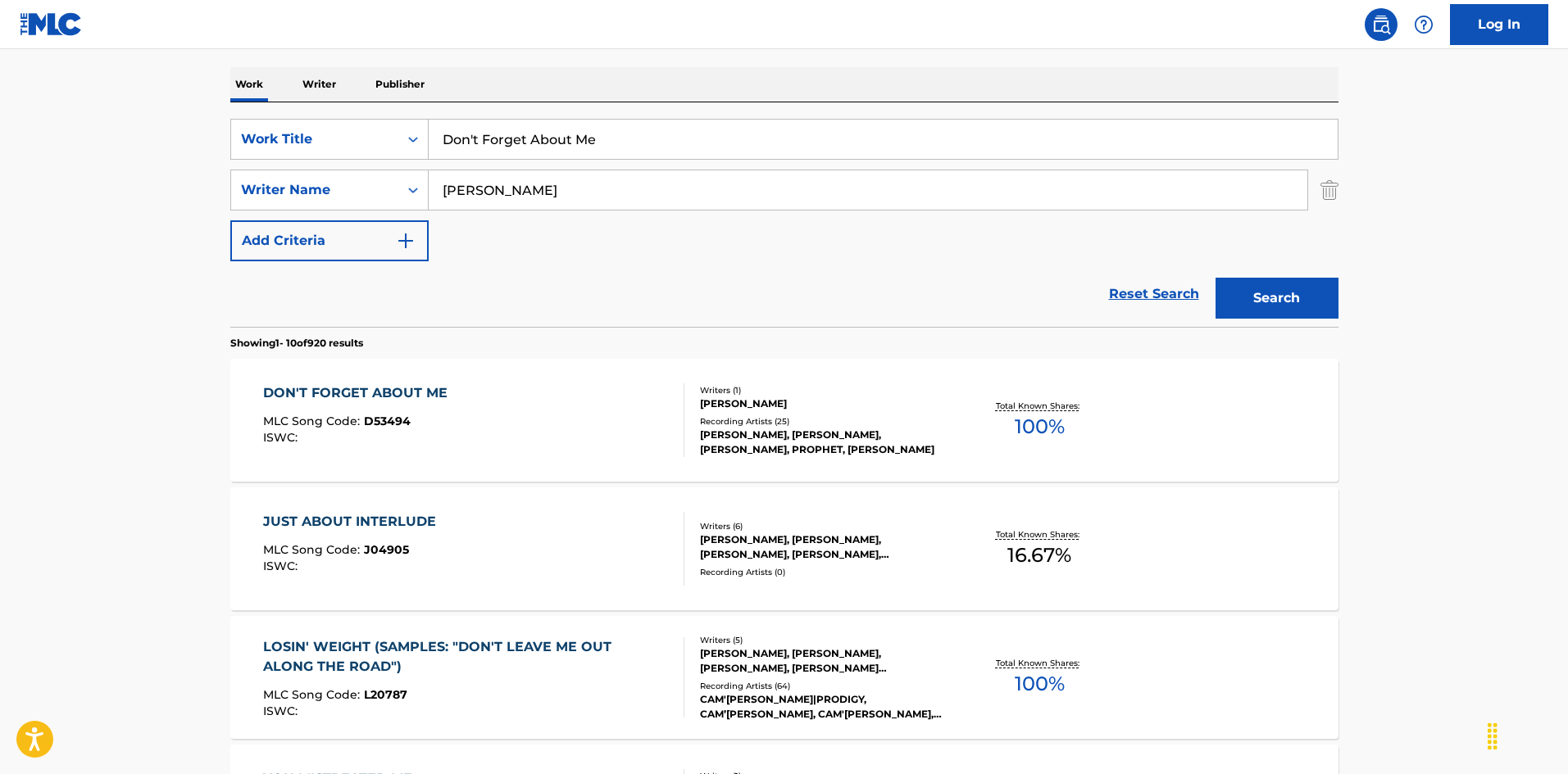
drag, startPoint x: 609, startPoint y: 138, endPoint x: 532, endPoint y: 146, distance: 77.4
paste input "Have To Be [PERSON_NAME] [PERSON_NAME]"
click at [677, 134] on input "Don't Have To Be [PERSON_NAME] [PERSON_NAME]" at bounding box center [882, 139] width 909 height 39
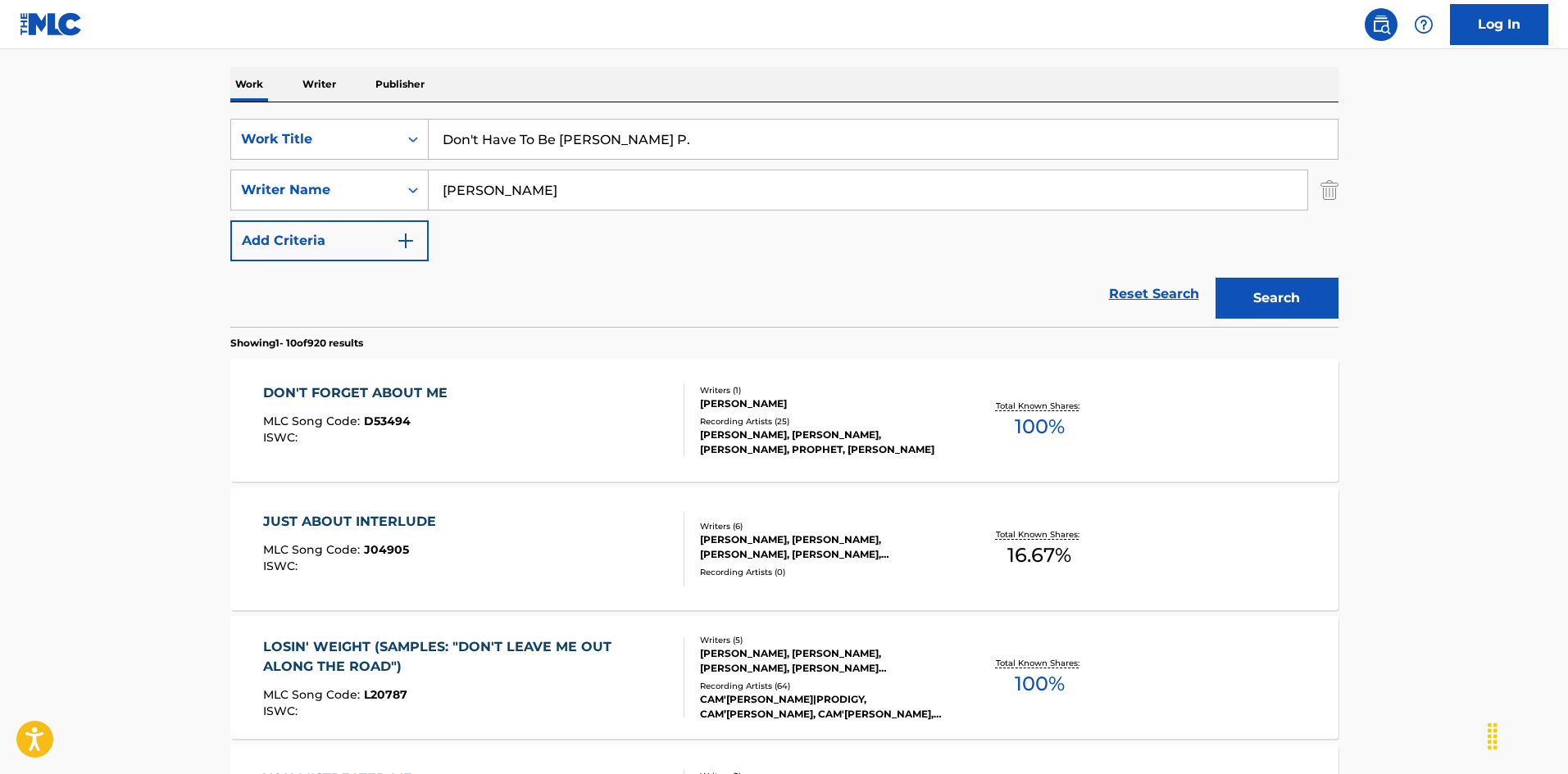
type input "Don't Have To Be [PERSON_NAME] P."
drag, startPoint x: 503, startPoint y: 177, endPoint x: 338, endPoint y: 153, distance: 166.7
click at [337, 155] on div "SearchWithCriteria925b4d22-daa9-49c7-9c3b-1f4fd6ba712d Work Title Don't Have To…" at bounding box center [784, 190] width 1108 height 142
paste
type input "[PERSON_NAME]"
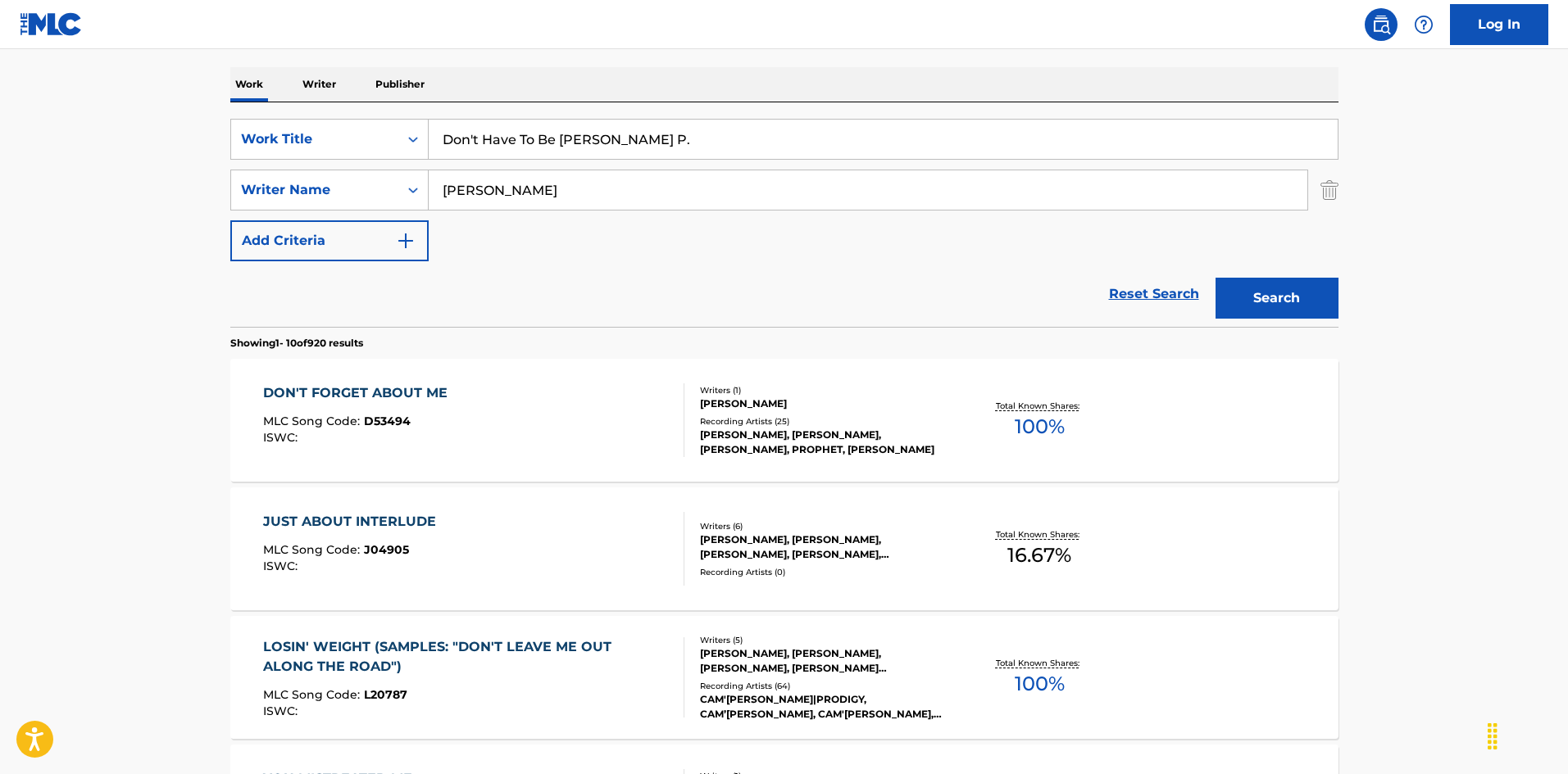
drag, startPoint x: 656, startPoint y: 141, endPoint x: 795, endPoint y: 175, distance: 143.1
click at [789, 171] on div "SearchWithCriteria925b4d22-daa9-49c7-9c3b-1f4fd6ba712d Work Title Don't Have To…" at bounding box center [784, 190] width 1108 height 142
type input "Don't Have To Be Rich"
click at [1269, 309] on button "Search" at bounding box center [1276, 299] width 123 height 41
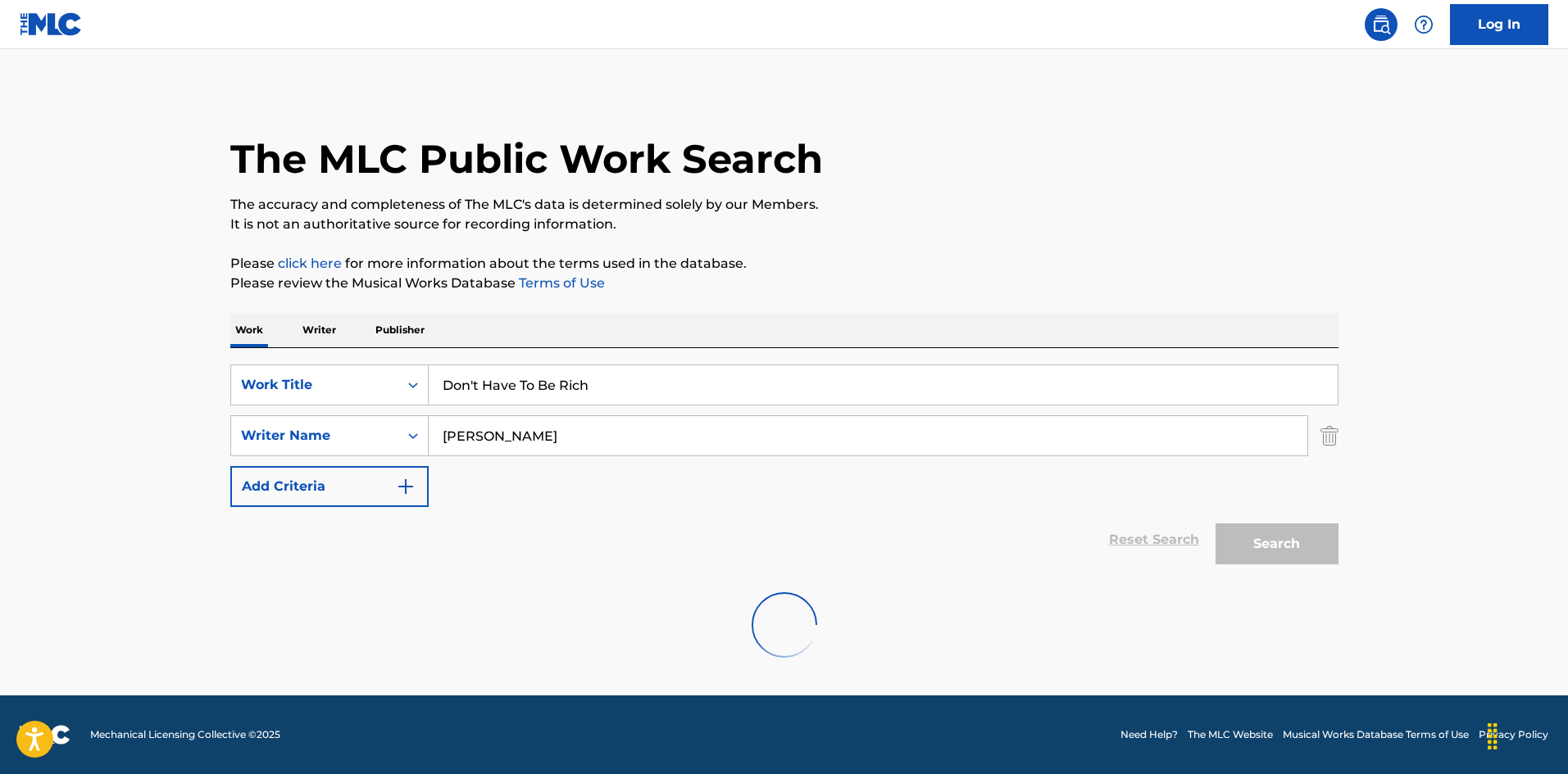
scroll to position [0, 0]
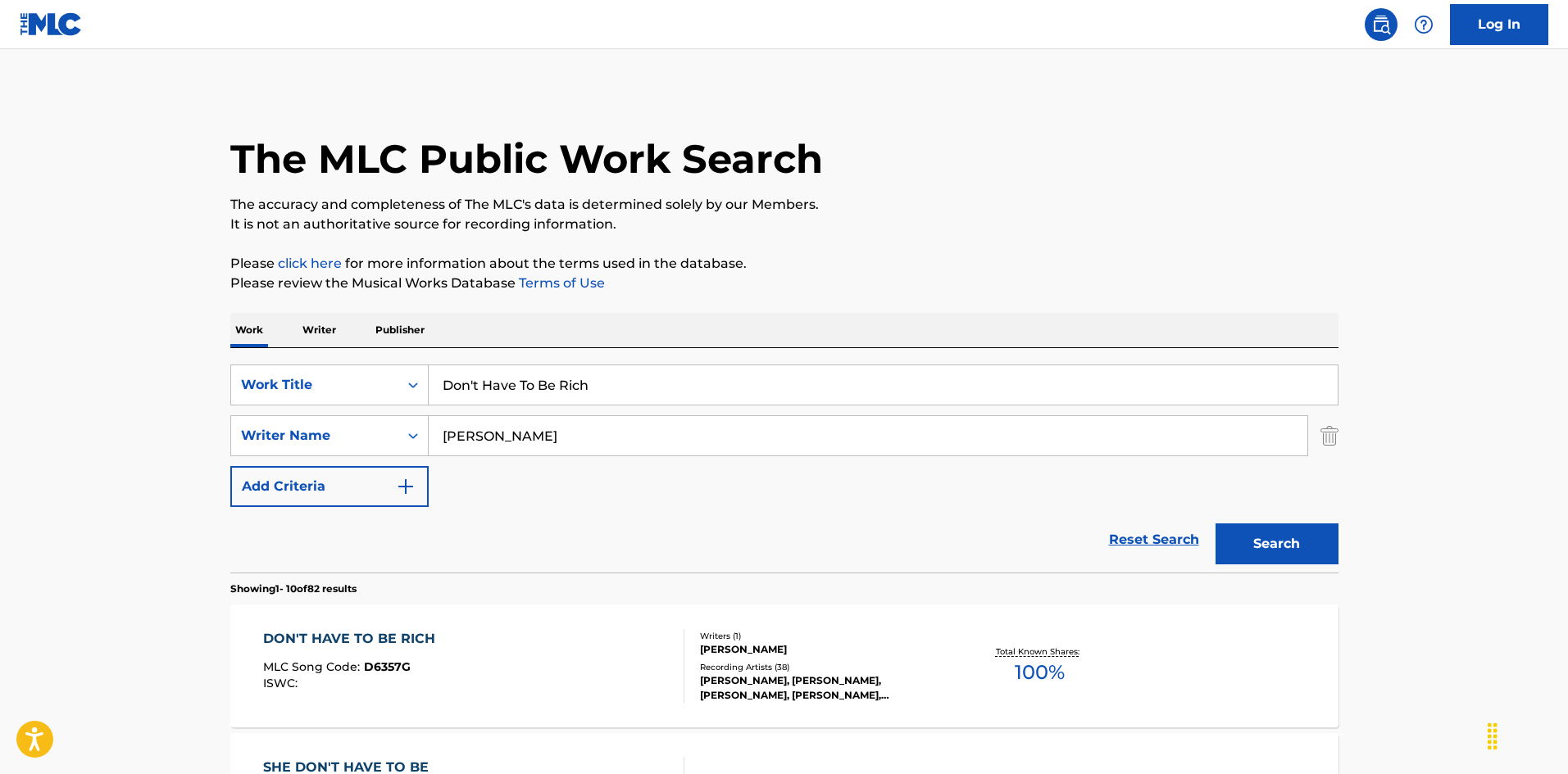
click at [557, 686] on div "DON'T HAVE TO BE RICH MLC Song Code : D6357G ISWC :" at bounding box center [474, 666] width 421 height 74
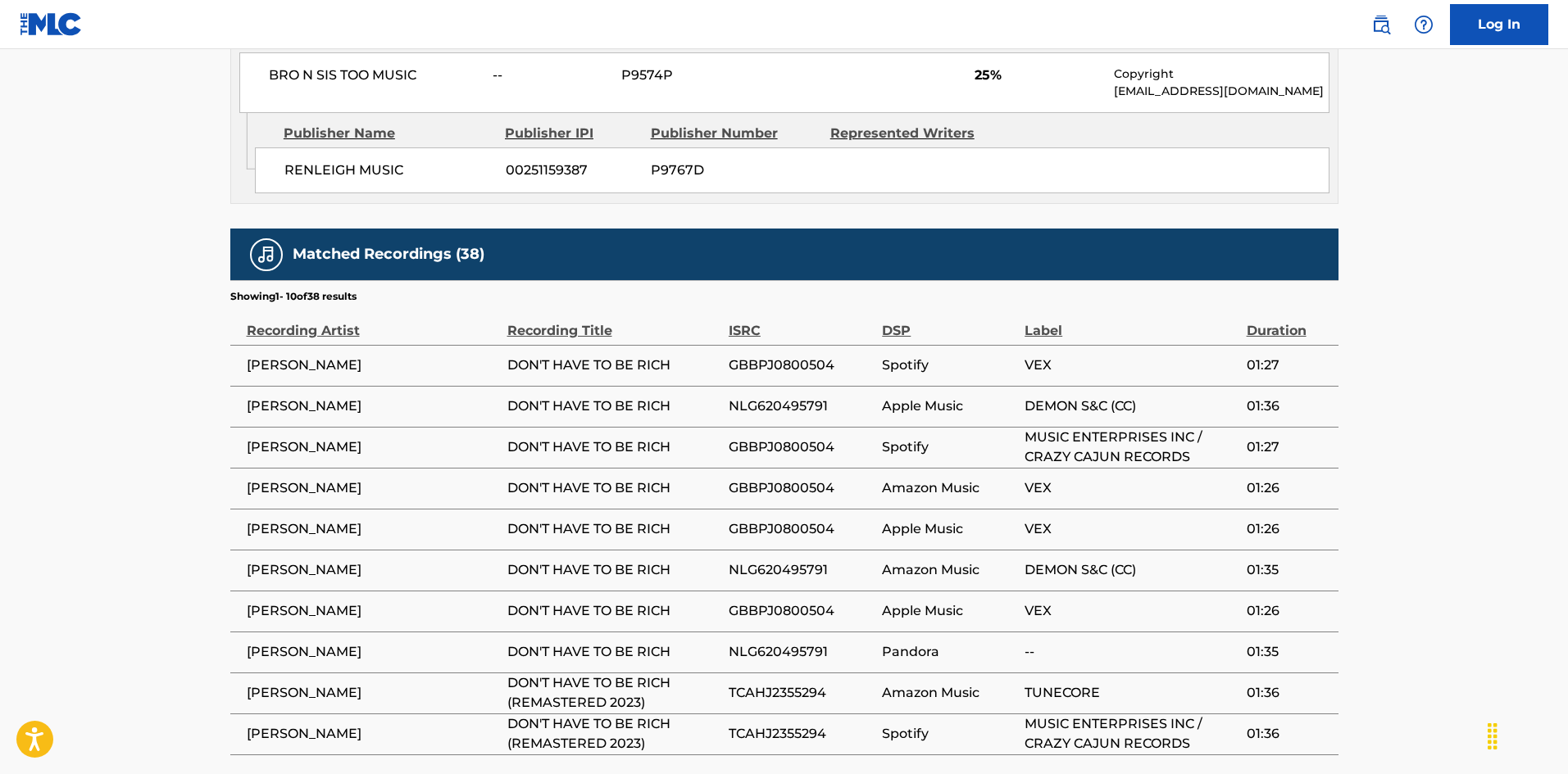
scroll to position [1274, 0]
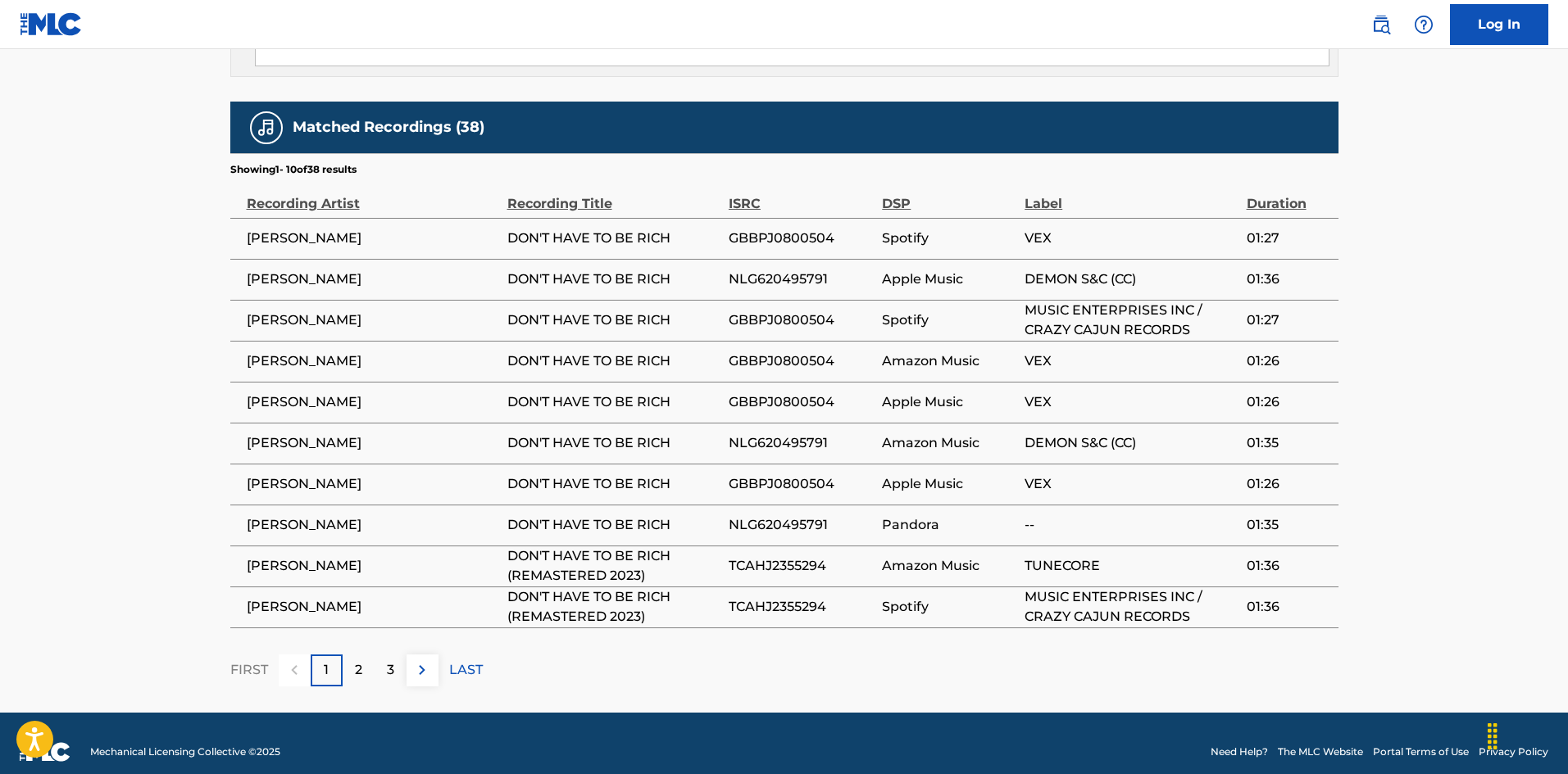
click at [360, 660] on p "2" at bounding box center [359, 670] width 8 height 20
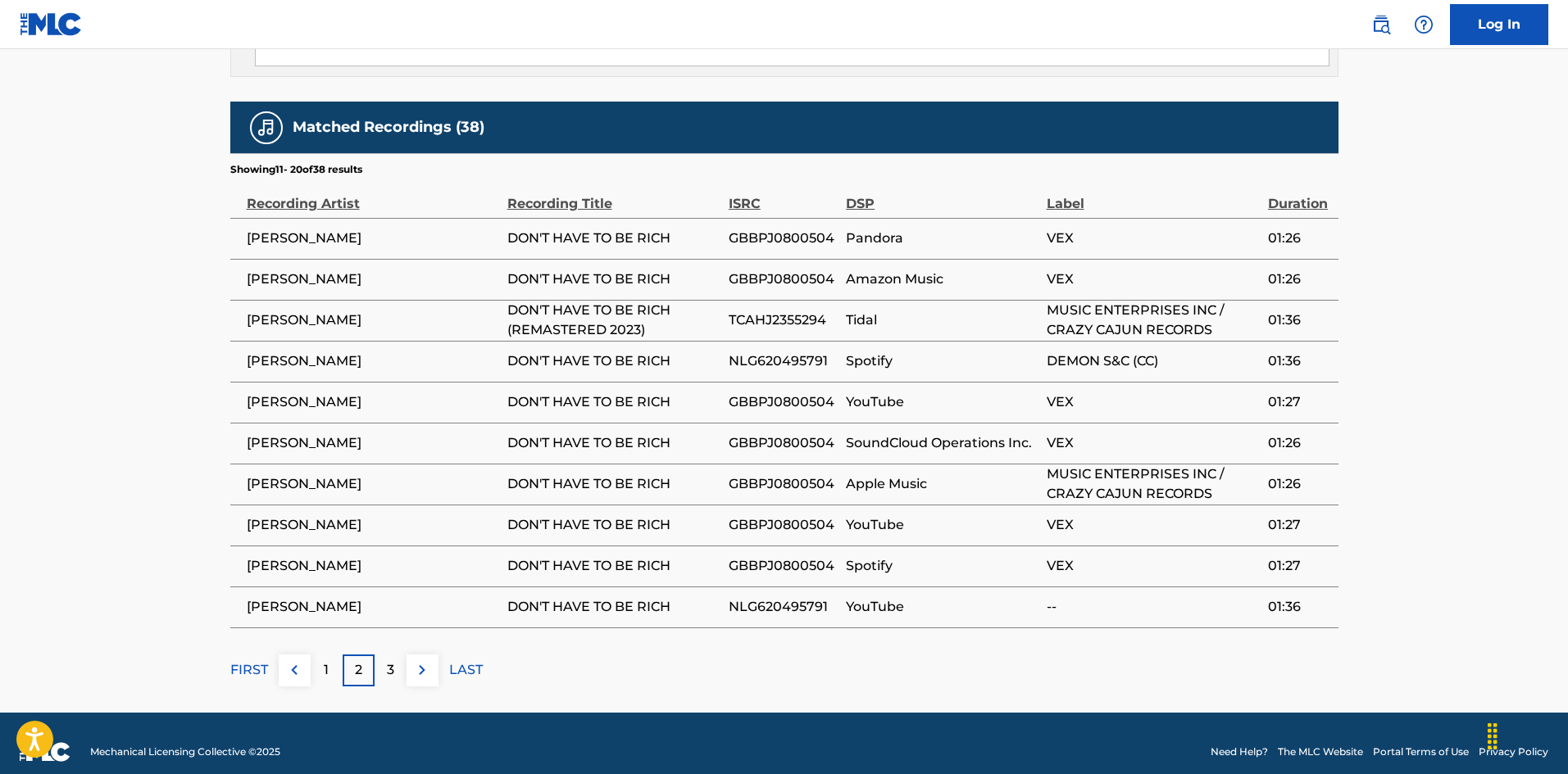
click at [397, 655] on div "3" at bounding box center [390, 671] width 32 height 32
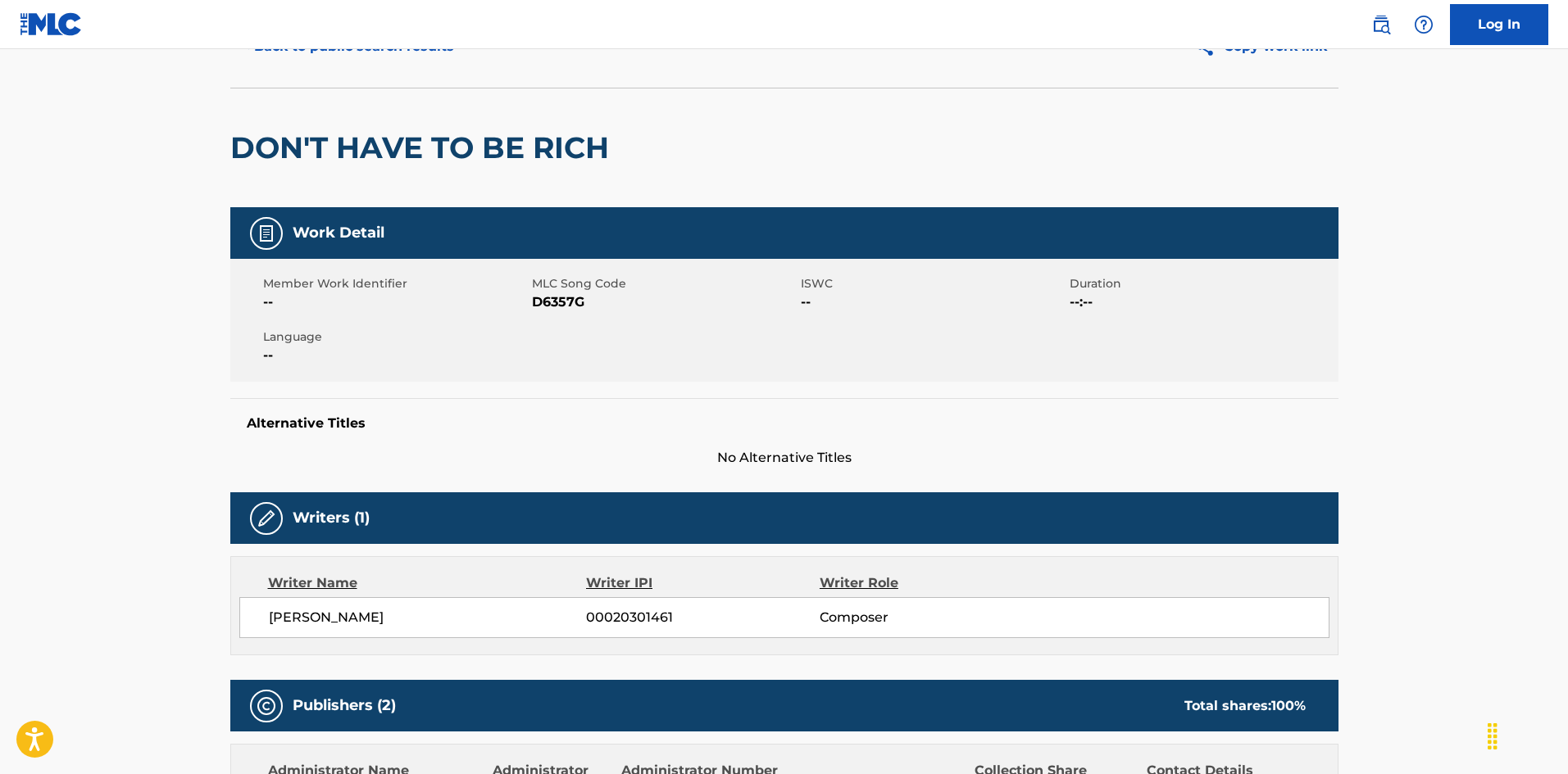
scroll to position [81, 0]
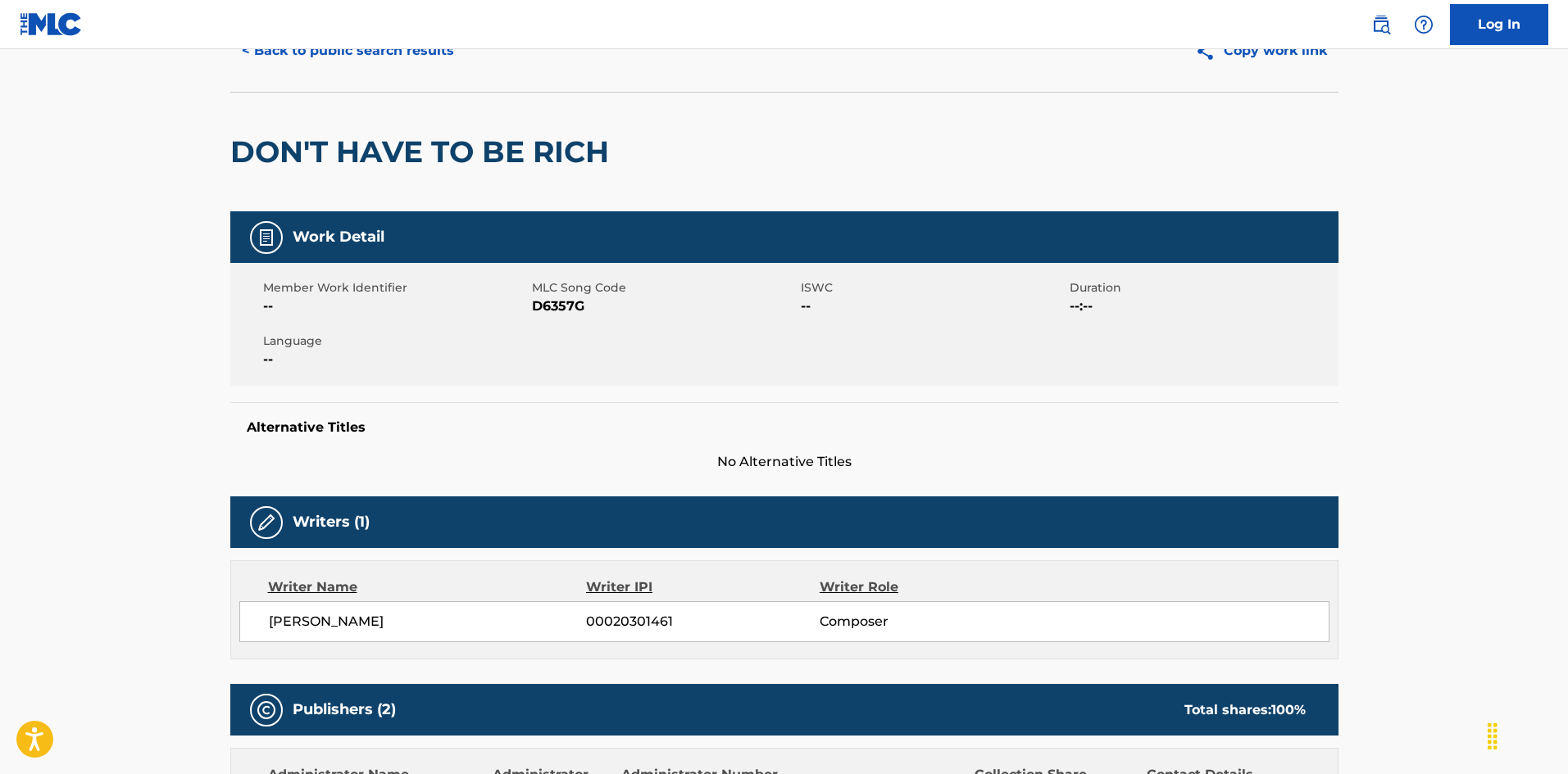
click at [423, 53] on button "< Back to public search results" at bounding box center [347, 51] width 235 height 41
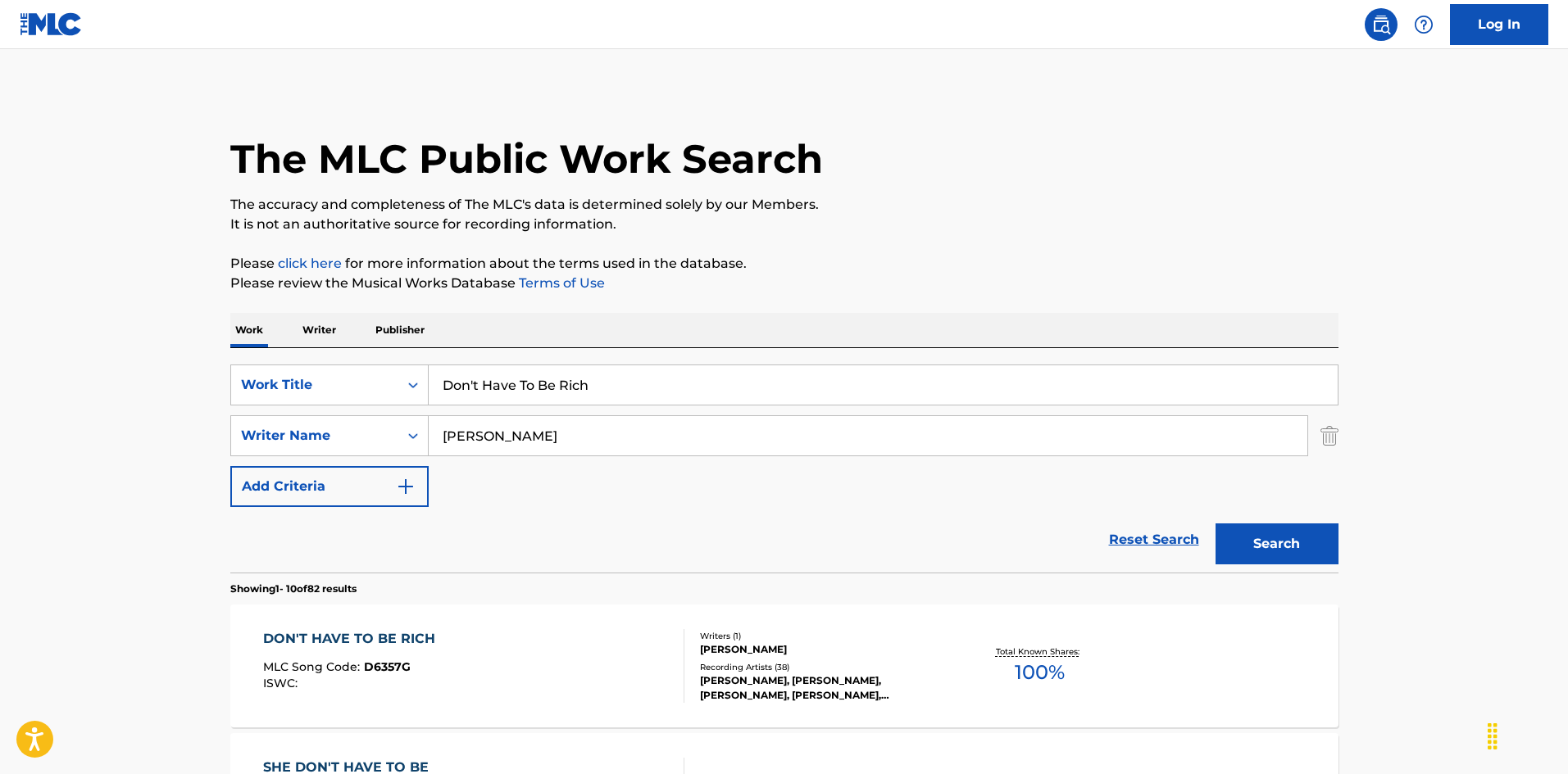
drag, startPoint x: 331, startPoint y: 342, endPoint x: 324, endPoint y: 348, distance: 9.2
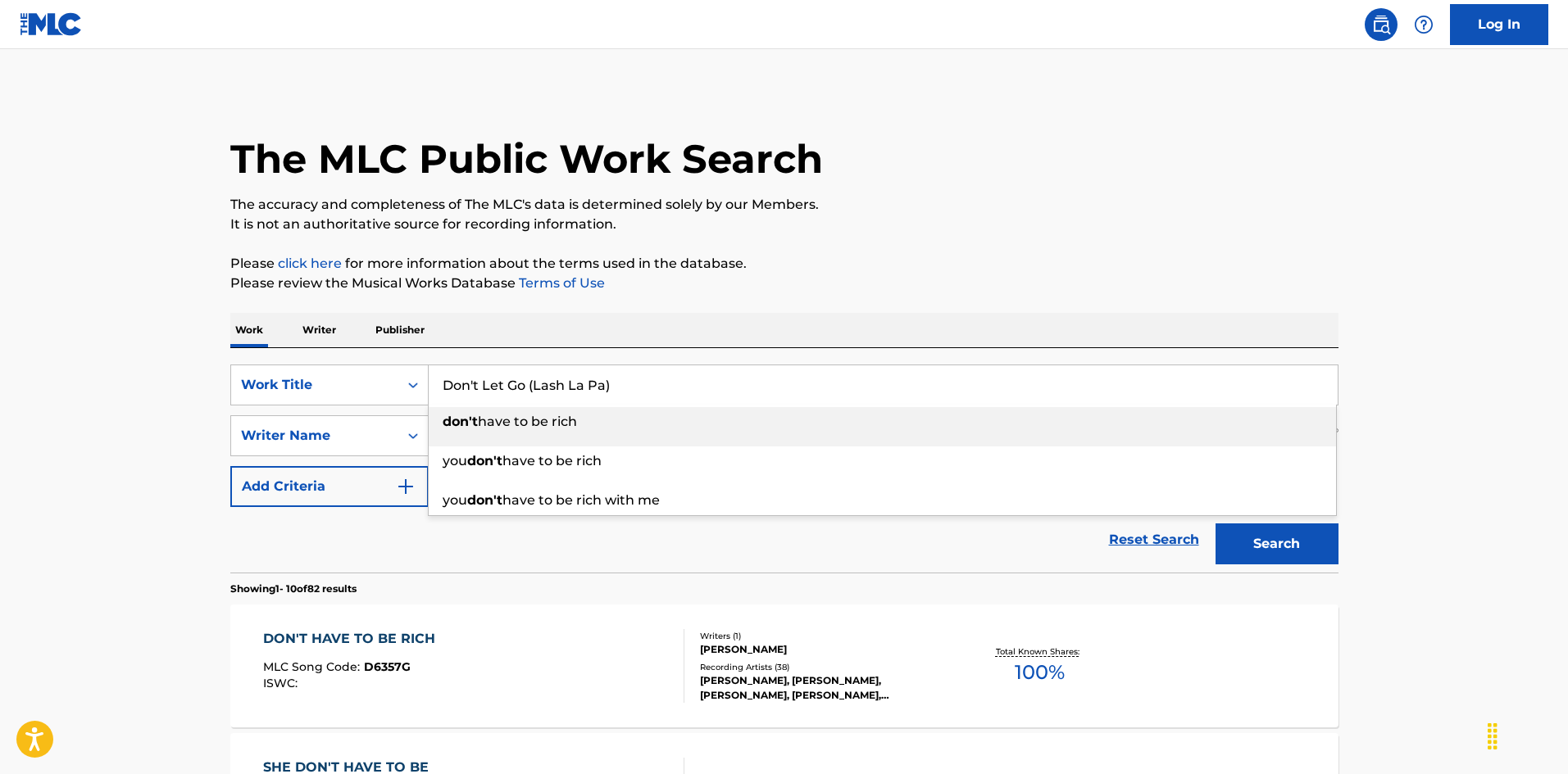
type input "Don't Let Go (Lash La Pa)"
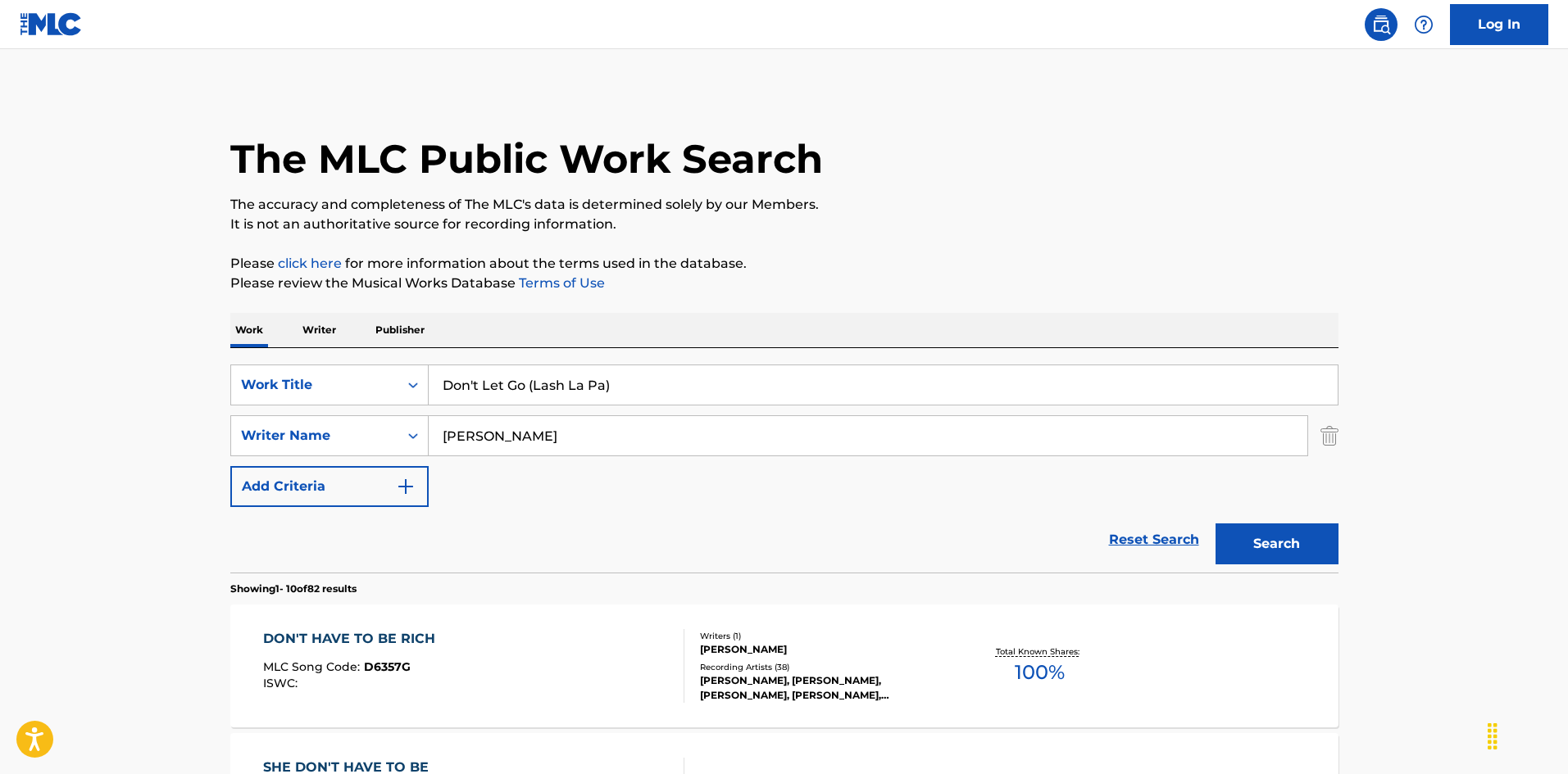
click at [381, 414] on div "SearchWithCriteria925b4d22-daa9-49c7-9c3b-1f4fd6ba712d Work Title Don't Let Go …" at bounding box center [784, 435] width 1108 height 142
type input "[PERSON_NAME]"
click at [1268, 543] on button "Search" at bounding box center [1276, 544] width 123 height 41
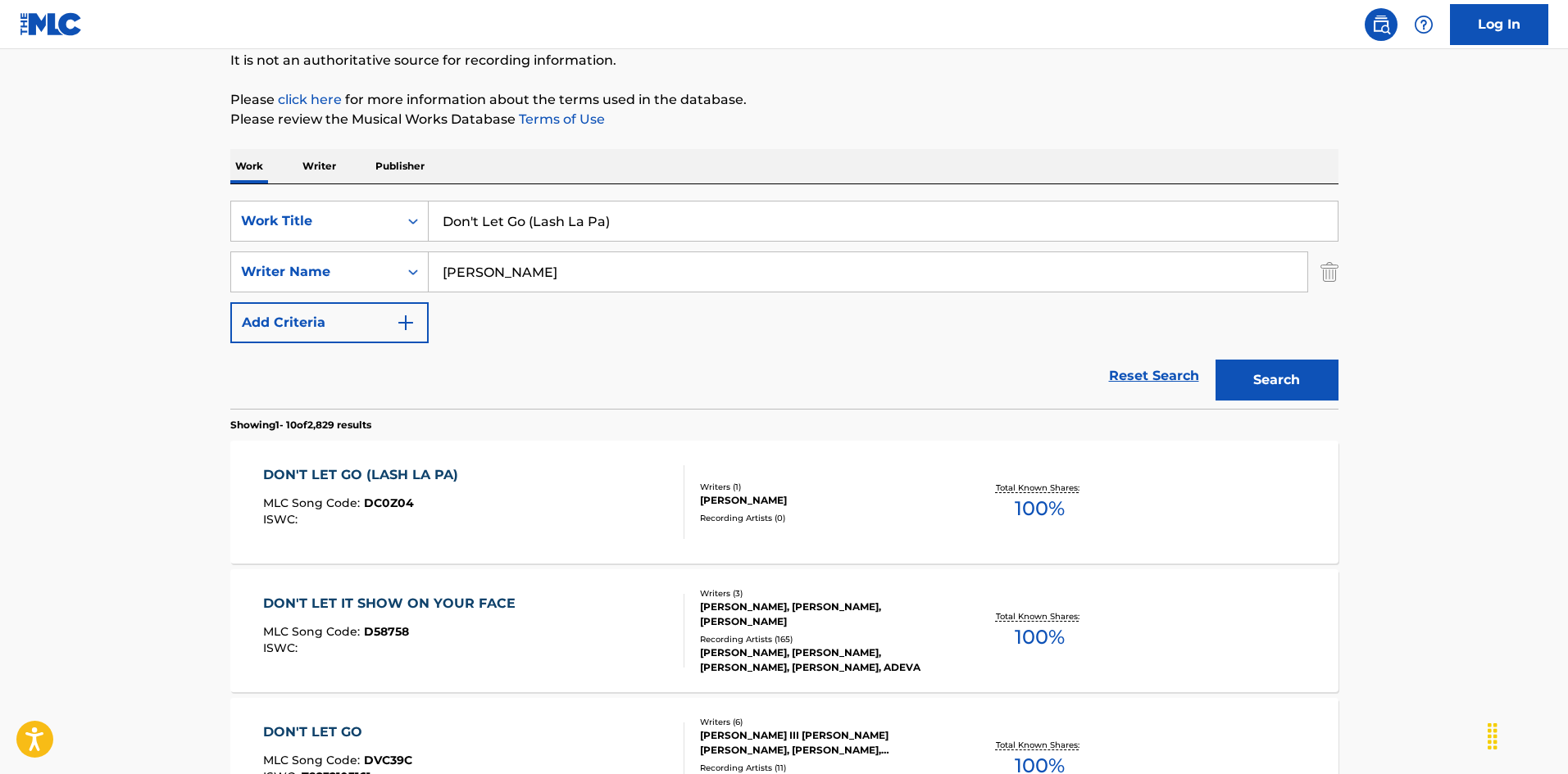
click at [580, 504] on div "DON'T LET GO (LASH LA PA) MLC Song Code : DC0Z04 ISWC :" at bounding box center [474, 502] width 421 height 74
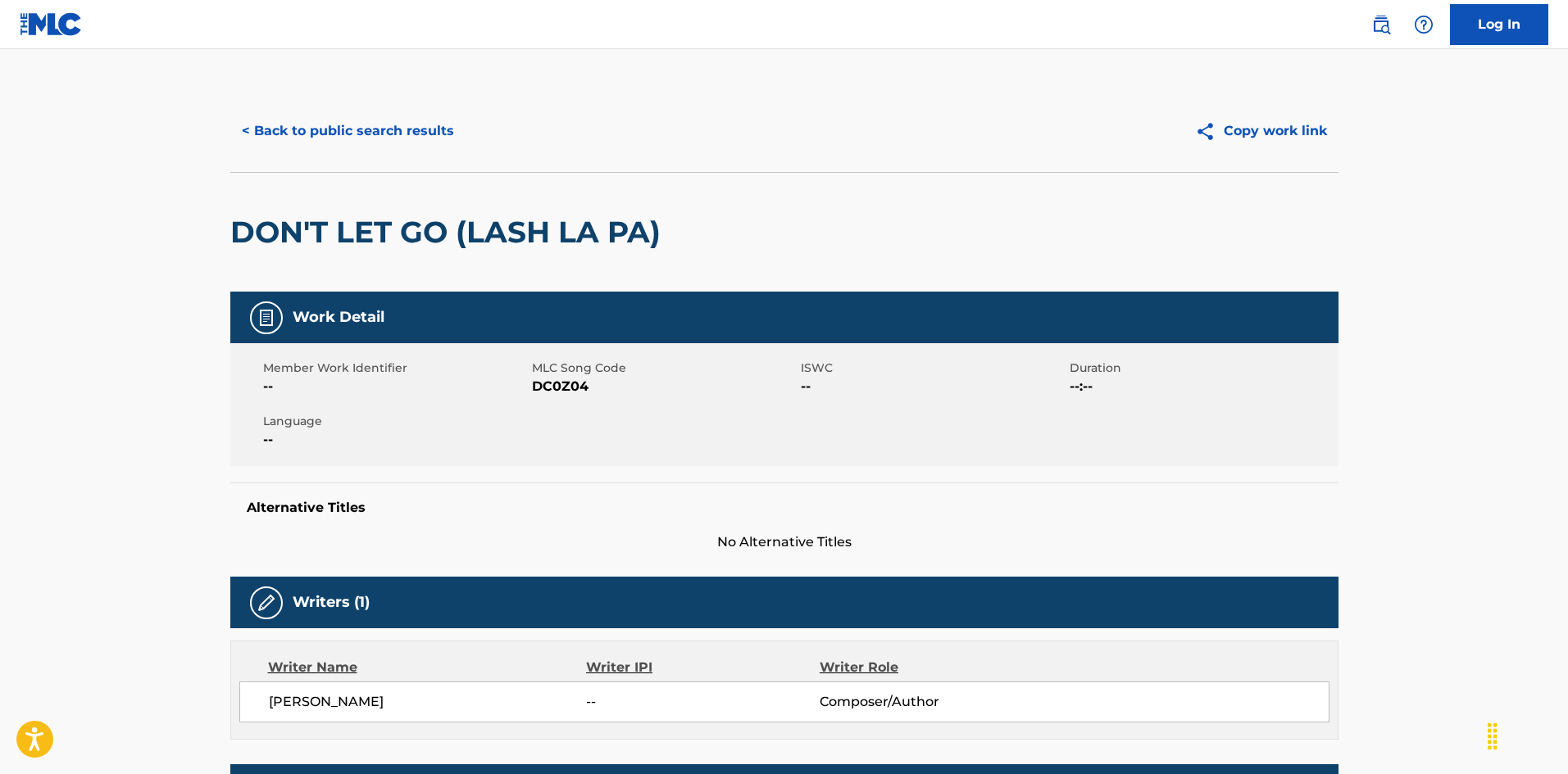
click at [421, 127] on button "< Back to public search results" at bounding box center [347, 132] width 235 height 41
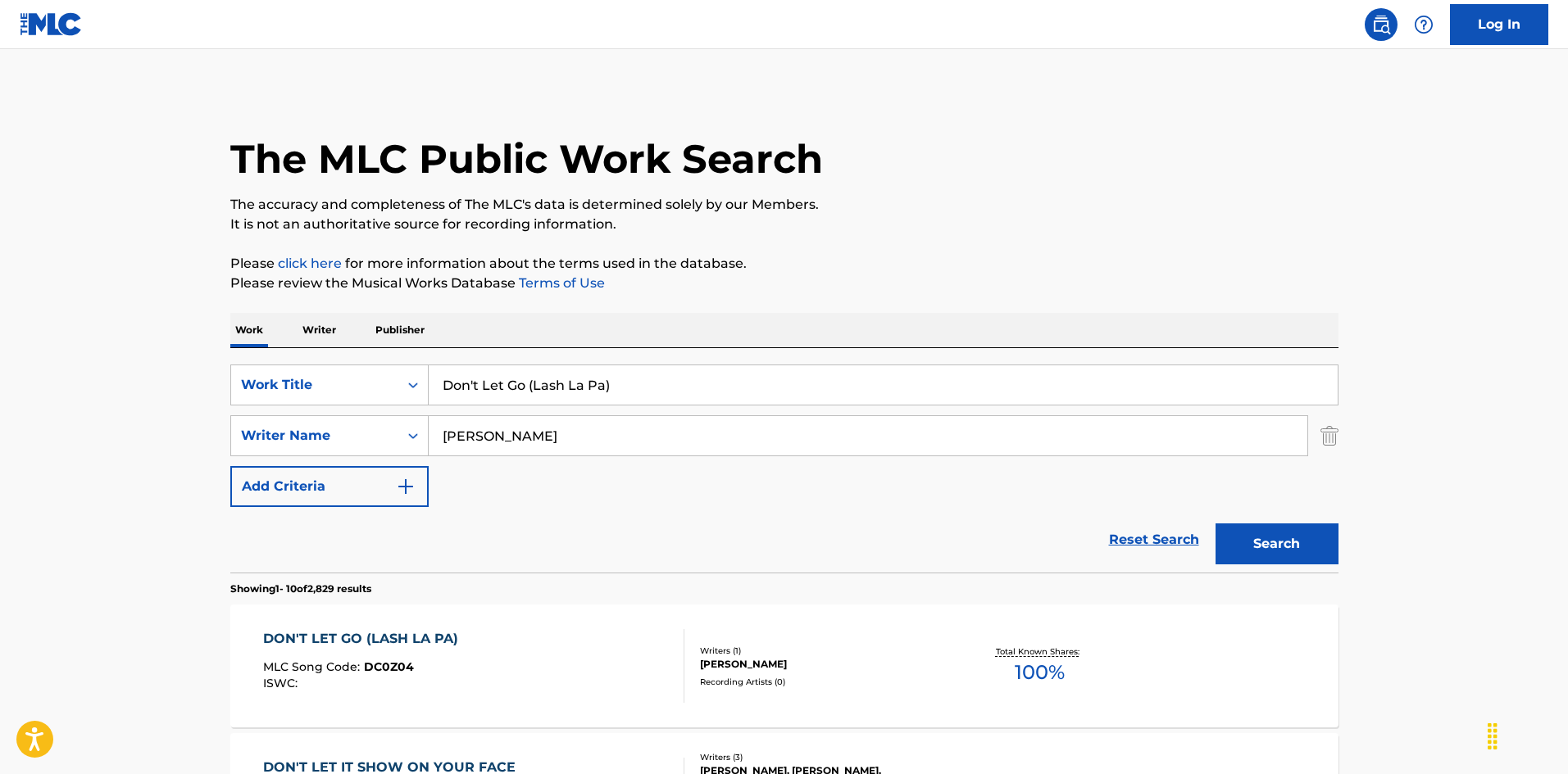
scroll to position [164, 0]
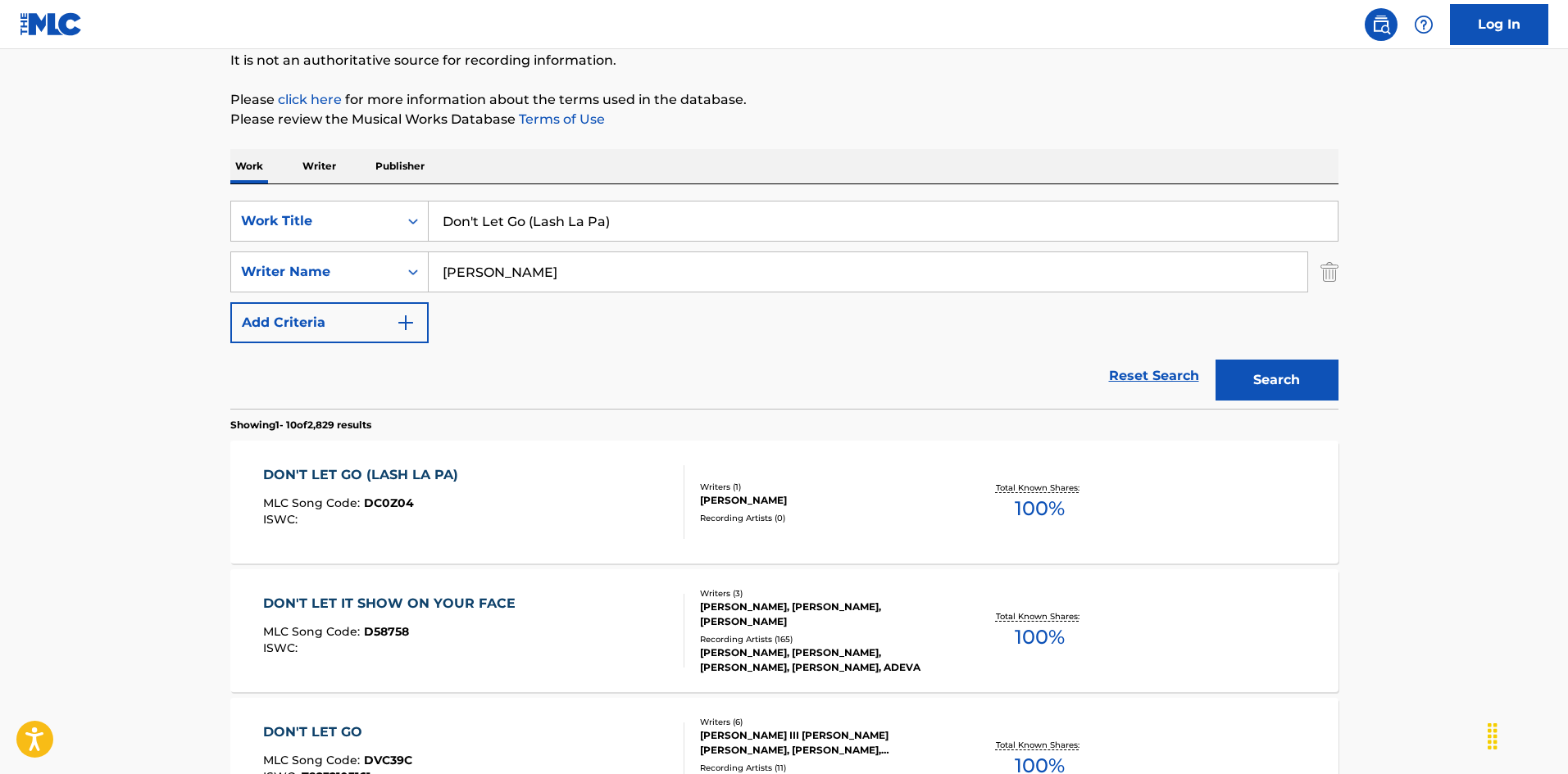
drag, startPoint x: 303, startPoint y: 188, endPoint x: 254, endPoint y: 188, distance: 49.0
click at [254, 188] on div "SearchWithCriteria925b4d22-daa9-49c7-9c3b-1f4fd6ba712d Work Title Don't Let Go …" at bounding box center [784, 297] width 1108 height 225
click at [754, 220] on input "Don't Let Me Fall In Love With You [PERSON_NAME]|[PERSON_NAME]" at bounding box center [882, 221] width 909 height 39
type input "Don't Let Me Fall In Love With You [PERSON_NAME] |[PERSON_NAME]"
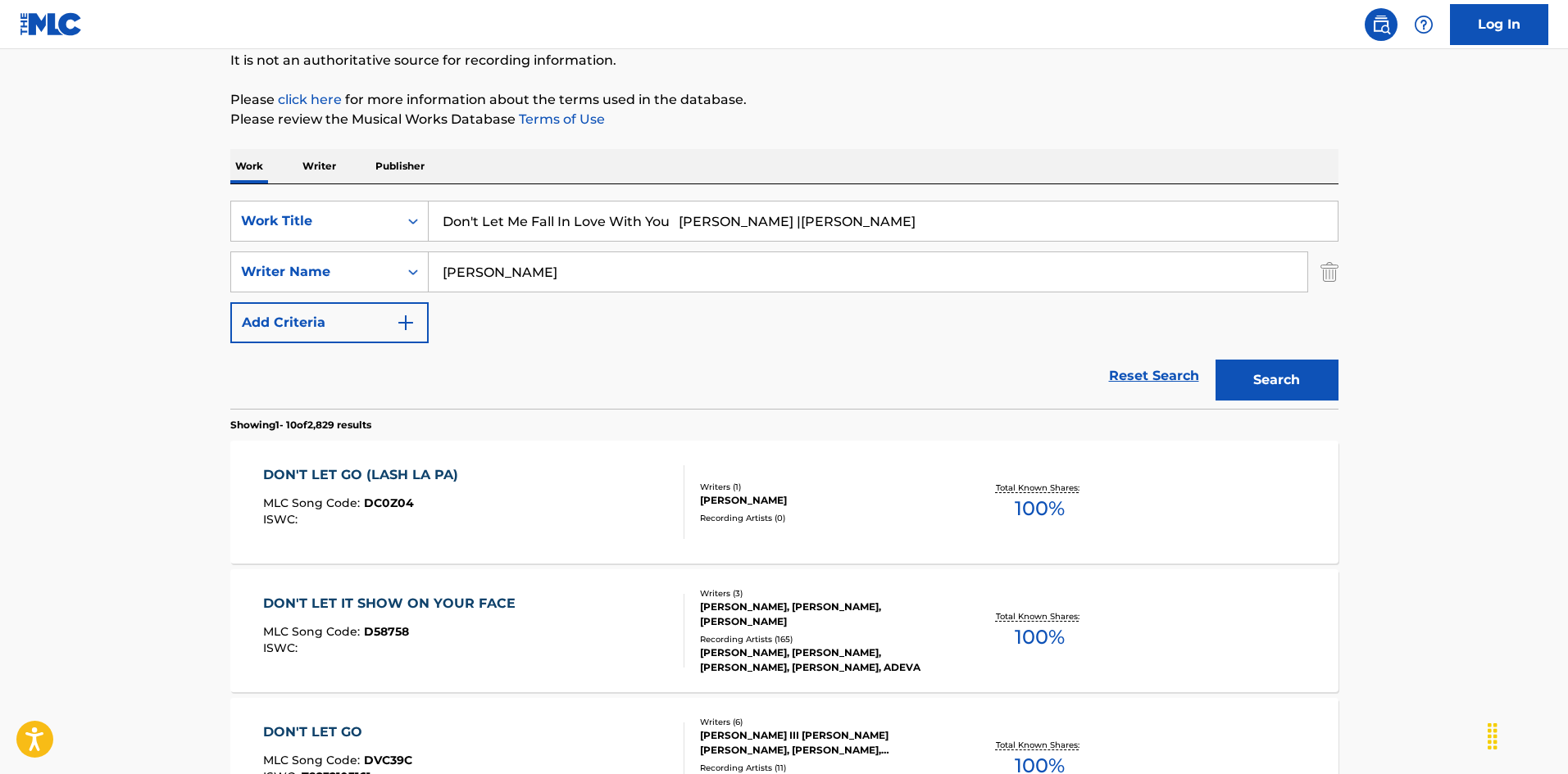
drag, startPoint x: 489, startPoint y: 238, endPoint x: 318, endPoint y: 243, distance: 171.1
click at [319, 242] on div "SearchWithCriteria925b4d22-daa9-49c7-9c3b-1f4fd6ba712d Work Title Don't Let Me …" at bounding box center [784, 271] width 1108 height 142
type input "[PERSON_NAME]"
drag, startPoint x: 693, startPoint y: 219, endPoint x: 863, endPoint y: 222, distance: 170.0
click at [863, 222] on input "Don't Let Me Fall In Love With You [PERSON_NAME] |[PERSON_NAME]" at bounding box center [882, 221] width 909 height 39
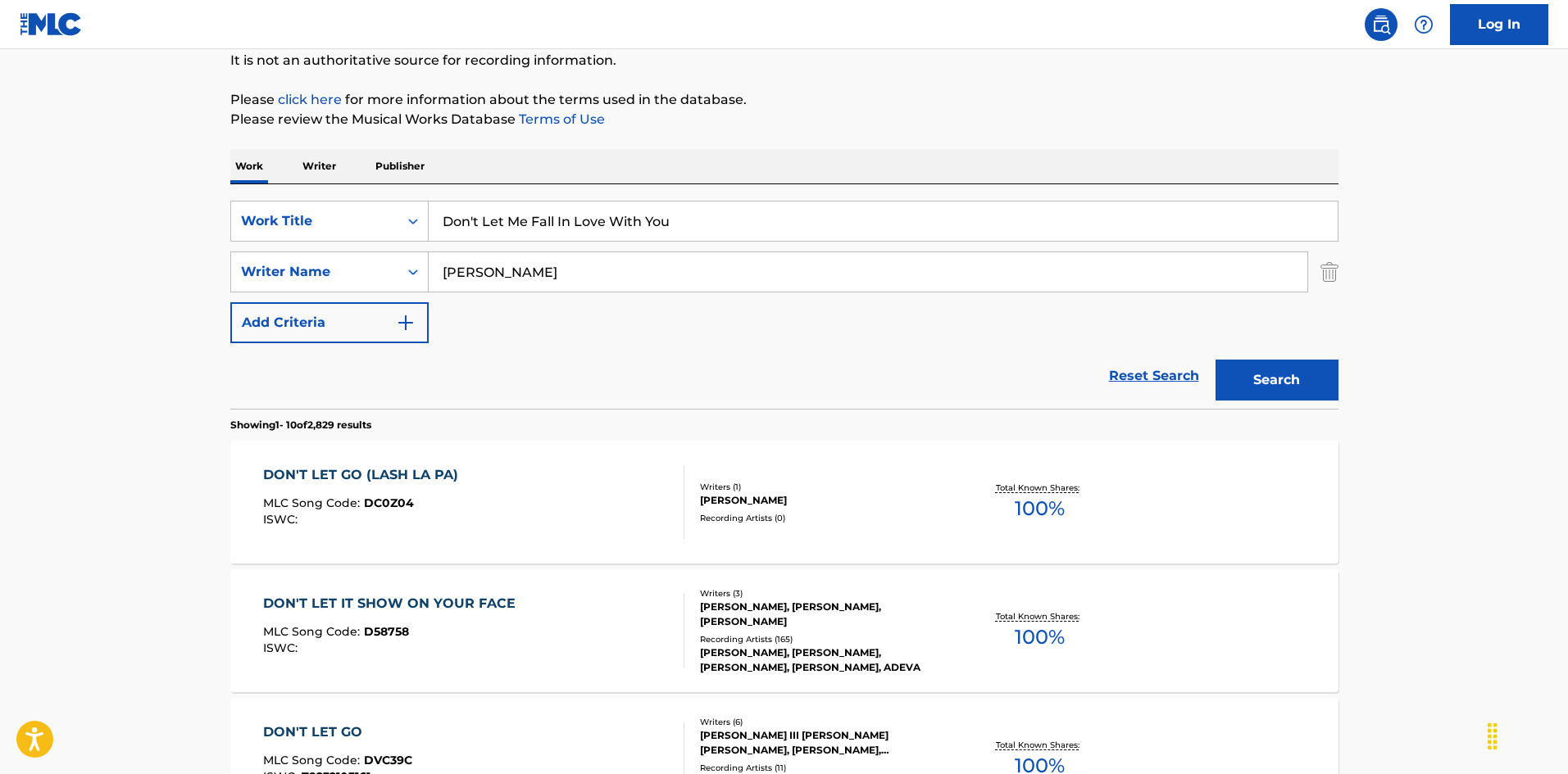
type input "Don't Let Me Fall In Love With You"
click at [1260, 369] on button "Search" at bounding box center [1276, 380] width 123 height 41
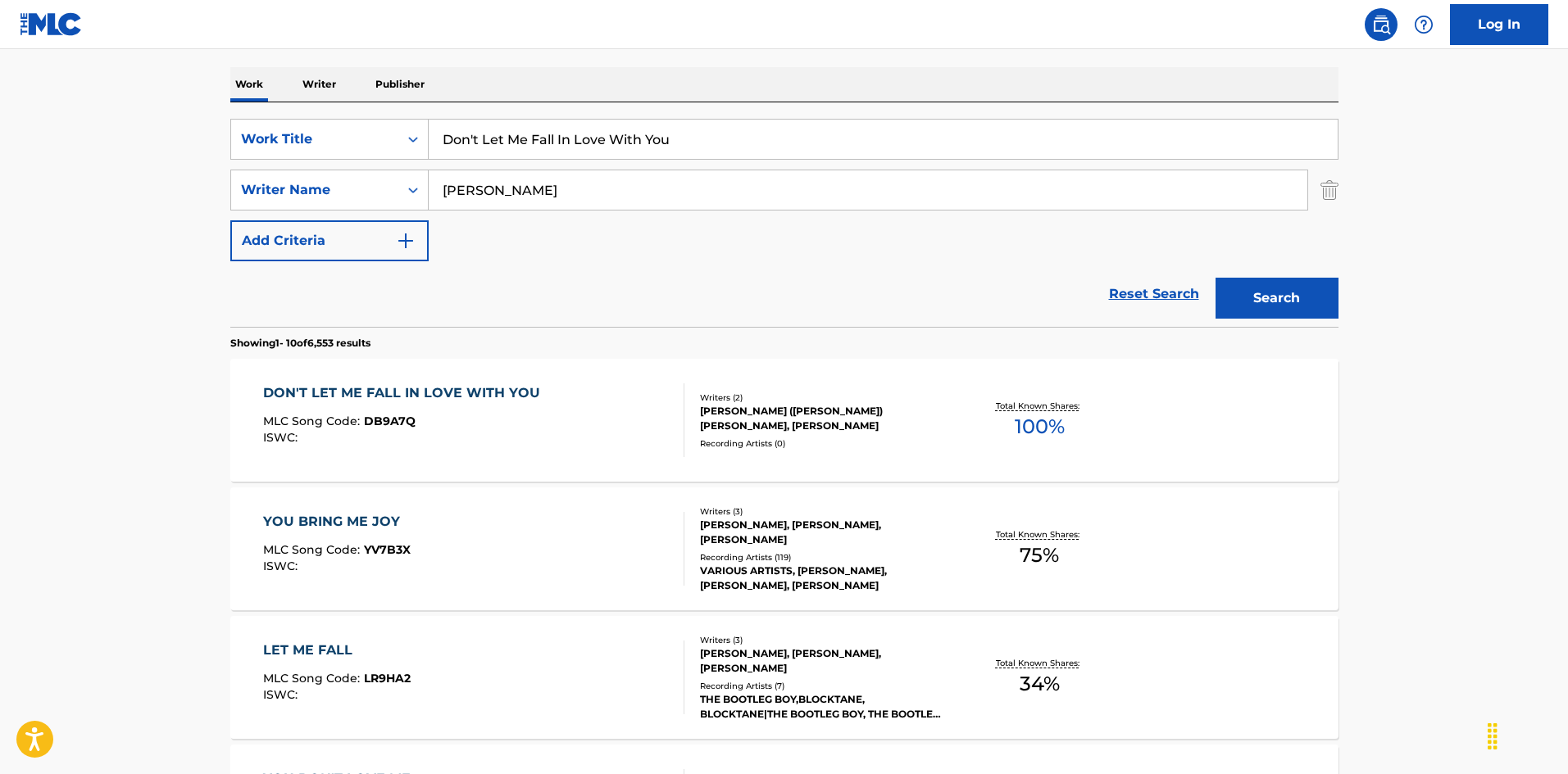
scroll to position [410, 0]
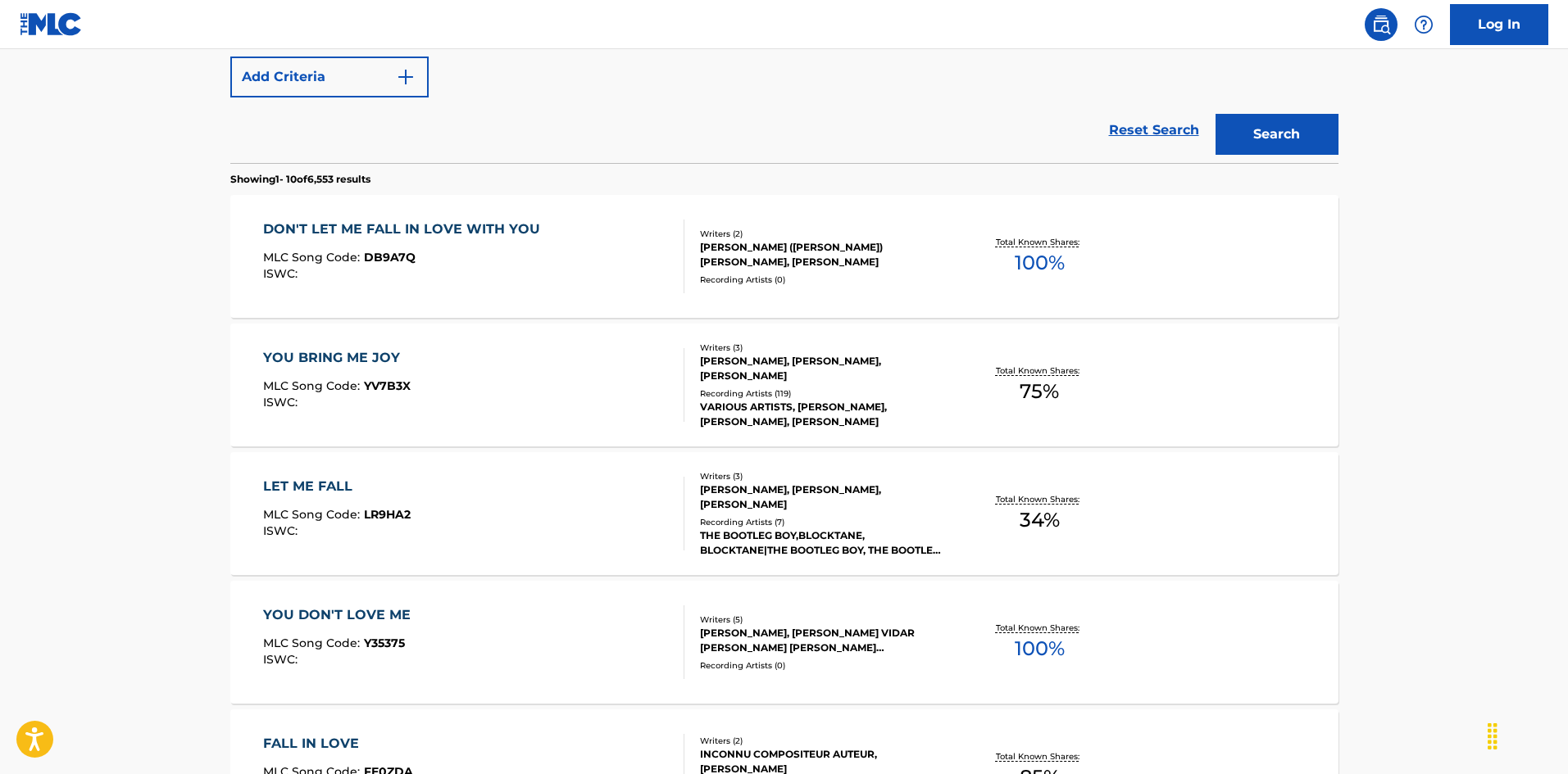
click at [579, 274] on div "DON'T LET ME FALL IN LOVE WITH YOU MLC Song Code : DB9A7Q ISWC :" at bounding box center [474, 256] width 421 height 74
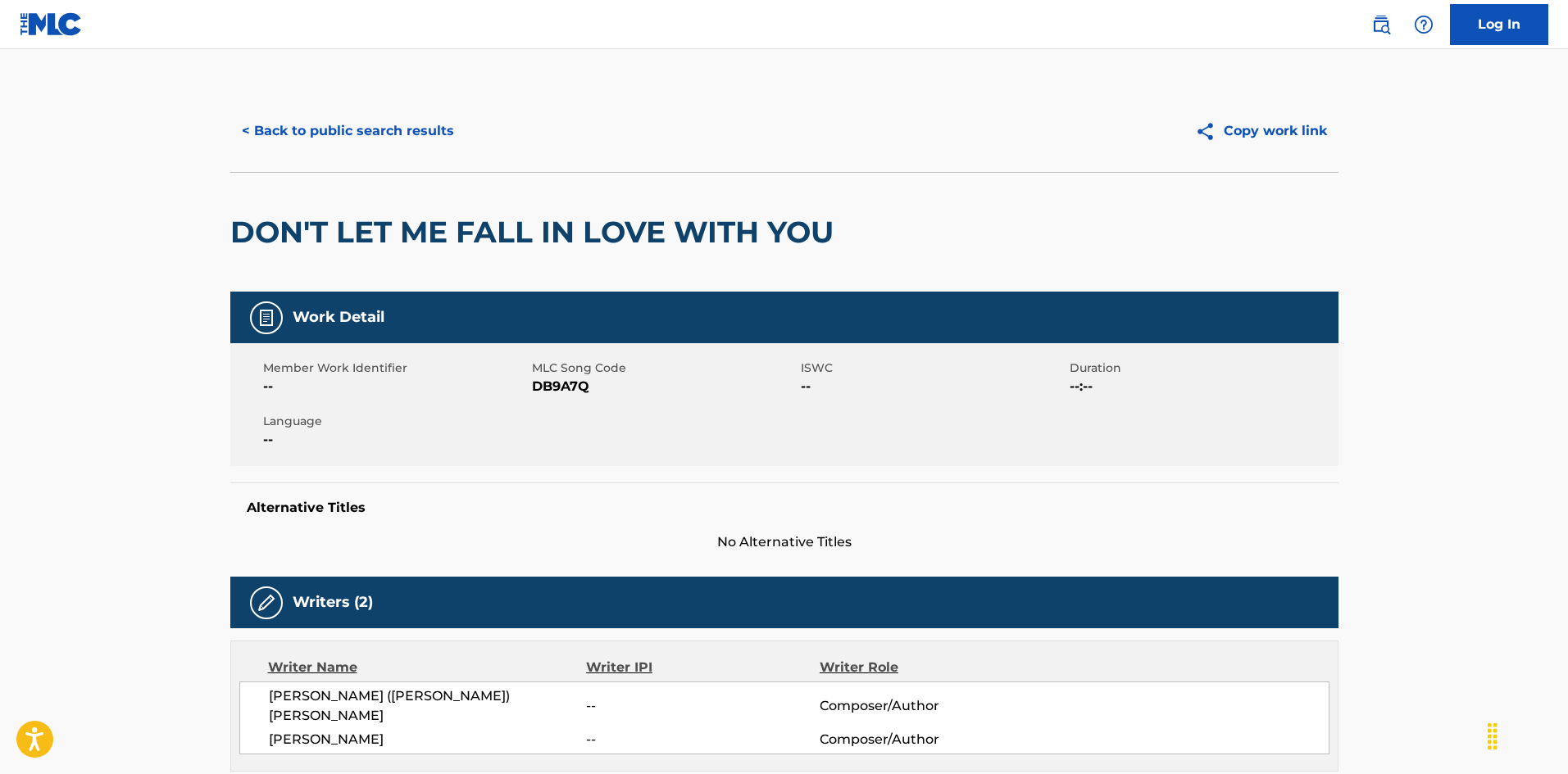
click at [409, 131] on button "< Back to public search results" at bounding box center [347, 132] width 235 height 41
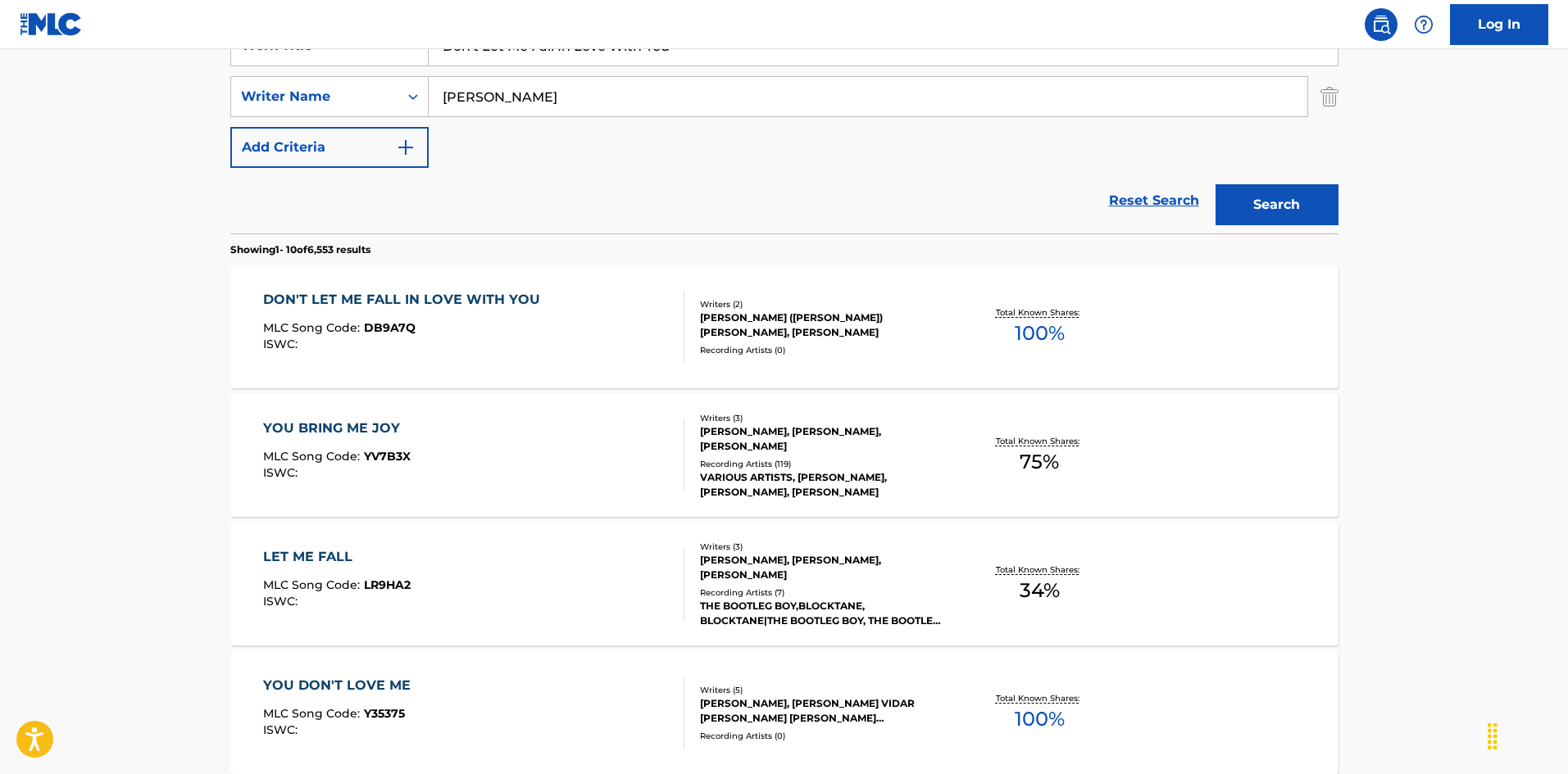
scroll to position [257, 0]
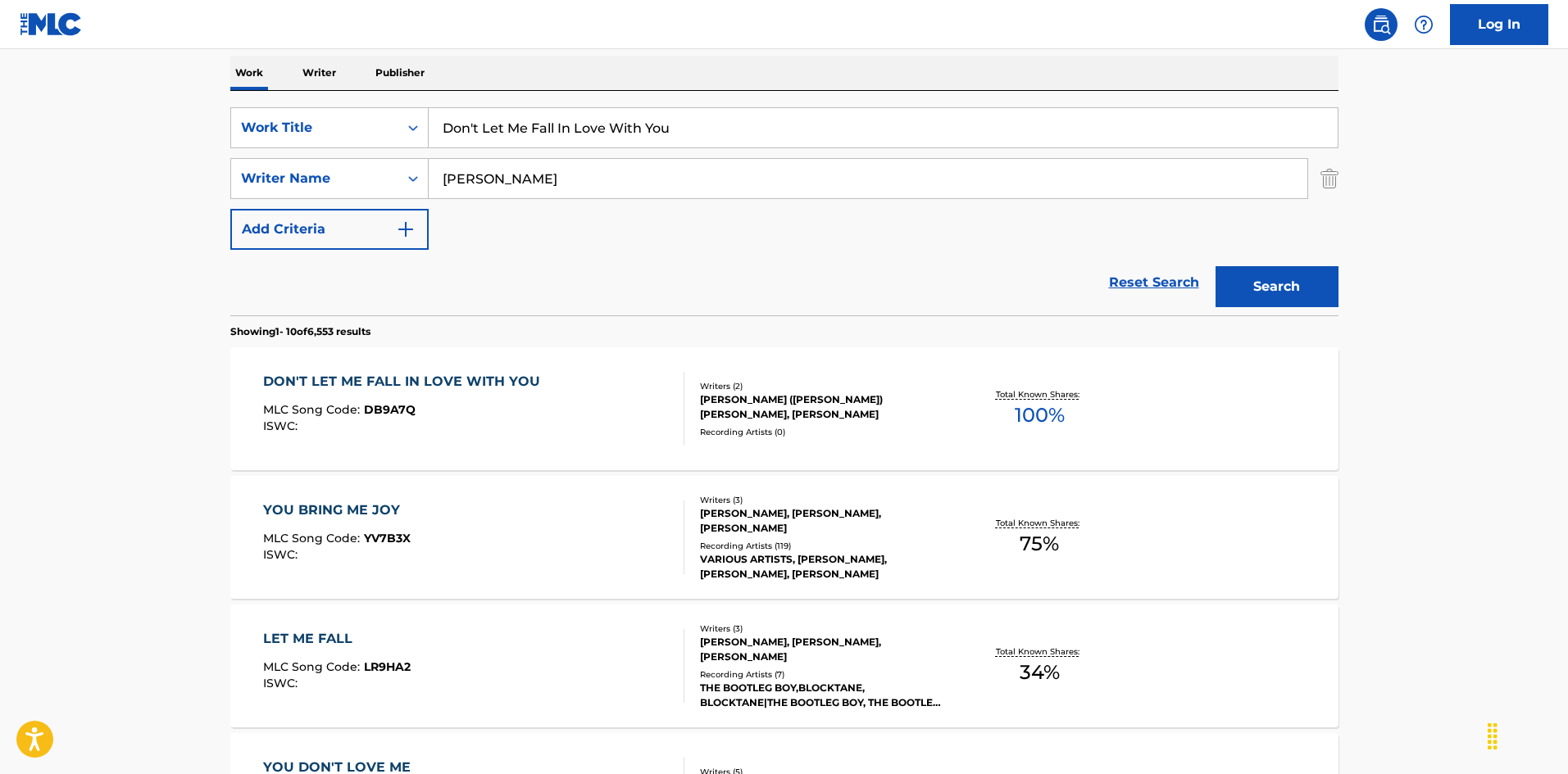
drag, startPoint x: 670, startPoint y: 131, endPoint x: 397, endPoint y: 104, distance: 274.3
click at [809, 124] on input "Don't Let Your Heartache Catch You Crying [PERSON_NAME]" at bounding box center [882, 128] width 909 height 39
type input "Don't Let Your Heartache Catch You Crying [PERSON_NAME]"
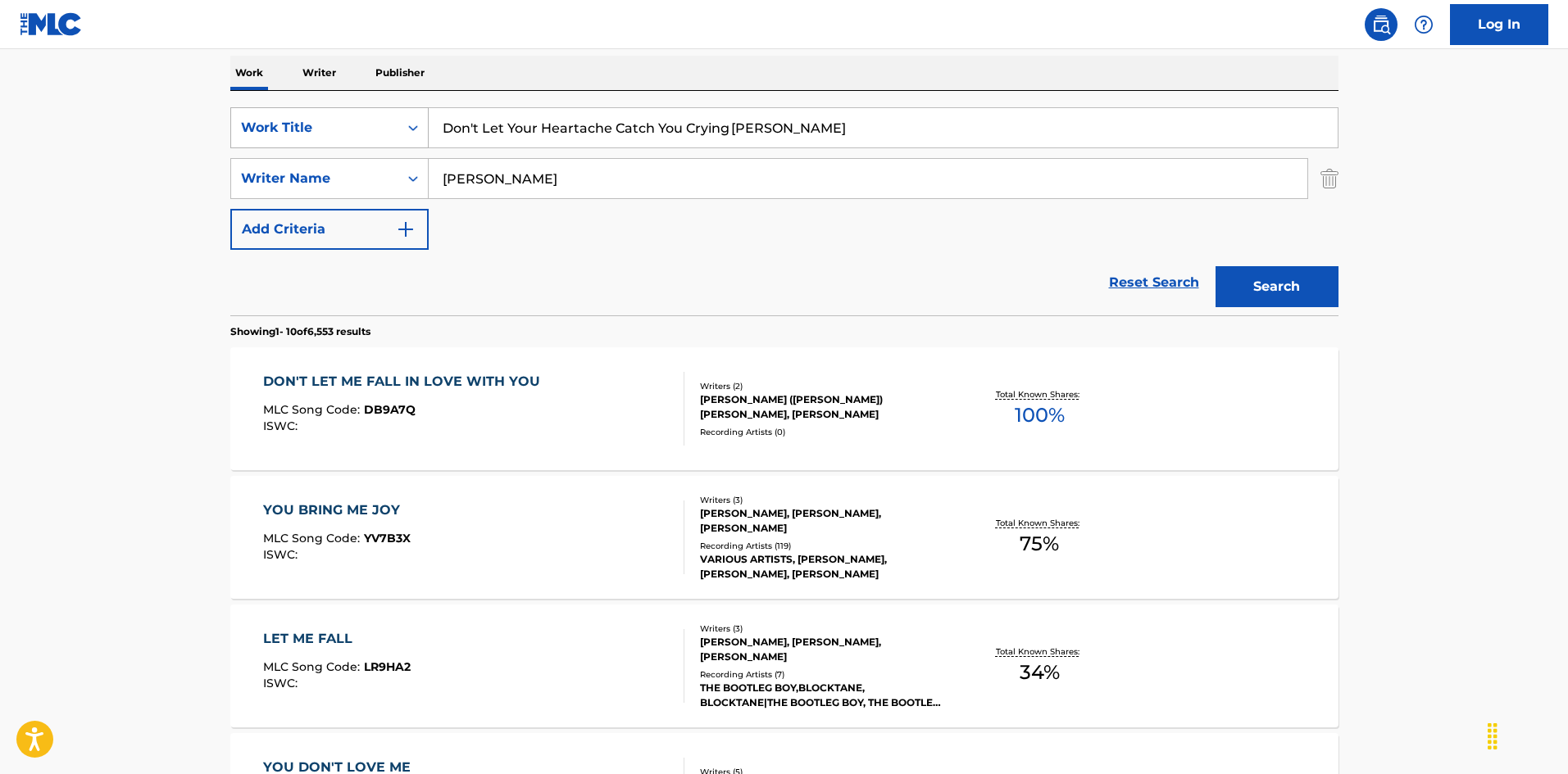
drag, startPoint x: 584, startPoint y: 181, endPoint x: 300, endPoint y: 146, distance: 286.1
click at [300, 146] on div "SearchWithCriteria925b4d22-daa9-49c7-9c3b-1f4fd6ba712d Work Title Don't Let You…" at bounding box center [784, 178] width 1108 height 142
type input "[PERSON_NAME]"
drag, startPoint x: 746, startPoint y: 131, endPoint x: 865, endPoint y: 150, distance: 120.5
click at [864, 150] on div "SearchWithCriteria925b4d22-daa9-49c7-9c3b-1f4fd6ba712d Work Title Don't Let You…" at bounding box center [784, 178] width 1108 height 142
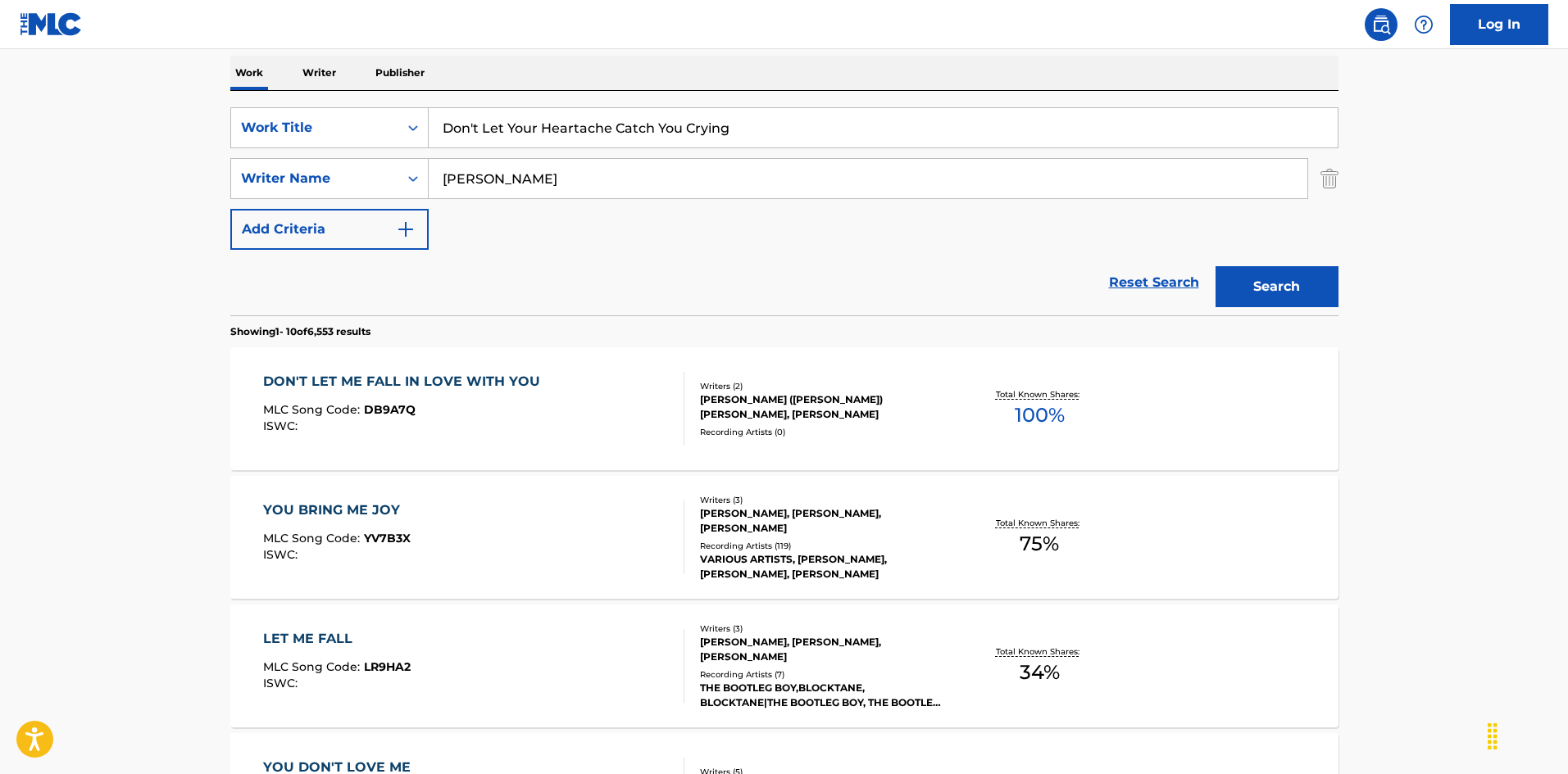
type input "Don't Let Your Heartache Catch You Crying"
click at [1250, 277] on button "Search" at bounding box center [1276, 287] width 123 height 41
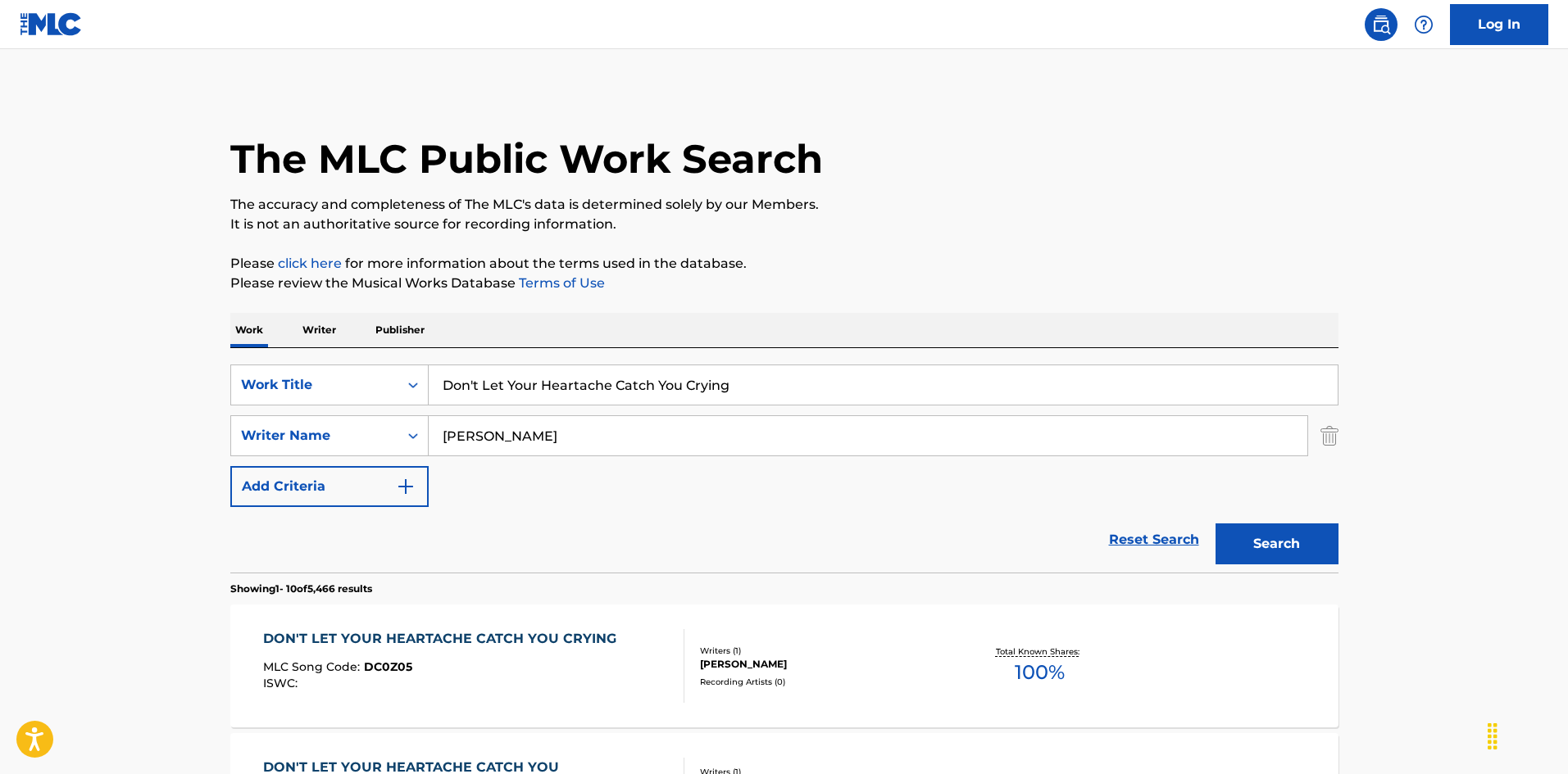
scroll to position [164, 0]
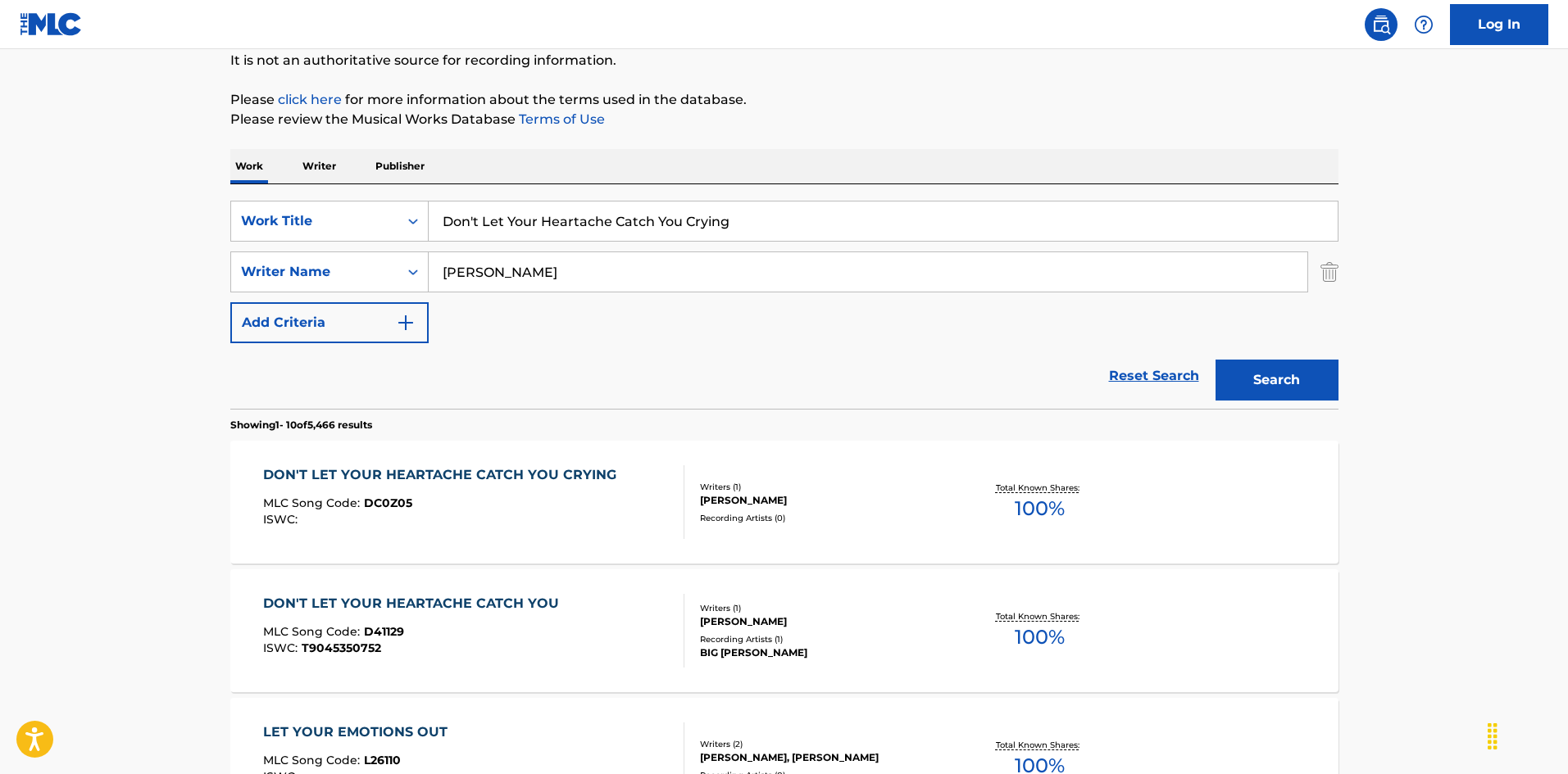
click at [920, 465] on div "DON'T LET YOUR HEARTACHE CATCH YOU CRYING MLC Song Code : DC0Z05 ISWC : Writers…" at bounding box center [784, 502] width 1108 height 123
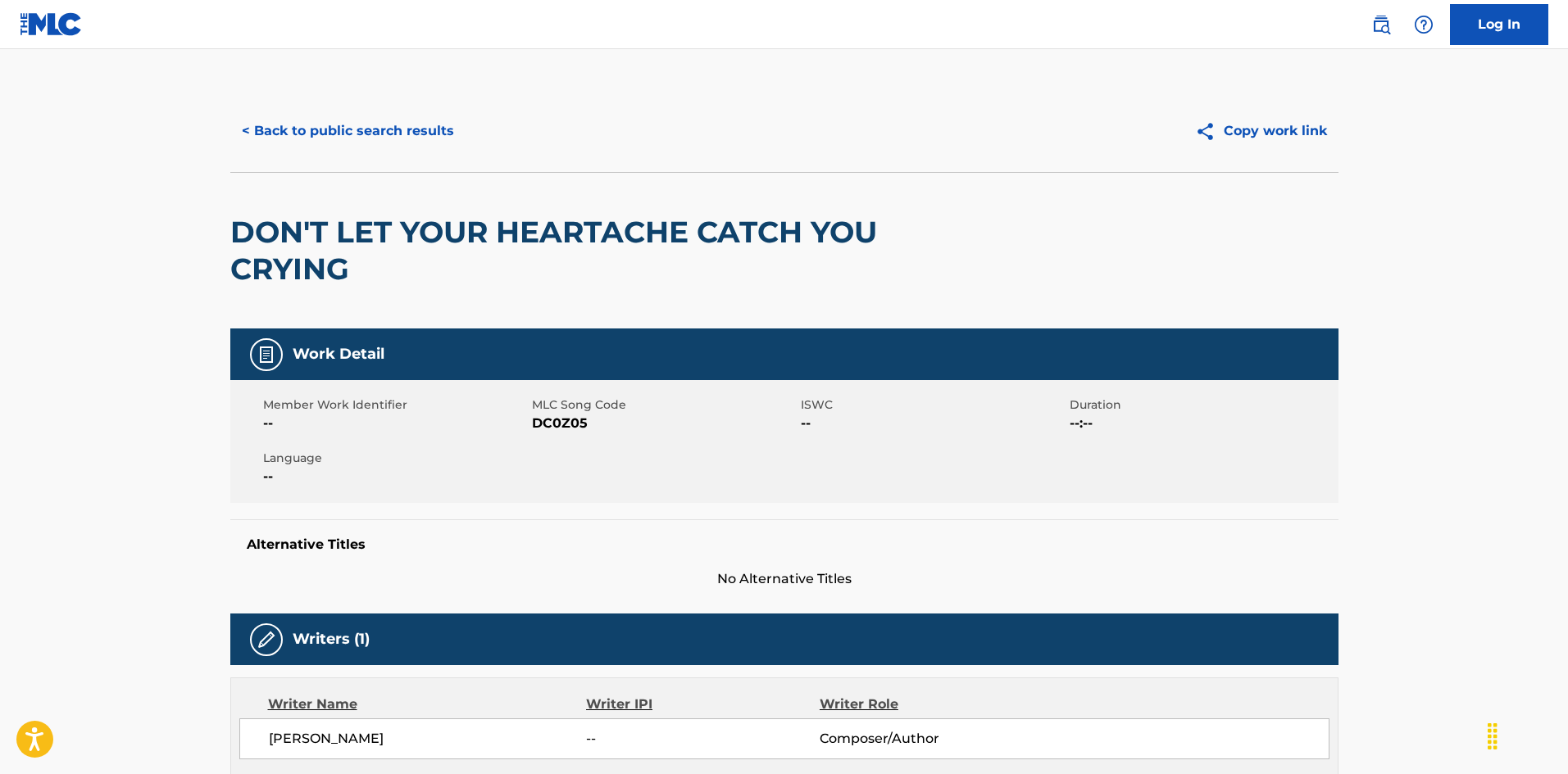
click at [360, 137] on button "< Back to public search results" at bounding box center [347, 132] width 235 height 41
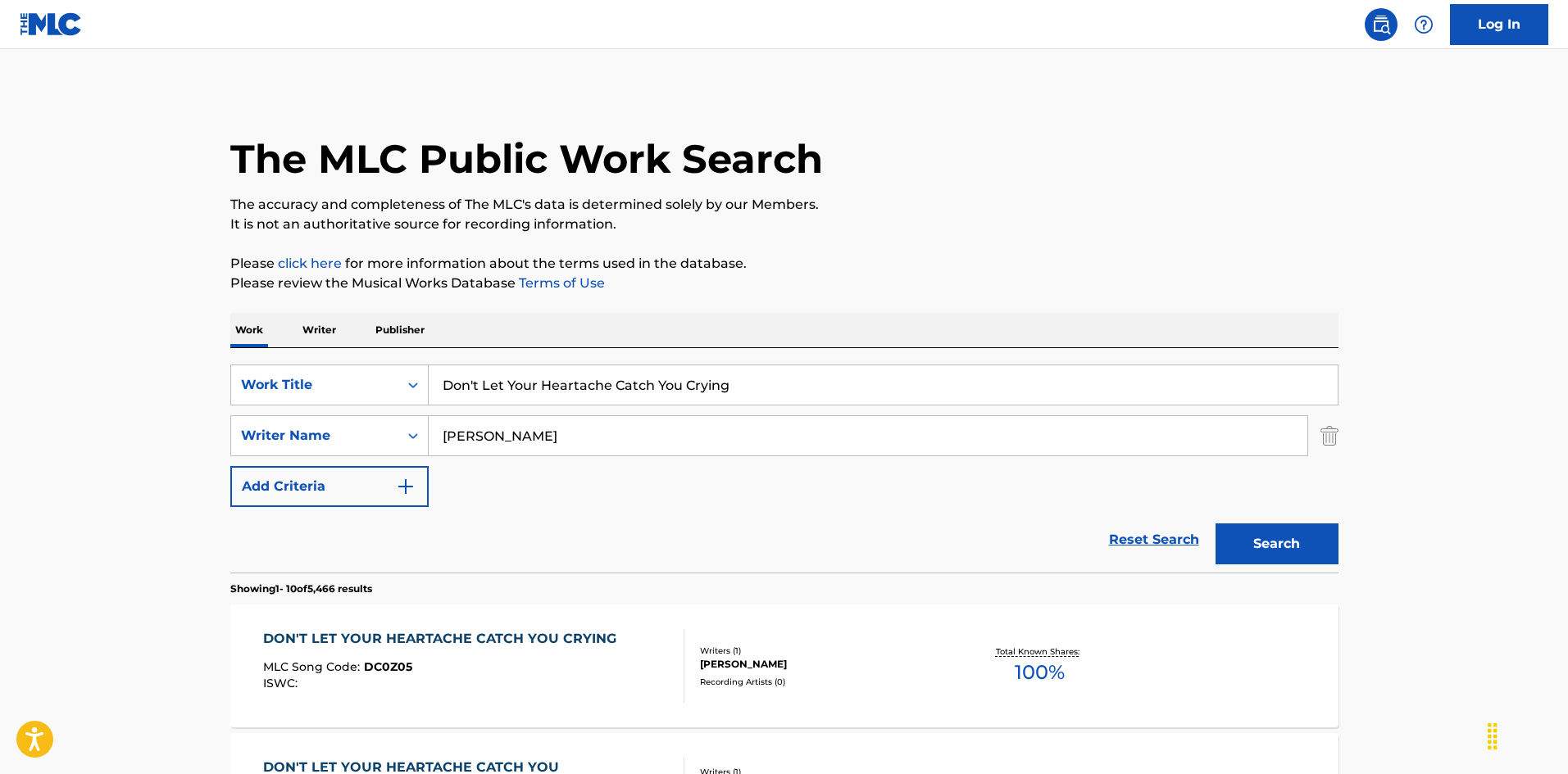
scroll to position [164, 0]
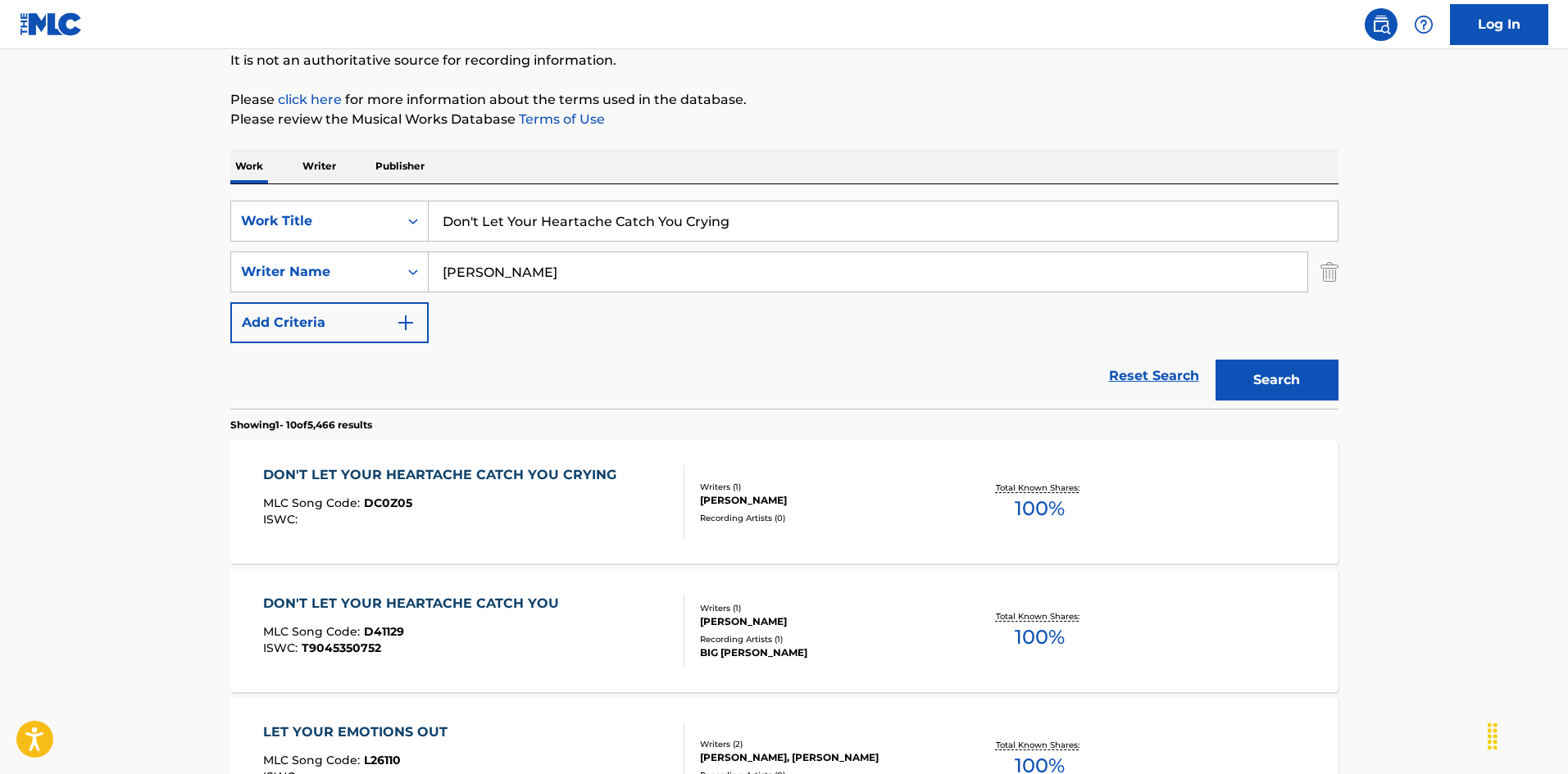
drag, startPoint x: 458, startPoint y: 200, endPoint x: 373, endPoint y: 180, distance: 87.3
click at [621, 216] on input "Don't Rush Me [PERSON_NAME]" at bounding box center [882, 221] width 909 height 39
type input "Don't Rush Me [PERSON_NAME]"
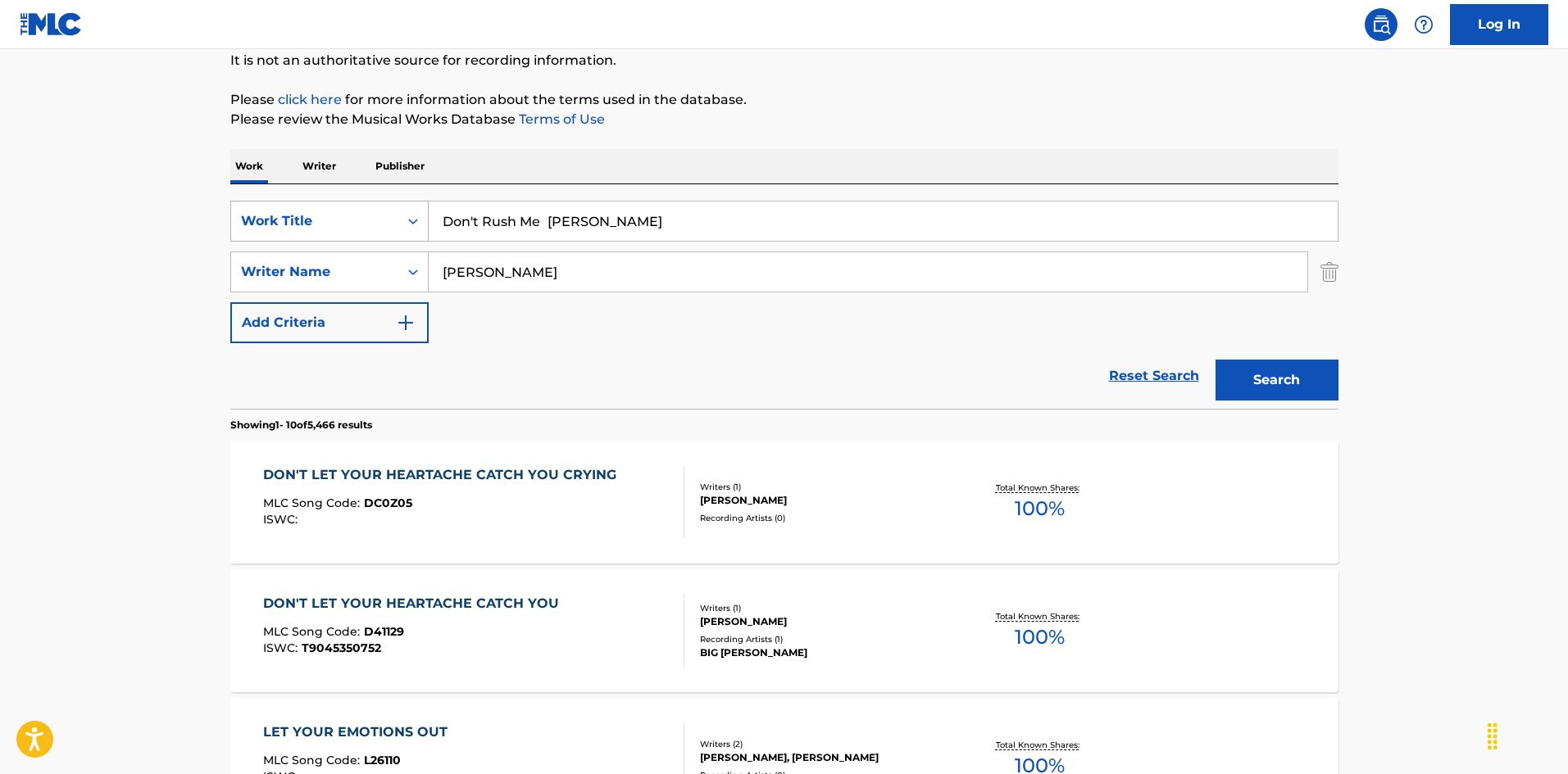
click at [331, 205] on div "SearchWithCriteria925b4d22-daa9-49c7-9c3b-1f4fd6ba712d Work Title Don't Rush Me…" at bounding box center [784, 271] width 1108 height 142
type input "Ozen"
drag, startPoint x: 559, startPoint y: 216, endPoint x: 715, endPoint y: 240, distance: 157.8
click at [715, 240] on input "Don't Rush Me [PERSON_NAME]" at bounding box center [882, 221] width 909 height 39
type input "Don't Rush Me"
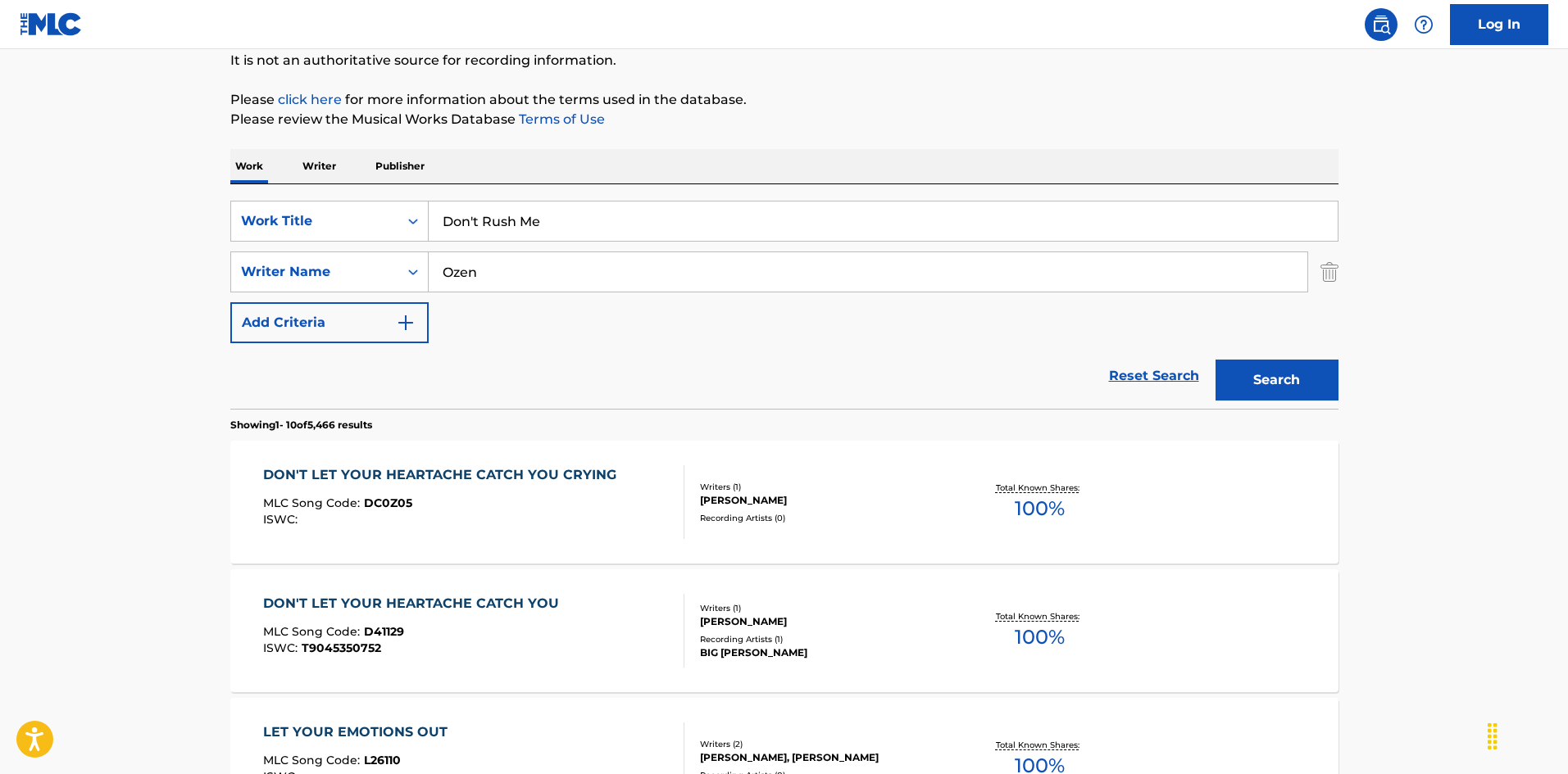
click at [1302, 377] on button "Search" at bounding box center [1276, 380] width 123 height 41
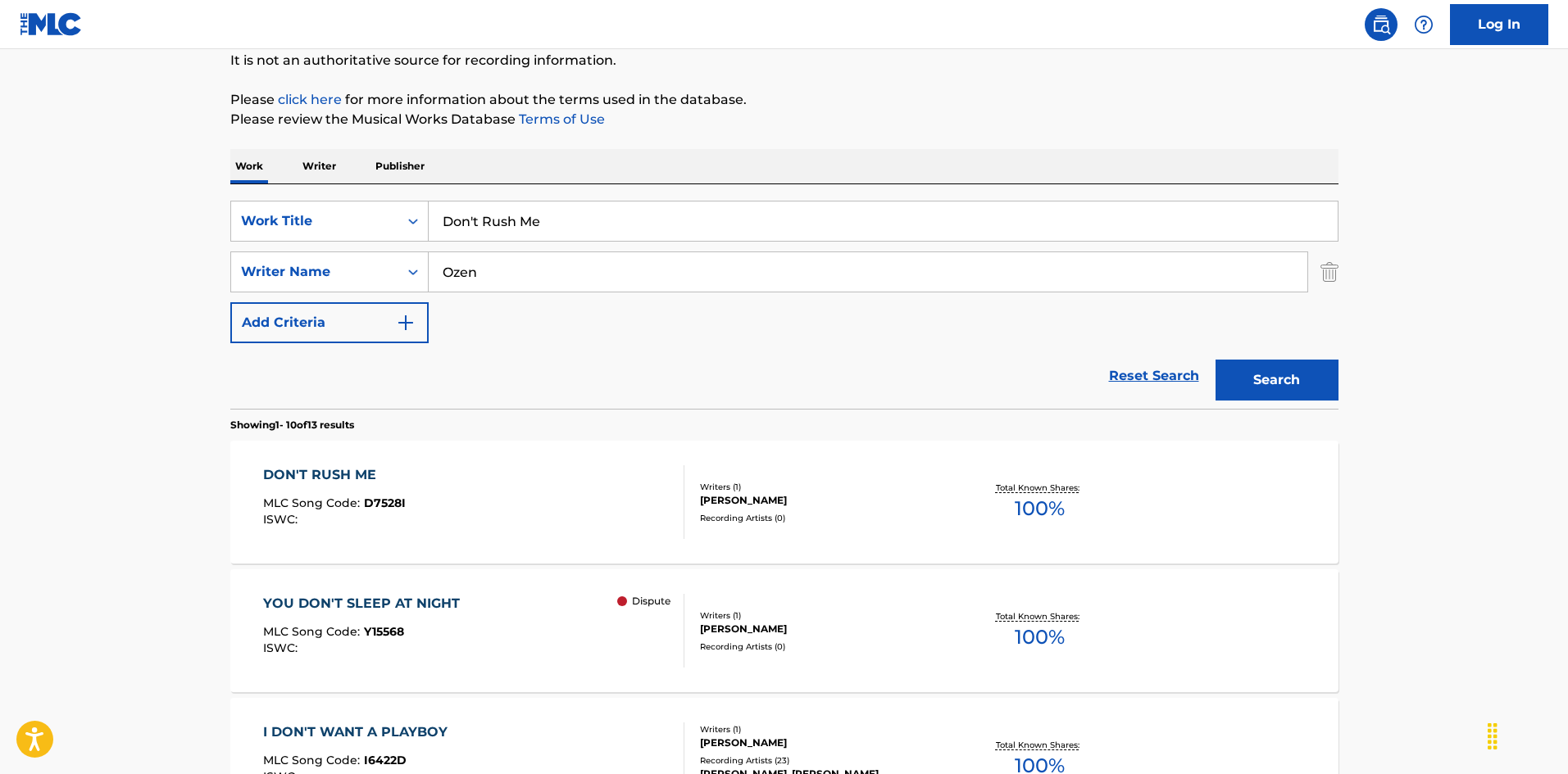
click at [625, 530] on div "DON'T RUSH ME MLC Song Code : D7528I ISWC :" at bounding box center [474, 502] width 421 height 74
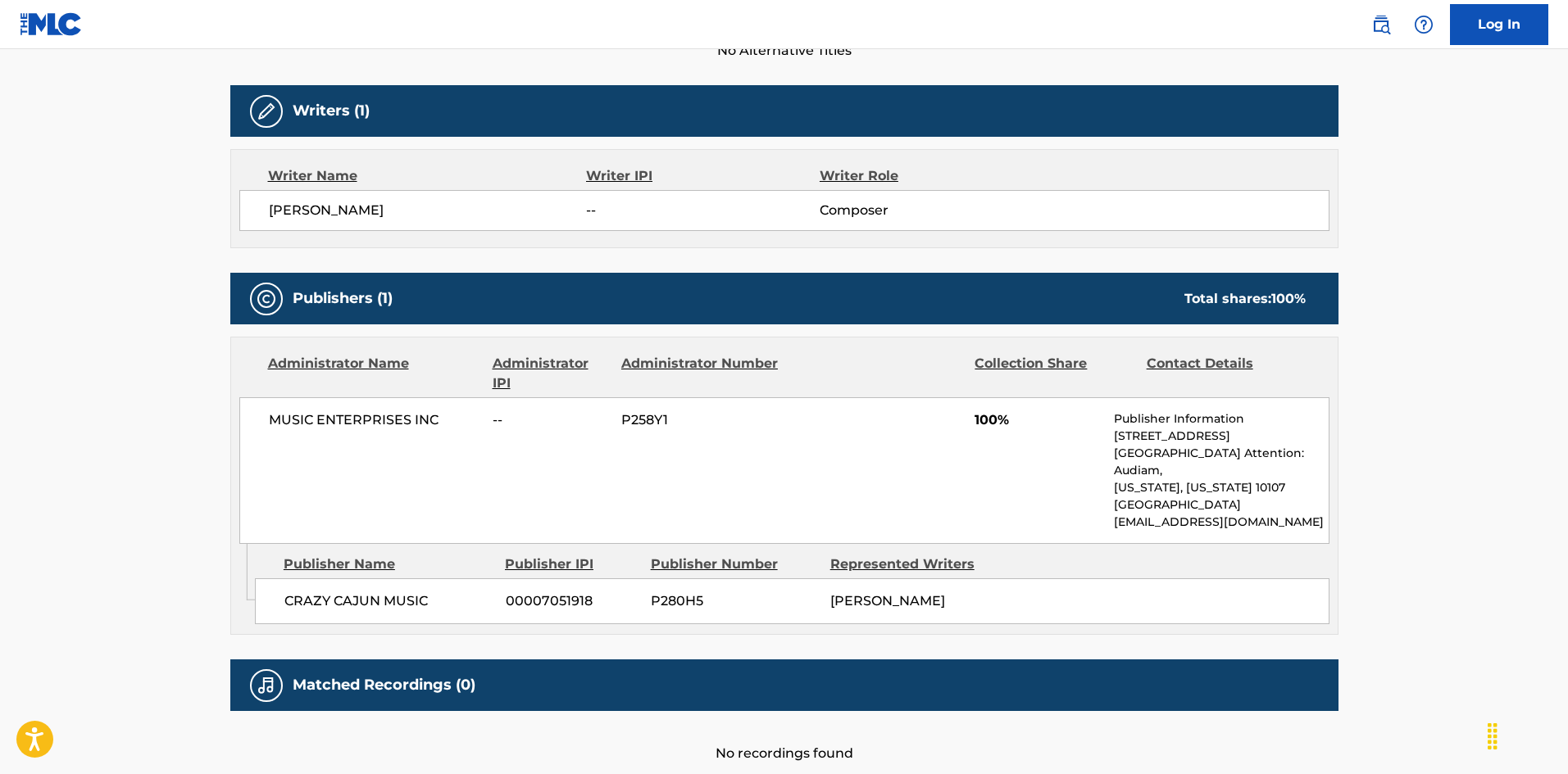
scroll to position [567, 0]
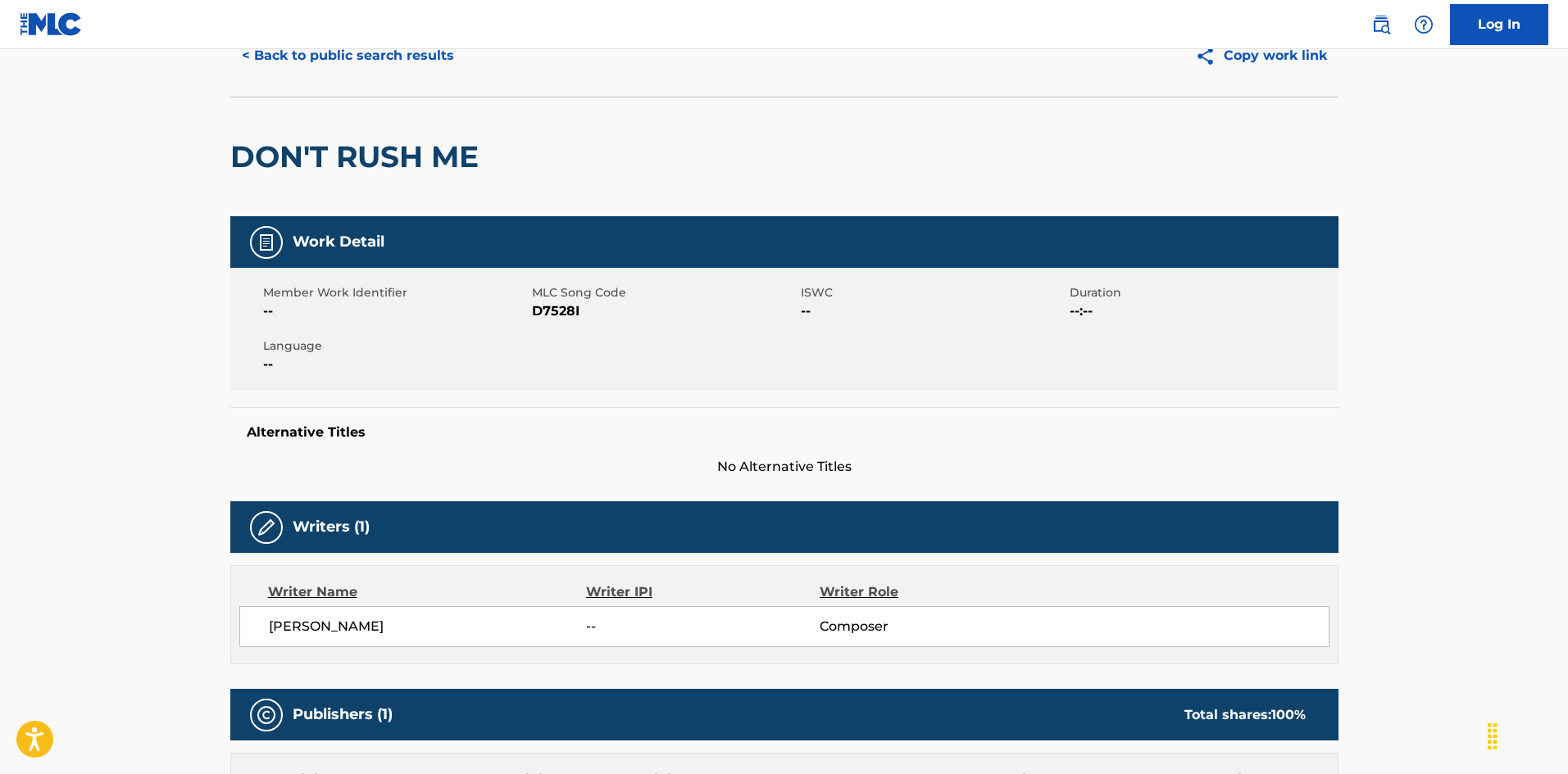
click at [389, 58] on button "< Back to public search results" at bounding box center [347, 56] width 235 height 41
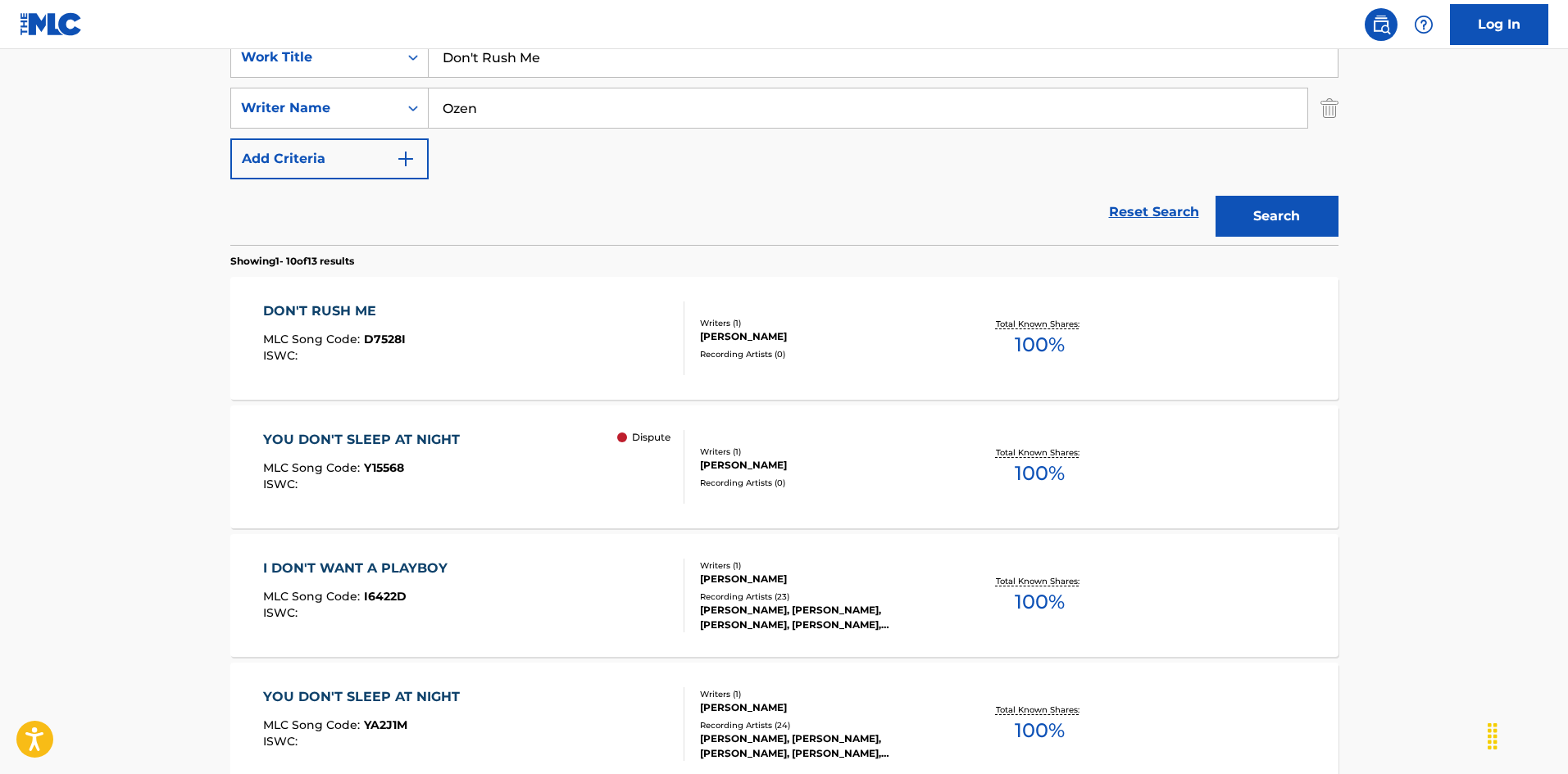
scroll to position [246, 0]
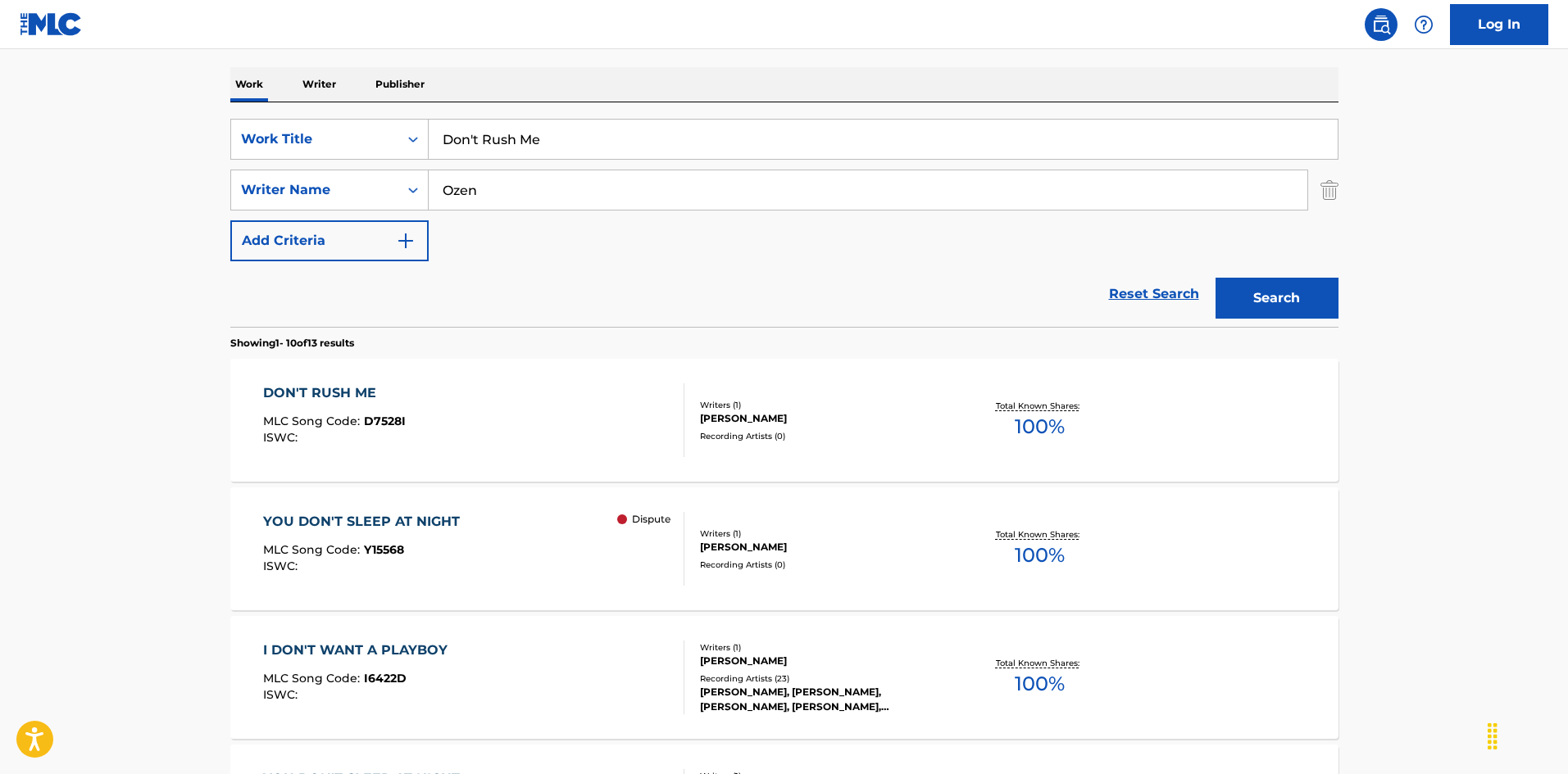
drag, startPoint x: 524, startPoint y: 129, endPoint x: 374, endPoint y: 111, distance: 151.1
click at [374, 109] on div "SearchWithCriteria925b4d22-daa9-49c7-9c3b-1f4fd6ba712d Work Title Don't Rush Me…" at bounding box center [784, 214] width 1108 height 225
click at [622, 131] on input "Don't Stop Now [PERSON_NAME]|[PERSON_NAME]" at bounding box center [882, 139] width 909 height 39
type input "Don't Stop Now [PERSON_NAME] |[PERSON_NAME]"
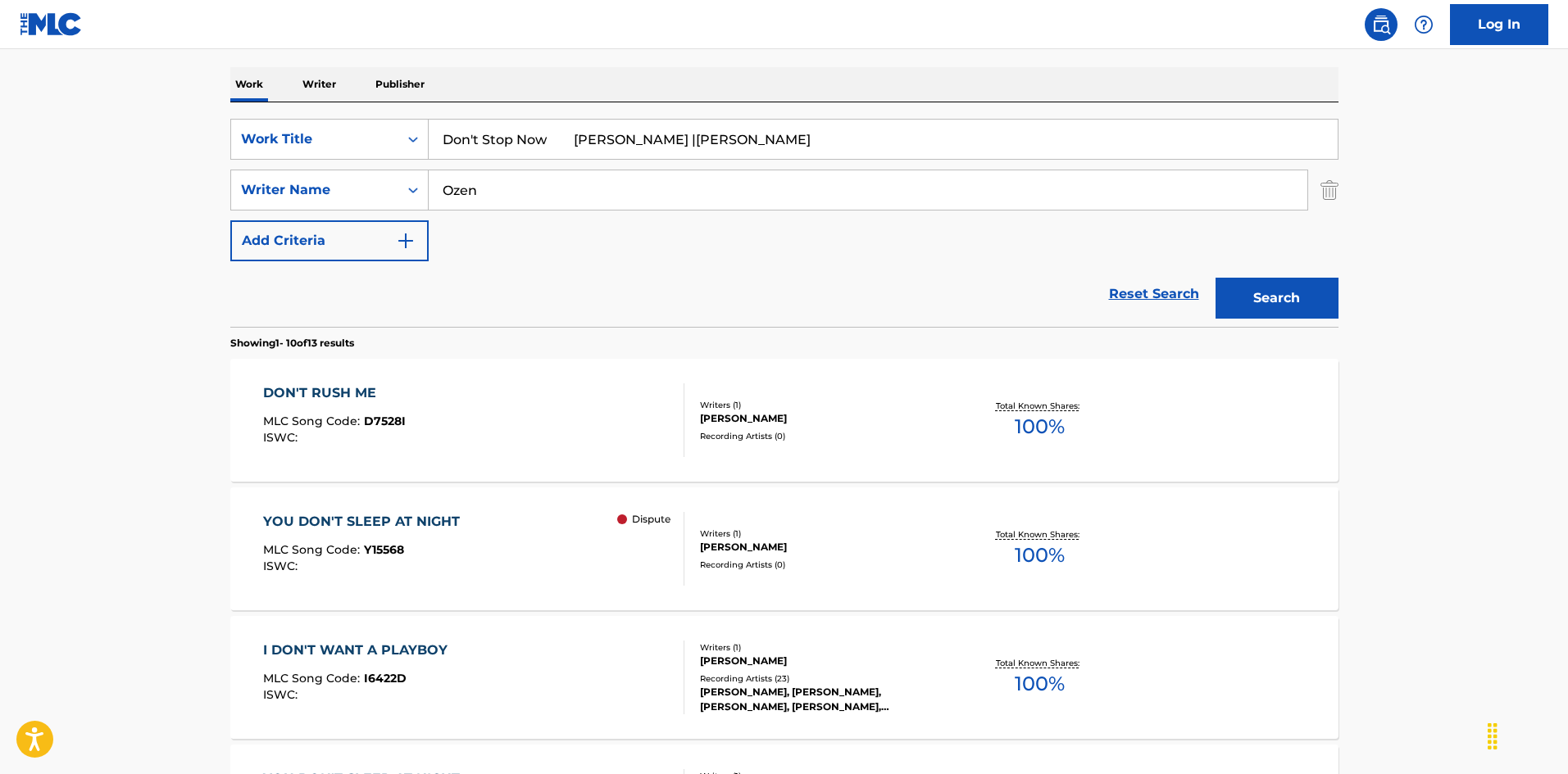
click at [415, 171] on div "SearchWithCriteria999d1a91-1e41-464a-bb6a-1cf62293df15 Writer Name [PERSON_NAME]" at bounding box center [784, 191] width 1108 height 41
type input "[PERSON_NAME]"
drag, startPoint x: 556, startPoint y: 139, endPoint x: 848, endPoint y: 195, distance: 297.3
click at [829, 183] on div "SearchWithCriteria925b4d22-daa9-49c7-9c3b-1f4fd6ba712d Work Title Don't Stop No…" at bounding box center [784, 190] width 1108 height 142
type input "Don't Stop Now"
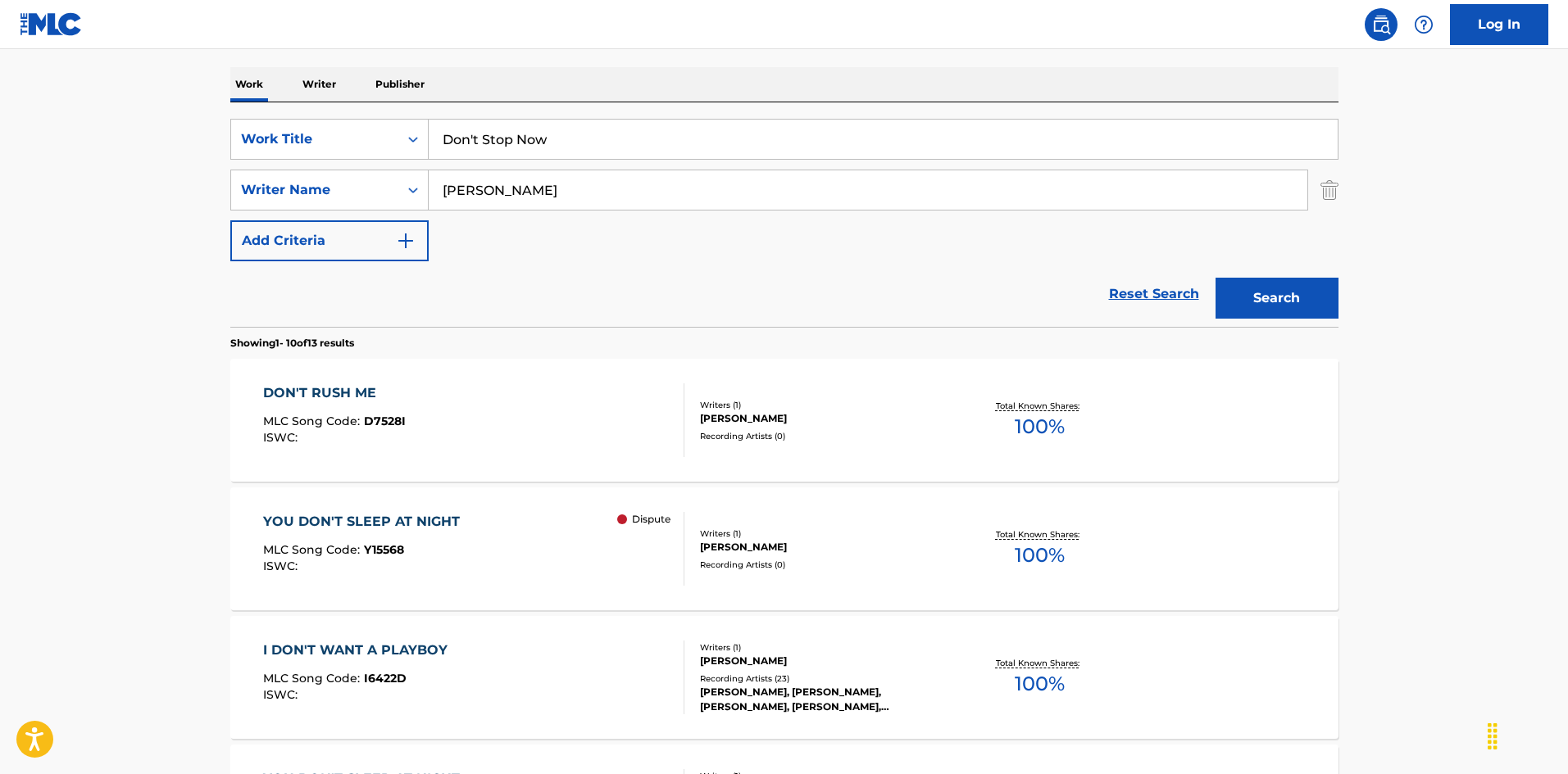
click at [1258, 295] on button "Search" at bounding box center [1276, 299] width 123 height 41
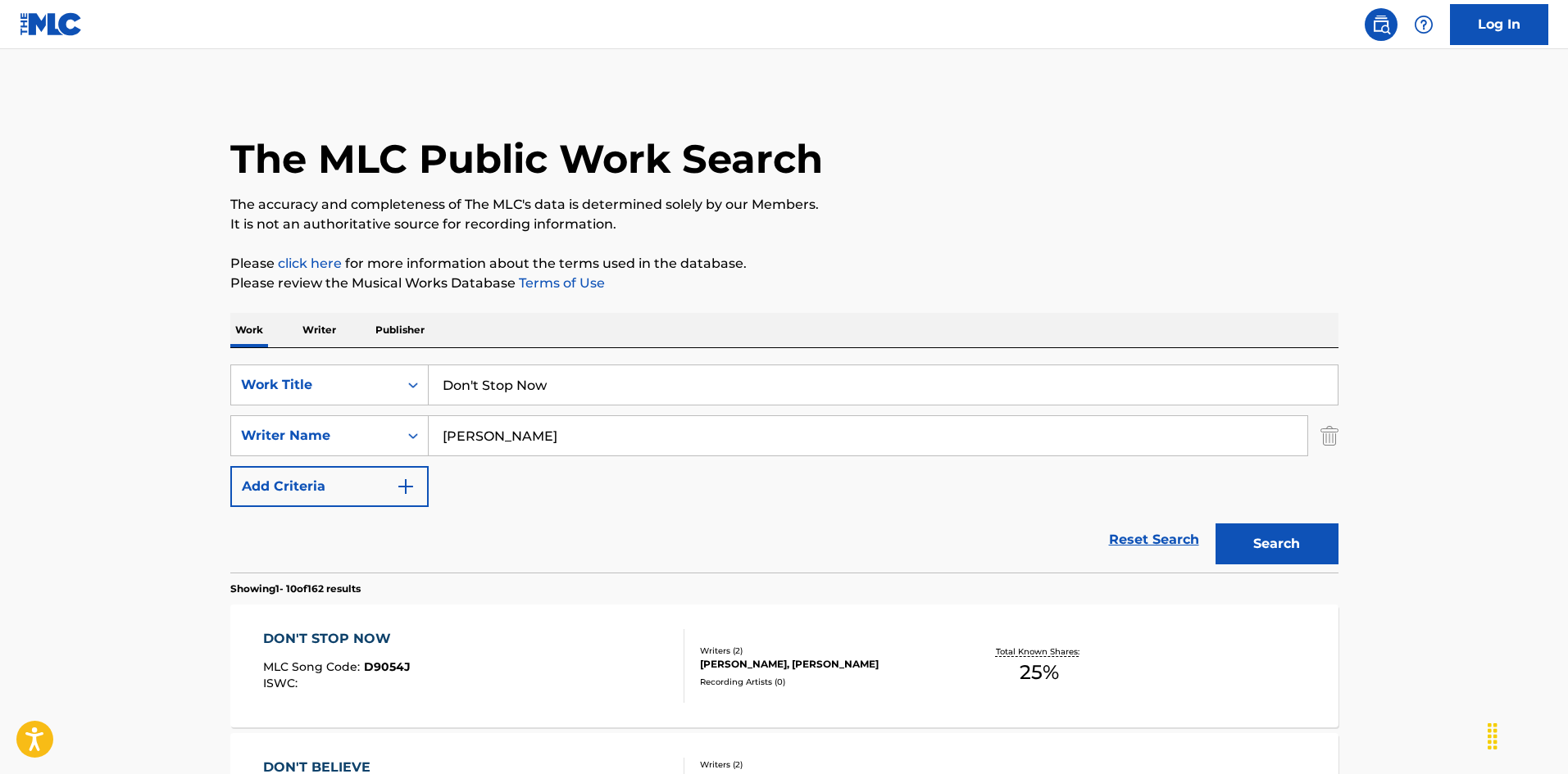
scroll to position [164, 0]
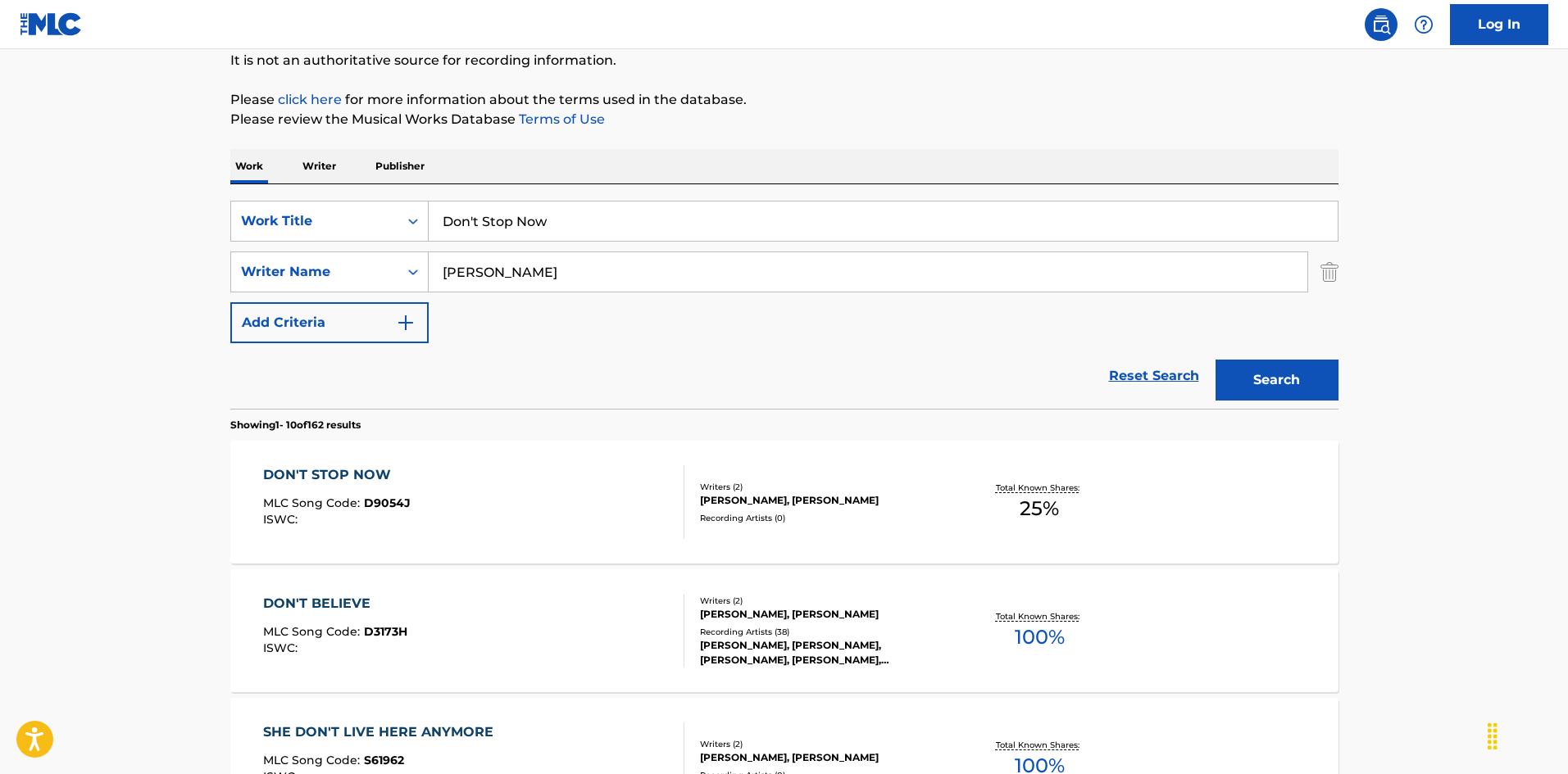
click at [491, 525] on div "DON'T STOP NOW MLC Song Code : D9054J ISWC :" at bounding box center [474, 502] width 421 height 74
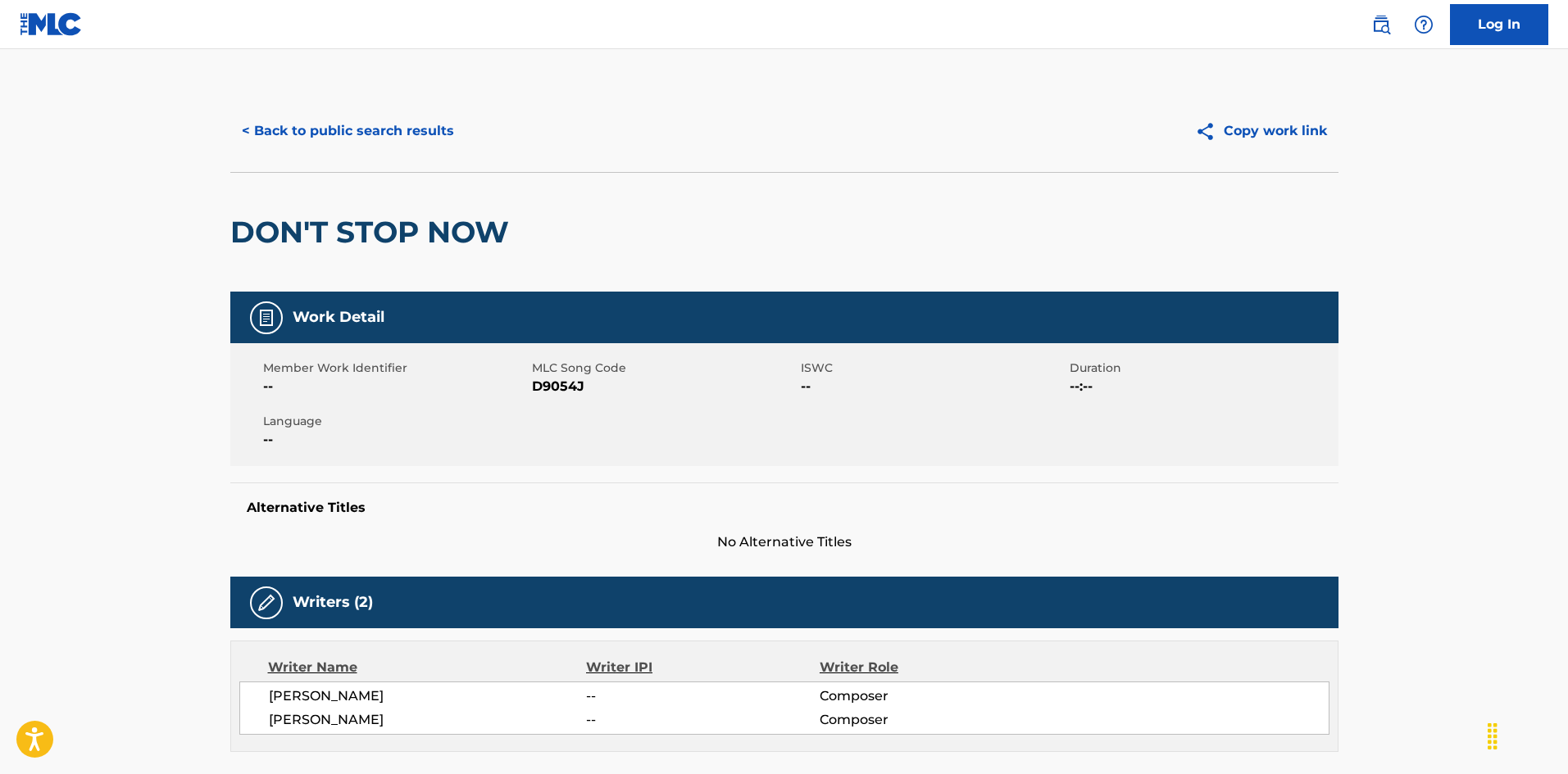
click at [329, 142] on button "< Back to public search results" at bounding box center [347, 132] width 235 height 41
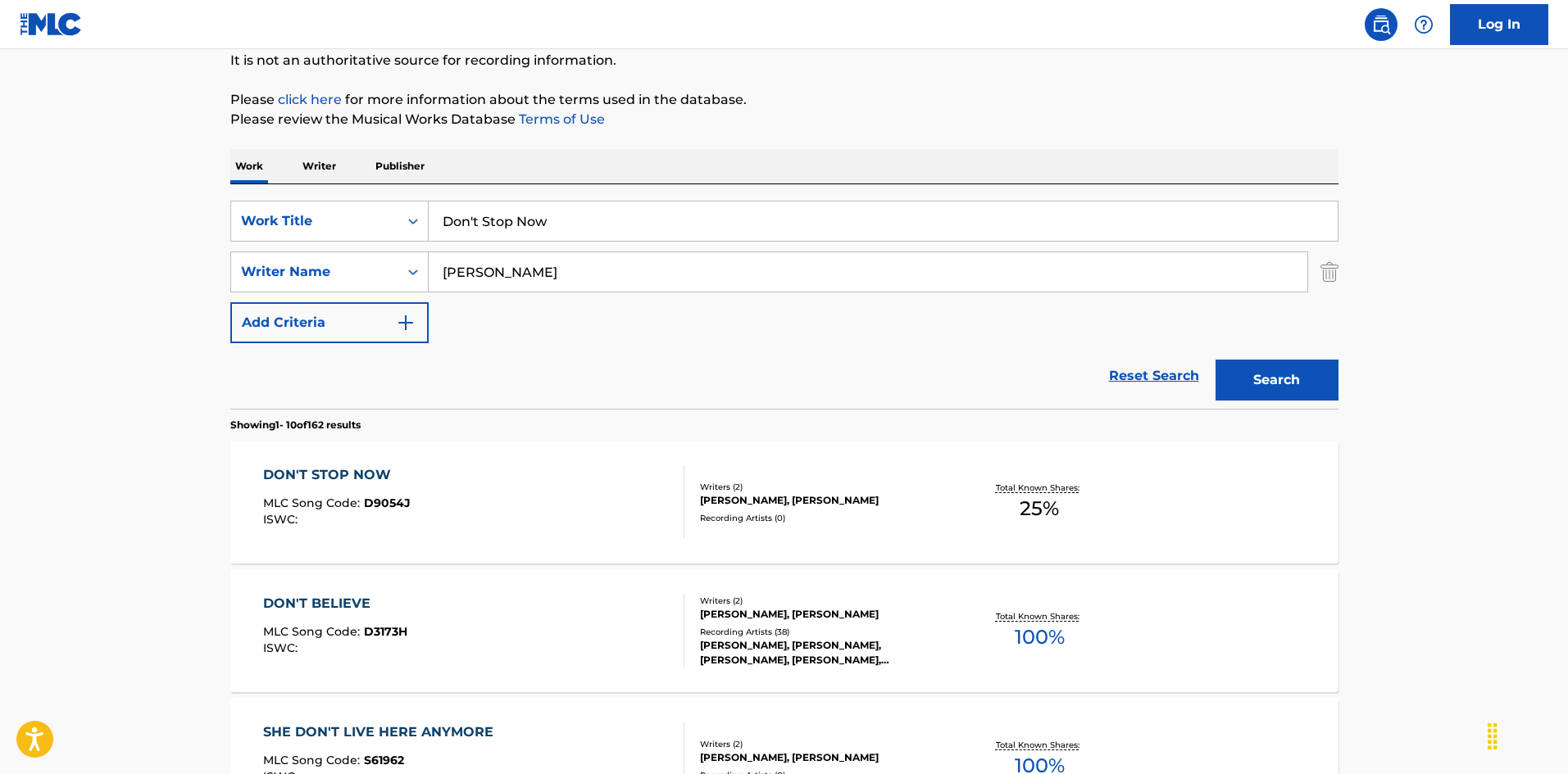
click at [314, 200] on div "SearchWithCriteria925b4d22-daa9-49c7-9c3b-1f4fd6ba712d Work Title Don't Stop No…" at bounding box center [784, 297] width 1108 height 225
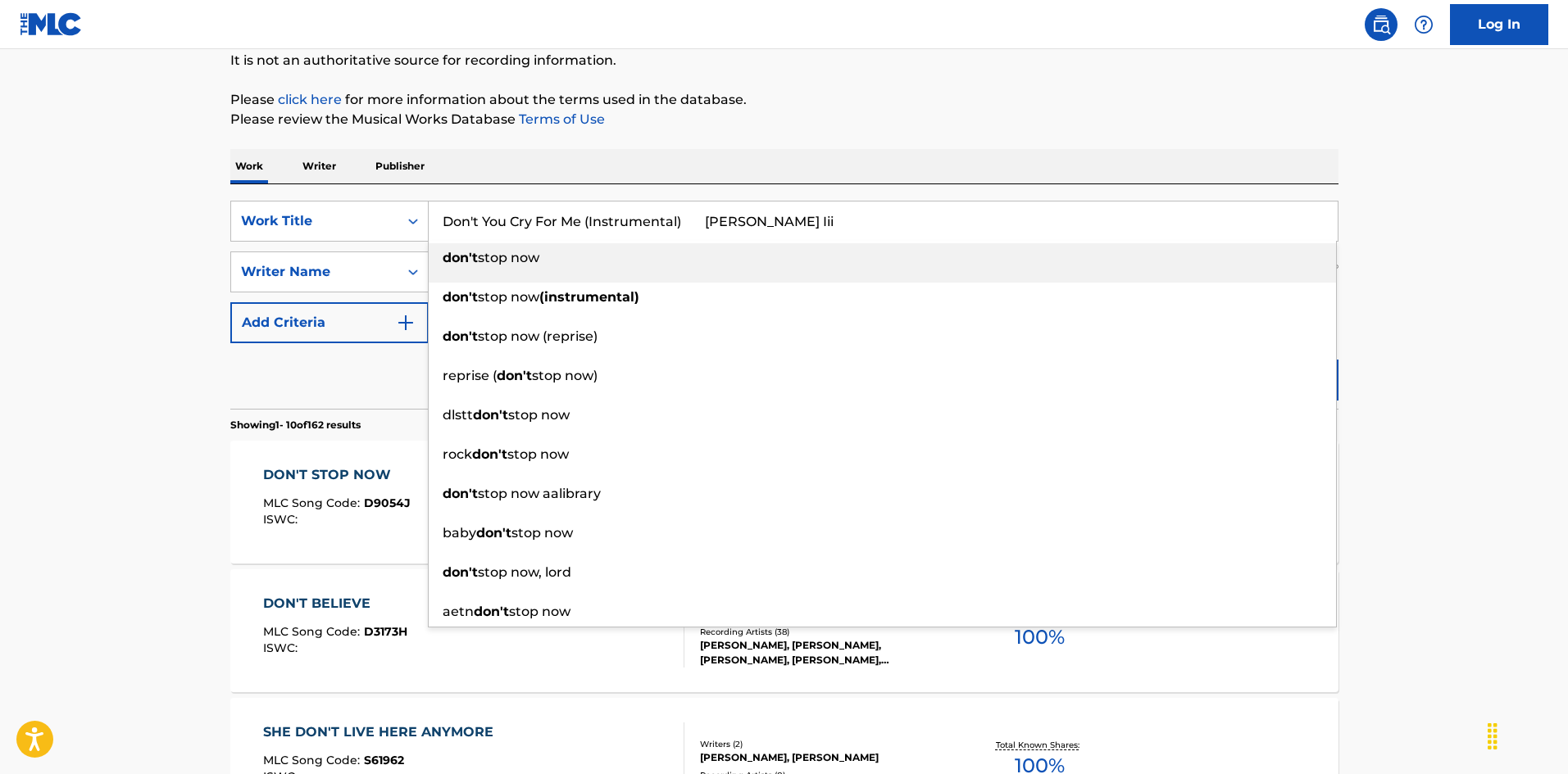
click at [803, 214] on input "Don't You Cry For Me (Instrumental) [PERSON_NAME] Iii" at bounding box center [882, 221] width 909 height 39
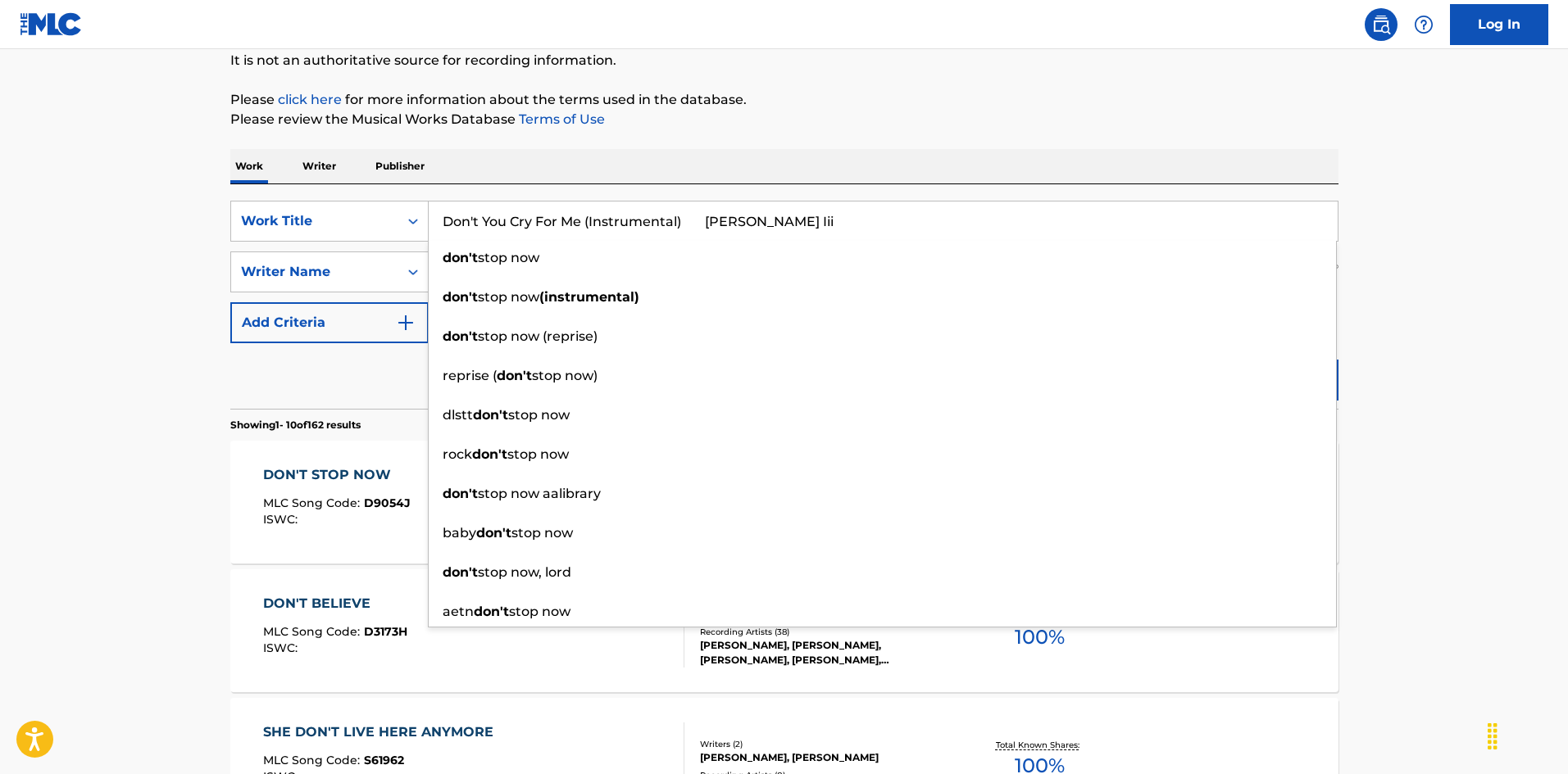
type input "Don't You Cry For Me (Instrumental) [PERSON_NAME] Iii"
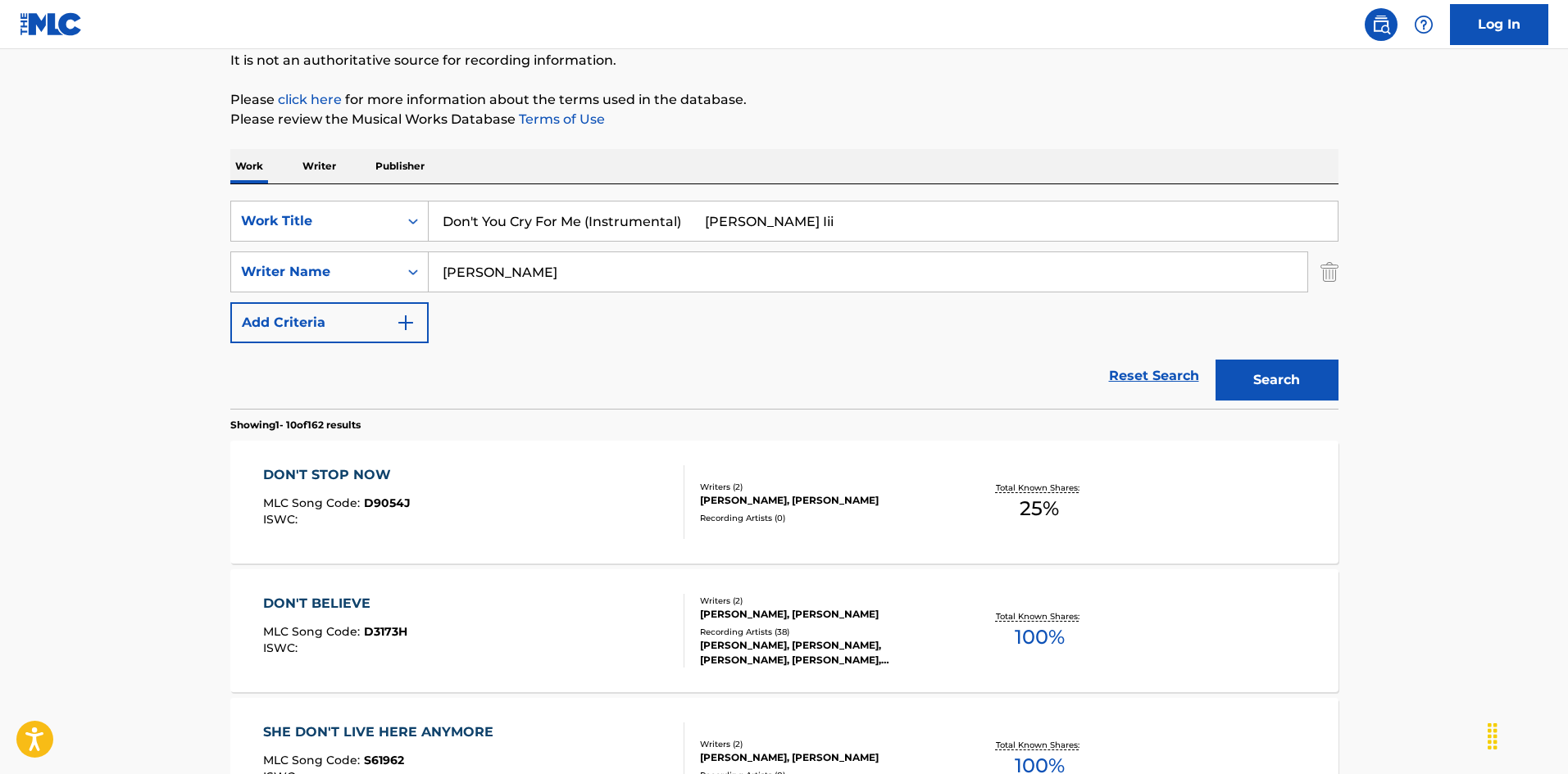
click at [567, 166] on div "Work Writer Publisher" at bounding box center [784, 166] width 1108 height 34
drag, startPoint x: 482, startPoint y: 250, endPoint x: 384, endPoint y: 205, distance: 107.8
click at [359, 205] on div "SearchWithCriteria925b4d22-daa9-49c7-9c3b-1f4fd6ba712d Work Title Don't You Cry…" at bounding box center [784, 271] width 1108 height 142
type input "[PERSON_NAME]"
click at [892, 248] on div "SearchWithCriteria925b4d22-daa9-49c7-9c3b-1f4fd6ba712d Work Title Don't You Cry…" at bounding box center [784, 271] width 1108 height 142
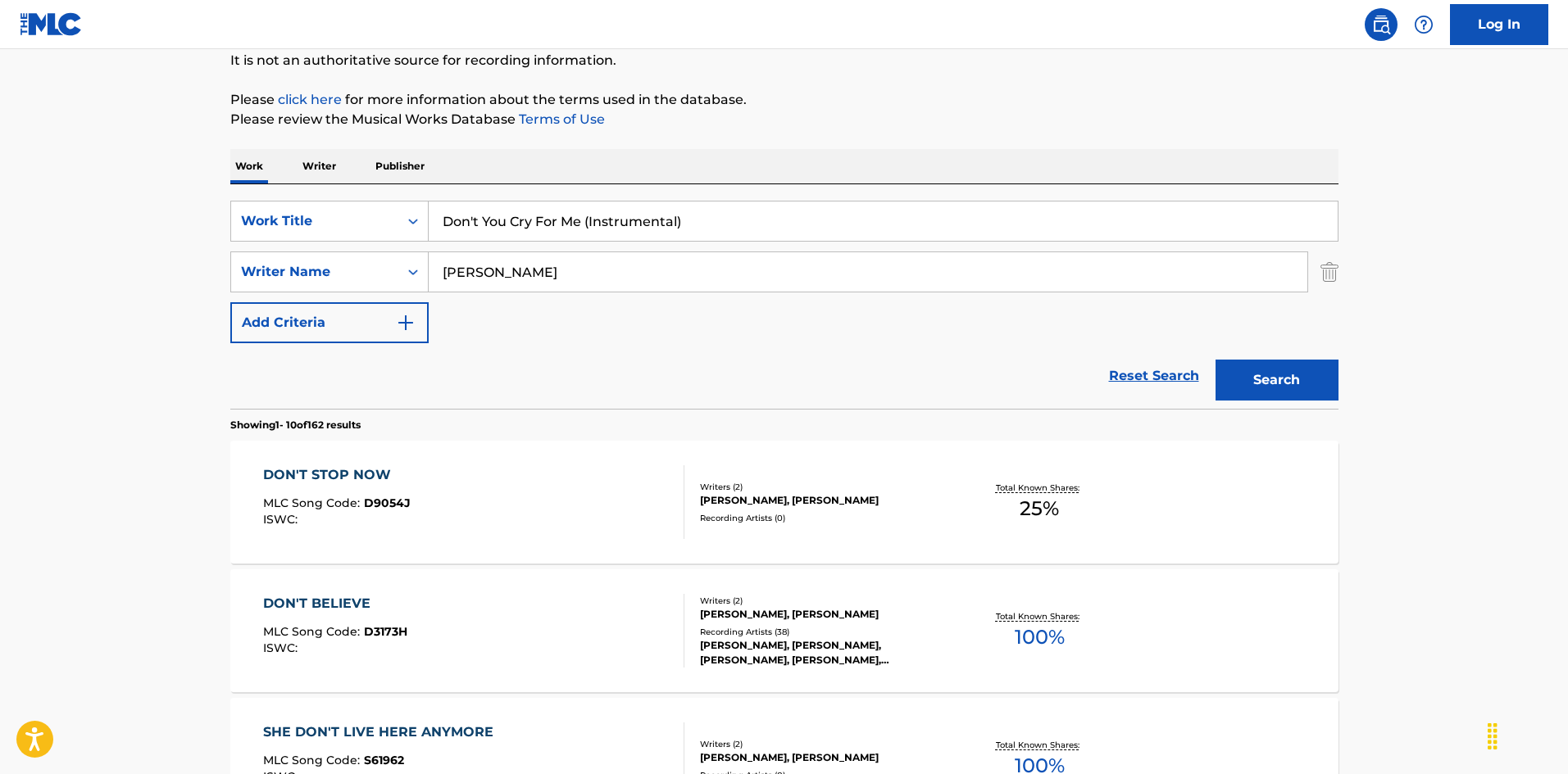
type input "Don't You Cry For Me (Instrumental)"
click at [1258, 392] on button "Search" at bounding box center [1276, 380] width 123 height 41
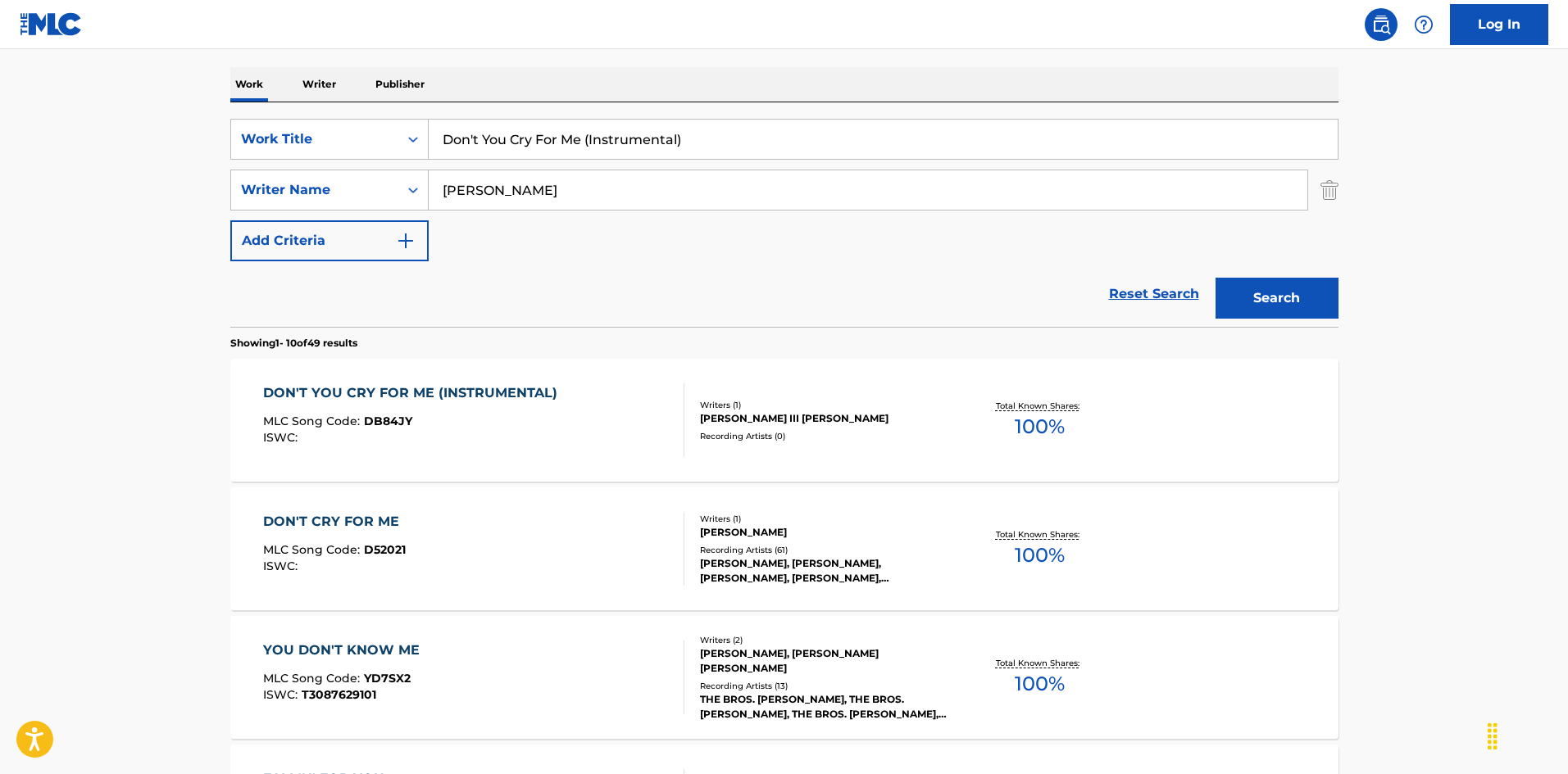
scroll to position [328, 0]
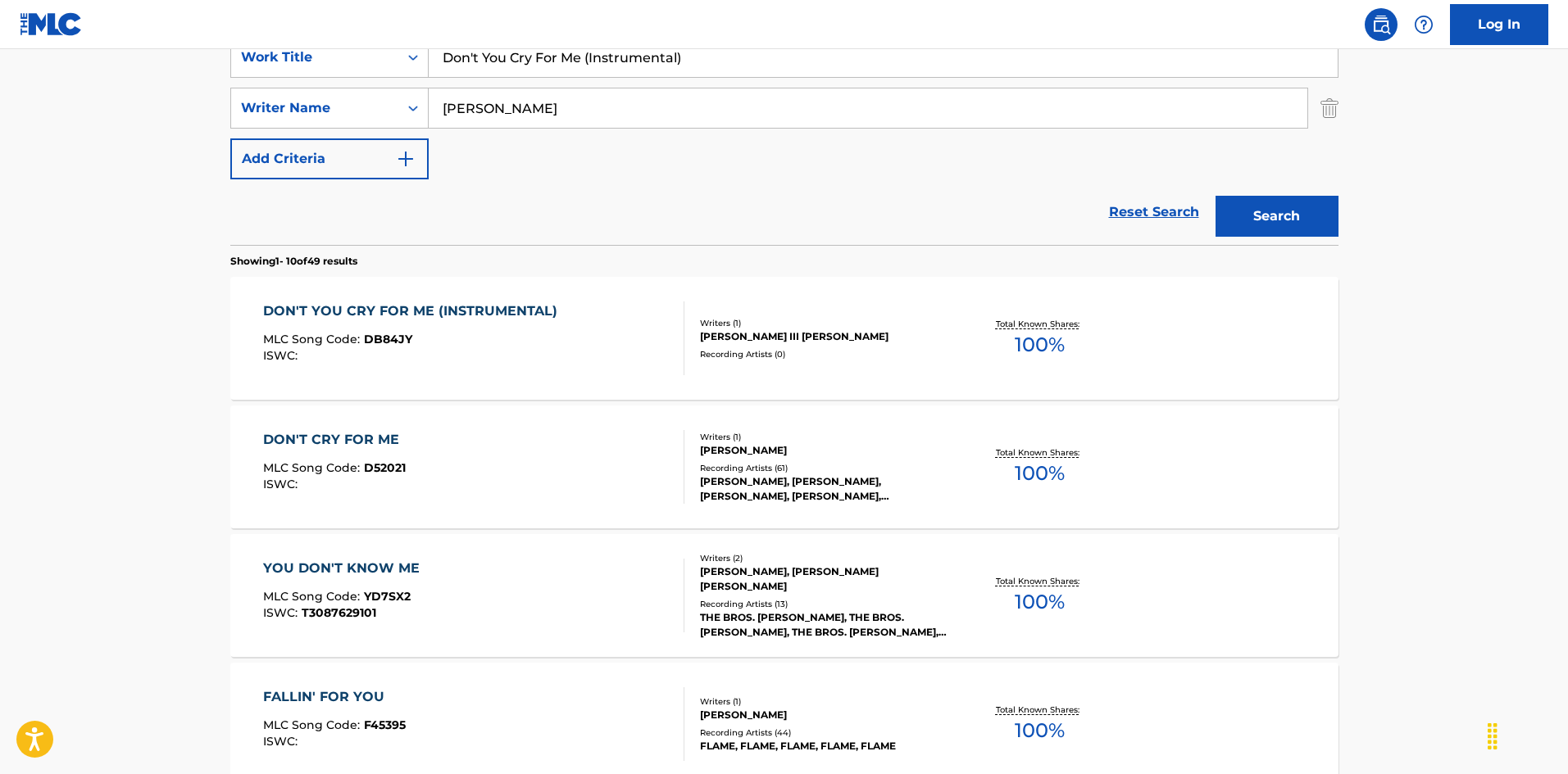
click at [541, 351] on div "ISWC :" at bounding box center [415, 356] width 303 height 13
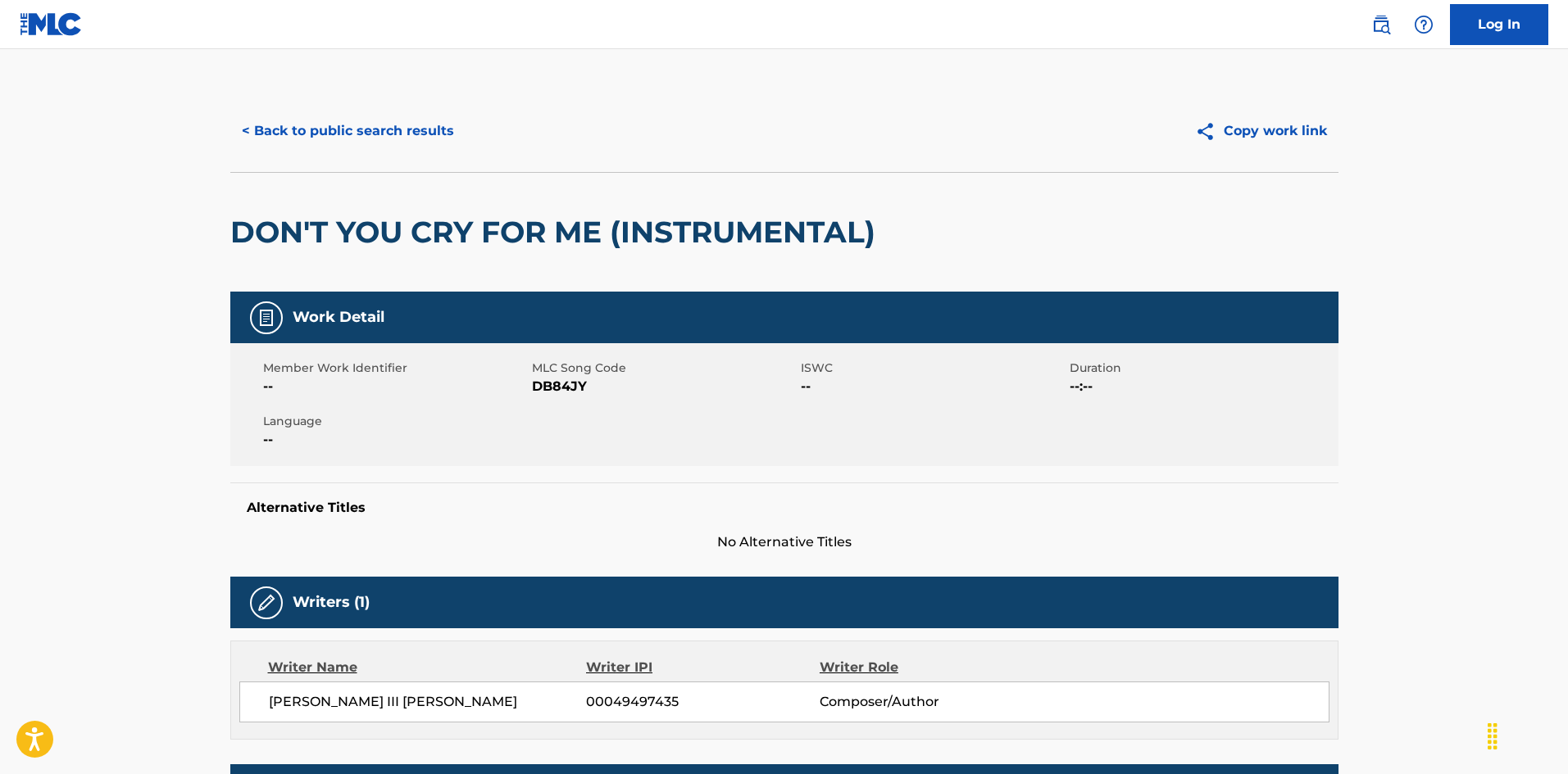
click at [382, 125] on button "< Back to public search results" at bounding box center [347, 132] width 235 height 41
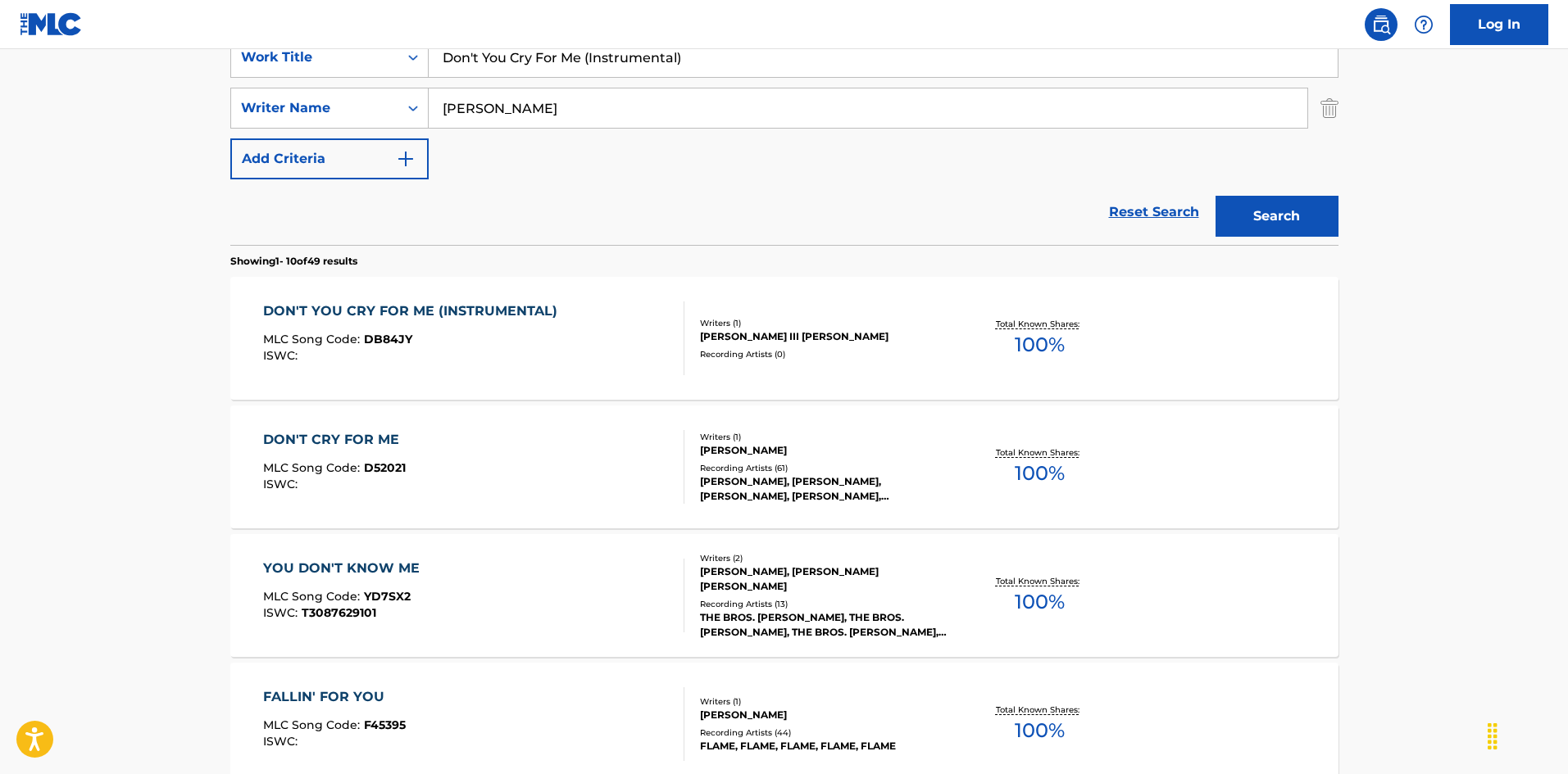
scroll to position [246, 0]
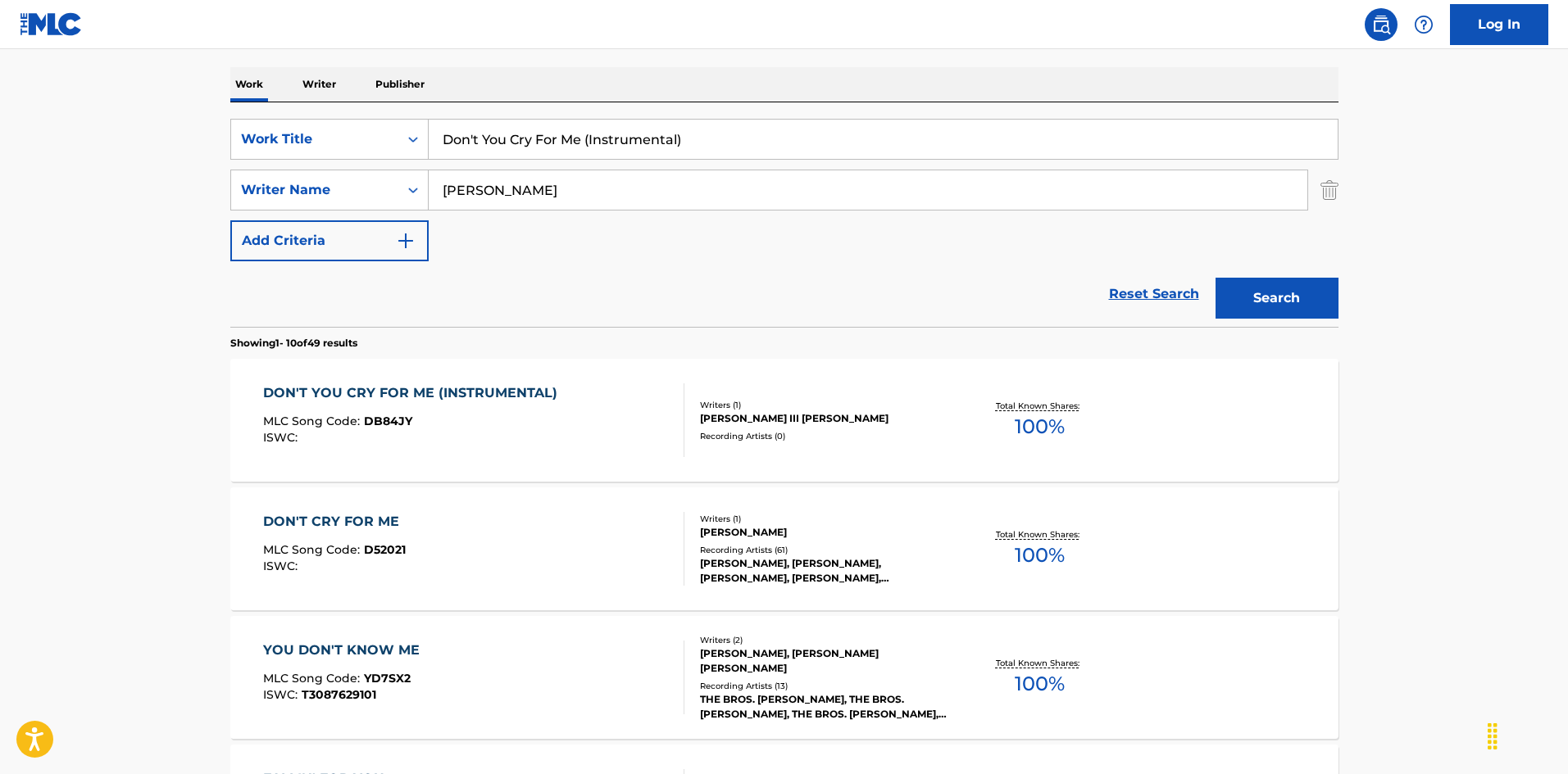
drag, startPoint x: 695, startPoint y: 141, endPoint x: 312, endPoint y: 101, distance: 385.1
click at [618, 138] on input "Don't You Do [PERSON_NAME][GEOGRAPHIC_DATA]" at bounding box center [882, 139] width 909 height 39
type input "Don't You Do T.W."
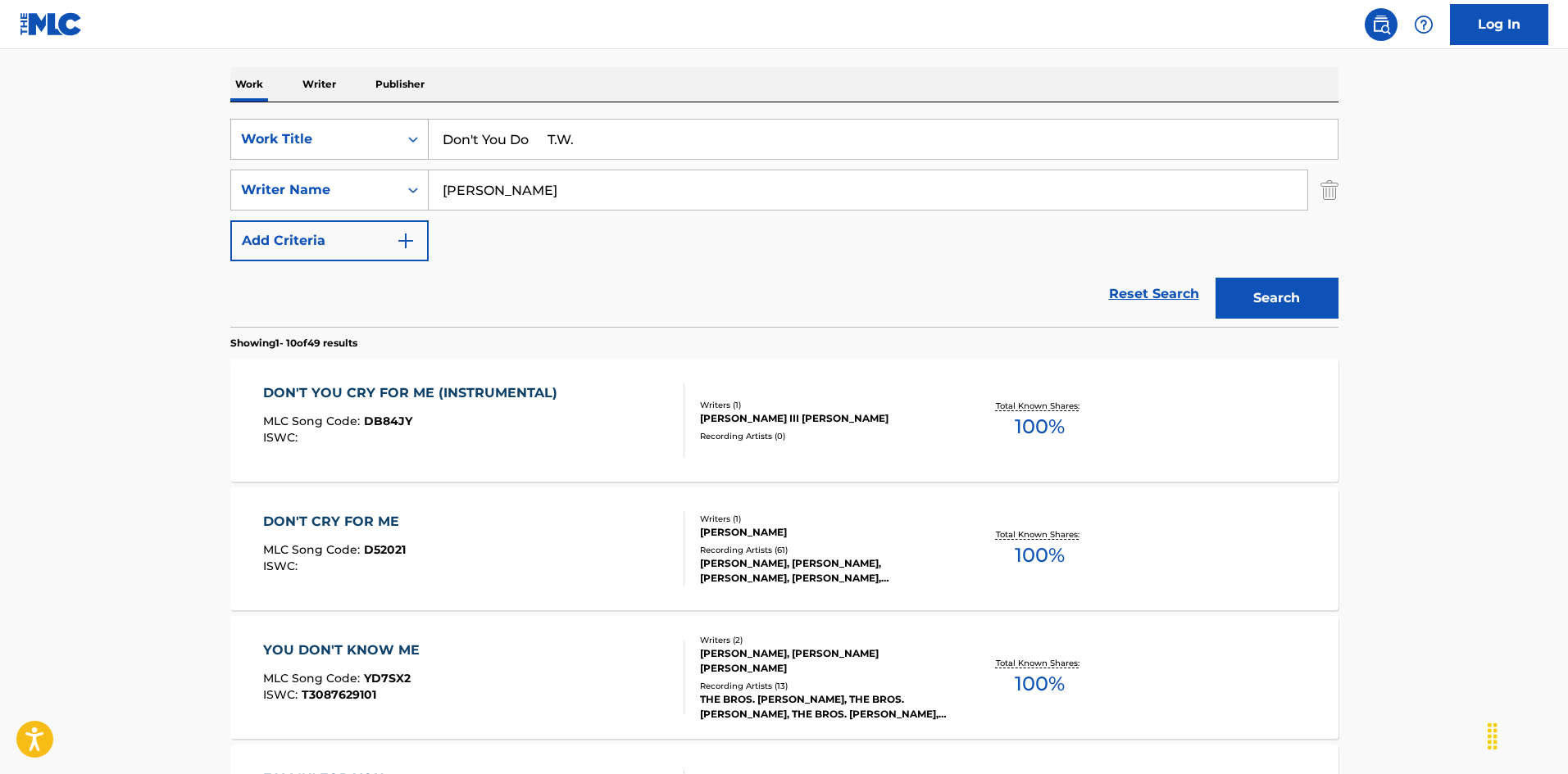
click at [319, 152] on div "SearchWithCriteria925b4d22-daa9-49c7-9c3b-1f4fd6ba712d Work Title Don't You Do …" at bounding box center [784, 190] width 1108 height 142
type input "[PERSON_NAME]"
drag, startPoint x: 547, startPoint y: 145, endPoint x: 656, endPoint y: 160, distance: 110.0
click at [647, 157] on input "Don't You Do T.W." at bounding box center [882, 139] width 909 height 39
type input "Don't You Do"
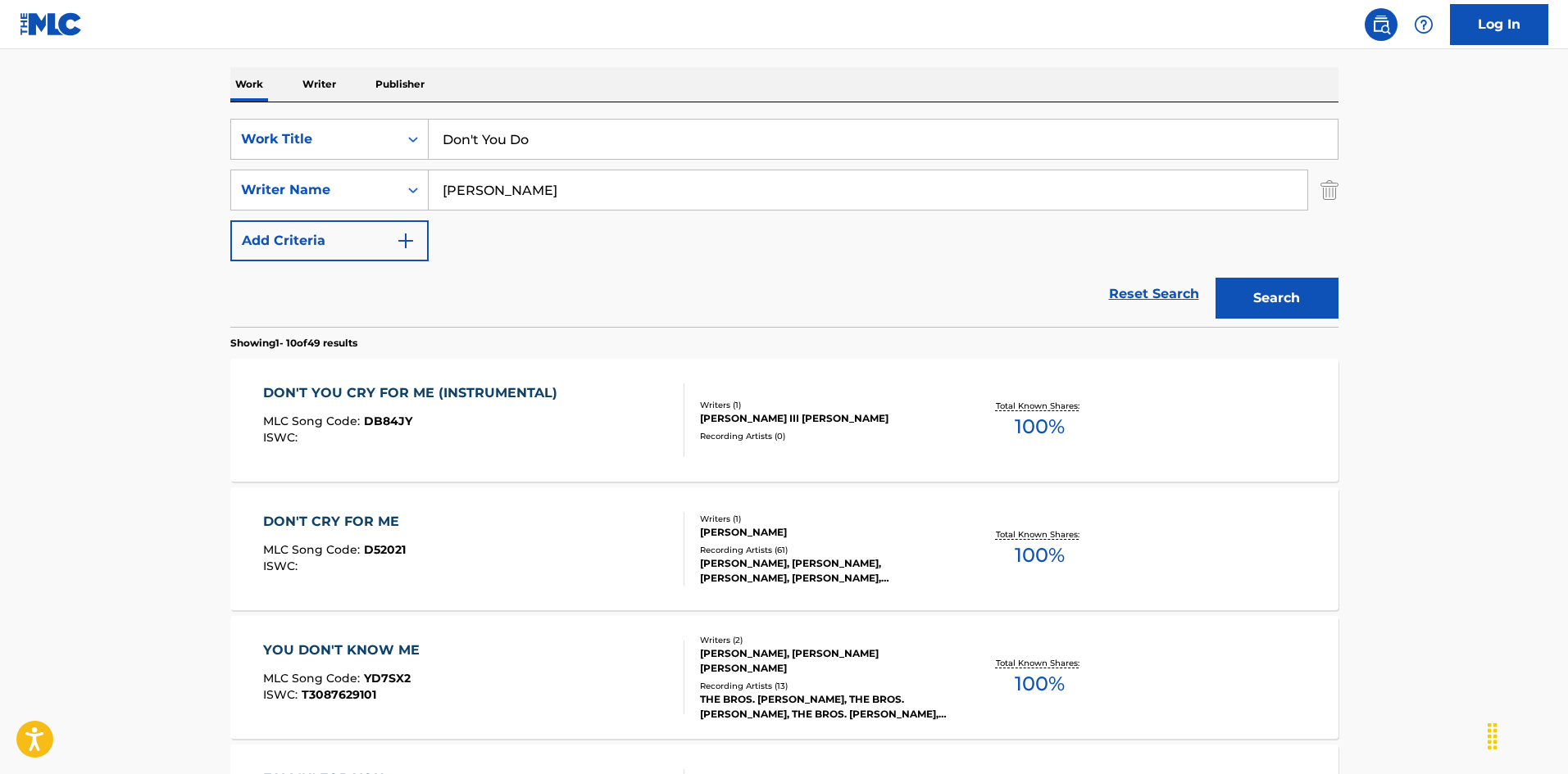
click at [1259, 292] on button "Search" at bounding box center [1276, 299] width 123 height 41
click at [1259, 47] on p "Please review the Musical Works Database Terms of Use" at bounding box center [784, 37] width 1108 height 20
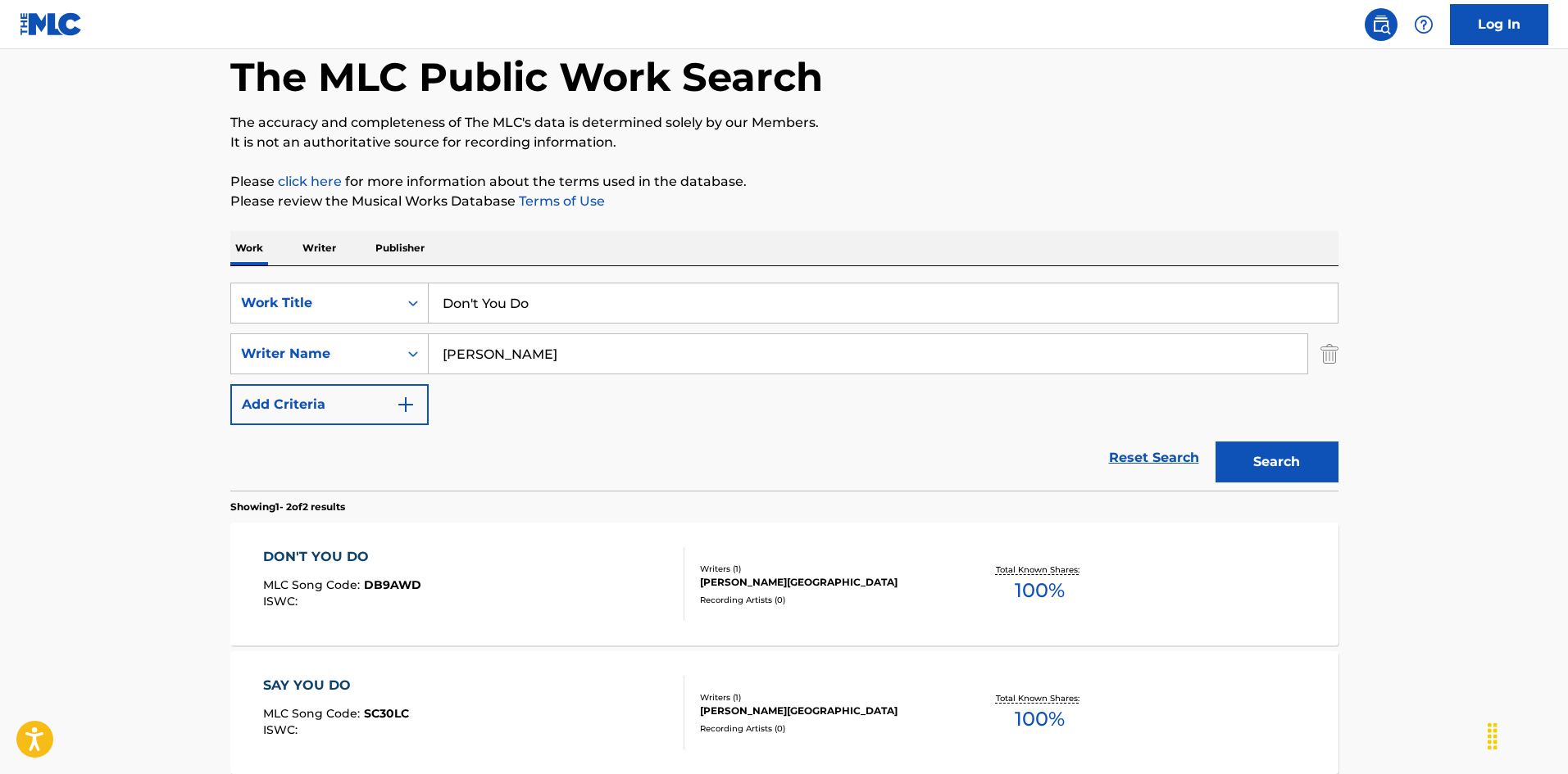
scroll to position [164, 0]
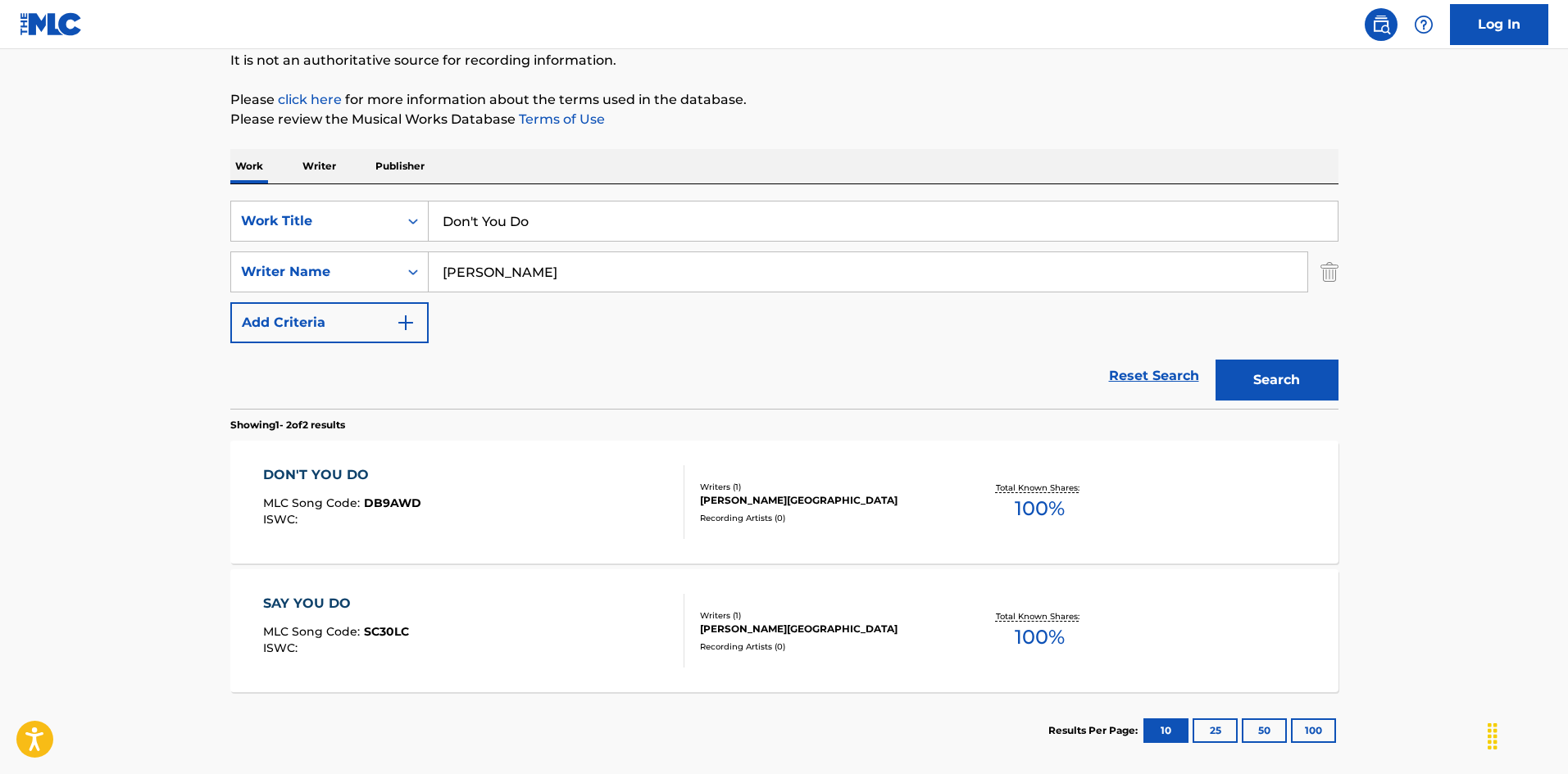
click at [610, 506] on div "DON'T YOU DO MLC Song Code : DB9AWD ISWC :" at bounding box center [474, 502] width 421 height 74
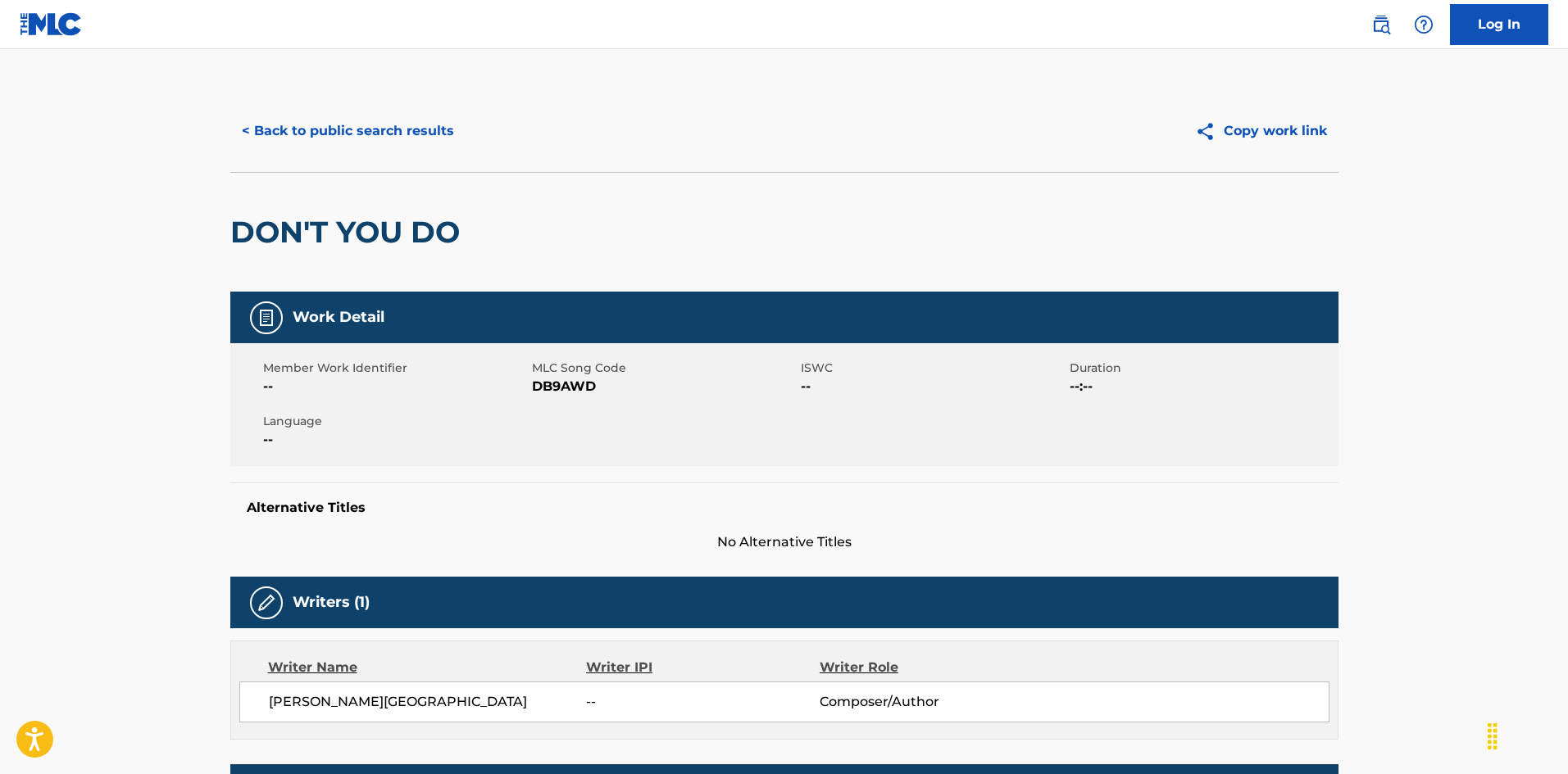
click at [421, 130] on button "< Back to public search results" at bounding box center [347, 132] width 235 height 41
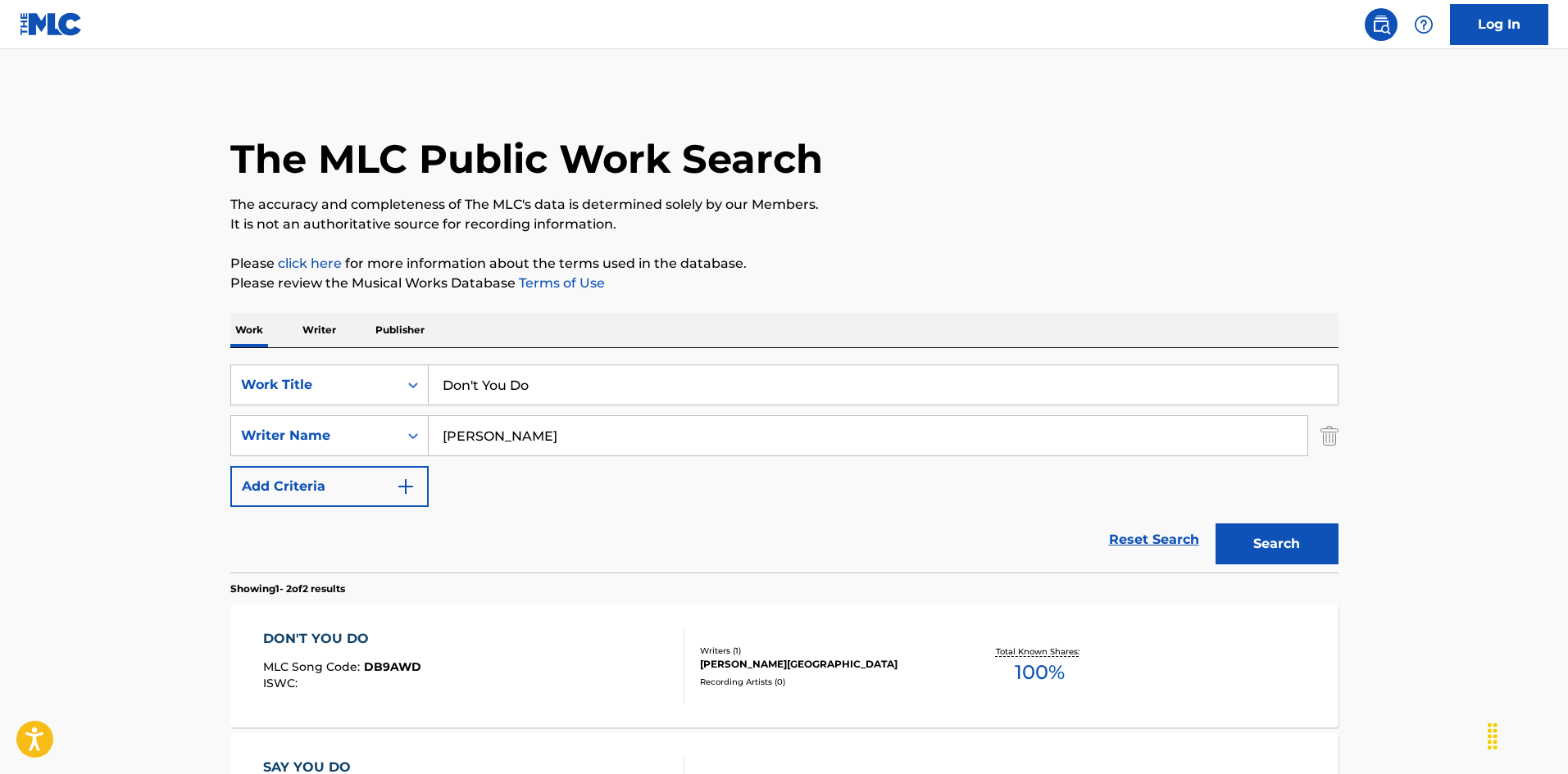
scroll to position [152, 0]
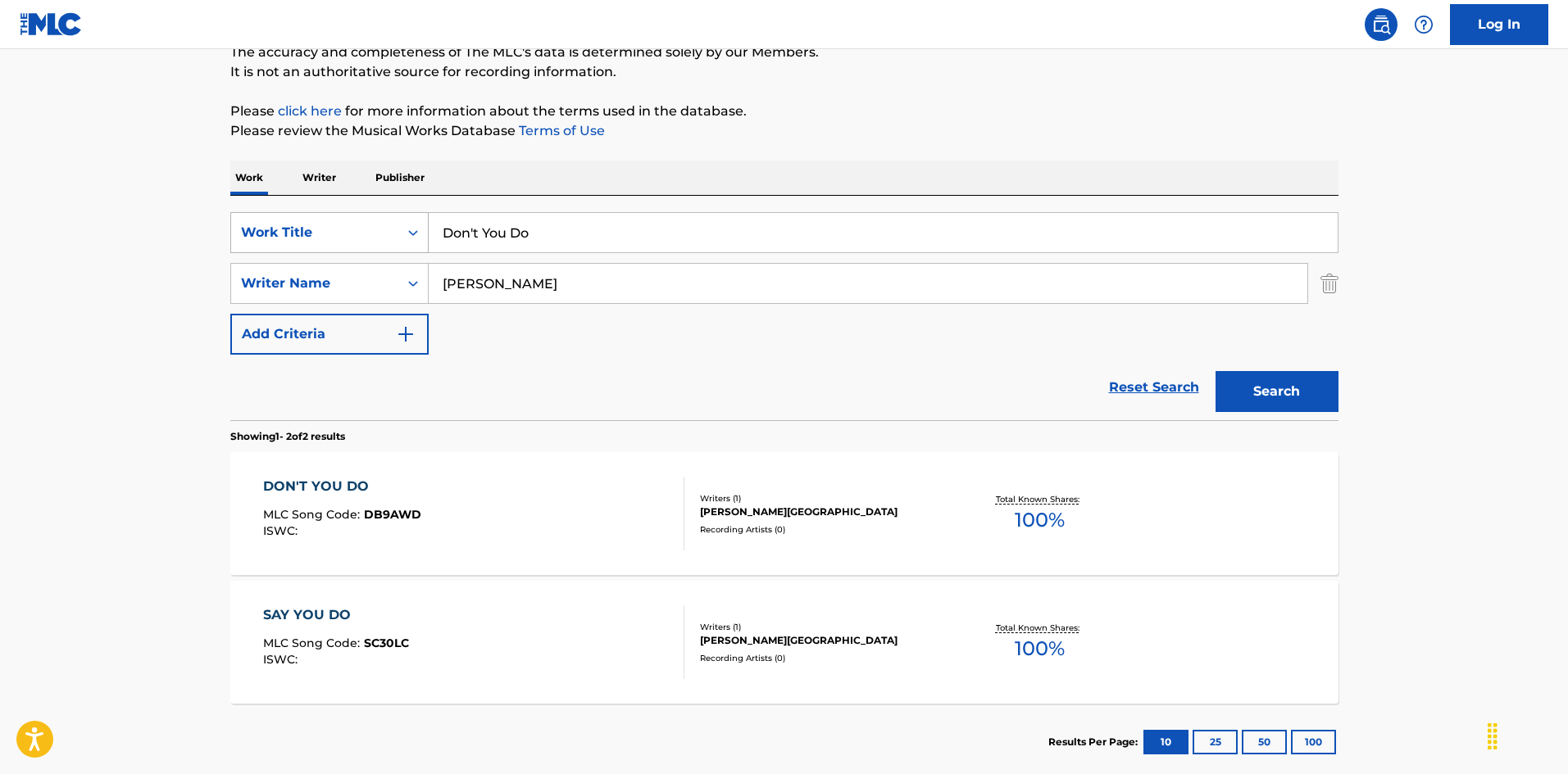
drag, startPoint x: 567, startPoint y: 217, endPoint x: 402, endPoint y: 223, distance: 165.1
click at [384, 215] on div "SearchWithCriteria925b4d22-daa9-49c7-9c3b-1f4fd6ba712d Work Title Don't You Do" at bounding box center [784, 233] width 1108 height 41
click at [764, 210] on div "SearchWithCriteria925b4d22-daa9-49c7-9c3b-1f4fd6ba712d Work Title Don't You Kno…" at bounding box center [784, 307] width 1108 height 225
click at [766, 231] on input "Don't You Know Right From Wrong [PERSON_NAME]" at bounding box center [882, 233] width 909 height 39
click at [766, 230] on input "Don't You Know Right From Wrong [PERSON_NAME]" at bounding box center [882, 233] width 909 height 39
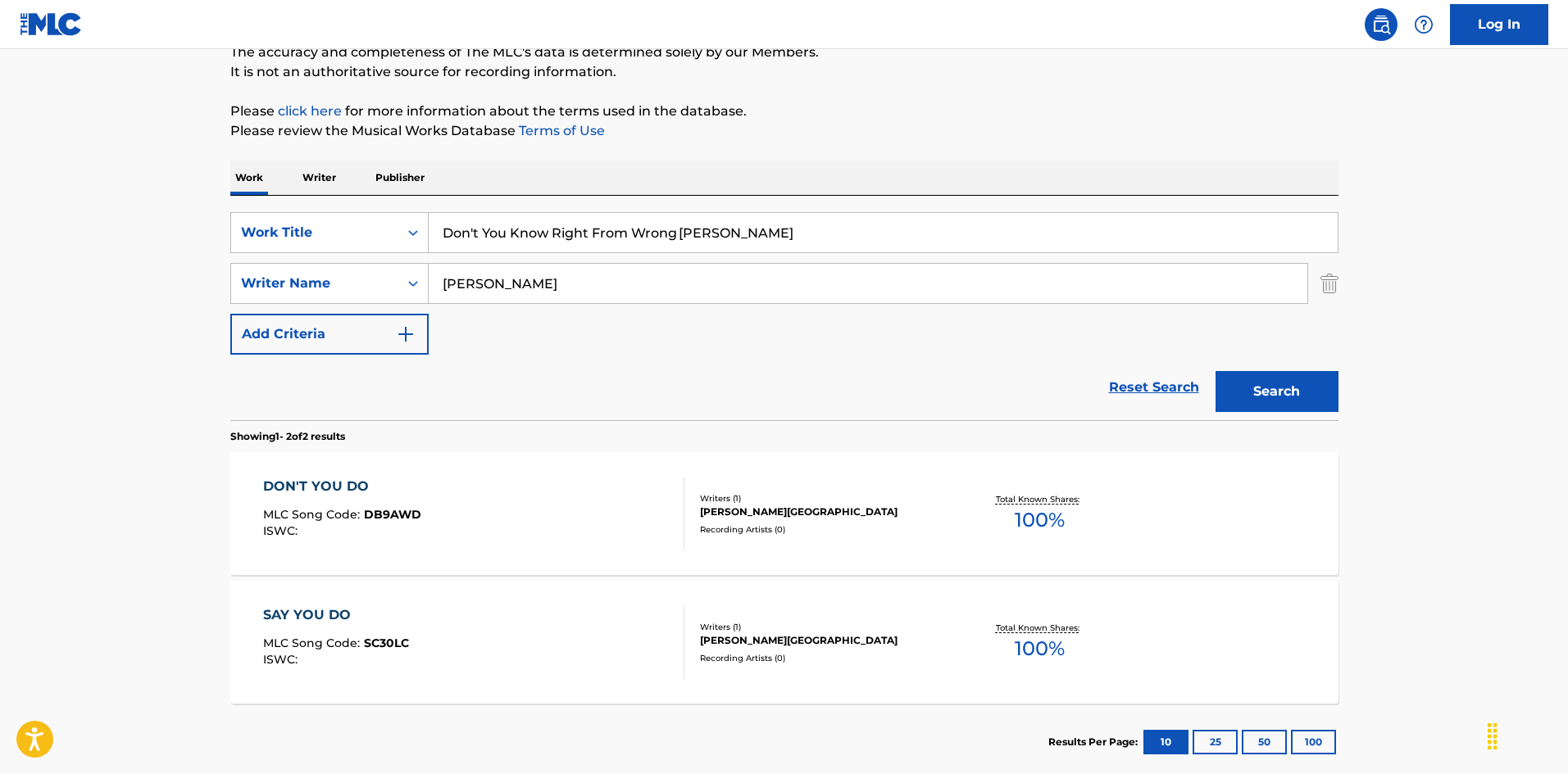
type input "Don't You Know Right From Wrong [PERSON_NAME]"
drag, startPoint x: 544, startPoint y: 283, endPoint x: 340, endPoint y: 240, distance: 208.5
click at [334, 237] on div "SearchWithCriteria925b4d22-daa9-49c7-9c3b-1f4fd6ba712d Work Title Don't You Kno…" at bounding box center [784, 283] width 1108 height 142
type input "Fogelsing"
drag, startPoint x: 691, startPoint y: 223, endPoint x: 749, endPoint y: 231, distance: 58.5
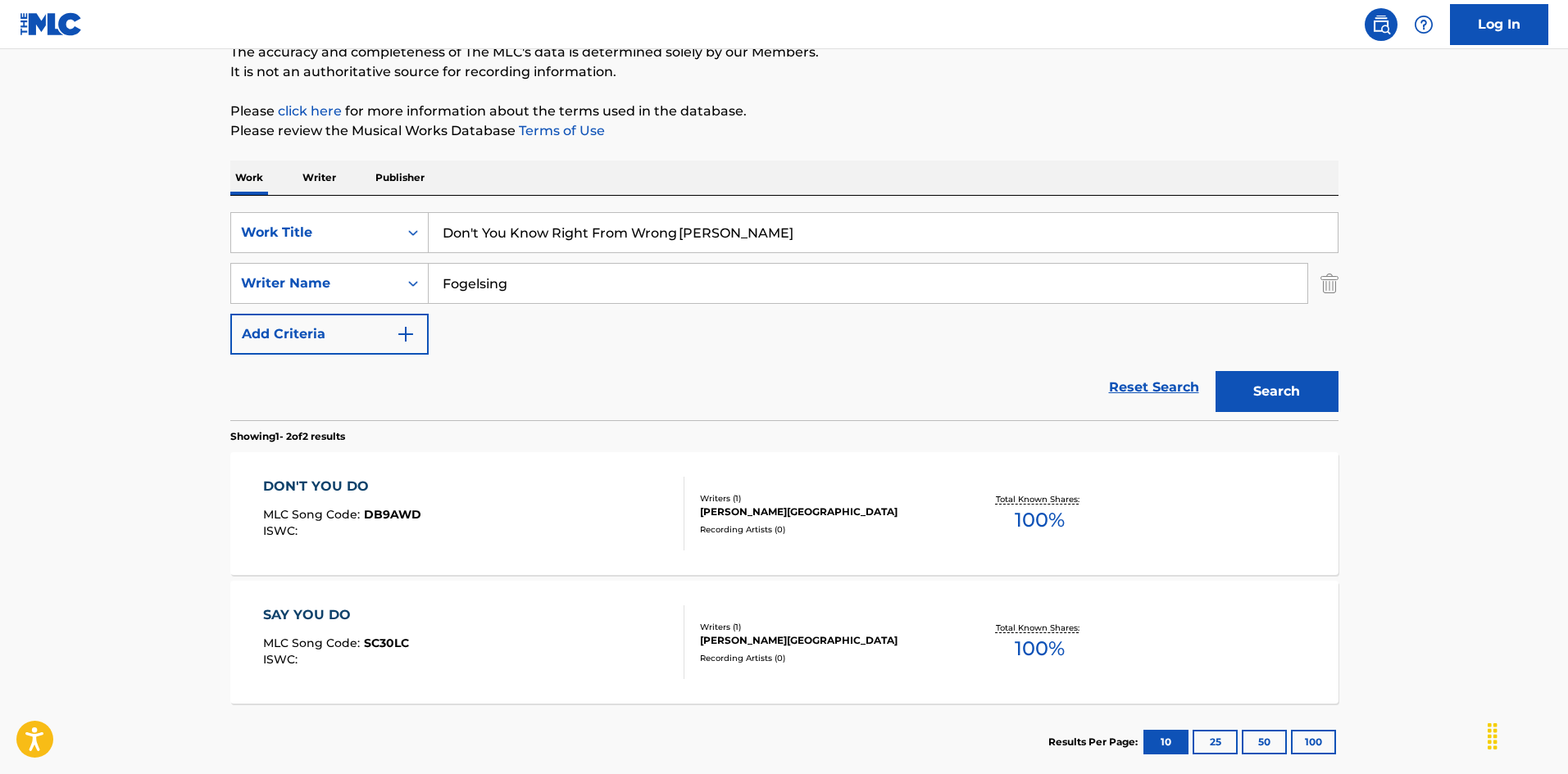
click at [734, 228] on input "Don't You Know Right From Wrong [PERSON_NAME]" at bounding box center [882, 233] width 909 height 39
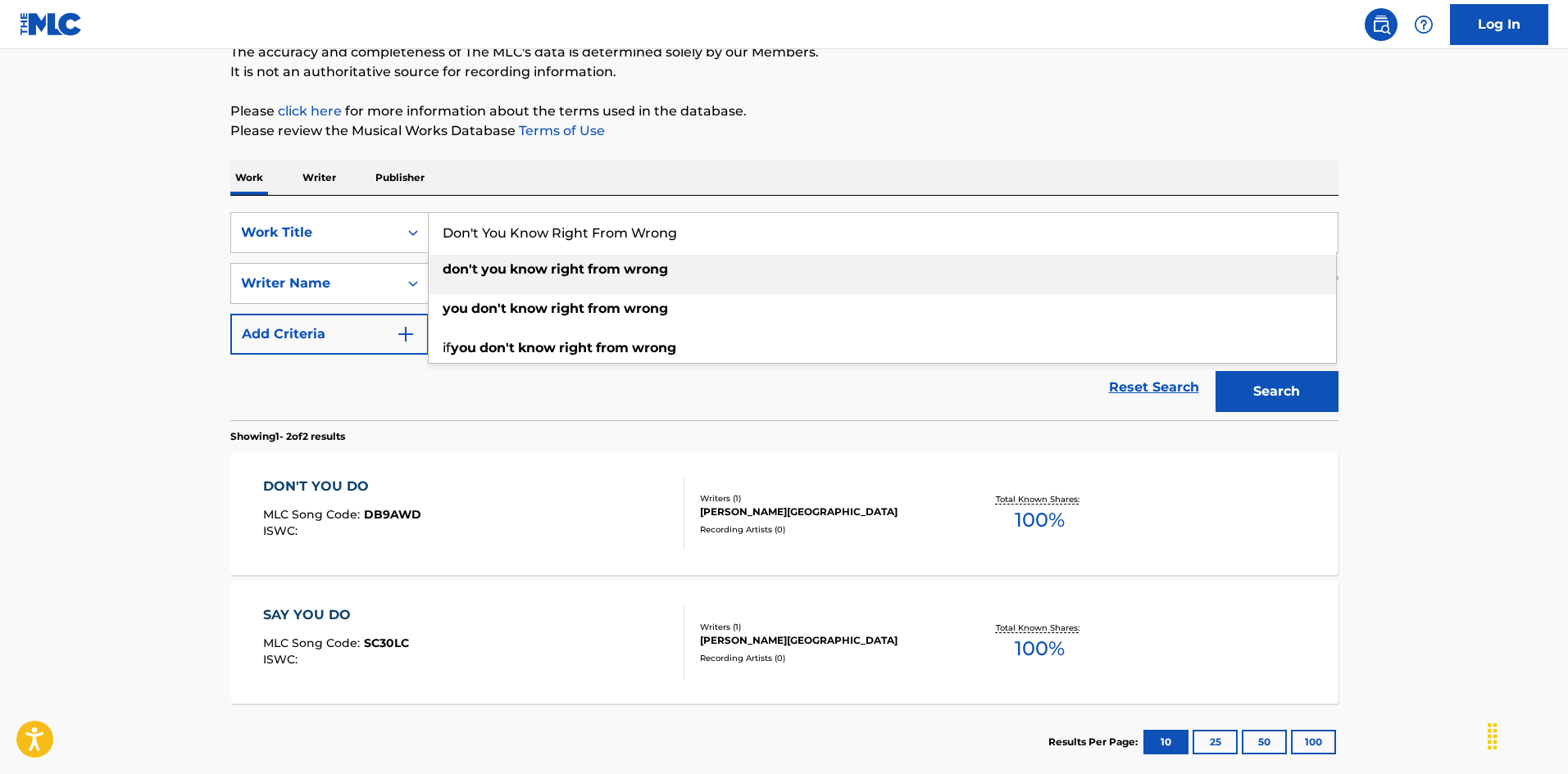
type input "Don't You Know Right From Wrong"
click at [1321, 395] on button "Search" at bounding box center [1276, 392] width 123 height 41
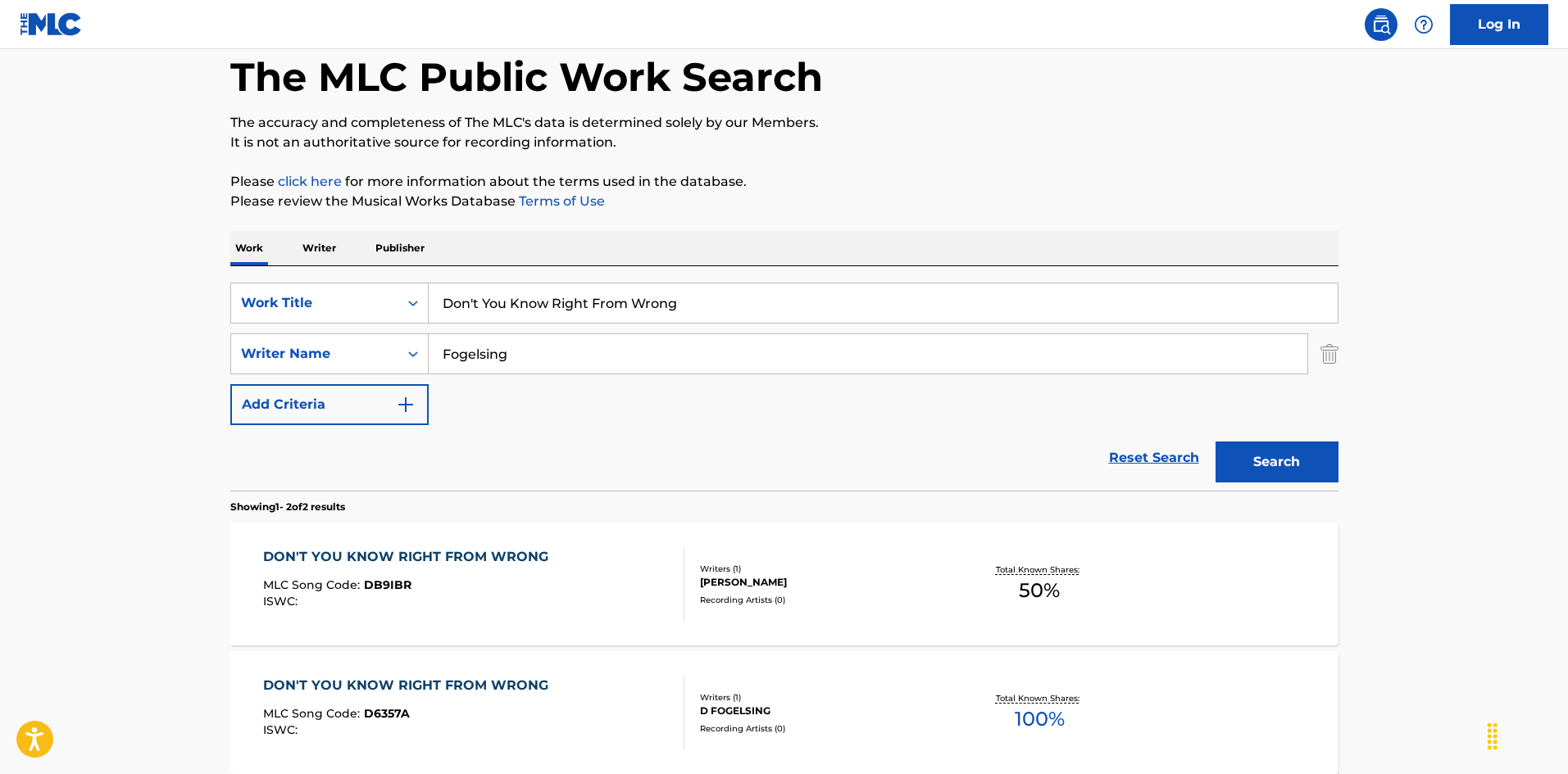
scroll to position [246, 0]
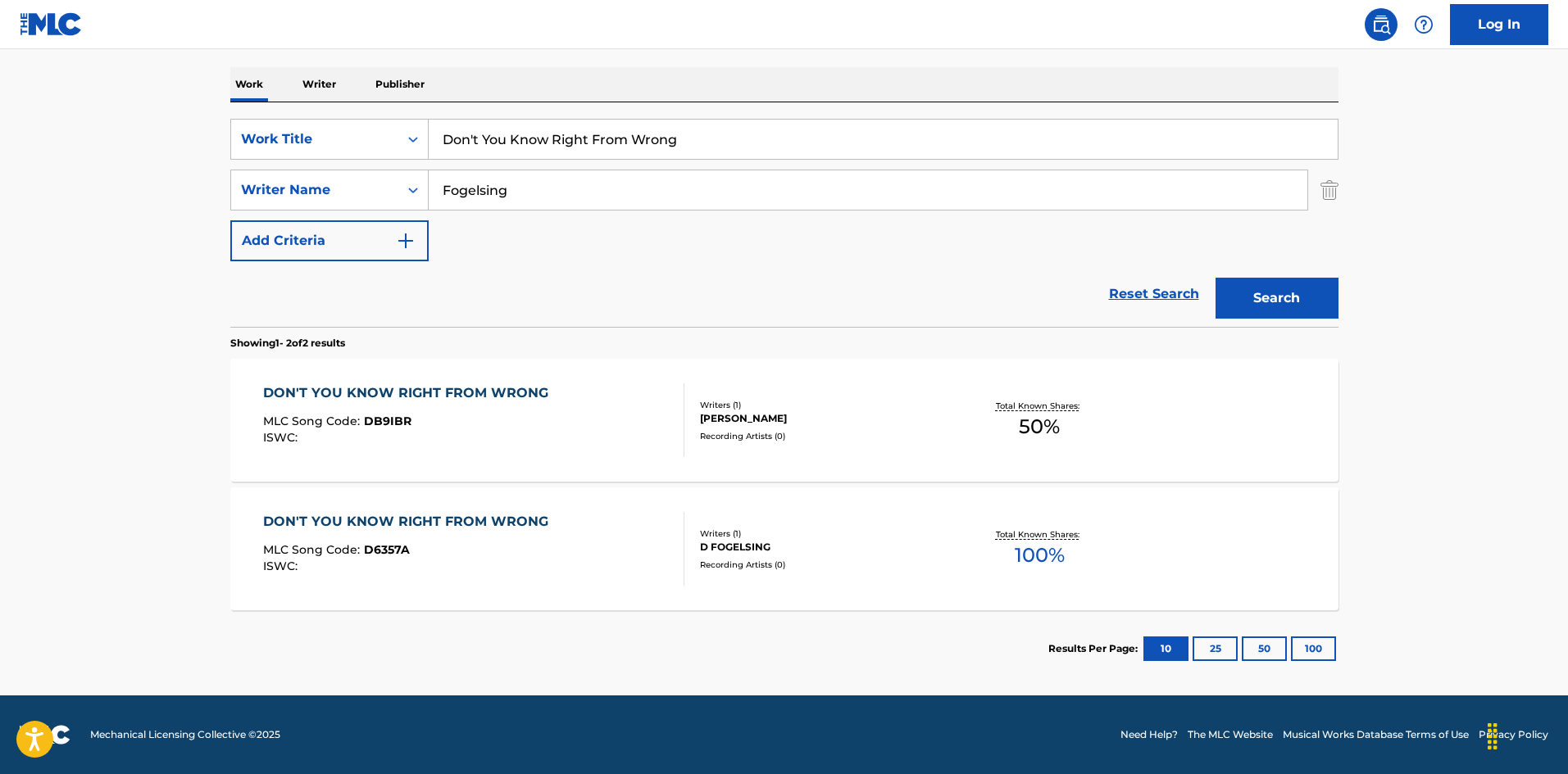
click at [562, 524] on div "DON'T YOU KNOW RIGHT FROM WRONG MLC Song Code : D6357A ISWC :" at bounding box center [474, 548] width 421 height 74
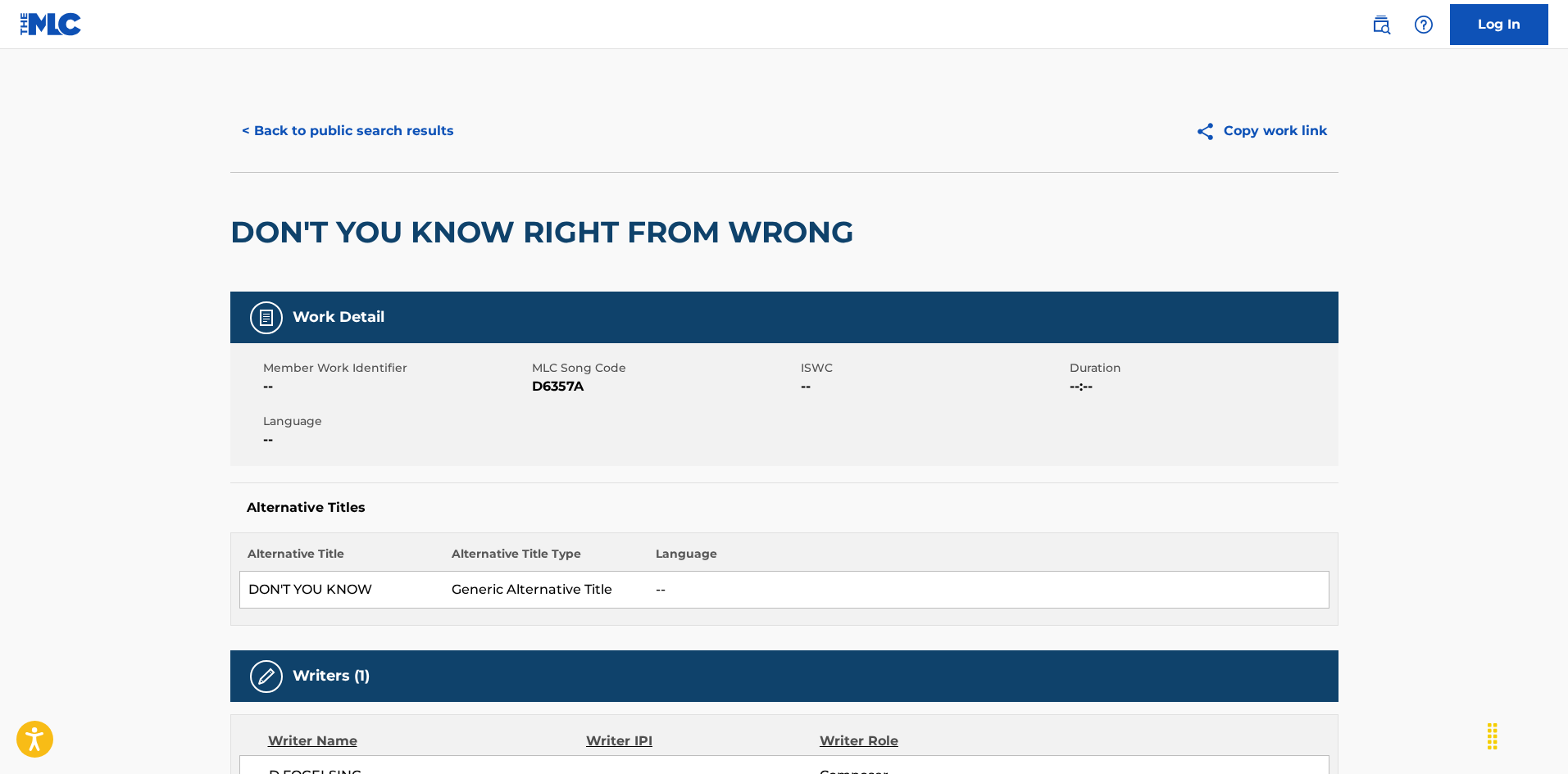
click at [431, 133] on button "< Back to public search results" at bounding box center [347, 132] width 235 height 41
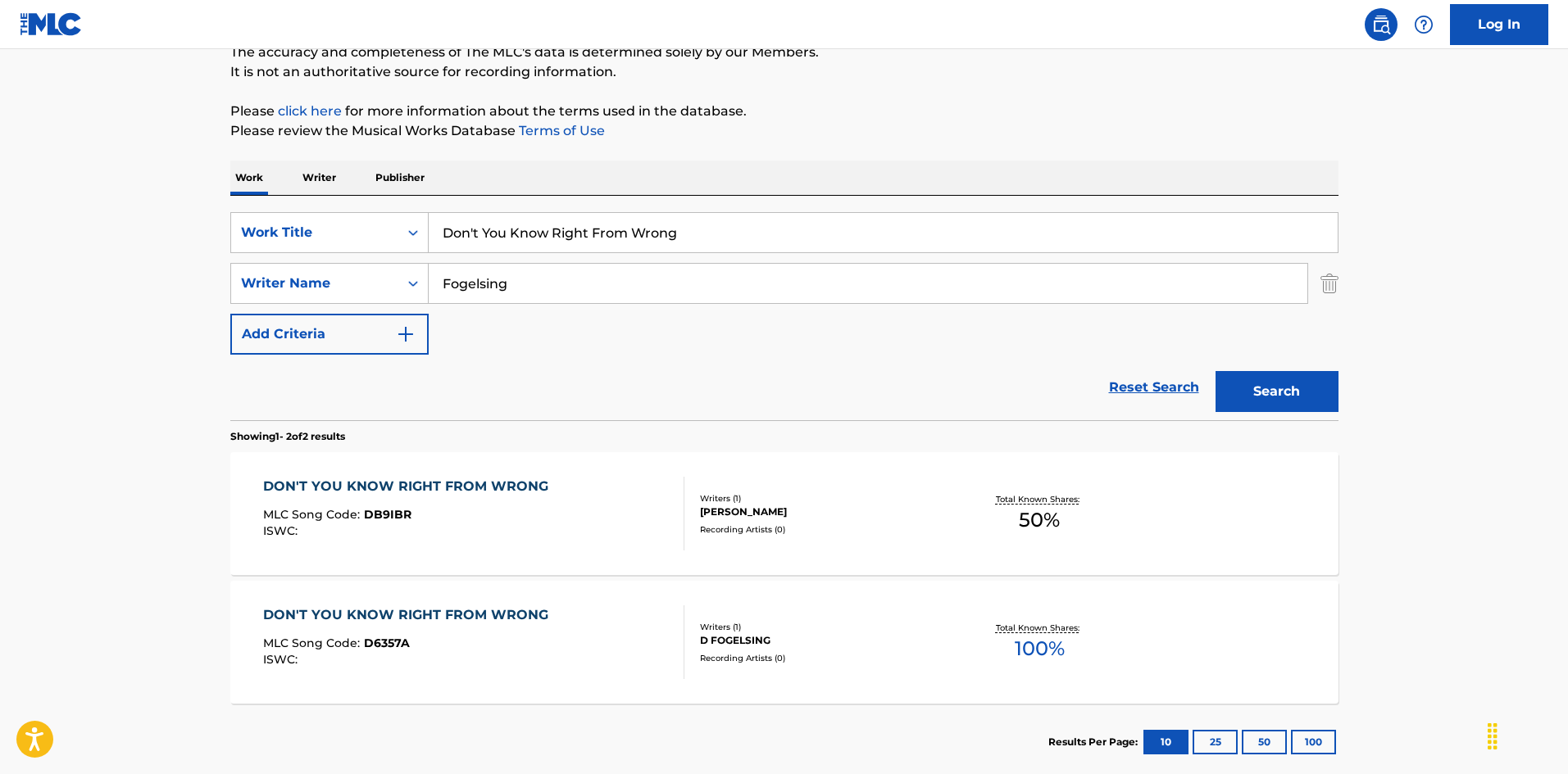
drag, startPoint x: 461, startPoint y: 250, endPoint x: 476, endPoint y: 298, distance: 50.3
click at [344, 251] on div "SearchWithCriteria925b4d22-daa9-49c7-9c3b-1f4fd6ba712d Work Title Don't You Kno…" at bounding box center [784, 233] width 1108 height 41
click at [705, 229] on input "Don't You Lose [PERSON_NAME] [PERSON_NAME]" at bounding box center [882, 233] width 909 height 39
type input "Don't You Lose"
click at [324, 248] on div "SearchWithCriteria925b4d22-daa9-49c7-9c3b-1f4fd6ba712d Work Title Don't You Los…" at bounding box center [784, 283] width 1108 height 142
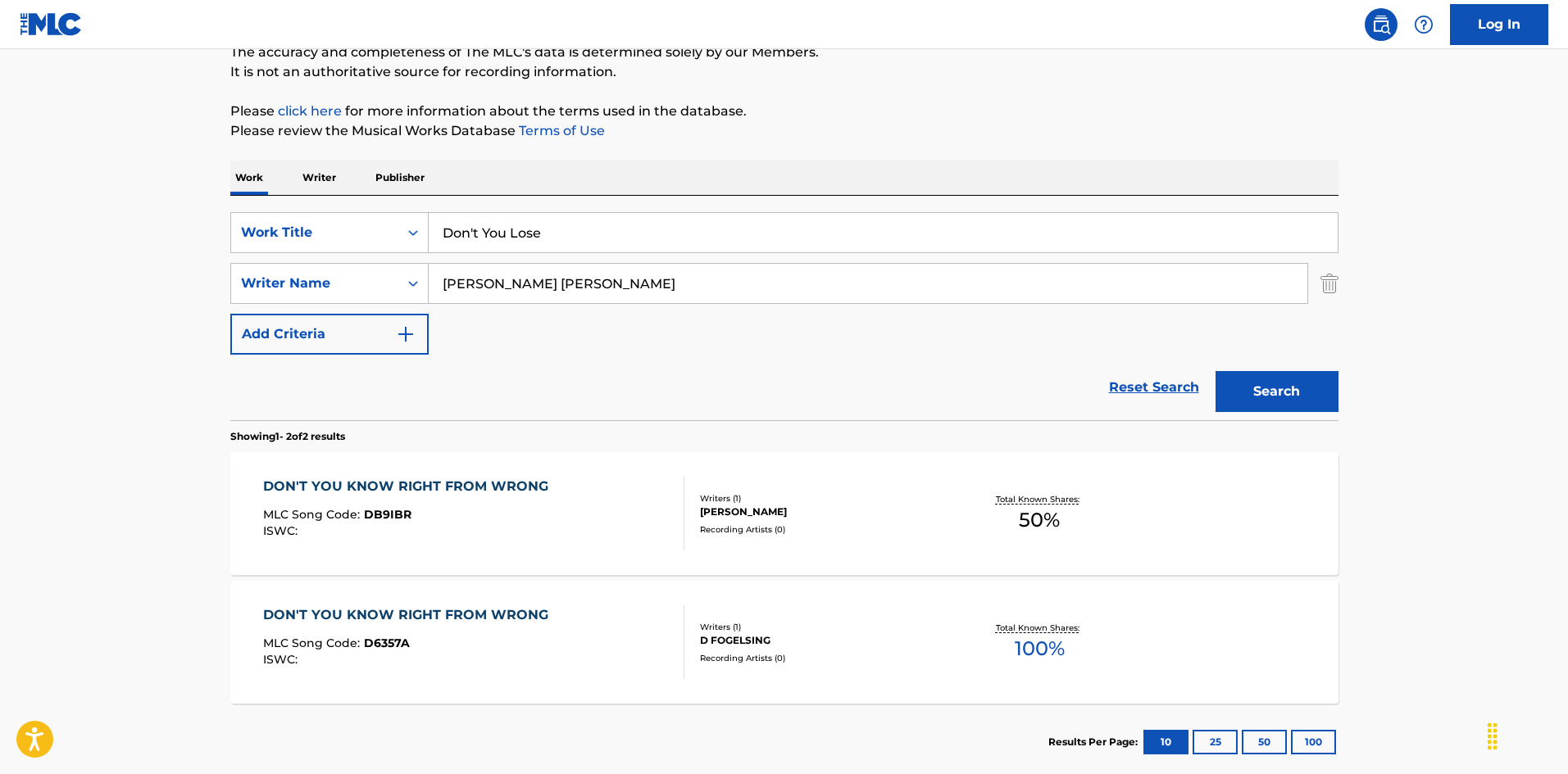
type input "[PERSON_NAME] [PERSON_NAME]"
click at [1236, 390] on button "Search" at bounding box center [1276, 392] width 123 height 41
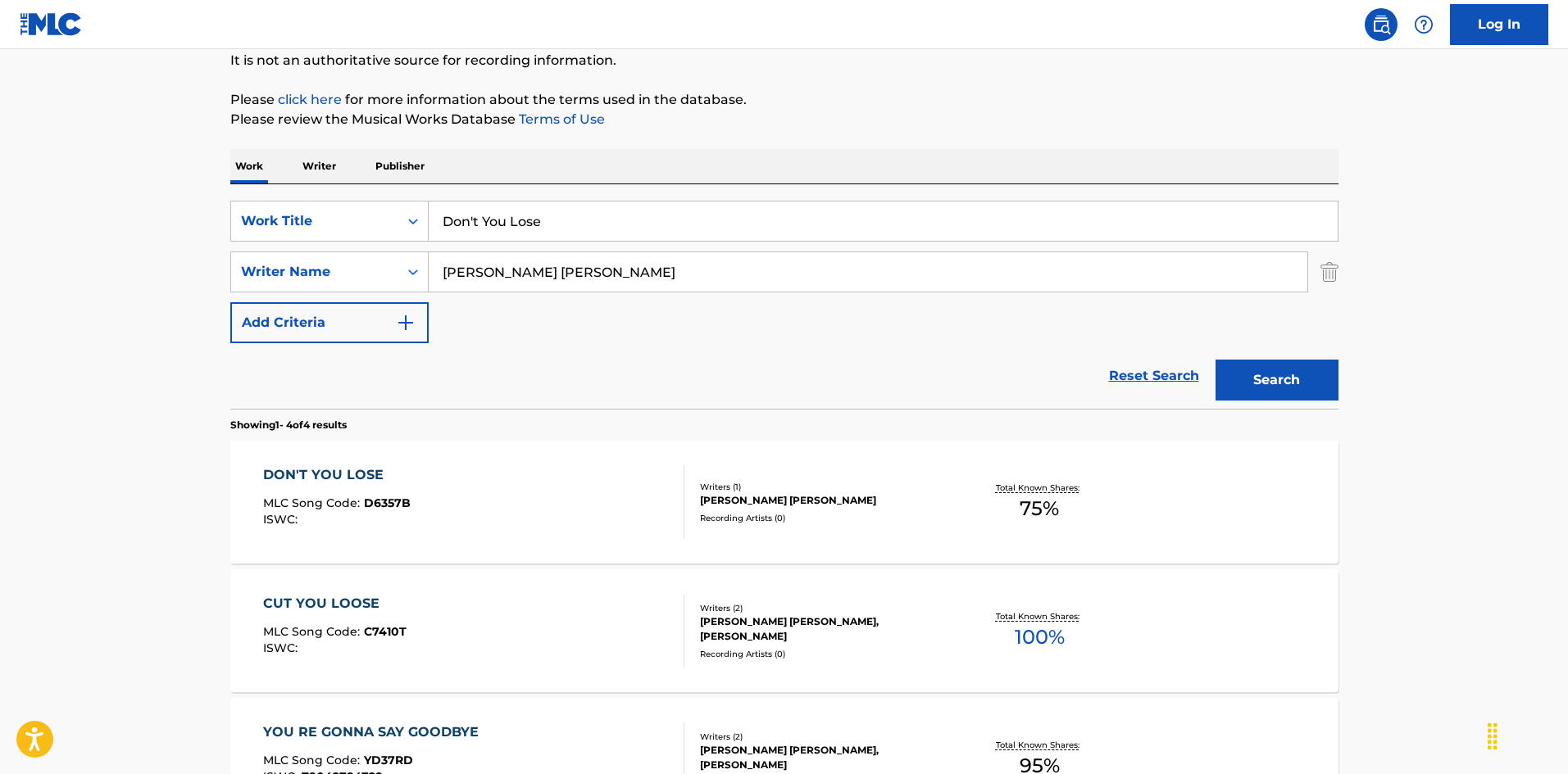
scroll to position [246, 0]
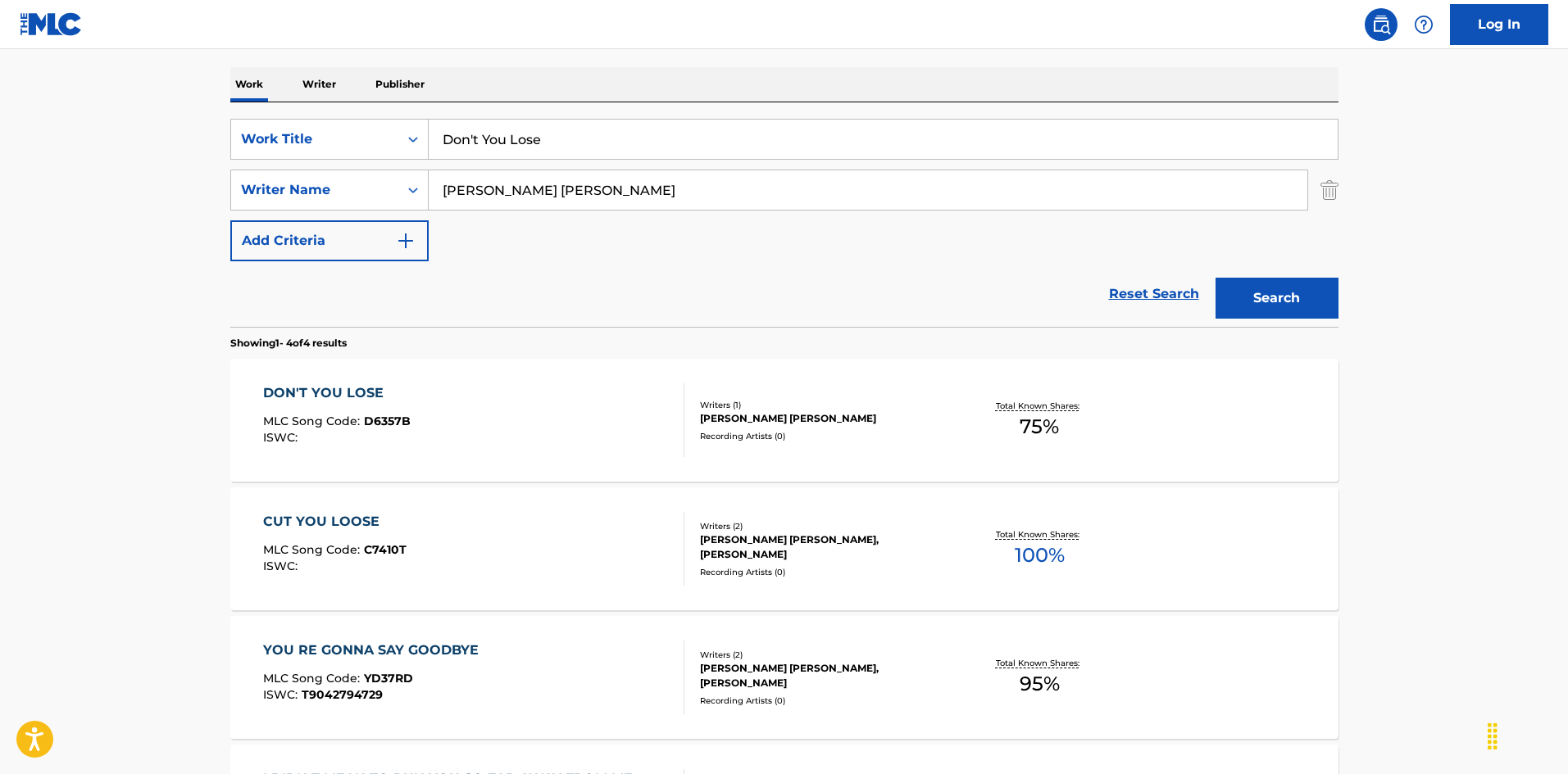
click at [635, 421] on div "DON'T YOU LOSE MLC Song Code : D6357B ISWC :" at bounding box center [474, 419] width 421 height 74
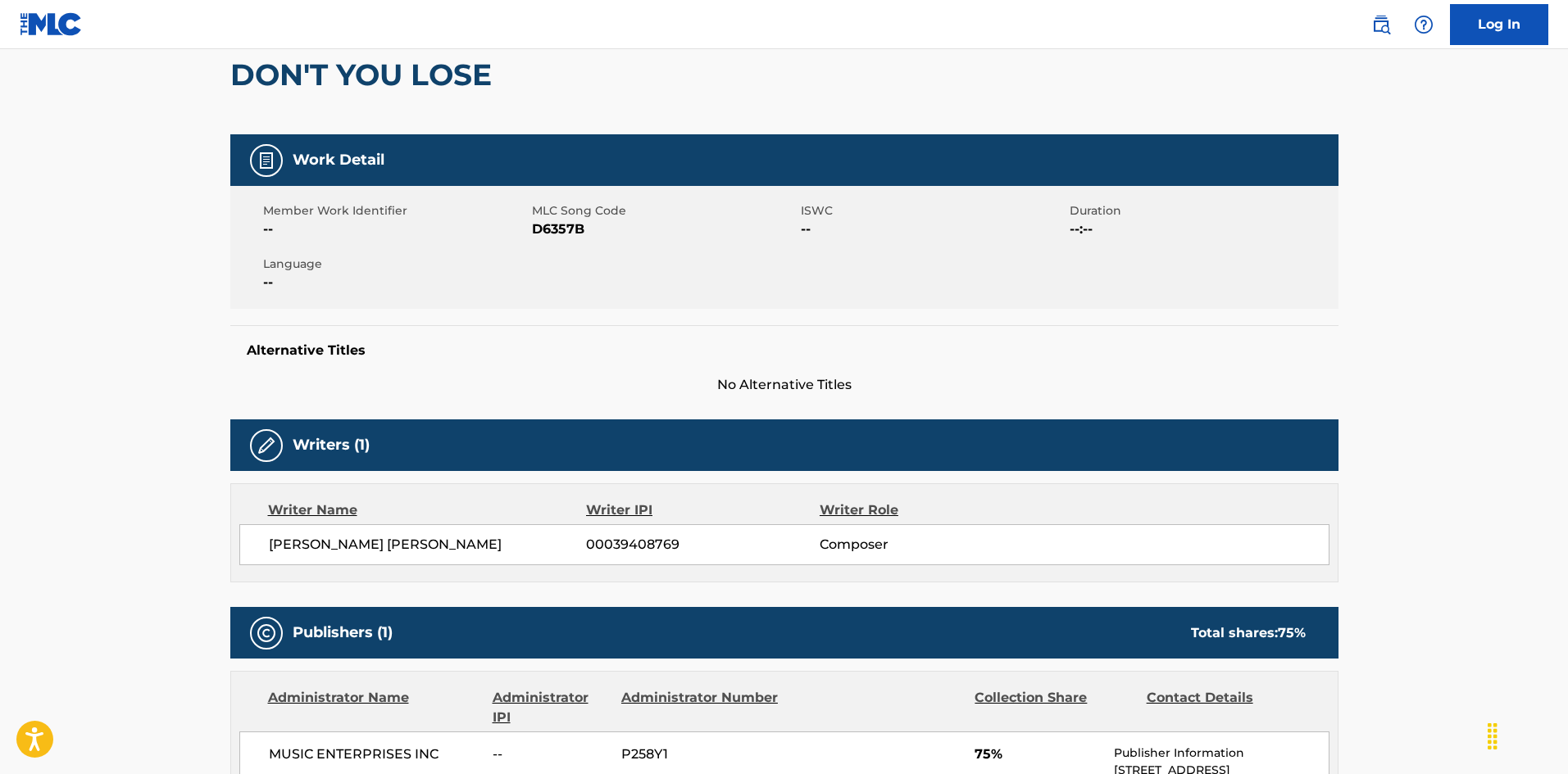
scroll to position [76, 0]
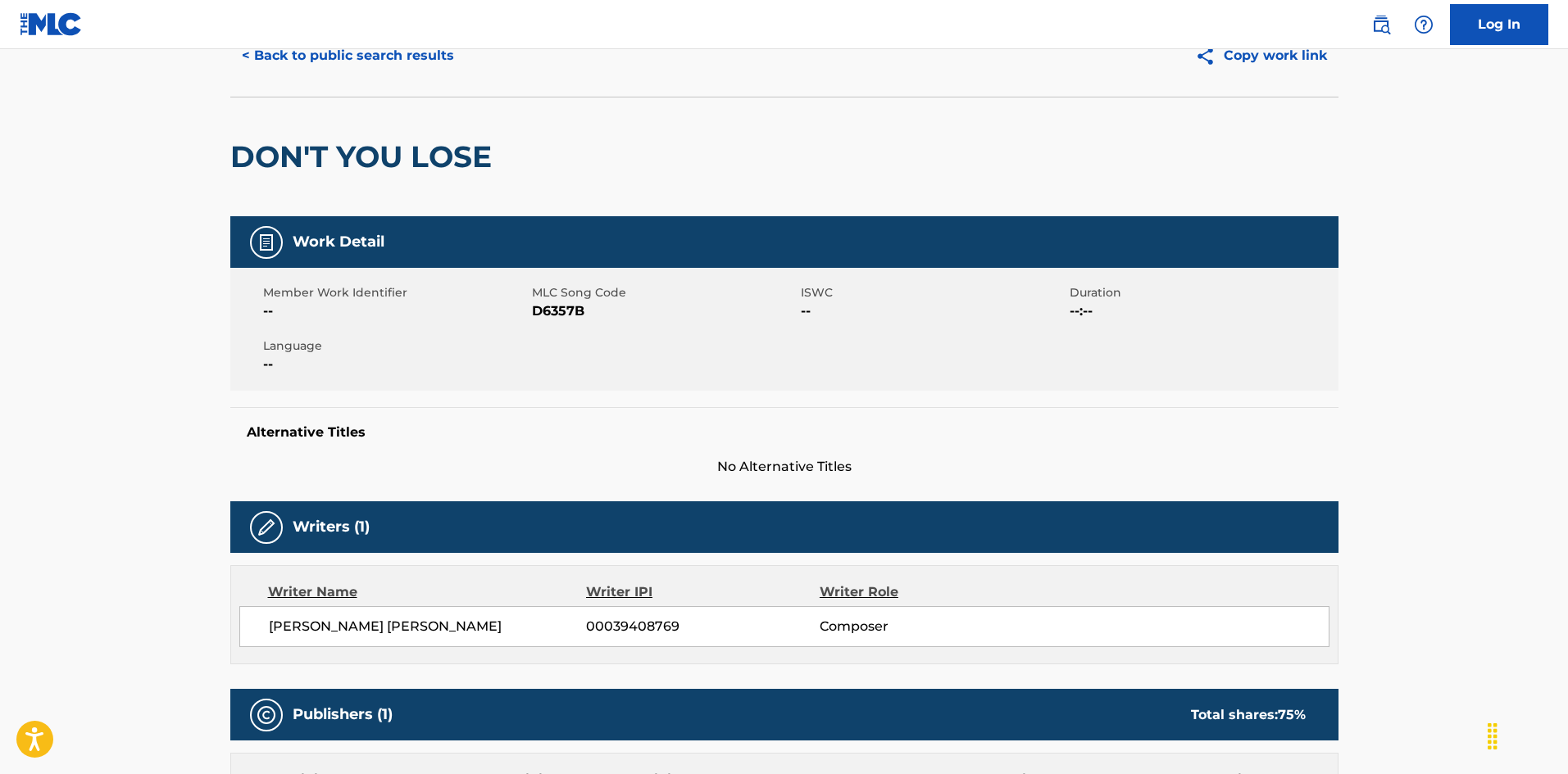
click at [377, 47] on nav "Log In" at bounding box center [784, 25] width 1568 height 49
drag, startPoint x: 387, startPoint y: 66, endPoint x: 267, endPoint y: 11, distance: 132.0
click at [387, 65] on button "< Back to public search results" at bounding box center [347, 56] width 235 height 41
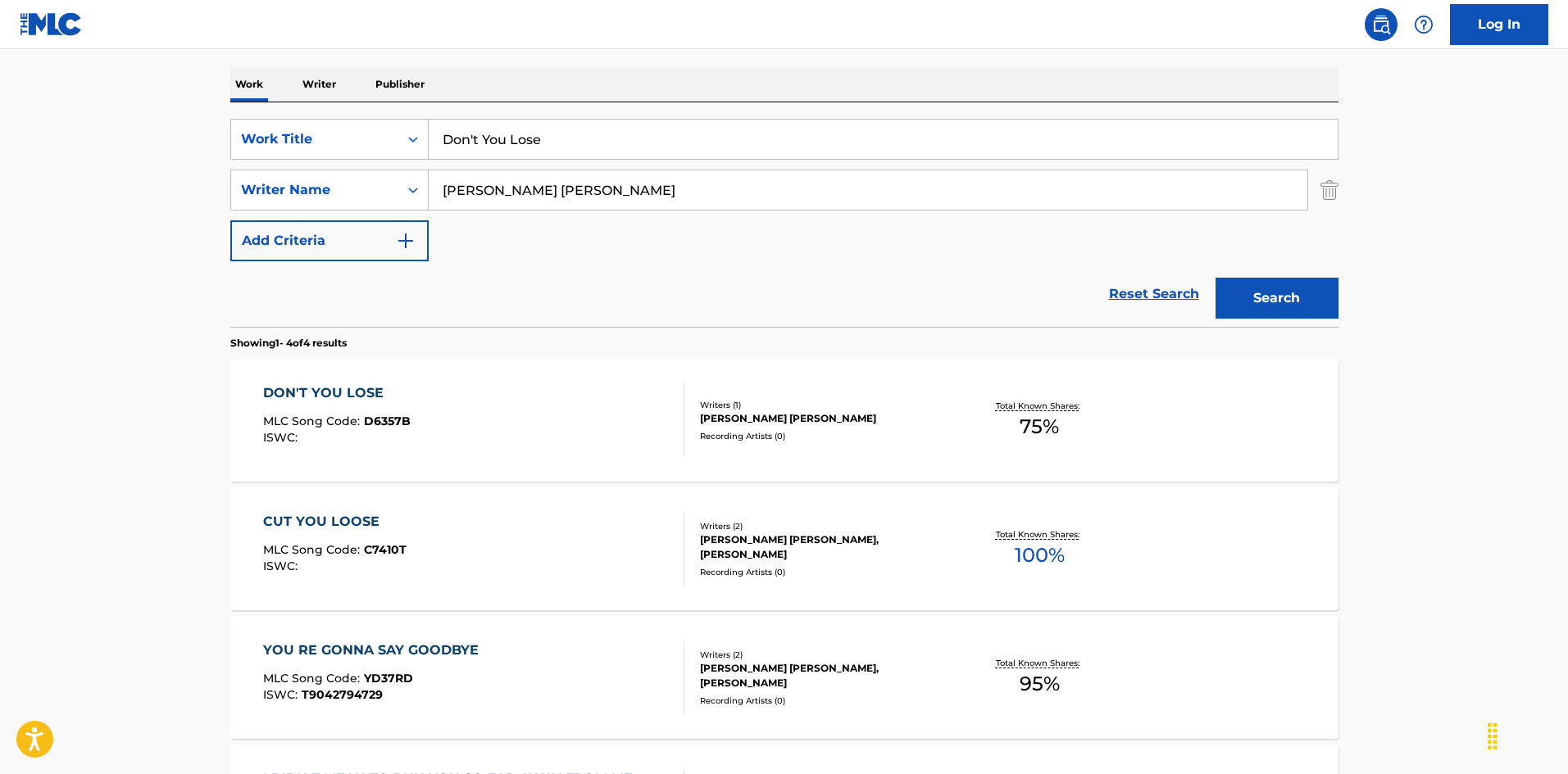
drag, startPoint x: 388, startPoint y: 103, endPoint x: 477, endPoint y: 118, distance: 90.3
click at [351, 102] on div "SearchWithCriteria925b4d22-daa9-49c7-9c3b-1f4fd6ba712d Work Title Don't You Los…" at bounding box center [784, 214] width 1108 height 225
click at [675, 136] on input "Door To My Heart [PERSON_NAME]" at bounding box center [882, 139] width 909 height 39
type input "Door To My Heart [PERSON_NAME]"
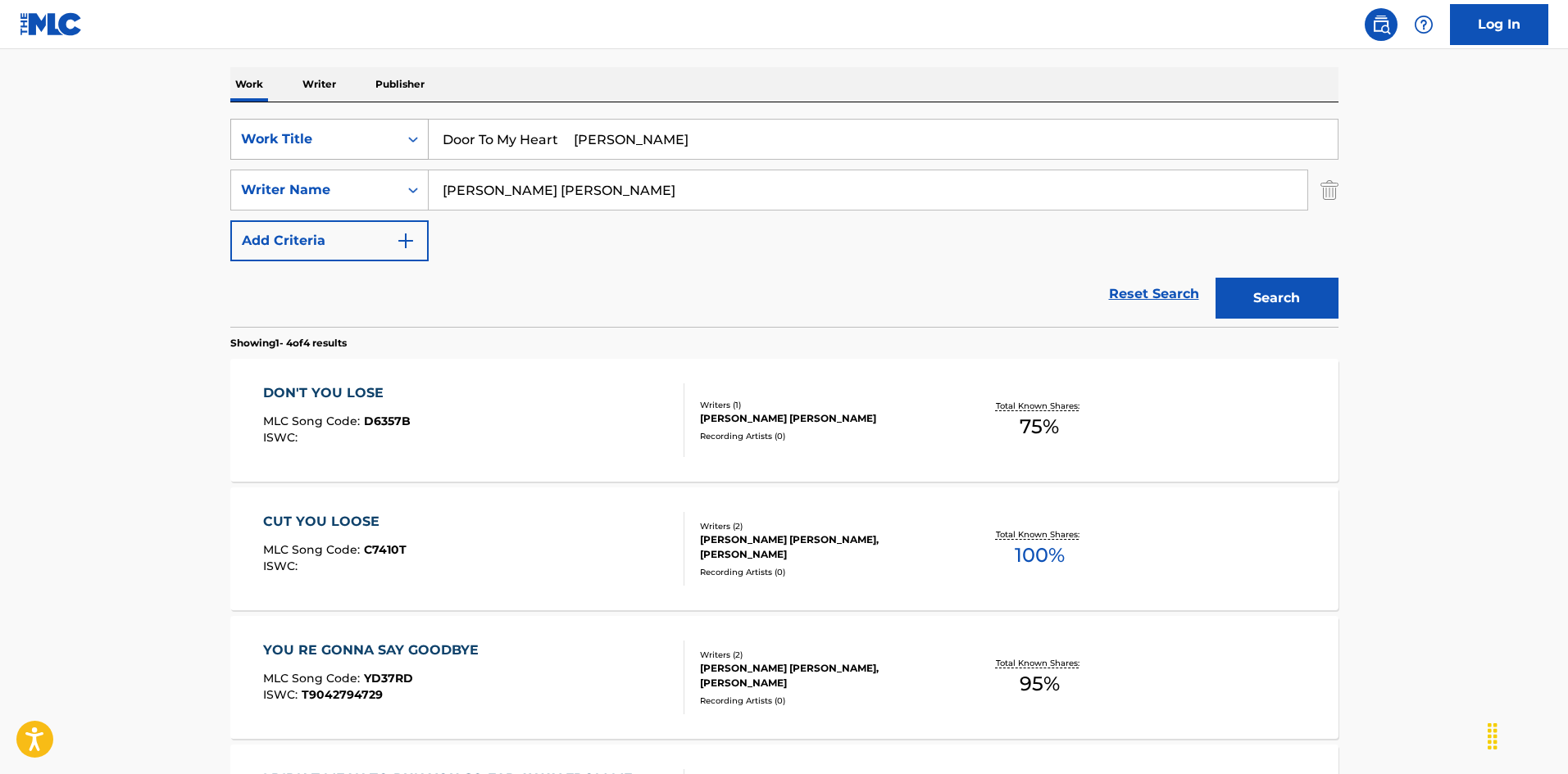
click at [305, 146] on div "SearchWithCriteria925b4d22-daa9-49c7-9c3b-1f4fd6ba712d Work Title Door To My He…" at bounding box center [784, 190] width 1108 height 142
type input "[PERSON_NAME]"
drag, startPoint x: 591, startPoint y: 137, endPoint x: 825, endPoint y: 181, distance: 238.1
click at [824, 183] on div "SearchWithCriteria925b4d22-daa9-49c7-9c3b-1f4fd6ba712d Work Title Door To My He…" at bounding box center [784, 190] width 1108 height 142
type input "Door To My Heart"
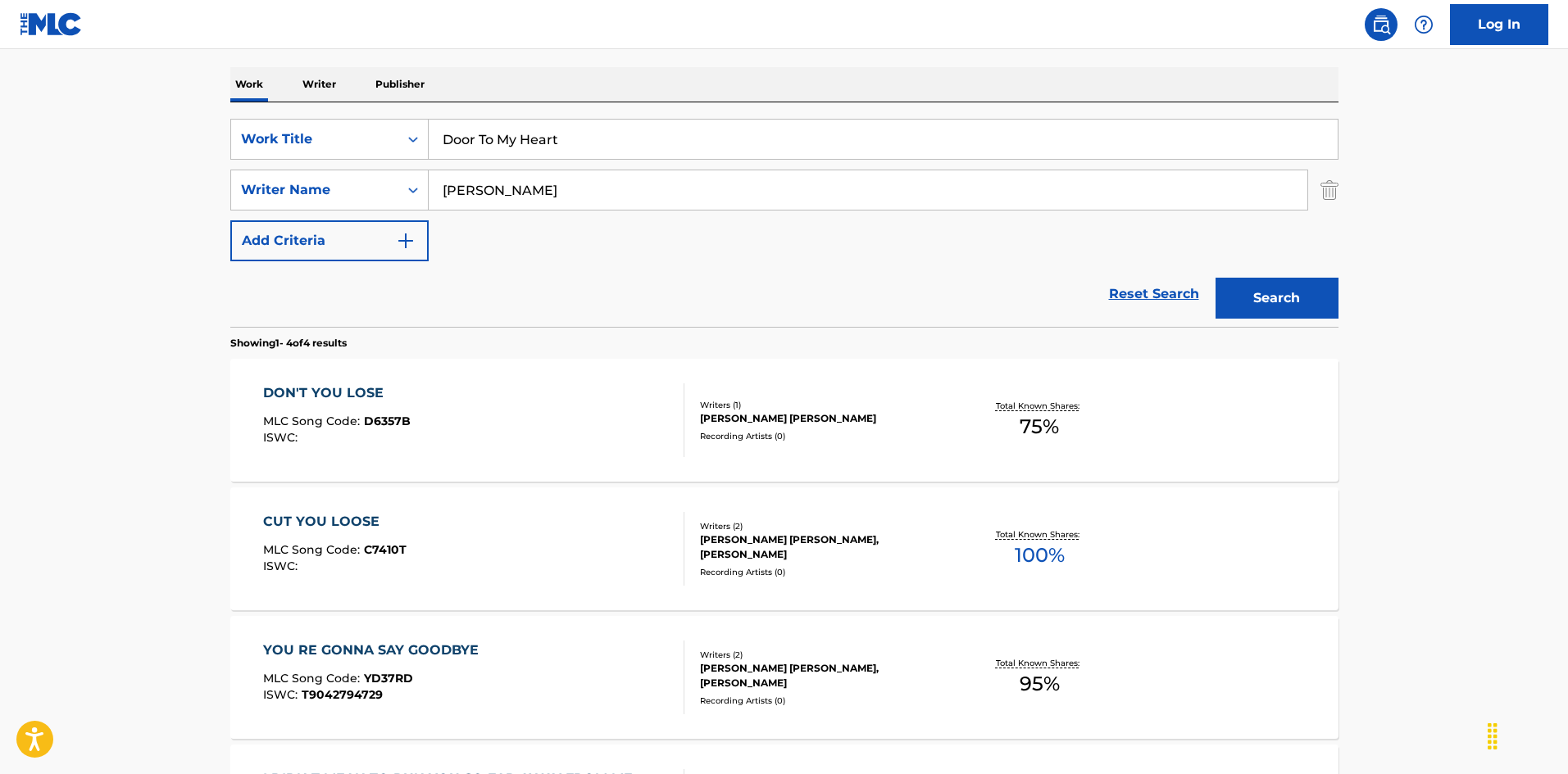
click at [1256, 288] on button "Search" at bounding box center [1276, 299] width 123 height 41
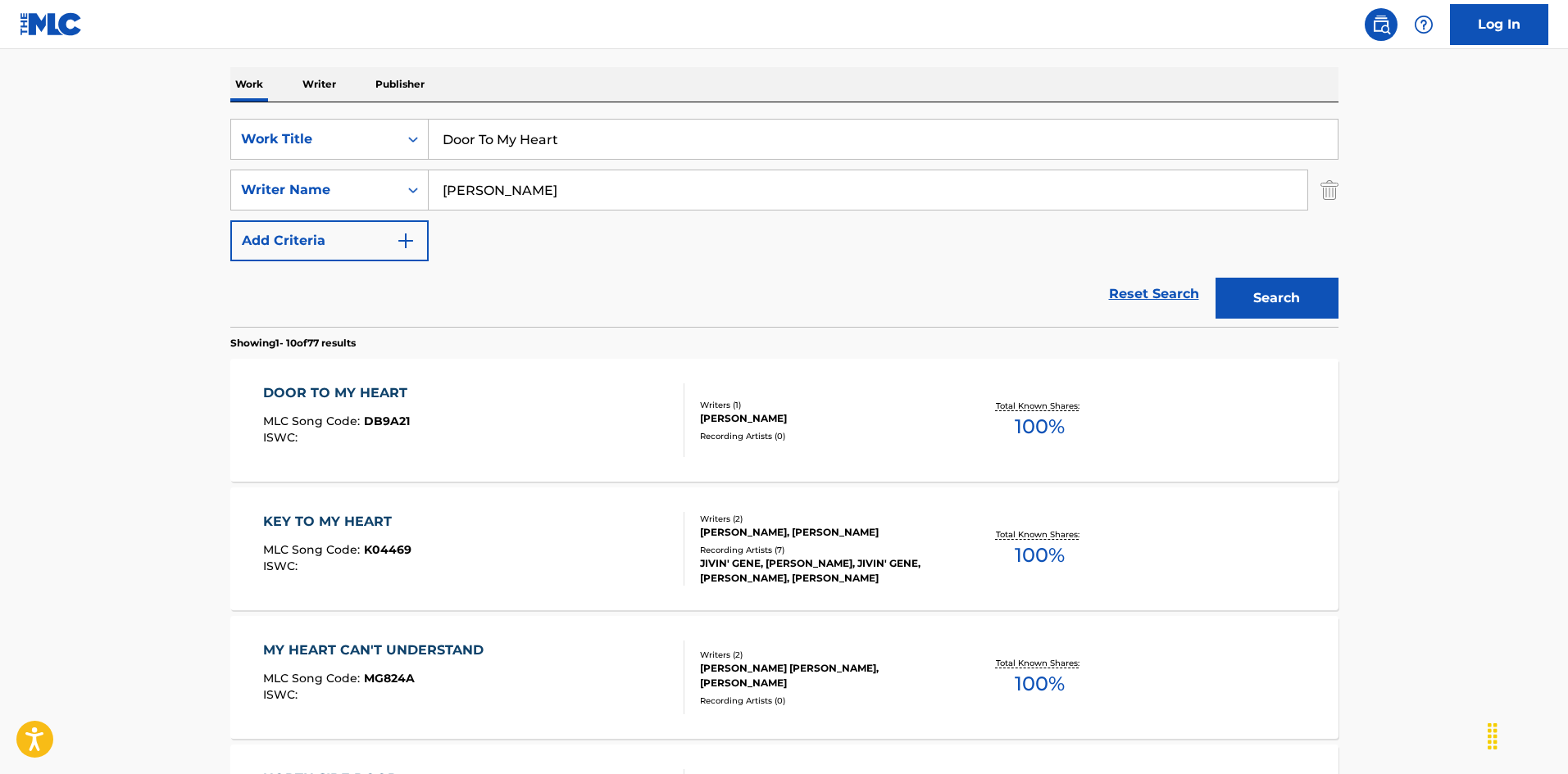
click at [601, 413] on div "DOOR TO MY HEART MLC Song Code : DB9A21 ISWC :" at bounding box center [474, 419] width 421 height 74
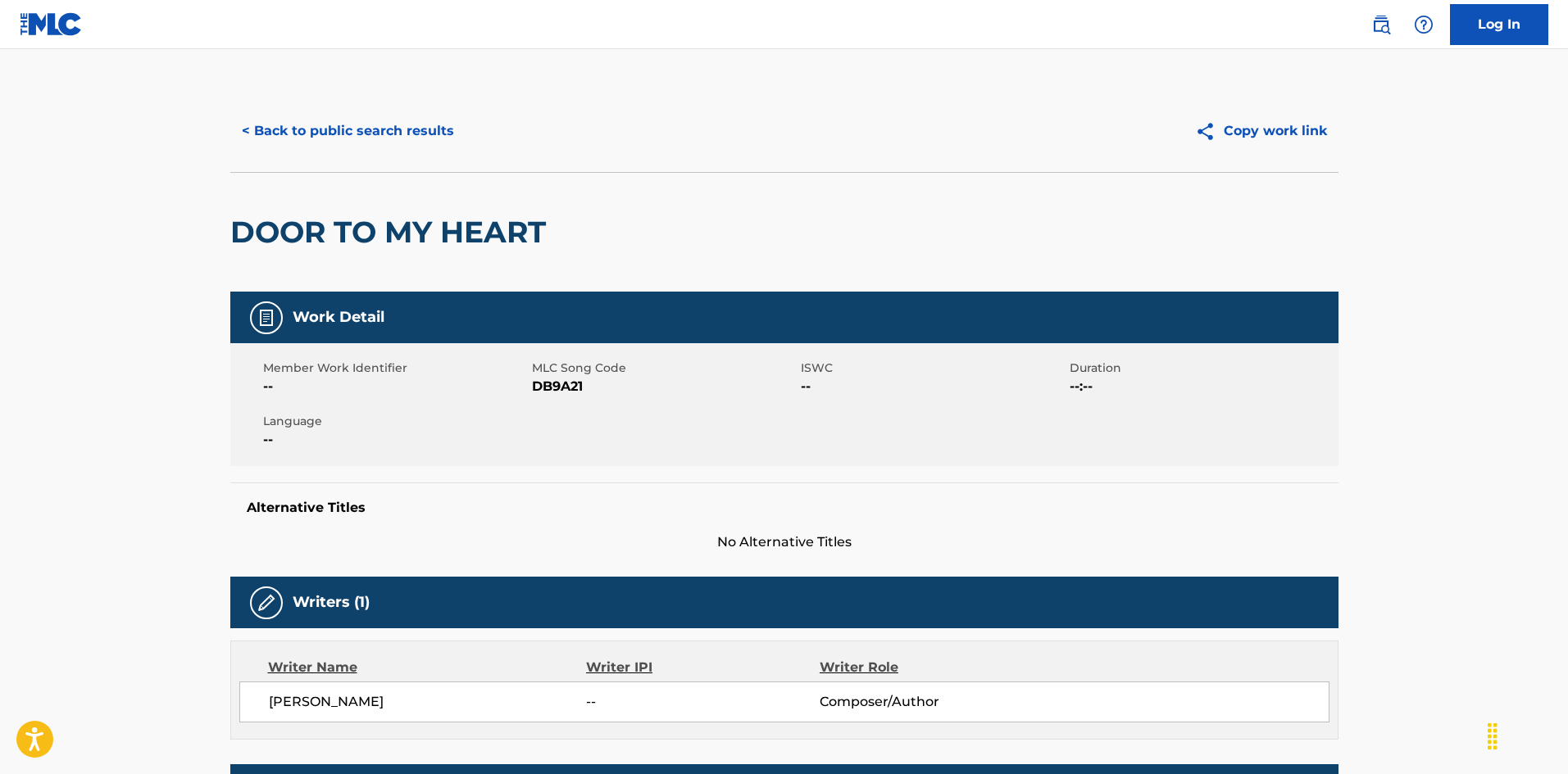
click at [420, 134] on button "< Back to public search results" at bounding box center [347, 132] width 235 height 41
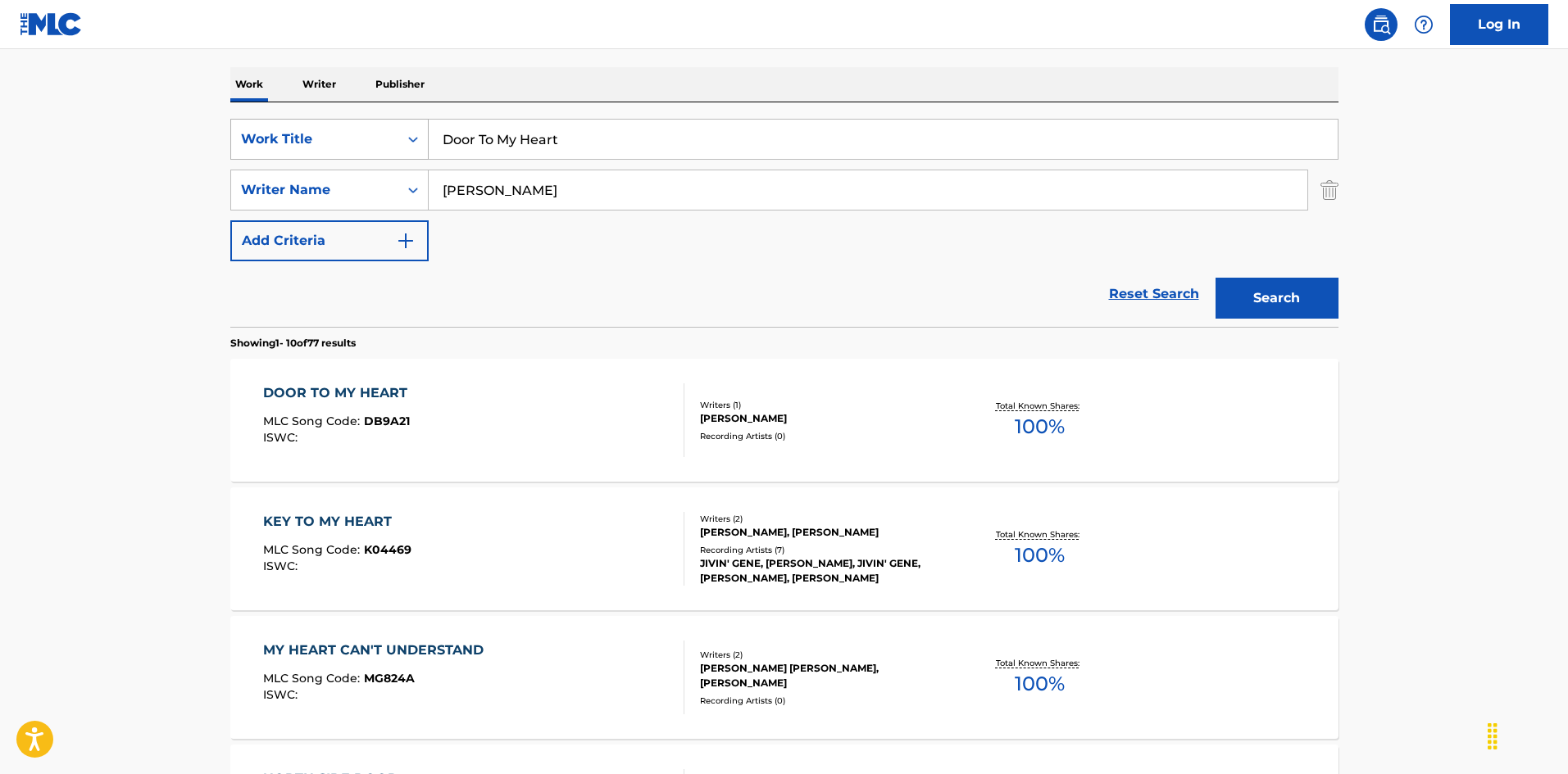
click at [307, 126] on div "SearchWithCriteria925b4d22-daa9-49c7-9c3b-1f4fd6ba712d Work Title Door To My He…" at bounding box center [784, 139] width 1108 height 41
drag, startPoint x: 625, startPoint y: 134, endPoint x: 383, endPoint y: 106, distance: 243.6
click at [603, 134] on input "Dream Love [PERSON_NAME]" at bounding box center [882, 139] width 909 height 39
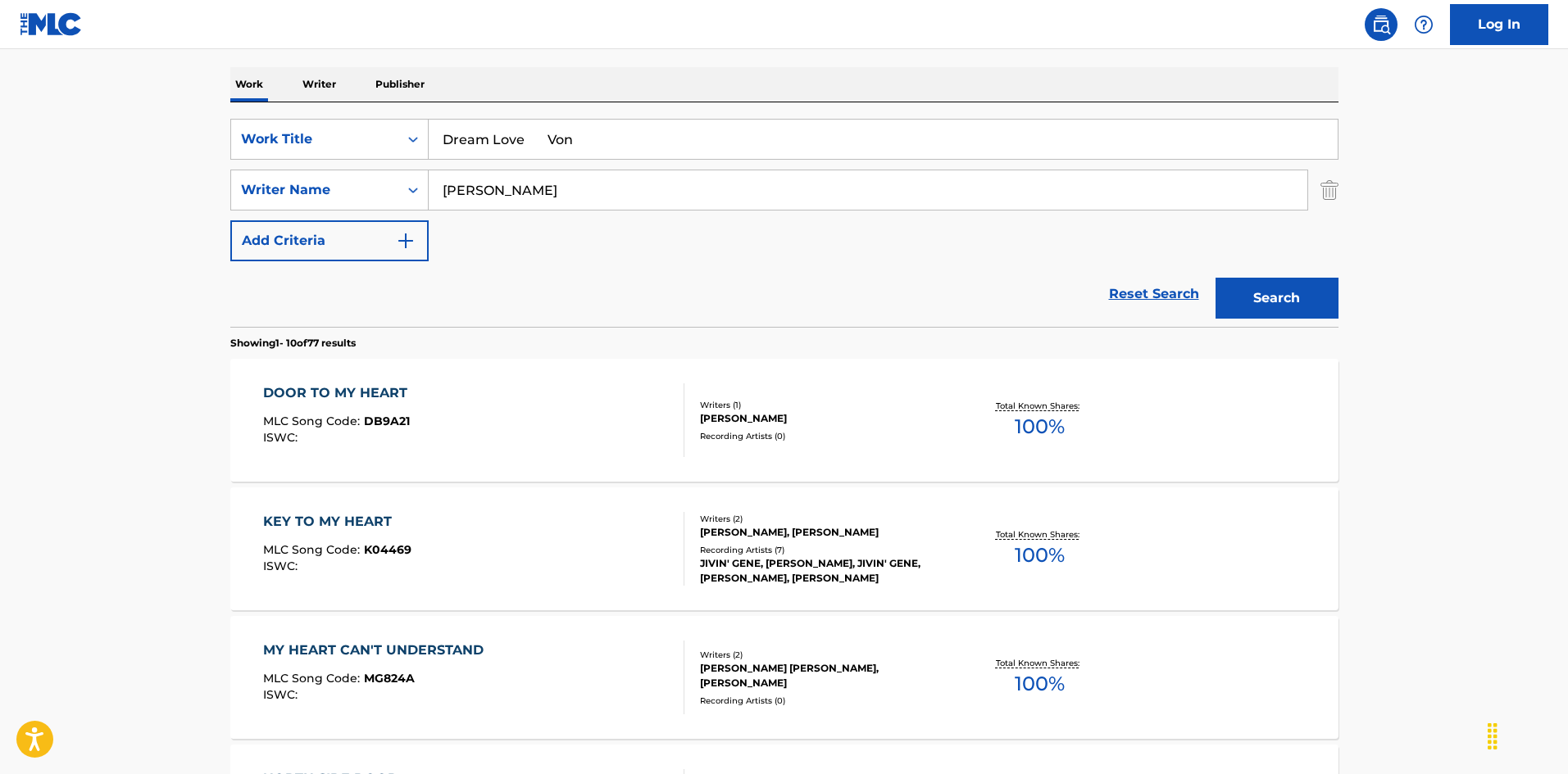
type input "Dream Love Von"
drag, startPoint x: 517, startPoint y: 188, endPoint x: 392, endPoint y: 186, distance: 125.0
click at [371, 186] on div "SearchWithCriteria999d1a91-1e41-464a-bb6a-1cf62293df15 Writer Name [PERSON_NAME]" at bounding box center [784, 191] width 1108 height 41
type input "[PERSON_NAME]"
drag, startPoint x: 527, startPoint y: 146, endPoint x: 632, endPoint y: 171, distance: 107.9
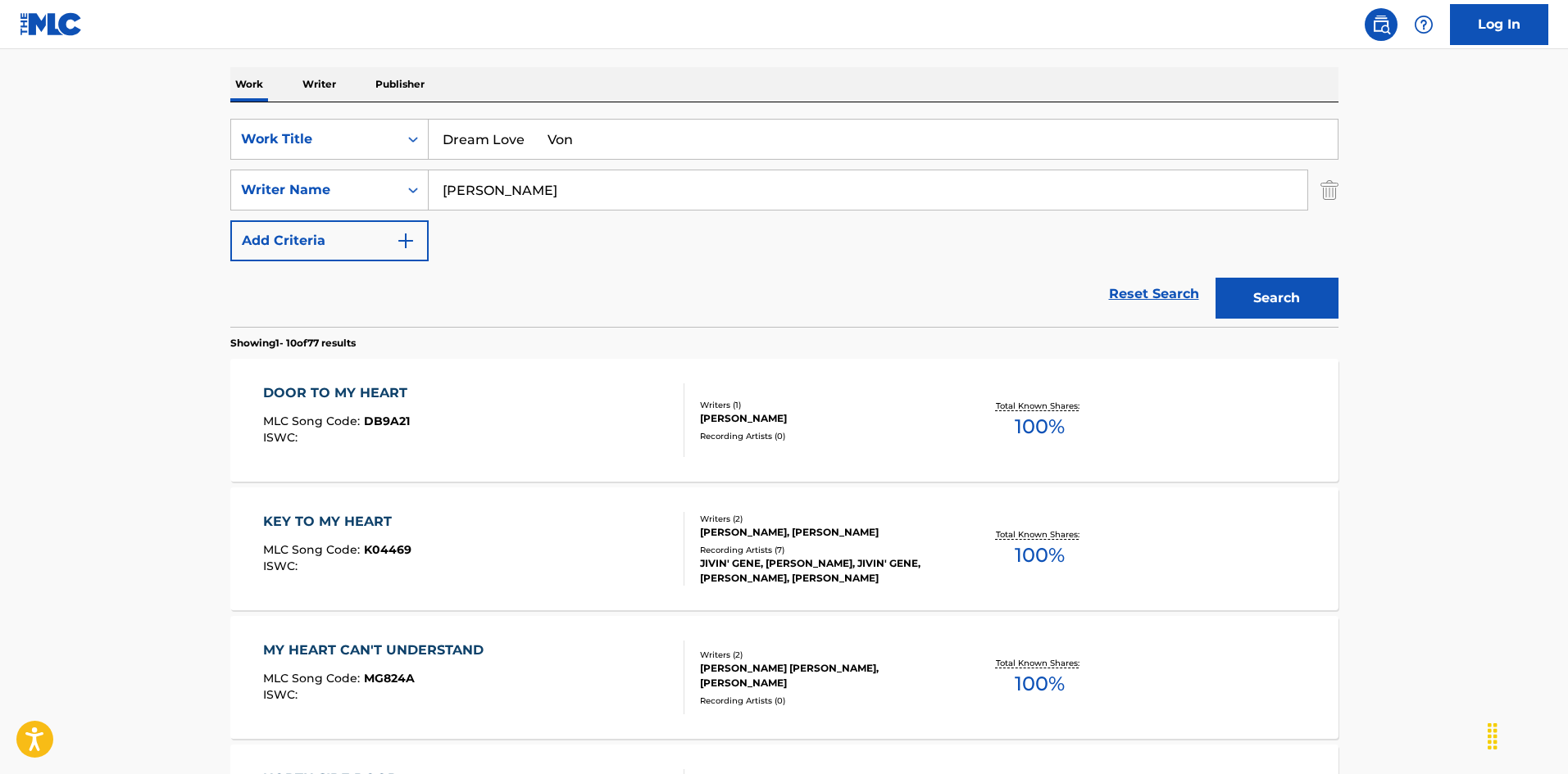
click at [632, 171] on div "SearchWithCriteria925b4d22-daa9-49c7-9c3b-1f4fd6ba712d Work Title Dream Love Vo…" at bounding box center [784, 190] width 1108 height 142
type input "Dream Love"
drag, startPoint x: 1303, startPoint y: 286, endPoint x: 1011, endPoint y: 261, distance: 293.1
click at [1302, 286] on button "Search" at bounding box center [1276, 299] width 123 height 41
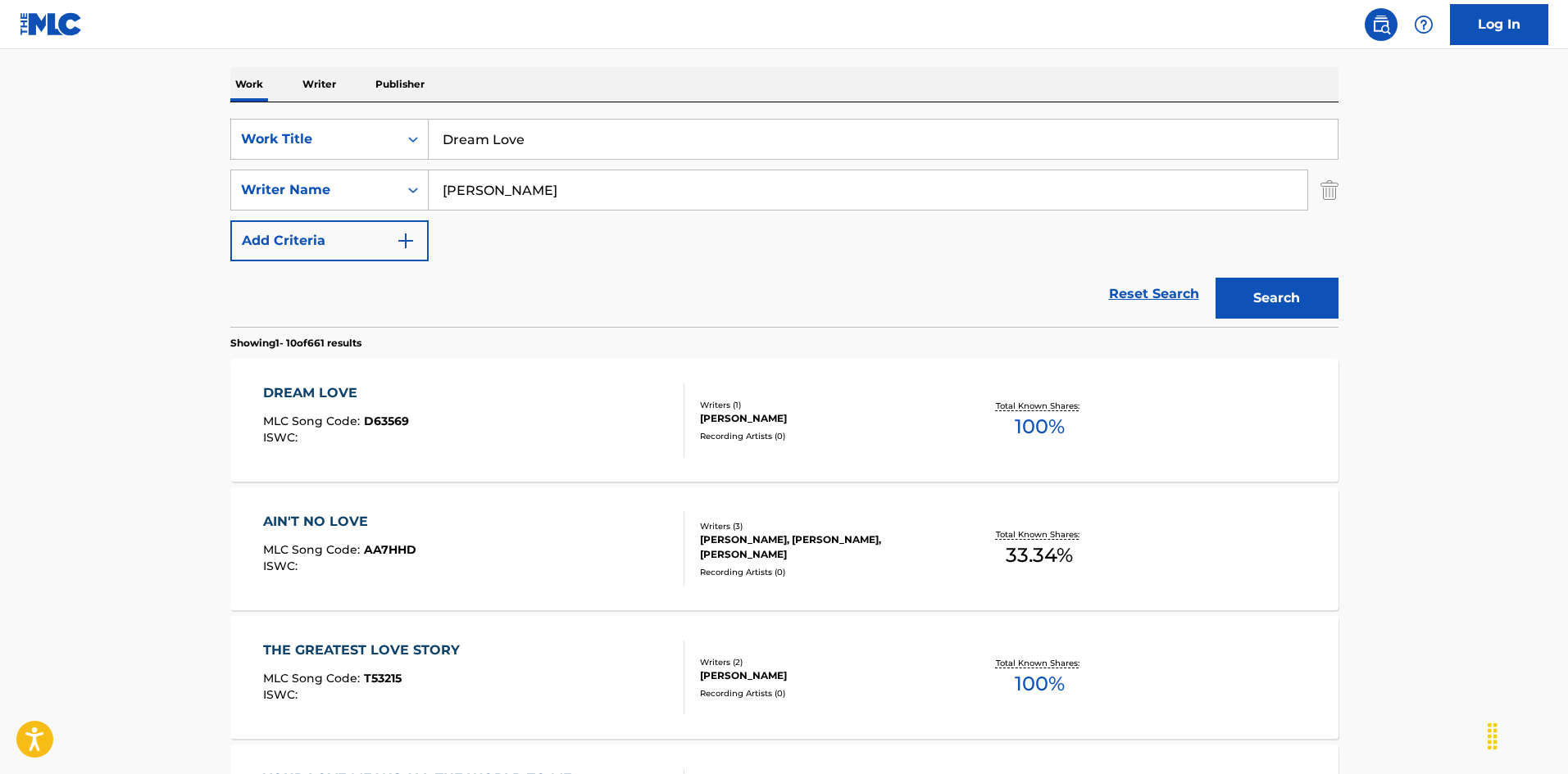
scroll to position [328, 0]
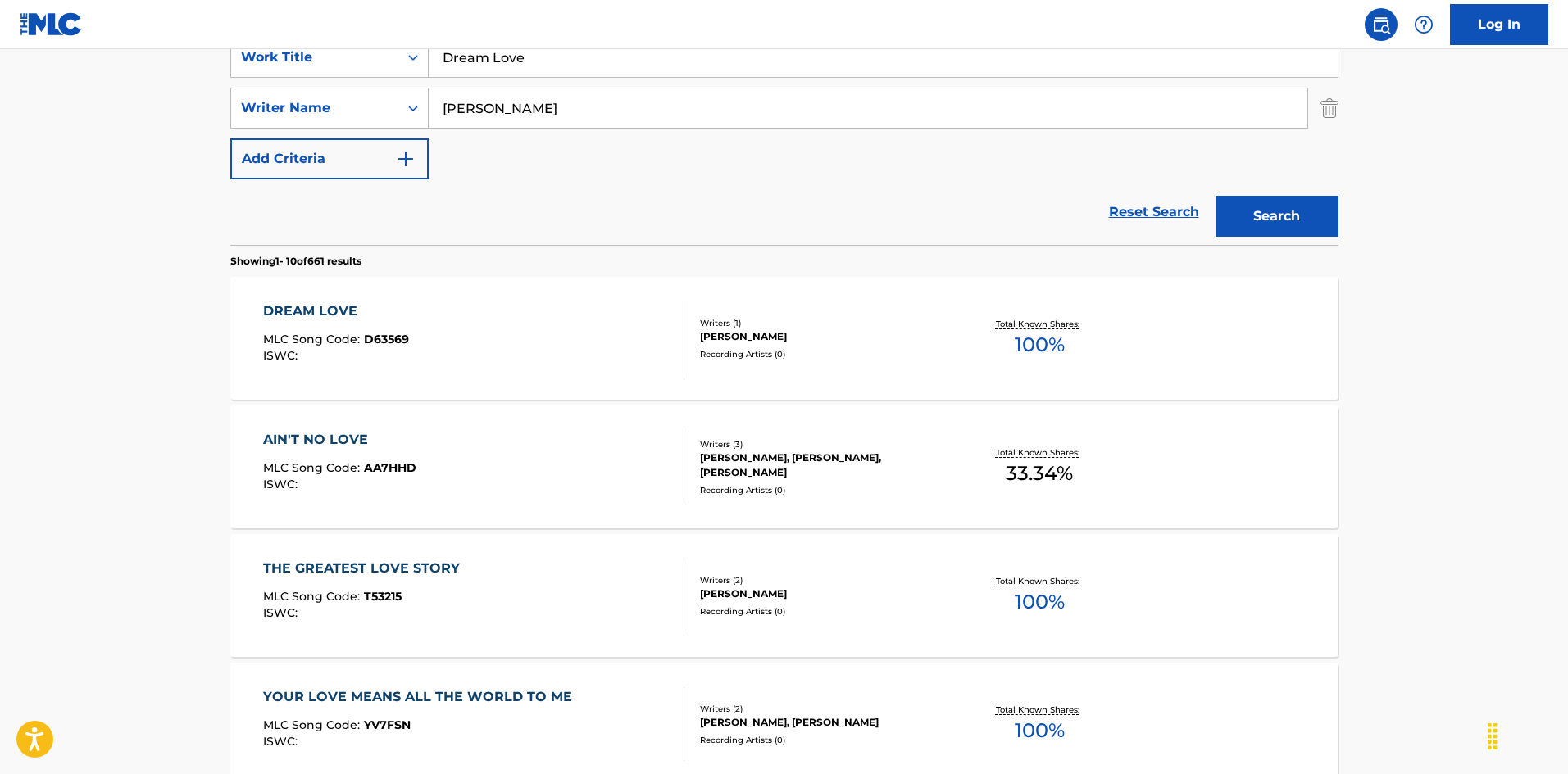
click at [544, 348] on div "DREAM LOVE MLC Song Code : D63569 ISWC :" at bounding box center [474, 338] width 421 height 74
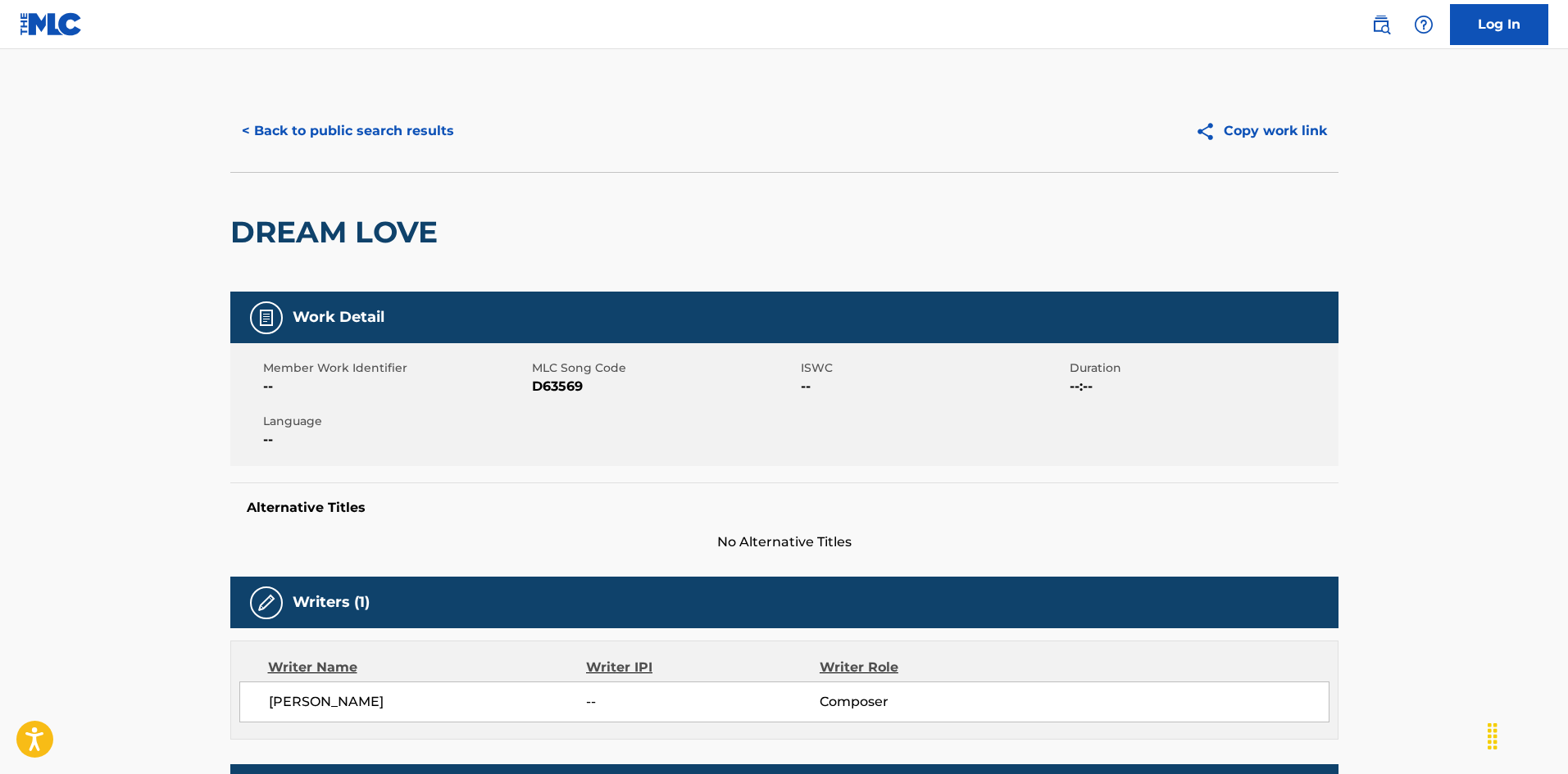
click at [417, 127] on button "< Back to public search results" at bounding box center [347, 132] width 235 height 41
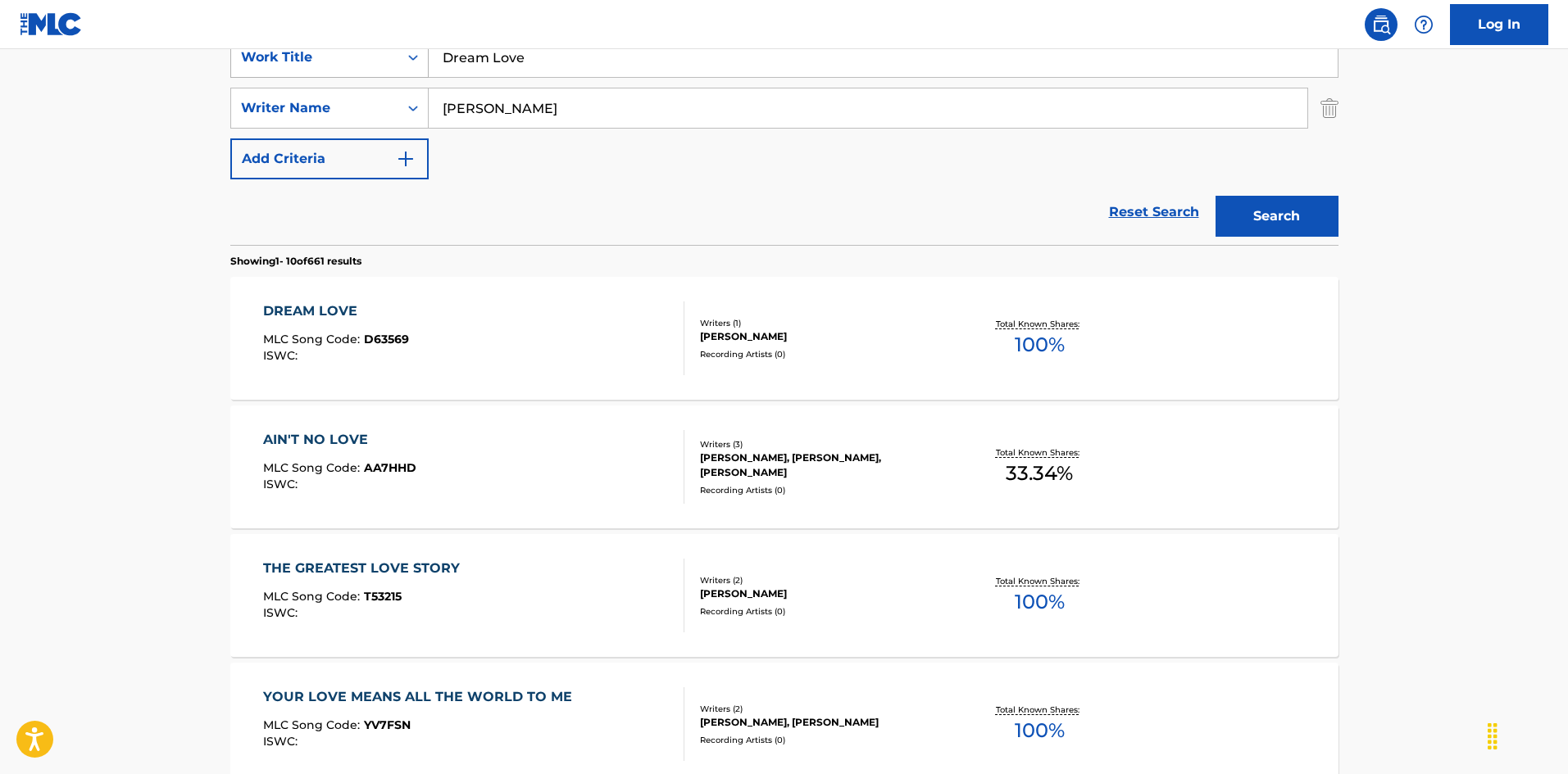
drag, startPoint x: 420, startPoint y: 49, endPoint x: 368, endPoint y: 60, distance: 53.2
click at [339, 47] on div "Log In The MLC Public Work Search The accuracy and completeness of The MLC's da…" at bounding box center [784, 700] width 1568 height 2057
click at [582, 53] on input "Drive-In Movie [PERSON_NAME]" at bounding box center [882, 57] width 909 height 39
type input "Drive-In Movie"
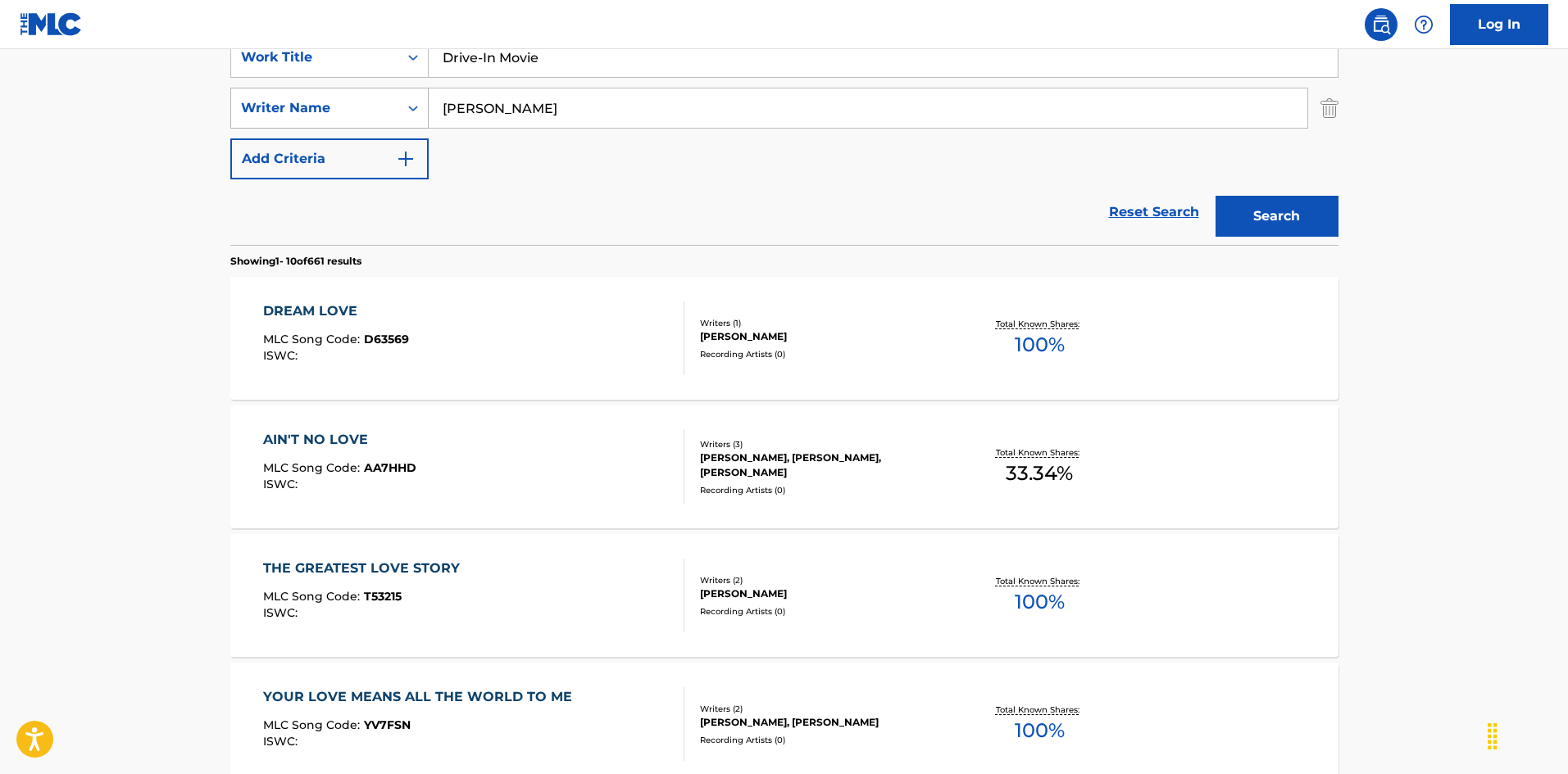
drag, startPoint x: 500, startPoint y: 107, endPoint x: 388, endPoint y: 106, distance: 112.0
click at [388, 106] on div "SearchWithCriteria999d1a91-1e41-464a-bb6a-1cf62293df15 Writer Name [PERSON_NAME]" at bounding box center [784, 108] width 1108 height 41
type input "[PERSON_NAME]"
click at [1229, 212] on button "Search" at bounding box center [1276, 216] width 123 height 41
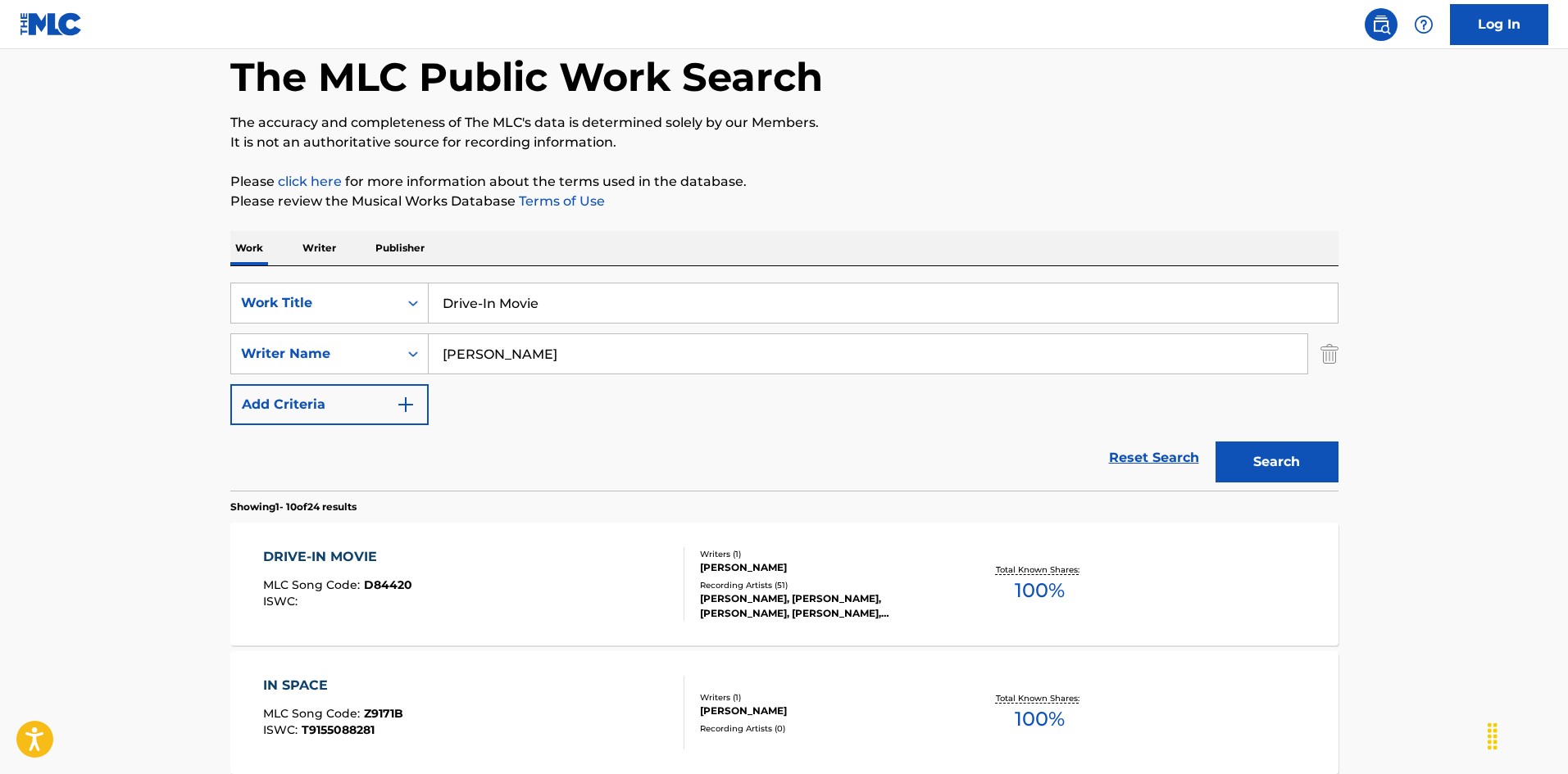
scroll to position [164, 0]
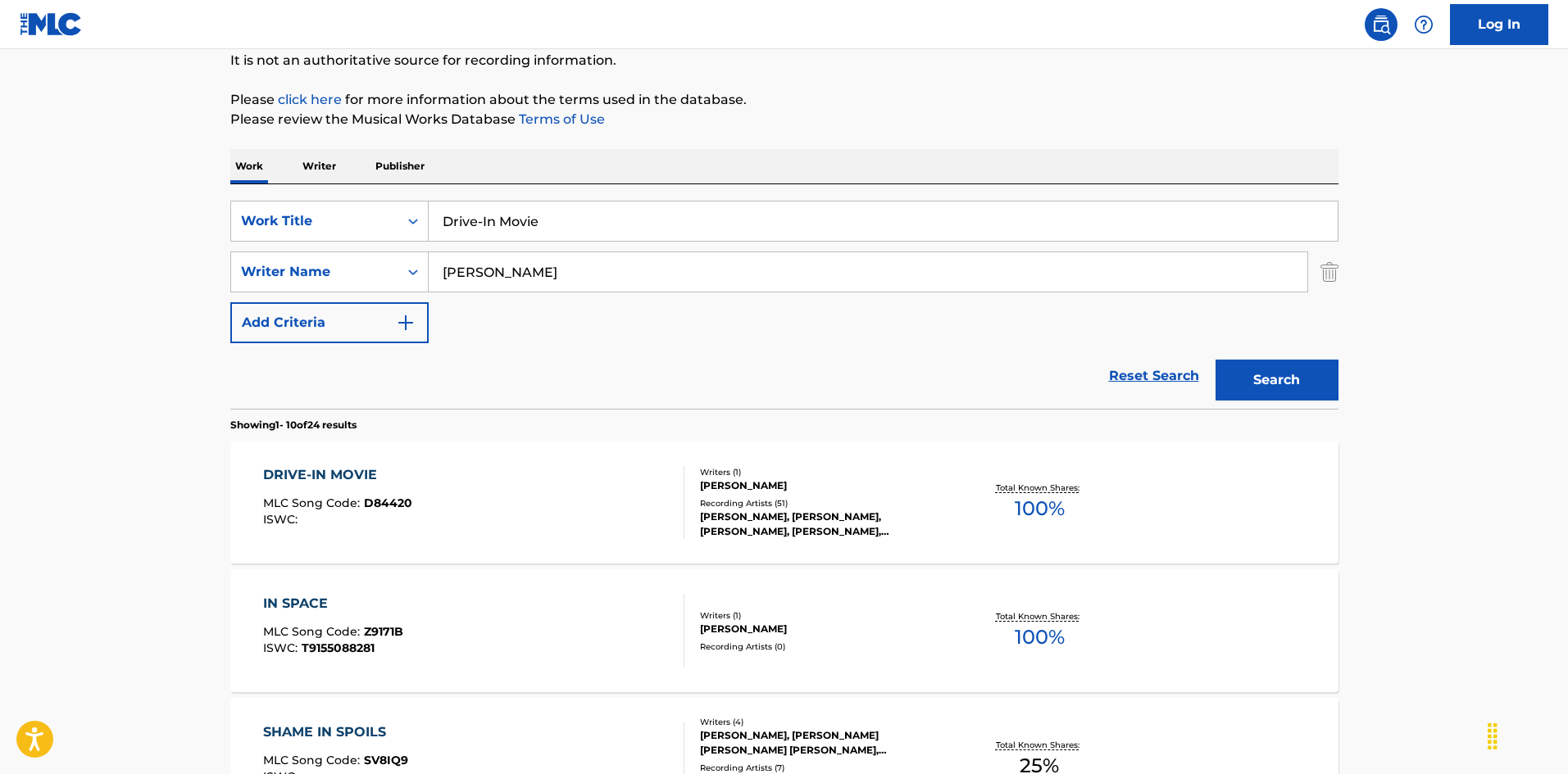
click at [621, 484] on div "DRIVE-IN MOVIE MLC Song Code : D84420 ISWC :" at bounding box center [474, 502] width 421 height 74
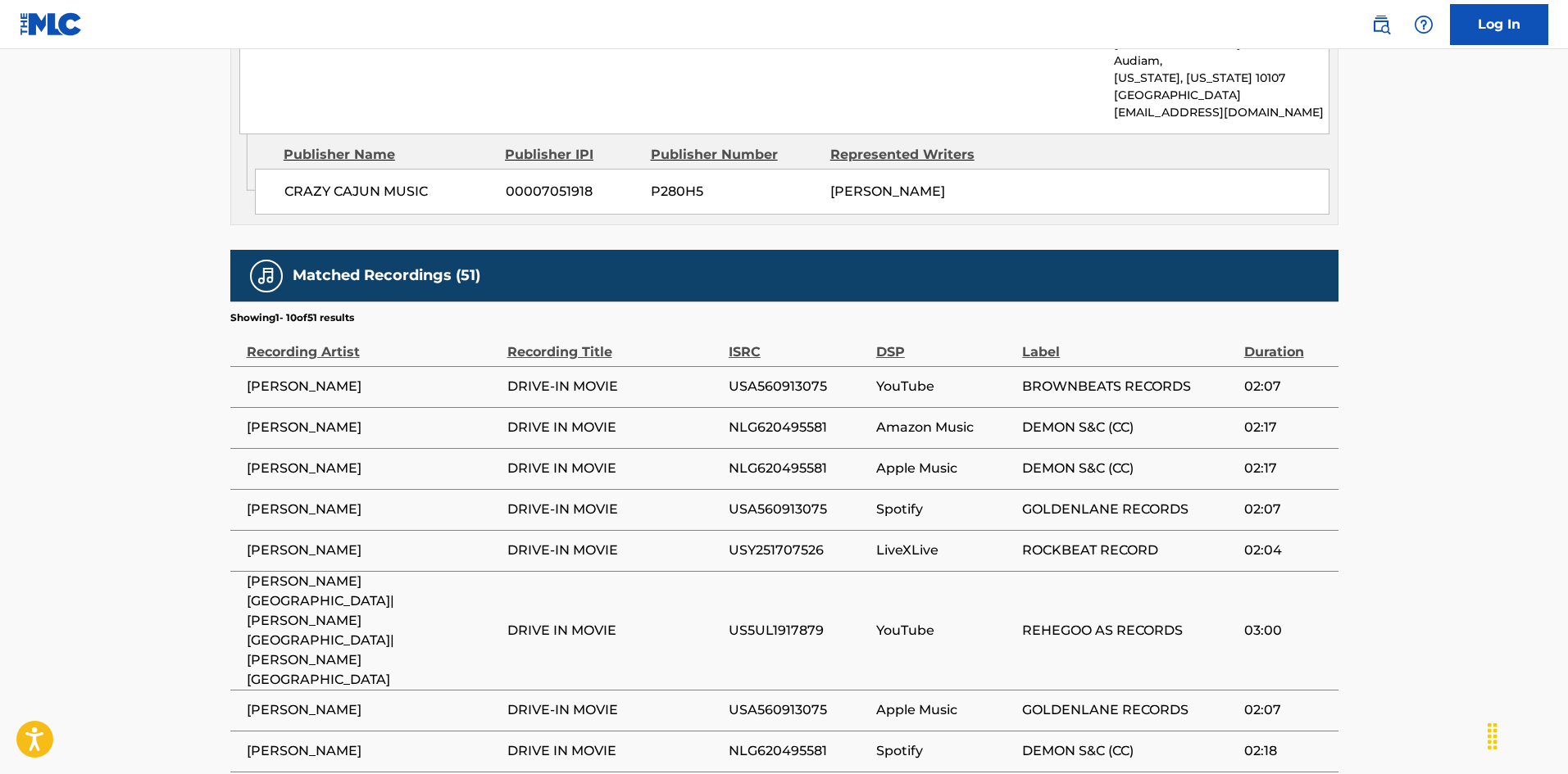
scroll to position [1050, 0]
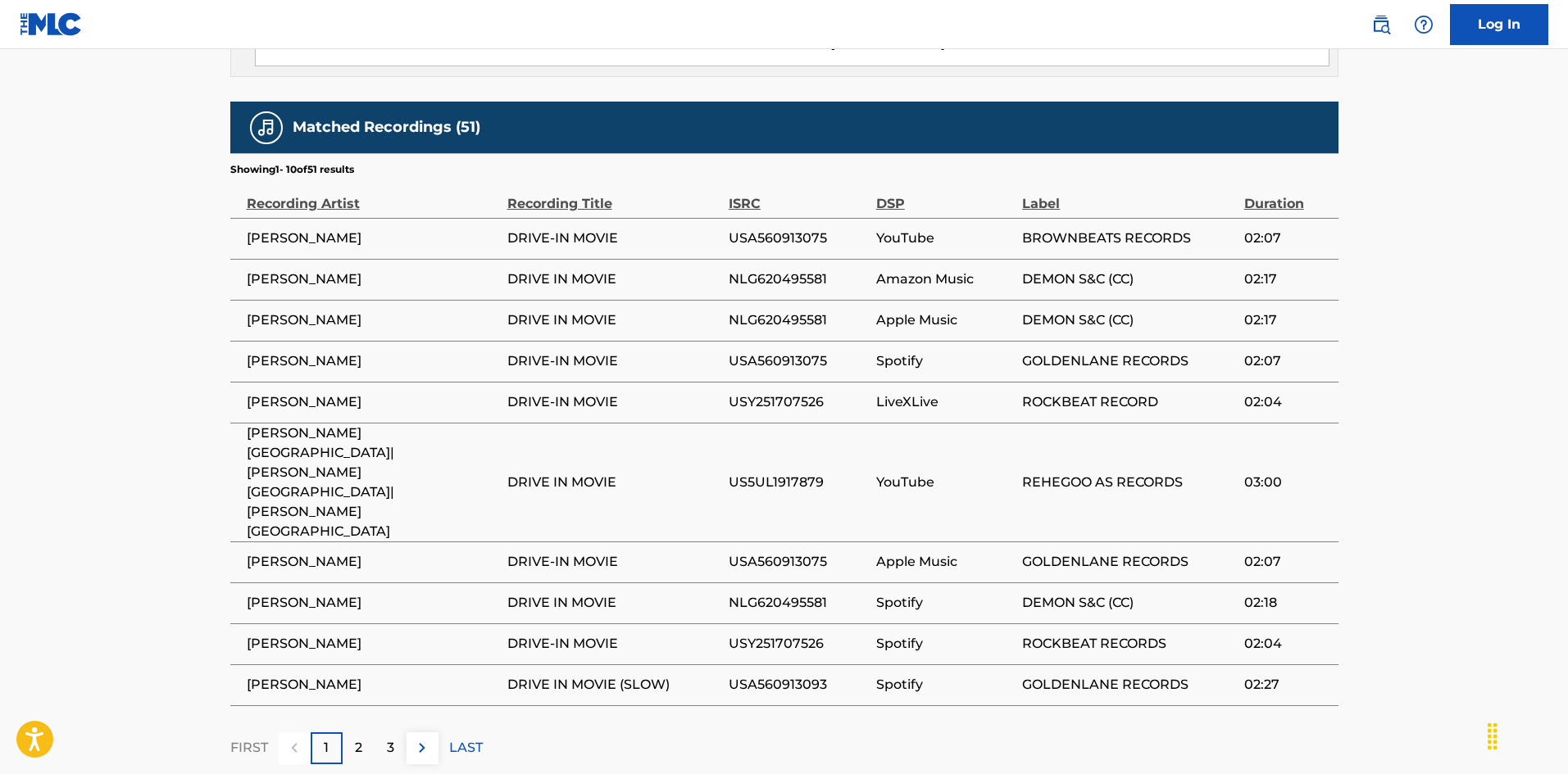
click at [352, 733] on div "2" at bounding box center [359, 748] width 32 height 32
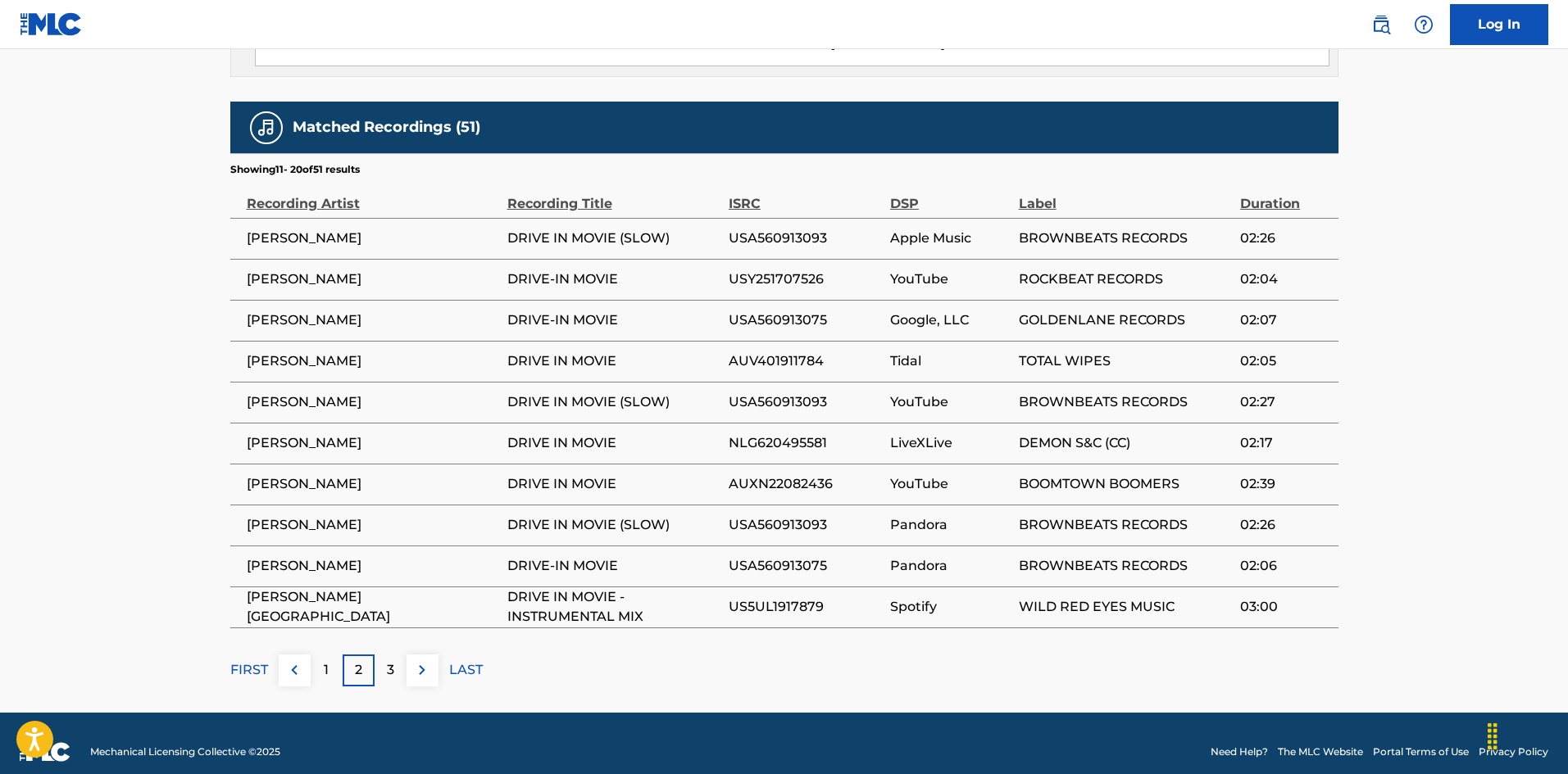
click at [382, 655] on div "3" at bounding box center [390, 671] width 32 height 32
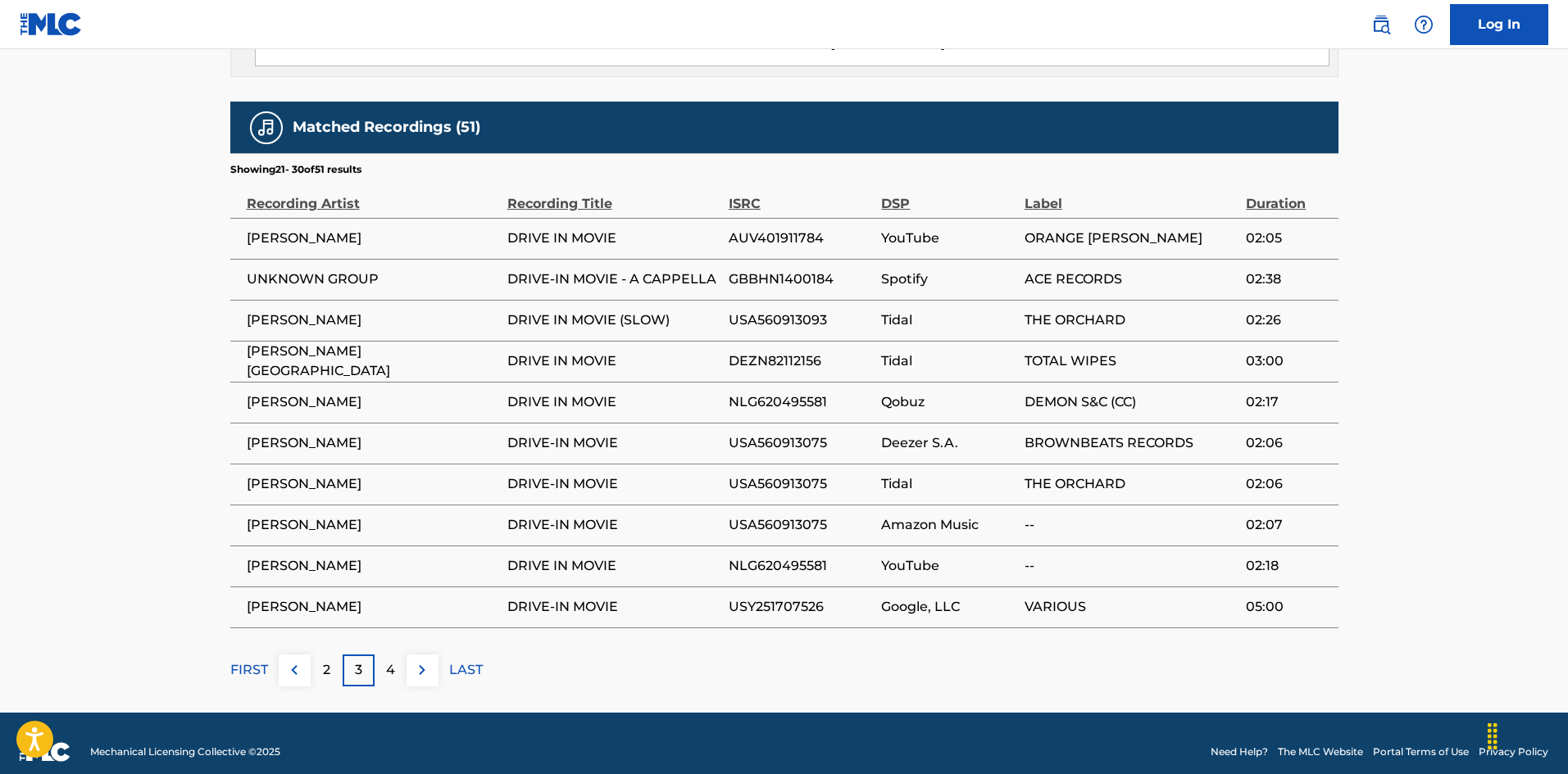
click at [391, 661] on p "4" at bounding box center [390, 670] width 9 height 20
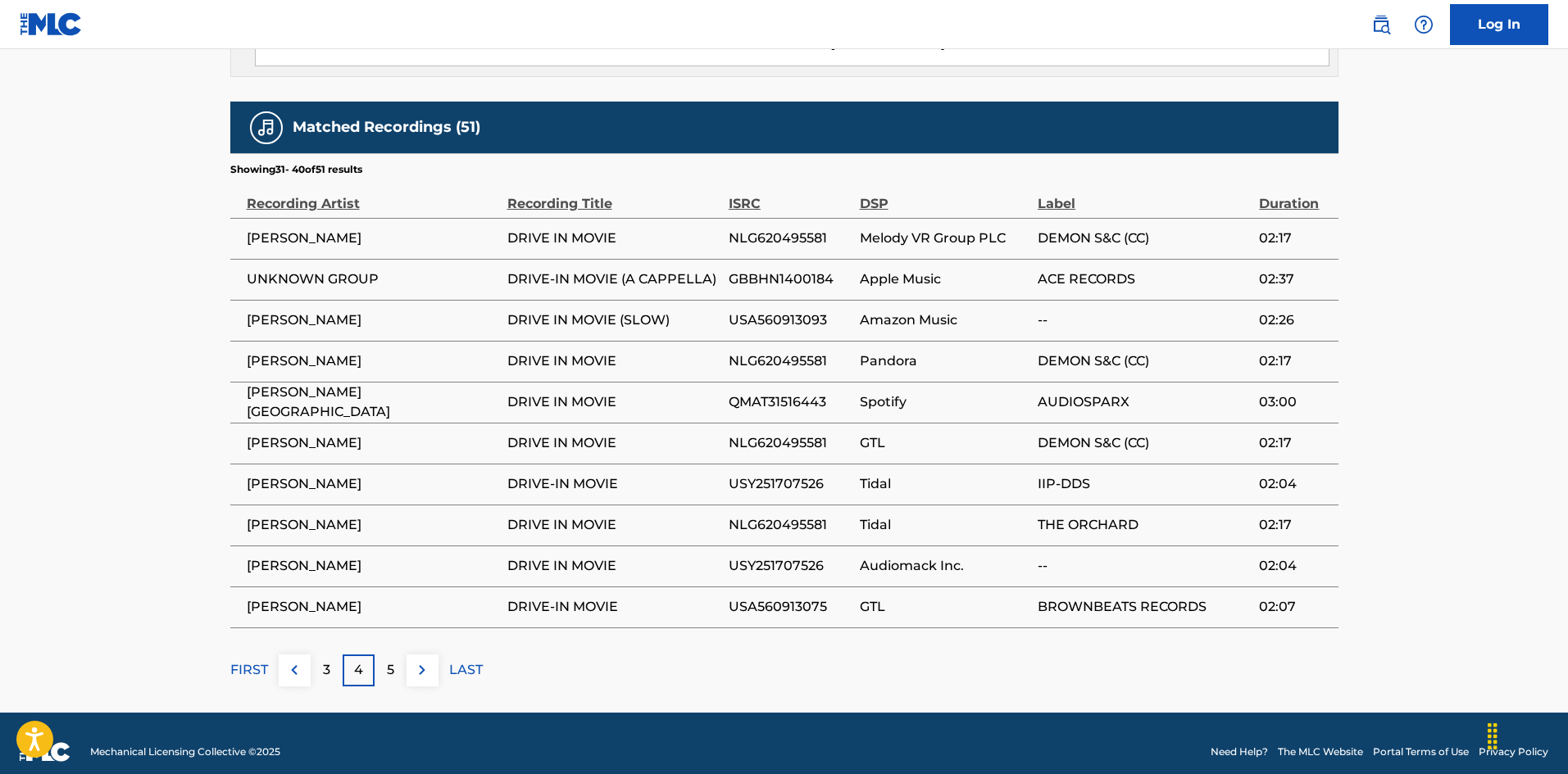
click at [462, 660] on p "LAST" at bounding box center [466, 670] width 33 height 20
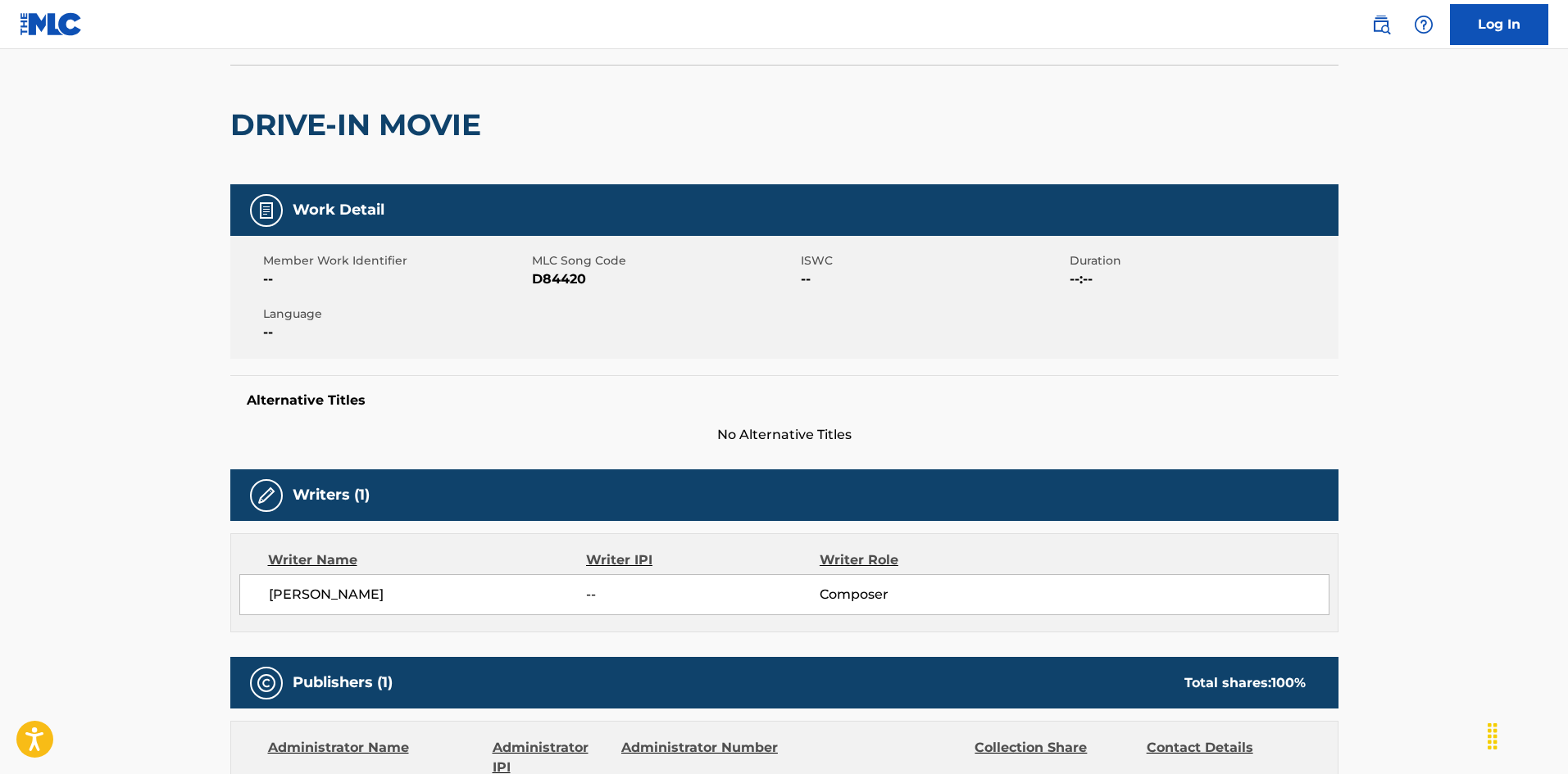
scroll to position [0, 0]
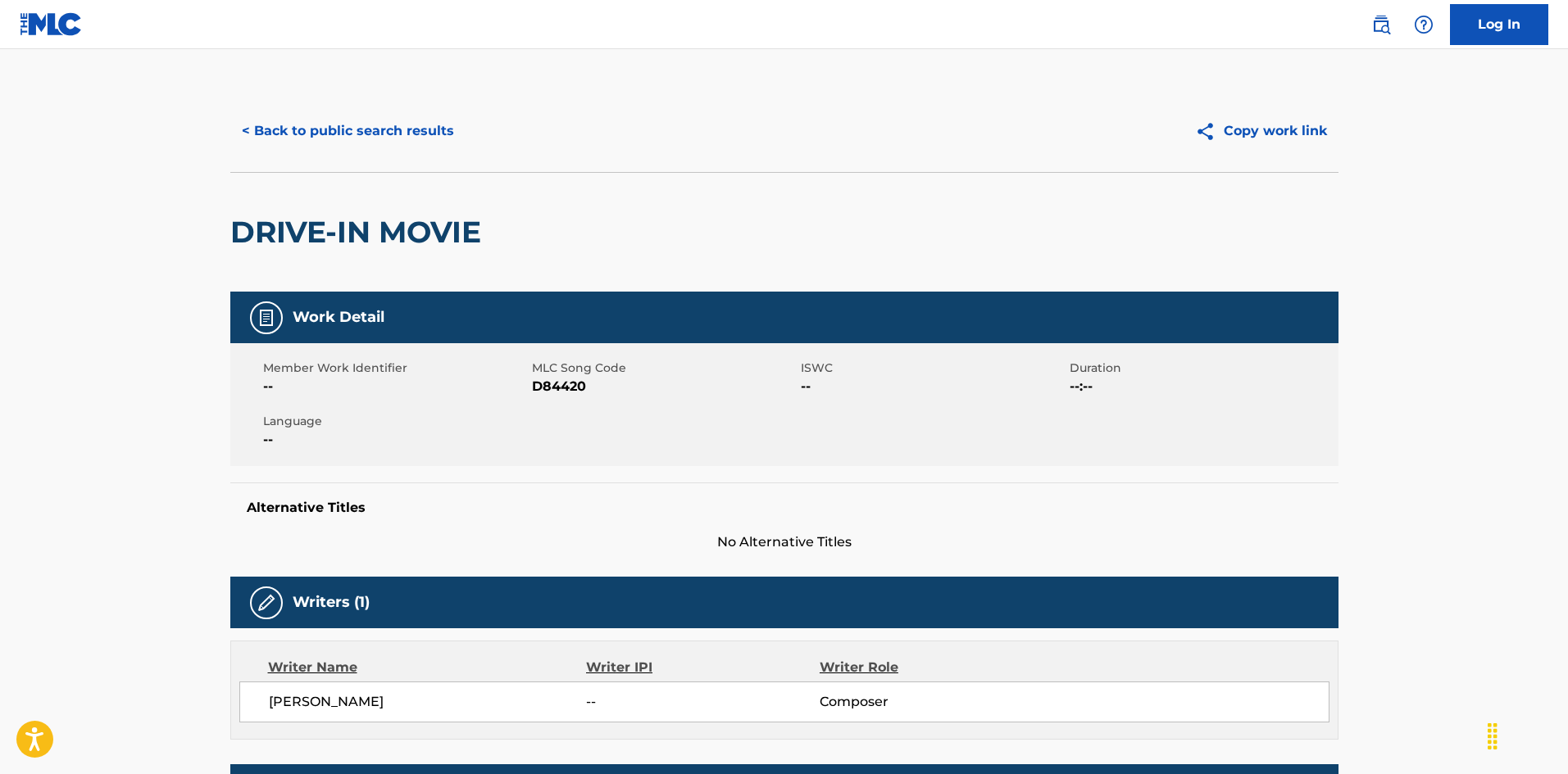
click at [390, 138] on button "< Back to public search results" at bounding box center [347, 132] width 235 height 41
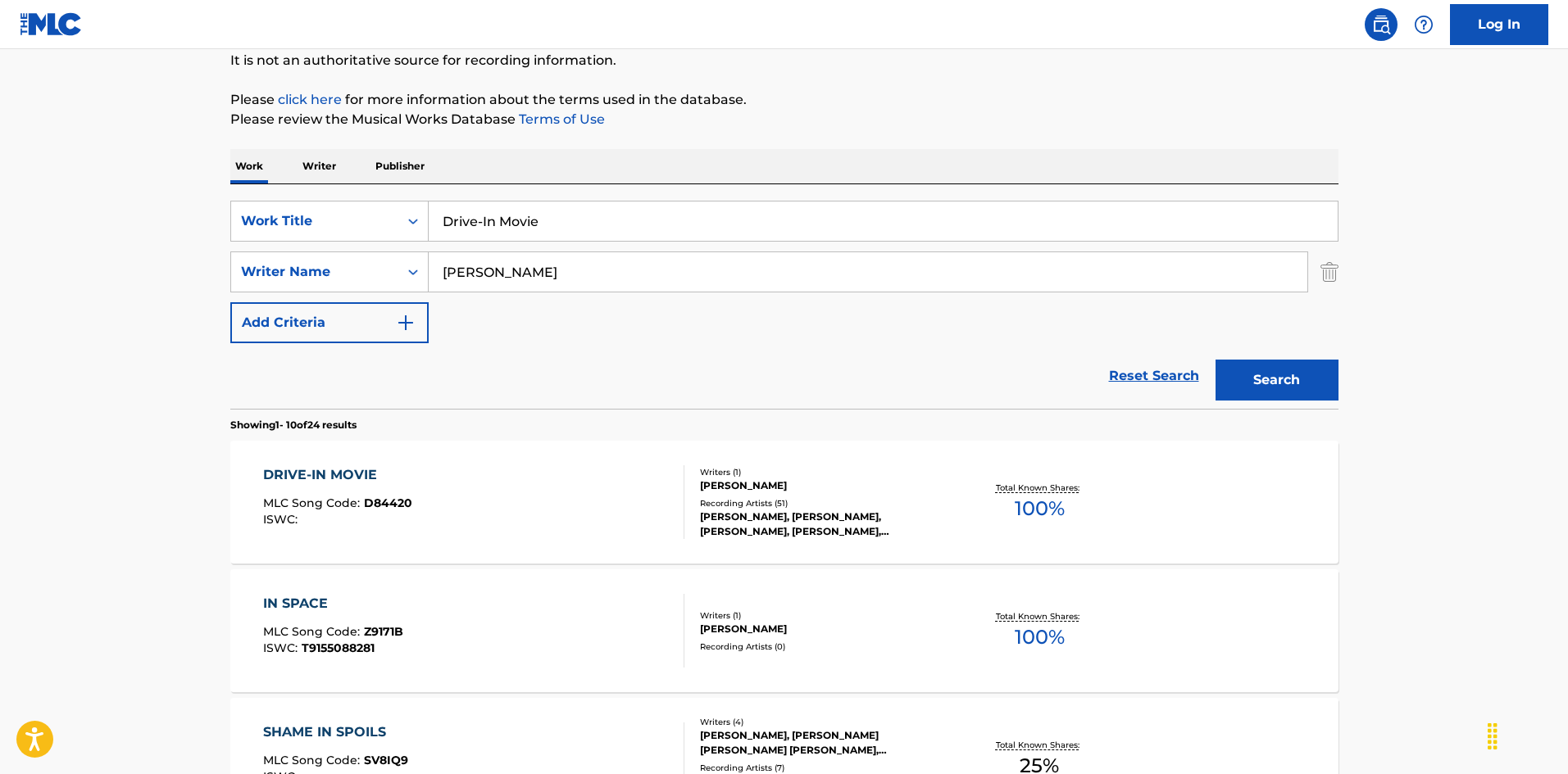
drag, startPoint x: 313, startPoint y: 157, endPoint x: 303, endPoint y: 157, distance: 10.0
click at [659, 215] on input "Drunkard's Two Step Ramblin Aces" at bounding box center [882, 221] width 909 height 39
type input "[PERSON_NAME]'s Two Step Ramblin"
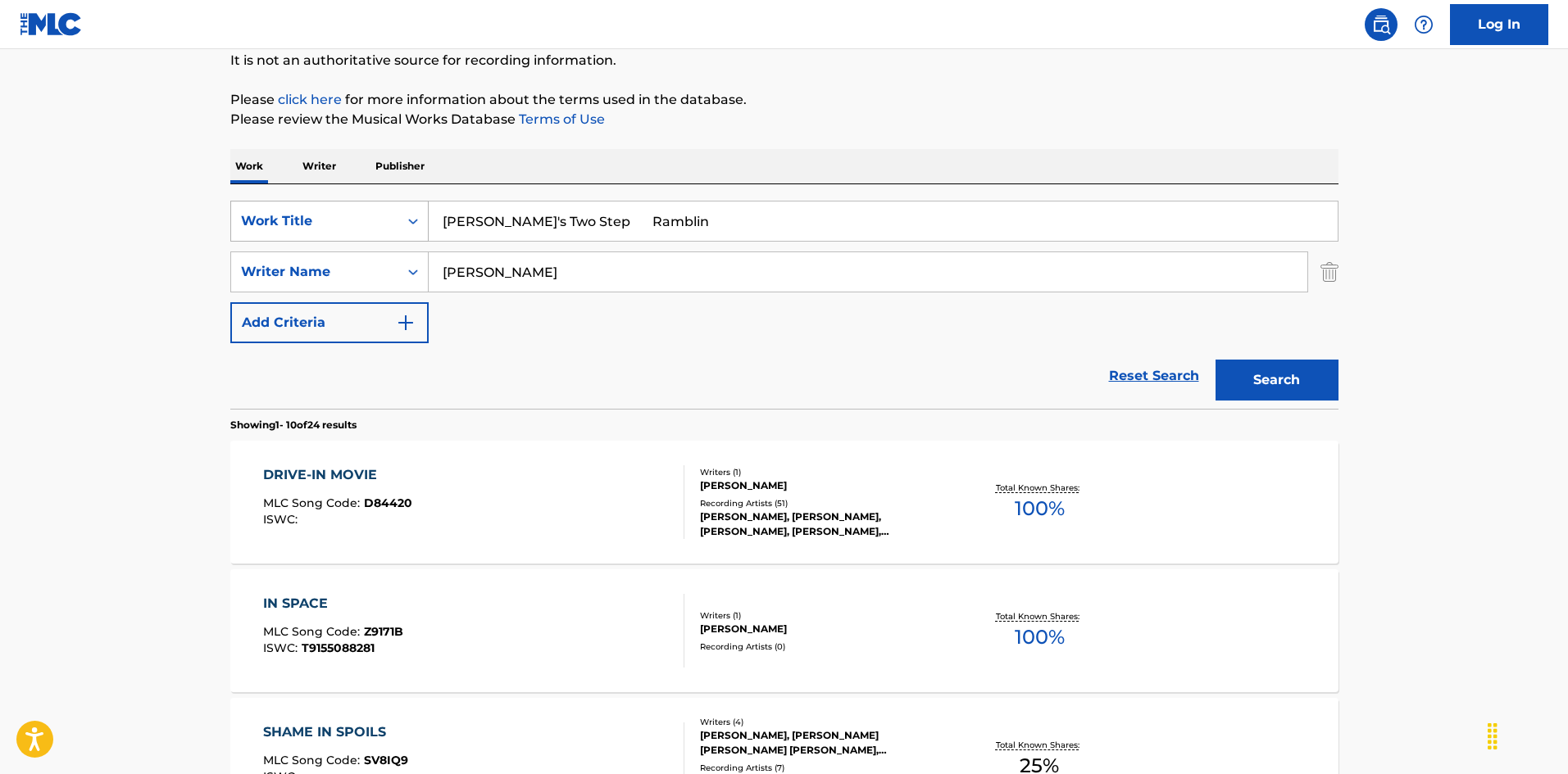
drag, startPoint x: 529, startPoint y: 268, endPoint x: 330, endPoint y: 222, distance: 204.2
click at [314, 214] on div "SearchWithCriteria925b4d22-daa9-49c7-9c3b-1f4fd6ba712d Work Title Drunkard's Tw…" at bounding box center [784, 271] width 1108 height 142
type input "Aces"
drag, startPoint x: 582, startPoint y: 213, endPoint x: 735, endPoint y: 244, distance: 156.1
click at [735, 244] on div "SearchWithCriteria925b4d22-daa9-49c7-9c3b-1f4fd6ba712d Work Title Drunkard's Tw…" at bounding box center [784, 271] width 1108 height 142
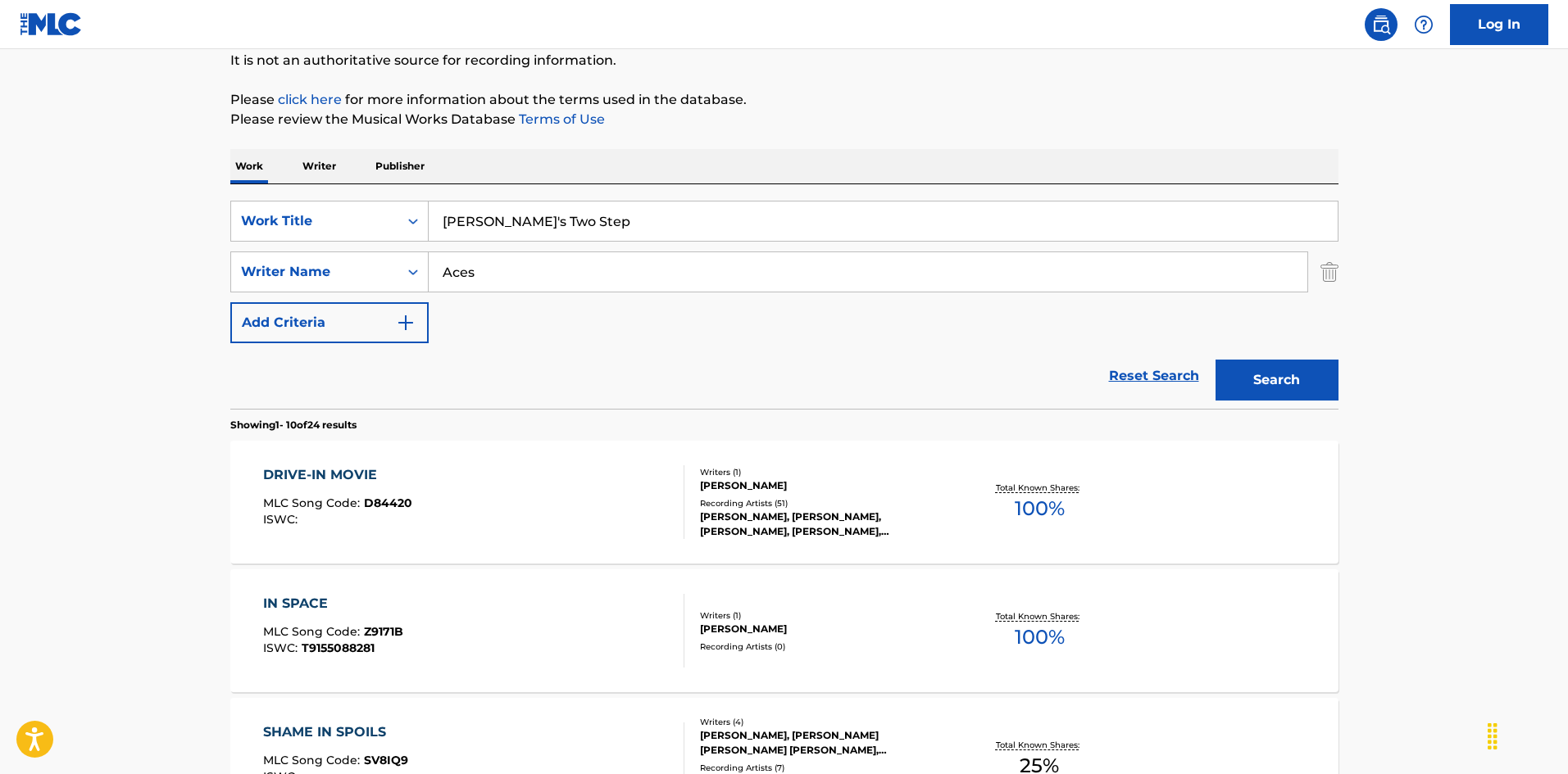
type input "[PERSON_NAME]'s Two Step"
click at [1318, 388] on button "Search" at bounding box center [1276, 380] width 123 height 41
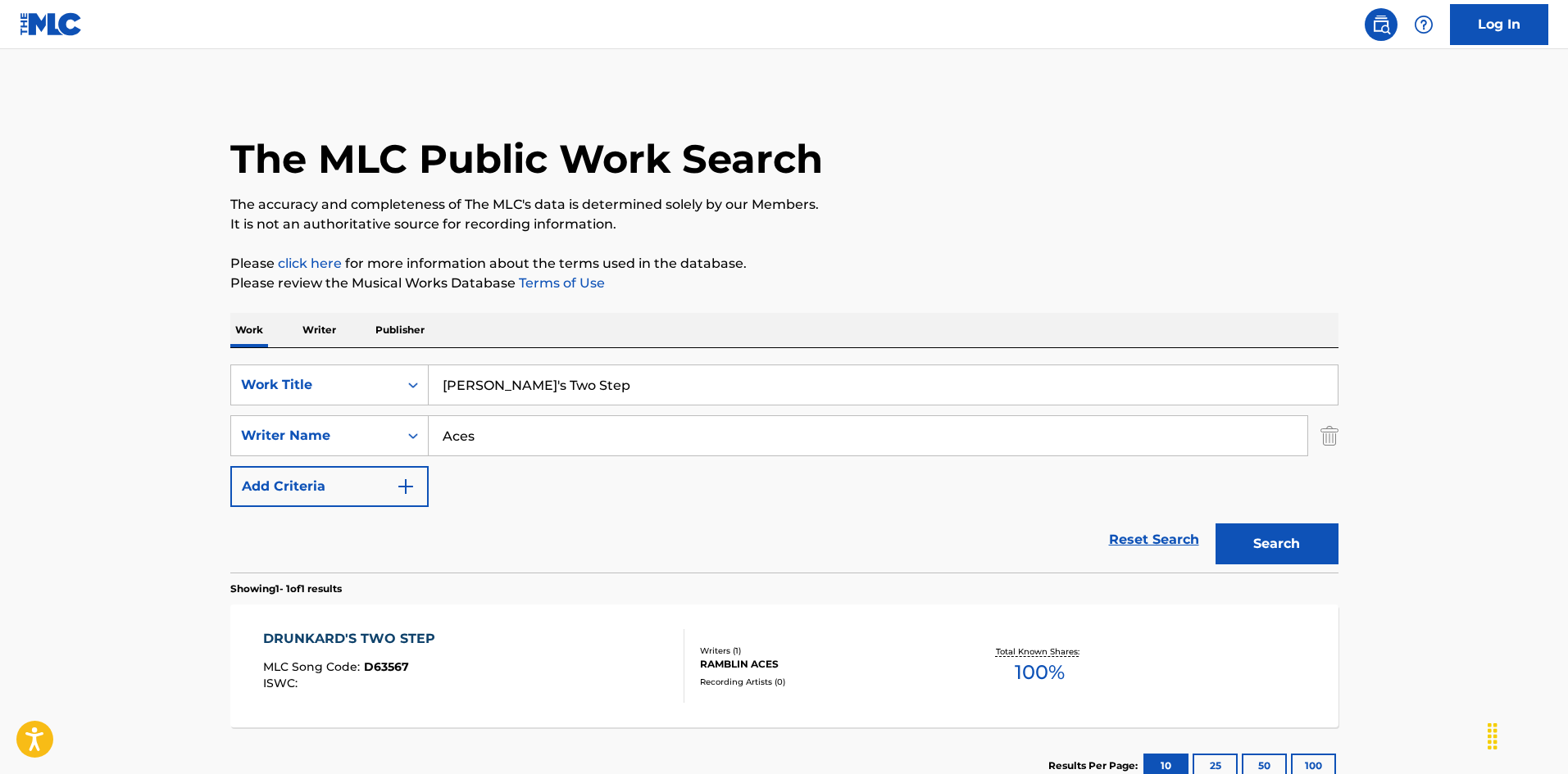
scroll to position [82, 0]
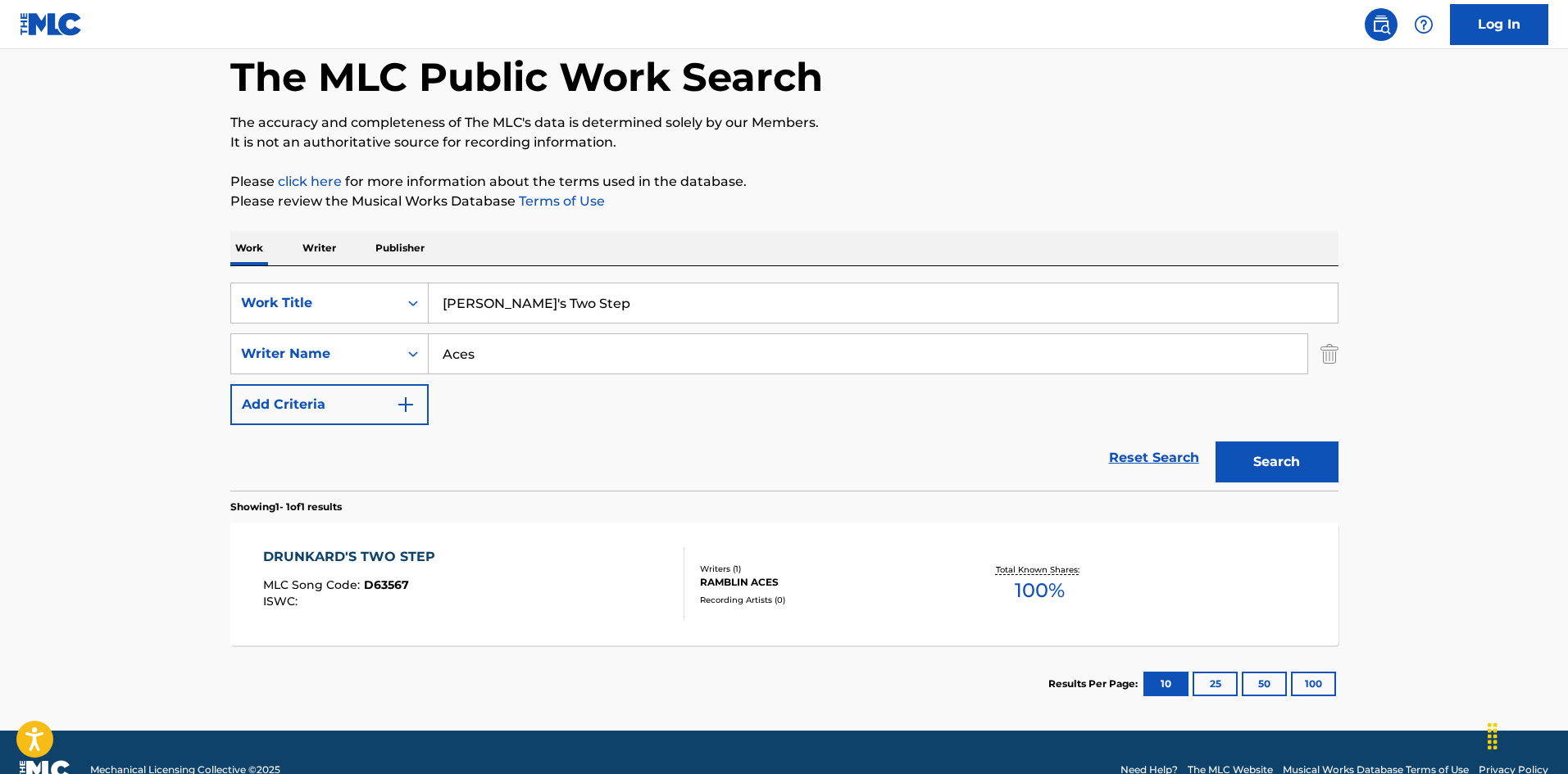
click at [506, 586] on div "DRUNKARD'S TWO STEP MLC Song Code : D63567 ISWC :" at bounding box center [474, 583] width 421 height 74
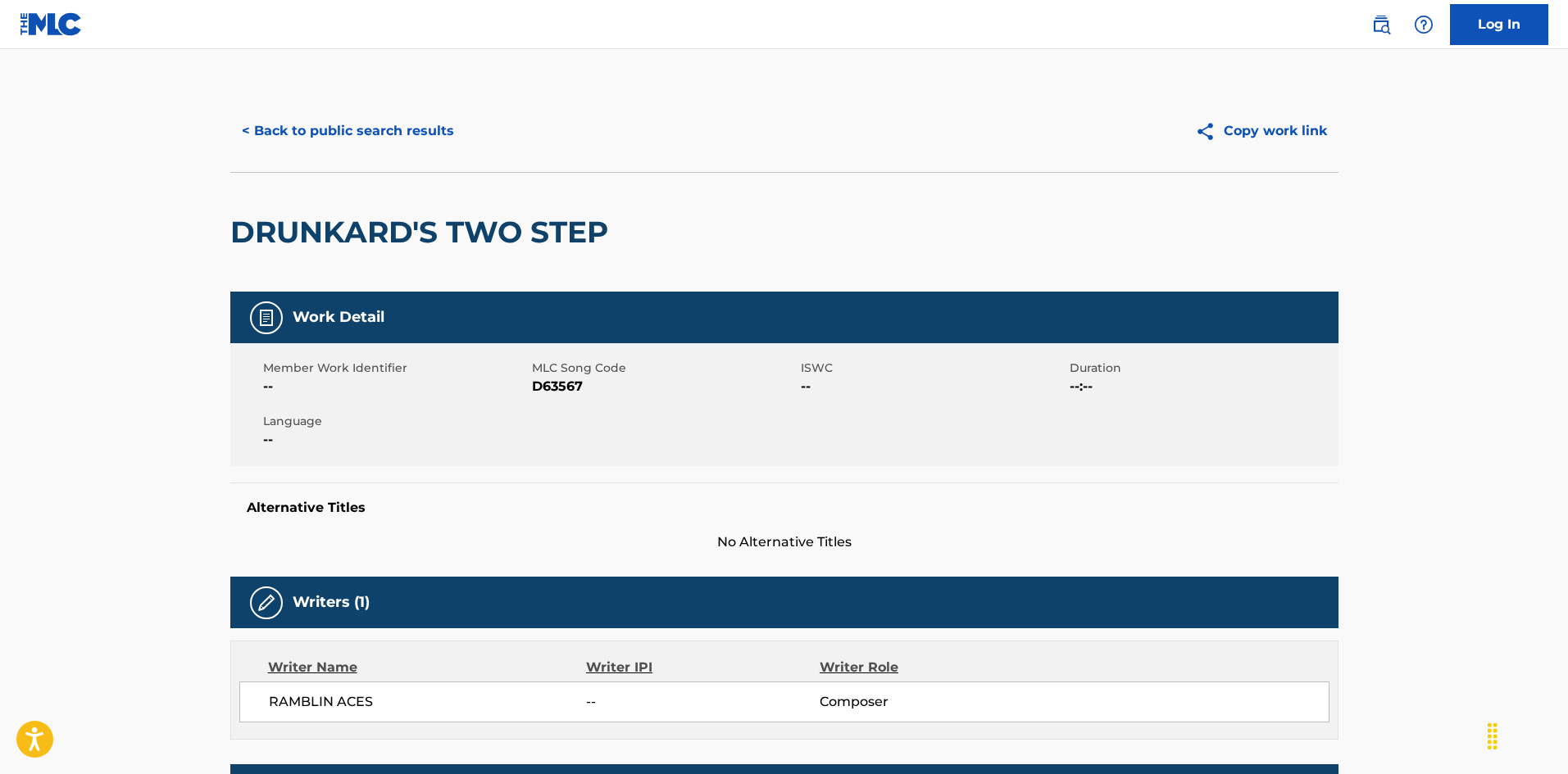
click at [392, 133] on button "< Back to public search results" at bounding box center [347, 132] width 235 height 41
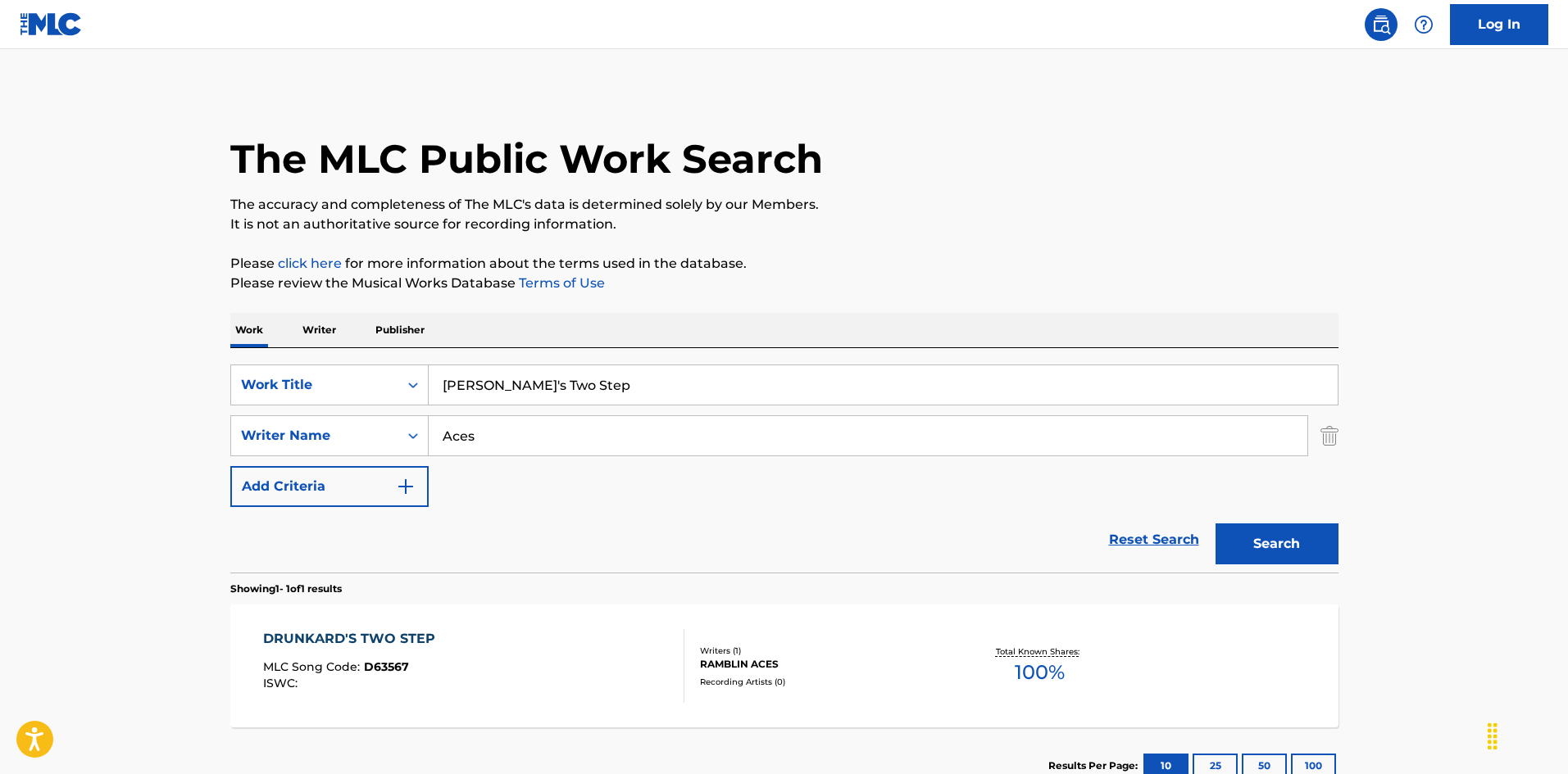
scroll to position [24, 0]
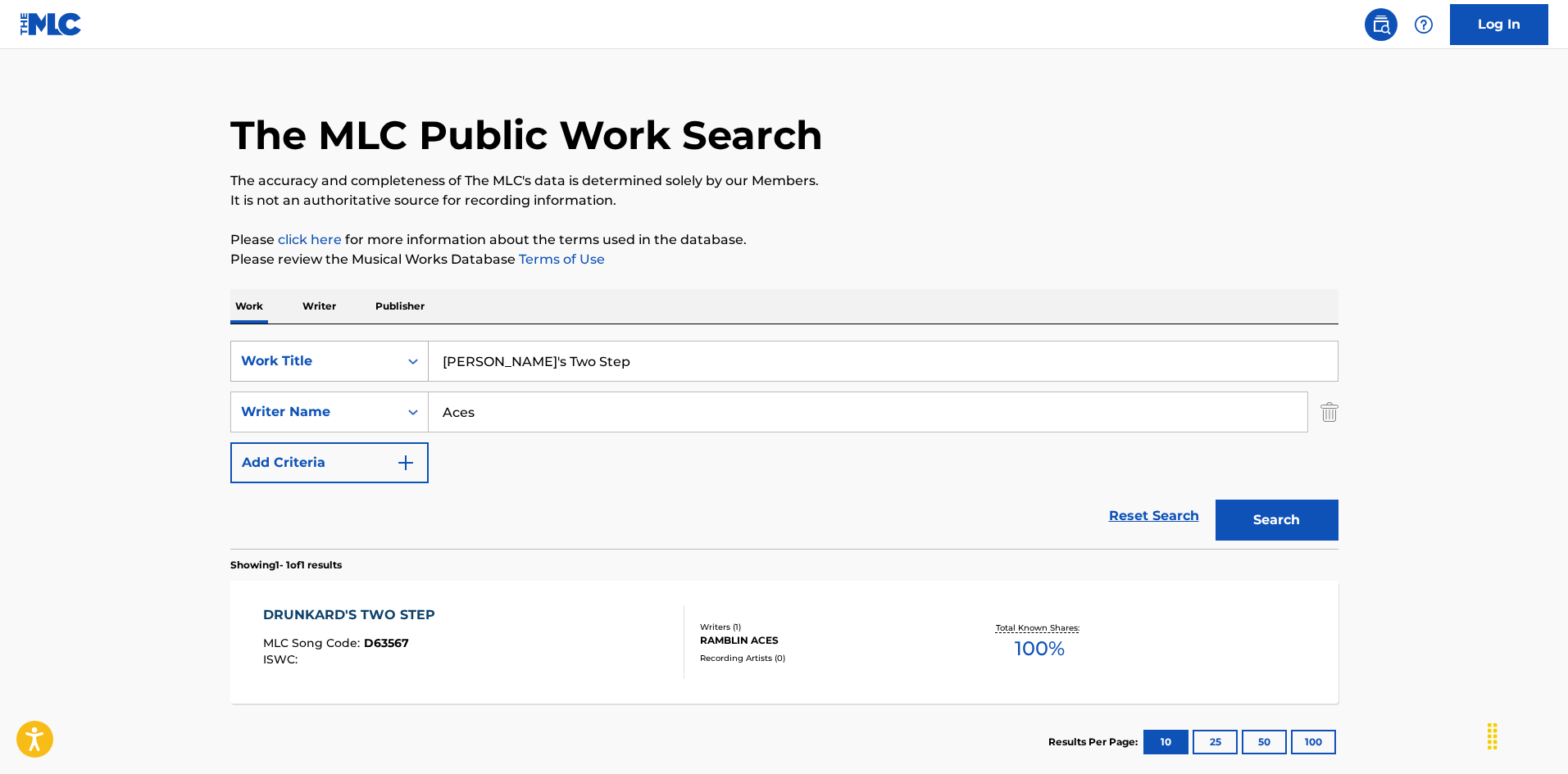
drag, startPoint x: 501, startPoint y: 368, endPoint x: 333, endPoint y: 364, distance: 168.0
click at [292, 356] on div "SearchWithCriteria925b4d22-daa9-49c7-9c3b-1f4fd6ba712d Work Title Drunkard's Tw…" at bounding box center [784, 361] width 1108 height 41
click at [632, 356] on input "Easy Lovin' Girl [PERSON_NAME]|[PERSON_NAME]" at bounding box center [882, 361] width 909 height 39
type input "Easy Lovin' Girl [PERSON_NAME]|"
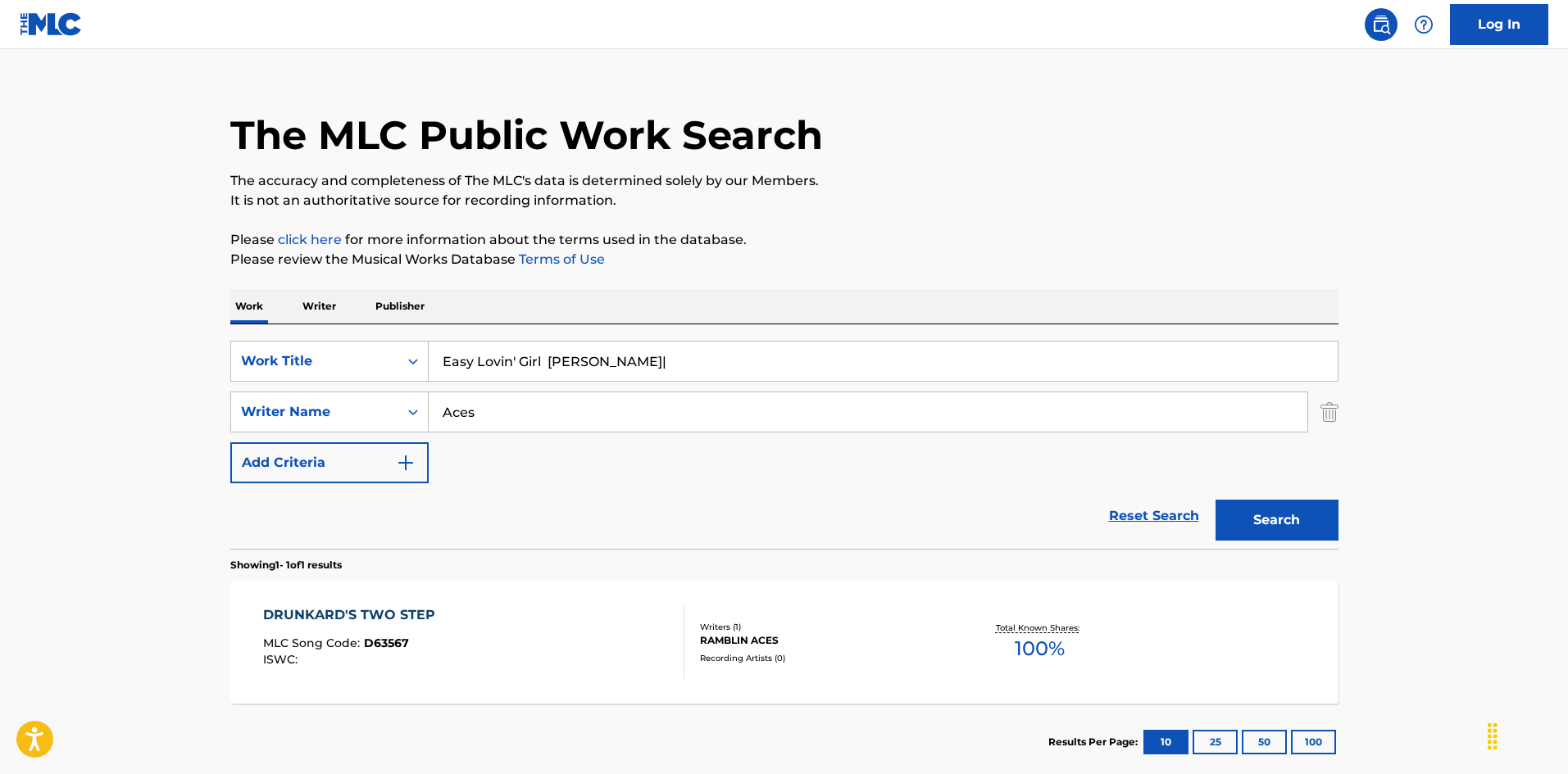
drag, startPoint x: 316, startPoint y: 373, endPoint x: 342, endPoint y: 383, distance: 27.9
click at [318, 373] on div "SearchWithCriteria925b4d22-daa9-49c7-9c3b-1f4fd6ba712d Work Title Easy Lovin' G…" at bounding box center [784, 412] width 1108 height 142
type input "[PERSON_NAME]"
drag, startPoint x: 555, startPoint y: 359, endPoint x: 616, endPoint y: 371, distance: 62.2
click at [615, 371] on input "Easy Lovin' Girl [PERSON_NAME]|" at bounding box center [882, 361] width 909 height 39
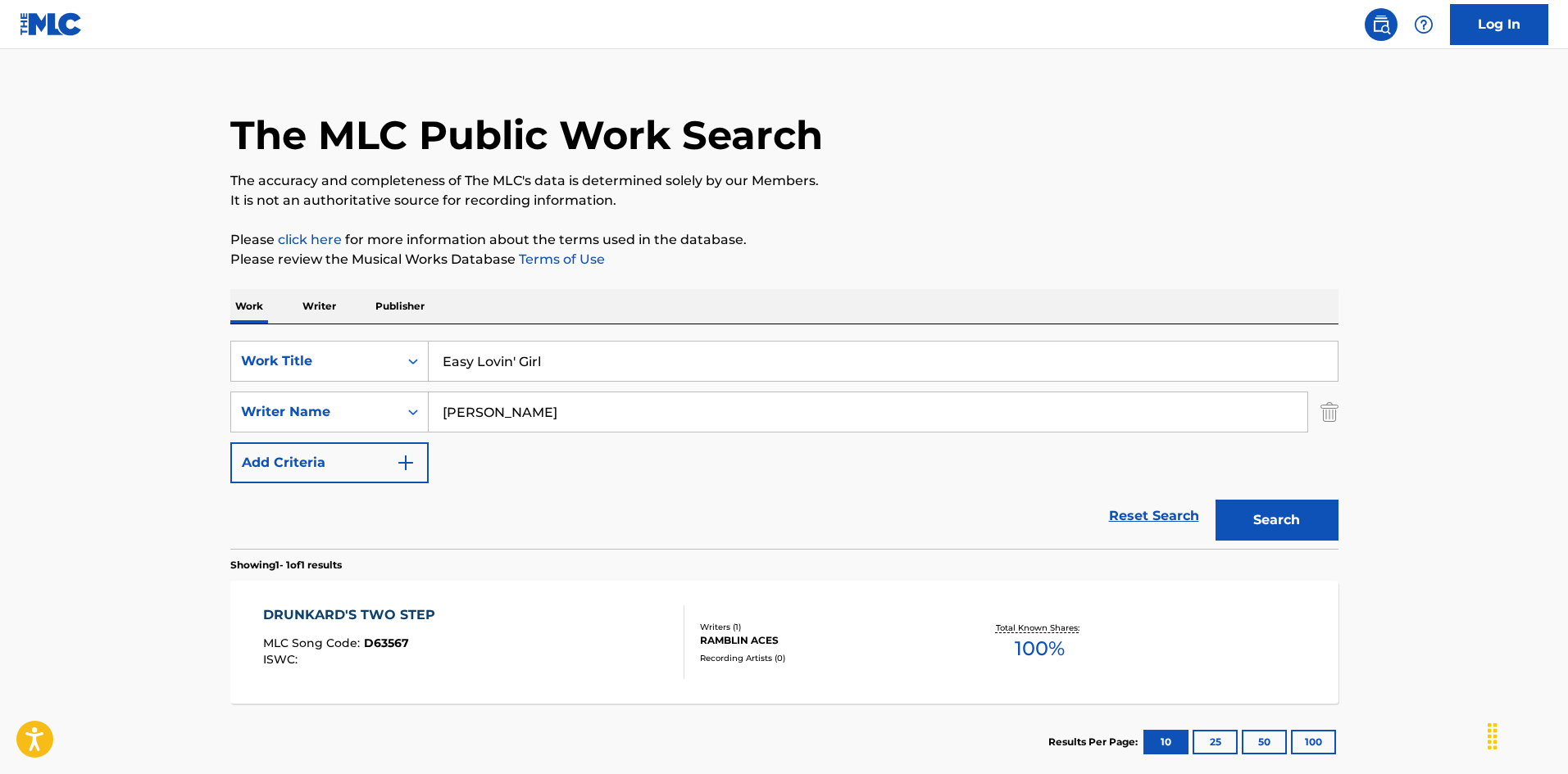
type input "Easy Lovin' Girl"
click at [1257, 533] on button "Search" at bounding box center [1276, 521] width 123 height 41
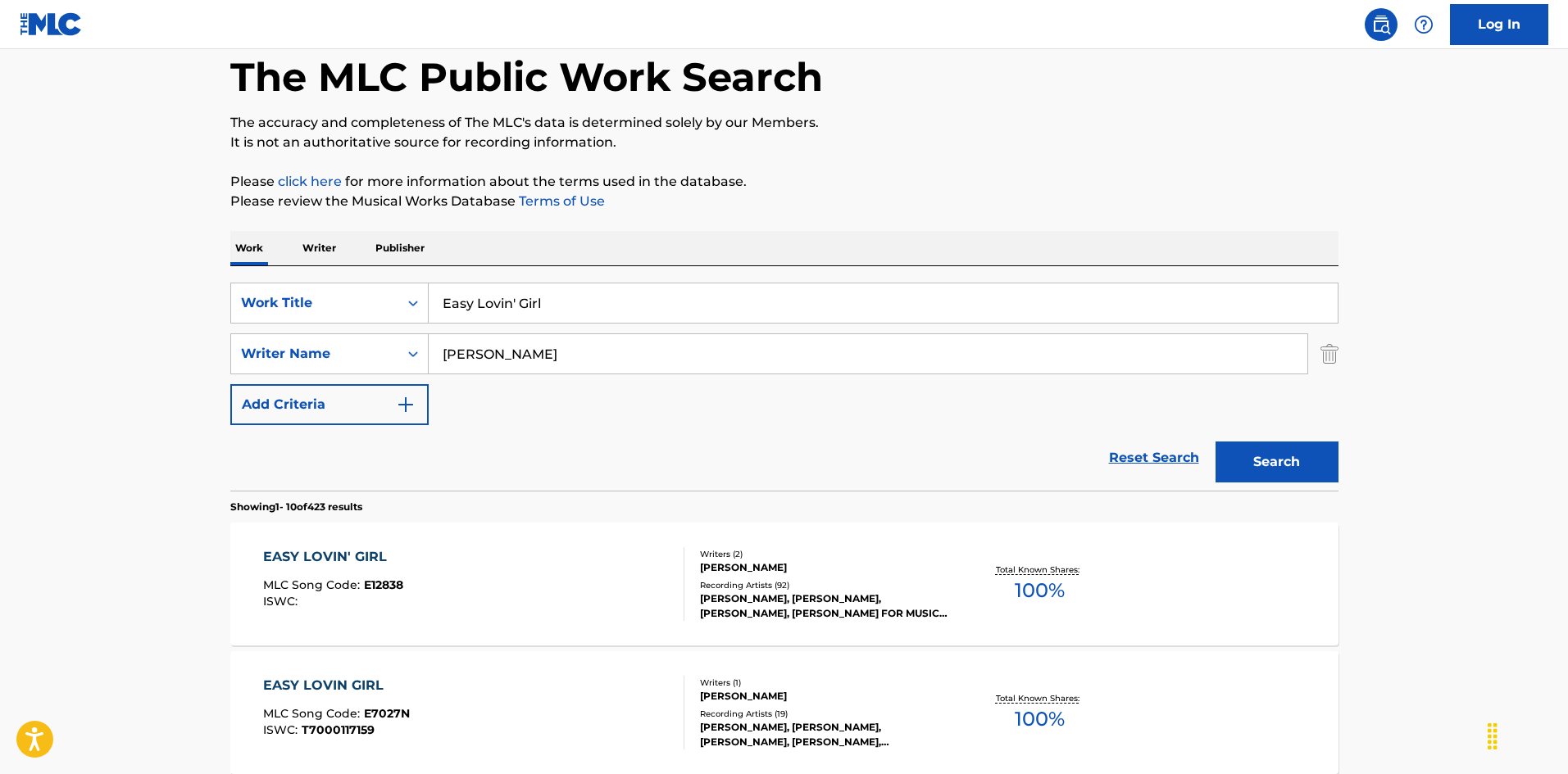
scroll to position [246, 0]
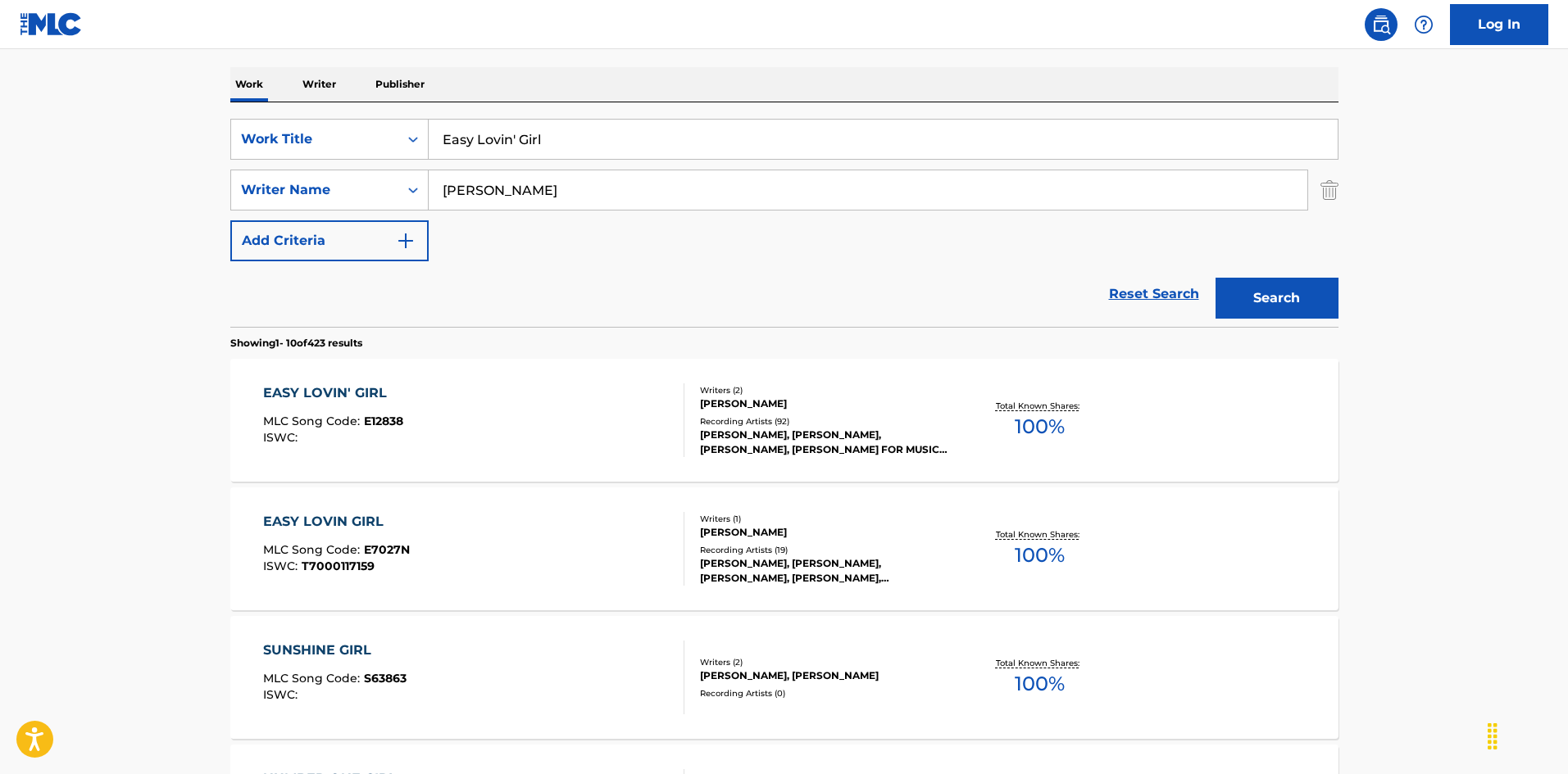
click at [543, 433] on div "EASY LOVIN' GIRL MLC Song Code : E12838 ISWC :" at bounding box center [474, 419] width 421 height 74
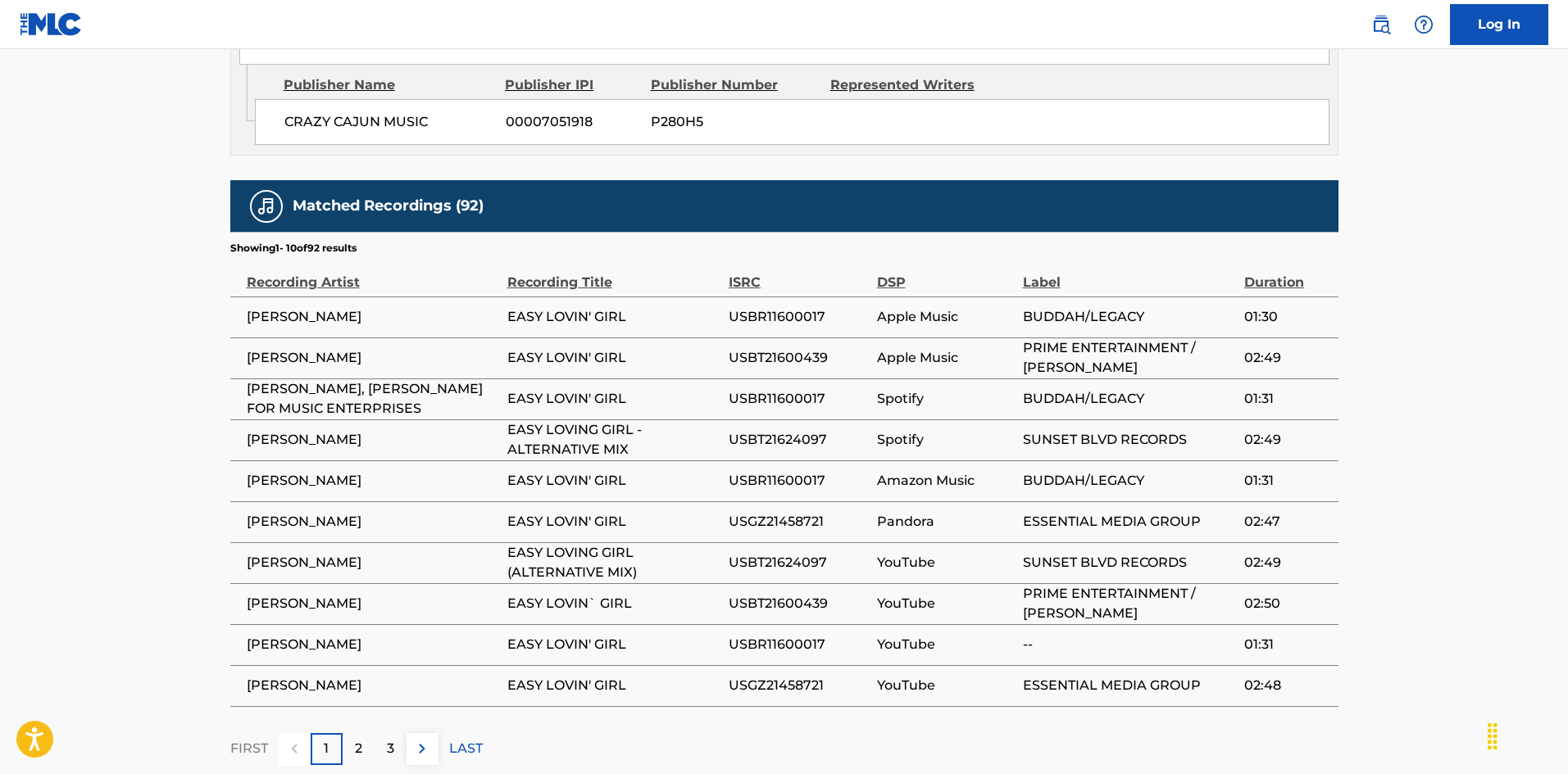
scroll to position [1062, 0]
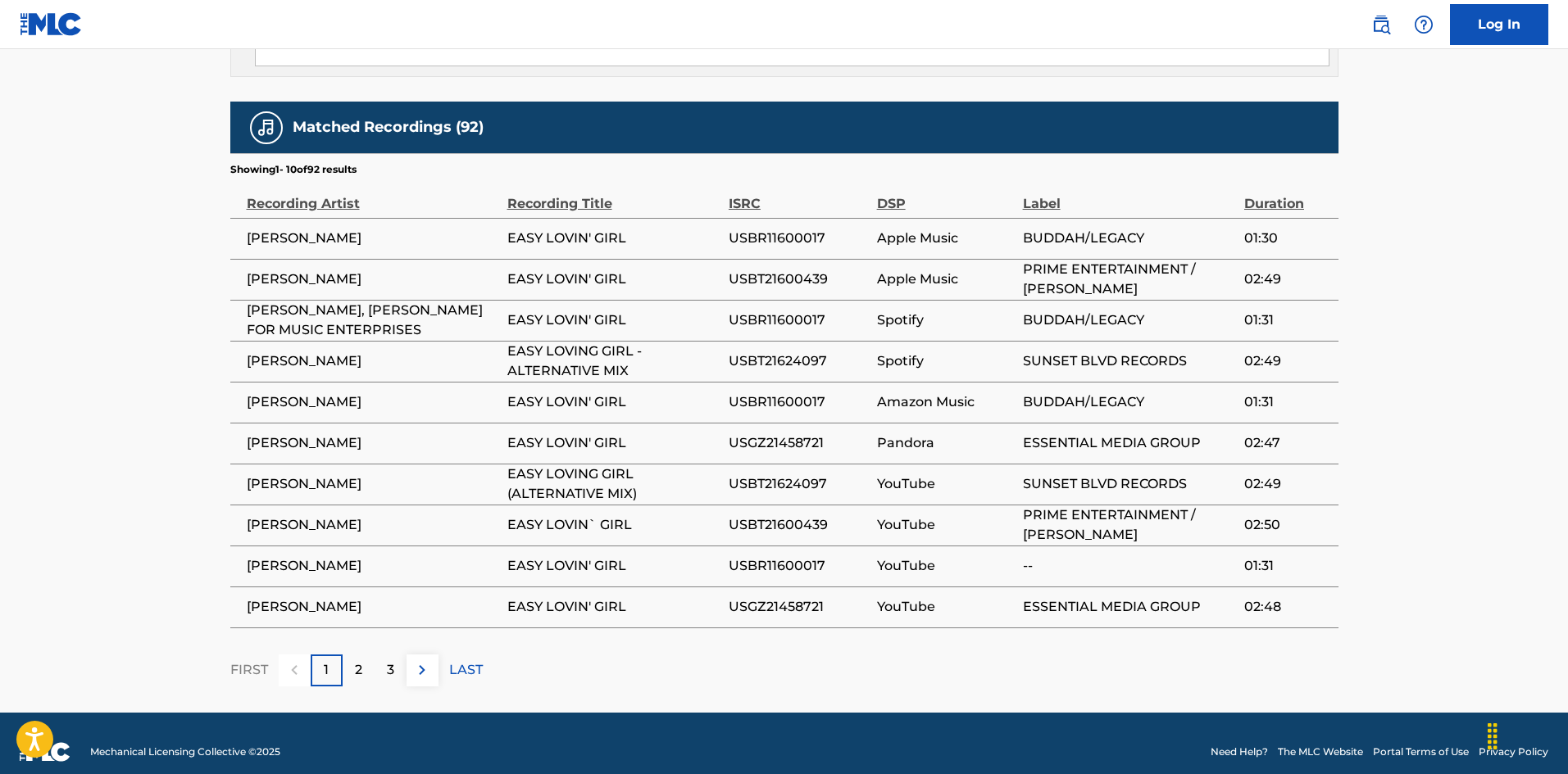
click at [361, 660] on p "2" at bounding box center [359, 670] width 8 height 20
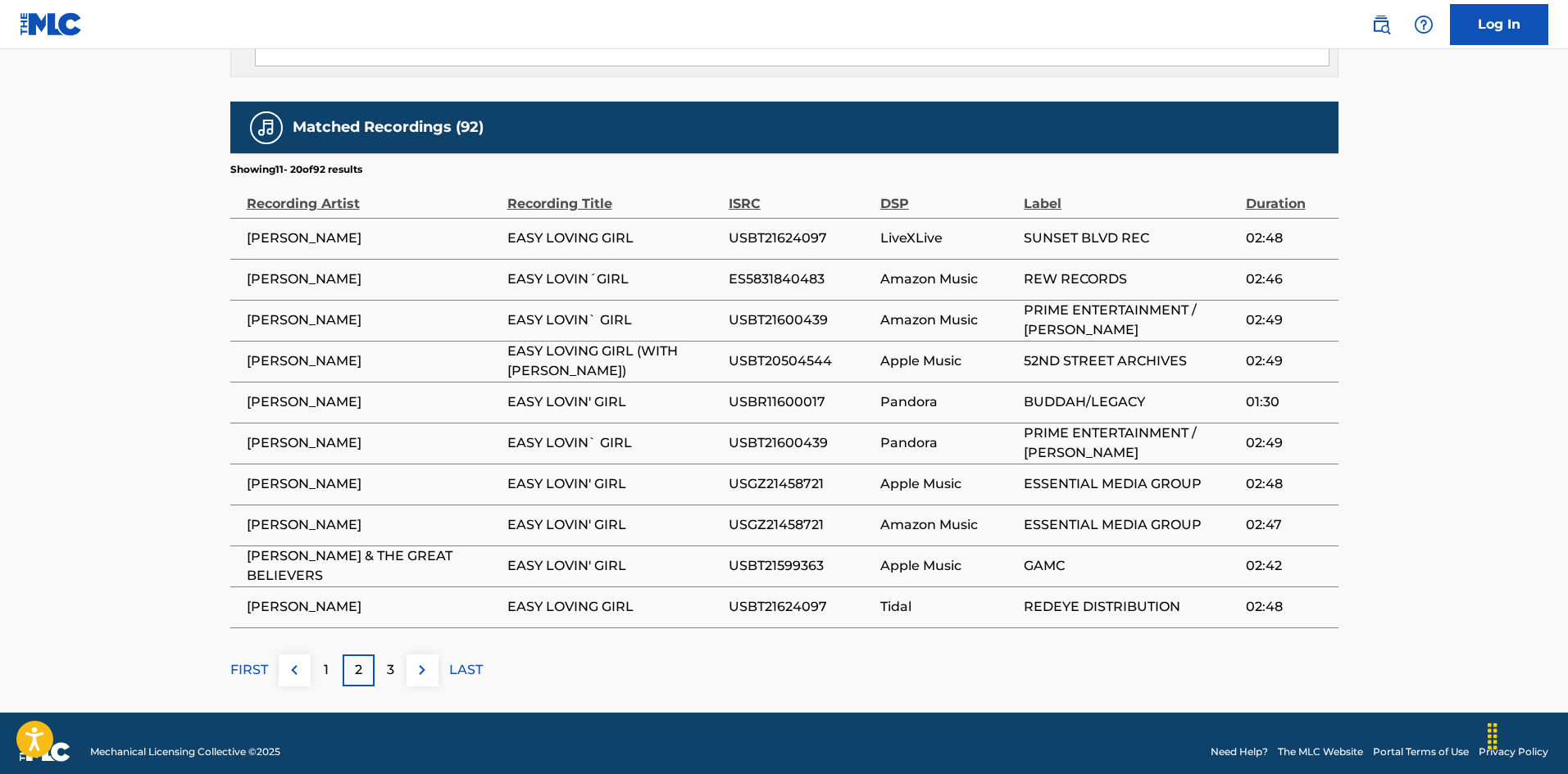
click at [388, 660] on p "3" at bounding box center [391, 670] width 8 height 20
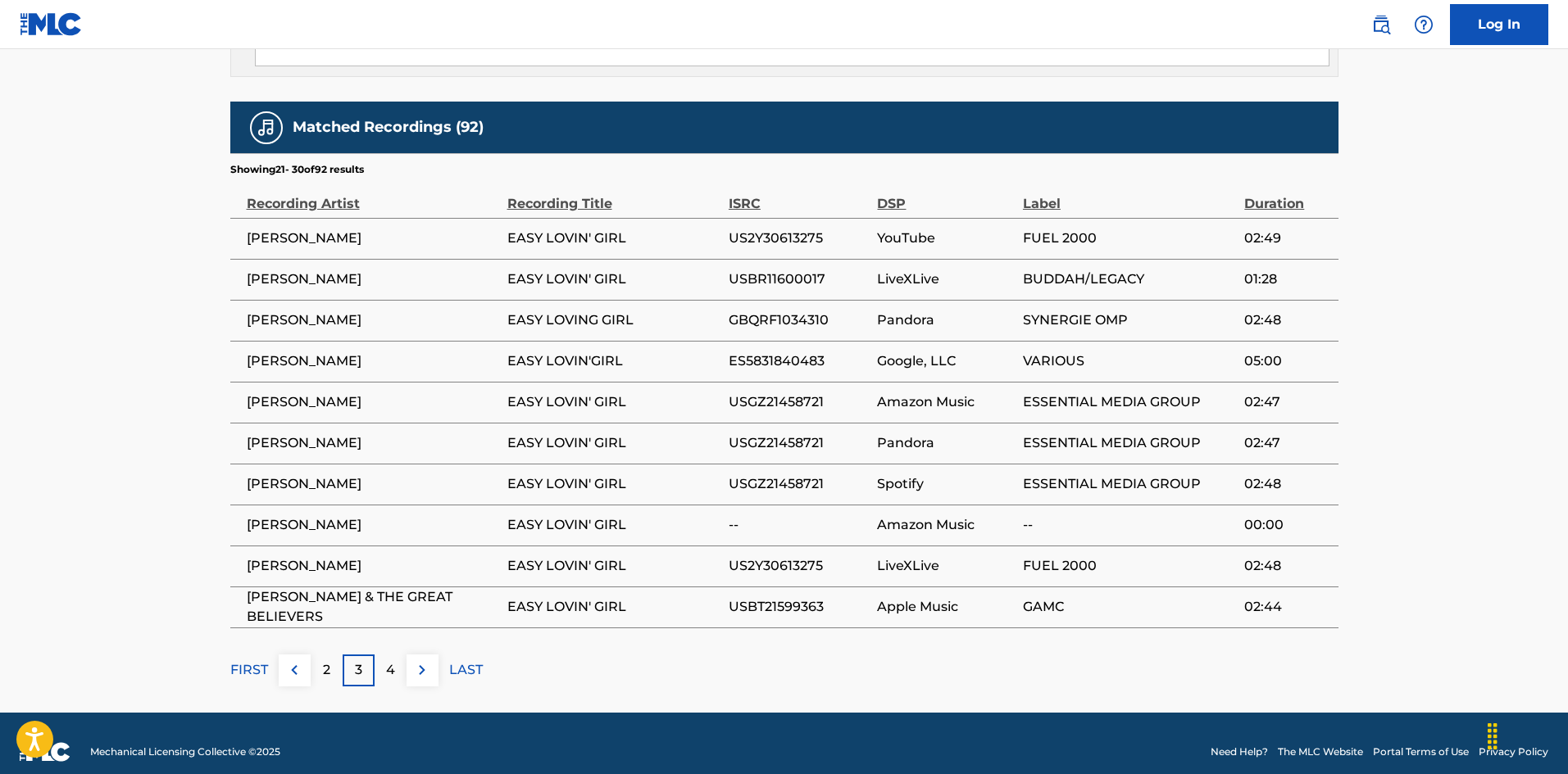
click at [453, 660] on p "LAST" at bounding box center [466, 670] width 33 height 20
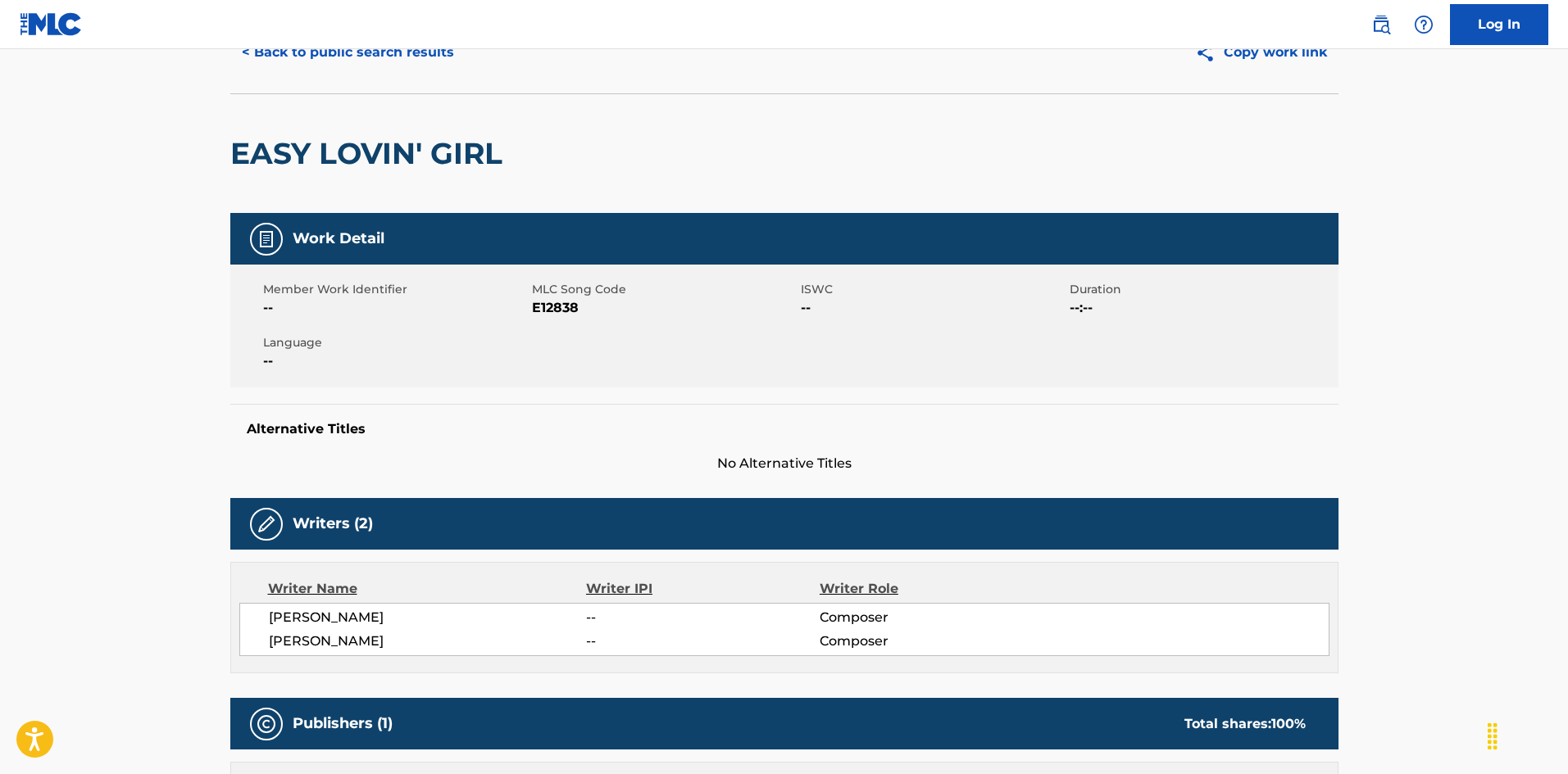
scroll to position [0, 0]
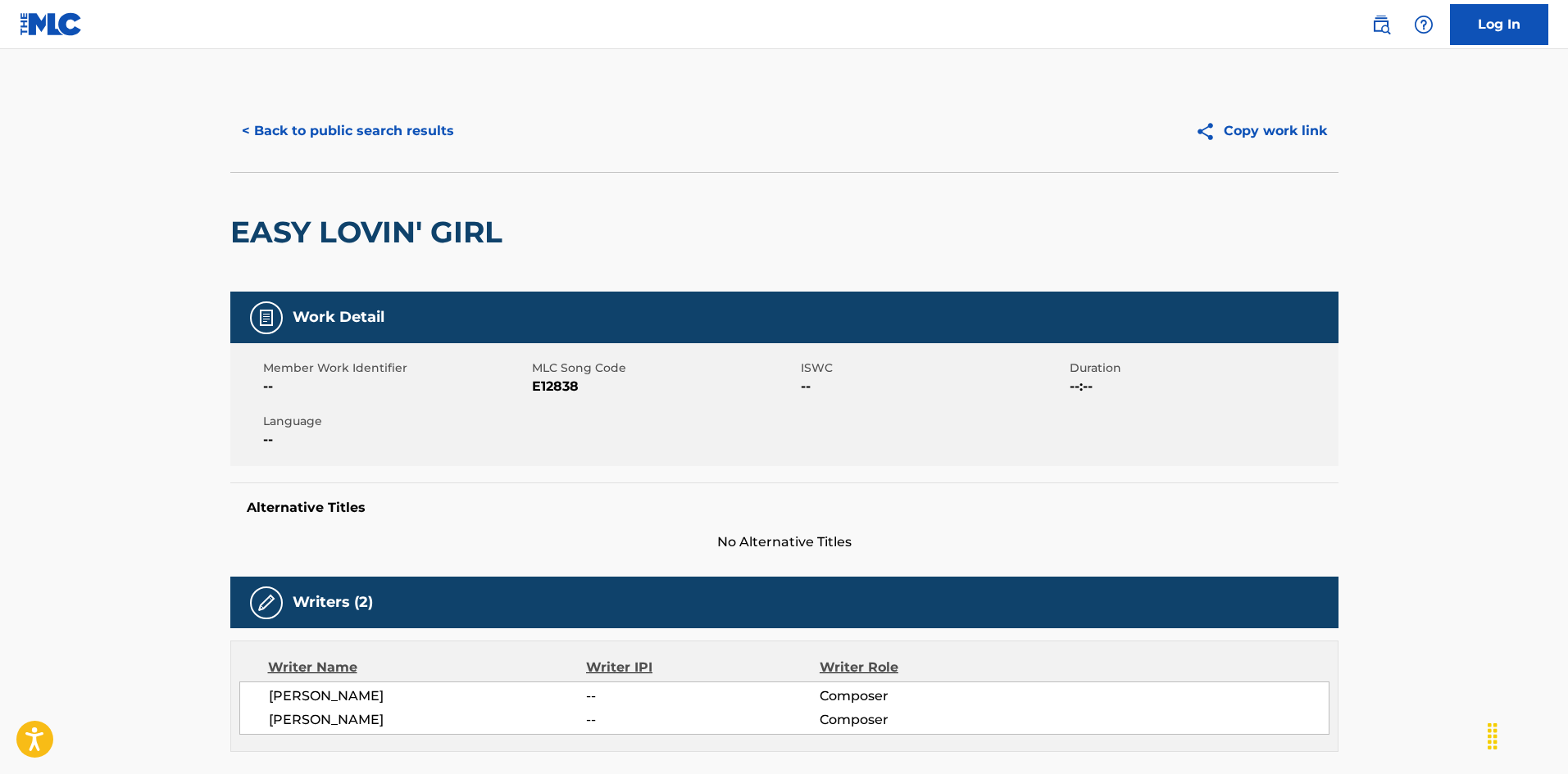
click at [380, 133] on button "< Back to public search results" at bounding box center [347, 132] width 235 height 41
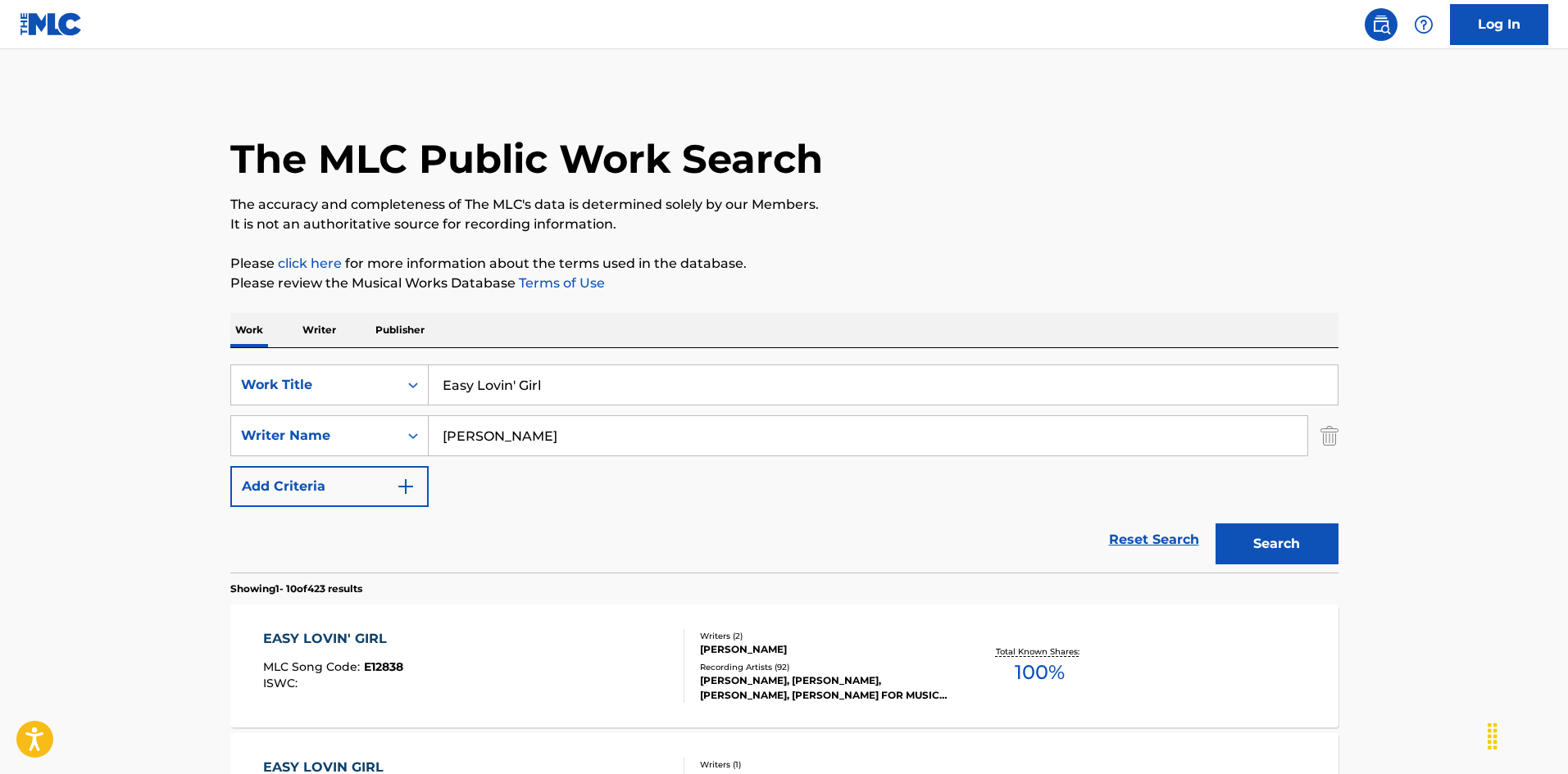
scroll to position [246, 0]
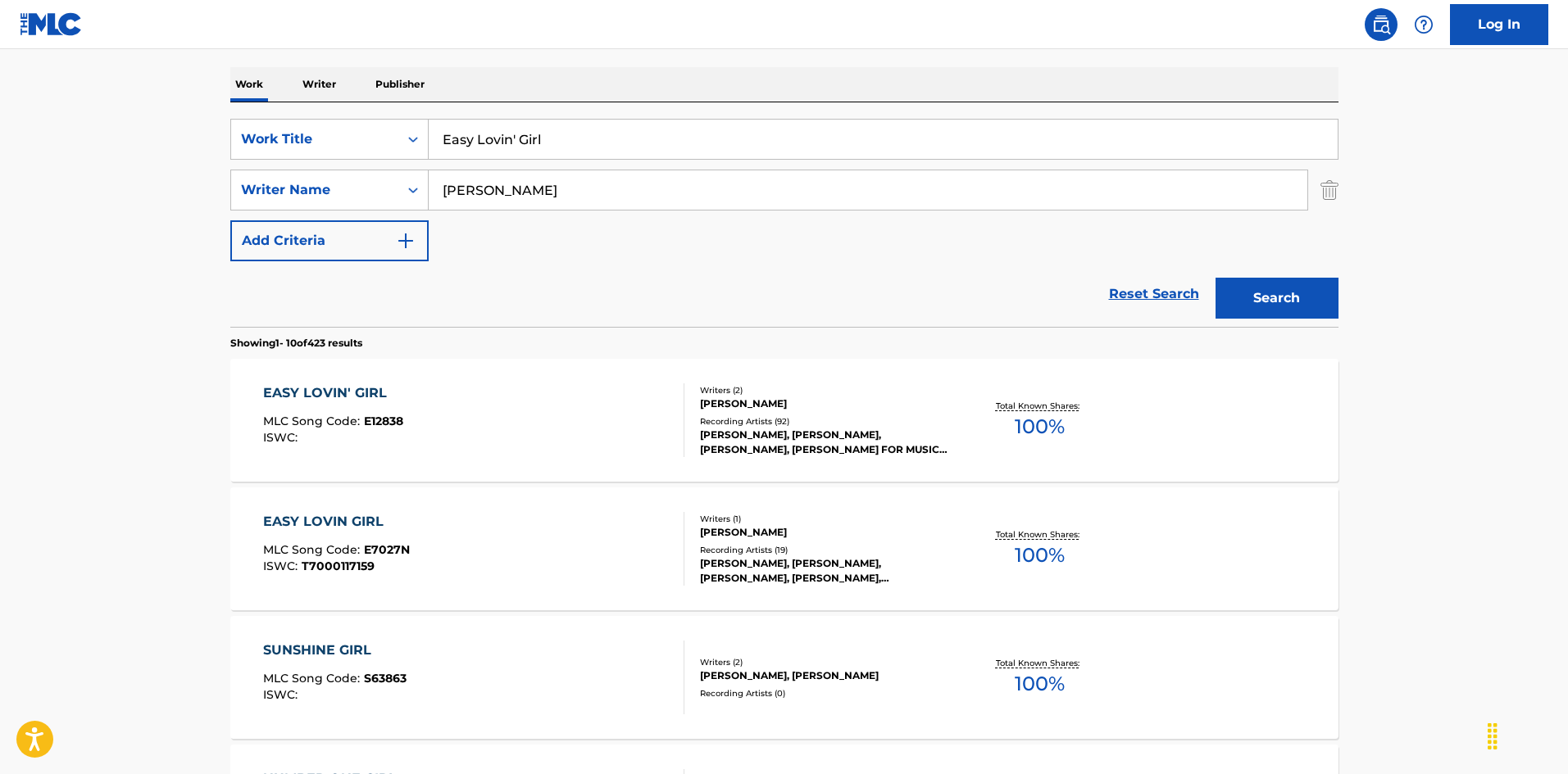
drag, startPoint x: 567, startPoint y: 132, endPoint x: 373, endPoint y: 102, distance: 196.3
click at [795, 142] on input "[PERSON_NAME], [PERSON_NAME], [PERSON_NAME], And [PERSON_NAME] Senator [PERSON_…" at bounding box center [882, 139] width 909 height 39
type input "[PERSON_NAME], [PERSON_NAME], [PERSON_NAME], And [PERSON_NAME] Senator |[PERSON…"
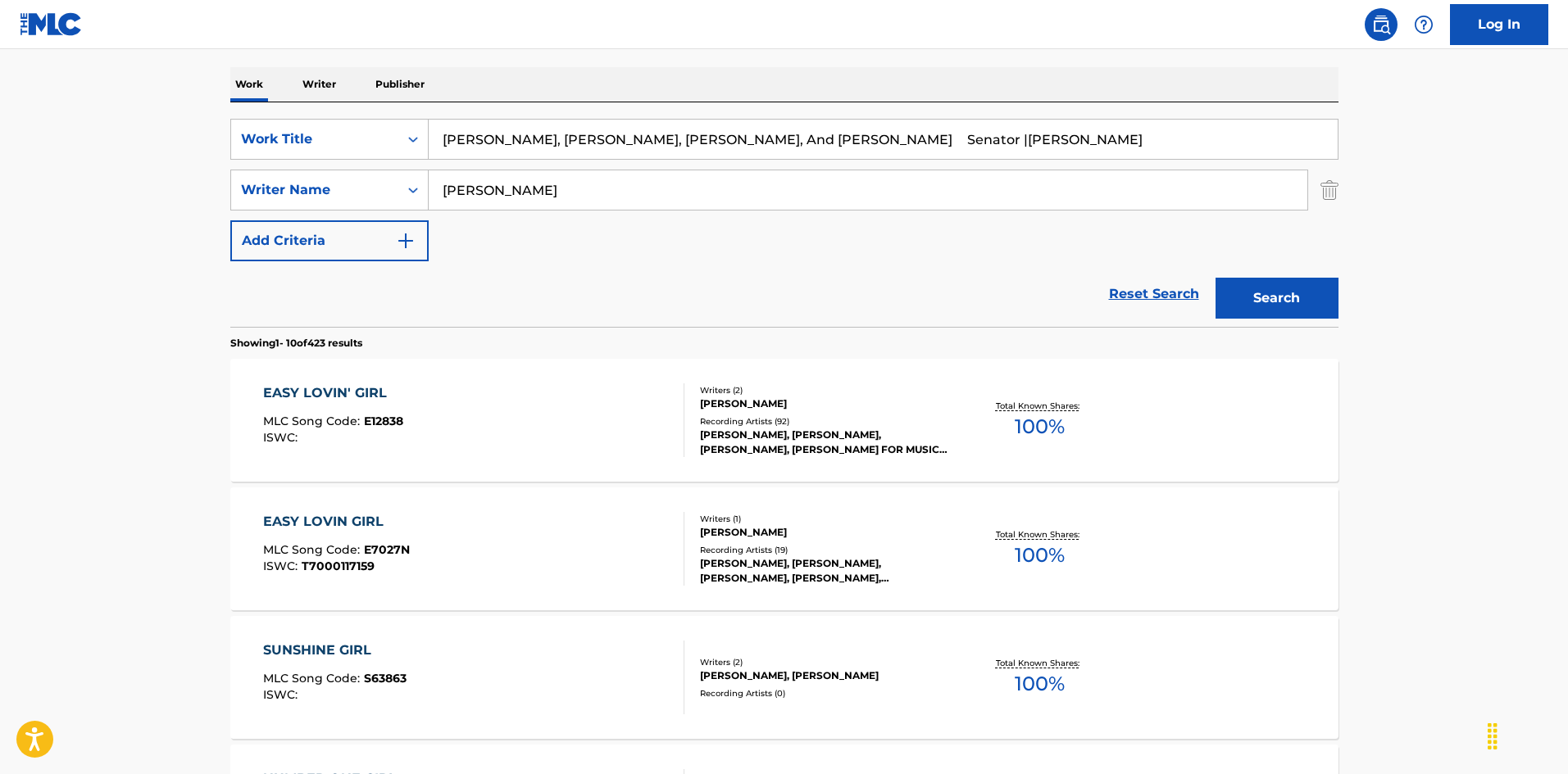
drag, startPoint x: 448, startPoint y: 169, endPoint x: 633, endPoint y: 191, distance: 186.3
click at [353, 161] on div "SearchWithCriteria925b4d22-daa9-49c7-9c3b-1f4fd6ba712d Work Title Eenie, [PERSO…" at bounding box center [784, 190] width 1108 height 142
type input "[PERSON_NAME]"
drag, startPoint x: 775, startPoint y: 152, endPoint x: 1001, endPoint y: 210, distance: 233.3
click at [1001, 210] on div "SearchWithCriteria925b4d22-daa9-49c7-9c3b-1f4fd6ba712d Work Title Eenie, [PERSO…" at bounding box center [784, 190] width 1108 height 142
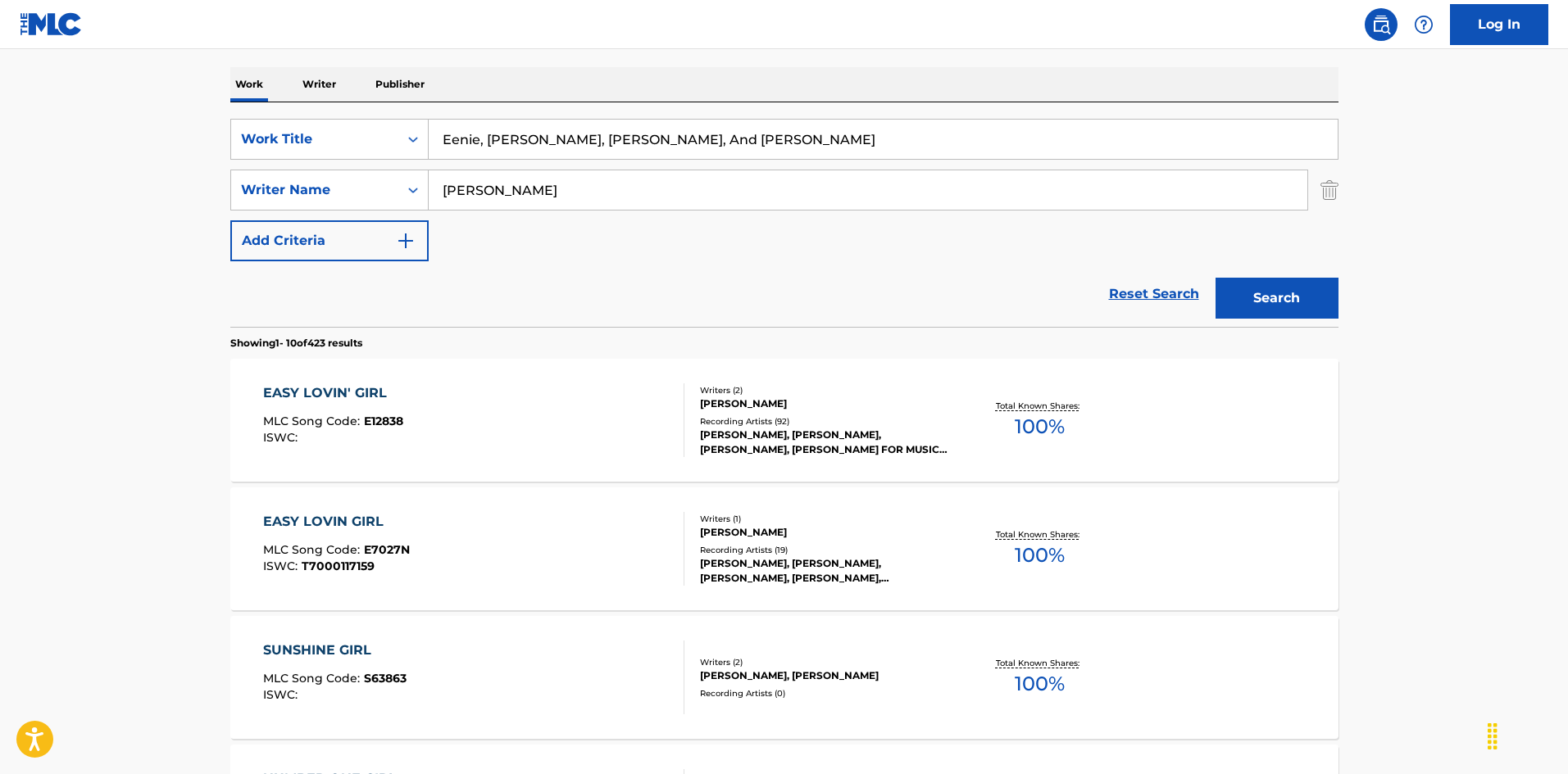
type input "Eenie, [PERSON_NAME], [PERSON_NAME], And [PERSON_NAME]"
click at [1322, 306] on button "Search" at bounding box center [1276, 299] width 123 height 41
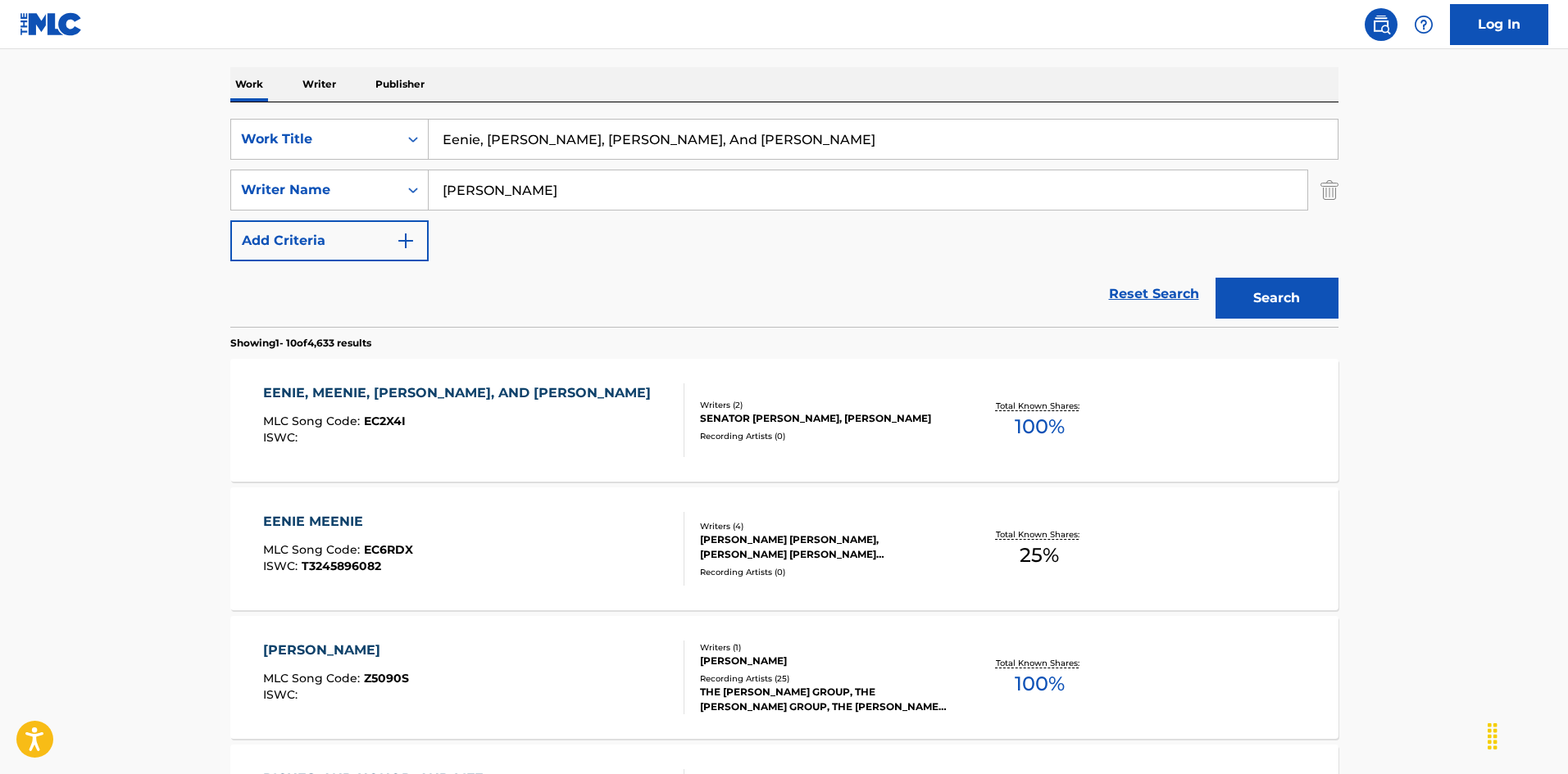
click at [620, 439] on div "EENIE, MEENIE, [PERSON_NAME], AND [PERSON_NAME] MLC Song Code : EC2X4I ISWC :" at bounding box center [474, 419] width 421 height 74
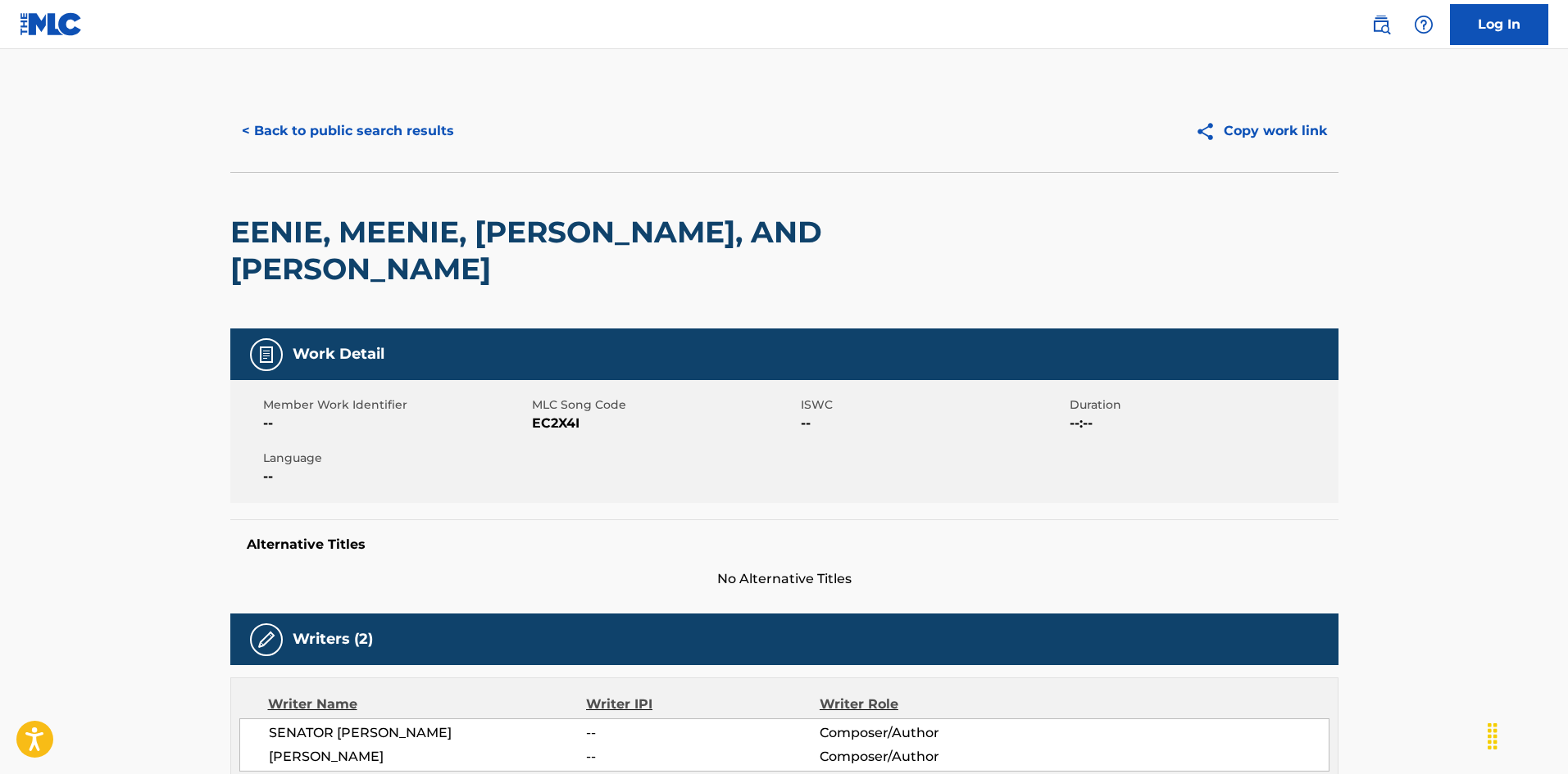
click at [399, 115] on button "< Back to public search results" at bounding box center [347, 132] width 235 height 41
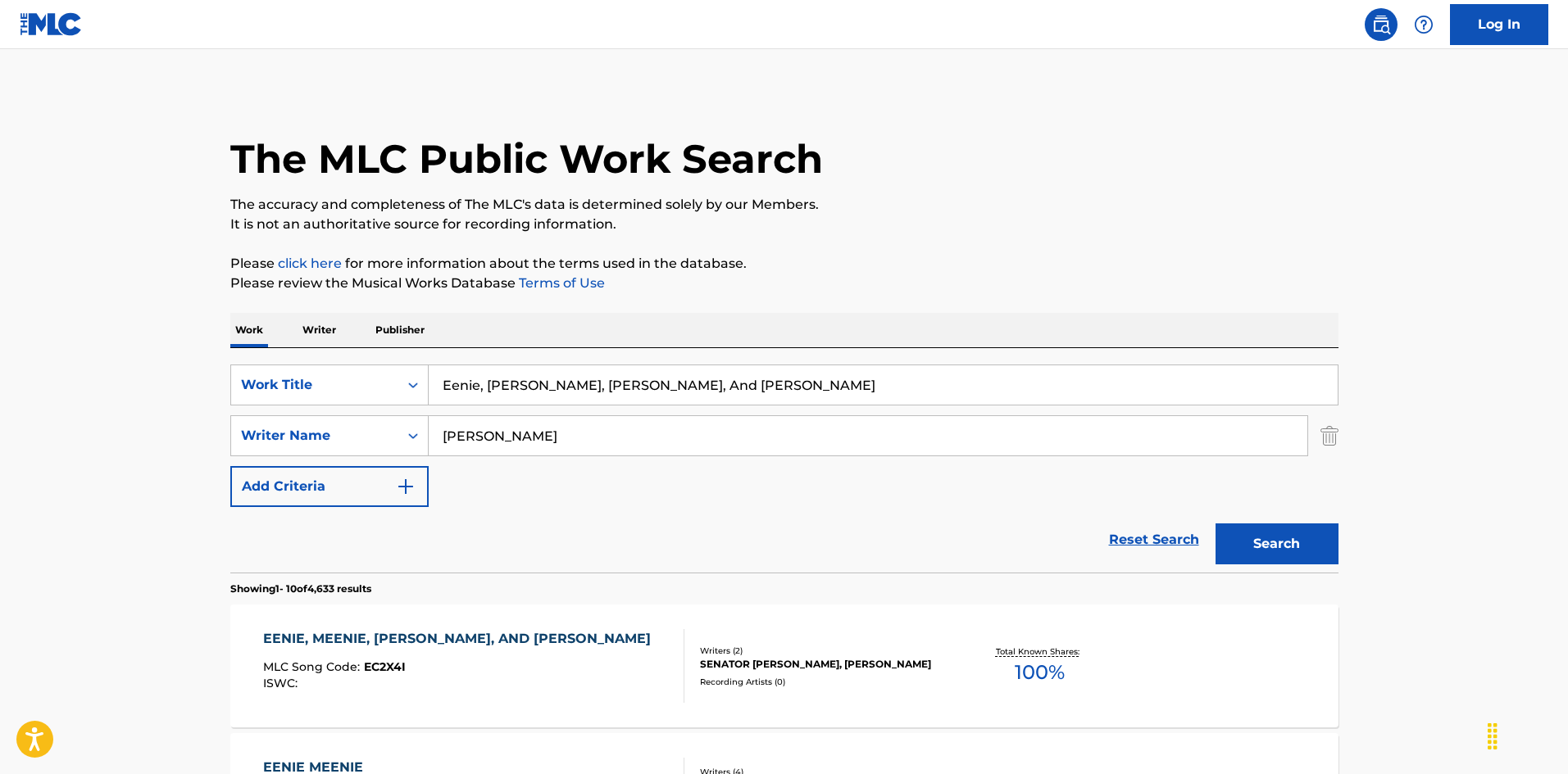
scroll to position [246, 0]
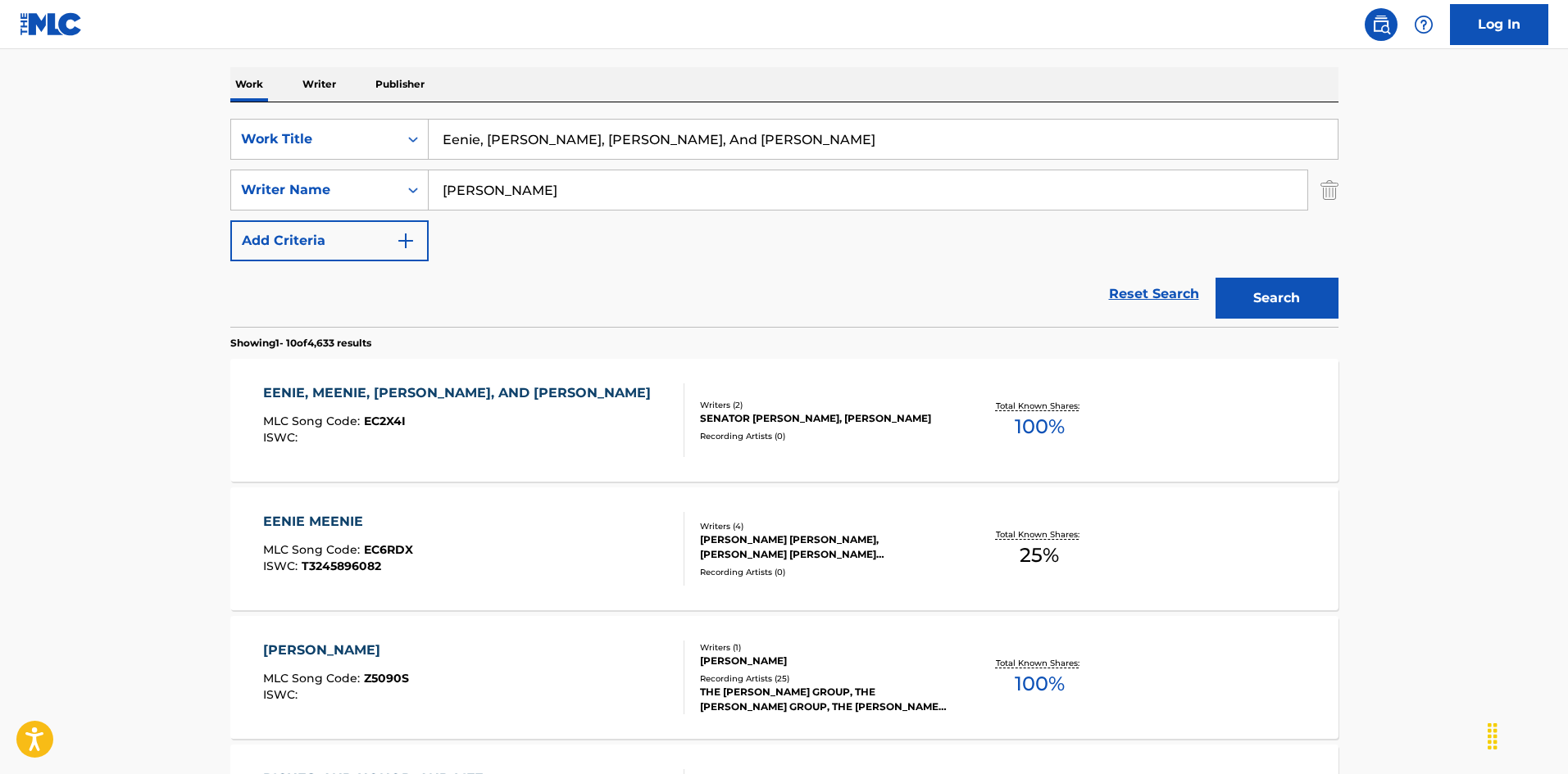
drag, startPoint x: 272, startPoint y: 84, endPoint x: 429, endPoint y: 125, distance: 162.3
drag, startPoint x: 732, startPoint y: 140, endPoint x: 359, endPoint y: 108, distance: 374.4
click at [340, 105] on div "SearchWithCriteria925b4d22-daa9-49c7-9c3b-1f4fd6ba712d Work Title El Cielo Un A…" at bounding box center [784, 214] width 1108 height 225
click at [710, 136] on input "El Cielo Un Angel Me Mando [PERSON_NAME]" at bounding box center [882, 139] width 909 height 39
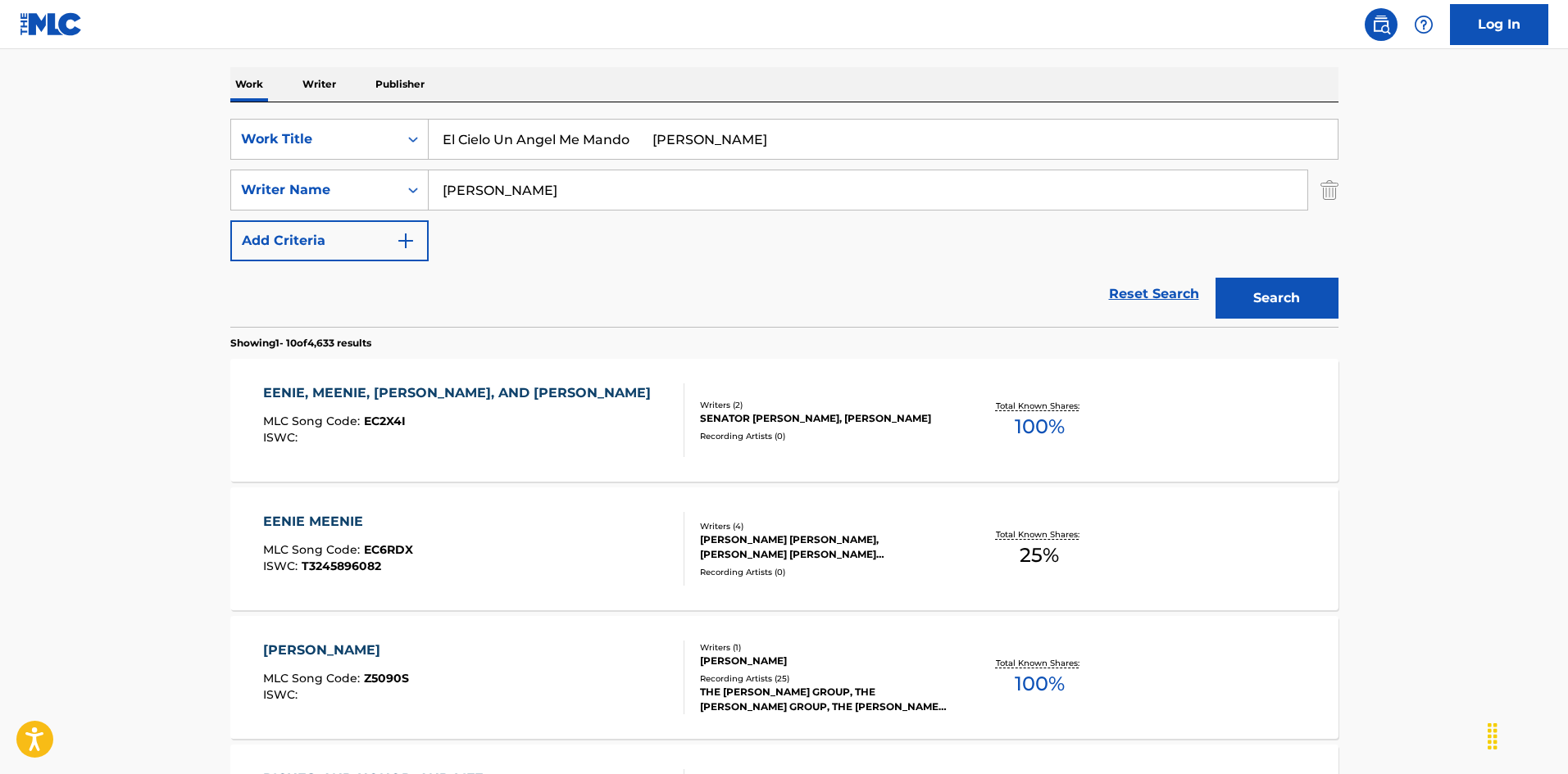
click at [710, 136] on input "El Cielo Un Angel Me Mando [PERSON_NAME]" at bounding box center [882, 139] width 909 height 39
type input "El Cielo Un Angel Me Mando [PERSON_NAME]"
drag, startPoint x: 375, startPoint y: 170, endPoint x: 412, endPoint y: 173, distance: 37.1
click at [375, 171] on div "SearchWithCriteria999d1a91-1e41-464a-bb6a-1cf62293df15 Writer Name [PERSON_NAME]" at bounding box center [784, 191] width 1108 height 41
type input "[PERSON_NAME]"
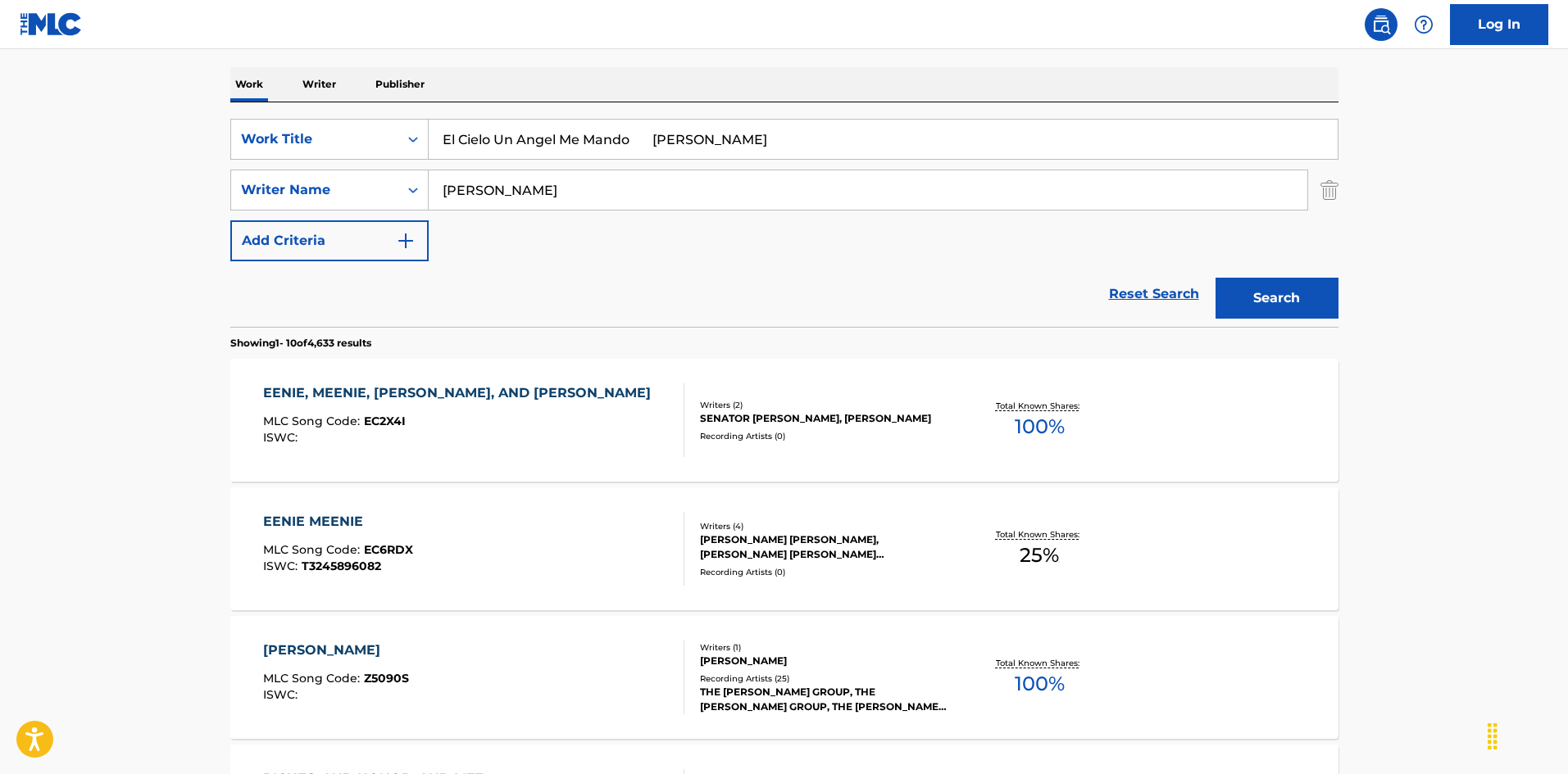
drag, startPoint x: 643, startPoint y: 137, endPoint x: 791, endPoint y: 166, distance: 150.8
click at [791, 166] on div "SearchWithCriteria925b4d22-daa9-49c7-9c3b-1f4fd6ba712d Work Title El Cielo Un A…" at bounding box center [784, 190] width 1108 height 142
type input "El Cielo Un Angel Me Mando"
click at [1314, 295] on button "Search" at bounding box center [1276, 299] width 123 height 41
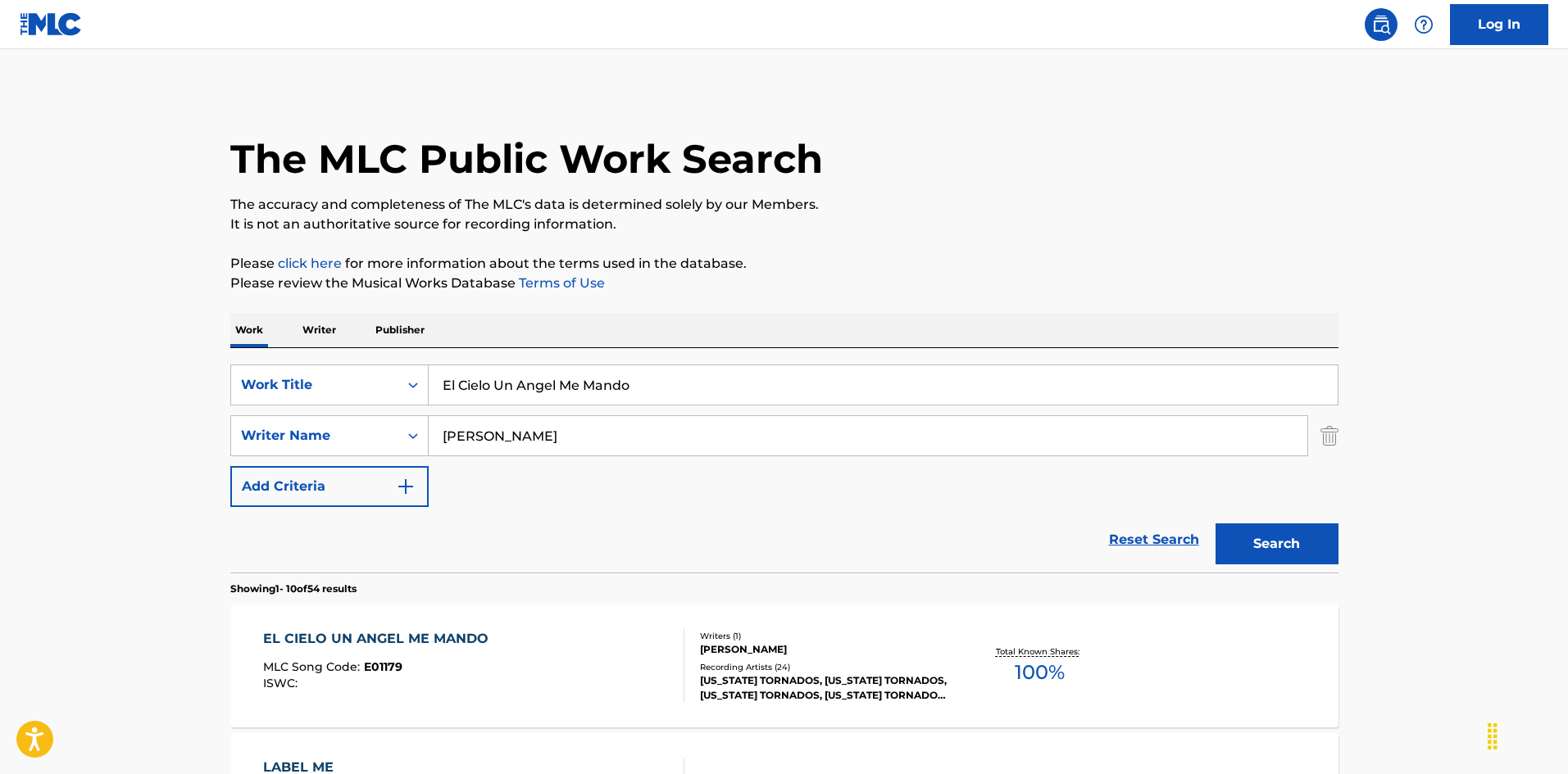
scroll to position [164, 0]
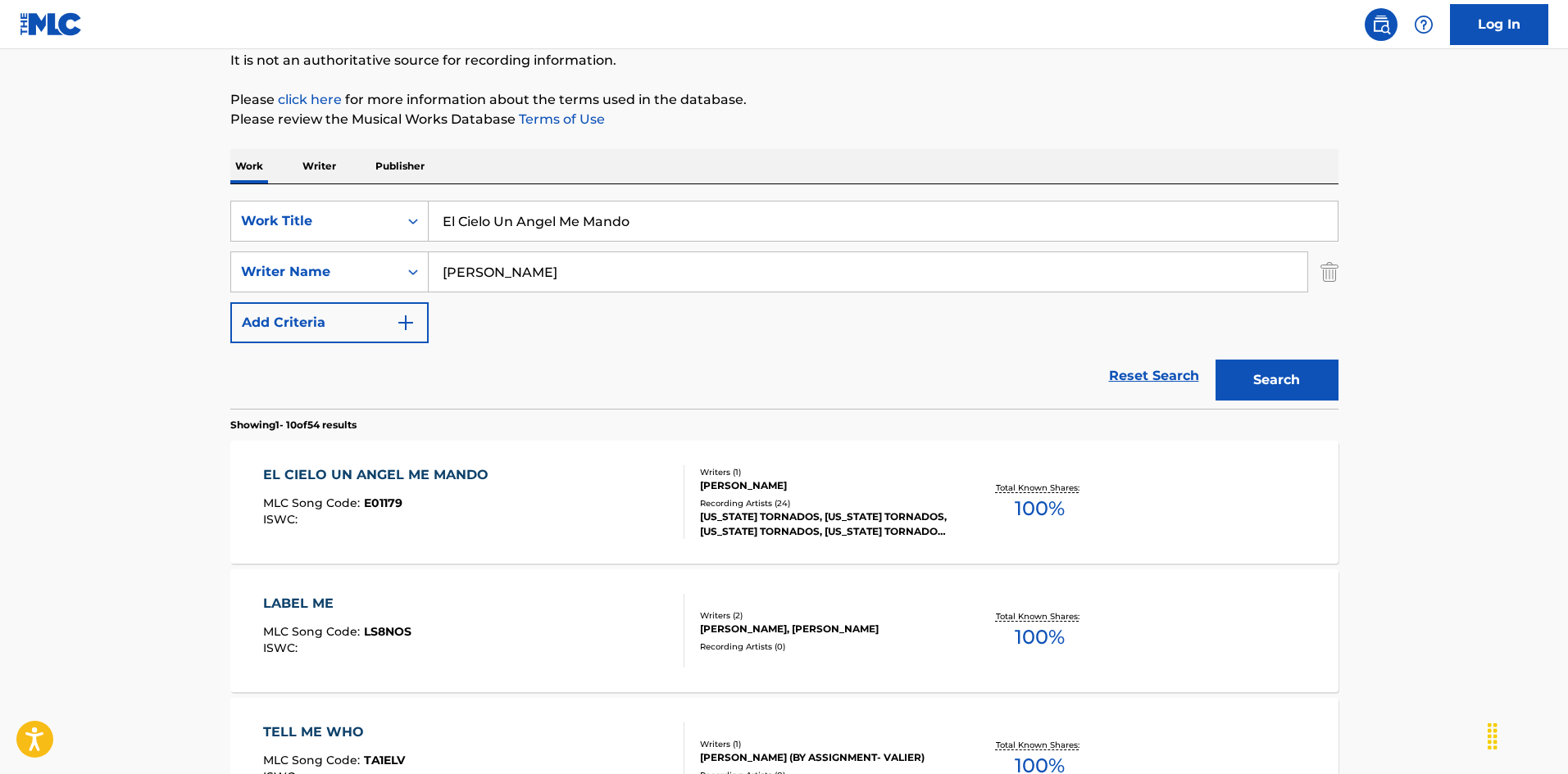
click at [626, 520] on div "EL CIELO UN ANGEL ME MANDO MLC Song Code : E01179 ISWC :" at bounding box center [474, 502] width 421 height 74
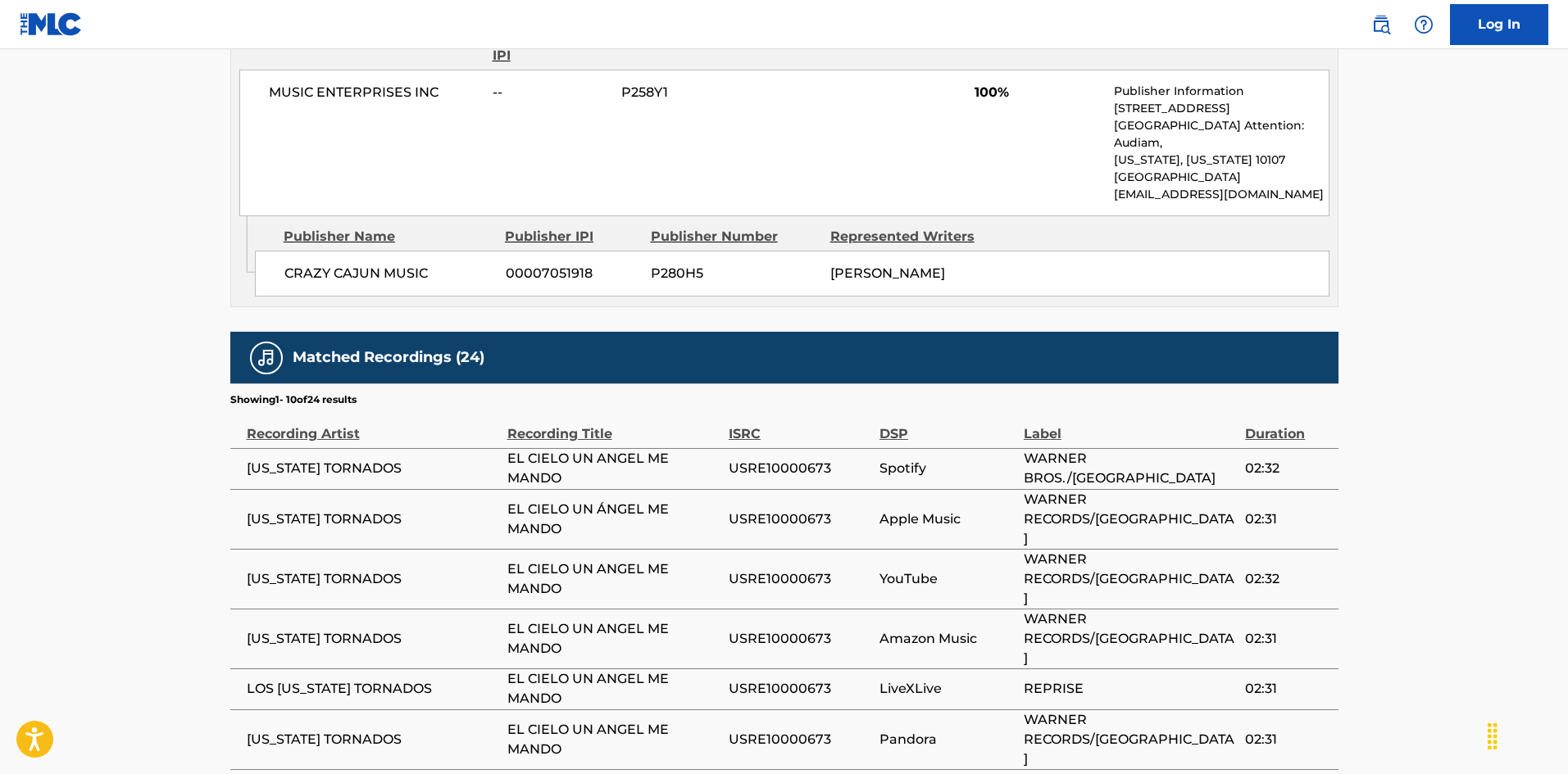
scroll to position [983, 0]
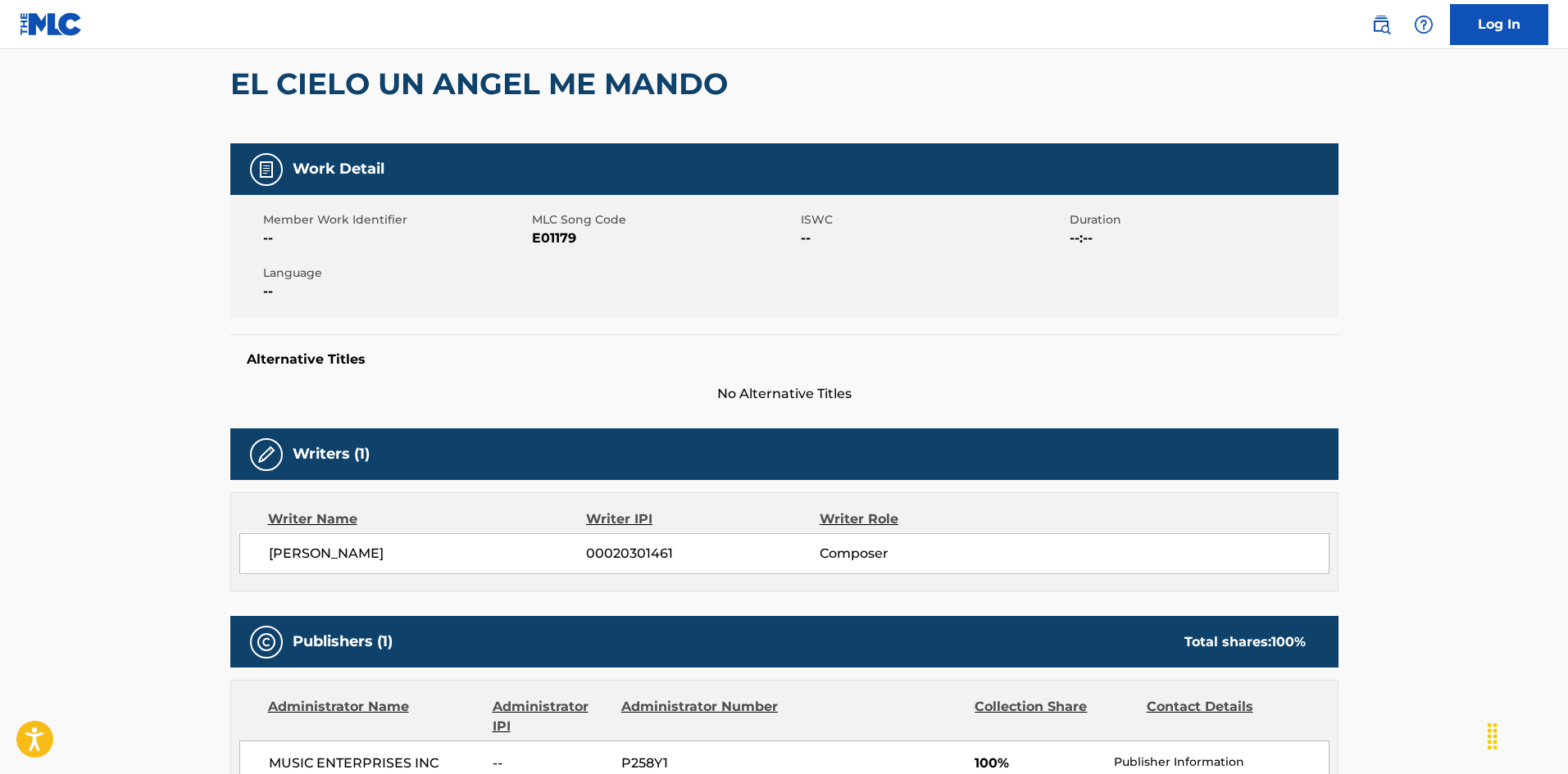
scroll to position [0, 0]
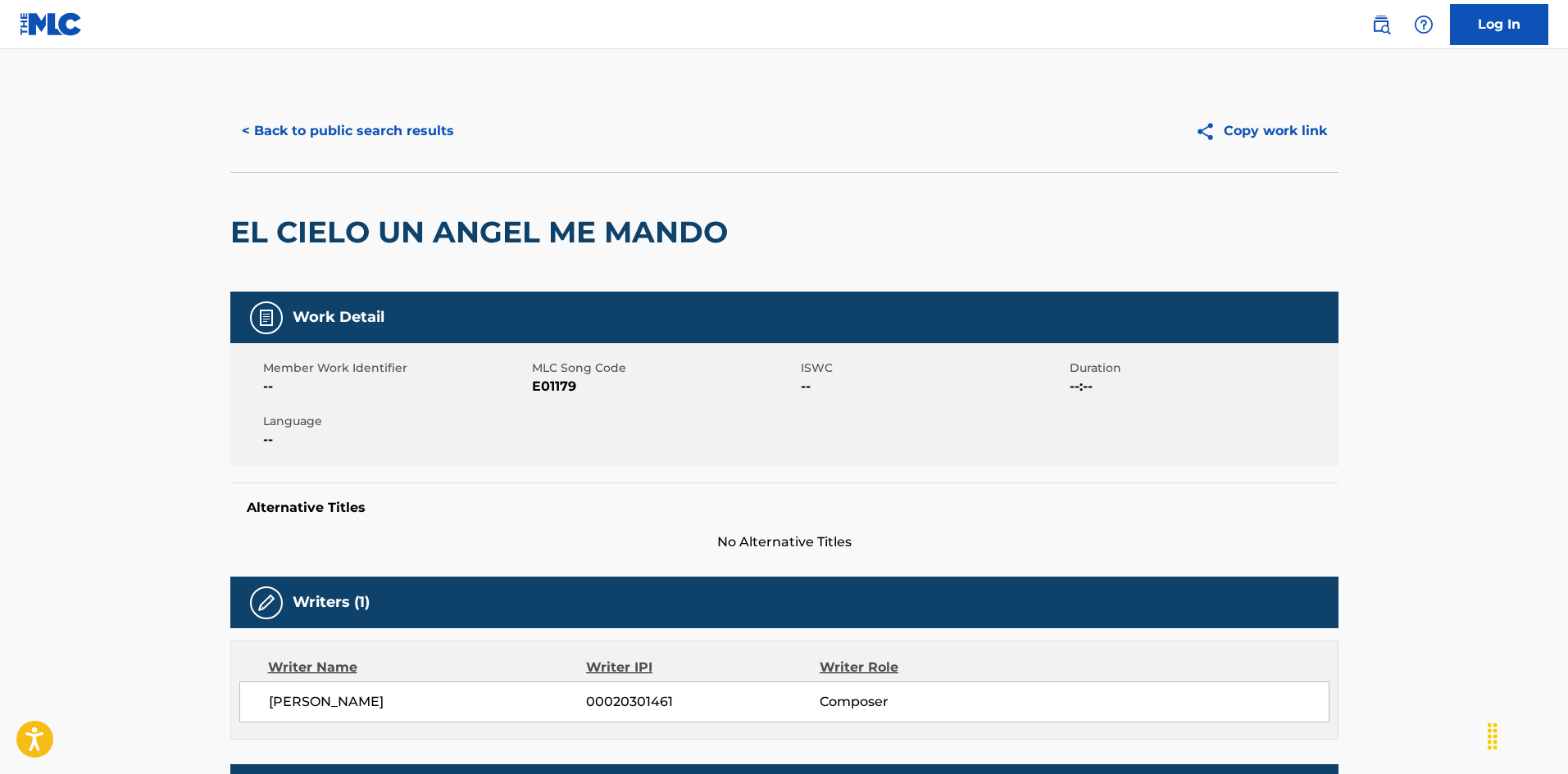
click at [355, 137] on button "< Back to public search results" at bounding box center [347, 132] width 235 height 41
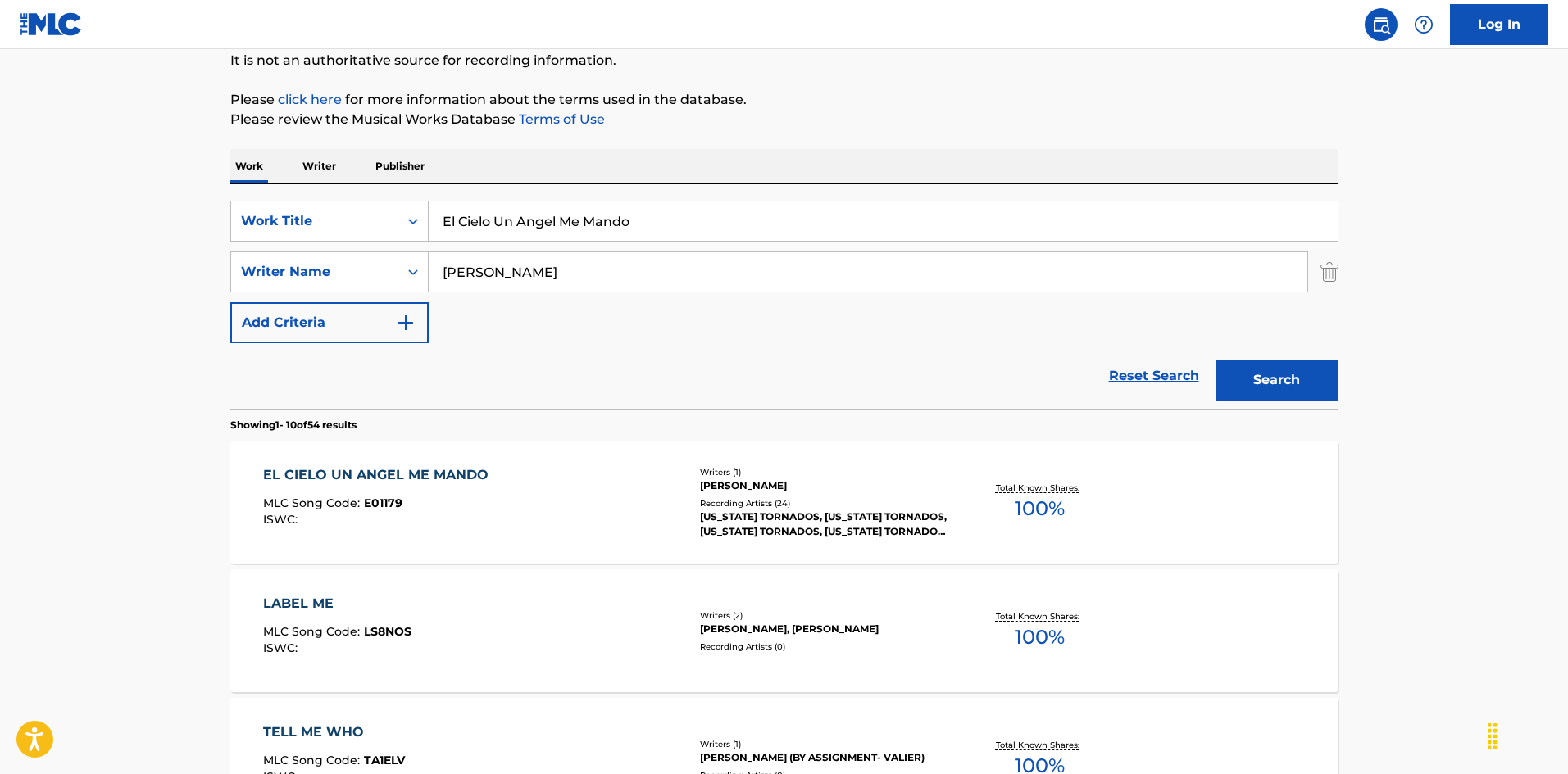
drag, startPoint x: 650, startPoint y: 210, endPoint x: 470, endPoint y: 201, distance: 180.2
click at [609, 224] on input "El Paso Train [PERSON_NAME]" at bounding box center [882, 221] width 909 height 39
type input "El Paso Train [PERSON_NAME]"
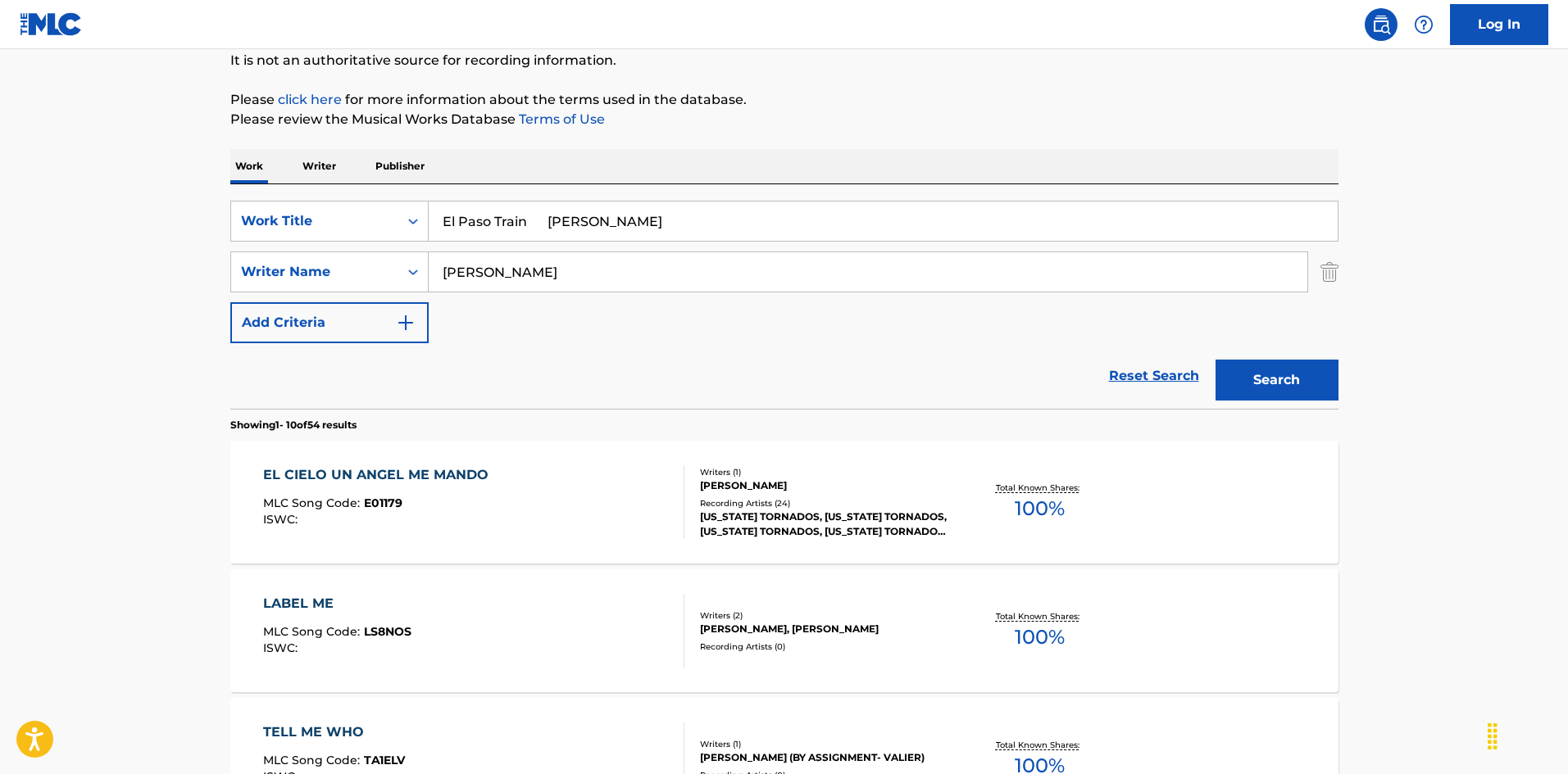
drag, startPoint x: 524, startPoint y: 263, endPoint x: 376, endPoint y: 244, distance: 149.2
click at [373, 244] on div "SearchWithCriteria925b4d22-daa9-49c7-9c3b-1f4fd6ba712d Work Title El Paso Train…" at bounding box center [784, 271] width 1108 height 142
type input "Sahm"
drag, startPoint x: 626, startPoint y: 231, endPoint x: 655, endPoint y: 235, distance: 29.3
click at [655, 234] on input "El Paso Train [PERSON_NAME]" at bounding box center [882, 221] width 909 height 39
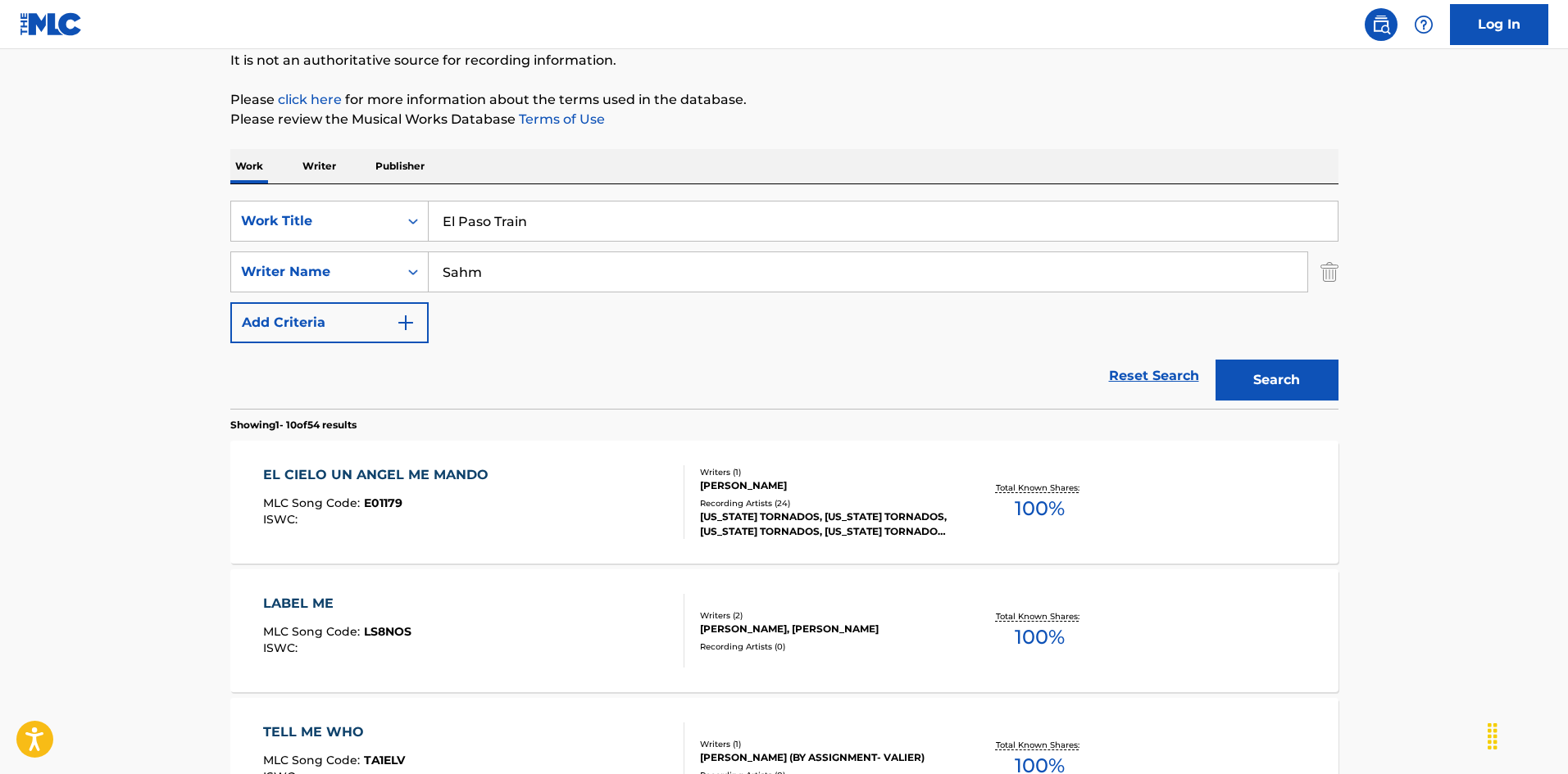
type input "El Paso Train"
click at [1313, 383] on button "Search" at bounding box center [1276, 380] width 123 height 41
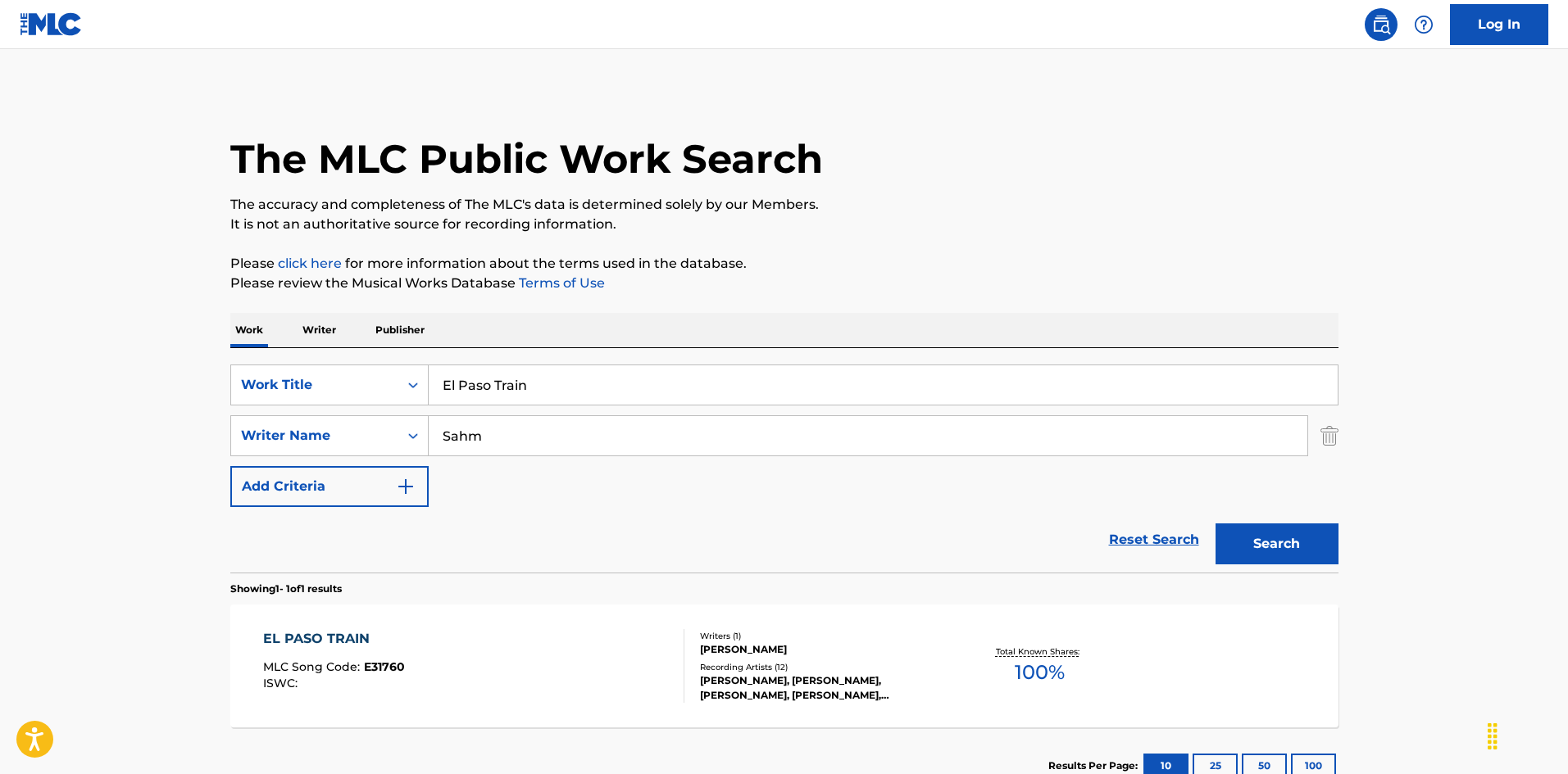
scroll to position [117, 0]
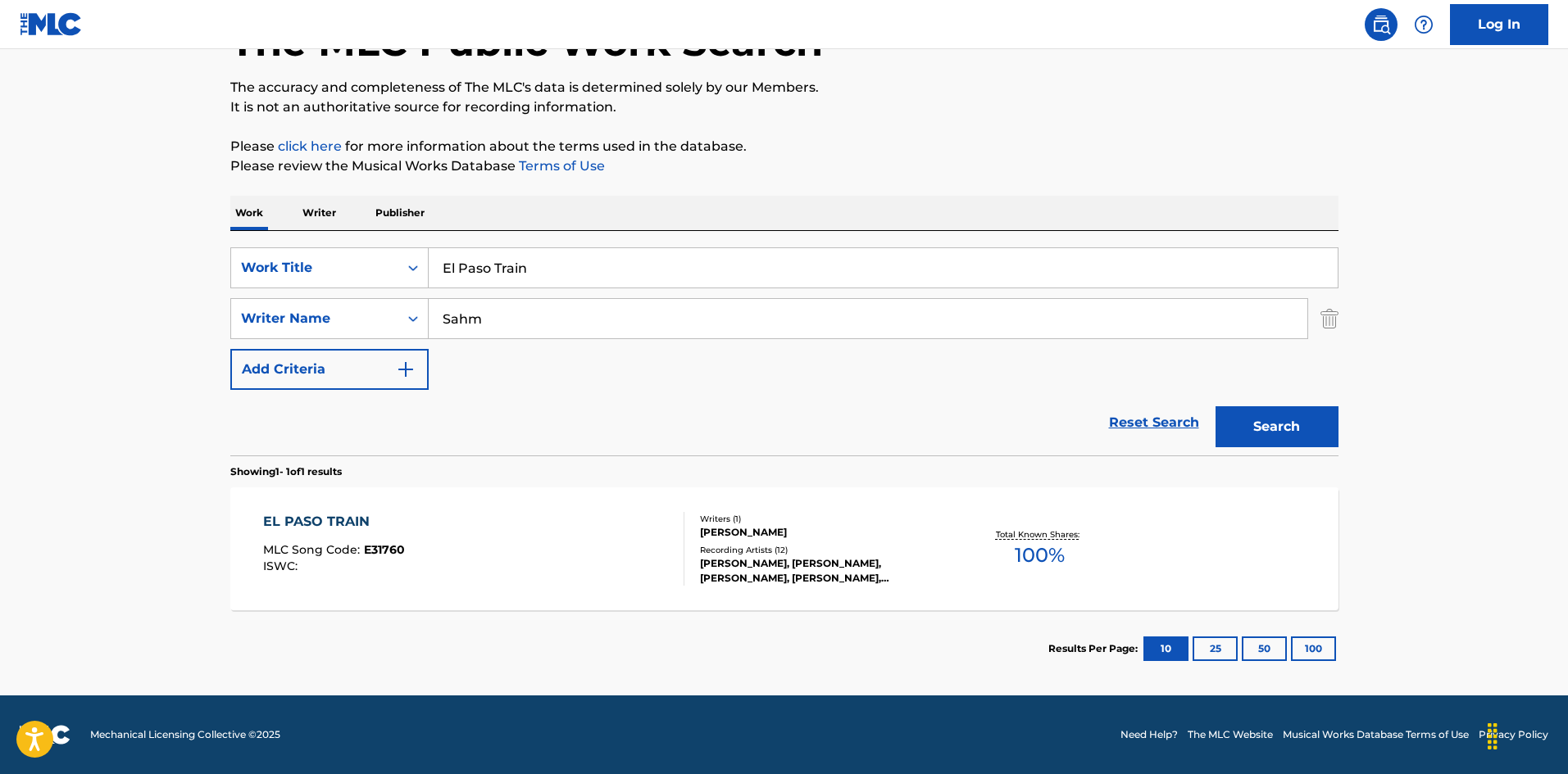
click at [636, 503] on div "EL PASO TRAIN MLC Song Code : E31760 ISWC : Writers ( 1 ) [PERSON_NAME] Recordi…" at bounding box center [784, 548] width 1108 height 123
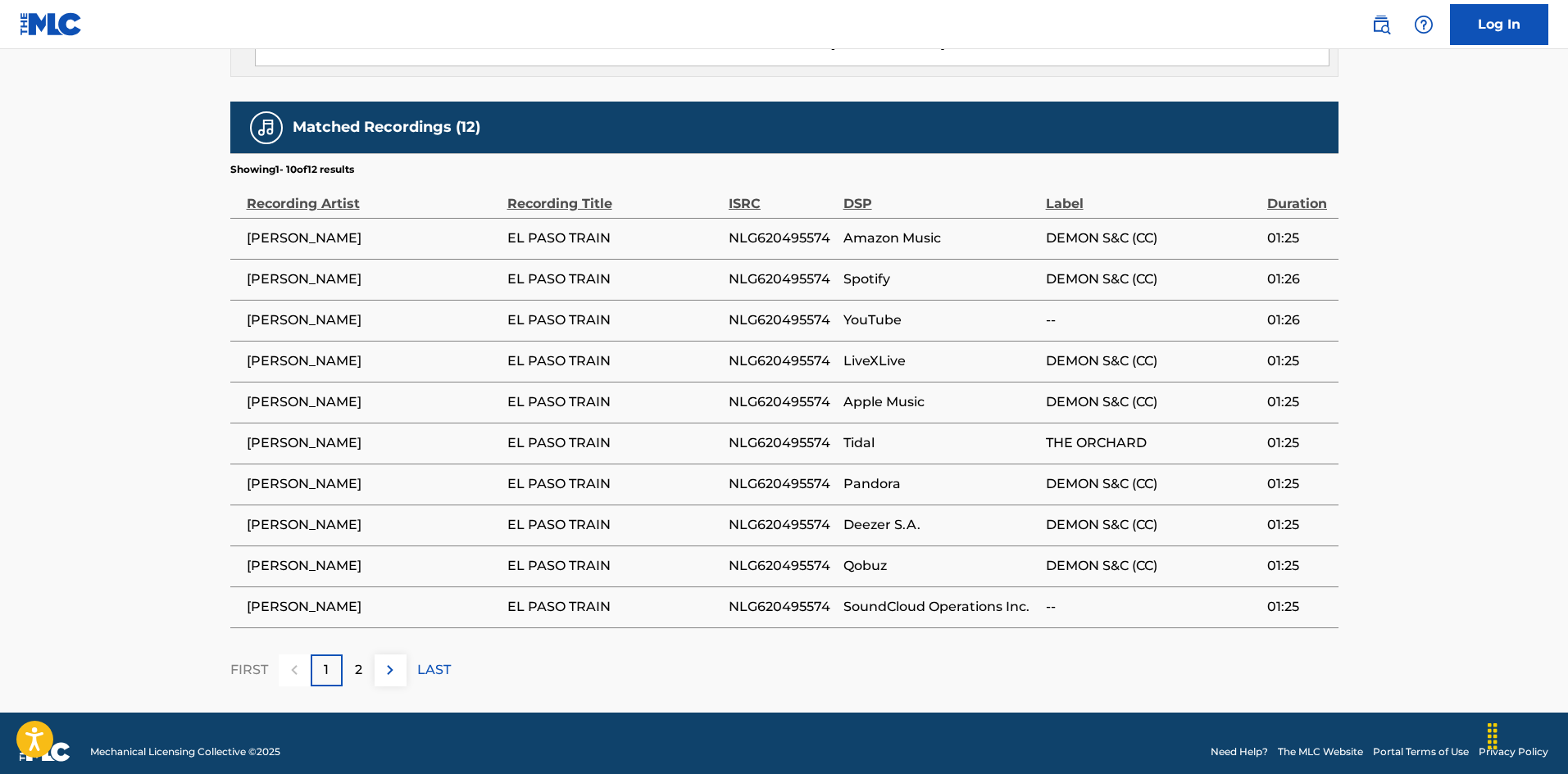
click at [374, 655] on button at bounding box center [390, 671] width 32 height 32
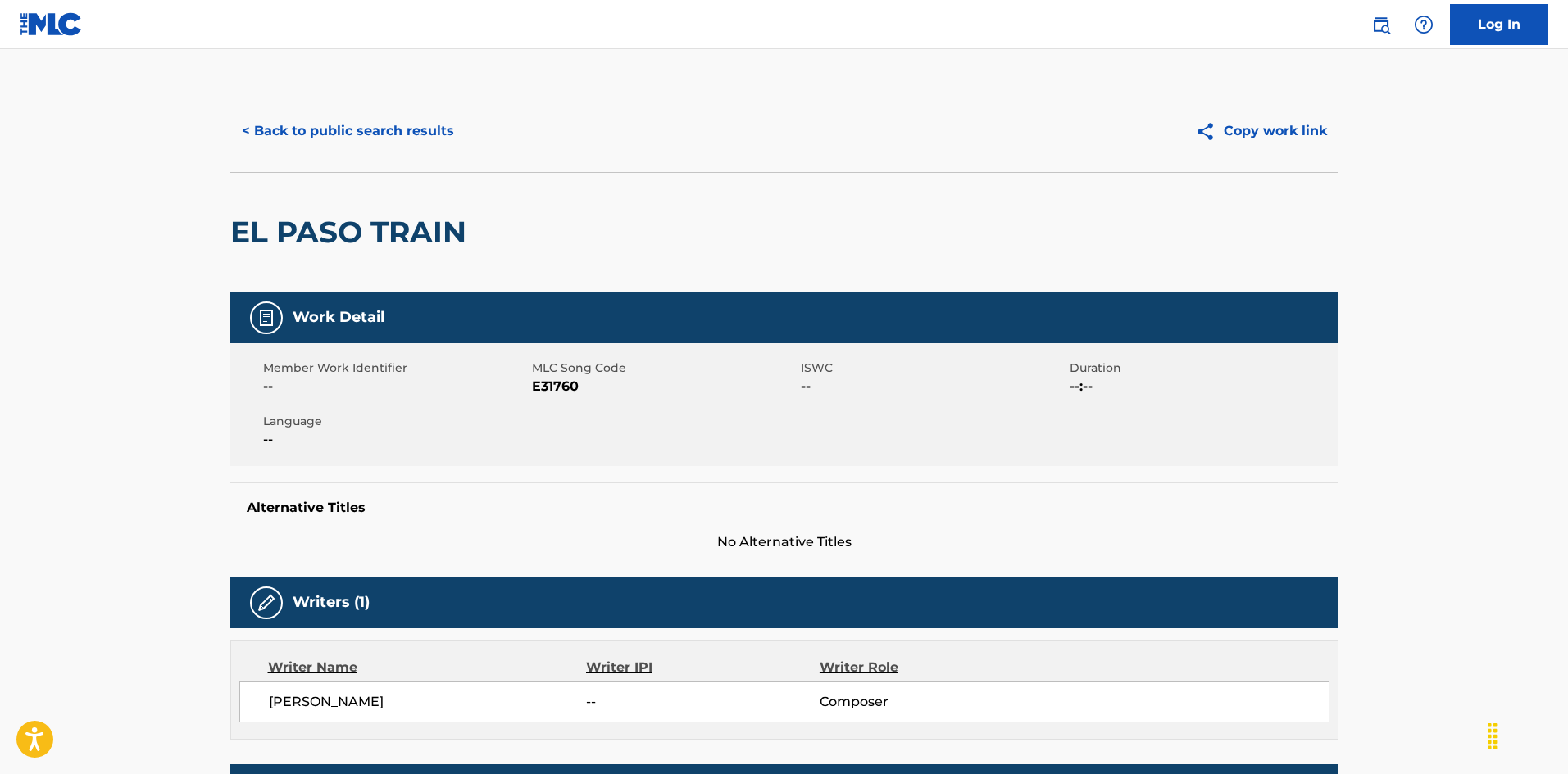
click at [402, 131] on button "< Back to public search results" at bounding box center [347, 132] width 235 height 41
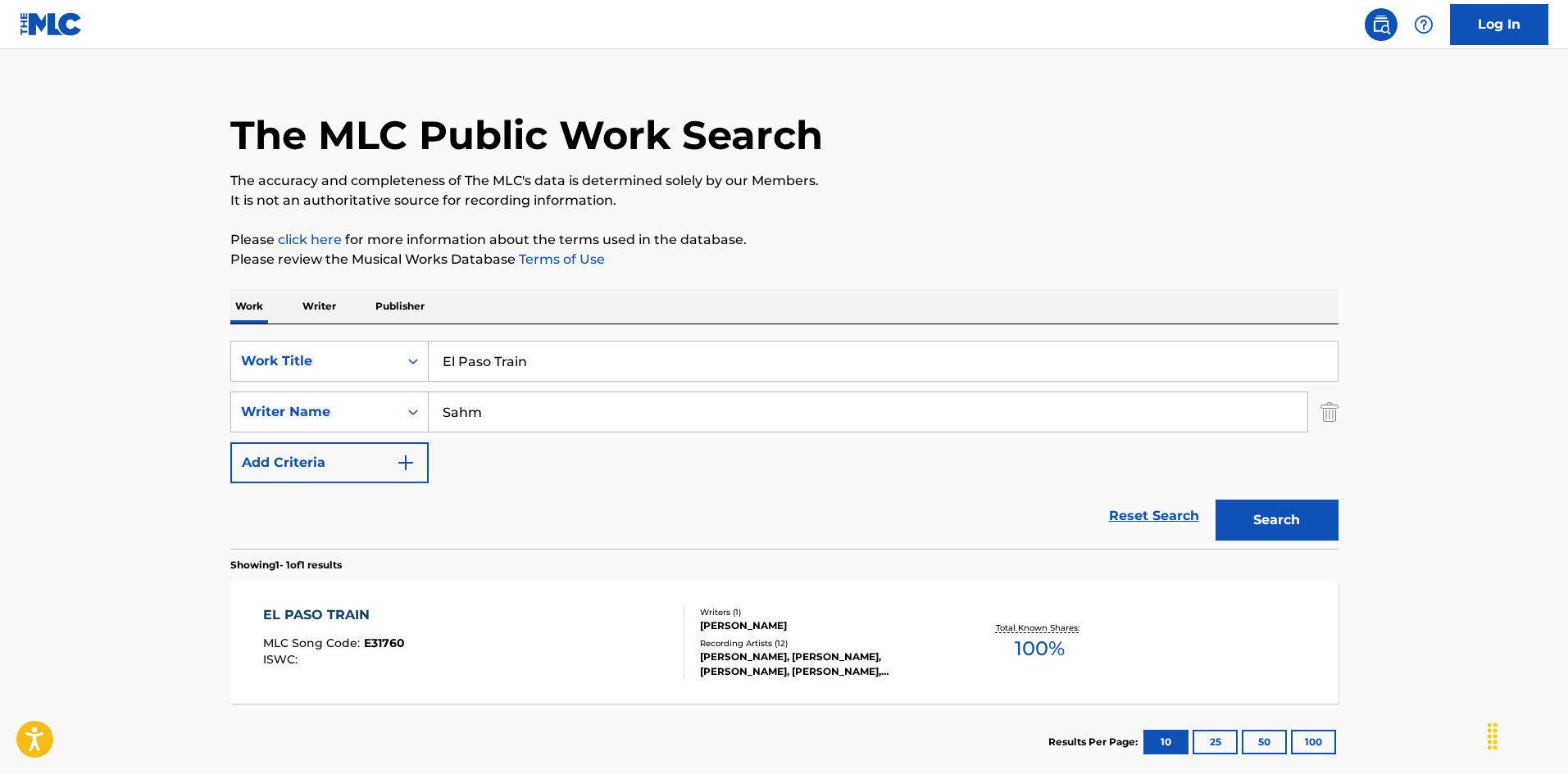
drag, startPoint x: 534, startPoint y: 351, endPoint x: 335, endPoint y: 387, distance: 202.2
click at [319, 386] on div "SearchWithCriteria925b4d22-daa9-49c7-9c3b-1f4fd6ba712d Work Title El Paso Train…" at bounding box center [784, 412] width 1108 height 142
click at [602, 358] on input "El Suegro [PERSON_NAME]" at bounding box center [882, 361] width 909 height 39
type input "El Suegro [PERSON_NAME]"
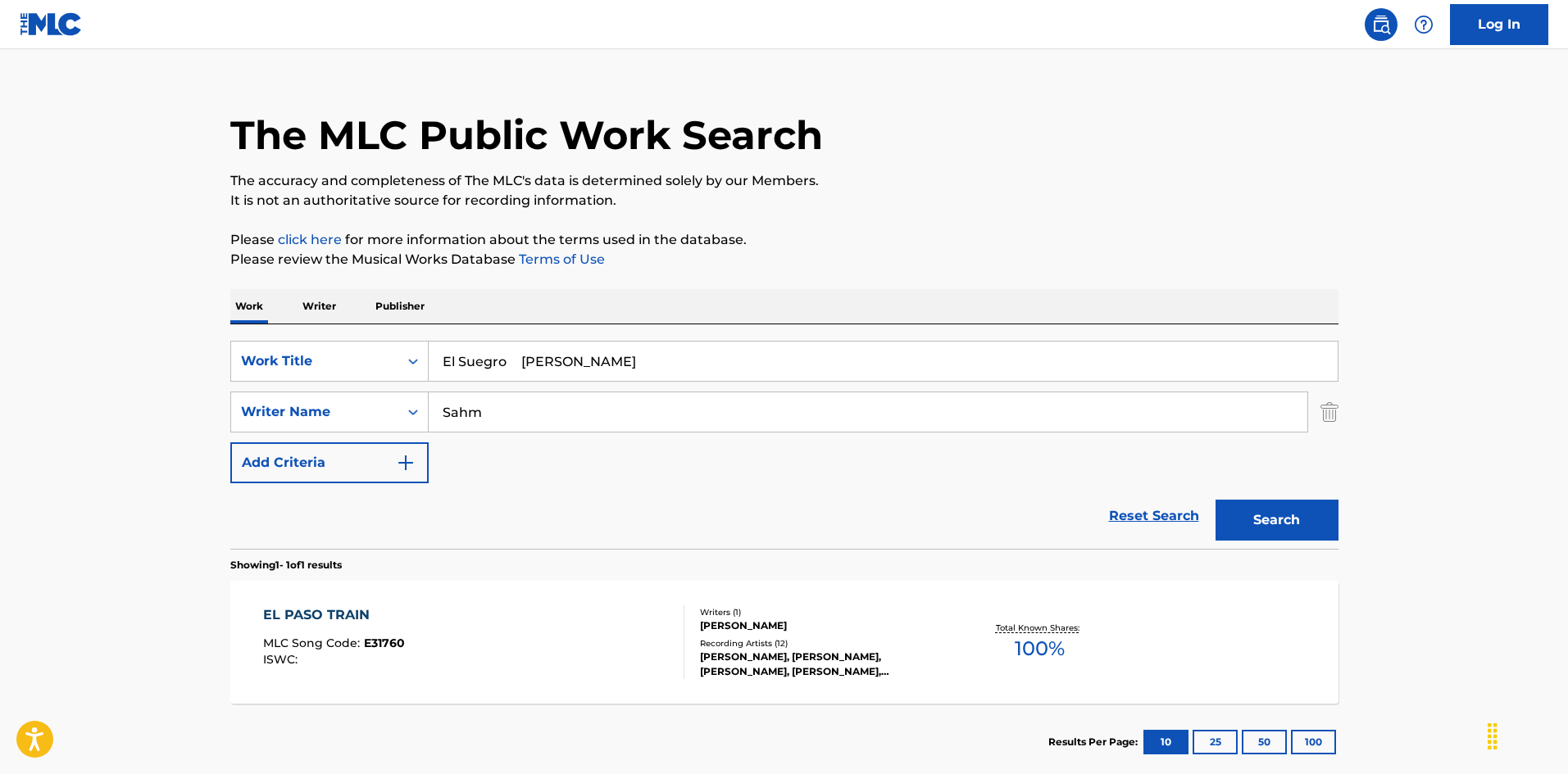
click at [394, 385] on div "SearchWithCriteria925b4d22-daa9-49c7-9c3b-1f4fd6ba712d Work Title El Suegro [PE…" at bounding box center [784, 412] width 1108 height 142
type input "[PERSON_NAME]"
drag, startPoint x: 627, startPoint y: 362, endPoint x: 696, endPoint y: 373, distance: 69.9
click at [698, 374] on input "El Suegro [PERSON_NAME]" at bounding box center [882, 361] width 909 height 39
type input "el suegro [PERSON_NAME]"
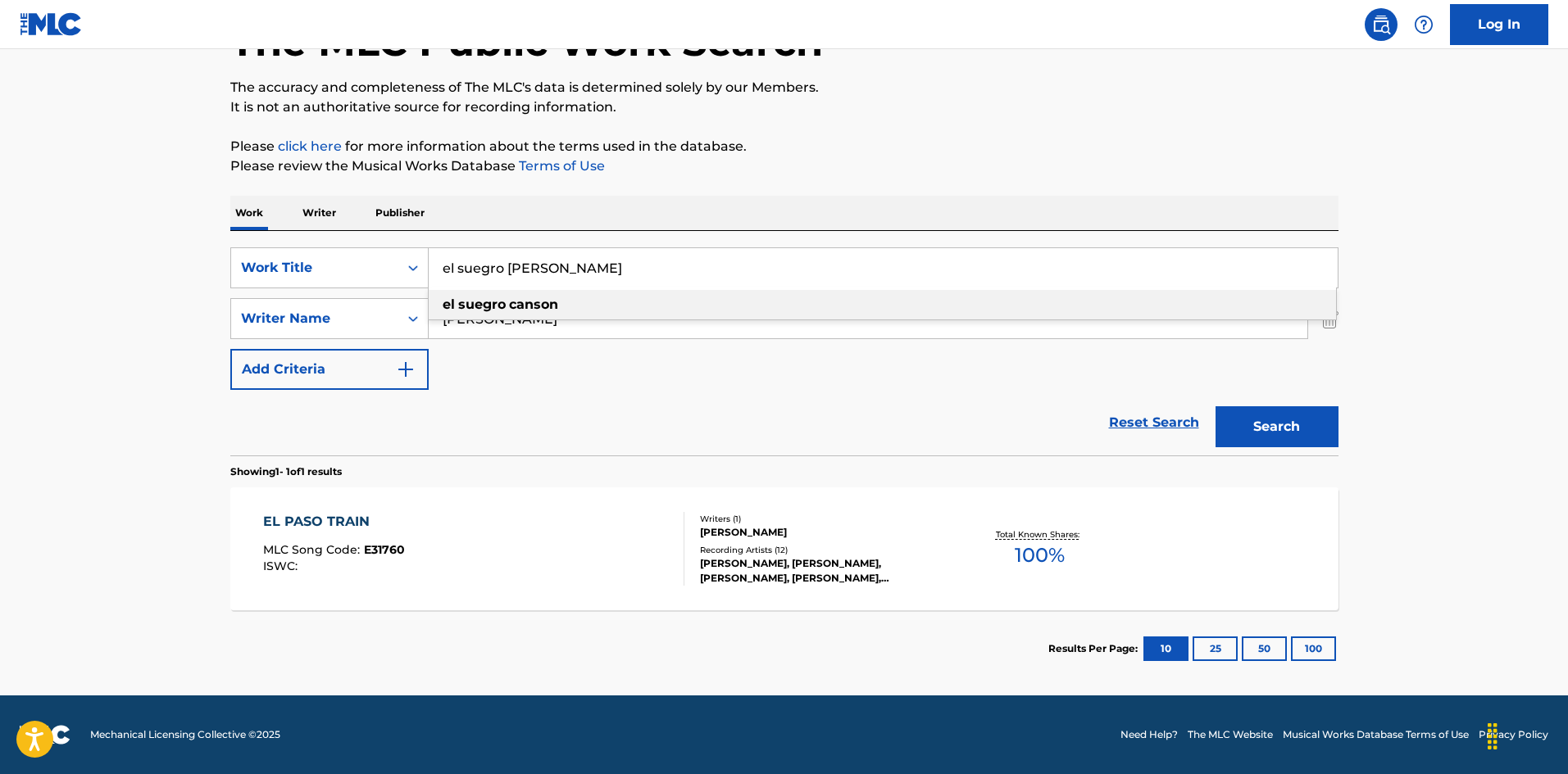
scroll to position [35, 0]
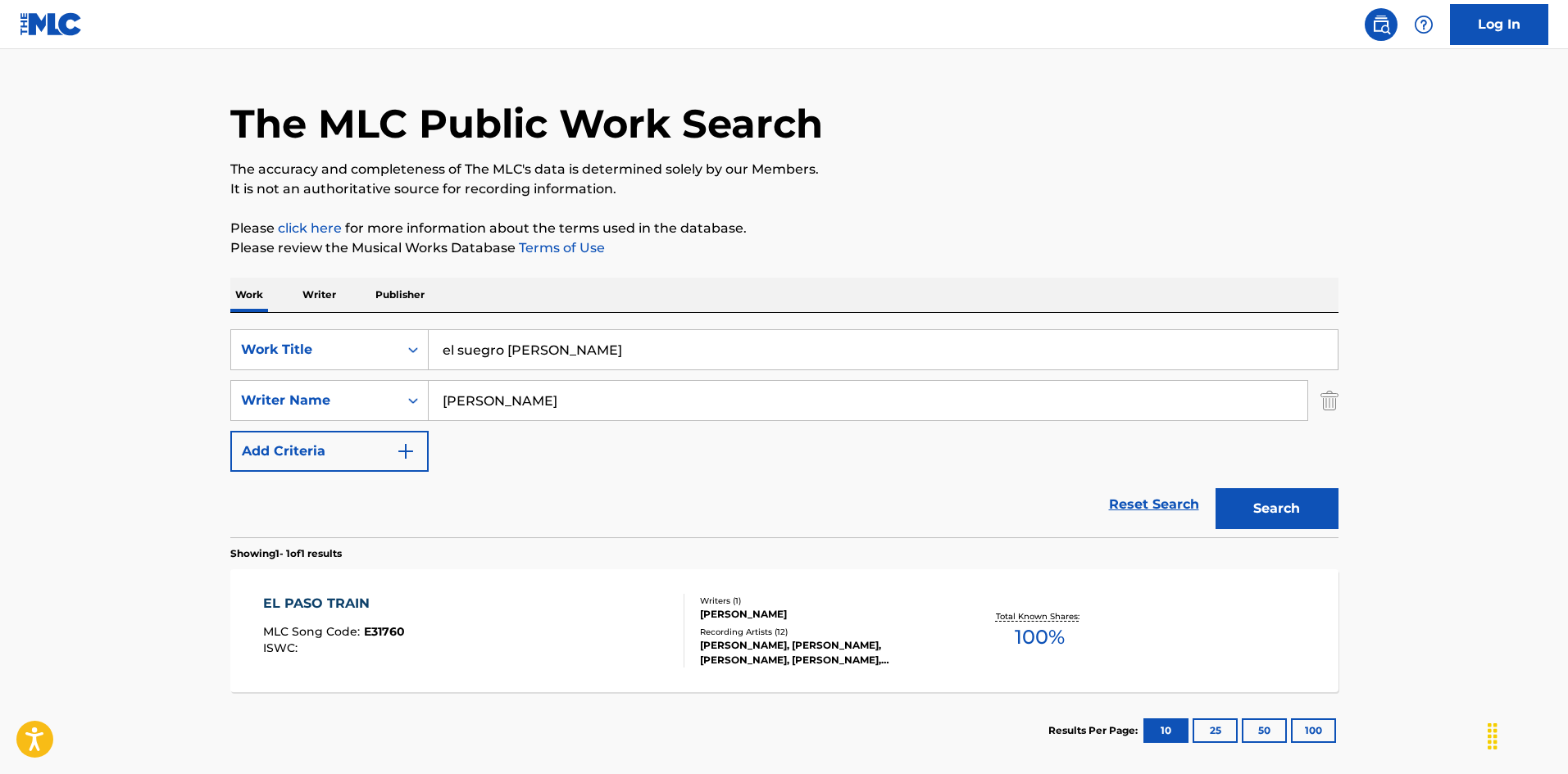
click at [1092, 219] on p "Please click here for more information about the terms used in the database." at bounding box center [784, 229] width 1108 height 20
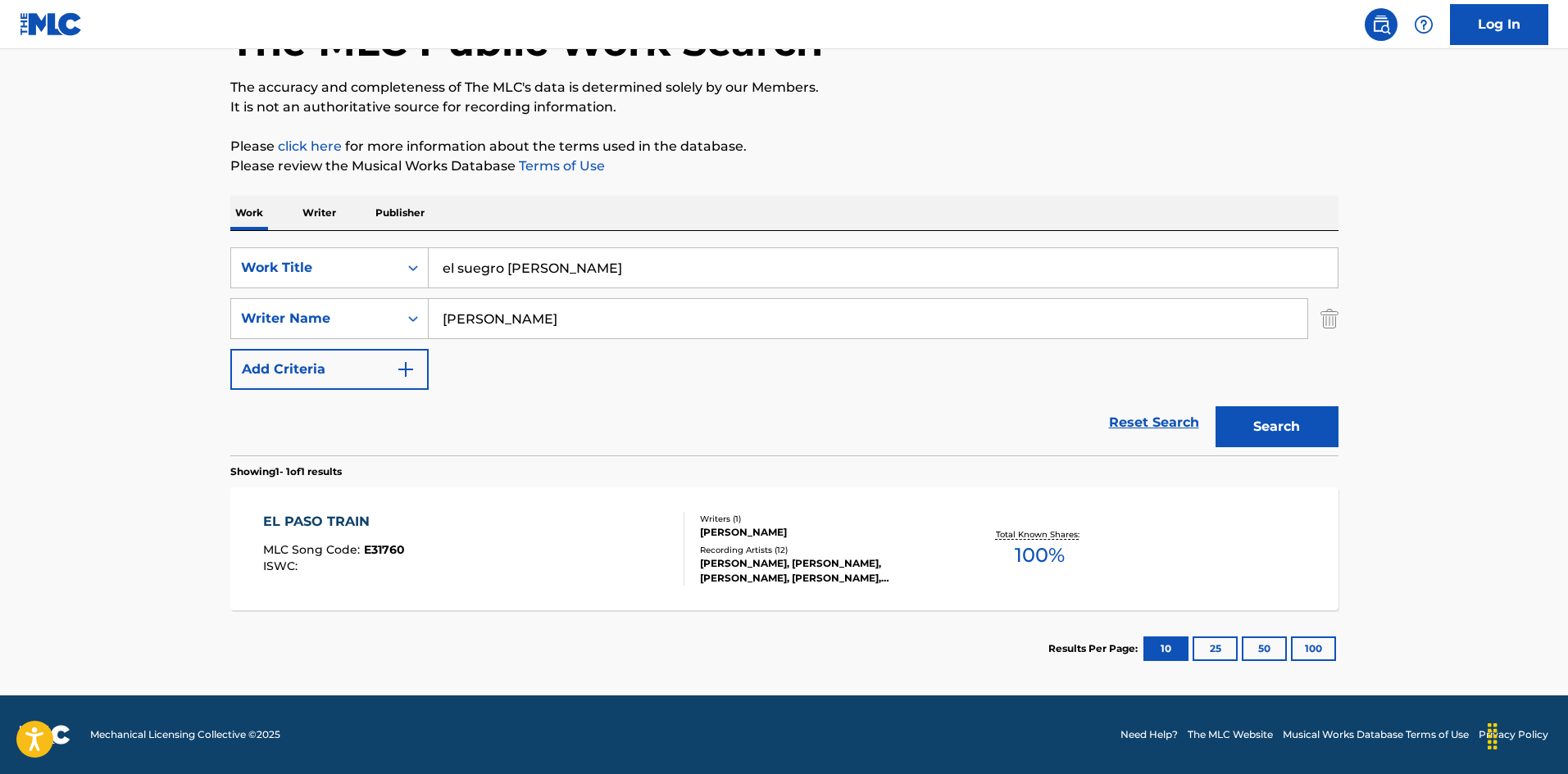
click at [1327, 423] on button "Search" at bounding box center [1276, 427] width 123 height 41
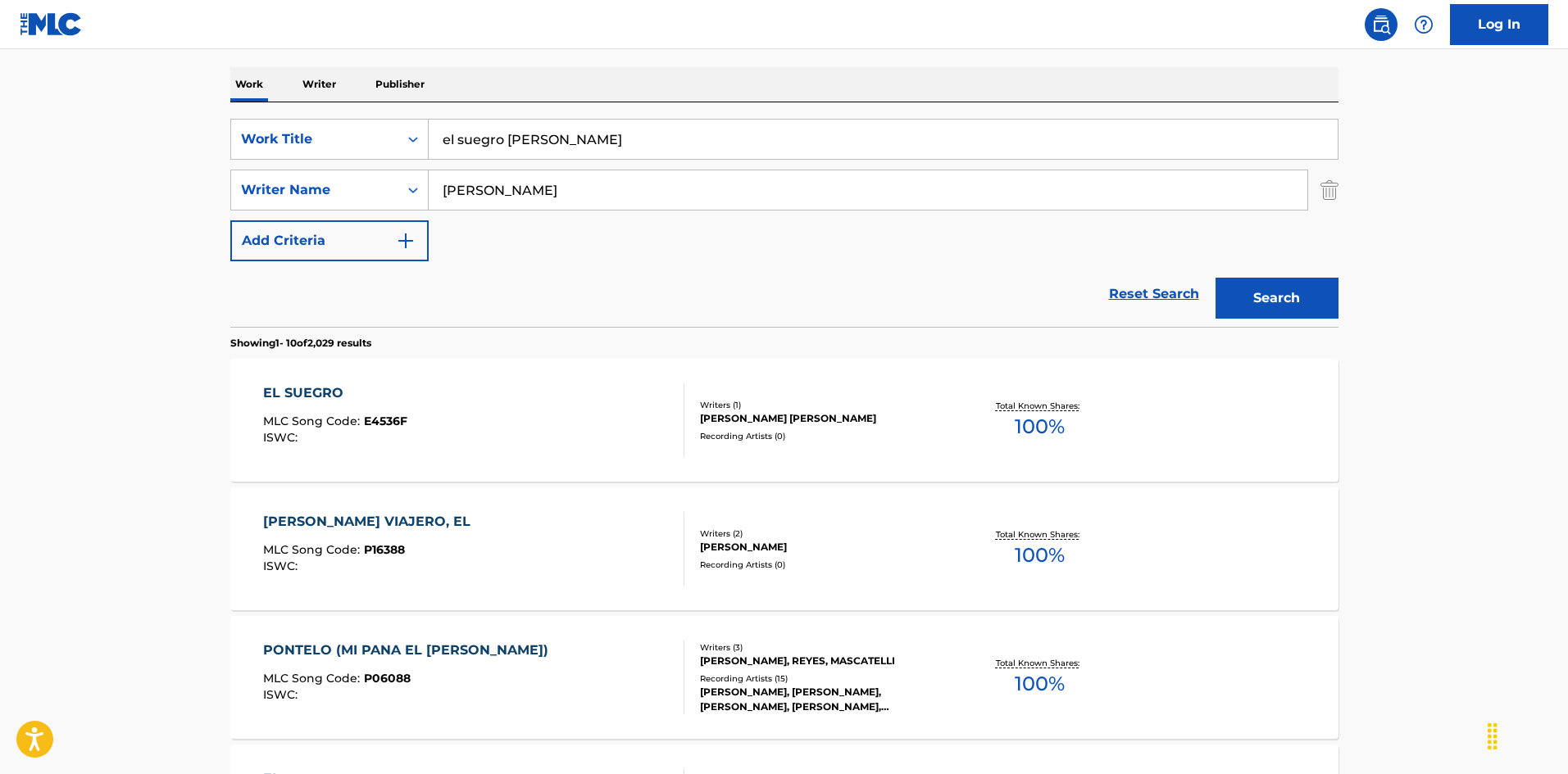
scroll to position [328, 0]
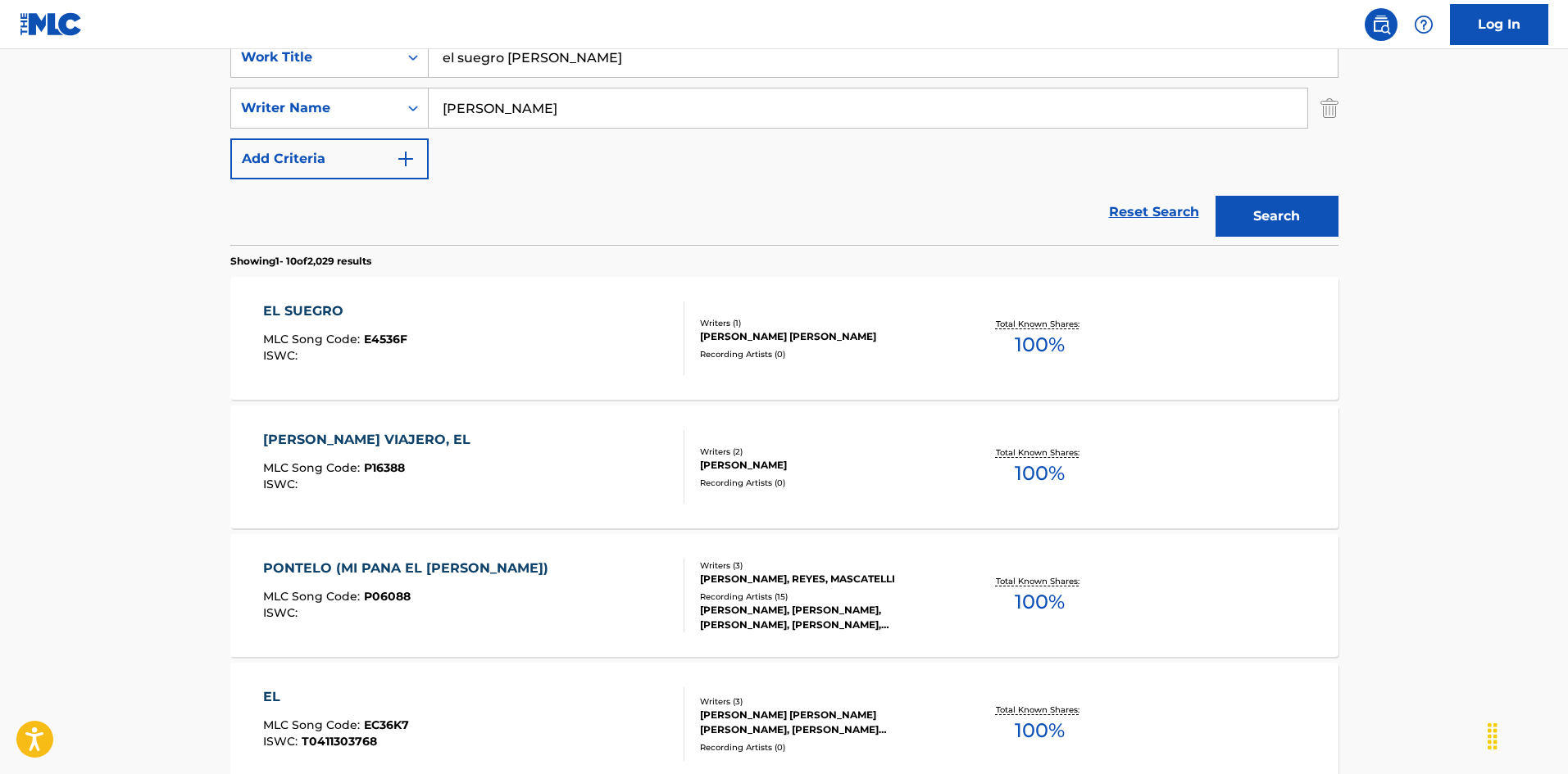
click at [597, 349] on div "EL SUEGRO MLC Song Code : E4536F ISWC :" at bounding box center [474, 338] width 421 height 74
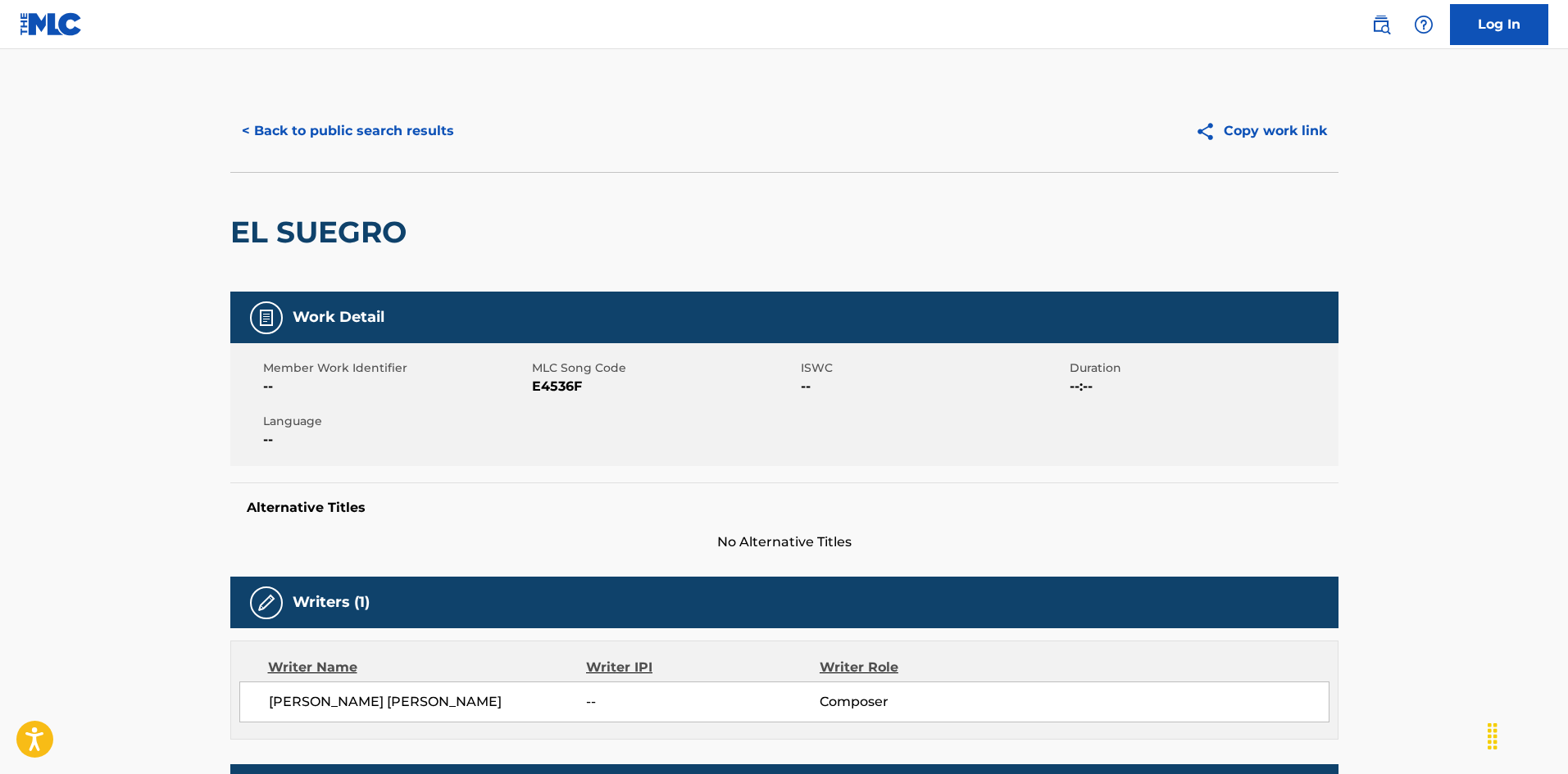
click at [355, 112] on button "< Back to public search results" at bounding box center [347, 132] width 235 height 41
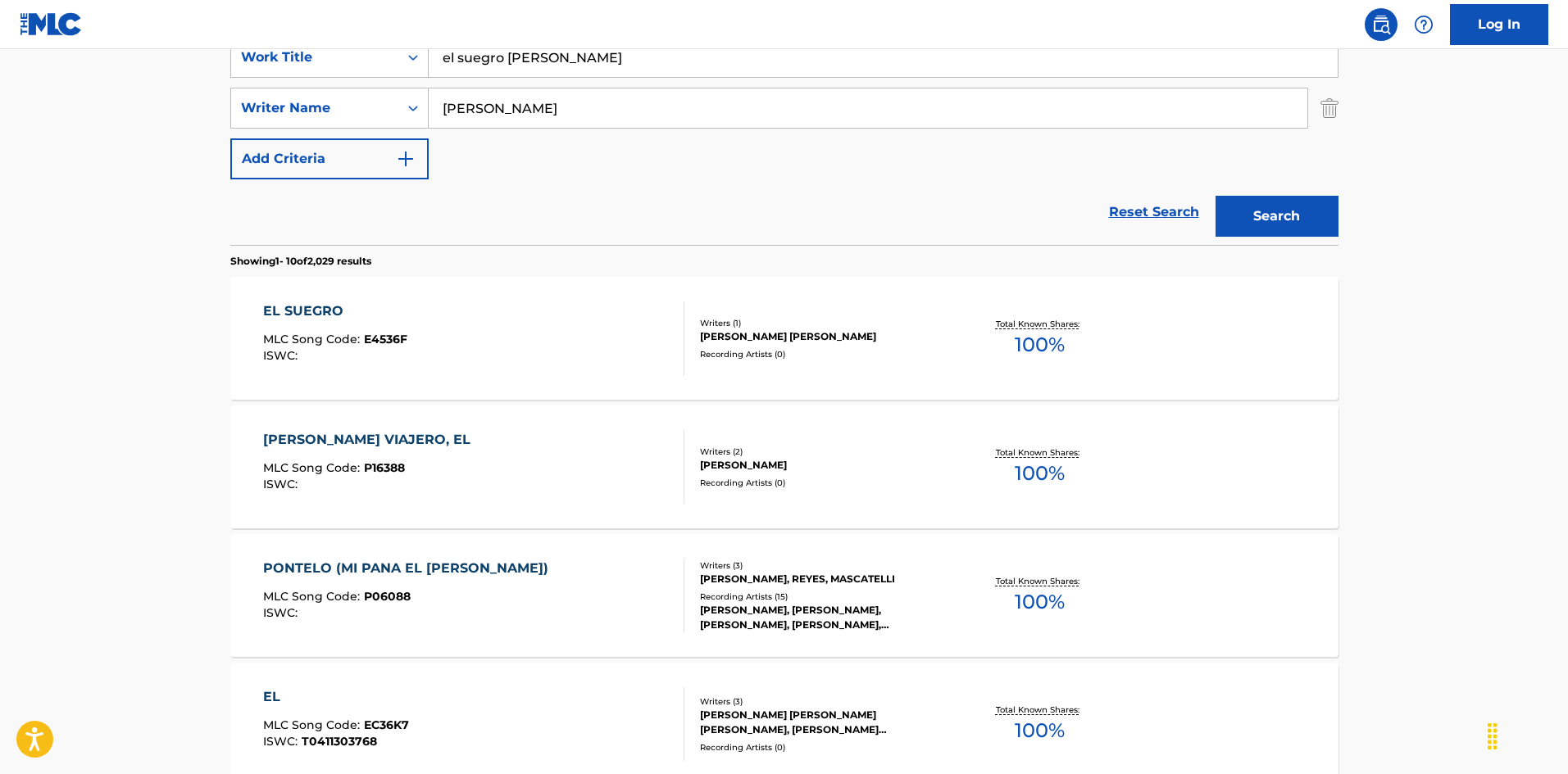
scroll to position [246, 0]
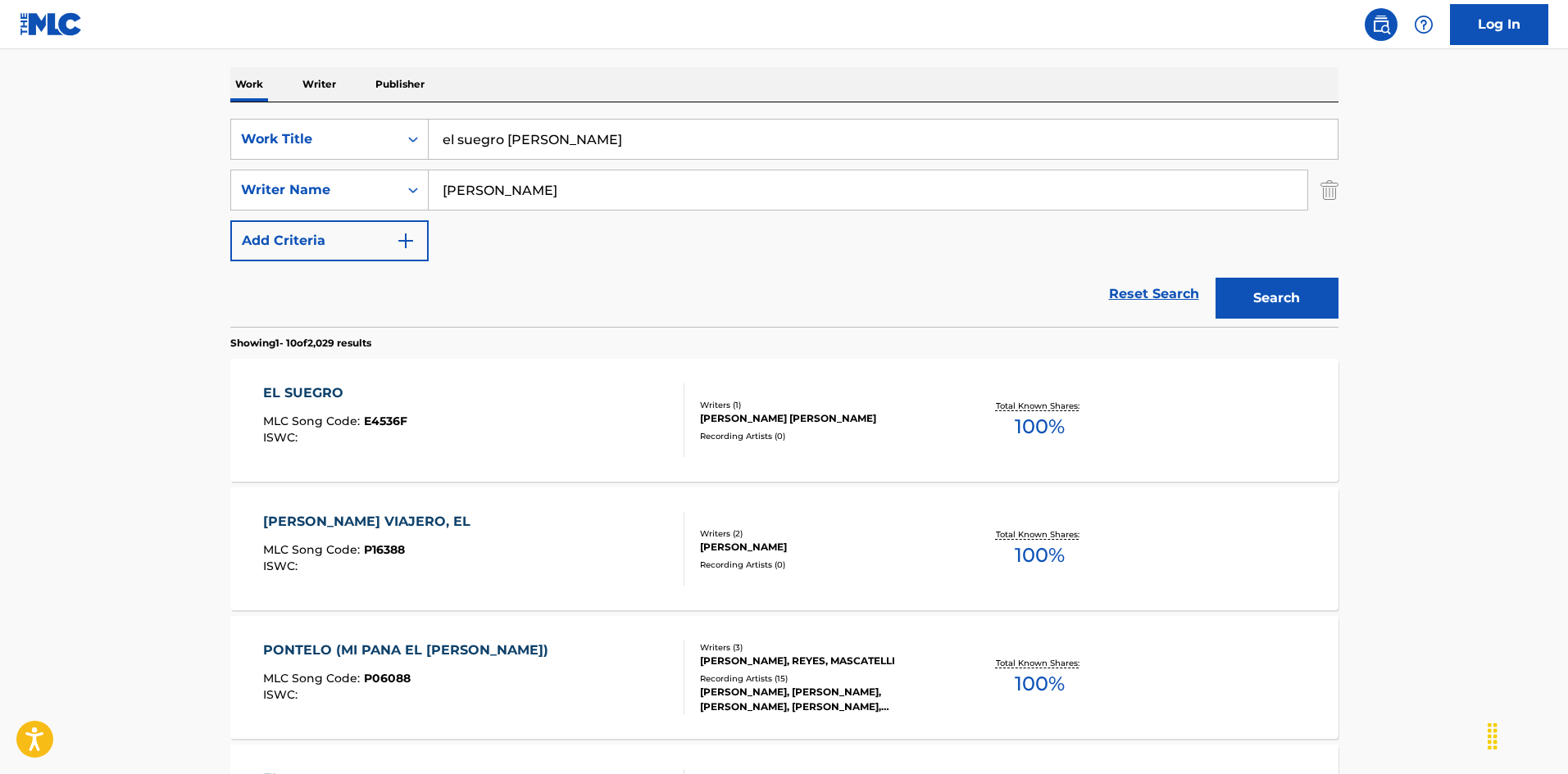
drag, startPoint x: 541, startPoint y: 139, endPoint x: 373, endPoint y: 111, distance: 170.3
drag, startPoint x: 727, startPoint y: 138, endPoint x: 1127, endPoint y: 146, distance: 400.1
click at [1126, 146] on input "[PERSON_NAME] [PERSON_NAME] (She Came To The Valley) [PERSON_NAME]|[PERSON_NAME…" at bounding box center [882, 139] width 909 height 39
type input "[PERSON_NAME] [PERSON_NAME] (She Came To [GEOGRAPHIC_DATA])"
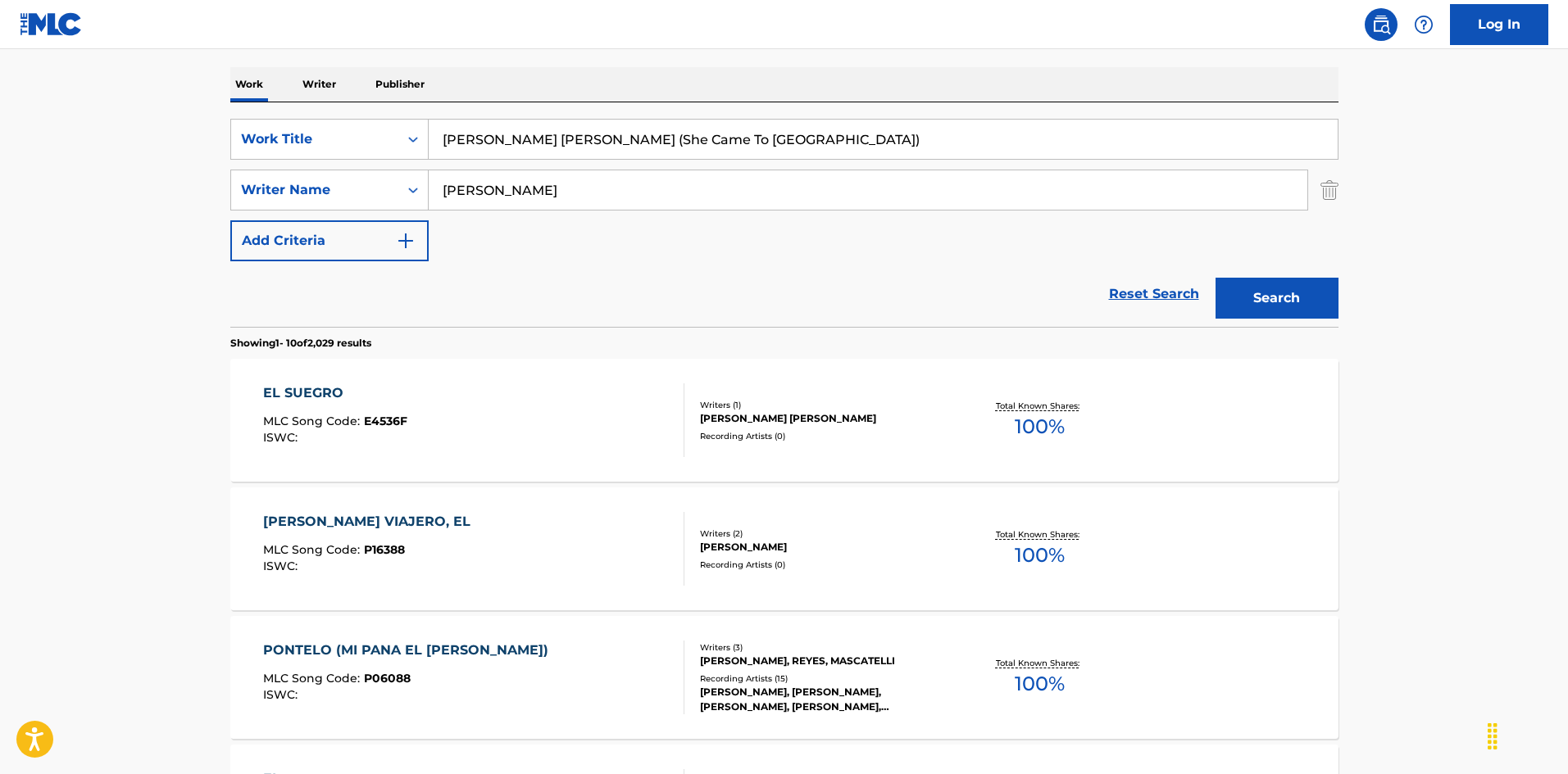
drag, startPoint x: 345, startPoint y: 170, endPoint x: 466, endPoint y: 200, distance: 124.7
click at [299, 168] on div "SearchWithCriteria925b4d22-daa9-49c7-9c3b-1f4fd6ba712d Work Title [PERSON_NAME]…" at bounding box center [784, 190] width 1108 height 142
drag, startPoint x: 577, startPoint y: 186, endPoint x: 342, endPoint y: 167, distance: 235.8
click at [310, 156] on div "SearchWithCriteria925b4d22-daa9-49c7-9c3b-1f4fd6ba712d Work Title [PERSON_NAME]…" at bounding box center [784, 190] width 1108 height 142
type input "[PERSON_NAME]"
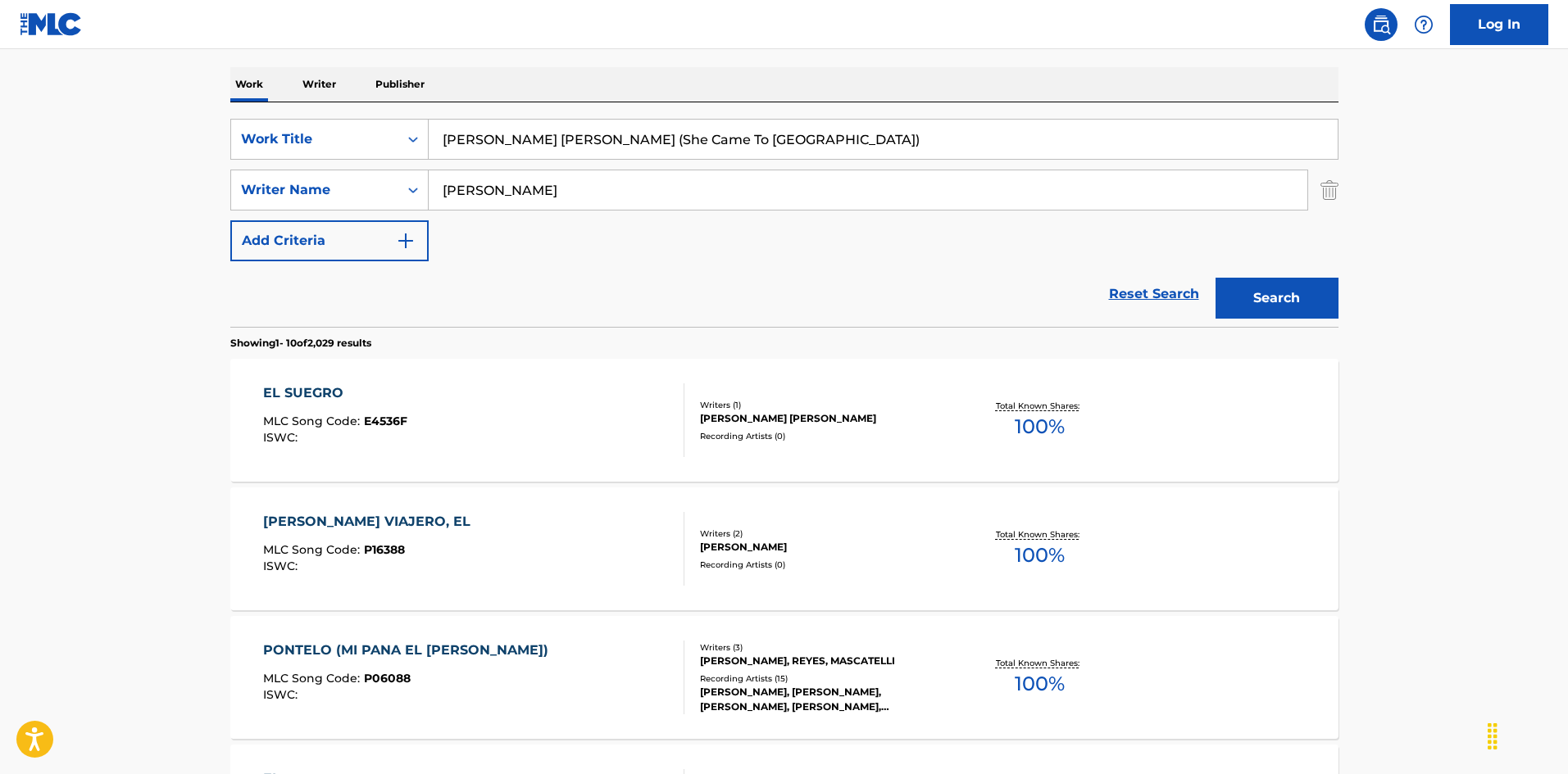
drag, startPoint x: 1265, startPoint y: 294, endPoint x: 1253, endPoint y: 297, distance: 12.4
click at [1263, 294] on button "Search" at bounding box center [1276, 299] width 123 height 41
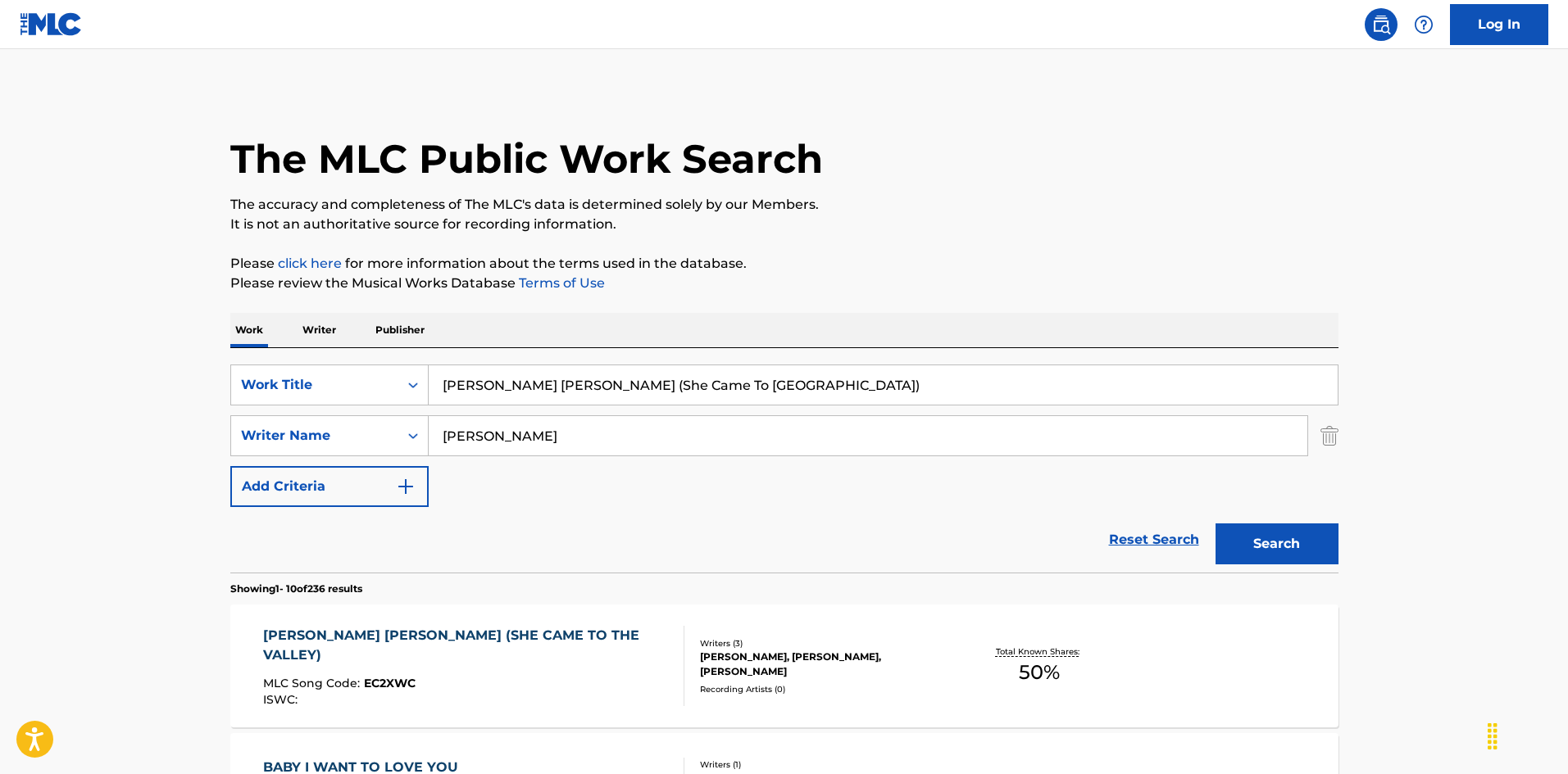
scroll to position [82, 0]
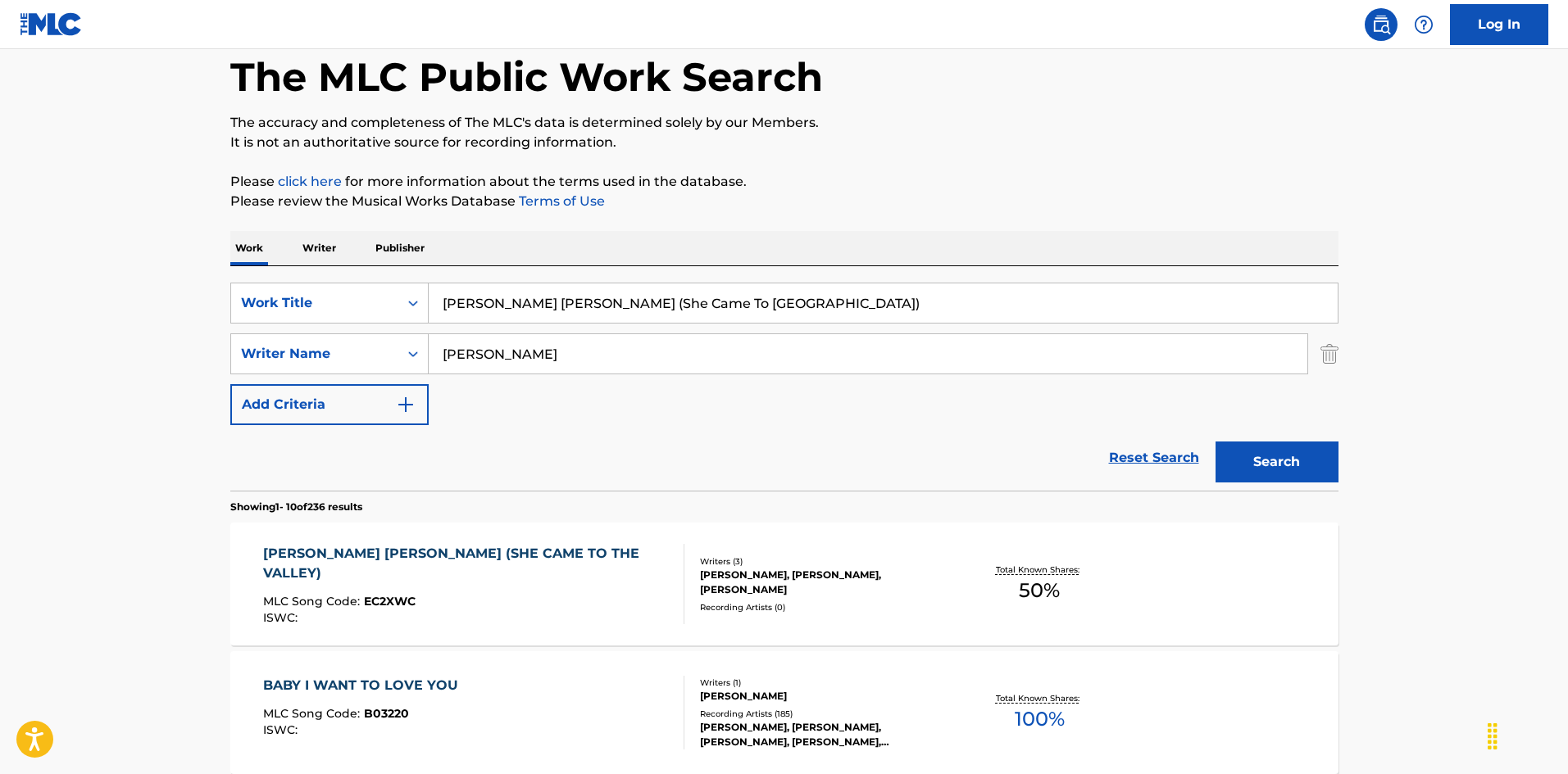
click at [599, 541] on div "[PERSON_NAME] [PERSON_NAME] (SHE CAME TO THE VALLEY) MLC Song Code : EC2XWC ISW…" at bounding box center [784, 583] width 1108 height 123
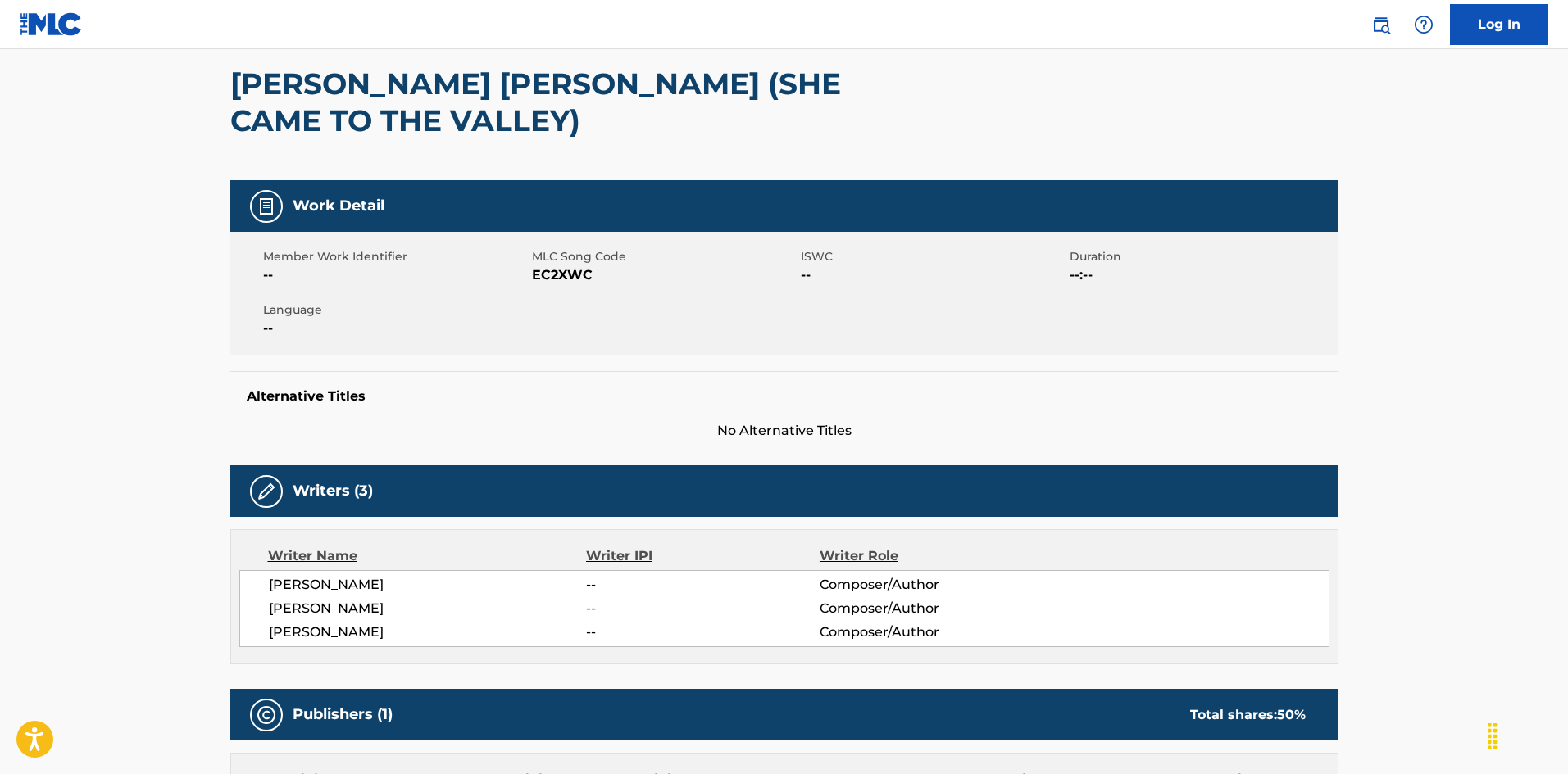
scroll to position [67, 0]
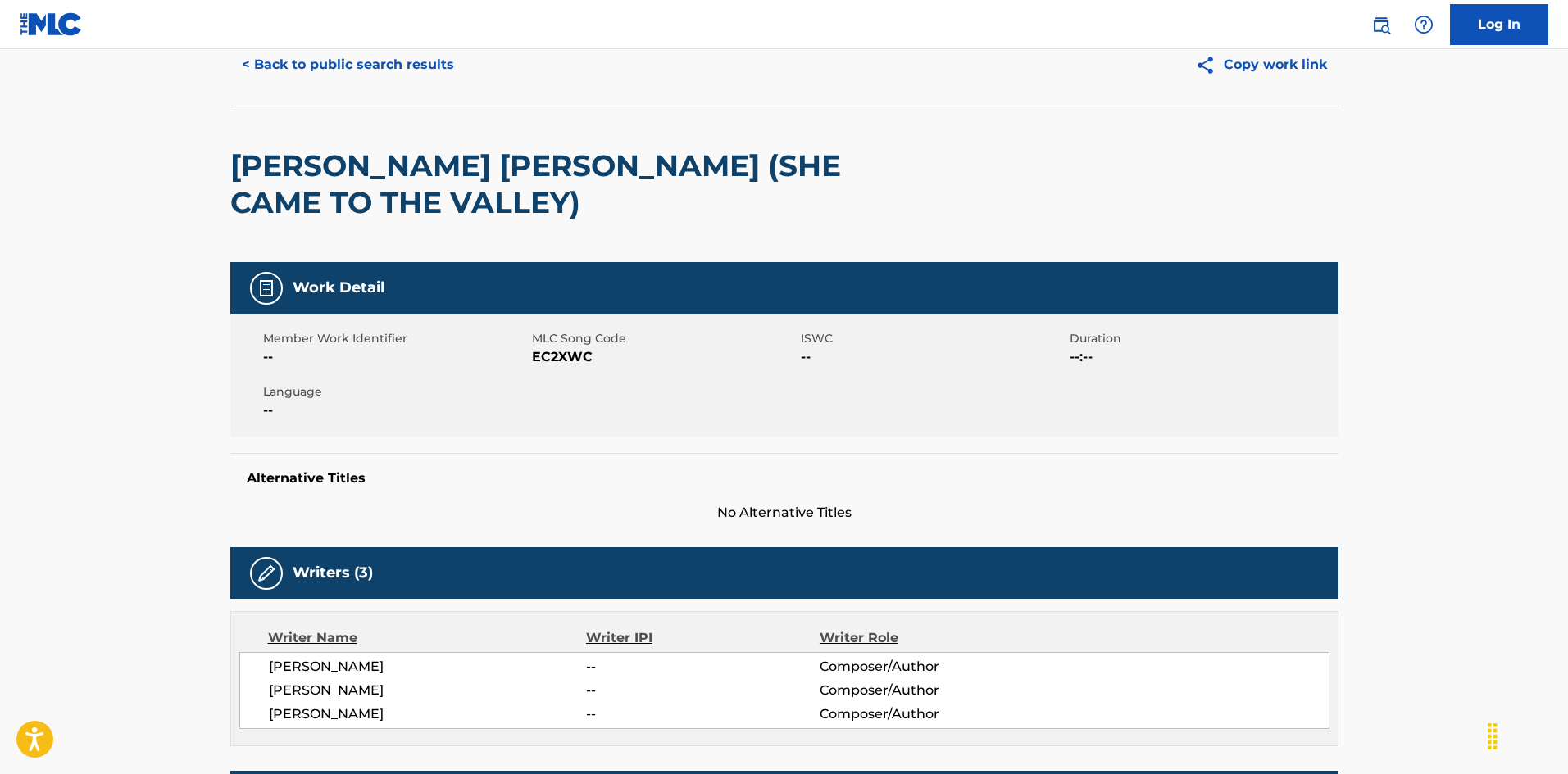
click at [438, 63] on button "< Back to public search results" at bounding box center [347, 65] width 235 height 41
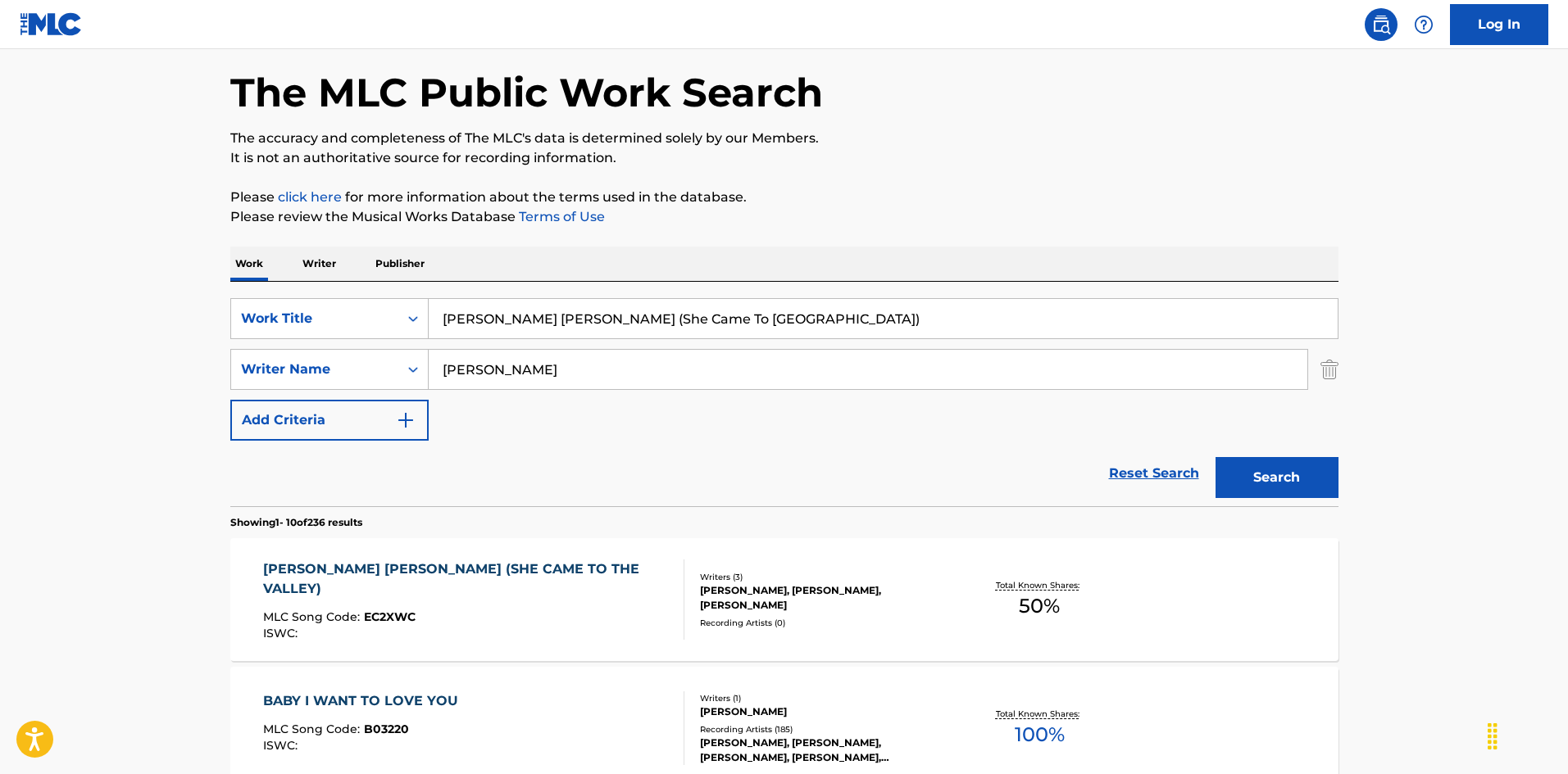
scroll to position [82, 0]
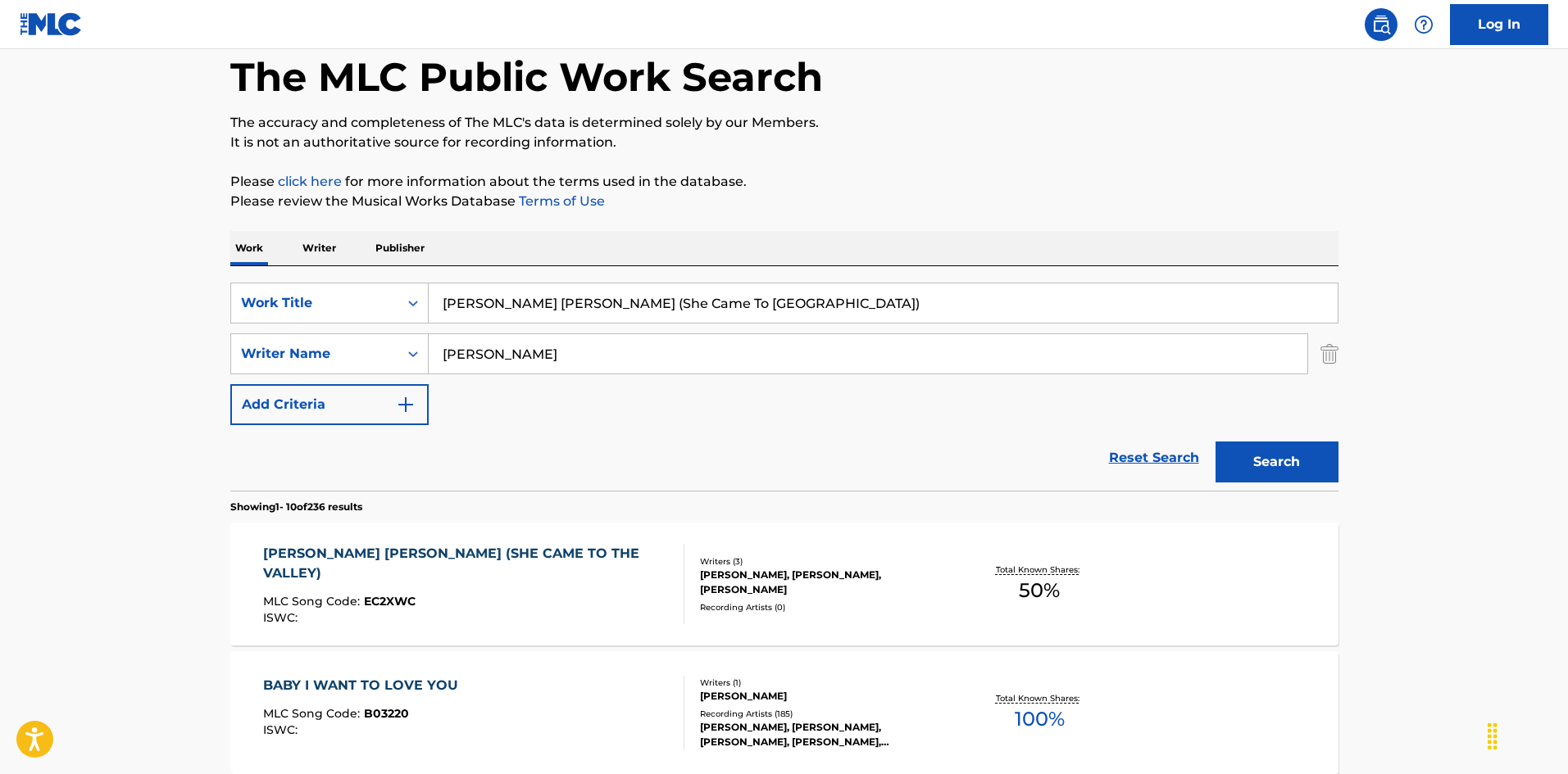
drag, startPoint x: 724, startPoint y: 303, endPoint x: 239, endPoint y: 205, distance: 494.8
click at [660, 287] on input "En Figura [PERSON_NAME] [PERSON_NAME]" at bounding box center [882, 304] width 909 height 39
click at [659, 295] on input "En Figura [PERSON_NAME] [PERSON_NAME]" at bounding box center [882, 304] width 909 height 39
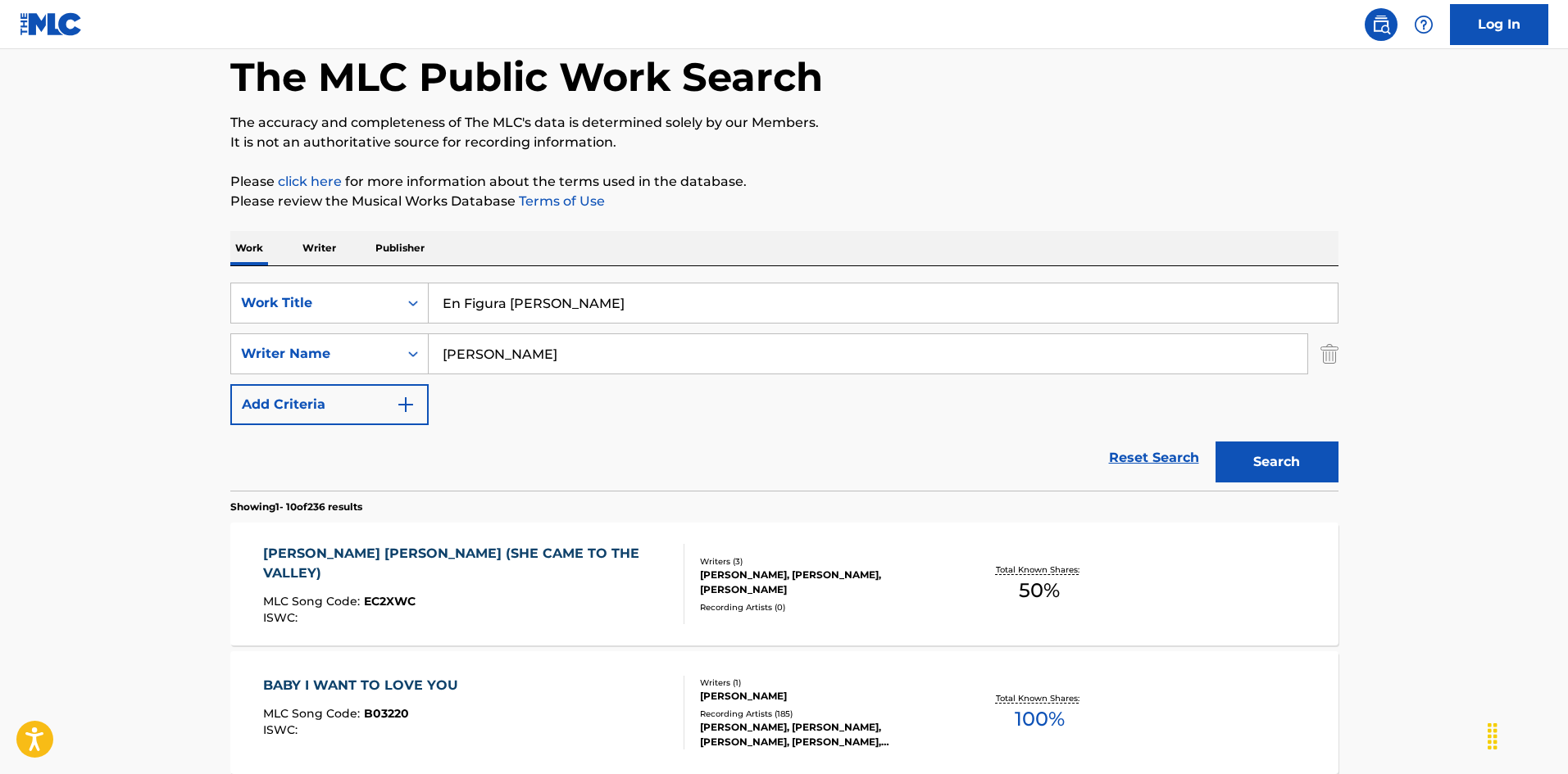
type input "En Figura [PERSON_NAME]"
click at [354, 327] on div "SearchWithCriteria925b4d22-daa9-49c7-9c3b-1f4fd6ba712d Work Title En Figura De …" at bounding box center [784, 354] width 1108 height 142
type input "[PERSON_NAME]"
drag, startPoint x: 582, startPoint y: 303, endPoint x: 733, endPoint y: 320, distance: 152.0
click at [725, 320] on input "En Figura [PERSON_NAME]" at bounding box center [882, 304] width 909 height 39
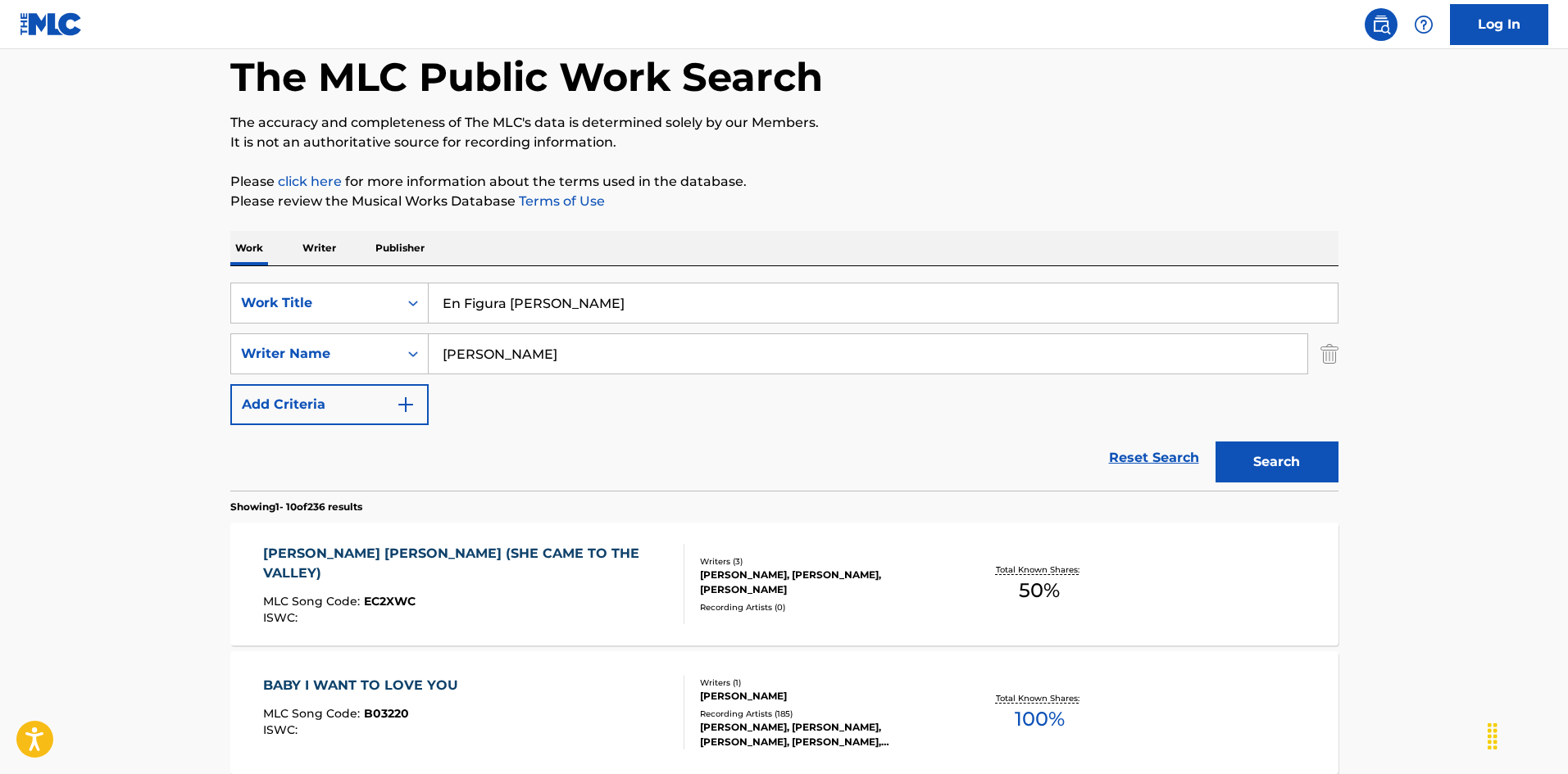
type input "En Figura [PERSON_NAME]"
click at [1240, 452] on button "Search" at bounding box center [1276, 463] width 123 height 41
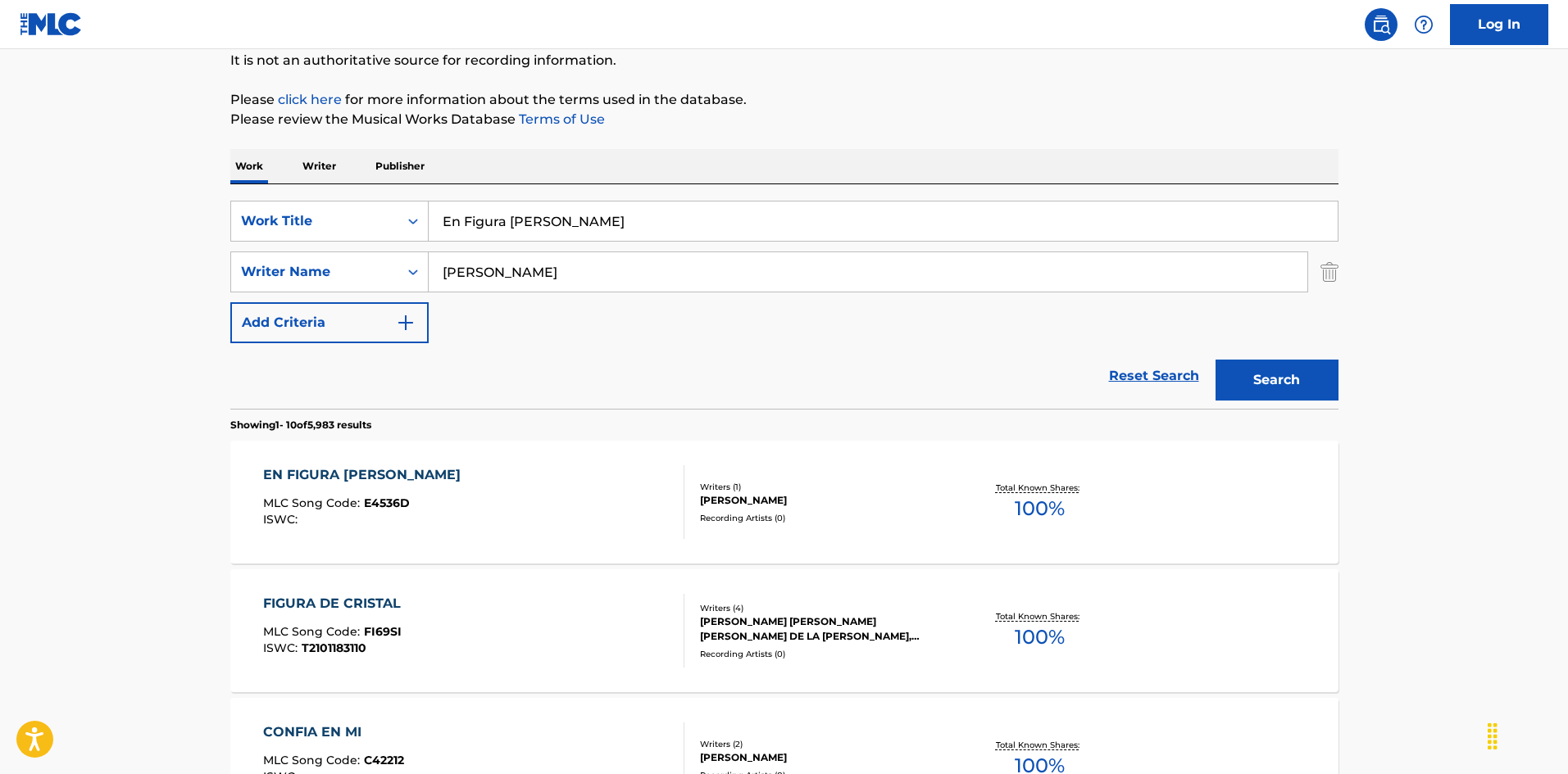
scroll to position [328, 0]
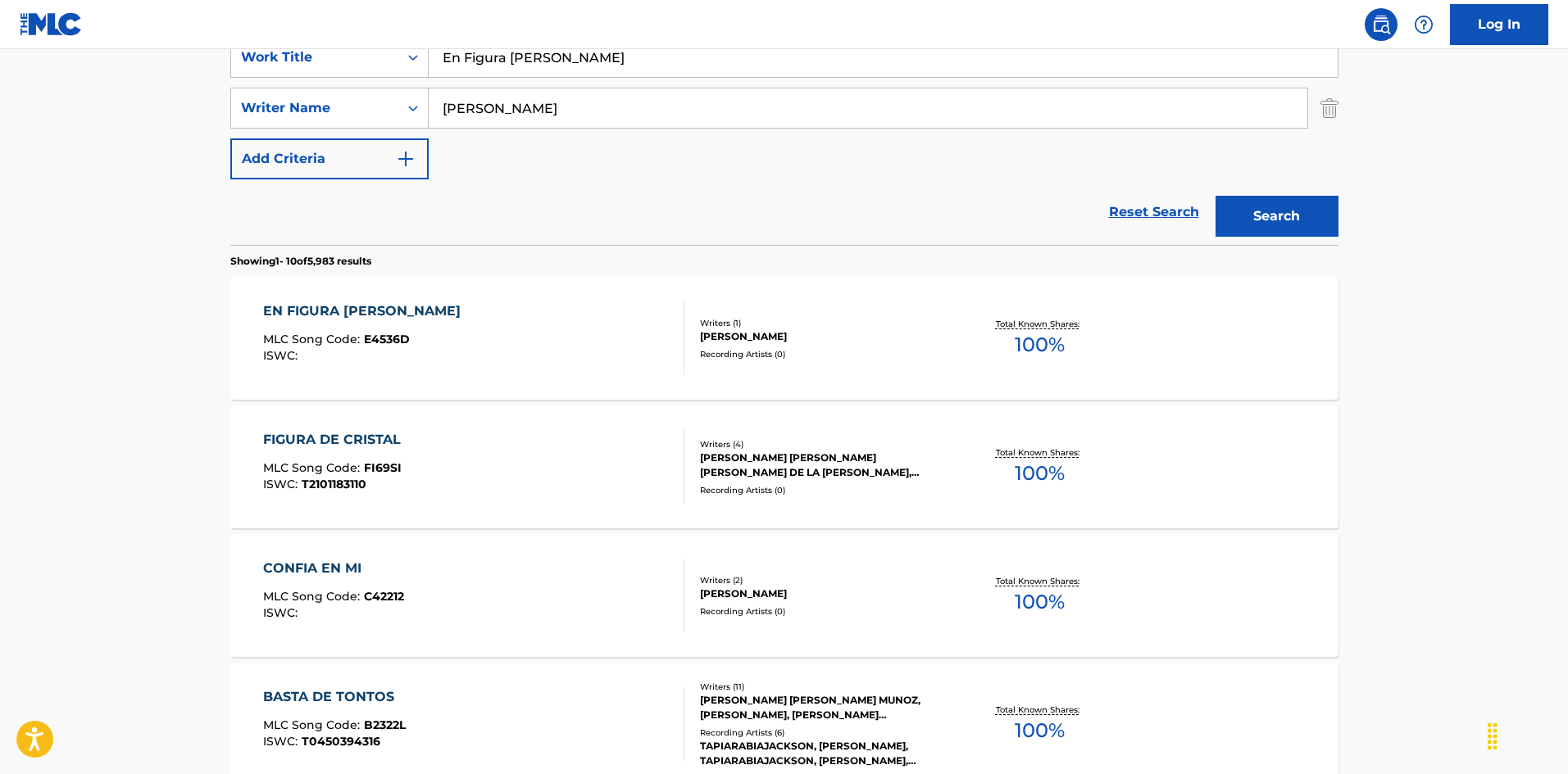
click at [650, 356] on div "EN FIGURA [PERSON_NAME] MLC Song Code : E4536D ISWC :" at bounding box center [474, 338] width 421 height 74
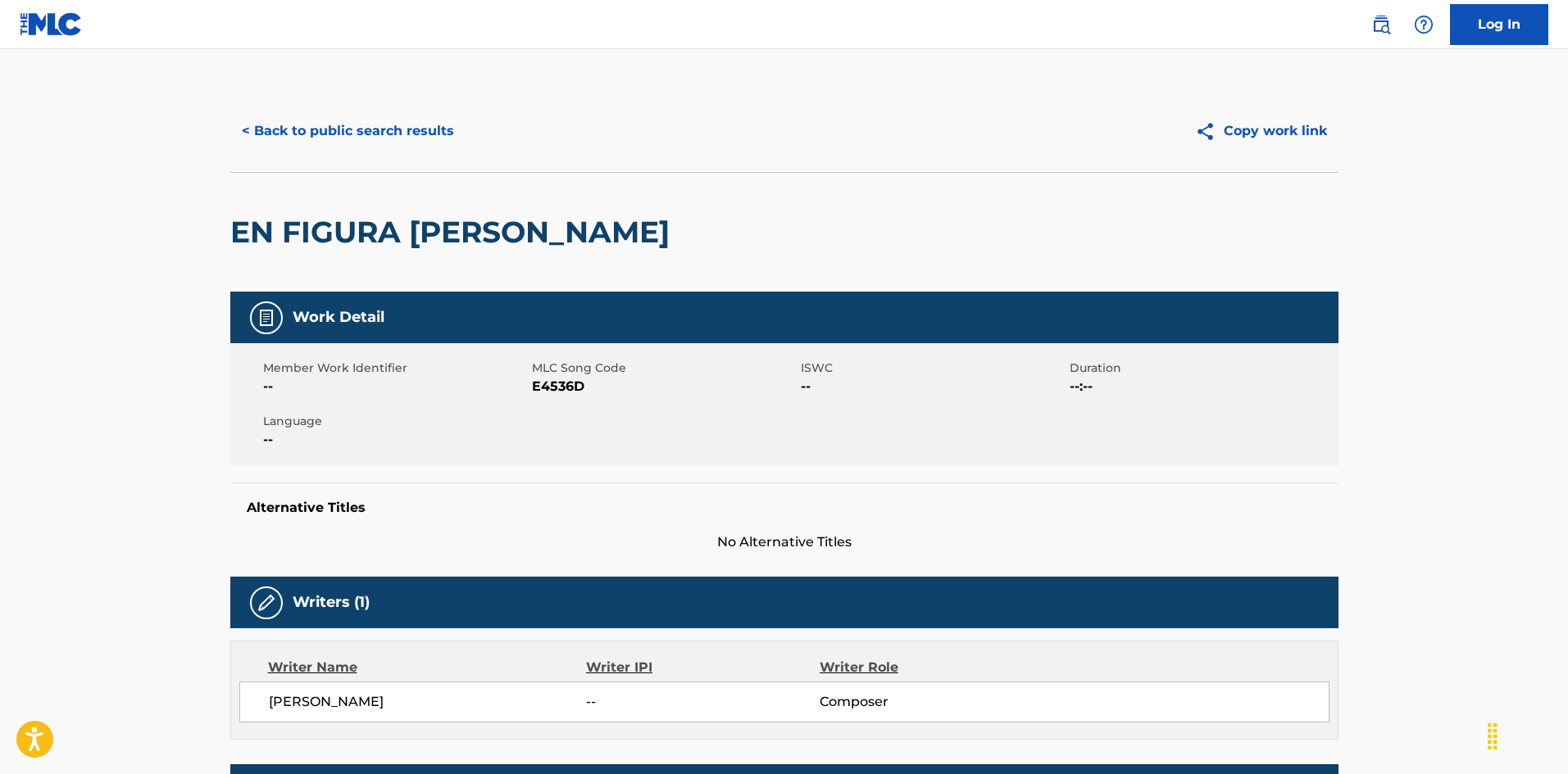
click at [387, 119] on button "< Back to public search results" at bounding box center [347, 132] width 235 height 41
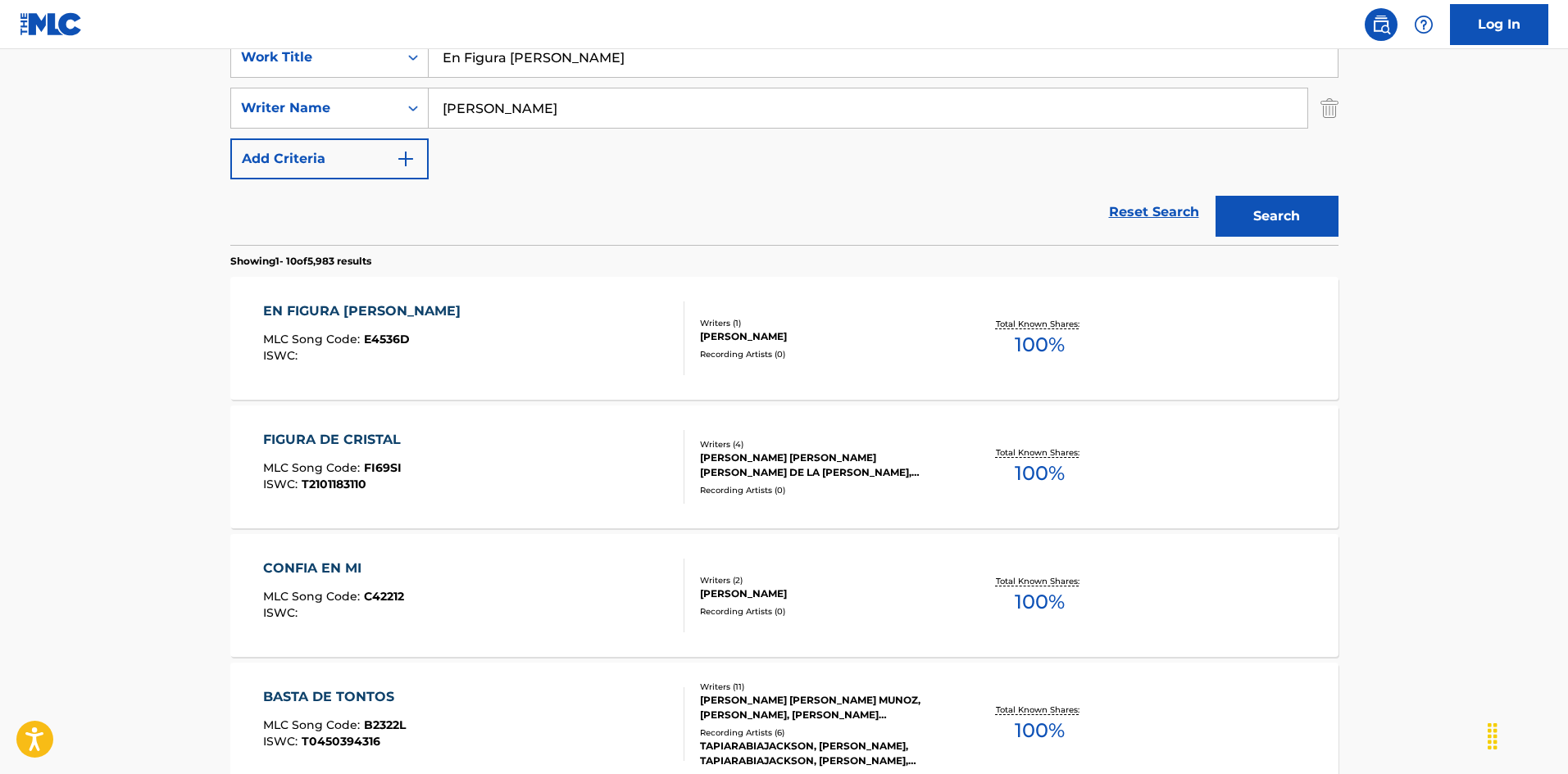
scroll to position [246, 0]
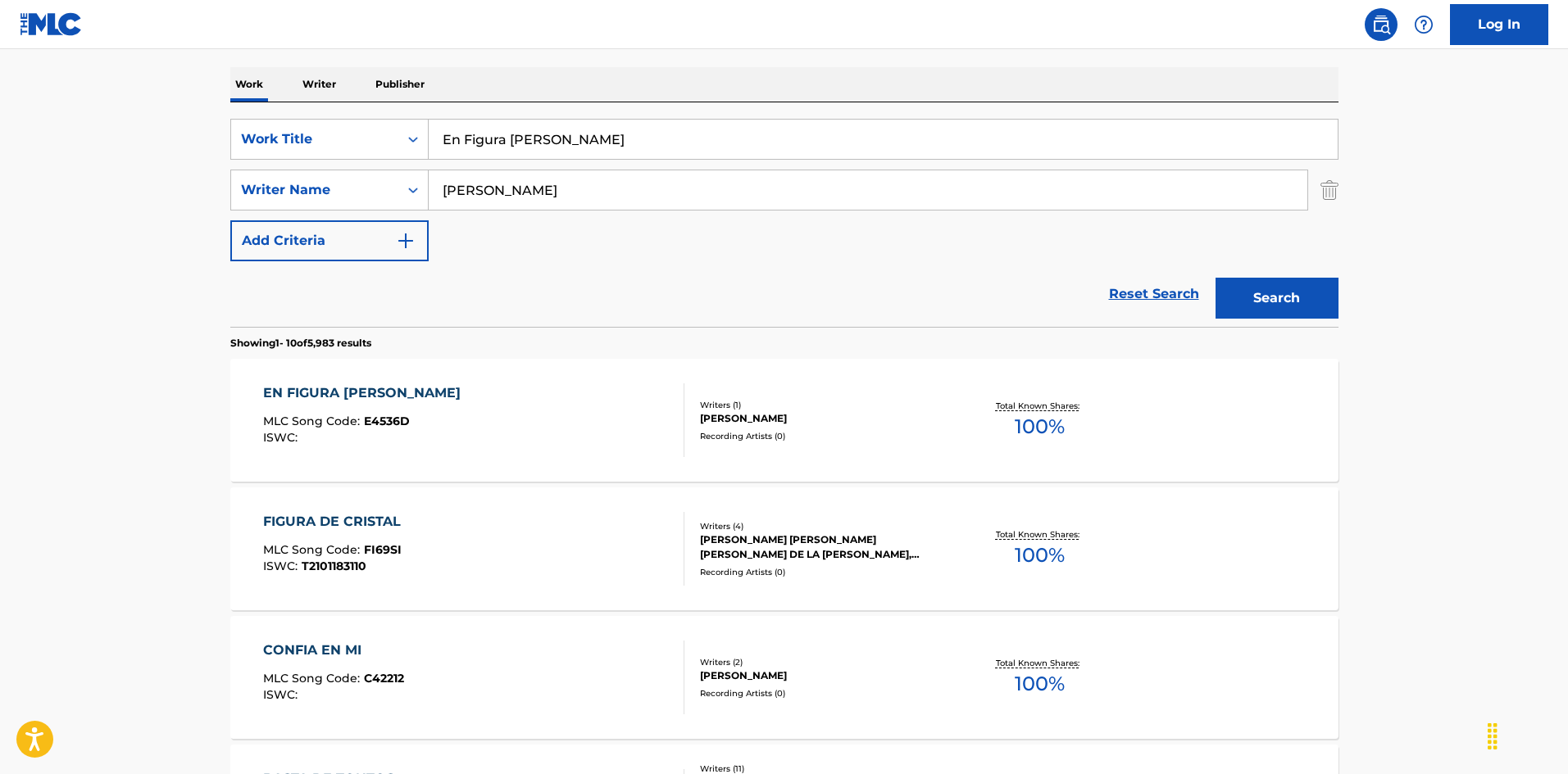
drag, startPoint x: 545, startPoint y: 131, endPoint x: 218, endPoint y: 72, distance: 332.3
click at [218, 72] on div "The MLC Public Work Search The accuracy and completeness of The MLC's data is d…" at bounding box center [784, 784] width 1148 height 1880
click at [891, 145] on input "Even A Nobody Need A Someone To Love [PERSON_NAME]|[PERSON_NAME]" at bounding box center [882, 139] width 909 height 39
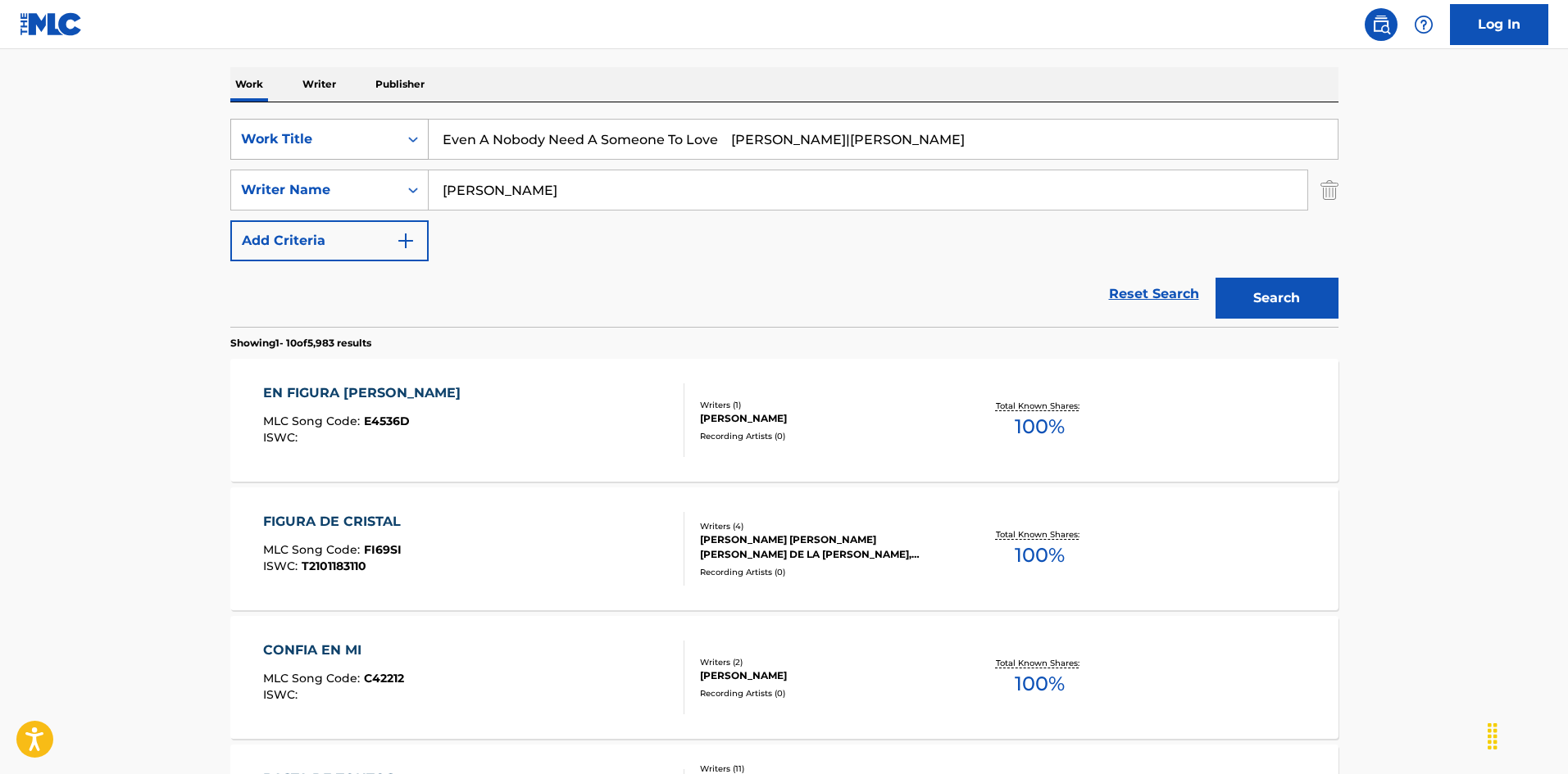
type input "Even A Nobody Need A Someone To Love [PERSON_NAME]|[PERSON_NAME]"
drag, startPoint x: 267, startPoint y: 141, endPoint x: 334, endPoint y: 159, distance: 69.4
click at [286, 143] on div "SearchWithCriteria925b4d22-daa9-49c7-9c3b-1f4fd6ba712d Work Title Even A Nobody…" at bounding box center [784, 190] width 1108 height 142
type input "[PERSON_NAME]"
drag, startPoint x: 957, startPoint y: 176, endPoint x: 992, endPoint y: 183, distance: 35.7
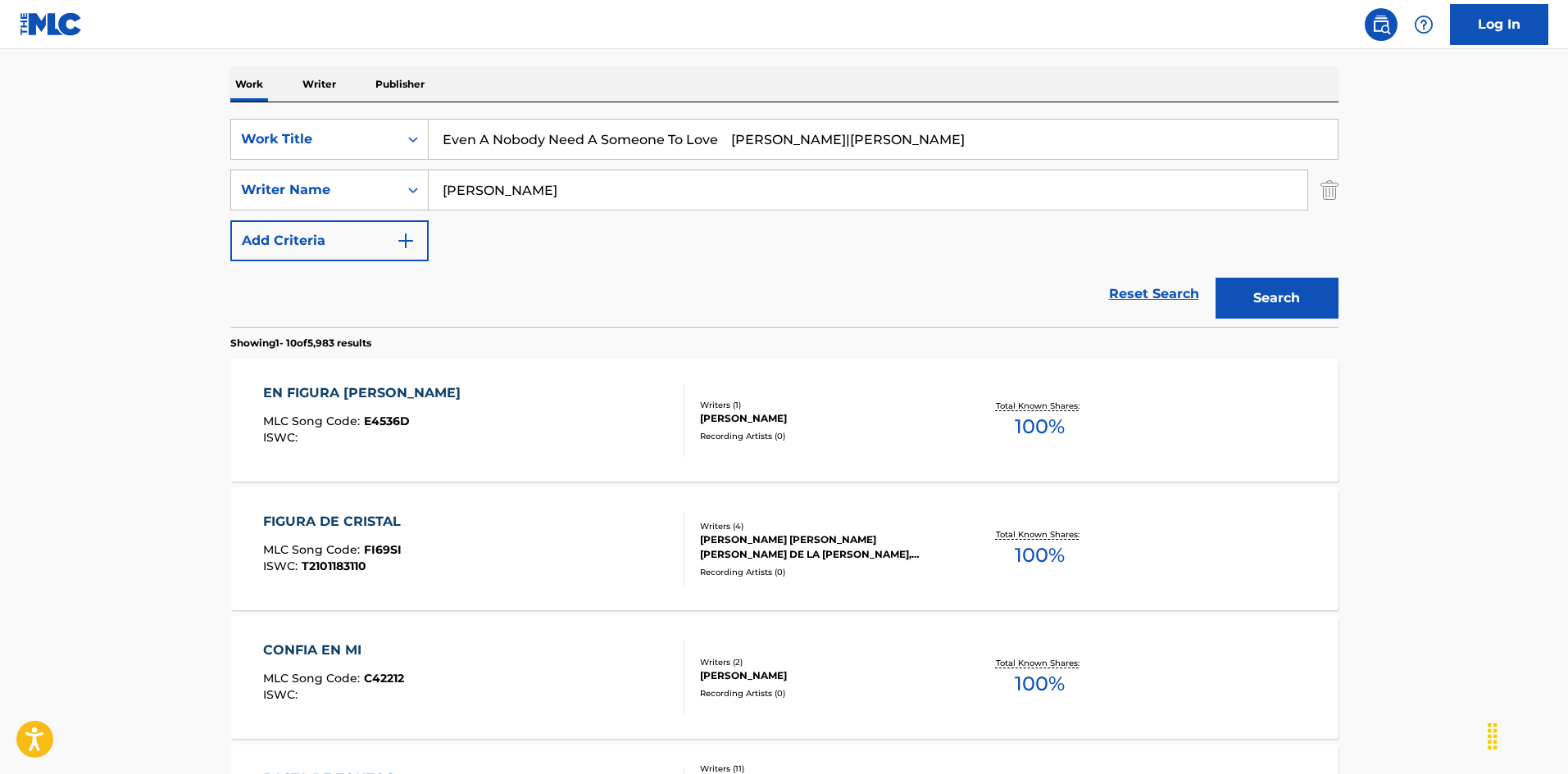
click at [992, 183] on div "SearchWithCriteria925b4d22-daa9-49c7-9c3b-1f4fd6ba712d Work Title Even A Nobody…" at bounding box center [784, 190] width 1108 height 142
type input "Even A Nobody Need A Someone To Love"
click at [1318, 295] on button "Search" at bounding box center [1276, 299] width 123 height 41
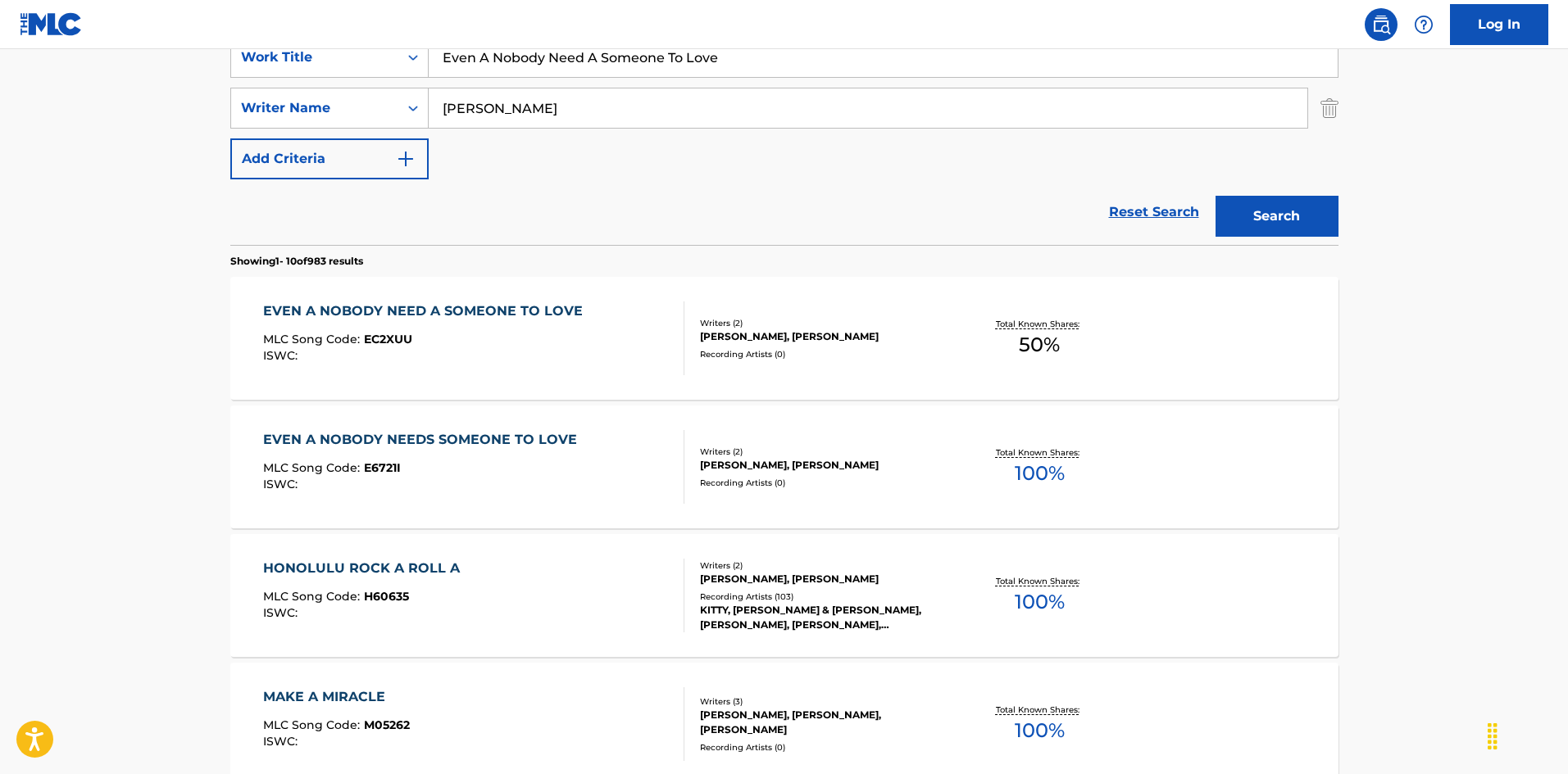
scroll to position [410, 0]
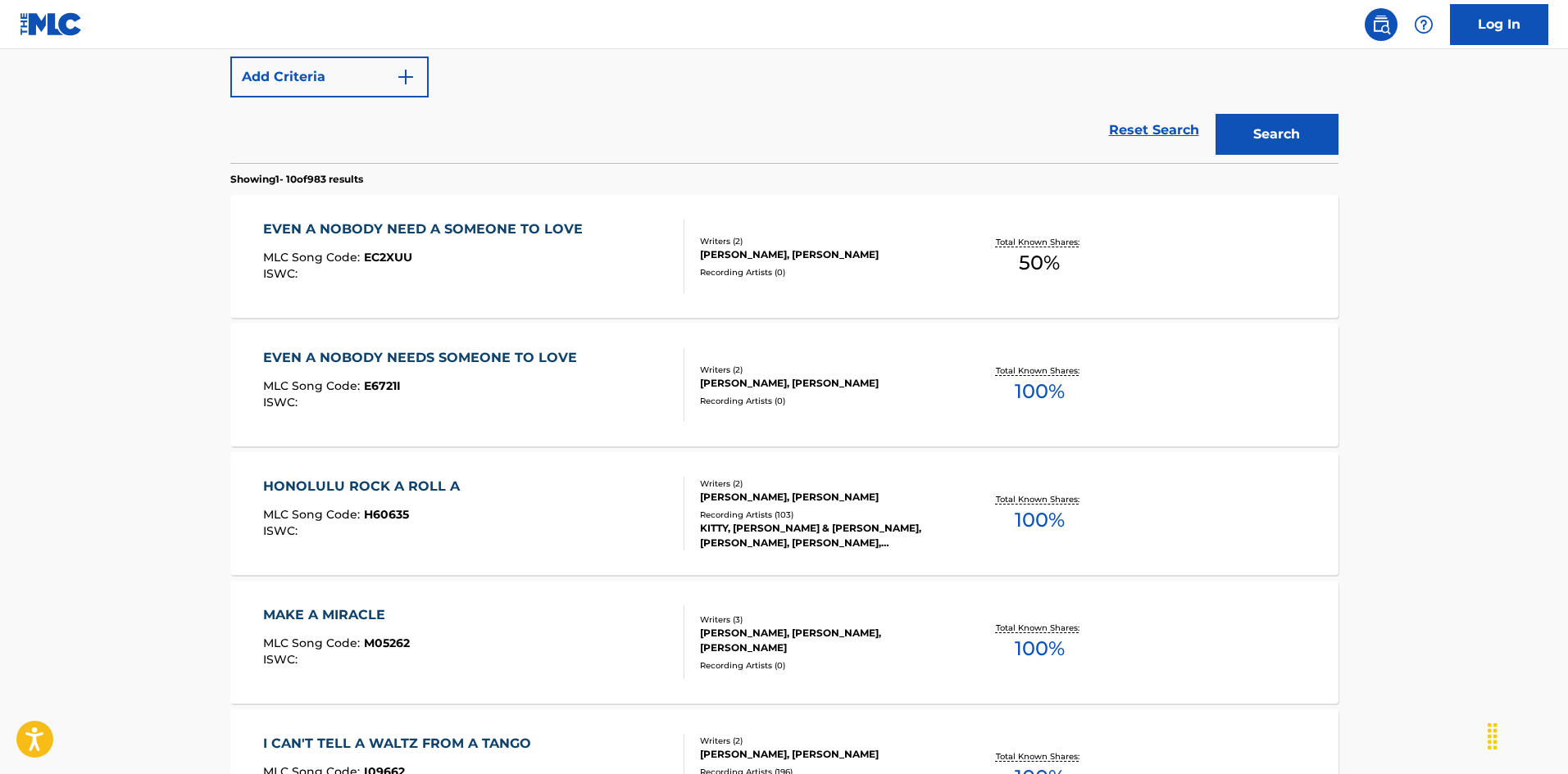
click at [572, 388] on div "MLC Song Code : E6721I" at bounding box center [424, 388] width 322 height 17
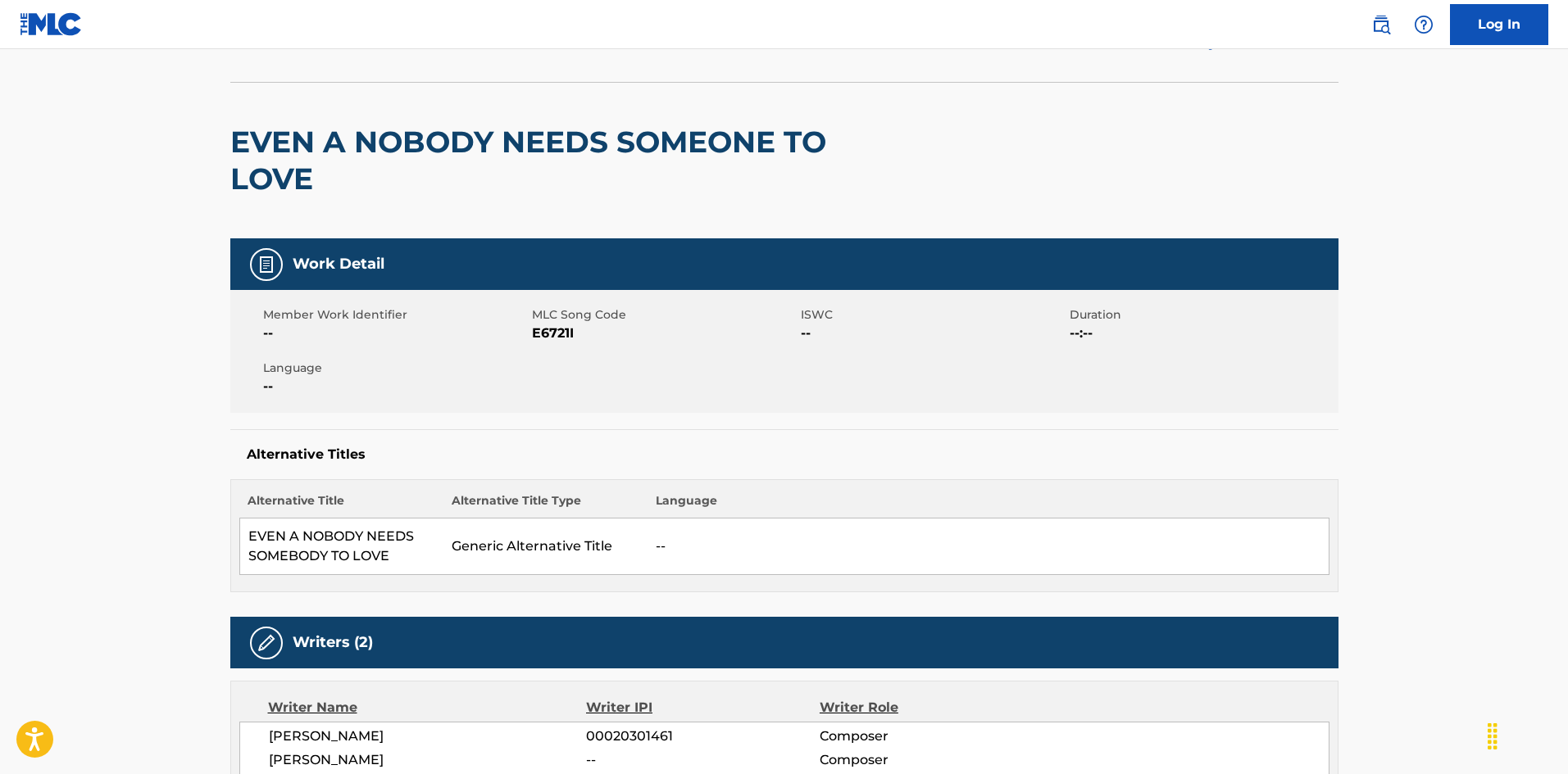
scroll to position [8, 0]
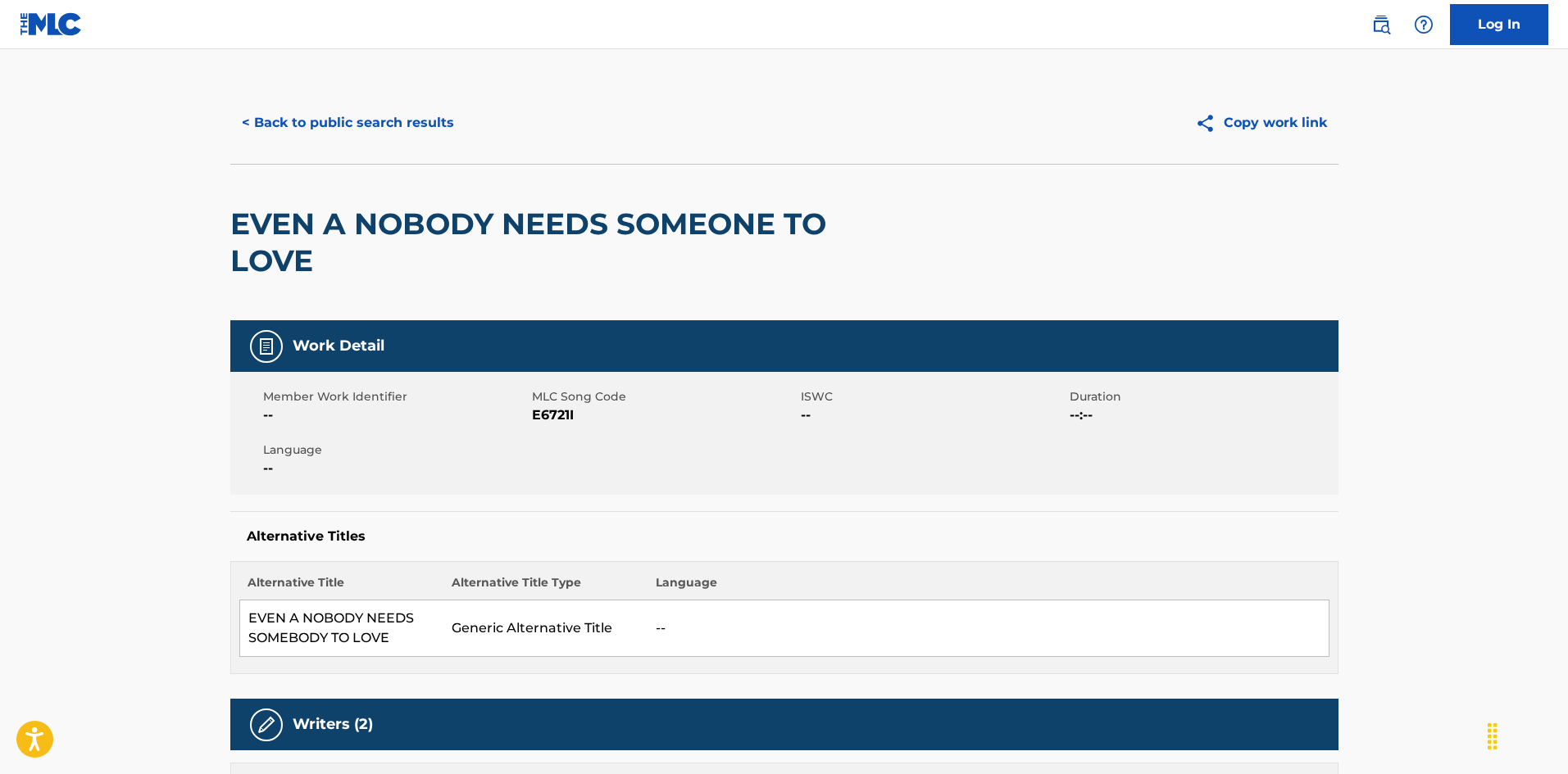
click at [572, 415] on span "E6721I" at bounding box center [663, 415] width 264 height 20
click at [560, 415] on span "E6721I" at bounding box center [663, 415] width 264 height 20
click at [560, 416] on span "E6721I" at bounding box center [663, 415] width 264 height 20
drag, startPoint x: 294, startPoint y: 621, endPoint x: 399, endPoint y: 631, distance: 105.5
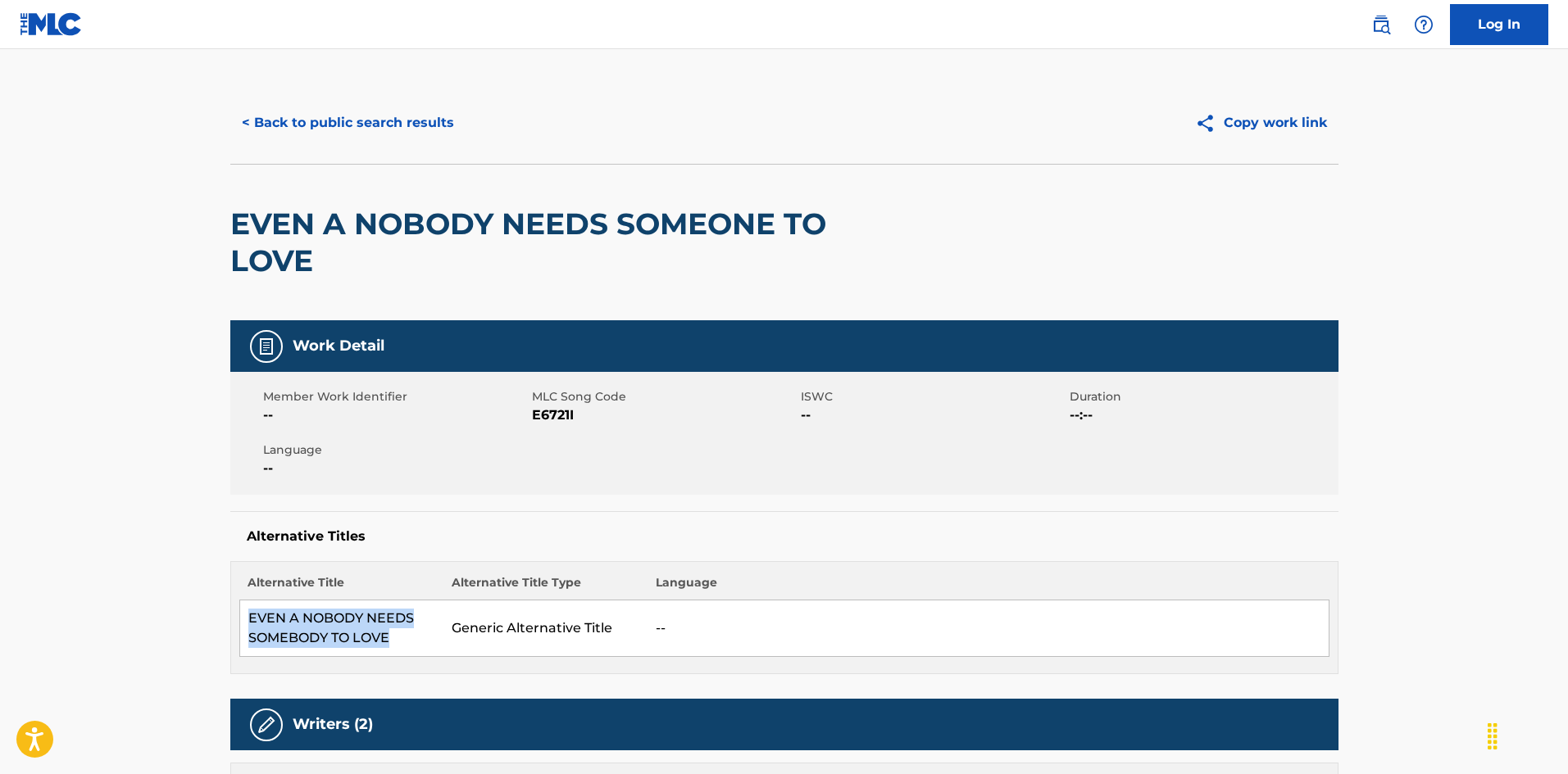
click at [399, 631] on td "EVEN A NOBODY NEEDS SOMEBODY TO LOVE" at bounding box center [342, 630] width 204 height 57
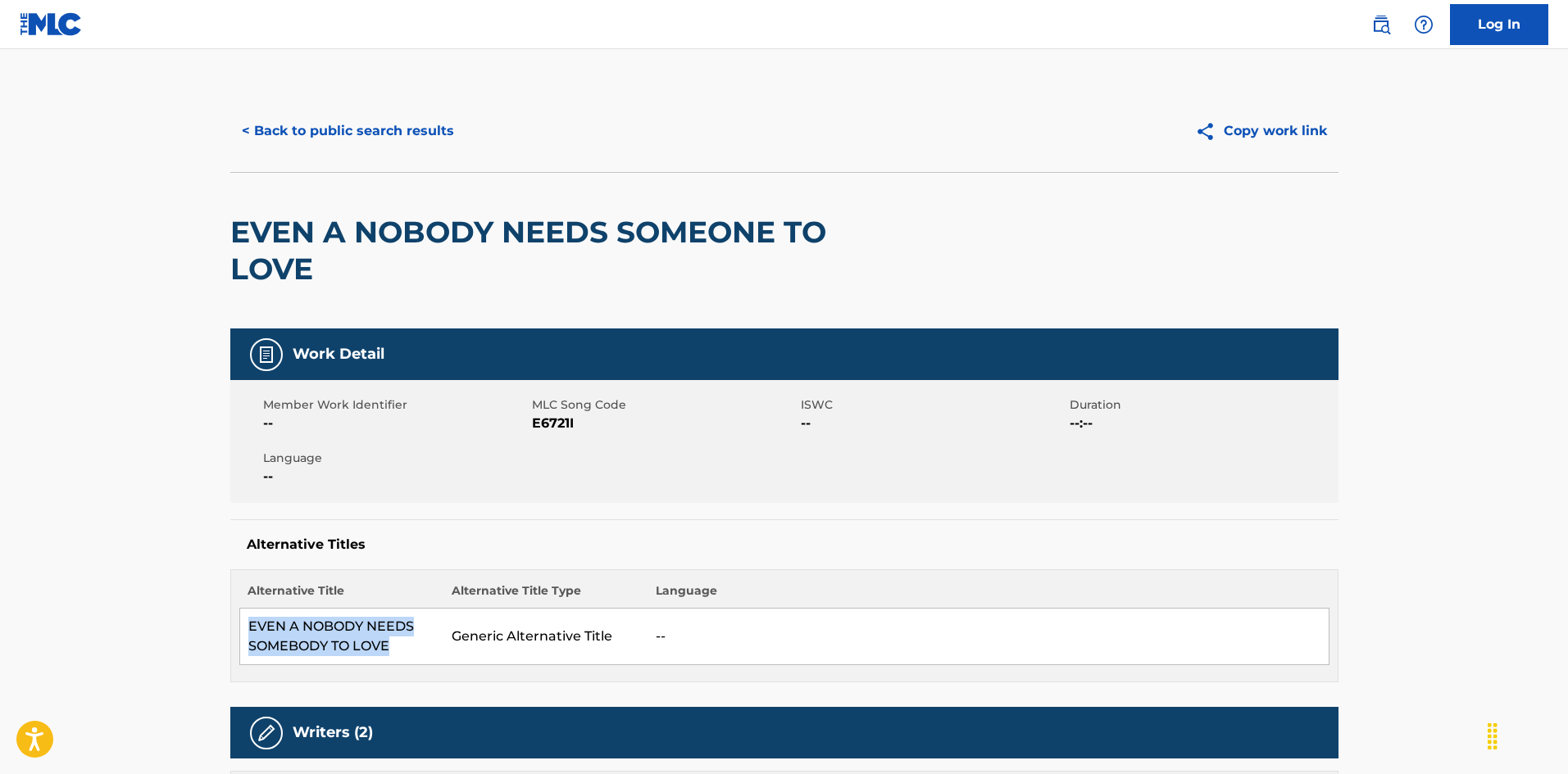
click at [438, 126] on button "< Back to public search results" at bounding box center [347, 132] width 235 height 41
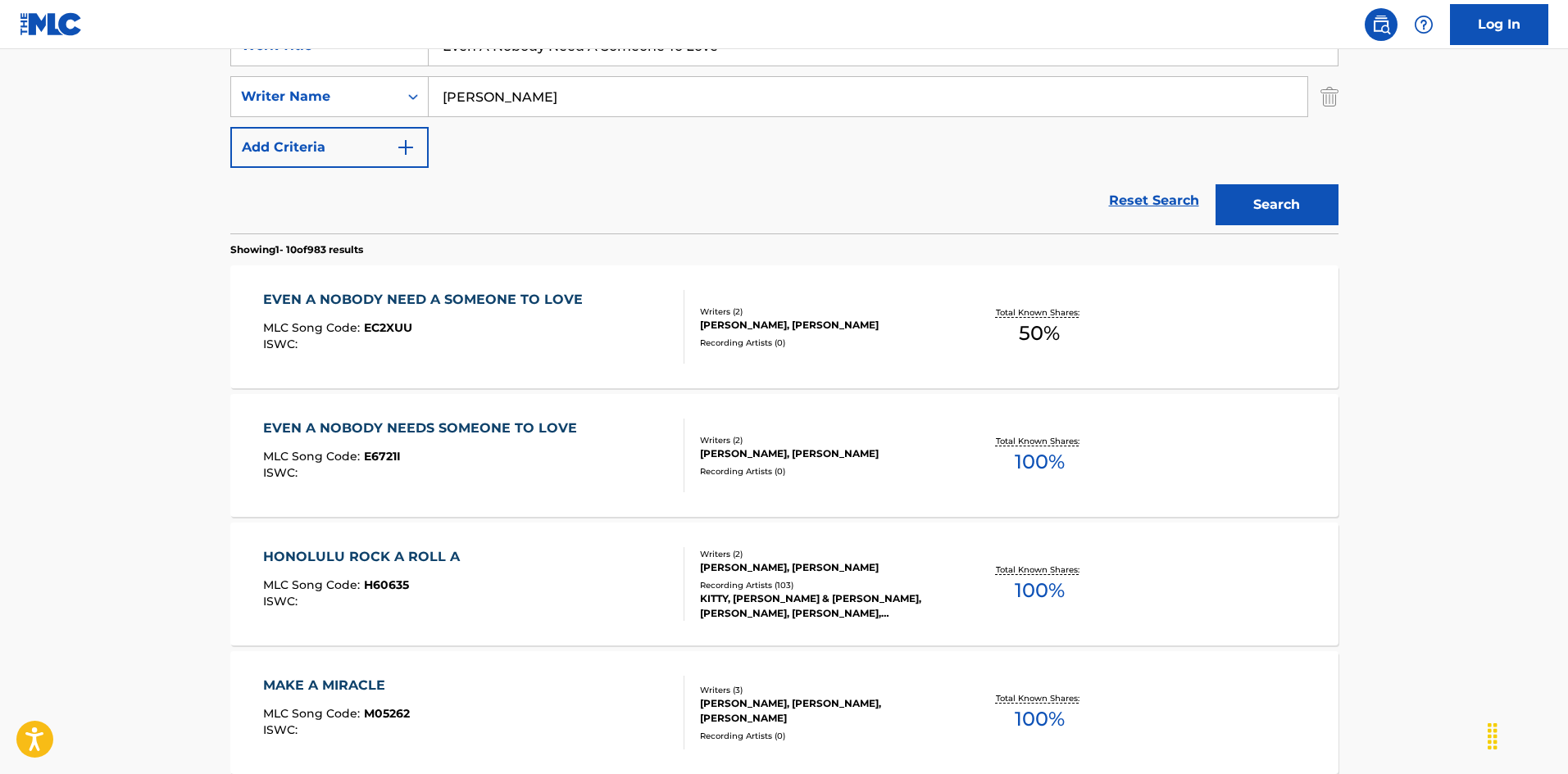
scroll to position [257, 0]
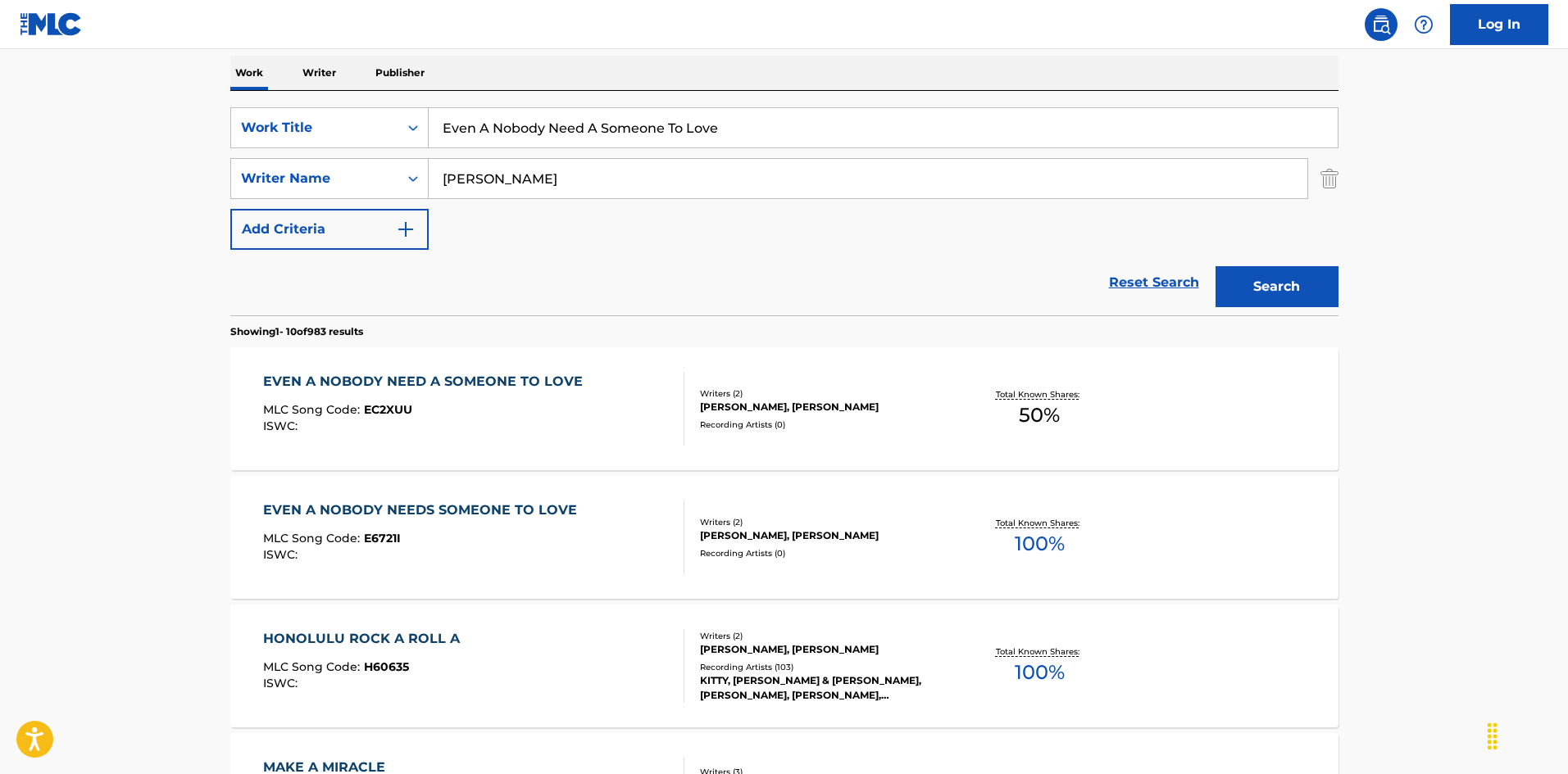
drag, startPoint x: 423, startPoint y: 96, endPoint x: 392, endPoint y: 99, distance: 31.1
click at [376, 94] on div "SearchWithCriteria925b4d22-daa9-49c7-9c3b-1f4fd6ba712d Work Title Even A Nobody…" at bounding box center [784, 203] width 1108 height 225
click at [740, 131] on input "Every Morning, Noon And Night [PERSON_NAME]" at bounding box center [882, 128] width 909 height 39
type input "Every Morning, Noon And Night [PERSON_NAME]"
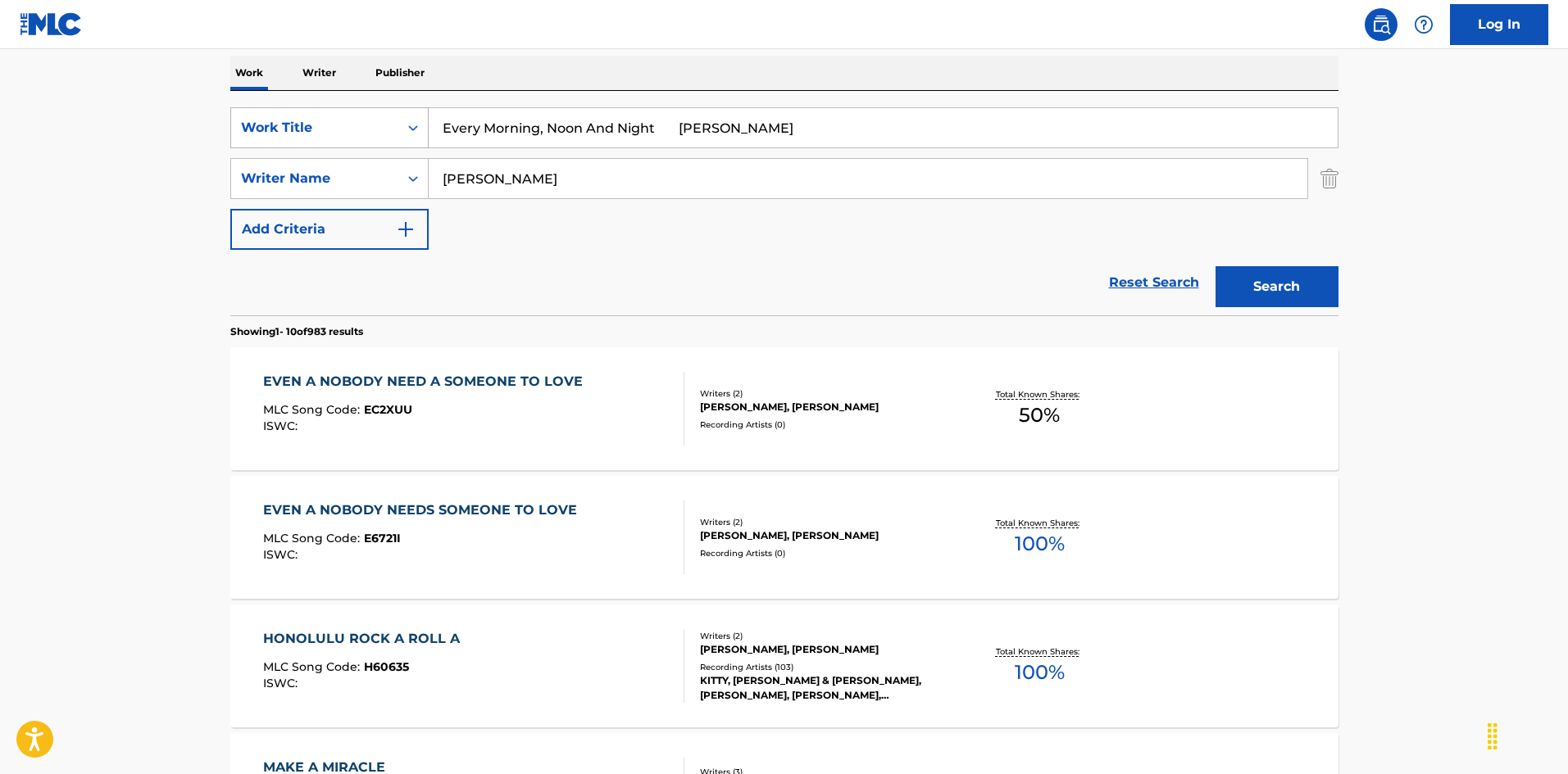
drag, startPoint x: 380, startPoint y: 136, endPoint x: 387, endPoint y: 141, distance: 8.6
click at [383, 141] on div "SearchWithCriteria925b4d22-daa9-49c7-9c3b-1f4fd6ba712d Work Title Every Morning…" at bounding box center [784, 178] width 1108 height 142
type input "[PERSON_NAME]"
drag, startPoint x: 670, startPoint y: 127, endPoint x: 778, endPoint y: 144, distance: 109.3
click at [779, 139] on input "Every Morning, Noon And Night [PERSON_NAME]" at bounding box center [882, 128] width 909 height 39
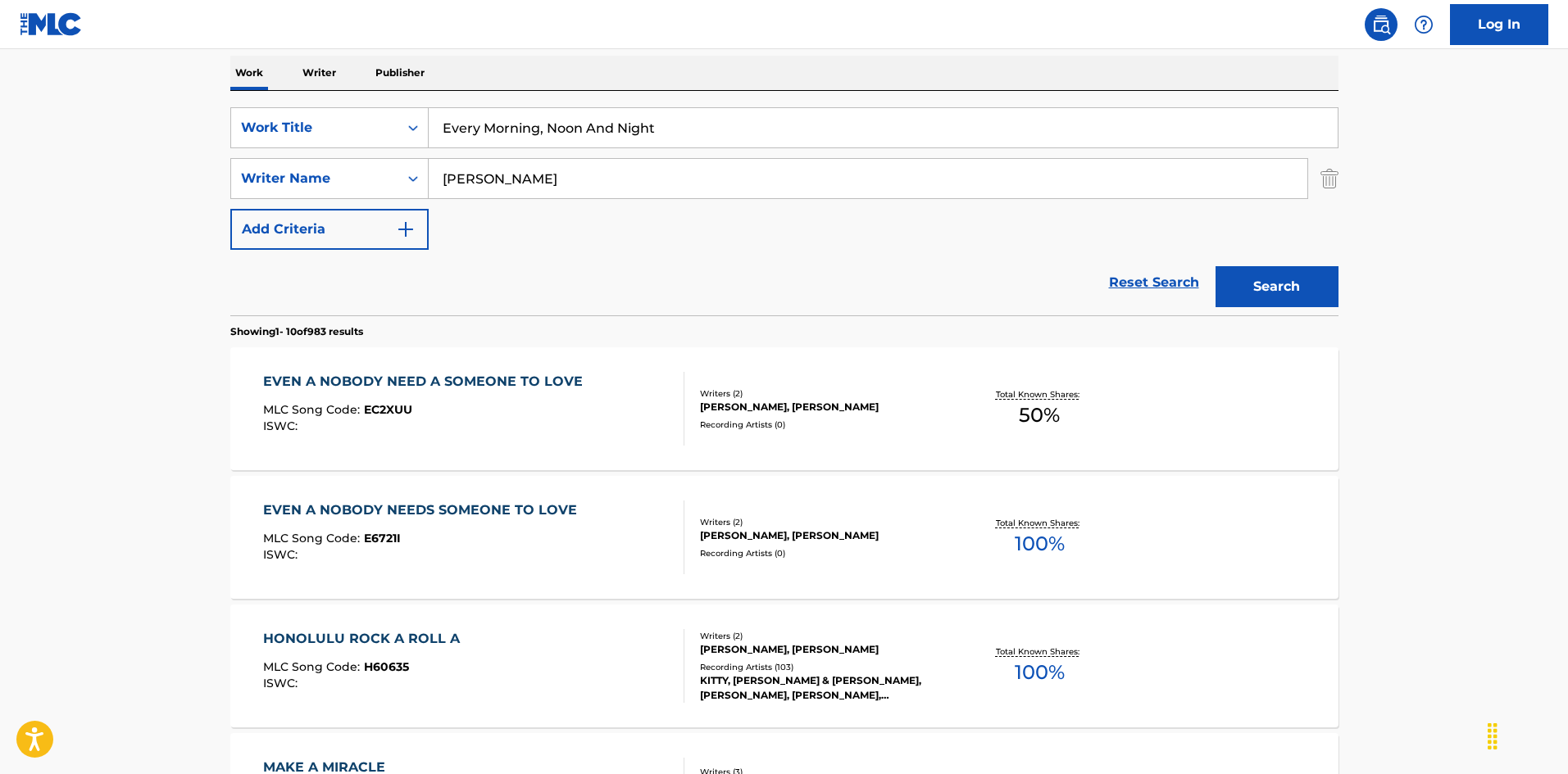
type input "Every Morning, Noon And Night"
click at [1249, 275] on button "Search" at bounding box center [1276, 287] width 123 height 41
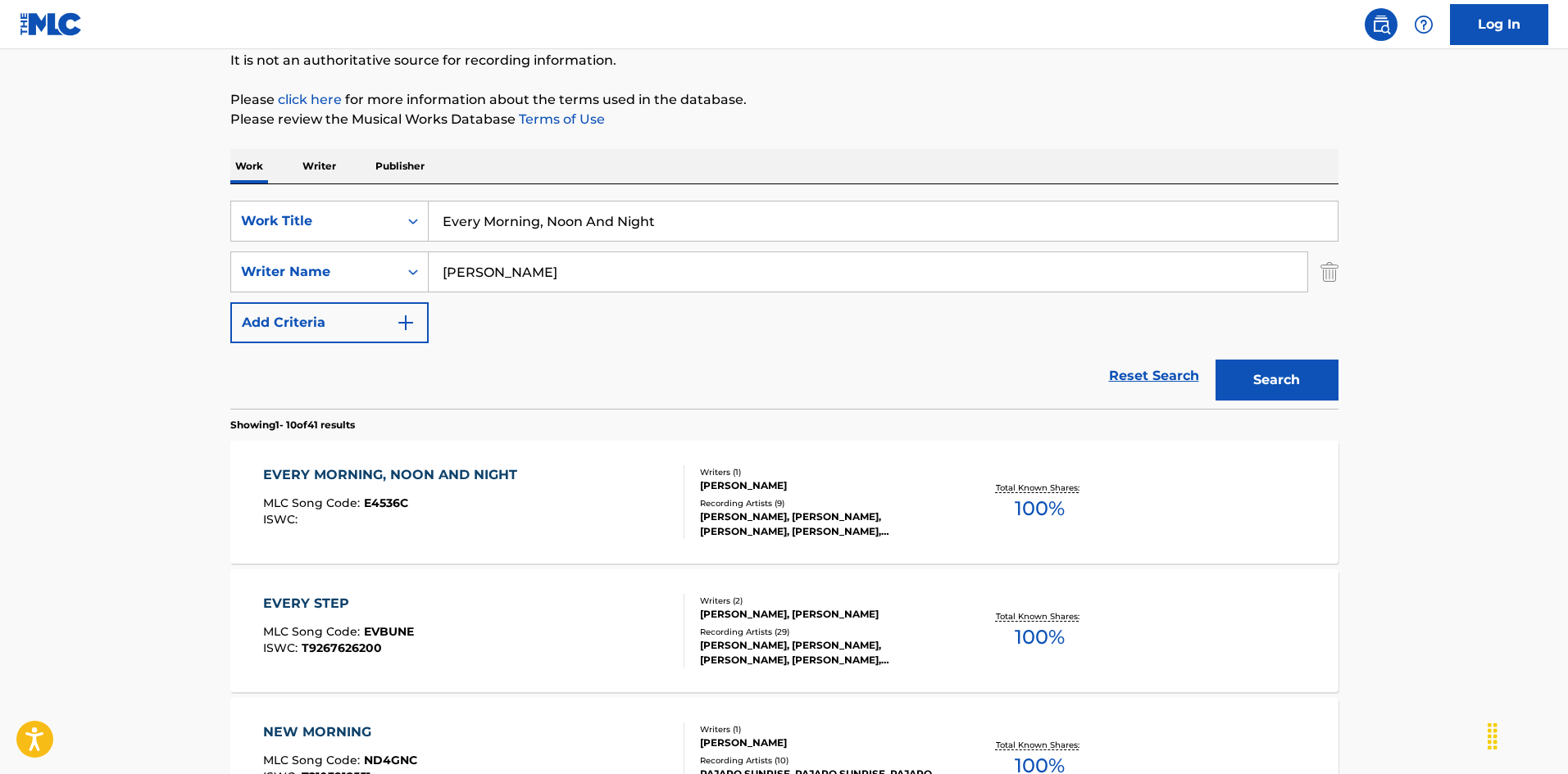
scroll to position [246, 0]
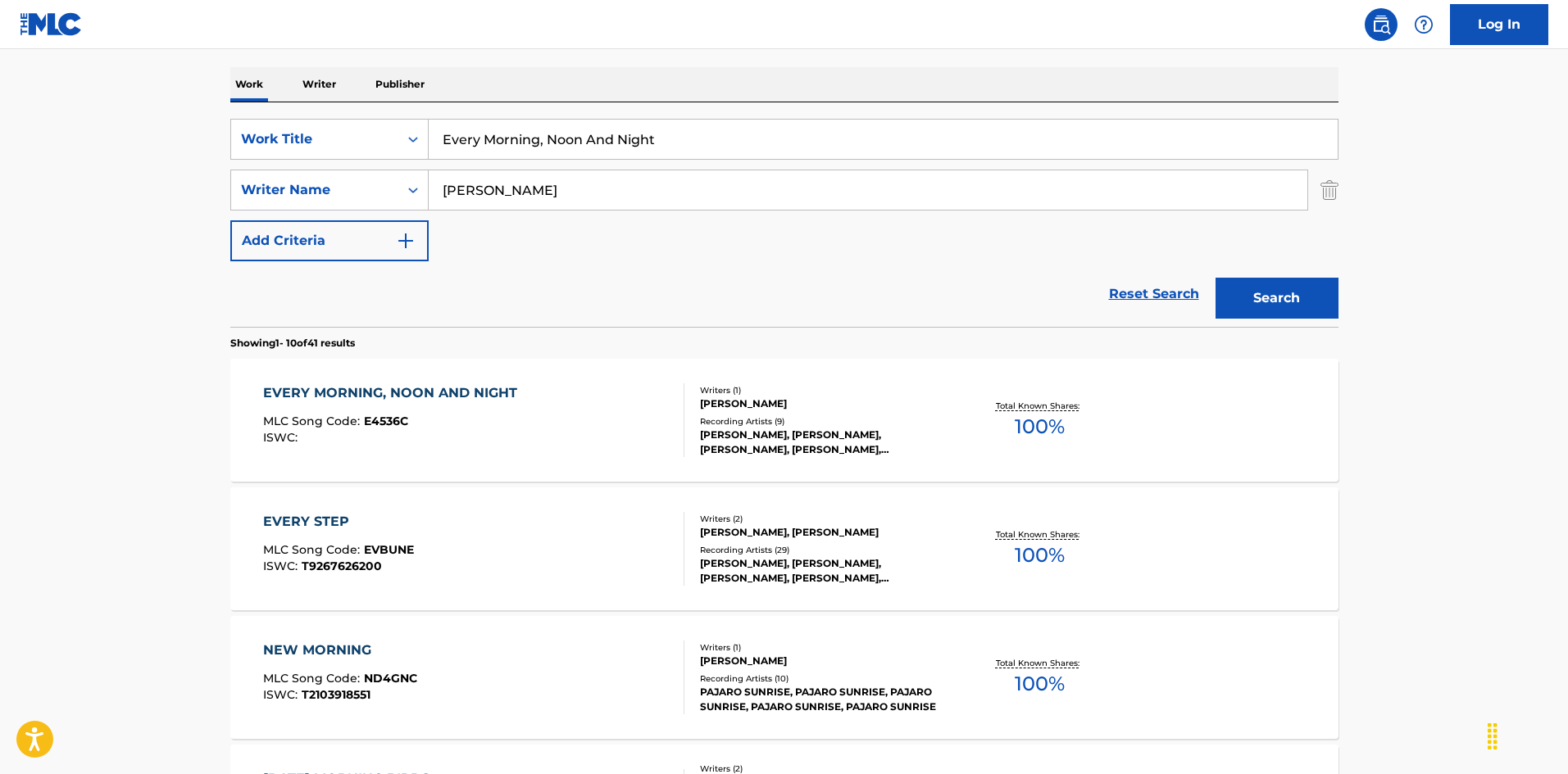
click at [654, 431] on div "EVERY MORNING, NOON AND NIGHT MLC Song Code : E4536C ISWC :" at bounding box center [474, 419] width 421 height 74
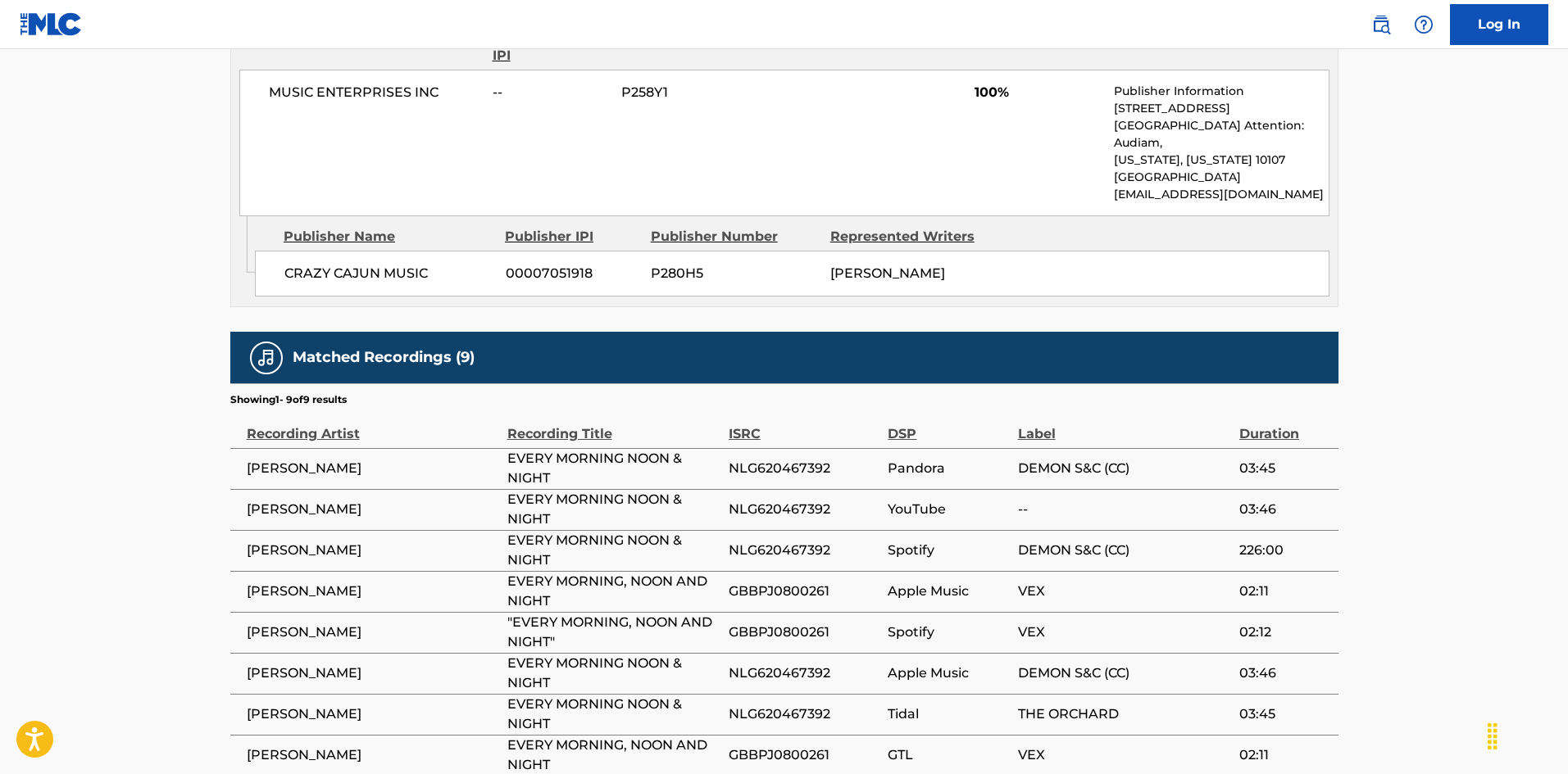
scroll to position [949, 0]
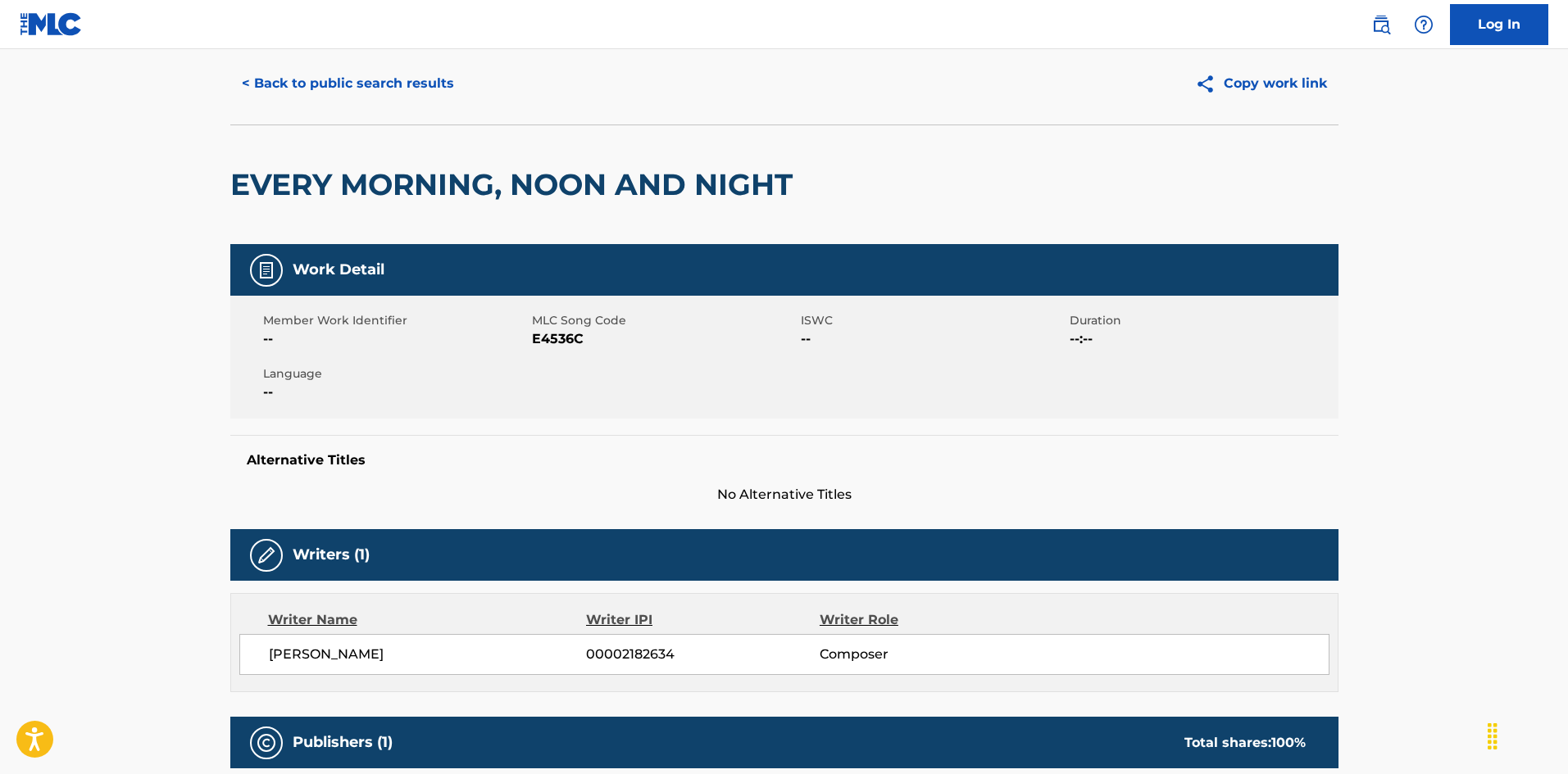
click at [364, 87] on button "< Back to public search results" at bounding box center [347, 83] width 235 height 41
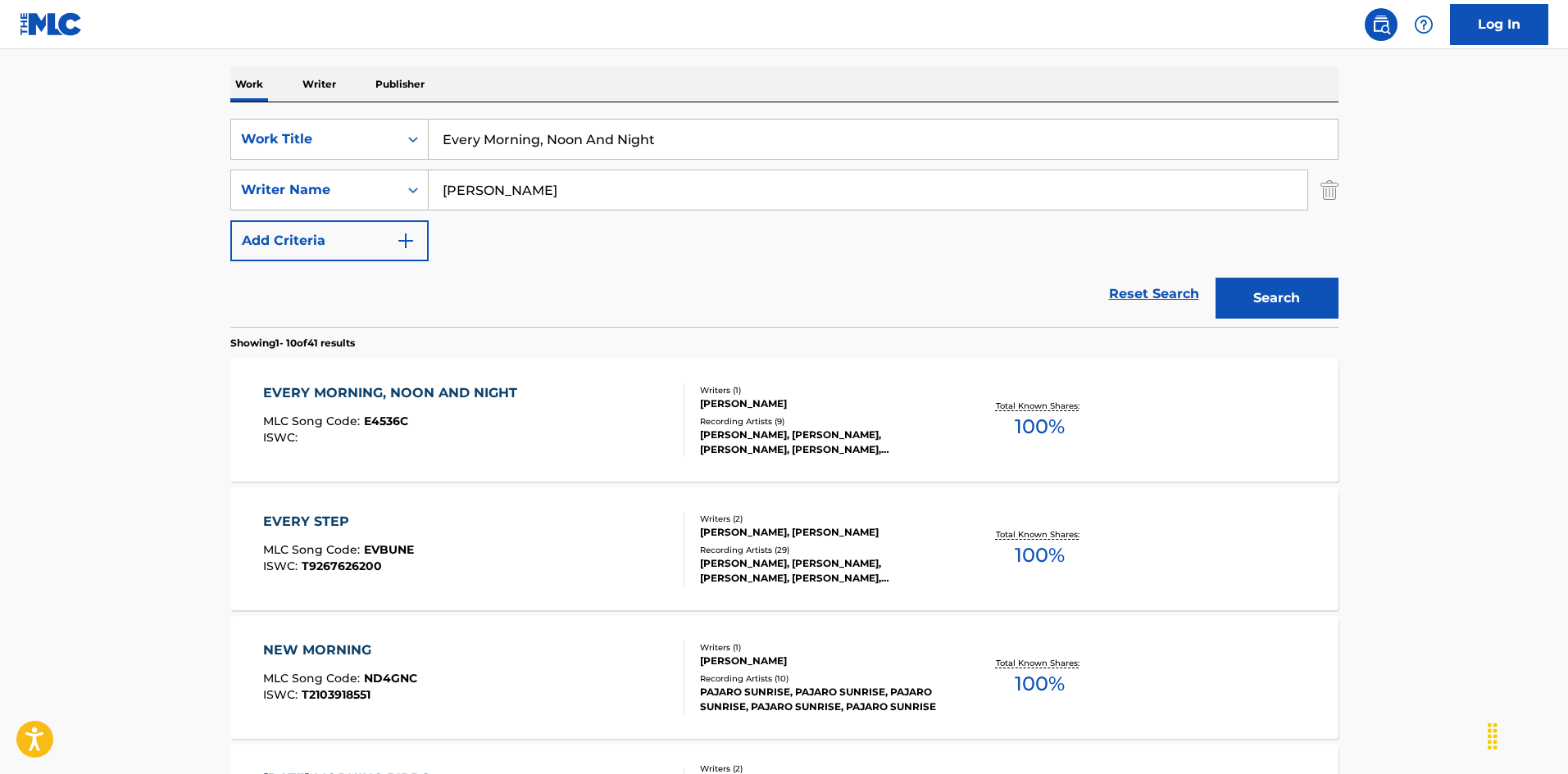
drag, startPoint x: 675, startPoint y: 145, endPoint x: 334, endPoint y: 99, distance: 344.1
click at [239, 64] on div "The MLC Public Work Search The accuracy and completeness of The MLC's data is d…" at bounding box center [784, 784] width 1148 height 1880
click at [725, 138] on input "Every Nite When It's Dark Houston [PERSON_NAME]|[PERSON_NAME]" at bounding box center [882, 139] width 909 height 39
type input "Every Nite When It's Dark Houston |[PERSON_NAME]"
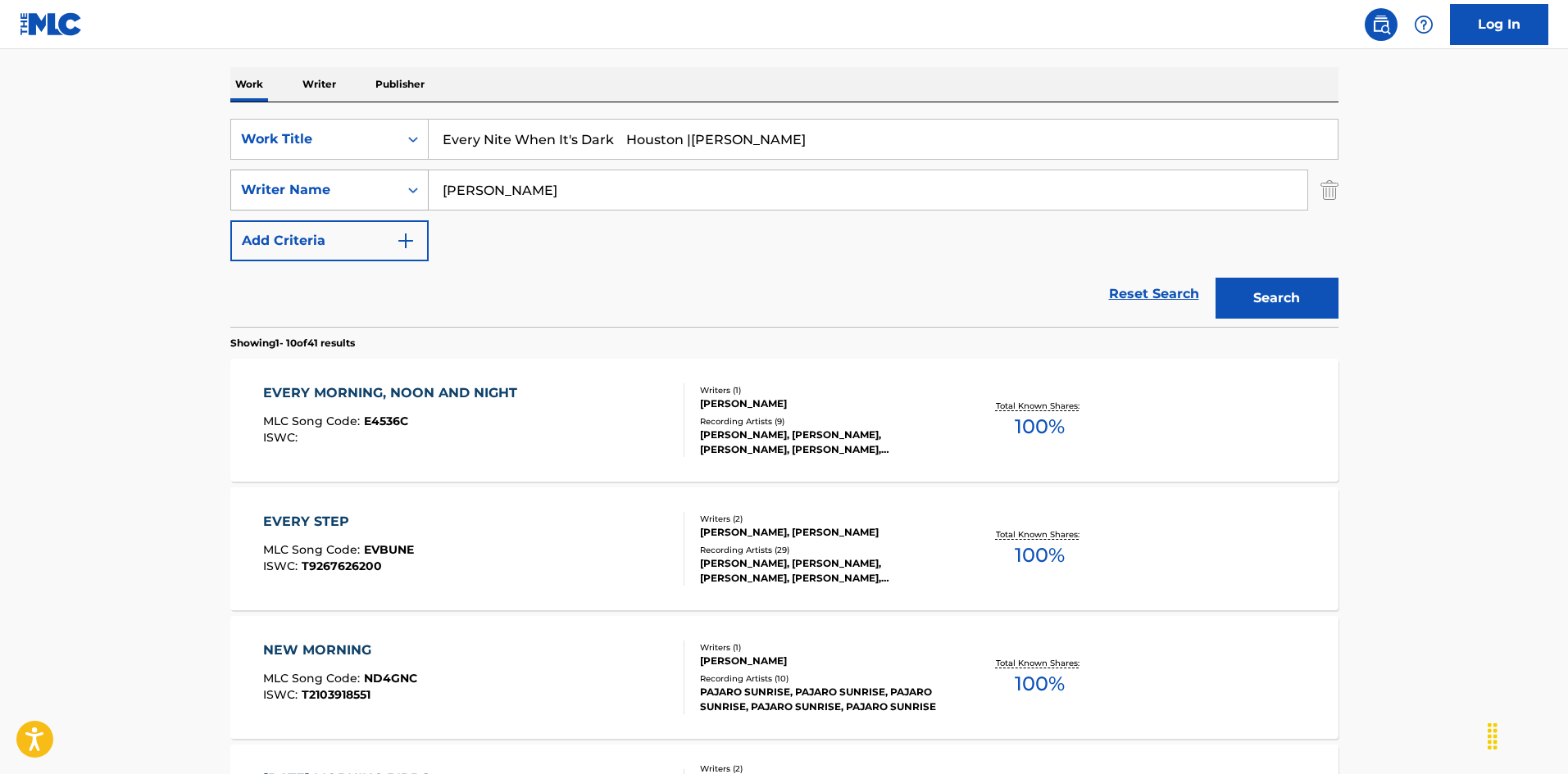
drag, startPoint x: 540, startPoint y: 177, endPoint x: 358, endPoint y: 171, distance: 182.1
click at [358, 171] on div "SearchWithCriteria999d1a91-1e41-464a-bb6a-1cf62293df15 Writer Name [PERSON_NAME]" at bounding box center [784, 191] width 1108 height 41
type input "[PERSON_NAME]"
drag, startPoint x: 631, startPoint y: 138, endPoint x: 903, endPoint y: 191, distance: 277.1
click at [906, 193] on div "SearchWithCriteria925b4d22-daa9-49c7-9c3b-1f4fd6ba712d Work Title Every Nite Wh…" at bounding box center [784, 190] width 1108 height 142
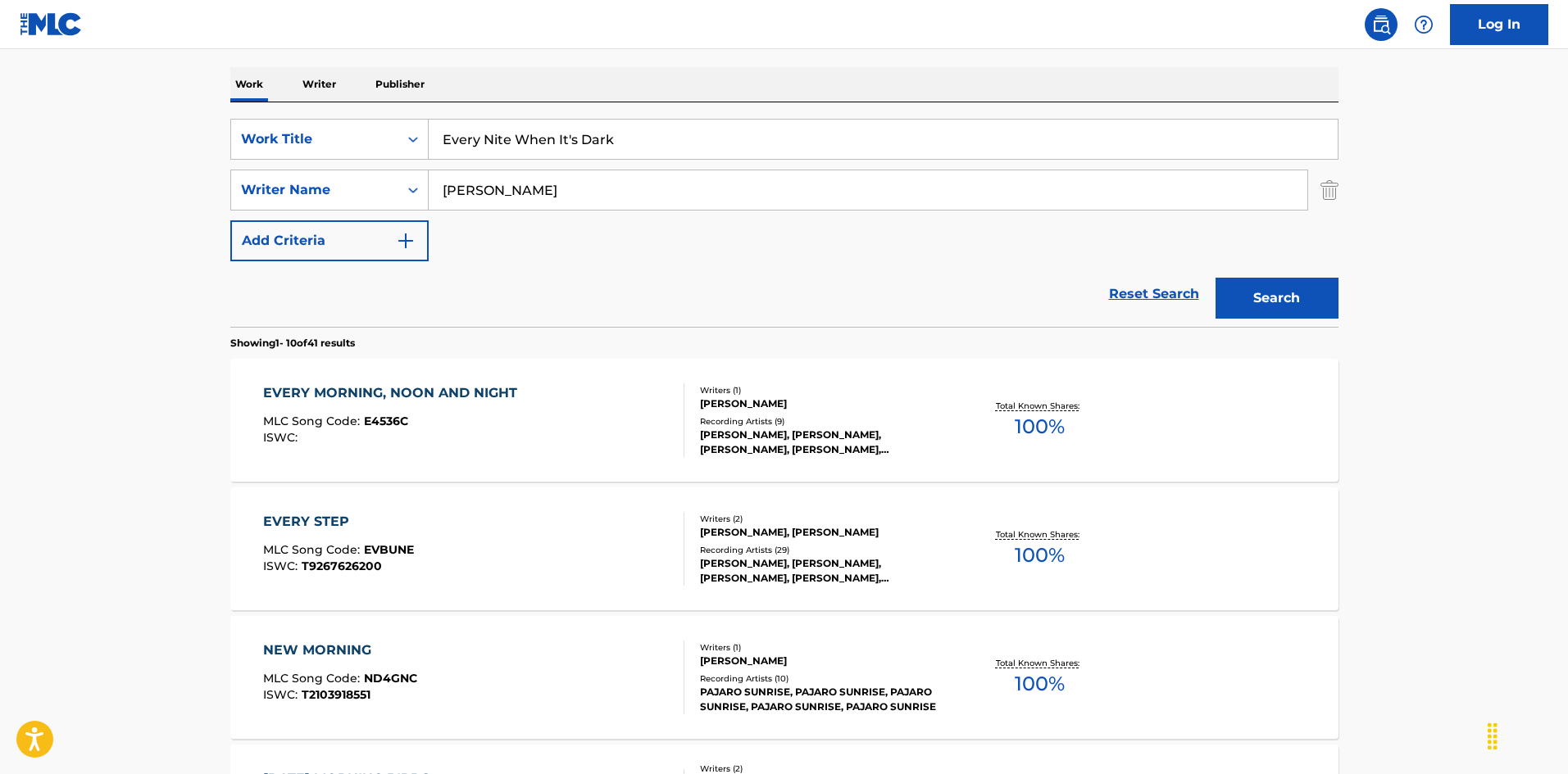
type input "Every Nite When It's Dark"
click at [1250, 288] on button "Search" at bounding box center [1276, 299] width 123 height 41
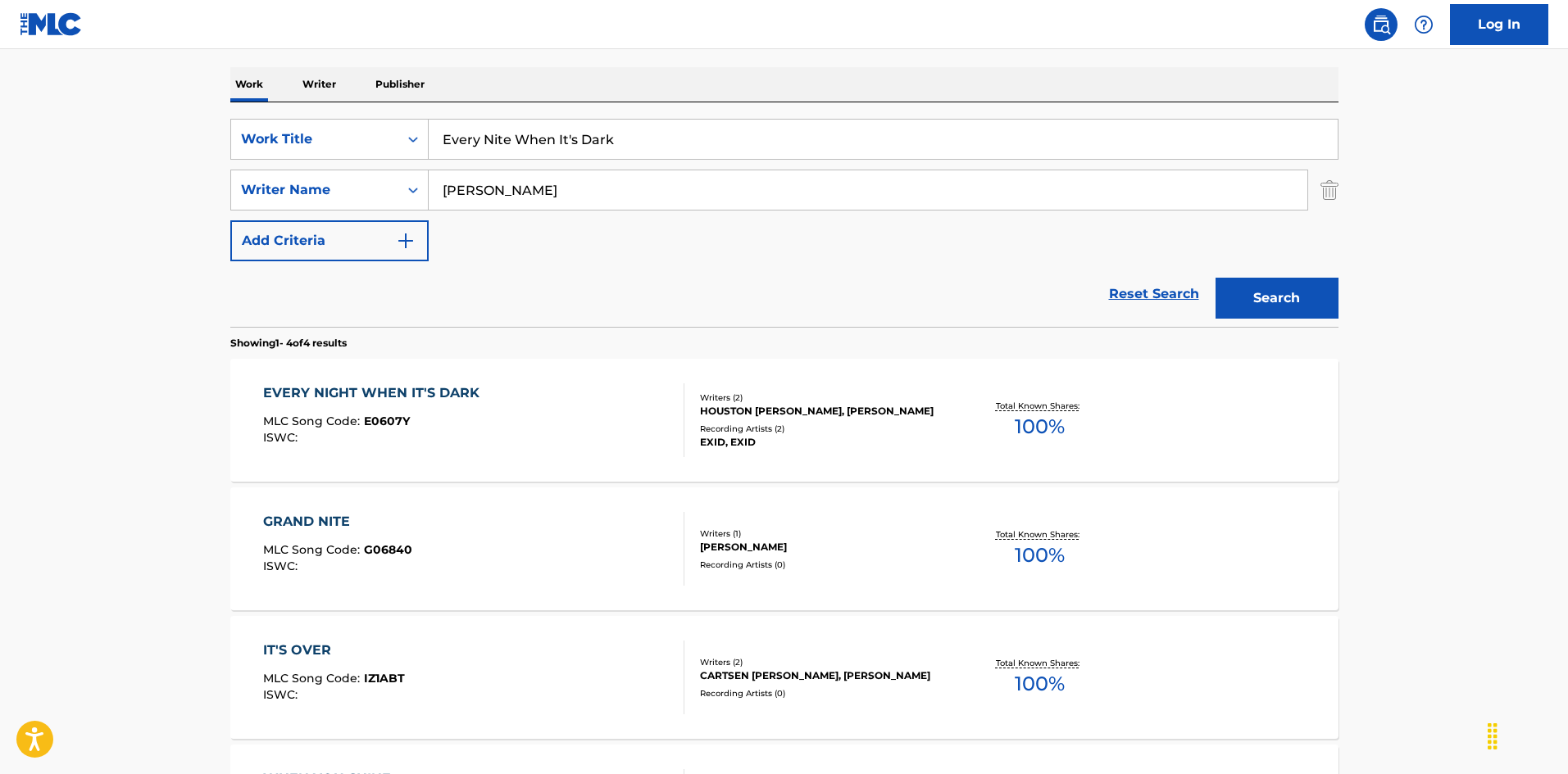
click at [637, 388] on div "EVERY NIGHT WHEN IT'S DARK MLC Song Code : E0607Y ISWC :" at bounding box center [474, 419] width 421 height 74
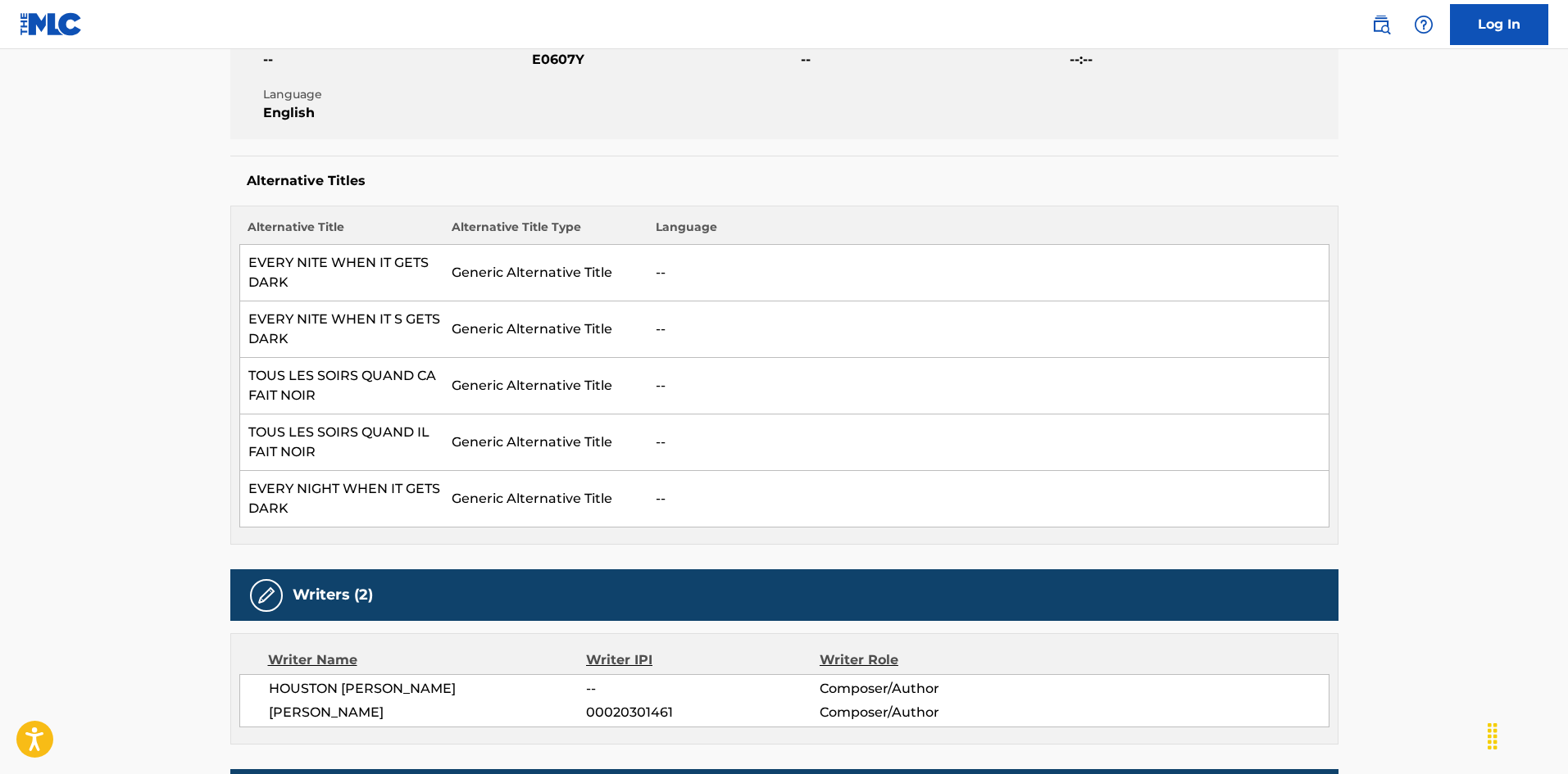
scroll to position [163, 0]
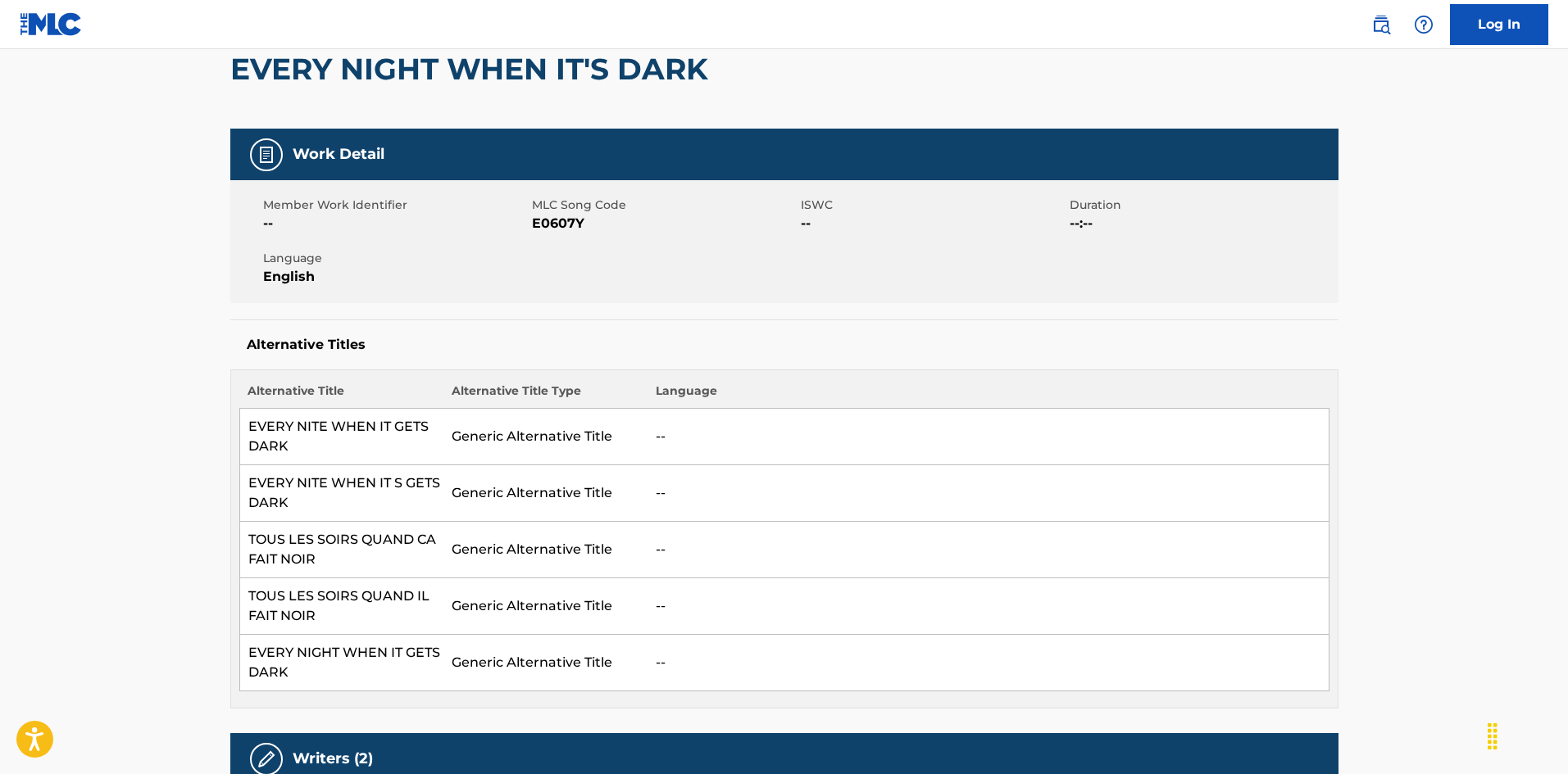
click at [552, 217] on span "E0607Y" at bounding box center [663, 224] width 264 height 20
drag, startPoint x: 245, startPoint y: 425, endPoint x: 288, endPoint y: 448, distance: 48.8
click at [288, 448] on td "EVERY NITE WHEN IT GETS DARK" at bounding box center [342, 437] width 204 height 57
drag, startPoint x: 307, startPoint y: 553, endPoint x: 324, endPoint y: 553, distance: 17.0
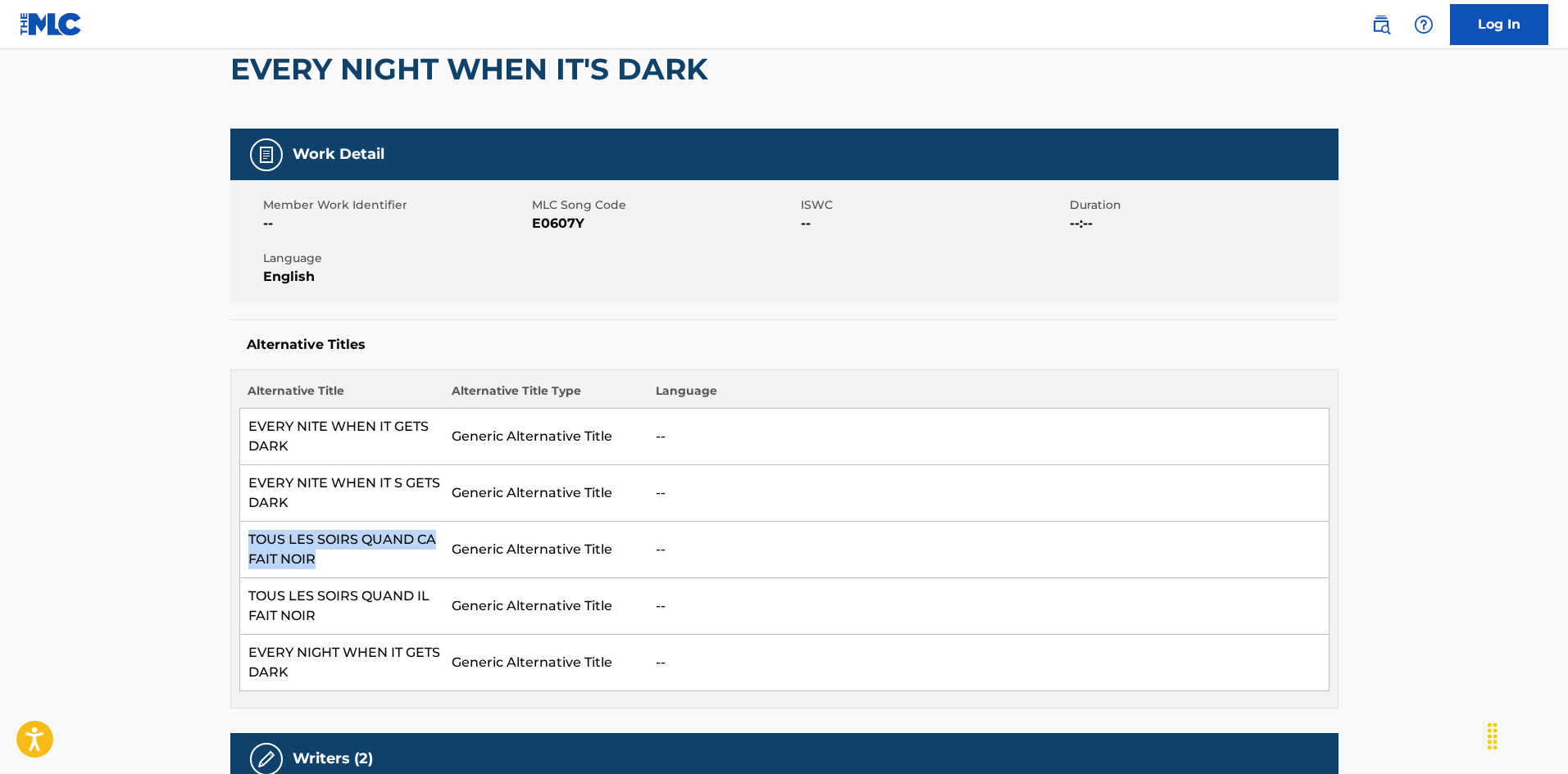
click at [324, 553] on td "TOUS LES SOIRS QUAND CA FAIT NOIR" at bounding box center [342, 550] width 204 height 57
drag, startPoint x: 246, startPoint y: 592, endPoint x: 316, endPoint y: 610, distance: 72.3
click at [316, 610] on td "TOUS LES SOIRS QUAND IL FAIT NOIR" at bounding box center [342, 607] width 204 height 57
drag, startPoint x: 248, startPoint y: 651, endPoint x: 307, endPoint y: 668, distance: 61.4
click at [305, 673] on td "EVERY NIGHT WHEN IT GETS DARK" at bounding box center [342, 664] width 204 height 57
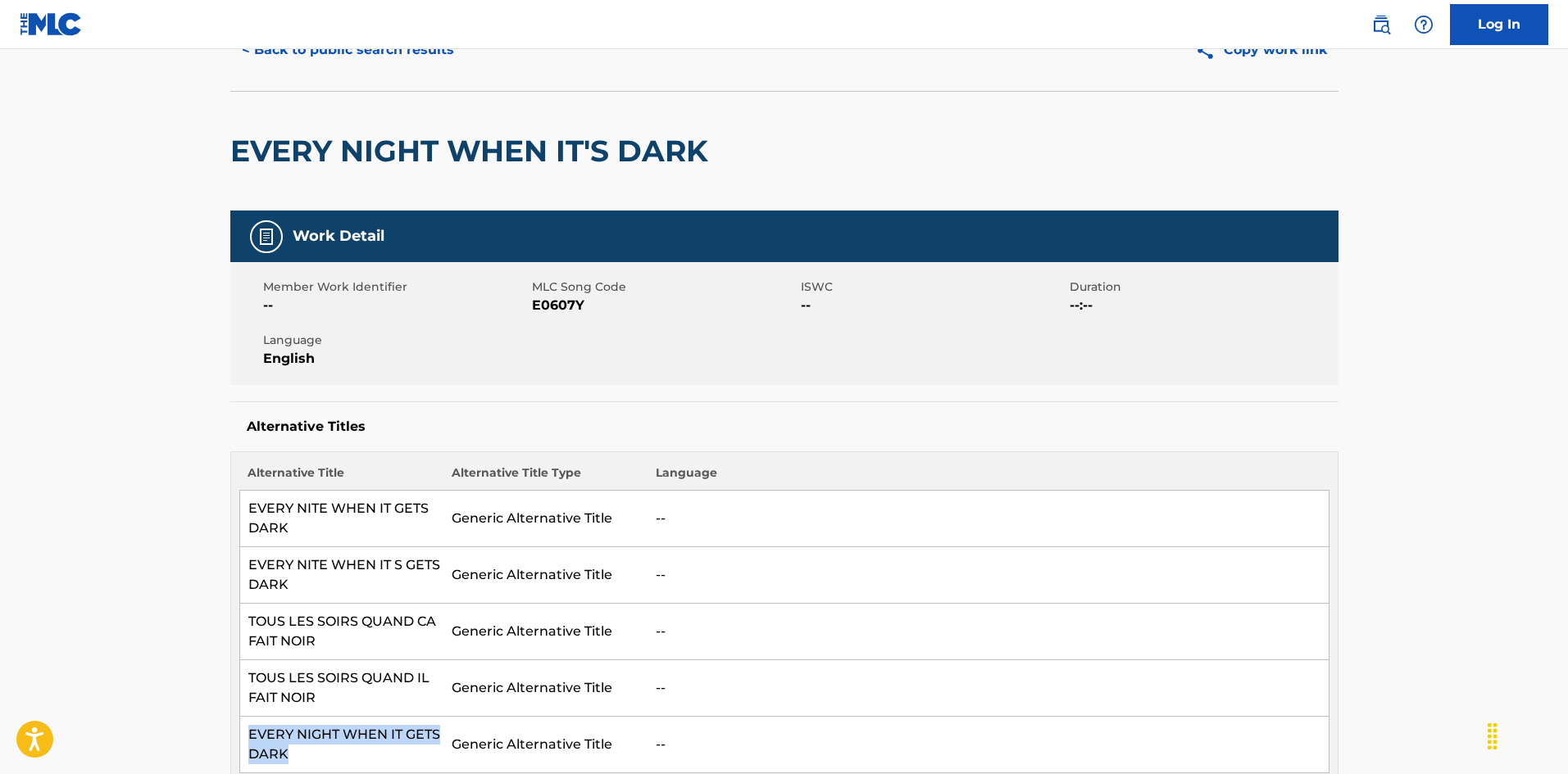
scroll to position [0, 0]
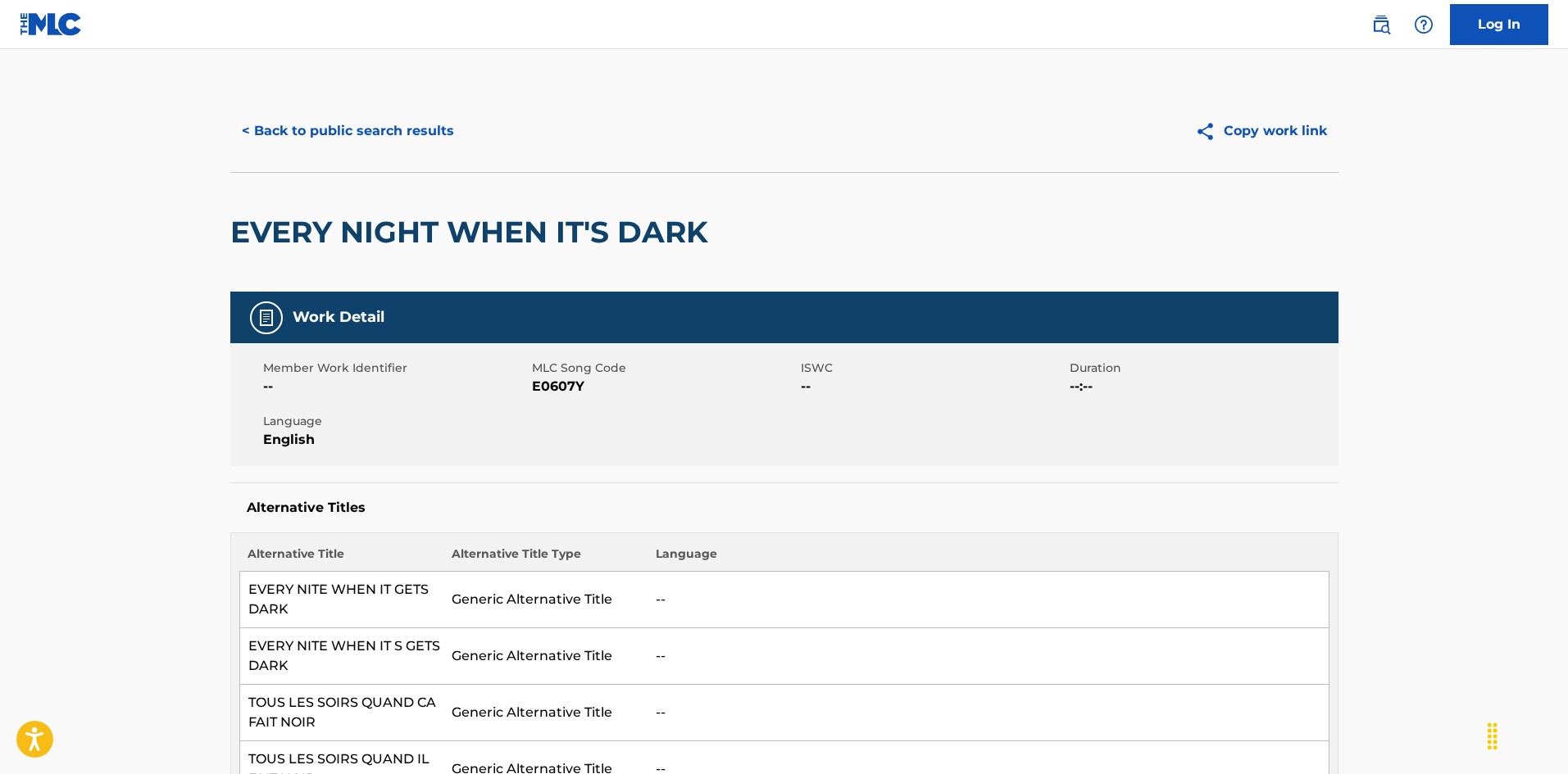
click at [410, 136] on button "< Back to public search results" at bounding box center [347, 132] width 235 height 41
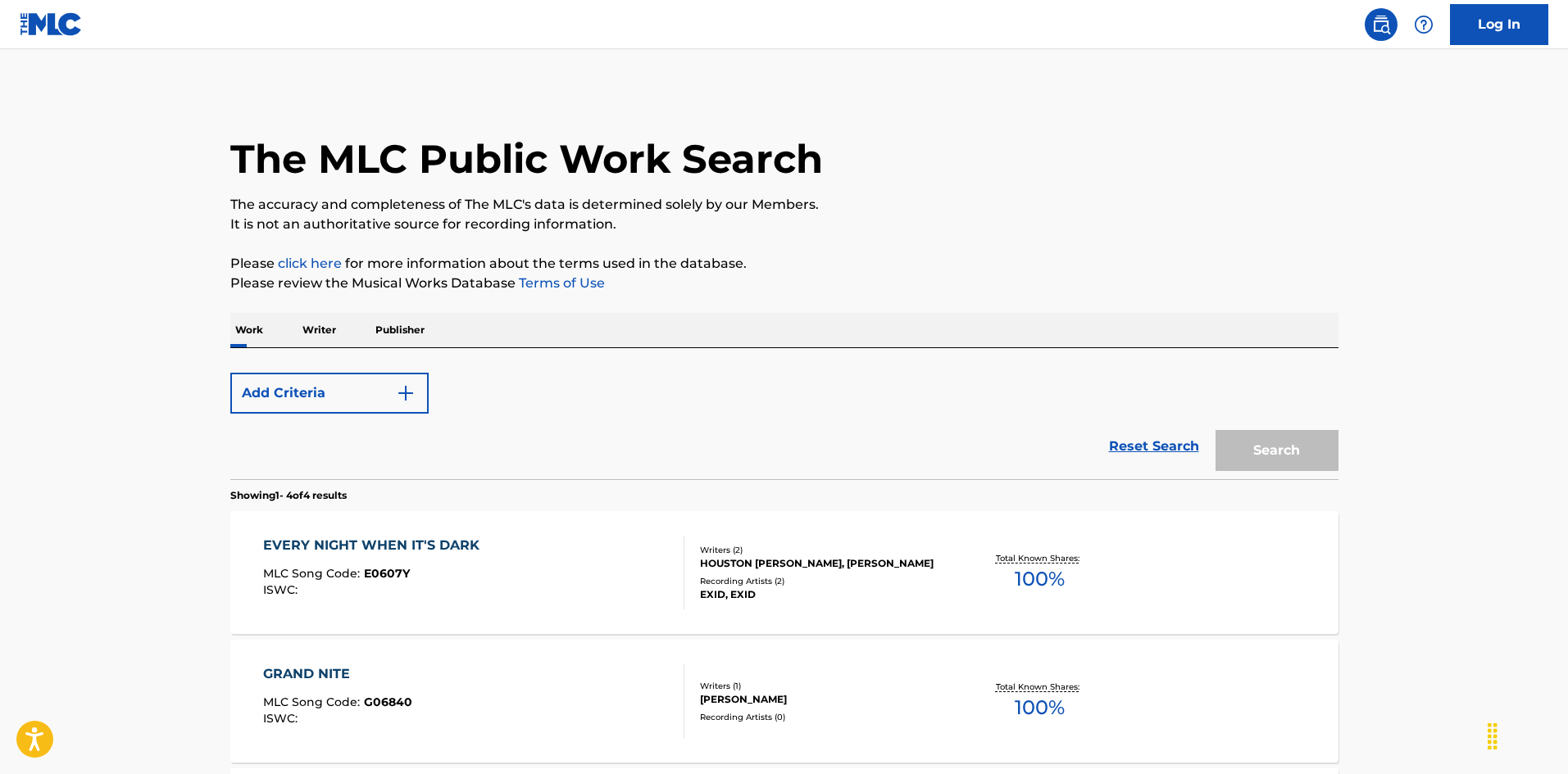
scroll to position [246, 0]
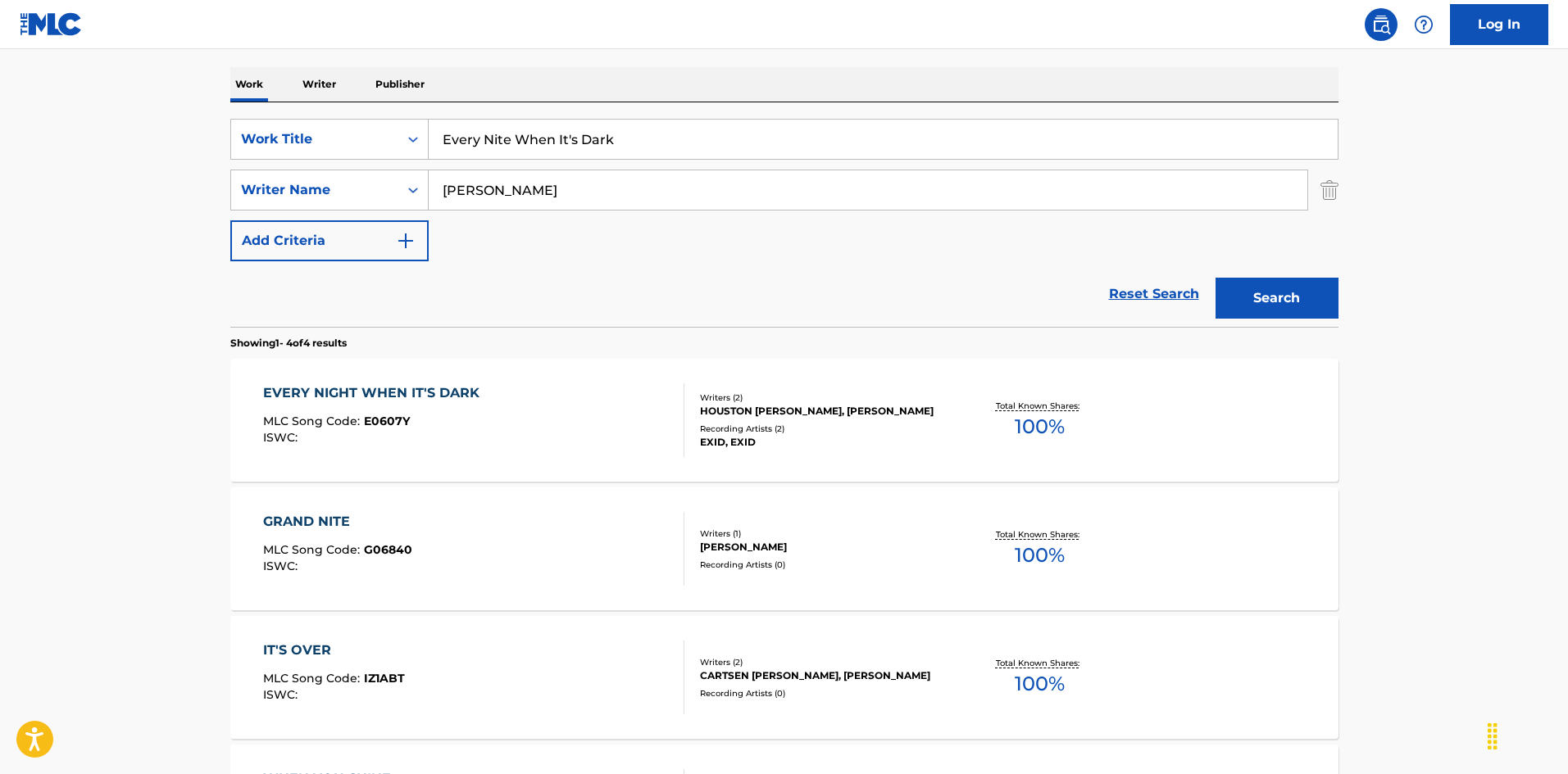
drag, startPoint x: 633, startPoint y: 140, endPoint x: 327, endPoint y: 100, distance: 308.6
click at [320, 96] on div "Work Writer Publisher SearchWithCriteria925b4d22-daa9-49c7-9c3b-1f4fd6ba712d Wo…" at bounding box center [784, 506] width 1108 height 878
click at [634, 138] on input "Everybody Knows [PERSON_NAME]" at bounding box center [882, 139] width 909 height 39
type input "Everybody Knows [PERSON_NAME]"
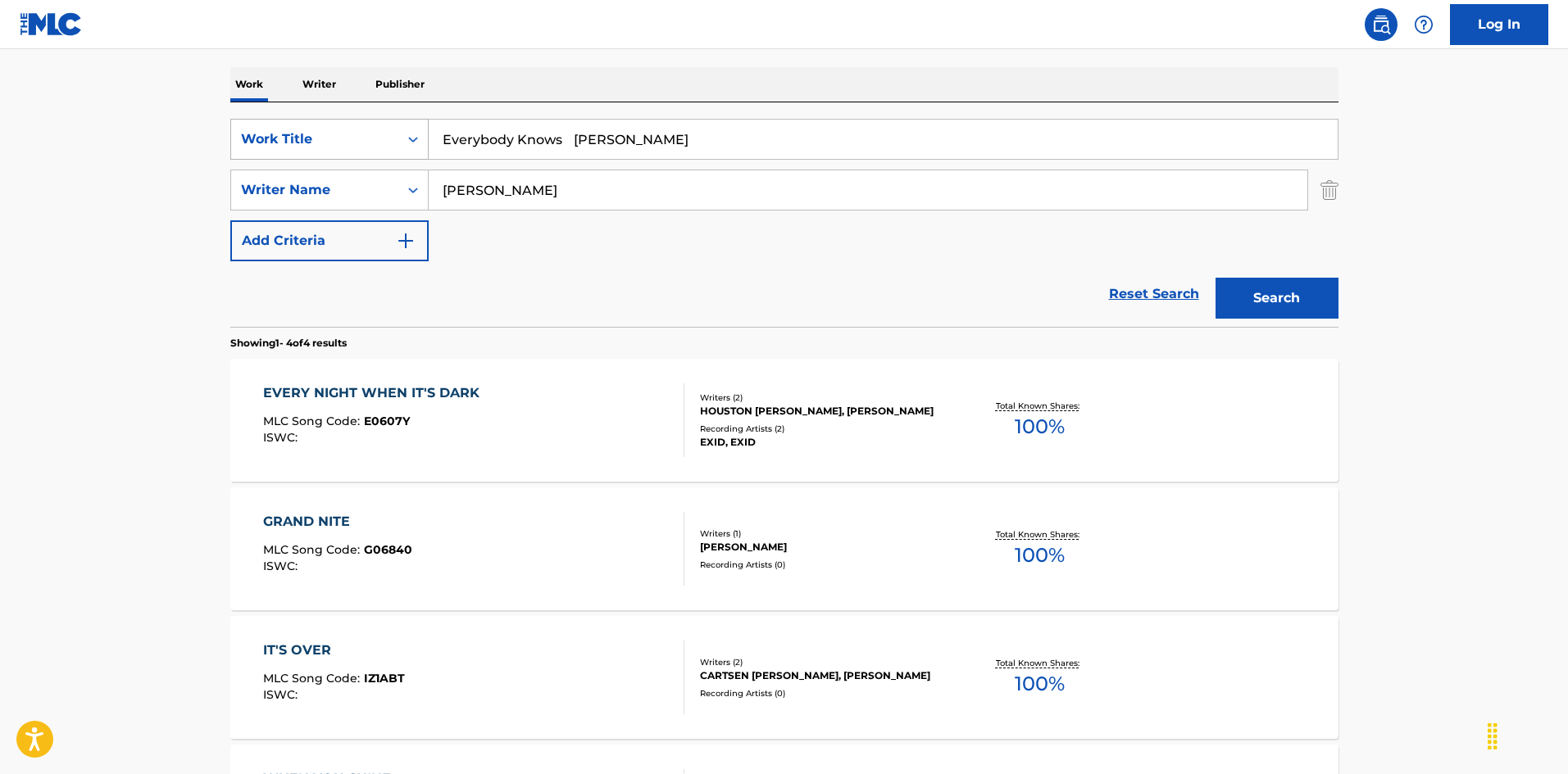
drag, startPoint x: 441, startPoint y: 176, endPoint x: 372, endPoint y: 158, distance: 71.3
click at [372, 158] on div "SearchWithCriteria925b4d22-daa9-49c7-9c3b-1f4fd6ba712d Work Title Everybody Kno…" at bounding box center [784, 190] width 1108 height 142
drag, startPoint x: 582, startPoint y: 139, endPoint x: 730, endPoint y: 165, distance: 150.3
click at [730, 165] on div "SearchWithCriteria925b4d22-daa9-49c7-9c3b-1f4fd6ba712d Work Title Everybody Kno…" at bounding box center [784, 190] width 1108 height 142
click at [1248, 295] on button "Search" at bounding box center [1276, 299] width 123 height 41
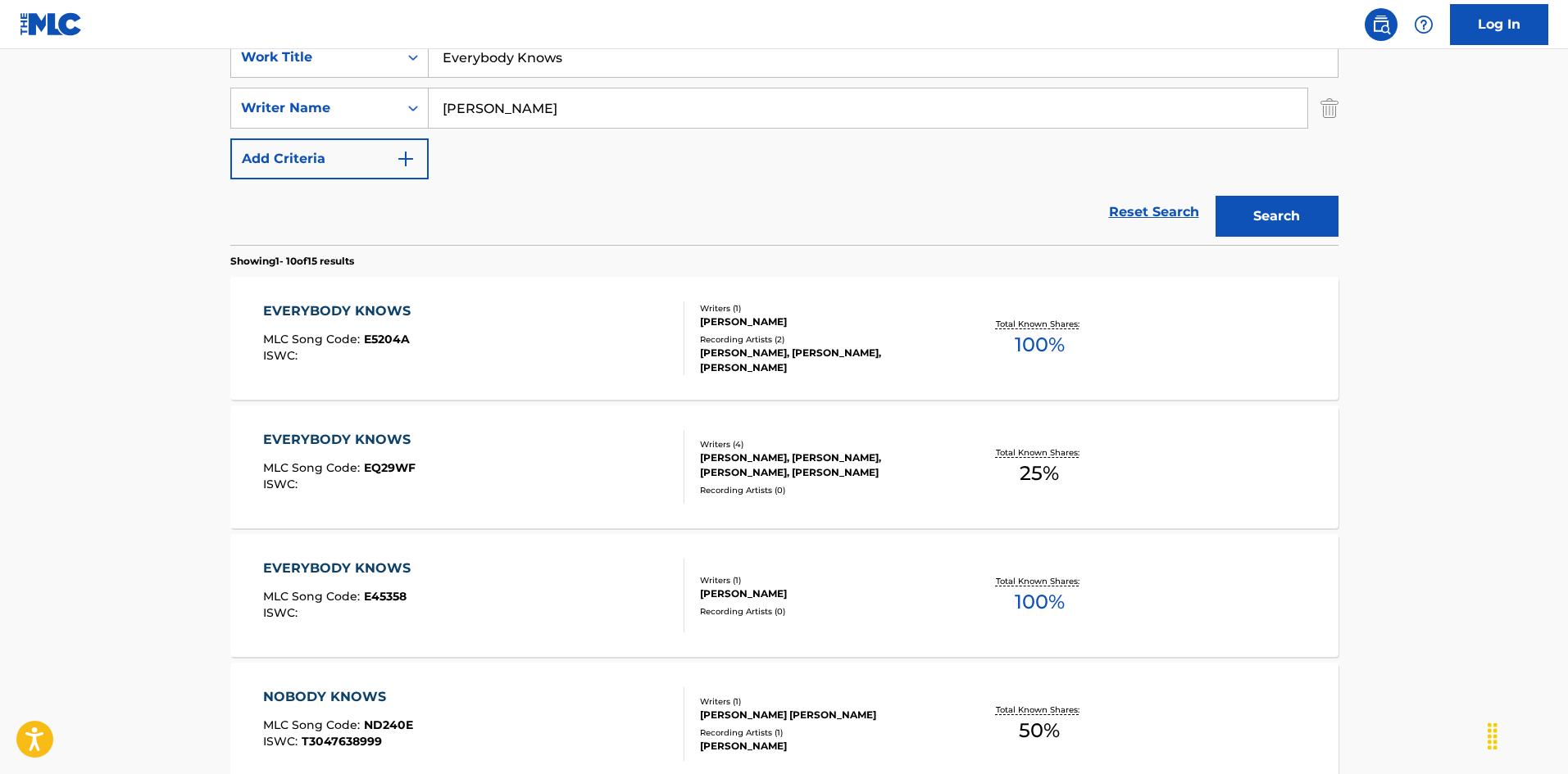
scroll to position [410, 0]
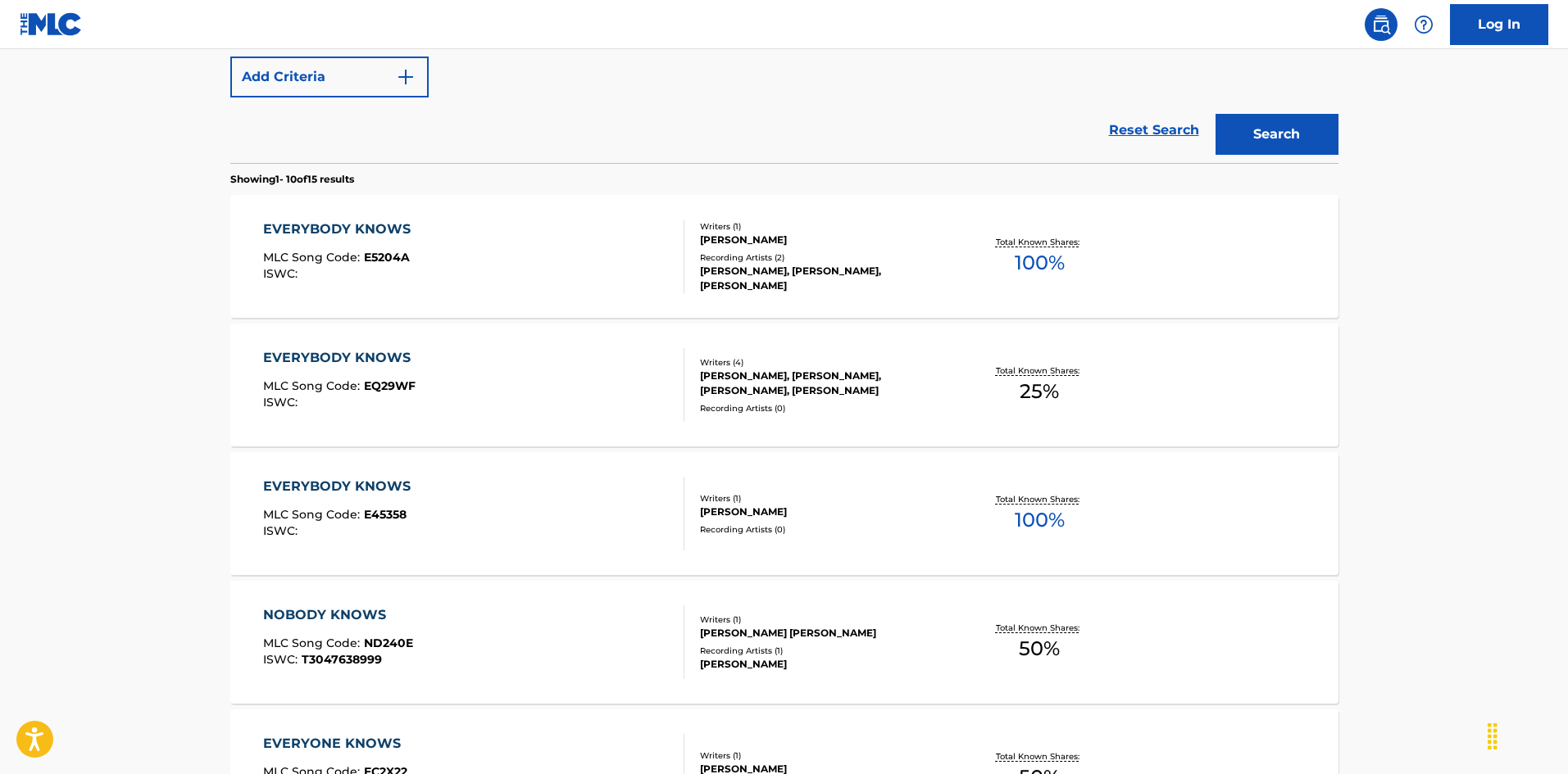
click at [547, 226] on div "EVERYBODY KNOWS MLC Song Code : E5204A ISWC :" at bounding box center [474, 256] width 421 height 74
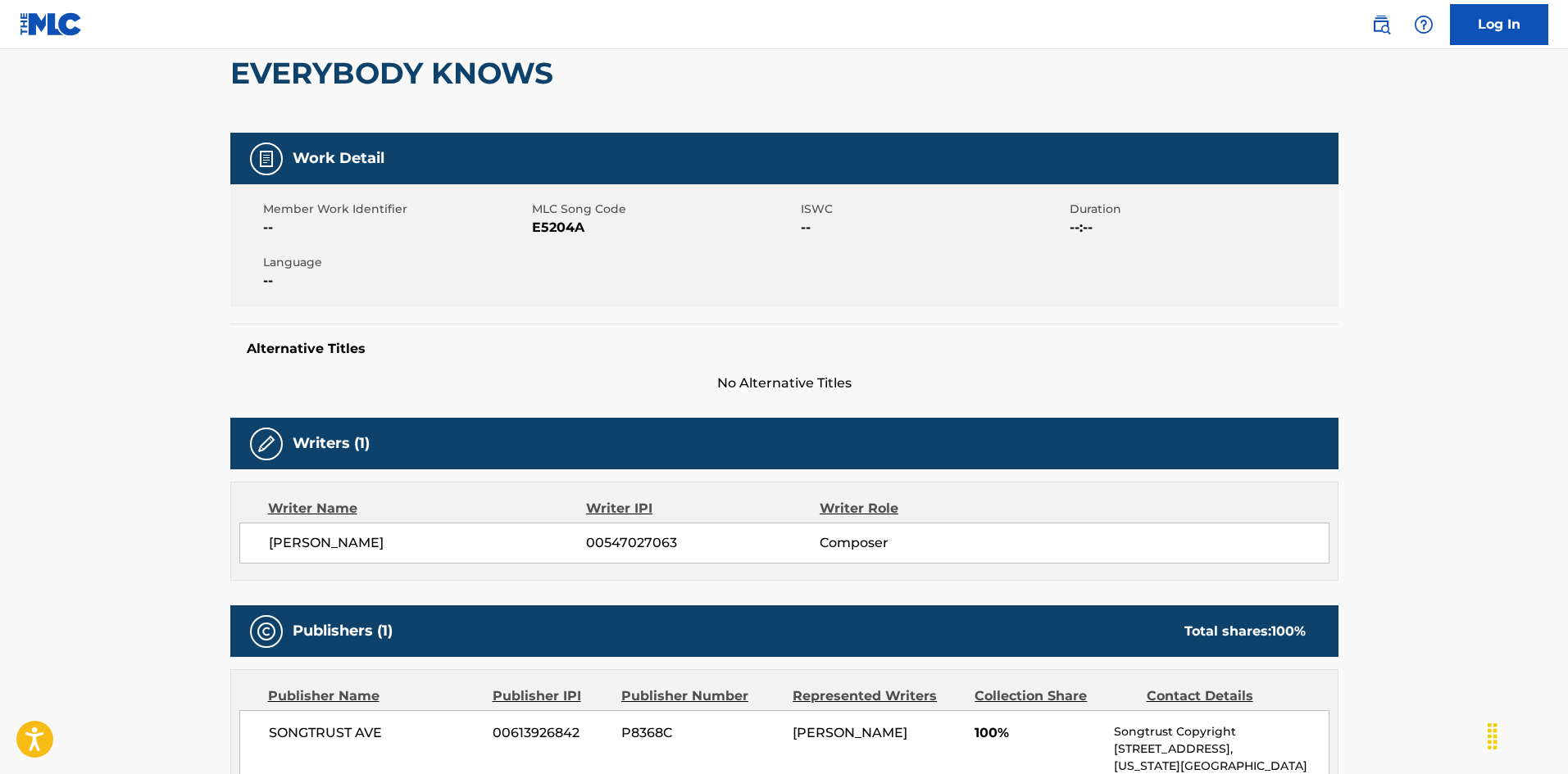
scroll to position [323, 0]
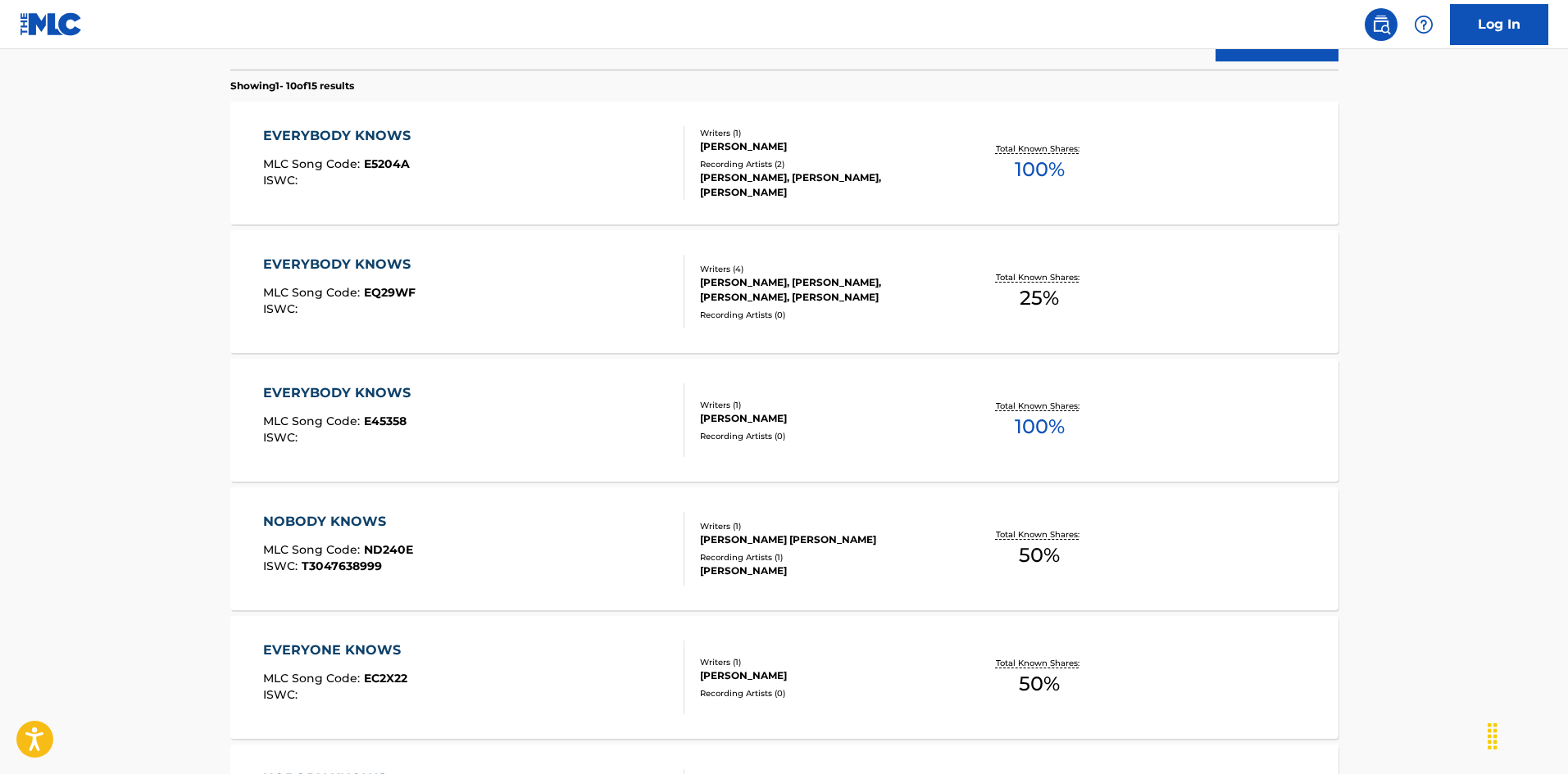
scroll to position [339, 0]
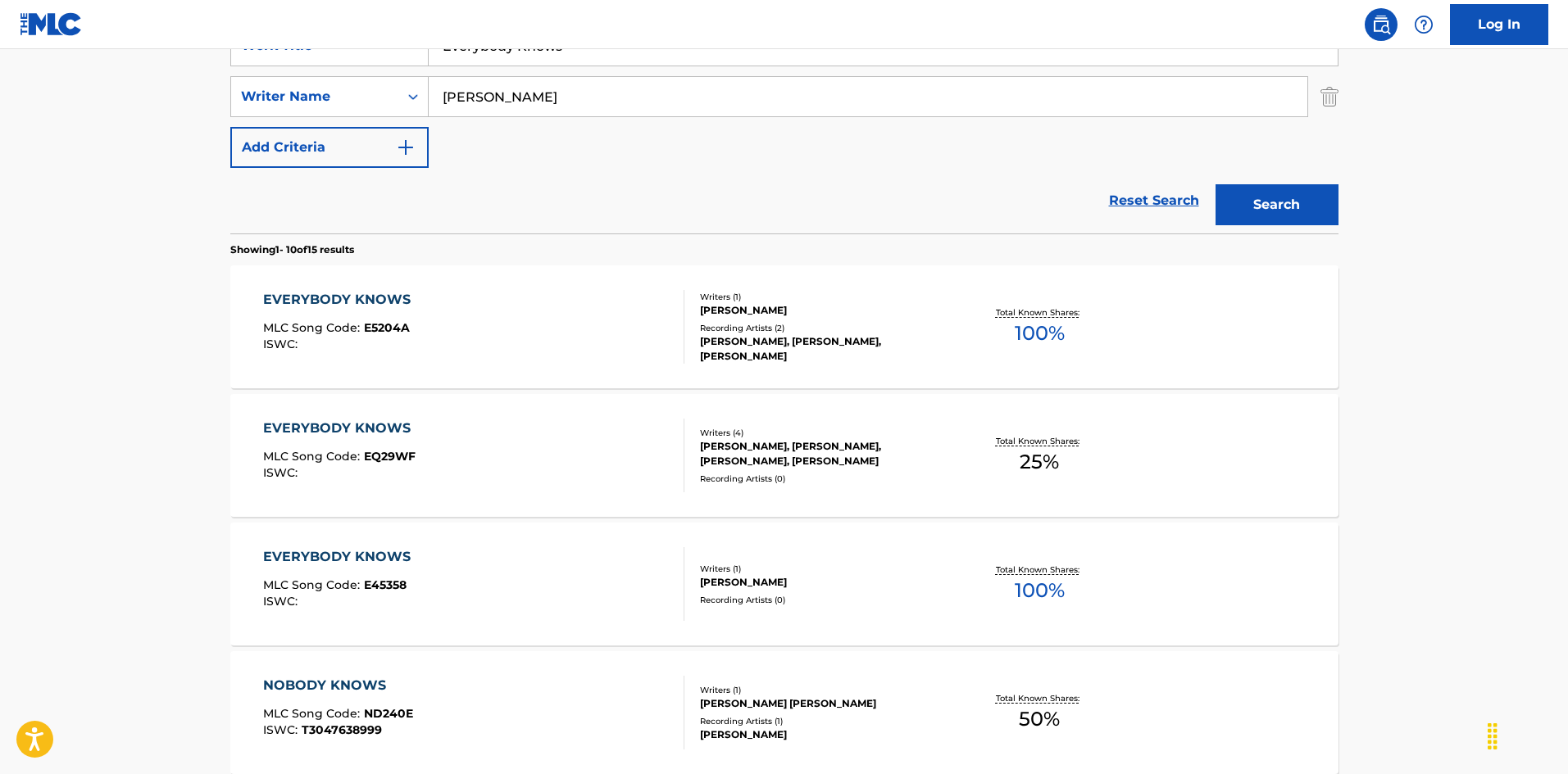
click at [874, 585] on div "[PERSON_NAME]" at bounding box center [824, 582] width 248 height 15
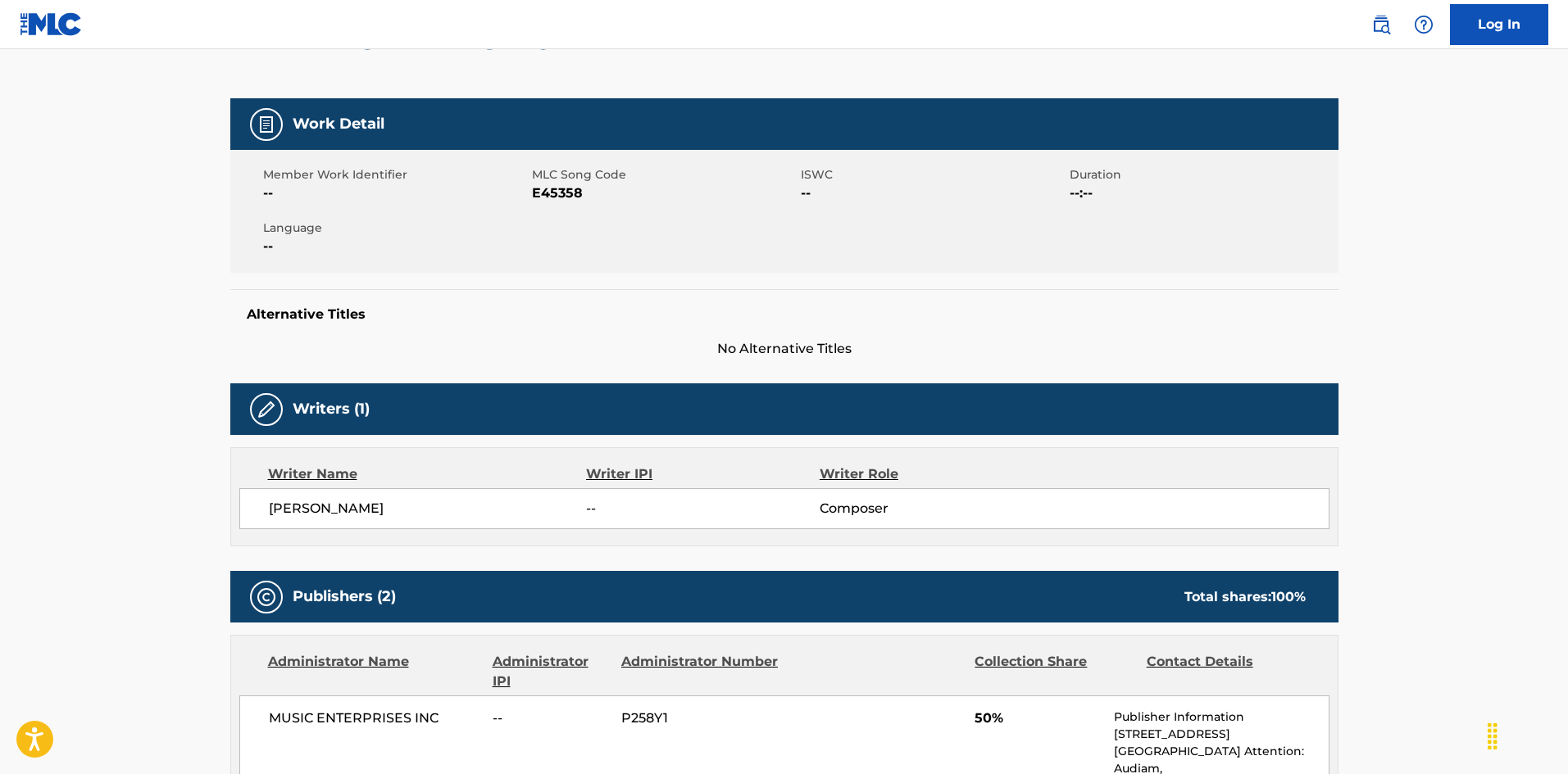
scroll to position [29, 0]
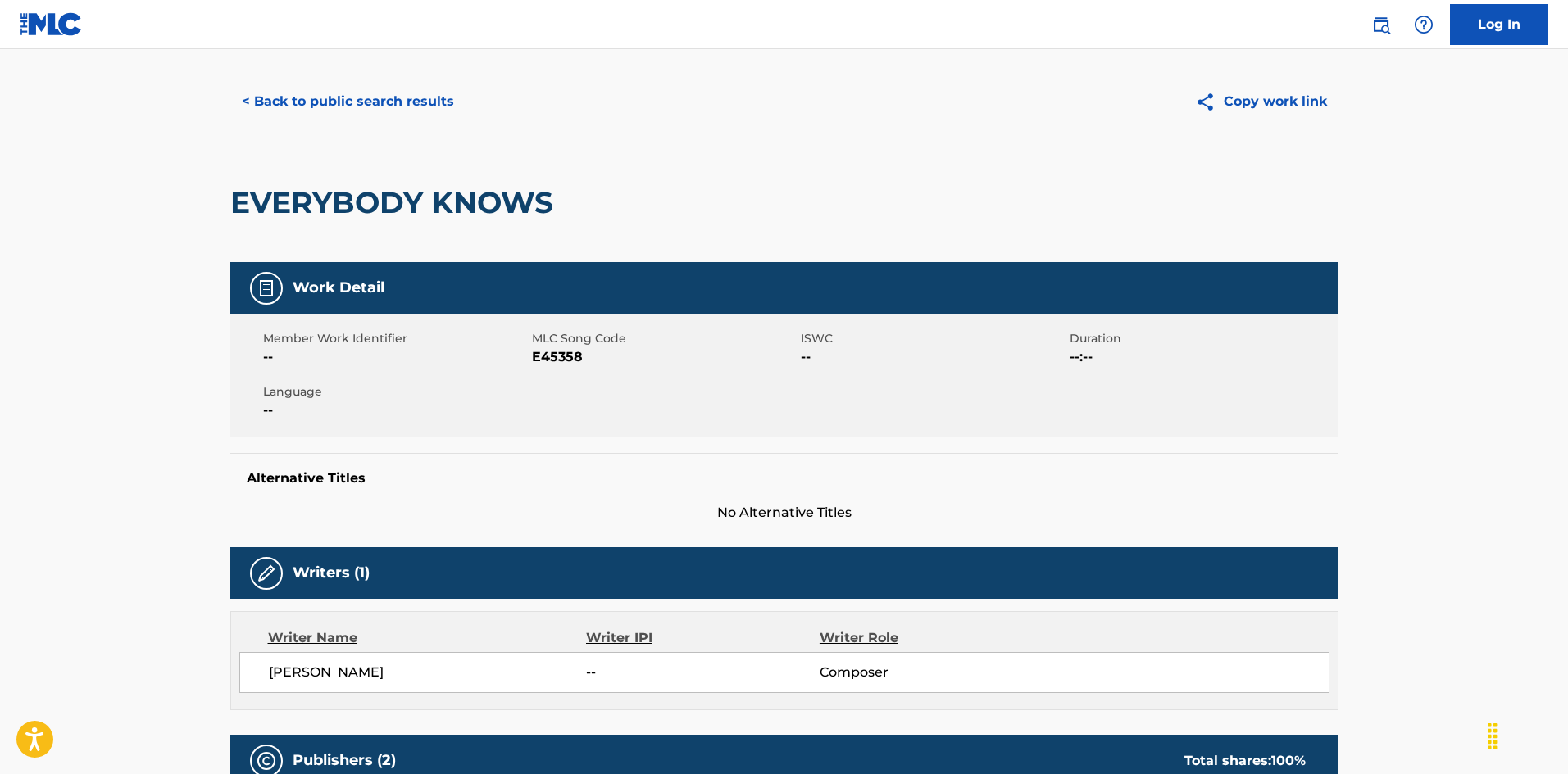
click at [383, 113] on button "< Back to public search results" at bounding box center [347, 102] width 235 height 41
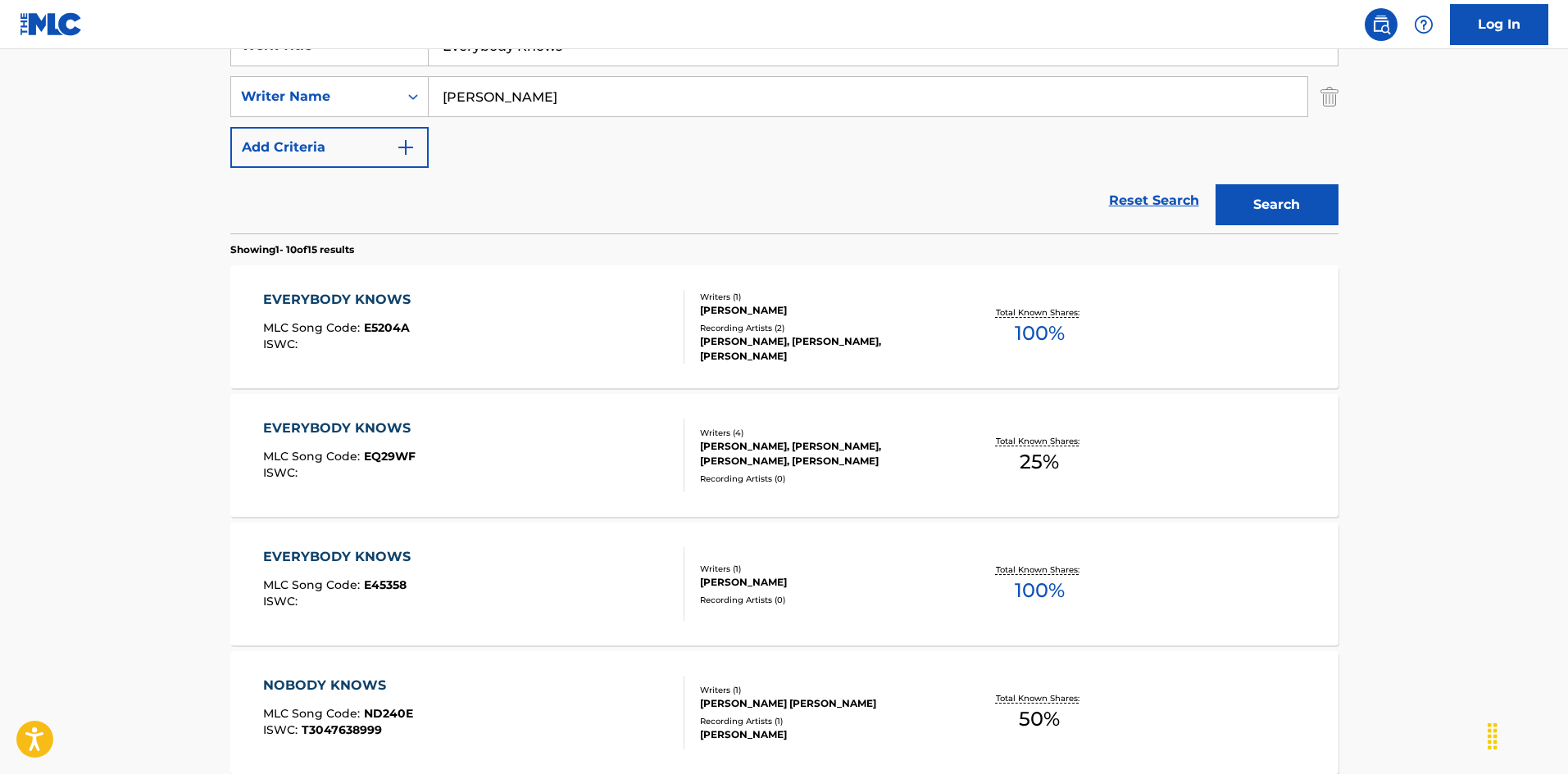
scroll to position [93, 0]
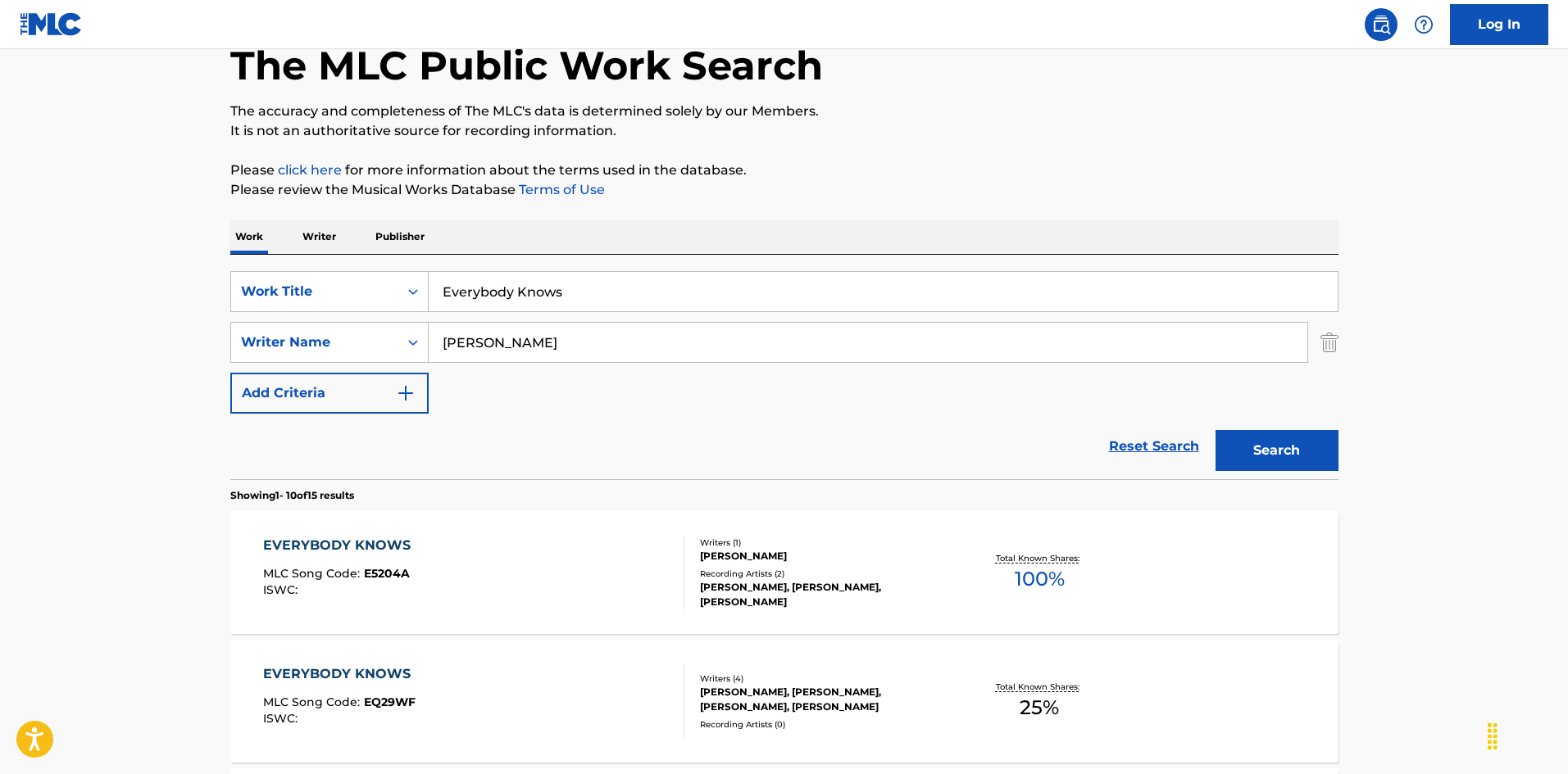
drag, startPoint x: 478, startPoint y: 280, endPoint x: 290, endPoint y: 231, distance: 194.3
click at [754, 291] on input "Everybody Wants To Be A Cowboy [PERSON_NAME]|[PERSON_NAME] [PERSON_NAME]" at bounding box center [882, 292] width 909 height 39
drag, startPoint x: 547, startPoint y: 331, endPoint x: 343, endPoint y: 308, distance: 205.3
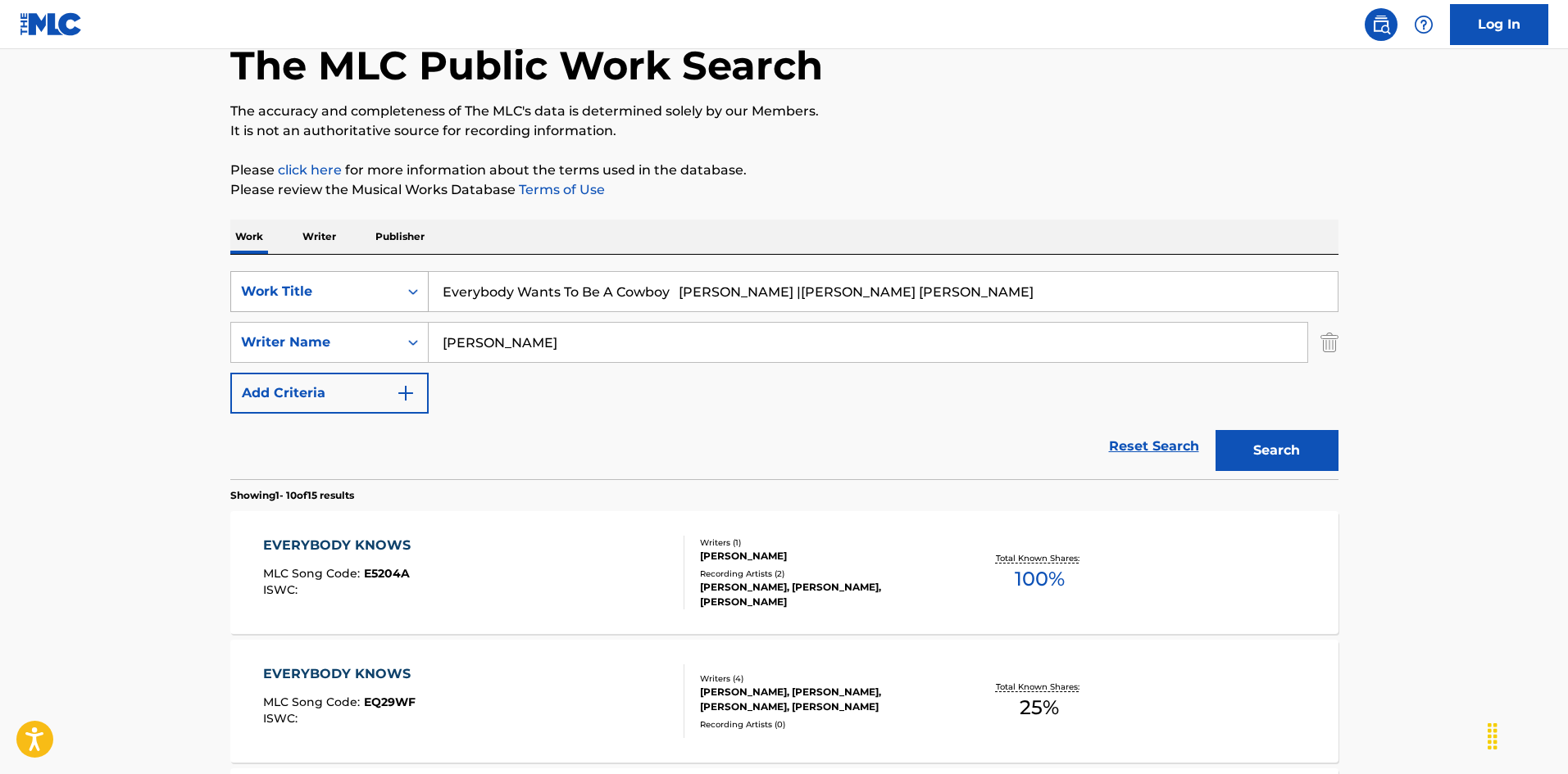
click at [317, 300] on div "SearchWithCriteria925b4d22-daa9-49c7-9c3b-1f4fd6ba712d Work Title Everybody Wan…" at bounding box center [784, 342] width 1108 height 142
drag, startPoint x: 778, startPoint y: 293, endPoint x: 900, endPoint y: 329, distance: 127.2
click at [868, 309] on input "Everybody Wants To Be A Cowboy [PERSON_NAME] |[PERSON_NAME] [PERSON_NAME]" at bounding box center [882, 292] width 909 height 39
click at [1322, 463] on button "Search" at bounding box center [1276, 451] width 123 height 41
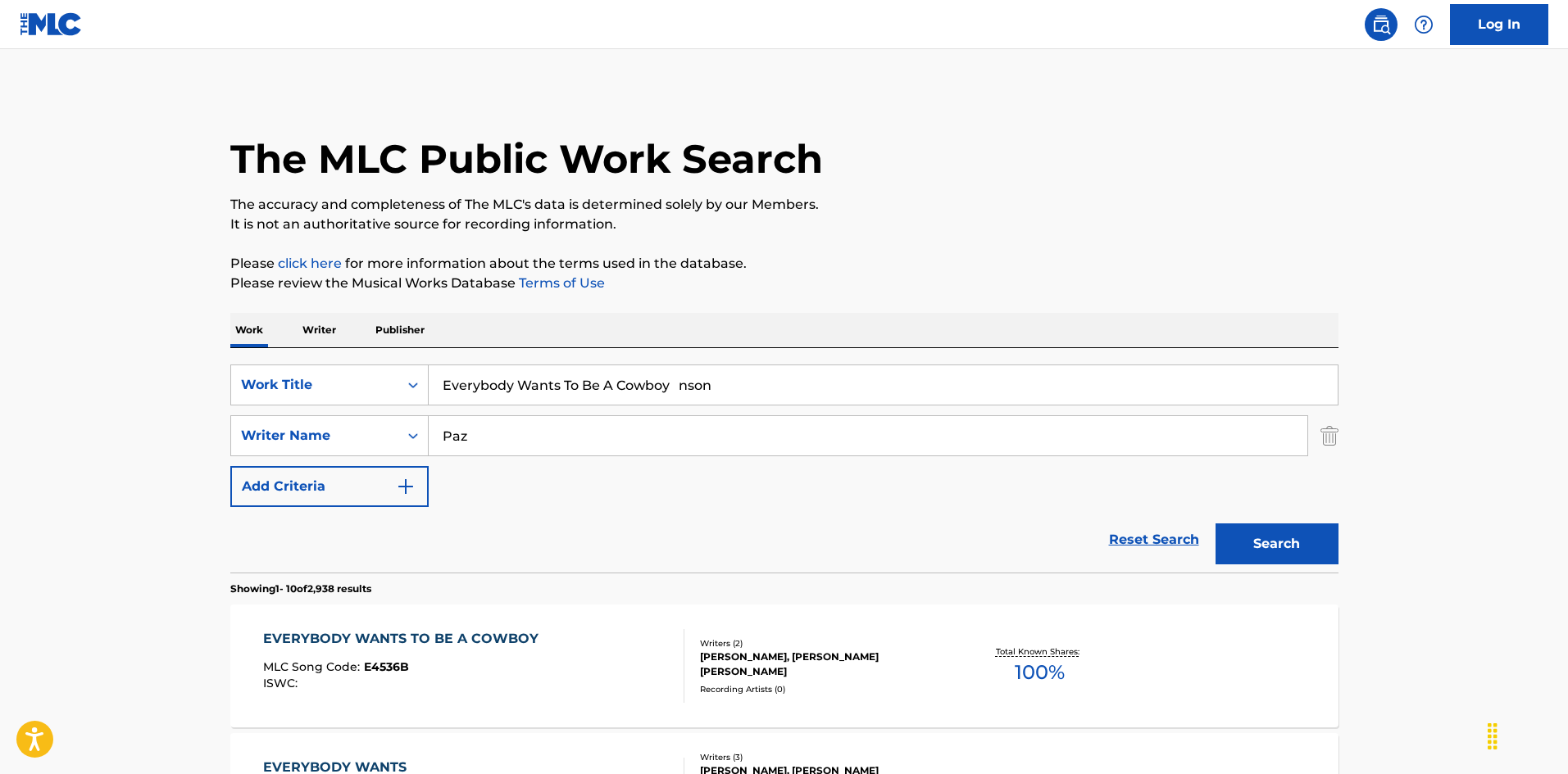
scroll to position [164, 0]
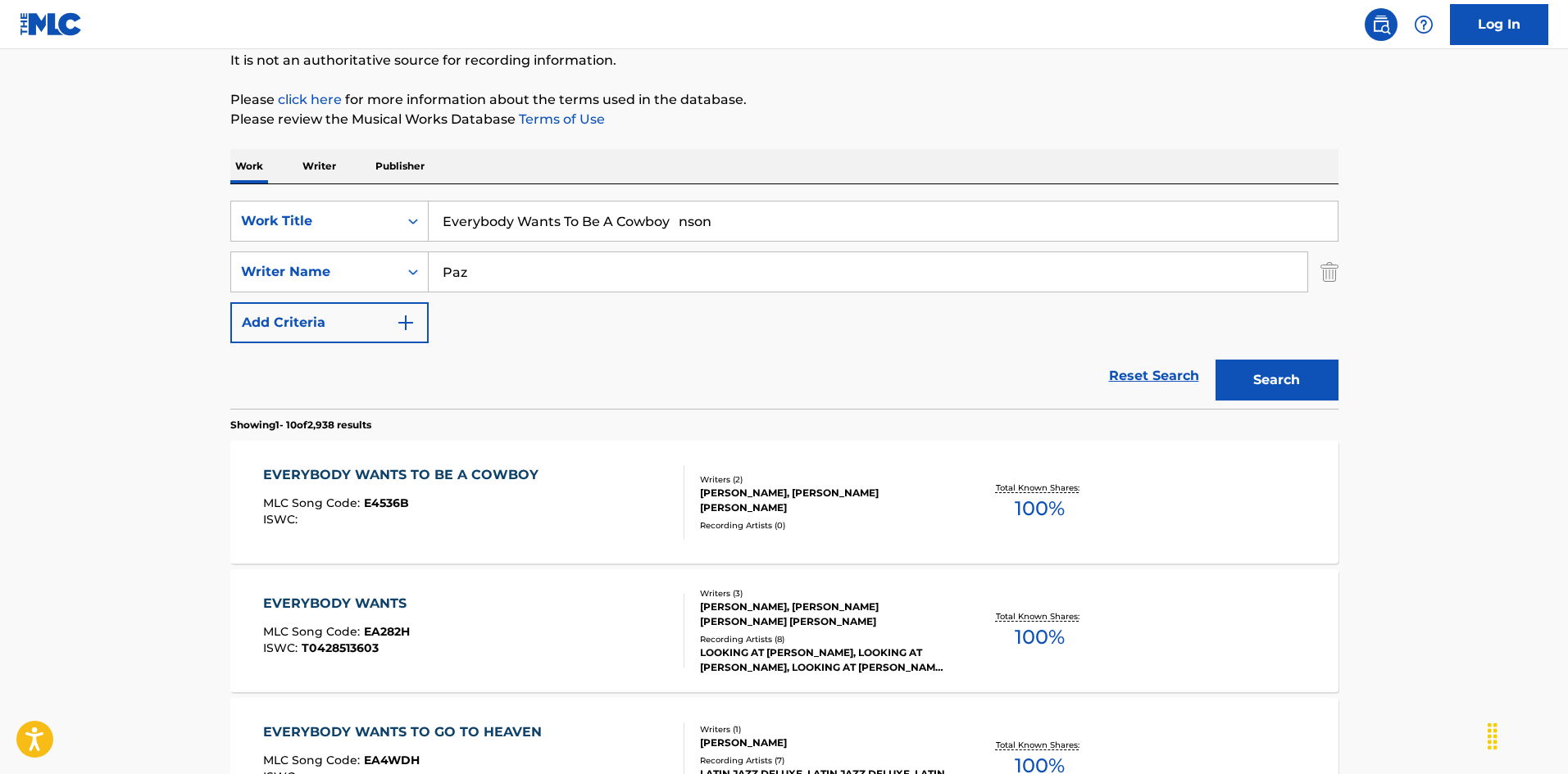
click at [623, 497] on div "EVERYBODY WANTS TO BE A COWBOY MLC Song Code : E4536B ISWC :" at bounding box center [474, 502] width 421 height 74
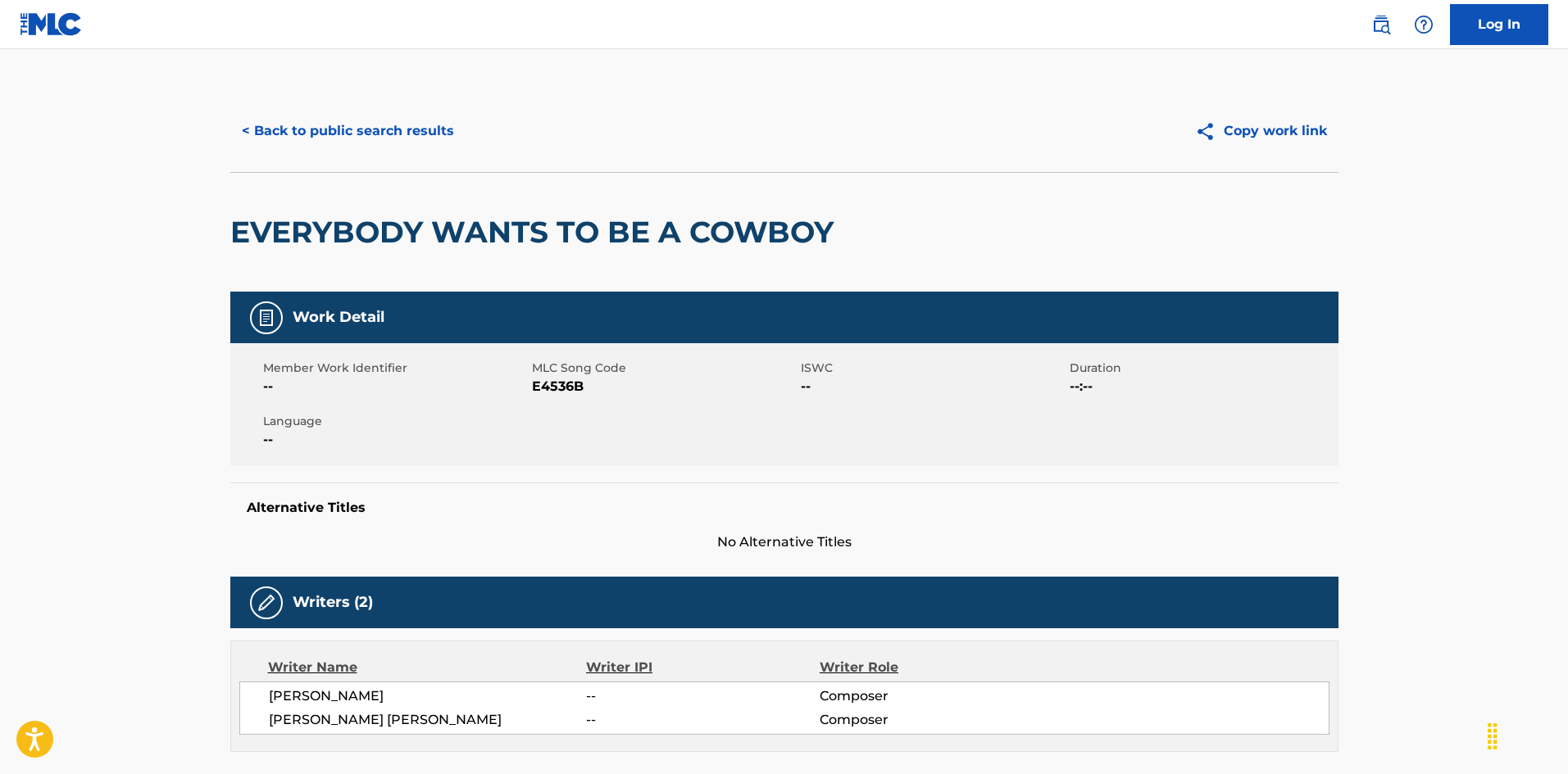
click at [406, 141] on button "< Back to public search results" at bounding box center [347, 132] width 235 height 41
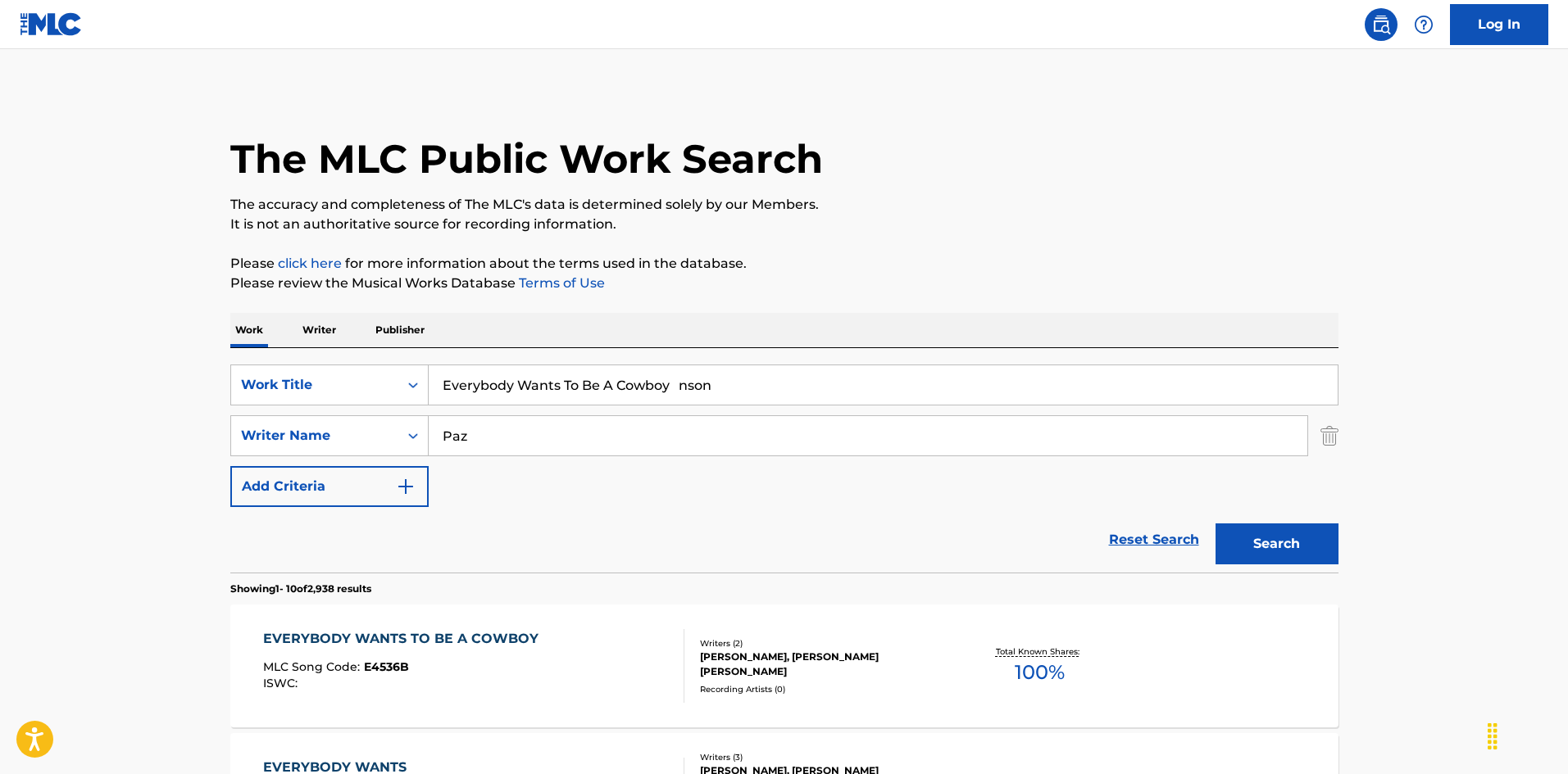
scroll to position [164, 0]
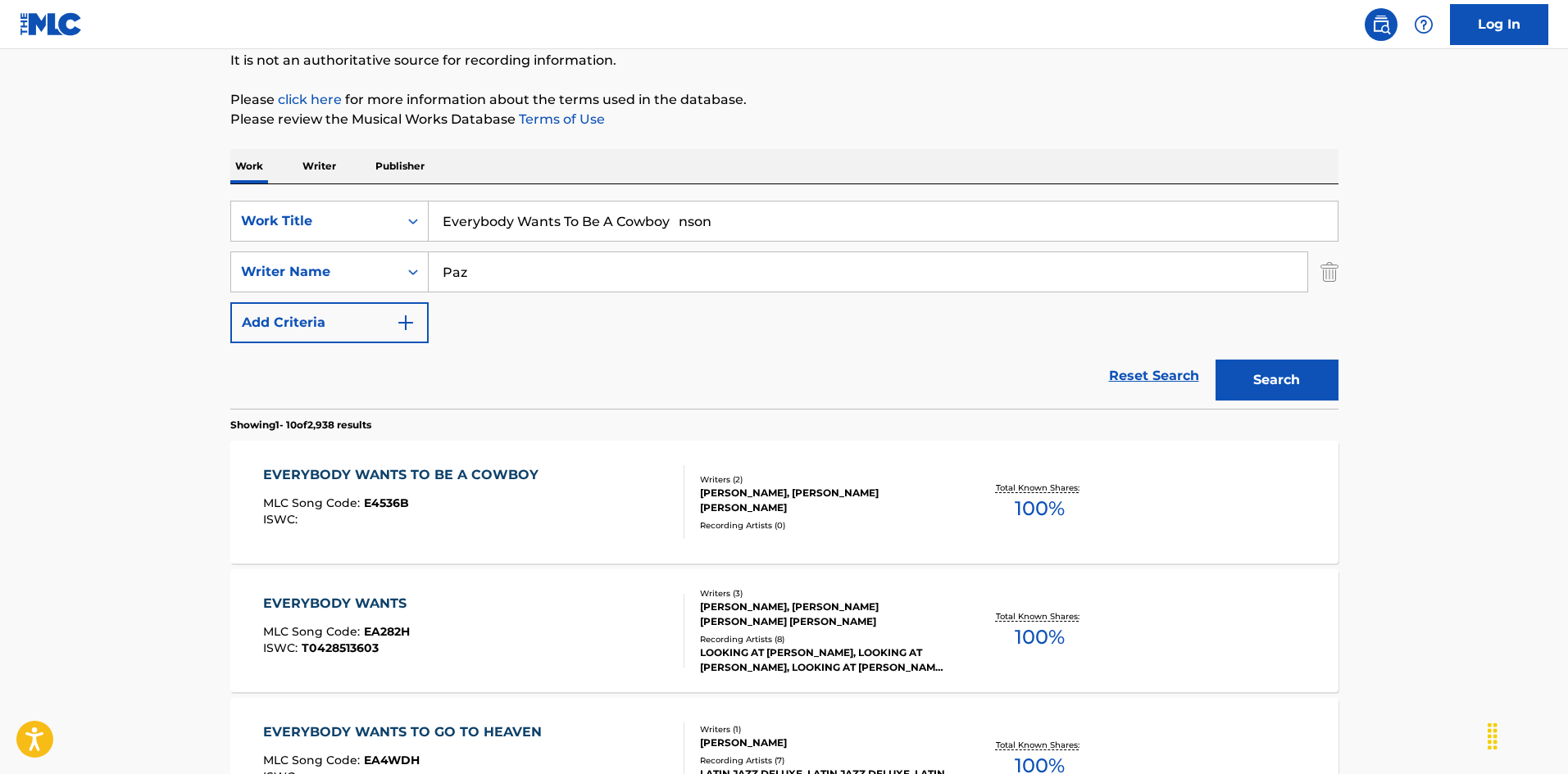
click at [636, 215] on input "Everybody Wants To Be A Cowboy nson" at bounding box center [882, 221] width 909 height 39
click at [725, 224] on input "Everytime I See You [PERSON_NAME]|[PERSON_NAME]" at bounding box center [882, 221] width 909 height 39
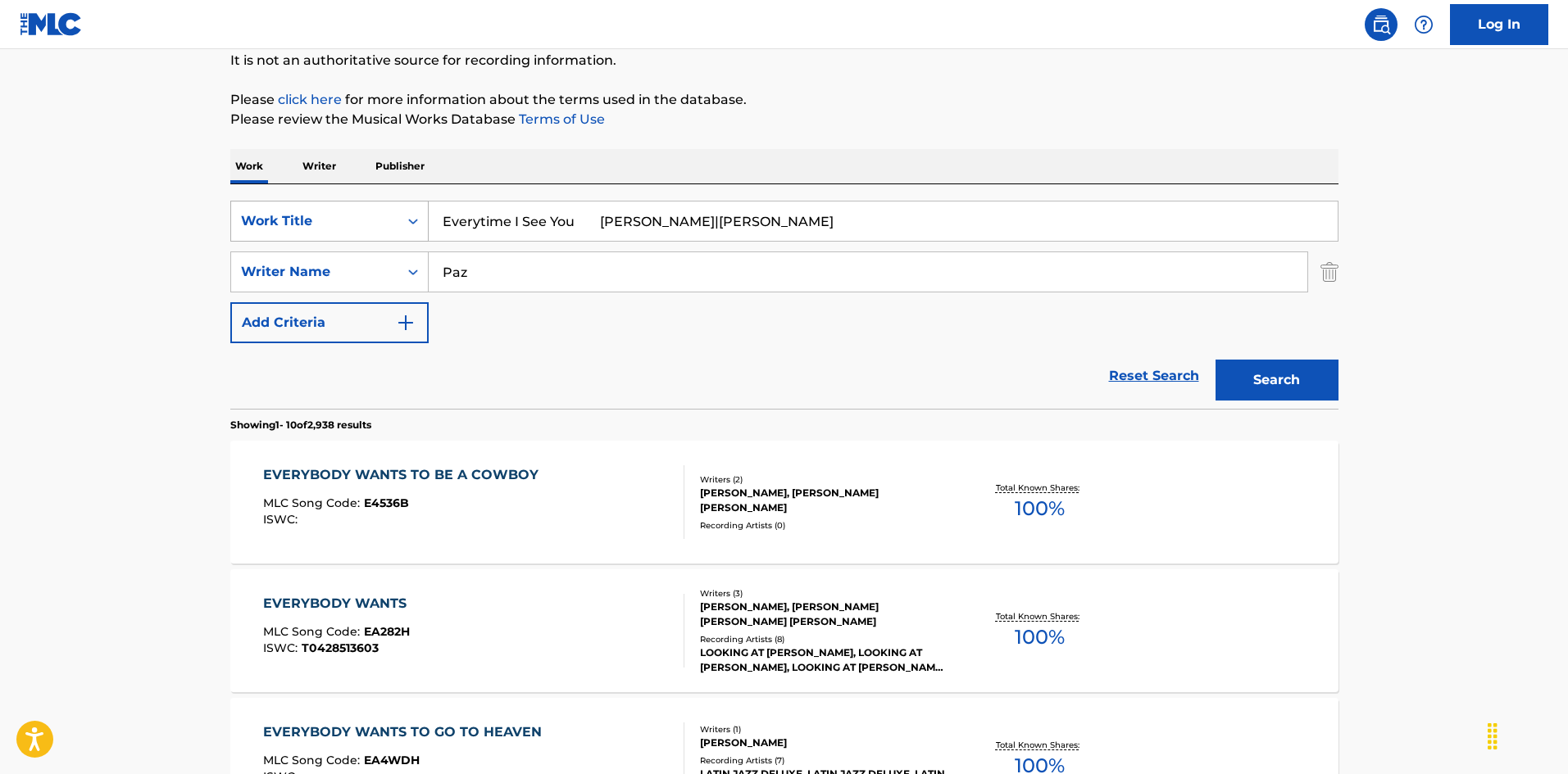
drag, startPoint x: 335, startPoint y: 207, endPoint x: 390, endPoint y: 230, distance: 59.6
click at [326, 207] on div "SearchWithCriteria925b4d22-daa9-49c7-9c3b-1f4fd6ba712d Work Title Everytime I S…" at bounding box center [784, 271] width 1108 height 142
drag, startPoint x: 579, startPoint y: 220, endPoint x: 796, endPoint y: 256, distance: 220.0
click at [796, 256] on div "SearchWithCriteria925b4d22-daa9-49c7-9c3b-1f4fd6ba712d Work Title Everytime I S…" at bounding box center [784, 271] width 1108 height 142
click at [1221, 364] on button "Search" at bounding box center [1276, 380] width 123 height 41
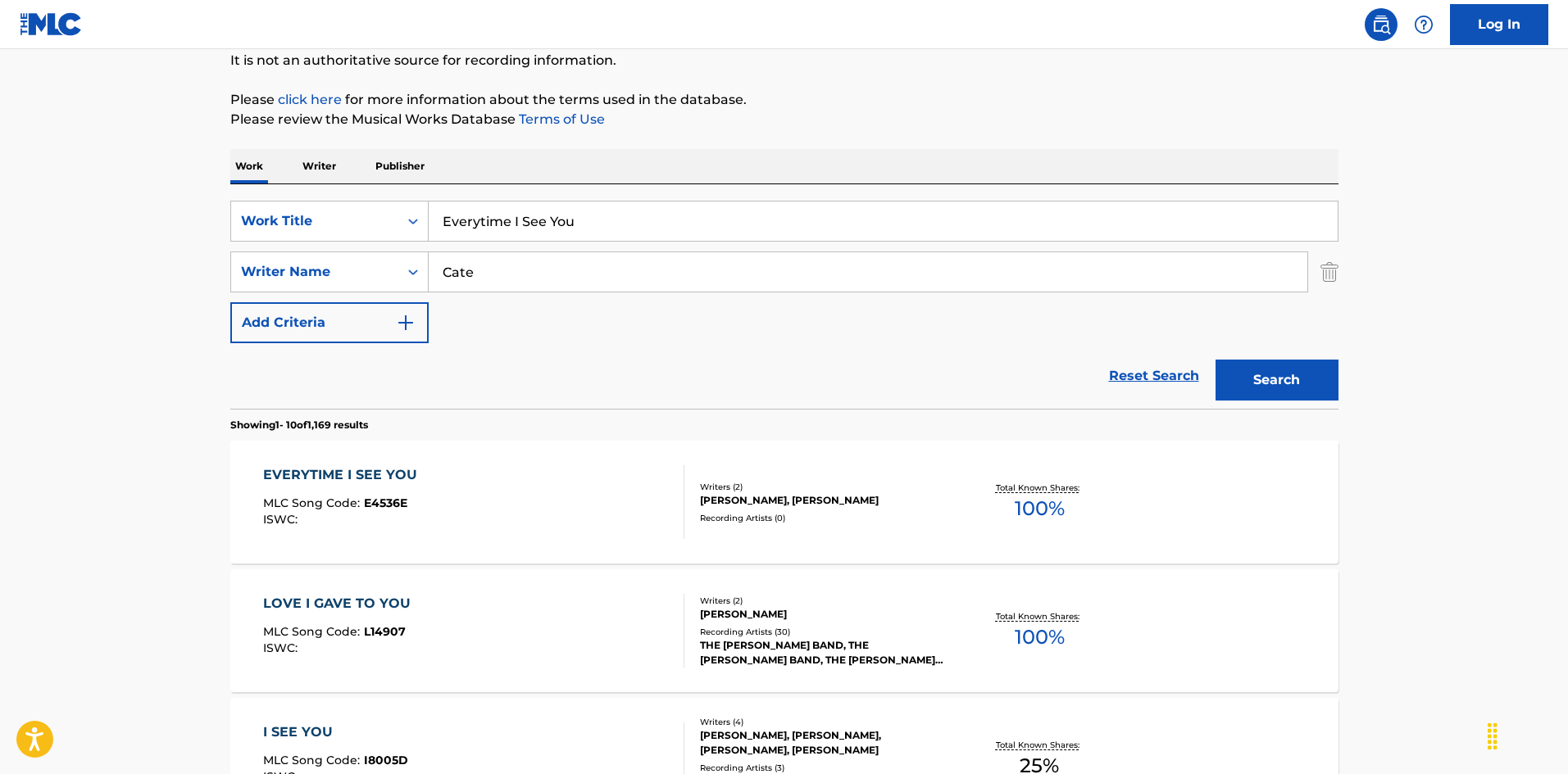
click at [536, 525] on div "EVERYTIME I SEE YOU MLC Song Code : E4536E ISWC :" at bounding box center [474, 502] width 421 height 74
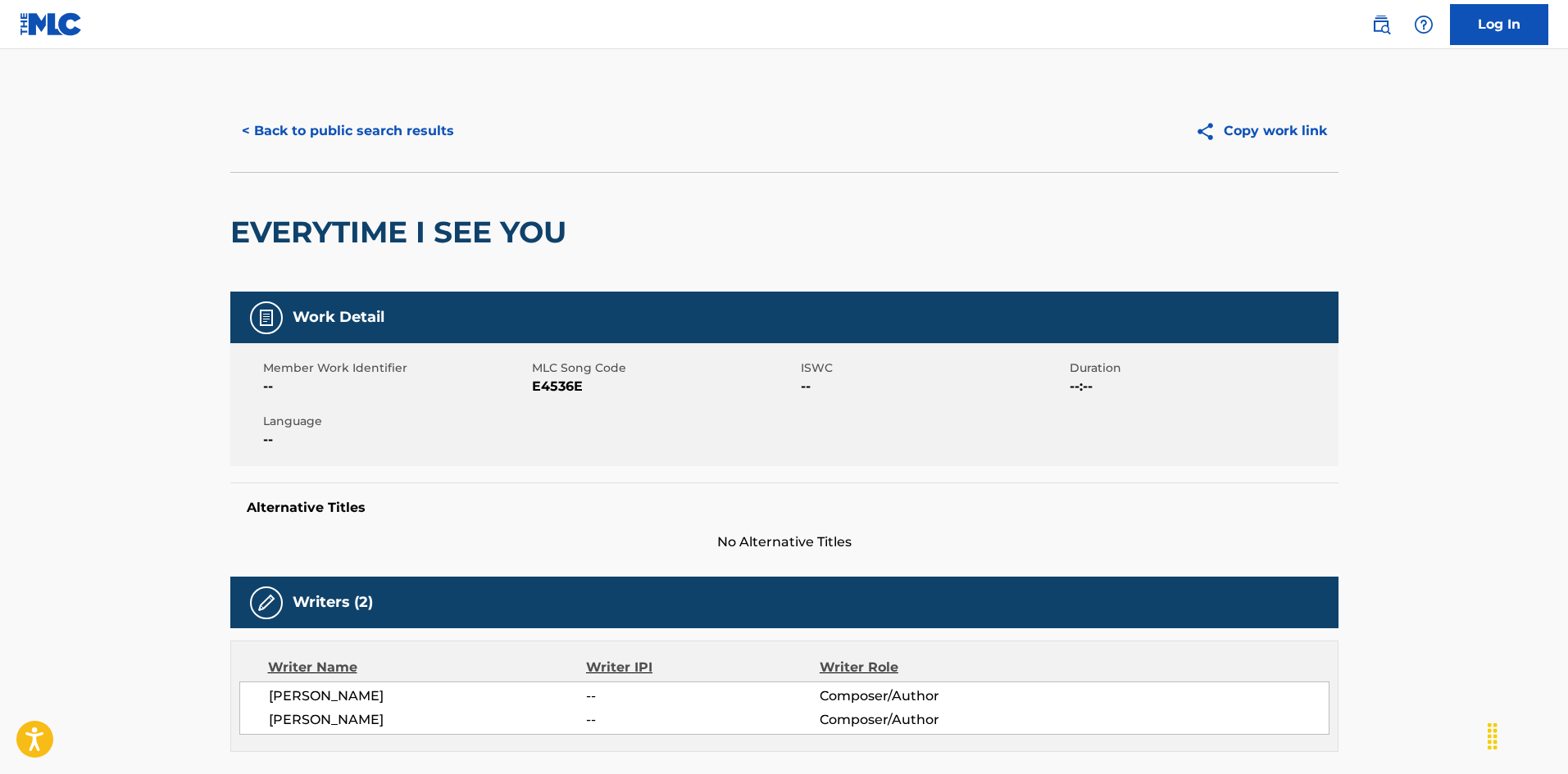
click at [428, 131] on button "< Back to public search results" at bounding box center [347, 132] width 235 height 41
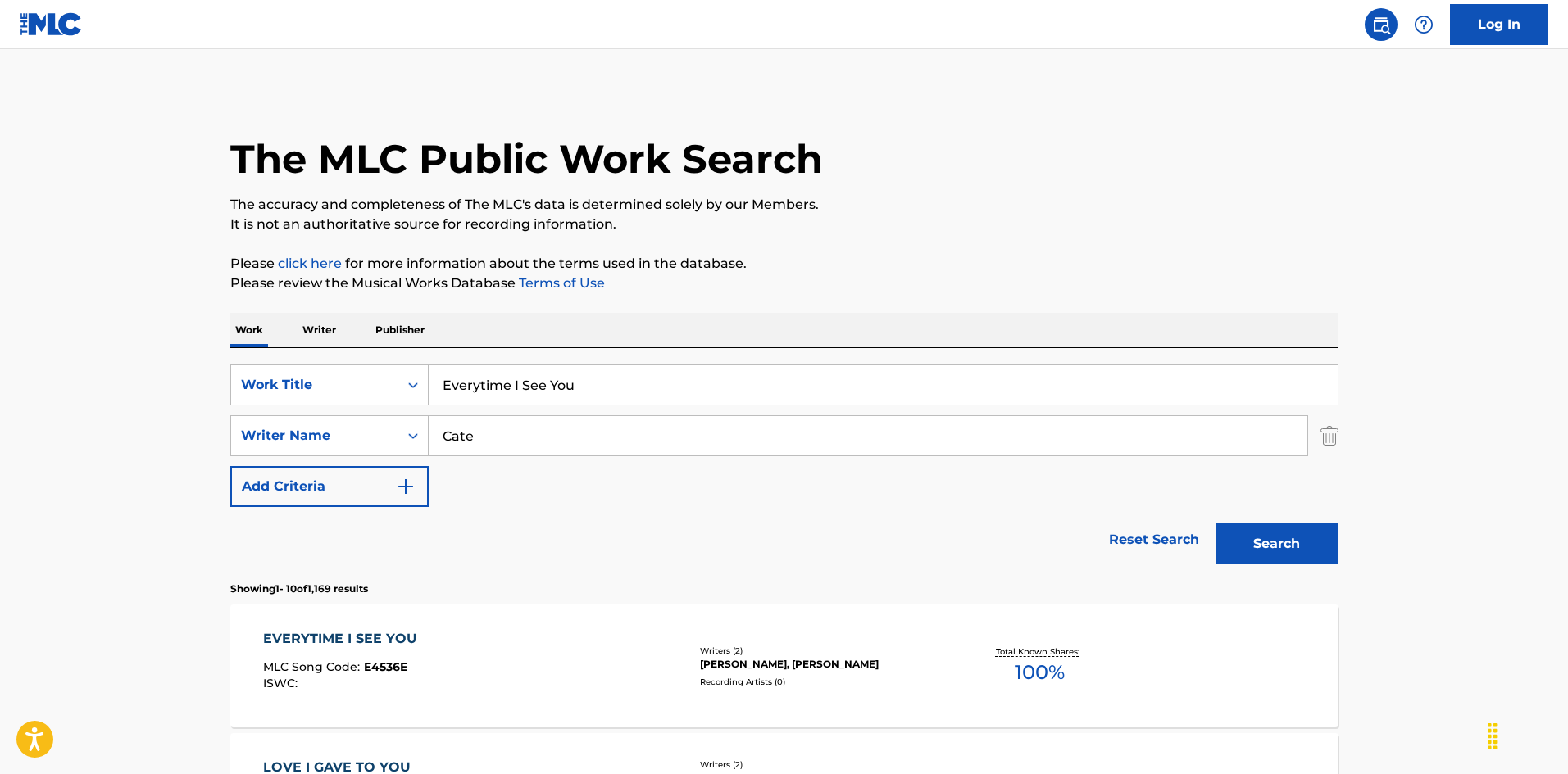
scroll to position [164, 0]
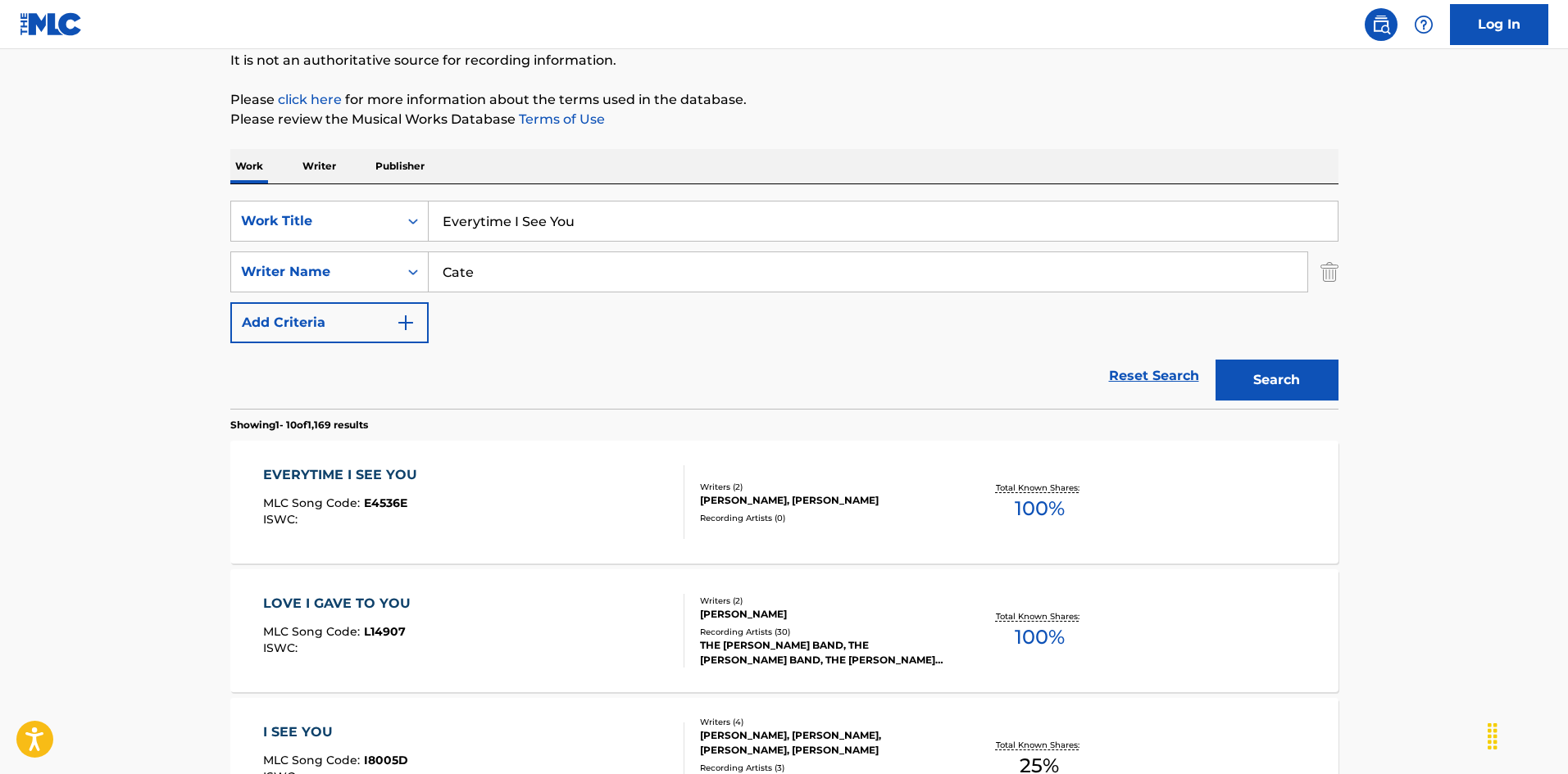
drag, startPoint x: 364, startPoint y: 183, endPoint x: 387, endPoint y: 190, distance: 24.0
click at [346, 181] on div "Work Writer Publisher" at bounding box center [784, 166] width 1108 height 34
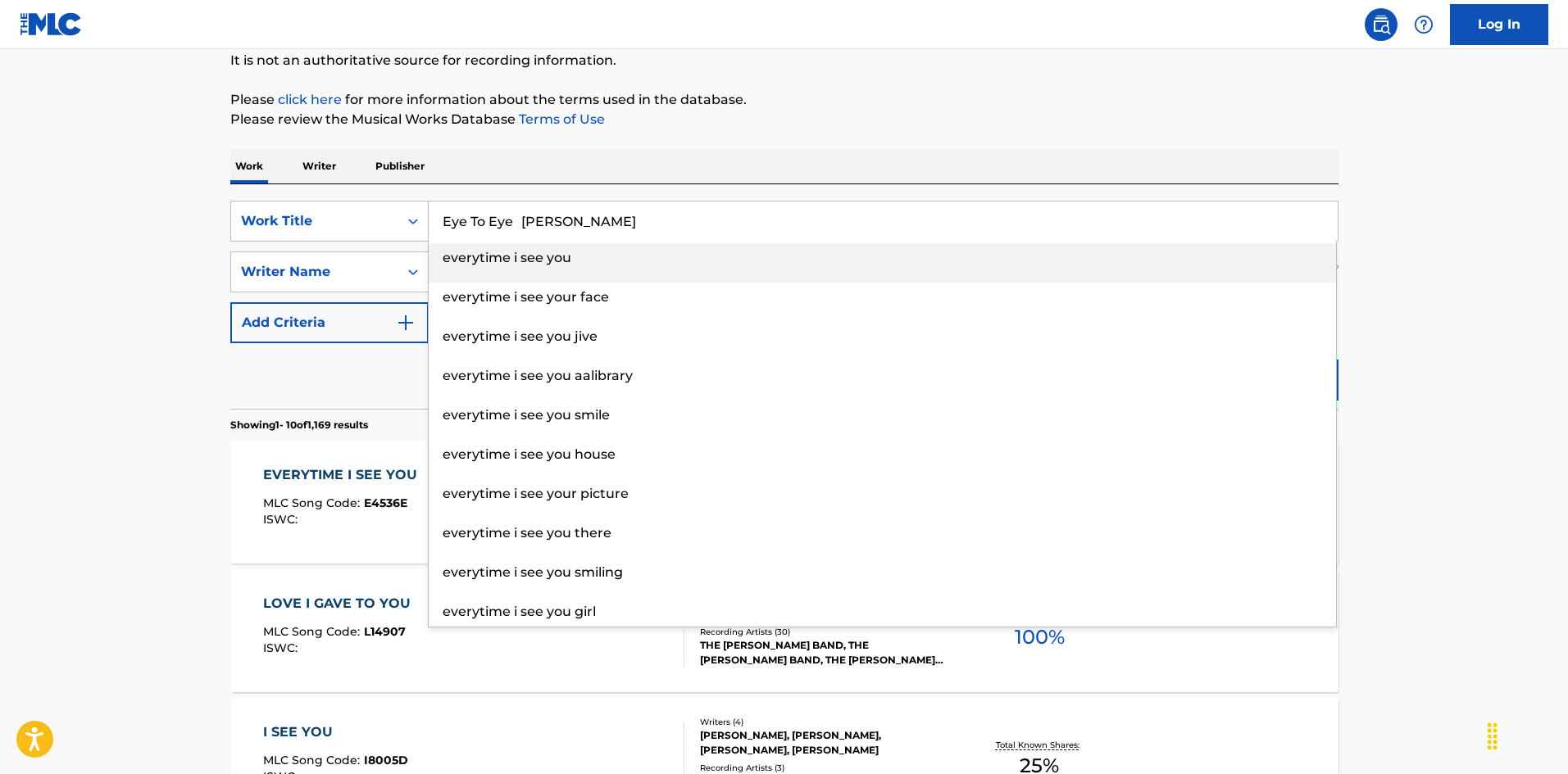
click at [619, 220] on input "Eye To Eye [PERSON_NAME]" at bounding box center [882, 221] width 909 height 39
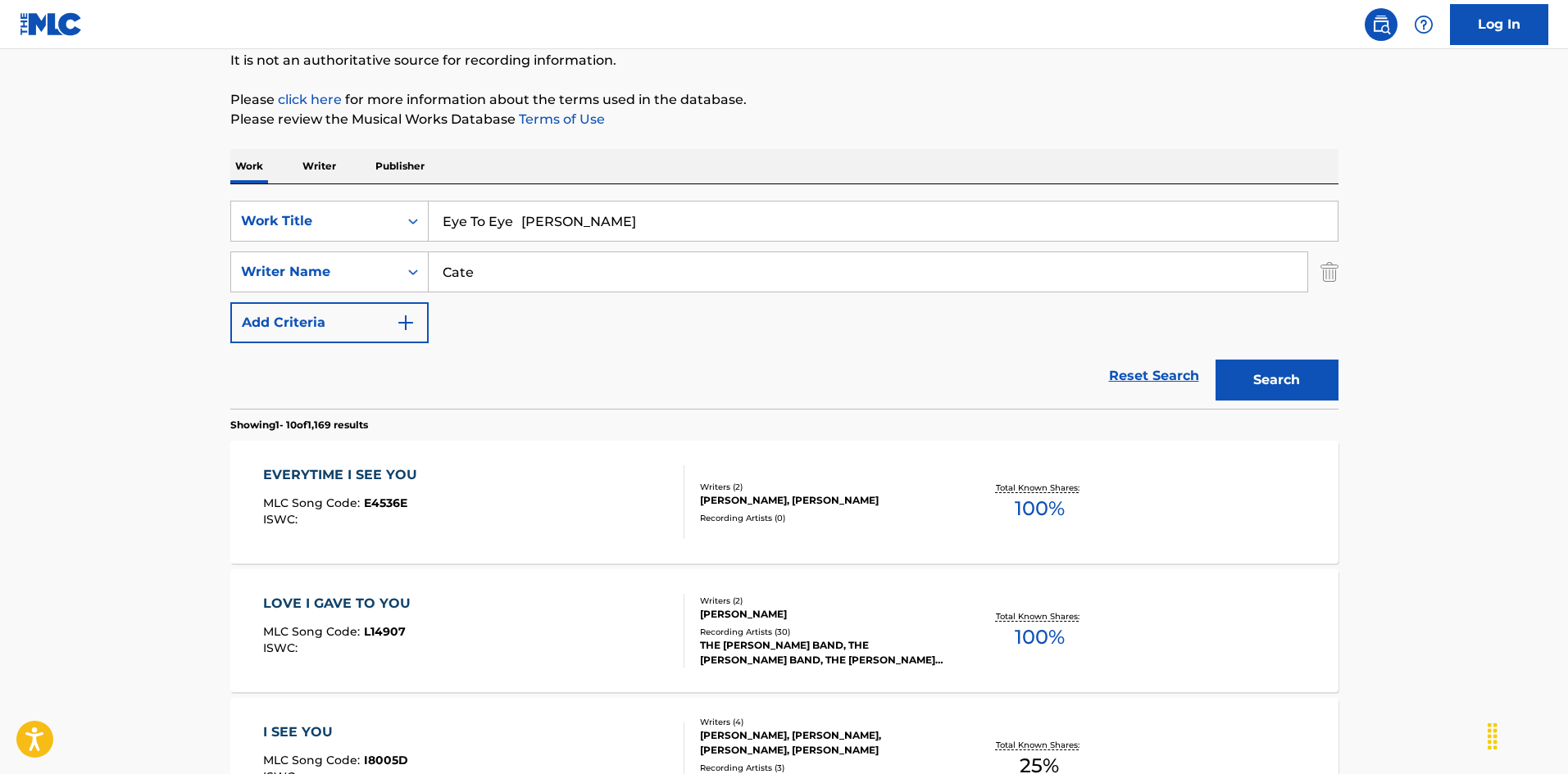
click at [619, 219] on input "Eye To Eye [PERSON_NAME]" at bounding box center [882, 221] width 909 height 39
drag, startPoint x: 334, startPoint y: 230, endPoint x: 499, endPoint y: 237, distance: 165.1
click at [324, 230] on div "SearchWithCriteria925b4d22-daa9-49c7-9c3b-1f4fd6ba712d Work Title Eye To Eye Ma…" at bounding box center [784, 271] width 1108 height 142
drag, startPoint x: 532, startPoint y: 210, endPoint x: 725, endPoint y: 242, distance: 195.6
click at [658, 229] on input "Eye To Eye Mac" at bounding box center [882, 221] width 909 height 39
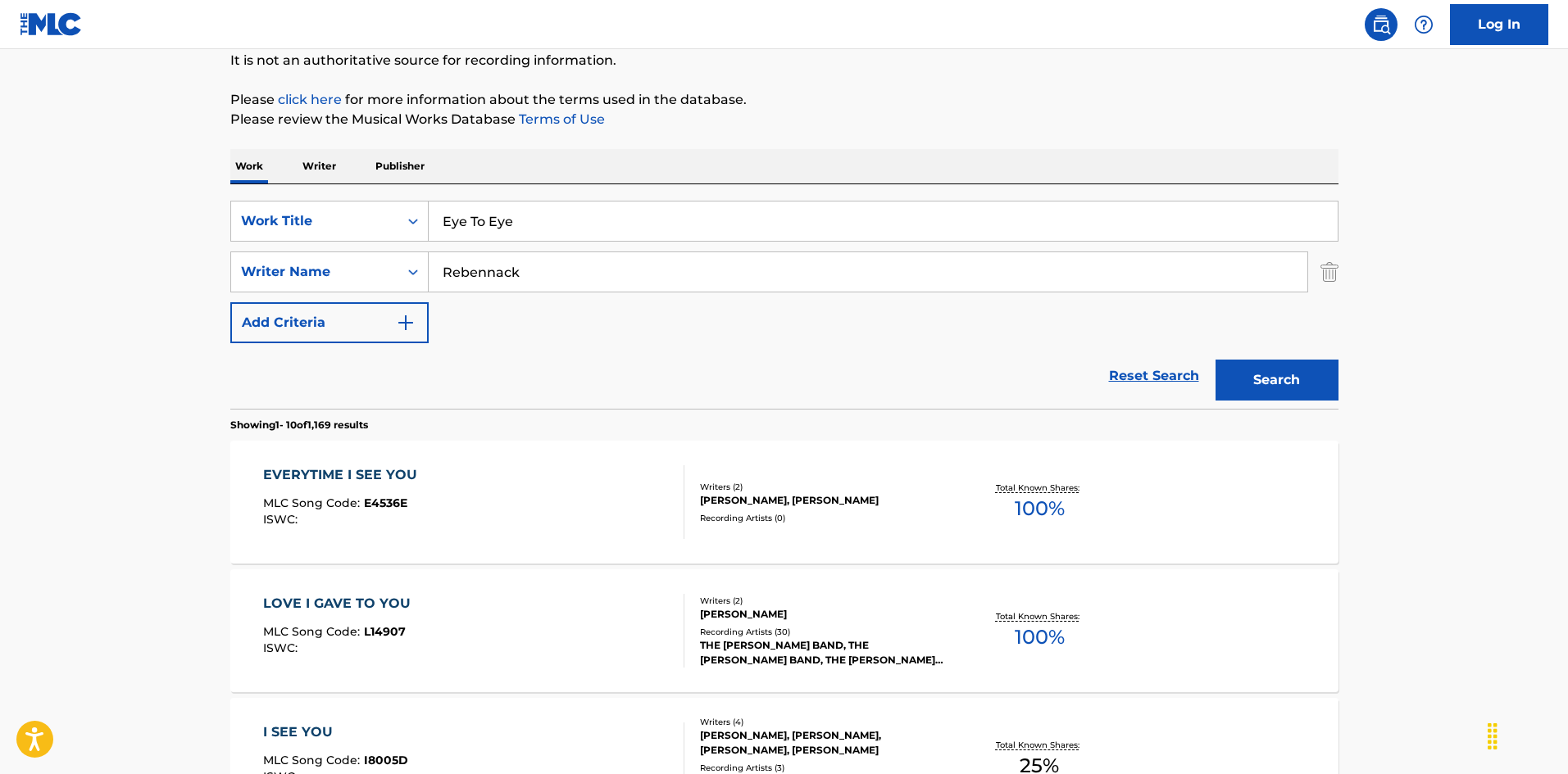
click at [1284, 365] on button "Search" at bounding box center [1276, 380] width 123 height 41
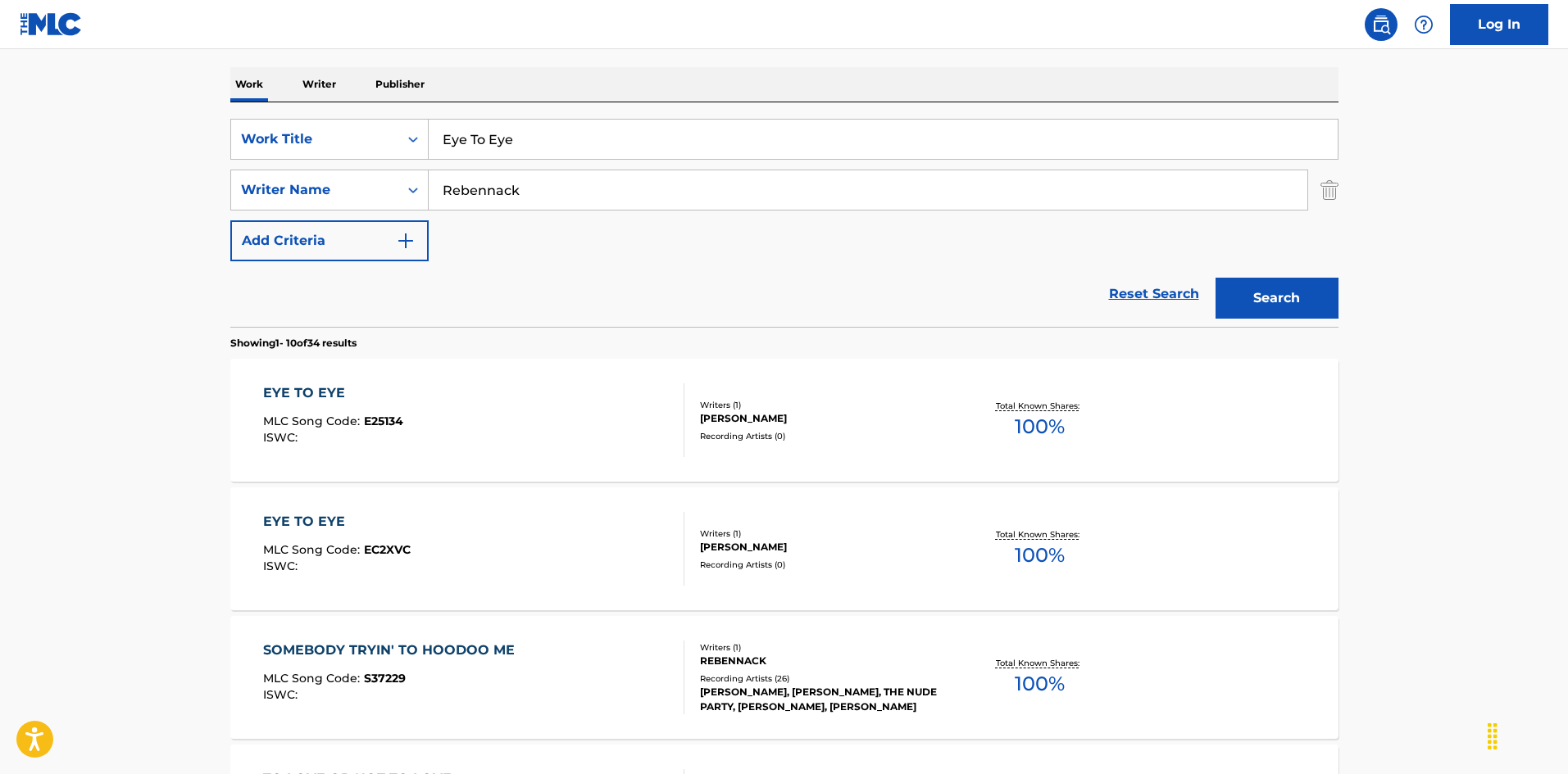
scroll to position [328, 0]
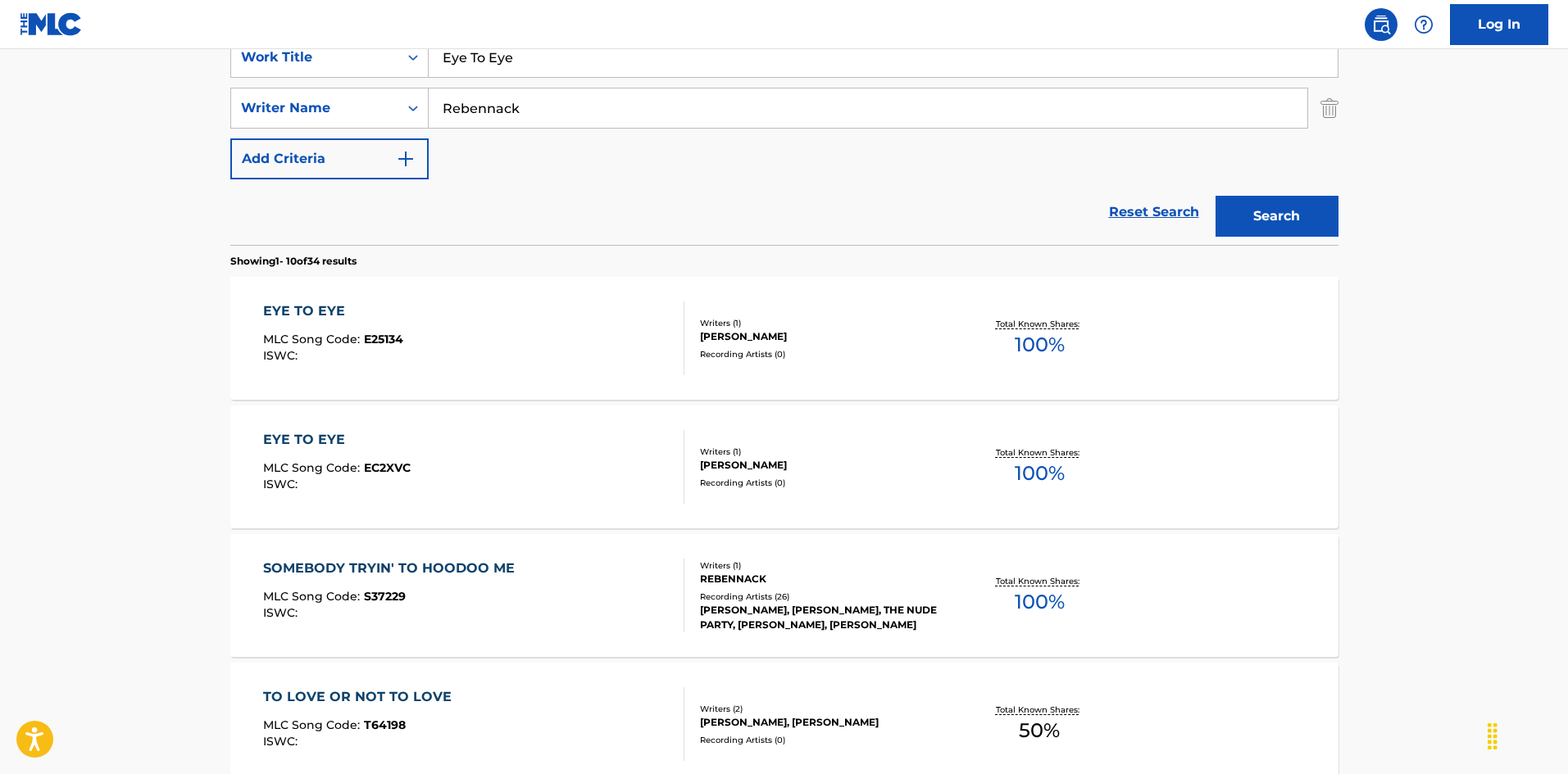
click at [635, 352] on div "EYE TO EYE MLC Song Code : E25134 ISWC :" at bounding box center [474, 338] width 421 height 74
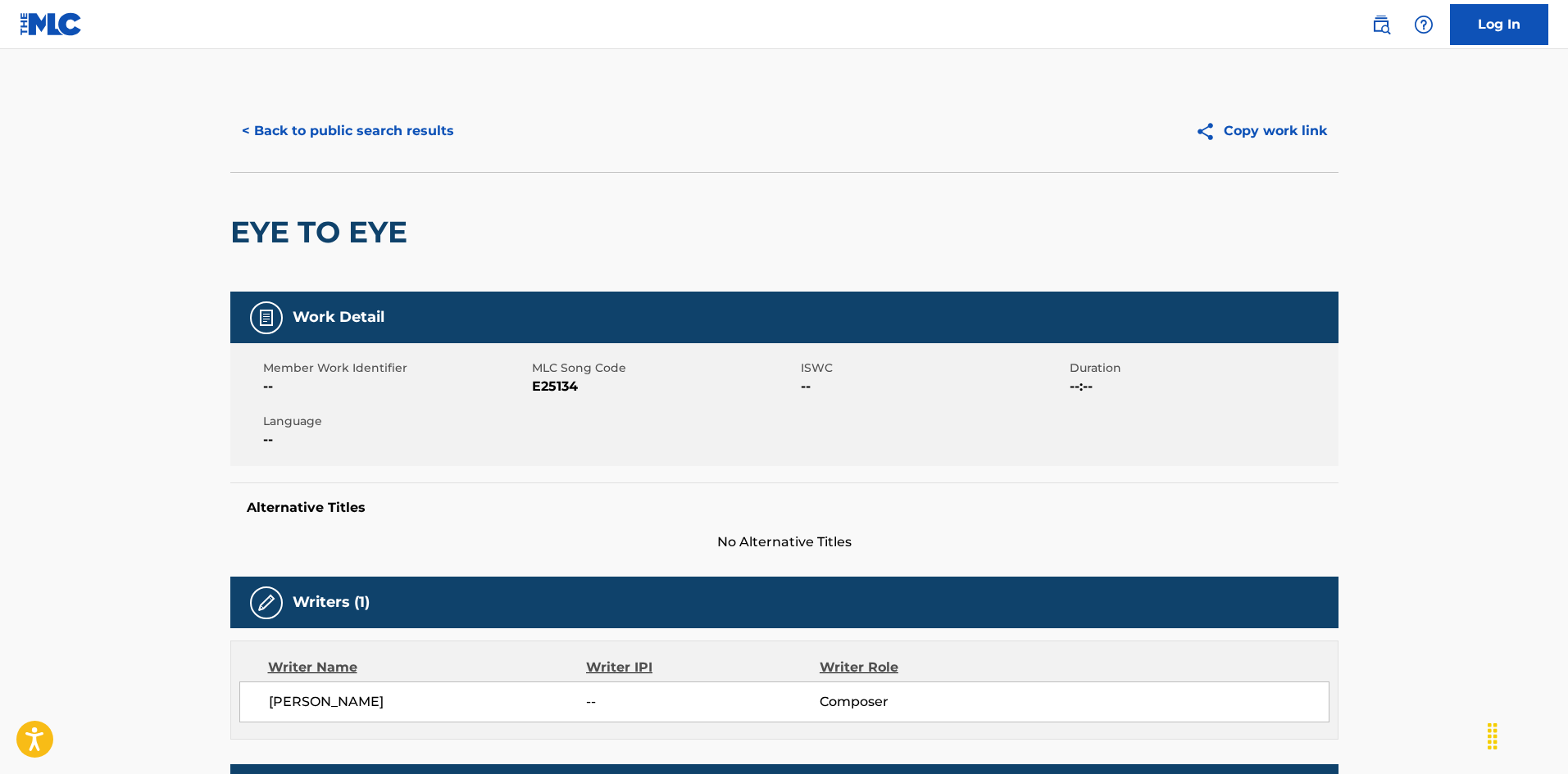
click at [368, 141] on button "< Back to public search results" at bounding box center [347, 132] width 235 height 41
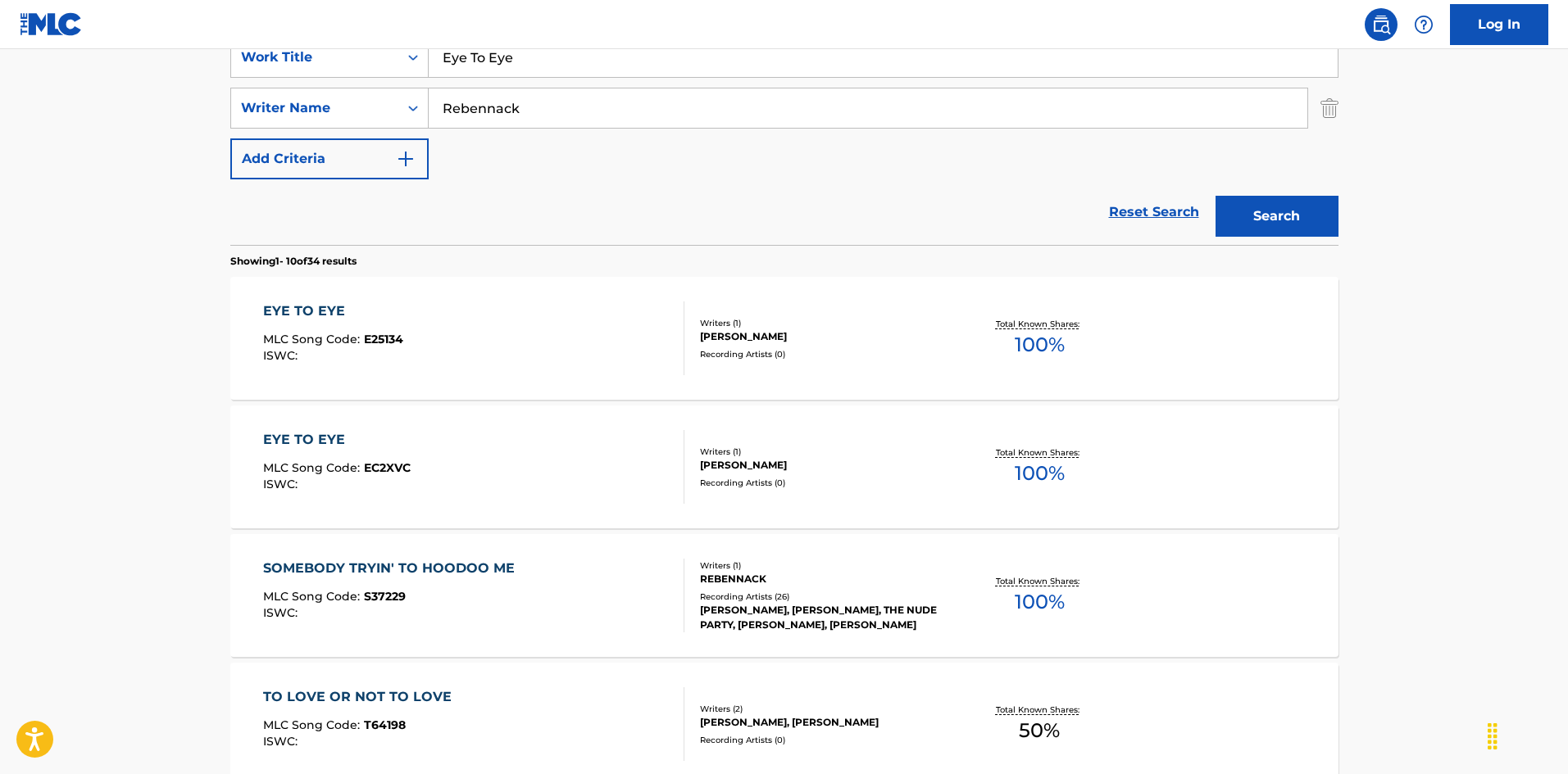
click at [588, 475] on div "EYE TO EYE MLC Song Code : EC2XVC ISWC :" at bounding box center [474, 467] width 421 height 74
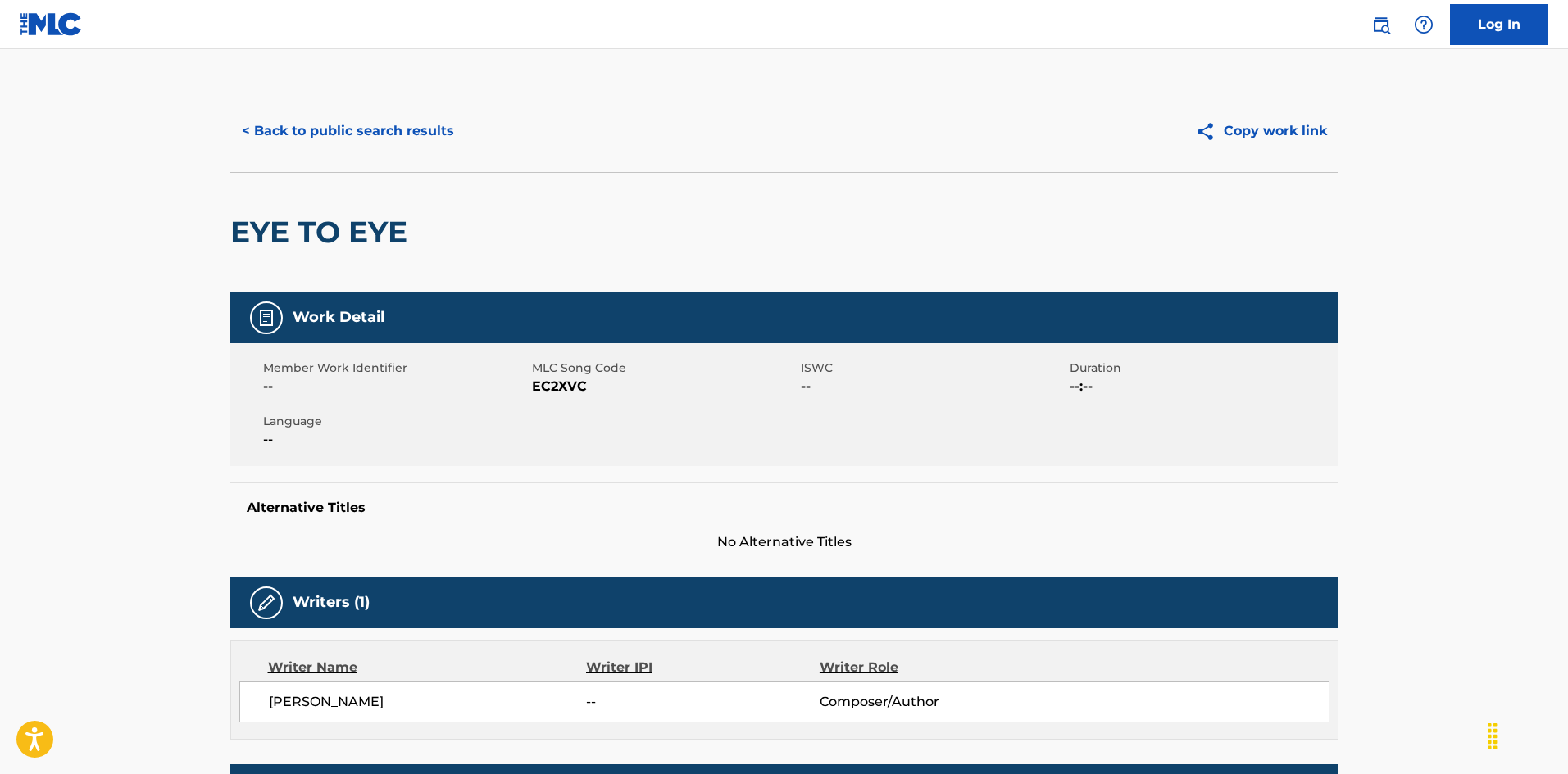
click at [383, 128] on button "< Back to public search results" at bounding box center [347, 132] width 235 height 41
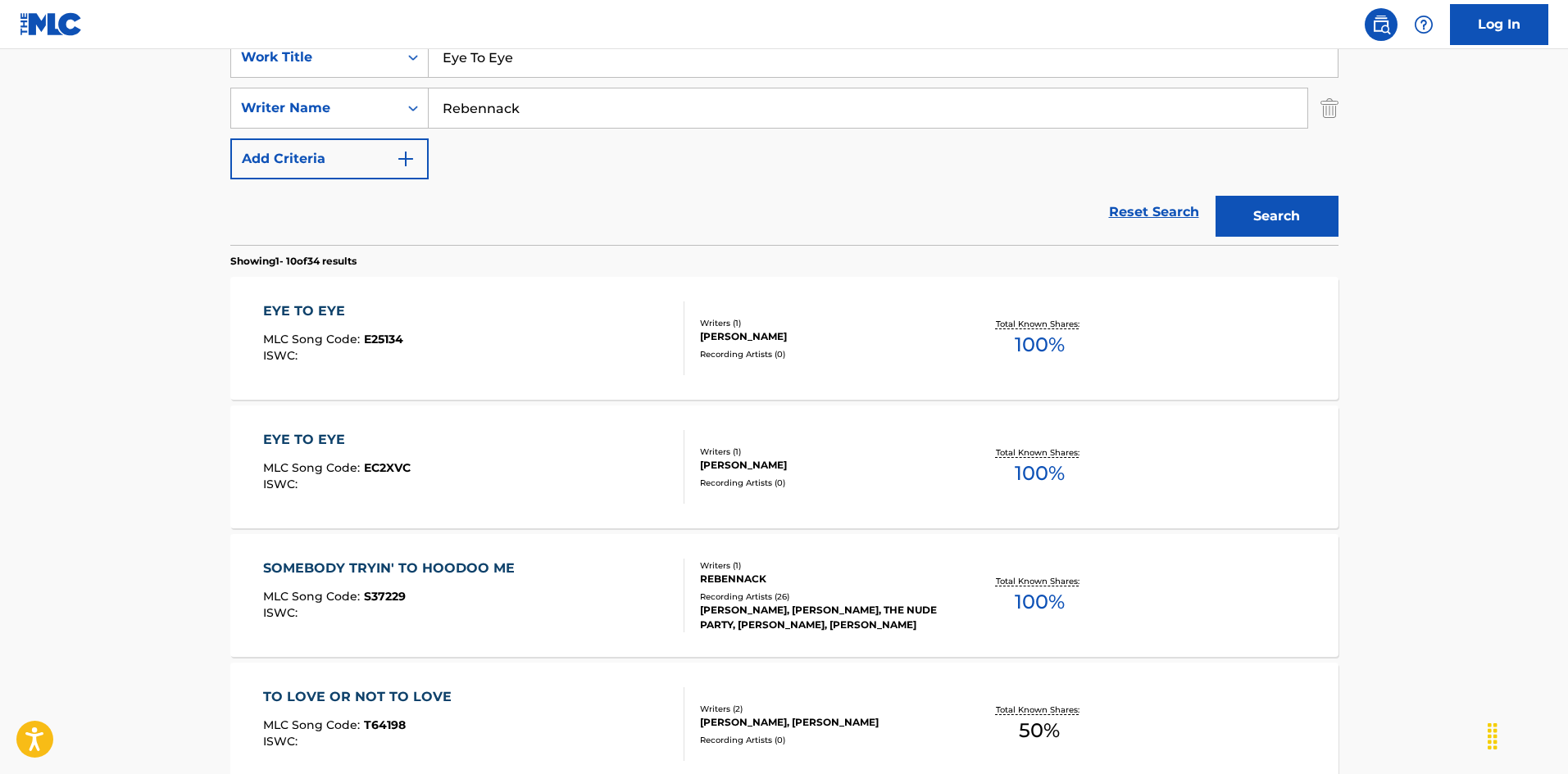
scroll to position [164, 0]
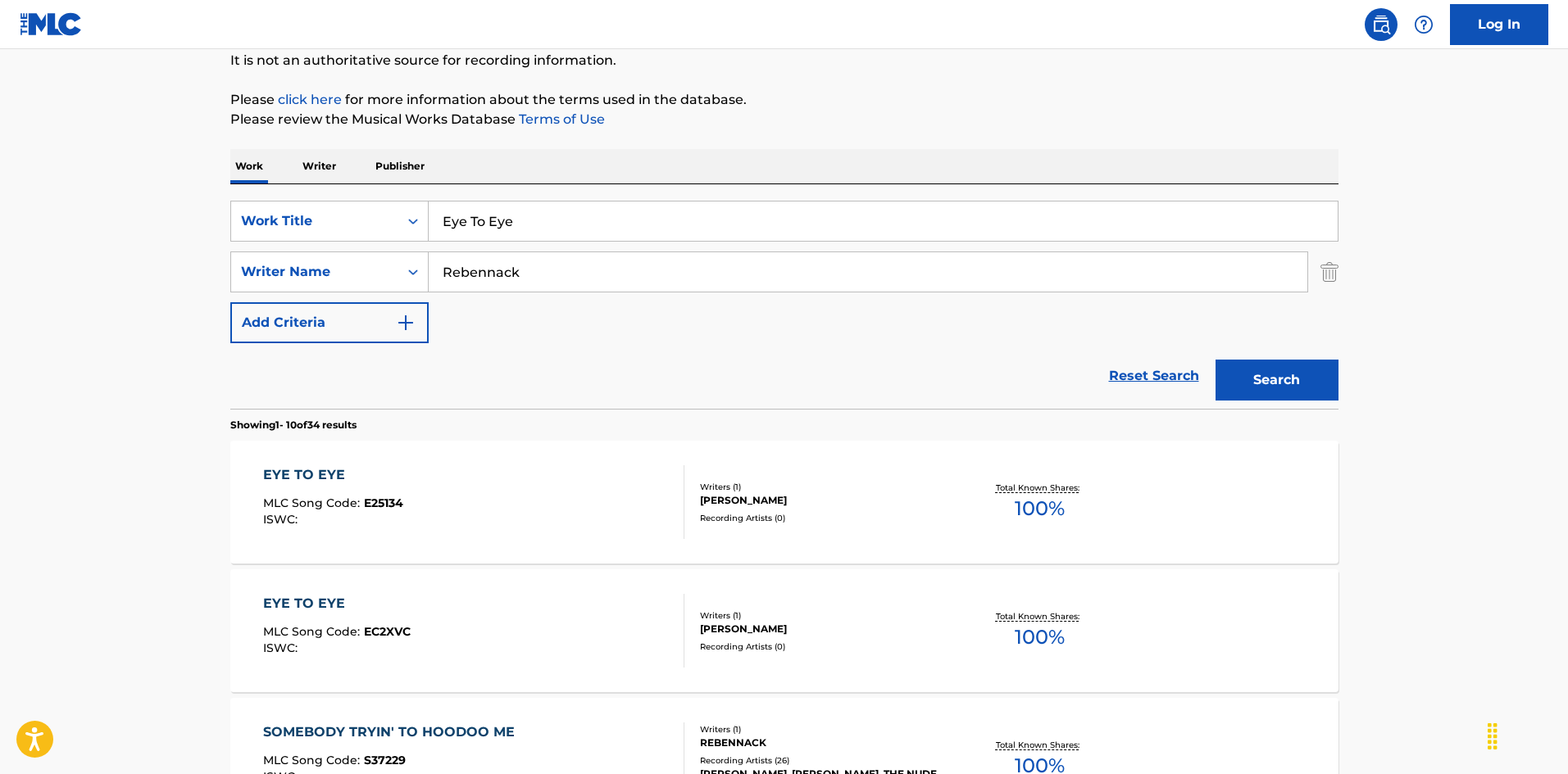
click at [638, 220] on input "Fall Of The Queen [PERSON_NAME]|[PERSON_NAME] Iii" at bounding box center [882, 221] width 909 height 39
click at [638, 219] on input "Fall Of The Queen [PERSON_NAME]|[PERSON_NAME] Iii" at bounding box center [882, 221] width 909 height 39
click at [354, 230] on div "SearchWithCriteria925b4d22-daa9-49c7-9c3b-1f4fd6ba712d Work Title Fall Of The Q…" at bounding box center [784, 271] width 1108 height 142
drag, startPoint x: 577, startPoint y: 221, endPoint x: 839, endPoint y: 253, distance: 263.9
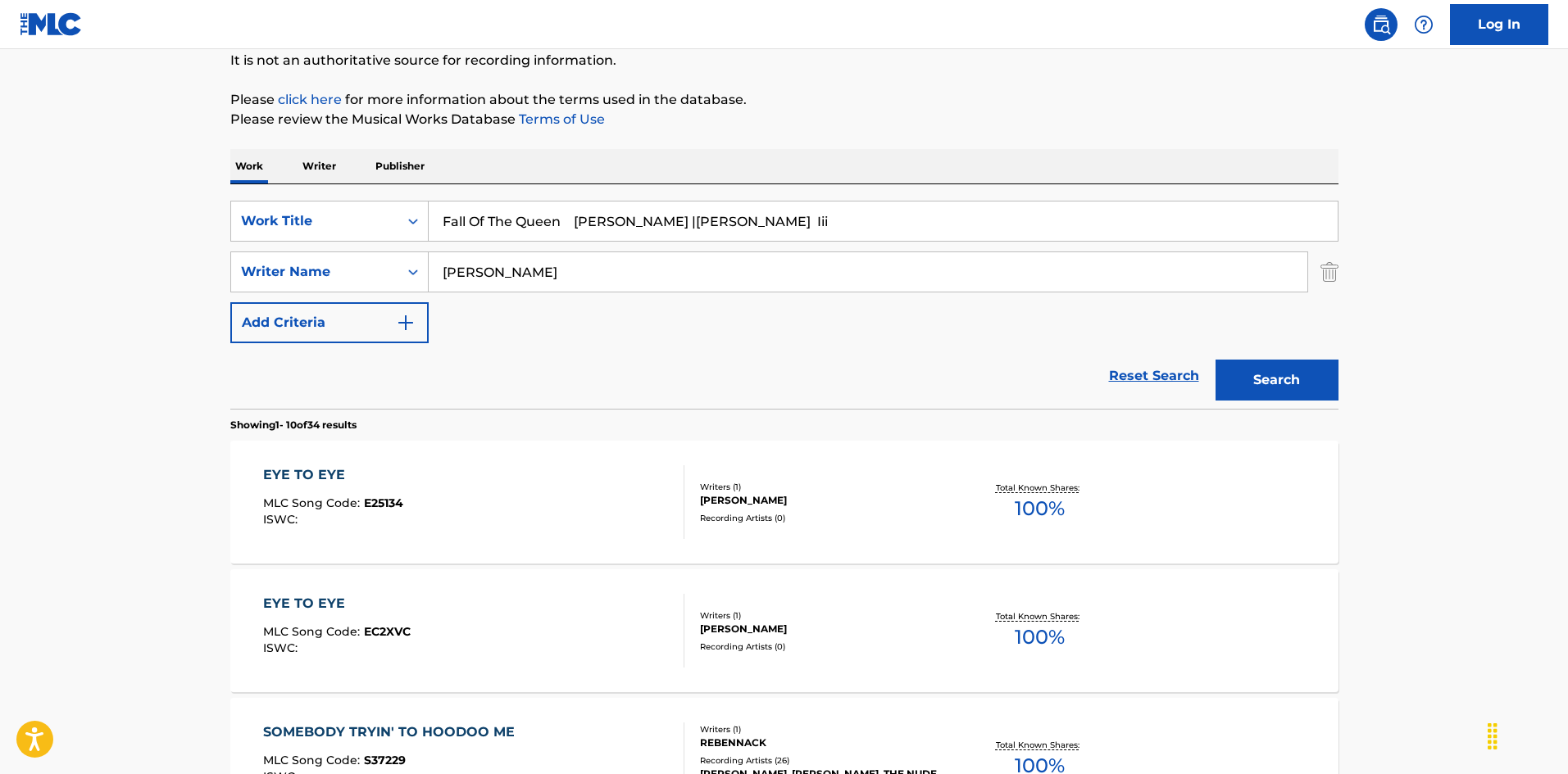
click at [839, 253] on div "SearchWithCriteria925b4d22-daa9-49c7-9c3b-1f4fd6ba712d Work Title Fall Of The Q…" at bounding box center [784, 271] width 1108 height 142
click at [1286, 373] on button "Search" at bounding box center [1276, 380] width 123 height 41
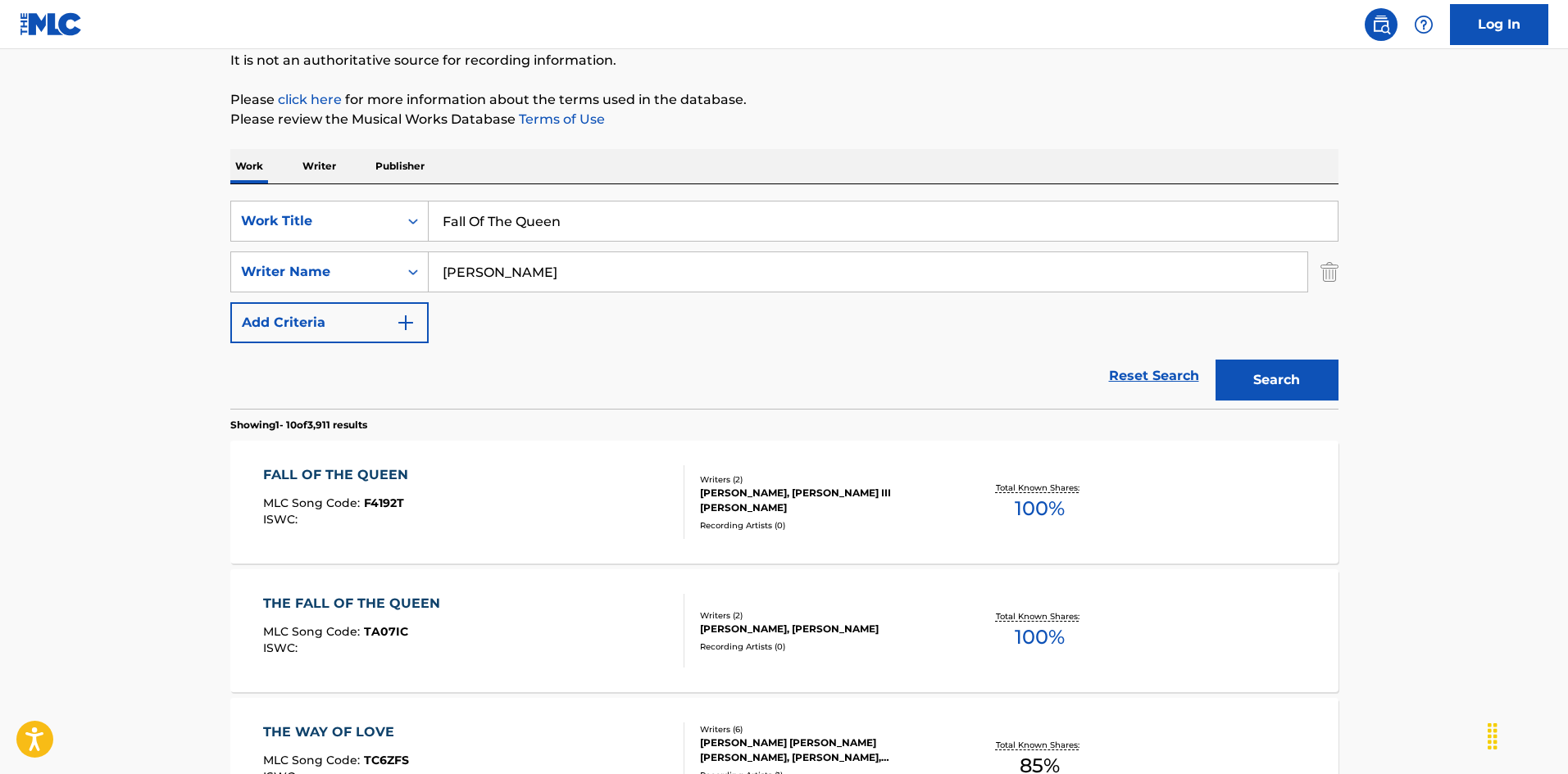
scroll to position [246, 0]
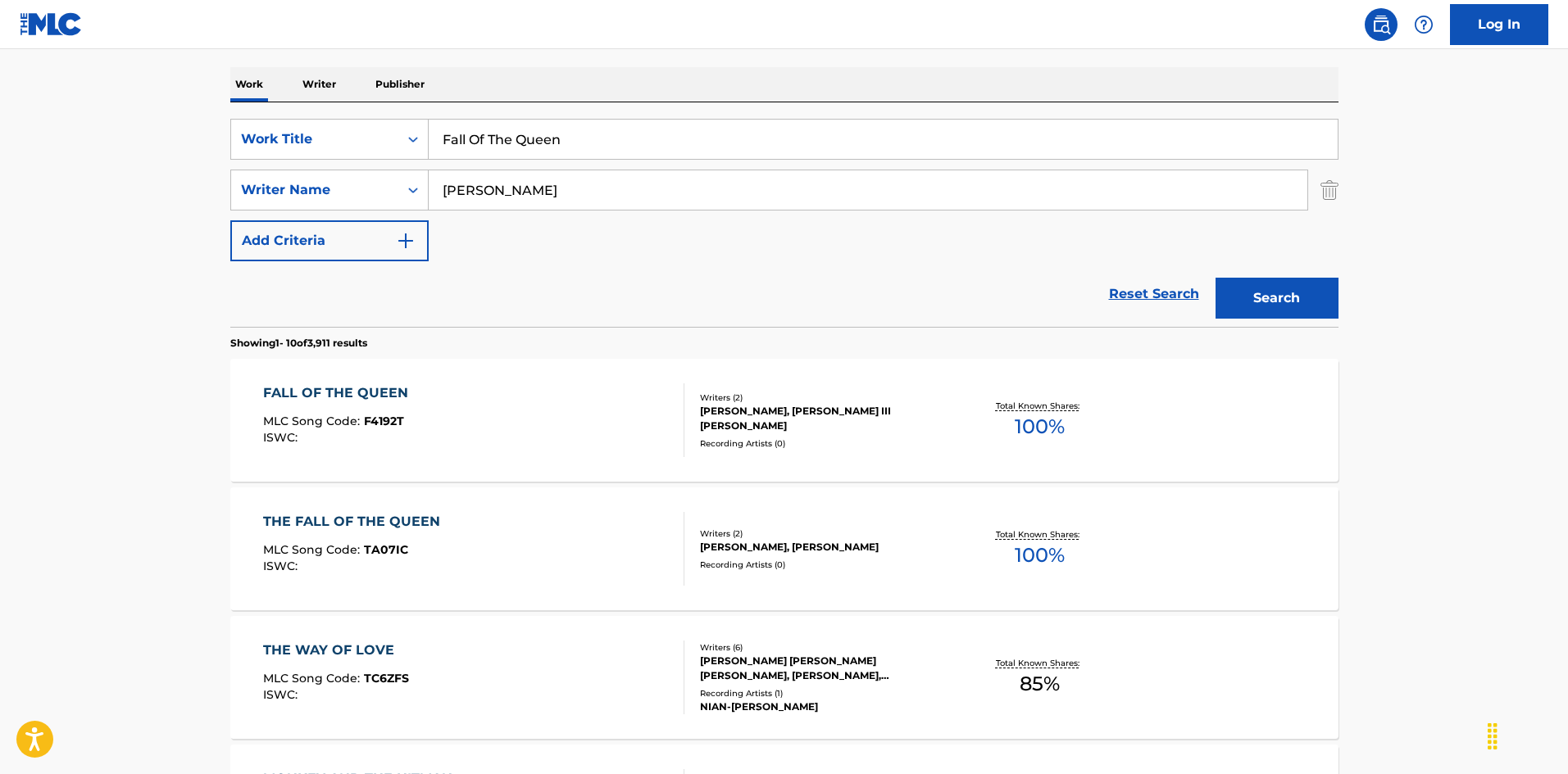
click at [585, 536] on div "THE FALL OF THE QUEEN MLC Song Code : TA07IC ISWC :" at bounding box center [474, 548] width 421 height 74
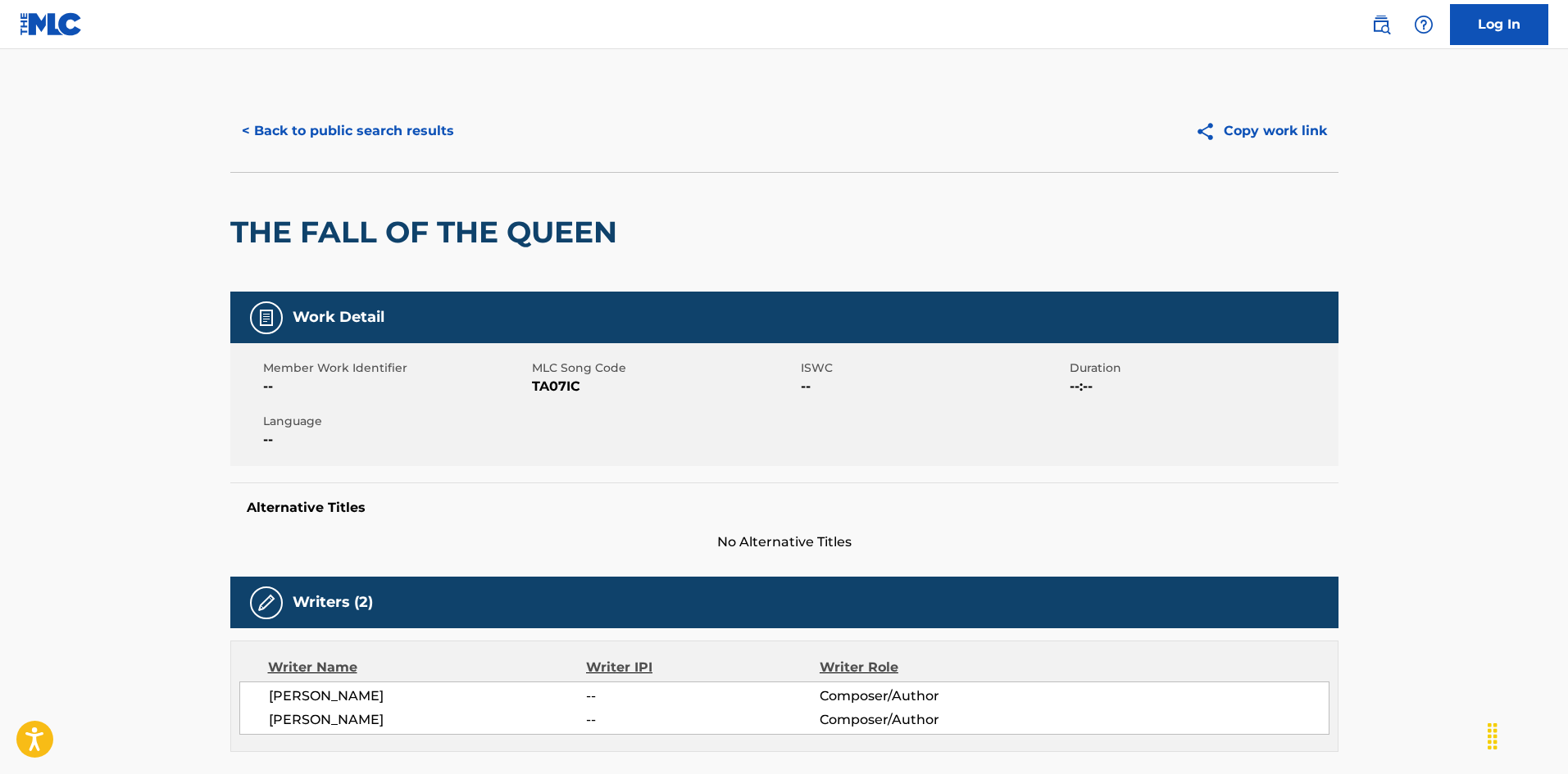
click at [557, 383] on span "TA07IC" at bounding box center [663, 387] width 264 height 20
click at [404, 125] on button "< Back to public search results" at bounding box center [347, 132] width 235 height 41
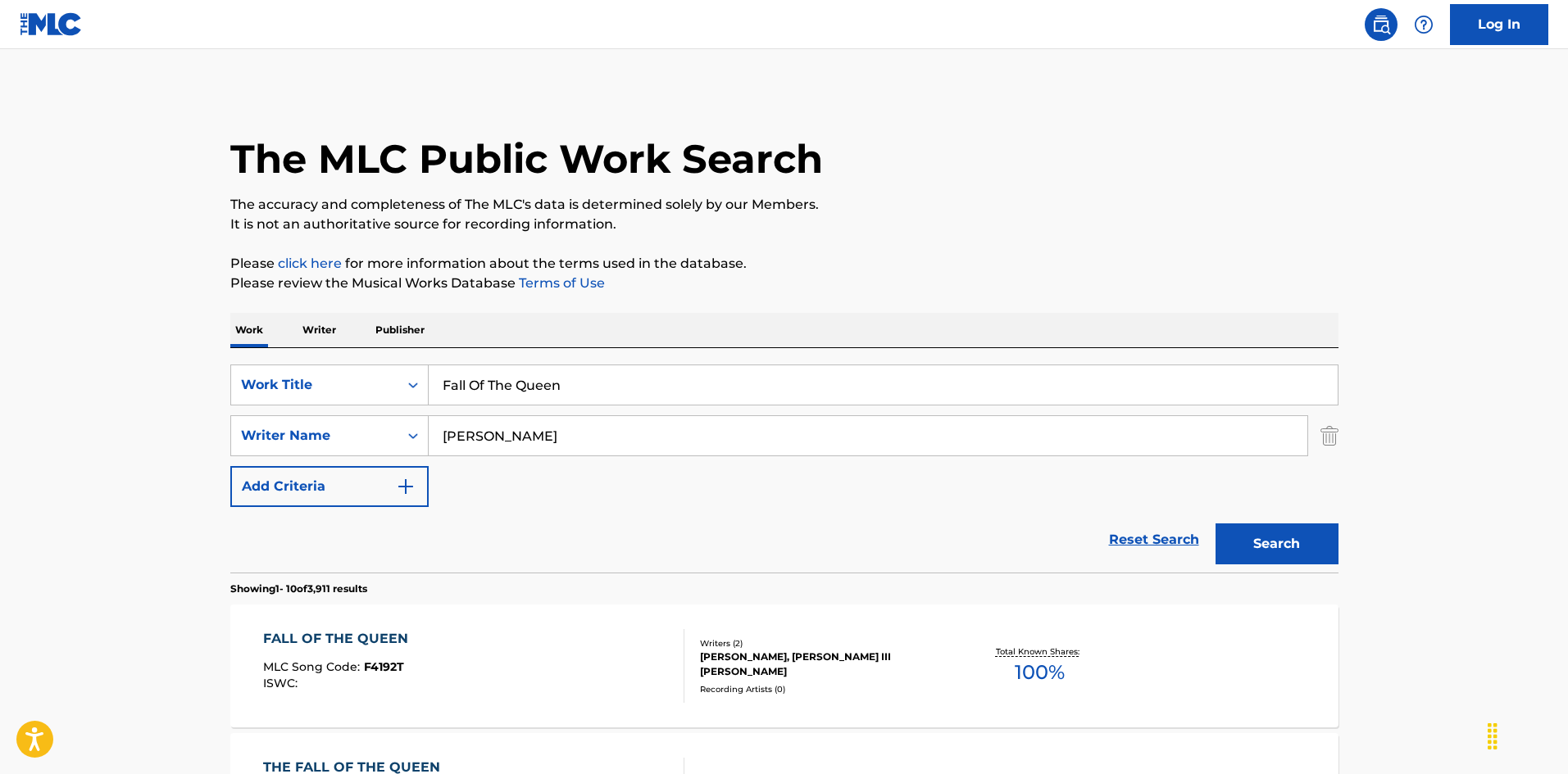
scroll to position [246, 0]
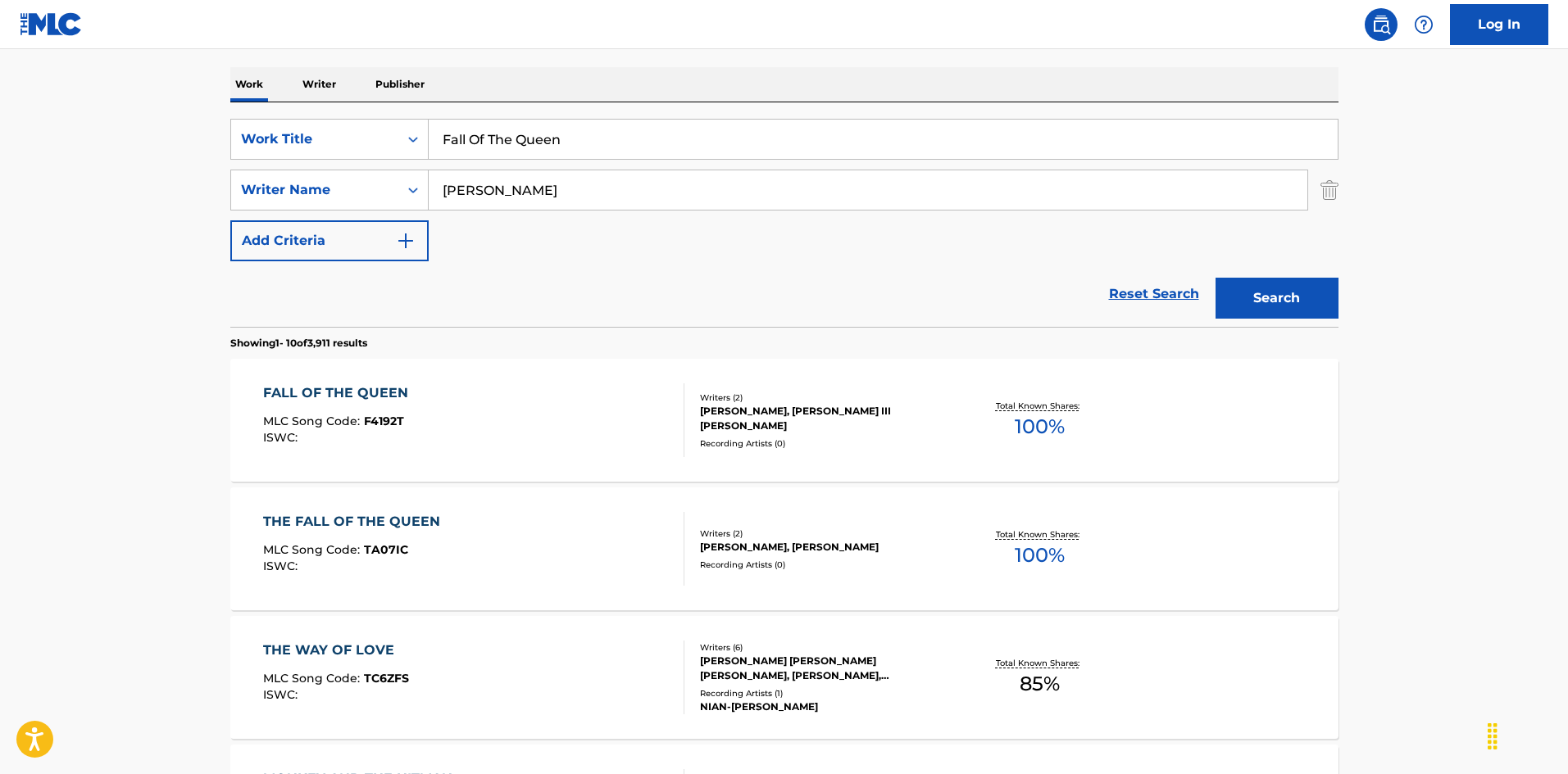
drag, startPoint x: 321, startPoint y: 79, endPoint x: 443, endPoint y: 102, distance: 124.1
click at [255, 66] on div "The MLC Public Work Search The accuracy and completeness of The MLC's data is d…" at bounding box center [784, 784] width 1148 height 1880
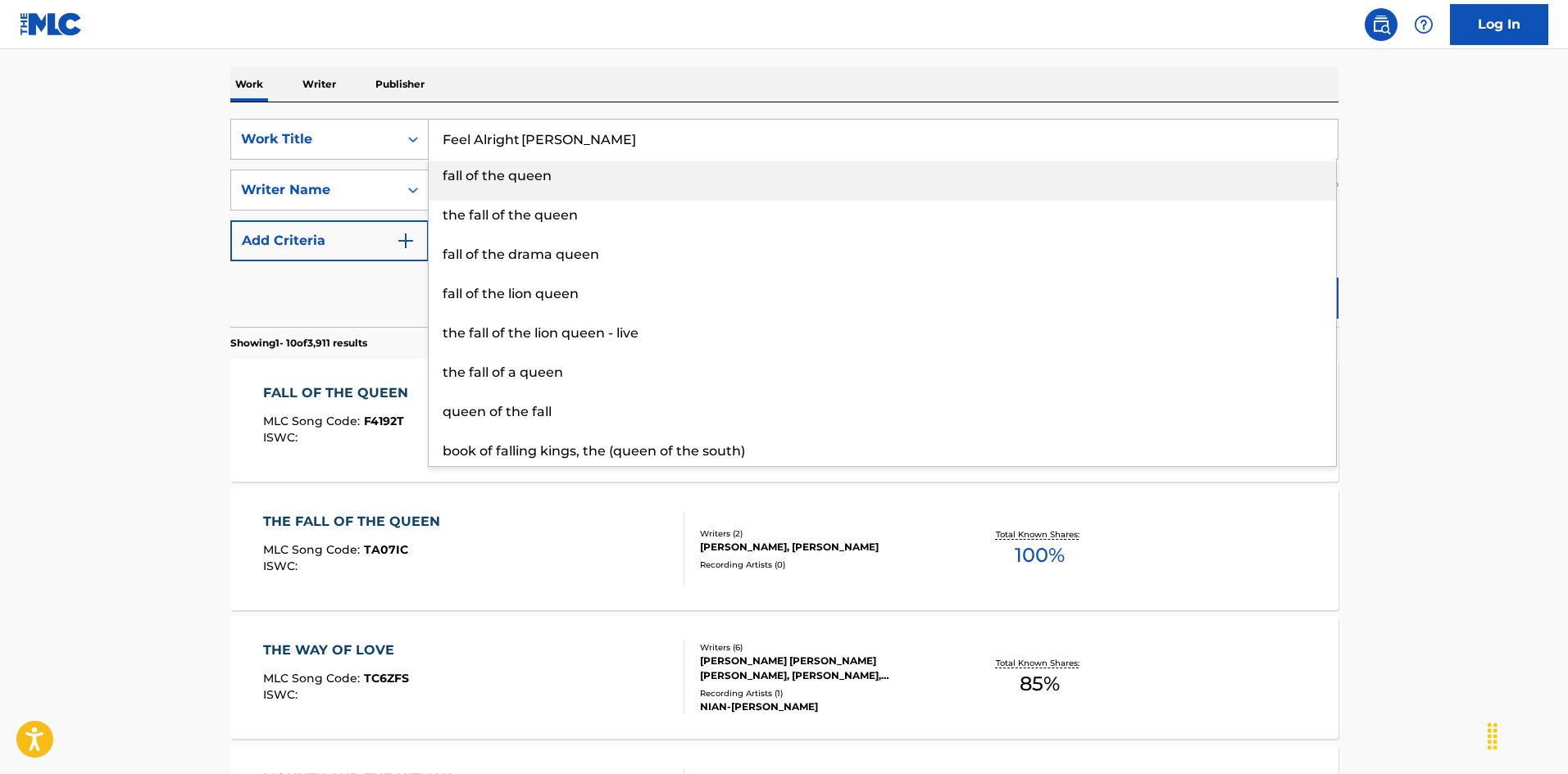
drag, startPoint x: 528, startPoint y: 132, endPoint x: 615, endPoint y: 135, distance: 87.1
click at [615, 135] on input "Feel Alright [PERSON_NAME]" at bounding box center [882, 139] width 909 height 39
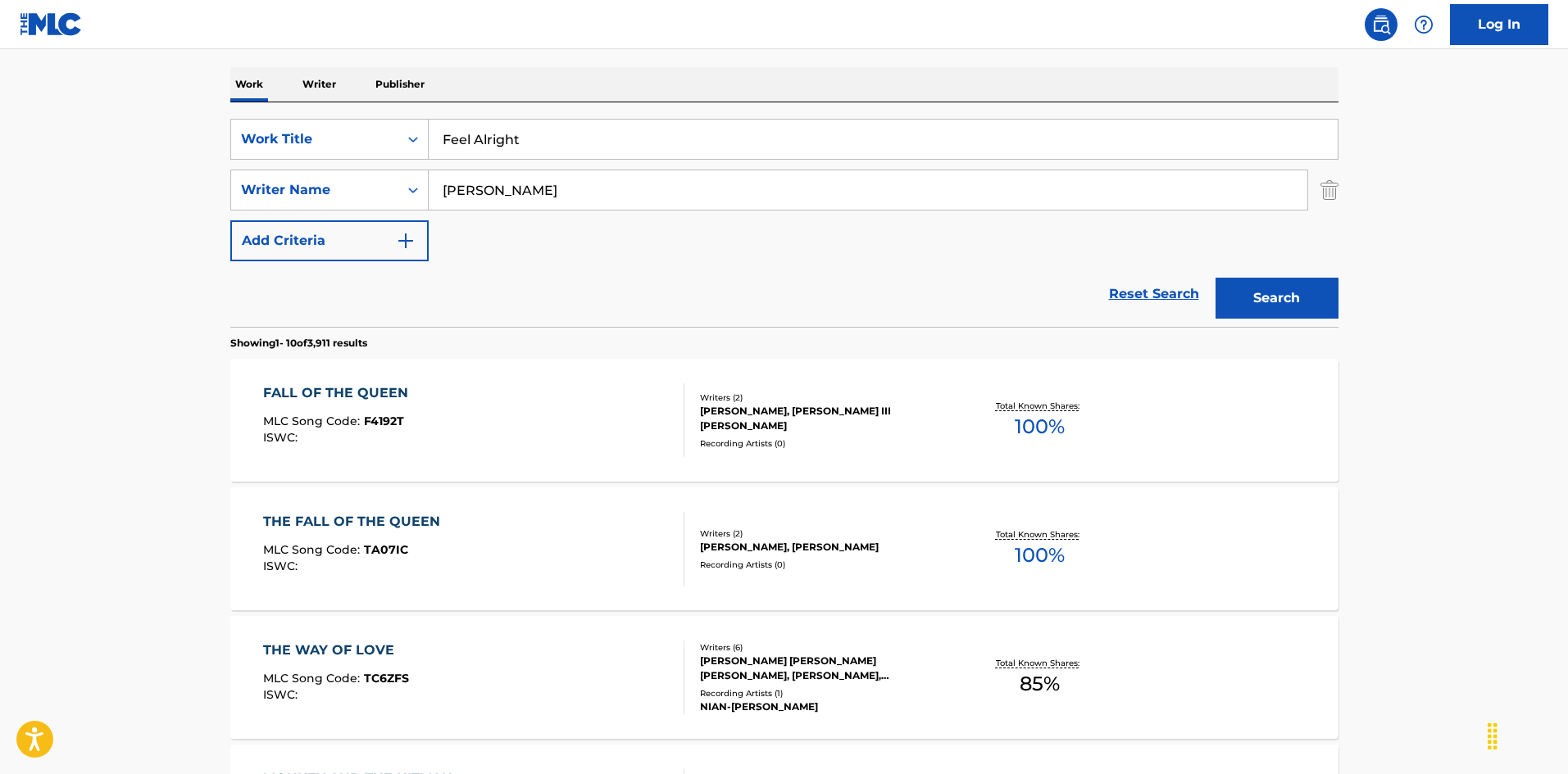
click at [548, 82] on div "Work Writer Publisher" at bounding box center [784, 83] width 1108 height 34
drag, startPoint x: 440, startPoint y: 191, endPoint x: 371, endPoint y: 172, distance: 71.6
click at [371, 172] on div "SearchWithCriteria999d1a91-1e41-464a-bb6a-1cf62293df15 Writer Name [PERSON_NAME]" at bounding box center [784, 191] width 1108 height 41
click at [1248, 297] on button "Search" at bounding box center [1276, 299] width 123 height 41
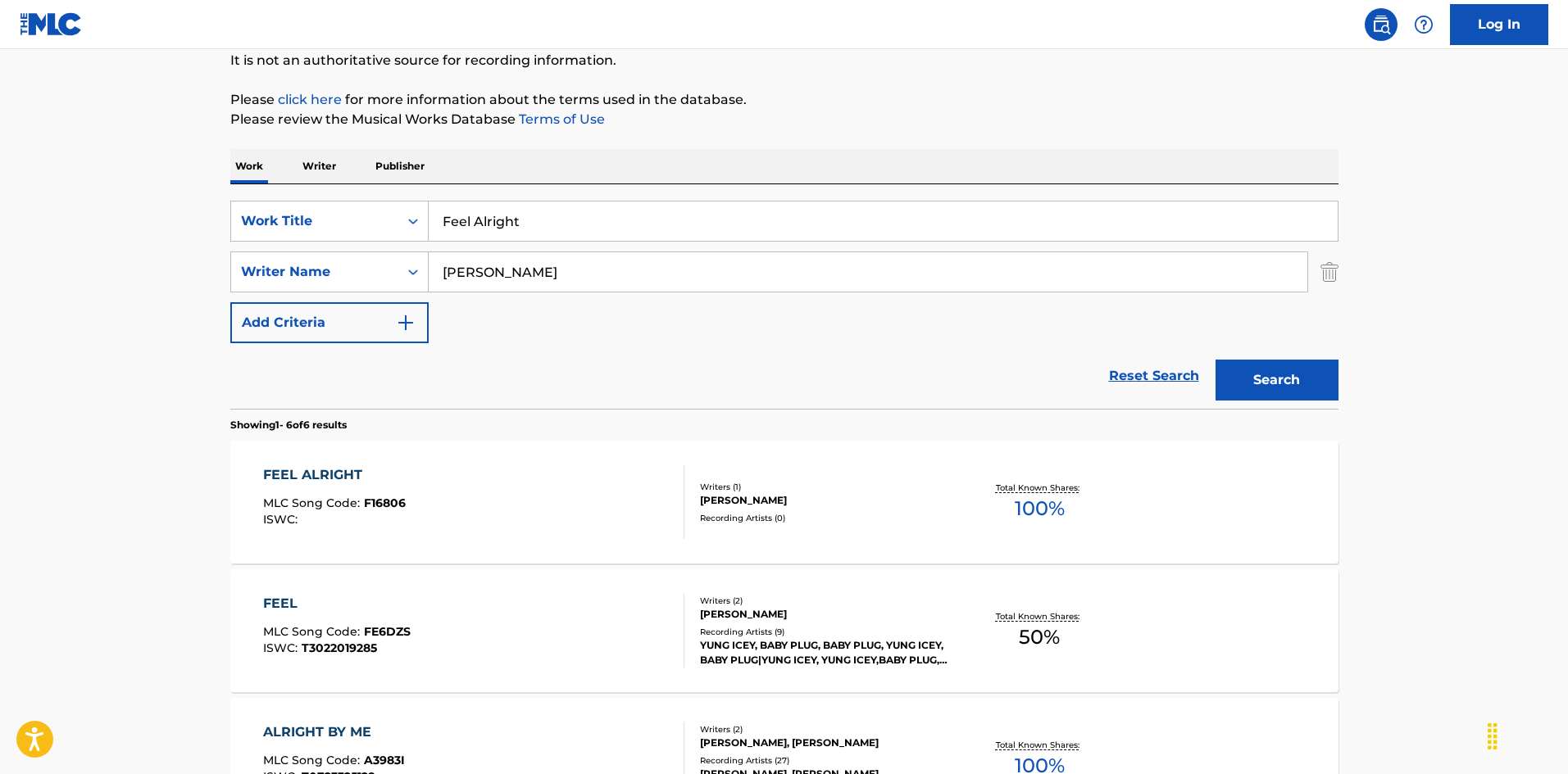
scroll to position [328, 0]
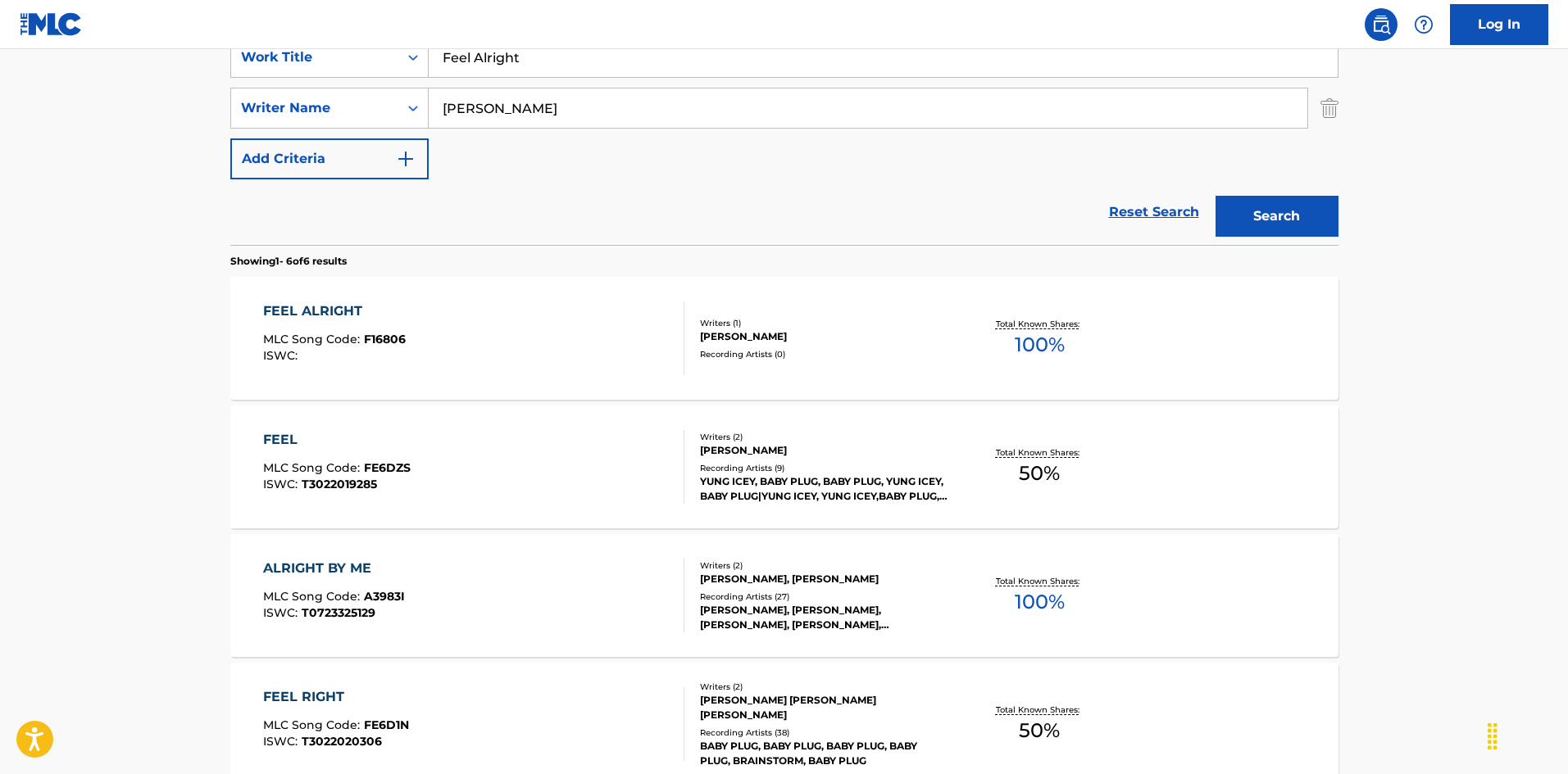
click at [616, 307] on div "FEEL ALRIGHT MLC Song Code : F16806 ISWC :" at bounding box center [474, 338] width 421 height 74
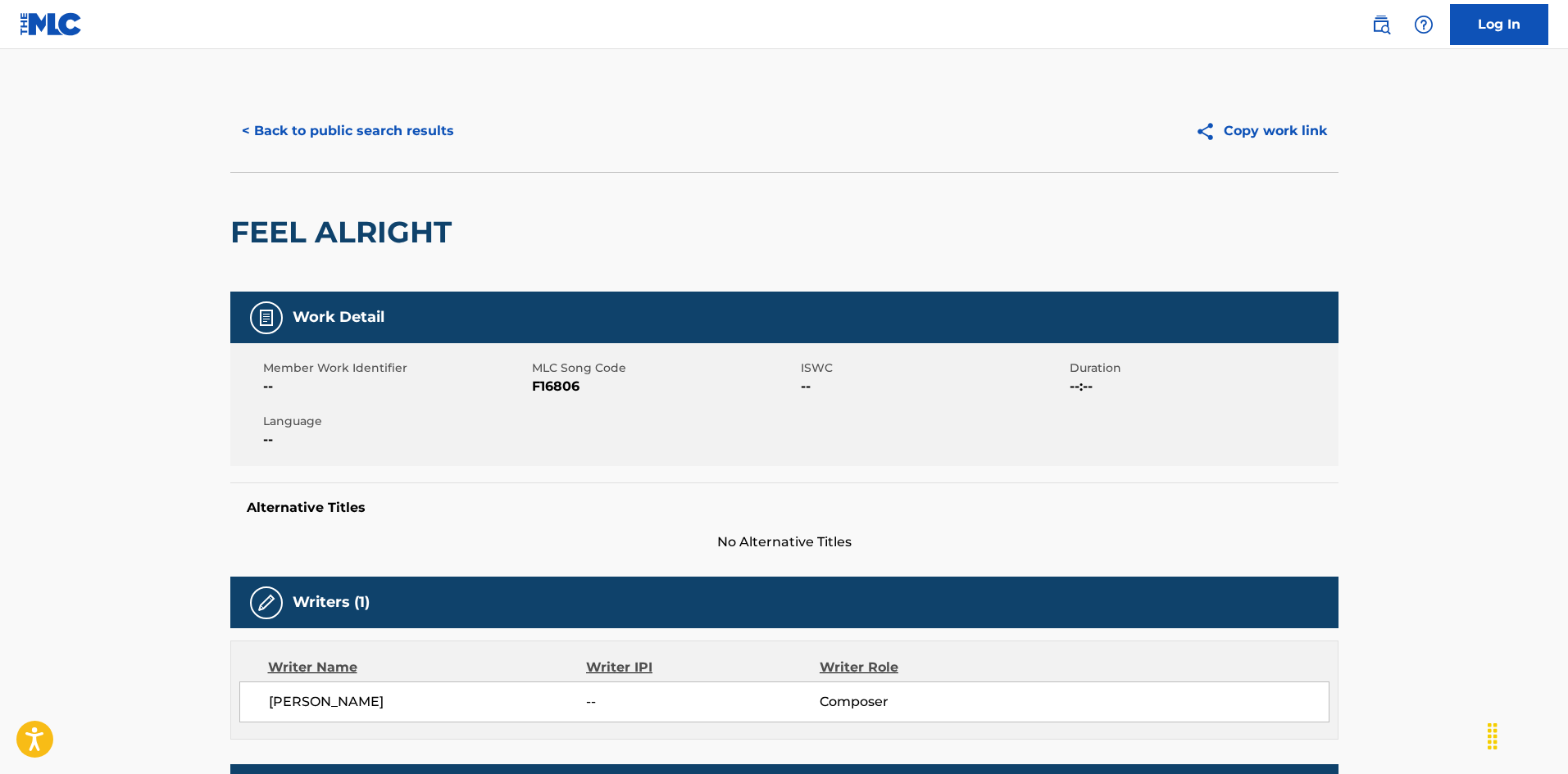
click at [348, 137] on button "< Back to public search results" at bounding box center [347, 132] width 235 height 41
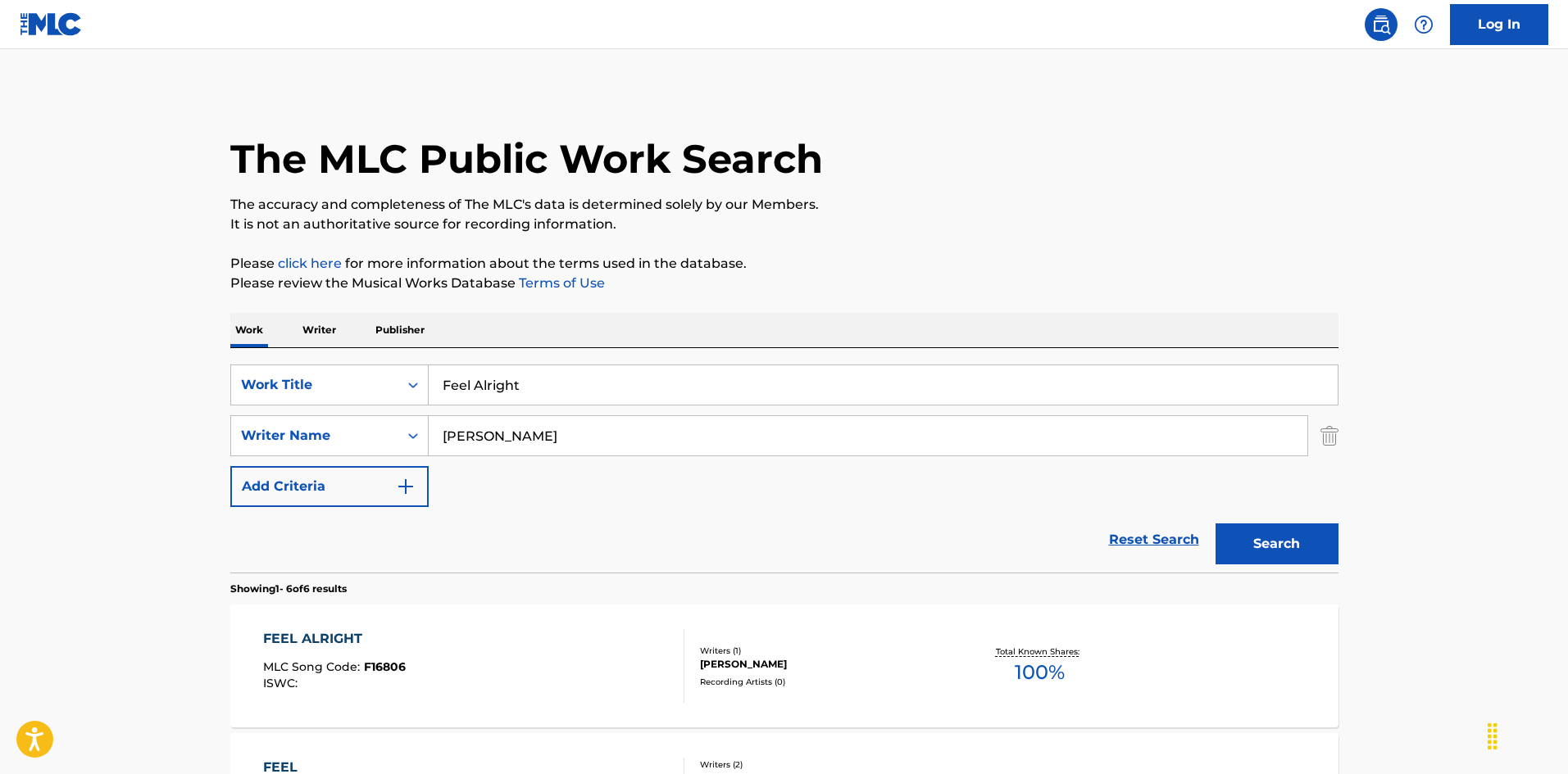
scroll to position [328, 0]
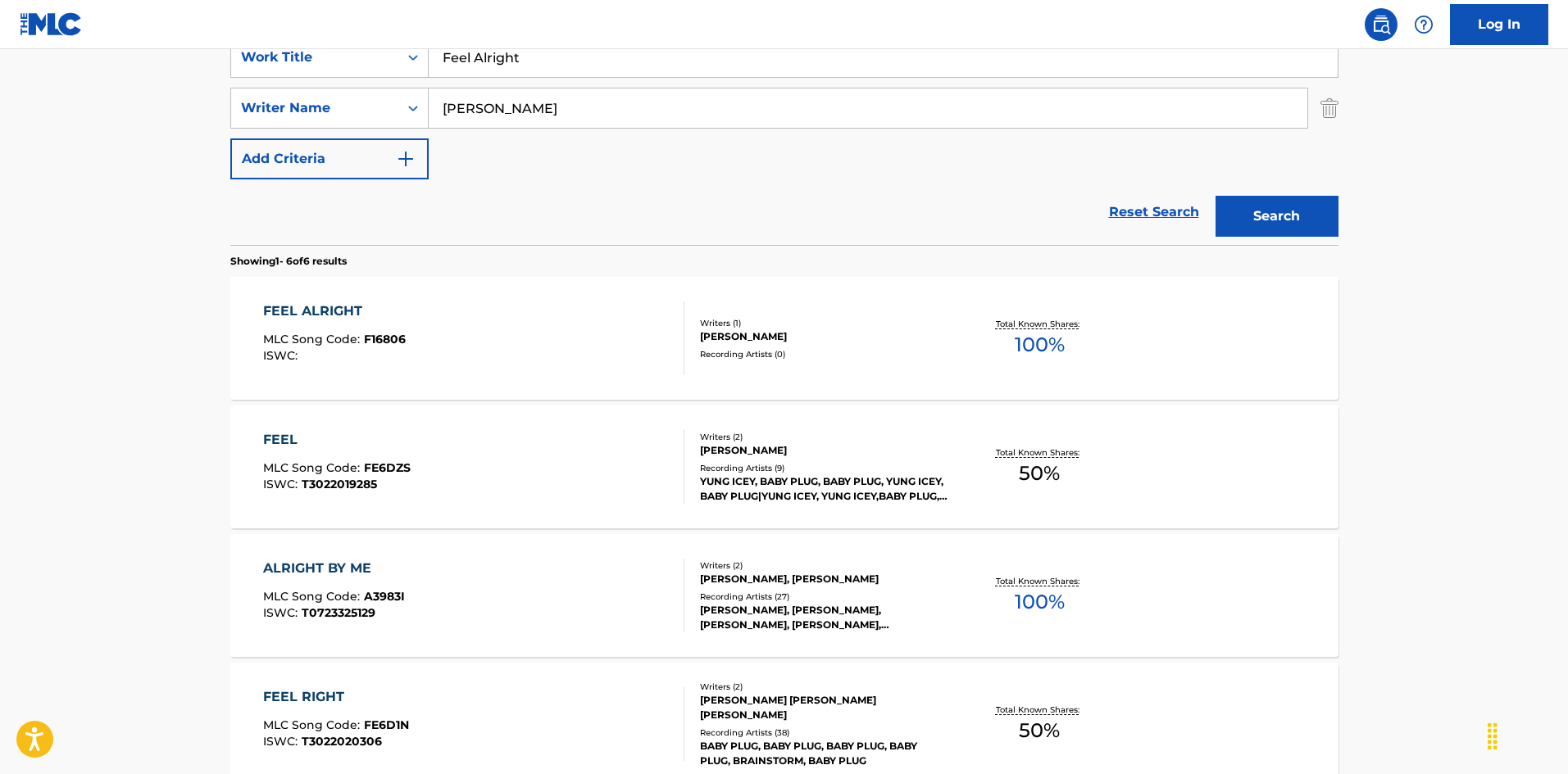
drag, startPoint x: 502, startPoint y: 56, endPoint x: 357, endPoint y: 37, distance: 146.2
click at [352, 36] on div "Log In The MLC Public Work Search The accuracy and completeness of The MLC's da…" at bounding box center [784, 439] width 1568 height 1535
click at [656, 57] on input "Feliz [DATE] [PERSON_NAME]" at bounding box center [882, 57] width 909 height 39
drag, startPoint x: 558, startPoint y: 108, endPoint x: 312, endPoint y: 72, distance: 248.6
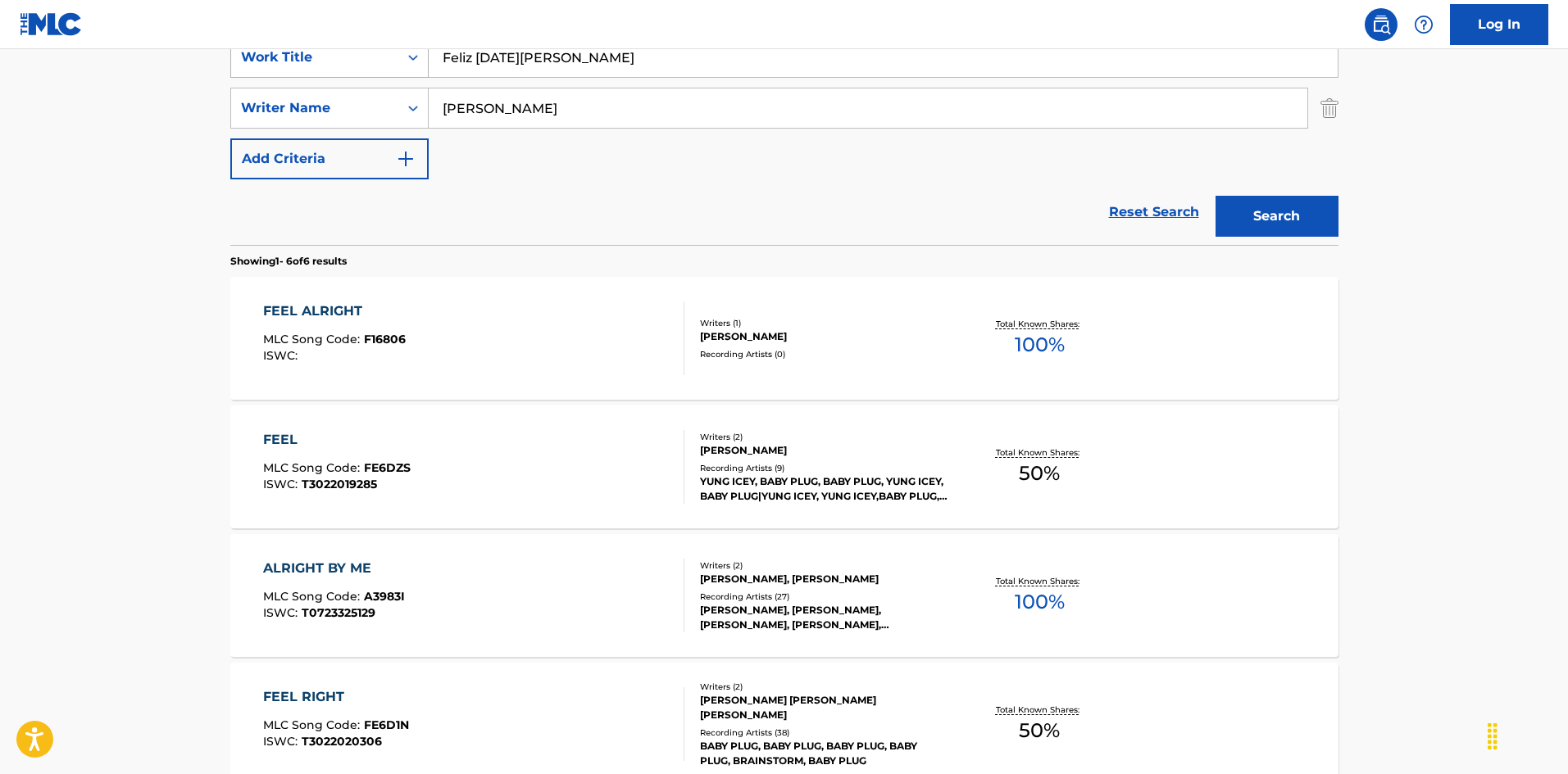
click at [309, 72] on div "SearchWithCriteria925b4d22-daa9-49c7-9c3b-1f4fd6ba712d Work Title Feliz [DATE][…" at bounding box center [784, 108] width 1108 height 142
drag, startPoint x: 553, startPoint y: 54, endPoint x: 695, endPoint y: 62, distance: 142.2
click at [691, 62] on input "Feliz [DATE][PERSON_NAME]" at bounding box center [882, 57] width 909 height 39
drag, startPoint x: 457, startPoint y: 53, endPoint x: 375, endPoint y: 55, distance: 82.0
click at [359, 50] on div "SearchWithCriteria925b4d22-daa9-49c7-9c3b-1f4fd6ba712d Work Title a feliz [DATE…" at bounding box center [784, 58] width 1108 height 41
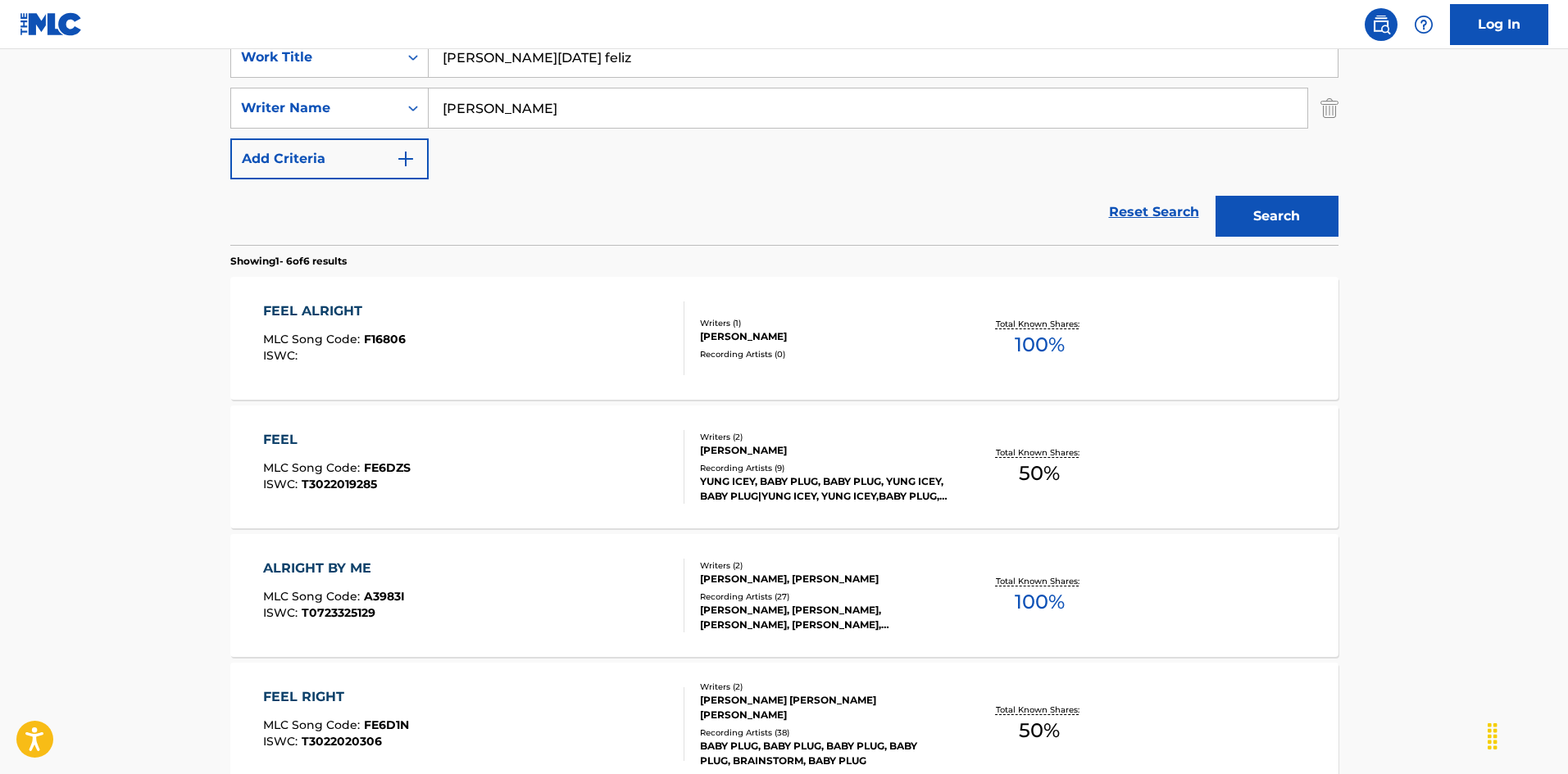
click at [551, 62] on input "[PERSON_NAME][DATE] feliz" at bounding box center [882, 57] width 909 height 39
click at [458, 52] on input "[PERSON_NAME][DATE] feliz" at bounding box center [882, 57] width 909 height 39
click at [463, 58] on input "[PERSON_NAME][DATE] feliz" at bounding box center [882, 57] width 909 height 39
click at [445, 56] on input "[PERSON_NAME][DATE] feliz" at bounding box center [882, 57] width 909 height 39
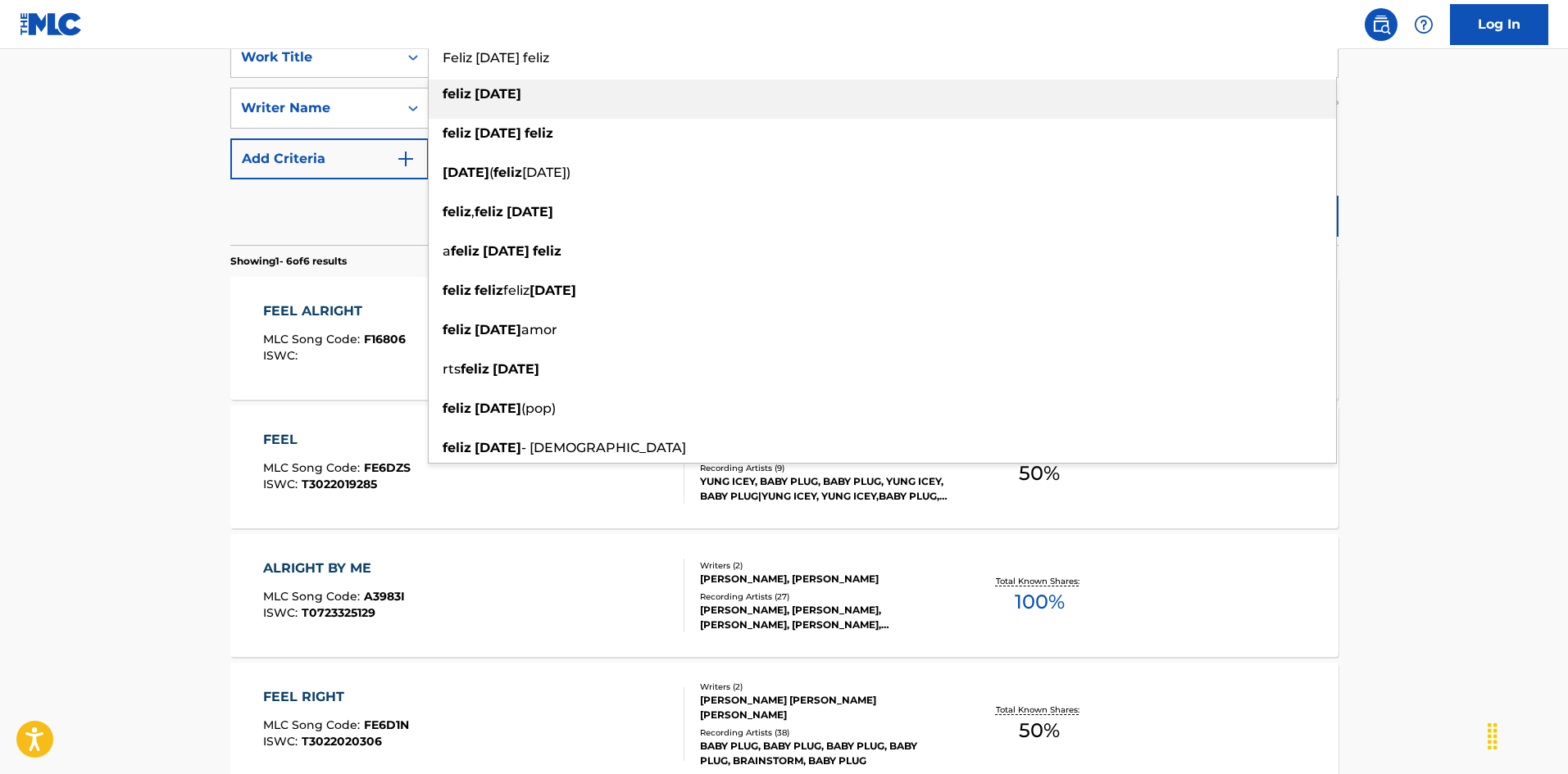
drag, startPoint x: 541, startPoint y: 60, endPoint x: 706, endPoint y: 111, distance: 172.7
click at [716, 77] on div "Feliz [DATE] feliz feliz [DATE] feliz [DATE] feliz [DATE] ( feliz [DATE]) feliz…" at bounding box center [882, 57] width 909 height 39
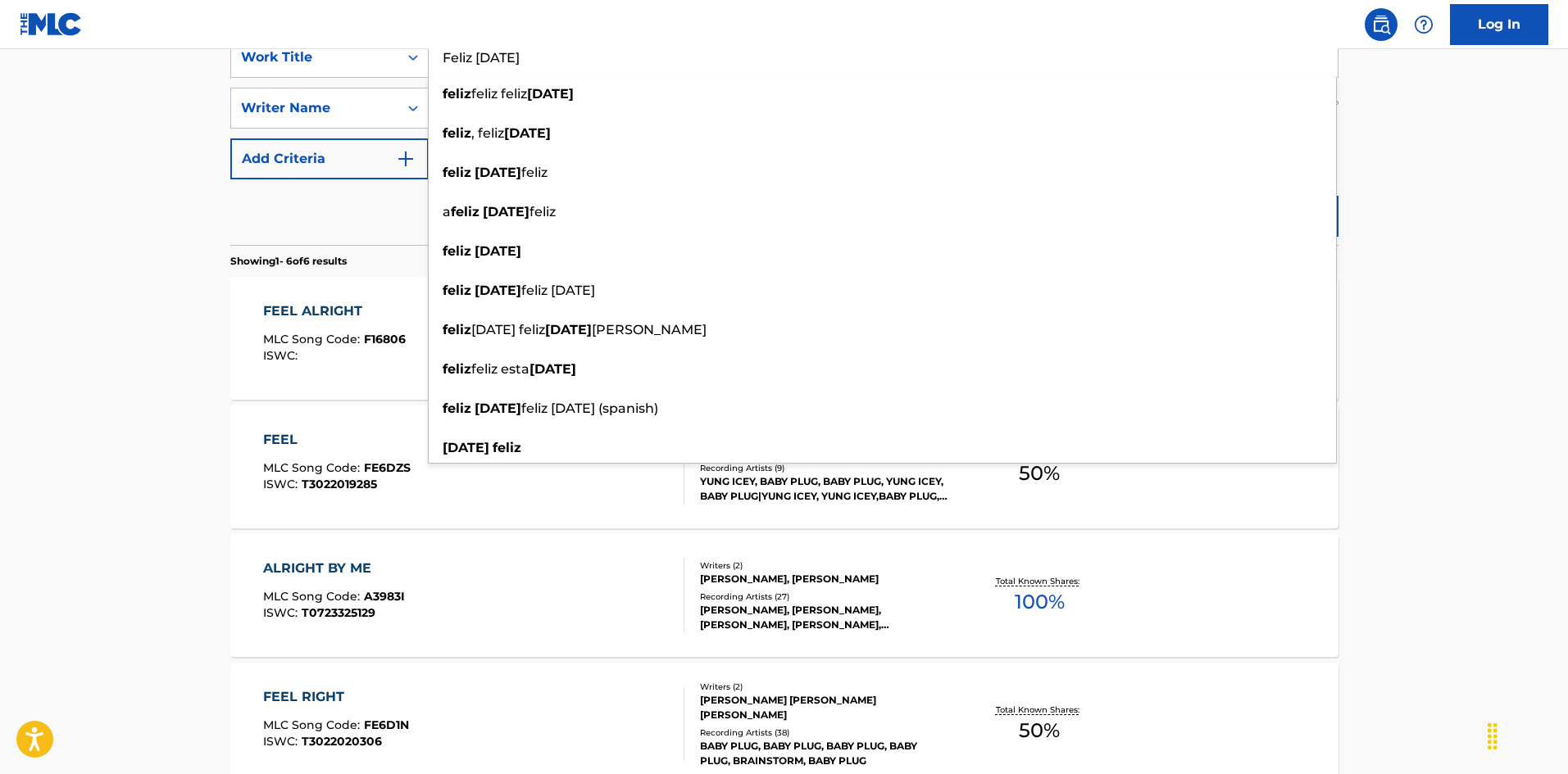
click at [203, 158] on main "The MLC Public Work Search The accuracy and completeness of The MLC's data is d…" at bounding box center [784, 424] width 1568 height 1408
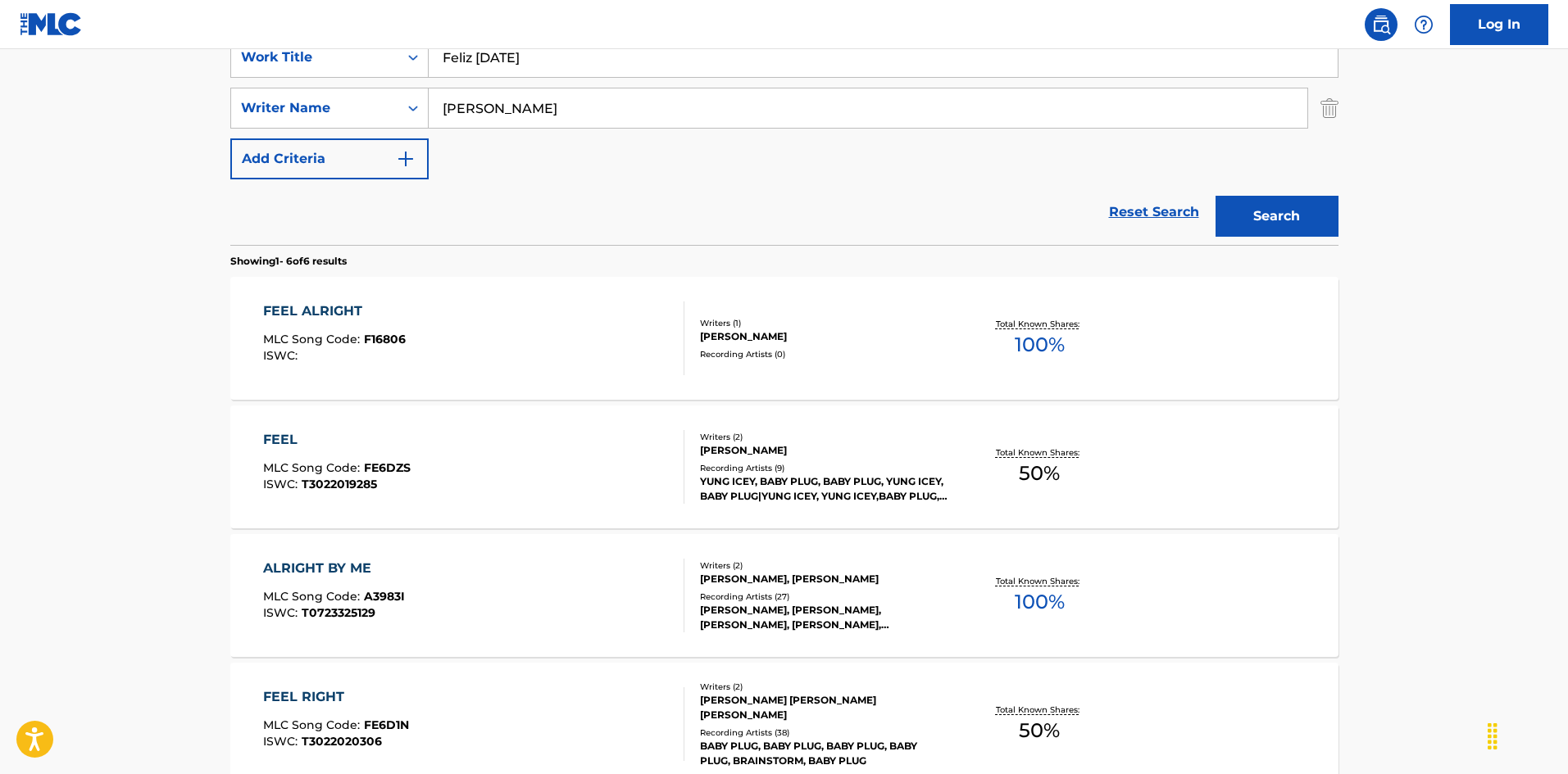
click at [1294, 207] on button "Search" at bounding box center [1276, 216] width 123 height 41
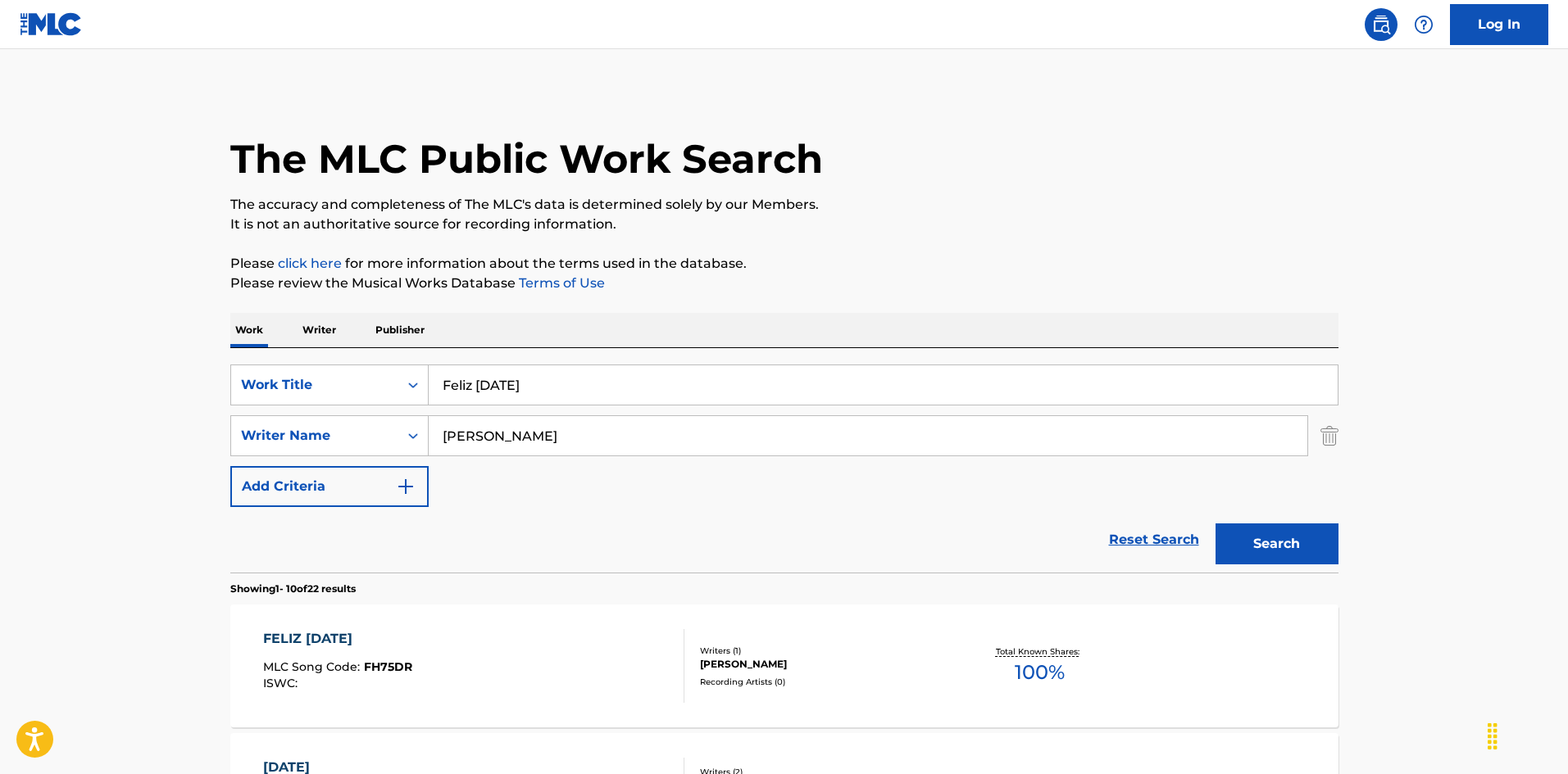
click at [1208, 627] on div "FELIZ [DATE] MLC Song Code : FH75DR ISWC : Writers ( 1 ) [PERSON_NAME] Recordin…" at bounding box center [784, 666] width 1108 height 123
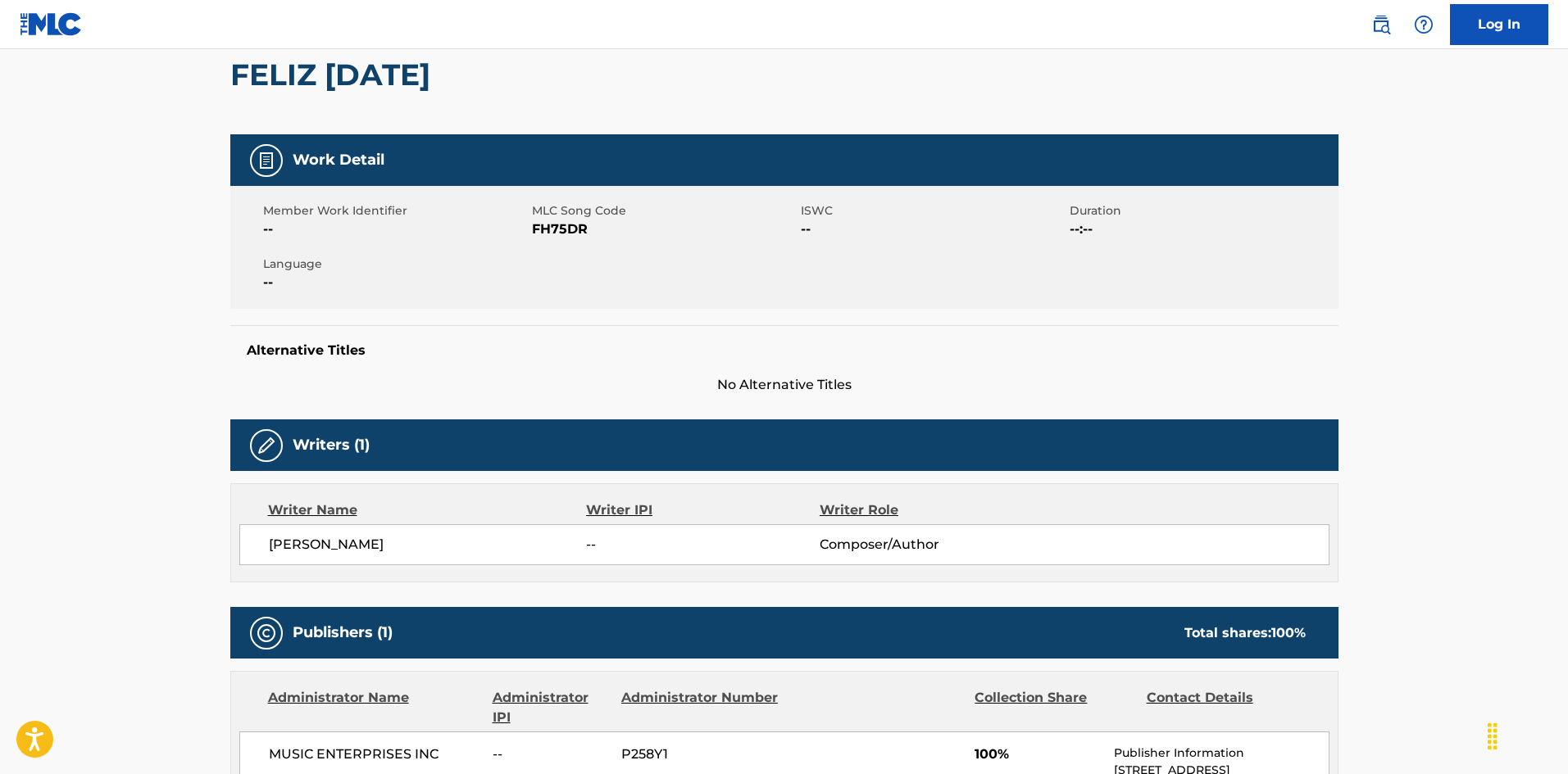
scroll to position [76, 0]
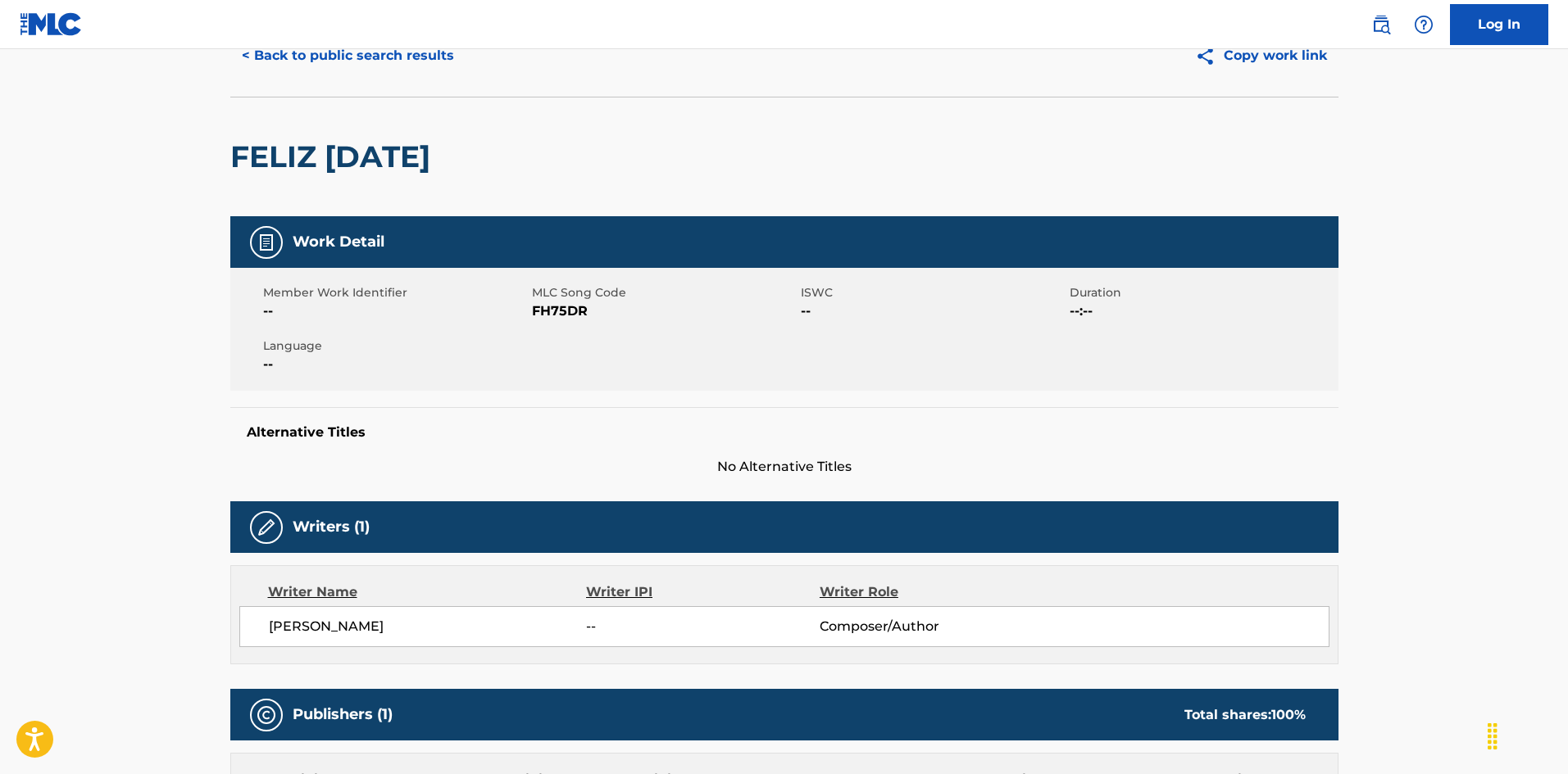
click at [402, 62] on button "< Back to public search results" at bounding box center [347, 56] width 235 height 41
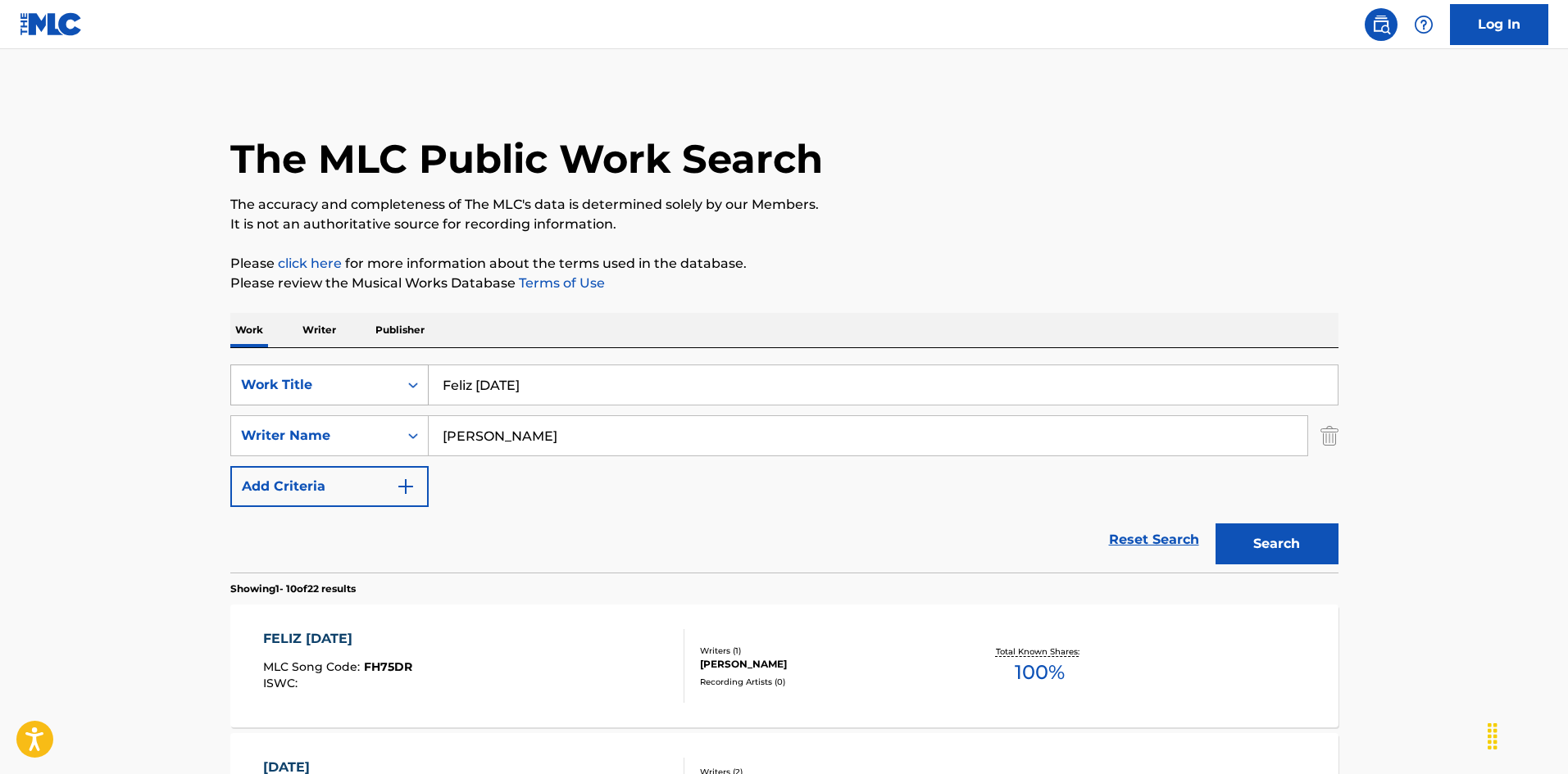
drag, startPoint x: 546, startPoint y: 386, endPoint x: 411, endPoint y: 400, distance: 135.7
click at [368, 388] on div "SearchWithCriteria925b4d22-daa9-49c7-9c3b-1f4fd6ba712d Work Title Feliz [DATE]" at bounding box center [784, 385] width 1108 height 41
click at [653, 378] on input "Fella You Ain't Foolin' Me [PERSON_NAME]|[PERSON_NAME] [PERSON_NAME]" at bounding box center [882, 385] width 909 height 39
drag, startPoint x: 400, startPoint y: 403, endPoint x: 527, endPoint y: 389, distance: 127.8
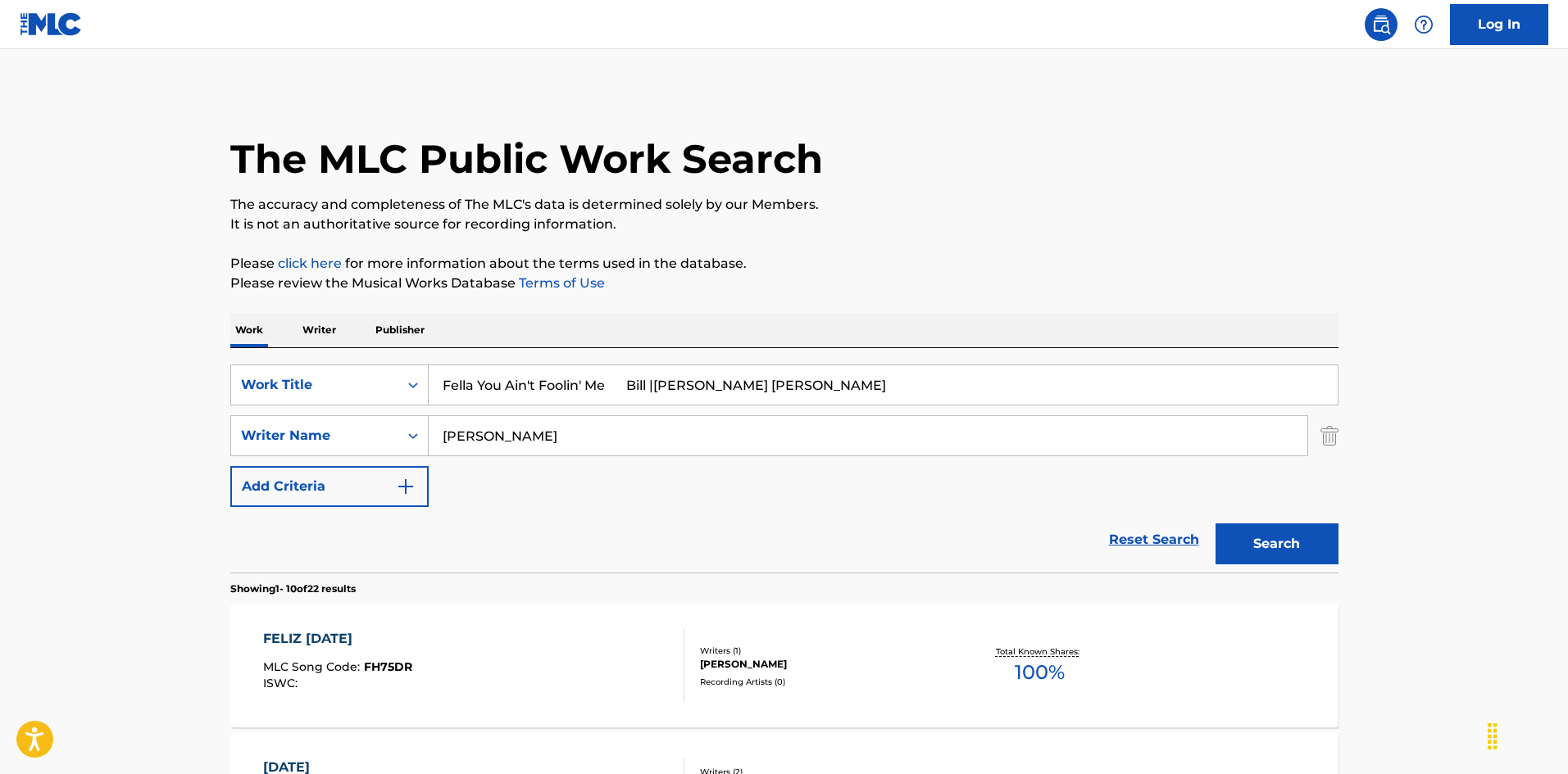
click at [342, 389] on div "SearchWithCriteria925b4d22-daa9-49c7-9c3b-1f4fd6ba712d Work Title Fella You Ain…" at bounding box center [784, 435] width 1108 height 142
drag, startPoint x: 611, startPoint y: 381, endPoint x: 854, endPoint y: 378, distance: 243.0
click at [854, 378] on input "Fella You Ain't Foolin' Me Bill |[PERSON_NAME] [PERSON_NAME]" at bounding box center [882, 385] width 909 height 39
click at [1235, 544] on button "Search" at bounding box center [1276, 544] width 123 height 41
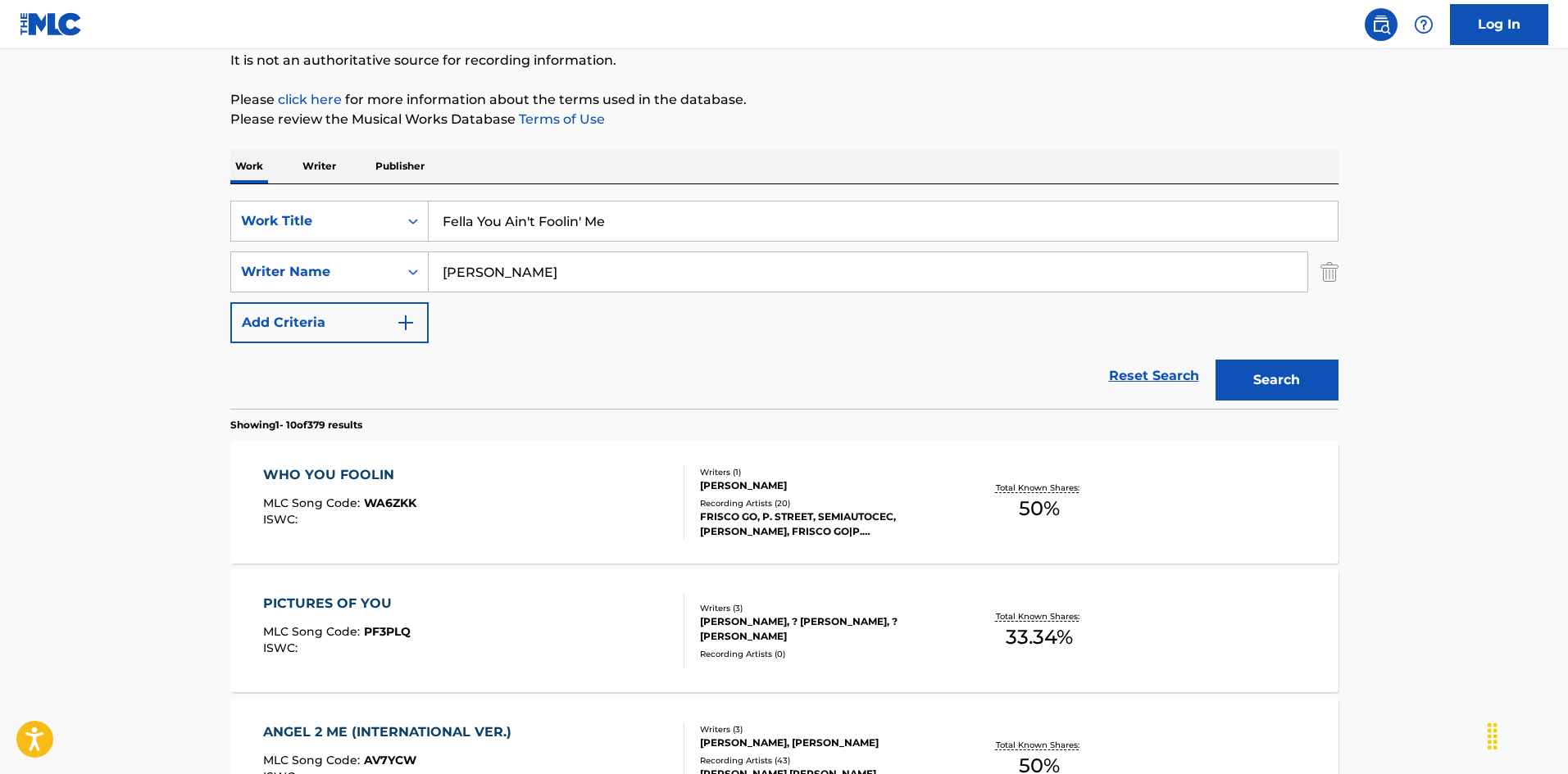
scroll to position [246, 0]
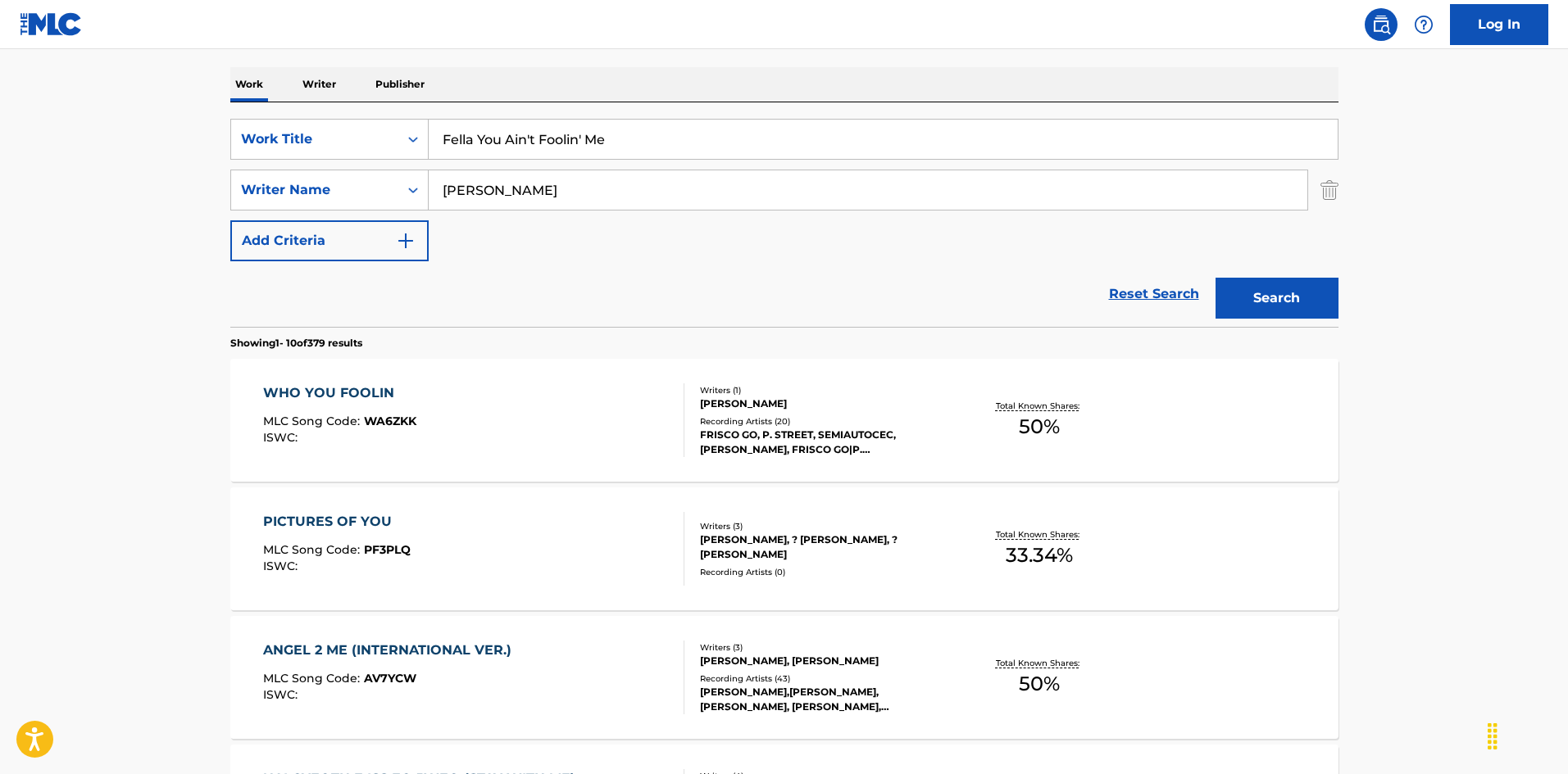
drag, startPoint x: 456, startPoint y: 109, endPoint x: 364, endPoint y: 105, distance: 92.1
click at [364, 105] on div "SearchWithCriteria925b4d22-daa9-49c7-9c3b-1f4fd6ba712d Work Title Fella You Ain…" at bounding box center [784, 214] width 1108 height 225
drag, startPoint x: 502, startPoint y: 194, endPoint x: 344, endPoint y: 161, distance: 161.4
click at [344, 161] on div "SearchWithCriteria925b4d22-daa9-49c7-9c3b-1f4fd6ba712d Work Title Fella You Ain…" at bounding box center [784, 190] width 1108 height 142
click at [1251, 295] on button "Search" at bounding box center [1276, 299] width 123 height 41
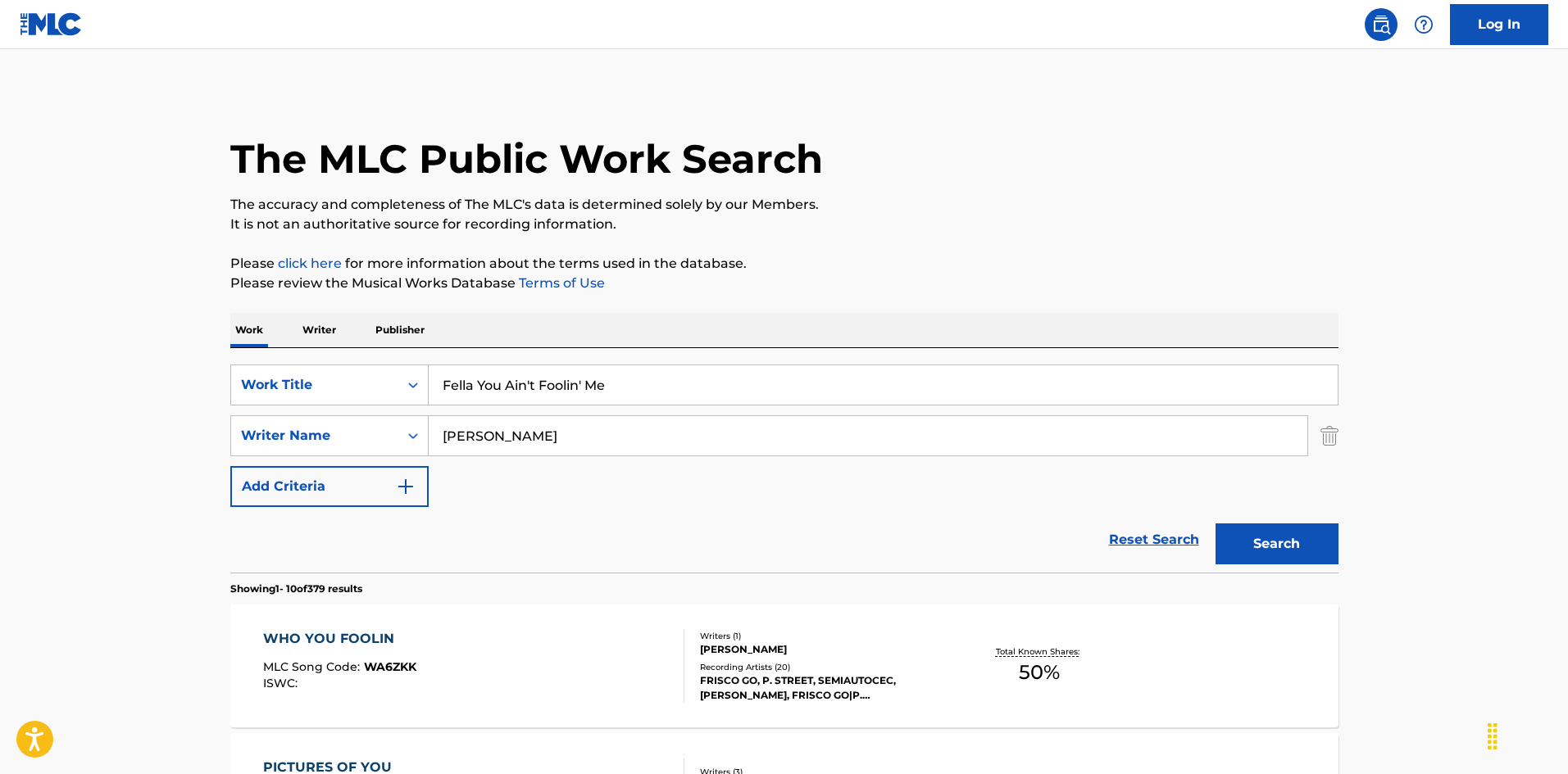
scroll to position [164, 0]
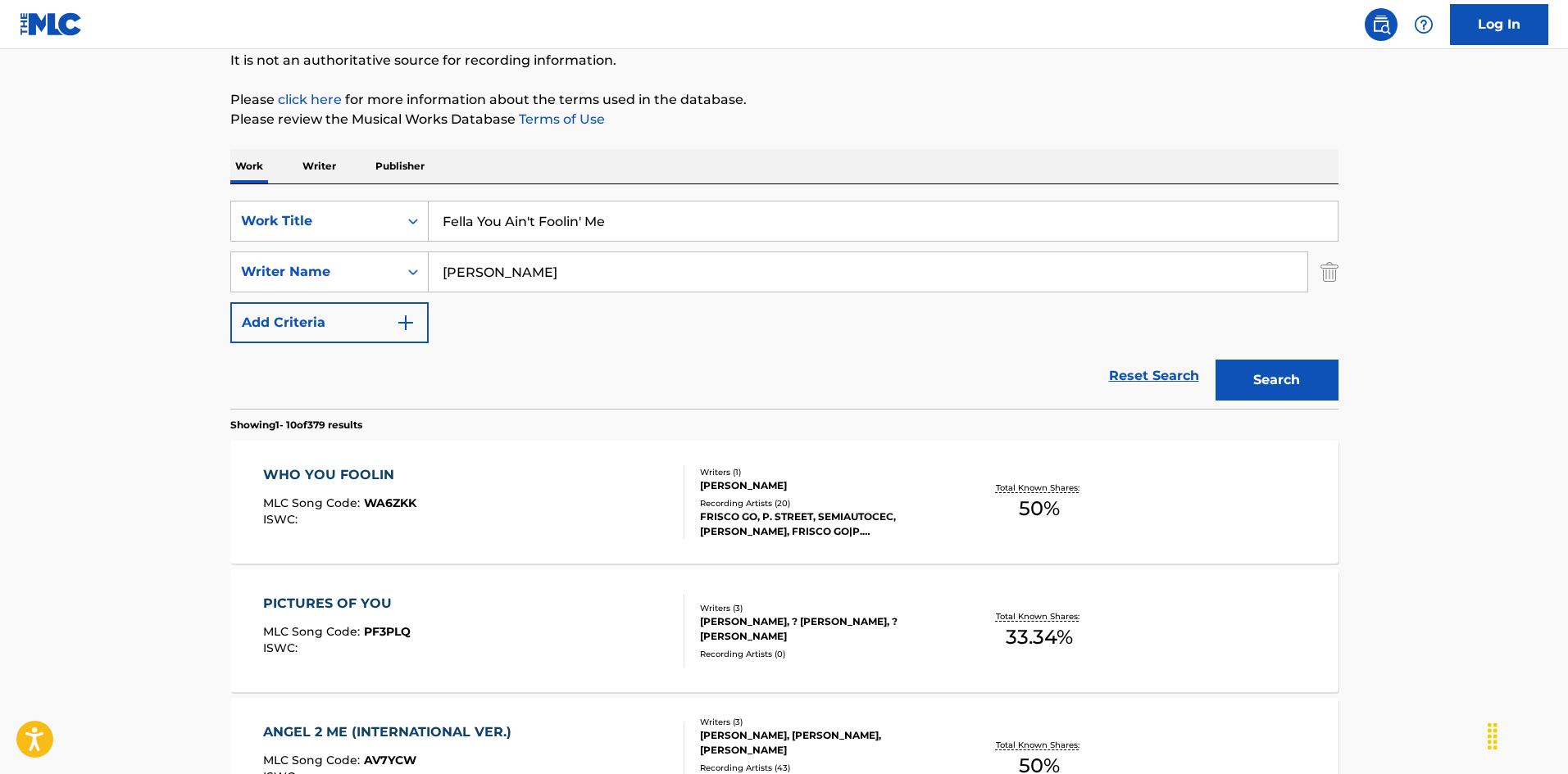
click at [279, 198] on div "SearchWithCriteria925b4d22-daa9-49c7-9c3b-1f4fd6ba712d Work Title Fella You Ain…" at bounding box center [784, 297] width 1108 height 225
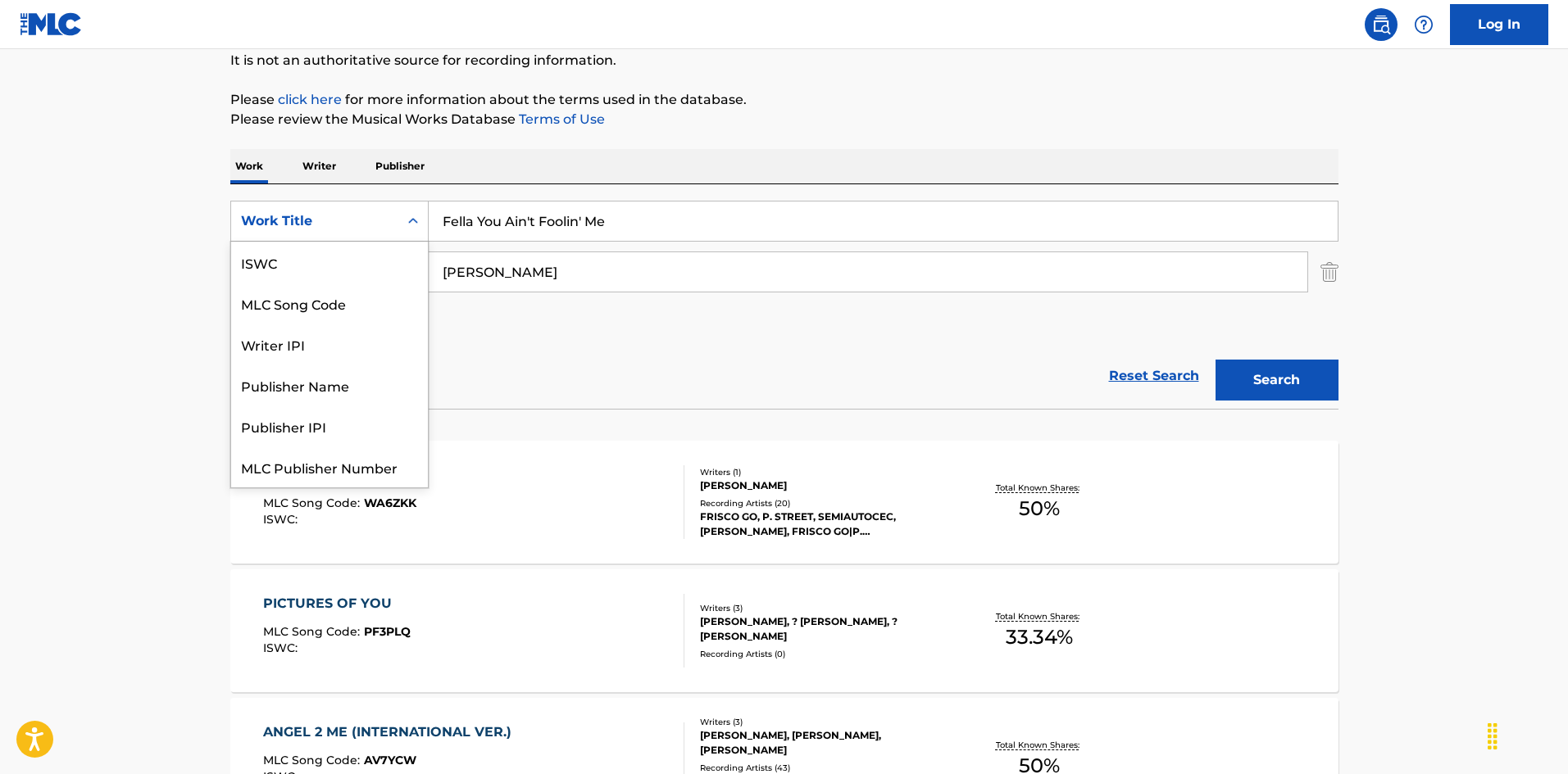
click at [300, 226] on div "Work Title" at bounding box center [314, 221] width 147 height 20
click at [371, 254] on div "MLC Song Code" at bounding box center [329, 262] width 196 height 41
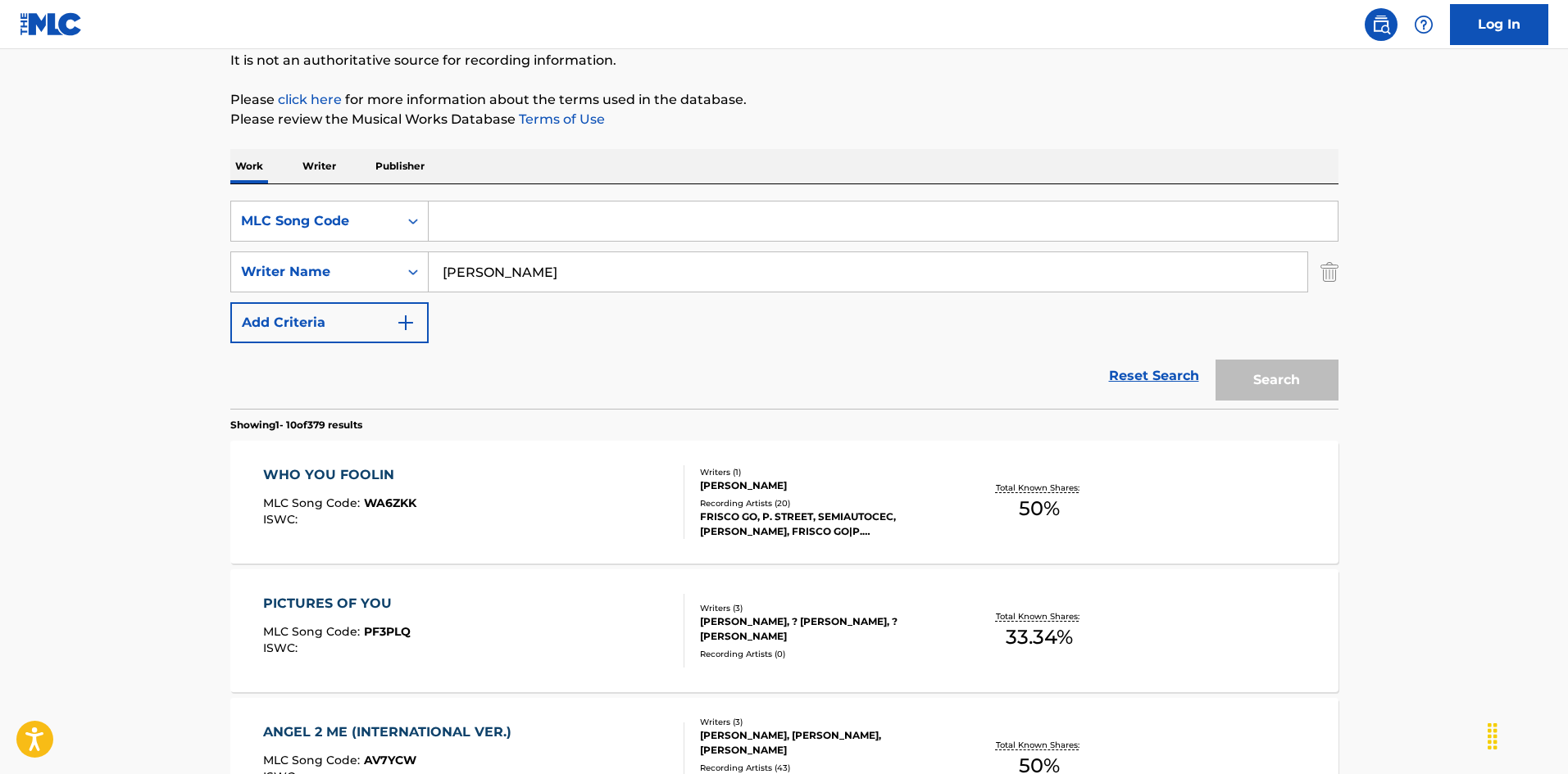
click at [513, 209] on input "Search Form" at bounding box center [882, 221] width 909 height 39
click at [419, 259] on div "SearchWithCriteria999d1a91-1e41-464a-bb6a-1cf62293df15 Writer Name [PERSON_NAME]" at bounding box center [784, 272] width 1108 height 41
click at [1239, 373] on button "Search" at bounding box center [1276, 380] width 123 height 41
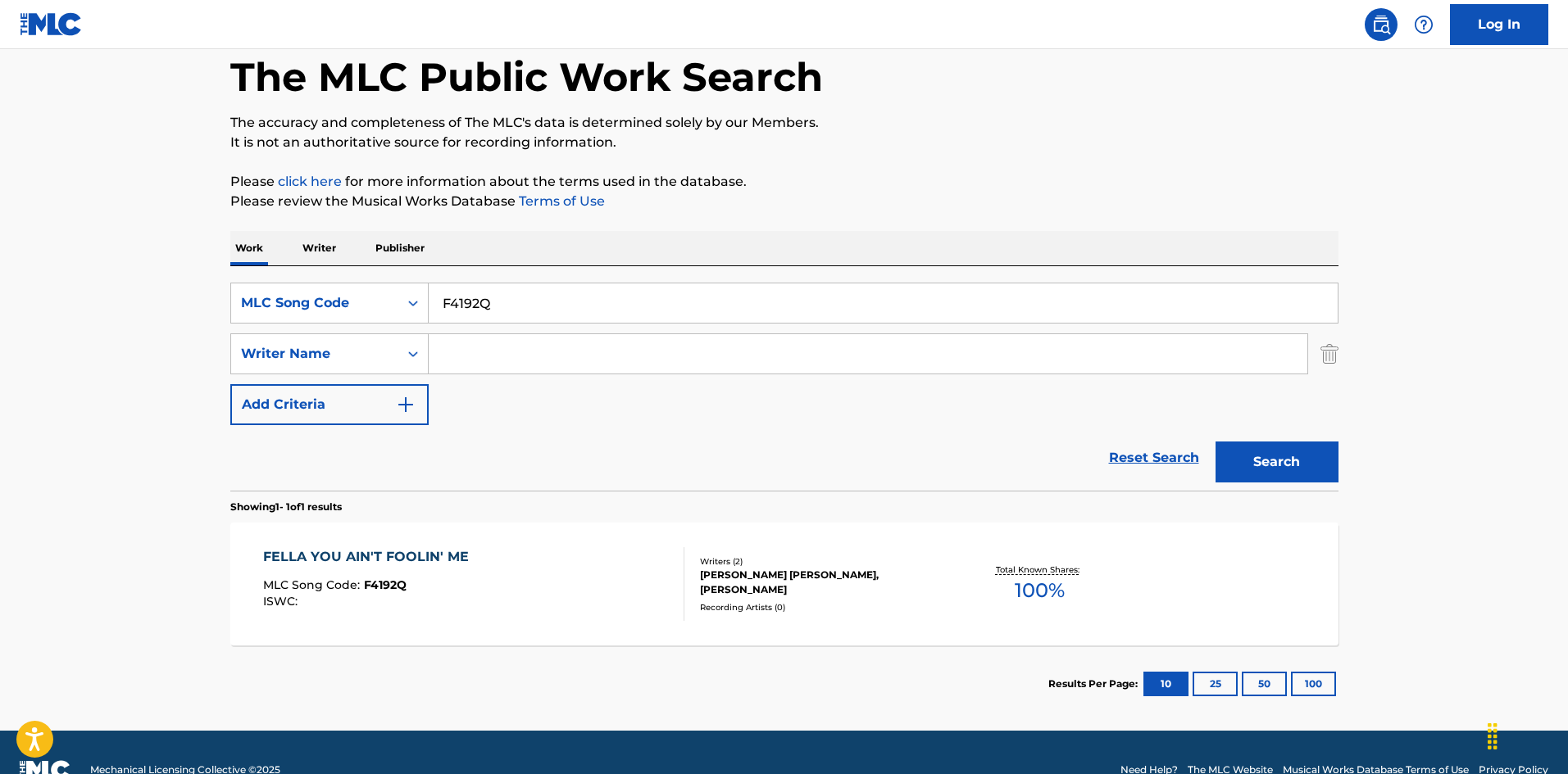
scroll to position [117, 0]
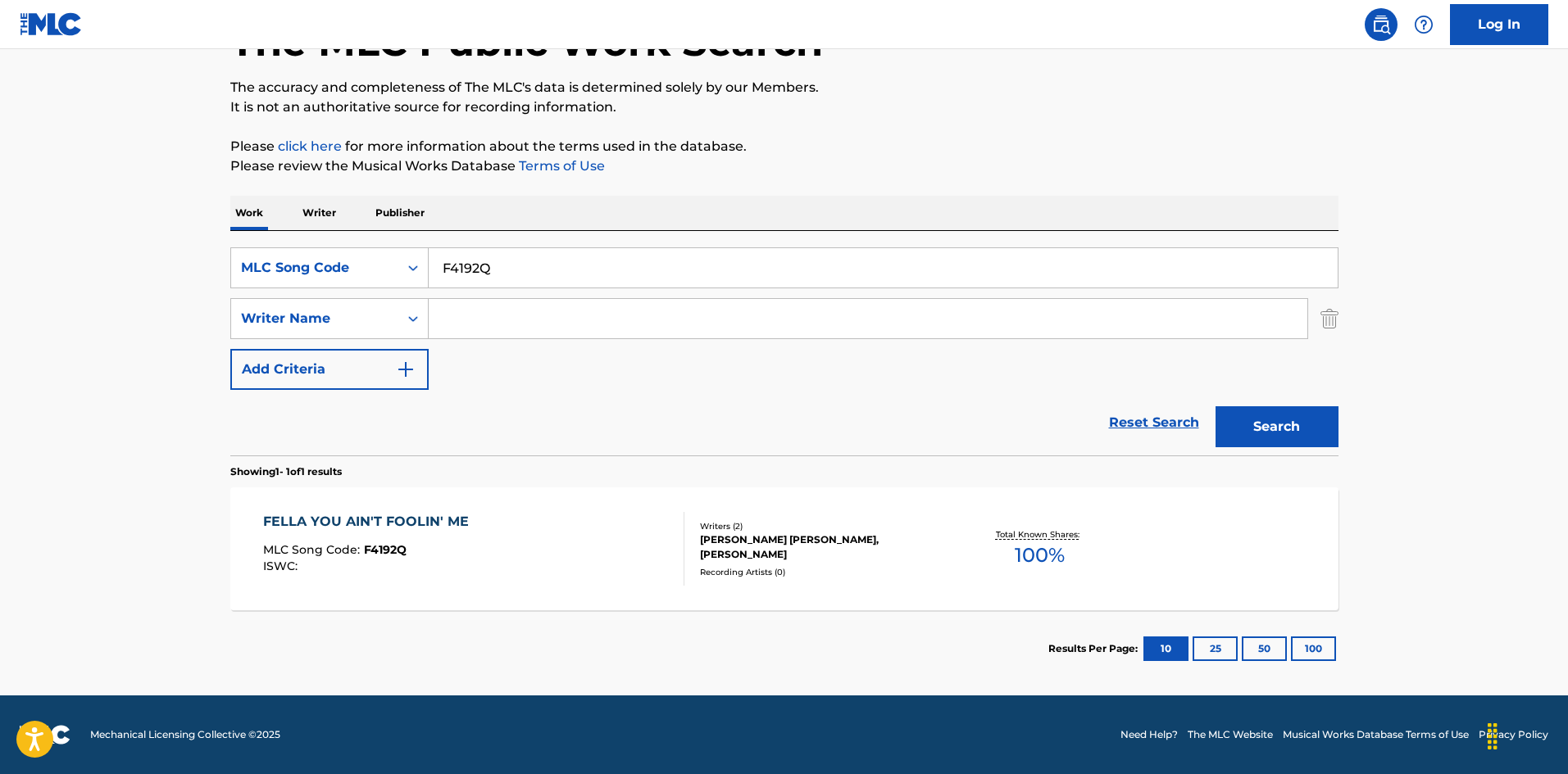
click at [593, 517] on div "FELLA YOU AIN'T FOOLIN' ME MLC Song Code : F4192Q ISWC :" at bounding box center [474, 548] width 421 height 74
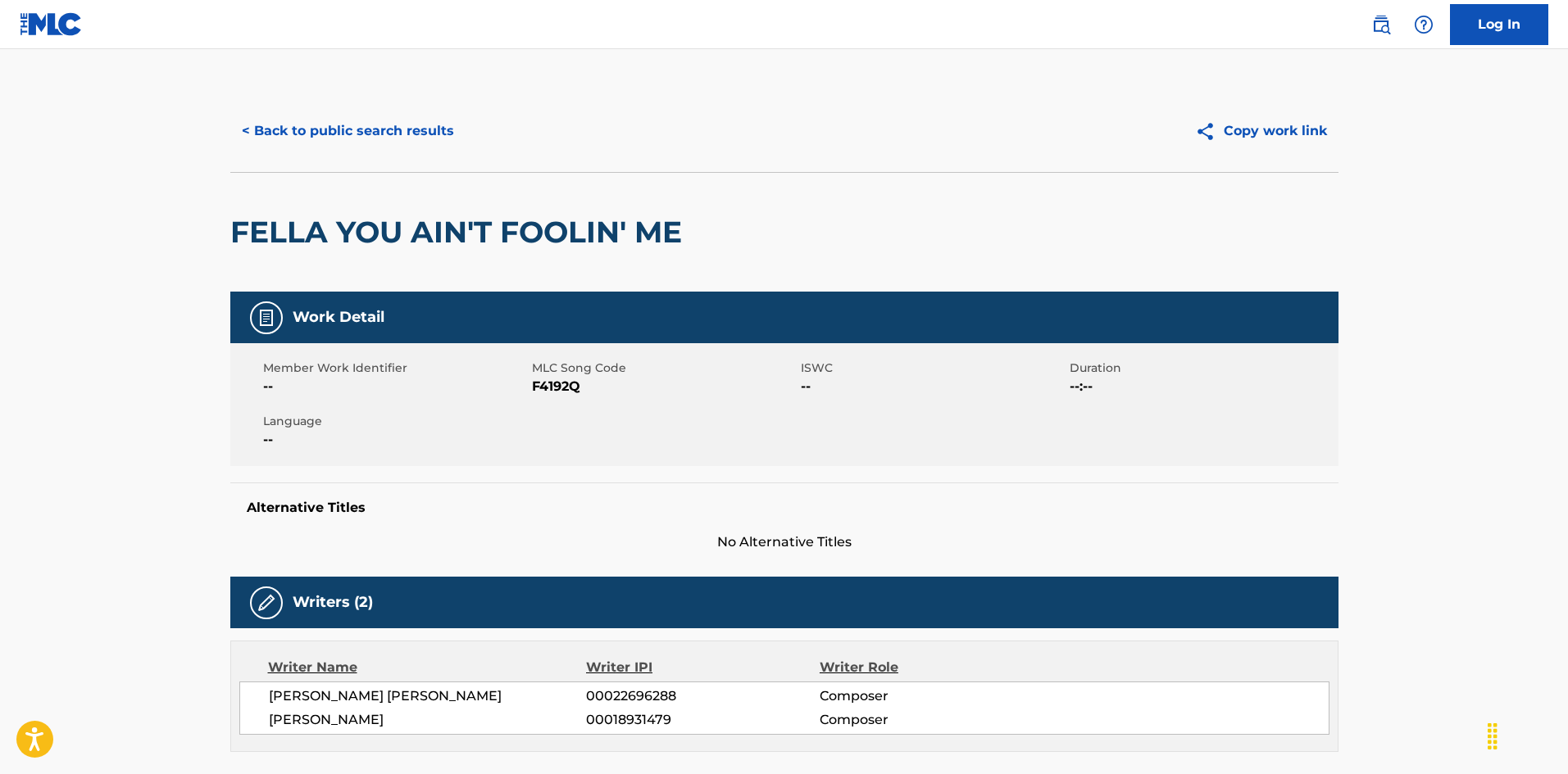
click at [387, 130] on button "< Back to public search results" at bounding box center [347, 132] width 235 height 41
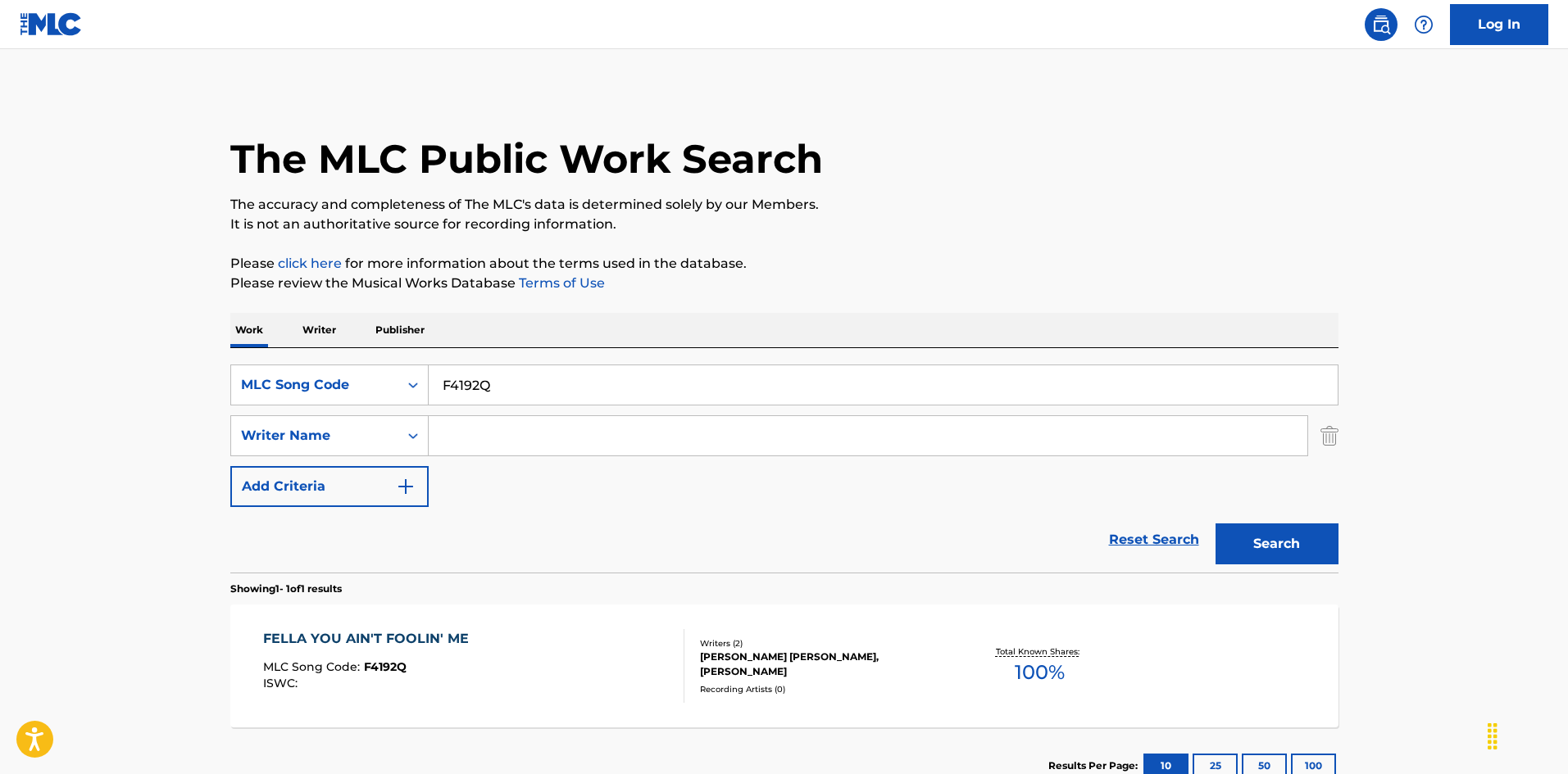
scroll to position [24, 0]
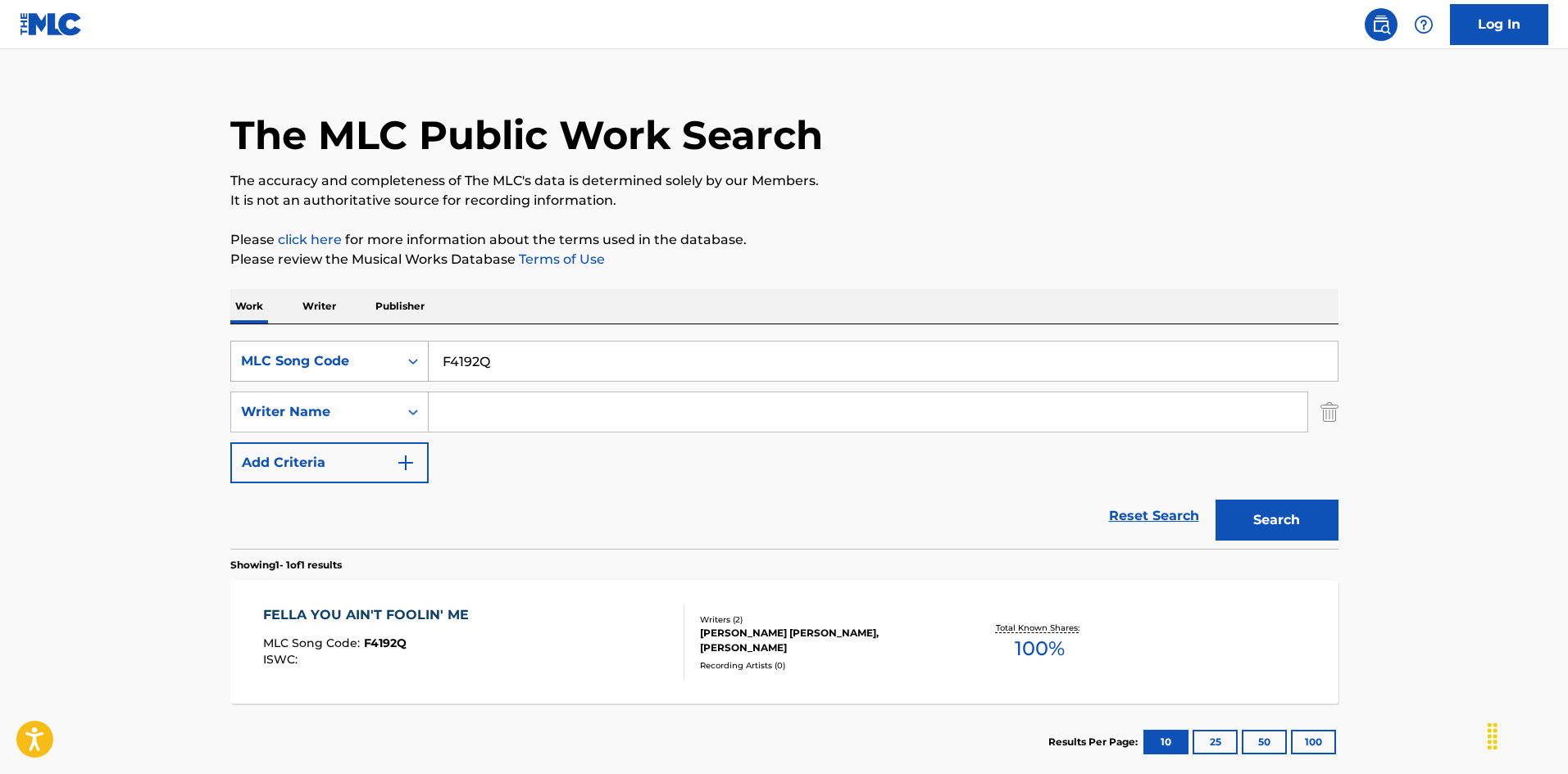
click at [341, 357] on div "MLC Song Code" at bounding box center [314, 361] width 147 height 20
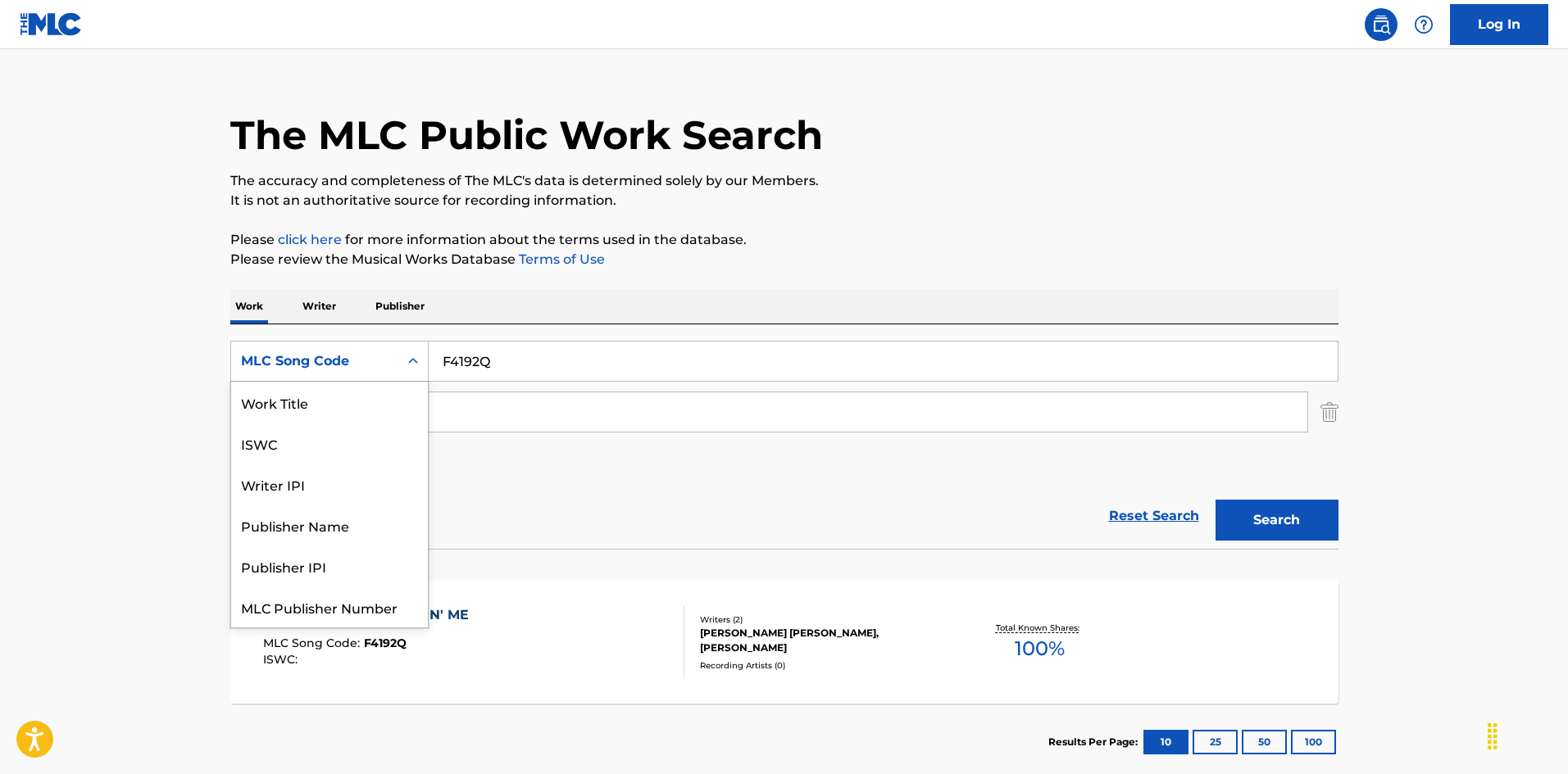
scroll to position [41, 0]
click at [332, 396] on div "ISWC" at bounding box center [329, 403] width 196 height 41
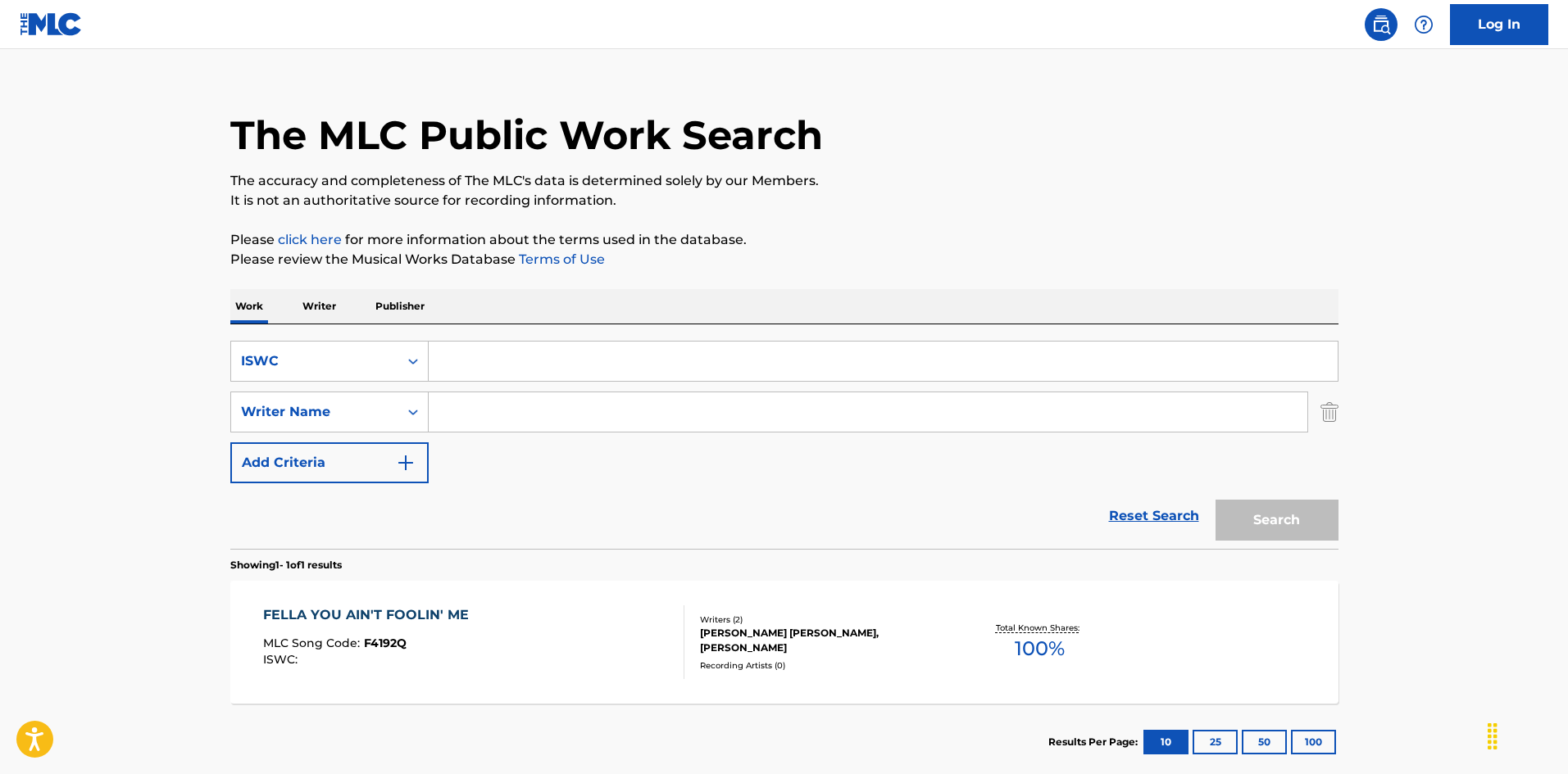
click at [433, 344] on input "Search Form" at bounding box center [882, 361] width 909 height 39
click at [410, 368] on icon "Search Form" at bounding box center [413, 361] width 17 height 17
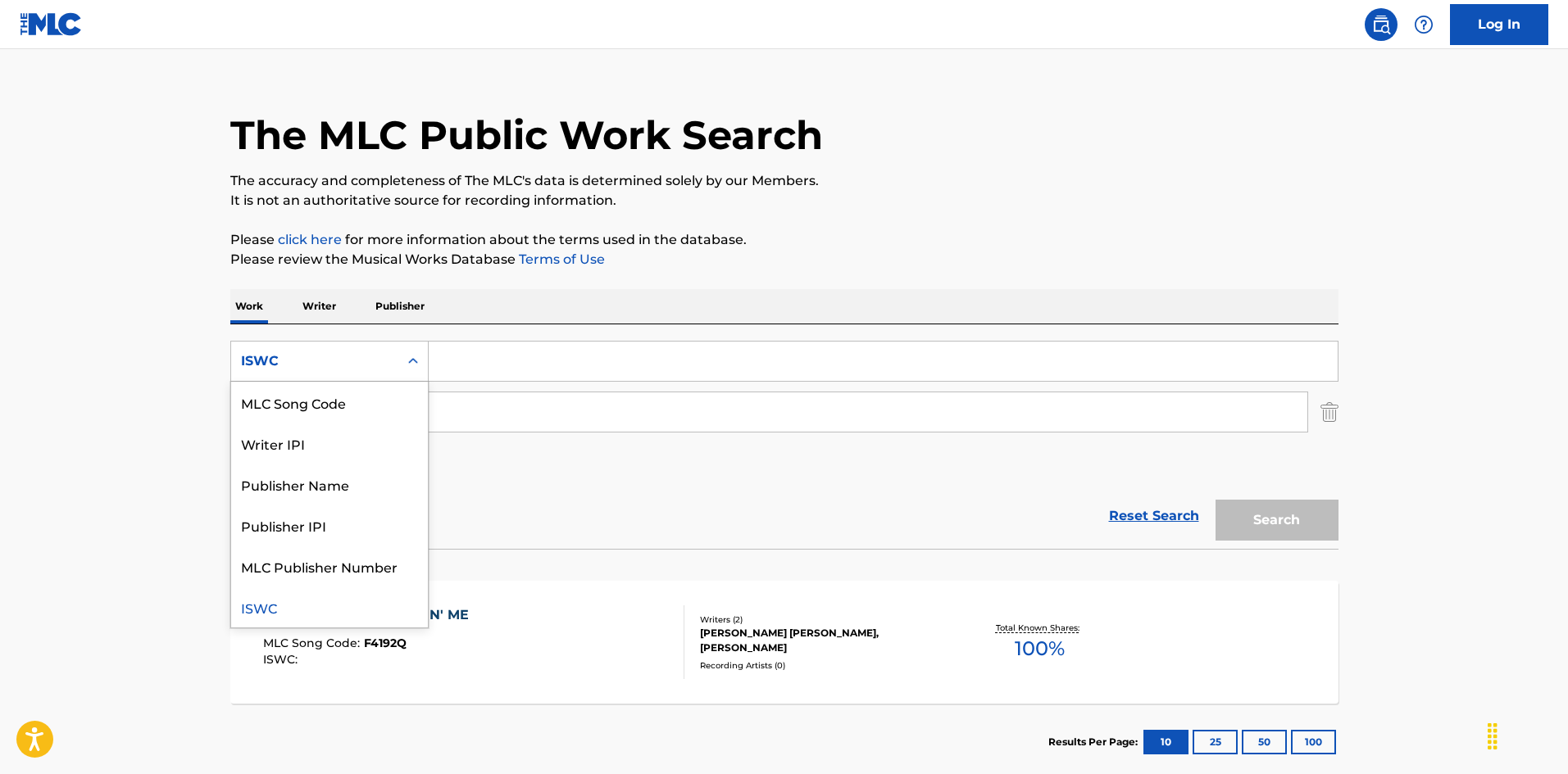
scroll to position [0, 0]
click at [358, 407] on div "Work Title" at bounding box center [329, 403] width 196 height 41
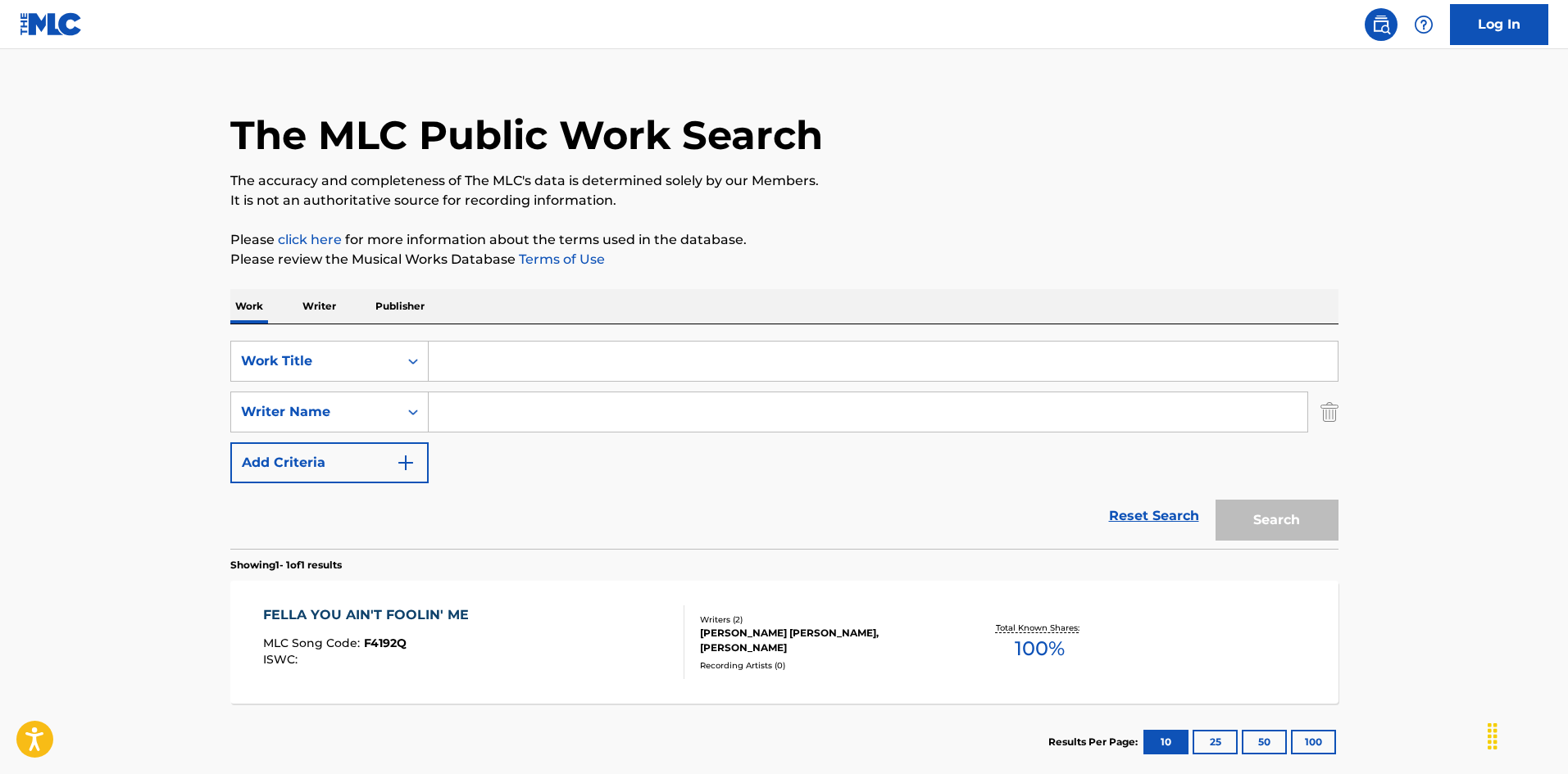
scroll to position [106, 0]
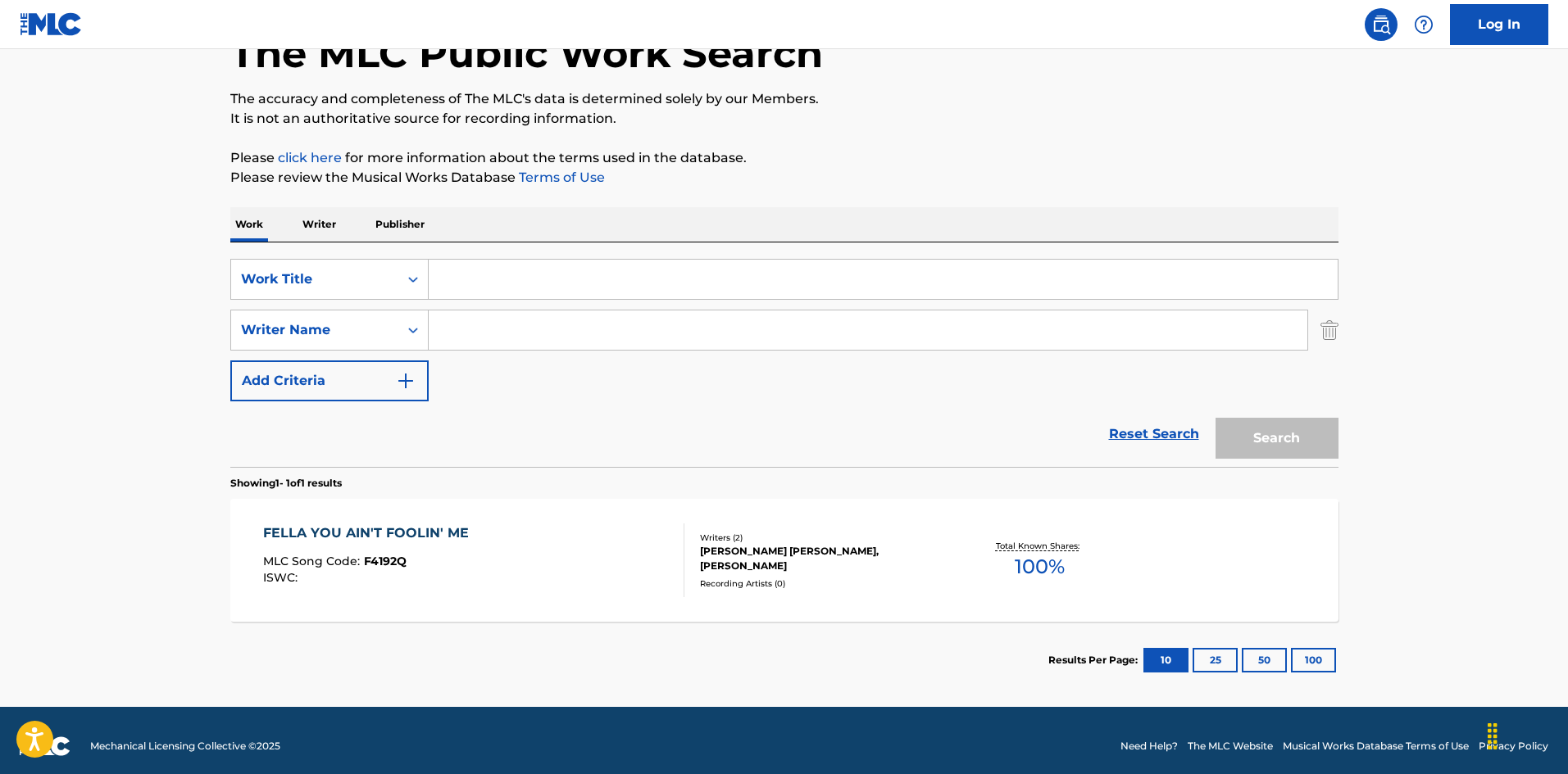
click at [641, 277] on input "Search Form" at bounding box center [882, 279] width 909 height 39
click at [674, 280] on input "Filled Up To My Neck [PERSON_NAME]" at bounding box center [882, 279] width 909 height 39
click at [601, 334] on input "Search Form" at bounding box center [868, 330] width 878 height 39
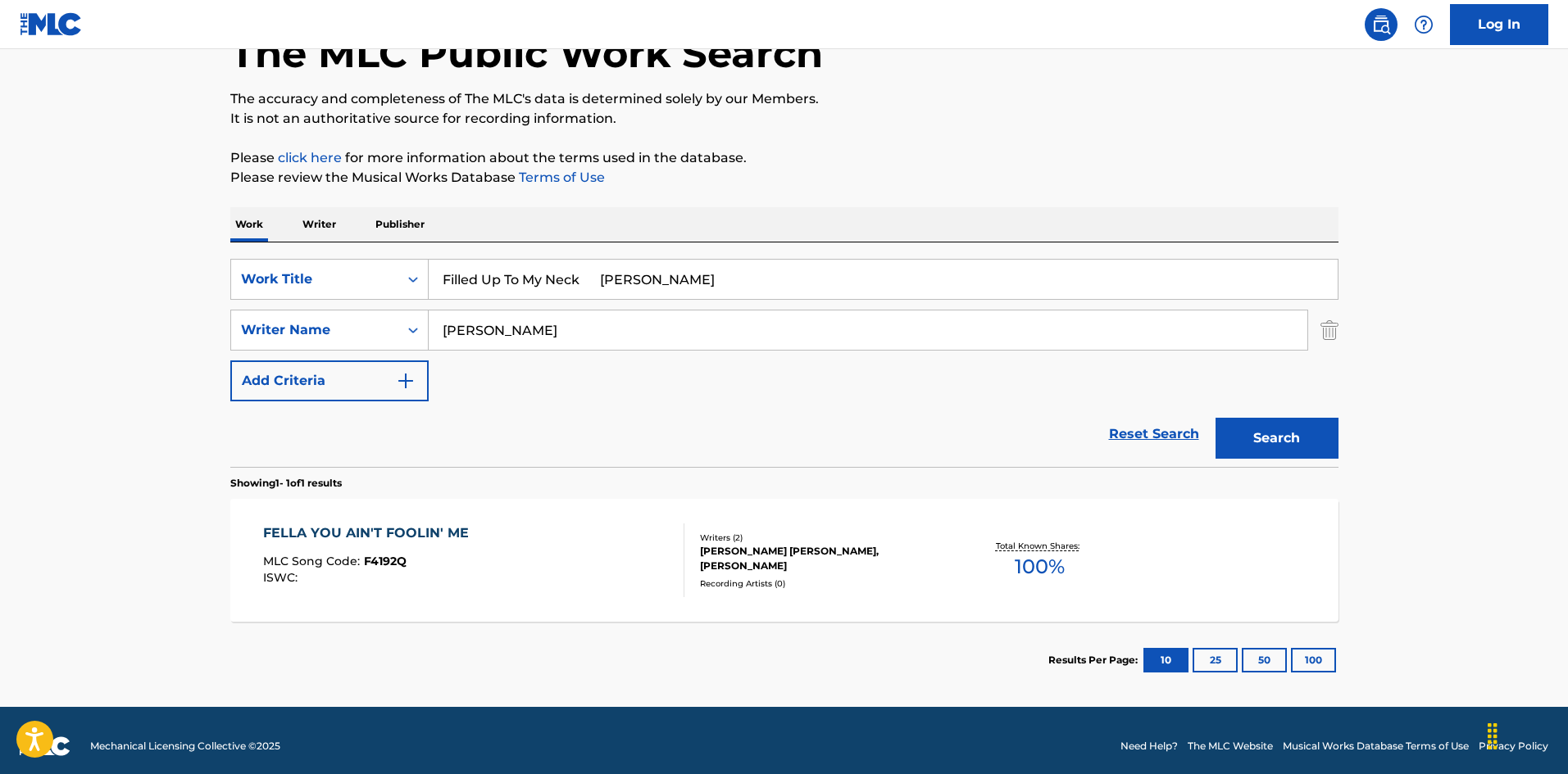
drag, startPoint x: 587, startPoint y: 278, endPoint x: 803, endPoint y: 327, distance: 221.5
click at [804, 309] on div "SearchWithCriteria8a3bacda-00d2-4bb4-9a09-4813790b6cd6 Work Title Filled Up To …" at bounding box center [784, 330] width 1108 height 142
click at [1255, 443] on button "Search" at bounding box center [1276, 439] width 123 height 41
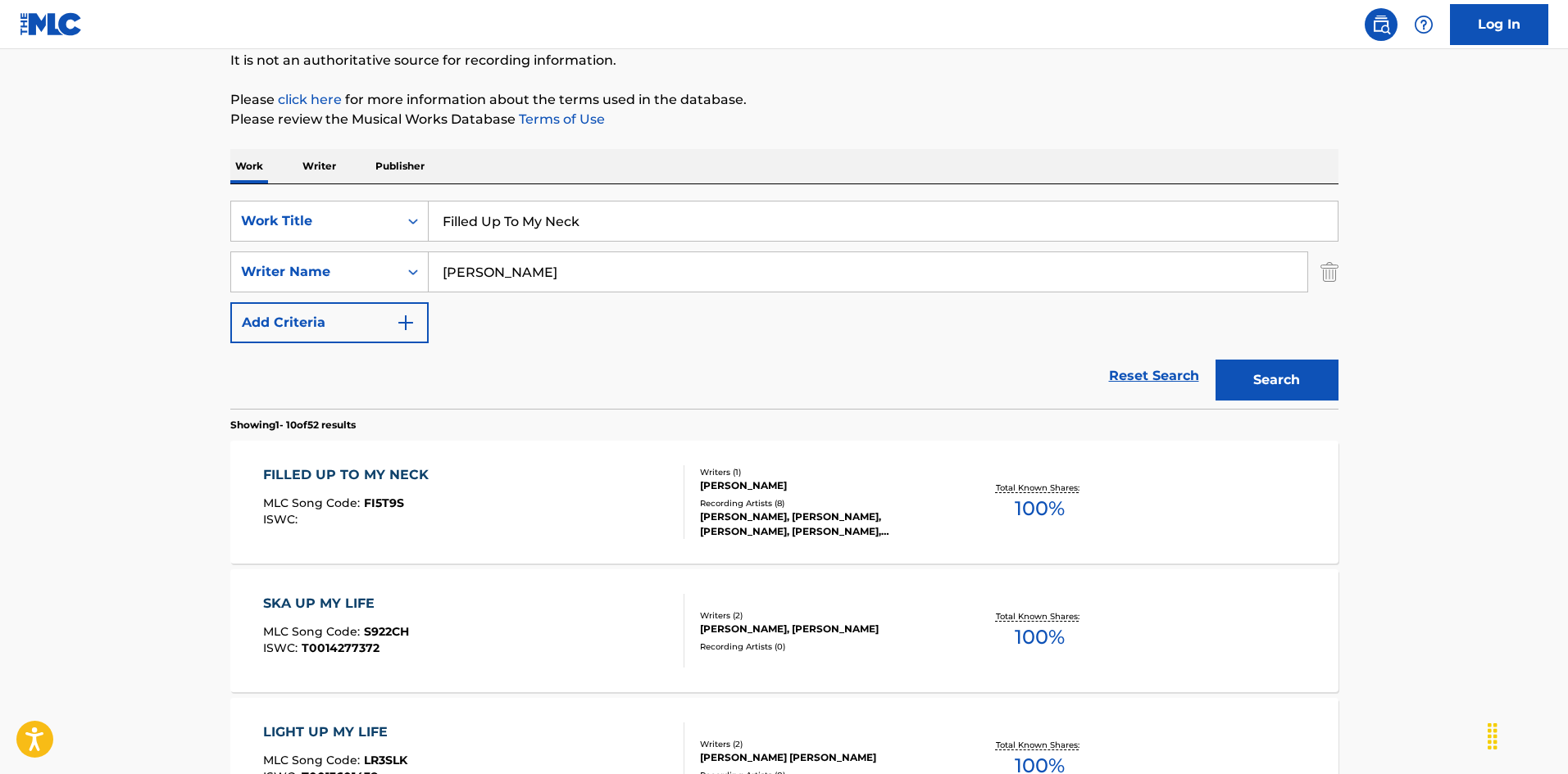
scroll to position [246, 0]
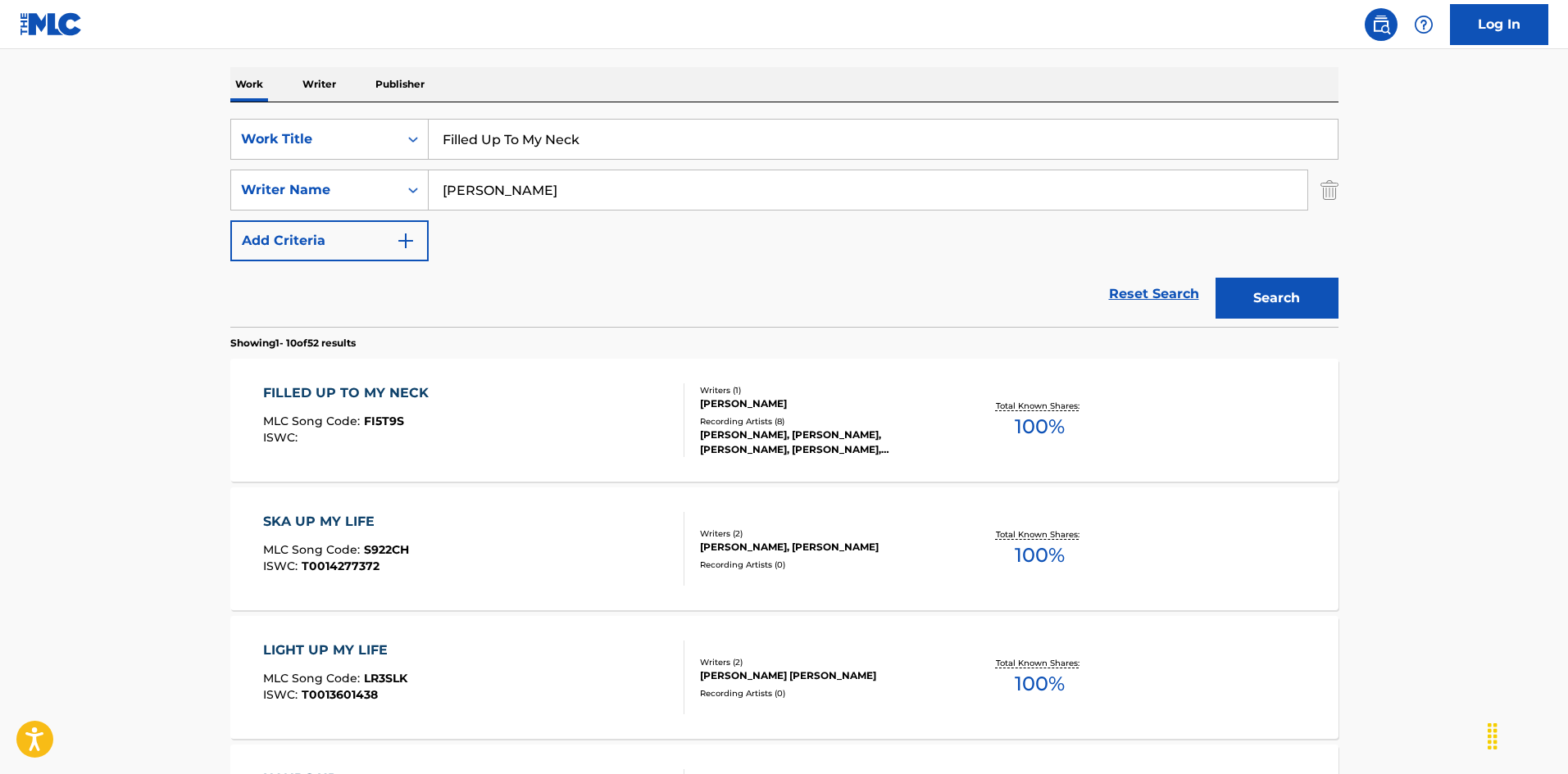
click at [647, 399] on div "FILLED UP TO MY NECK MLC Song Code : FI5T9S ISWC :" at bounding box center [474, 419] width 421 height 74
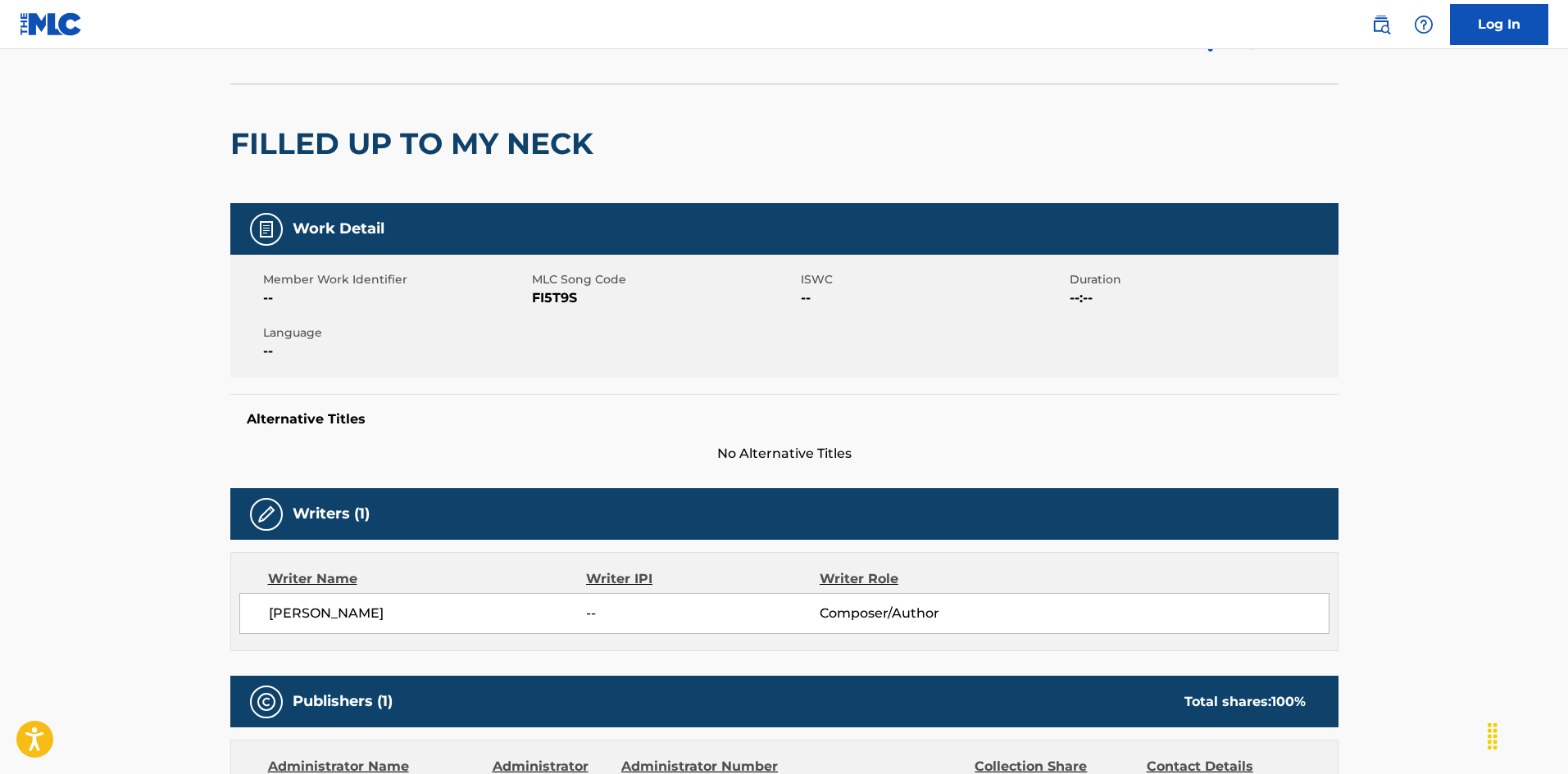
scroll to position [7, 0]
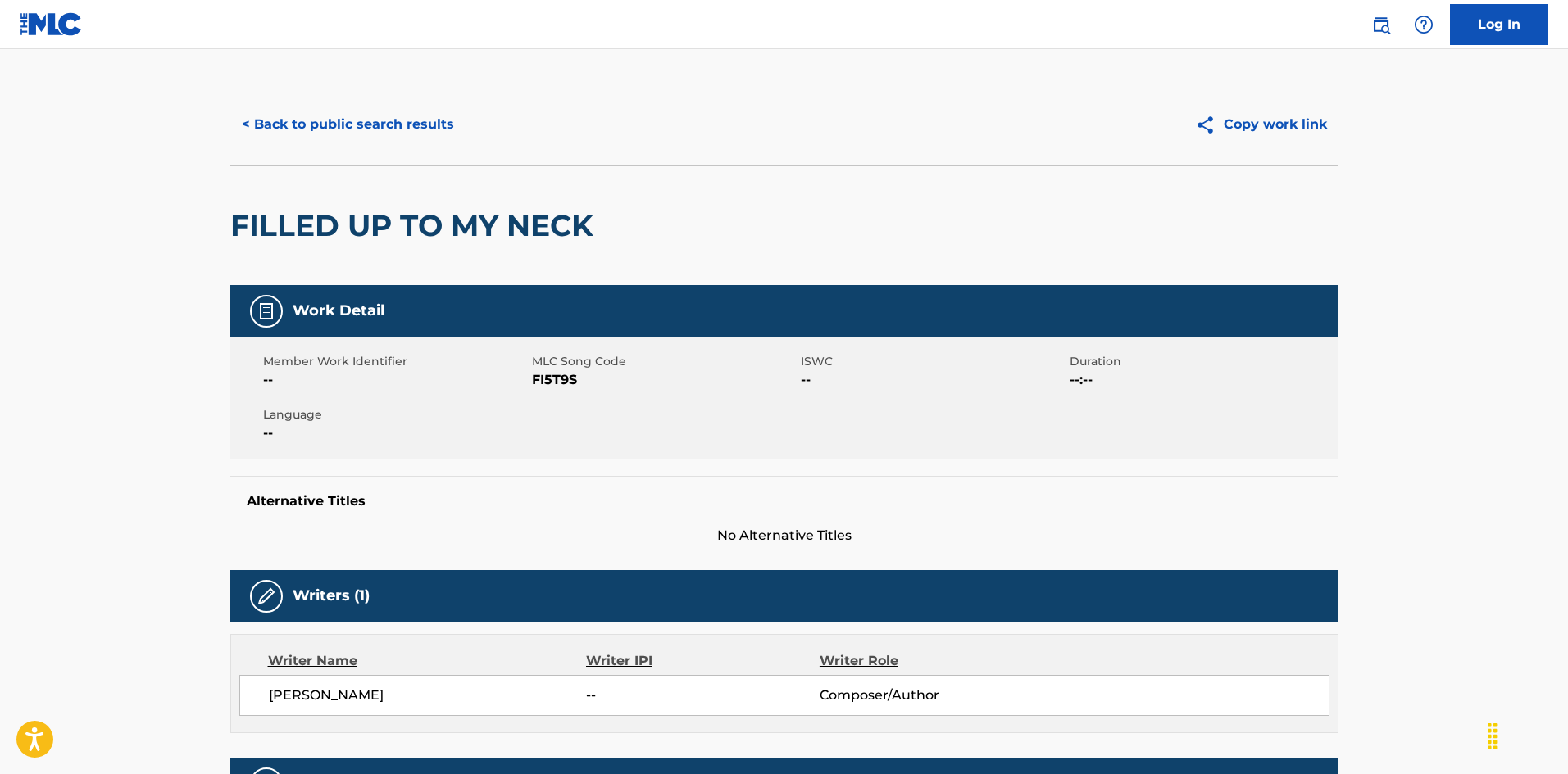
click at [419, 112] on button "< Back to public search results" at bounding box center [347, 125] width 235 height 41
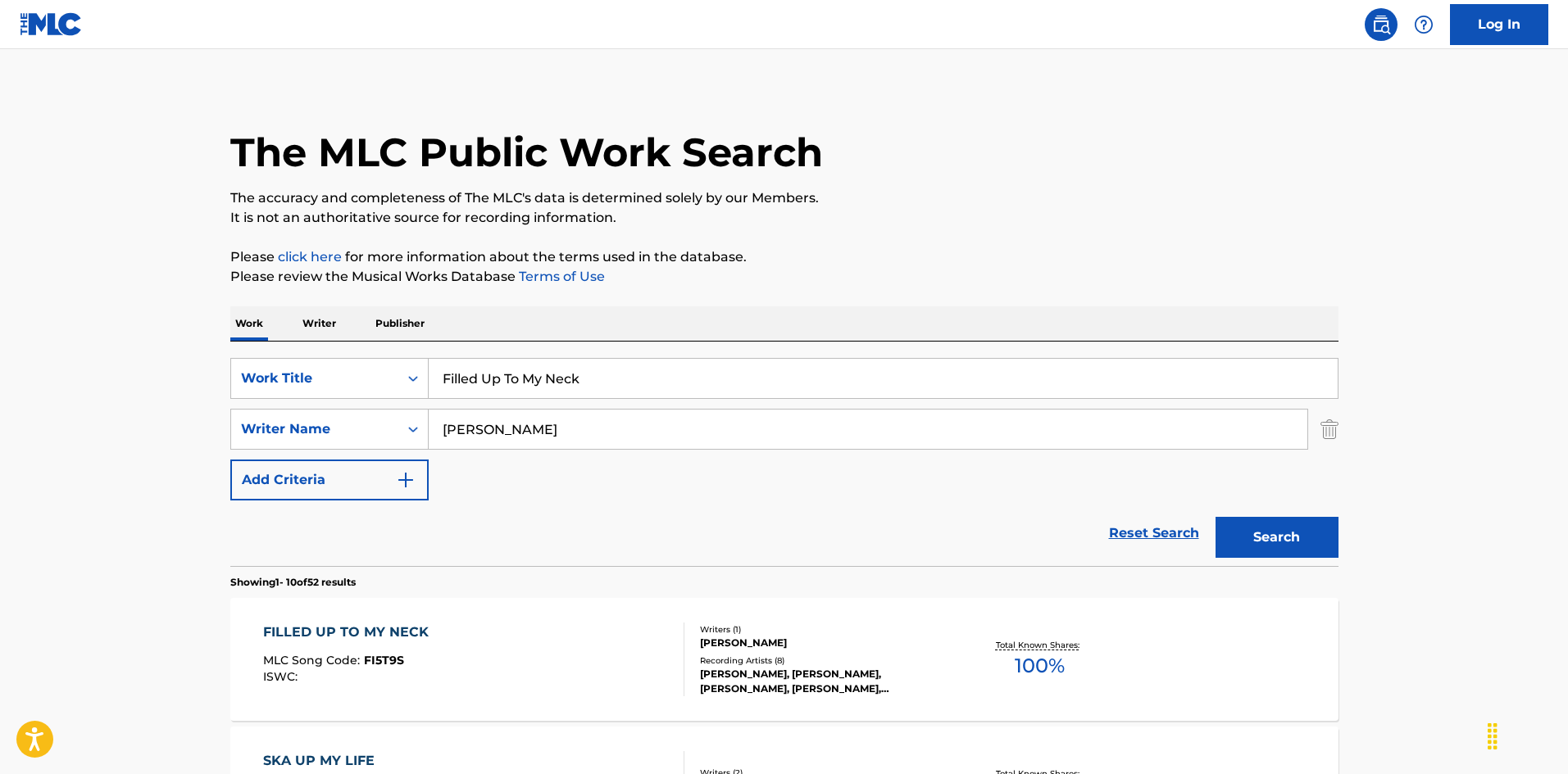
scroll to position [246, 0]
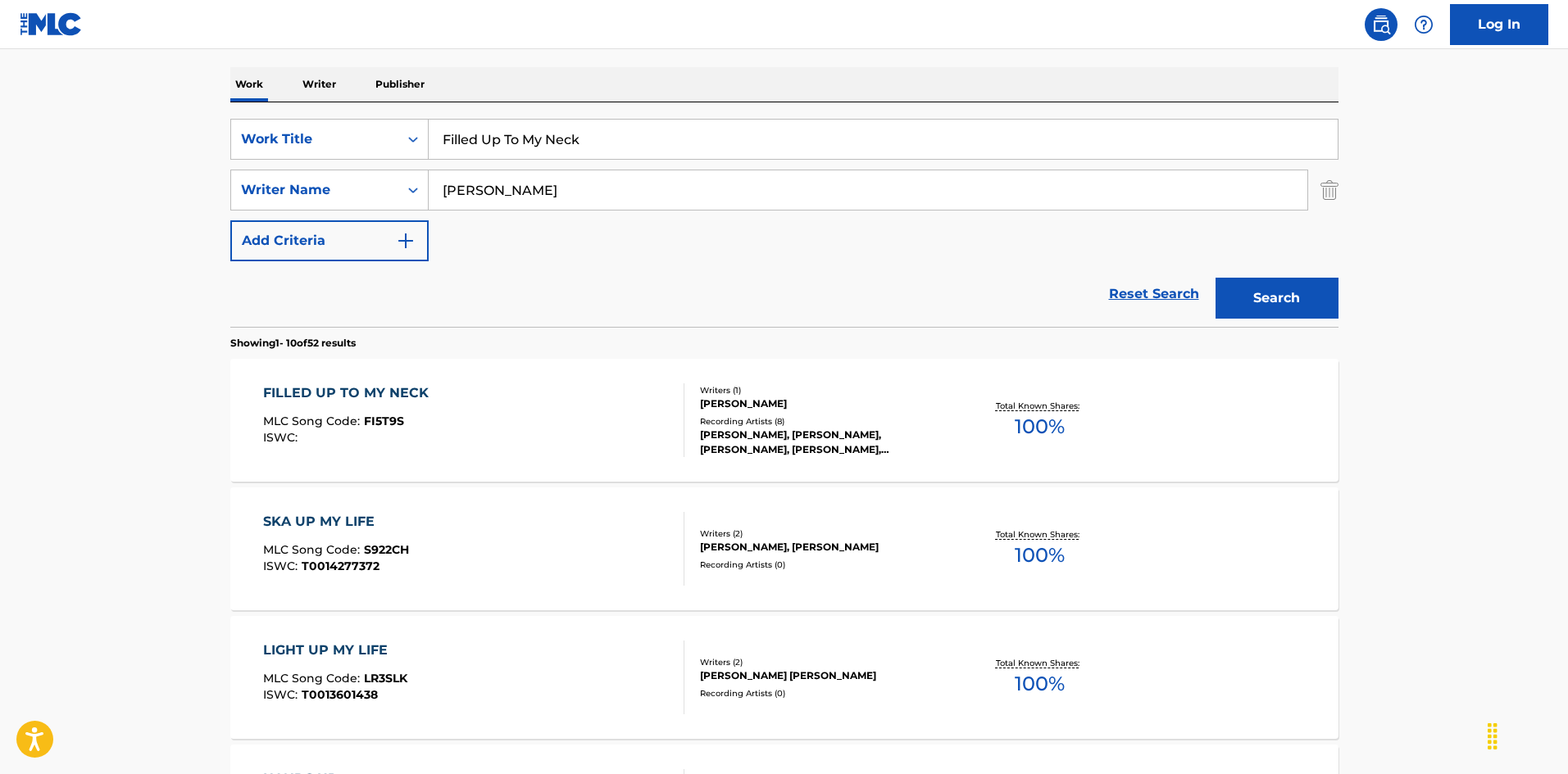
drag, startPoint x: 487, startPoint y: 127, endPoint x: 438, endPoint y: 131, distance: 49.2
click at [420, 127] on div "SearchWithCriteria8a3bacda-00d2-4bb4-9a09-4813790b6cd6 Work Title Filled Up To …" at bounding box center [784, 139] width 1108 height 41
click at [1064, 138] on input "Finally Got Your Good Thing Back [PERSON_NAME]|[PERSON_NAME]|[PERSON_NAME]|[PER…" at bounding box center [882, 139] width 909 height 39
click at [1064, 139] on input "Finally Got Your Good Thing Back [PERSON_NAME]|[PERSON_NAME]|[PERSON_NAME]|[PER…" at bounding box center [882, 139] width 909 height 39
drag, startPoint x: 448, startPoint y: 185, endPoint x: 399, endPoint y: 190, distance: 49.3
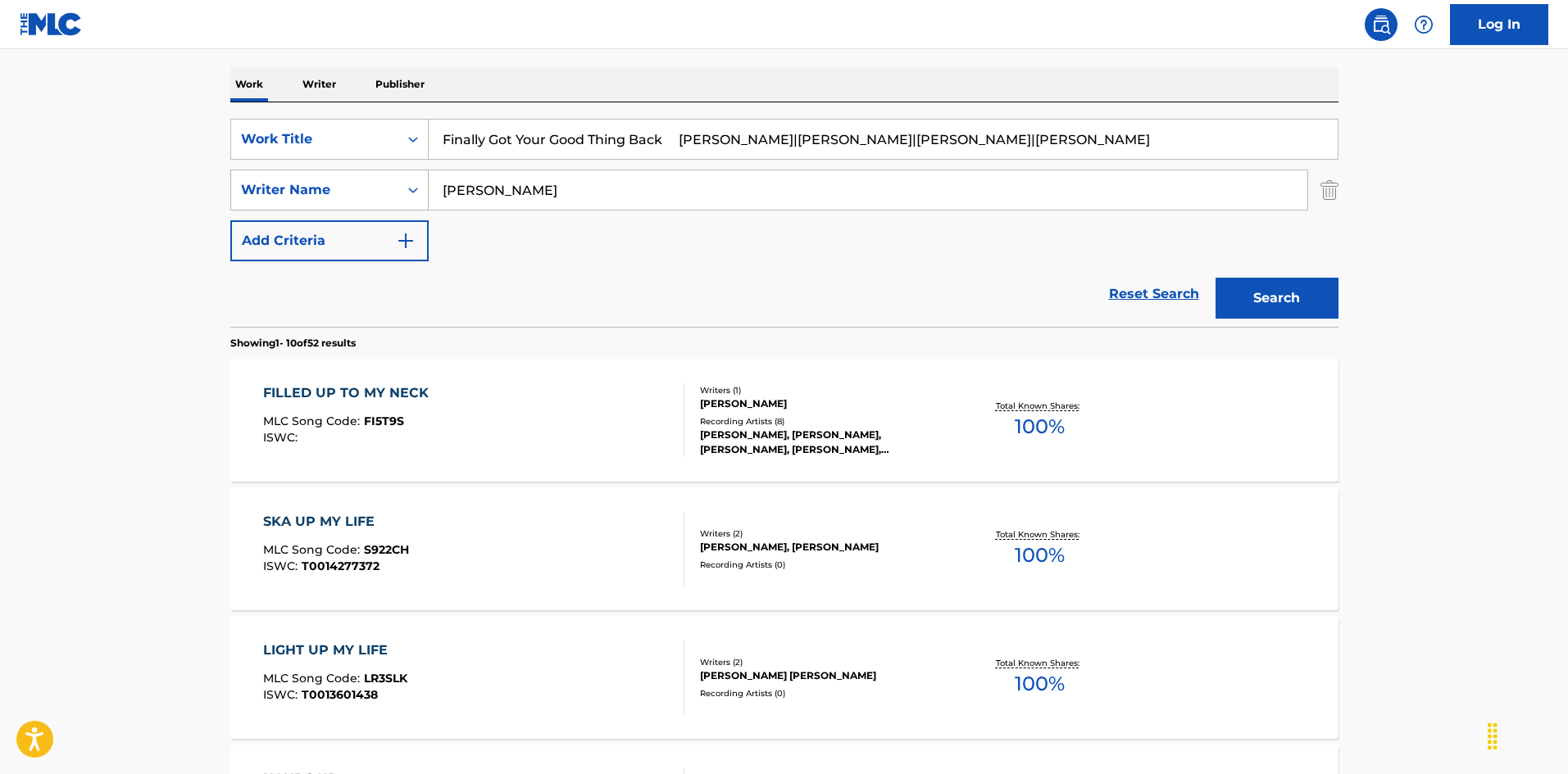
click at [364, 177] on div "SearchWithCriteria999d1a91-1e41-464a-bb6a-1cf62293df15 Writer Name [PERSON_NAME]" at bounding box center [784, 191] width 1108 height 41
click at [769, 135] on input "Finally Got Your Good Thing Back [PERSON_NAME]|[PERSON_NAME]|[PERSON_NAME]|[PER…" at bounding box center [882, 139] width 909 height 39
drag, startPoint x: 675, startPoint y: 137, endPoint x: 1176, endPoint y: 163, distance: 501.7
click at [1176, 163] on div "SearchWithCriteria8a3bacda-00d2-4bb4-9a09-4813790b6cd6 Work Title Finally Got Y…" at bounding box center [784, 190] width 1108 height 142
drag, startPoint x: 1255, startPoint y: 285, endPoint x: 1205, endPoint y: 270, distance: 52.2
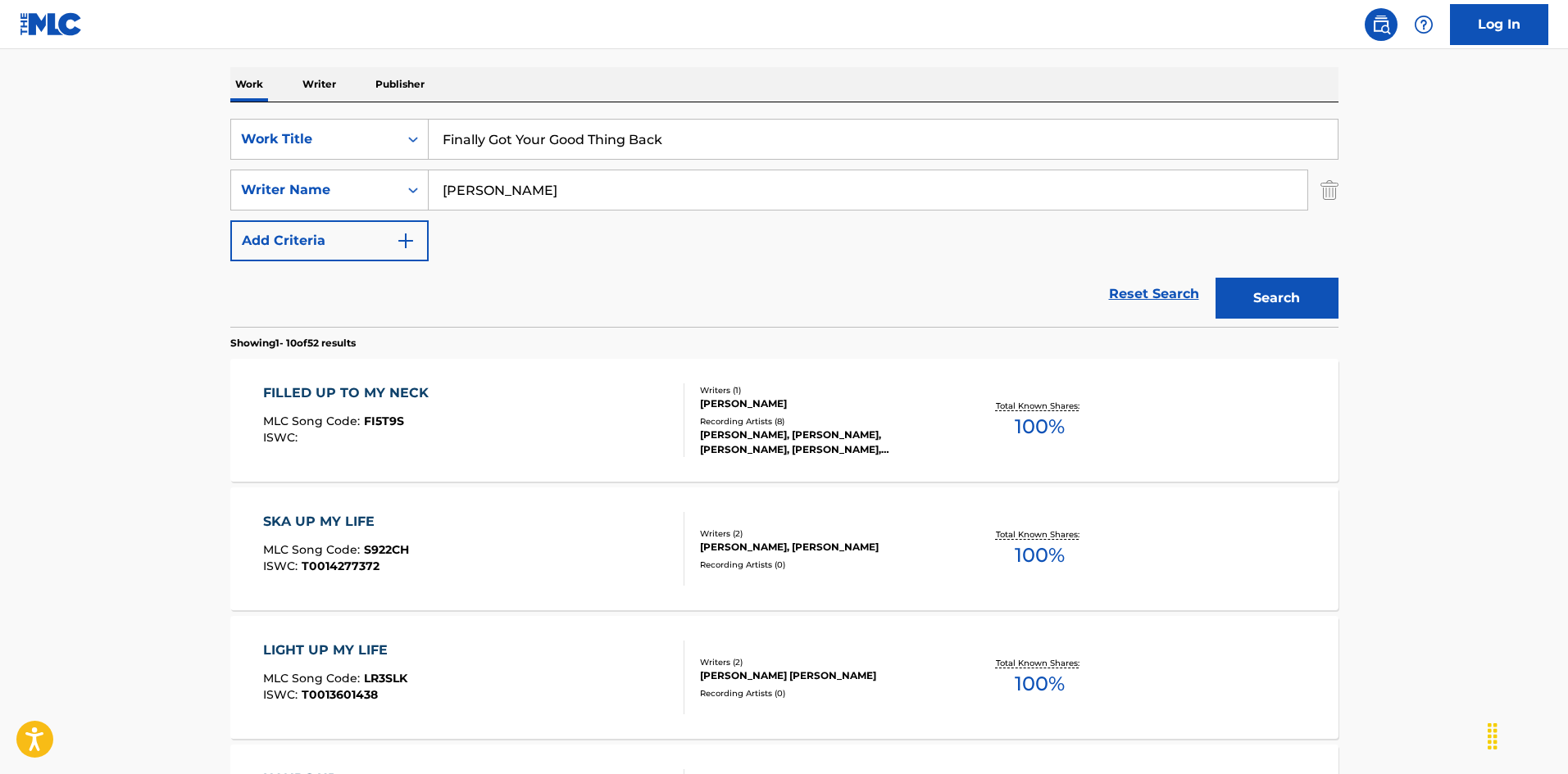
click at [1255, 286] on button "Search" at bounding box center [1276, 299] width 123 height 41
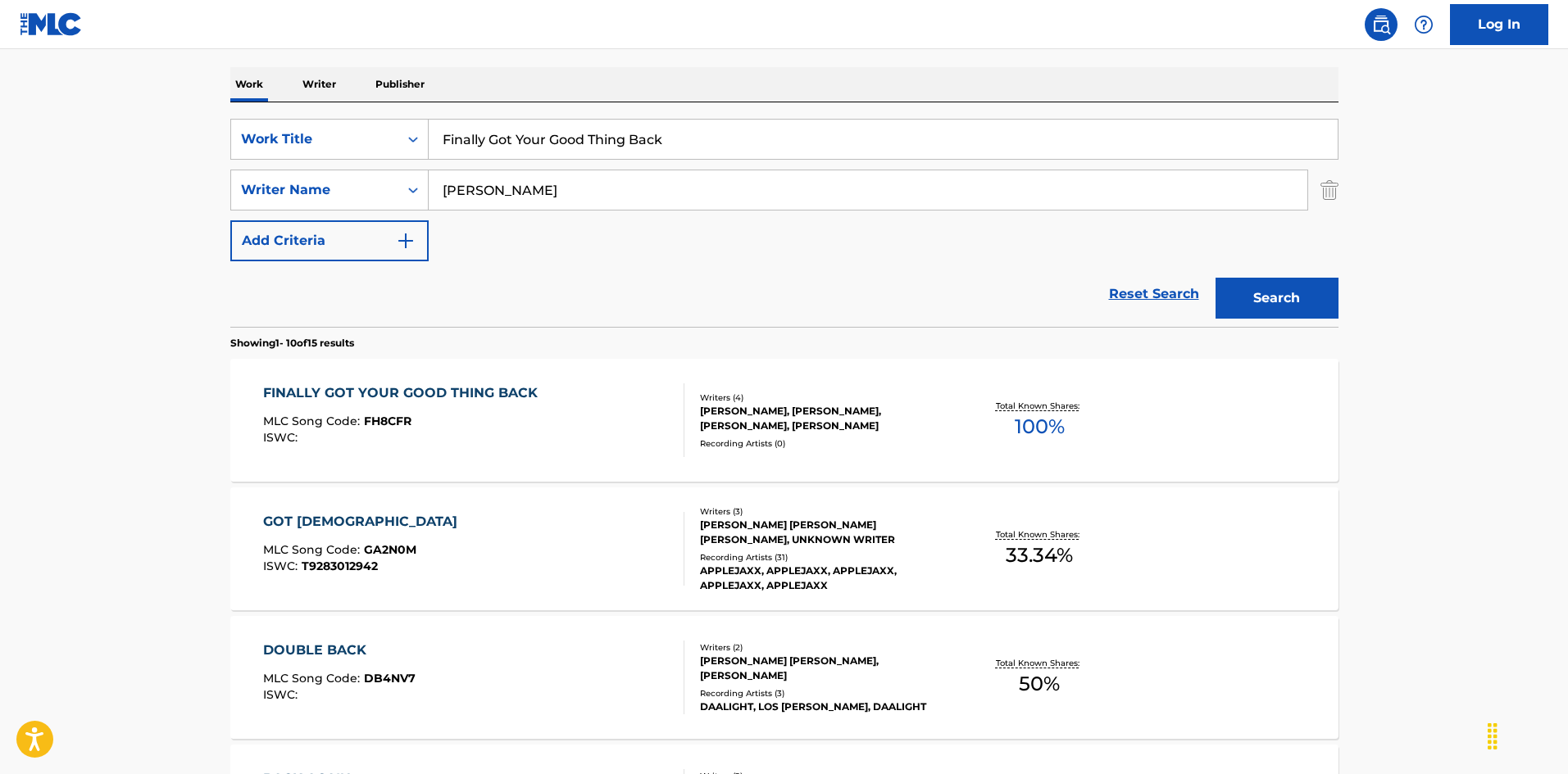
click at [670, 414] on div at bounding box center [676, 419] width 13 height 74
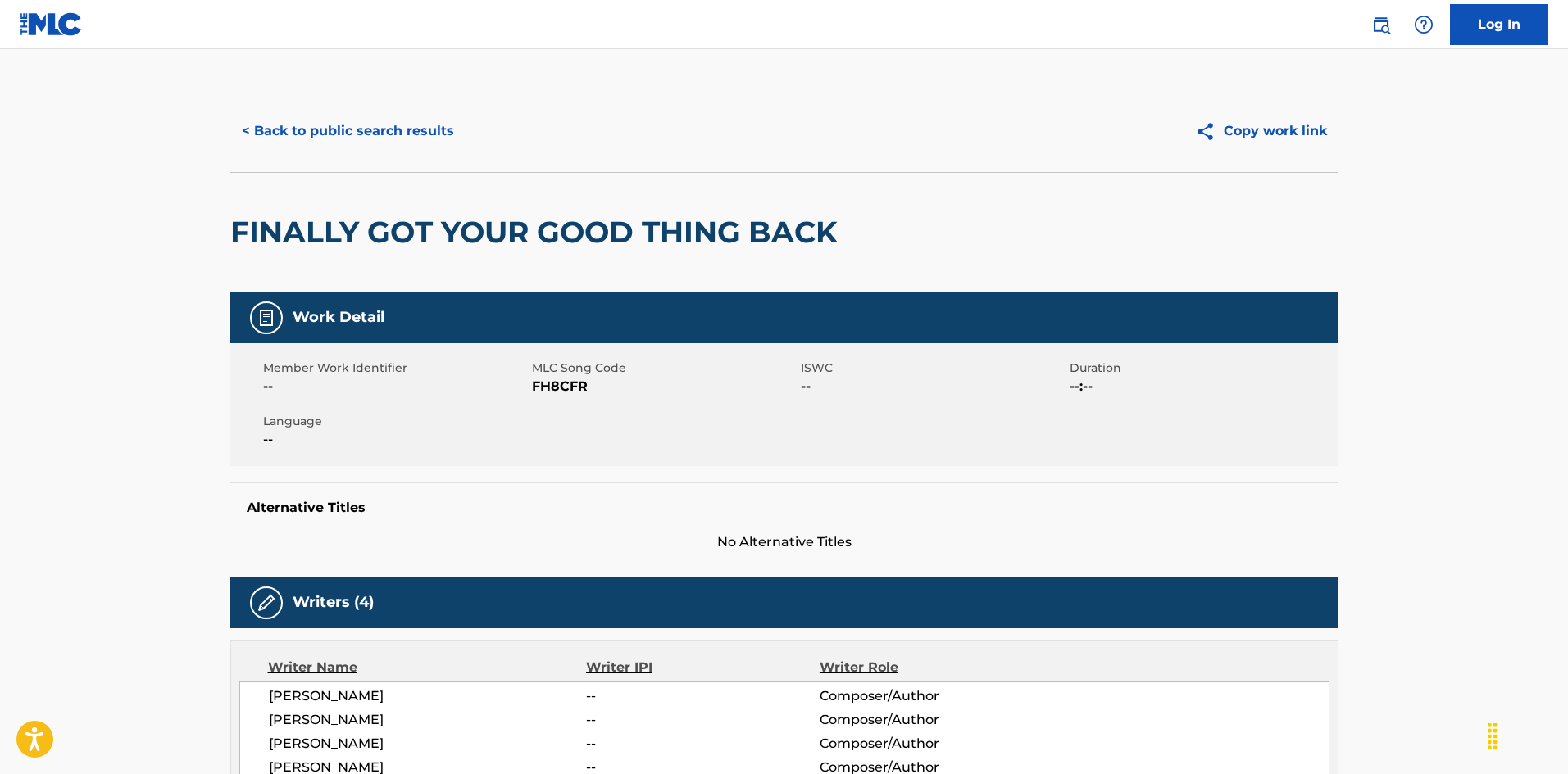
click at [398, 142] on button "< Back to public search results" at bounding box center [347, 132] width 235 height 41
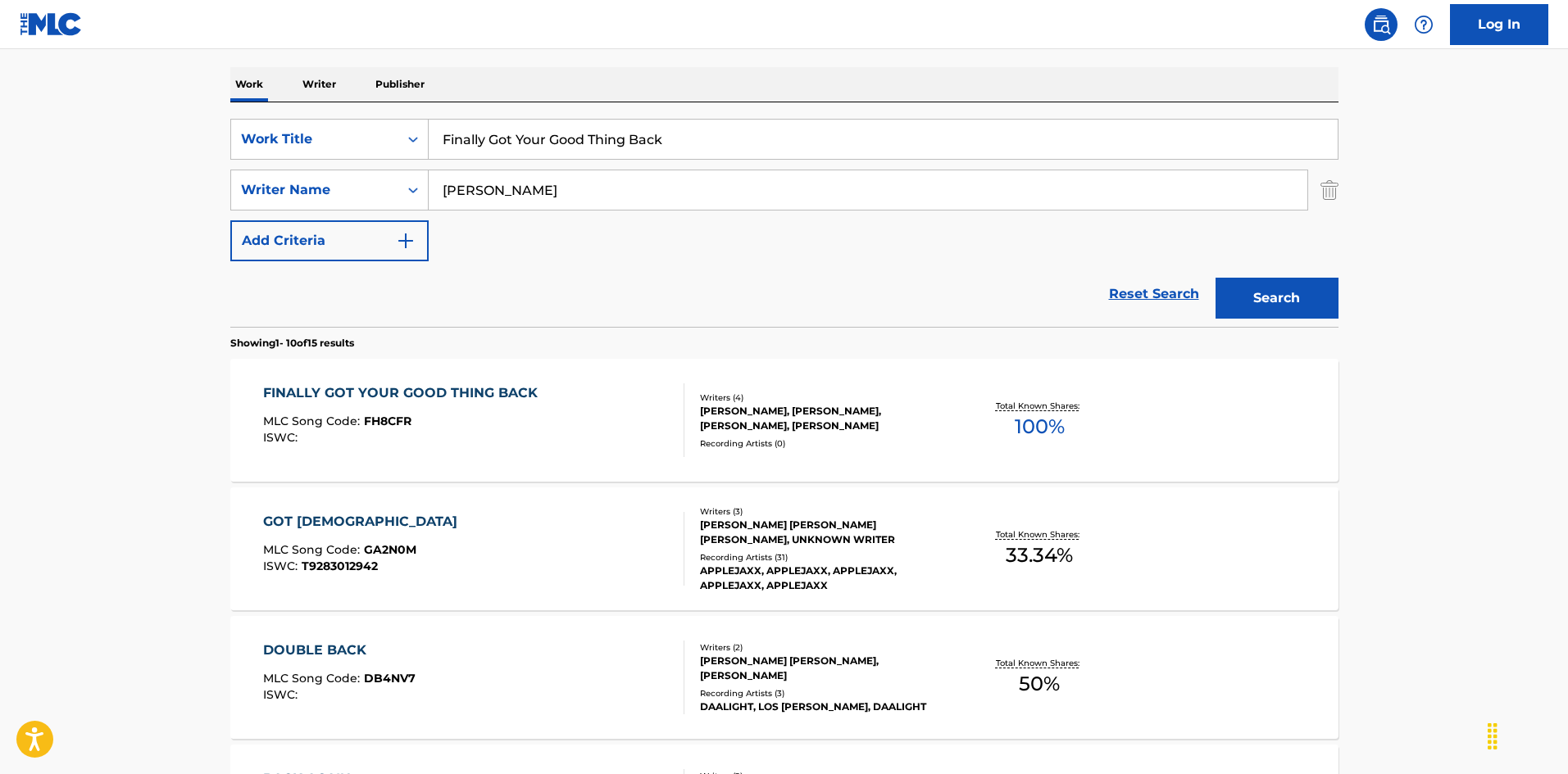
drag, startPoint x: 672, startPoint y: 139, endPoint x: 341, endPoint y: 109, distance: 332.4
click at [341, 109] on div "SearchWithCriteria8a3bacda-00d2-4bb4-9a09-4813790b6cd6 Work Title Finally Got Y…" at bounding box center [784, 214] width 1108 height 225
click at [1233, 304] on button "Search" at bounding box center [1276, 299] width 123 height 41
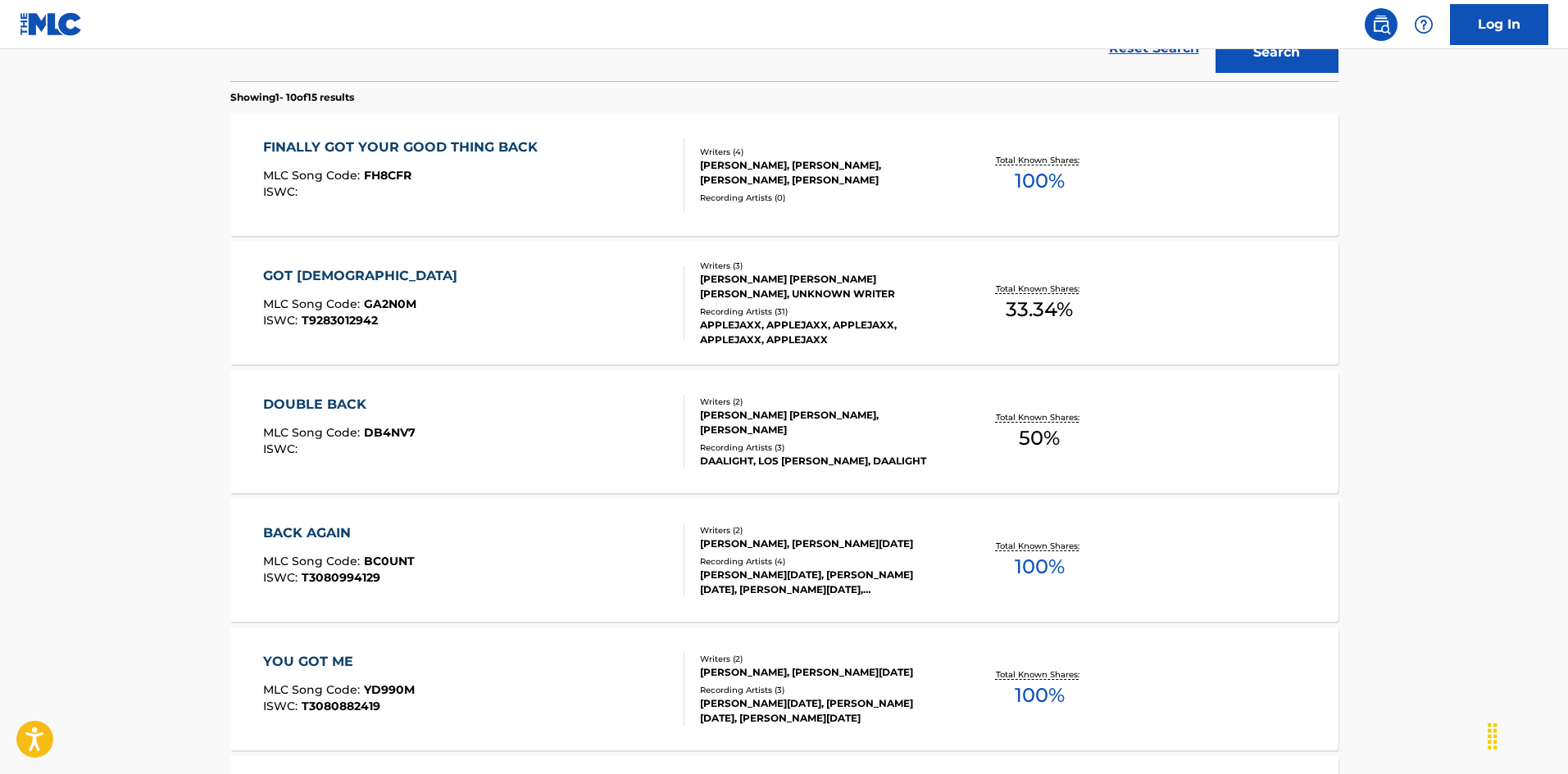
scroll to position [574, 0]
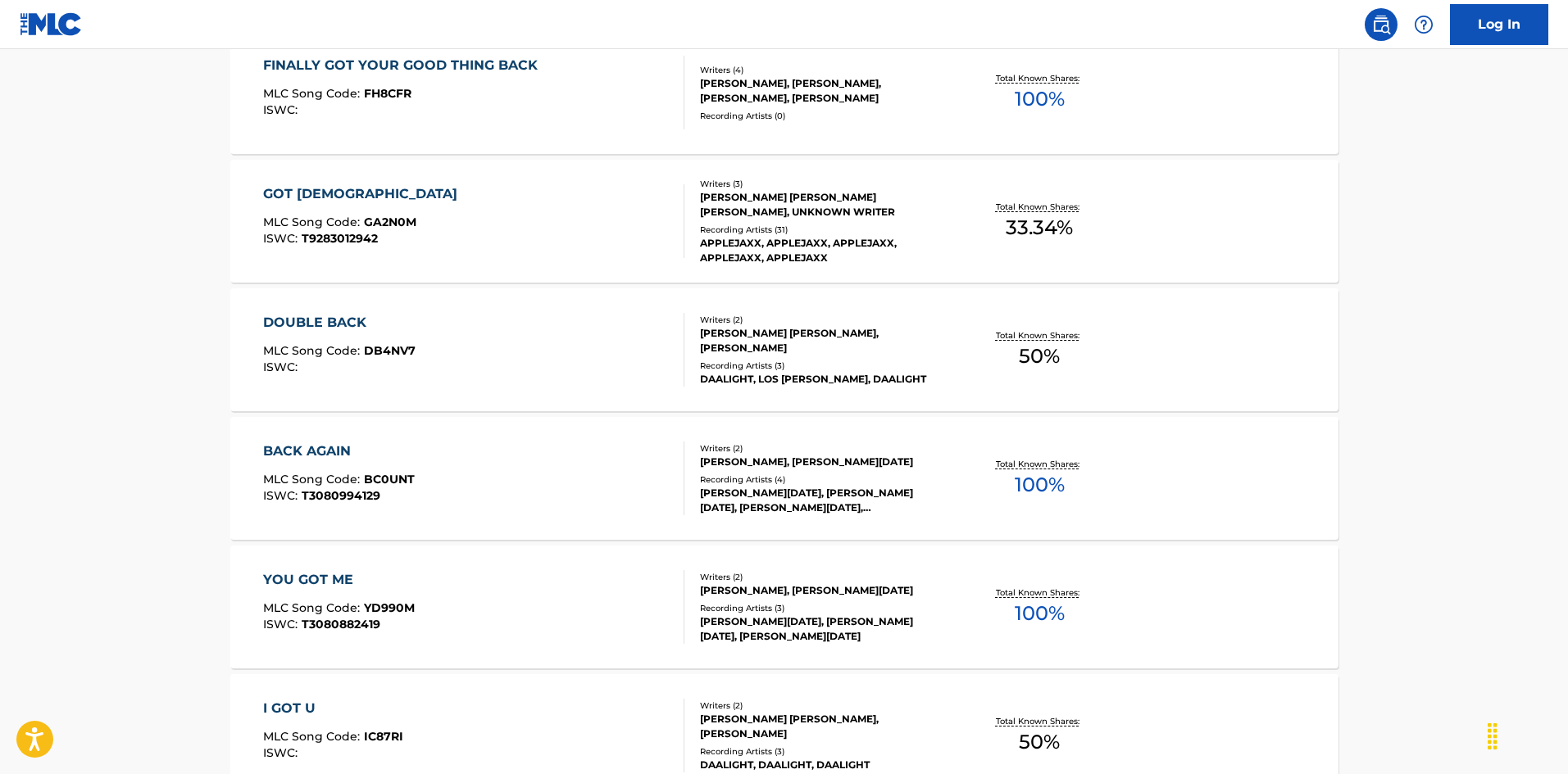
click at [604, 115] on div "FINALLY GOT YOUR GOOD THING BACK MLC Song Code : FH8CFR ISWC :" at bounding box center [474, 92] width 421 height 74
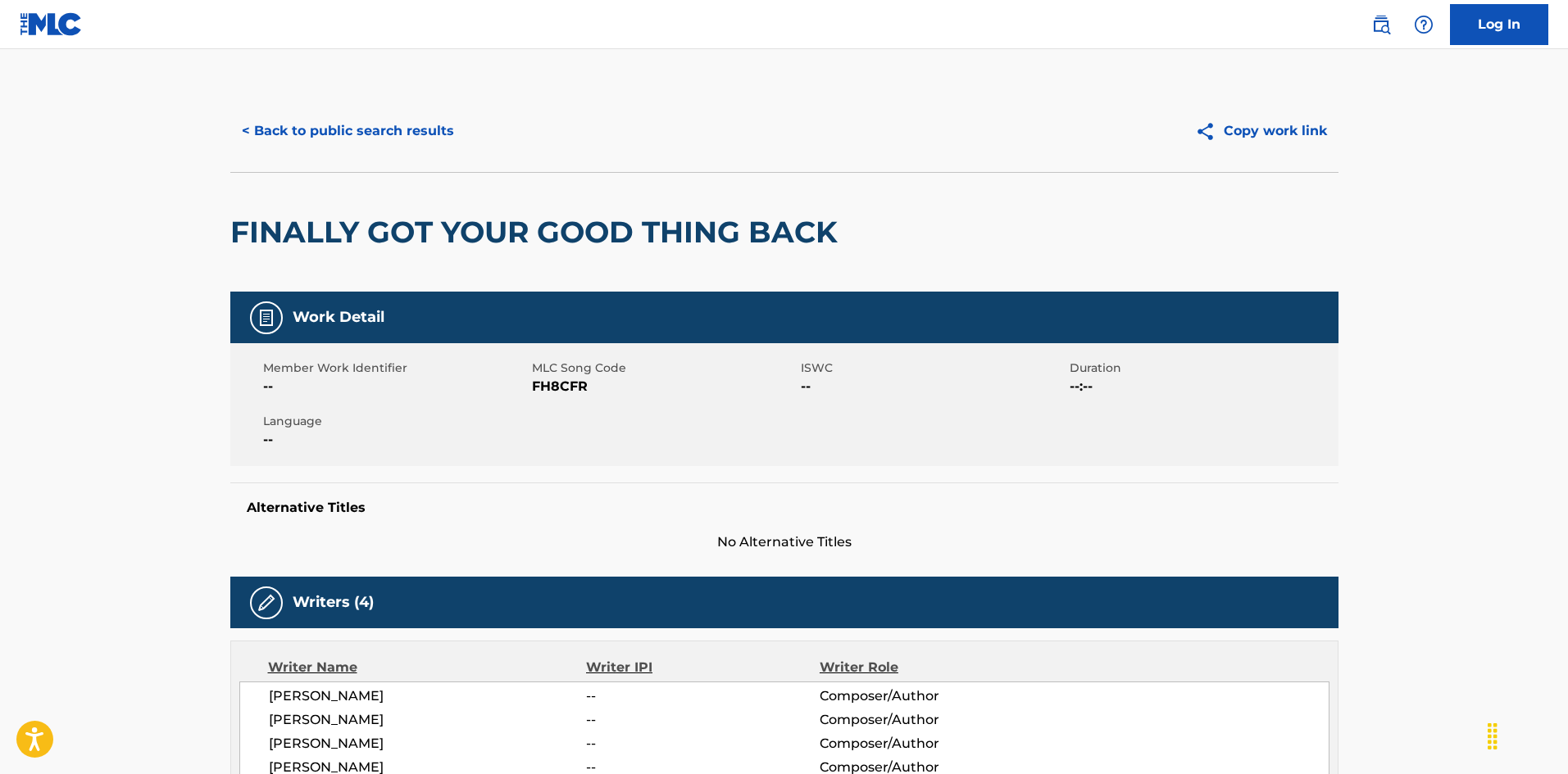
click at [432, 126] on button "< Back to public search results" at bounding box center [347, 132] width 235 height 41
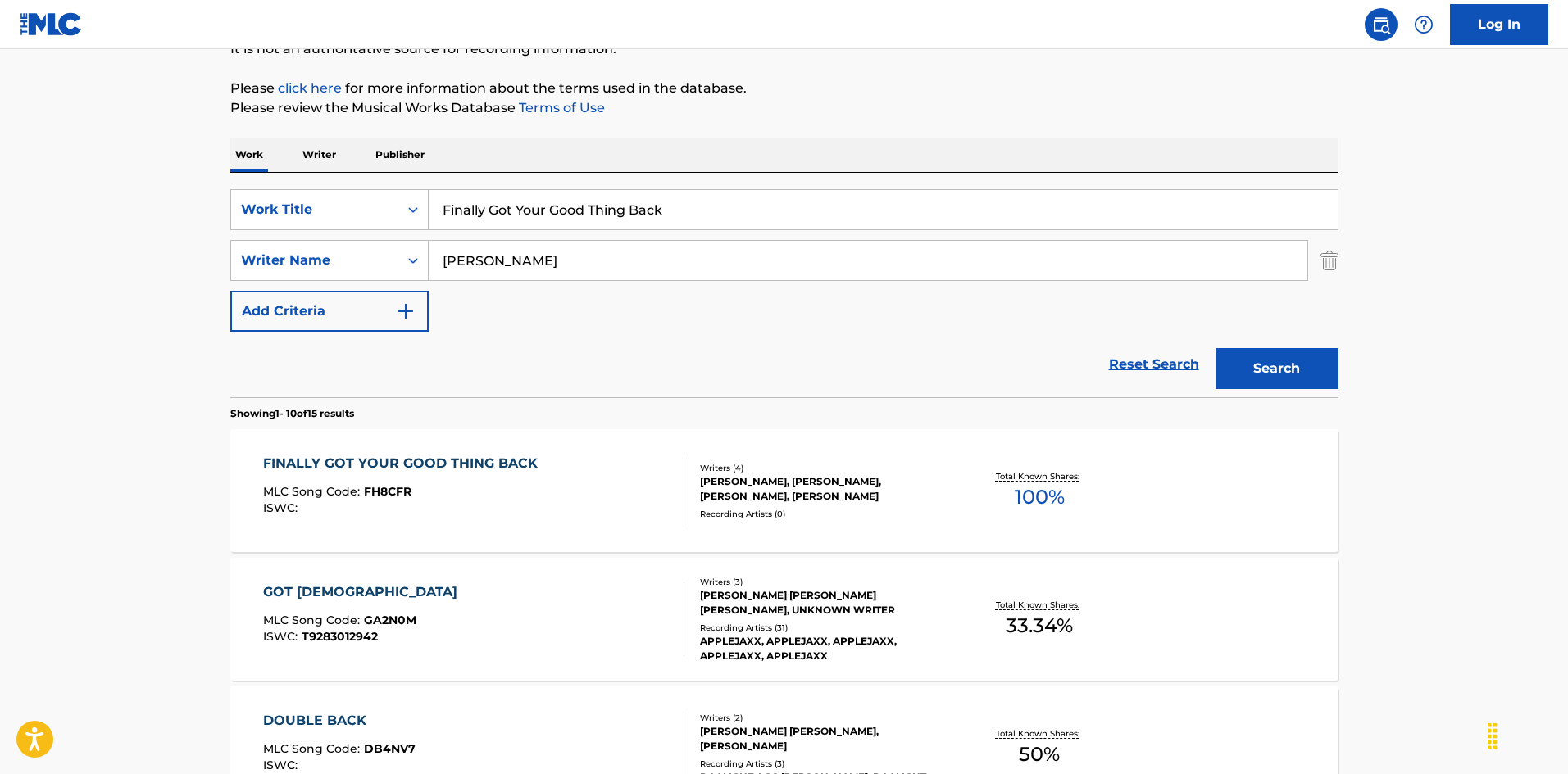
scroll to position [93, 0]
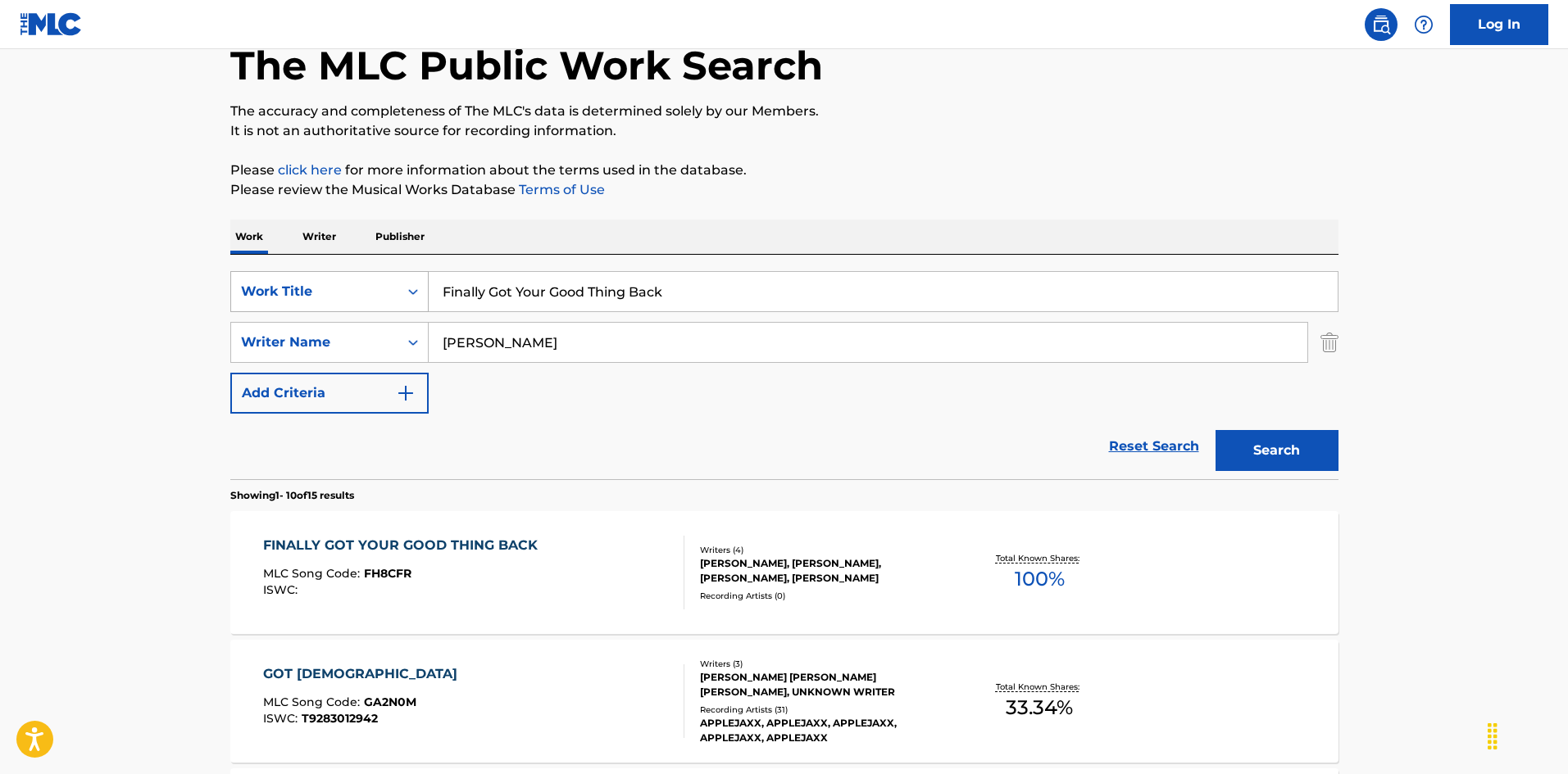
drag, startPoint x: 686, startPoint y: 289, endPoint x: 420, endPoint y: 283, distance: 266.1
click at [415, 280] on div "SearchWithCriteria8a3bacda-00d2-4bb4-9a09-4813790b6cd6 Work Title Finally Got Y…" at bounding box center [784, 292] width 1108 height 41
click at [657, 293] on input "First Of The Month [PERSON_NAME]" at bounding box center [882, 292] width 909 height 39
click at [656, 293] on input "First Of The Month [PERSON_NAME]" at bounding box center [882, 292] width 909 height 39
drag, startPoint x: 502, startPoint y: 361, endPoint x: 362, endPoint y: 333, distance: 142.8
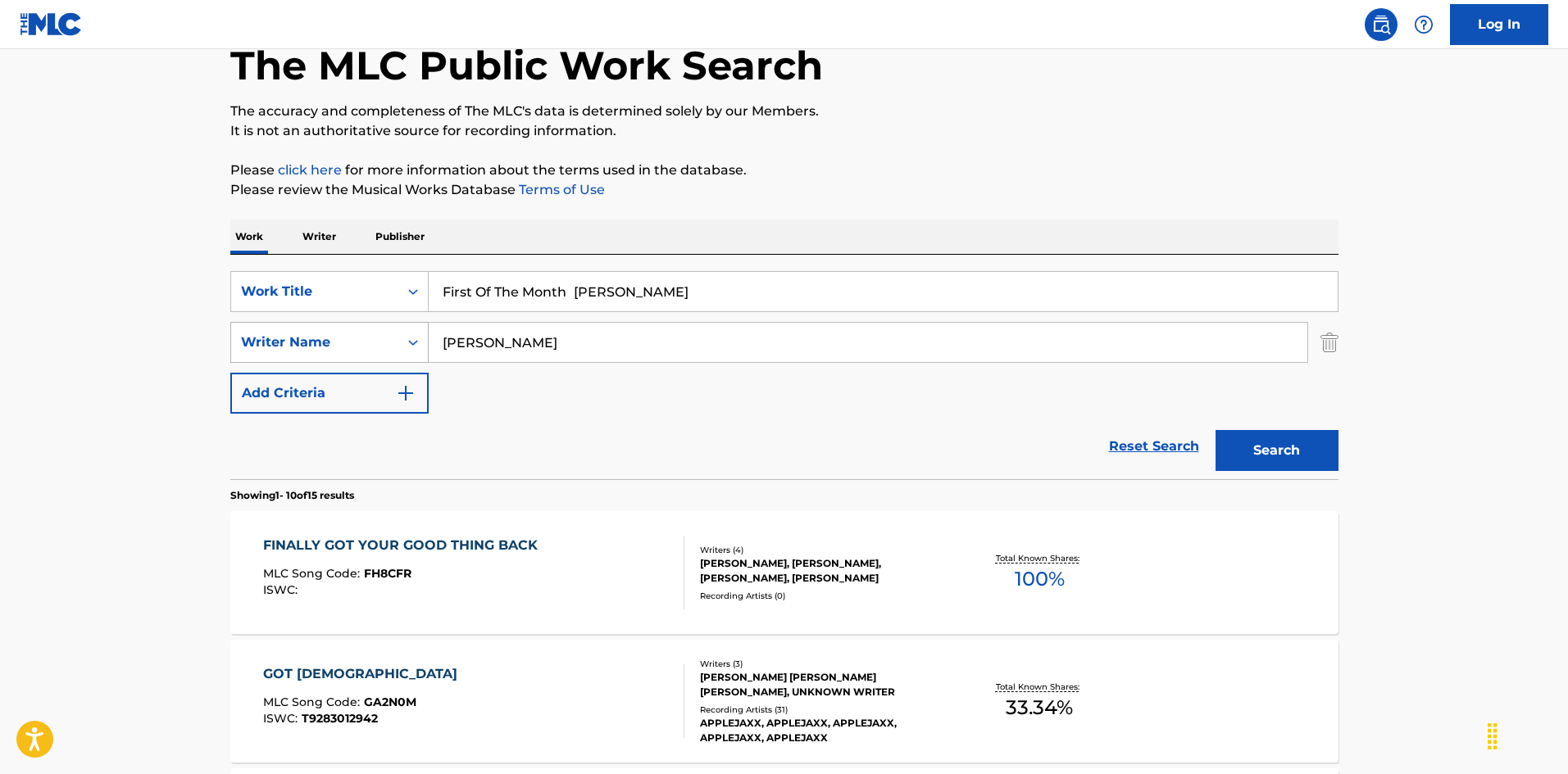
click at [362, 333] on div "SearchWithCriteria999d1a91-1e41-464a-bb6a-1cf62293df15 Writer Name [PERSON_NAME]" at bounding box center [784, 343] width 1108 height 41
drag, startPoint x: 579, startPoint y: 290, endPoint x: 699, endPoint y: 305, distance: 120.9
click at [699, 305] on input "First Of The Month [PERSON_NAME]" at bounding box center [882, 292] width 909 height 39
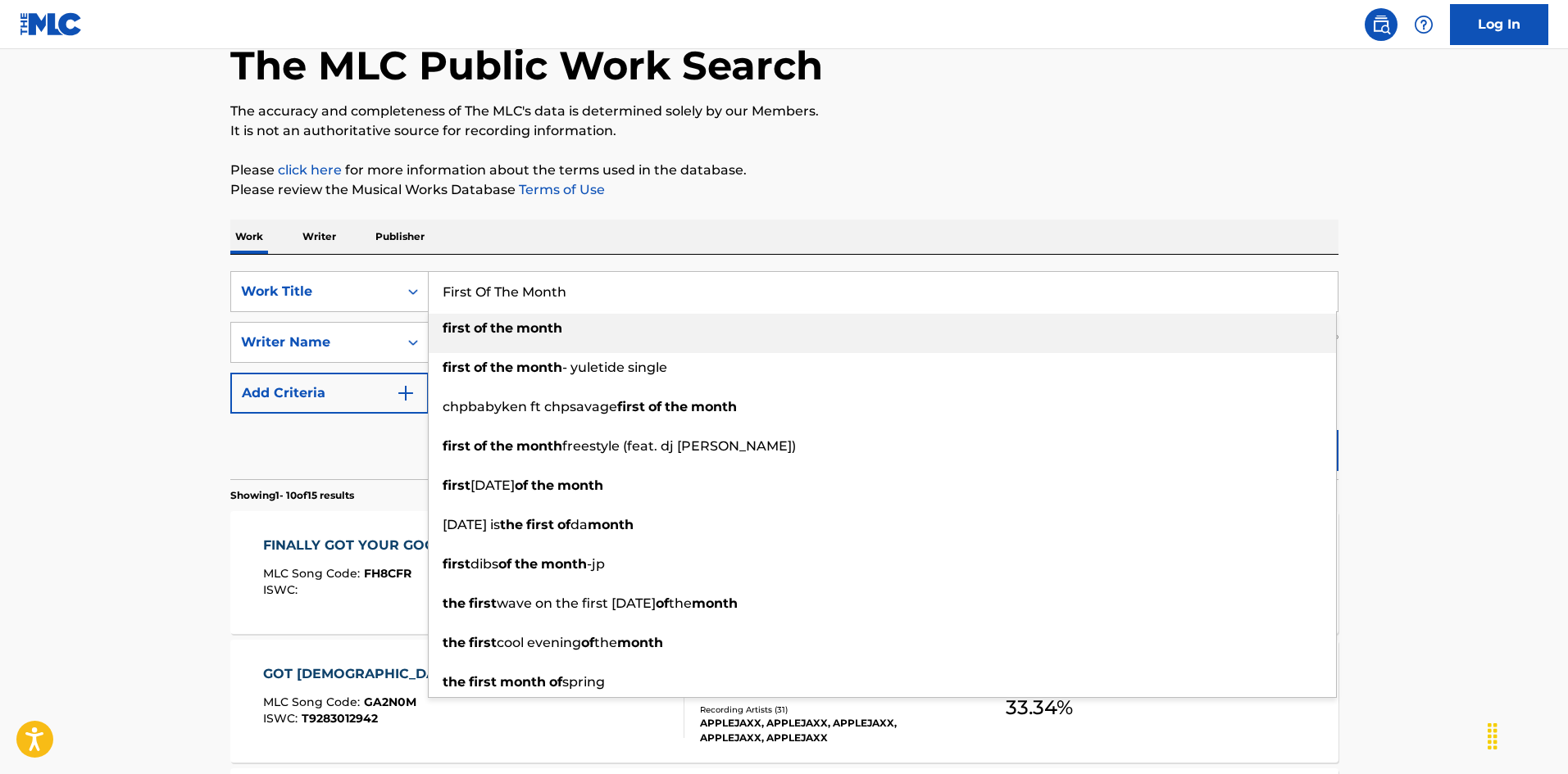
drag, startPoint x: 408, startPoint y: 271, endPoint x: 461, endPoint y: 276, distance: 53.2
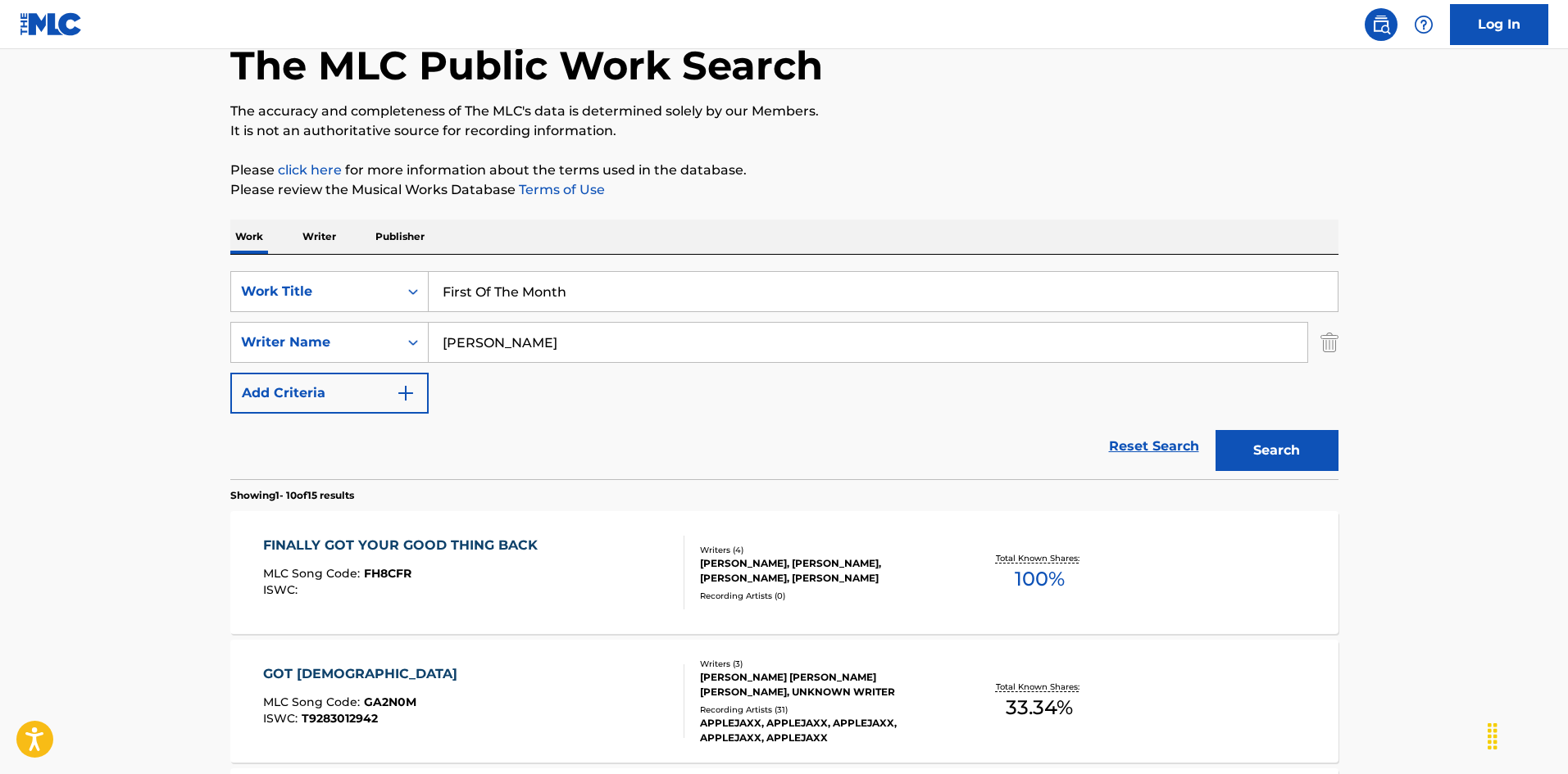
click at [1243, 445] on button "Search" at bounding box center [1276, 451] width 123 height 41
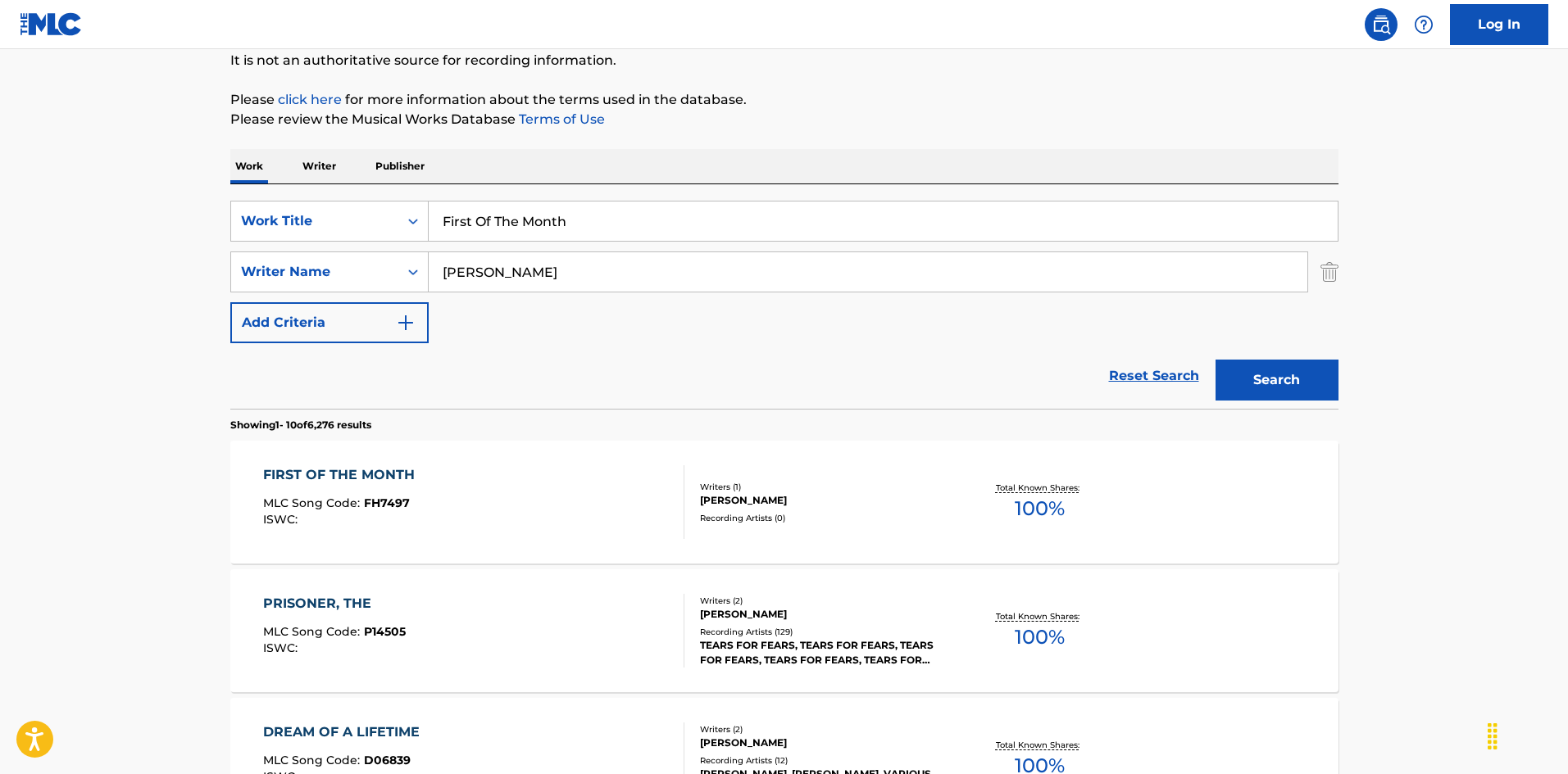
scroll to position [246, 0]
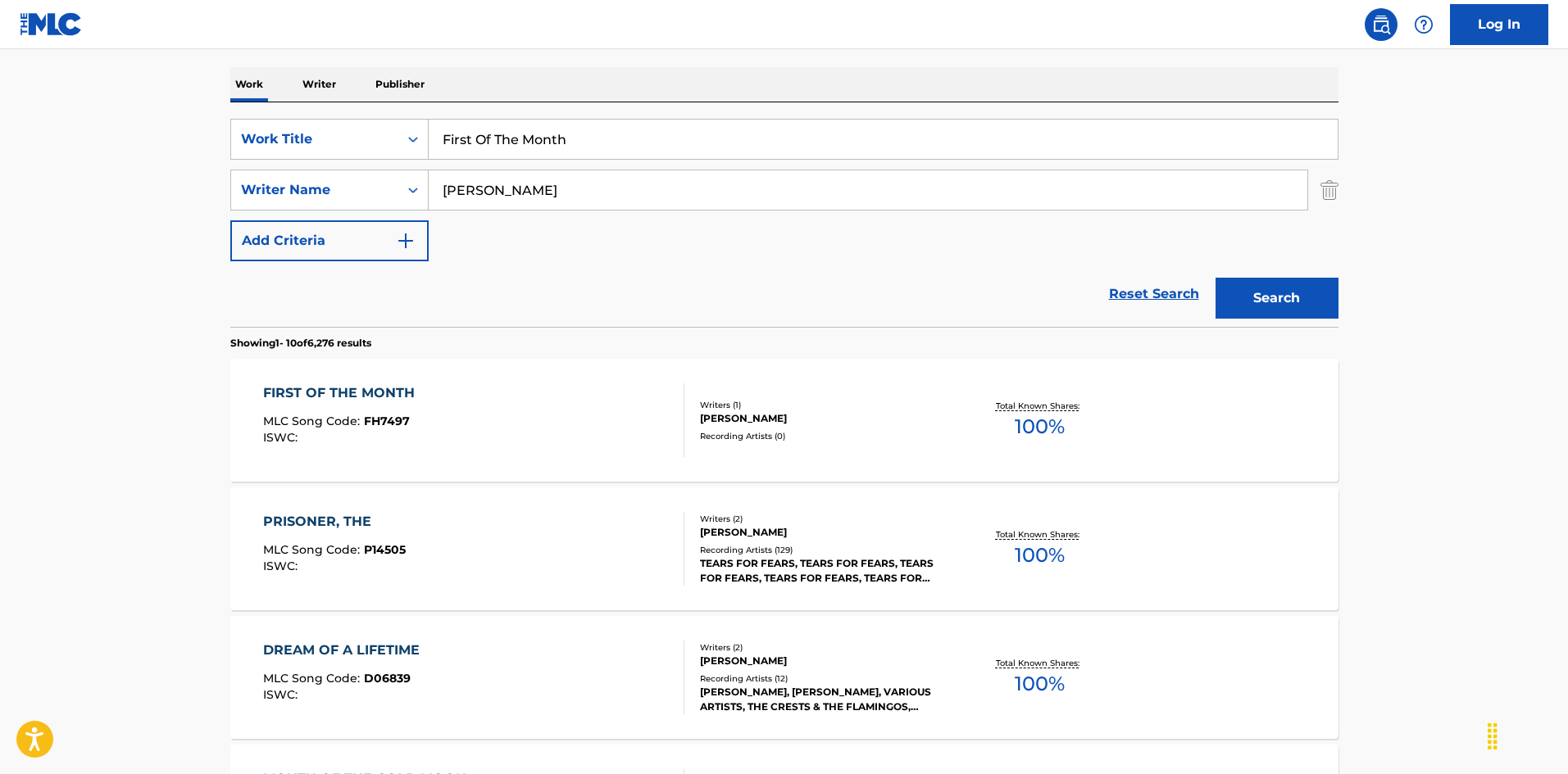
click at [598, 409] on div "FIRST OF THE MONTH MLC Song Code : FH7497 ISWC :" at bounding box center [474, 419] width 421 height 74
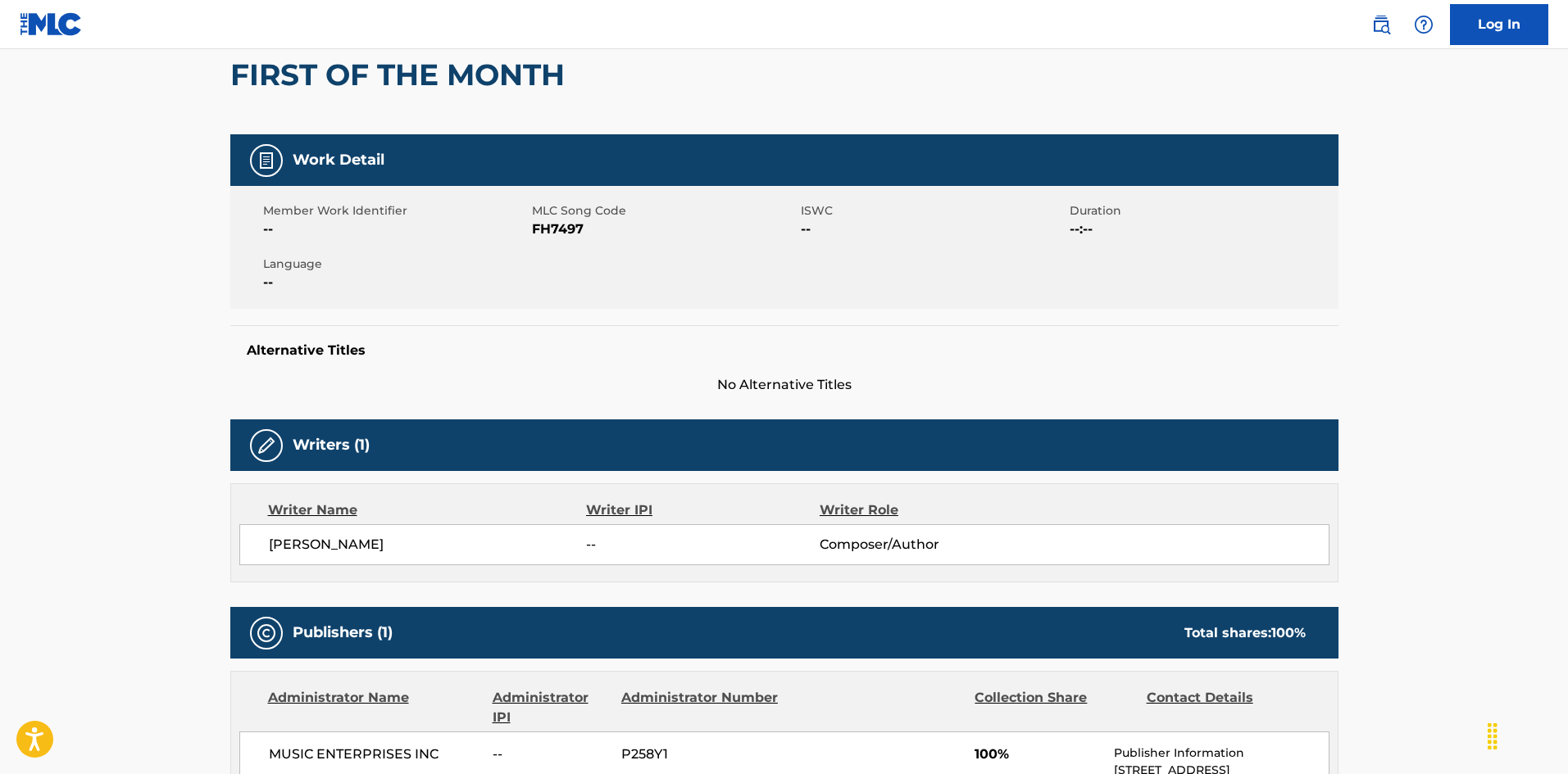
scroll to position [76, 0]
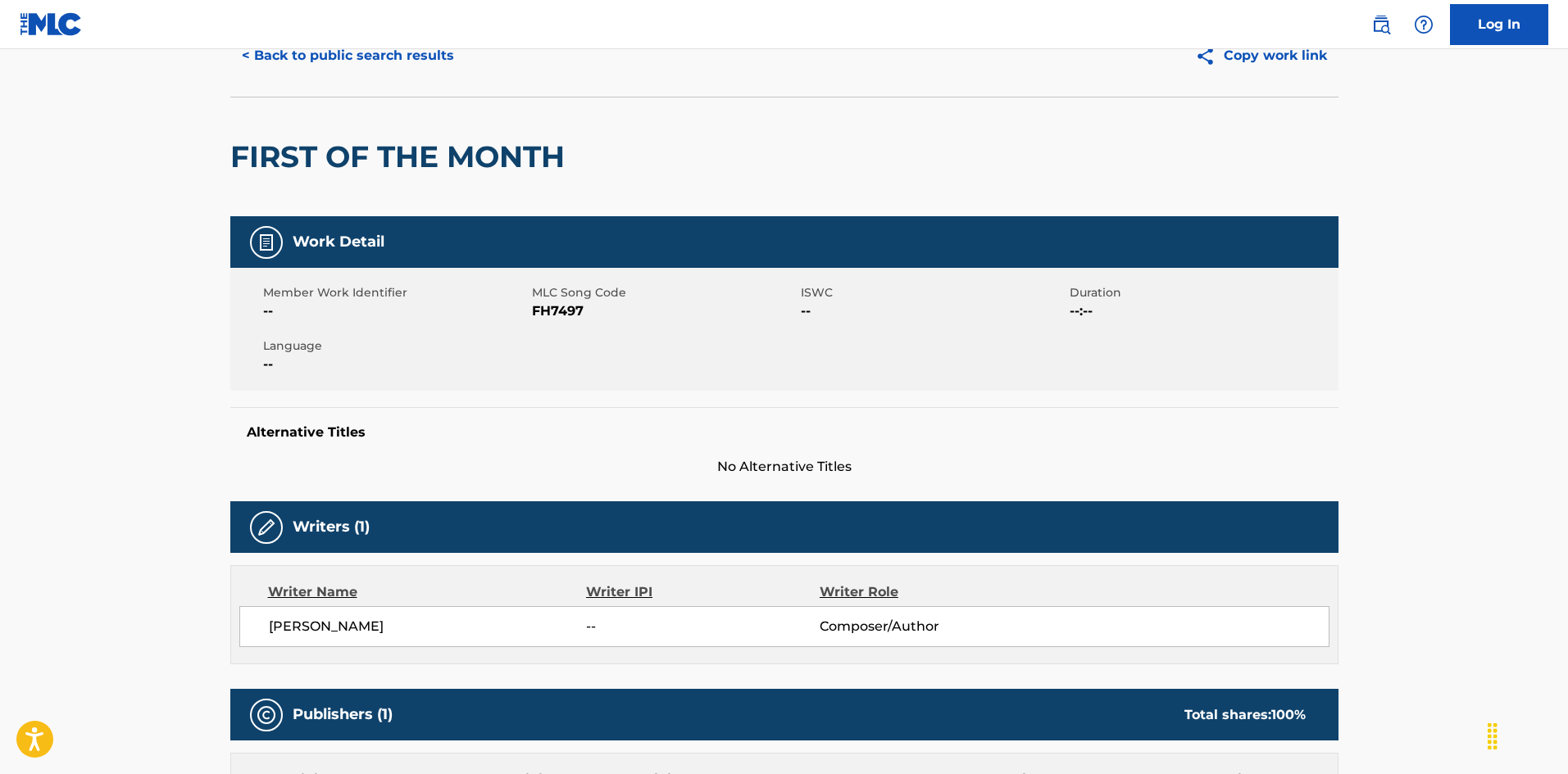
click at [398, 65] on button "< Back to public search results" at bounding box center [347, 56] width 235 height 41
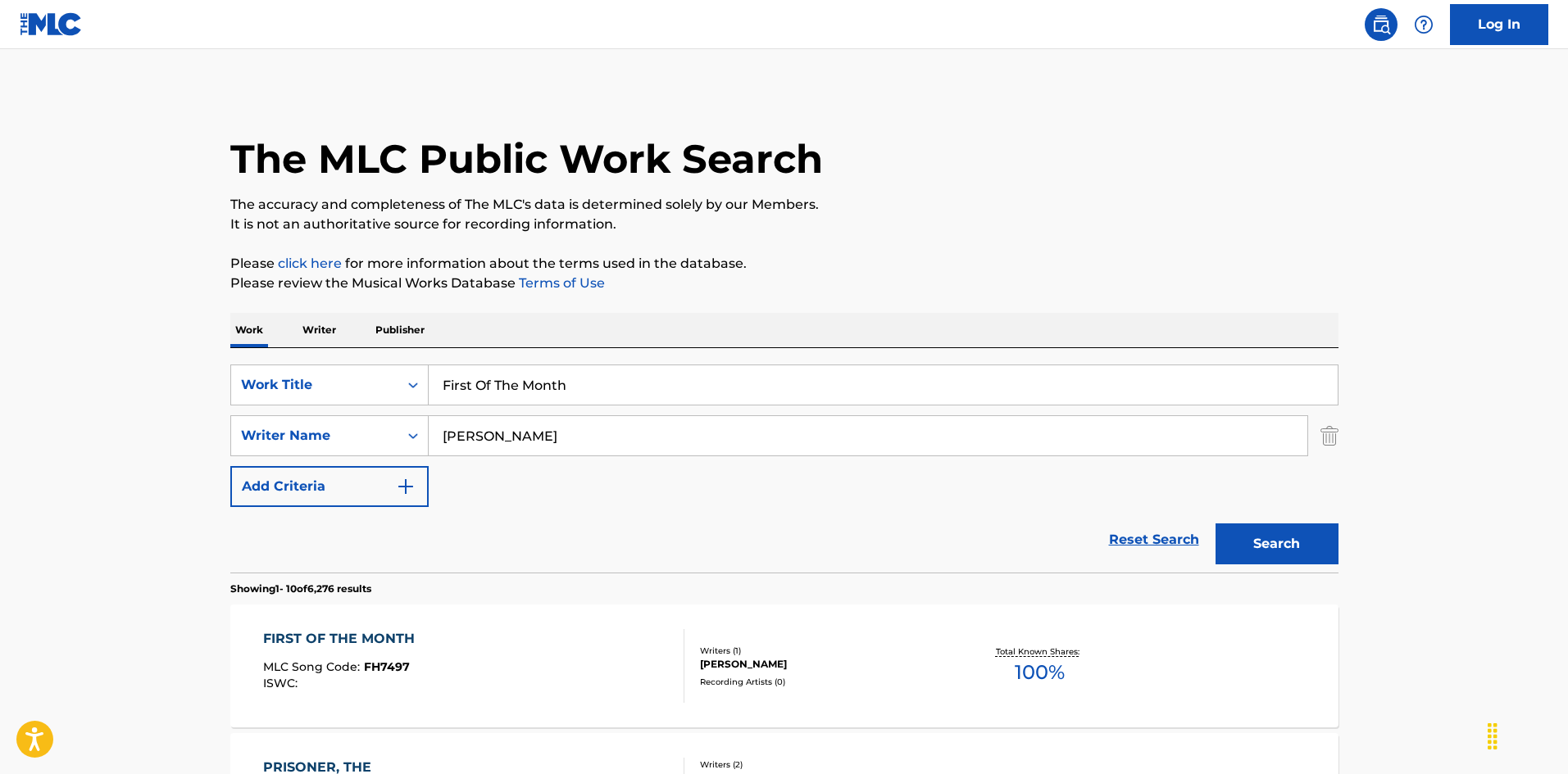
drag, startPoint x: 305, startPoint y: 307, endPoint x: 378, endPoint y: 345, distance: 82.3
click at [673, 384] on input "Five American Fingers [PERSON_NAME]" at bounding box center [882, 385] width 909 height 39
drag, startPoint x: 427, startPoint y: 428, endPoint x: 414, endPoint y: 446, distance: 22.2
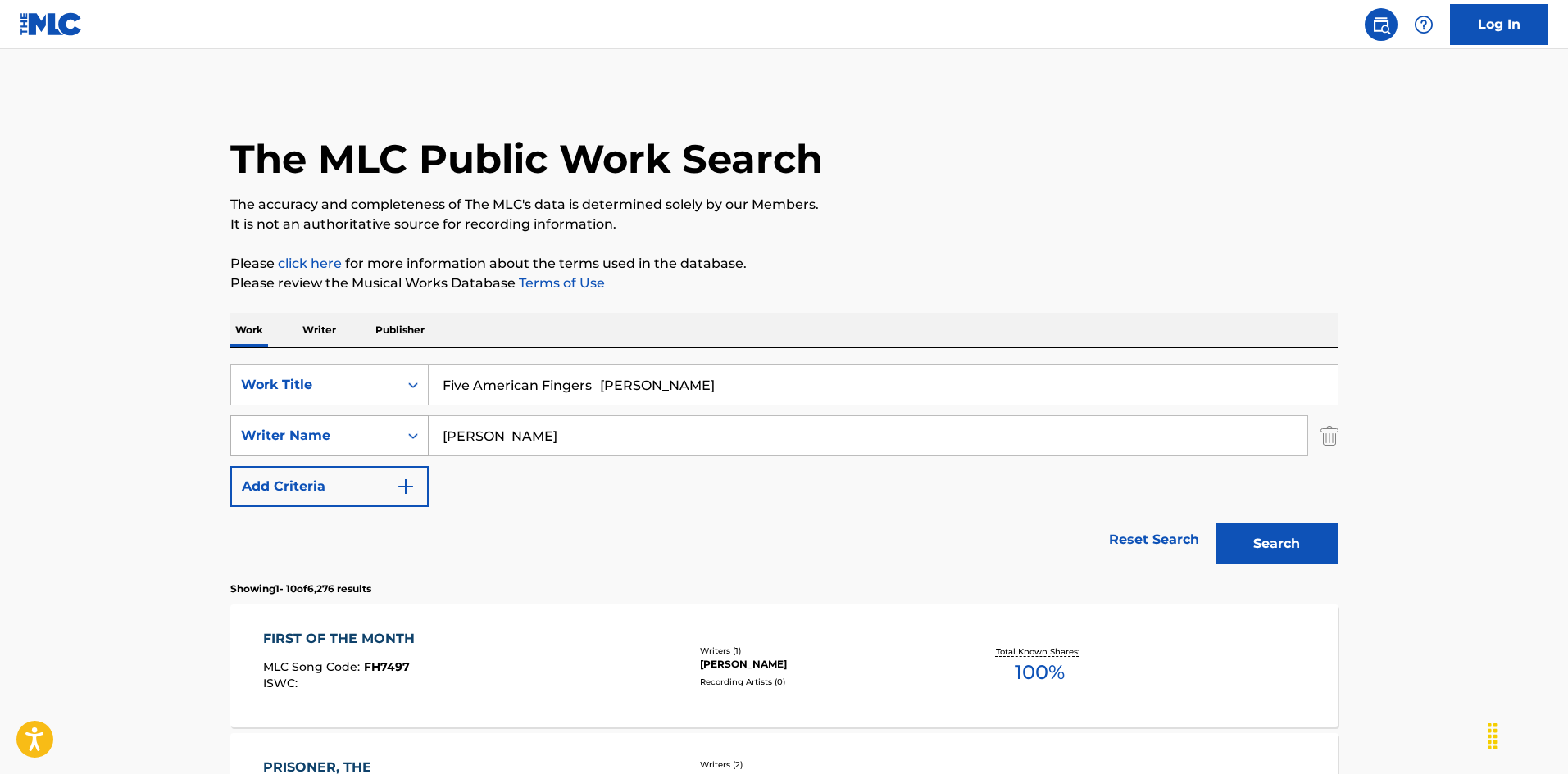
click at [400, 427] on div "SearchWithCriteria999d1a91-1e41-464a-bb6a-1cf62293df15 Writer Name [PERSON_NAME]" at bounding box center [784, 436] width 1108 height 41
drag, startPoint x: 674, startPoint y: 399, endPoint x: 811, endPoint y: 426, distance: 139.6
click at [768, 421] on div "SearchWithCriteria8a3bacda-00d2-4bb4-9a09-4813790b6cd6 Work Title Five American…" at bounding box center [784, 435] width 1108 height 142
click at [1261, 538] on button "Search" at bounding box center [1276, 544] width 123 height 41
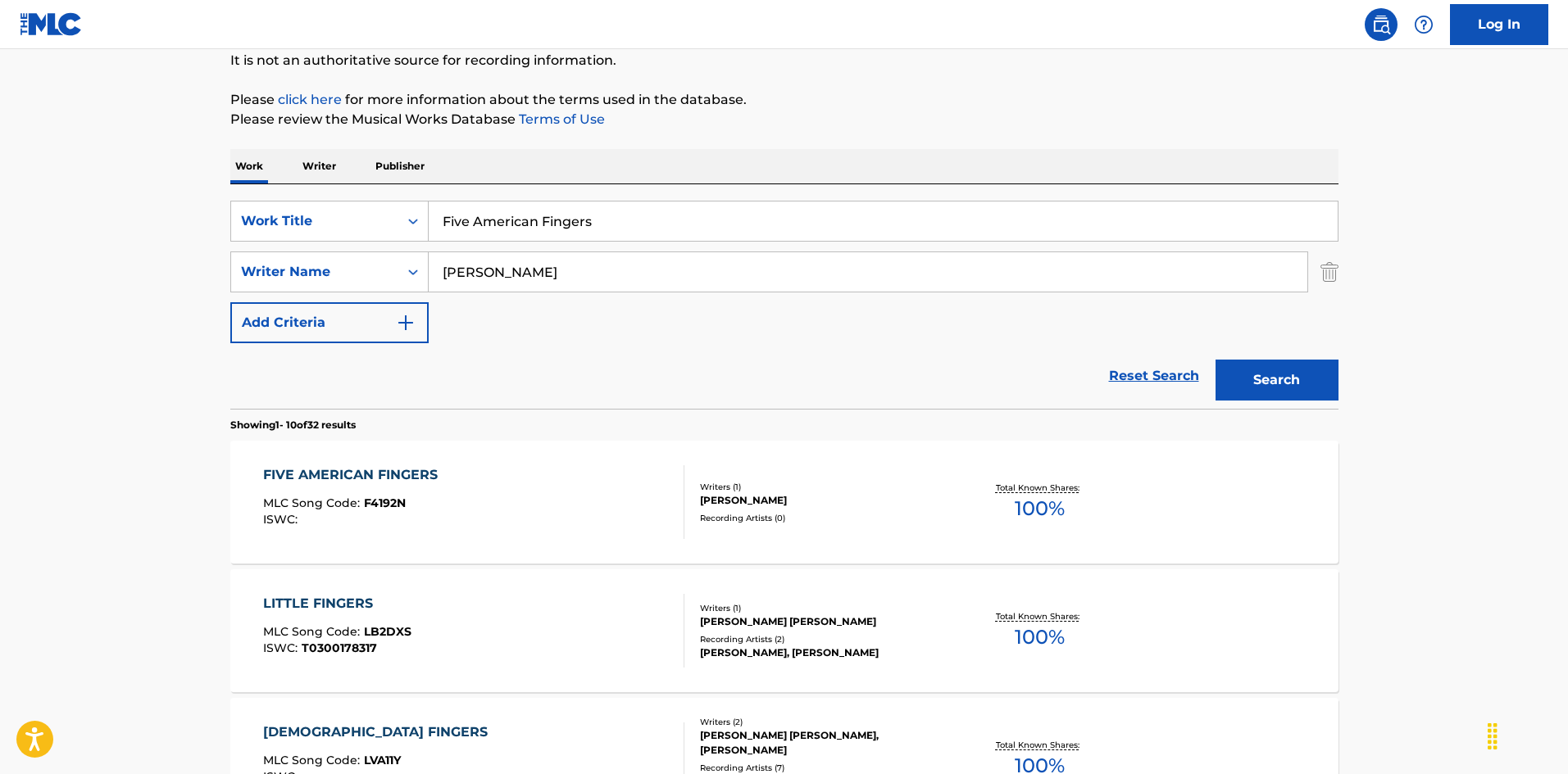
scroll to position [246, 0]
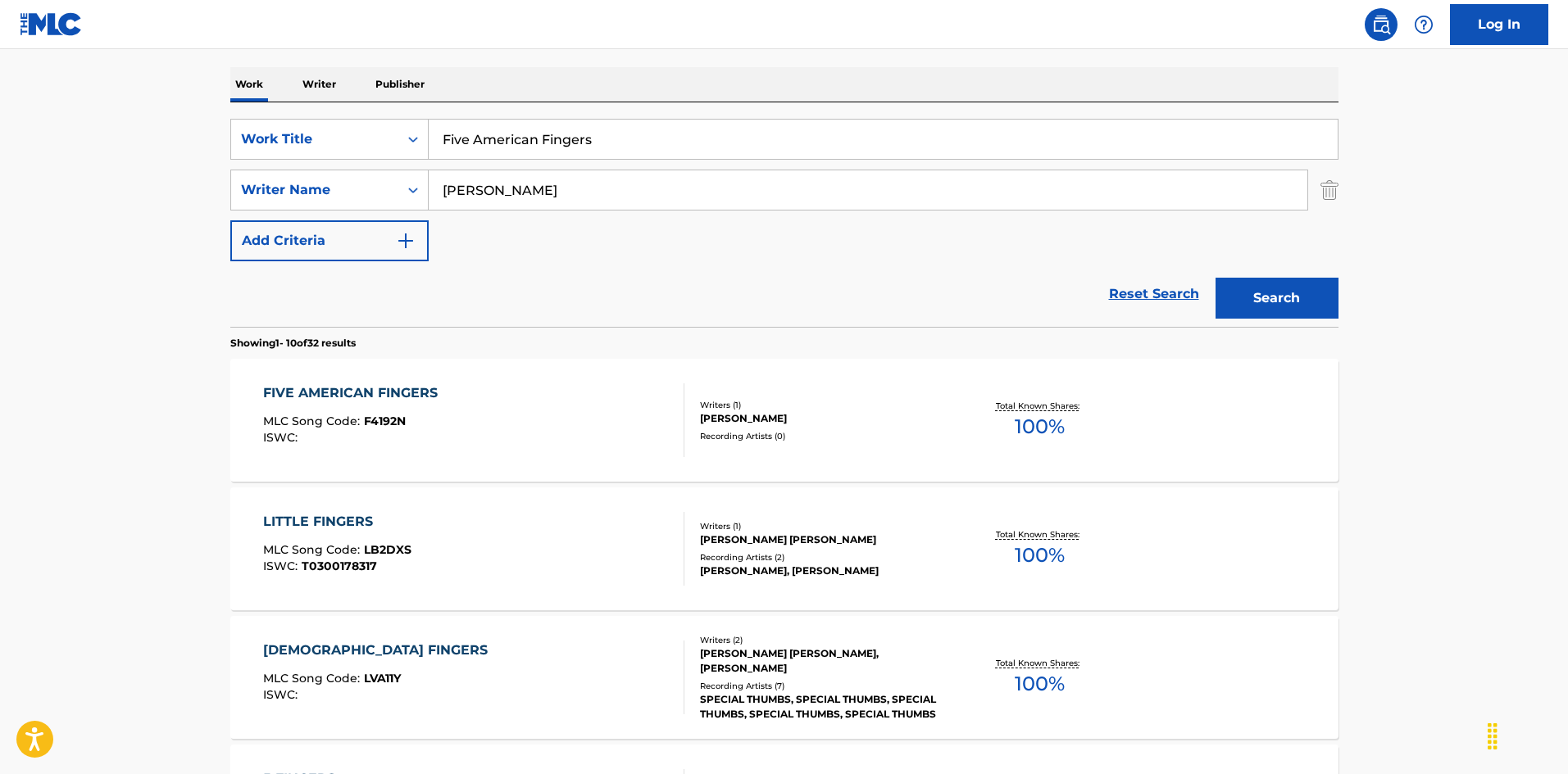
click at [603, 448] on div "FIVE AMERICAN FINGERS MLC Song Code : F4192N ISWC :" at bounding box center [474, 419] width 421 height 74
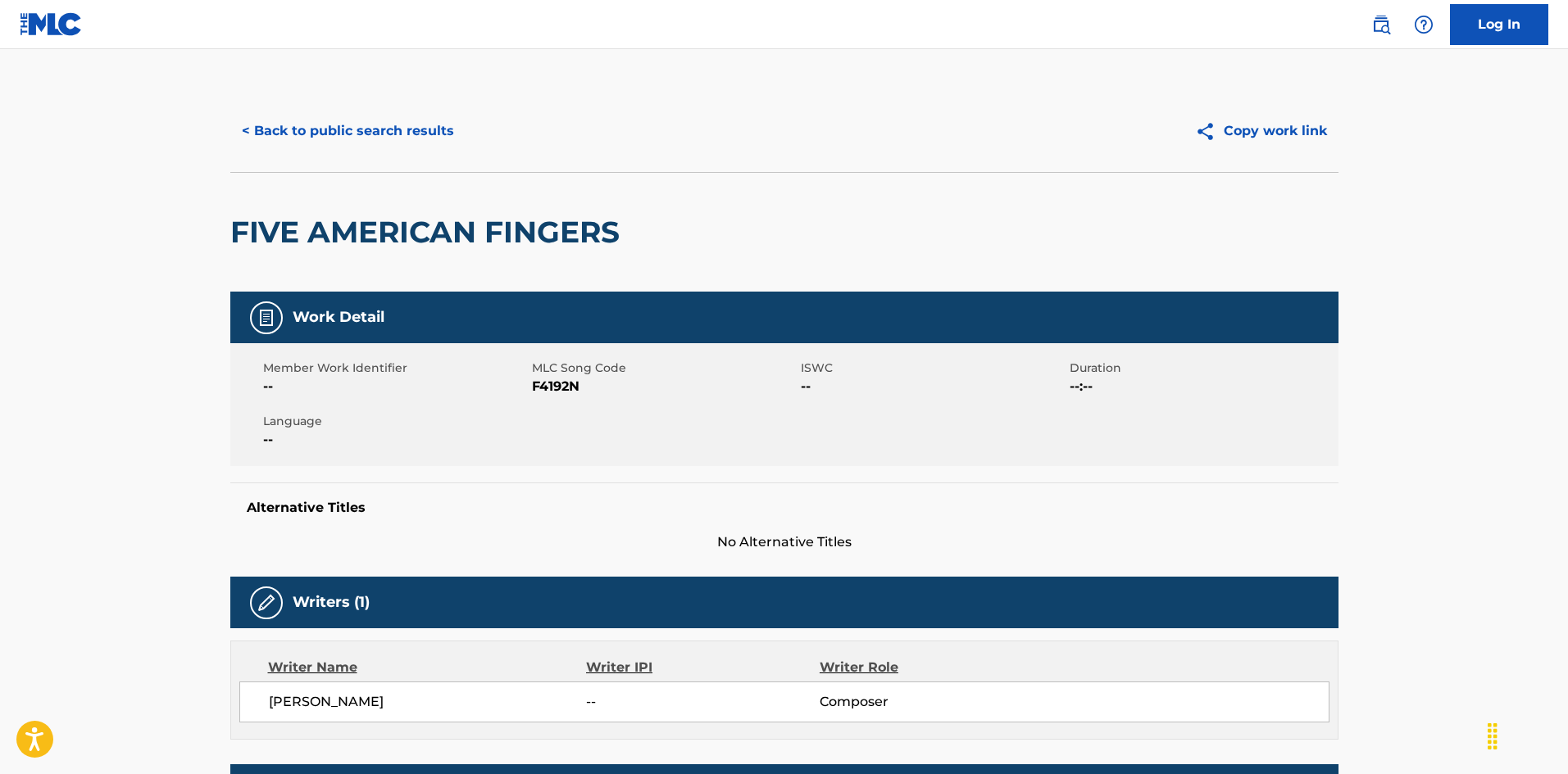
click at [414, 136] on button "< Back to public search results" at bounding box center [347, 132] width 235 height 41
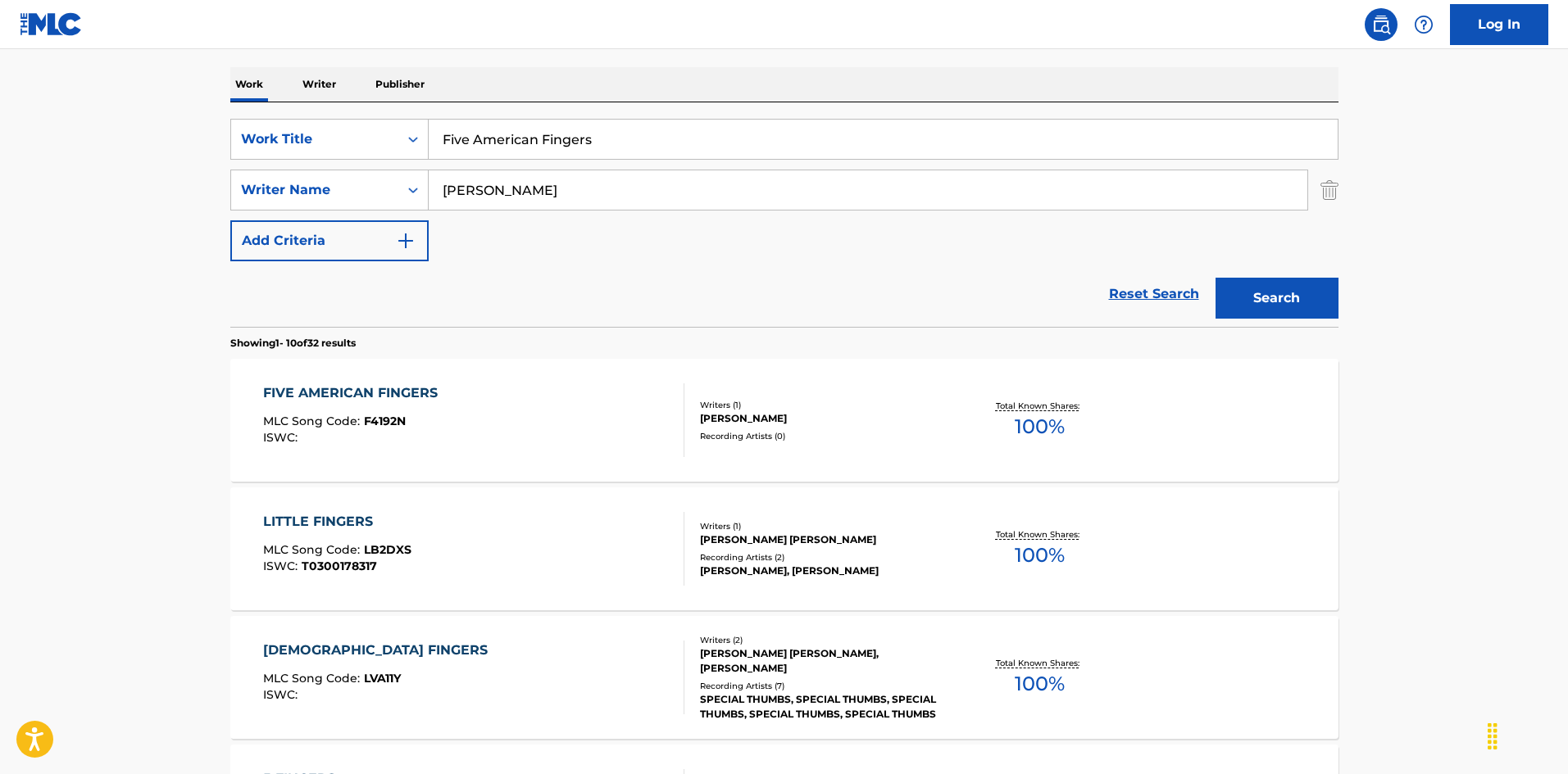
drag, startPoint x: 616, startPoint y: 131, endPoint x: 276, endPoint y: 76, distance: 344.4
click at [597, 140] on input "Fix It Man [PERSON_NAME]" at bounding box center [882, 139] width 909 height 39
click at [597, 139] on input "Fix It Man [PERSON_NAME]" at bounding box center [882, 139] width 909 height 39
drag, startPoint x: 410, startPoint y: 162, endPoint x: 458, endPoint y: 147, distance: 50.3
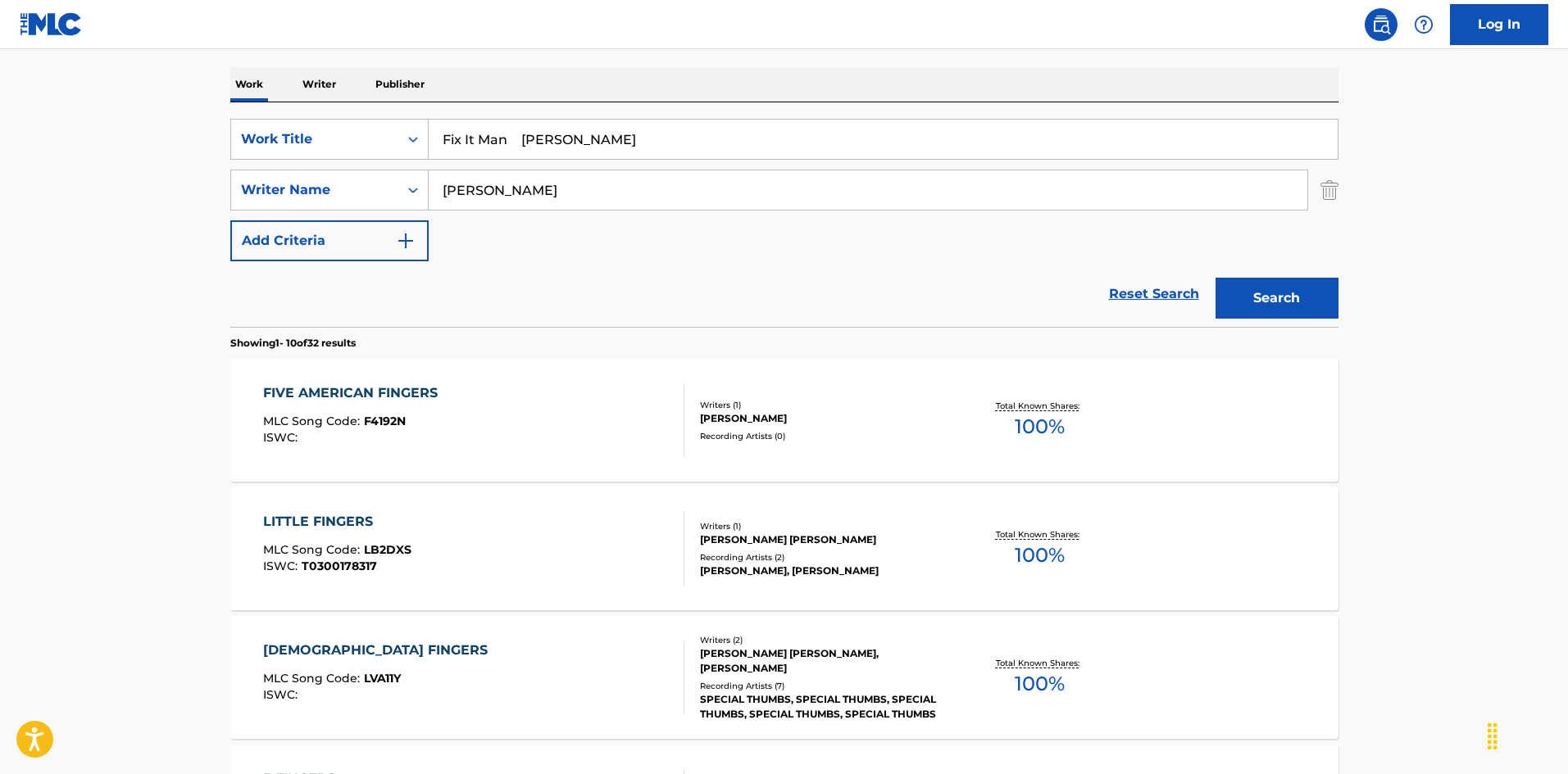
click at [371, 155] on div "SearchWithCriteria8a3bacda-00d2-4bb4-9a09-4813790b6cd6 Work Title Fix It Man [P…" at bounding box center [784, 190] width 1108 height 142
drag, startPoint x: 528, startPoint y: 149, endPoint x: 776, endPoint y: 185, distance: 250.6
click at [724, 176] on div "SearchWithCriteria8a3bacda-00d2-4bb4-9a09-4813790b6cd6 Work Title Fix It Man [P…" at bounding box center [784, 190] width 1108 height 142
click at [1285, 306] on button "Search" at bounding box center [1276, 299] width 123 height 41
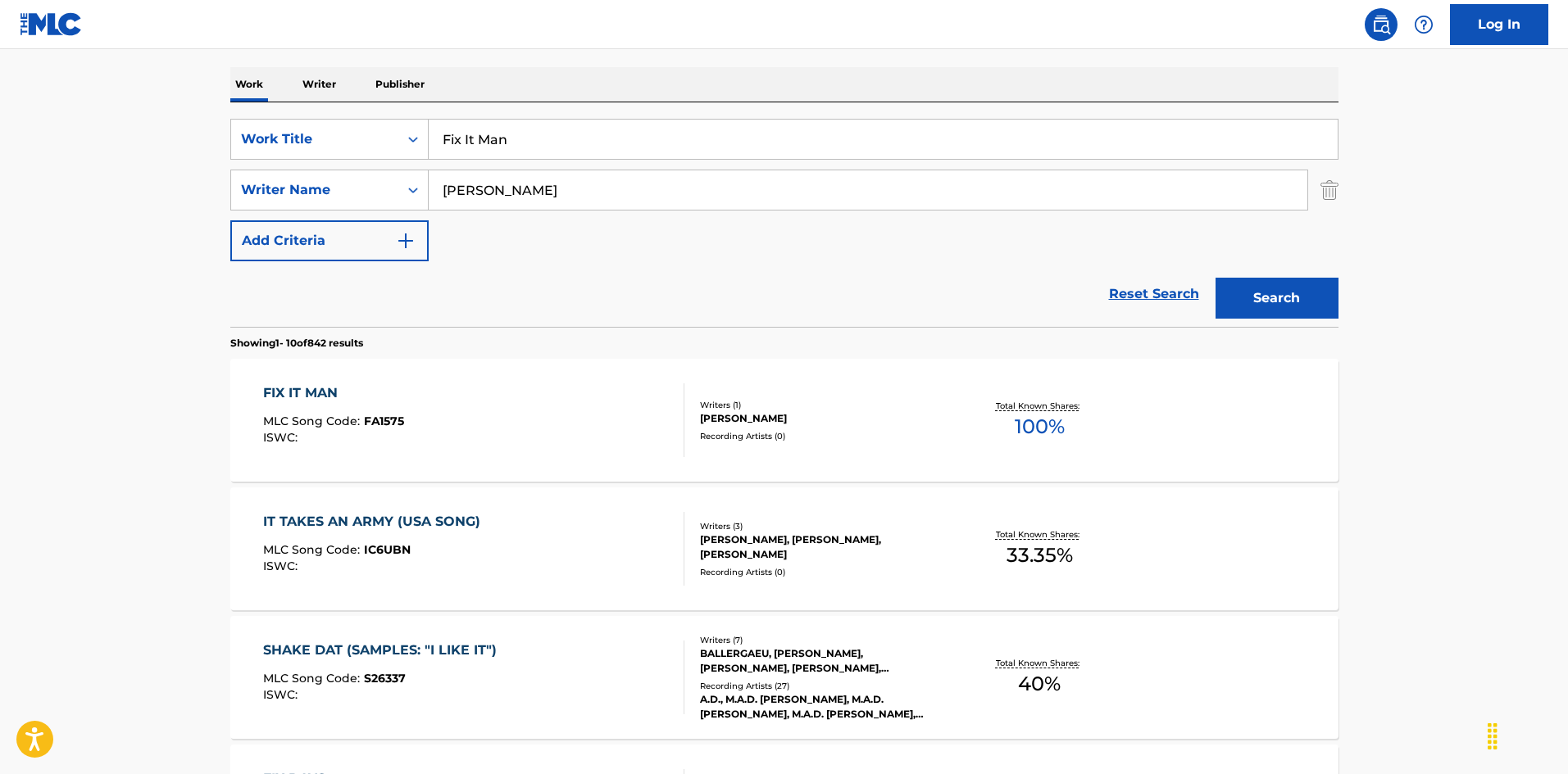
click at [521, 444] on div "FIX IT MAN MLC Song Code : FA1575 ISWC :" at bounding box center [474, 419] width 421 height 74
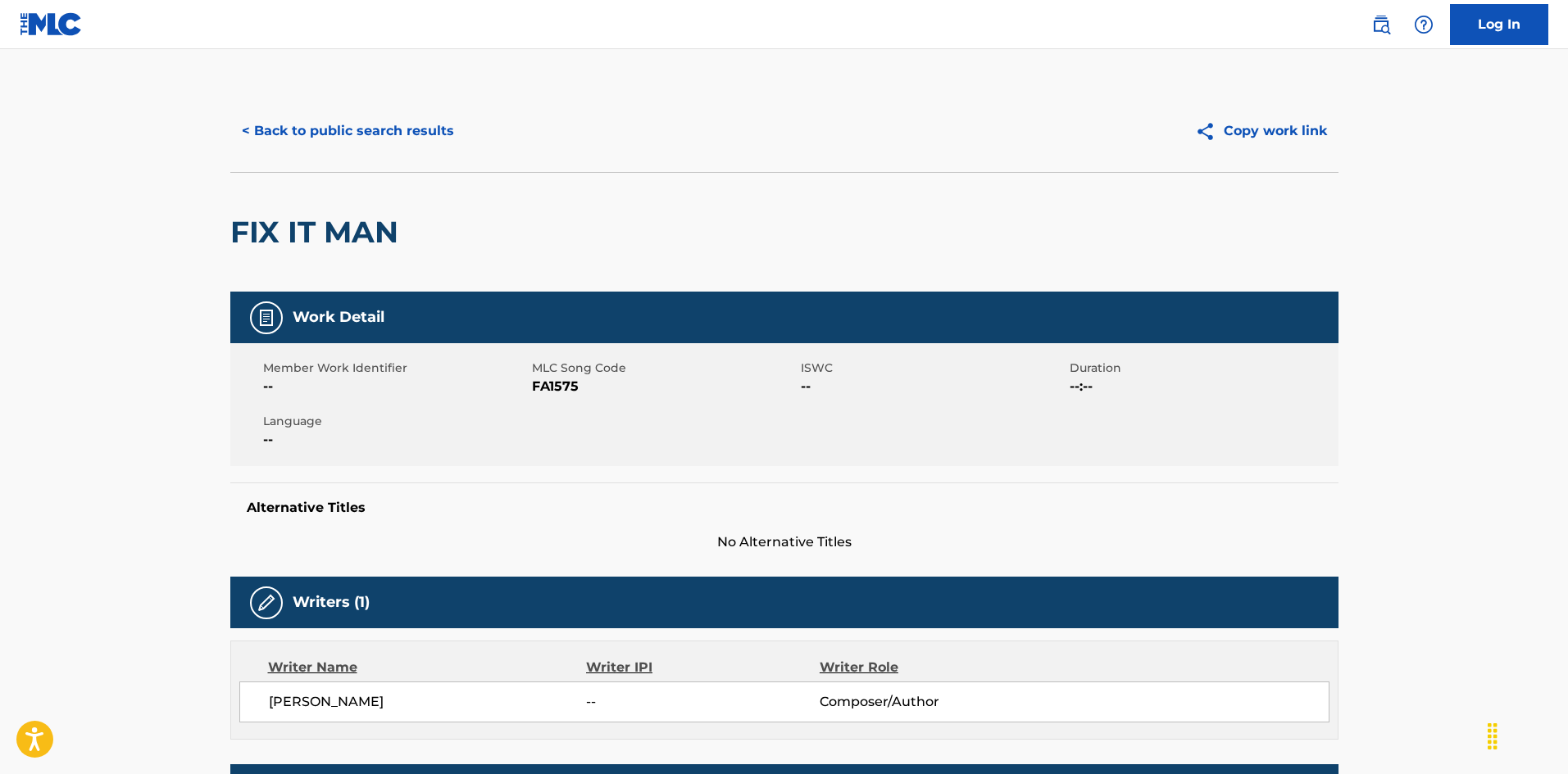
click at [418, 141] on button "< Back to public search results" at bounding box center [347, 132] width 235 height 41
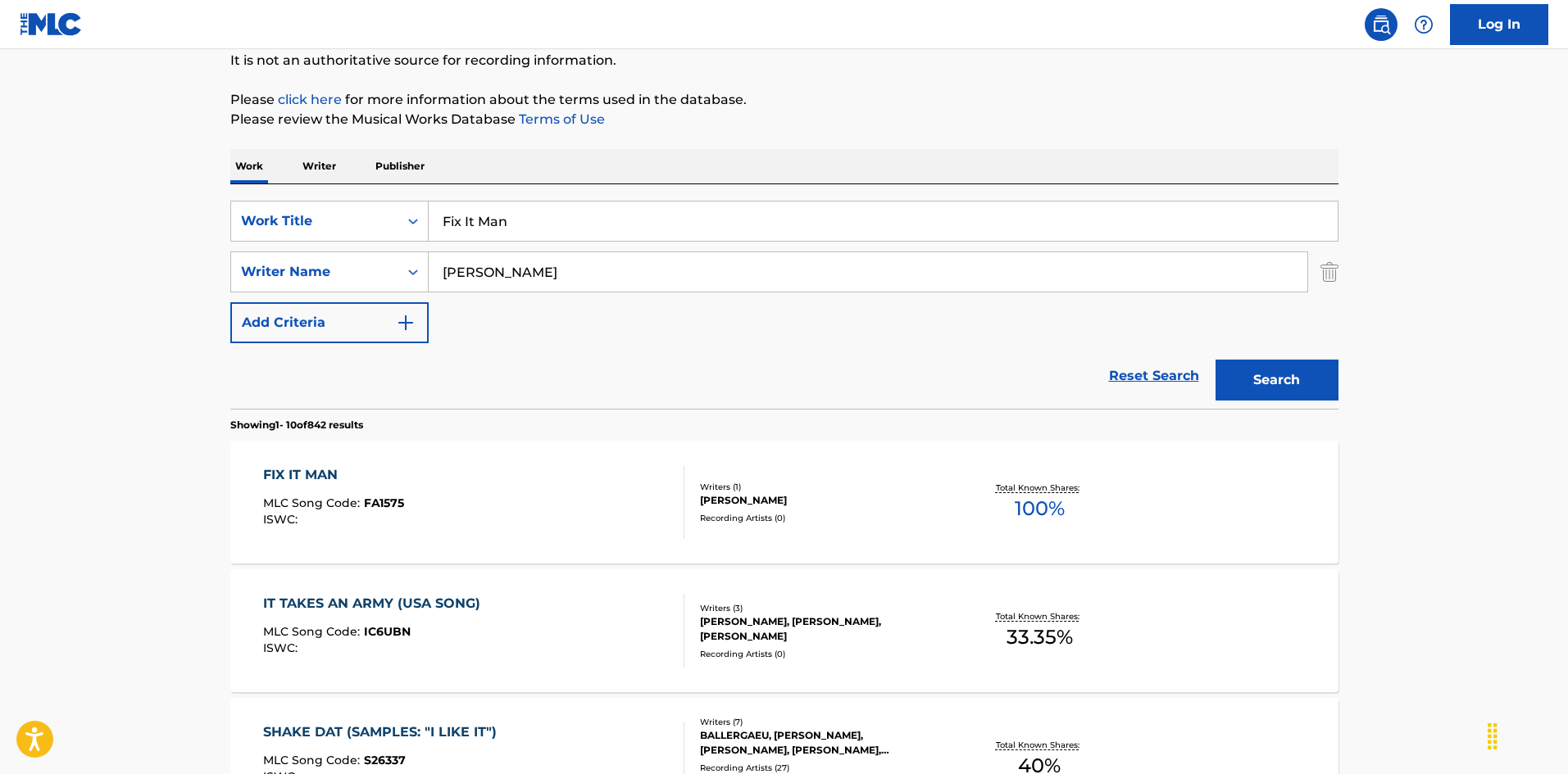
scroll to position [82, 0]
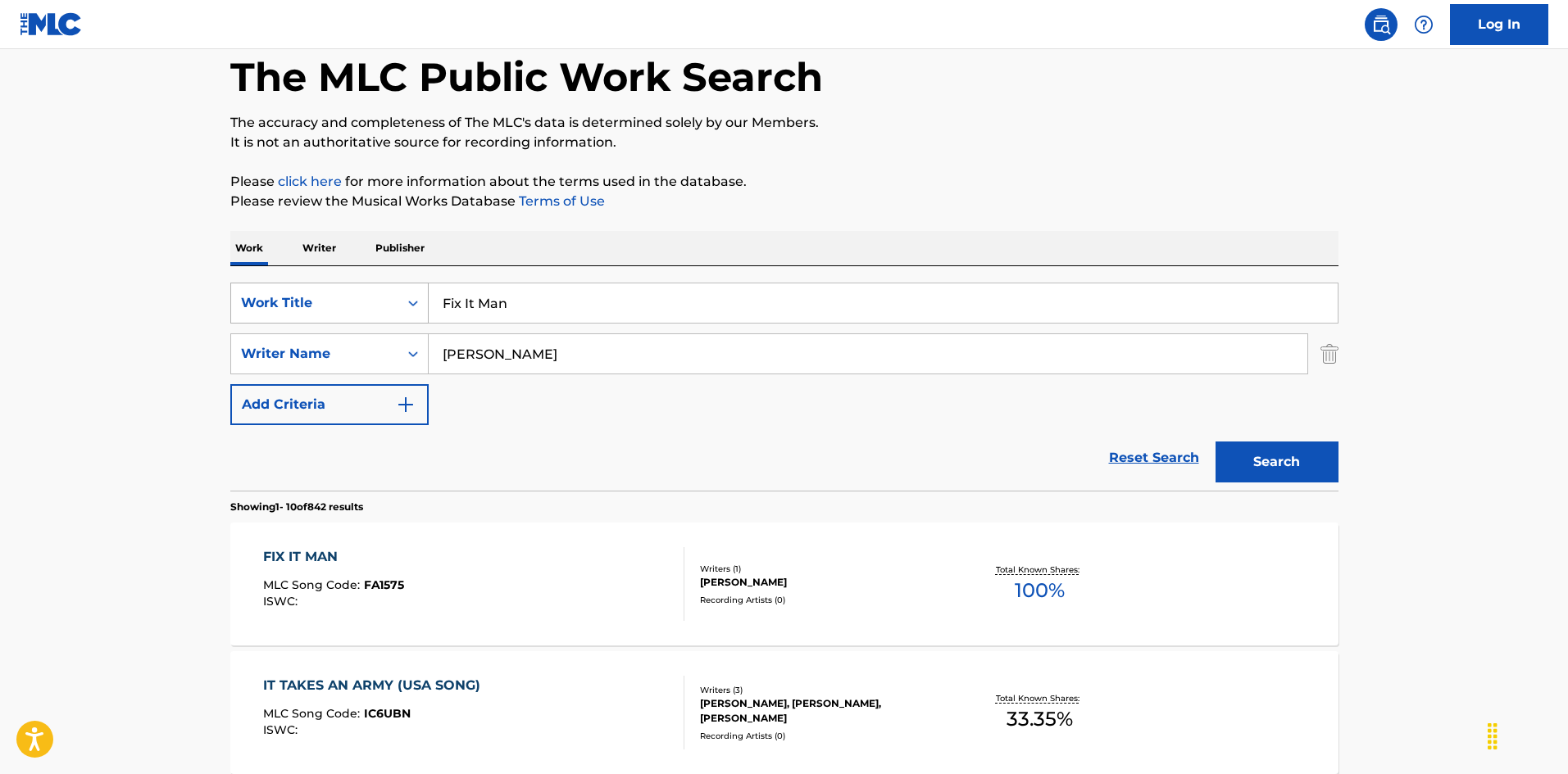
drag, startPoint x: 382, startPoint y: 292, endPoint x: 359, endPoint y: 290, distance: 23.1
click at [355, 290] on div "SearchWithCriteria8a3bacda-00d2-4bb4-9a09-4813790b6cd6 Work Title Fix It Man" at bounding box center [784, 304] width 1108 height 41
drag, startPoint x: 526, startPoint y: 303, endPoint x: 725, endPoint y: 323, distance: 200.0
click at [725, 323] on div "Flight # 5 Rebennack" at bounding box center [883, 304] width 910 height 41
click at [665, 245] on div "Work Writer Publisher" at bounding box center [784, 248] width 1108 height 34
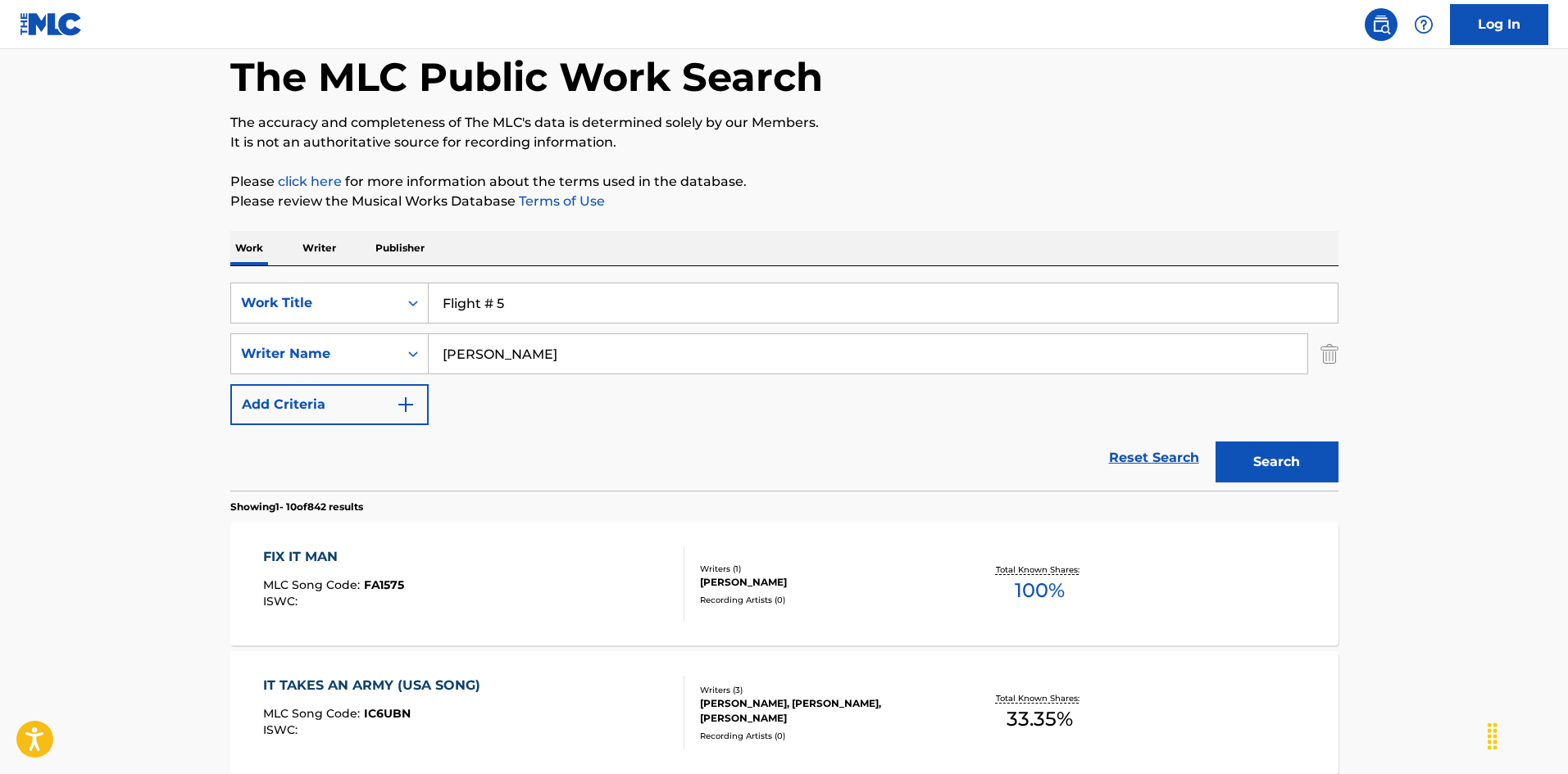
drag, startPoint x: 443, startPoint y: 338, endPoint x: 388, endPoint y: 332, distance: 55.3
click at [388, 332] on div "SearchWithCriteria8a3bacda-00d2-4bb4-9a09-4813790b6cd6 Work Title Flight # 5 Se…" at bounding box center [784, 354] width 1108 height 142
click at [1233, 458] on button "Search" at bounding box center [1276, 463] width 123 height 41
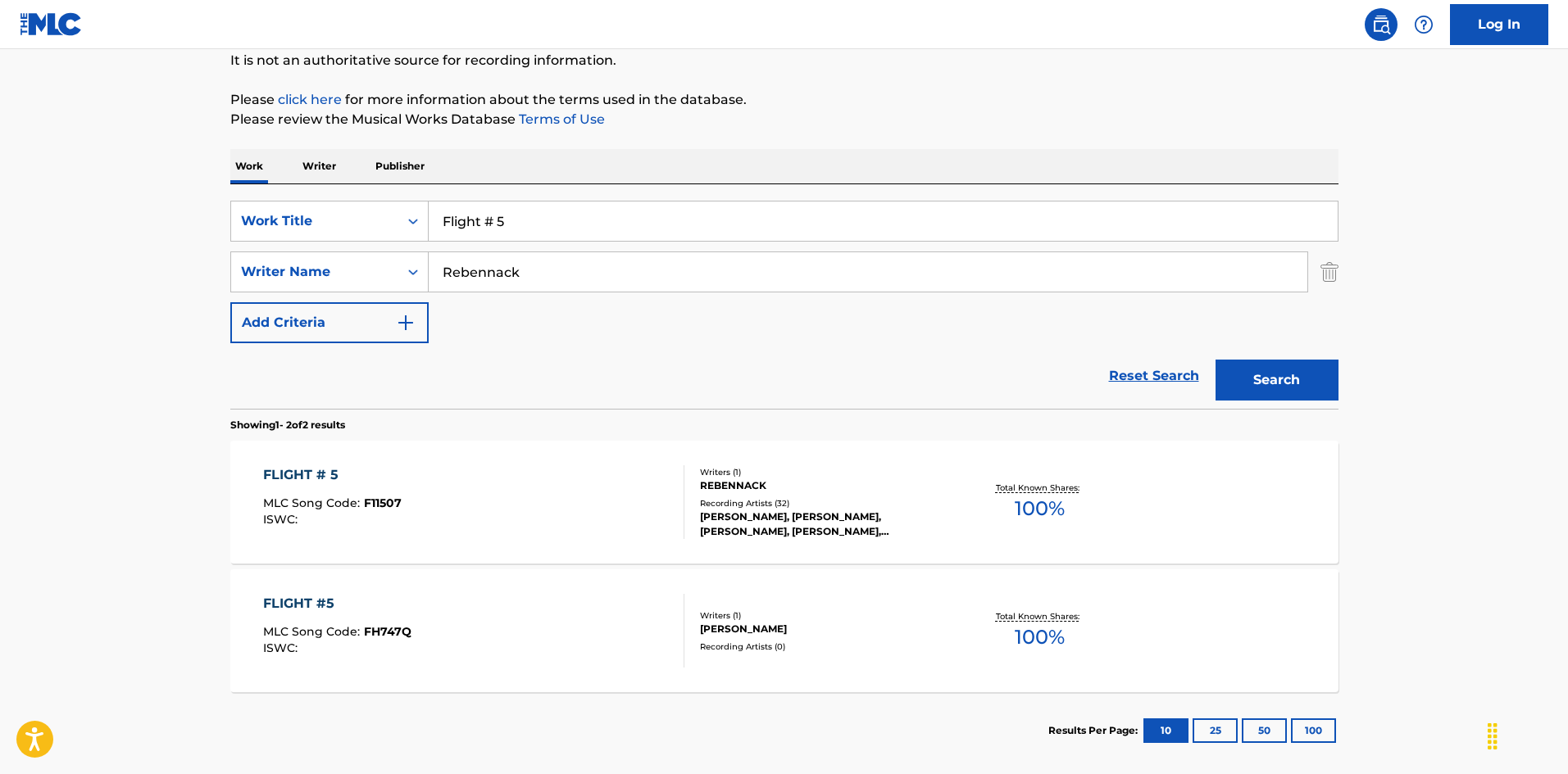
scroll to position [246, 0]
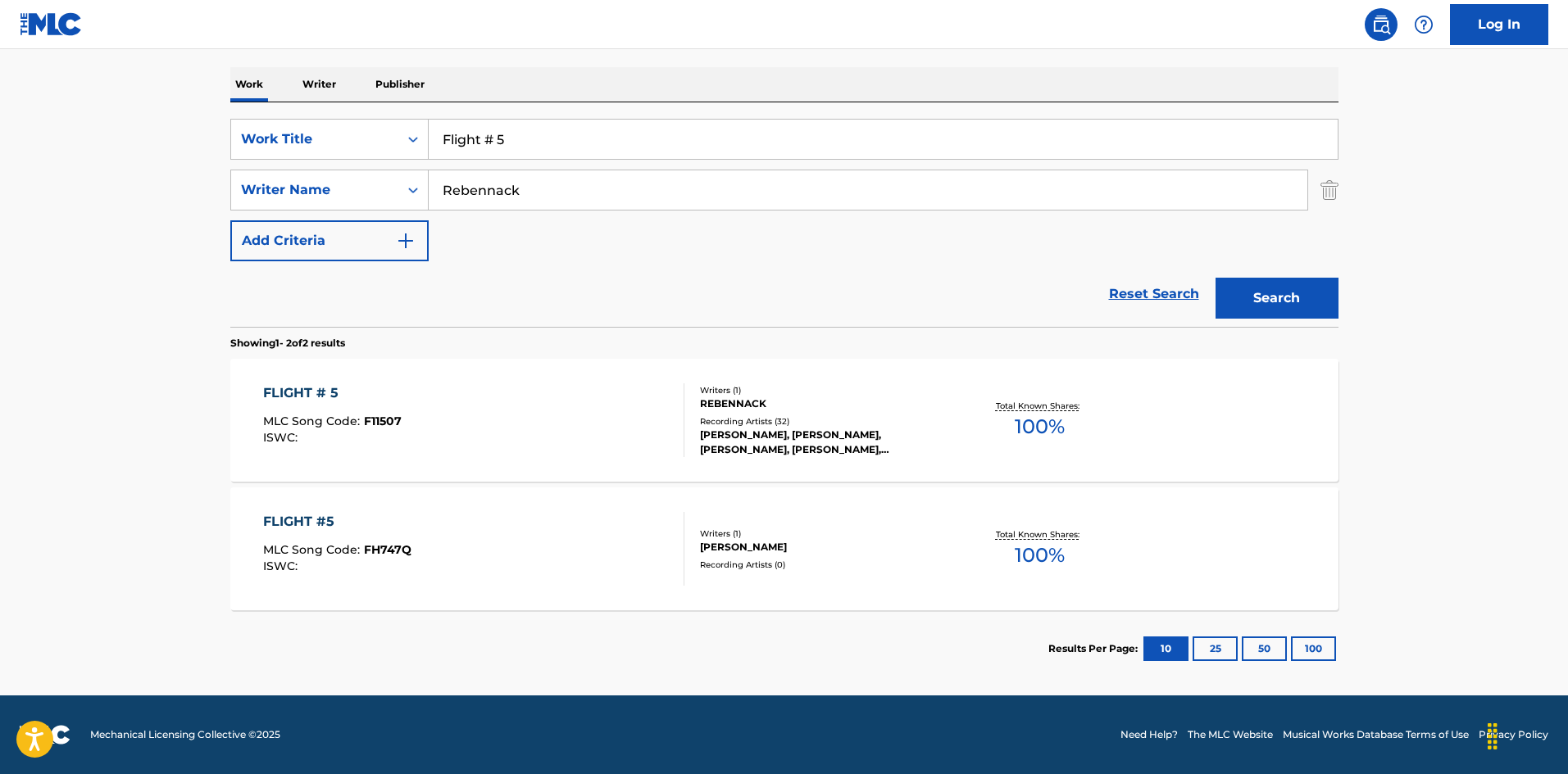
click at [501, 544] on div "FLIGHT #5 MLC Song Code : FH747Q ISWC :" at bounding box center [474, 548] width 421 height 74
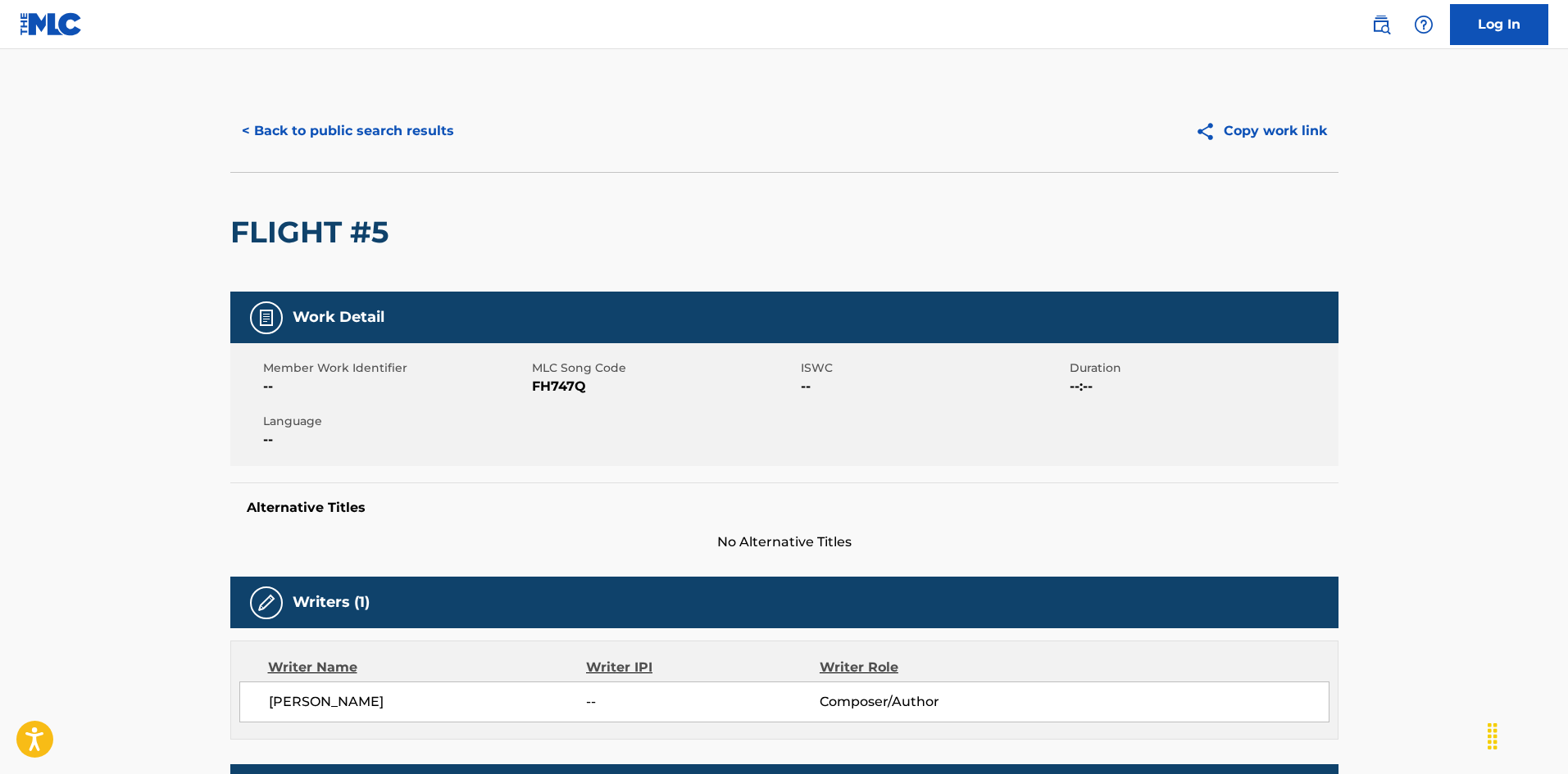
click at [442, 132] on button "< Back to public search results" at bounding box center [347, 132] width 235 height 41
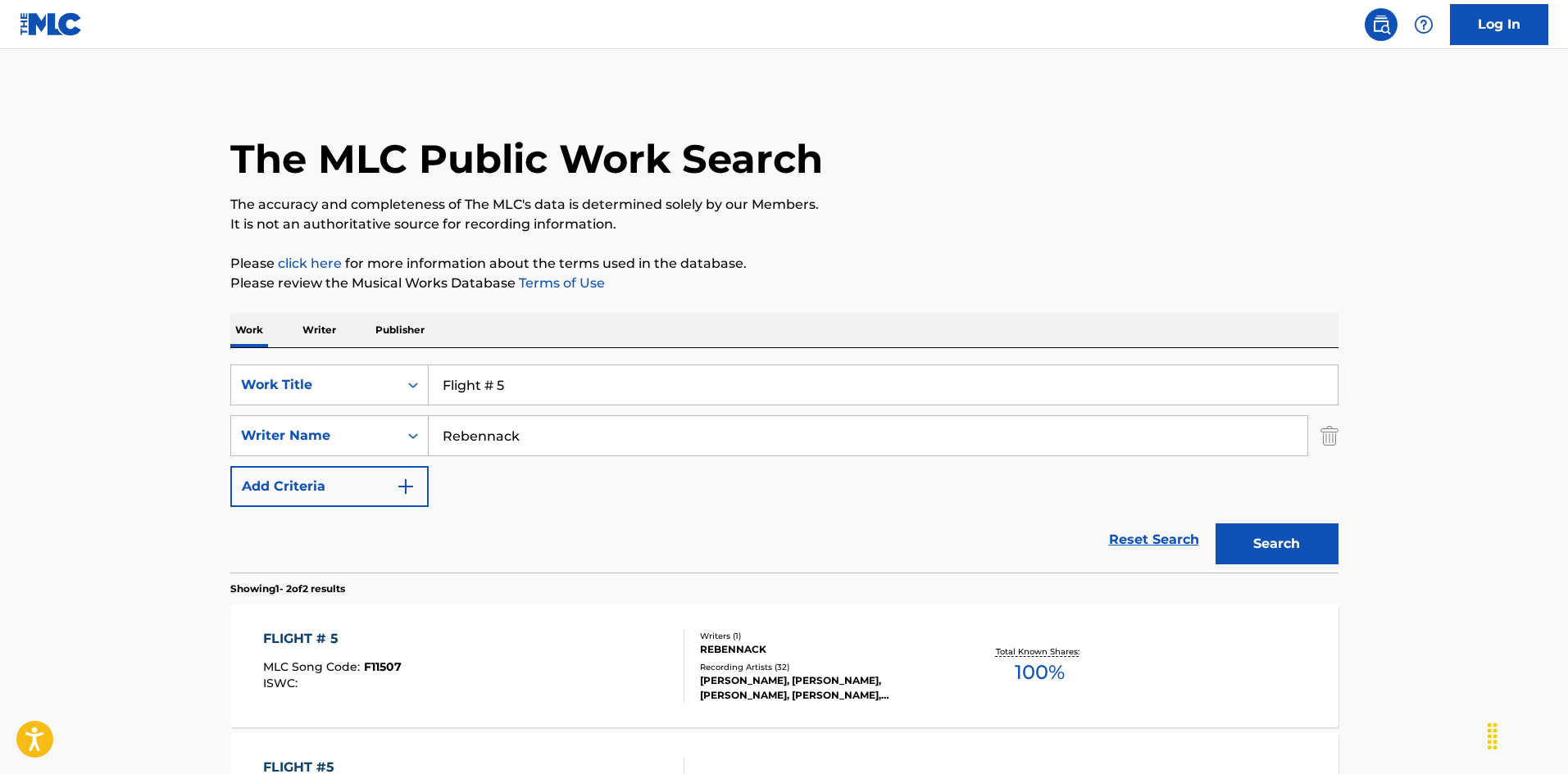
scroll to position [152, 0]
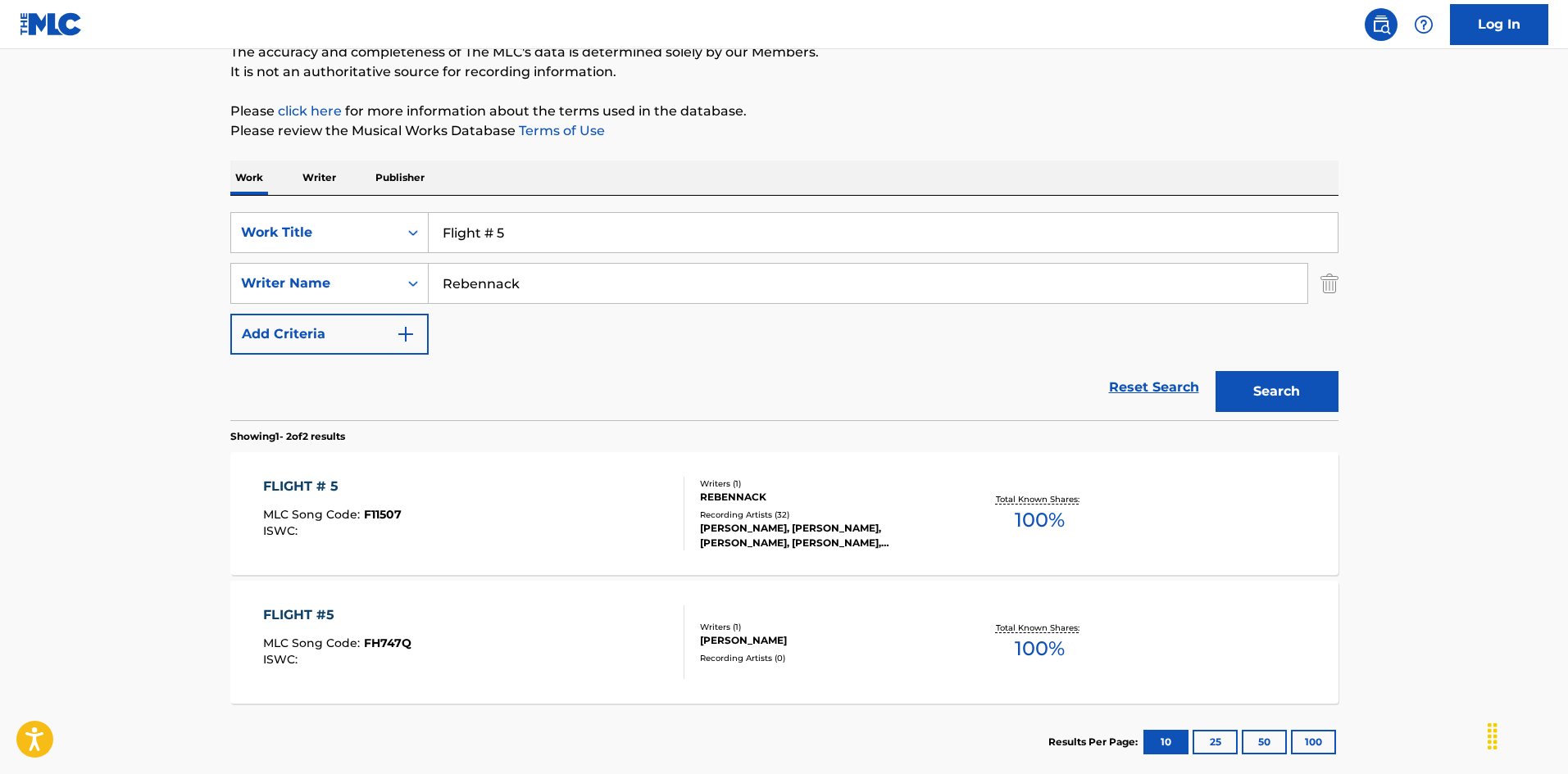
click at [607, 513] on div "FLIGHT # 5 MLC Song Code : F11507 ISWC :" at bounding box center [474, 514] width 421 height 74
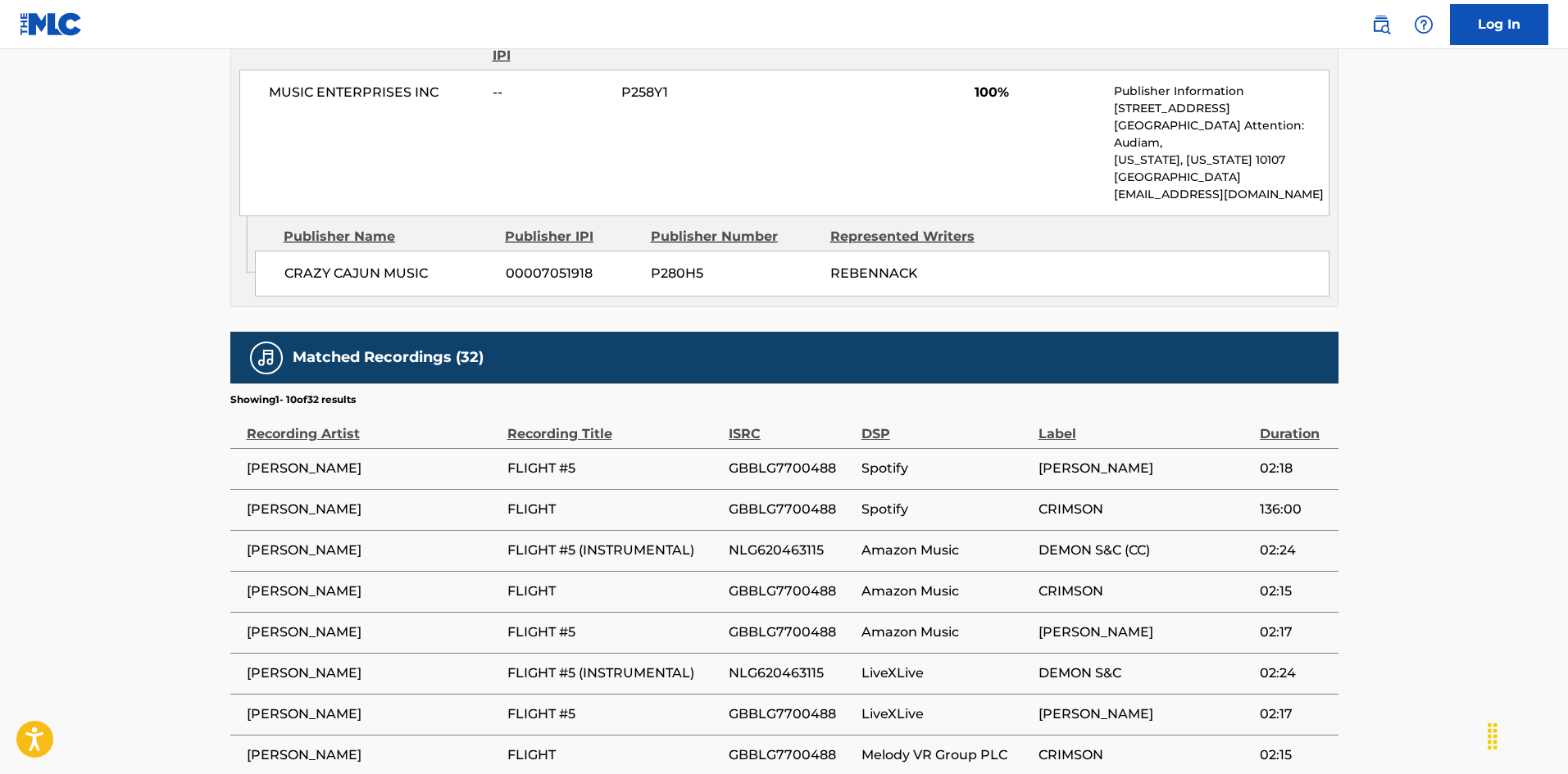
scroll to position [1050, 0]
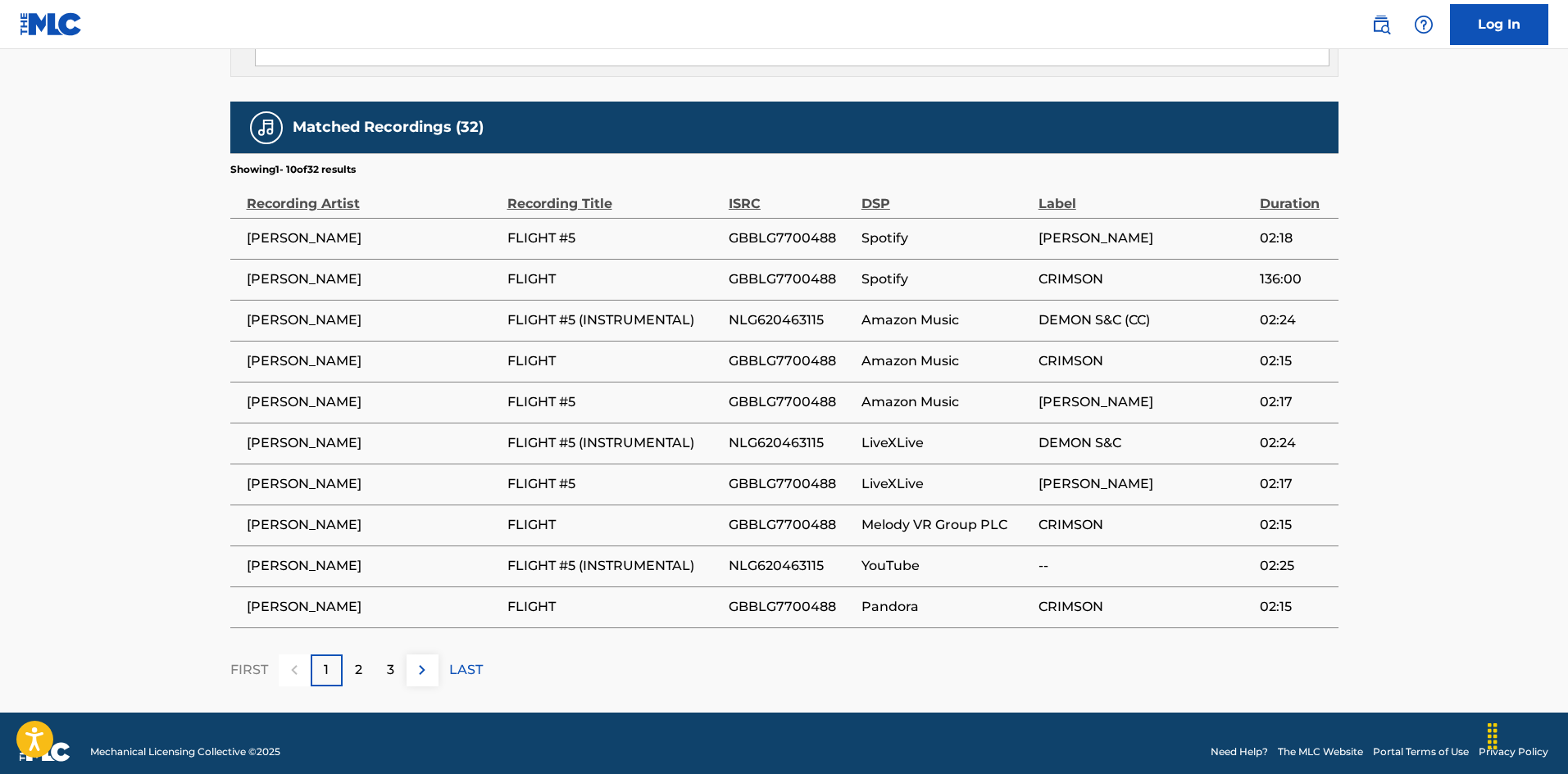
click at [812, 516] on span "GBBLG7700488" at bounding box center [791, 525] width 125 height 20
click at [354, 655] on div "2" at bounding box center [359, 671] width 32 height 32
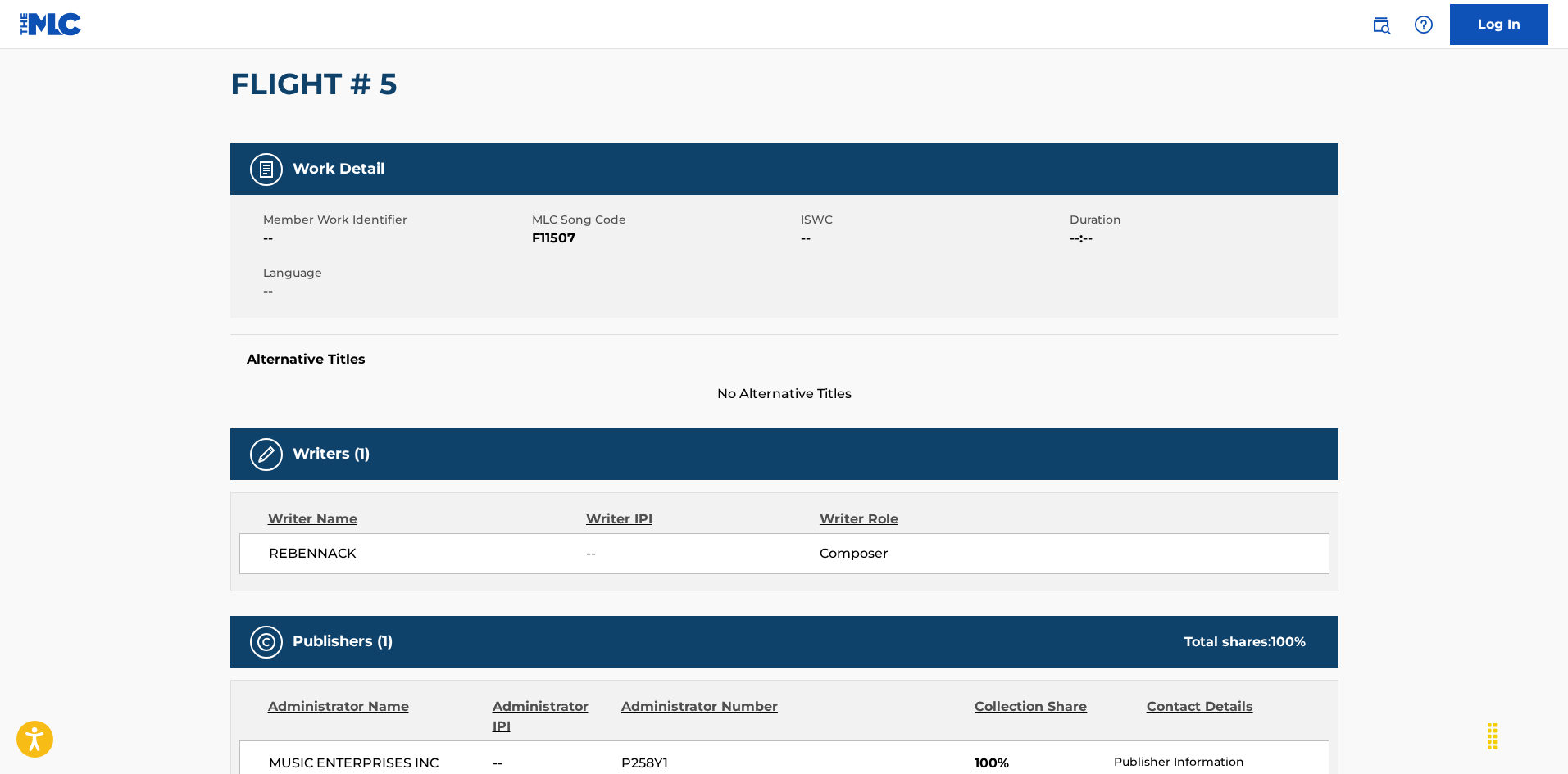
scroll to position [0, 0]
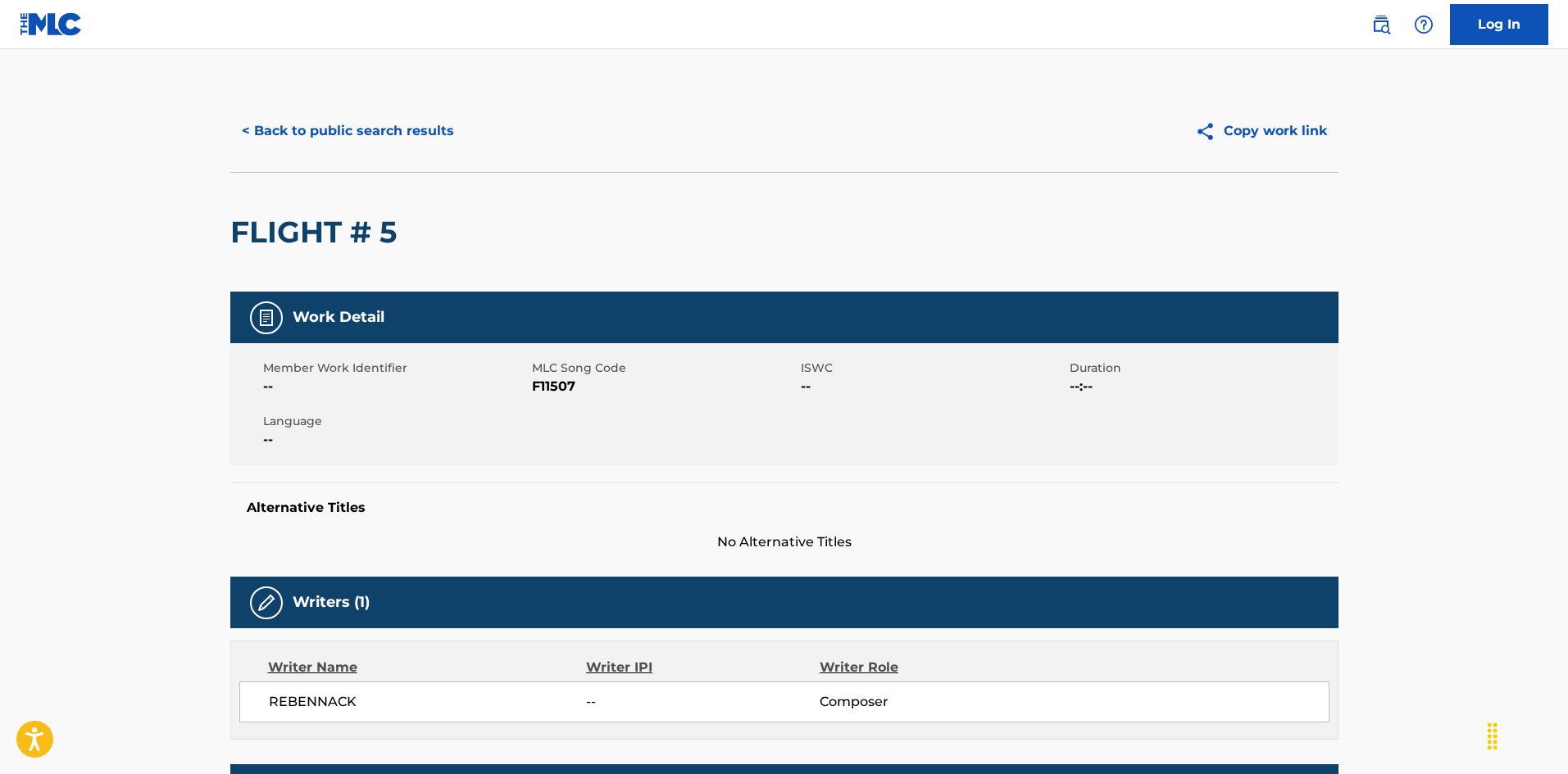
click at [414, 136] on button "< Back to public search results" at bounding box center [347, 132] width 235 height 41
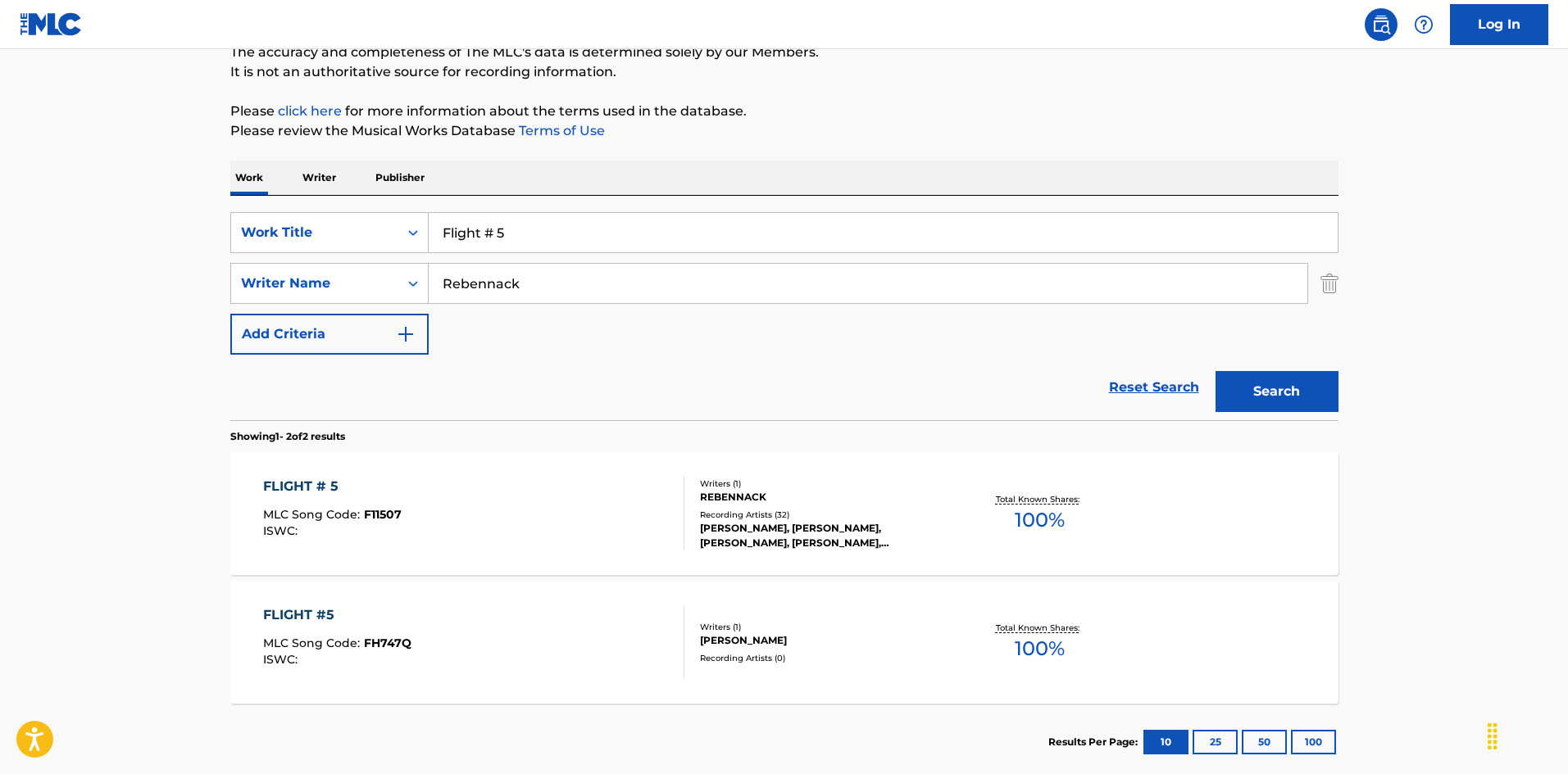
click at [507, 623] on div "FLIGHT #5 MLC Song Code : FH747Q ISWC :" at bounding box center [474, 642] width 421 height 74
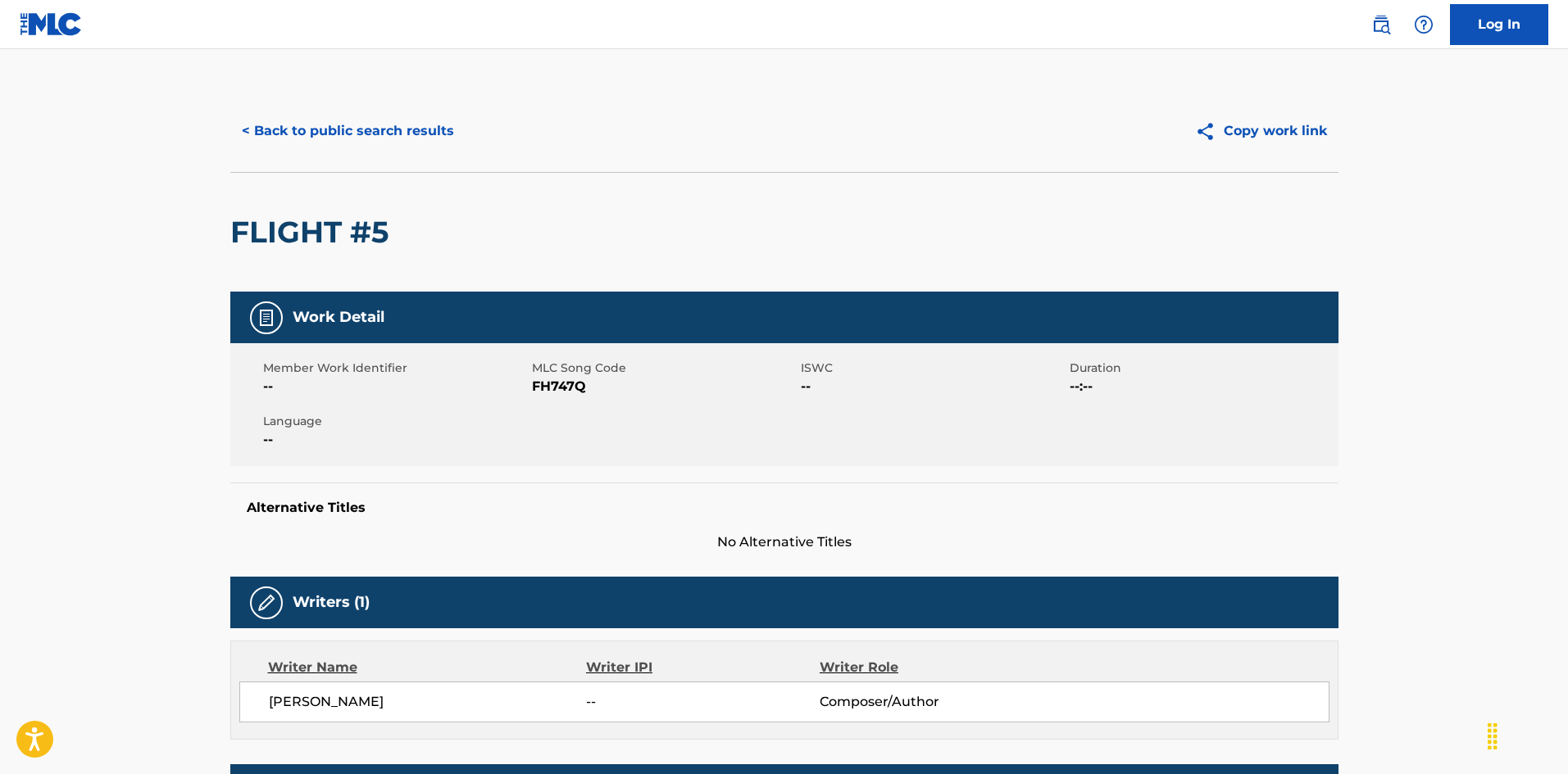
click at [571, 388] on span "FH747Q" at bounding box center [663, 387] width 264 height 20
click at [572, 387] on span "FH747Q" at bounding box center [663, 387] width 264 height 20
click at [290, 118] on button "< Back to public search results" at bounding box center [347, 132] width 235 height 41
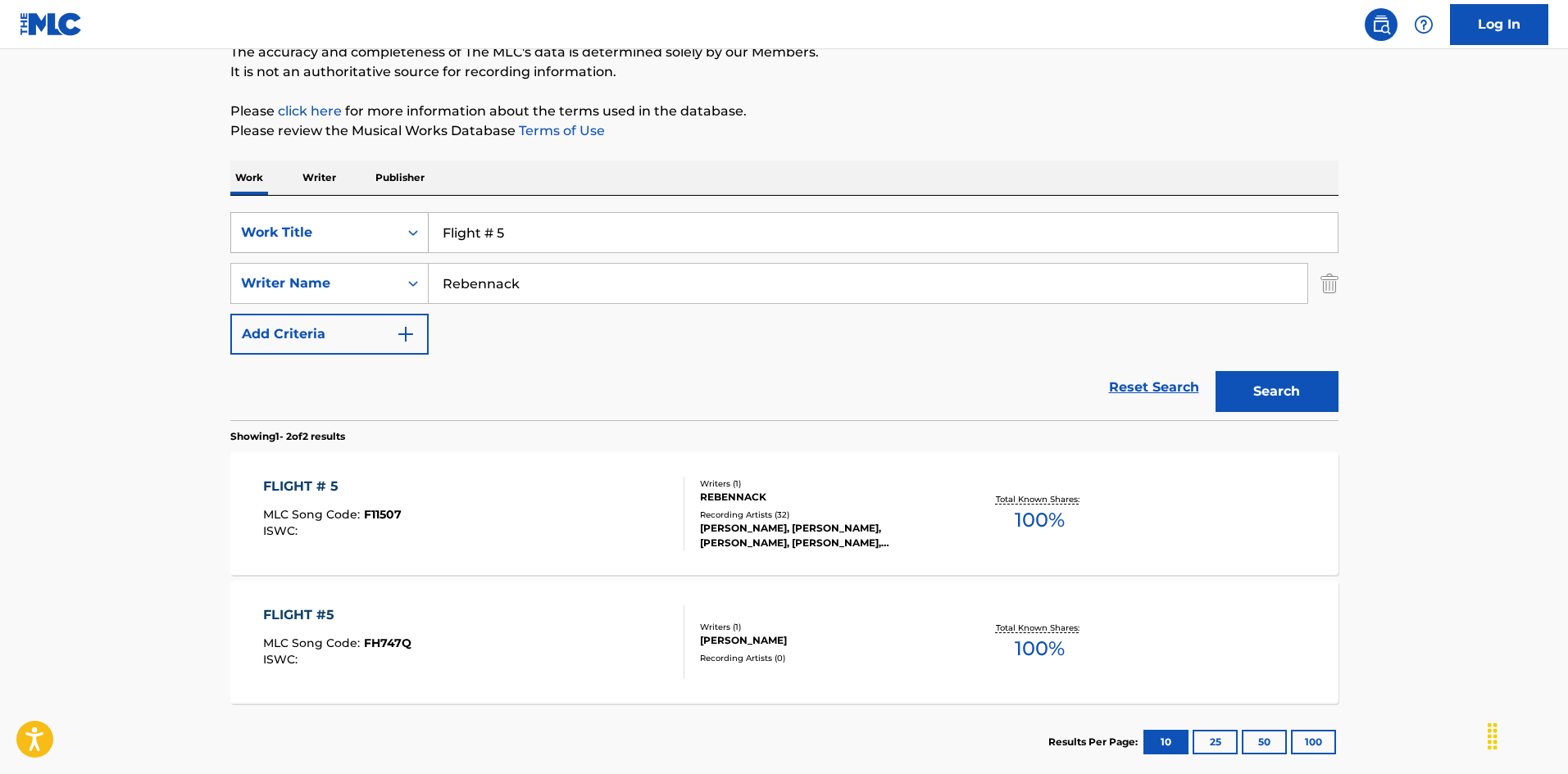
click at [409, 222] on div "SearchWithCriteria8a3bacda-00d2-4bb4-9a09-4813790b6cd6 Work Title Flight # 5" at bounding box center [784, 233] width 1108 height 41
click at [730, 237] on input "Flying My Way Back To [US_STATE] [PERSON_NAME]|[PERSON_NAME]" at bounding box center [882, 233] width 909 height 39
drag, startPoint x: 433, startPoint y: 248, endPoint x: 402, endPoint y: 243, distance: 31.4
click at [373, 230] on div "SearchWithCriteria8a3bacda-00d2-4bb4-9a09-4813790b6cd6 Work Title Flying My Way…" at bounding box center [784, 283] width 1108 height 142
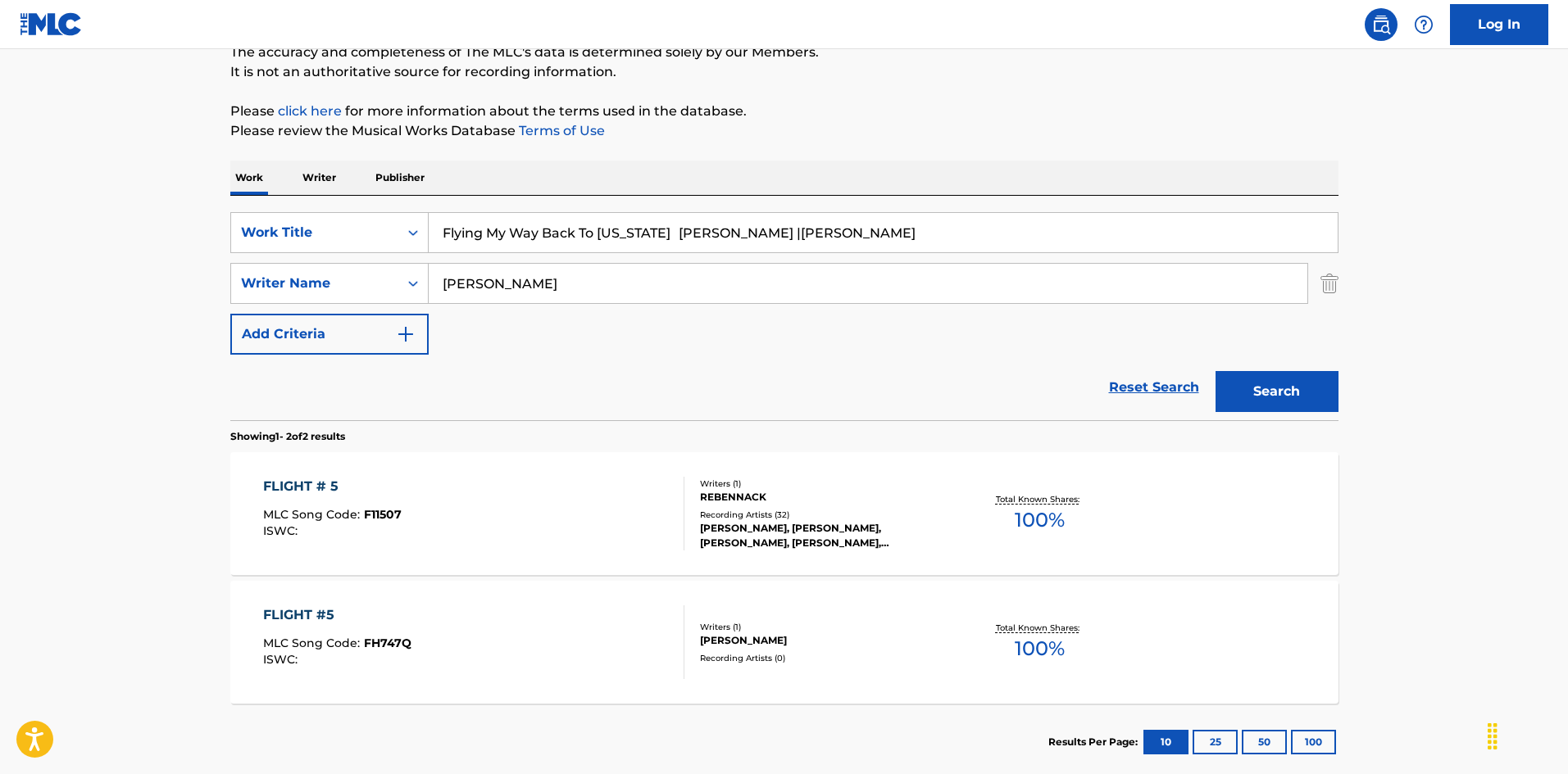
drag, startPoint x: 869, startPoint y: 232, endPoint x: 913, endPoint y: 243, distance: 45.4
click at [911, 241] on input "Flying My Way Back To [US_STATE] [PERSON_NAME] |[PERSON_NAME]" at bounding box center [882, 233] width 909 height 39
click at [1284, 382] on button "Search" at bounding box center [1276, 392] width 123 height 41
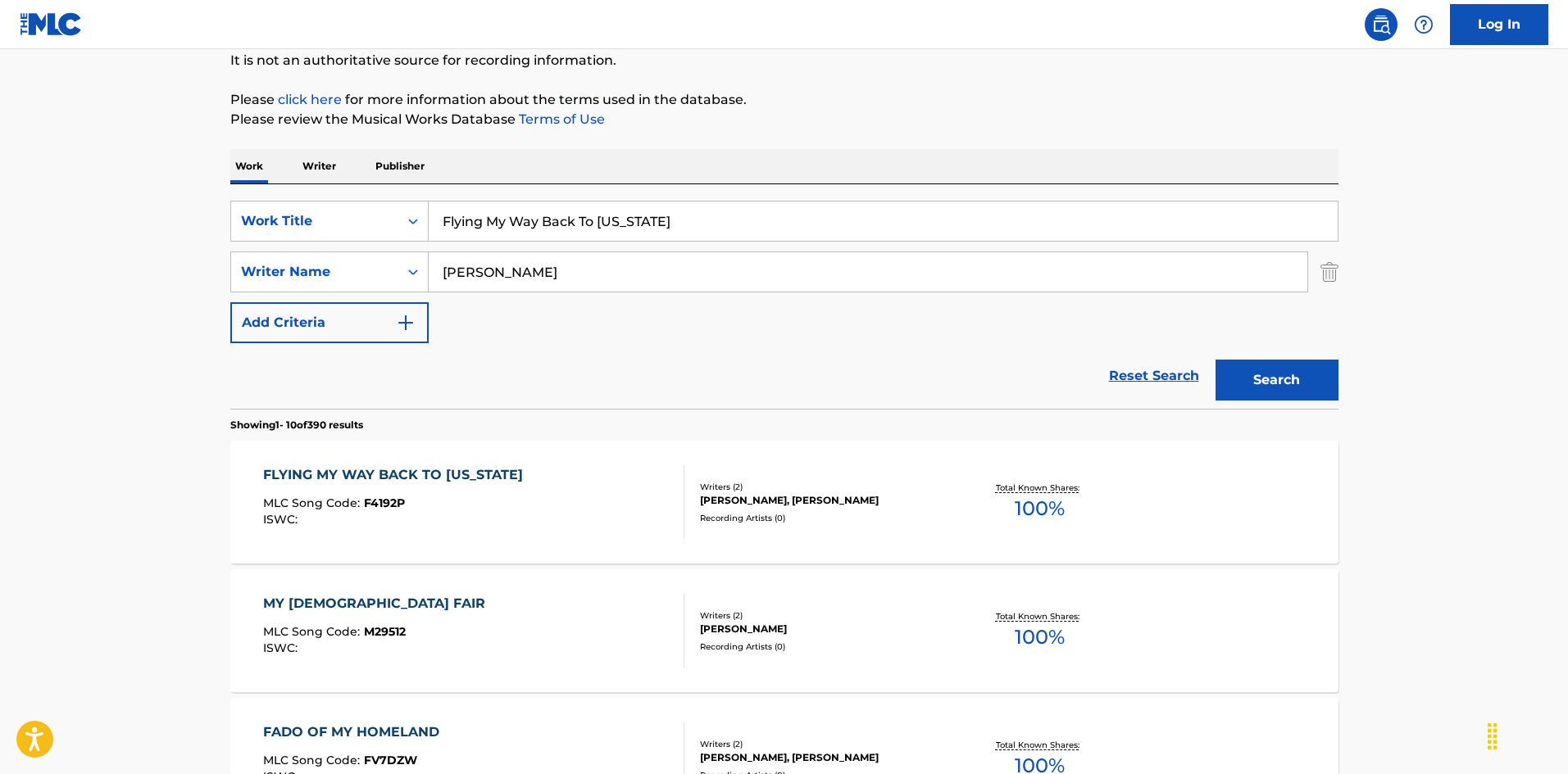
scroll to position [328, 0]
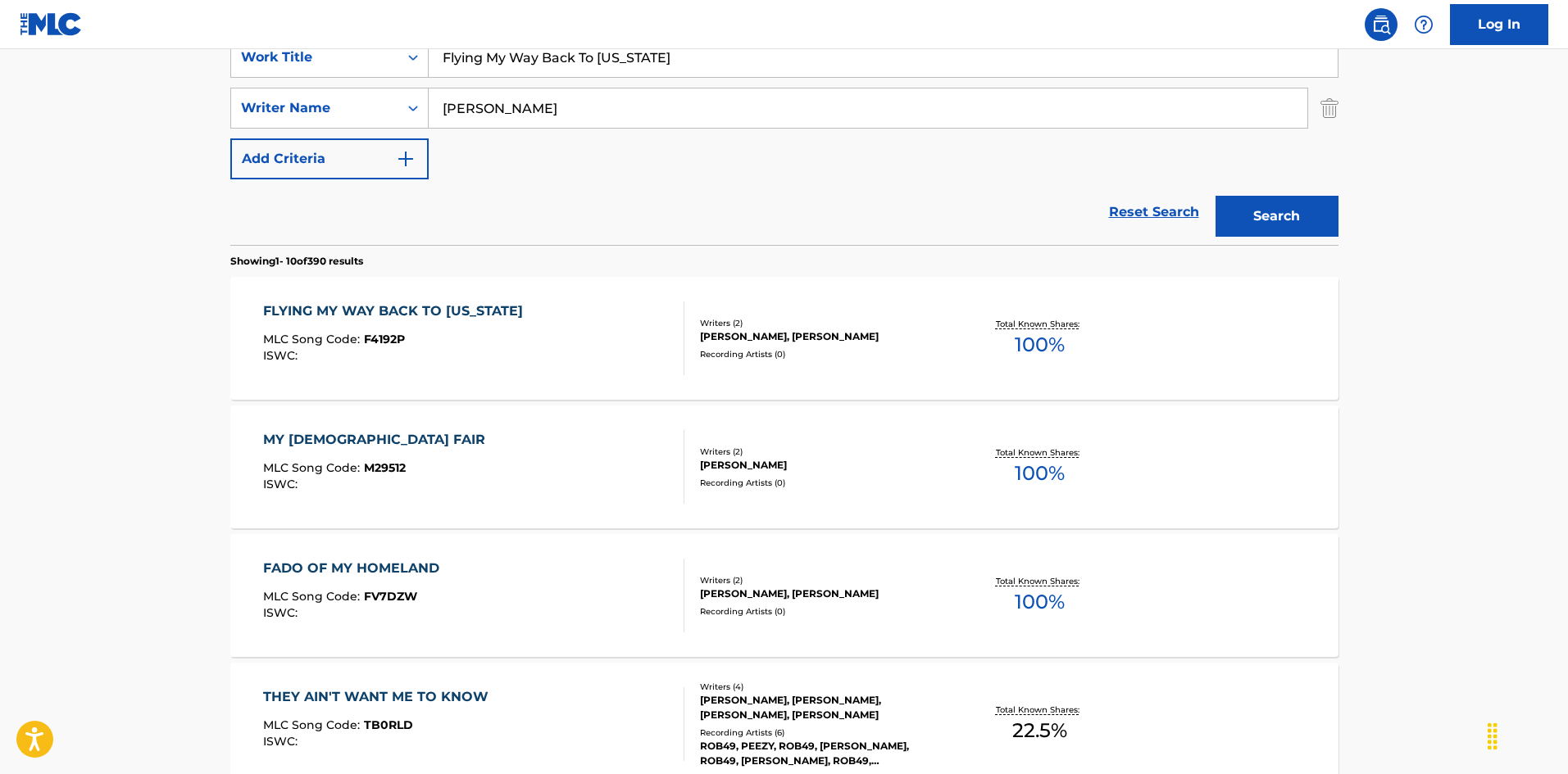
click at [602, 331] on div "FLYING MY WAY BACK TO [US_STATE] MLC Song Code : F4192P ISWC :" at bounding box center [474, 338] width 421 height 74
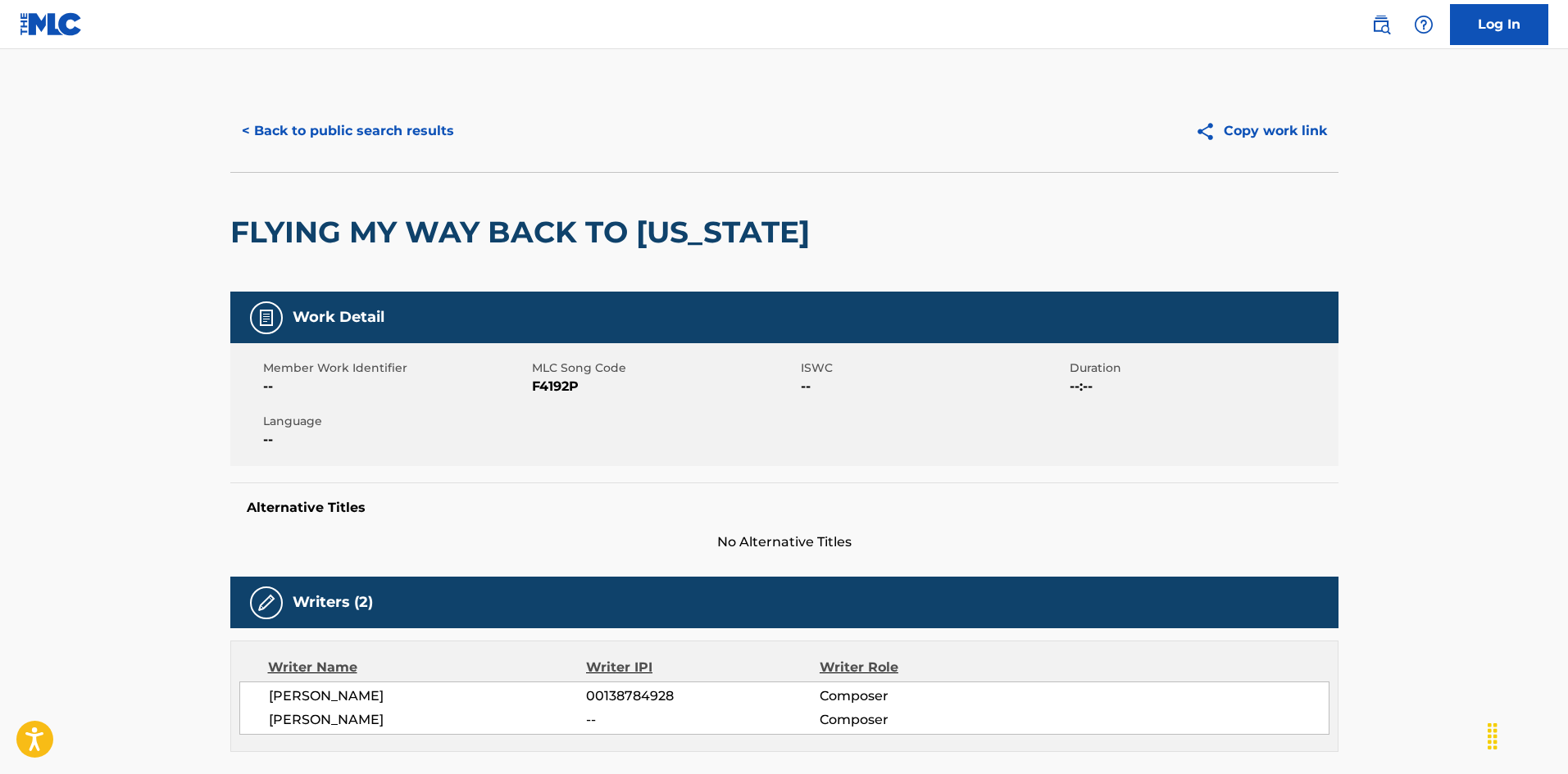
click at [365, 131] on button "< Back to public search results" at bounding box center [347, 132] width 235 height 41
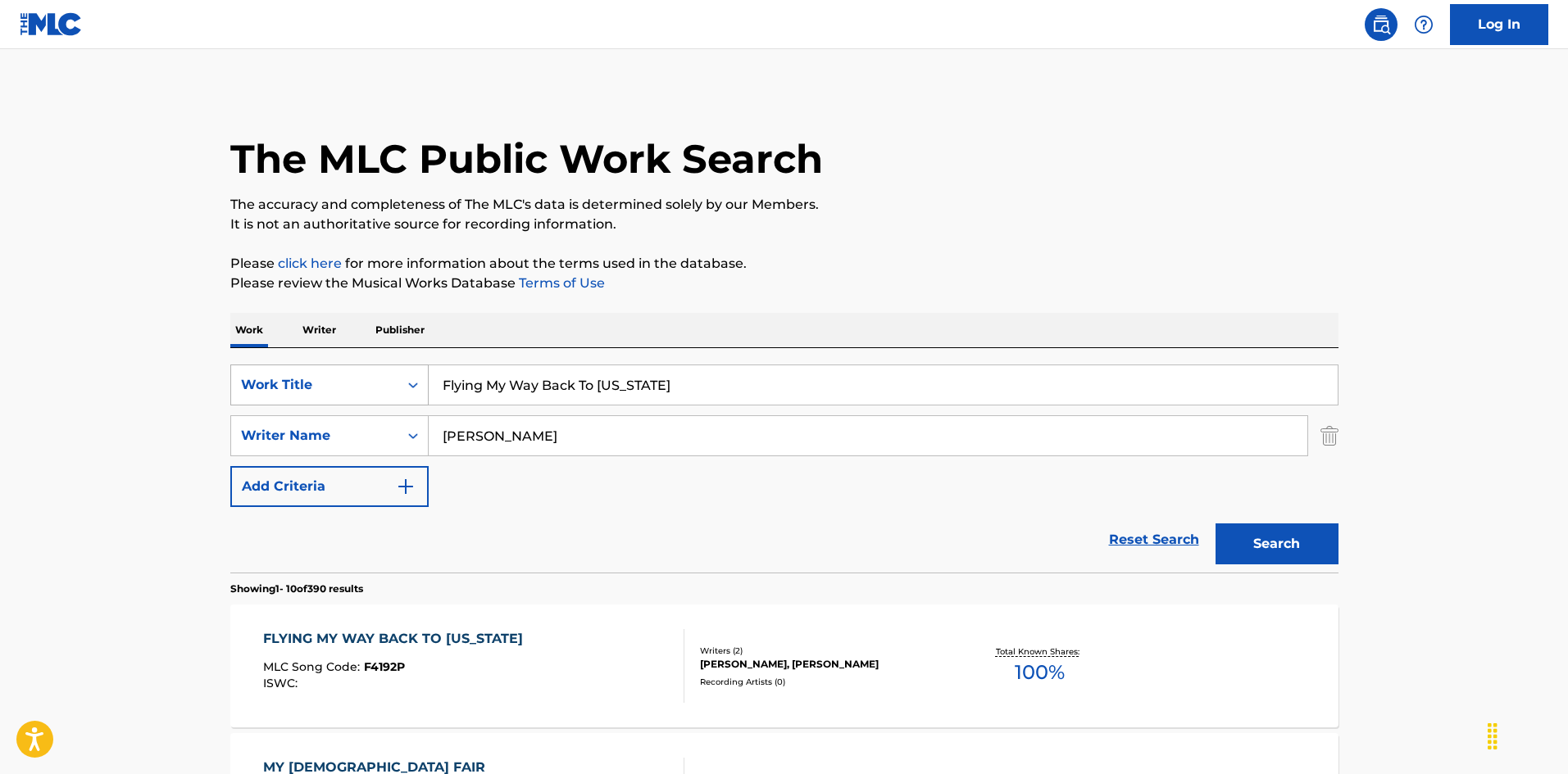
drag, startPoint x: 480, startPoint y: 361, endPoint x: 398, endPoint y: 379, distance: 84.0
click at [371, 366] on div "SearchWithCriteria8a3bacda-00d2-4bb4-9a09-4813790b6cd6 Work Title Flying My Way…" at bounding box center [784, 385] width 1108 height 41
click at [1264, 550] on button "Search" at bounding box center [1276, 544] width 123 height 41
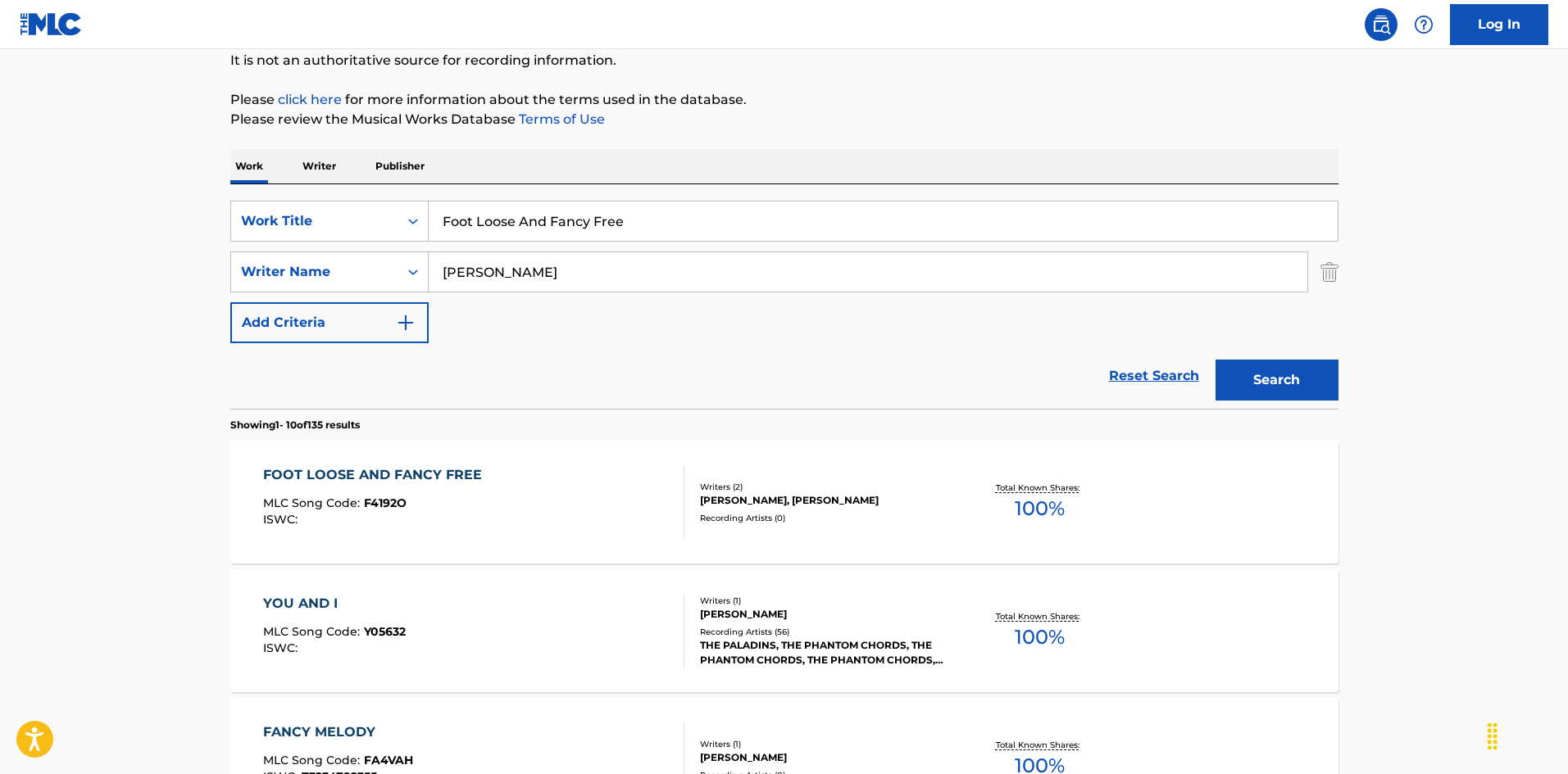
click at [584, 484] on div "FOOT LOOSE AND FANCY FREE MLC Song Code : F4192O ISWC :" at bounding box center [474, 502] width 421 height 74
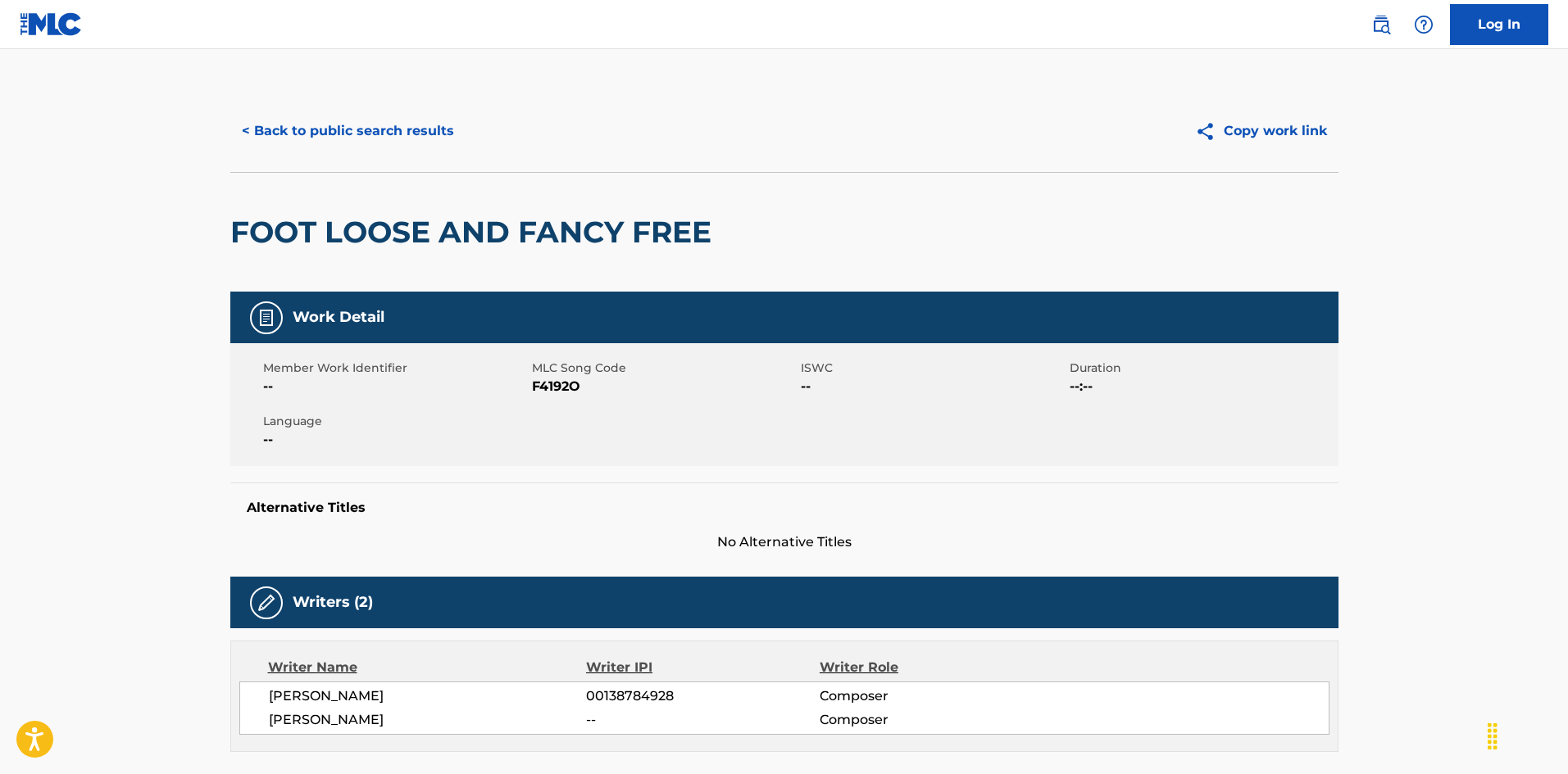
click at [384, 137] on button "< Back to public search results" at bounding box center [347, 132] width 235 height 41
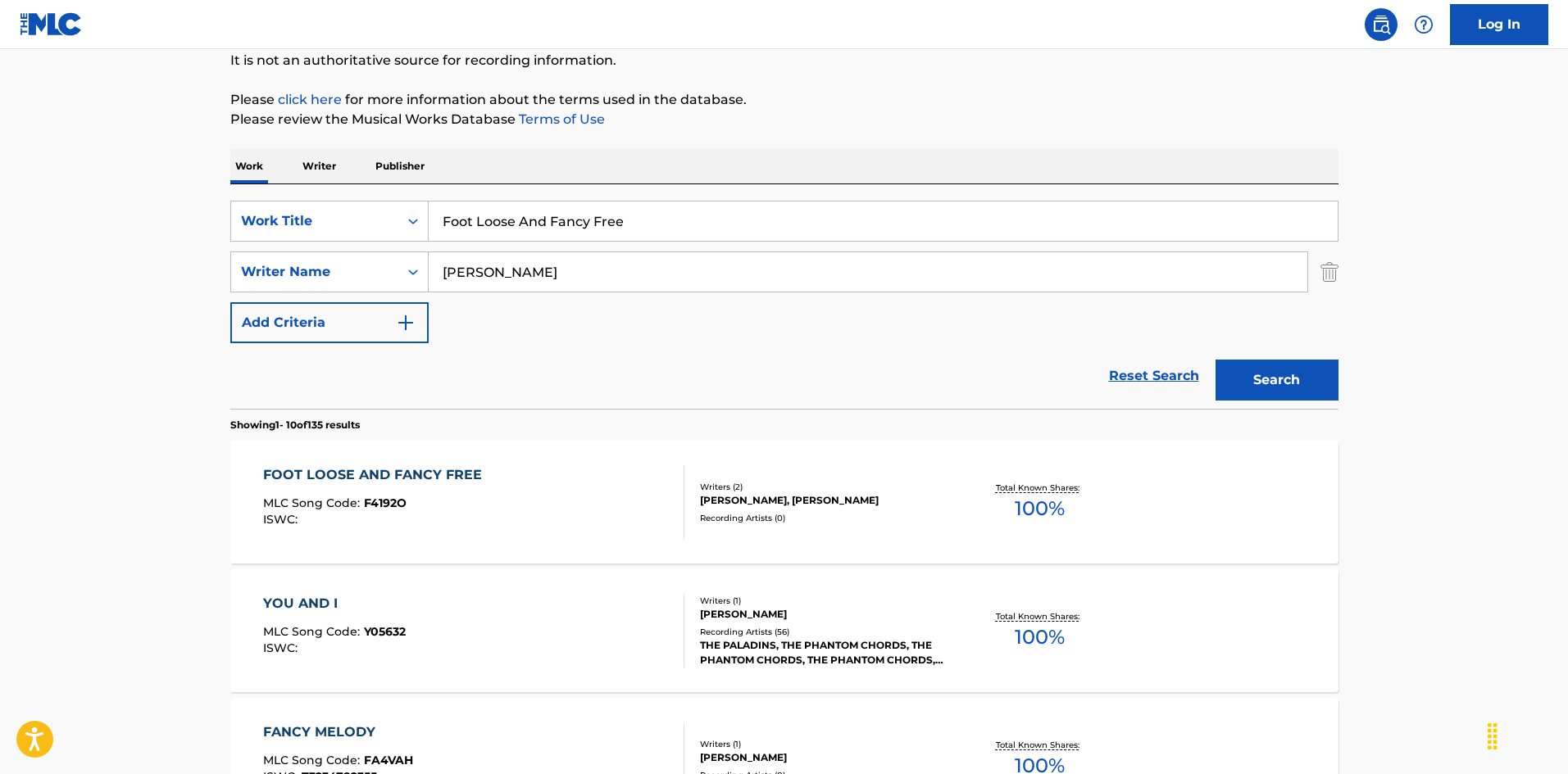
scroll to position [82, 0]
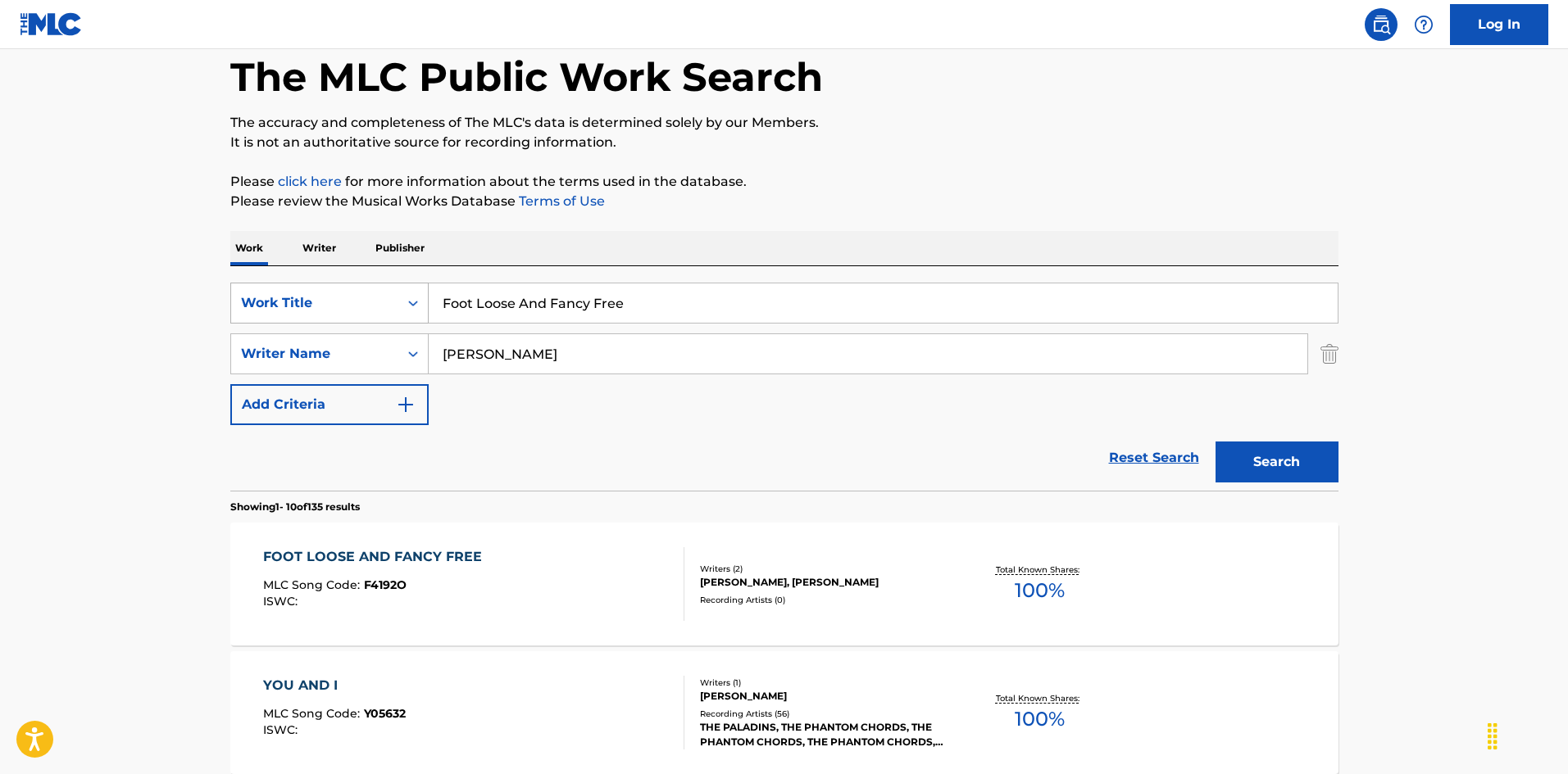
drag, startPoint x: 654, startPoint y: 294, endPoint x: 349, endPoint y: 319, distance: 306.0
click at [346, 315] on div "SearchWithCriteria8a3bacda-00d2-4bb4-9a09-4813790b6cd6 Work Title Foot Loose An…" at bounding box center [784, 304] width 1108 height 41
click at [640, 304] on input "For Better Or Worse [PERSON_NAME]" at bounding box center [882, 304] width 909 height 39
drag, startPoint x: 514, startPoint y: 360, endPoint x: 387, endPoint y: 329, distance: 130.7
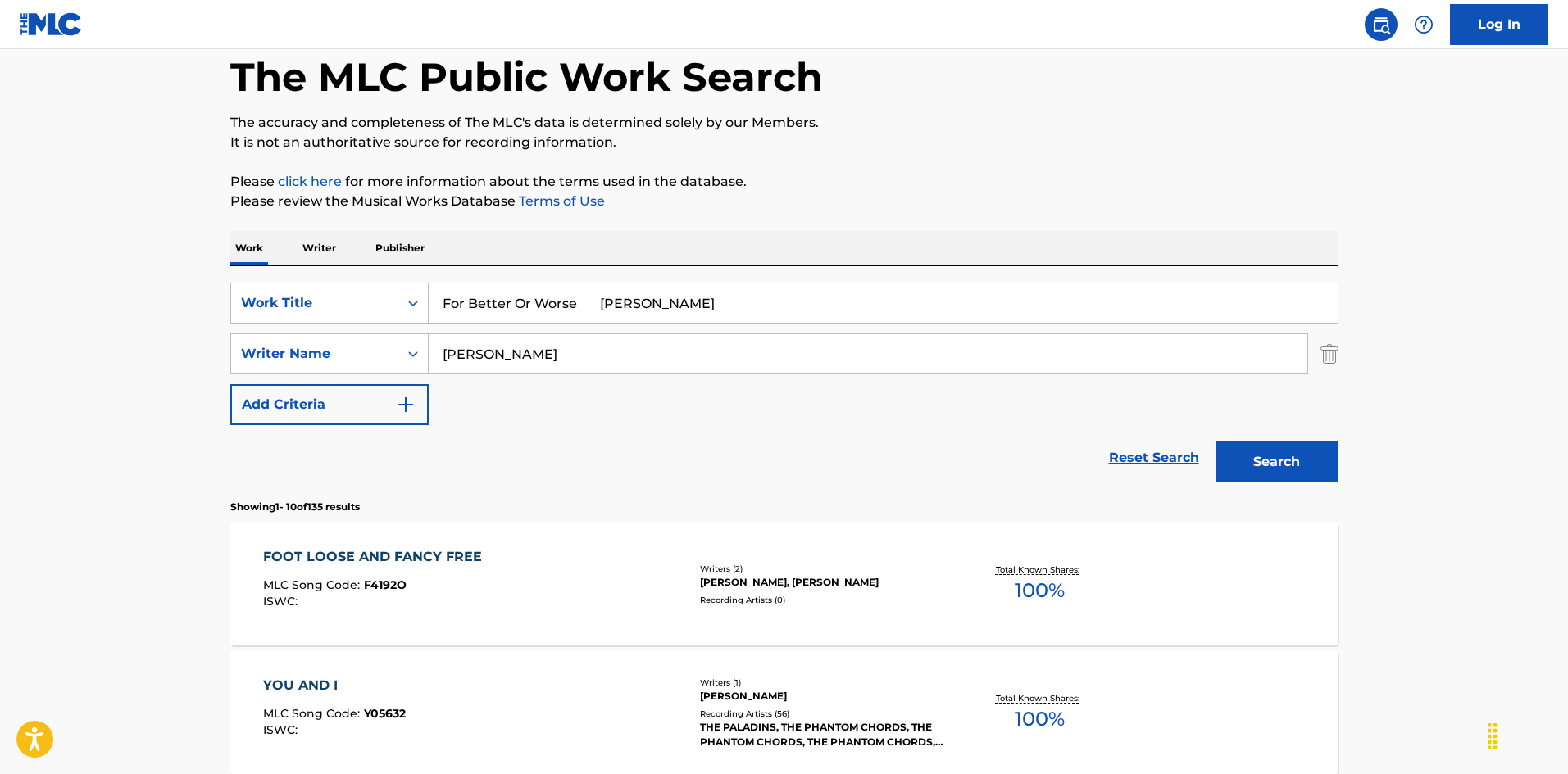
click at [387, 329] on div "SearchWithCriteria8a3bacda-00d2-4bb4-9a09-4813790b6cd6 Work Title For Better Or…" at bounding box center [784, 354] width 1108 height 142
drag, startPoint x: 583, startPoint y: 304, endPoint x: 871, endPoint y: 374, distance: 296.4
click at [844, 367] on div "SearchWithCriteria8a3bacda-00d2-4bb4-9a09-4813790b6cd6 Work Title For Better Or…" at bounding box center [784, 354] width 1108 height 142
click at [1244, 442] on button "Search" at bounding box center [1276, 463] width 123 height 41
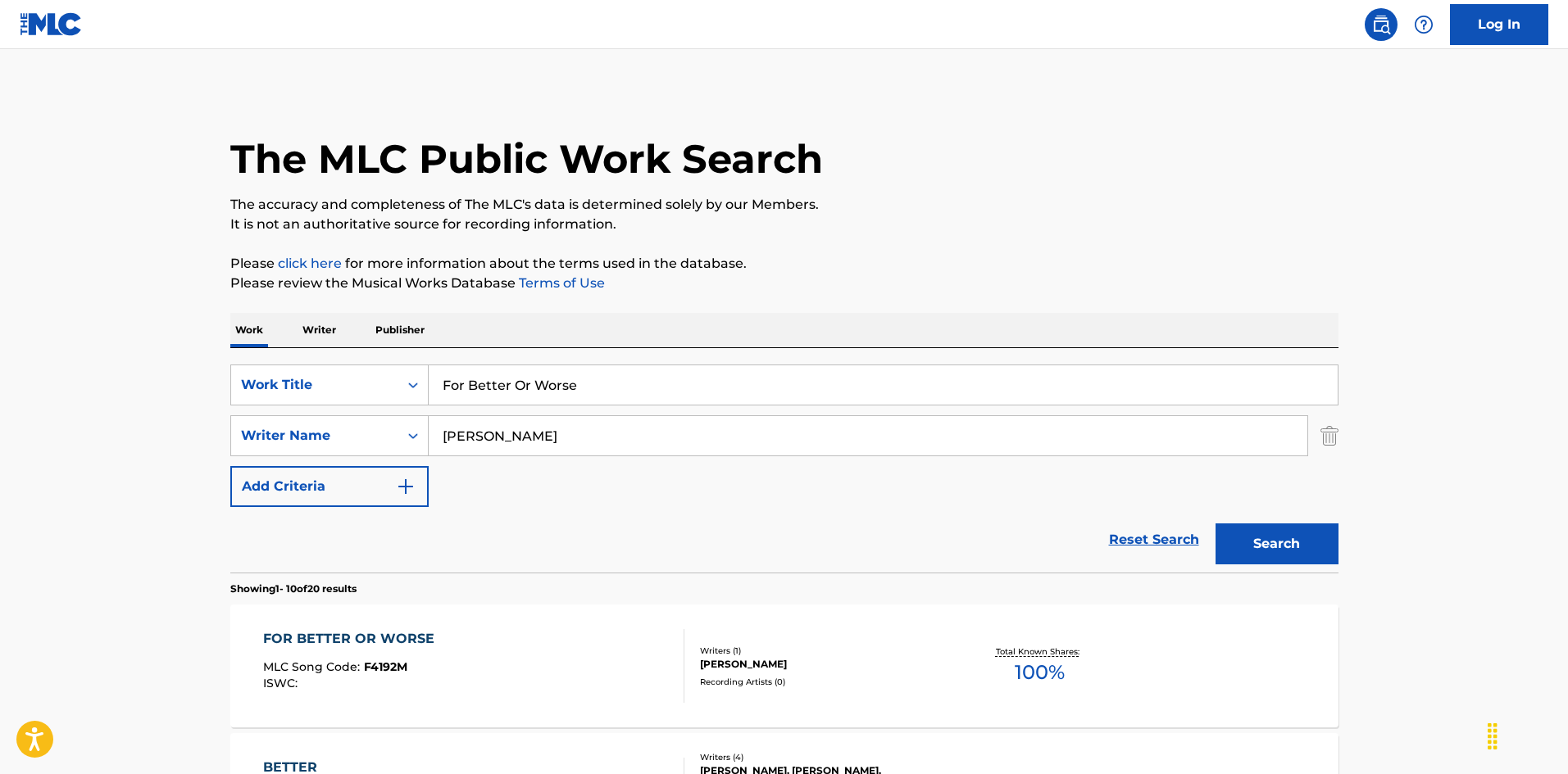
scroll to position [164, 0]
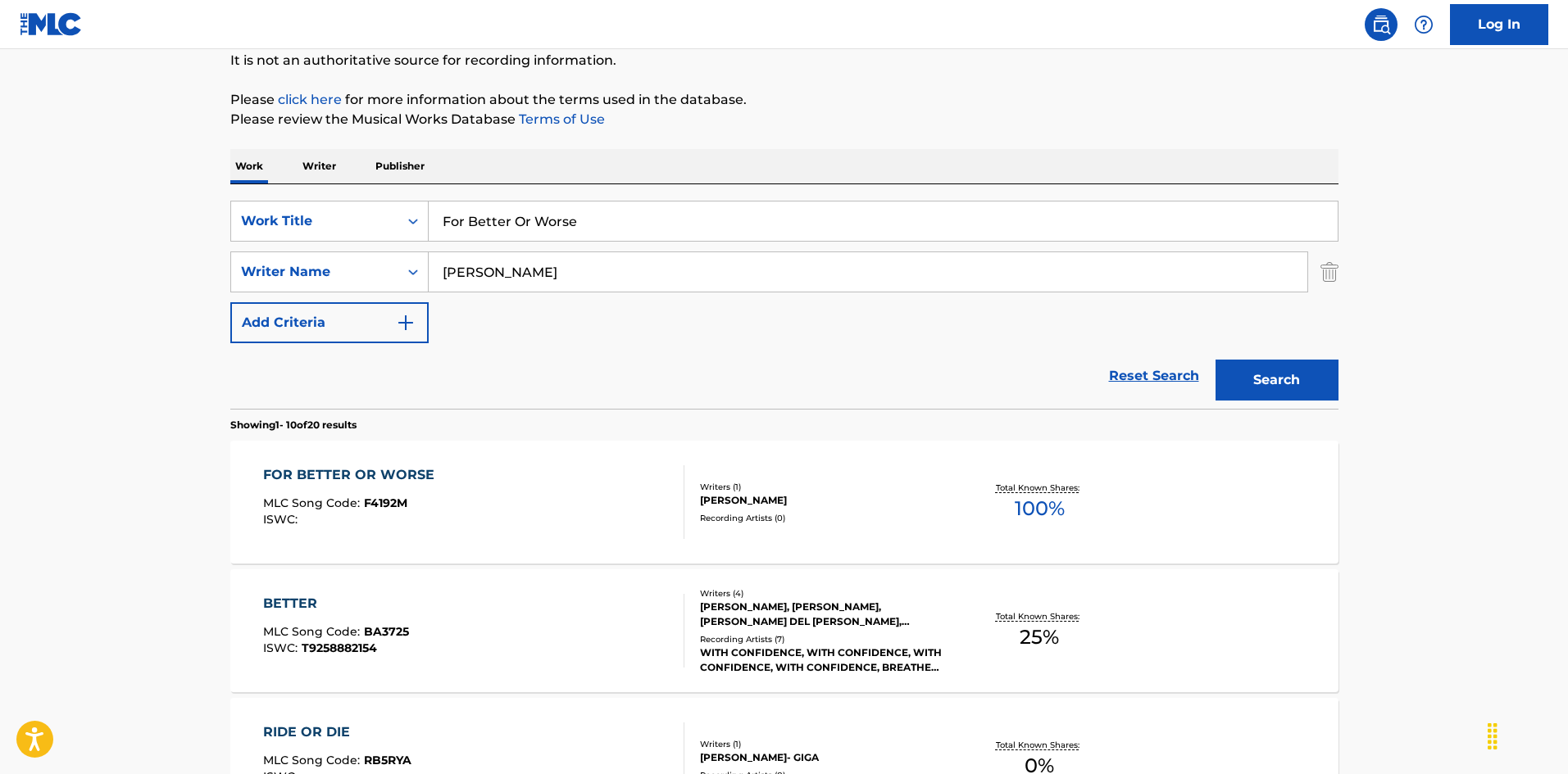
click at [613, 476] on div "FOR BETTER OR WORSE MLC Song Code : F4192M ISWC :" at bounding box center [474, 502] width 421 height 74
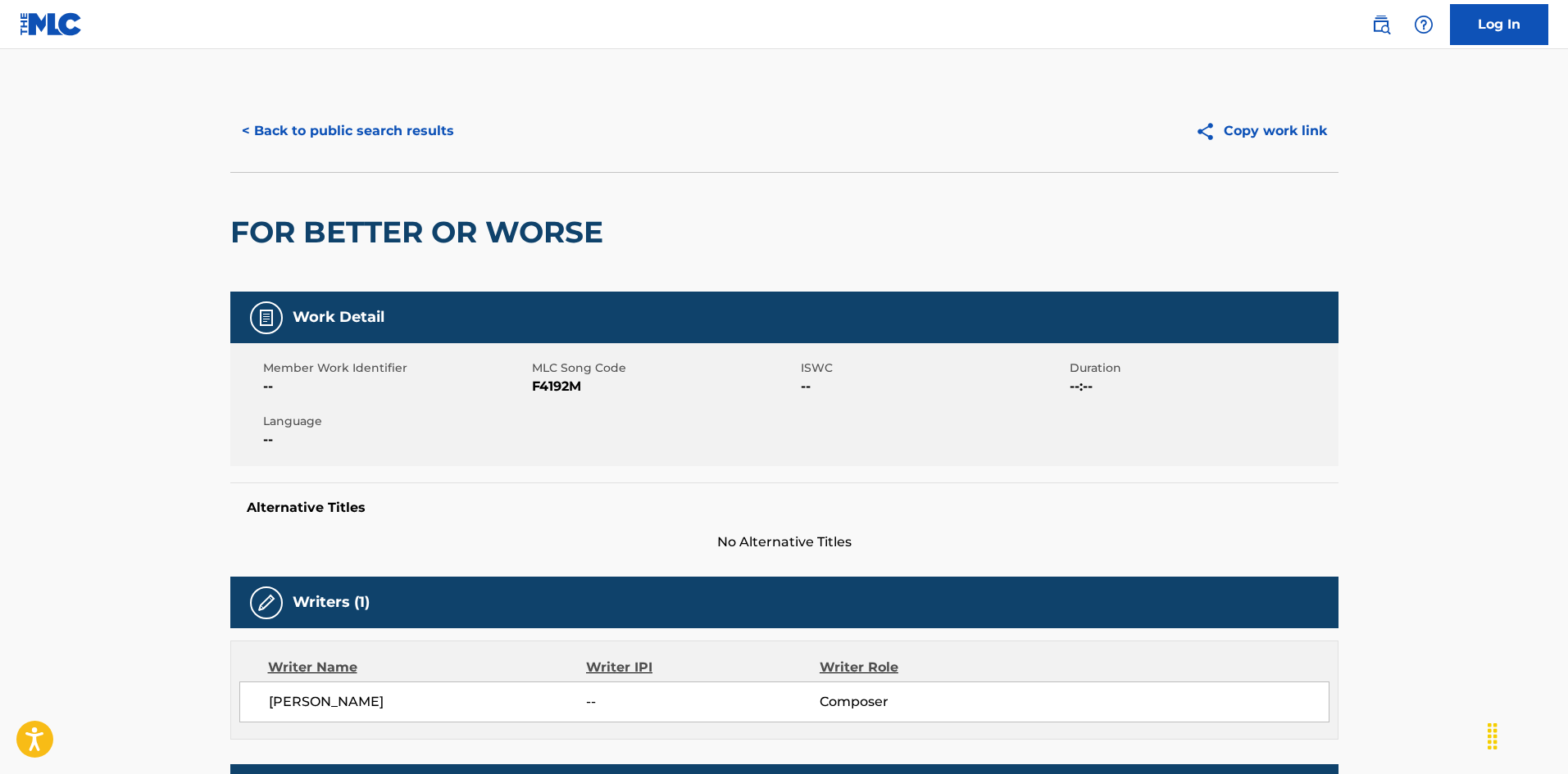
click at [430, 122] on button "< Back to public search results" at bounding box center [347, 132] width 235 height 41
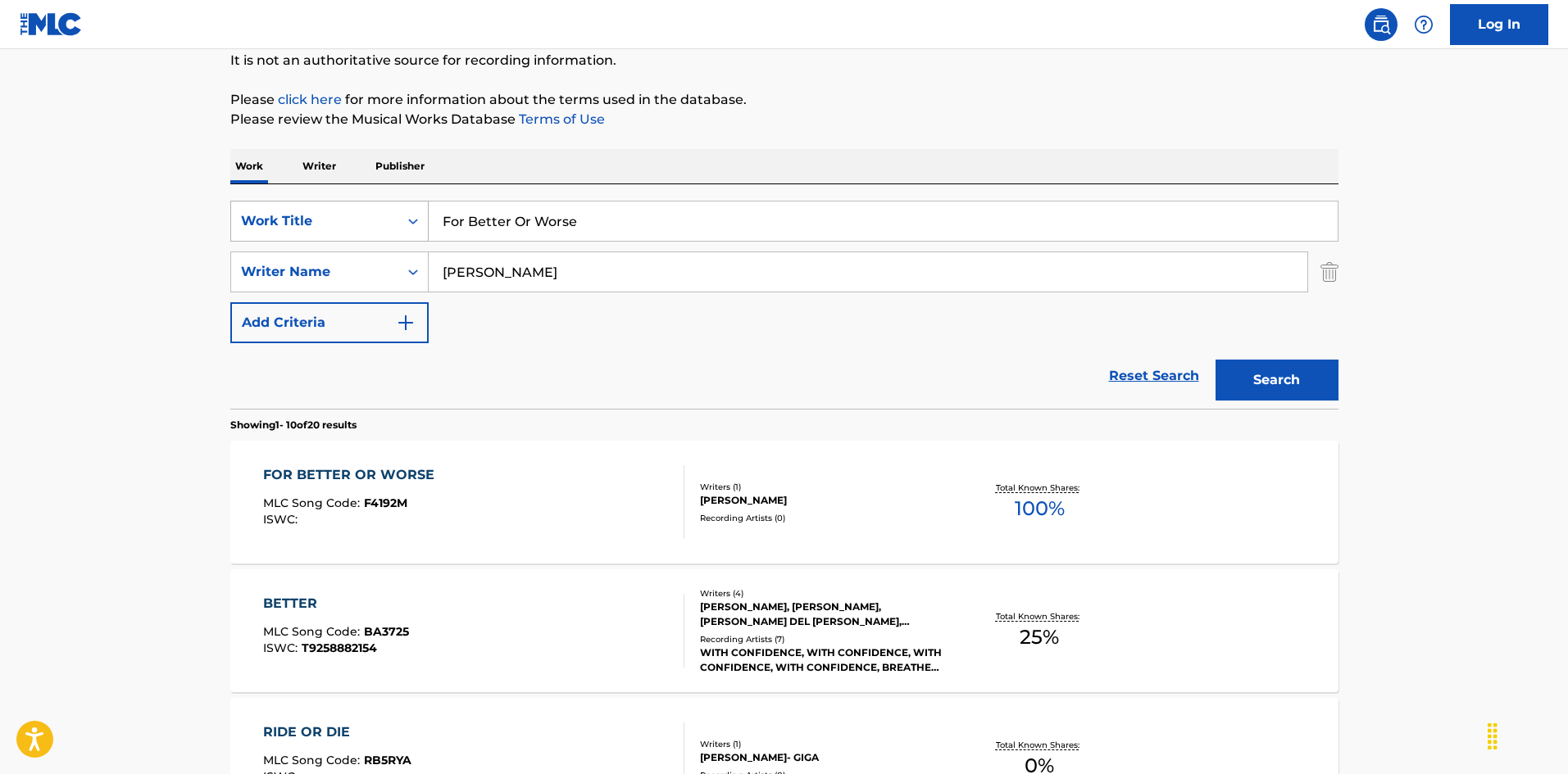
drag, startPoint x: 588, startPoint y: 222, endPoint x: 353, endPoint y: 203, distance: 235.8
click at [351, 203] on div "SearchWithCriteria8a3bacda-00d2-4bb4-9a09-4813790b6cd6 Work Title For Better Or…" at bounding box center [784, 221] width 1108 height 41
click at [656, 222] on input "Forever Little Mae [PERSON_NAME]" at bounding box center [882, 221] width 909 height 39
drag, startPoint x: 536, startPoint y: 280, endPoint x: 308, endPoint y: 251, distance: 229.8
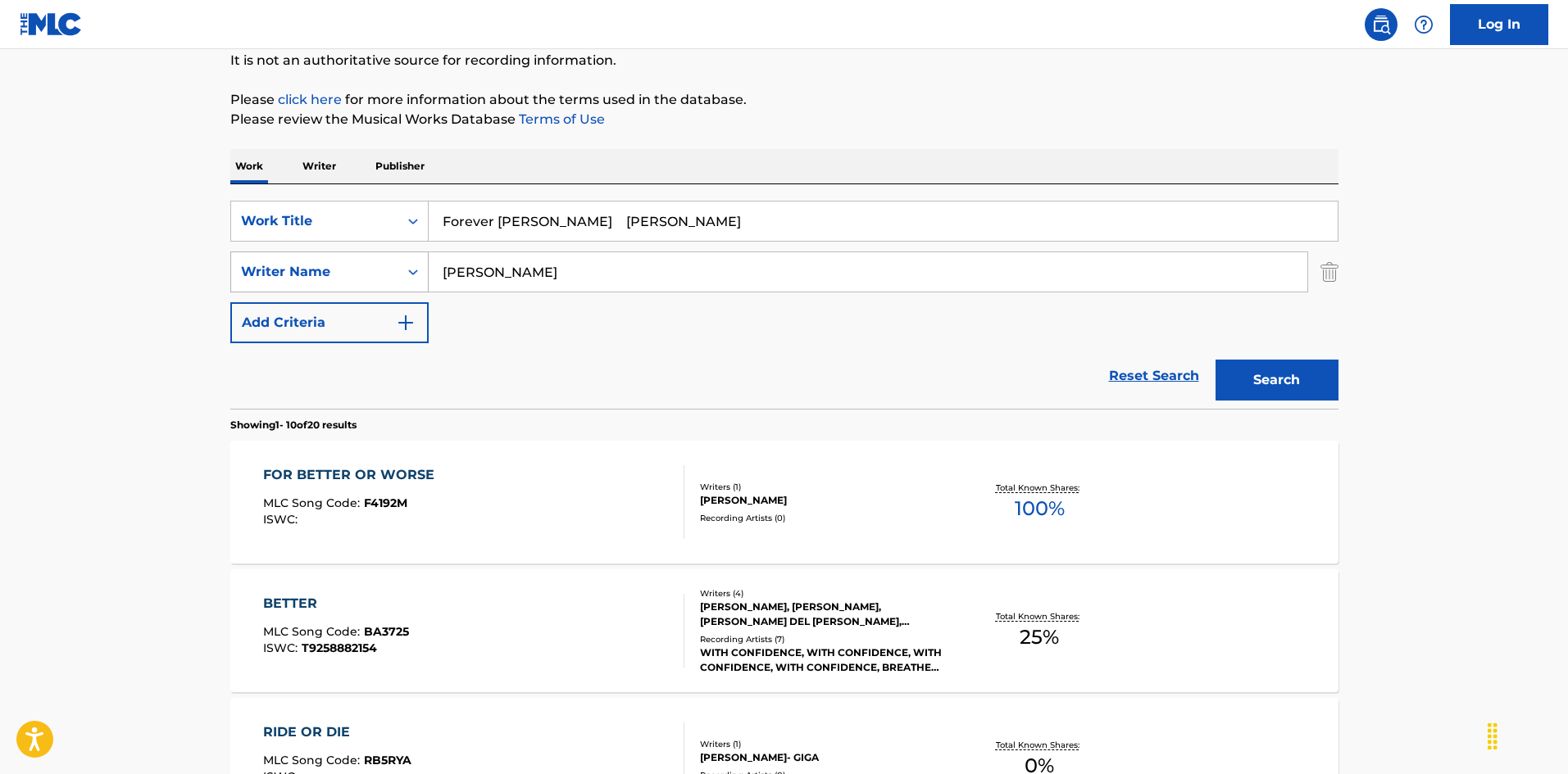
click at [308, 251] on div "SearchWithCriteria999d1a91-1e41-464a-bb6a-1cf62293df15 Writer Name [PERSON_NAME]" at bounding box center [784, 272] width 1108 height 41
drag, startPoint x: 583, startPoint y: 222, endPoint x: 818, endPoint y: 282, distance: 242.5
click at [741, 255] on div "SearchWithCriteria8a3bacda-00d2-4bb4-9a09-4813790b6cd6 Work Title Forever [PERS…" at bounding box center [784, 271] width 1108 height 142
click at [1260, 383] on button "Search" at bounding box center [1276, 380] width 123 height 41
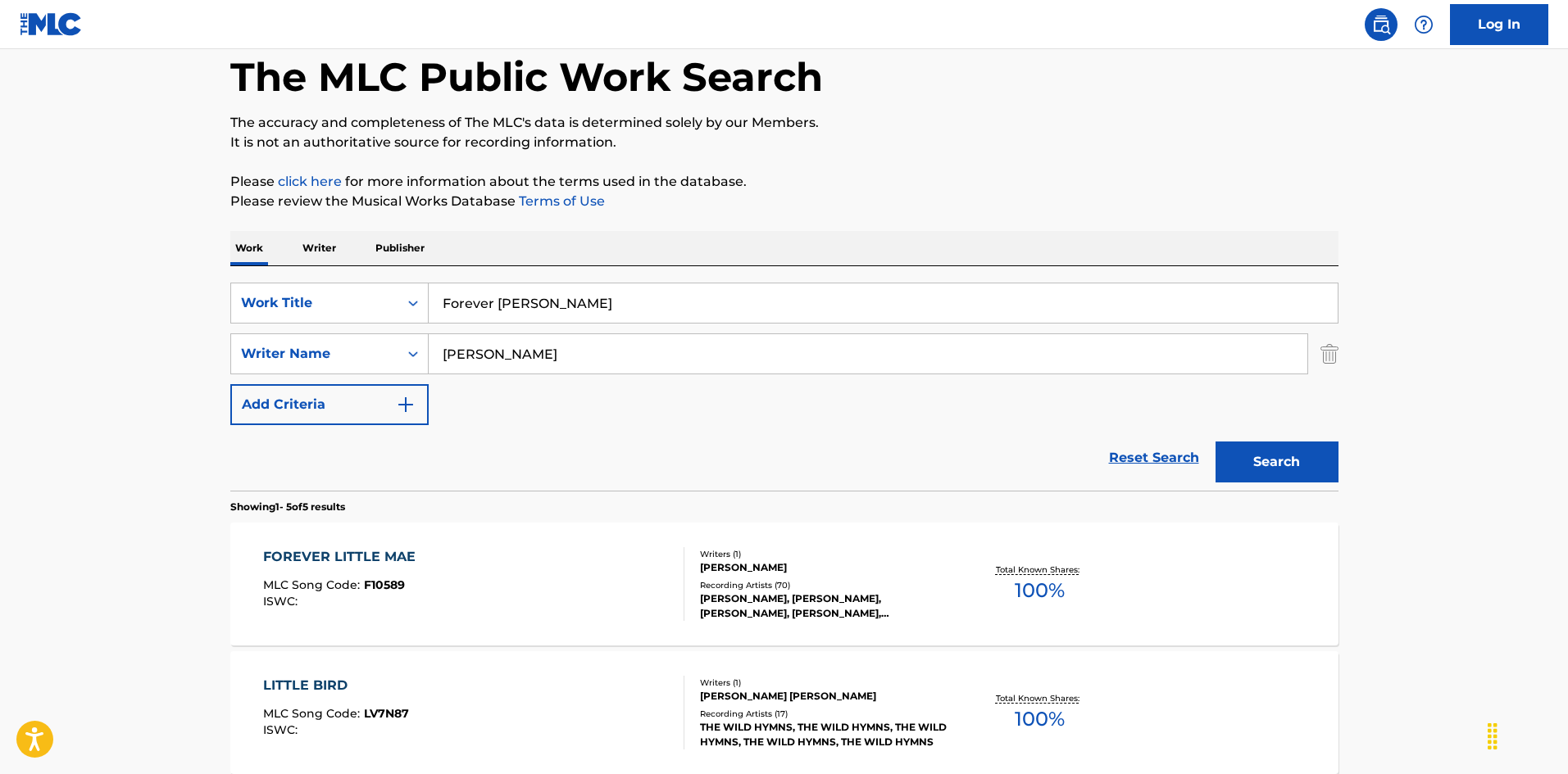
scroll to position [246, 0]
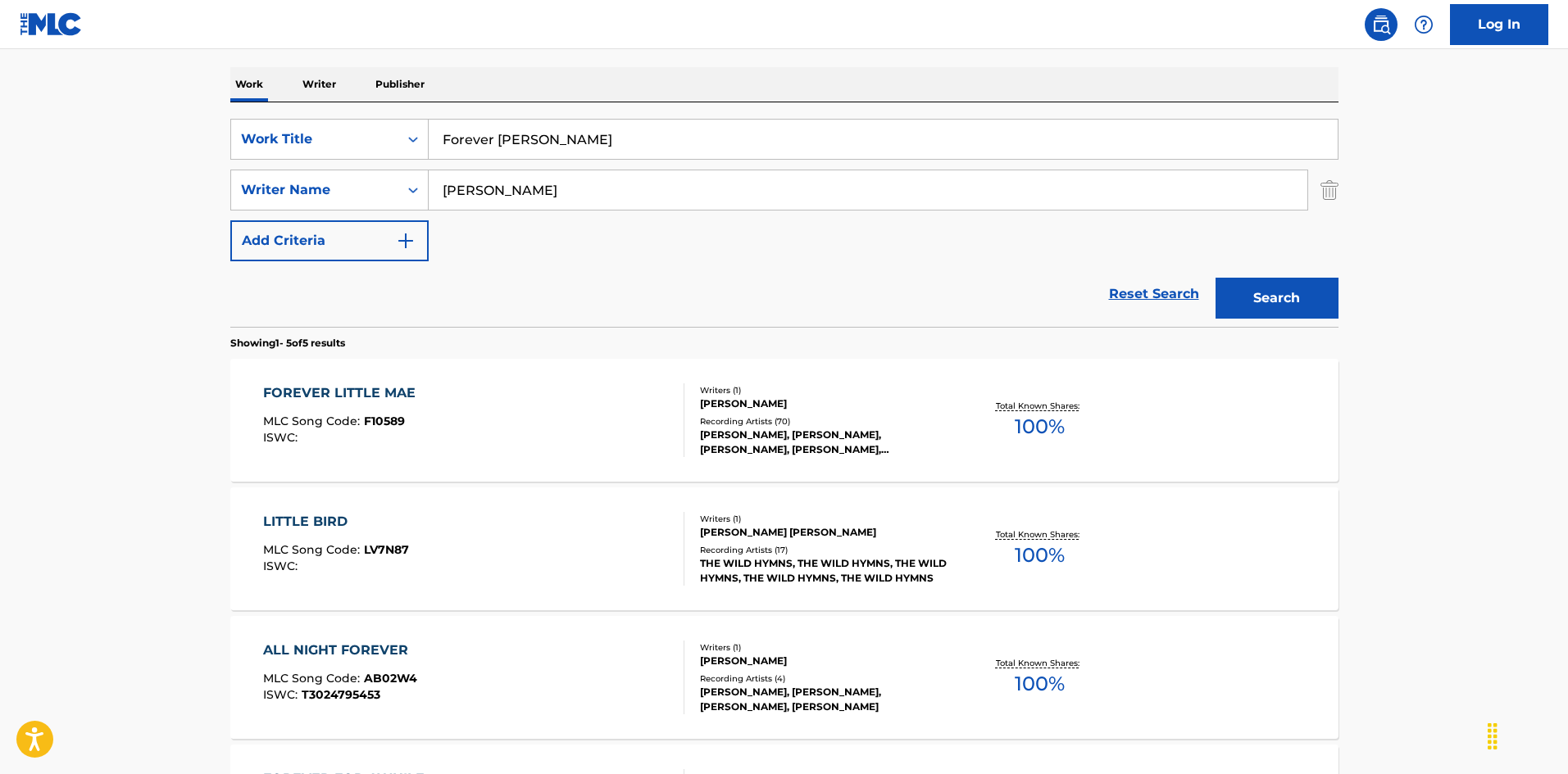
click at [571, 401] on div "FOREVER LITTLE MAE MLC Song Code : F10589 ISWC :" at bounding box center [474, 419] width 421 height 74
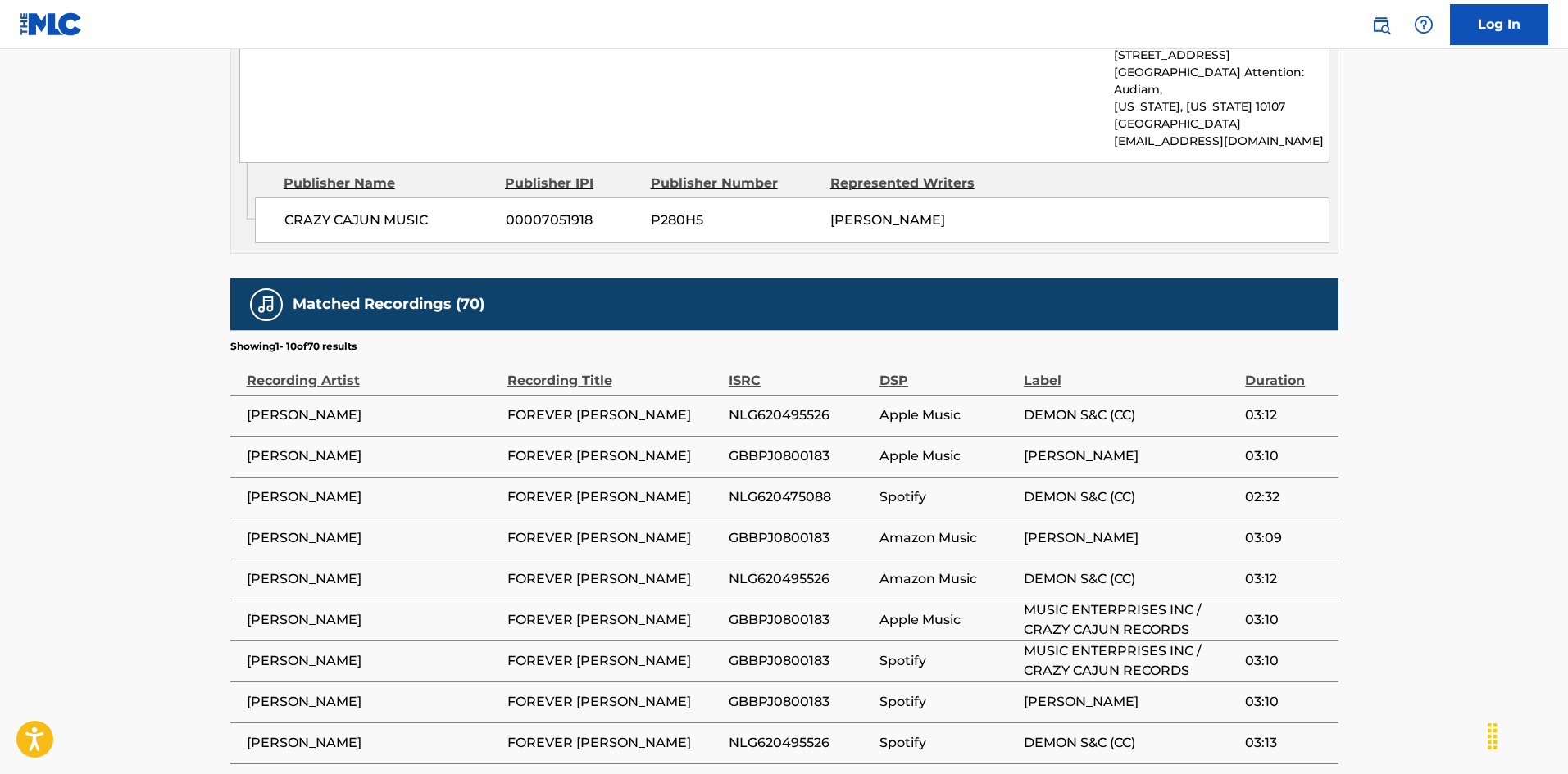
scroll to position [1147, 0]
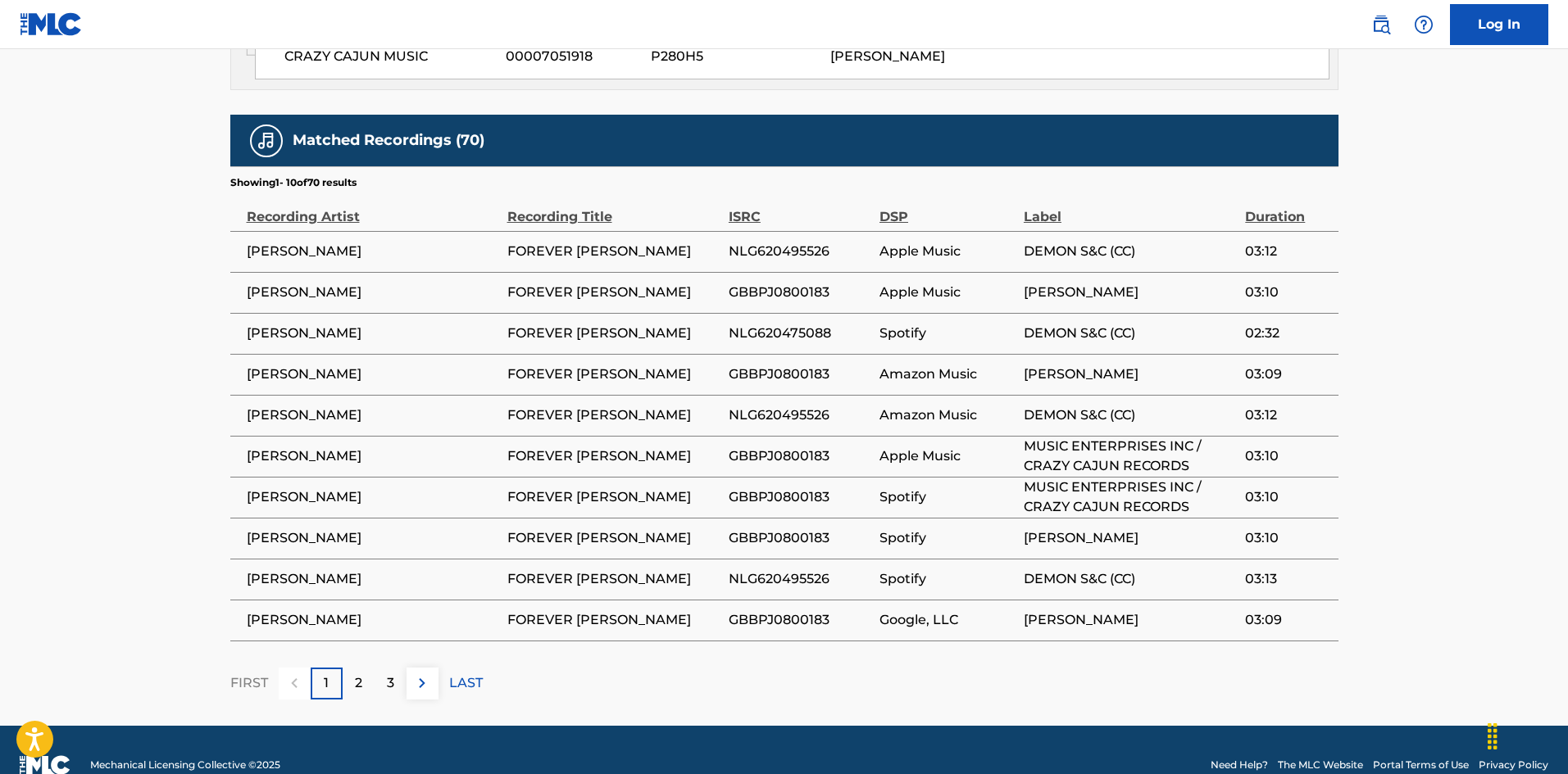
click at [354, 668] on div "2" at bounding box center [359, 684] width 32 height 32
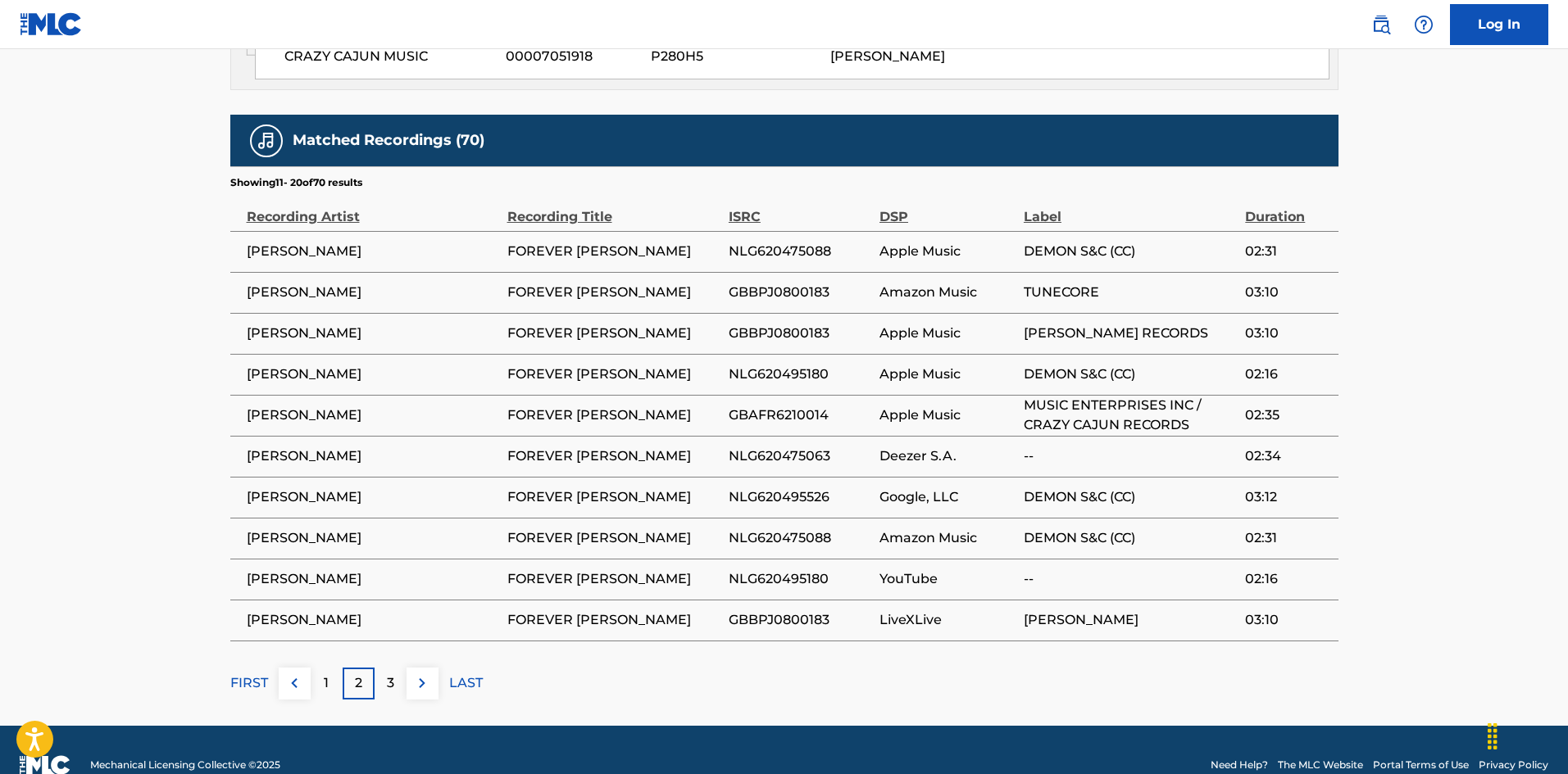
click at [468, 674] on p "LAST" at bounding box center [466, 684] width 33 height 20
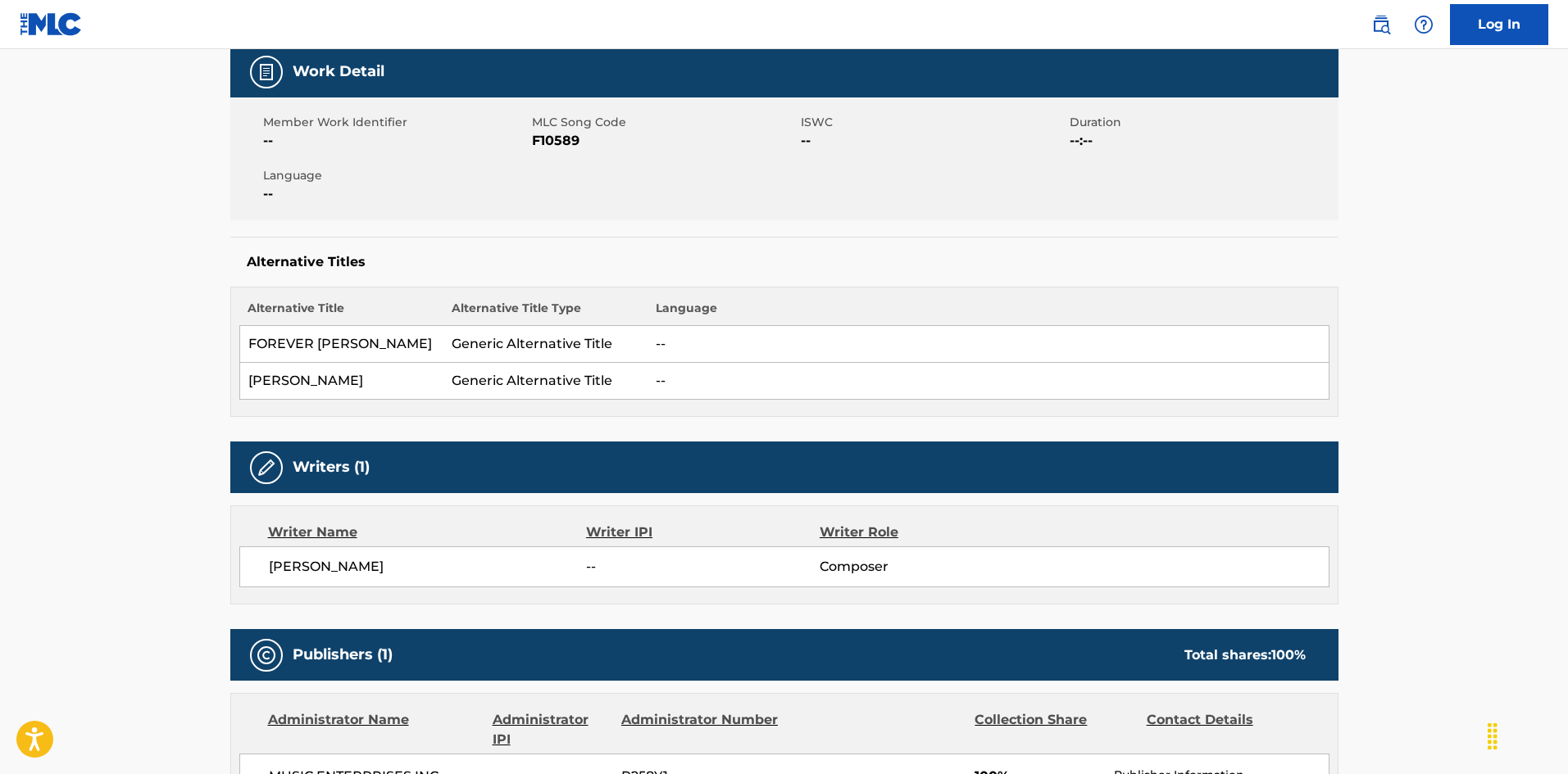
scroll to position [164, 0]
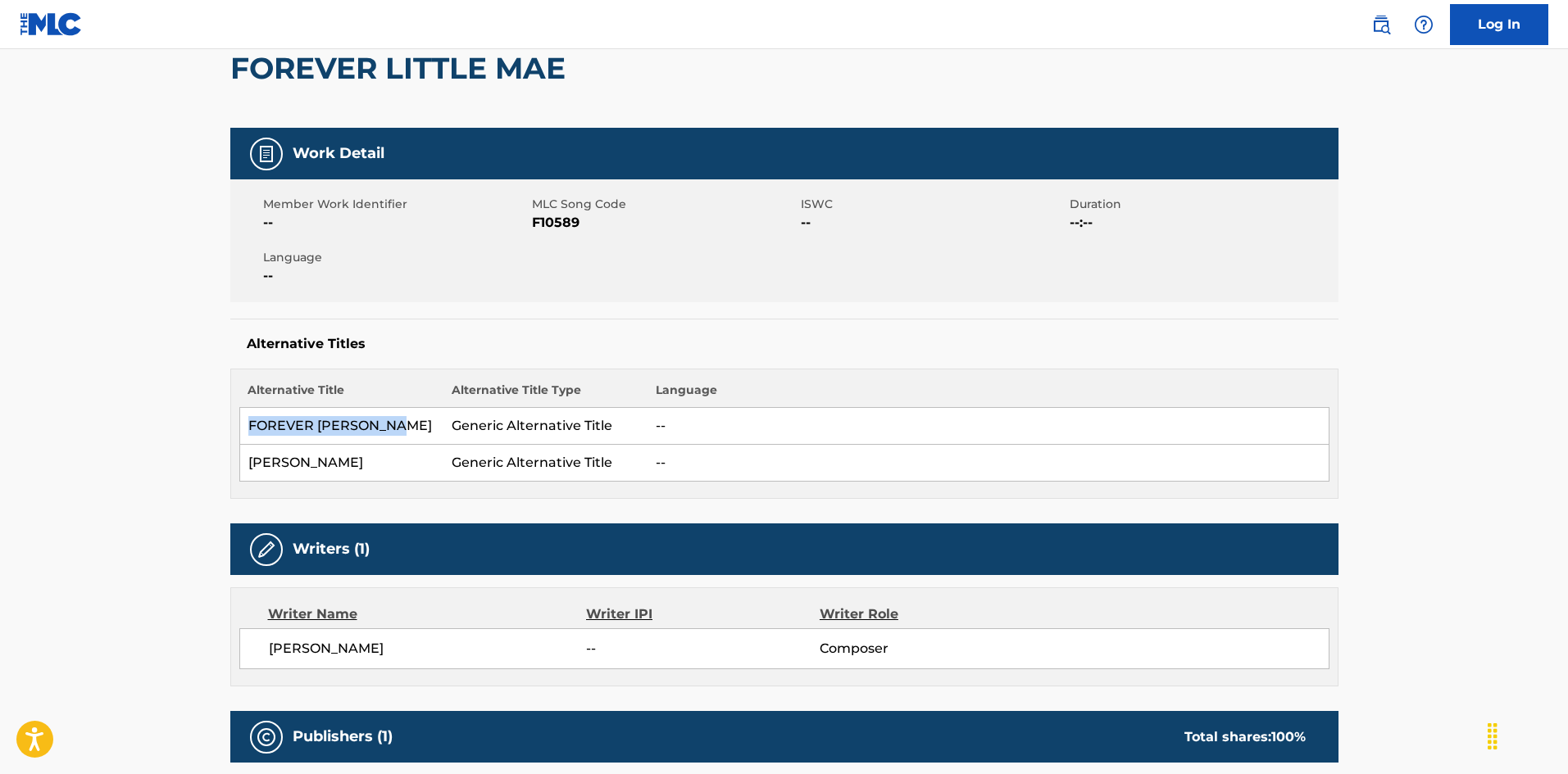
drag, startPoint x: 288, startPoint y: 423, endPoint x: 416, endPoint y: 423, distance: 128.0
click at [416, 423] on td "FOREVER [PERSON_NAME]" at bounding box center [342, 427] width 204 height 37
drag, startPoint x: 305, startPoint y: 462, endPoint x: 339, endPoint y: 463, distance: 34.0
click at [339, 463] on td "[PERSON_NAME]" at bounding box center [342, 464] width 204 height 37
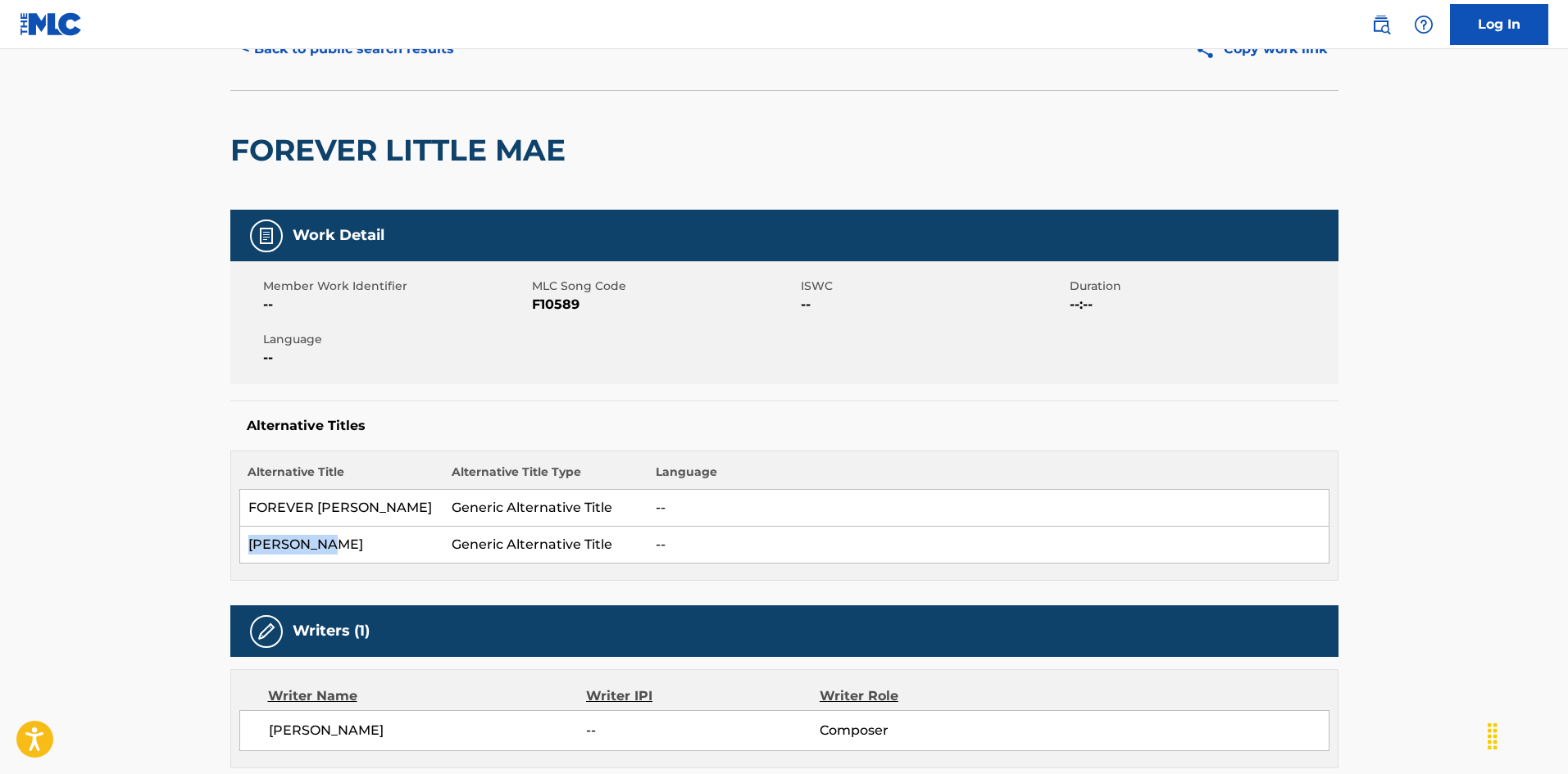
scroll to position [0, 0]
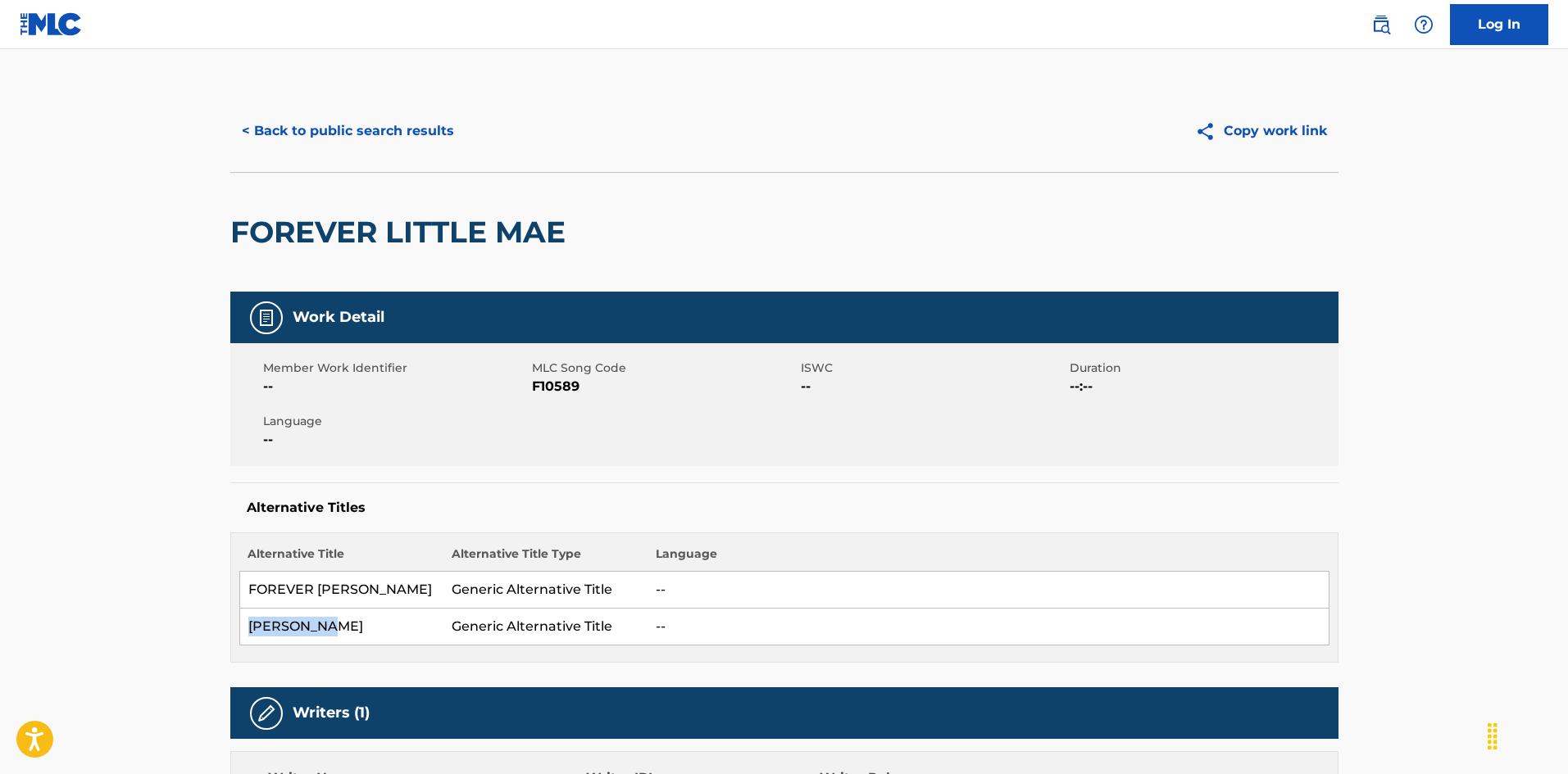
click at [422, 135] on button "< Back to public search results" at bounding box center [347, 132] width 235 height 41
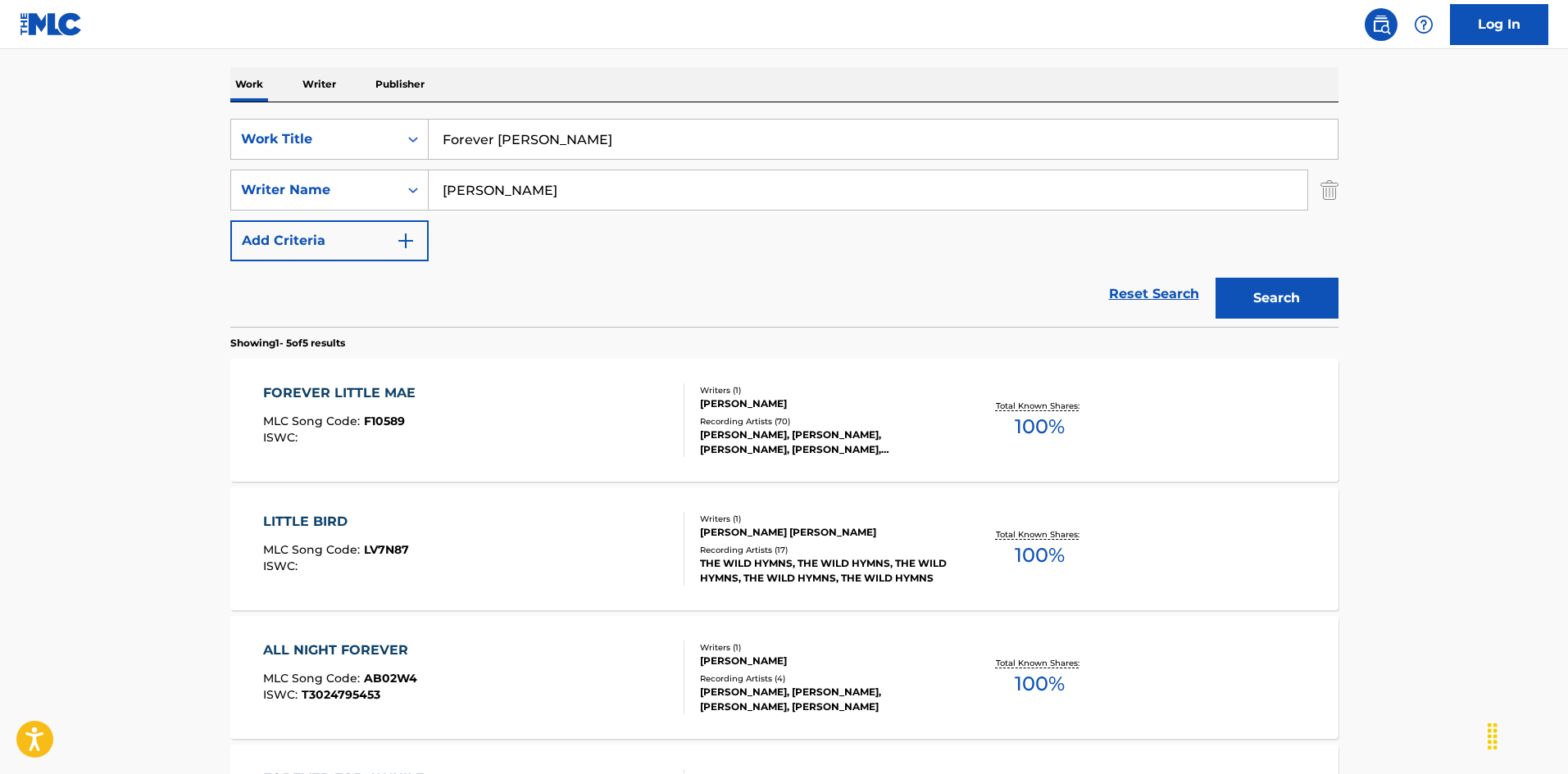
scroll to position [164, 0]
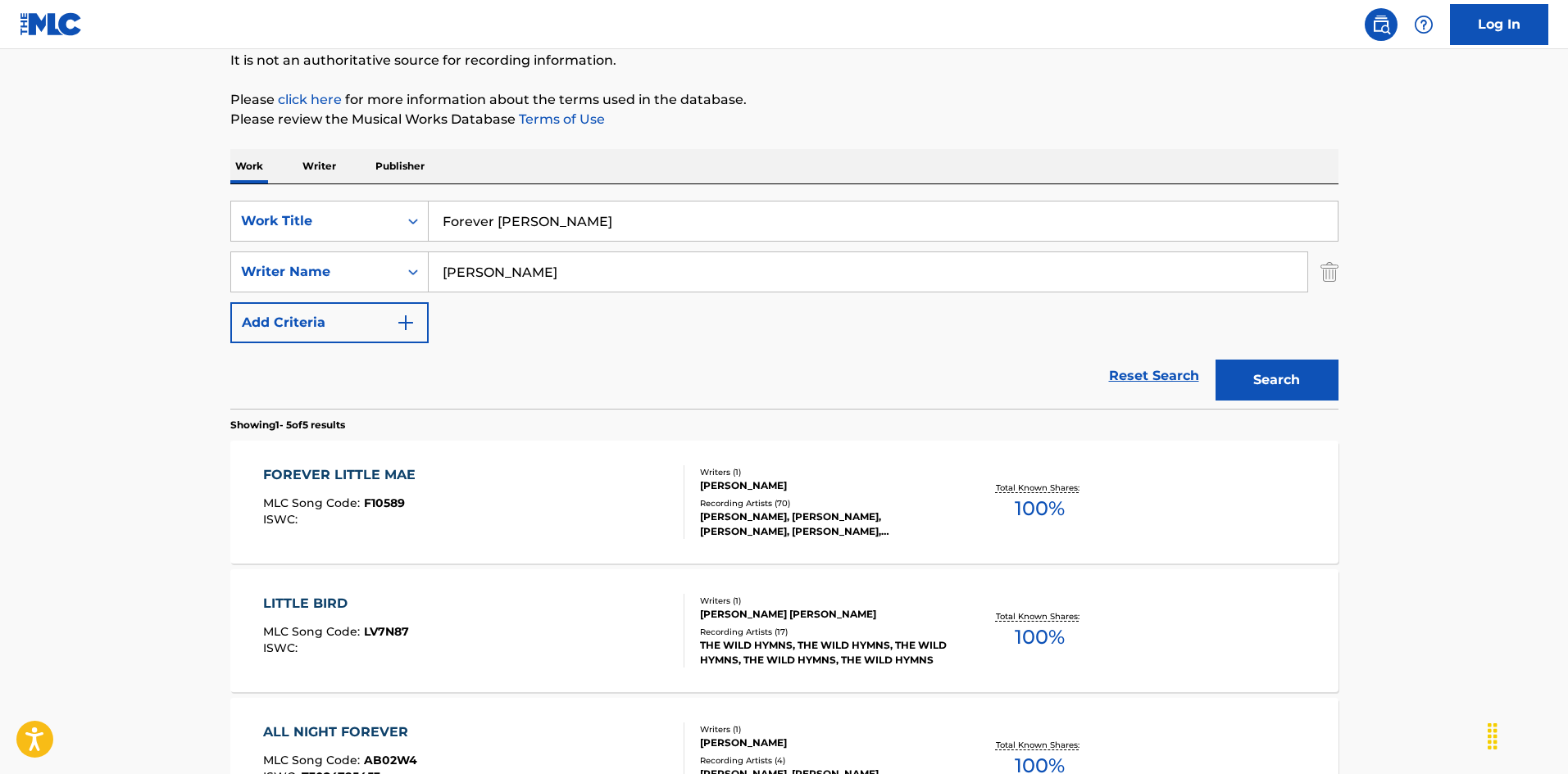
drag, startPoint x: 312, startPoint y: 182, endPoint x: 363, endPoint y: 191, distance: 51.8
click at [314, 182] on div "Work Writer Publisher SearchWithCriteria8a3bacda-00d2-4bb4-9a09-4813790b6cd6 Wo…" at bounding box center [784, 652] width 1108 height 1007
click at [625, 225] on input "Forget The Past [PERSON_NAME]" at bounding box center [882, 221] width 909 height 39
click at [623, 225] on input "Forget The Past [PERSON_NAME]" at bounding box center [882, 221] width 909 height 39
click at [397, 244] on div "SearchWithCriteria8a3bacda-00d2-4bb4-9a09-4813790b6cd6 Work Title Forget The Pa…" at bounding box center [784, 271] width 1108 height 142
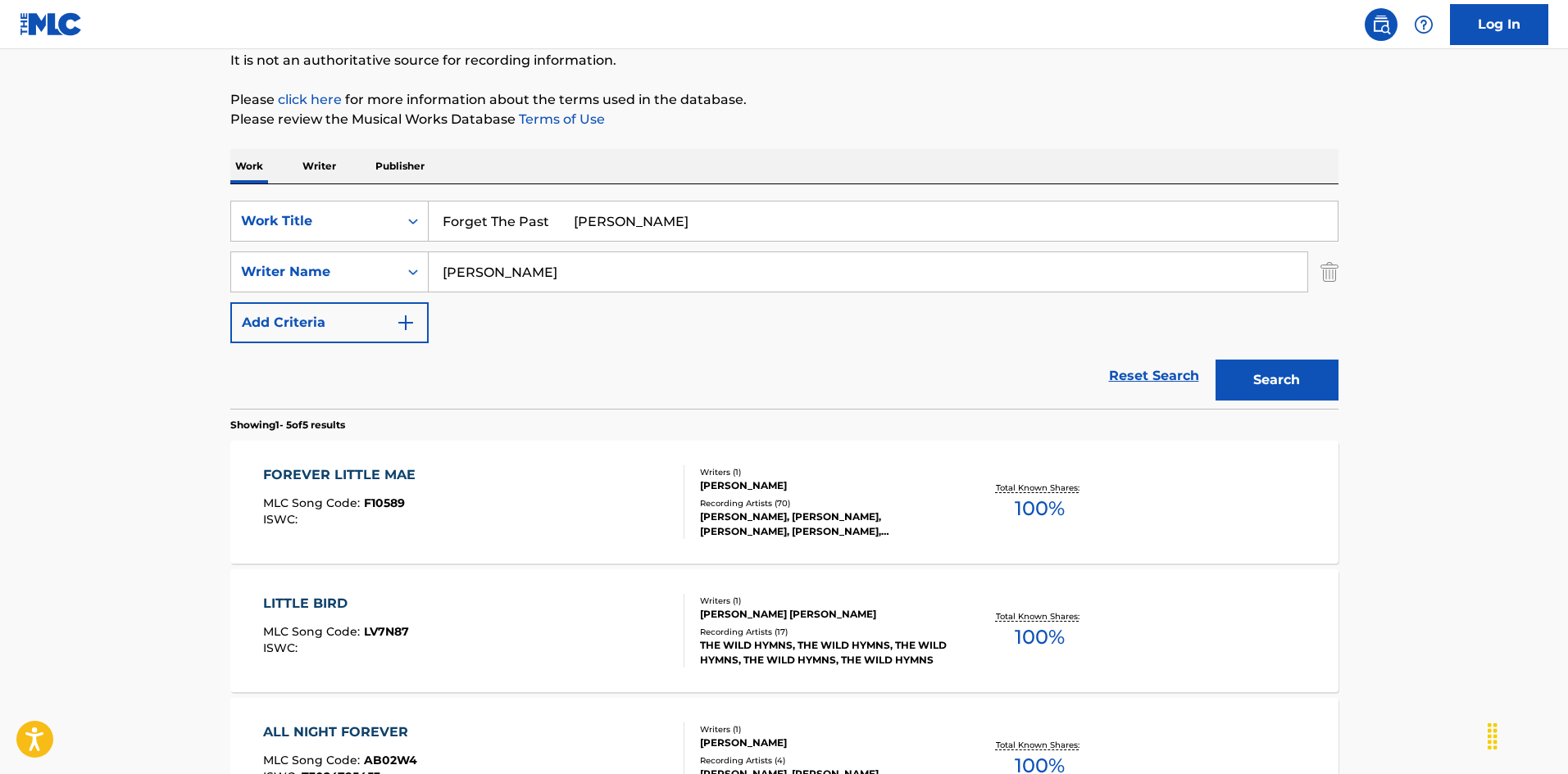
drag, startPoint x: 560, startPoint y: 220, endPoint x: 646, endPoint y: 232, distance: 86.8
click at [646, 232] on input "Forget The Past [PERSON_NAME]" at bounding box center [882, 221] width 909 height 39
click at [1269, 376] on button "Search" at bounding box center [1276, 380] width 123 height 41
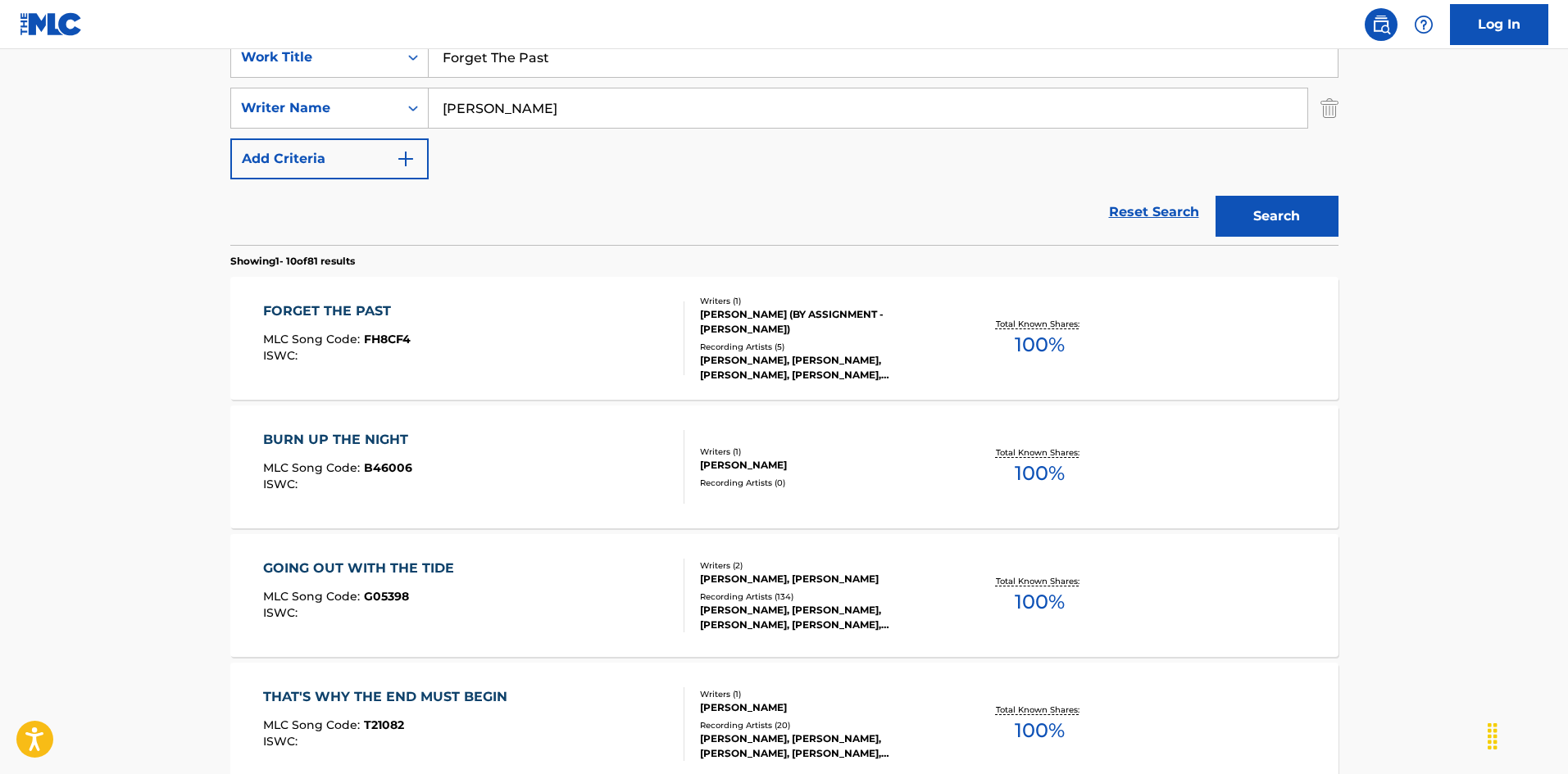
scroll to position [246, 0]
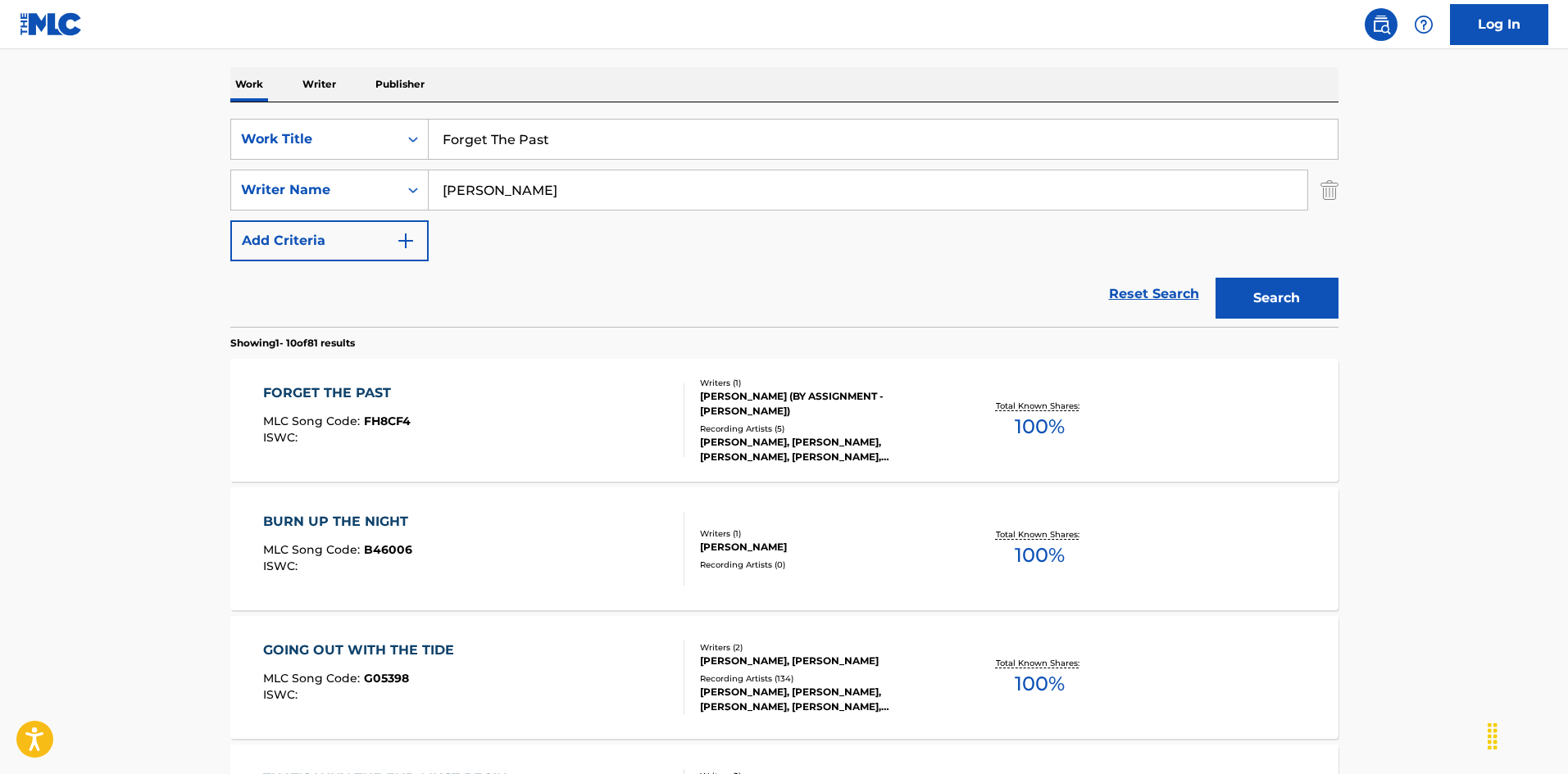
click at [621, 402] on div "FORGET THE PAST MLC Song Code : FH8CF4 ISWC :" at bounding box center [474, 419] width 421 height 74
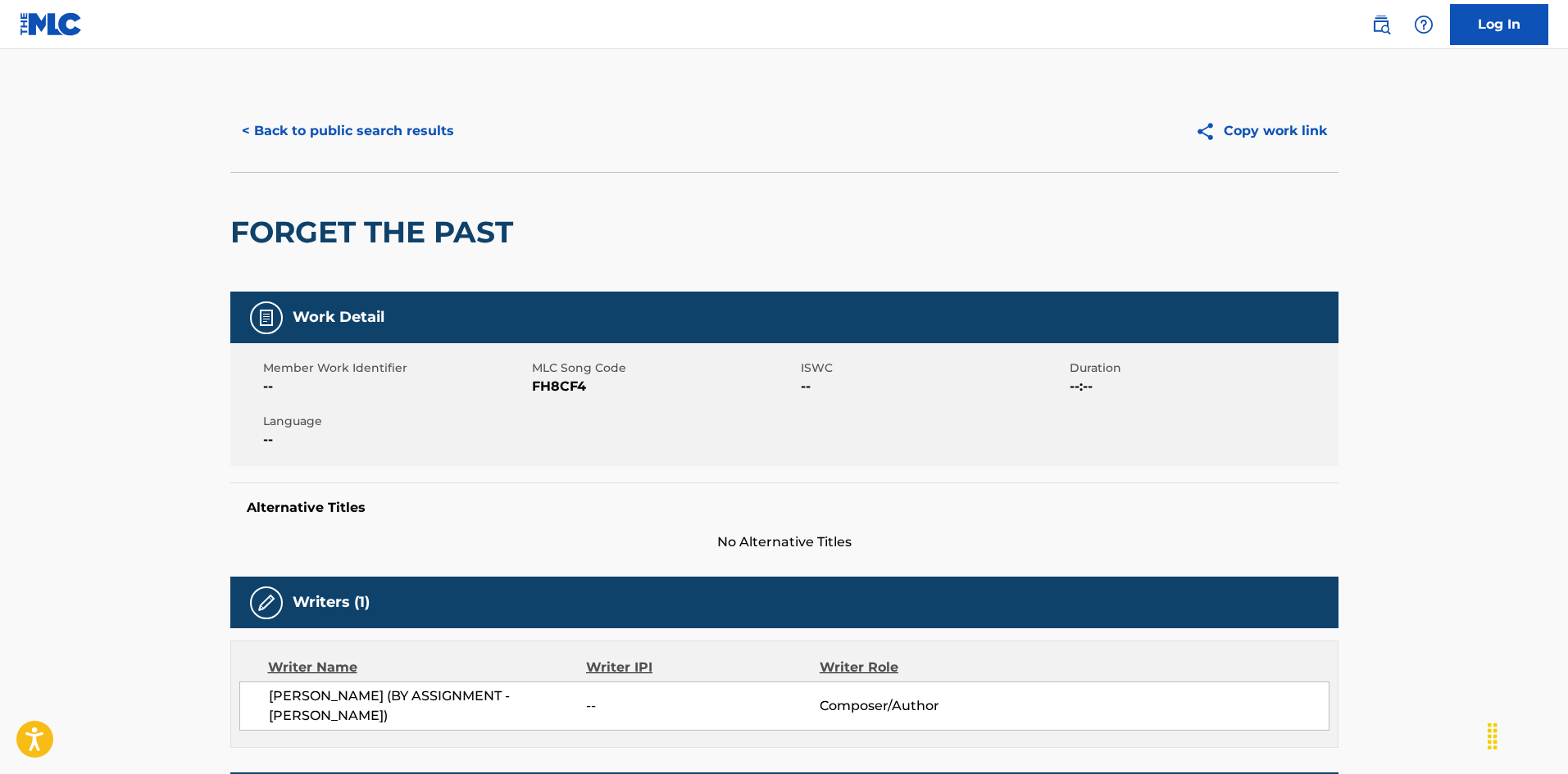
click at [304, 122] on button "< Back to public search results" at bounding box center [347, 132] width 235 height 41
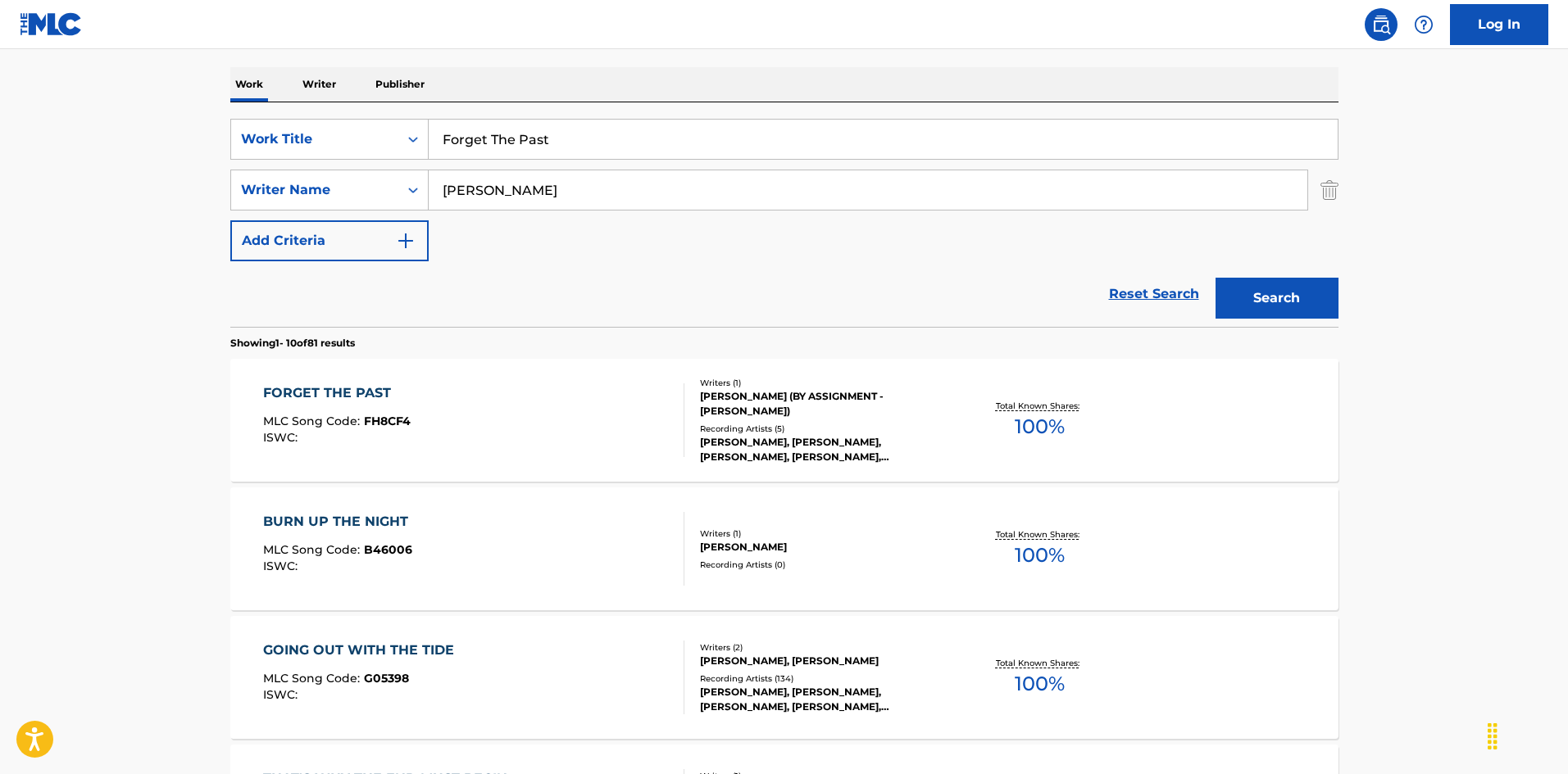
scroll to position [164, 0]
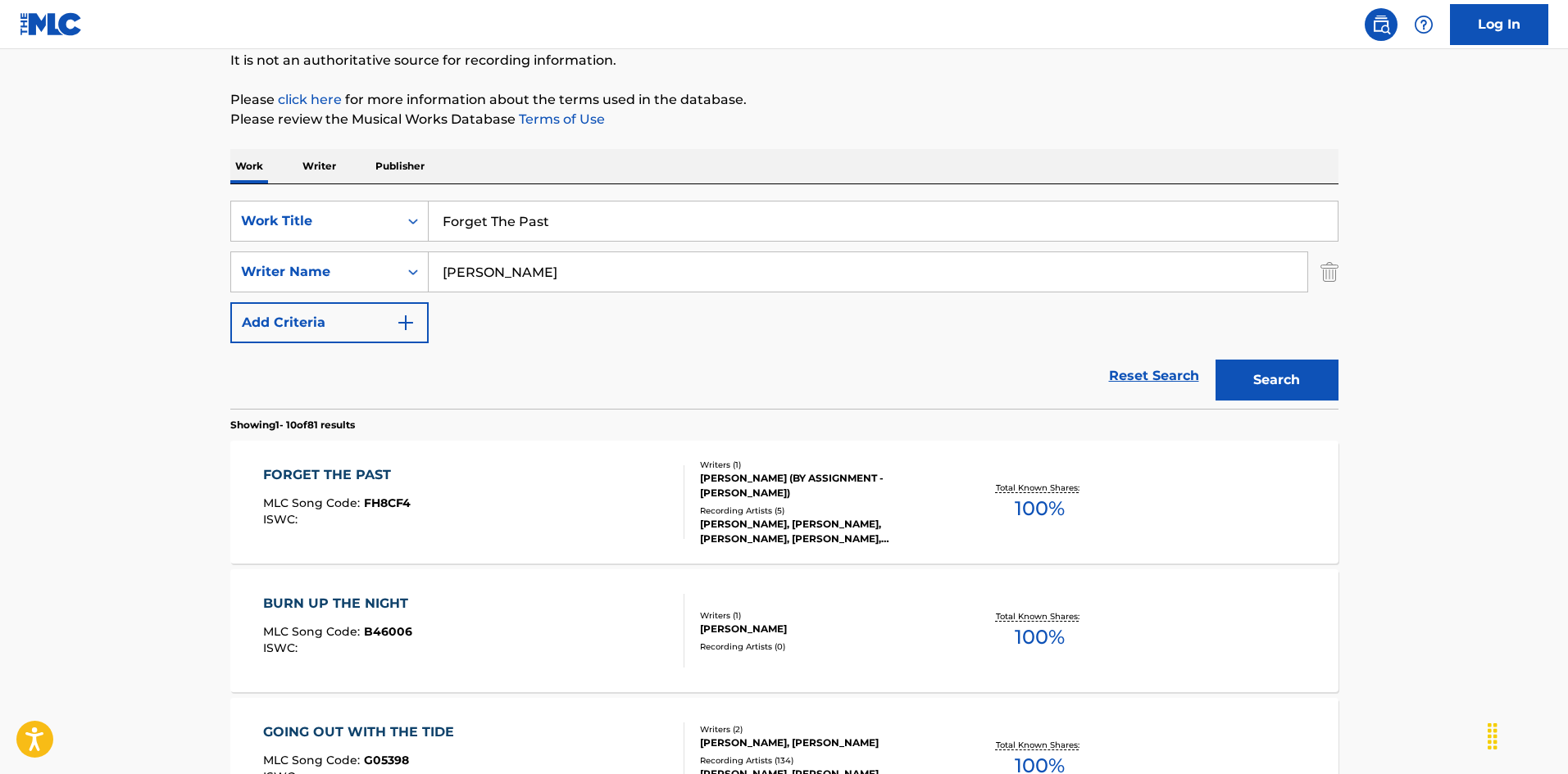
drag, startPoint x: 307, startPoint y: 170, endPoint x: 344, endPoint y: 184, distance: 39.6
click at [567, 215] on input "Forgive [PERSON_NAME]" at bounding box center [882, 221] width 909 height 39
drag, startPoint x: 399, startPoint y: 250, endPoint x: 360, endPoint y: 253, distance: 39.1
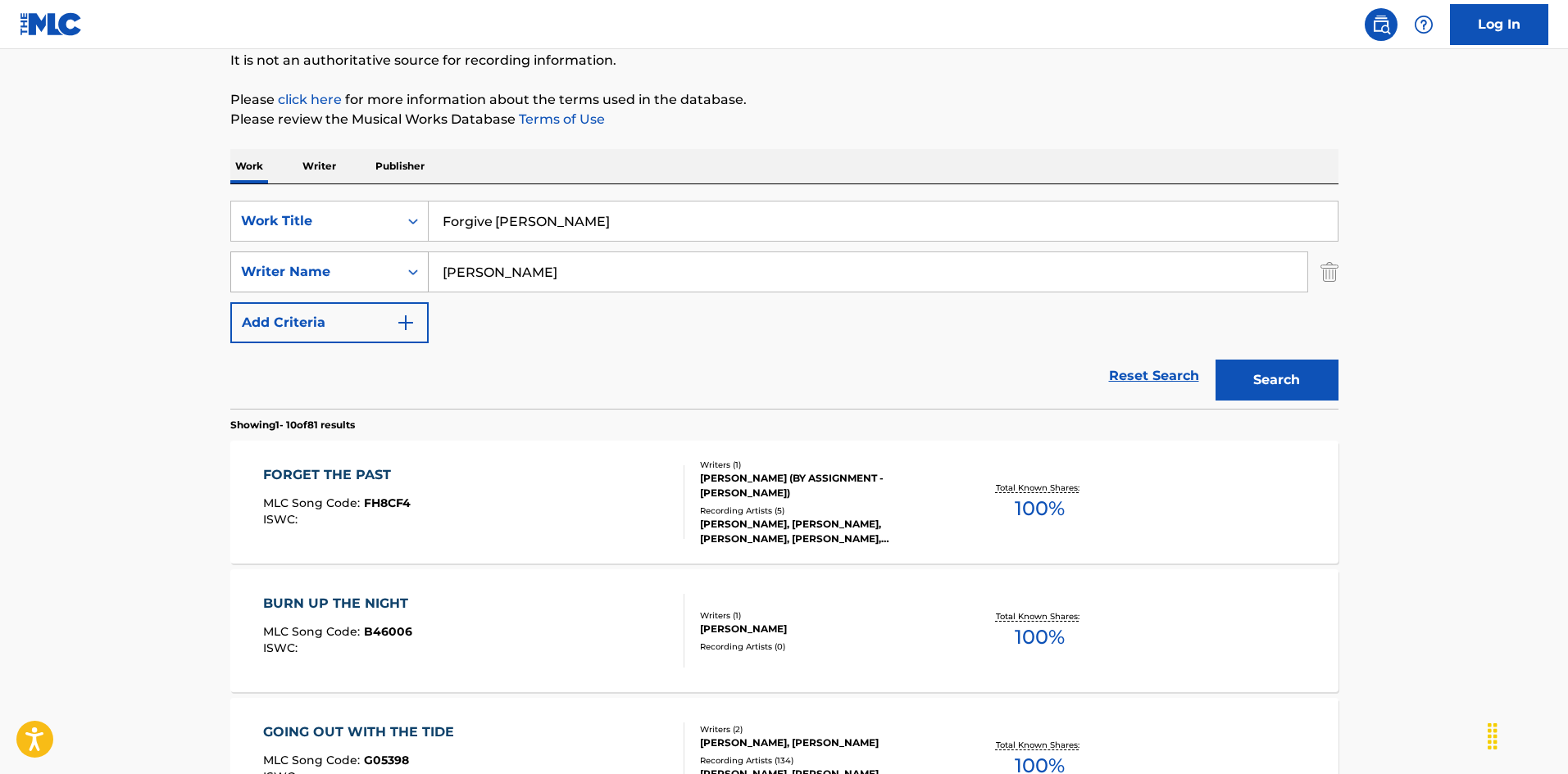
click at [360, 253] on div "SearchWithCriteria999d1a91-1e41-464a-bb6a-1cf62293df15 Writer Name [PERSON_NAME]" at bounding box center [784, 272] width 1108 height 41
click at [652, 241] on div "Forgive [PERSON_NAME]" at bounding box center [882, 221] width 909 height 39
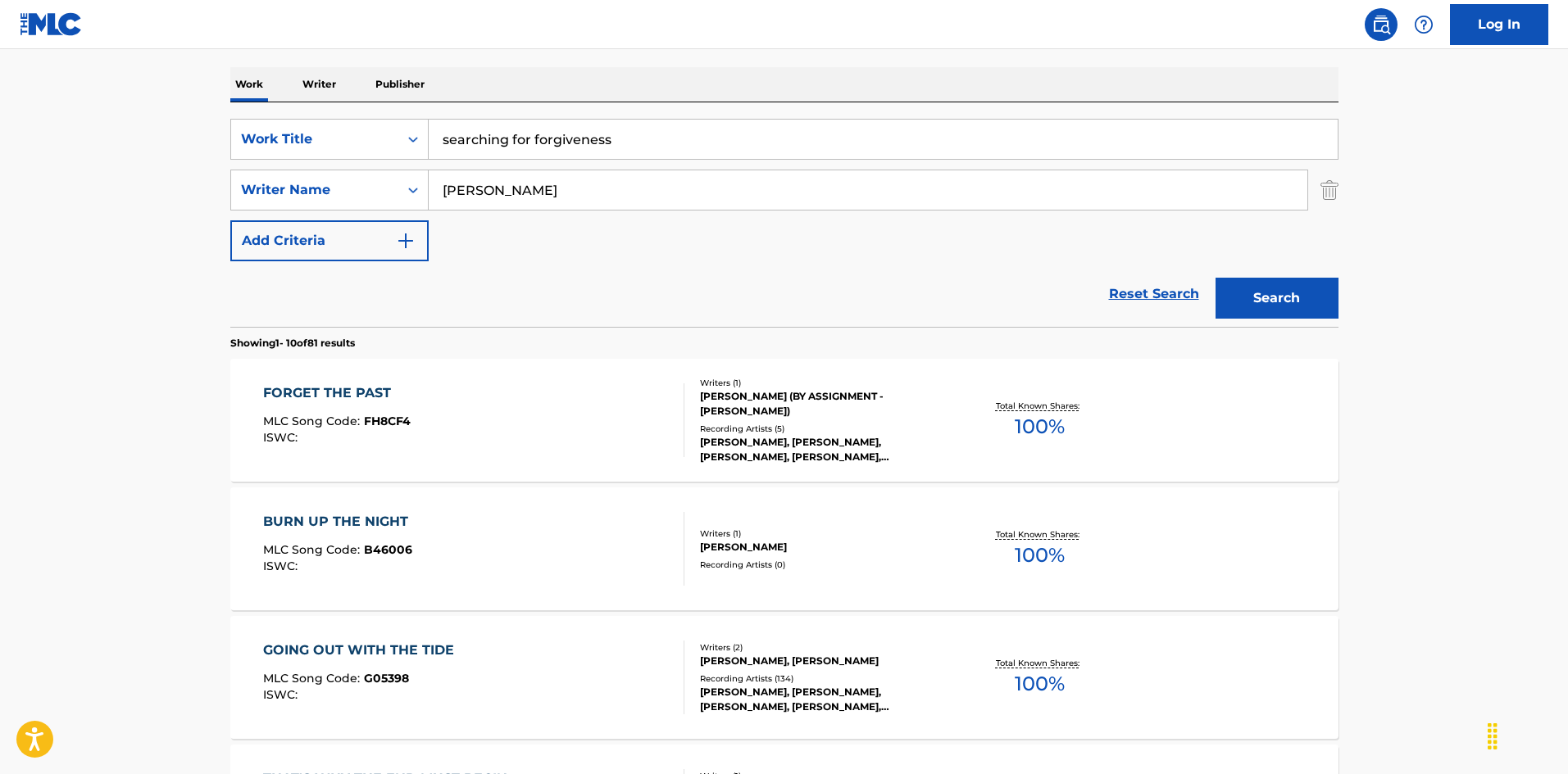
click at [1295, 294] on button "Search" at bounding box center [1276, 299] width 123 height 41
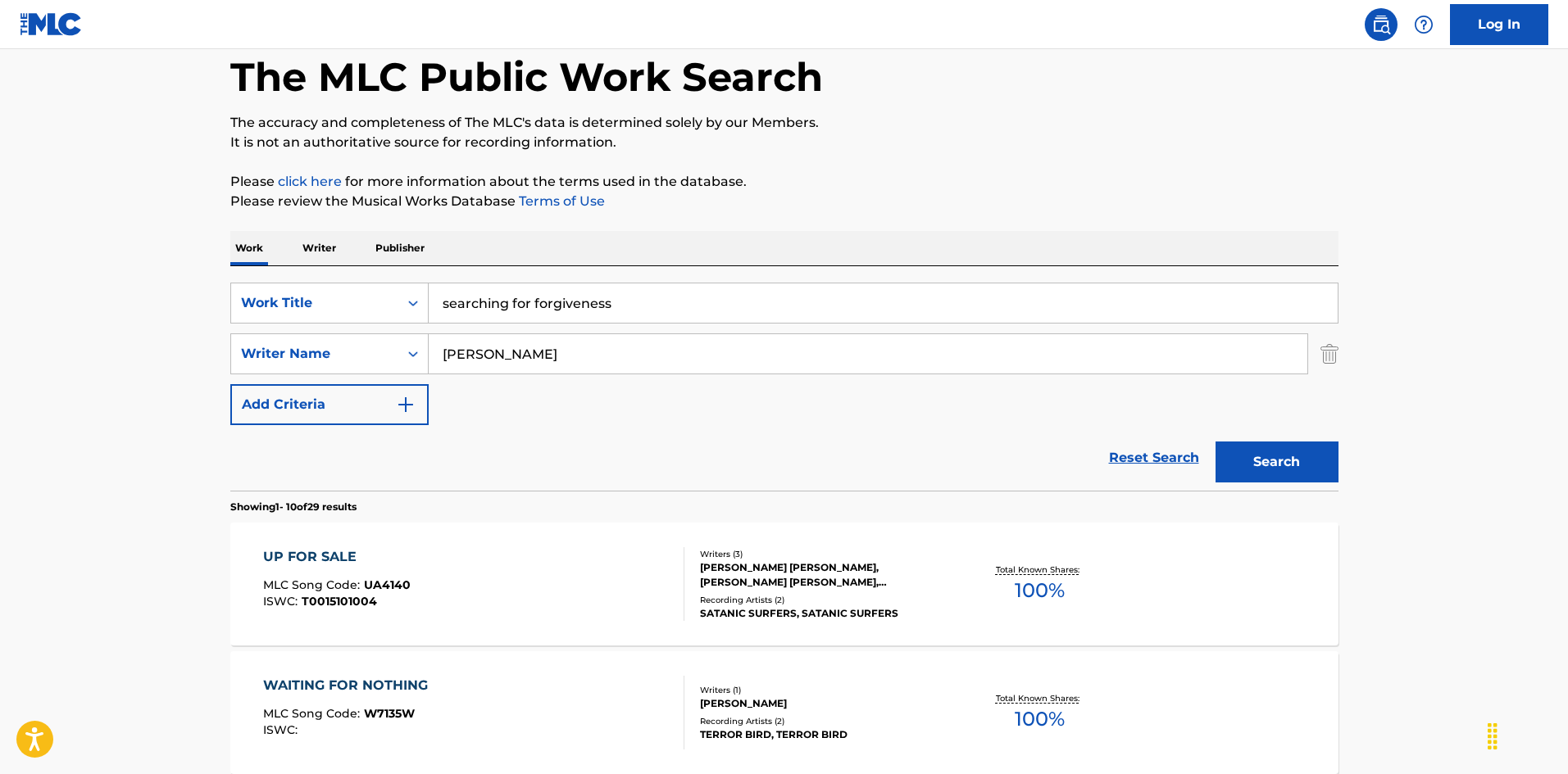
scroll to position [164, 0]
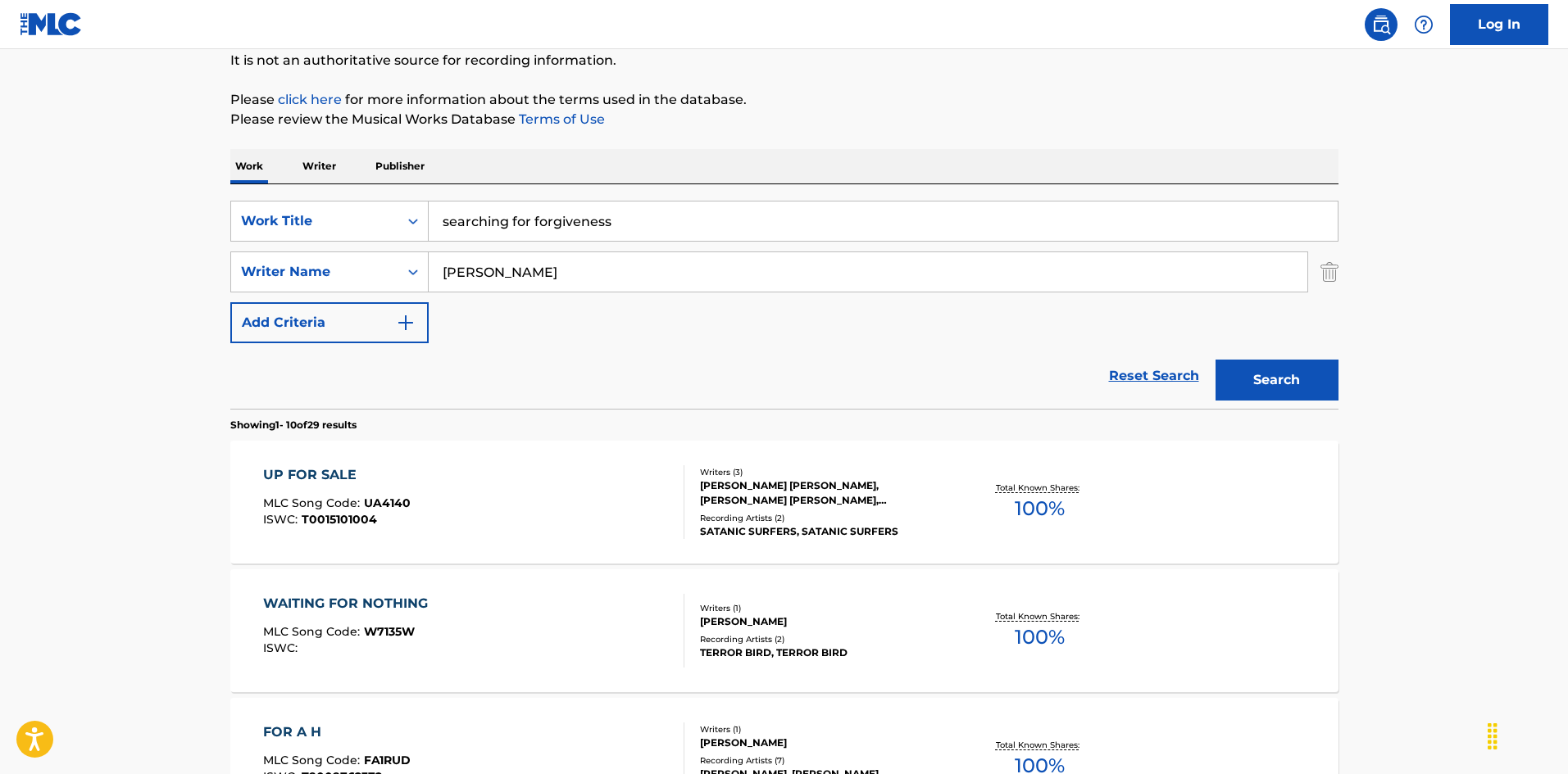
click at [571, 232] on input "searching for forgiveness" at bounding box center [882, 221] width 909 height 39
drag, startPoint x: 364, startPoint y: 196, endPoint x: 337, endPoint y: 195, distance: 27.0
click at [337, 195] on div "SearchWithCriteria8a3bacda-00d2-4bb4-9a09-4813790b6cd6 Work Title searching for…" at bounding box center [784, 297] width 1108 height 225
click at [565, 214] on input "Forgive [PERSON_NAME]" at bounding box center [882, 221] width 909 height 39
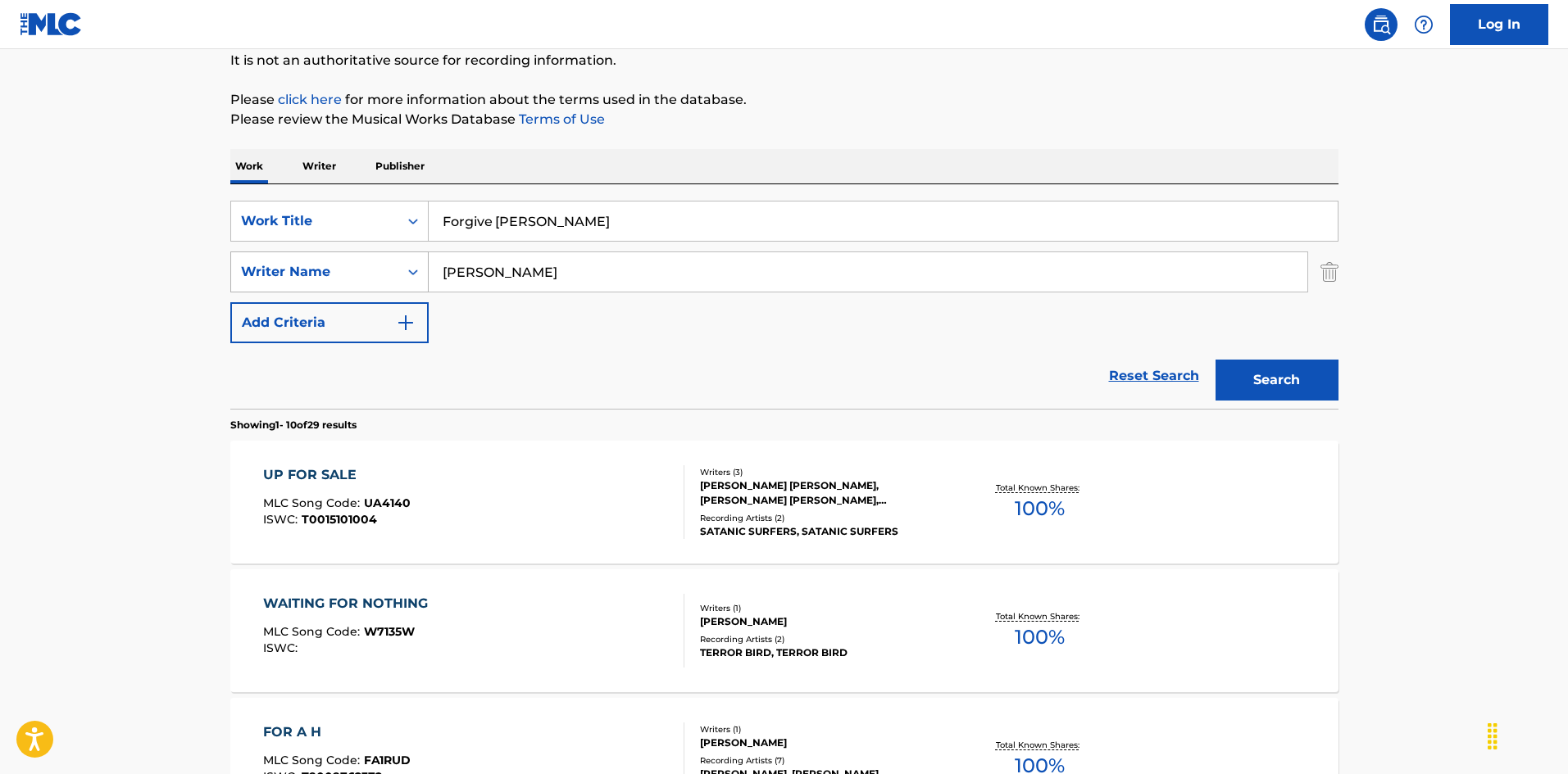
drag, startPoint x: 517, startPoint y: 258, endPoint x: 367, endPoint y: 252, distance: 150.1
click at [359, 252] on div "SearchWithCriteria999d1a91-1e41-464a-bb6a-1cf62293df15 Writer Name [PERSON_NAME]" at bounding box center [784, 272] width 1108 height 41
drag, startPoint x: 496, startPoint y: 217, endPoint x: 675, endPoint y: 233, distance: 179.7
click at [705, 234] on input "Forgive [PERSON_NAME]" at bounding box center [882, 221] width 909 height 39
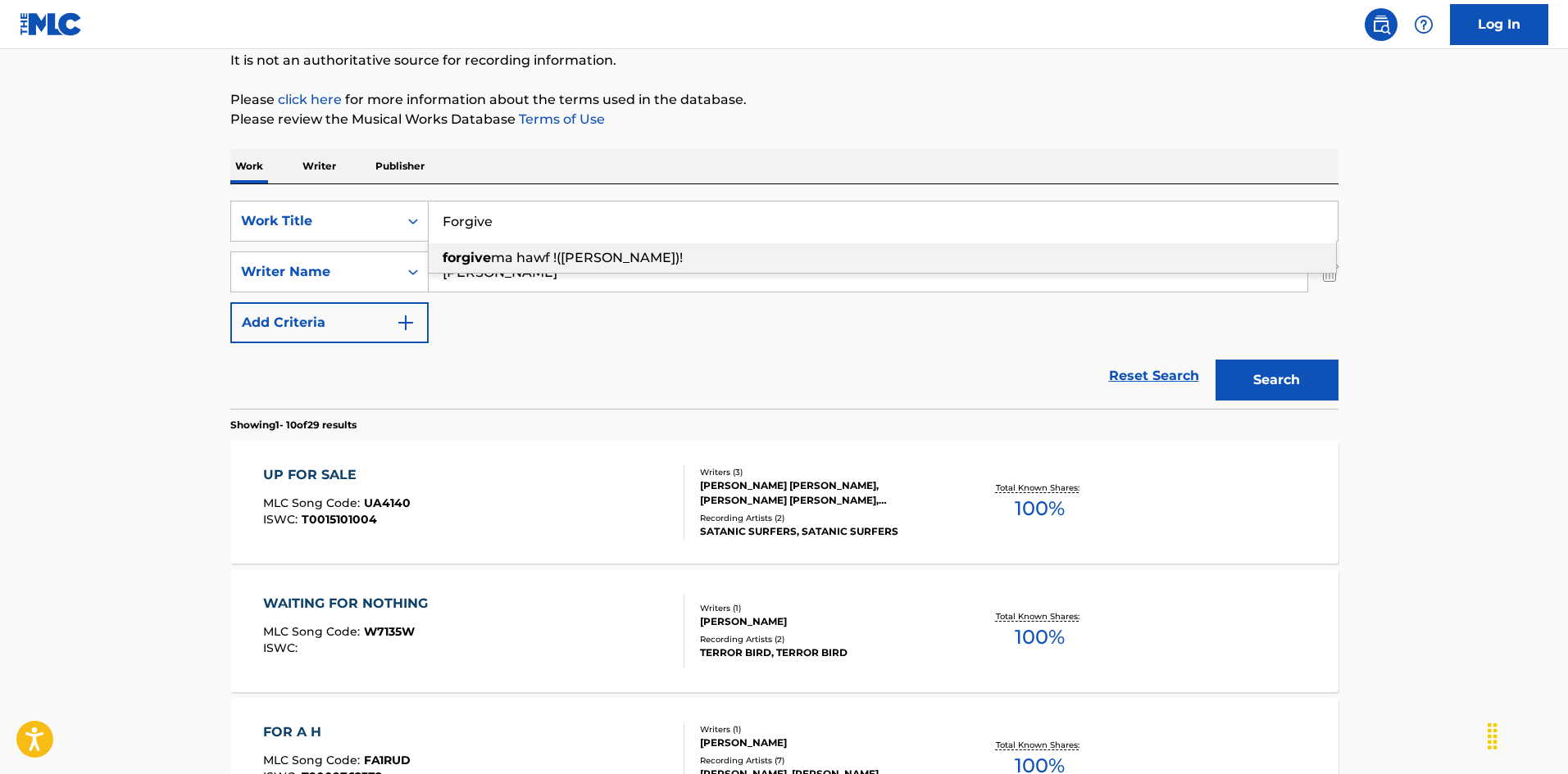
drag, startPoint x: 1241, startPoint y: 382, endPoint x: 1211, endPoint y: 379, distance: 30.1
click at [1241, 381] on button "Search" at bounding box center [1276, 380] width 123 height 41
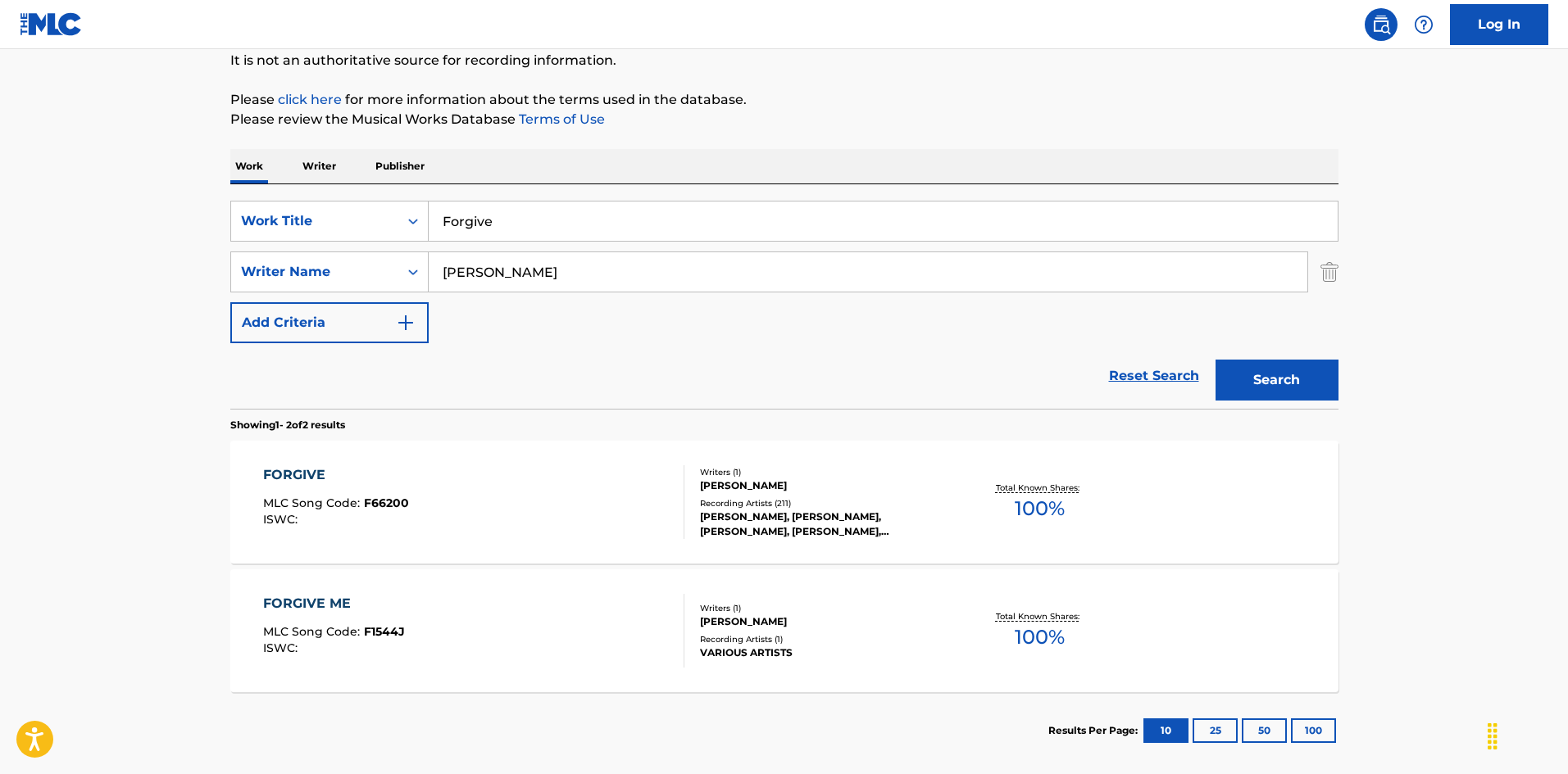
click at [621, 459] on div "FORGIVE MLC Song Code : F66200 ISWC : Writers ( 1 ) [PERSON_NAME] Recording Art…" at bounding box center [784, 502] width 1108 height 123
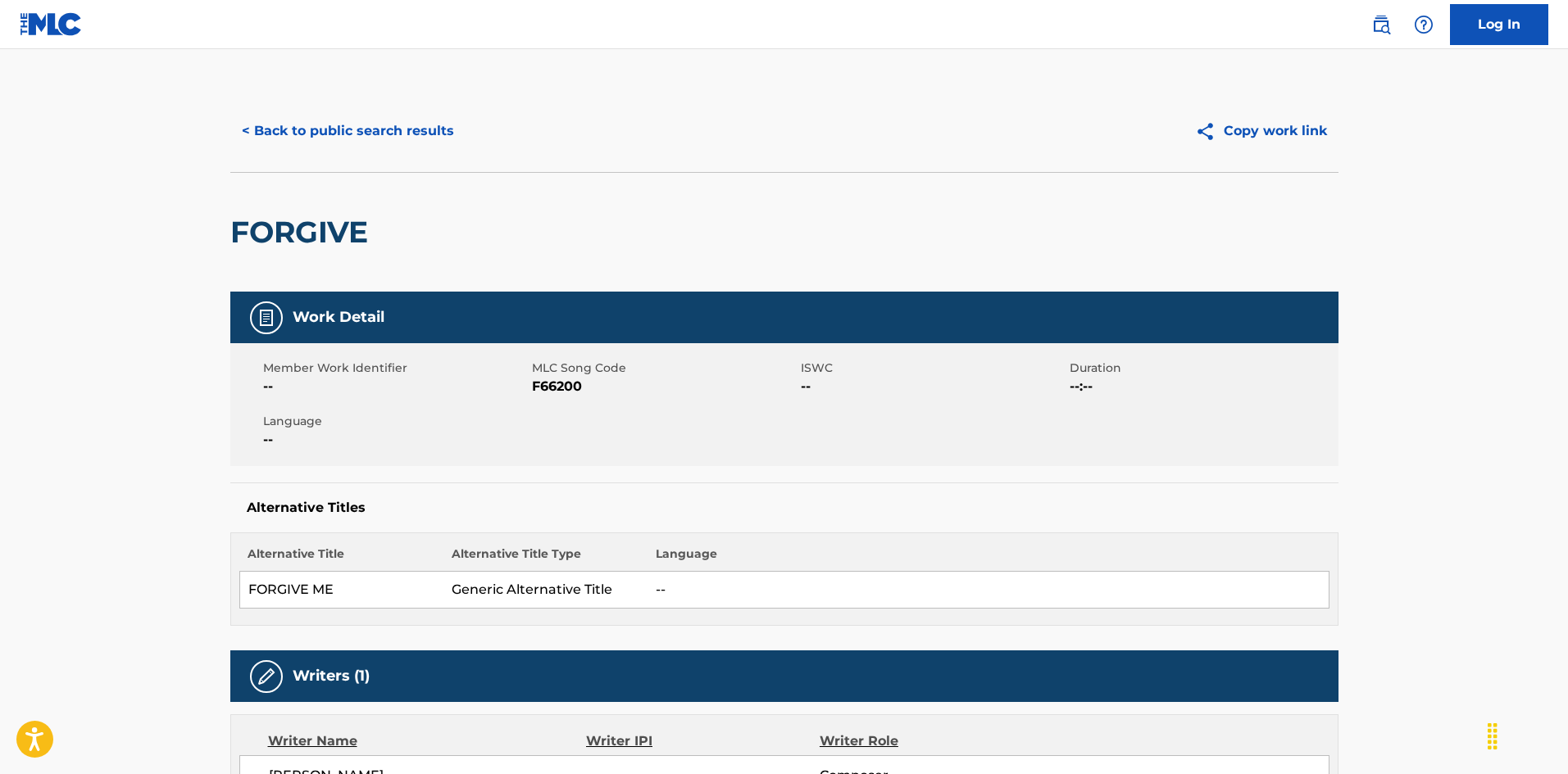
click at [395, 129] on button "< Back to public search results" at bounding box center [347, 132] width 235 height 41
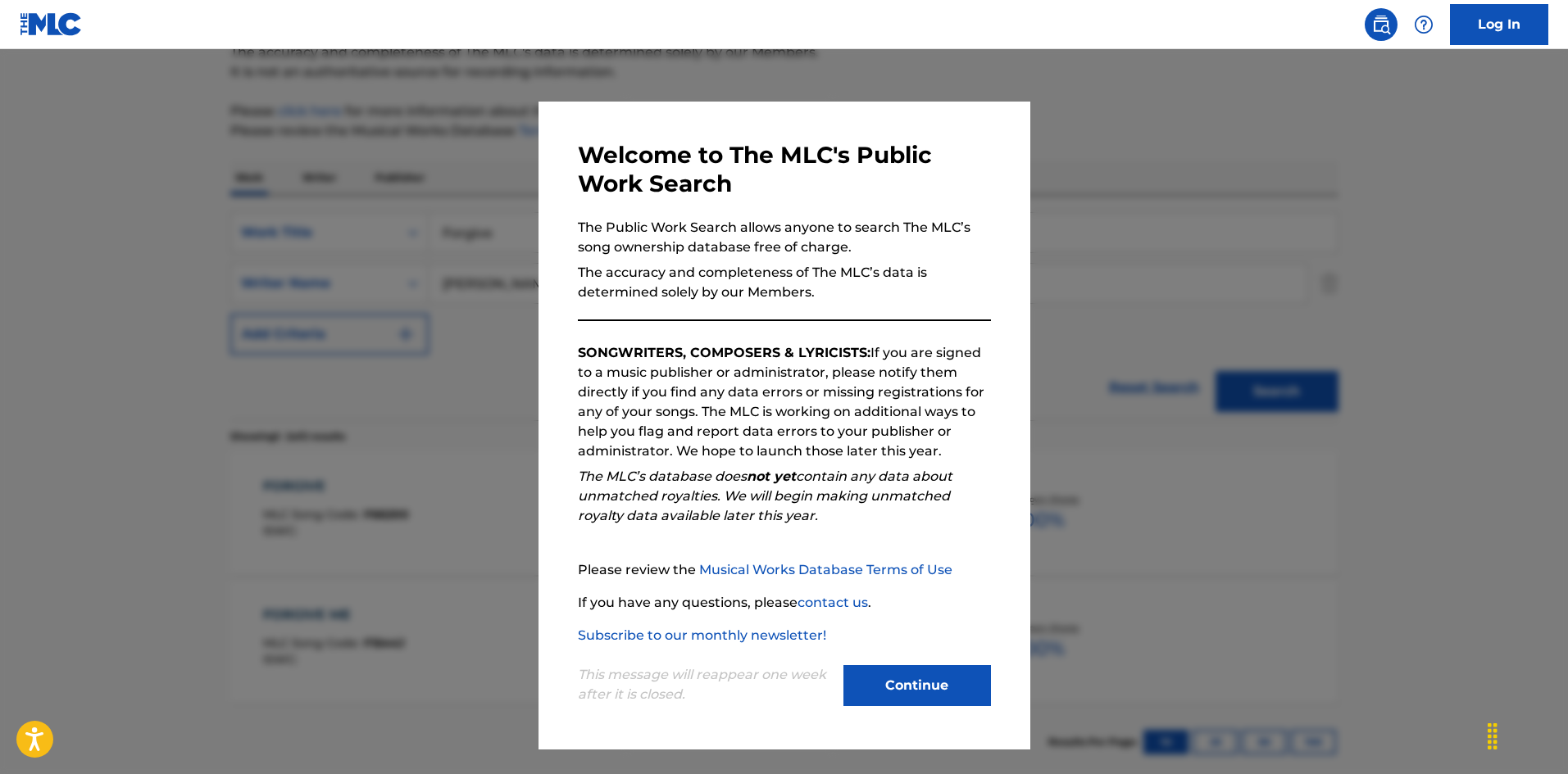
click at [937, 673] on button "Continue" at bounding box center [918, 686] width 147 height 41
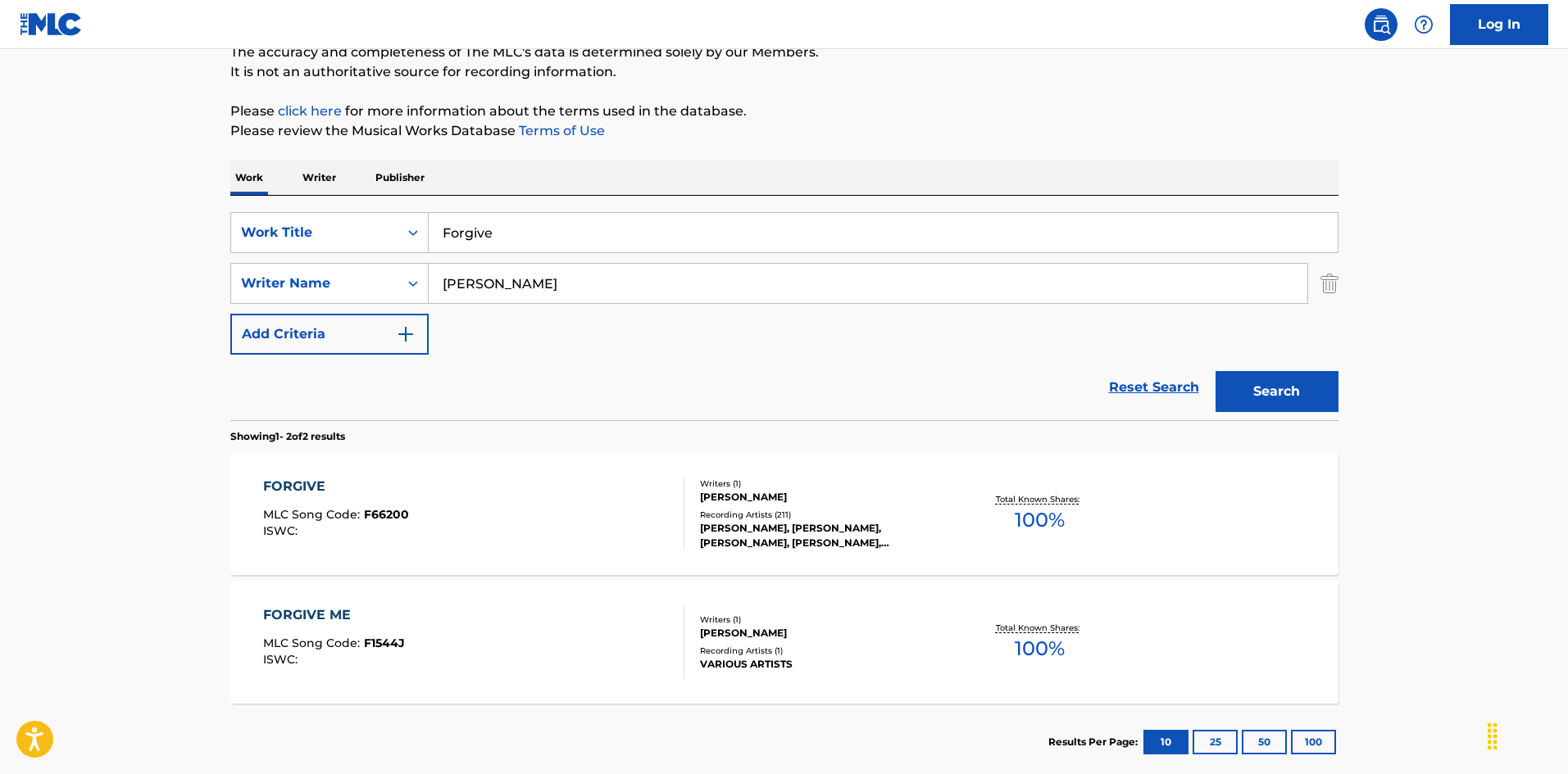
click at [577, 649] on div "FORGIVE ME MLC Song Code : F1544J ISWC :" at bounding box center [474, 642] width 421 height 74
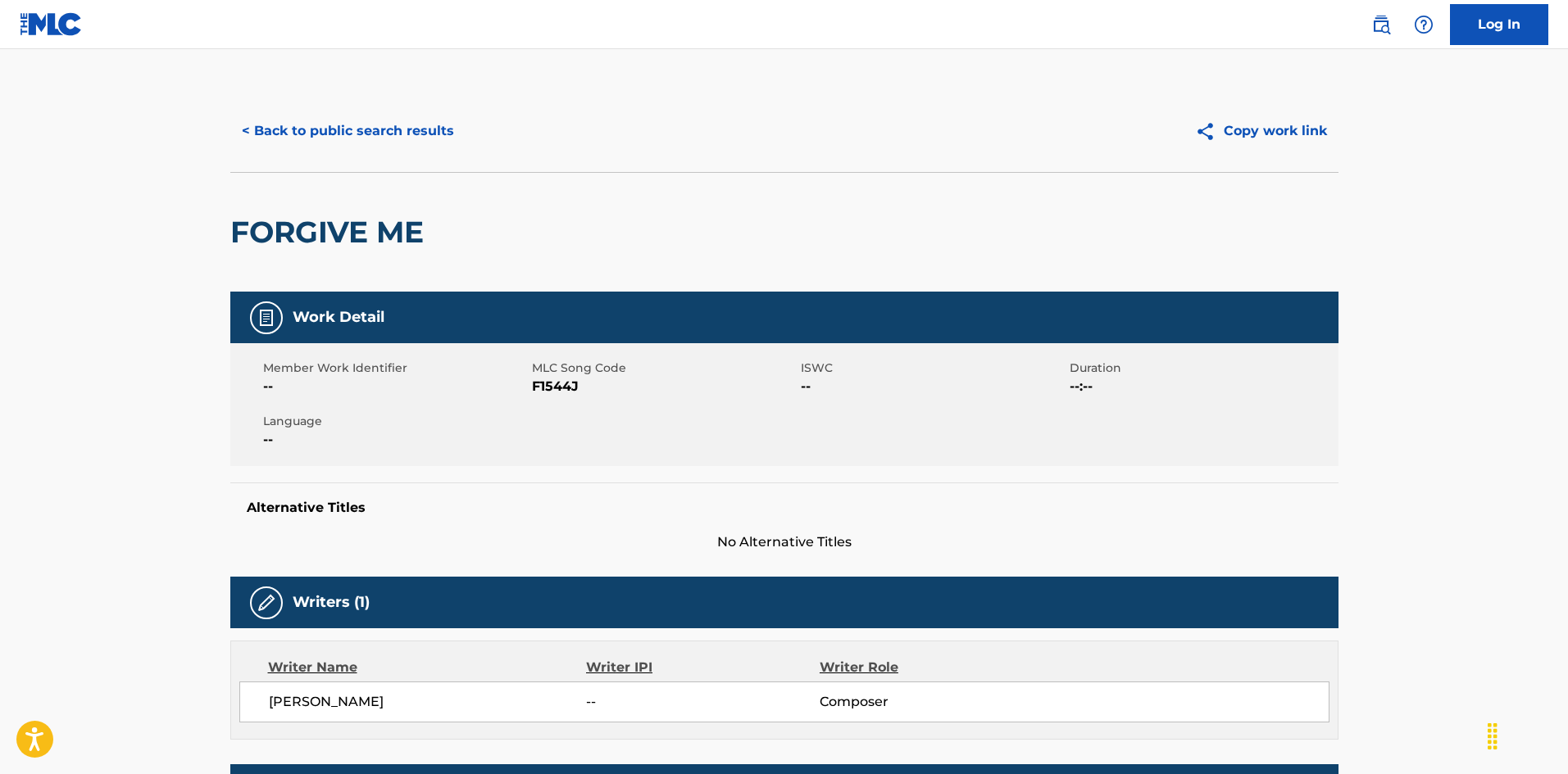
click at [430, 127] on button "< Back to public search results" at bounding box center [347, 132] width 235 height 41
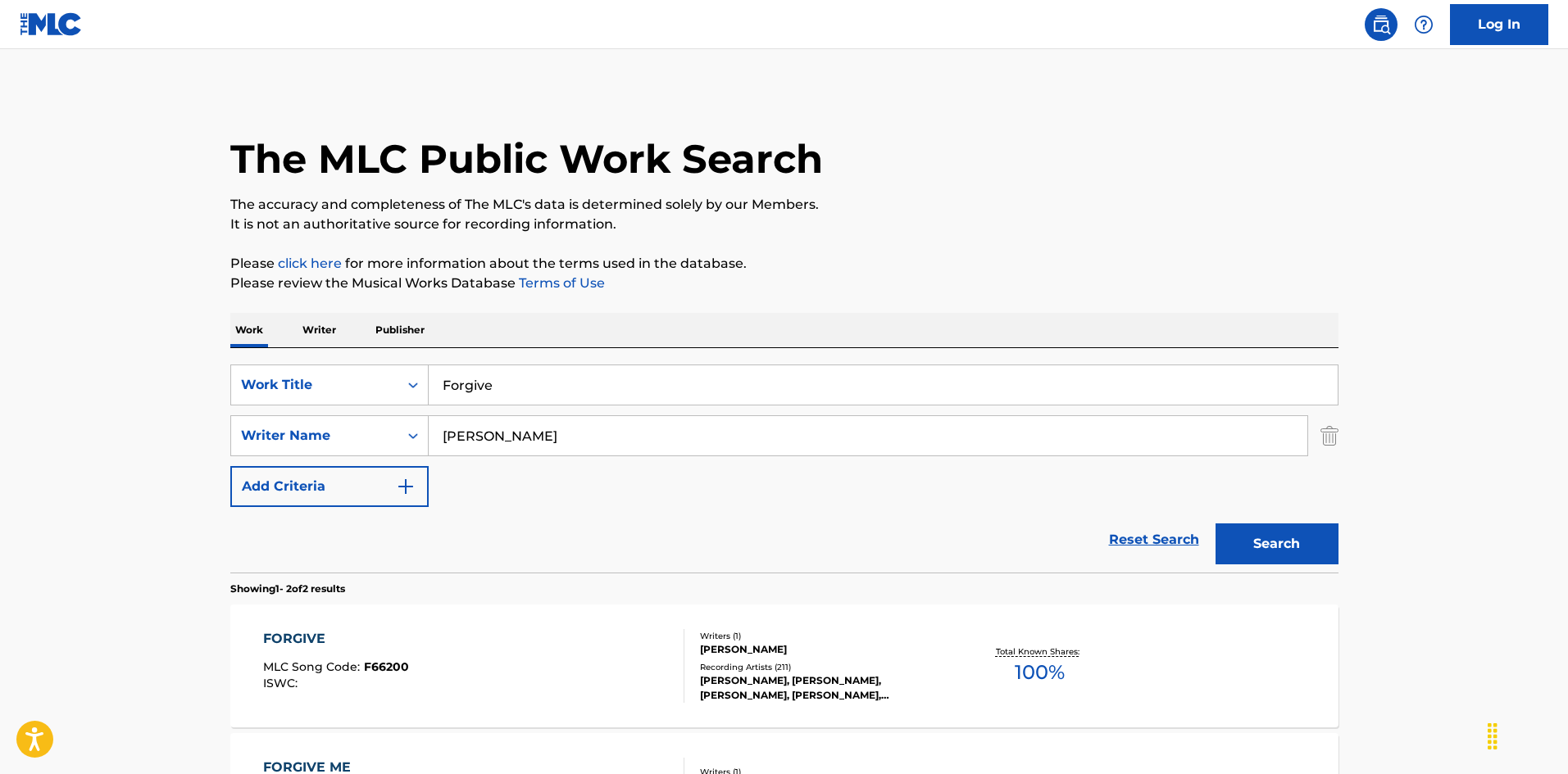
scroll to position [152, 0]
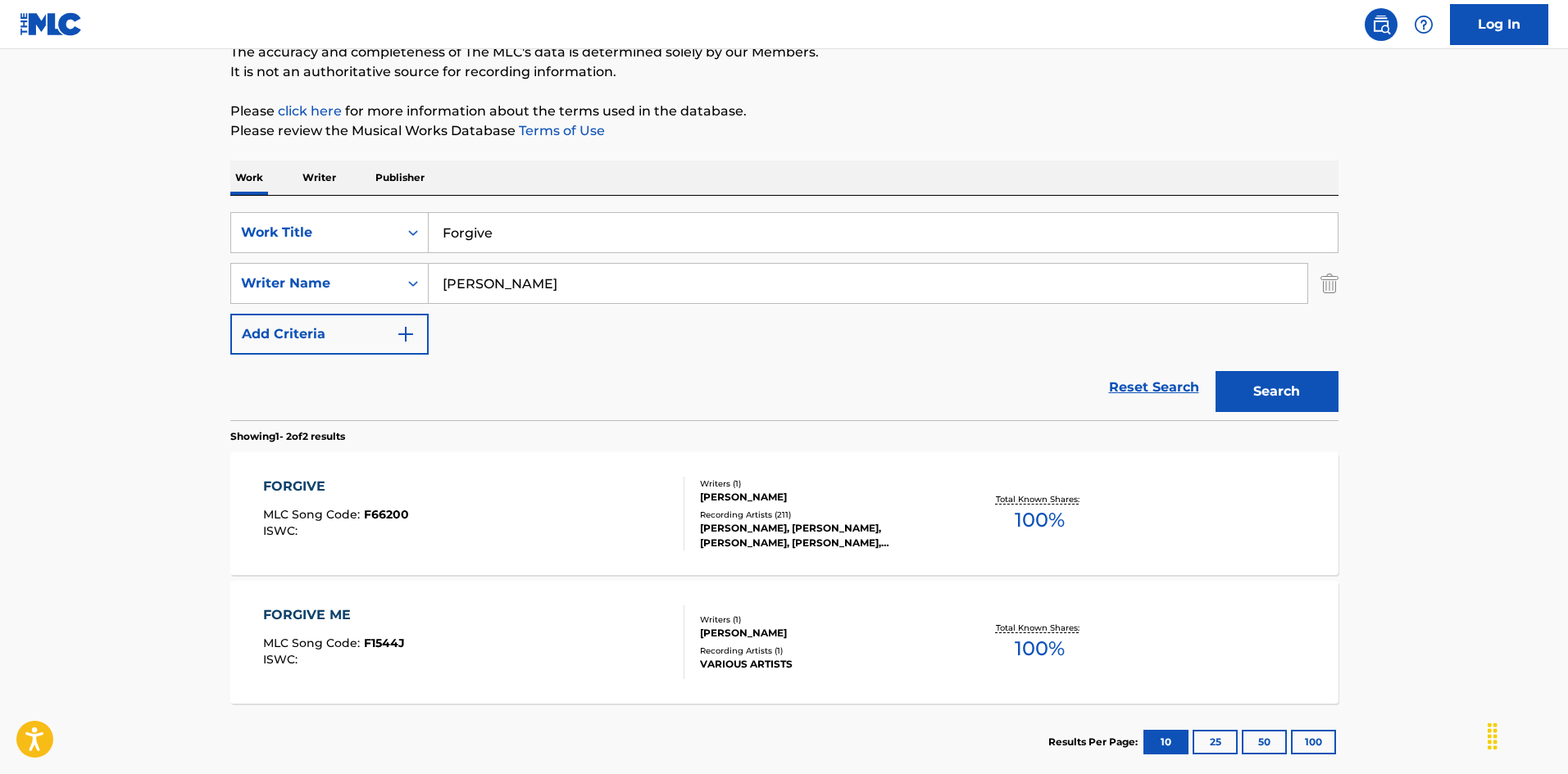
click at [536, 517] on div "FORGIVE MLC Song Code : F66200 ISWC :" at bounding box center [474, 514] width 421 height 74
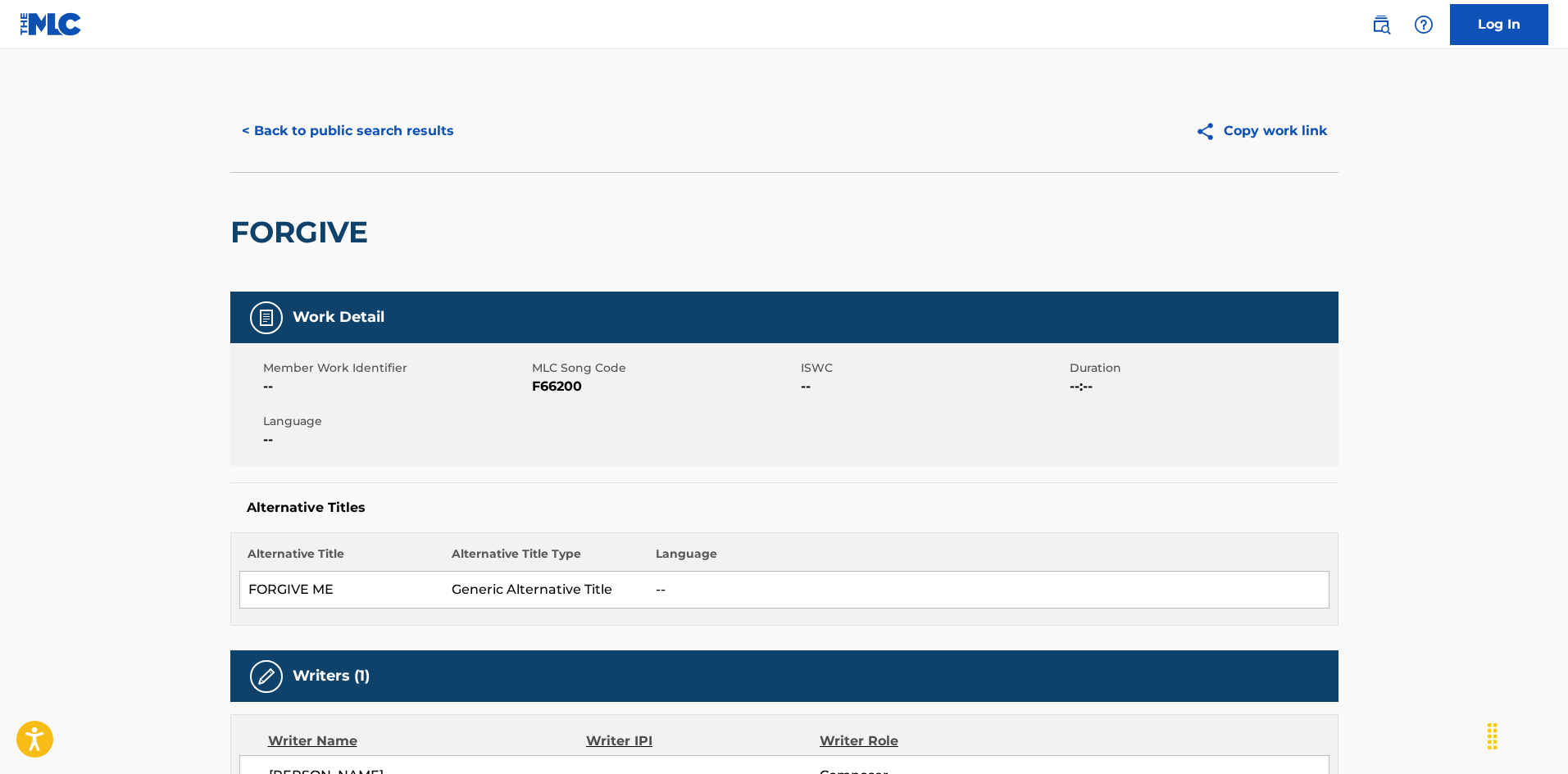
click at [559, 380] on span "F66200" at bounding box center [663, 387] width 264 height 20
click at [559, 378] on span "F66200" at bounding box center [663, 387] width 264 height 20
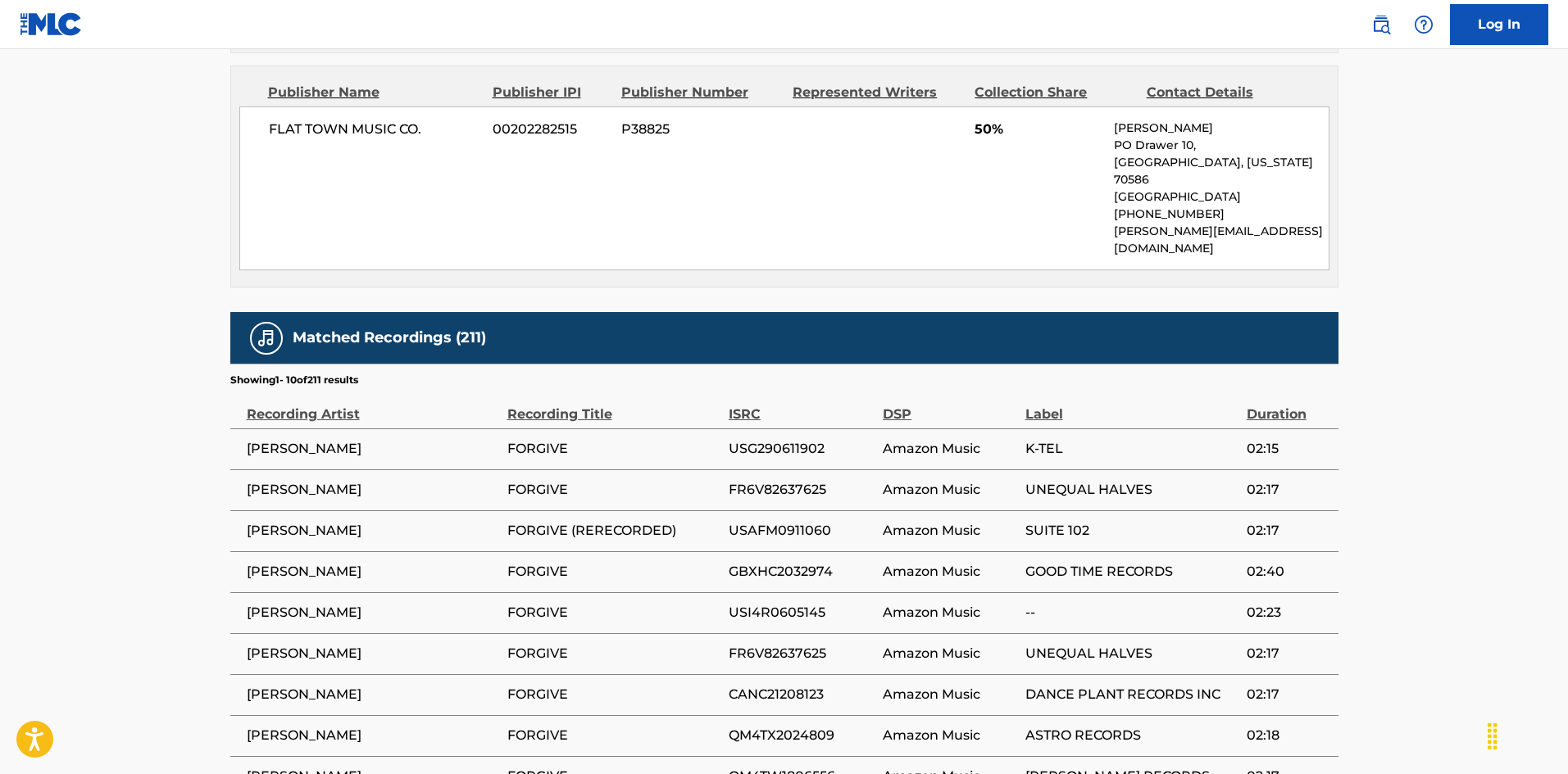
scroll to position [1311, 0]
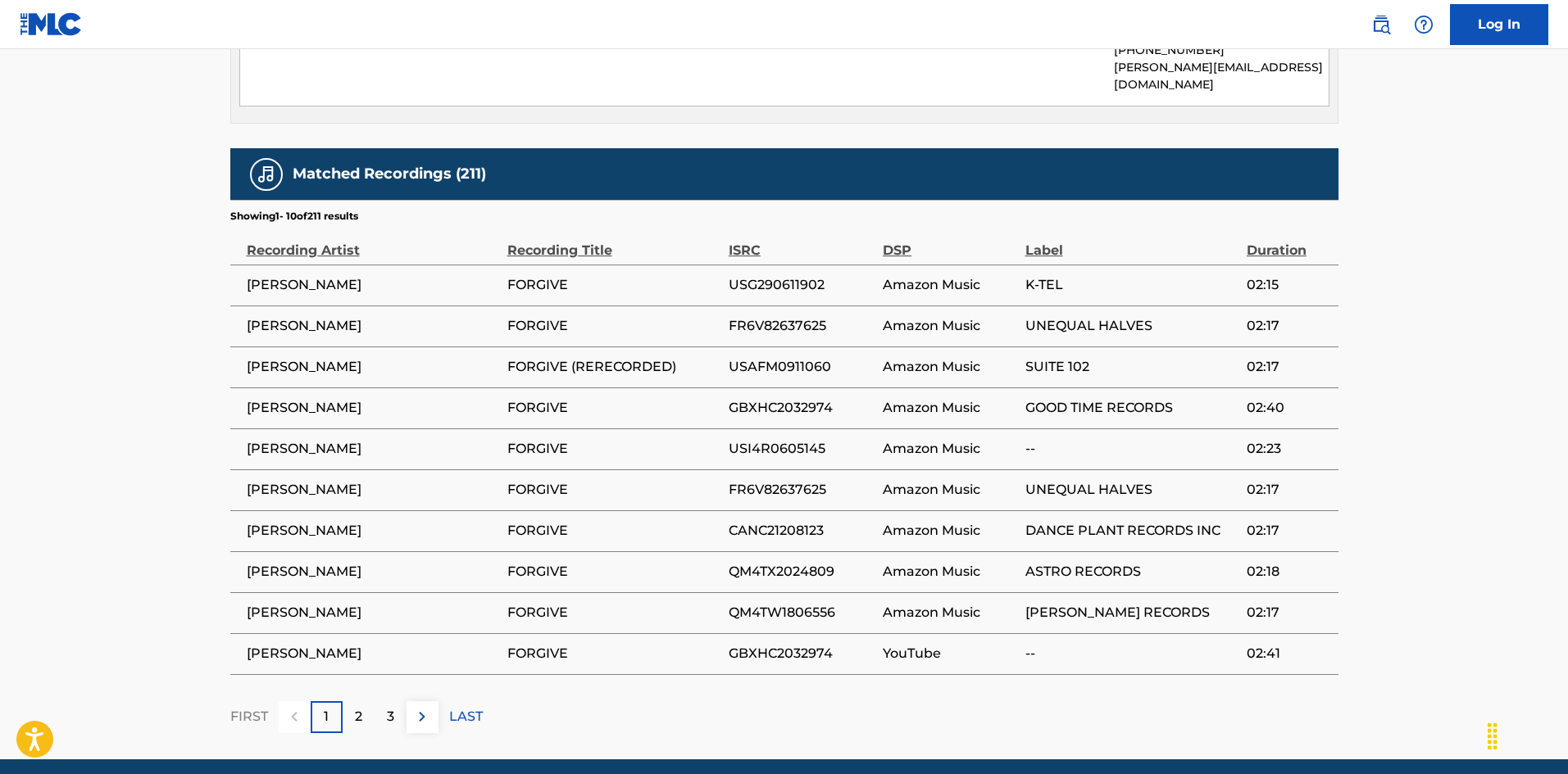
click at [461, 707] on p "LAST" at bounding box center [466, 717] width 33 height 20
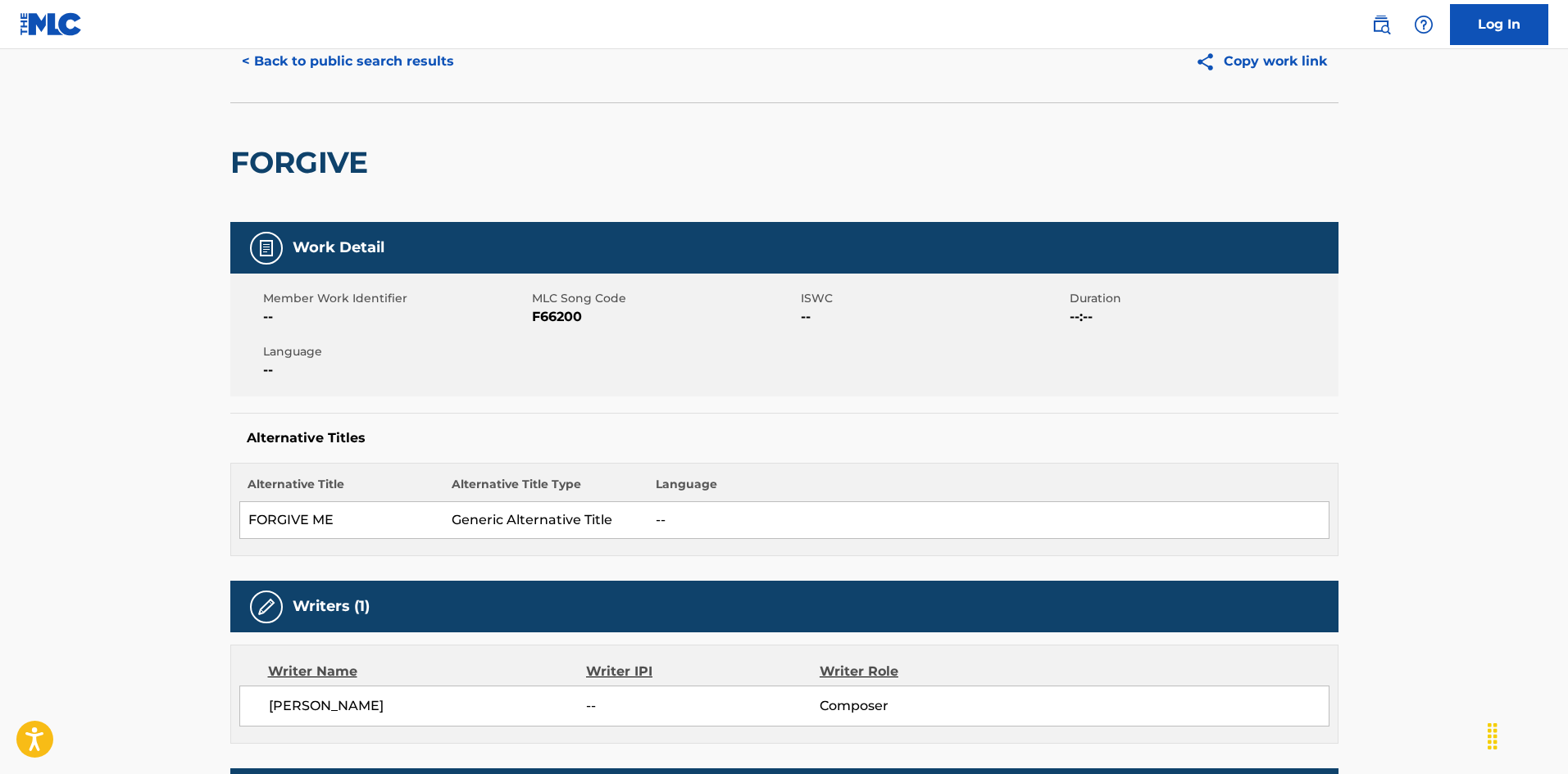
scroll to position [0, 0]
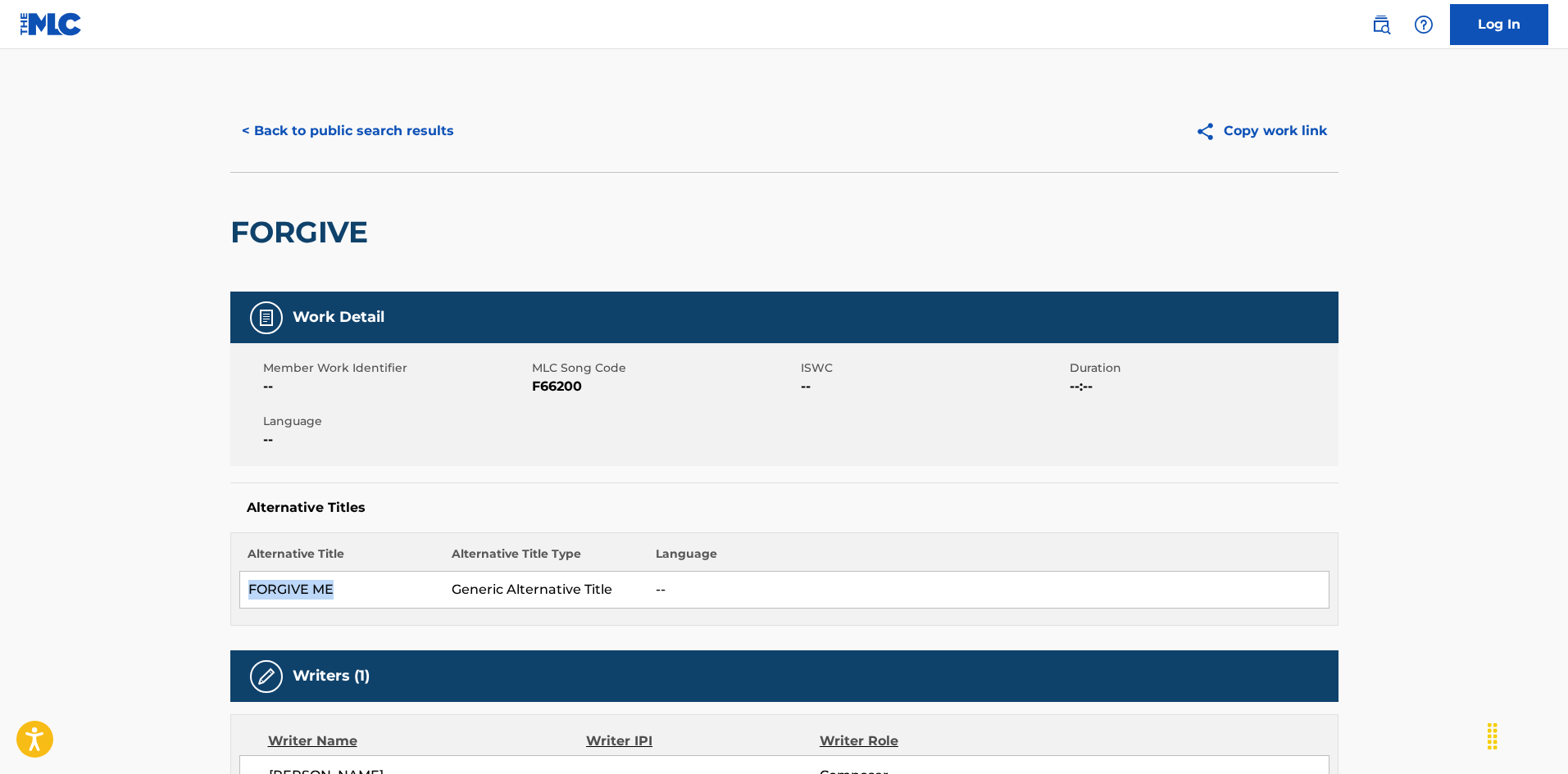
drag, startPoint x: 245, startPoint y: 589, endPoint x: 369, endPoint y: 579, distance: 124.4
click at [369, 579] on td "FORGIVE ME" at bounding box center [342, 590] width 204 height 37
click at [366, 121] on button "< Back to public search results" at bounding box center [347, 132] width 235 height 41
